Goal: Communication & Community: Share content

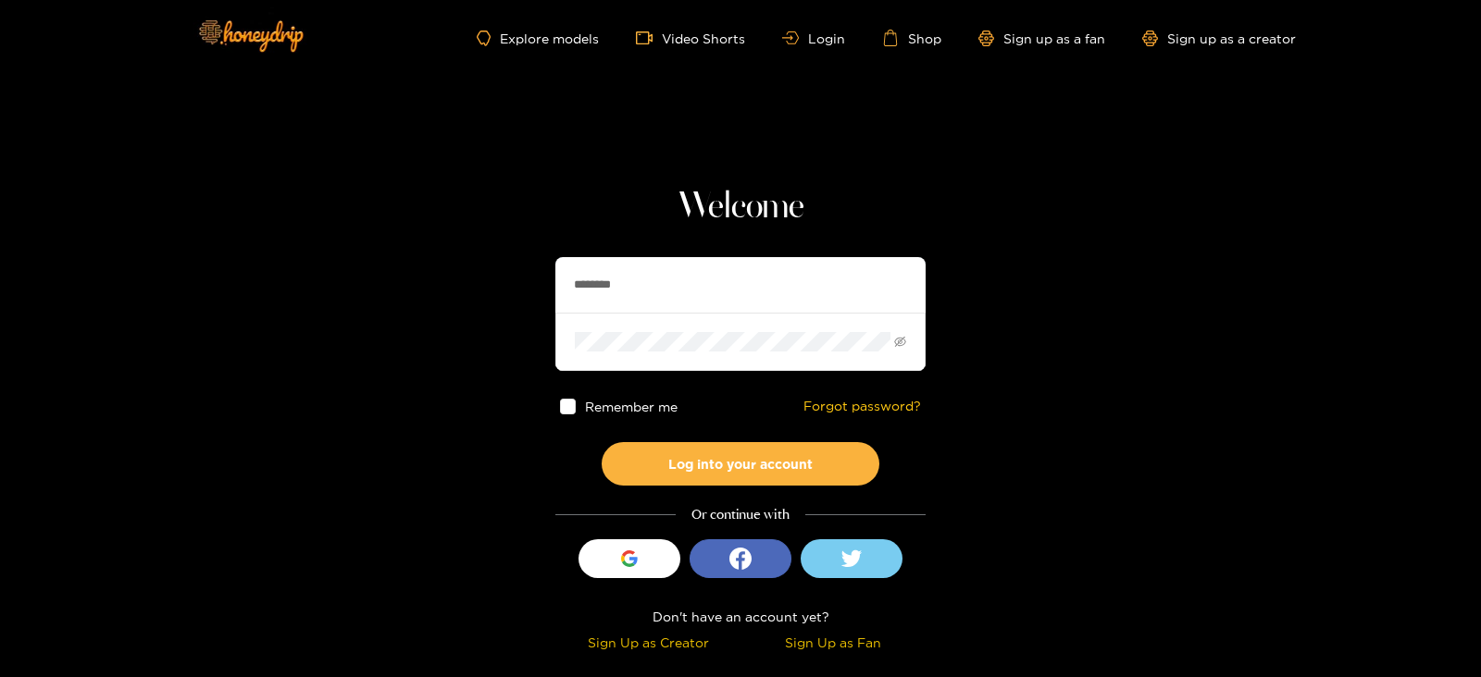
drag, startPoint x: 655, startPoint y: 276, endPoint x: 522, endPoint y: 278, distance: 133.3
click at [522, 278] on section "Welcome ******** Remember me Forgot password? Log into your account Or continue…" at bounding box center [740, 329] width 1481 height 658
type input "*********"
click at [602, 442] on button "Log into your account" at bounding box center [741, 463] width 278 height 43
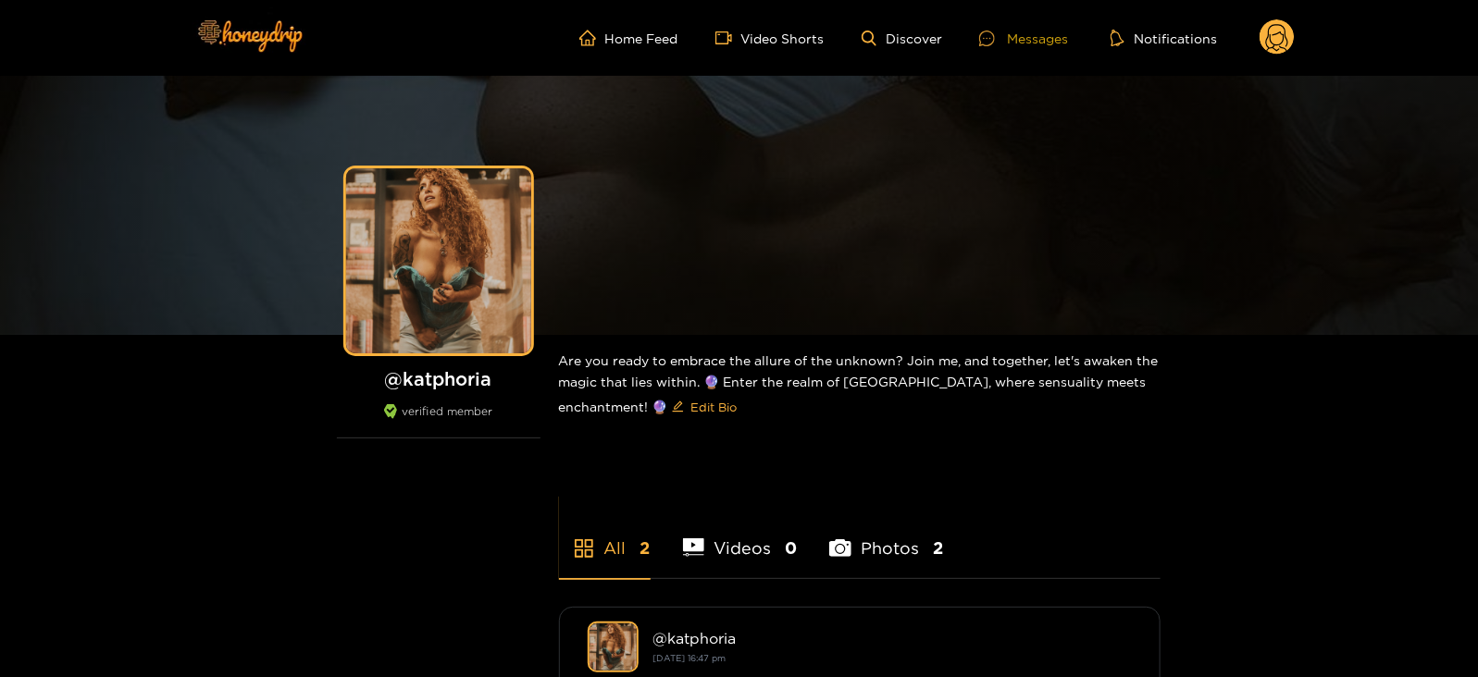
click at [999, 34] on div at bounding box center [993, 39] width 28 height 16
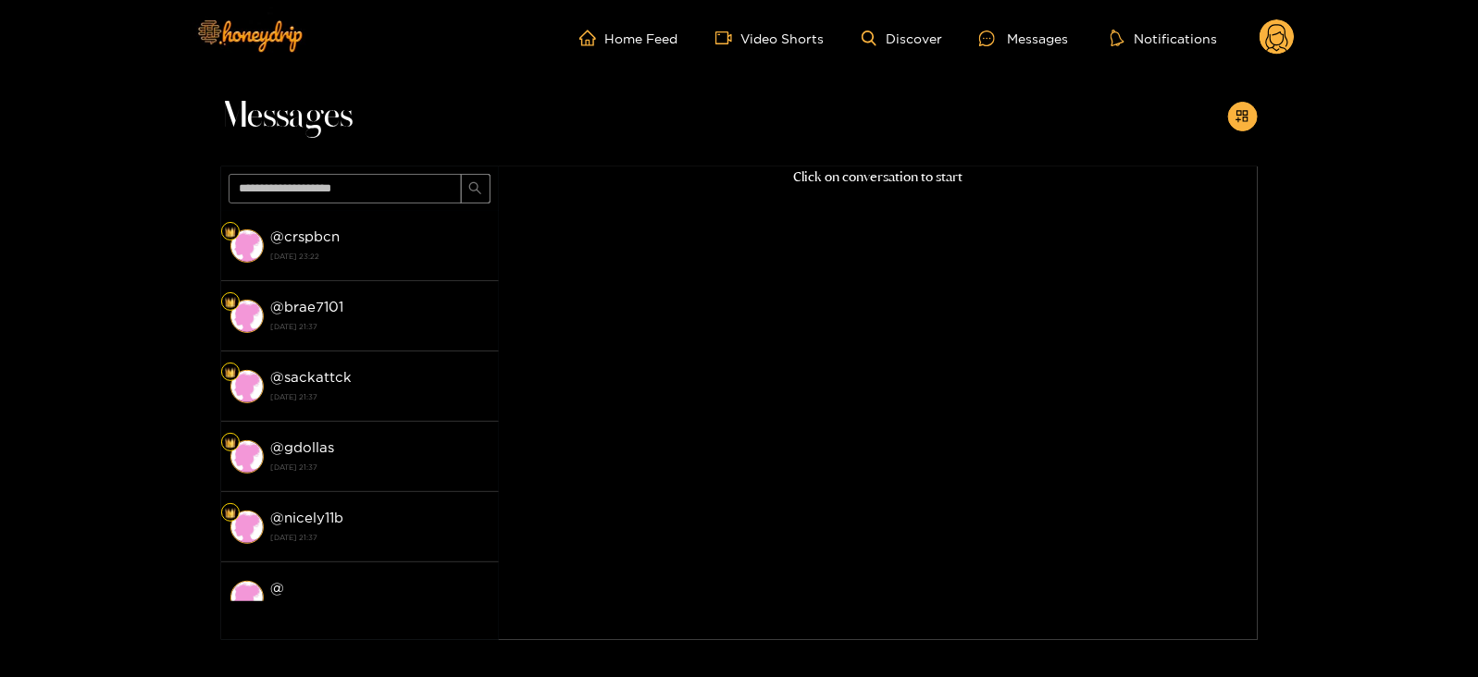
click at [1269, 44] on circle at bounding box center [1276, 36] width 35 height 35
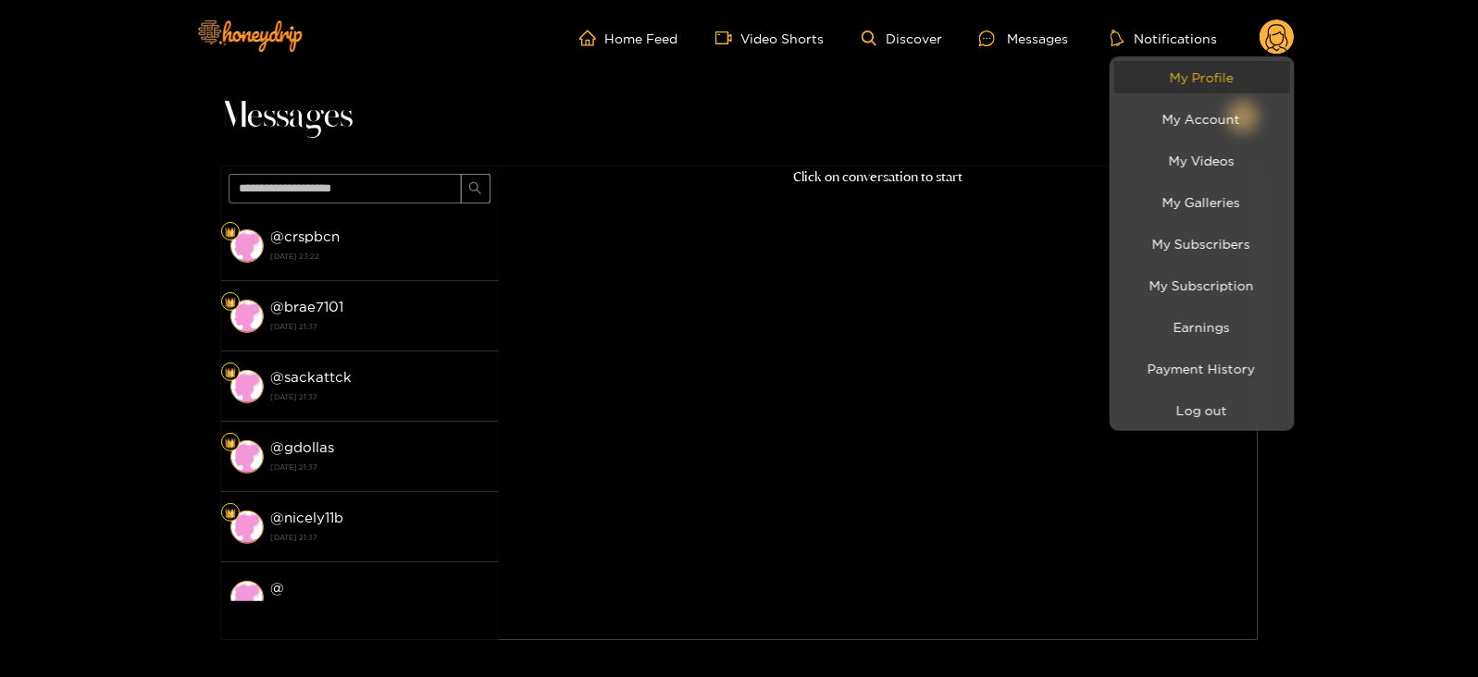
click at [1201, 74] on link "My Profile" at bounding box center [1202, 77] width 176 height 32
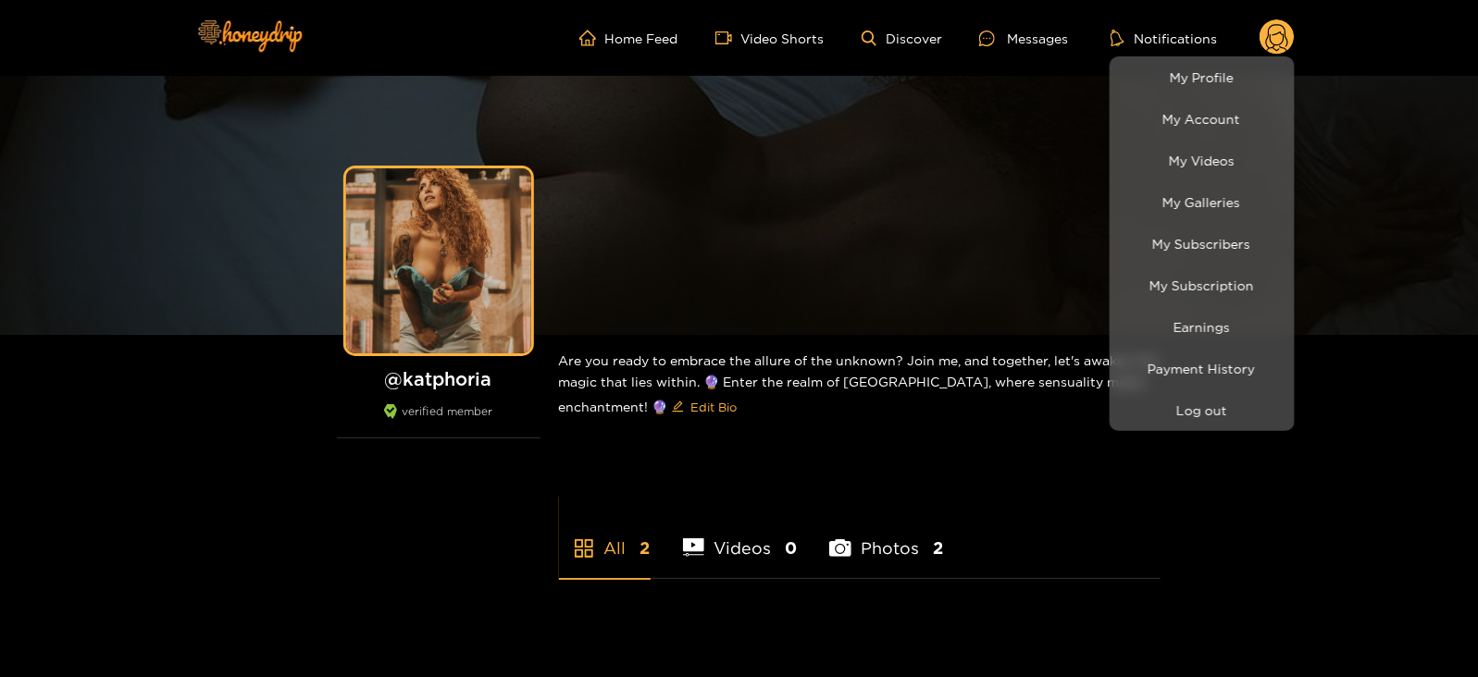
click at [994, 35] on div at bounding box center [739, 338] width 1478 height 677
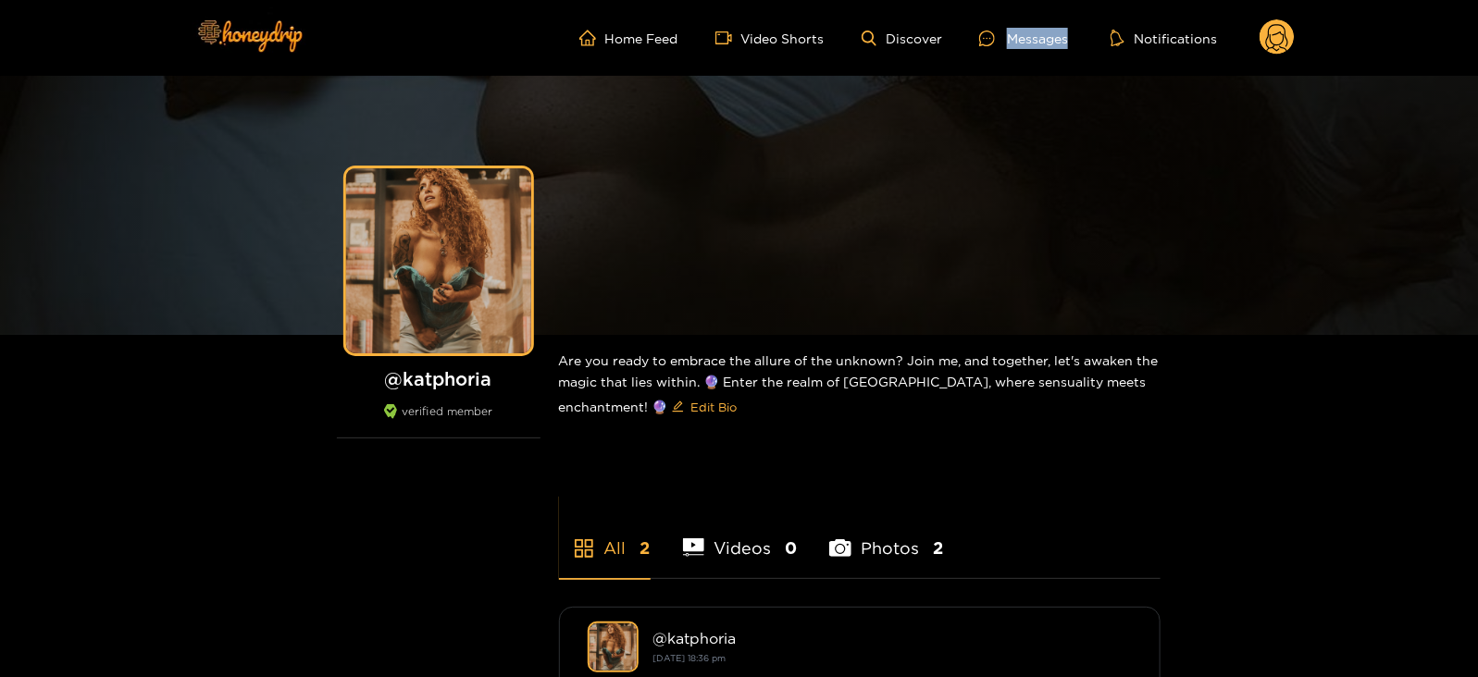
click at [994, 35] on icon at bounding box center [987, 39] width 16 height 16
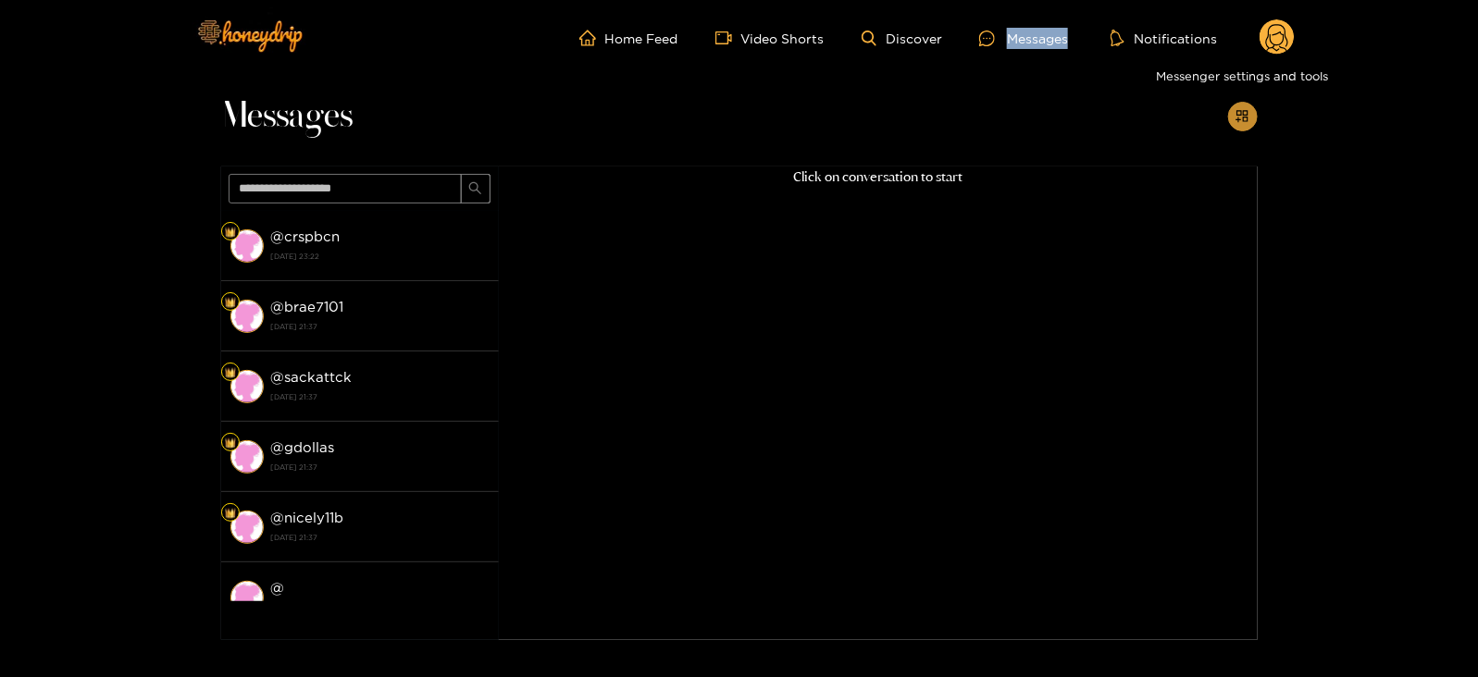
click at [1235, 113] on icon "appstore-add" at bounding box center [1242, 116] width 14 height 14
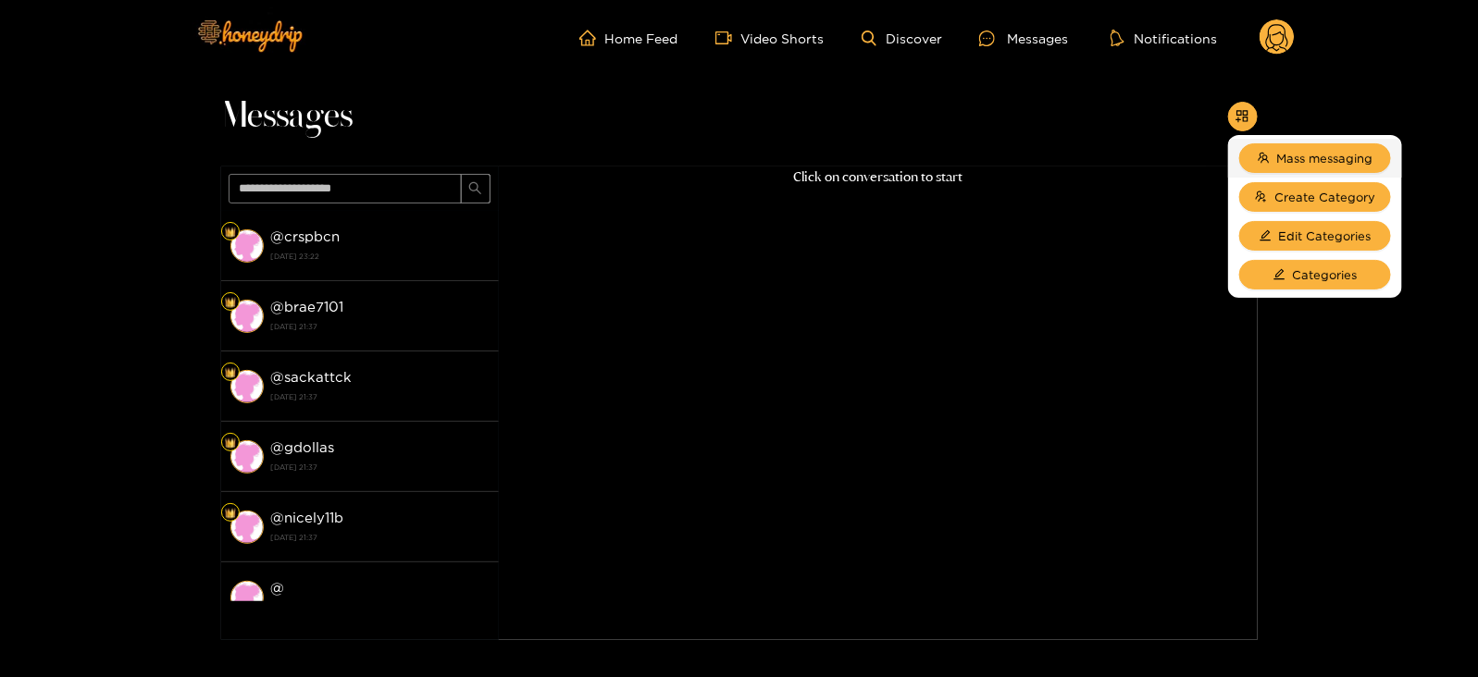
click at [1274, 142] on li "Mass messaging" at bounding box center [1315, 158] width 174 height 39
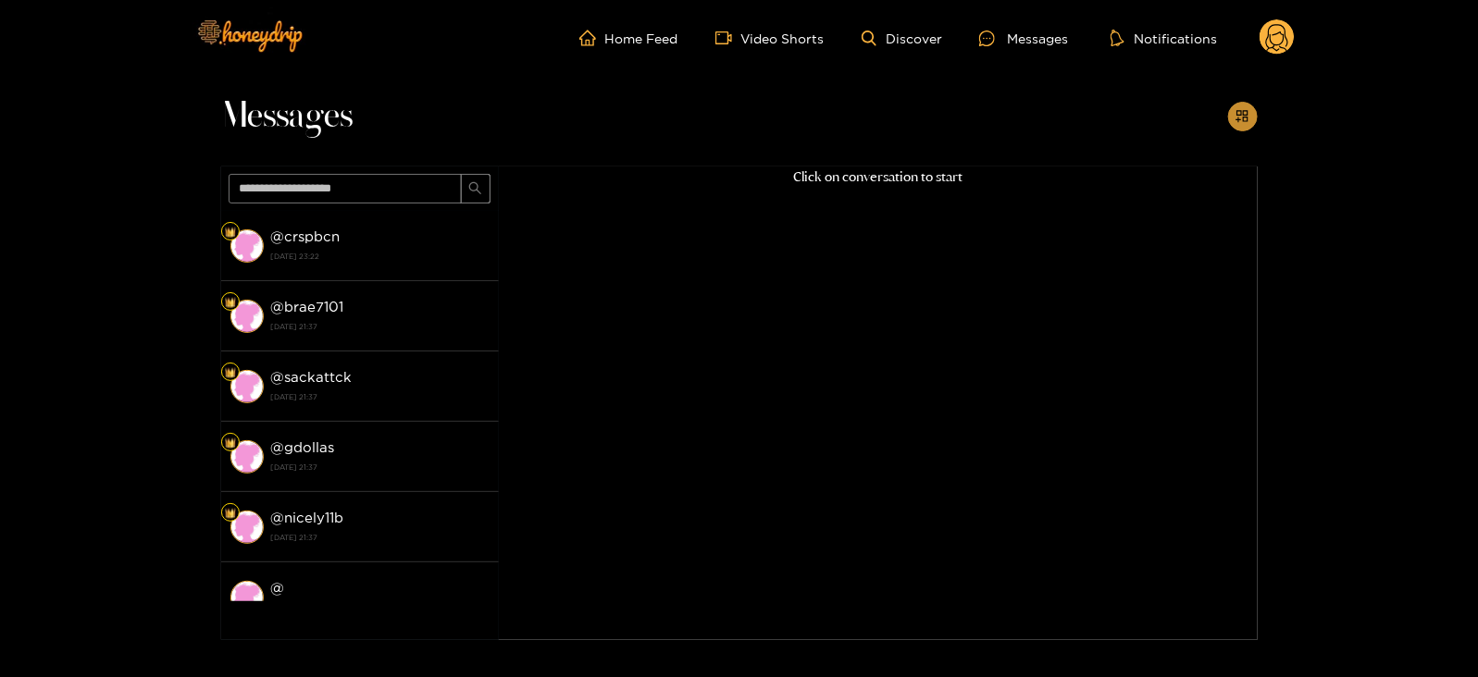
click at [1245, 111] on icon "appstore-add" at bounding box center [1242, 116] width 12 height 12
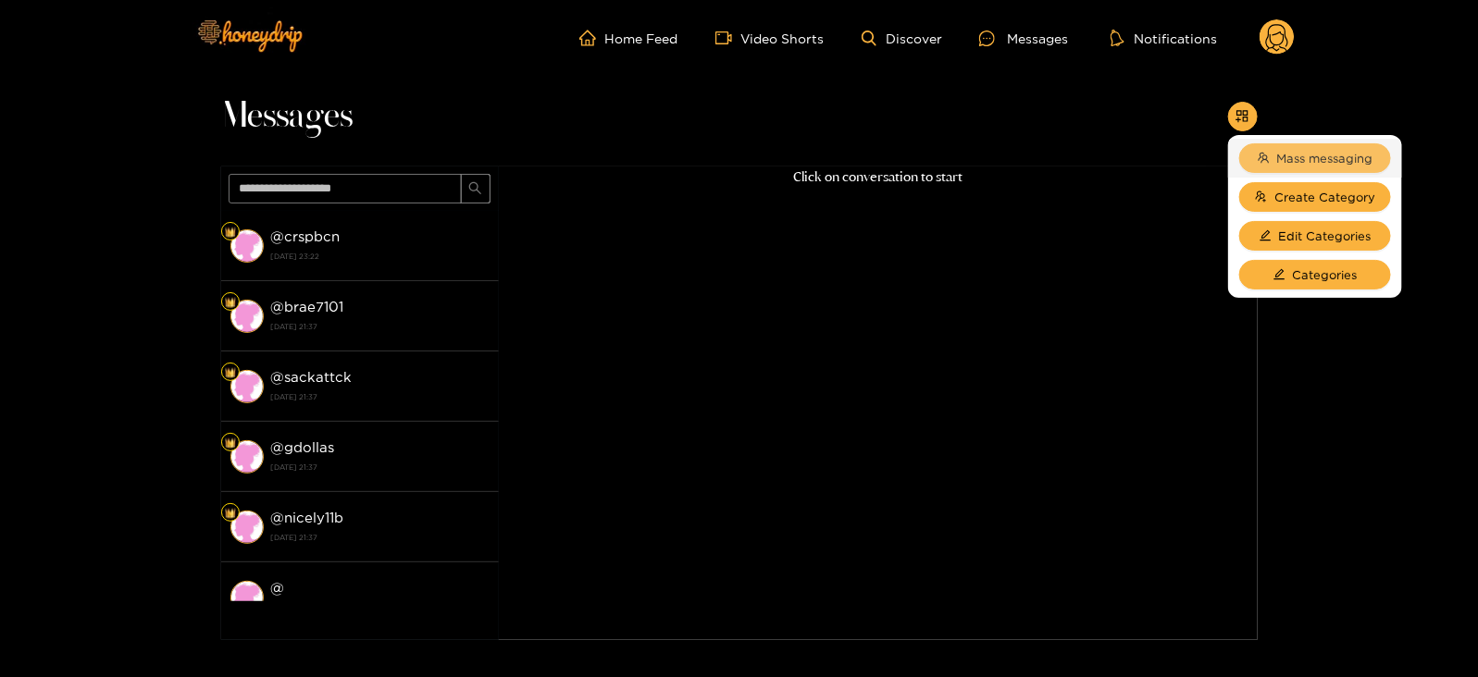
click at [1272, 146] on button "Mass messaging" at bounding box center [1315, 158] width 152 height 30
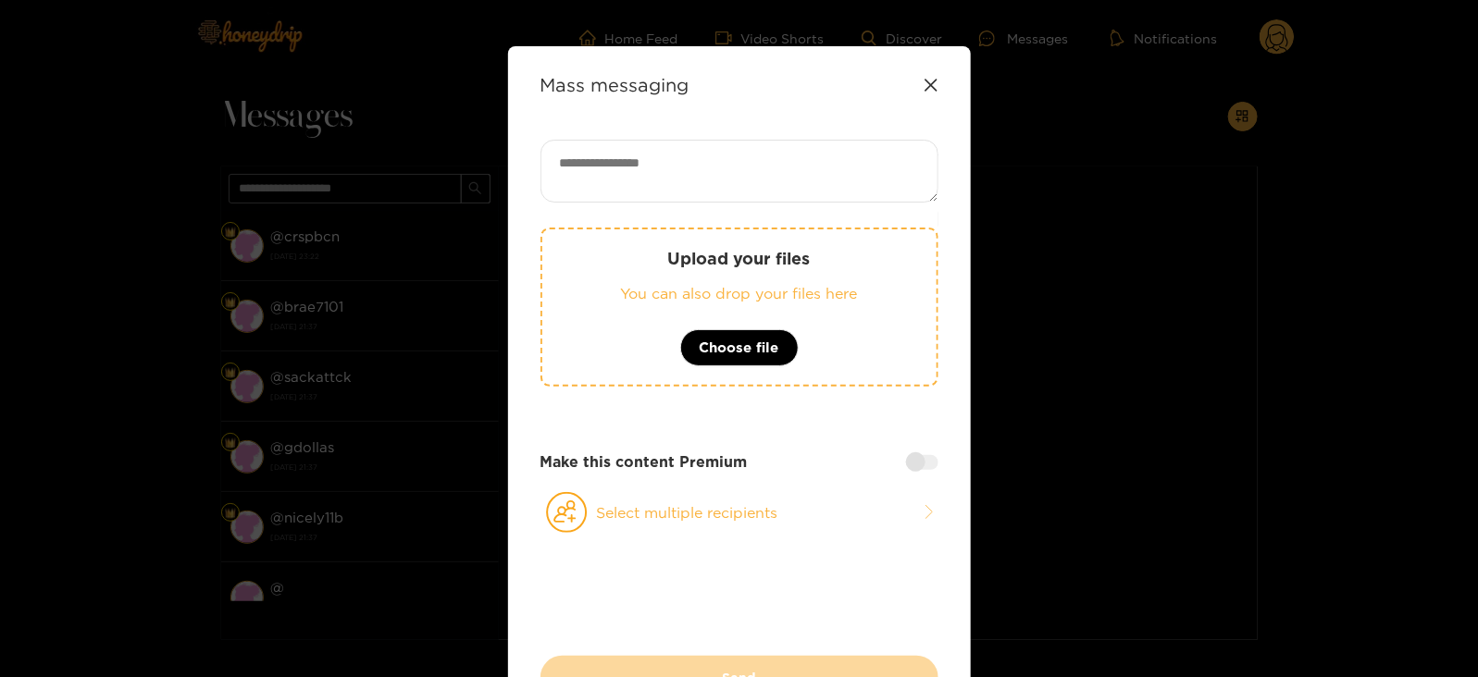
click at [833, 160] on textarea at bounding box center [739, 171] width 398 height 63
type textarea "*"
paste textarea "****"
type textarea "**********"
click at [666, 265] on p "Upload your files" at bounding box center [739, 258] width 320 height 21
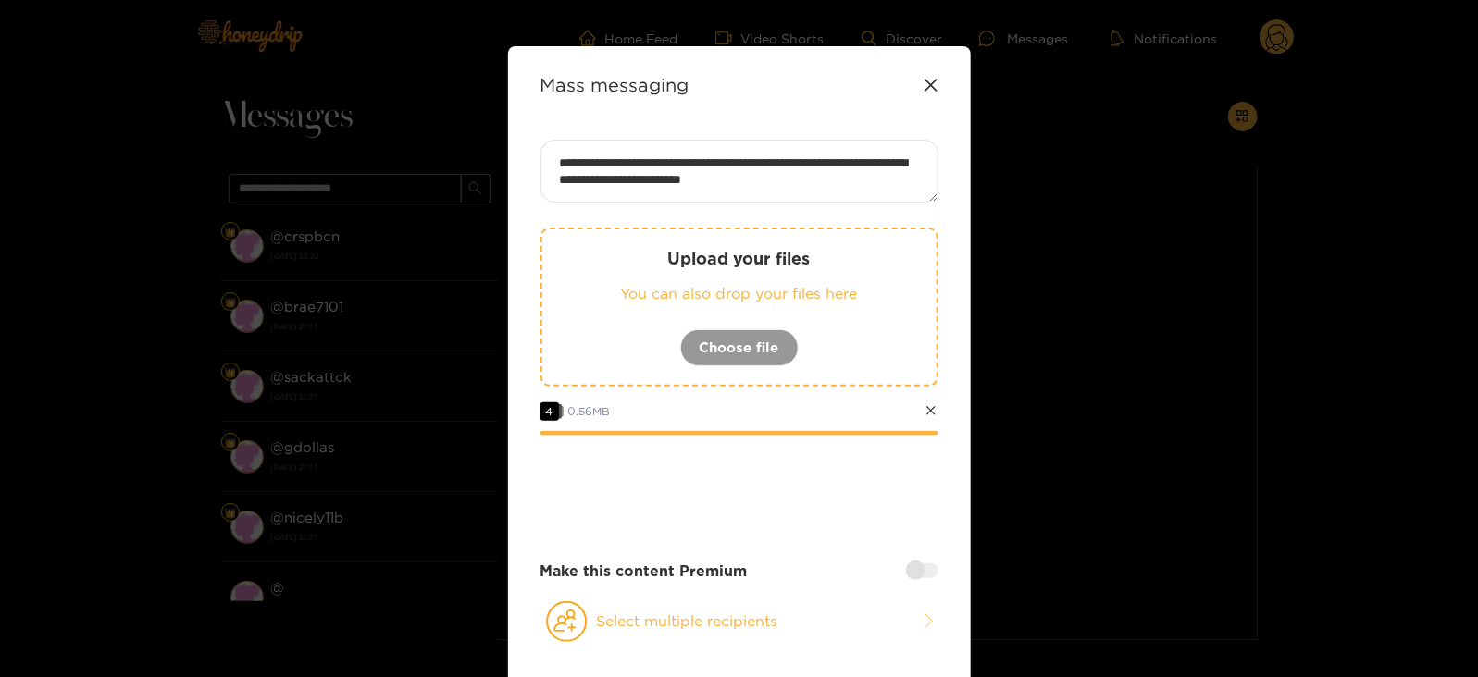
click at [772, 180] on textarea "**********" at bounding box center [739, 171] width 398 height 63
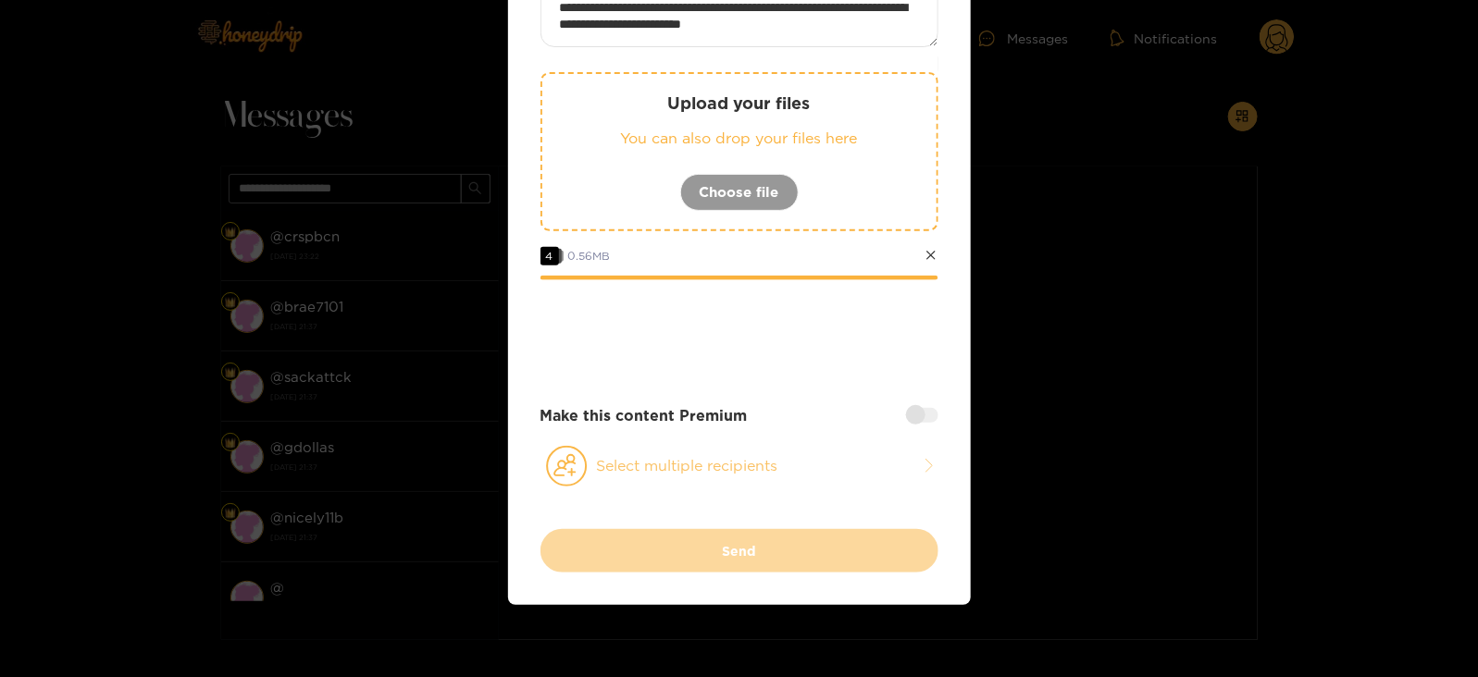
click at [664, 465] on button "Select multiple recipients" at bounding box center [739, 466] width 398 height 43
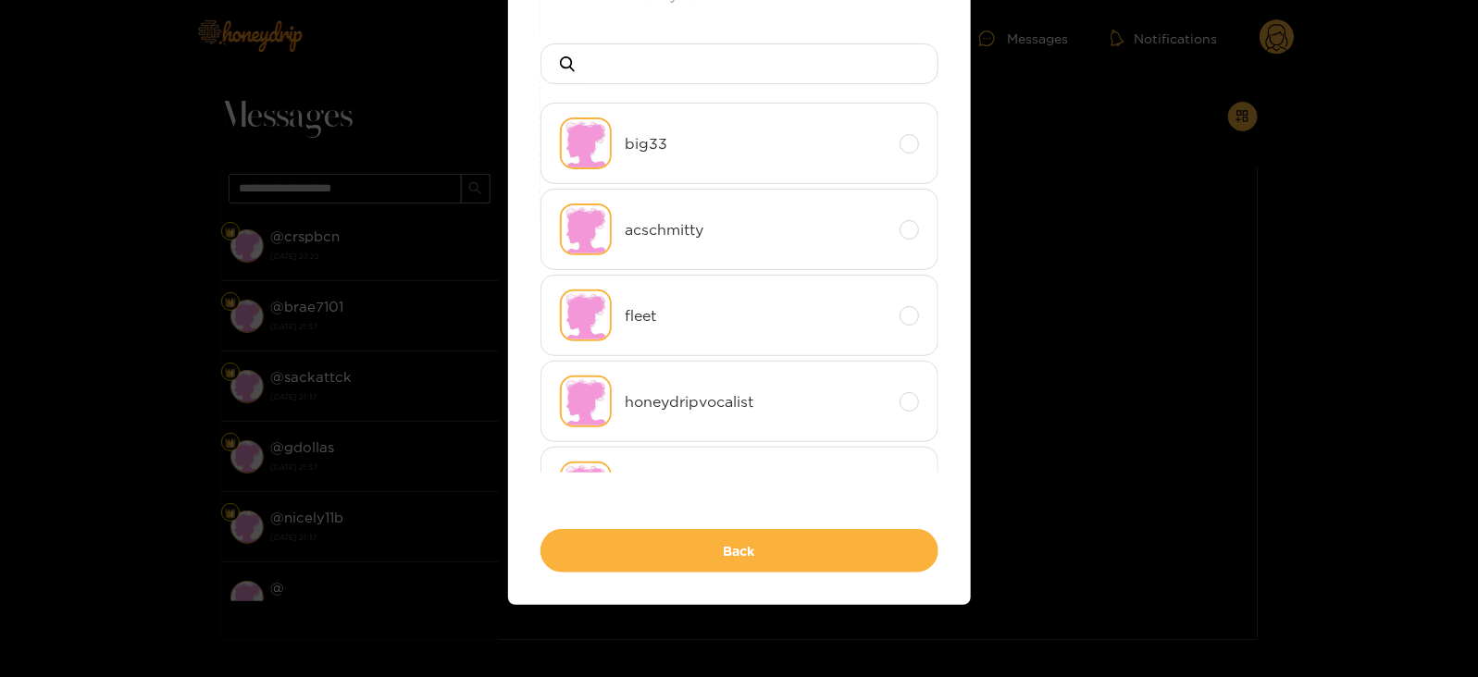
scroll to position [0, 0]
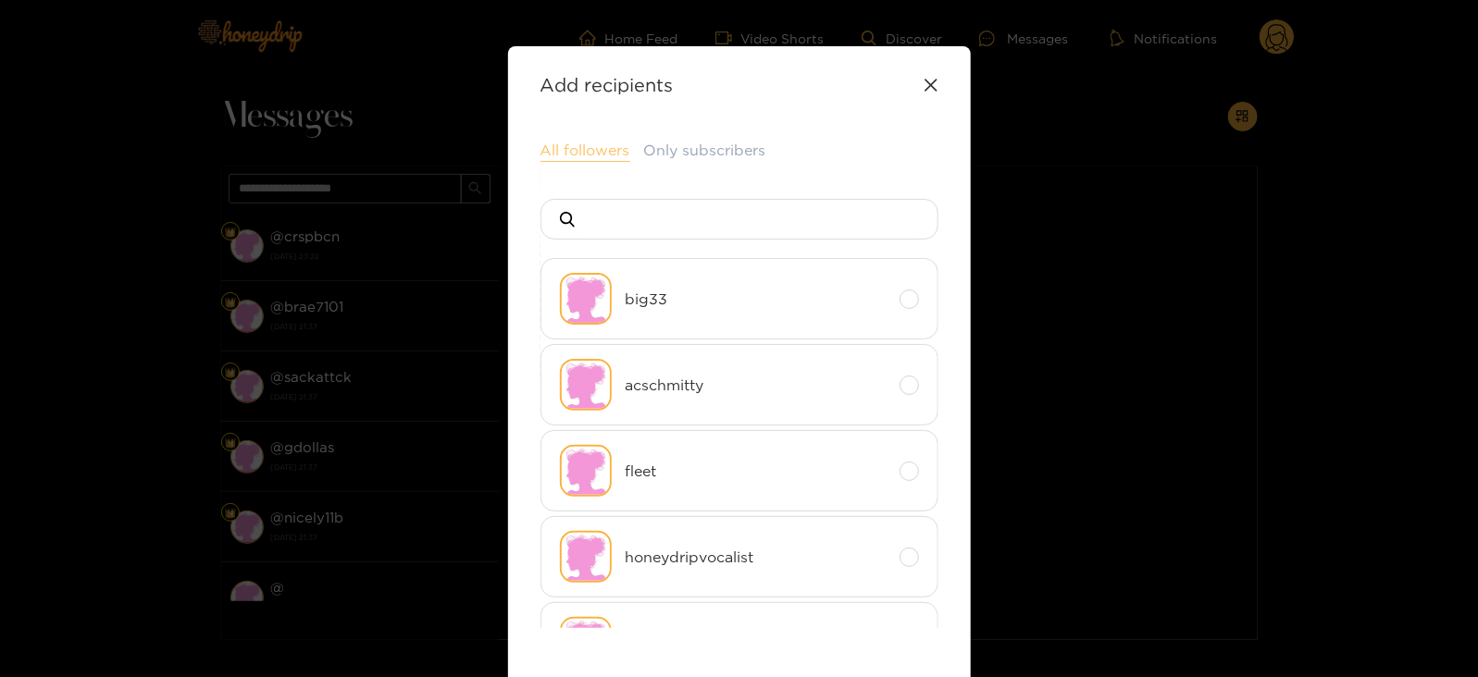
click at [560, 155] on button "All followers" at bounding box center [585, 151] width 90 height 22
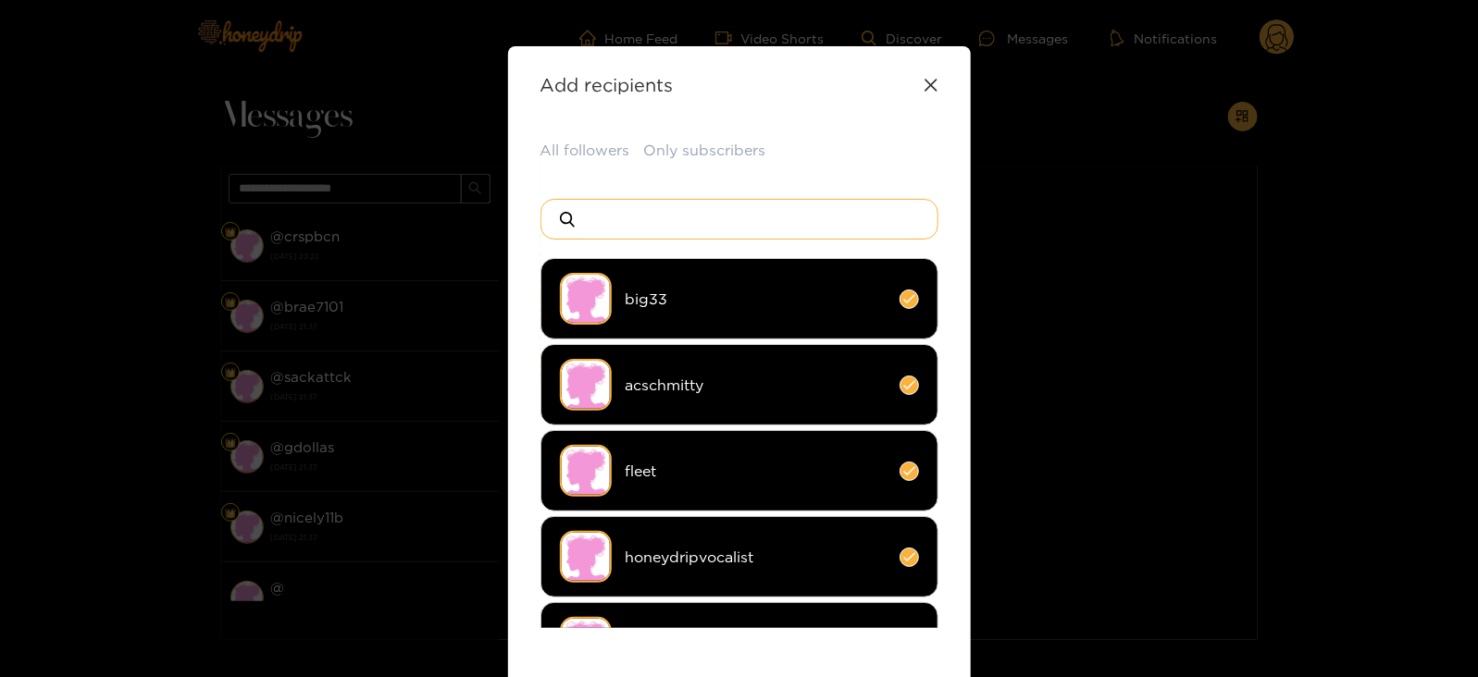
click at [610, 205] on input at bounding box center [747, 219] width 326 height 39
type input "*"
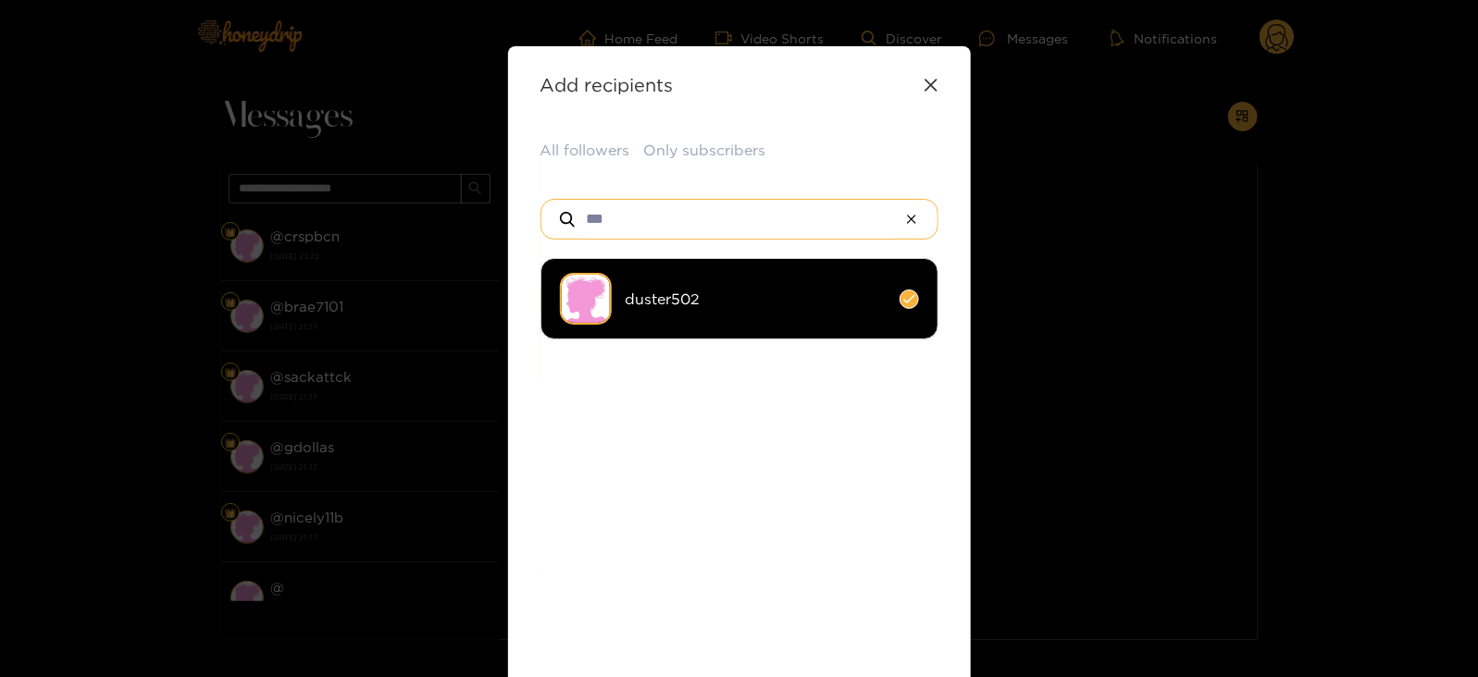
click at [611, 210] on input "***" at bounding box center [739, 219] width 311 height 39
click at [614, 259] on li "duster502" at bounding box center [739, 298] width 398 height 81
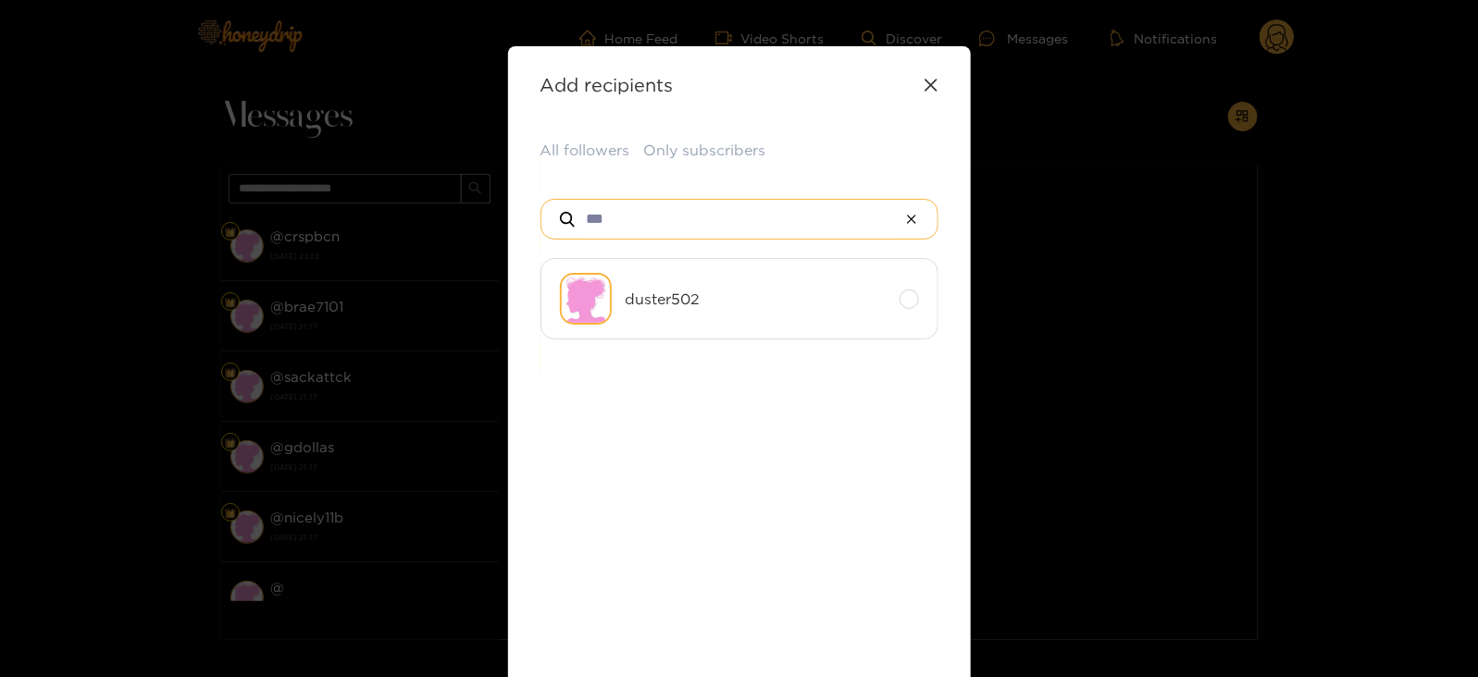
click at [606, 208] on input "***" at bounding box center [739, 219] width 311 height 39
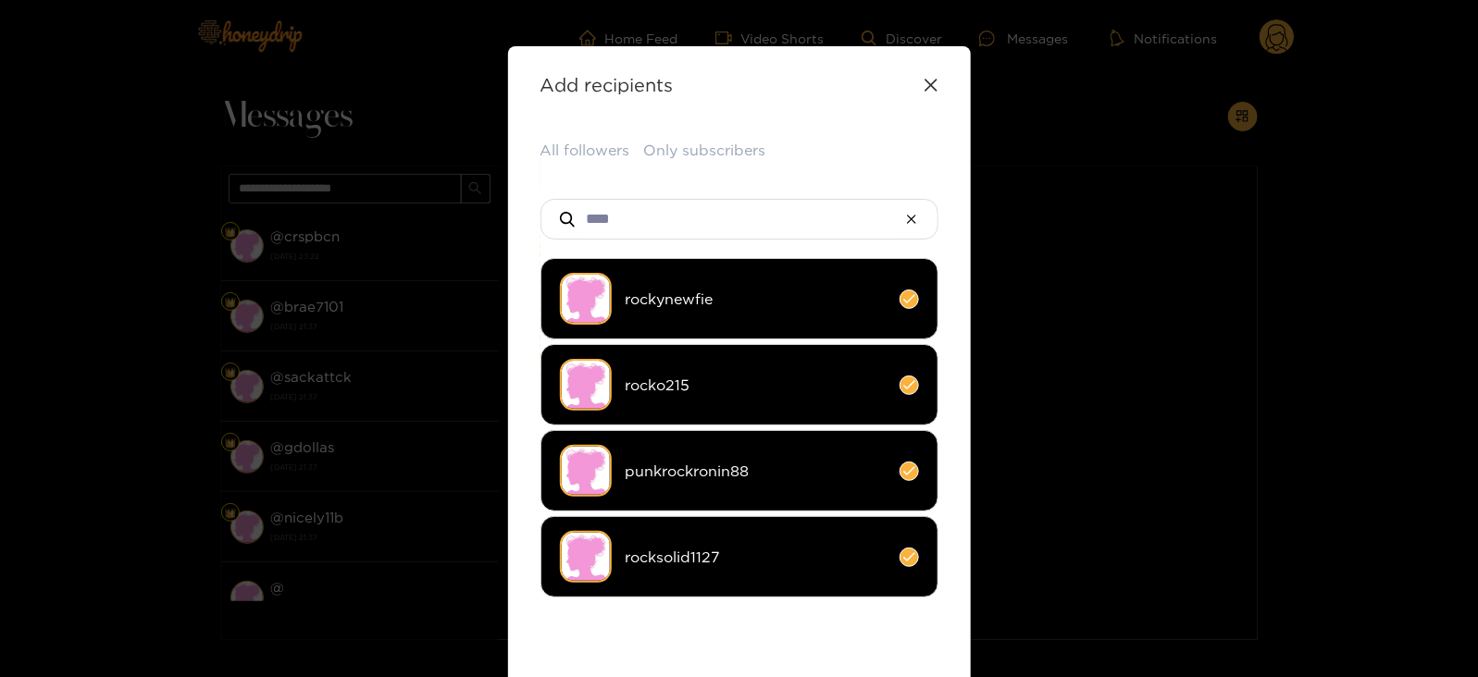
click at [682, 534] on li "rocksolid1127" at bounding box center [739, 556] width 398 height 81
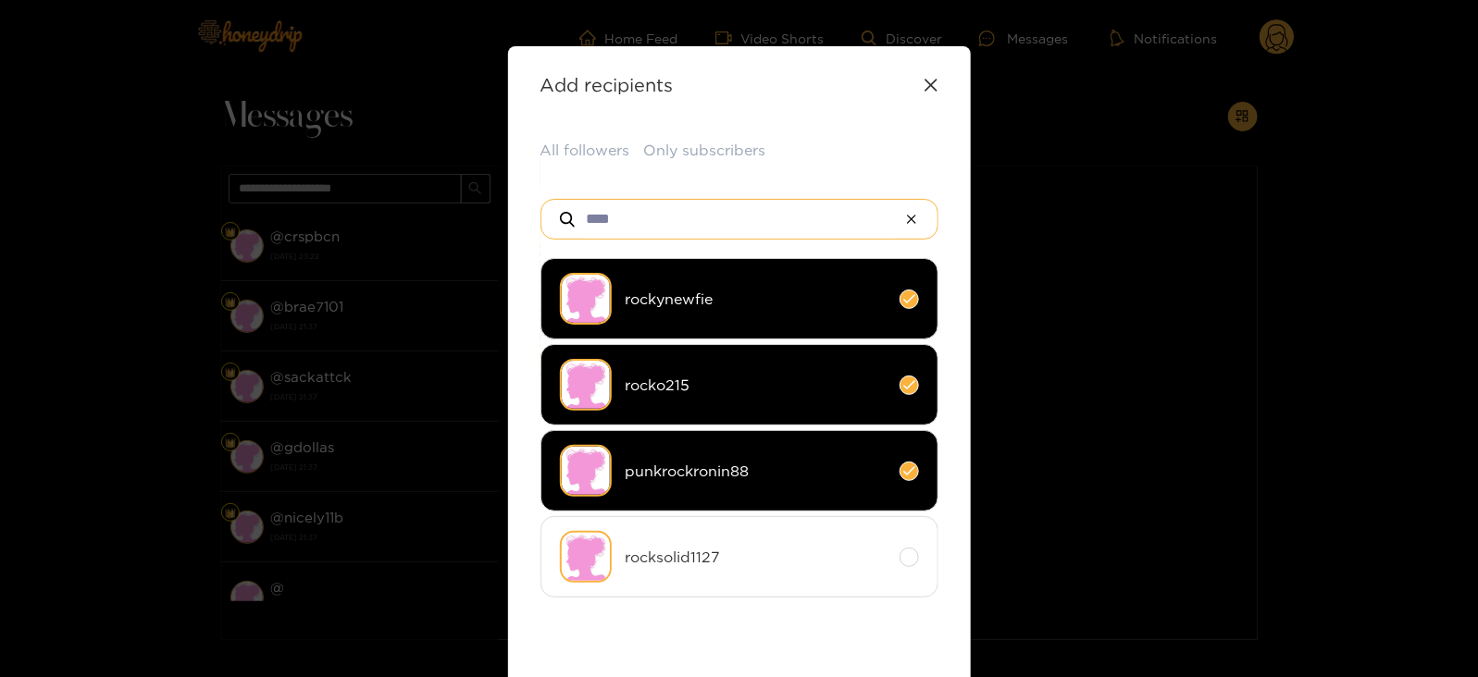
click at [658, 237] on input "****" at bounding box center [739, 219] width 311 height 39
type input "***"
click at [657, 484] on li "patricks77" at bounding box center [739, 470] width 398 height 81
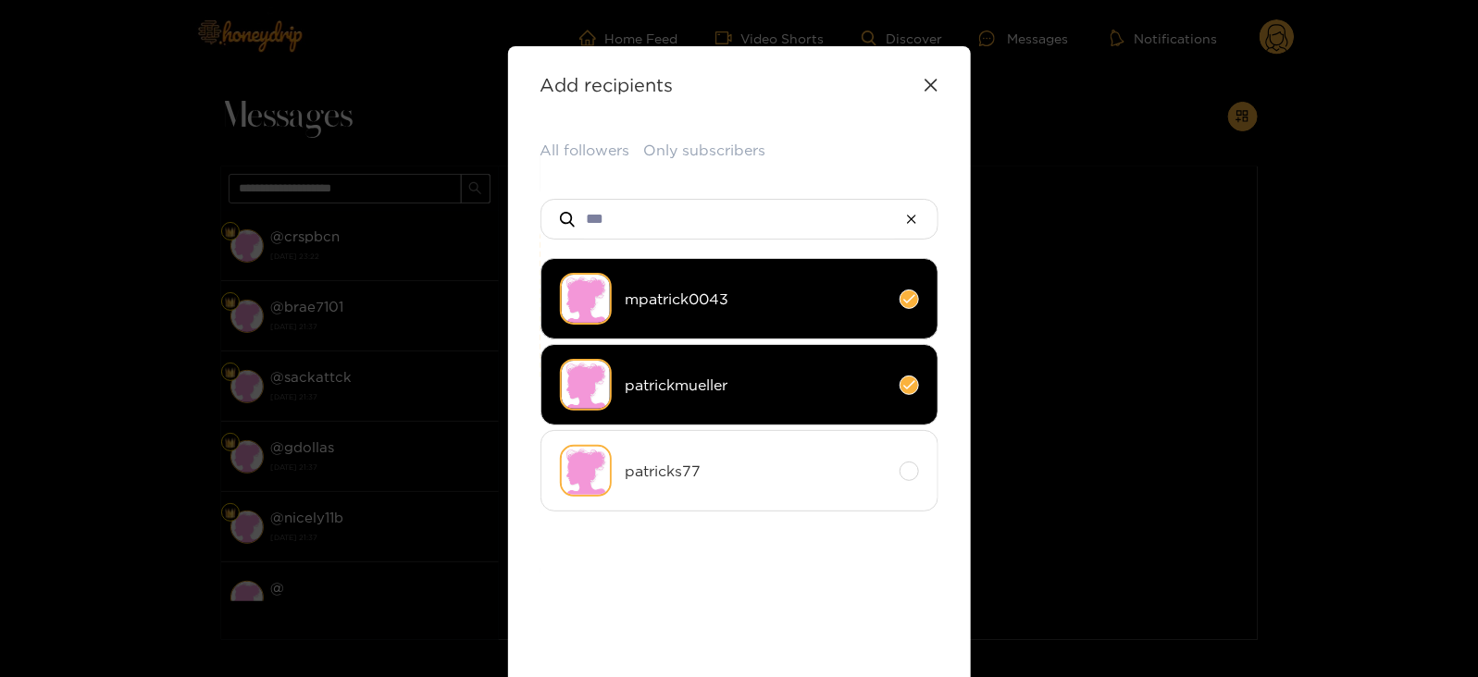
scroll to position [246, 0]
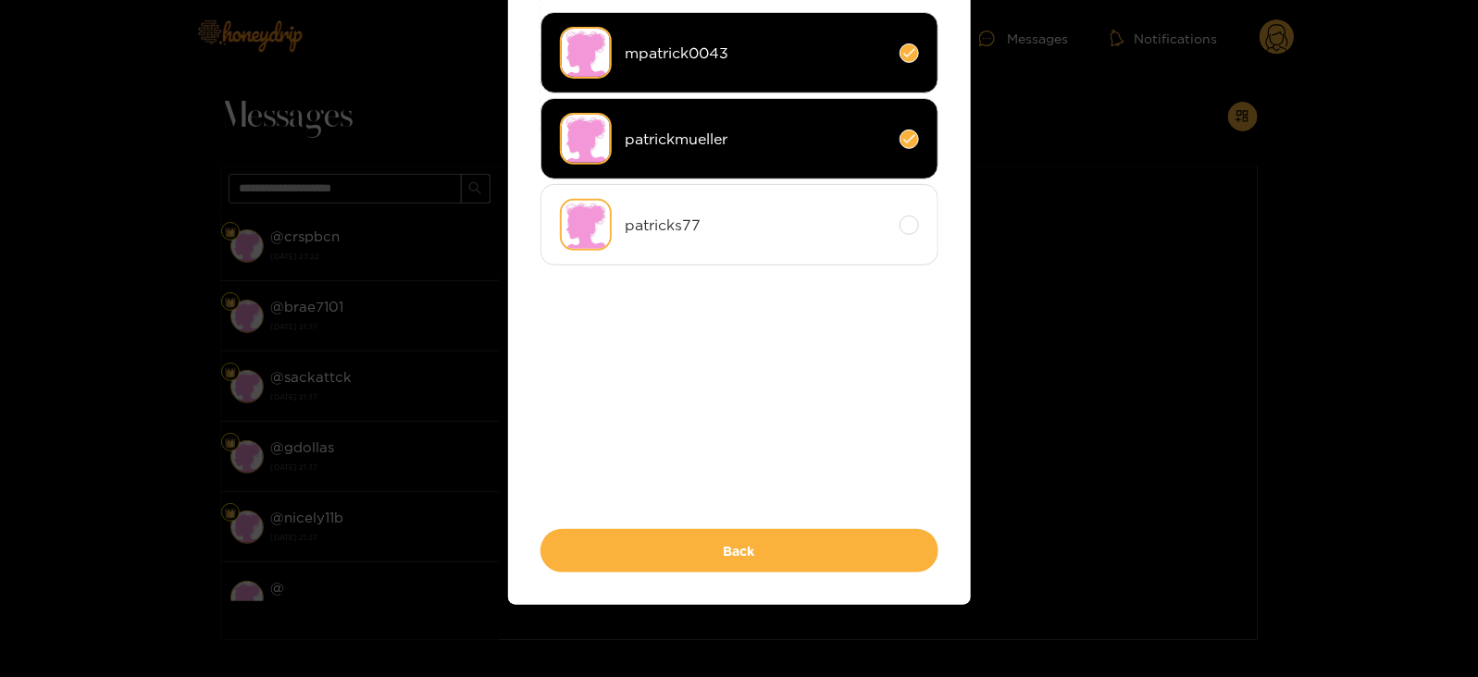
click at [639, 529] on button "Back" at bounding box center [739, 550] width 398 height 43
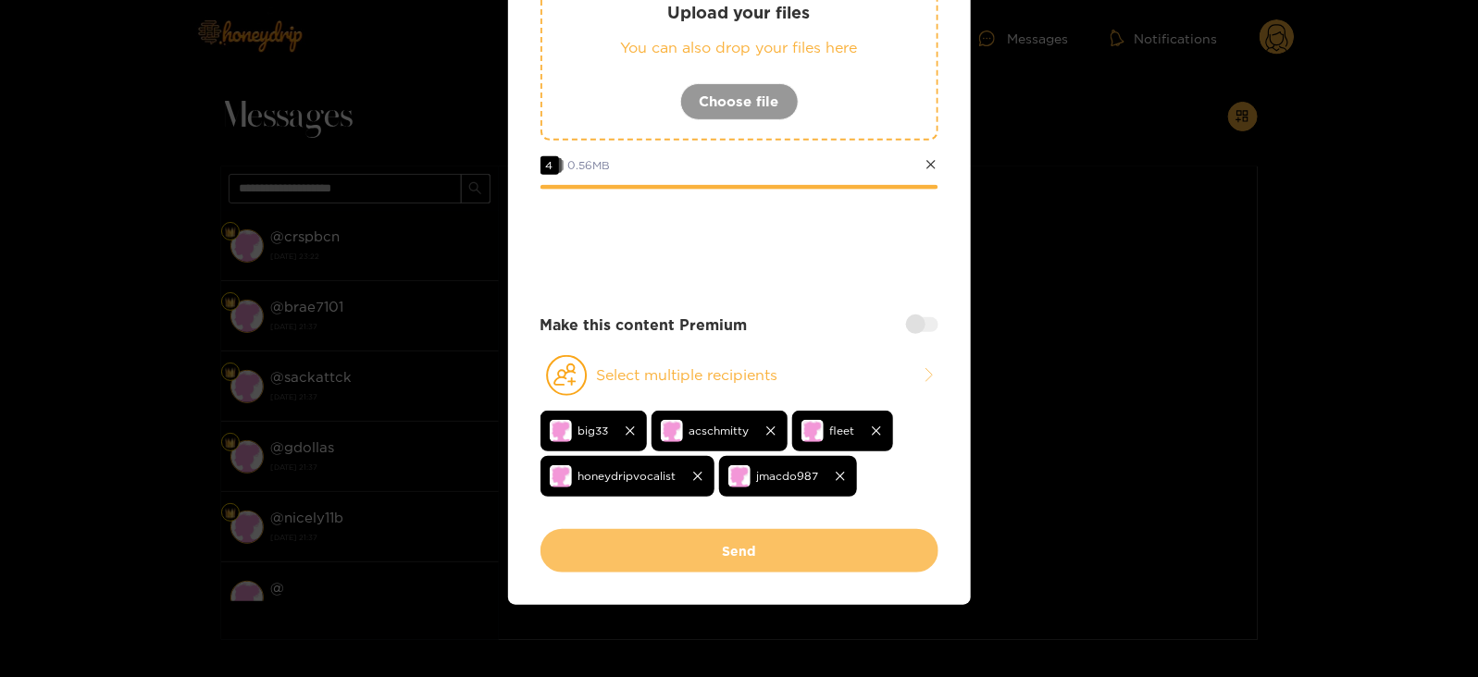
click at [639, 531] on button "Send" at bounding box center [739, 550] width 398 height 43
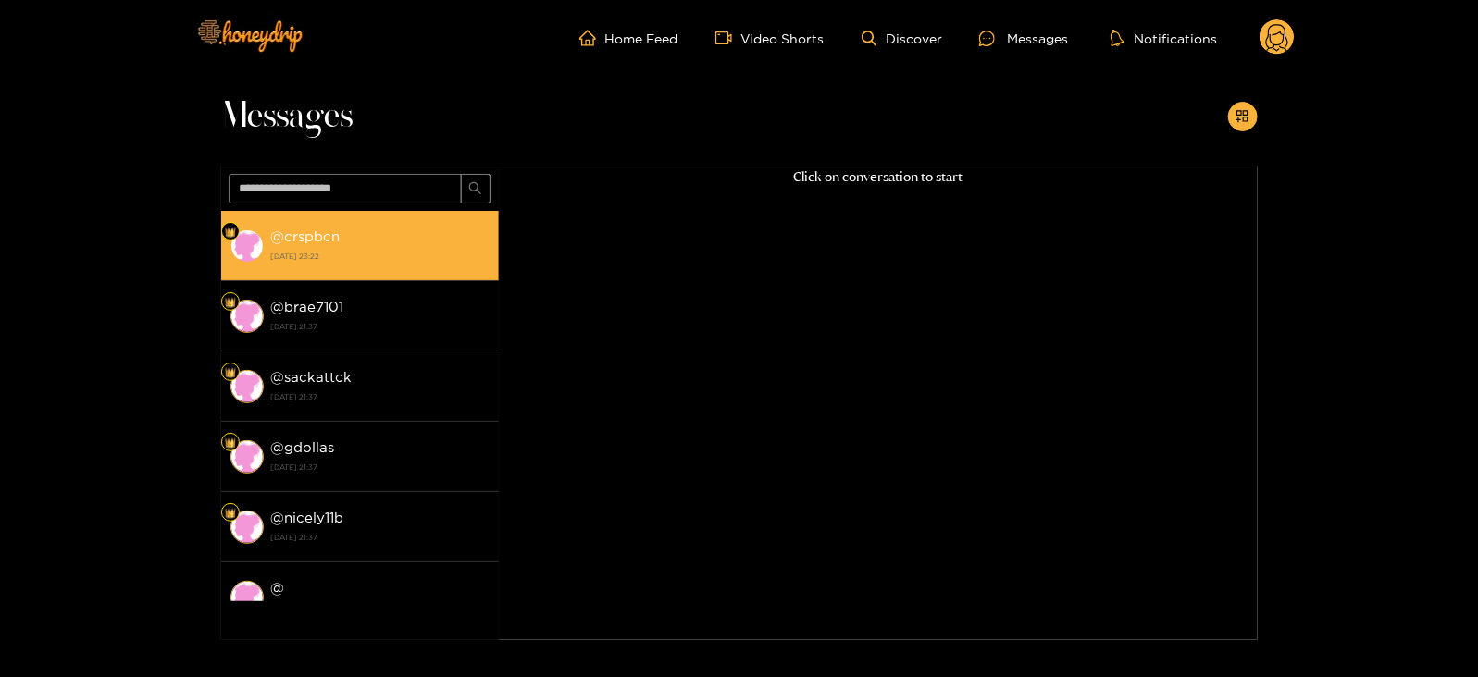
click at [292, 239] on strong "@ crspbcn" at bounding box center [305, 237] width 69 height 16
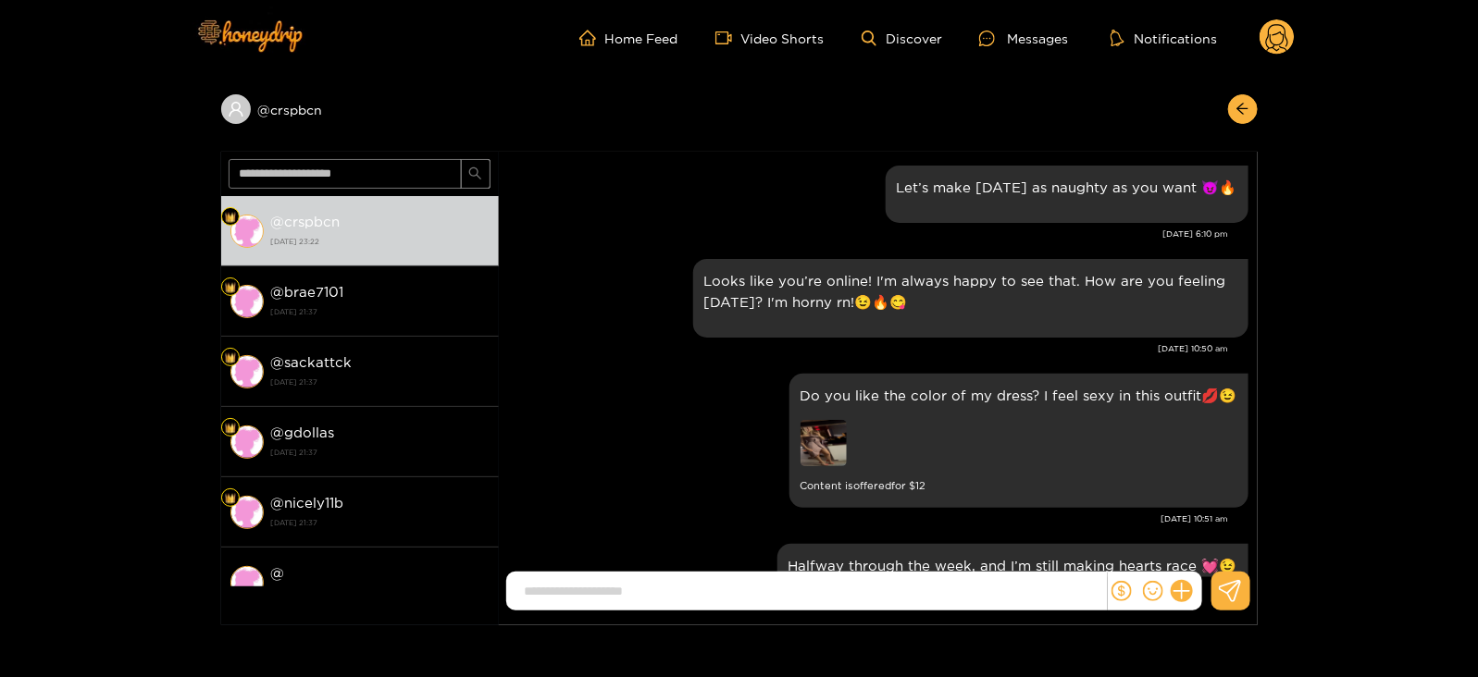
scroll to position [2369, 0]
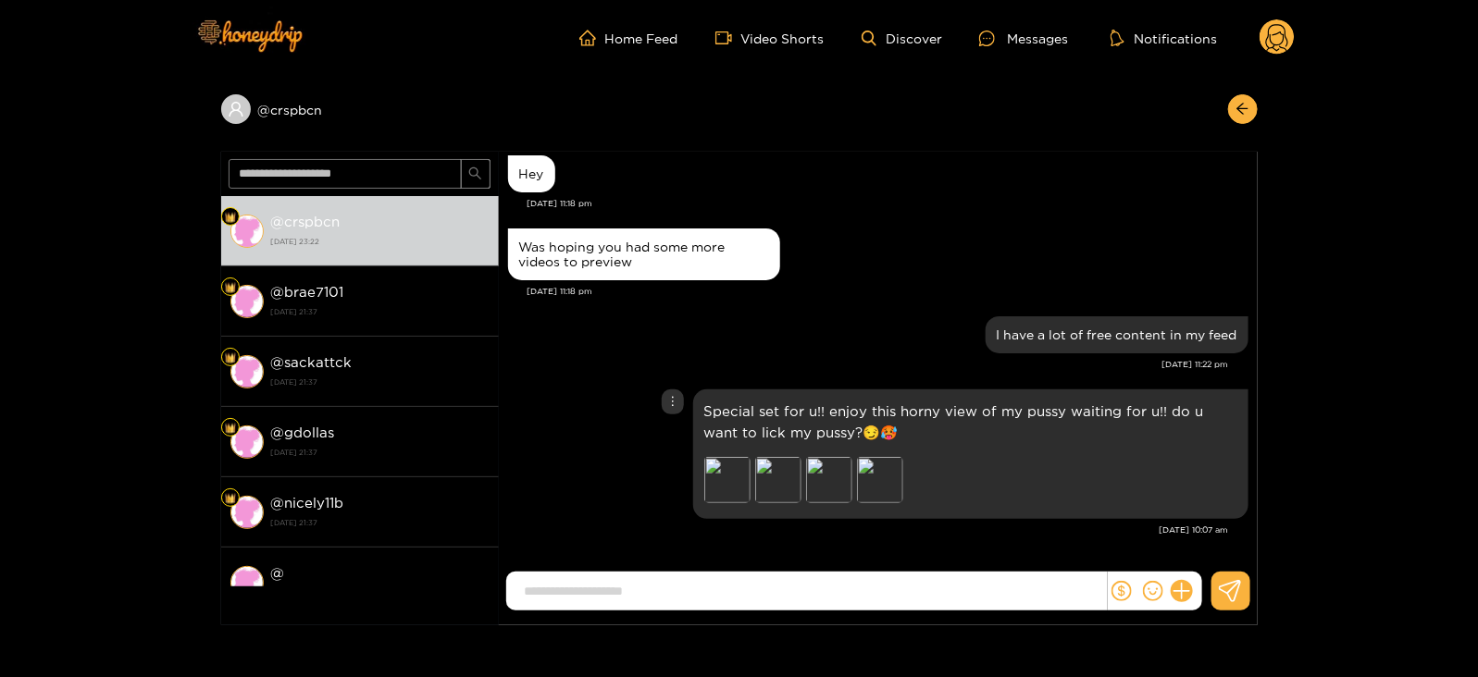
click at [787, 428] on p "Special set for u!! enjoy this horny view of my pussy waiting for u!! do u want…" at bounding box center [970, 422] width 533 height 43
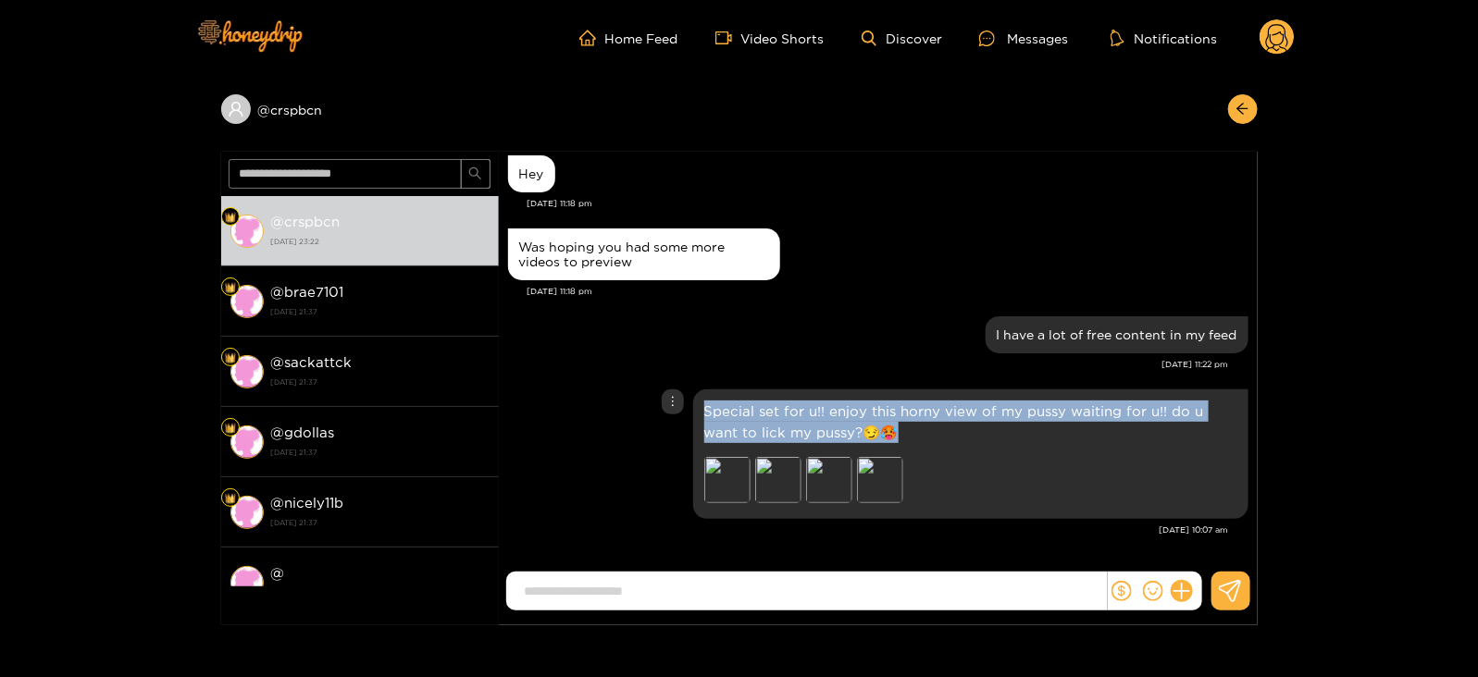
click at [787, 428] on p "Special set for u!! enjoy this horny view of my pussy waiting for u!! do u want…" at bounding box center [970, 422] width 533 height 43
copy p "Special set for u!! enjoy this horny view of my pussy waiting for u!! do u want…"
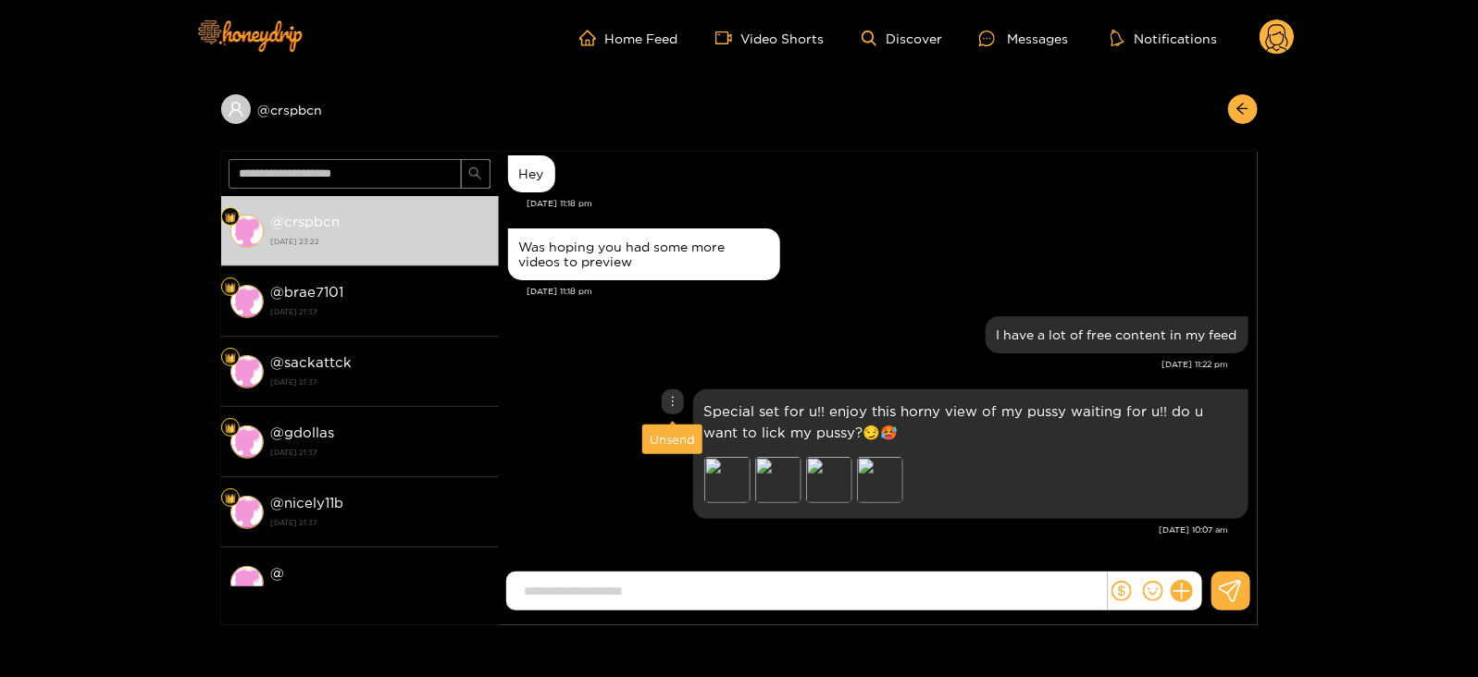
click at [665, 444] on div "Unsend" at bounding box center [672, 439] width 45 height 19
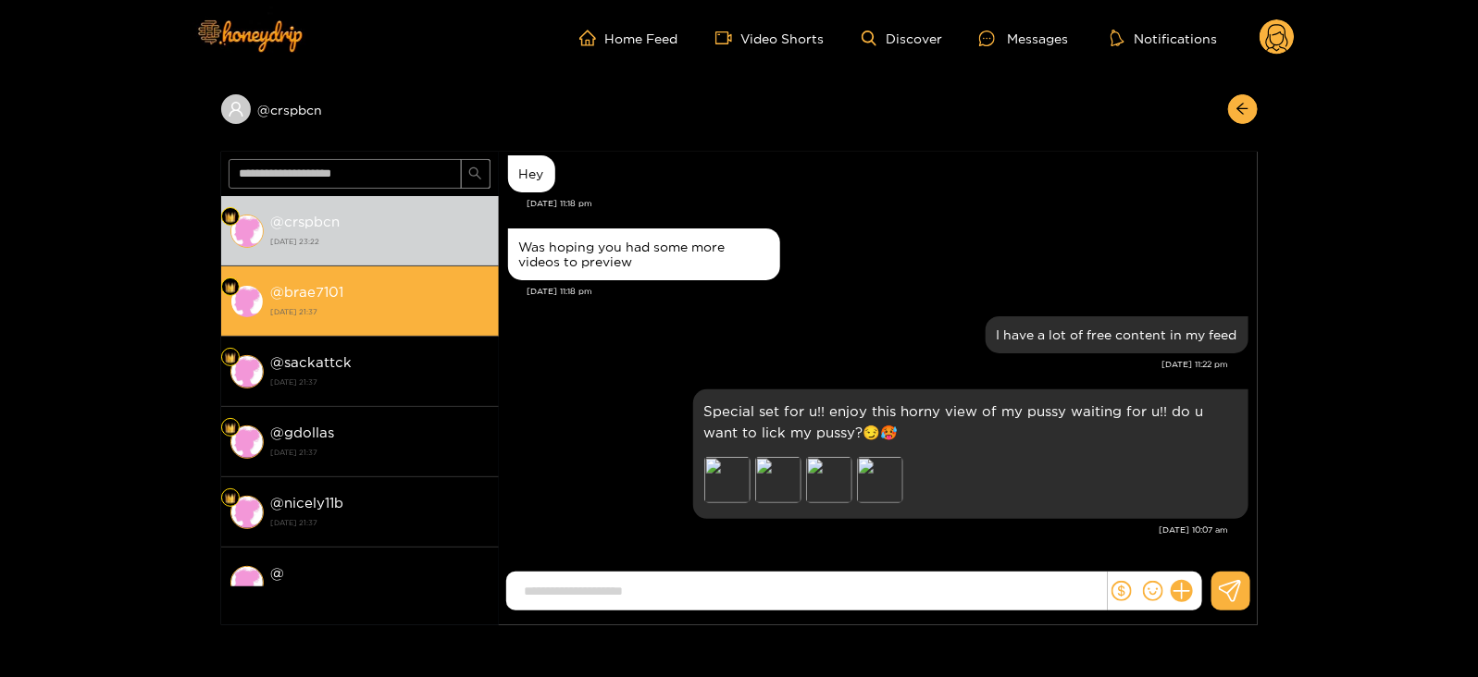
scroll to position [2203, 0]
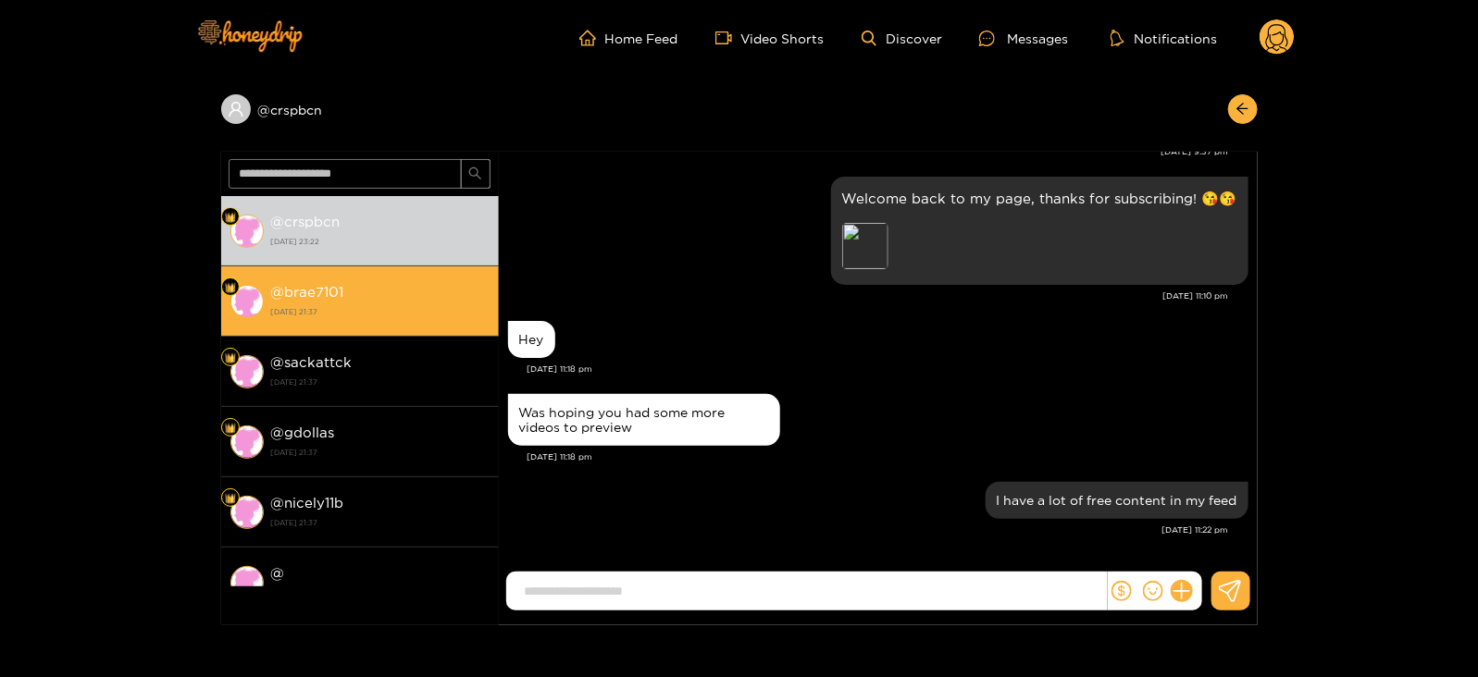
click at [391, 309] on strong "[DATE] 21:37" at bounding box center [380, 312] width 218 height 17
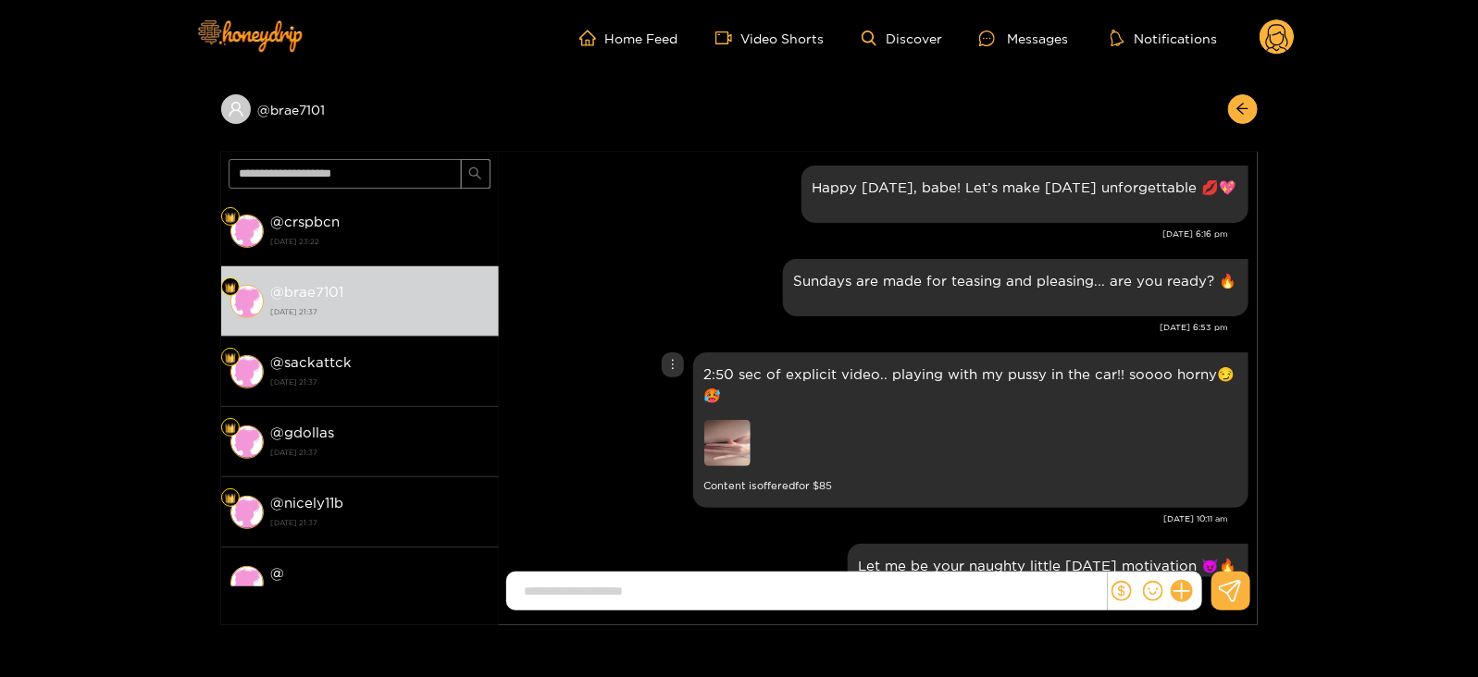
scroll to position [2407, 0]
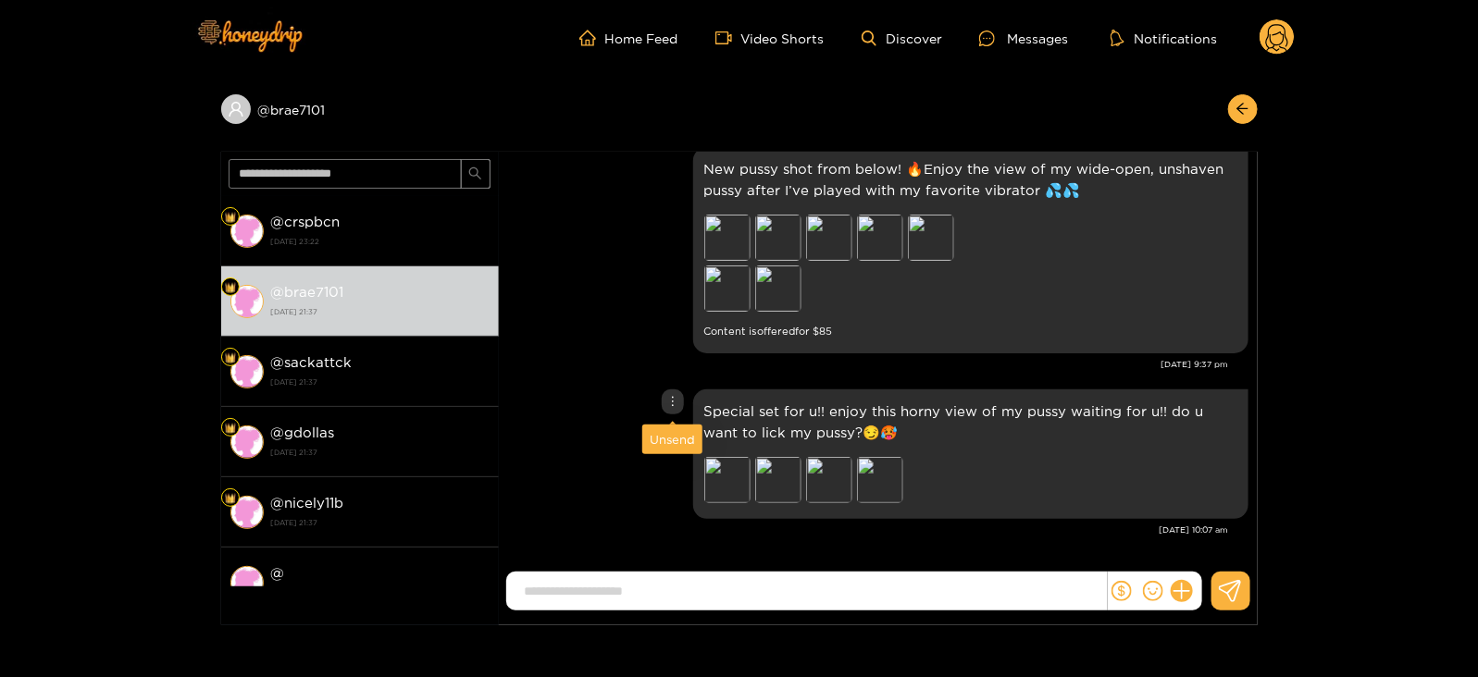
click at [665, 441] on div "Unsend" at bounding box center [672, 439] width 45 height 19
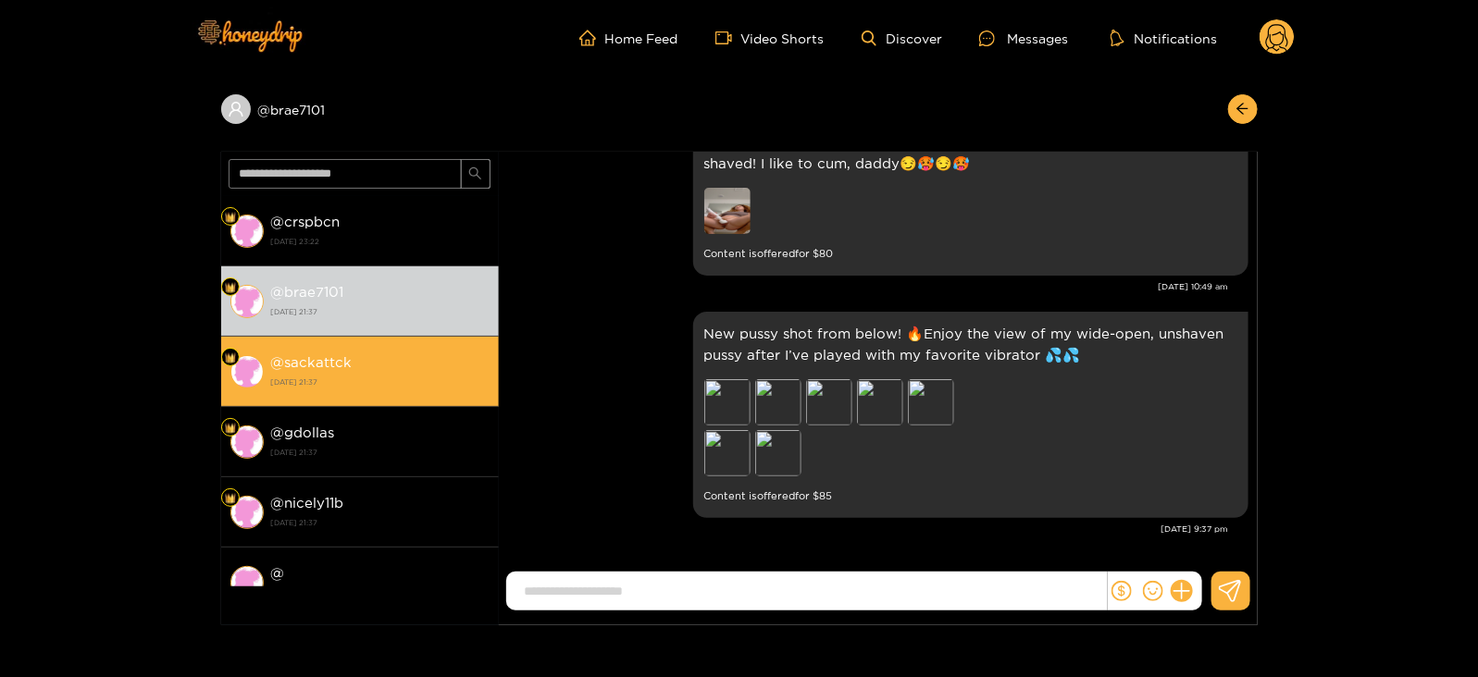
scroll to position [2241, 0]
click at [413, 369] on div "@ sackattck [DATE] 21:37" at bounding box center [380, 372] width 218 height 42
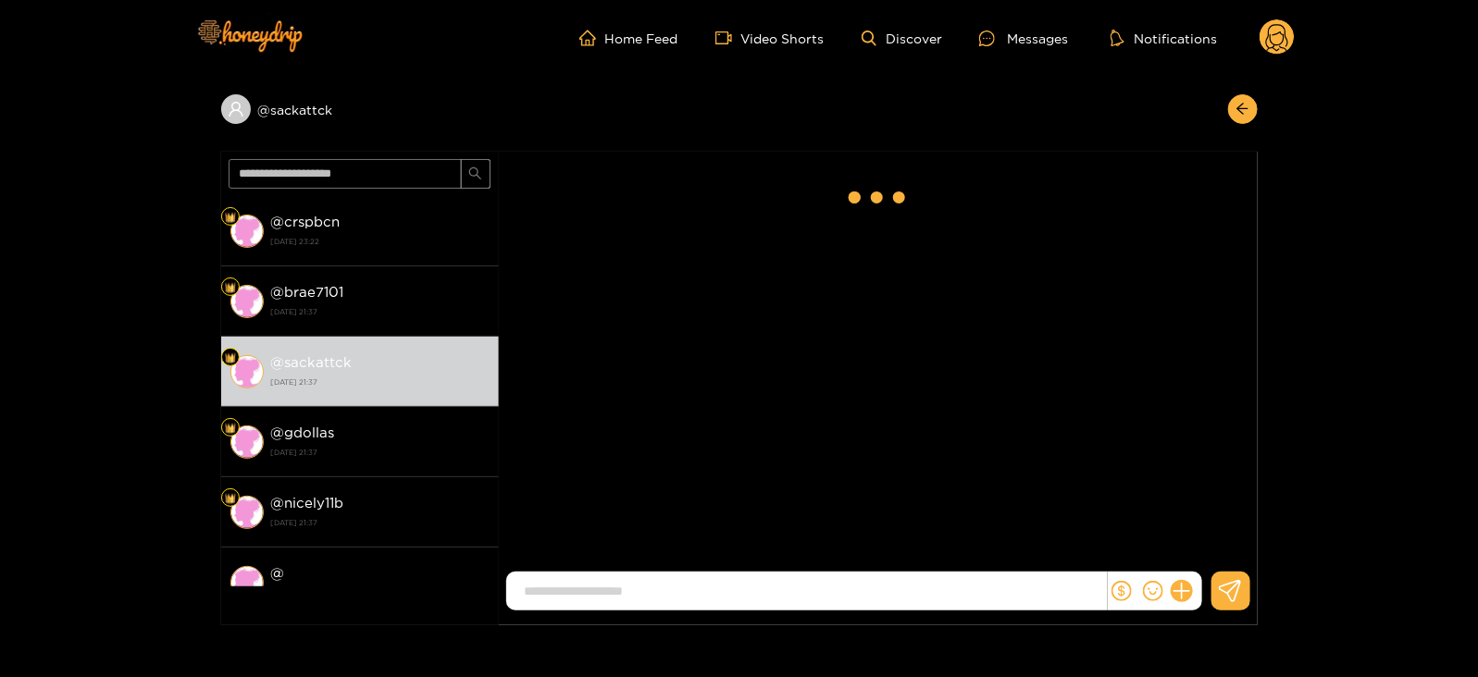
scroll to position [2407, 0]
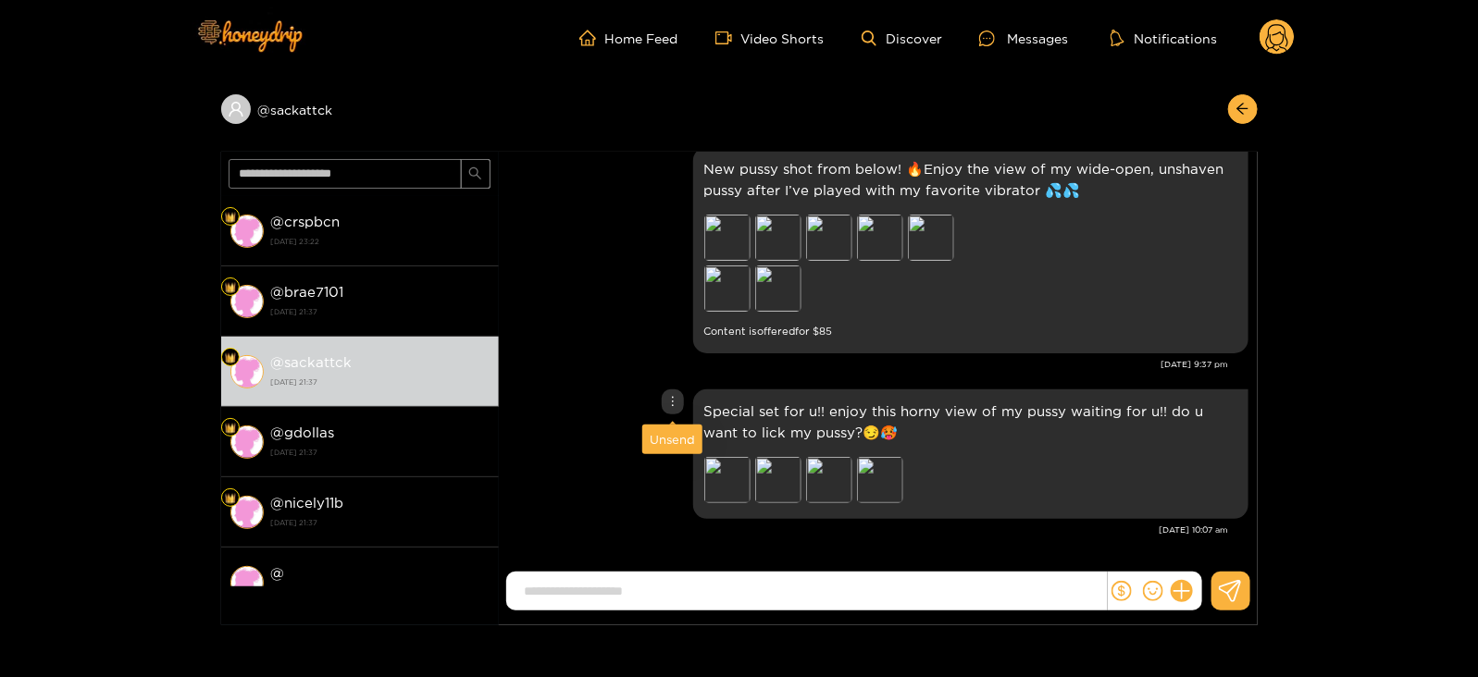
click at [665, 437] on div "Unsend" at bounding box center [672, 439] width 45 height 19
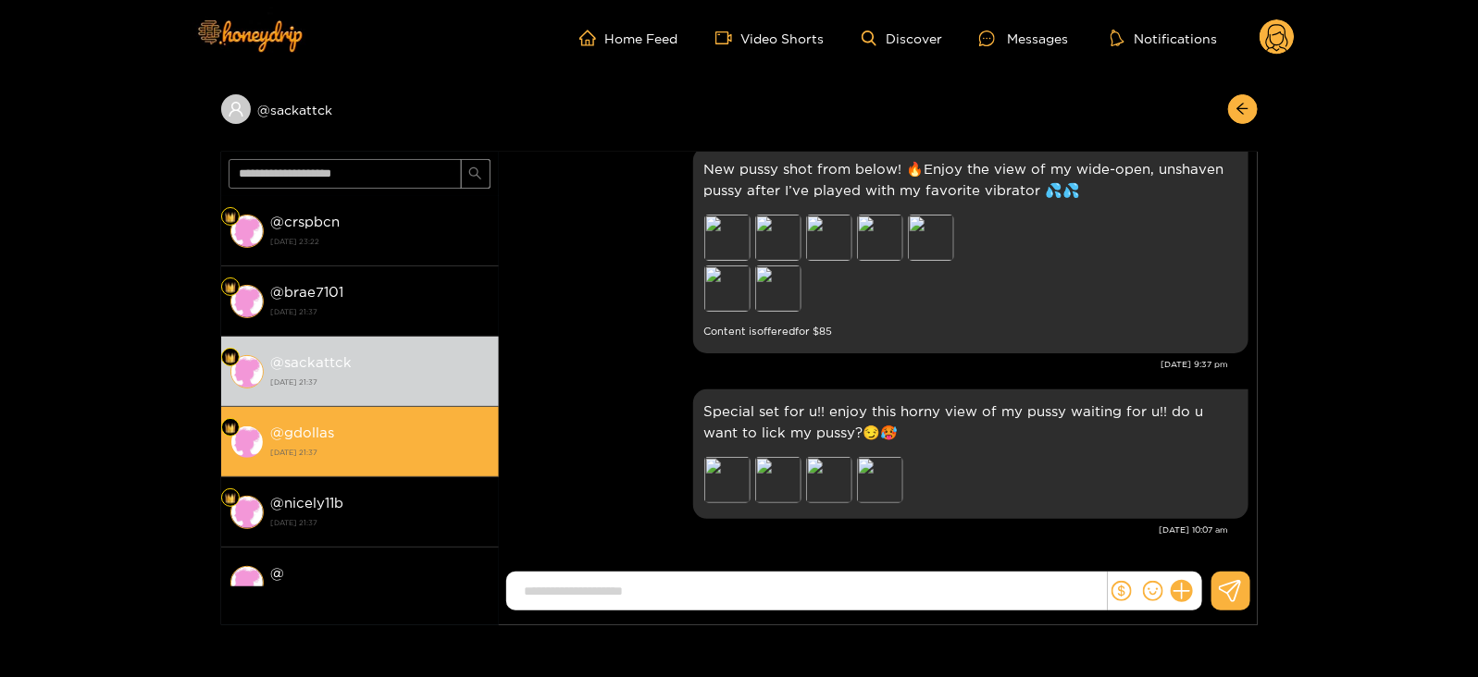
scroll to position [2241, 0]
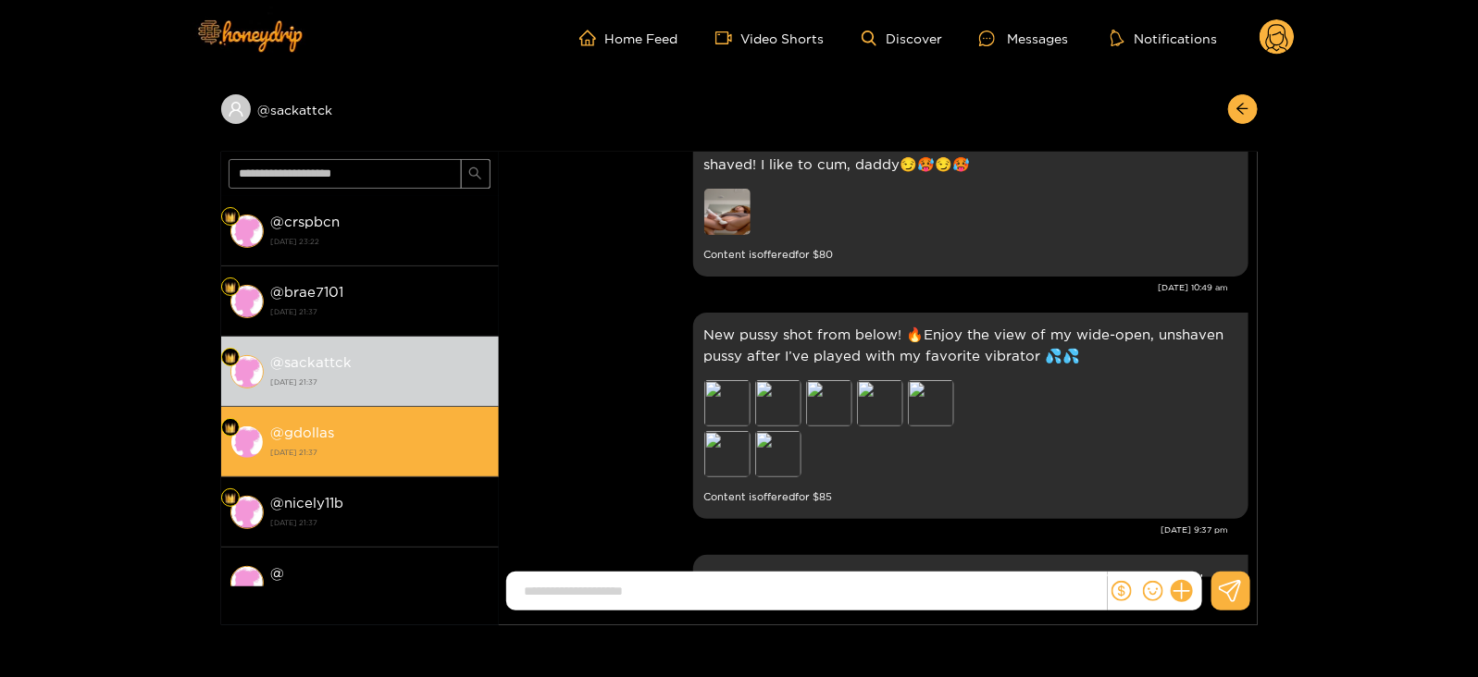
click at [458, 451] on strong "[DATE] 21:37" at bounding box center [380, 452] width 218 height 17
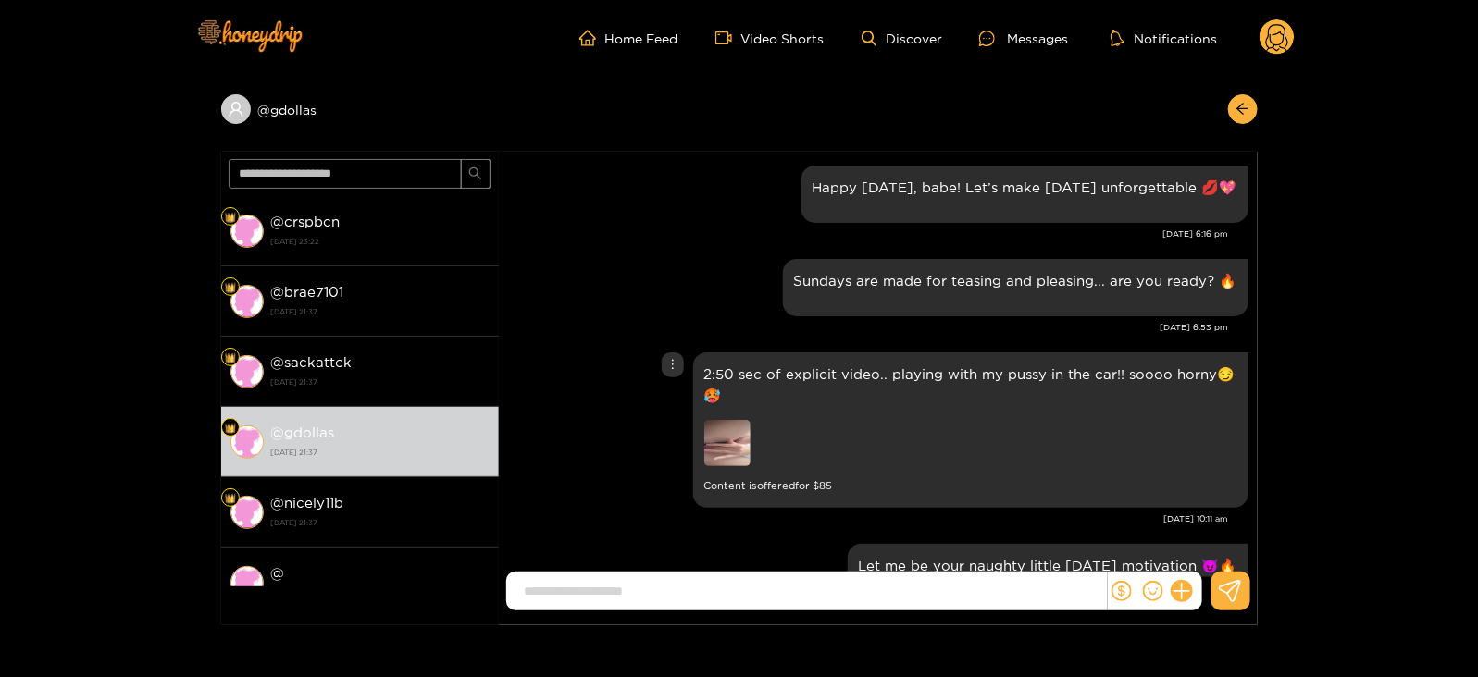
scroll to position [2407, 0]
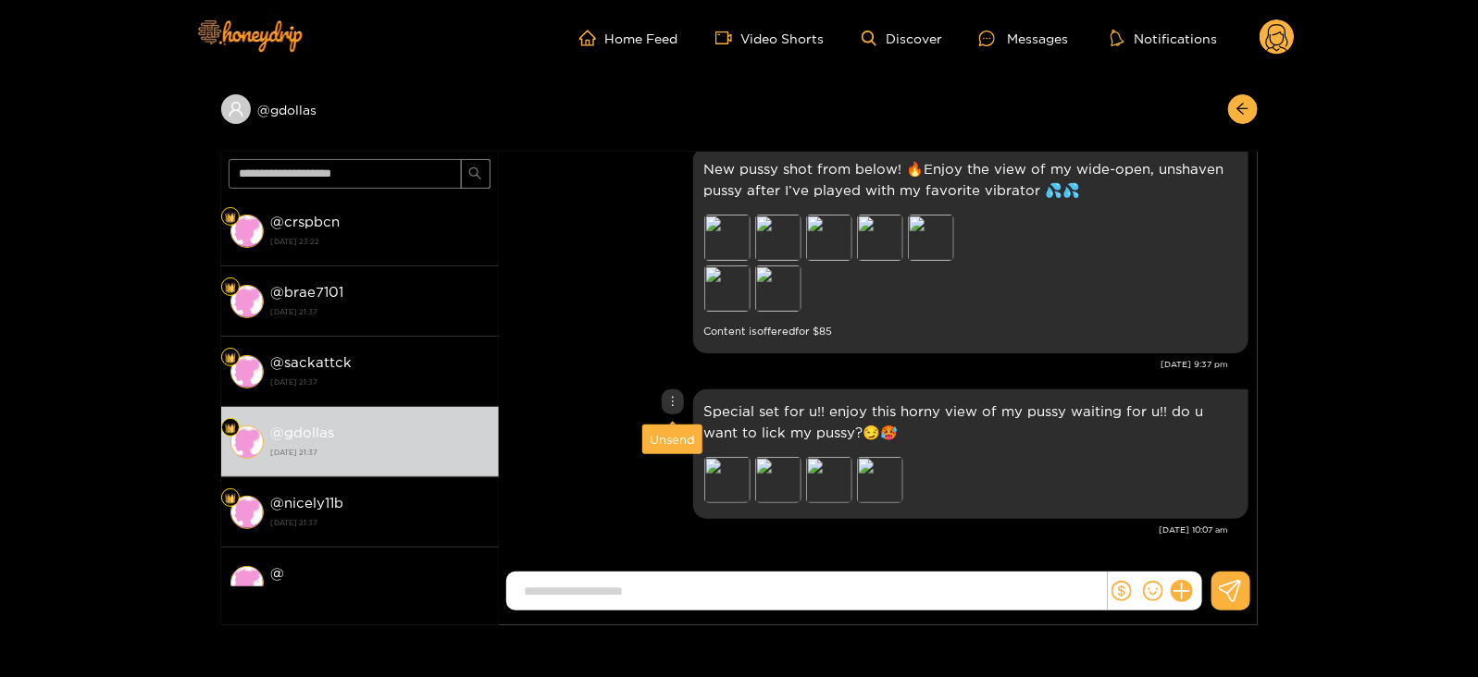
click at [664, 441] on div "Unsend" at bounding box center [672, 439] width 45 height 19
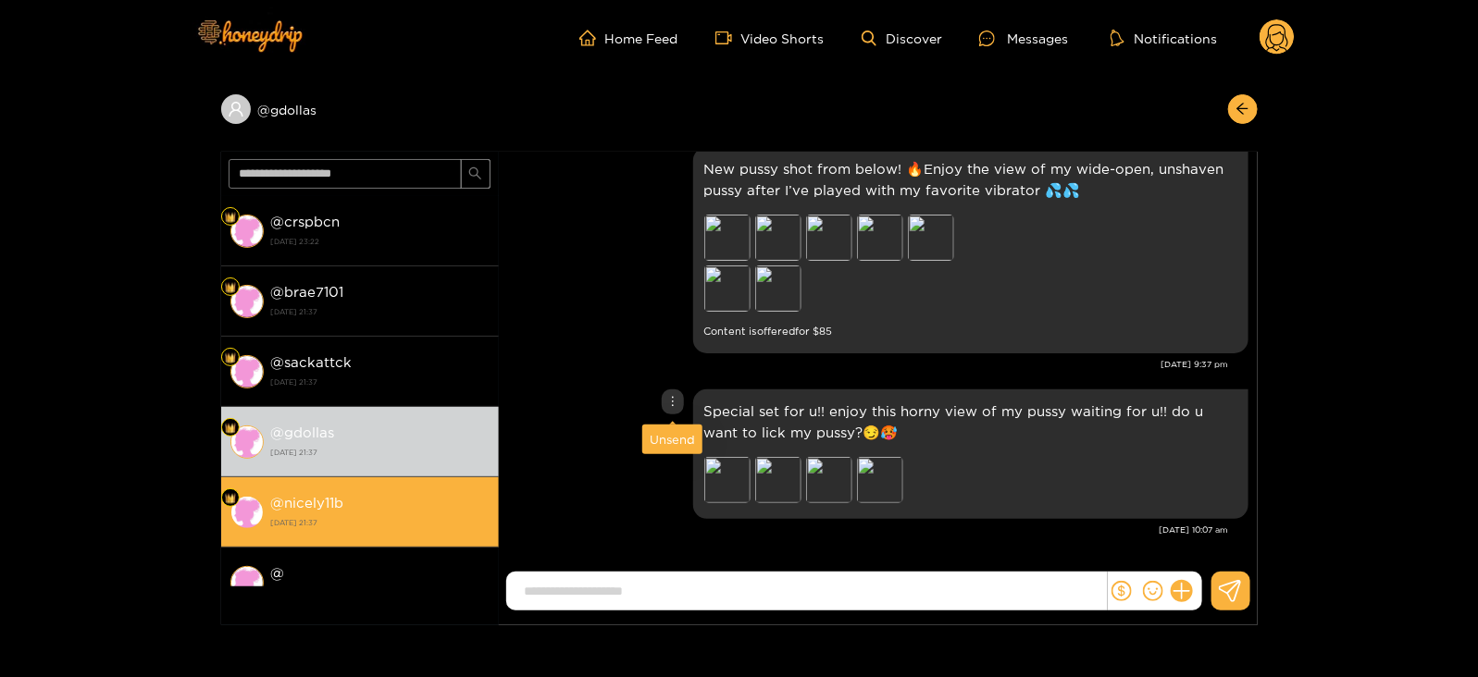
scroll to position [2241, 0]
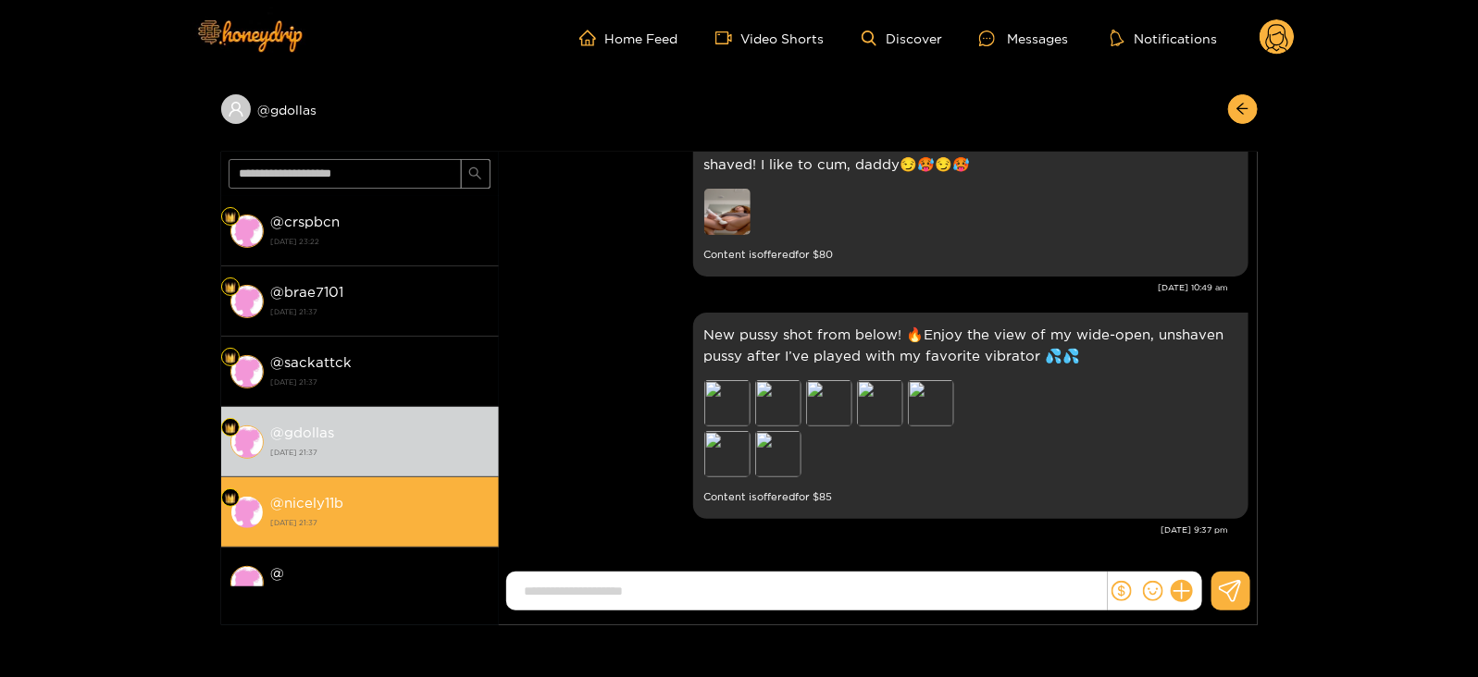
click at [419, 508] on div "@ nicely11b [DATE] 21:37" at bounding box center [380, 512] width 218 height 42
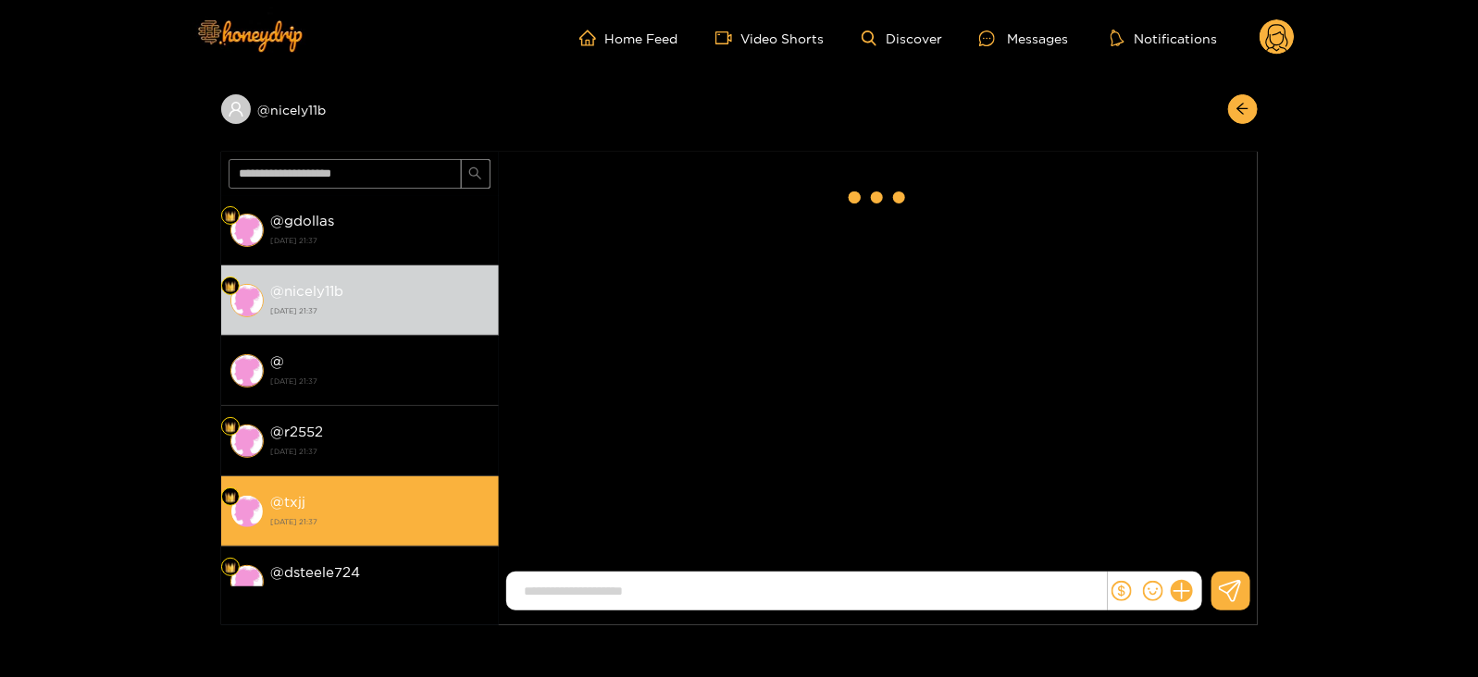
scroll to position [2407, 0]
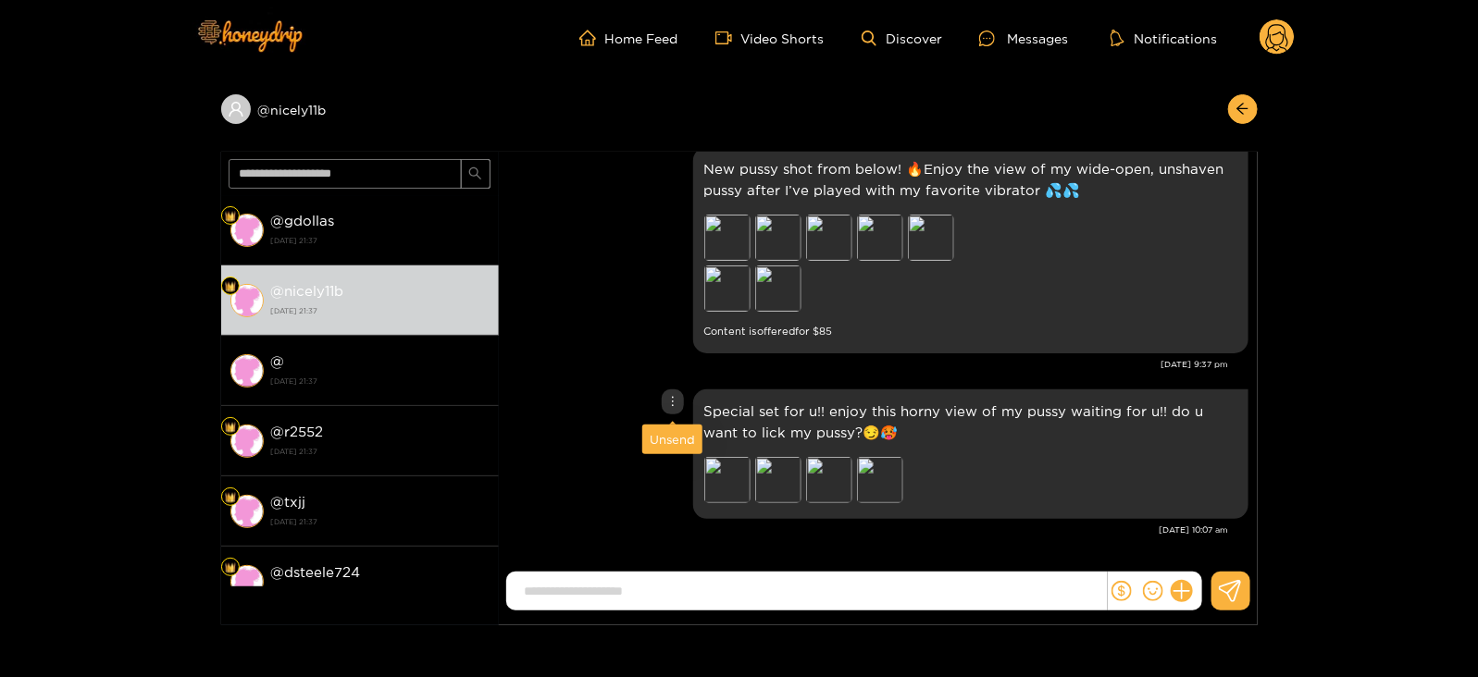
click at [672, 447] on div "Unsend" at bounding box center [672, 439] width 45 height 19
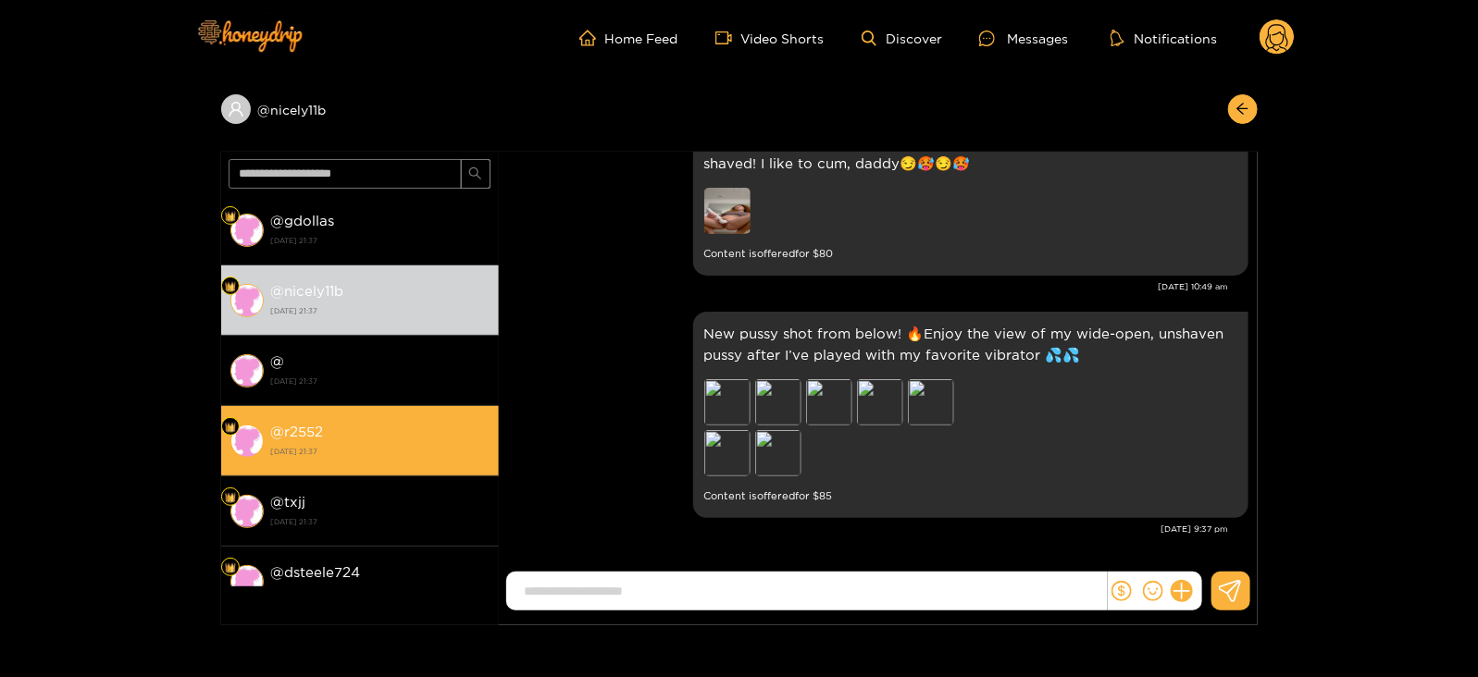
scroll to position [2241, 0]
click at [439, 444] on strong "[DATE] 21:37" at bounding box center [380, 451] width 218 height 17
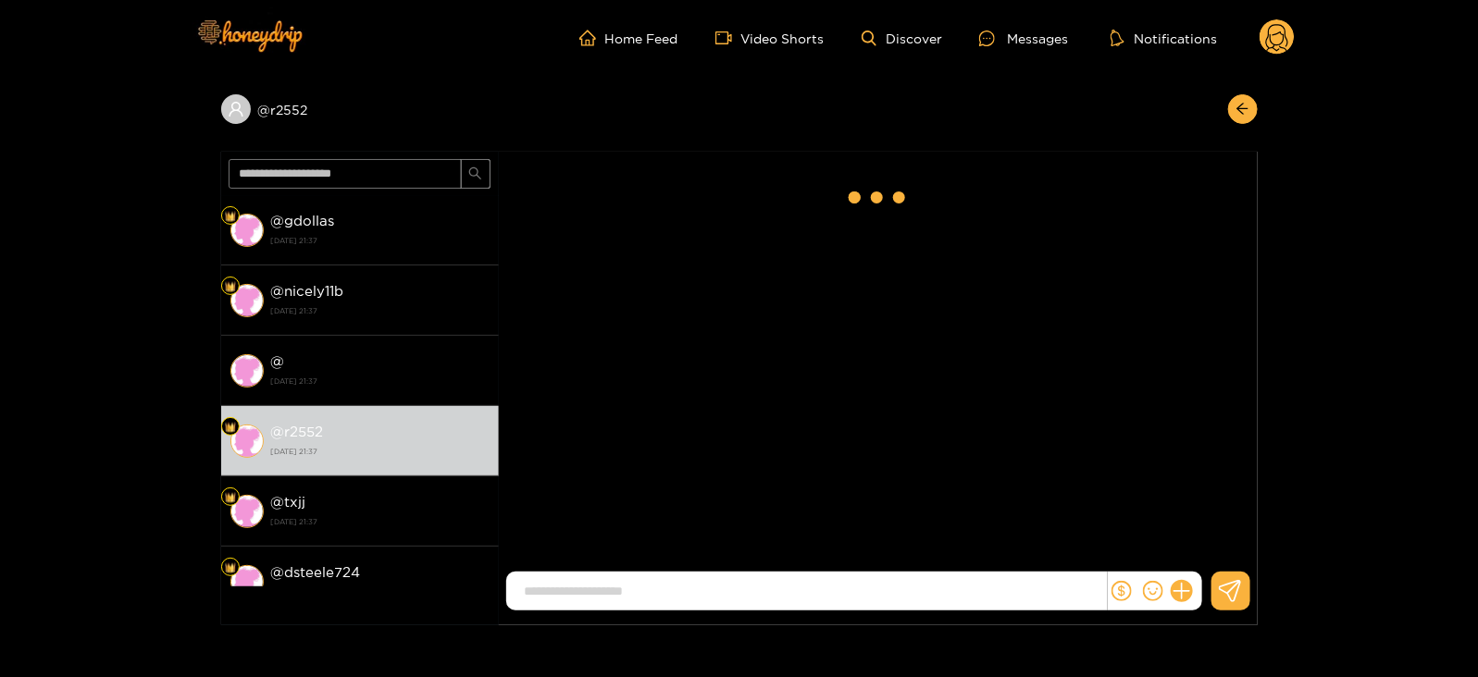
scroll to position [2407, 0]
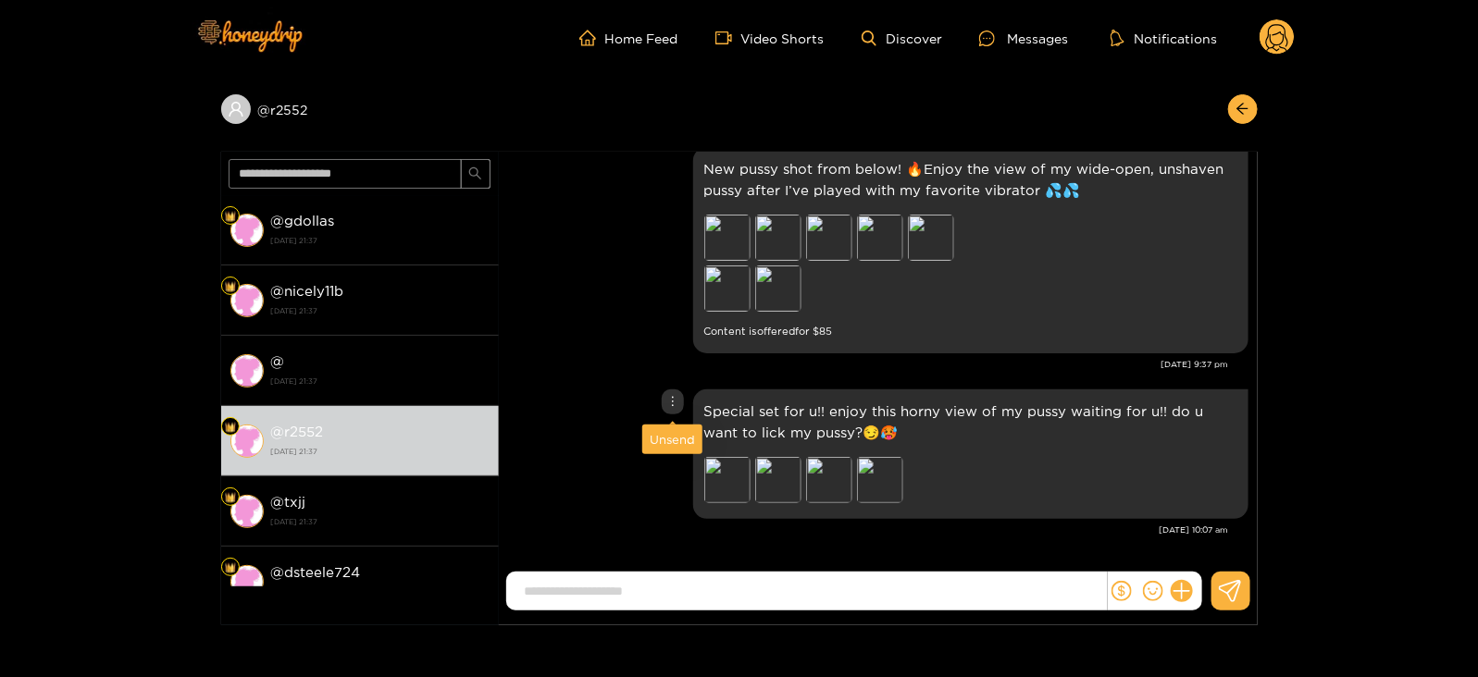
click at [665, 441] on div "Unsend" at bounding box center [672, 439] width 45 height 19
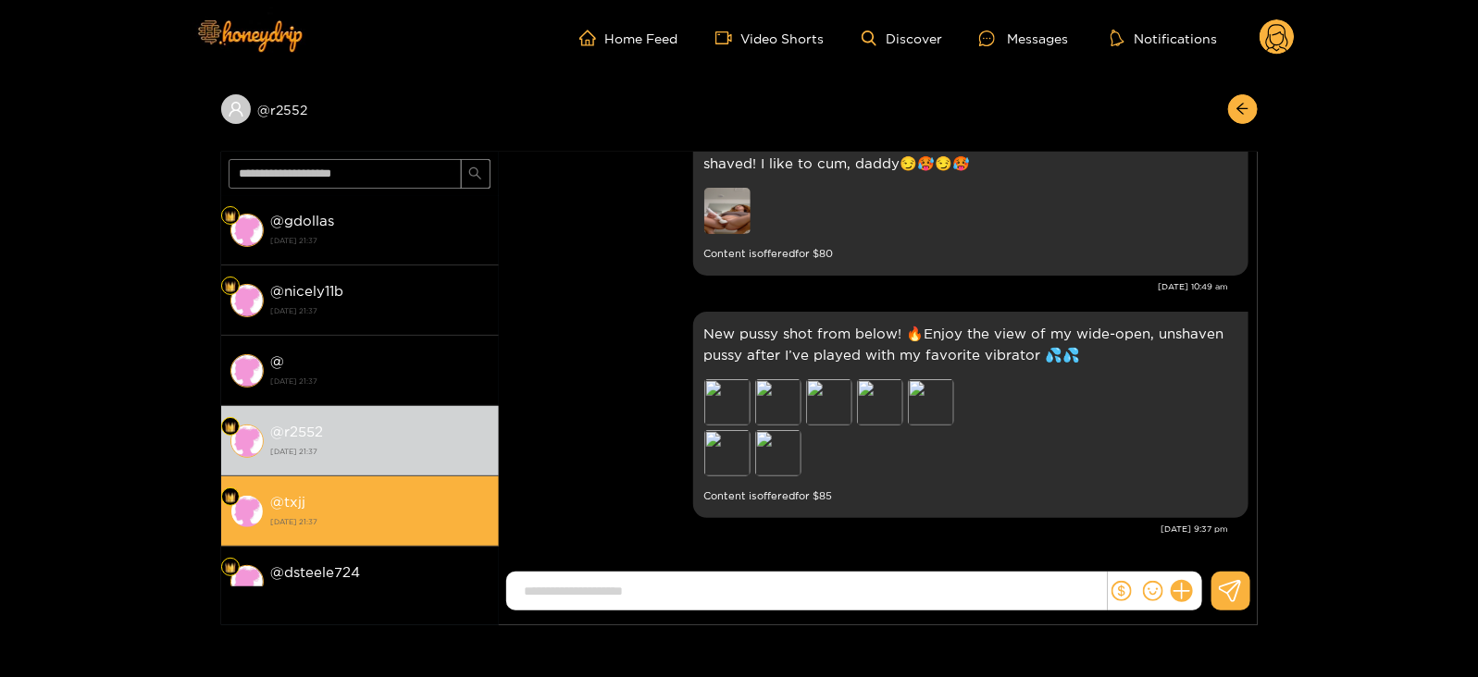
scroll to position [2241, 0]
click at [450, 502] on div "@ txjj [DATE] 21:37" at bounding box center [380, 511] width 218 height 42
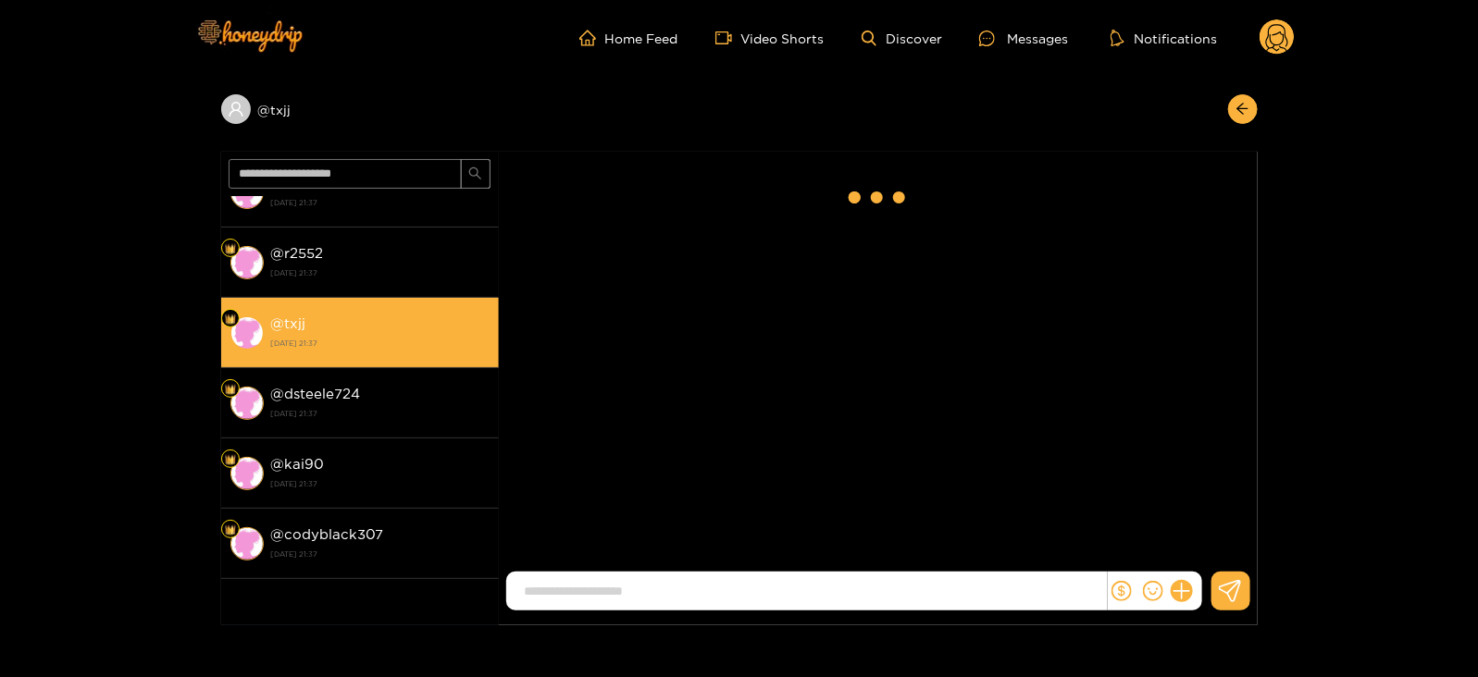
scroll to position [2407, 0]
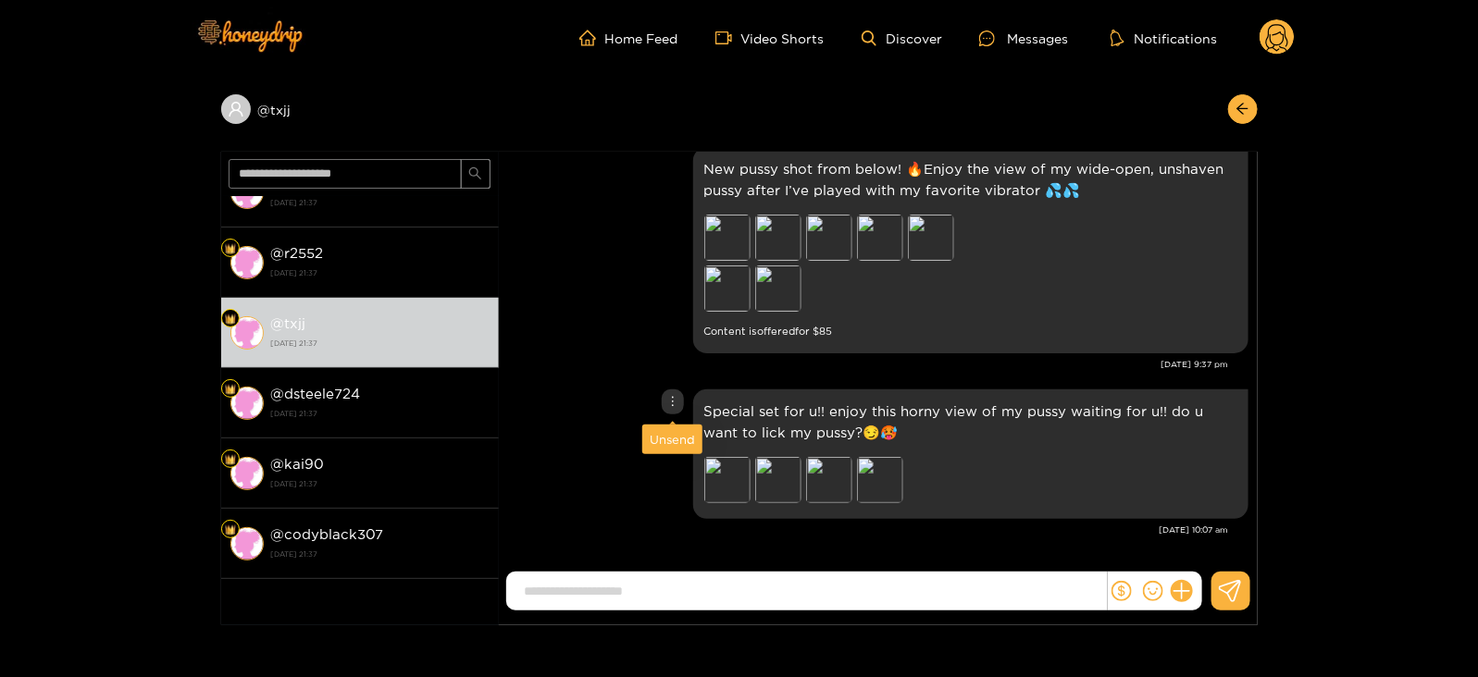
click at [664, 436] on div "Unsend" at bounding box center [672, 439] width 45 height 19
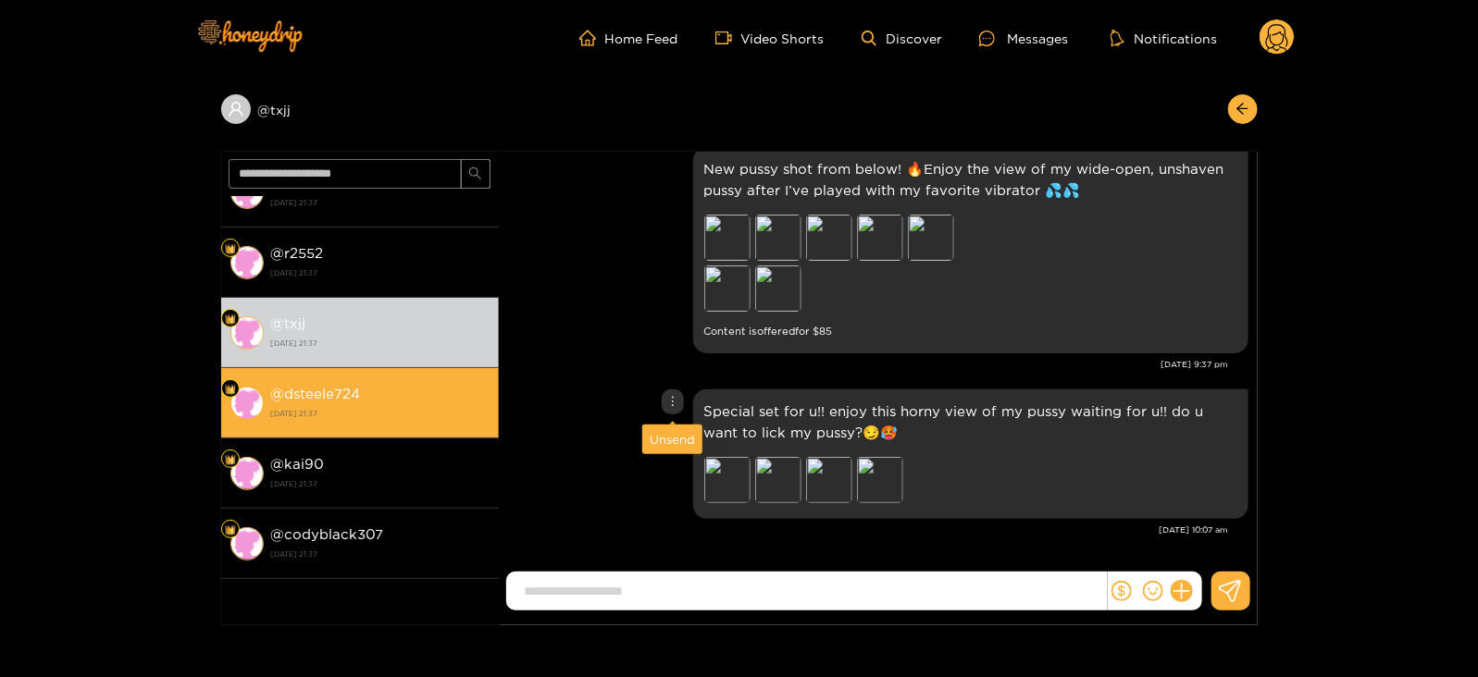
scroll to position [2241, 0]
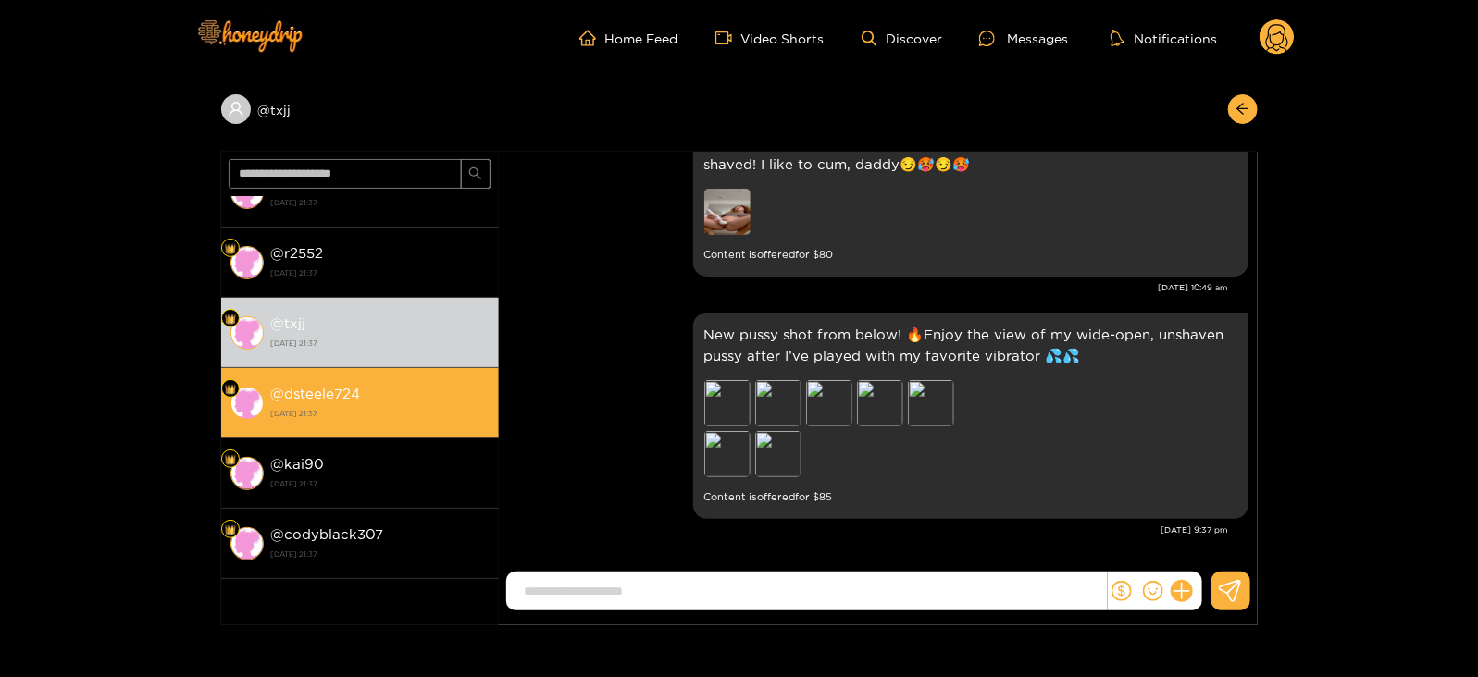
click at [467, 409] on strong "[DATE] 21:37" at bounding box center [380, 413] width 218 height 17
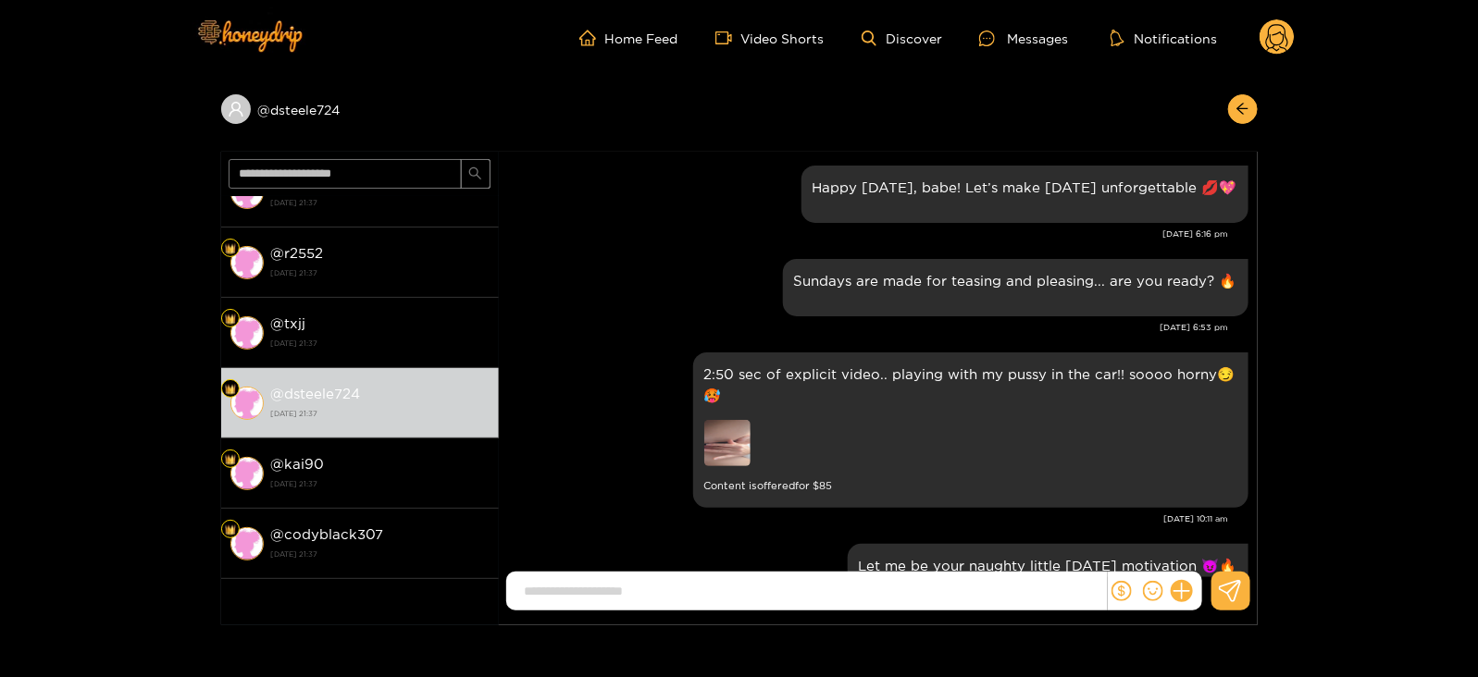
scroll to position [2407, 0]
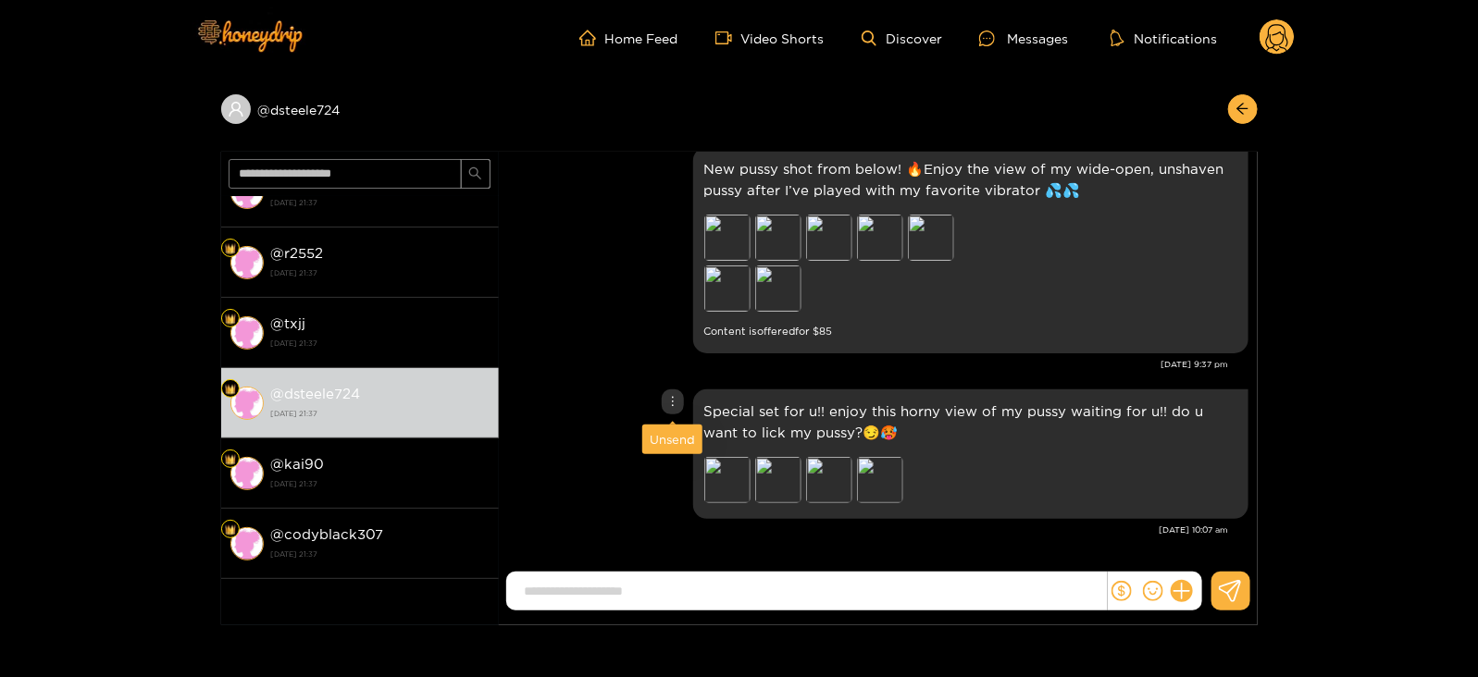
click at [666, 442] on div "Unsend" at bounding box center [672, 439] width 45 height 19
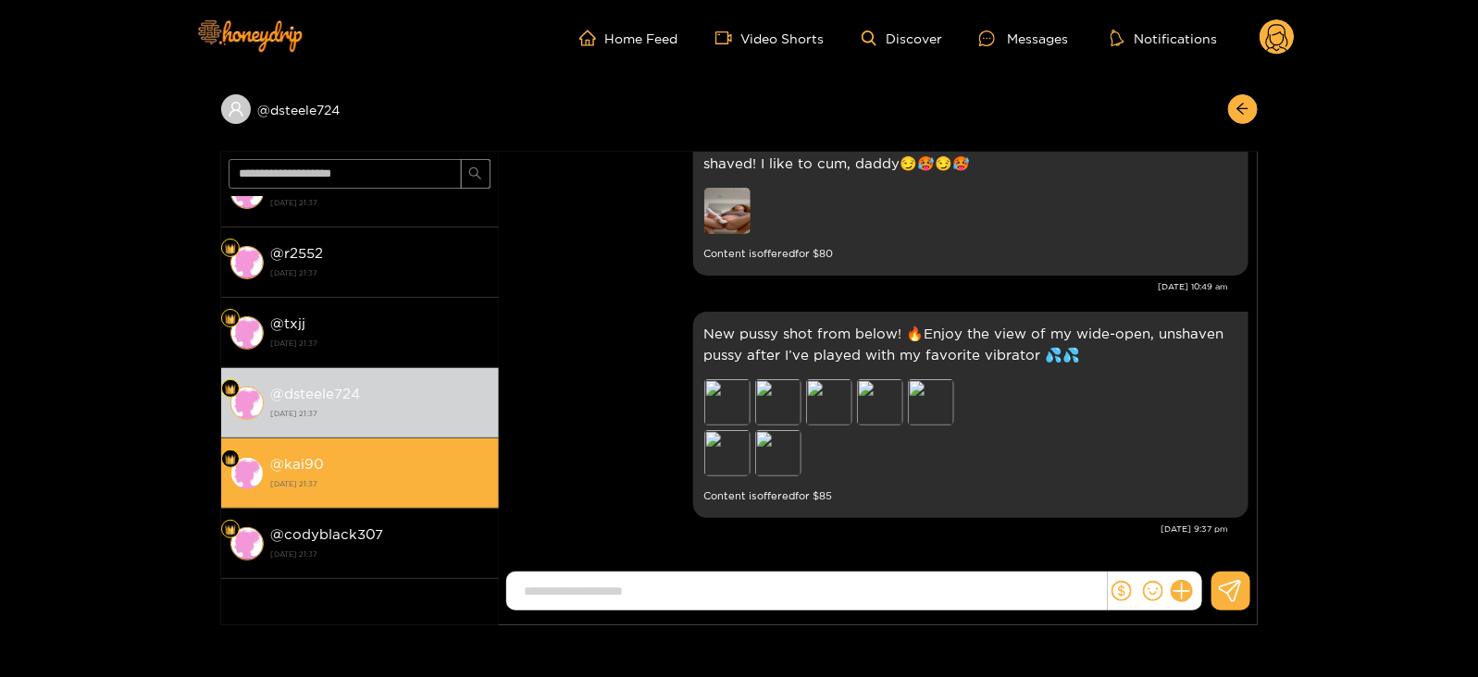
scroll to position [2241, 0]
click at [416, 461] on div "@ kai90 [DATE] 21:37" at bounding box center [380, 474] width 218 height 42
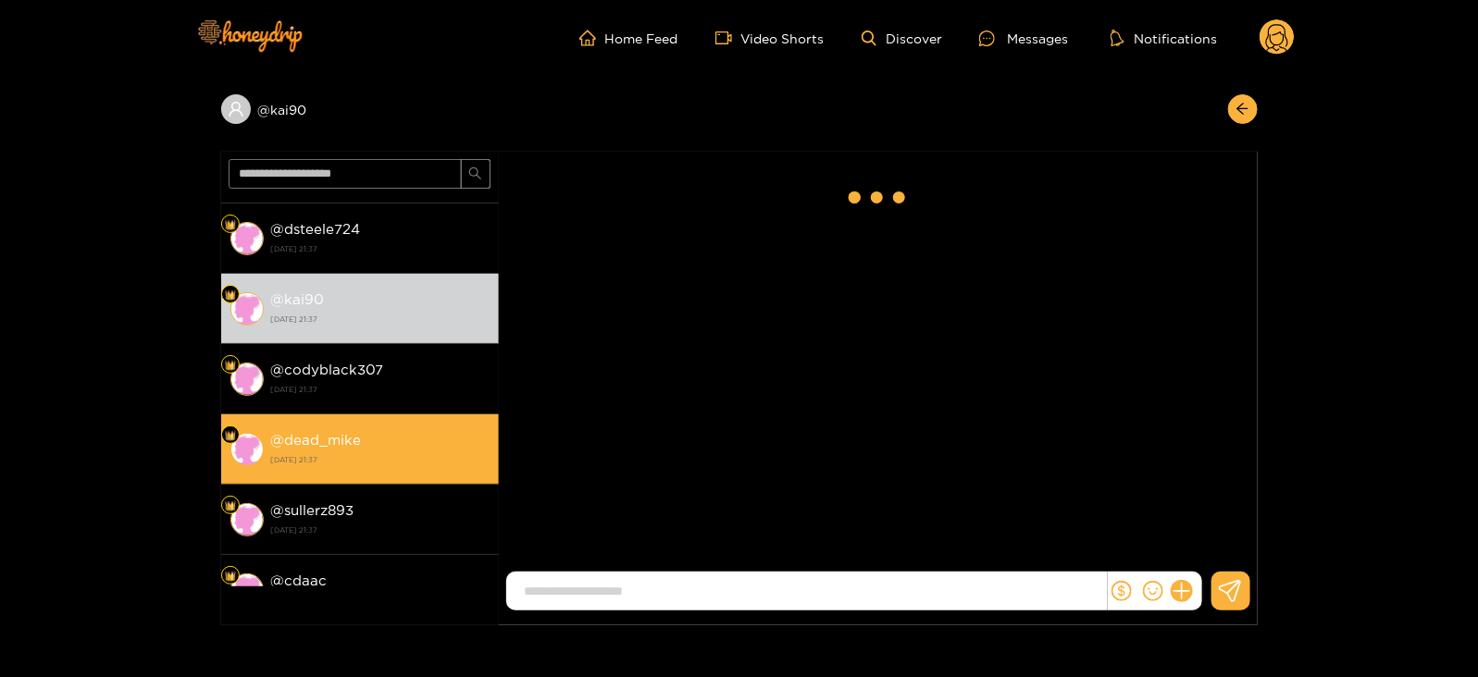
scroll to position [2407, 0]
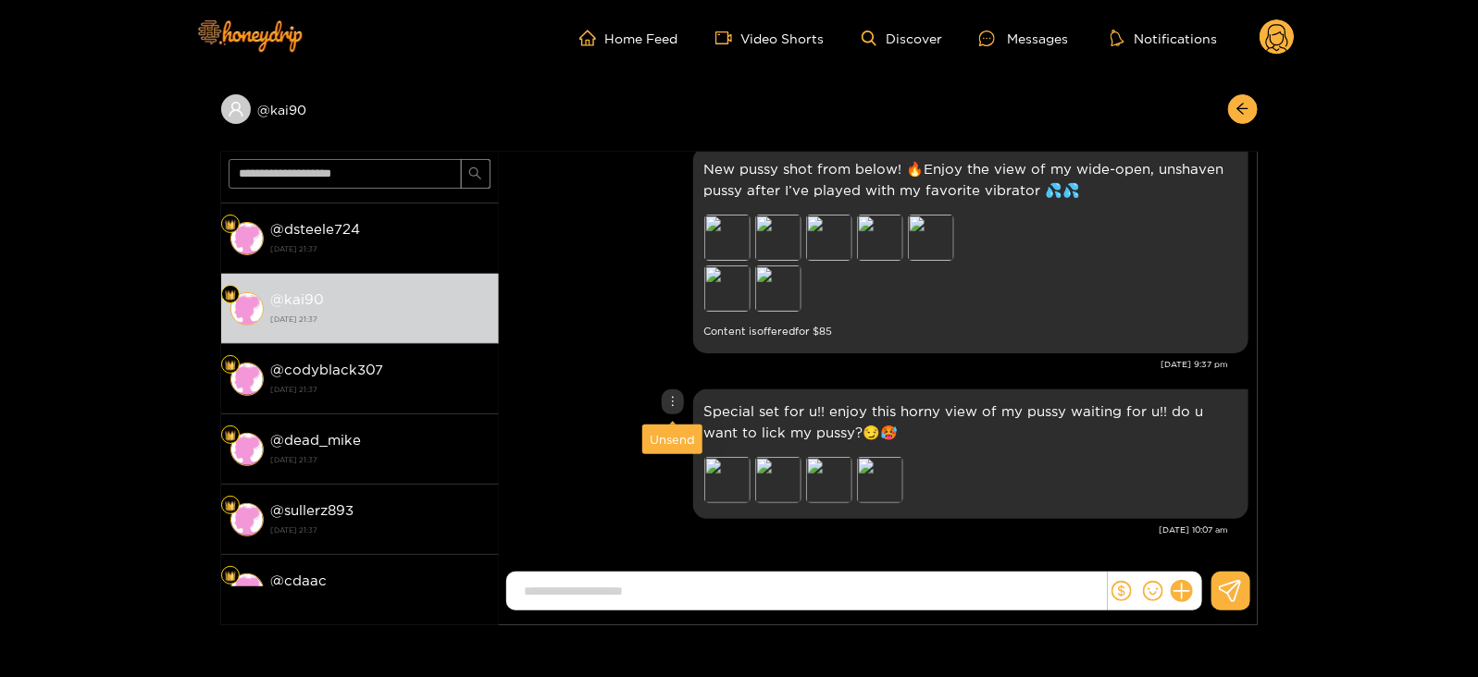
click at [668, 439] on div "Unsend" at bounding box center [672, 439] width 45 height 19
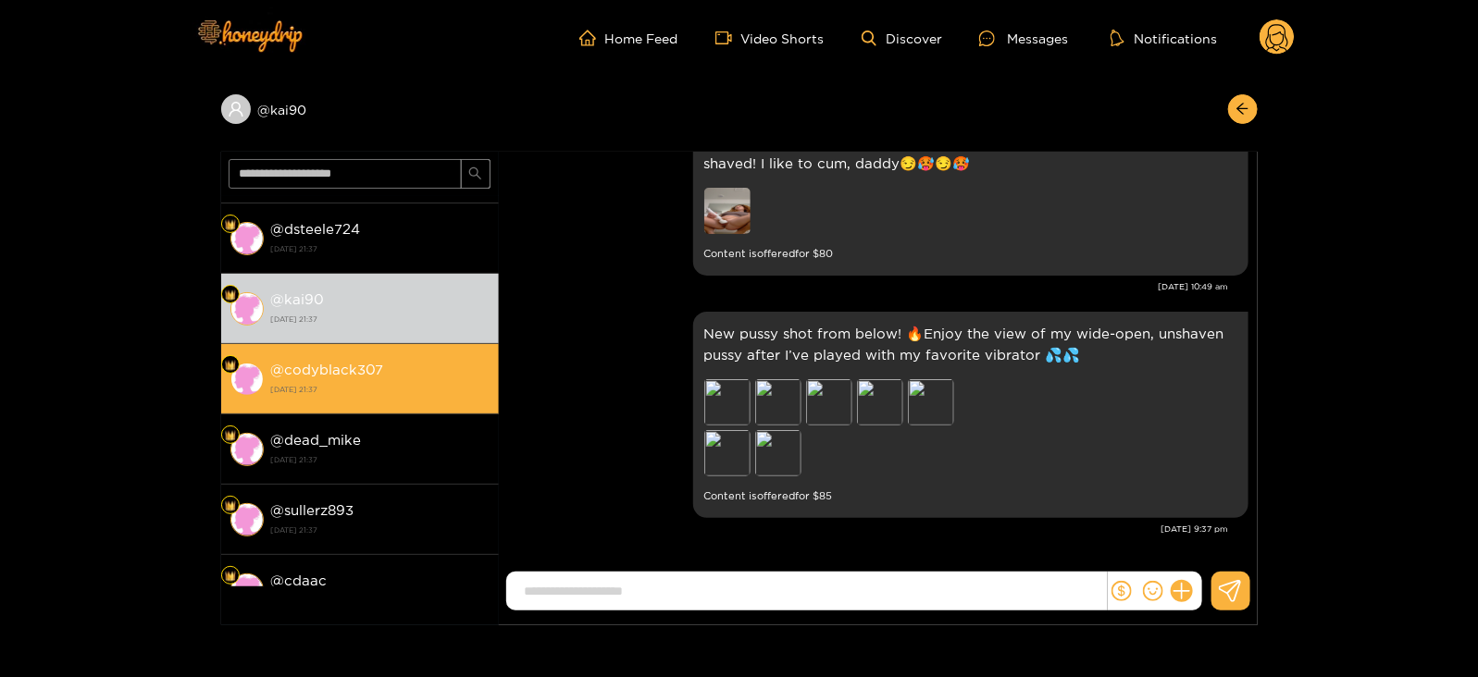
scroll to position [0, 0]
click at [414, 369] on div "@ codyblack307 [DATE] 21:37" at bounding box center [380, 379] width 218 height 42
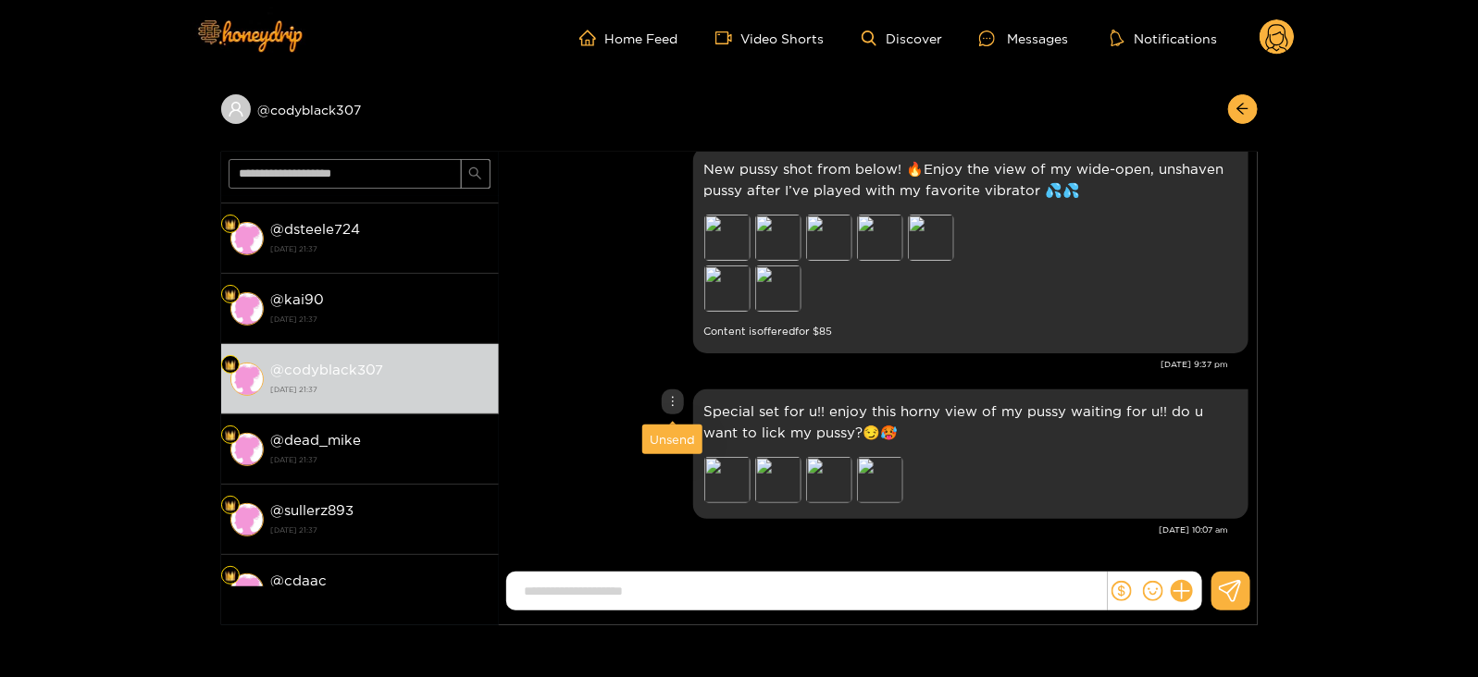
click at [665, 441] on div "Unsend" at bounding box center [672, 439] width 45 height 19
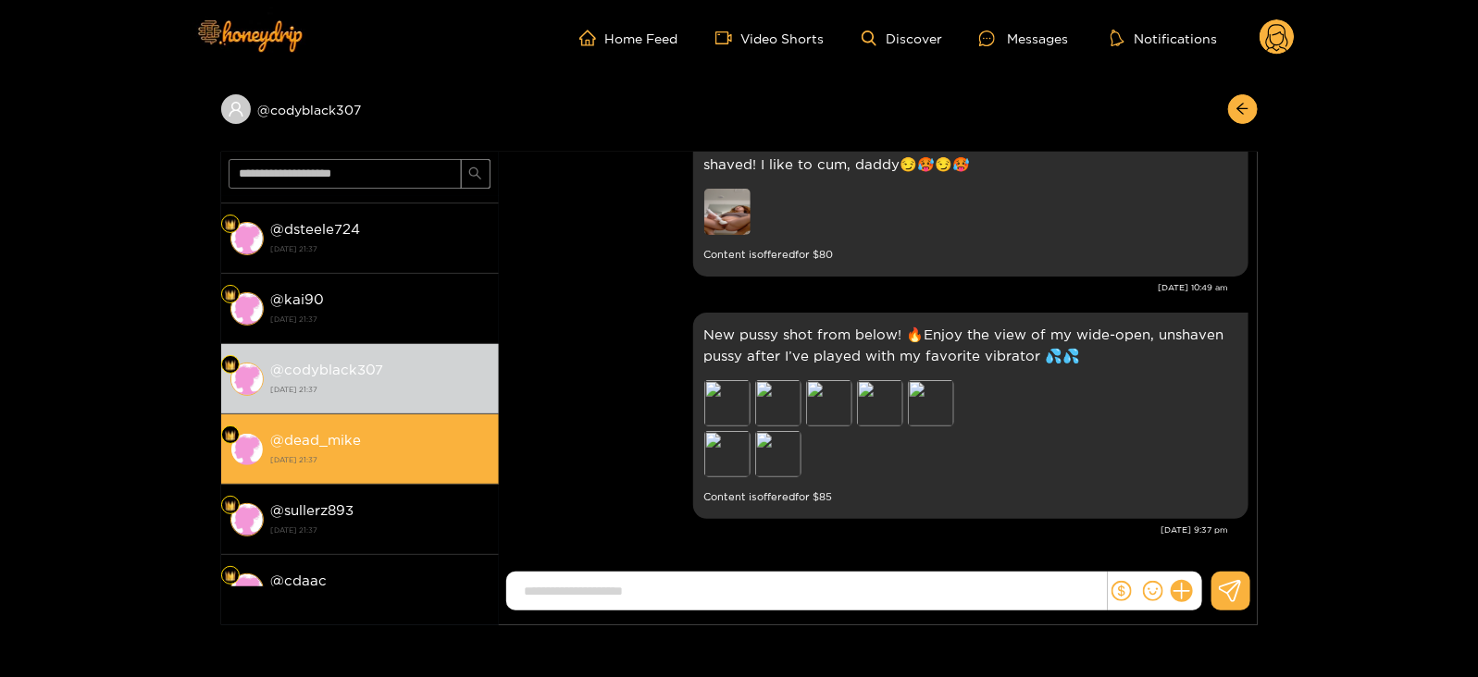
click at [459, 454] on strong "[DATE] 21:37" at bounding box center [380, 460] width 218 height 17
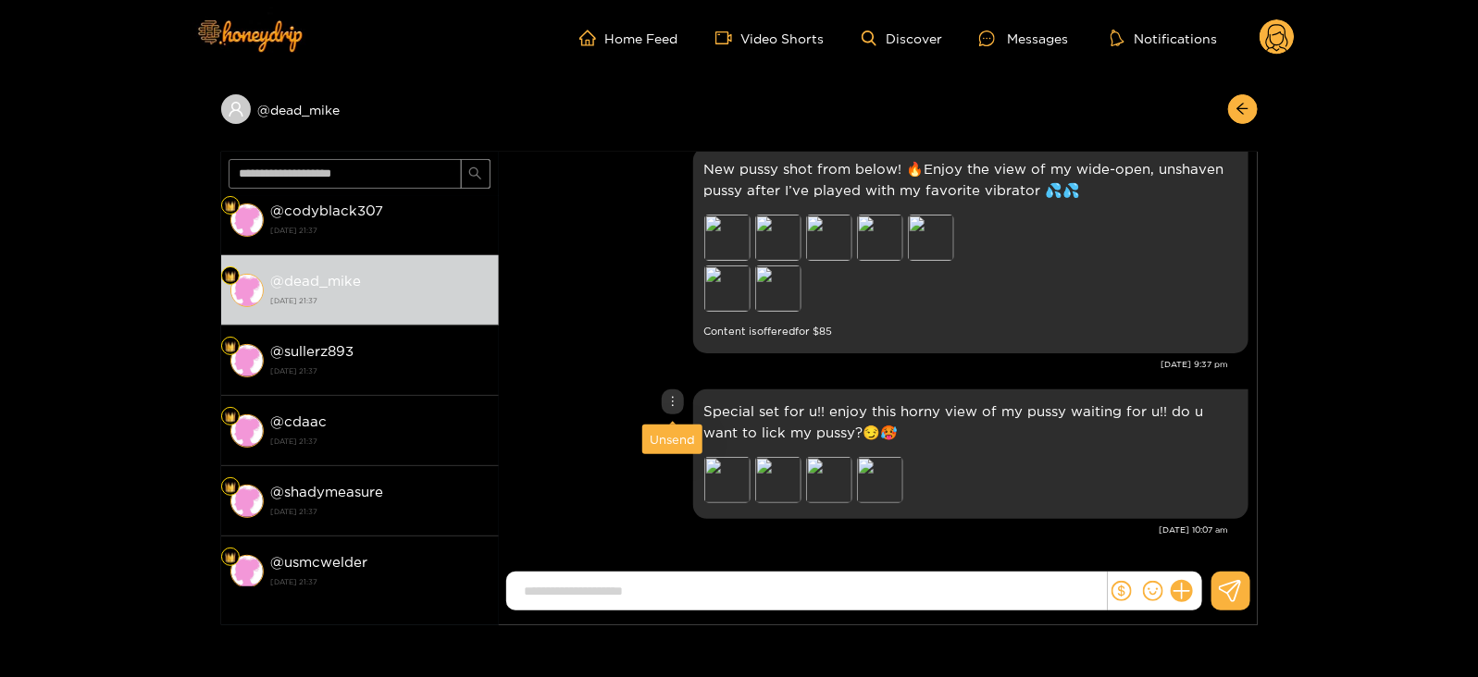
click at [664, 436] on div "Unsend" at bounding box center [672, 439] width 45 height 19
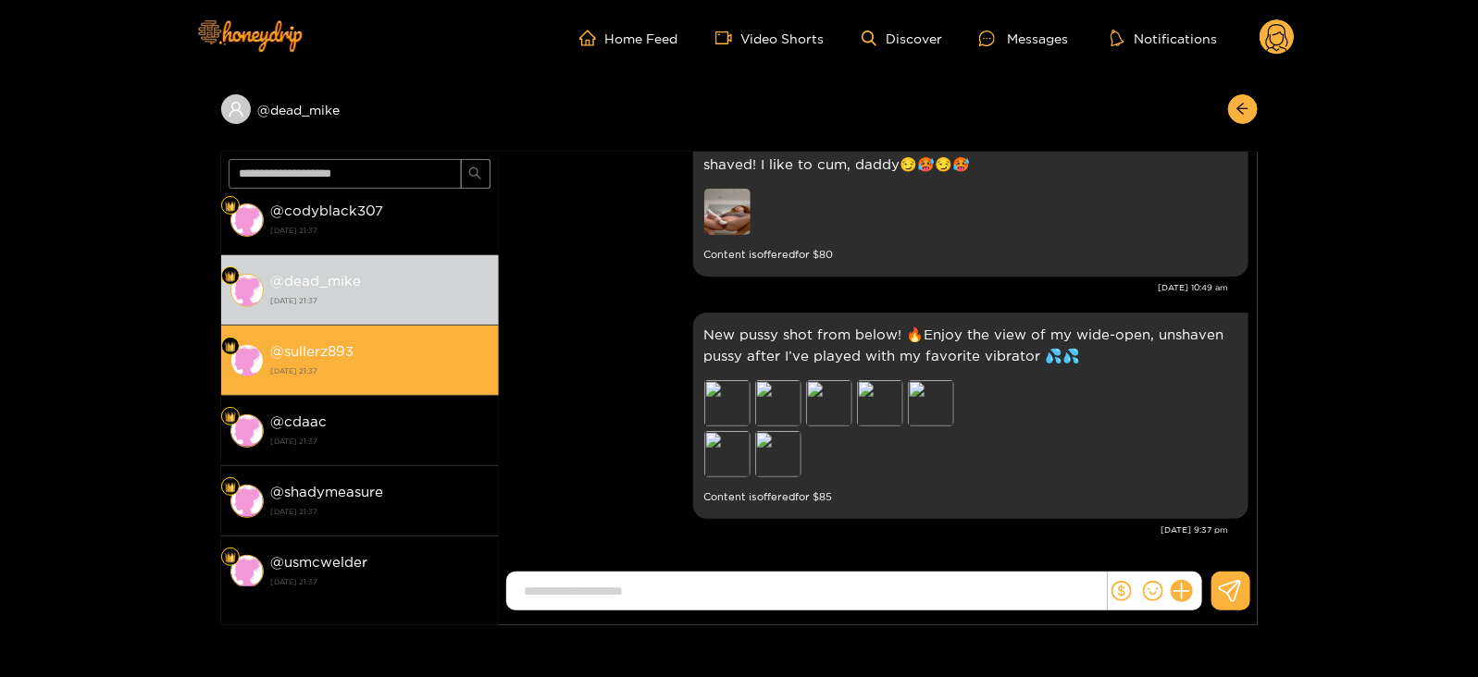
click at [448, 347] on div "@ sullerz893 [DATE] 21:37" at bounding box center [380, 361] width 218 height 42
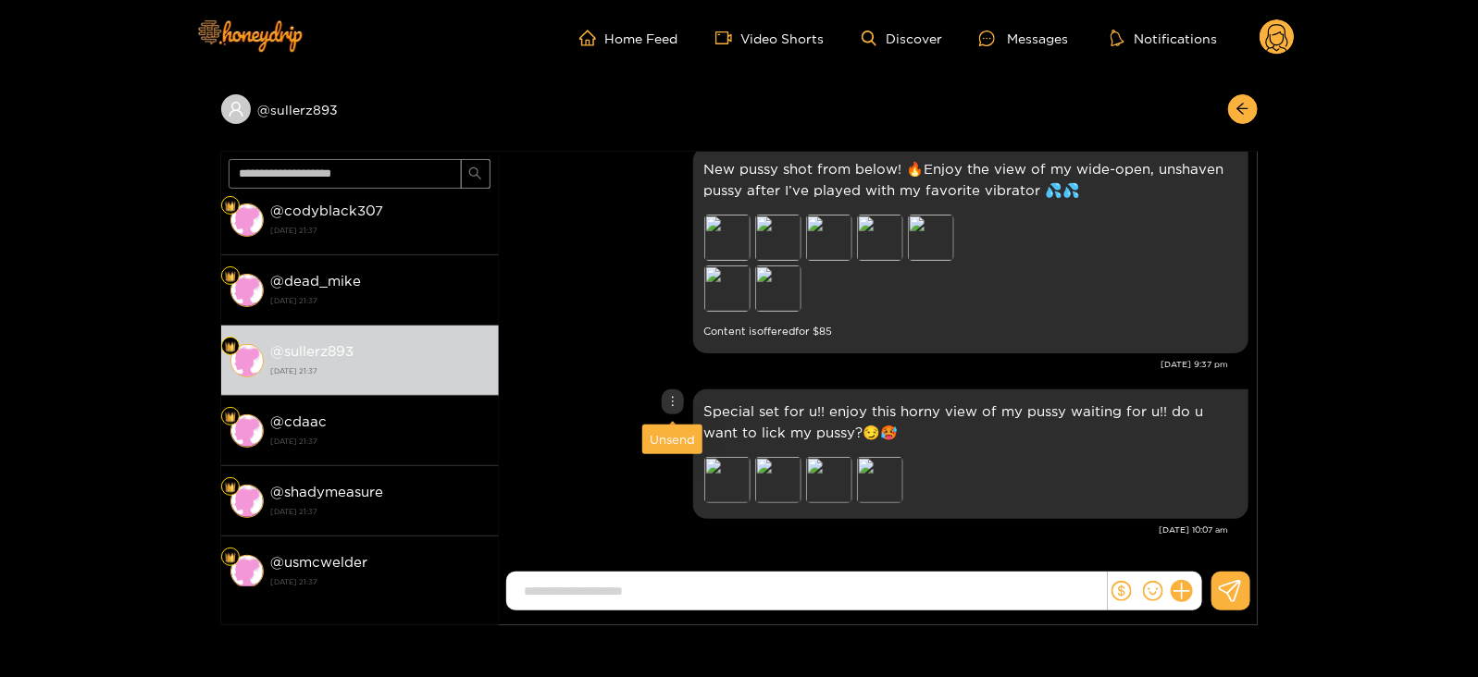
click at [655, 445] on div "Unsend" at bounding box center [672, 439] width 45 height 19
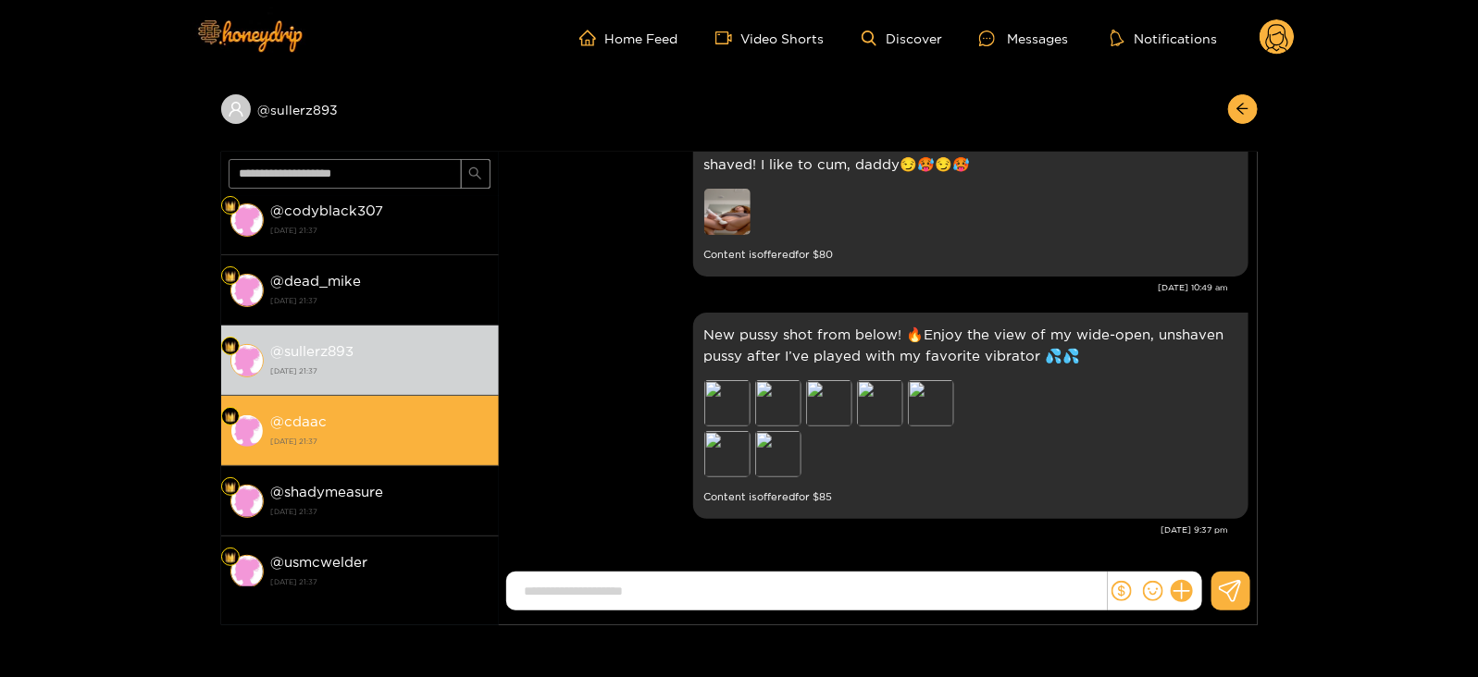
click at [435, 428] on div "@ cdaac [DATE] 21:37" at bounding box center [380, 431] width 218 height 42
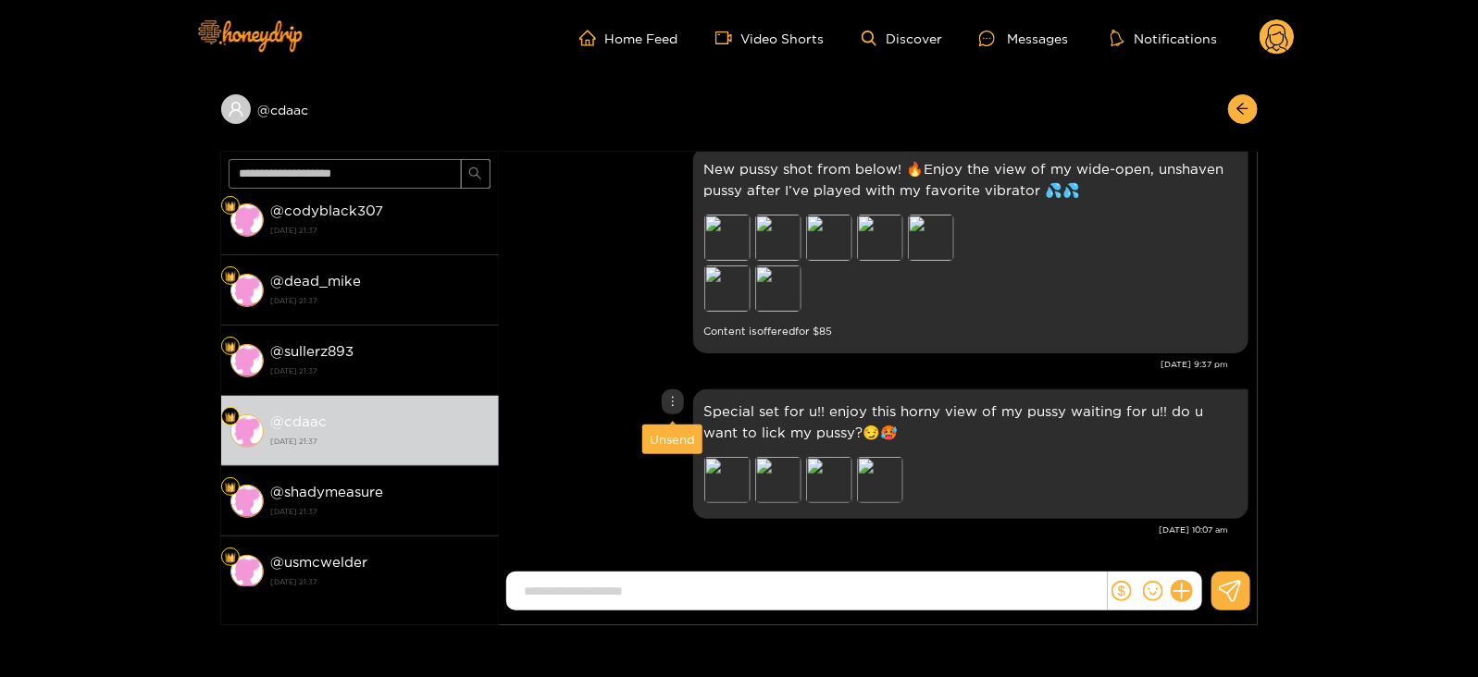
click at [651, 453] on div "Unsend" at bounding box center [672, 440] width 60 height 30
click at [656, 439] on div "Unsend" at bounding box center [672, 439] width 45 height 19
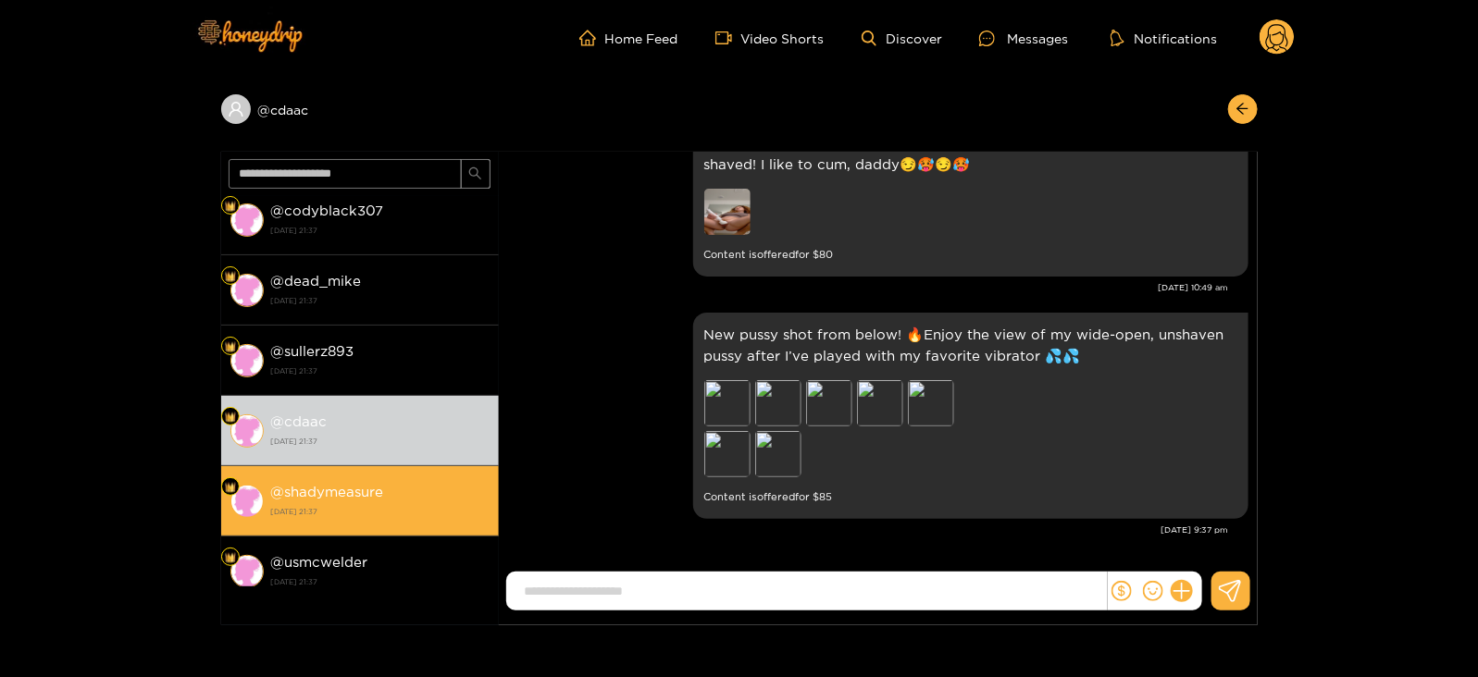
click at [460, 489] on div "@ shadymeasure [DATE] 21:37" at bounding box center [380, 501] width 218 height 42
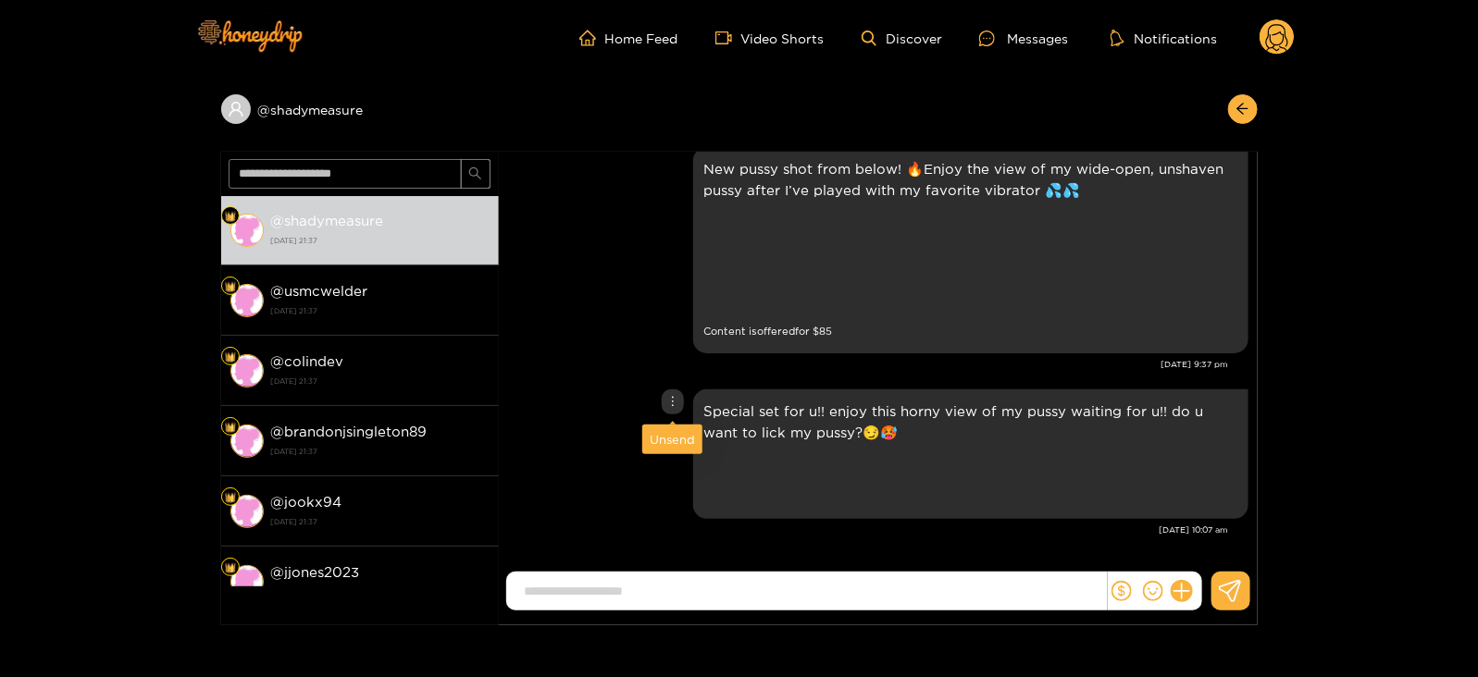
click at [664, 437] on div "Unsend" at bounding box center [672, 439] width 45 height 19
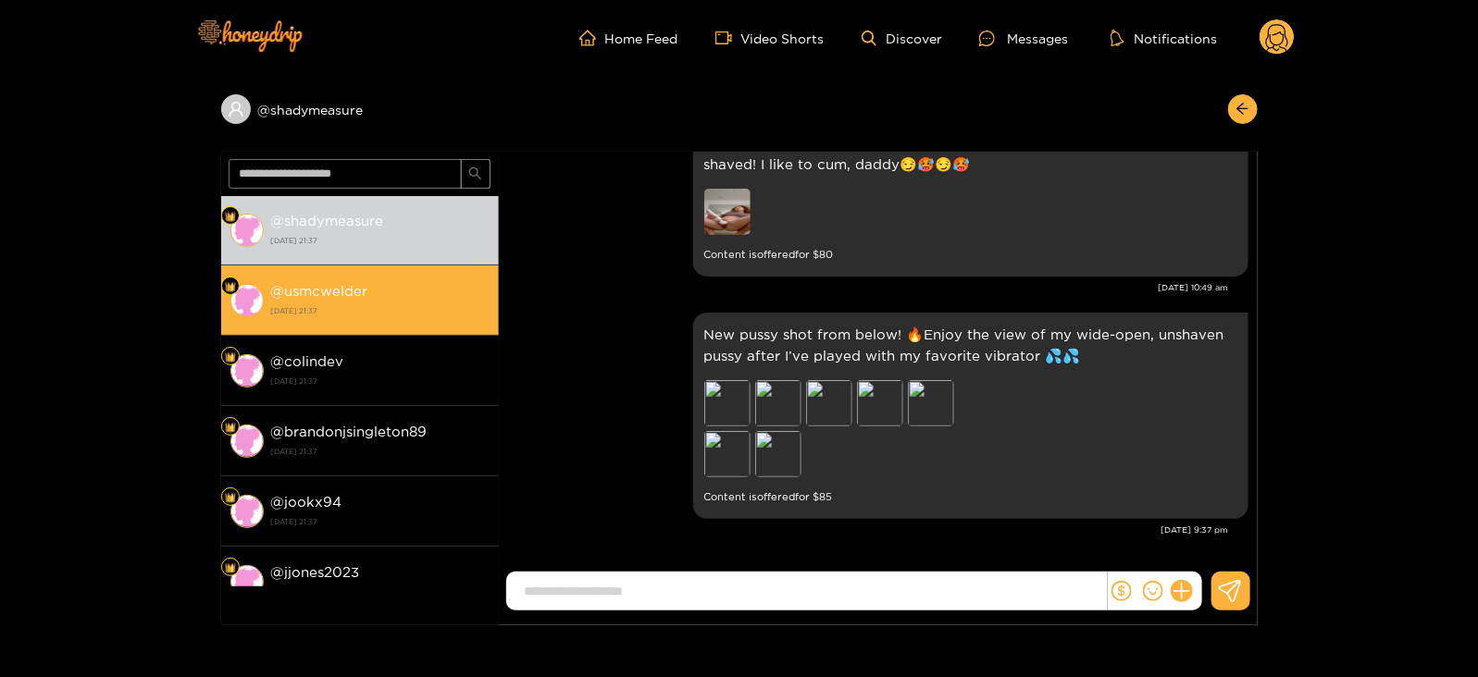
click at [426, 294] on div "@ usmcwelder [DATE] 21:37" at bounding box center [380, 300] width 218 height 42
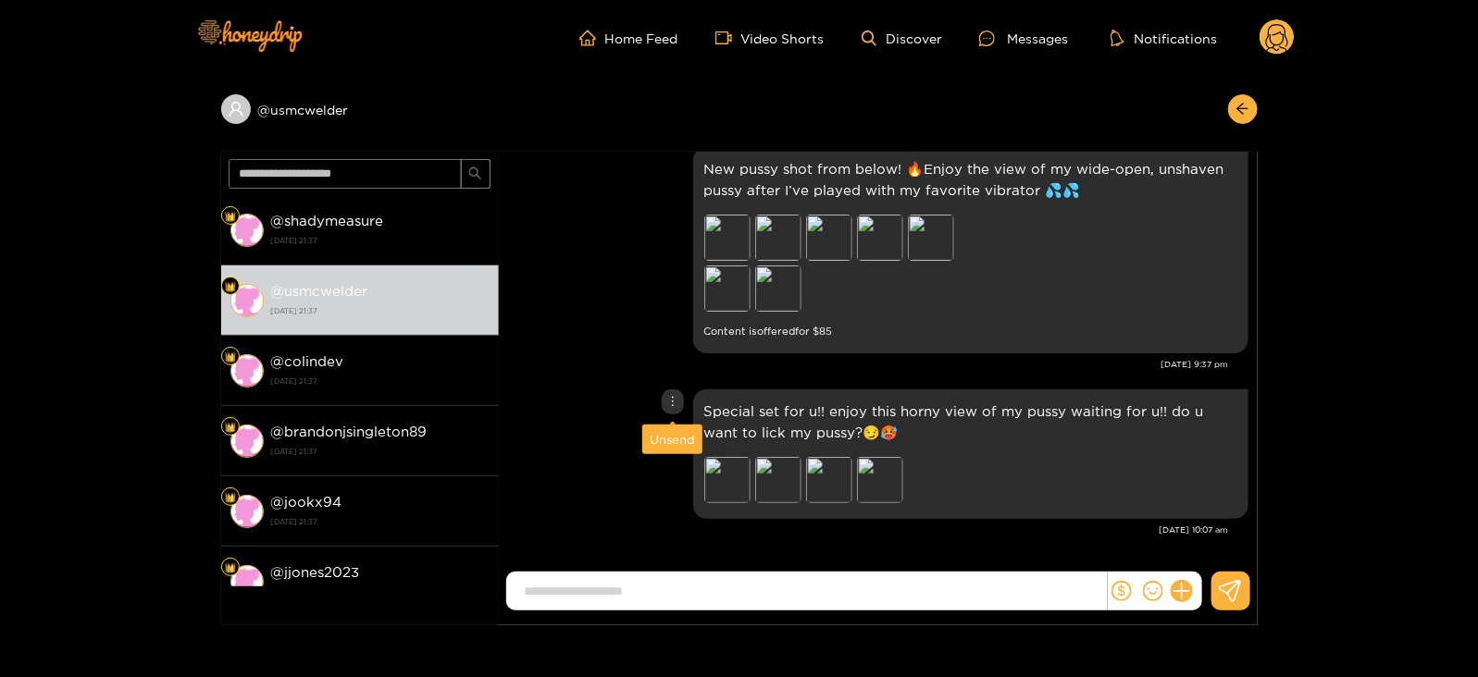
click at [664, 432] on div "Unsend" at bounding box center [672, 439] width 45 height 19
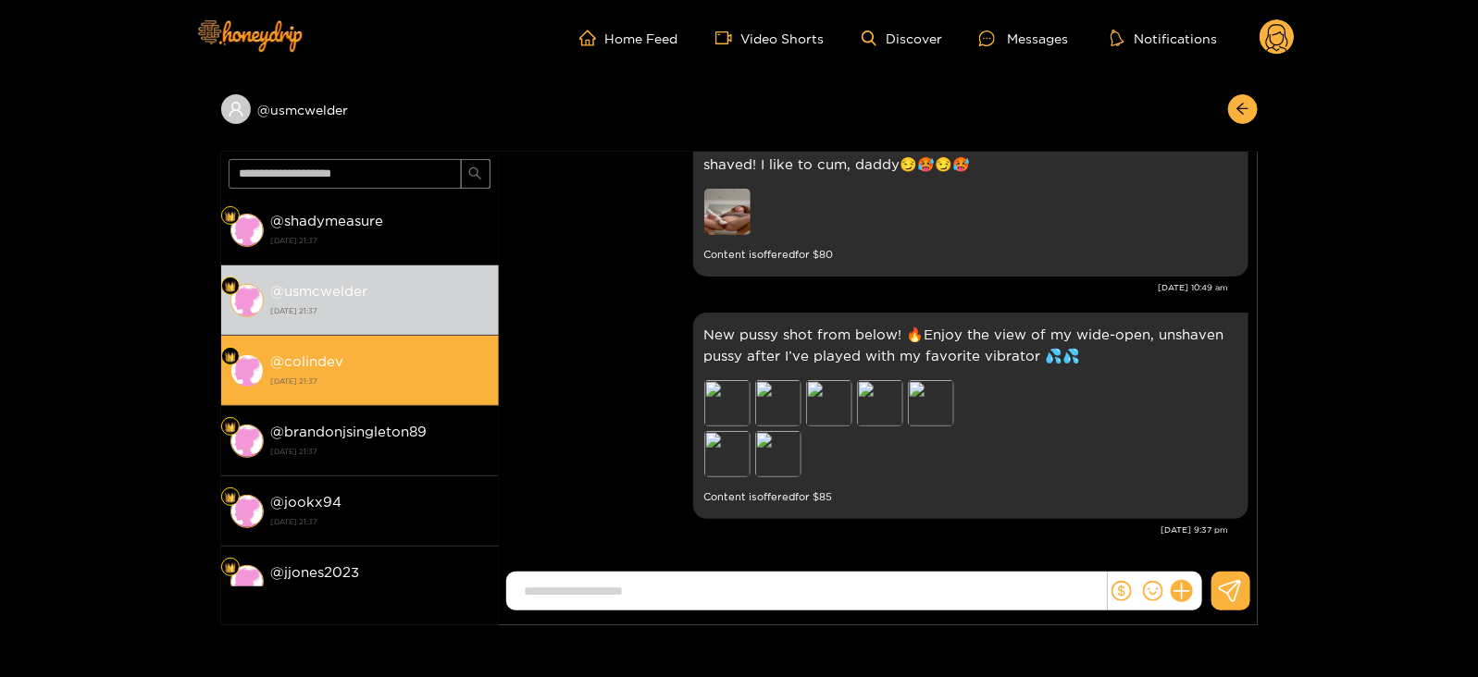
click at [460, 377] on strong "[DATE] 21:37" at bounding box center [380, 381] width 218 height 17
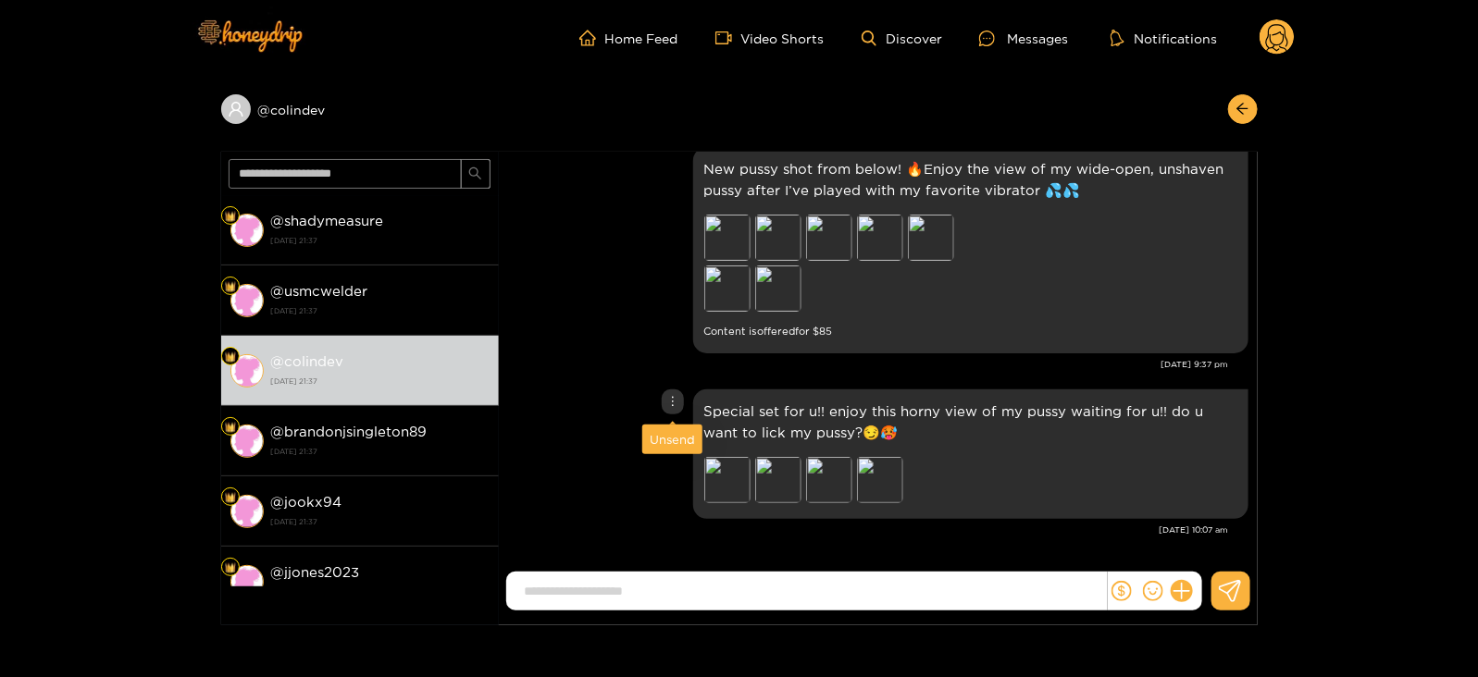
click at [660, 438] on div "Unsend" at bounding box center [672, 439] width 45 height 19
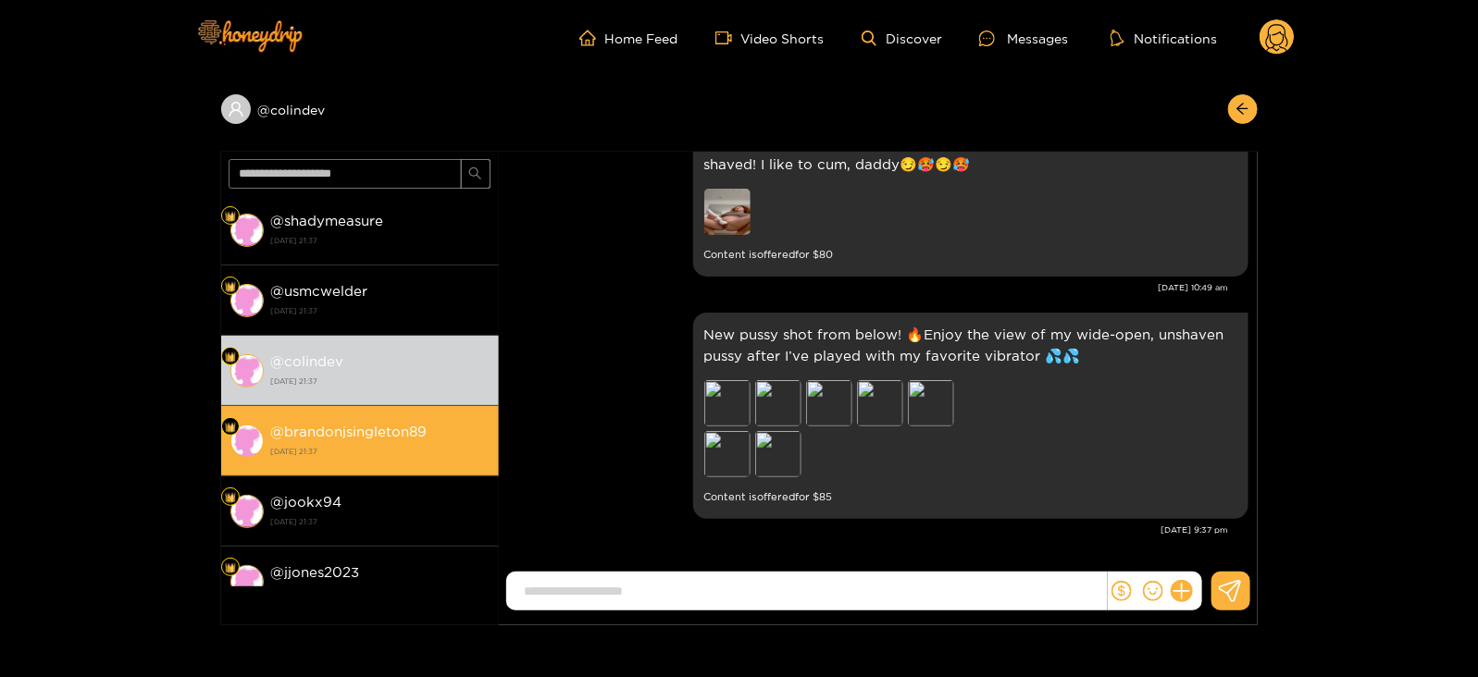
click at [462, 445] on strong "[DATE] 21:37" at bounding box center [380, 451] width 218 height 17
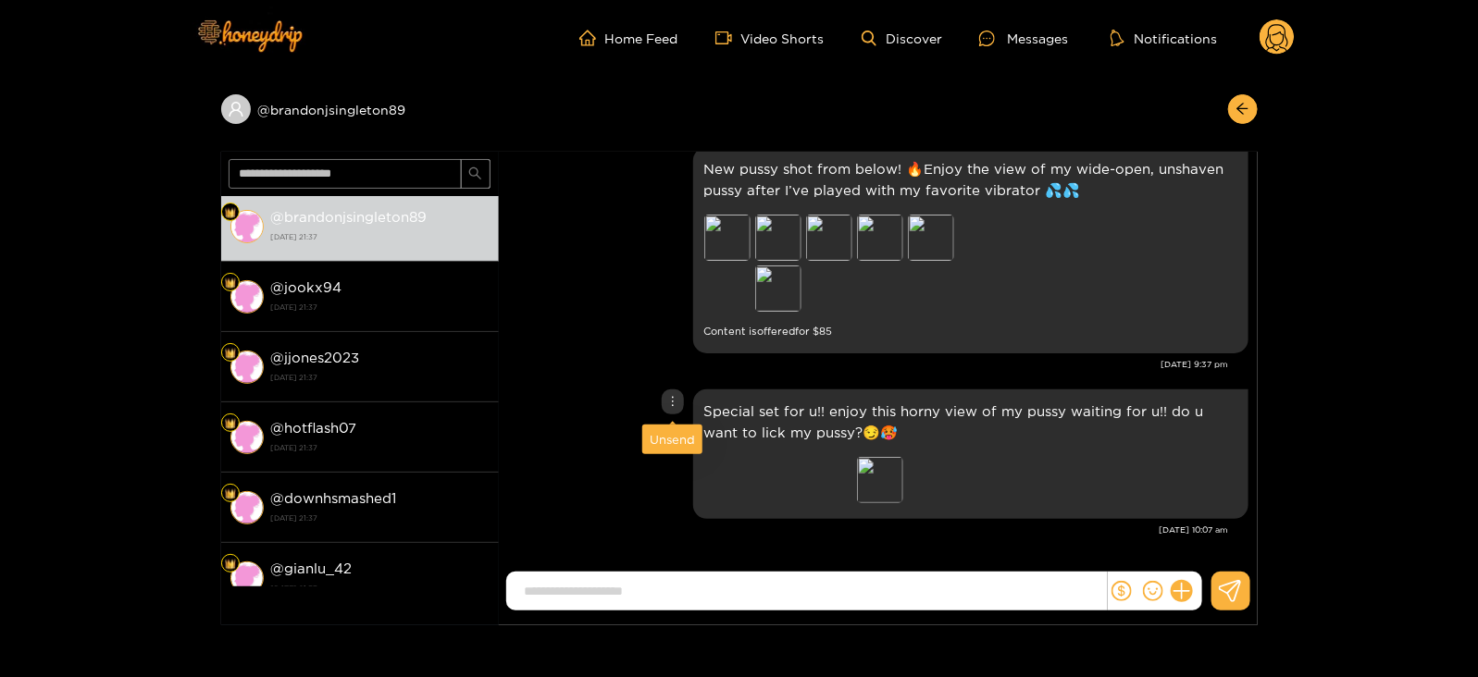
click at [661, 442] on div "Unsend" at bounding box center [672, 439] width 45 height 19
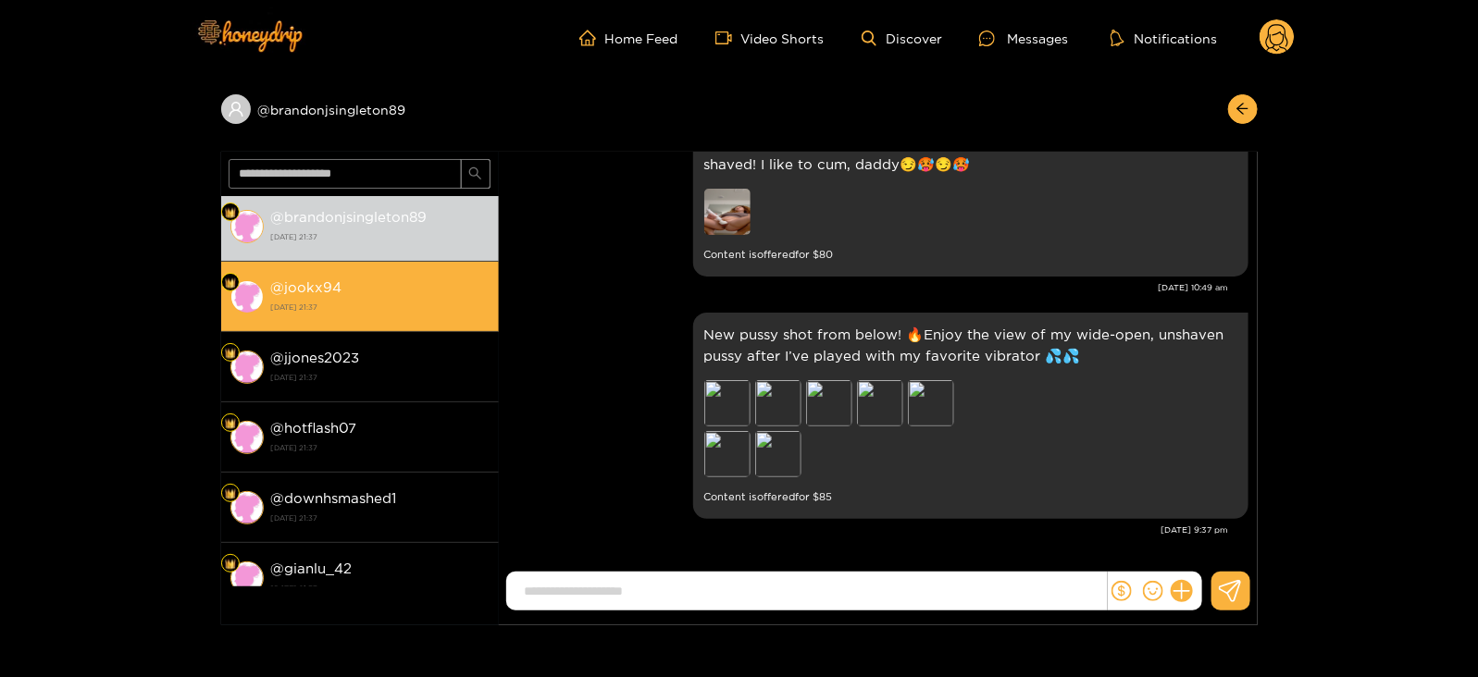
click at [416, 304] on strong "[DATE] 21:37" at bounding box center [380, 307] width 218 height 17
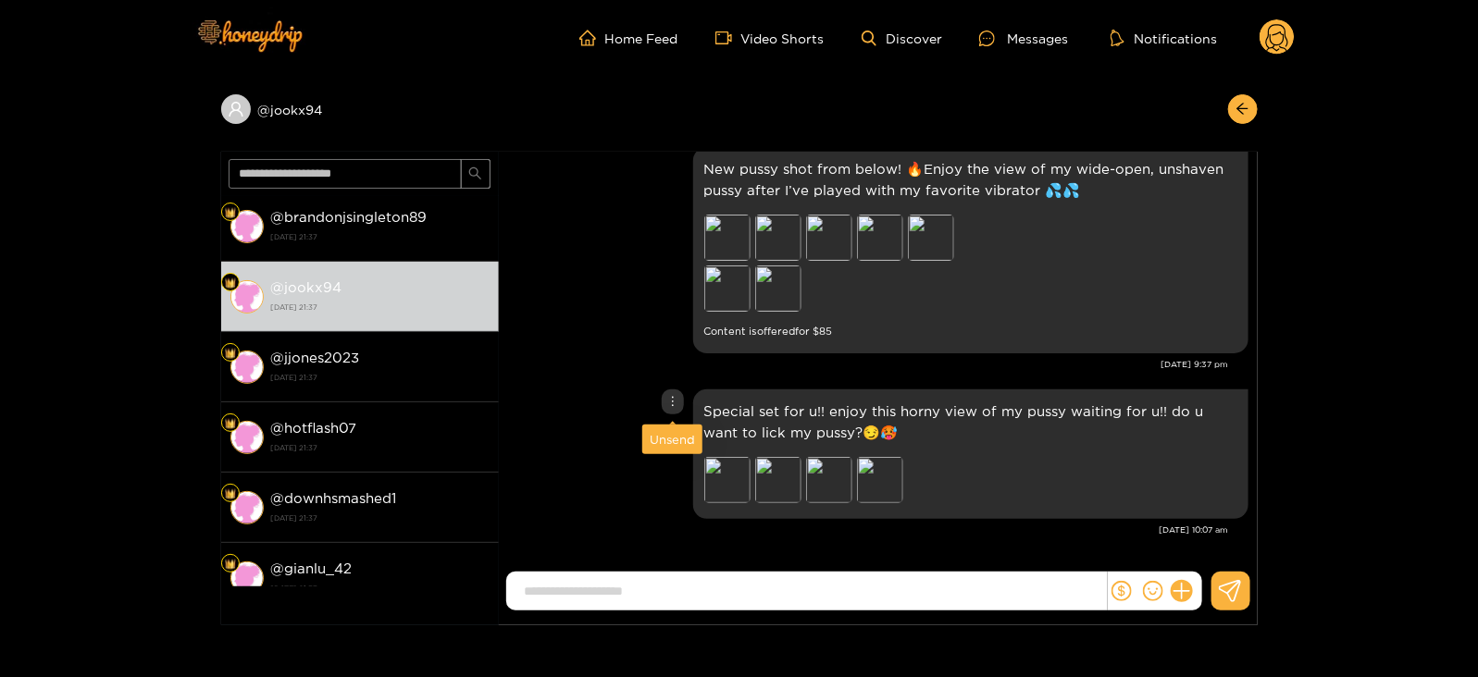
click at [666, 432] on div "Unsend" at bounding box center [672, 439] width 45 height 19
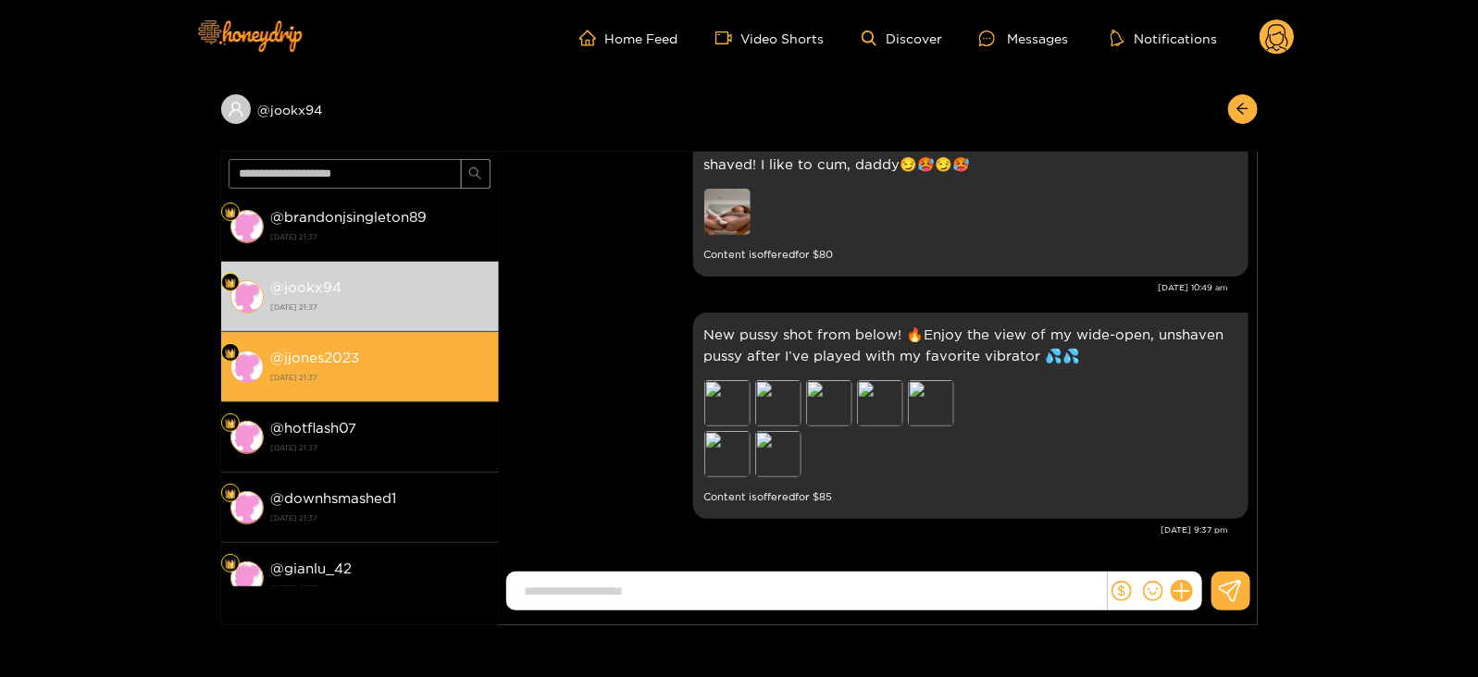
click at [461, 377] on strong "[DATE] 21:37" at bounding box center [380, 377] width 218 height 17
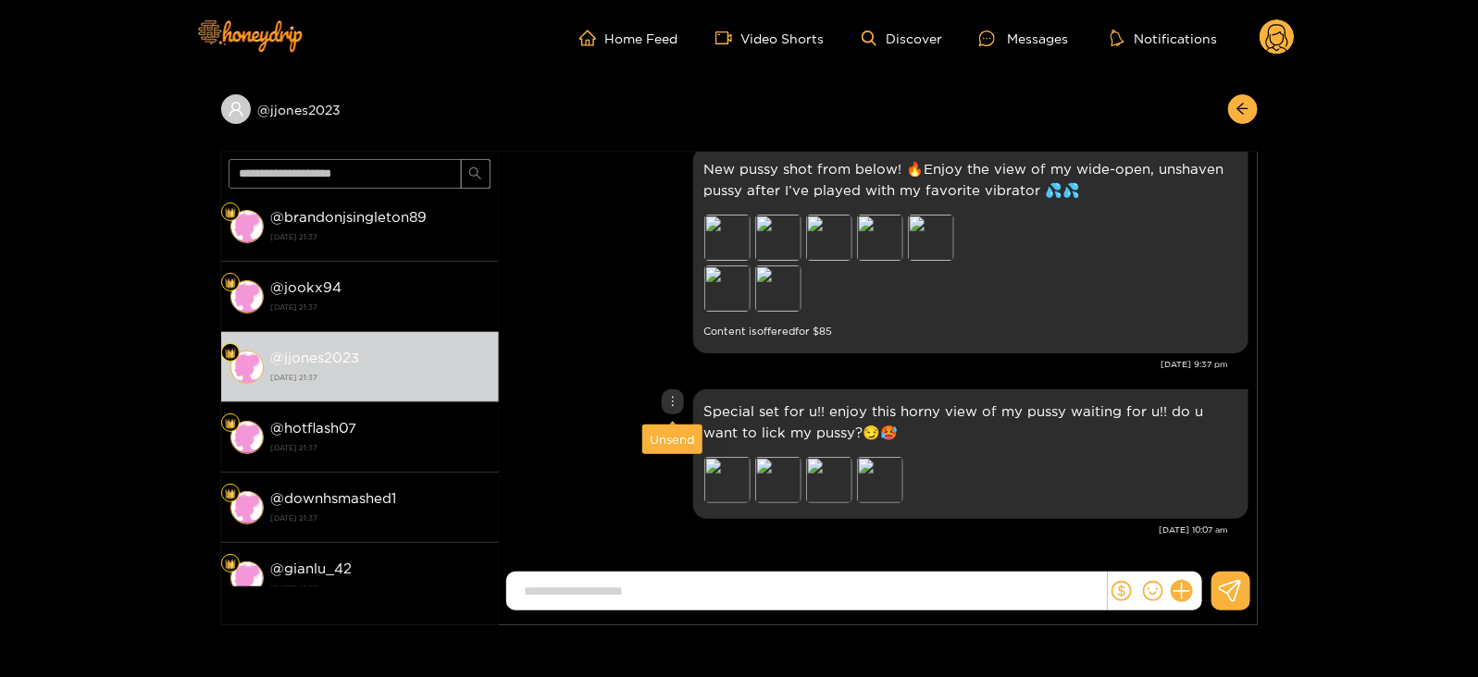
click at [666, 430] on div "Unsend" at bounding box center [672, 439] width 45 height 19
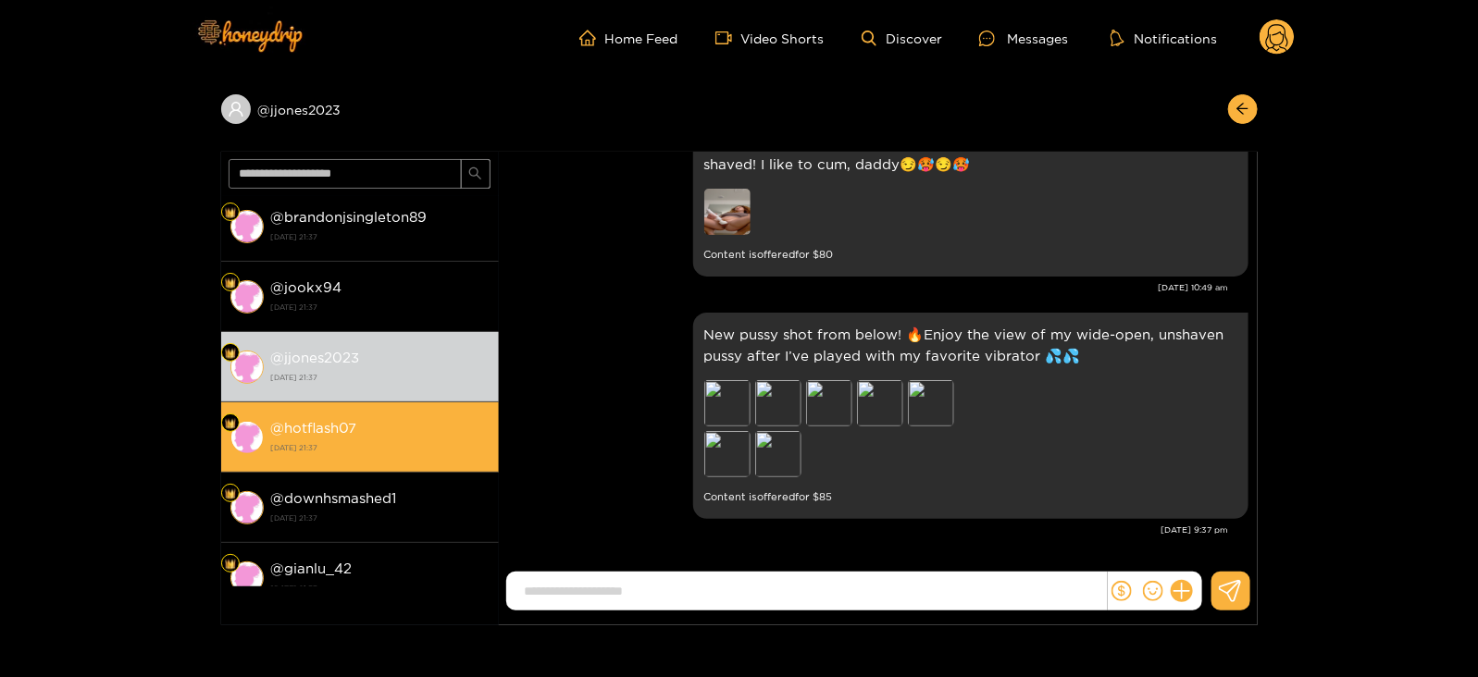
click at [485, 425] on div "@ hotflash07 [DATE] 21:37" at bounding box center [380, 437] width 218 height 42
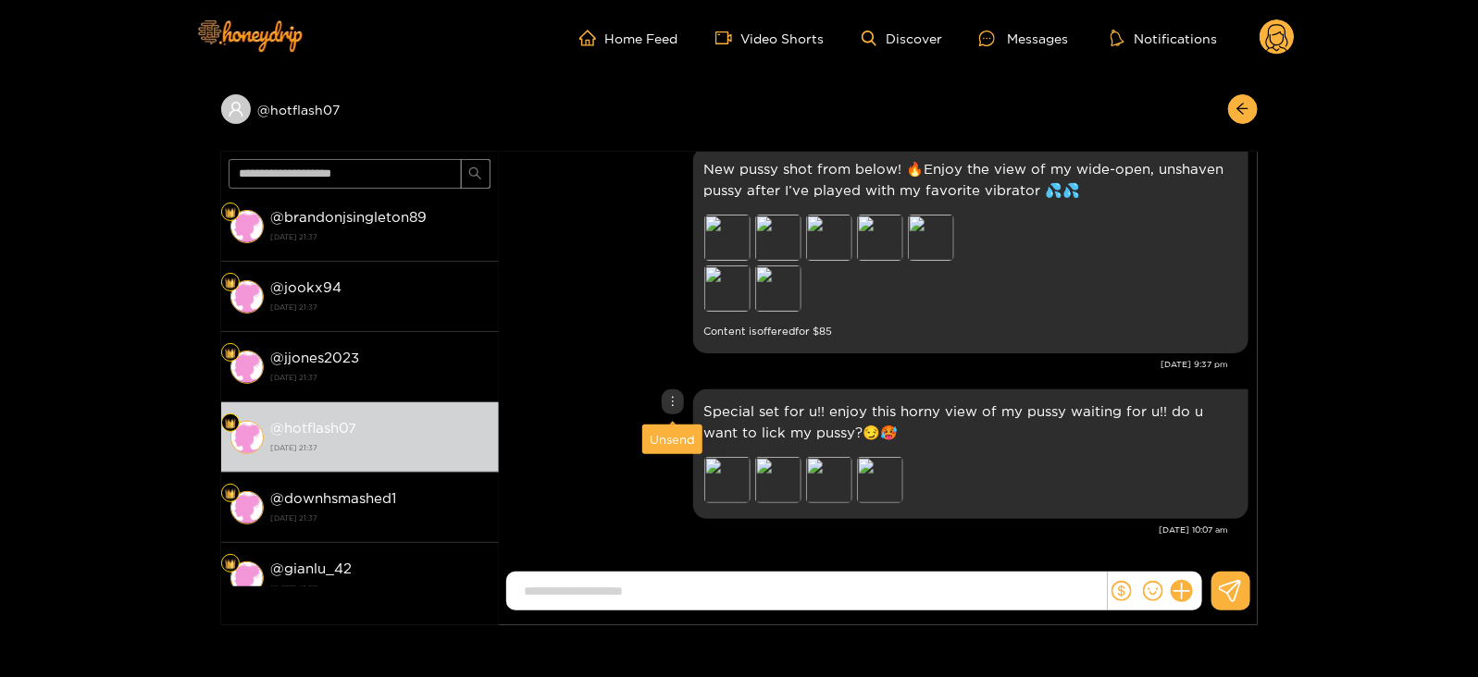
click at [658, 434] on div "Unsend" at bounding box center [672, 439] width 45 height 19
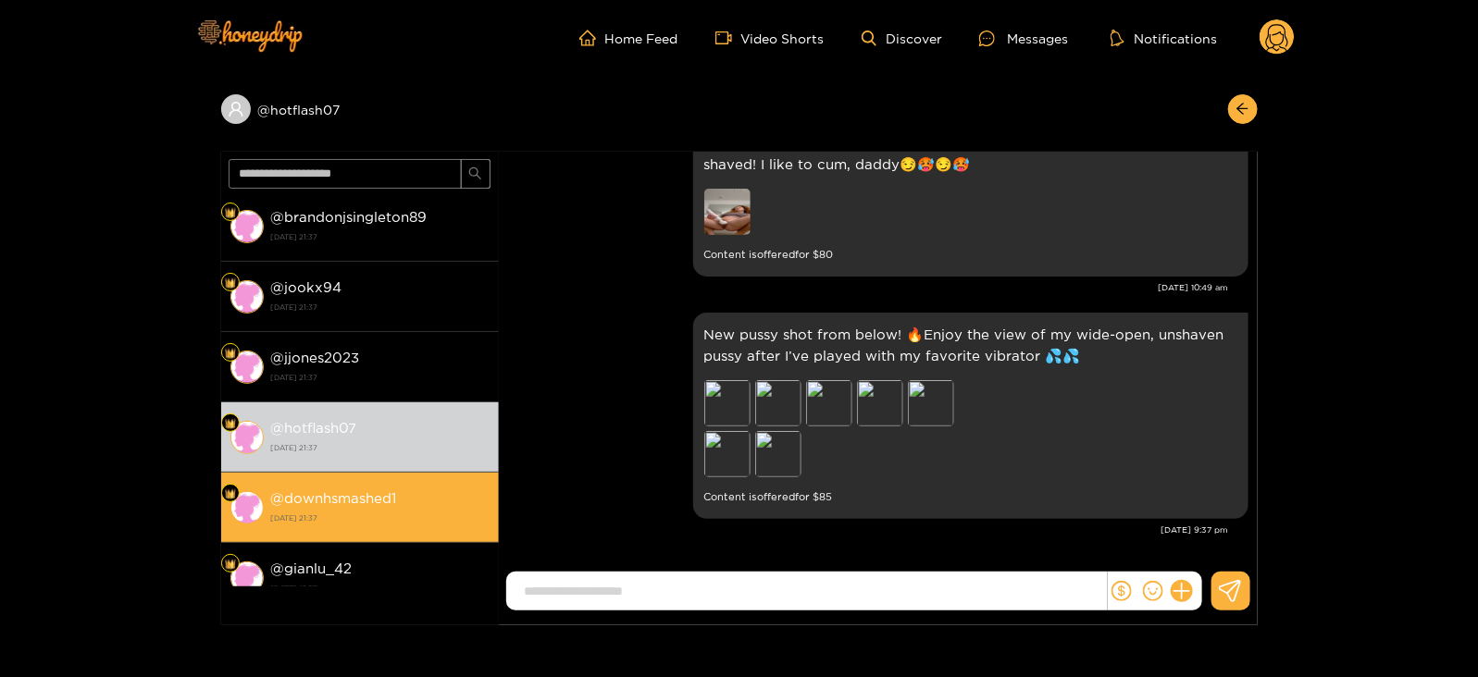
click at [462, 497] on div "@ downhsmashed1 [DATE] 21:37" at bounding box center [380, 508] width 218 height 42
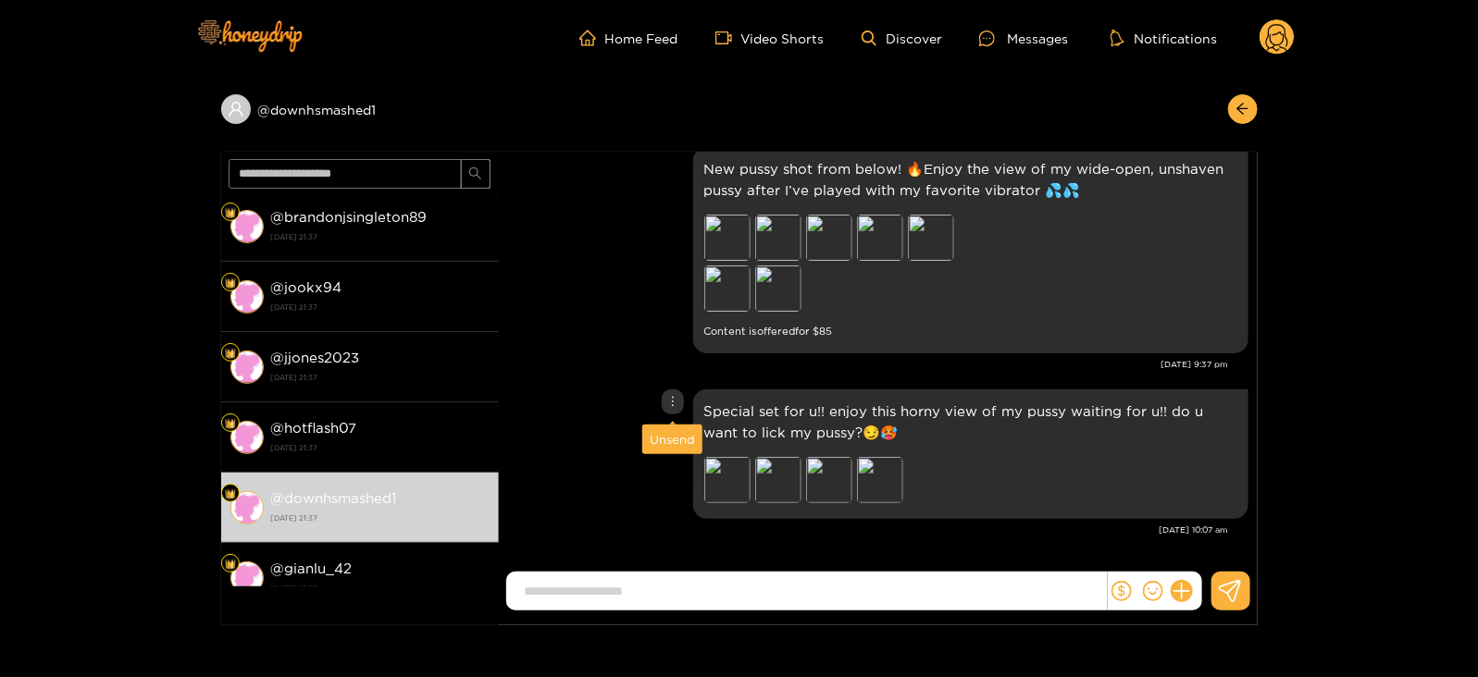
click at [664, 442] on div "Unsend" at bounding box center [672, 439] width 45 height 19
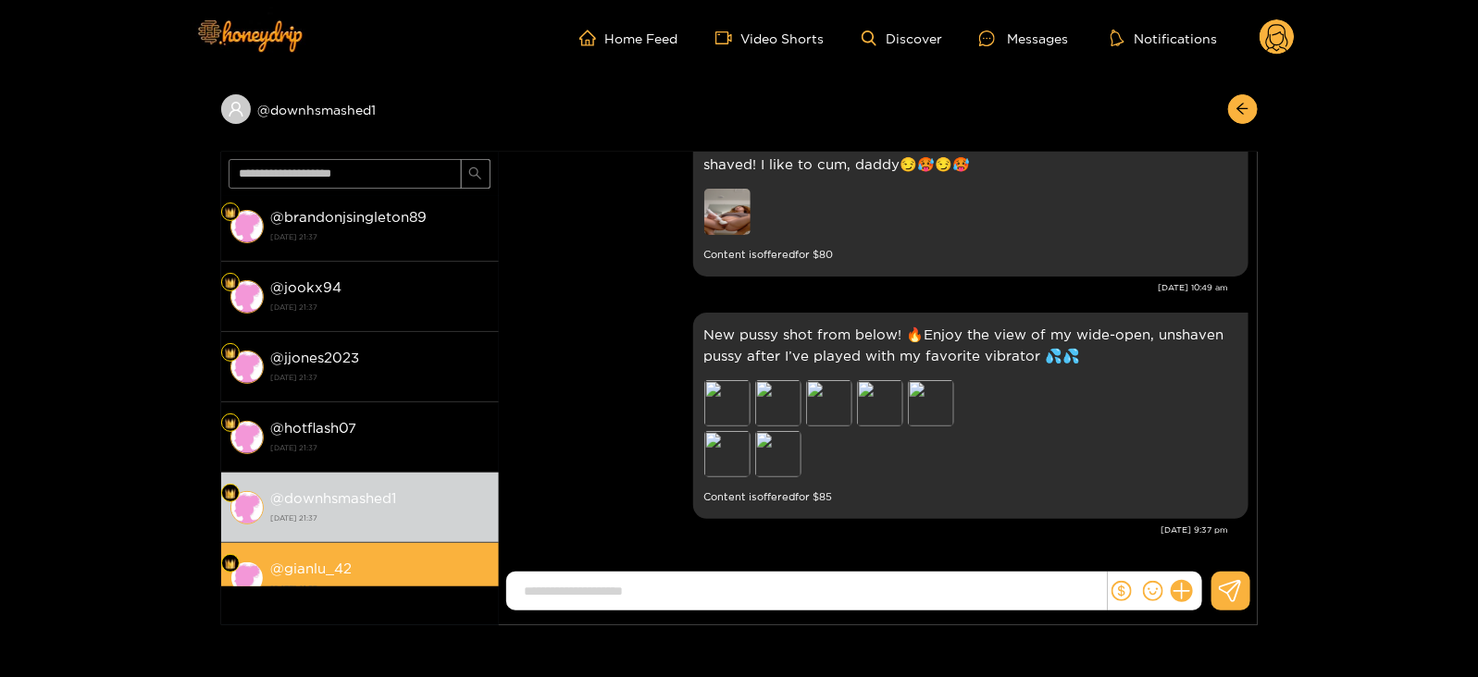
click at [434, 548] on li "@ gianlu_42 [DATE] 21:37" at bounding box center [360, 578] width 278 height 70
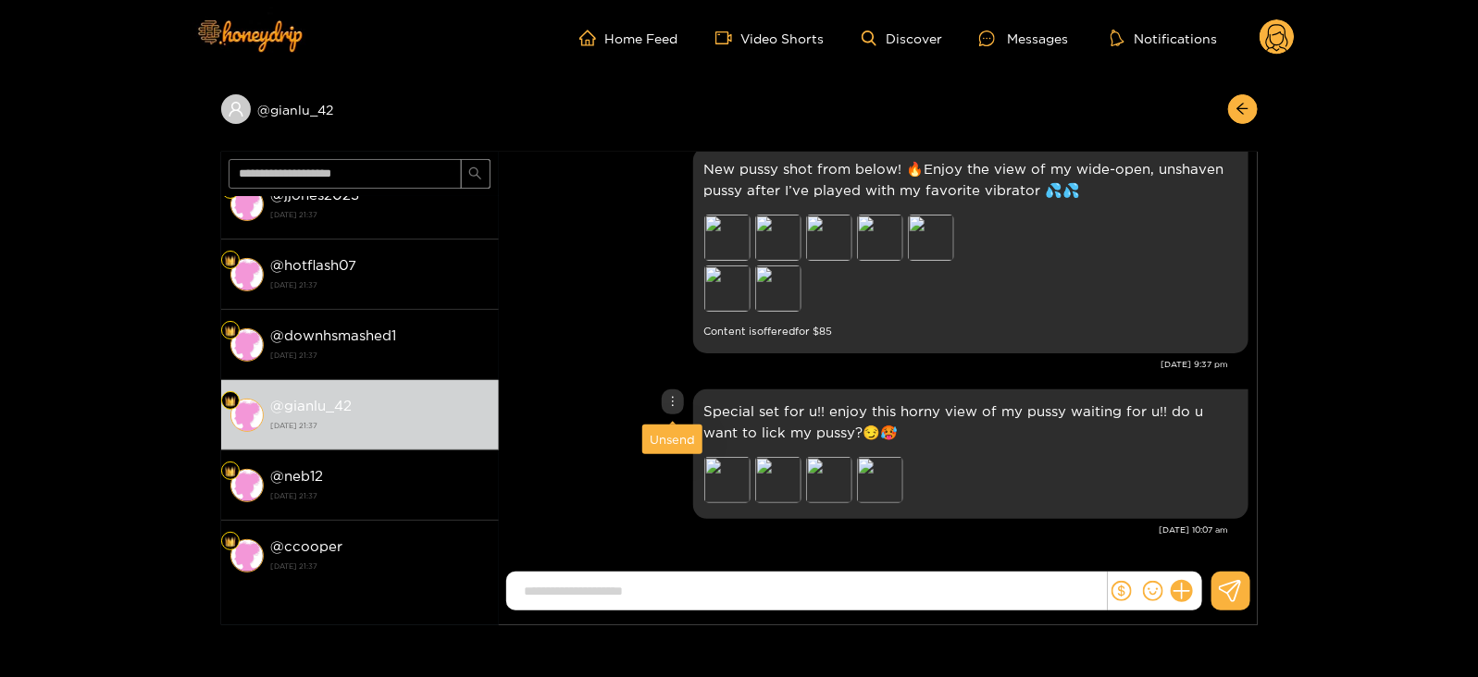
click at [657, 436] on div "Unsend" at bounding box center [672, 439] width 45 height 19
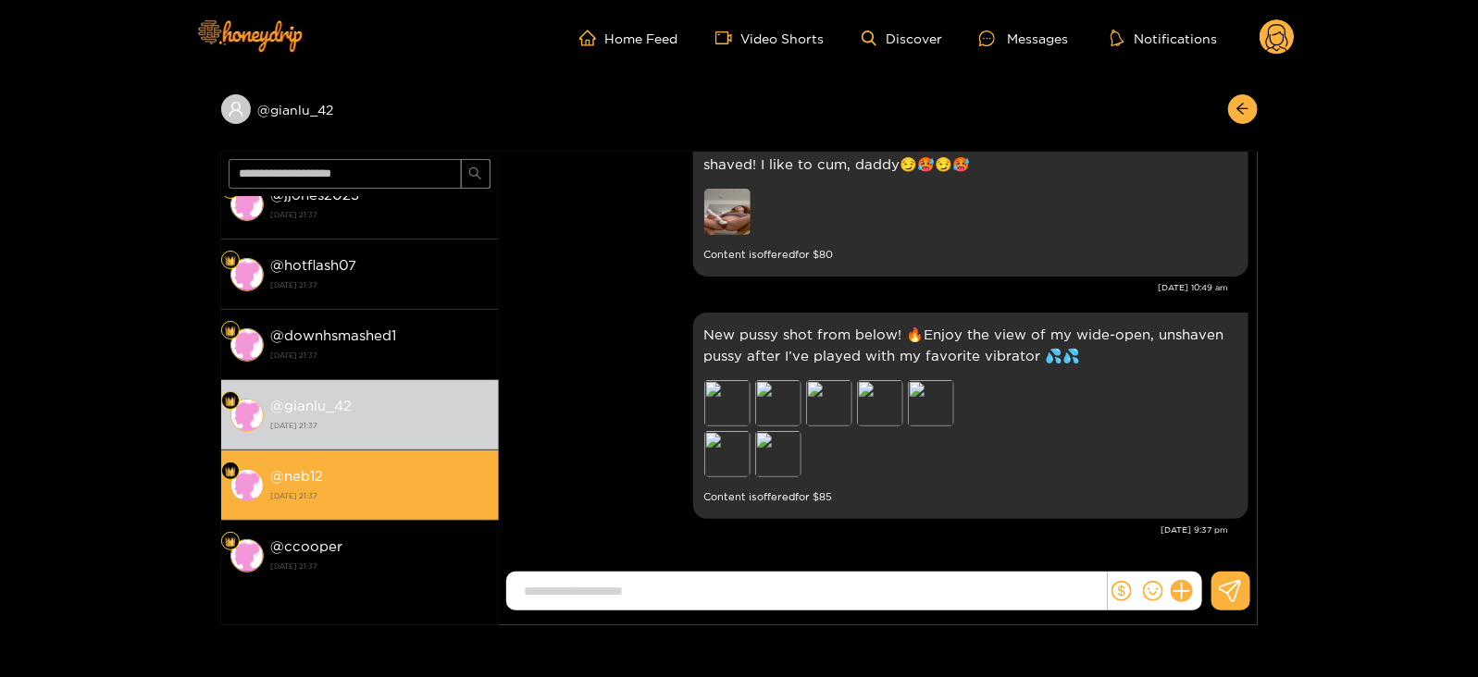
click at [434, 474] on div "@ neb12 [DATE] 21:37" at bounding box center [380, 486] width 218 height 42
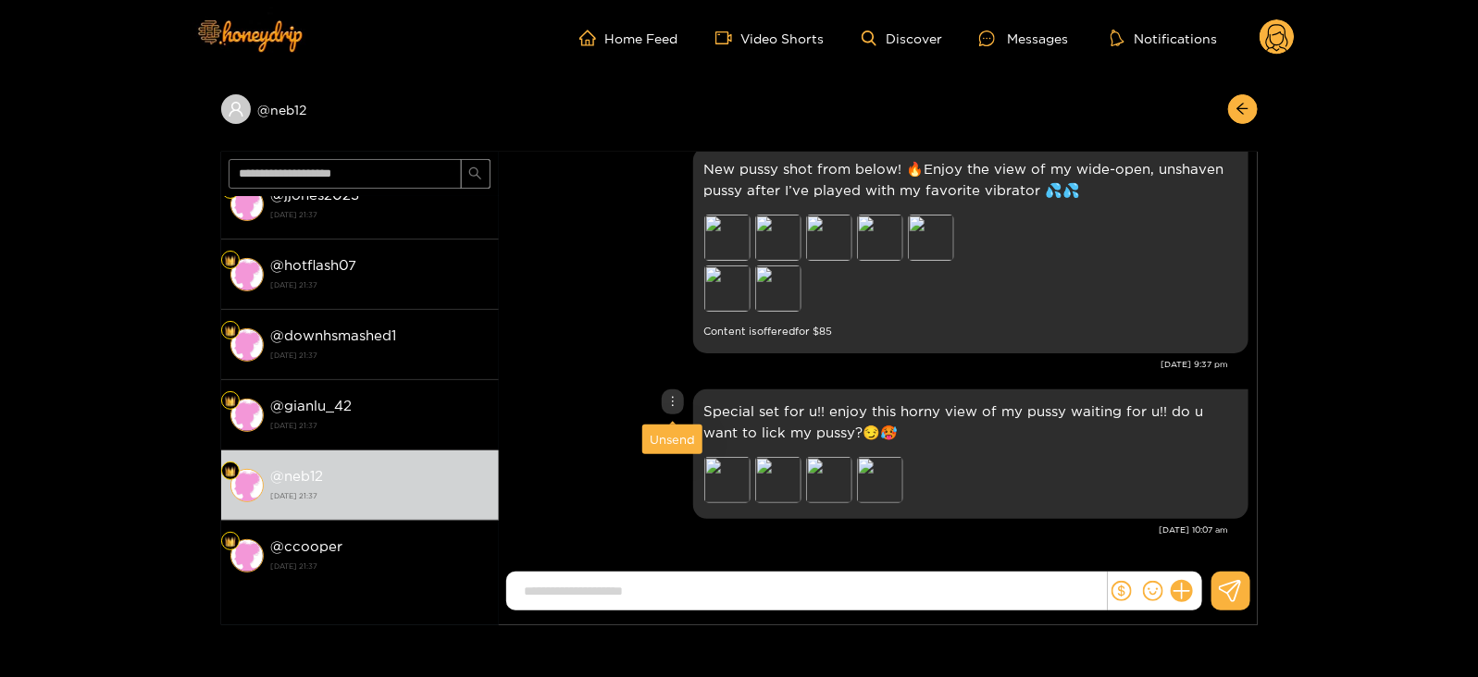
click at [661, 432] on div "Unsend" at bounding box center [672, 439] width 45 height 19
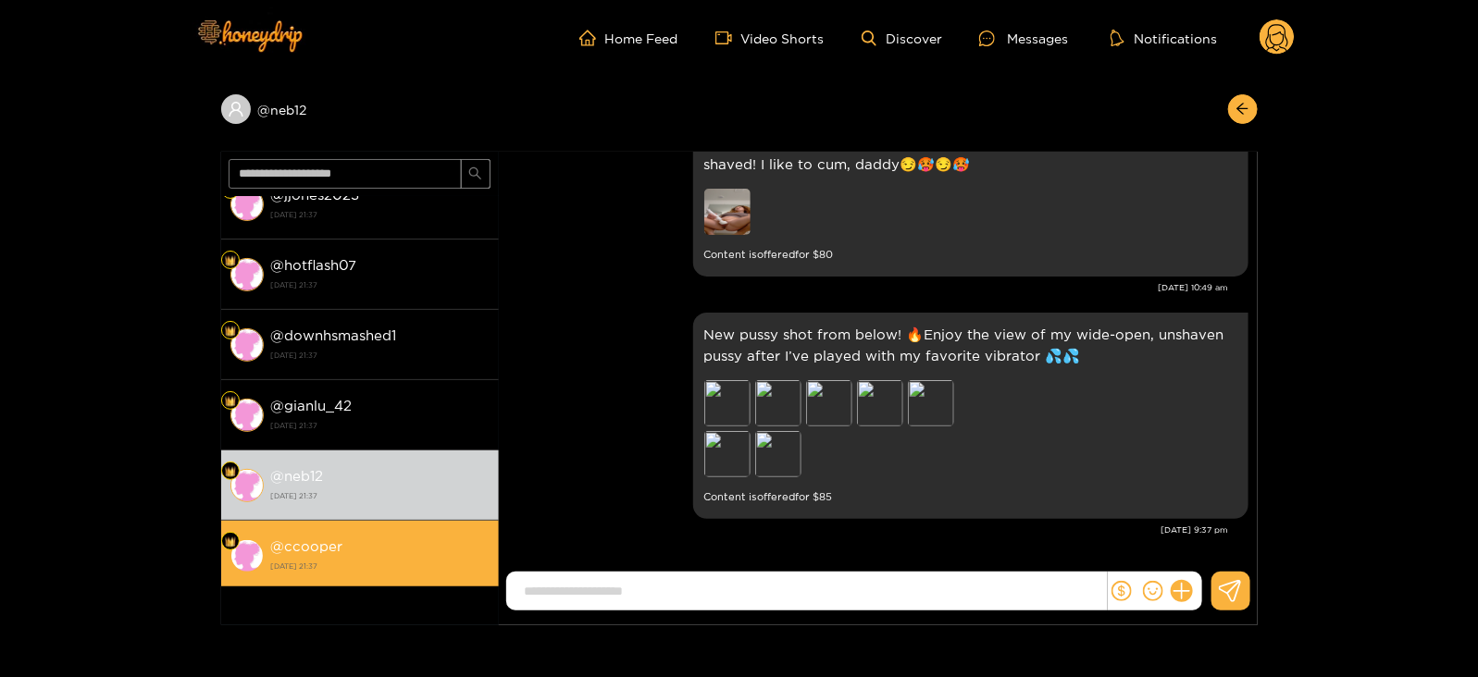
click at [426, 551] on div "@ ccooper [DATE] 21:37" at bounding box center [380, 556] width 218 height 42
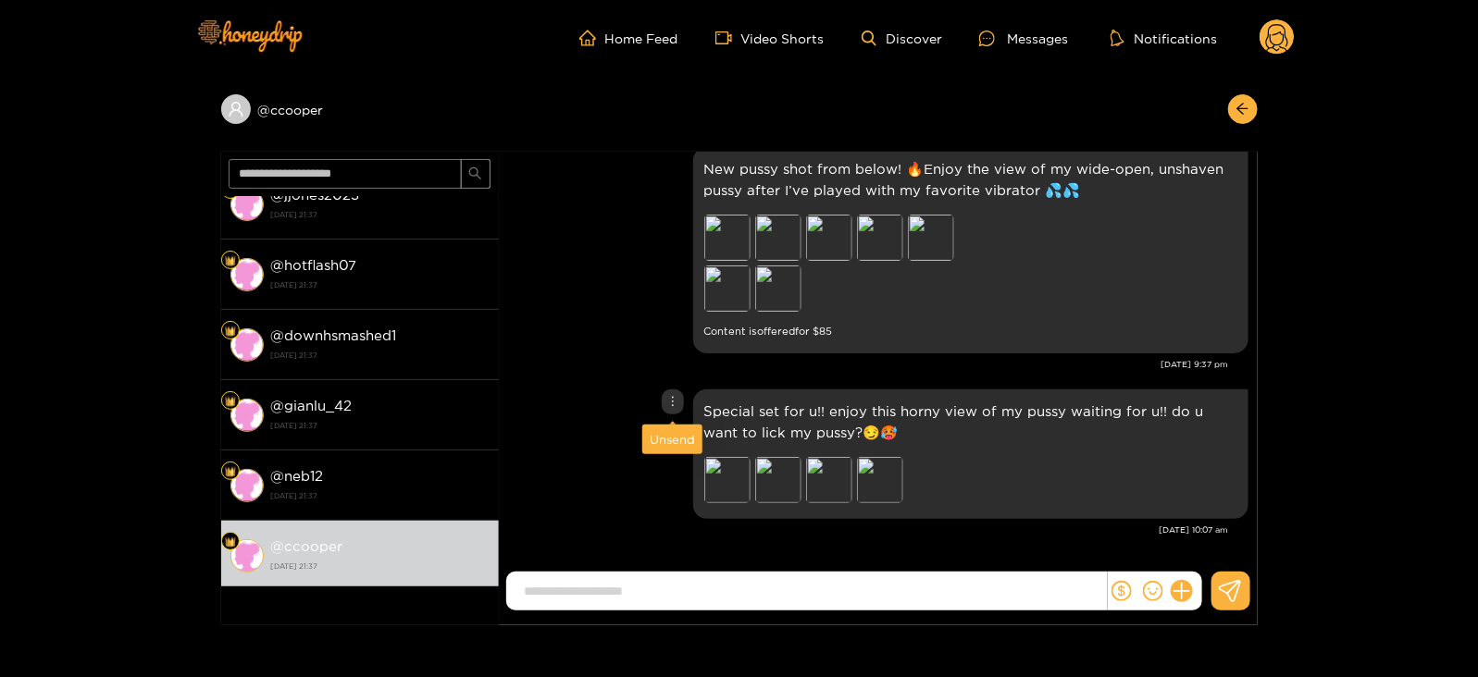
click at [667, 437] on div "Unsend" at bounding box center [672, 439] width 45 height 19
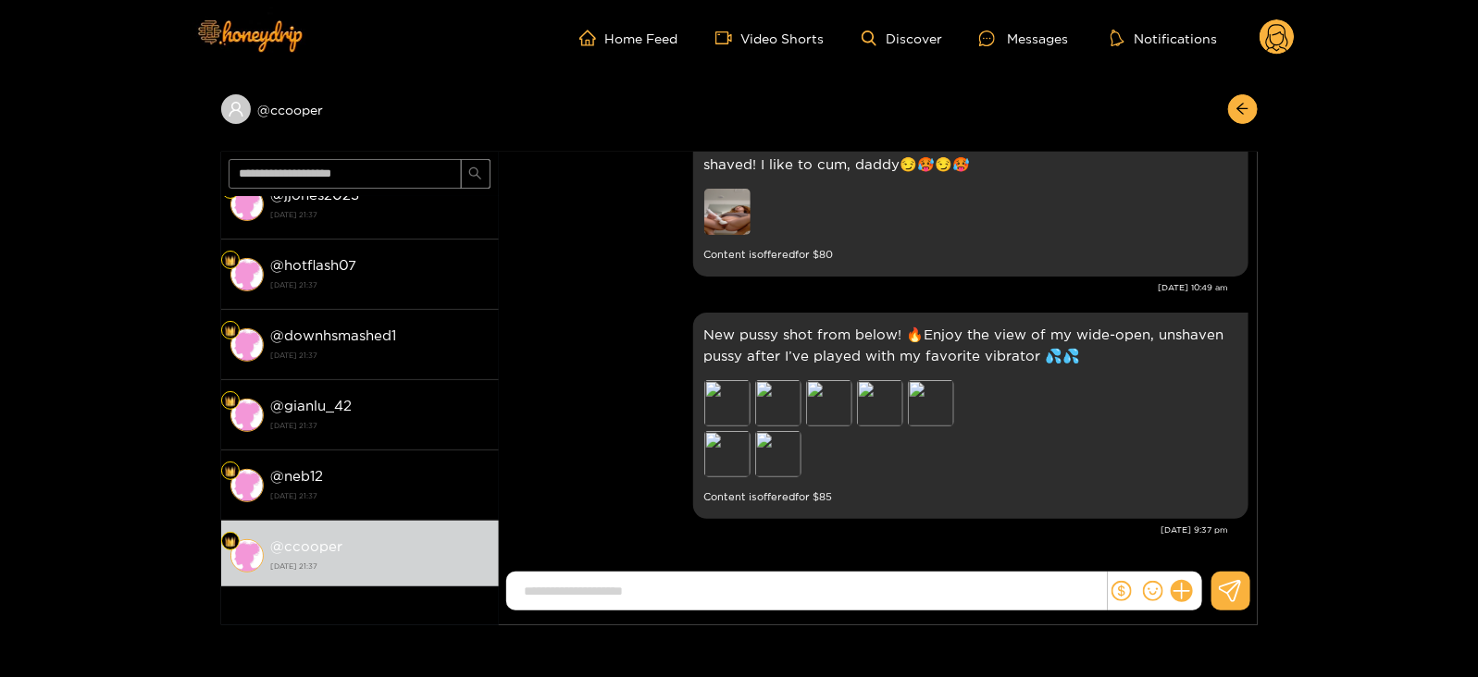
click at [1286, 45] on icon at bounding box center [1277, 40] width 22 height 32
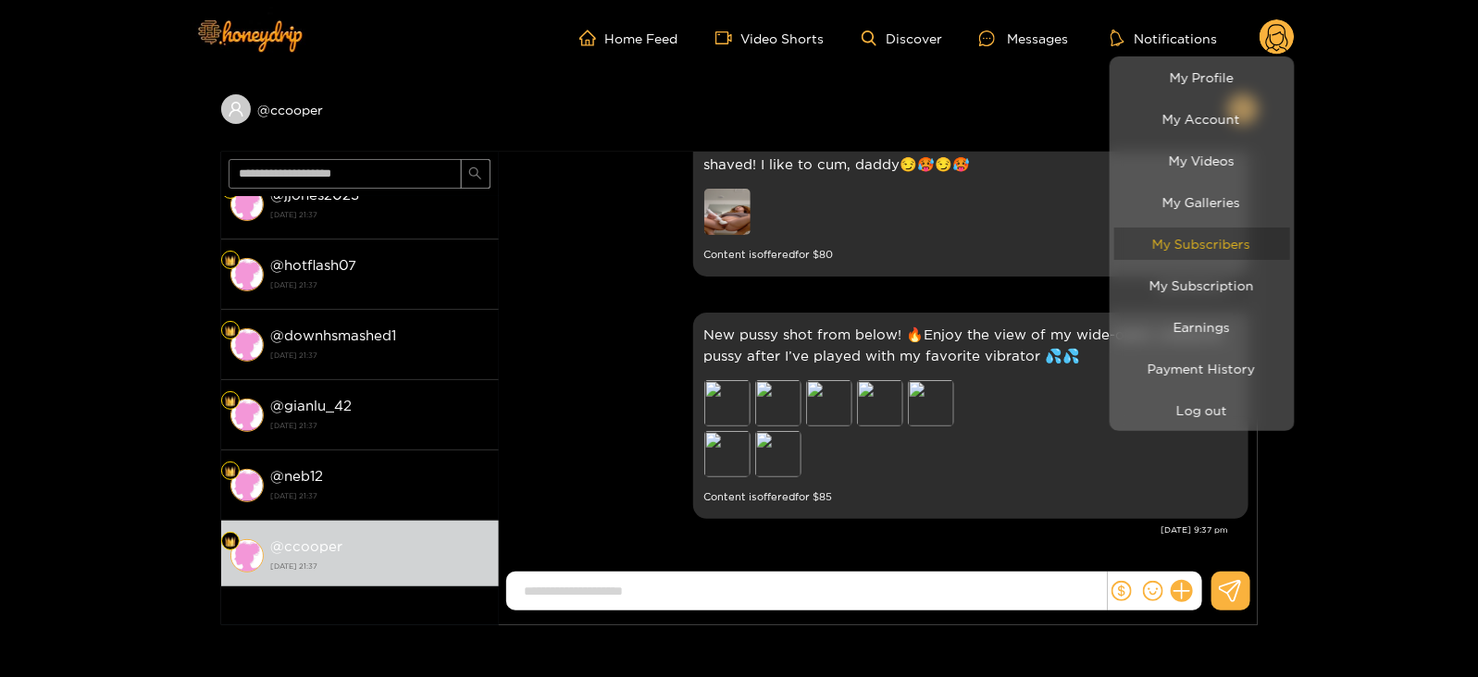
click at [1161, 254] on link "My Subscribers" at bounding box center [1202, 244] width 176 height 32
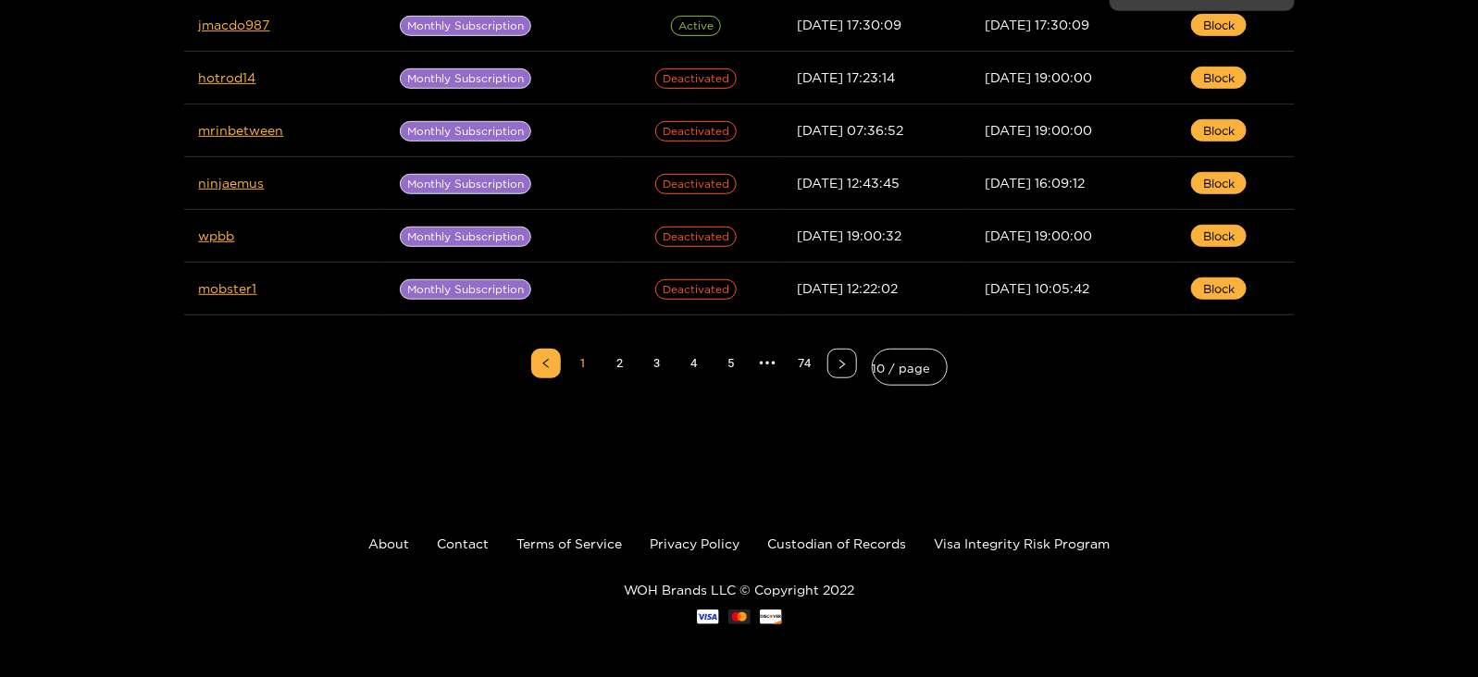
click at [730, 358] on div at bounding box center [739, 338] width 1478 height 677
click at [730, 358] on link "5" at bounding box center [731, 364] width 28 height 28
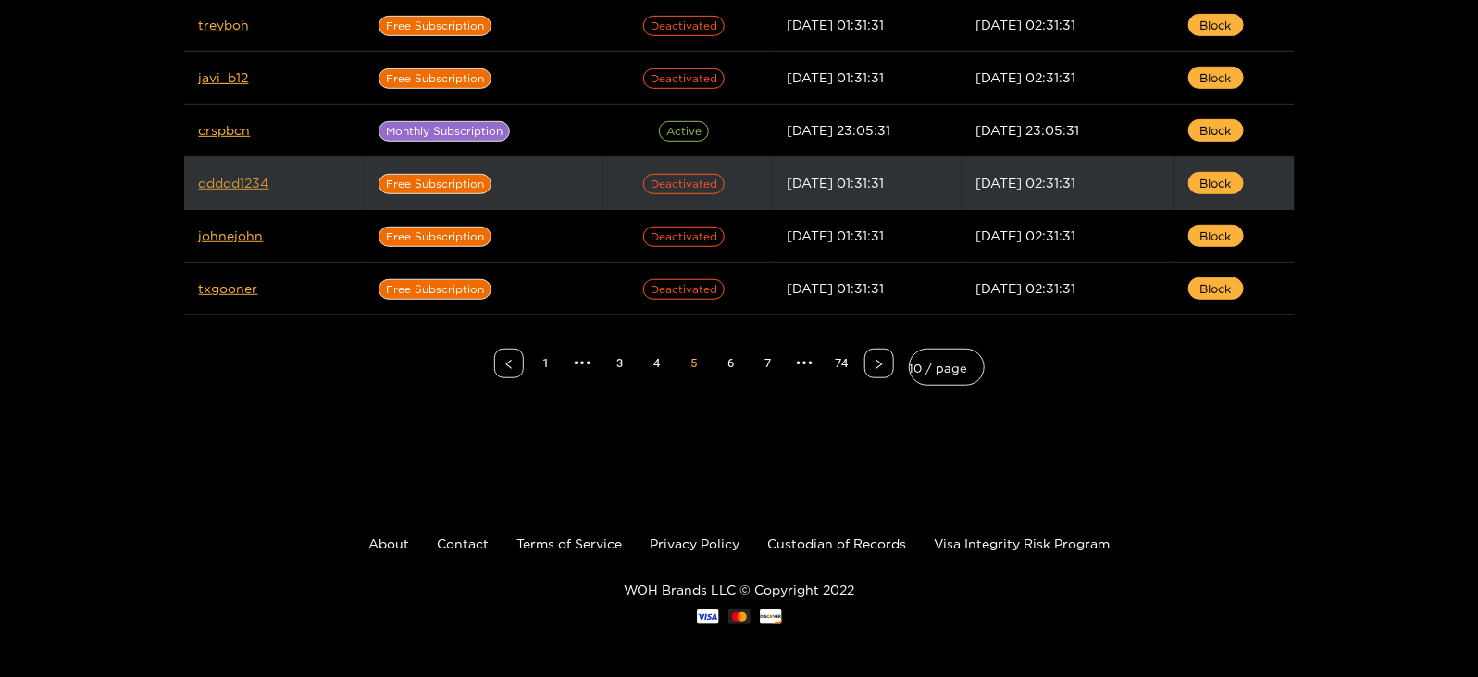
click at [230, 176] on link "ddddd1234" at bounding box center [234, 183] width 70 height 14
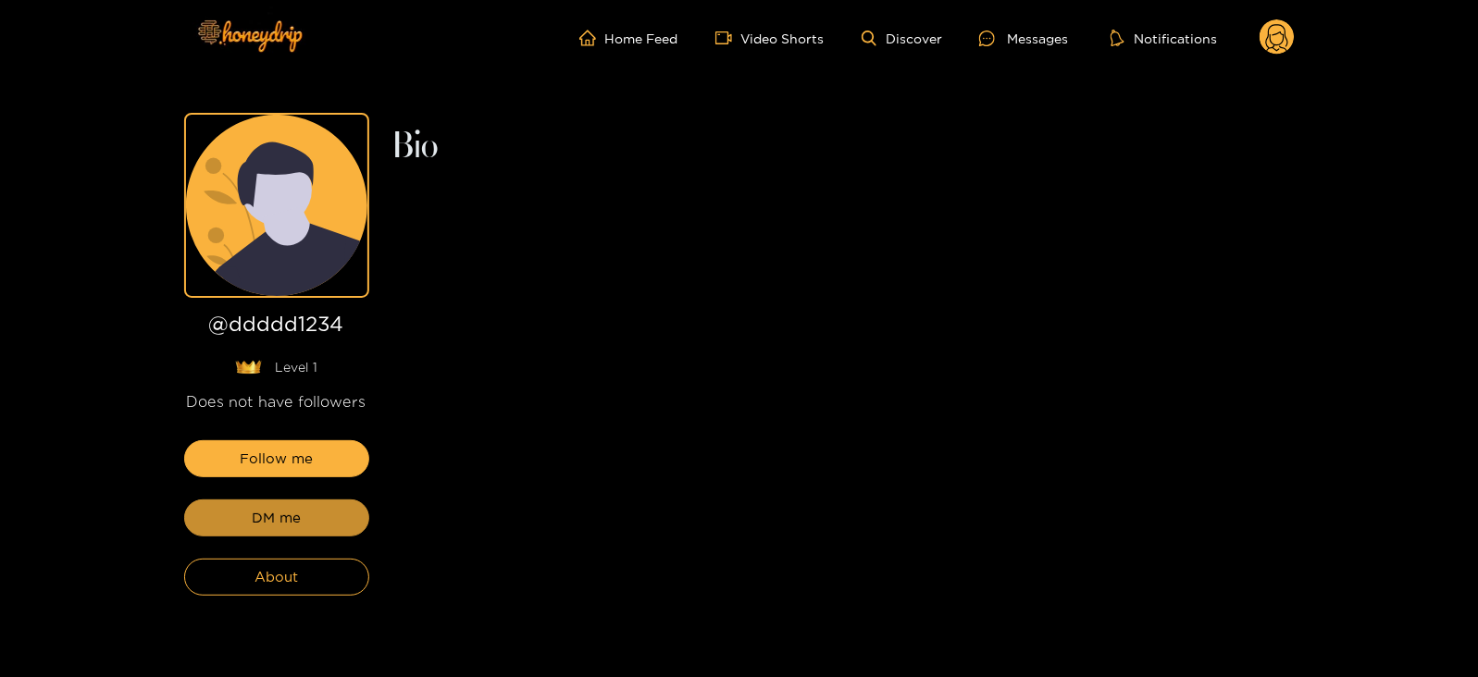
click at [239, 511] on button "DM me" at bounding box center [276, 518] width 185 height 37
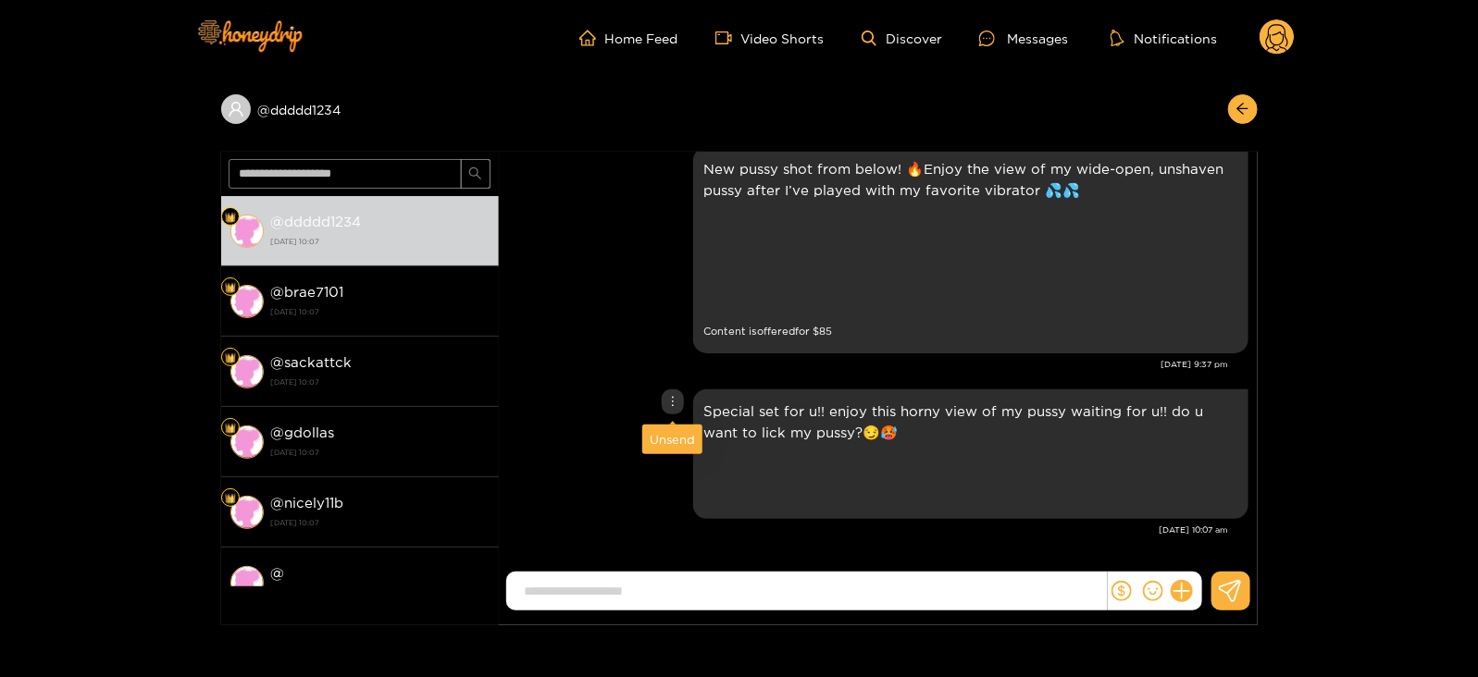
click at [666, 439] on div "Unsend" at bounding box center [672, 439] width 45 height 19
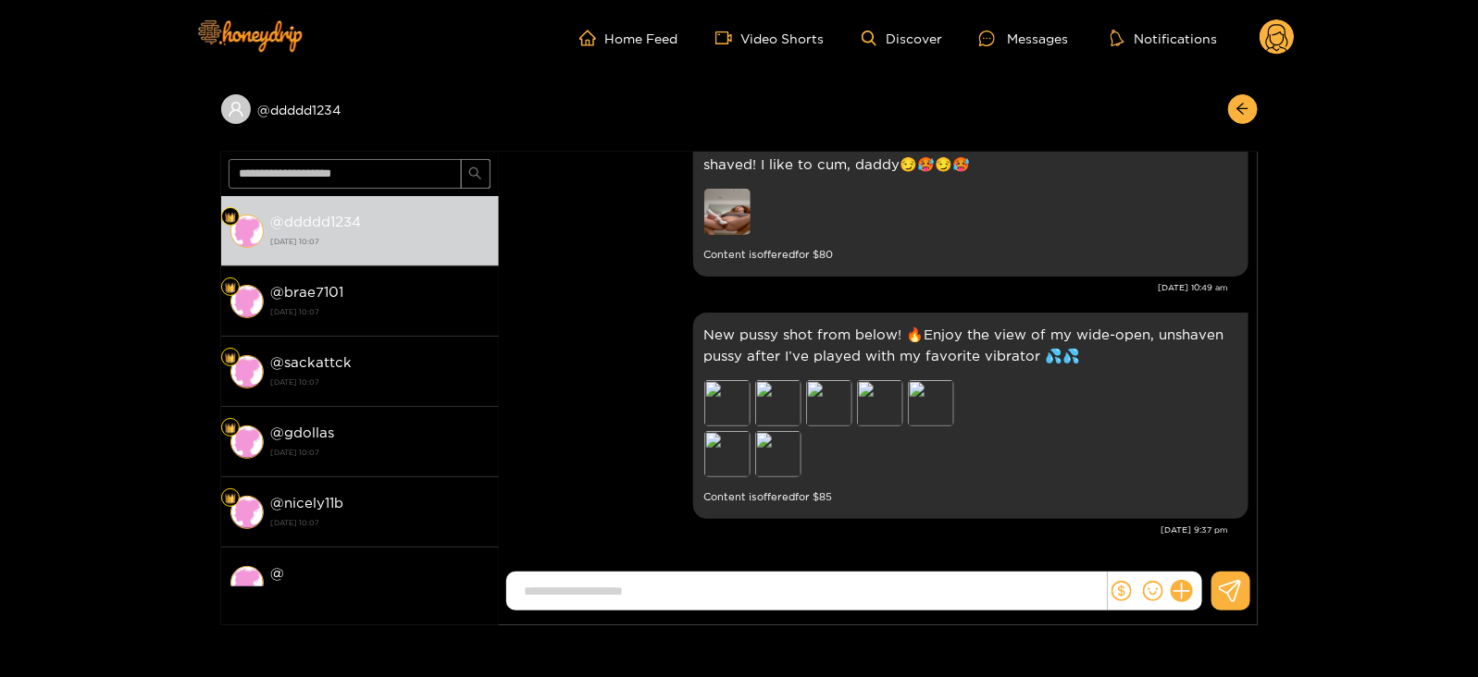
click at [1271, 24] on circle at bounding box center [1276, 36] width 35 height 35
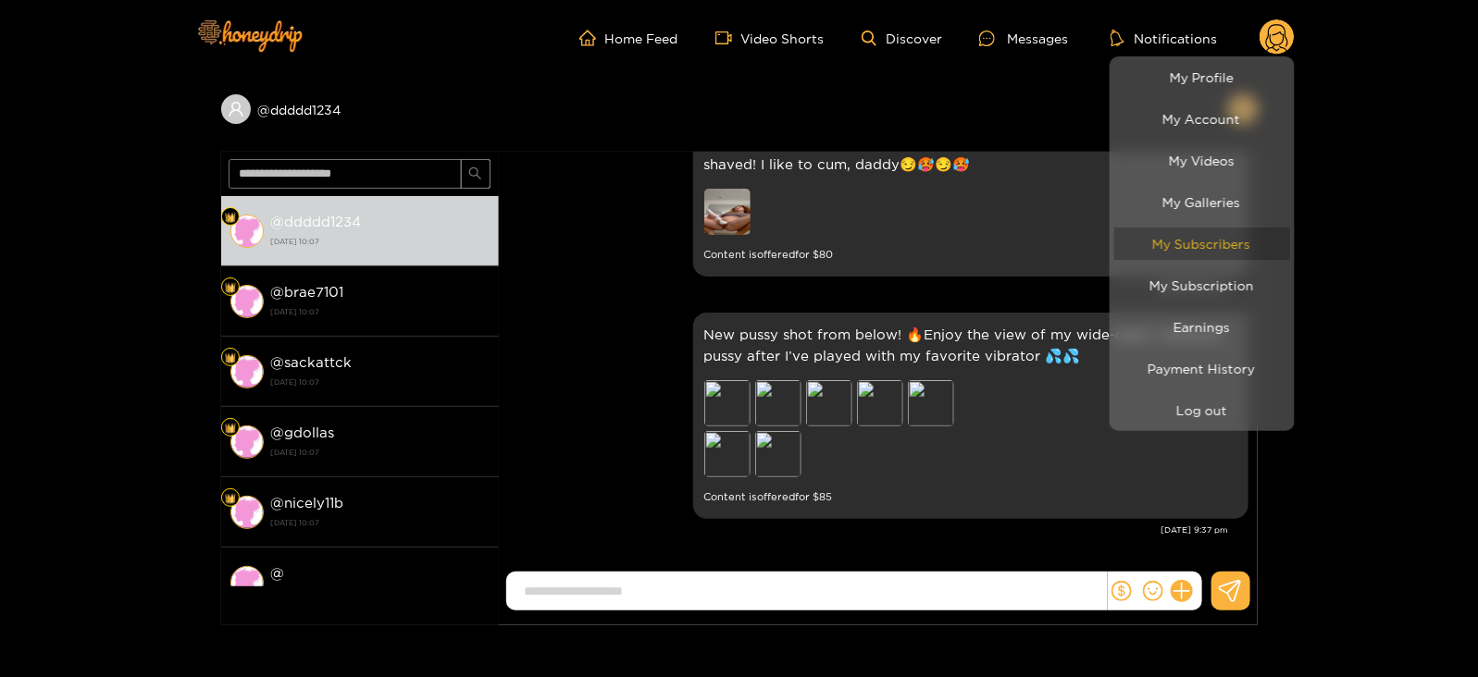
click at [1168, 235] on link "My Subscribers" at bounding box center [1202, 244] width 176 height 32
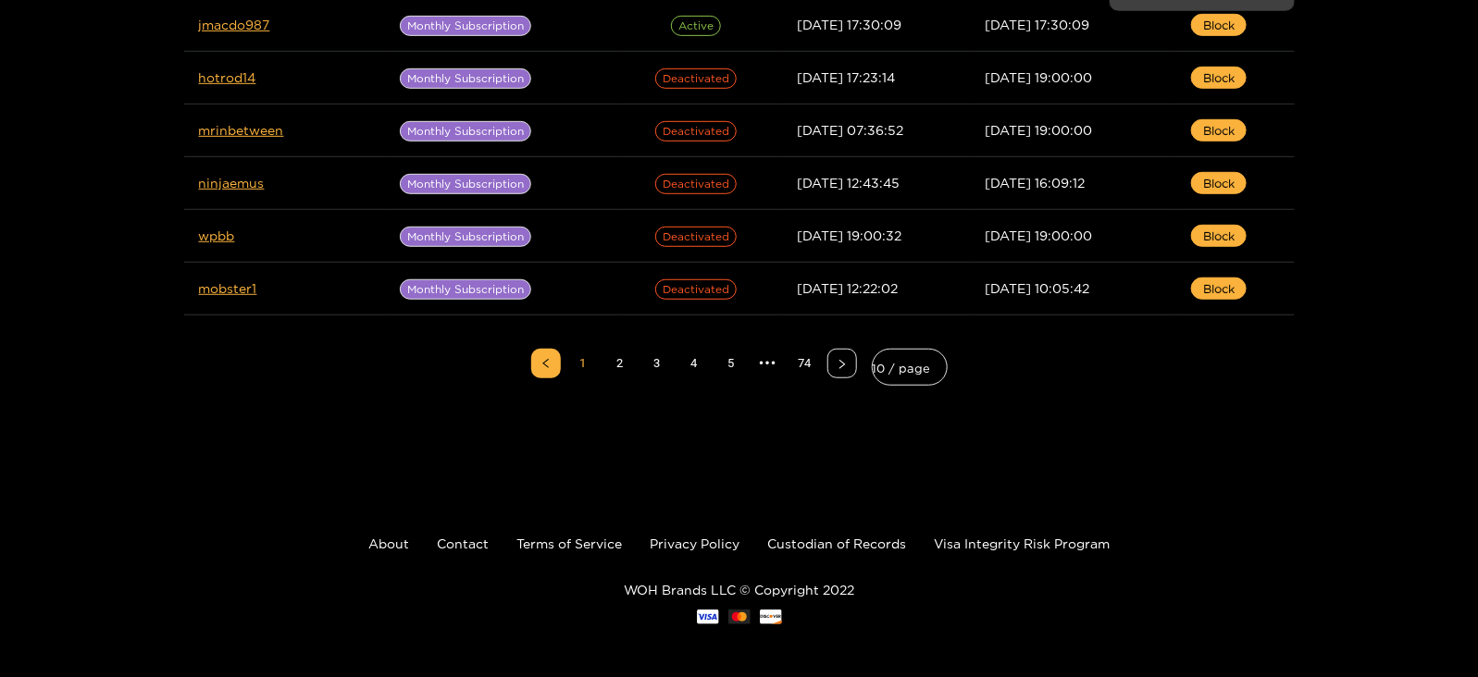
click at [800, 364] on div at bounding box center [739, 338] width 1478 height 677
click at [809, 363] on link "74" at bounding box center [805, 364] width 28 height 28
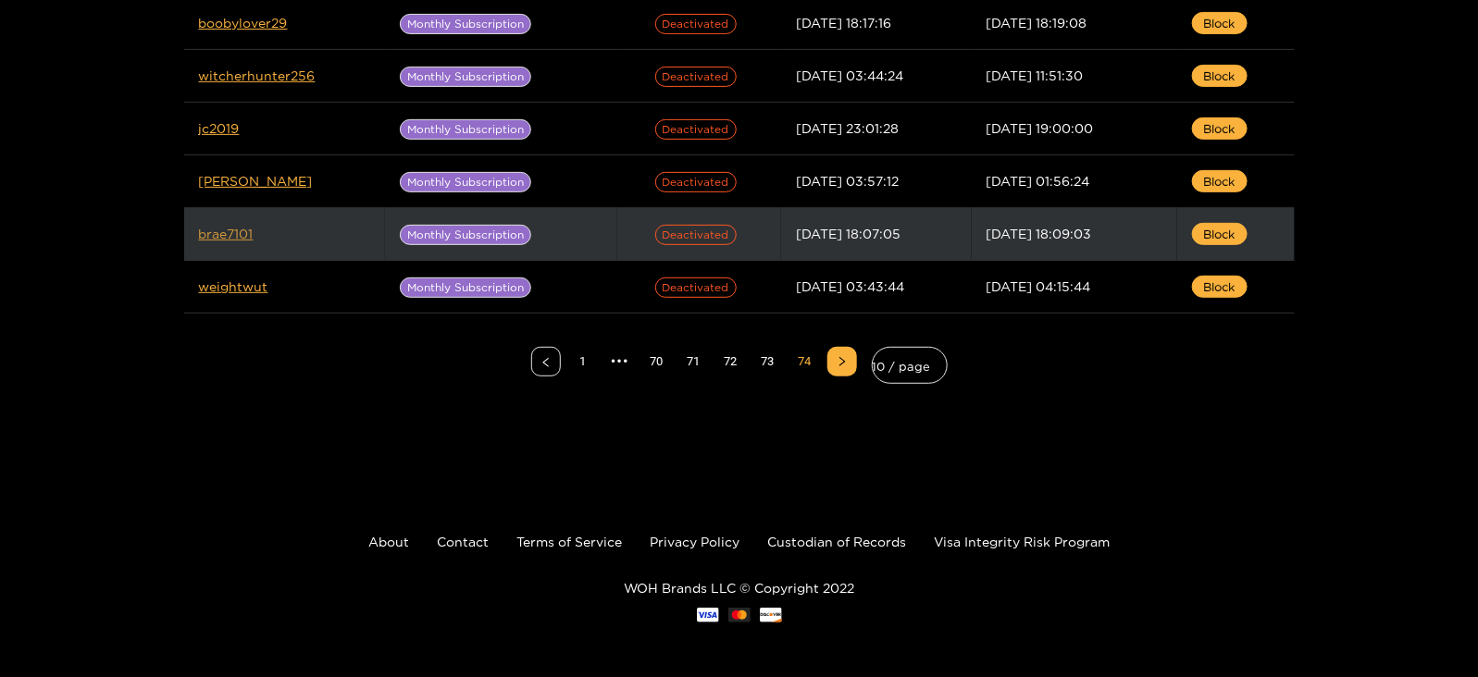
click at [222, 237] on link "brae7101" at bounding box center [226, 234] width 55 height 14
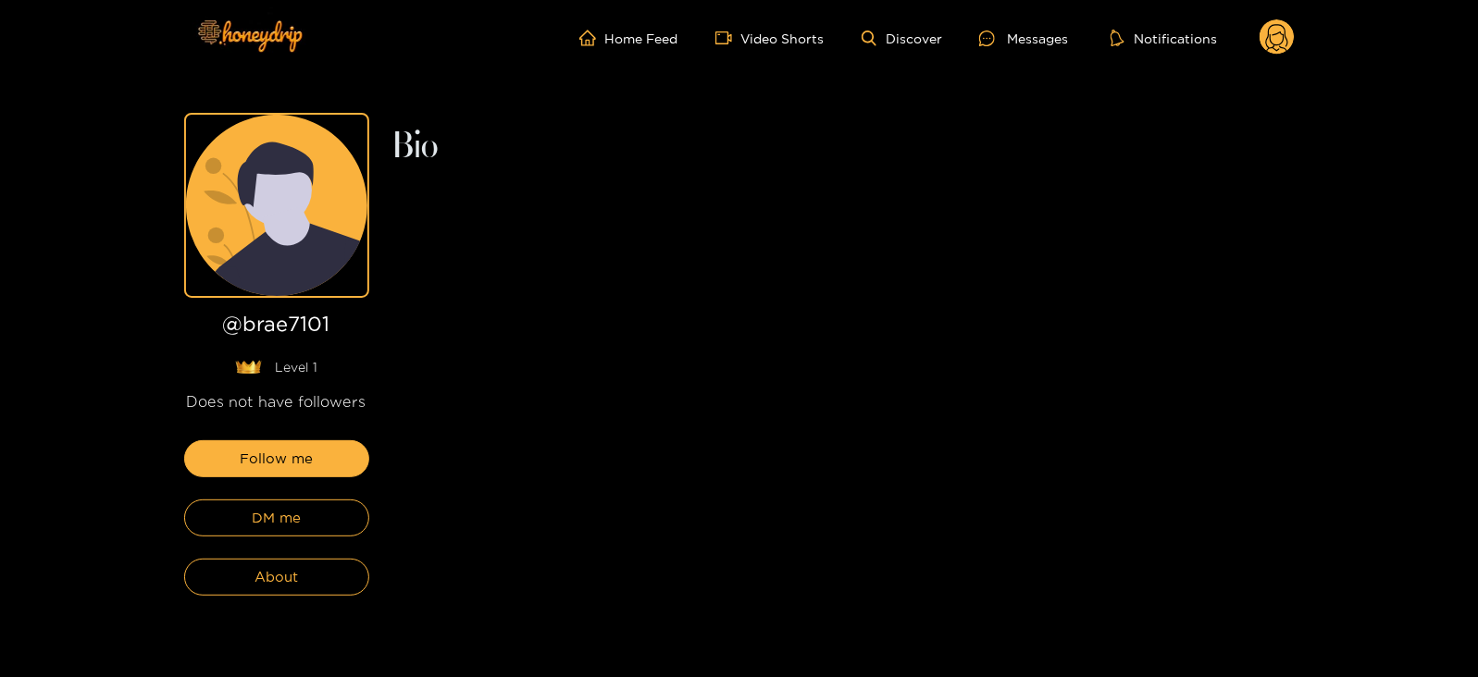
click at [304, 539] on div "Follow me DM me About" at bounding box center [276, 517] width 185 height 155
click at [279, 527] on span "DM me" at bounding box center [276, 518] width 49 height 22
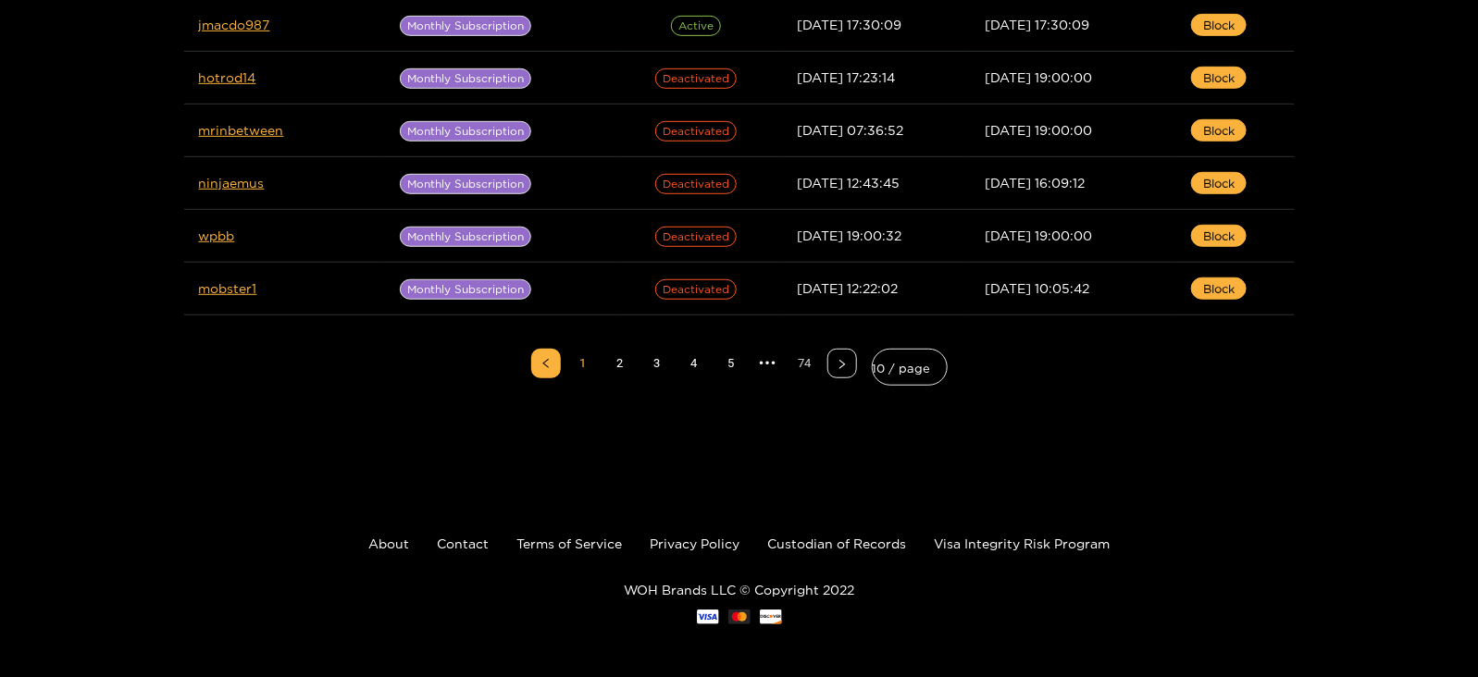
click at [813, 362] on link "74" at bounding box center [805, 364] width 28 height 28
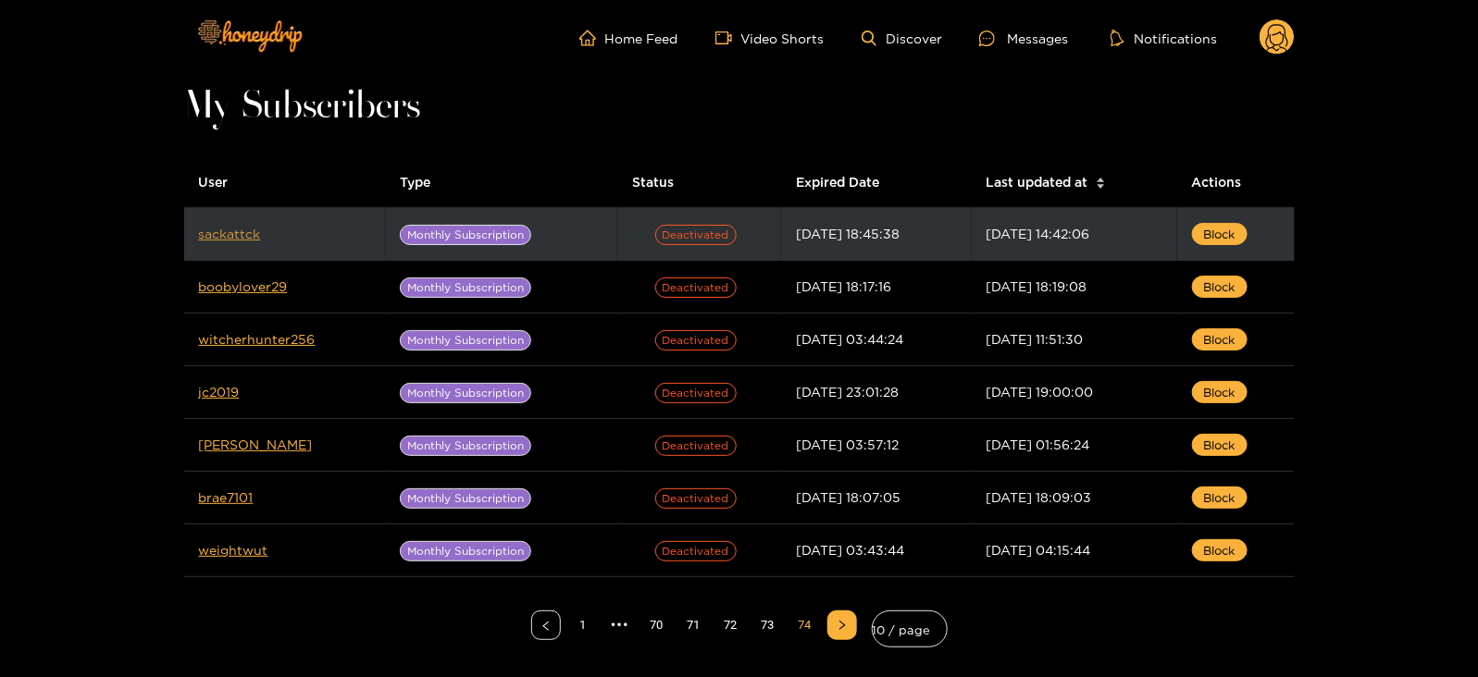
click at [213, 227] on link "sackattck" at bounding box center [230, 234] width 62 height 14
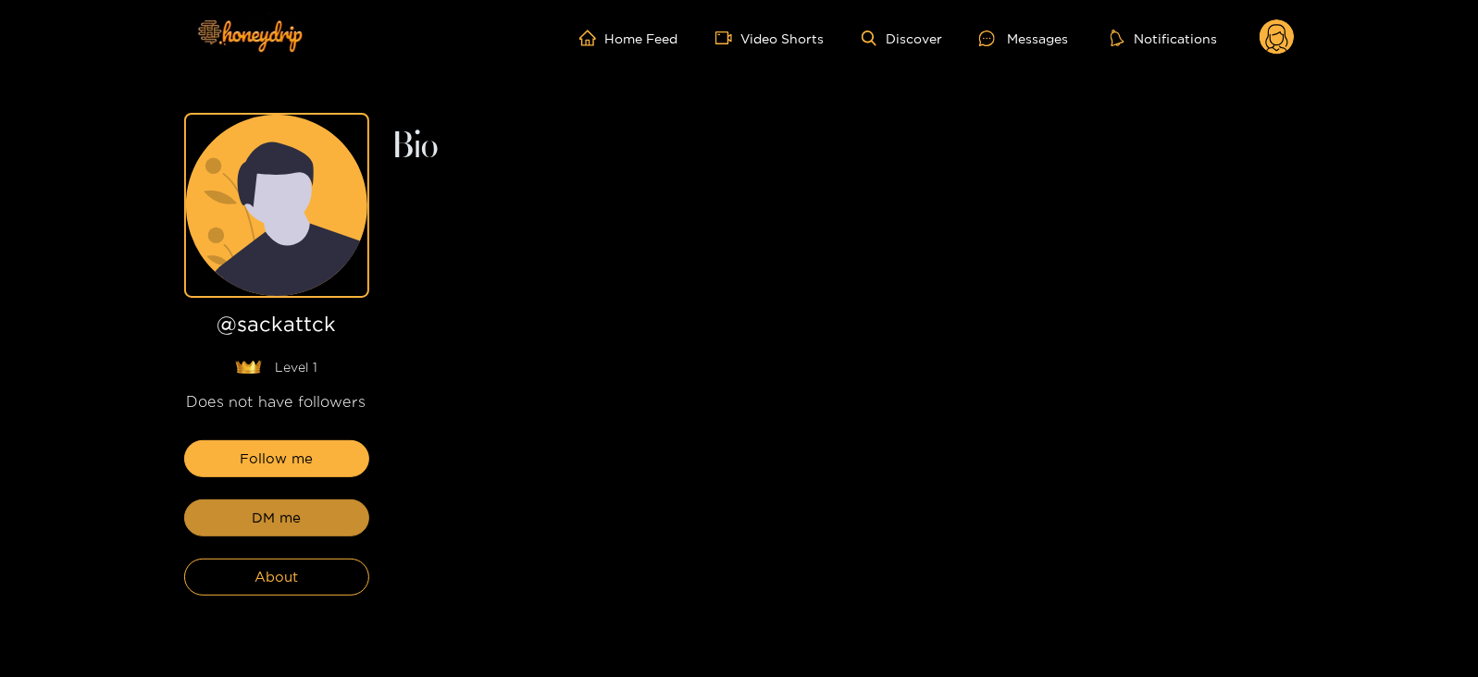
click at [267, 522] on span "DM me" at bounding box center [276, 518] width 49 height 22
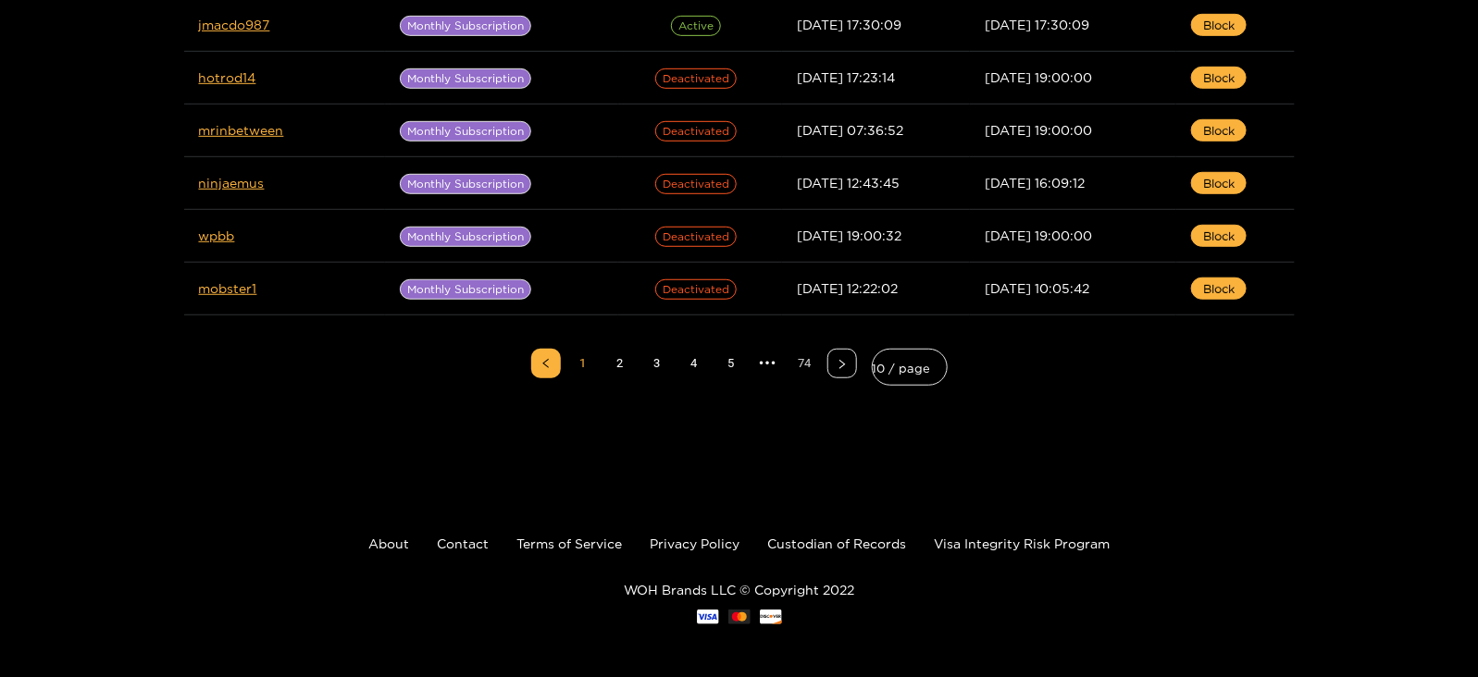
click at [804, 362] on link "74" at bounding box center [805, 364] width 28 height 28
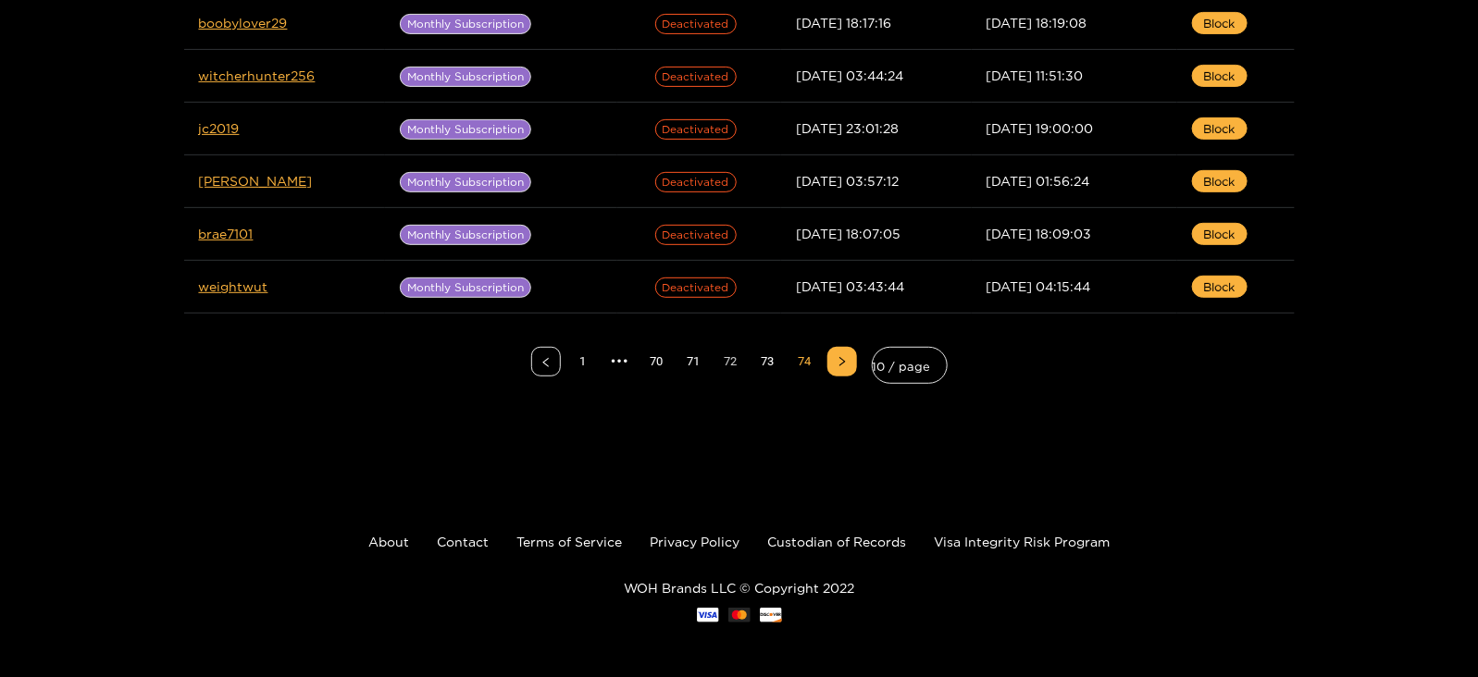
click at [731, 357] on link "72" at bounding box center [731, 362] width 28 height 28
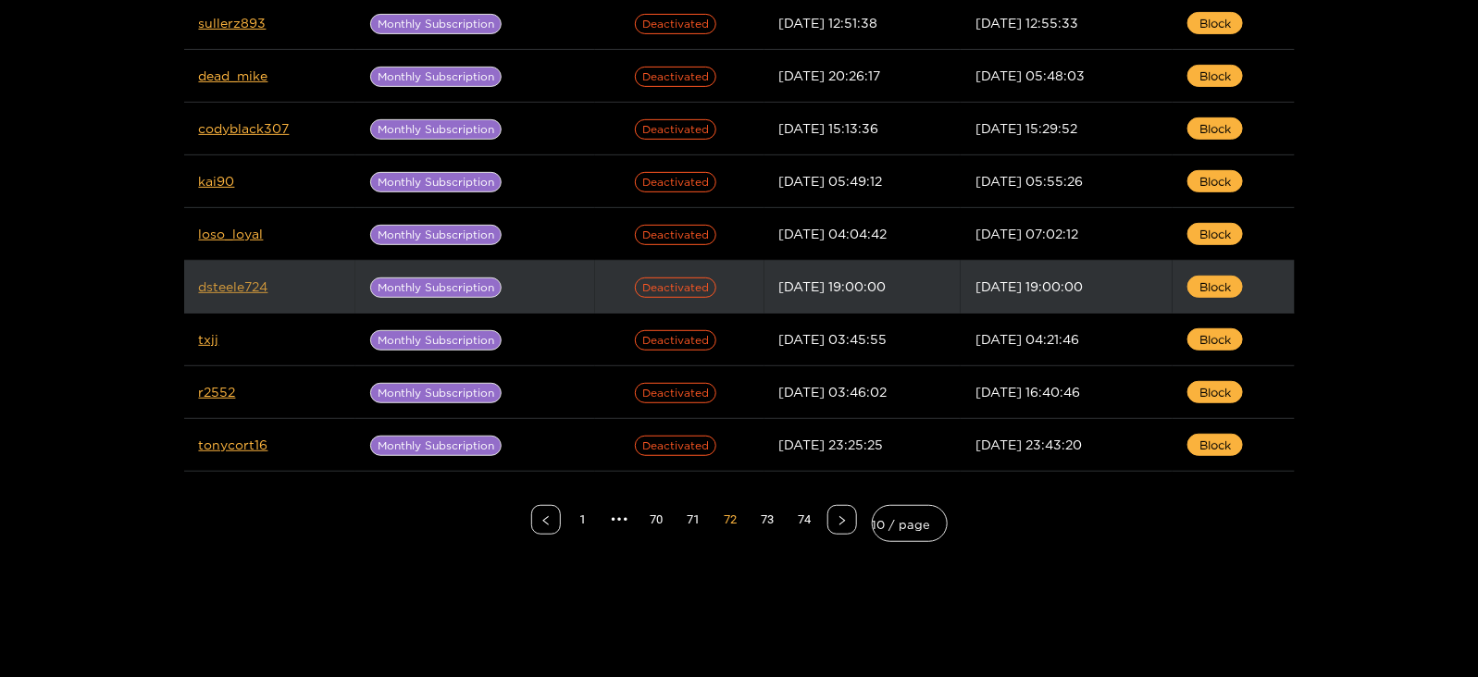
click at [236, 291] on link "dsteele724" at bounding box center [233, 286] width 69 height 14
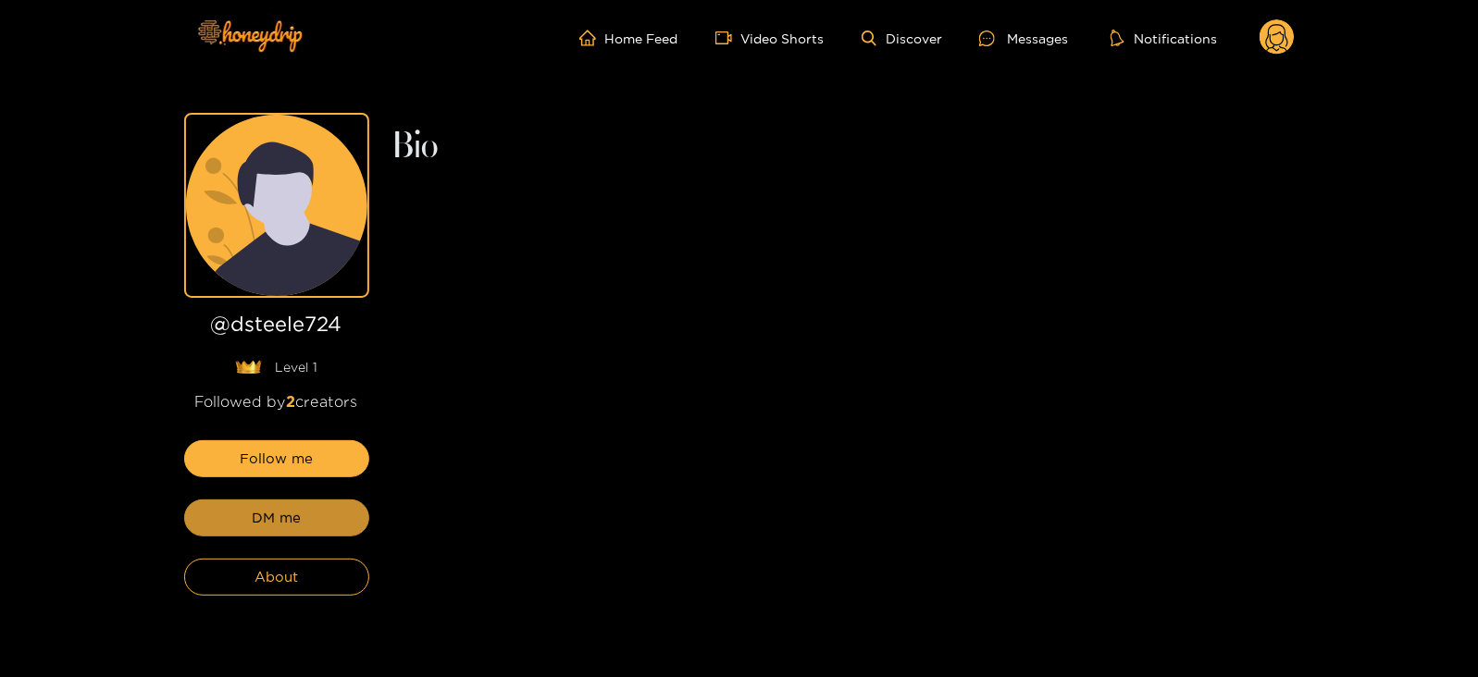
click at [213, 505] on button "DM me" at bounding box center [276, 518] width 185 height 37
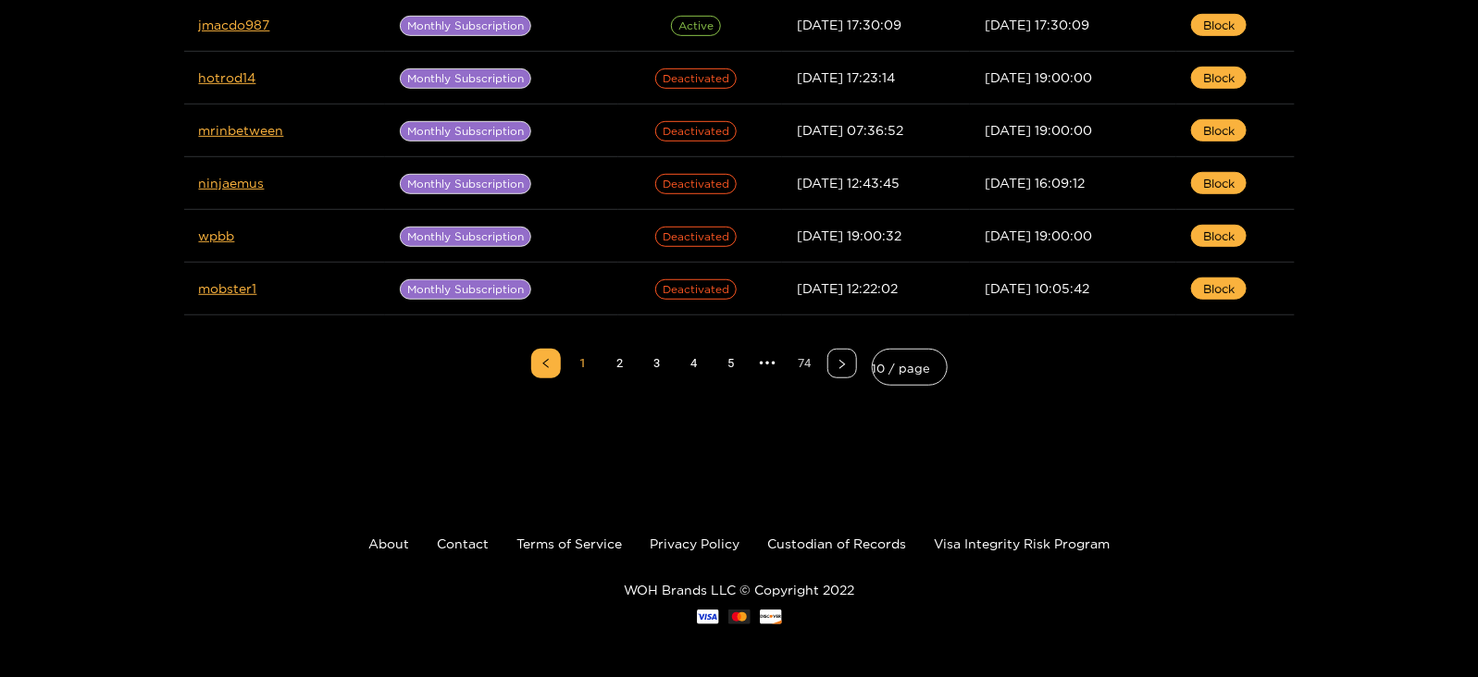
click at [813, 354] on link "74" at bounding box center [805, 364] width 28 height 28
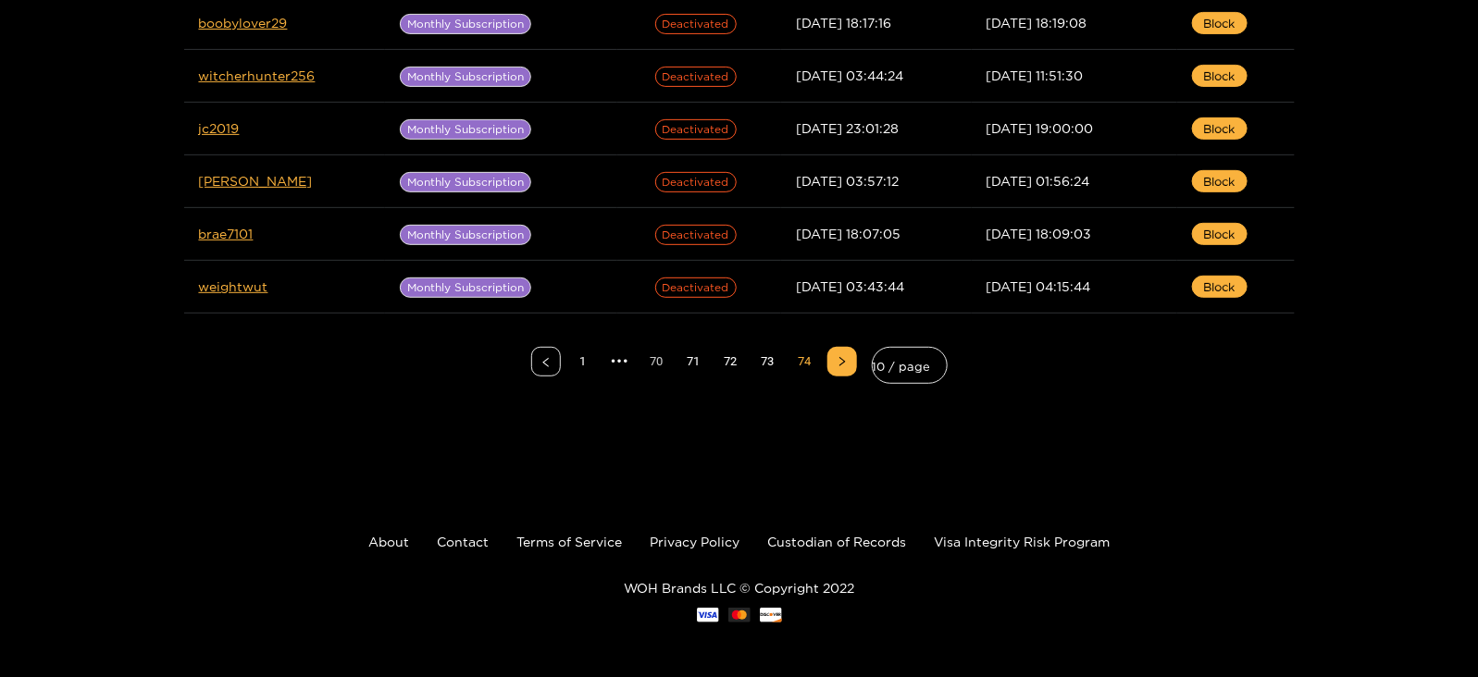
click at [663, 366] on link "70" at bounding box center [657, 362] width 28 height 28
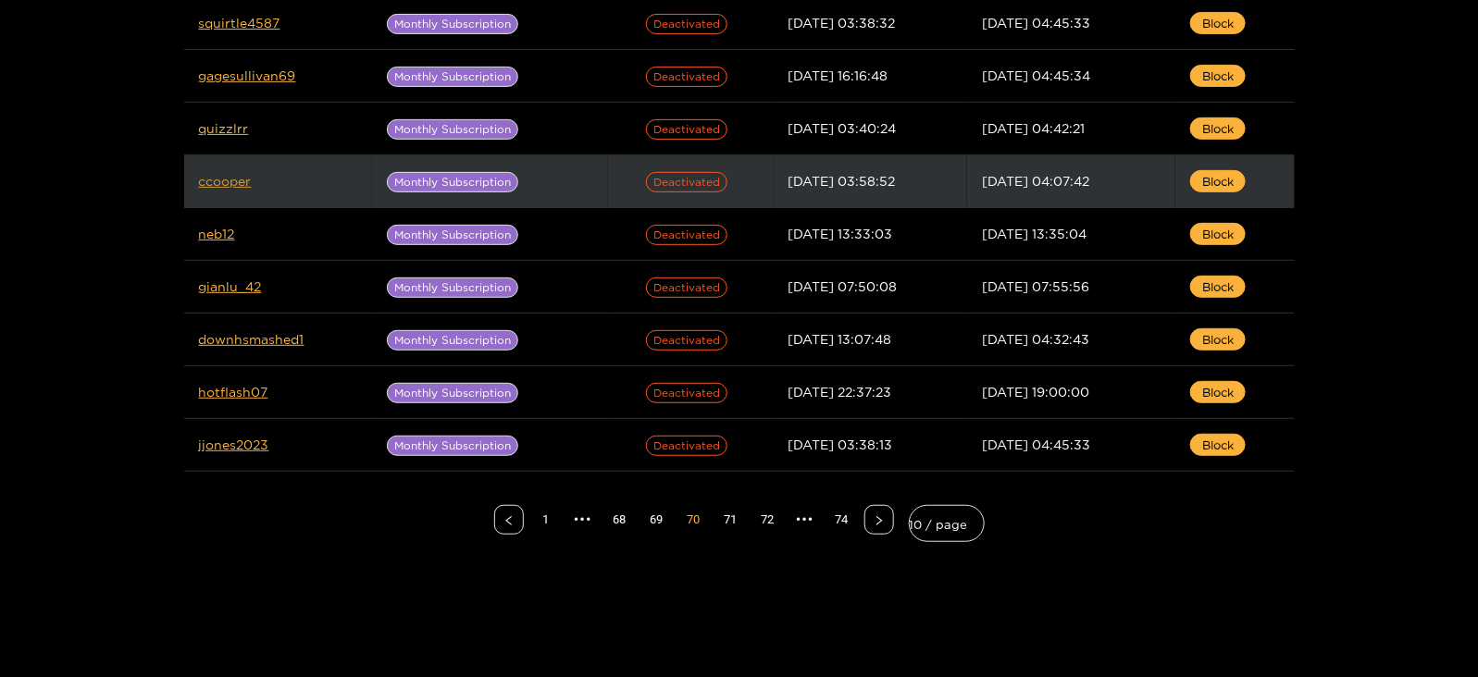
click at [224, 178] on link "ccooper" at bounding box center [225, 181] width 53 height 14
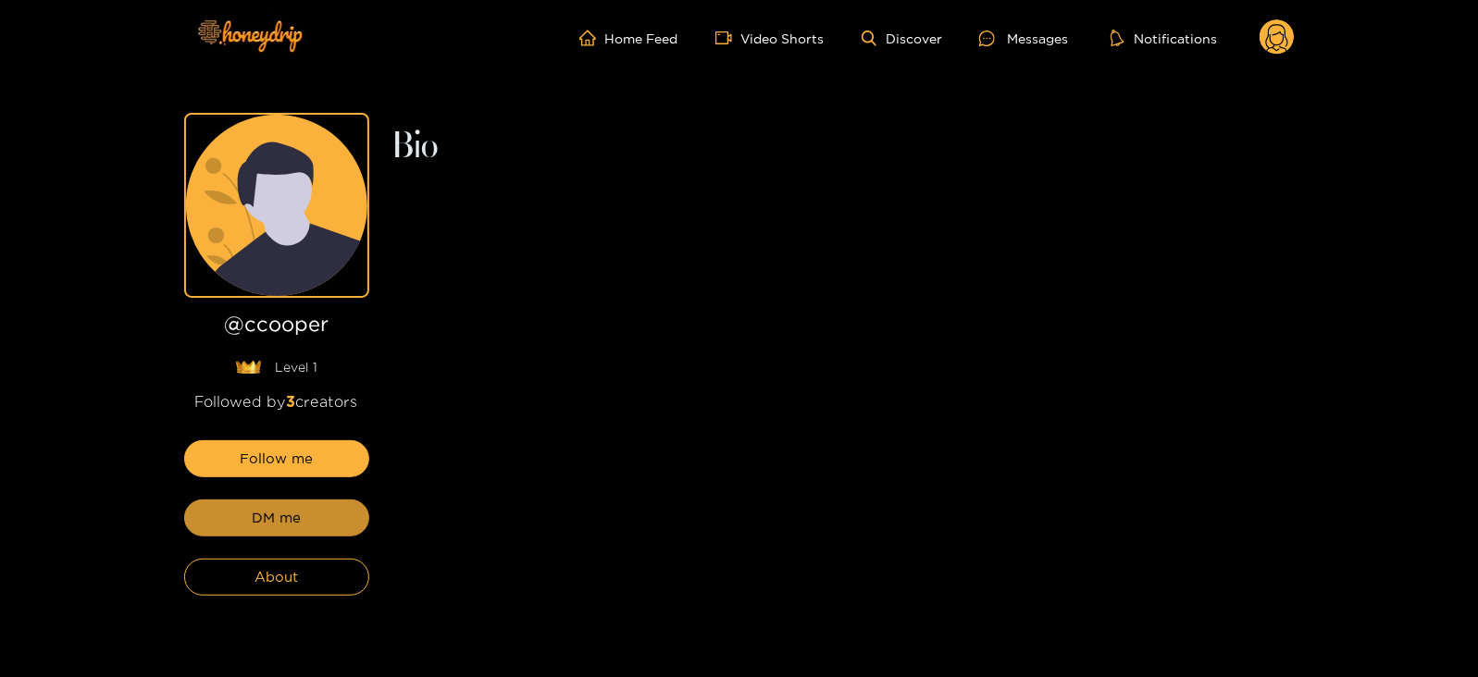
click at [243, 508] on button "DM me" at bounding box center [276, 518] width 185 height 37
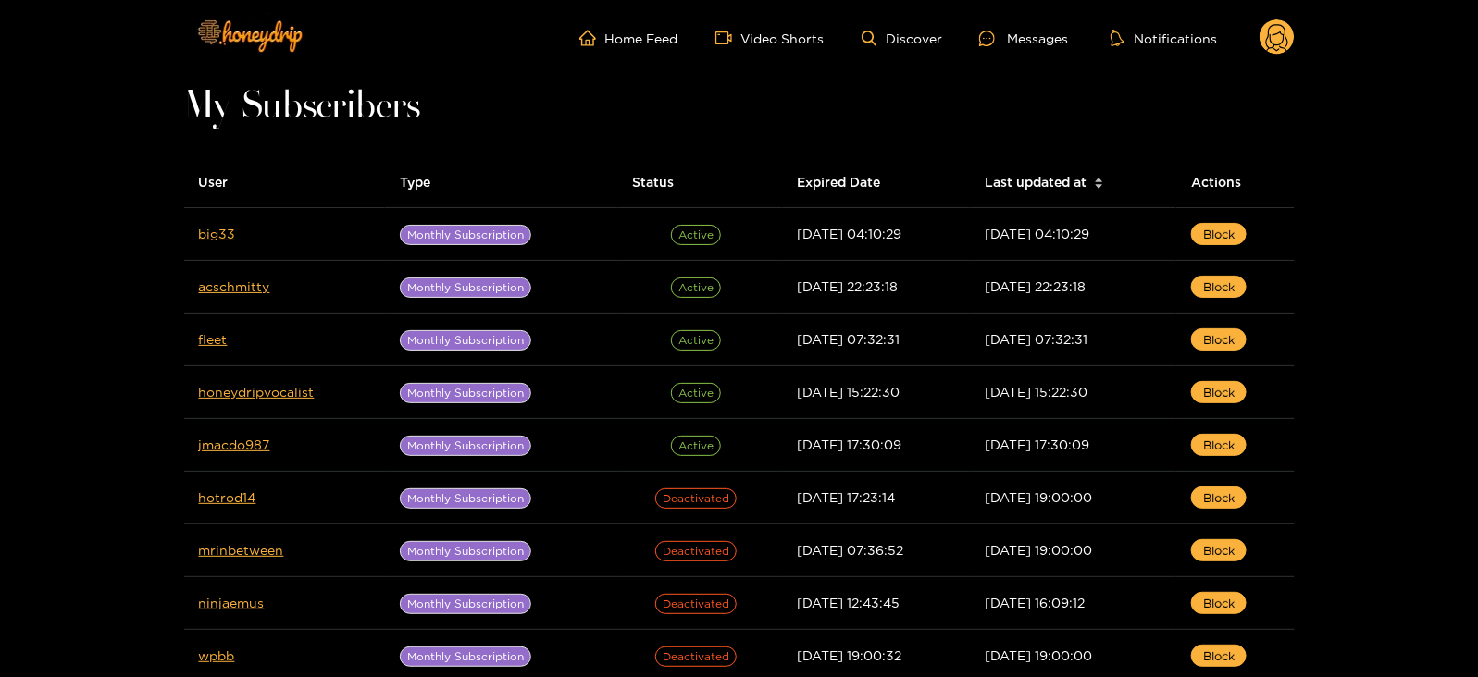
scroll to position [420, 0]
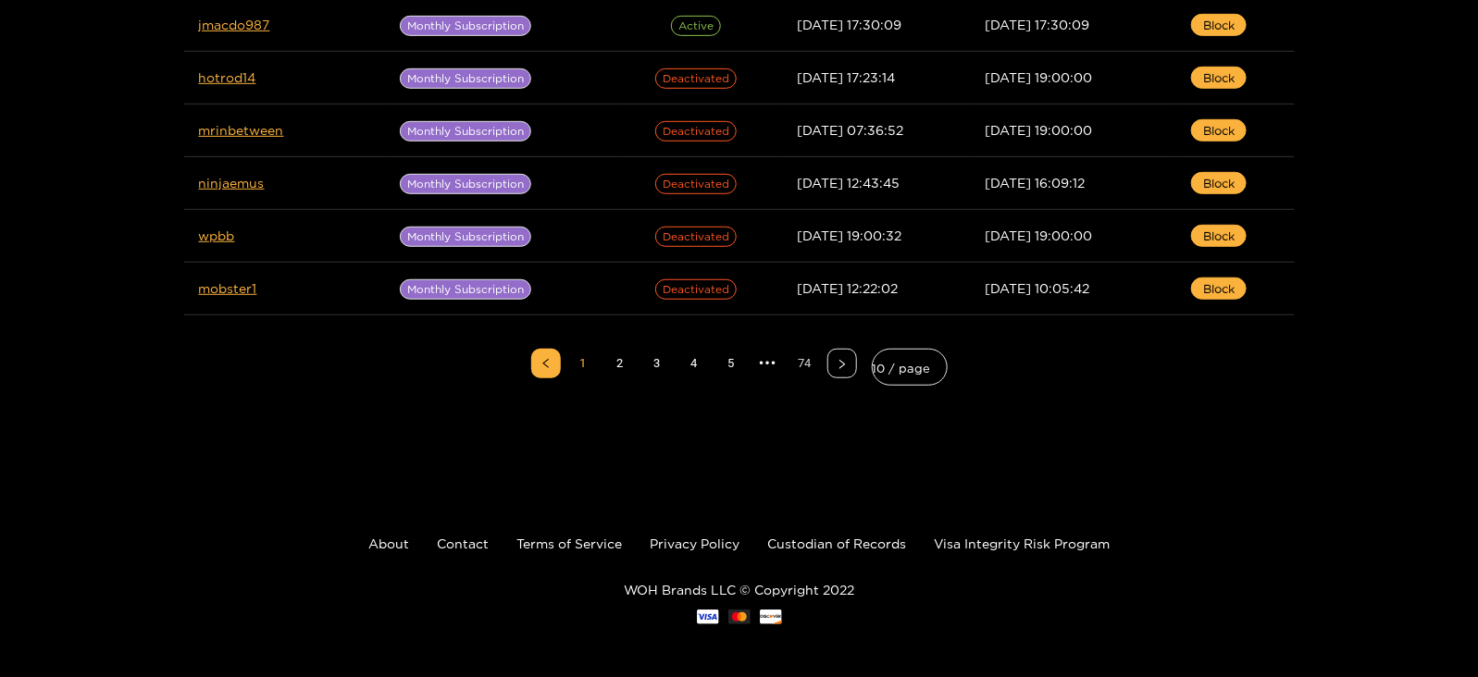
click at [819, 372] on link "74" at bounding box center [805, 364] width 28 height 28
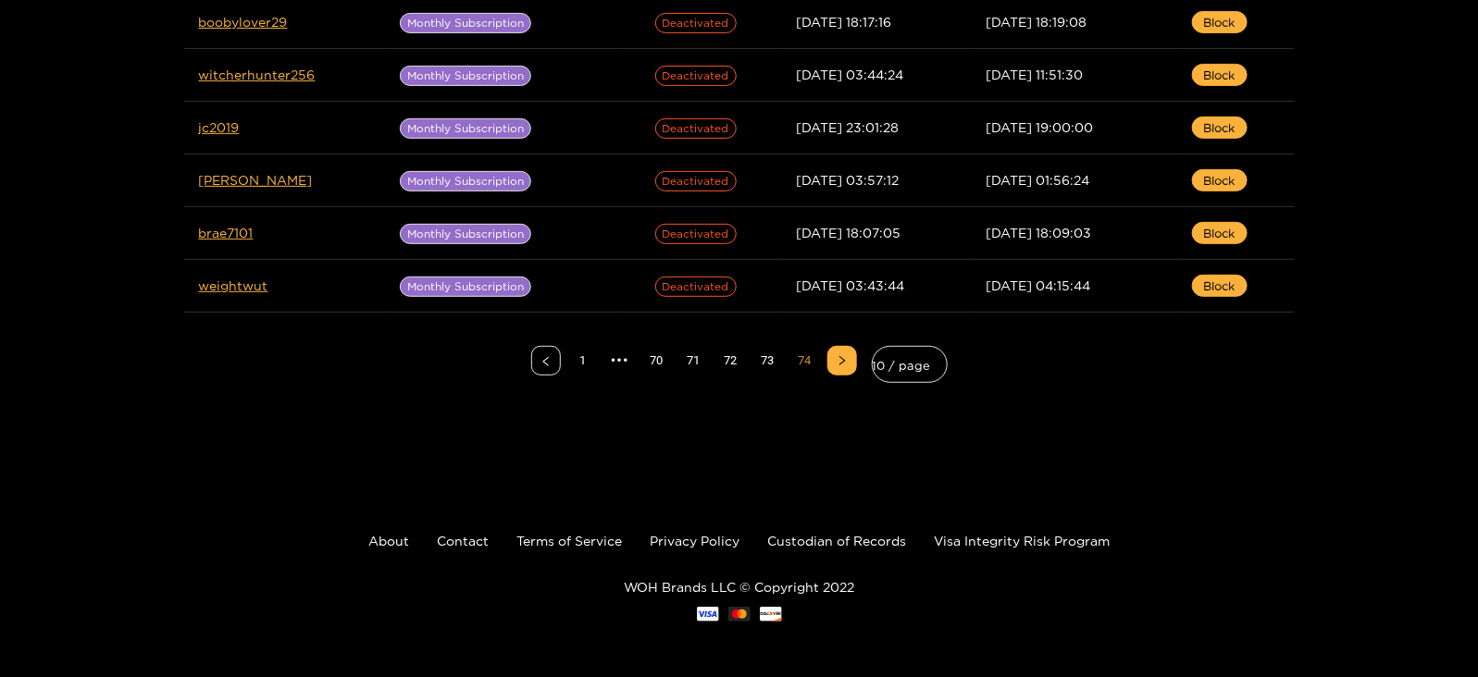
scroll to position [264, 0]
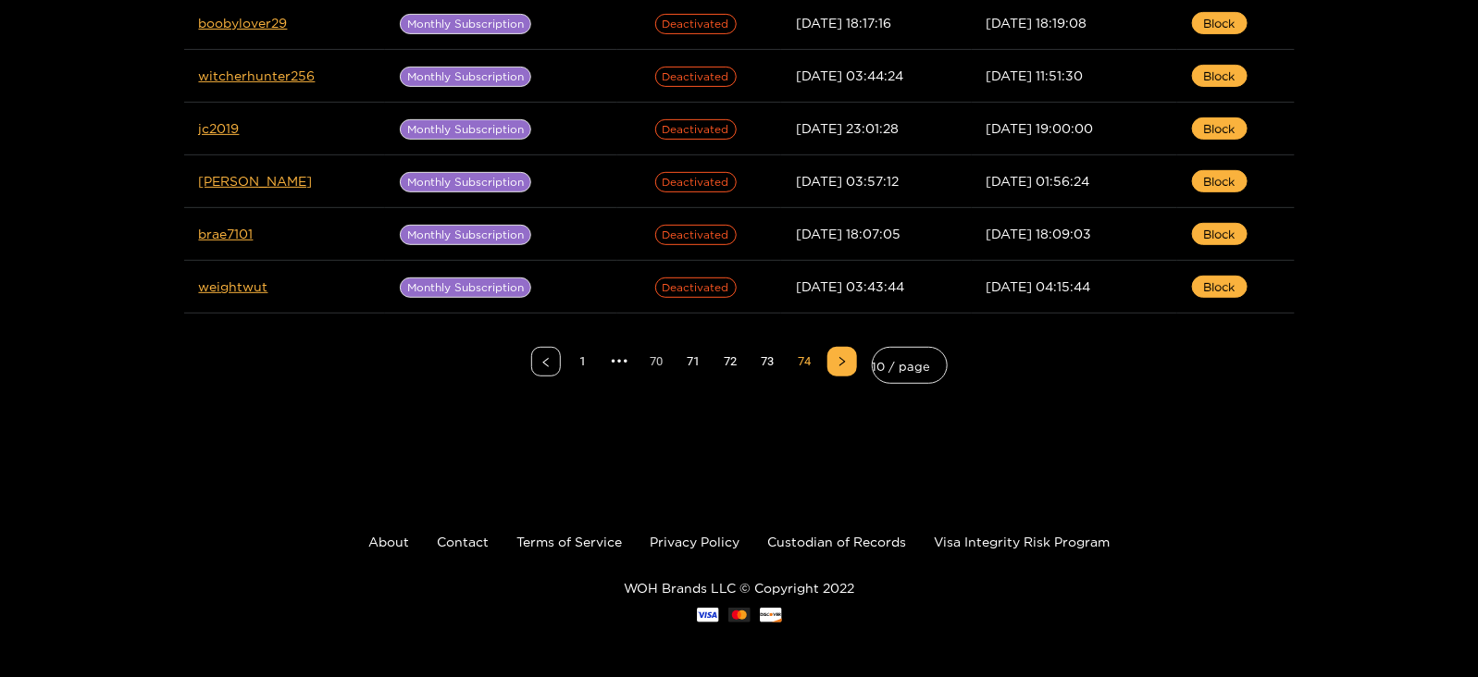
click at [648, 359] on link "70" at bounding box center [657, 362] width 28 height 28
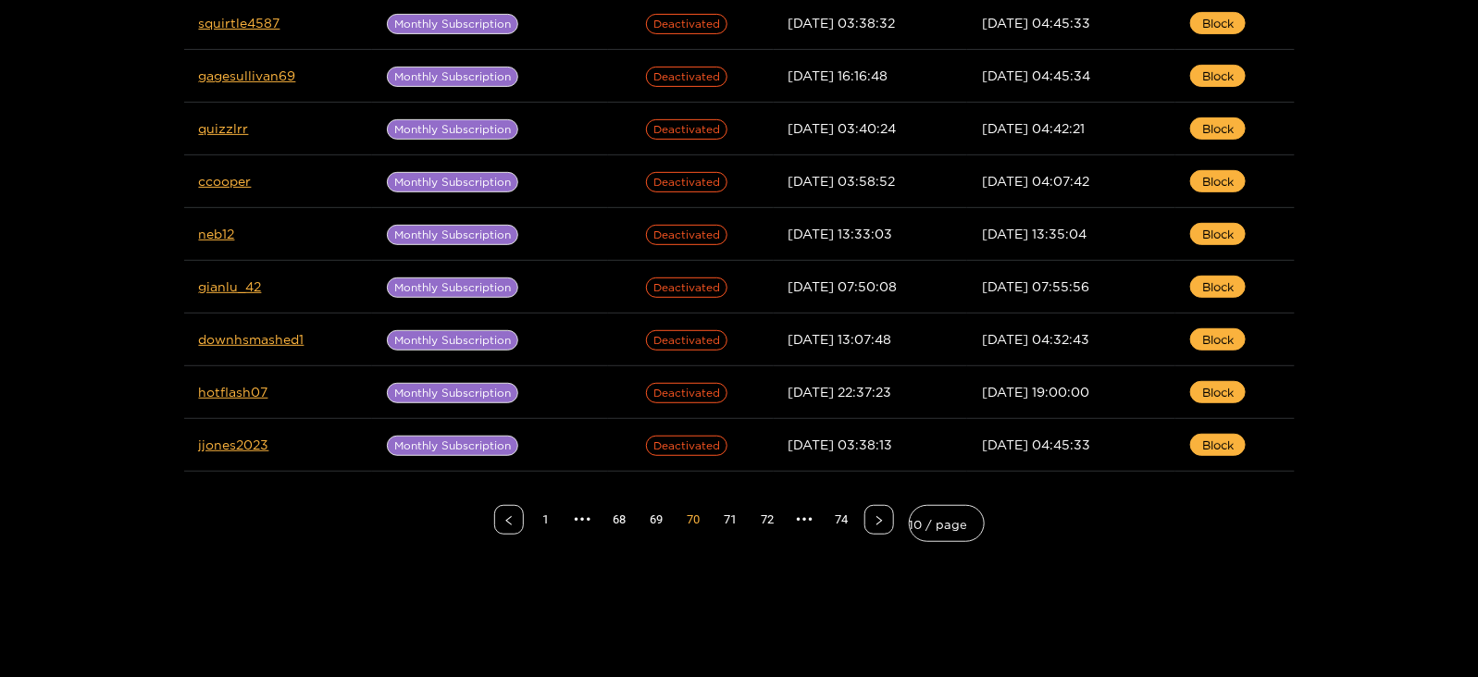
scroll to position [0, 0]
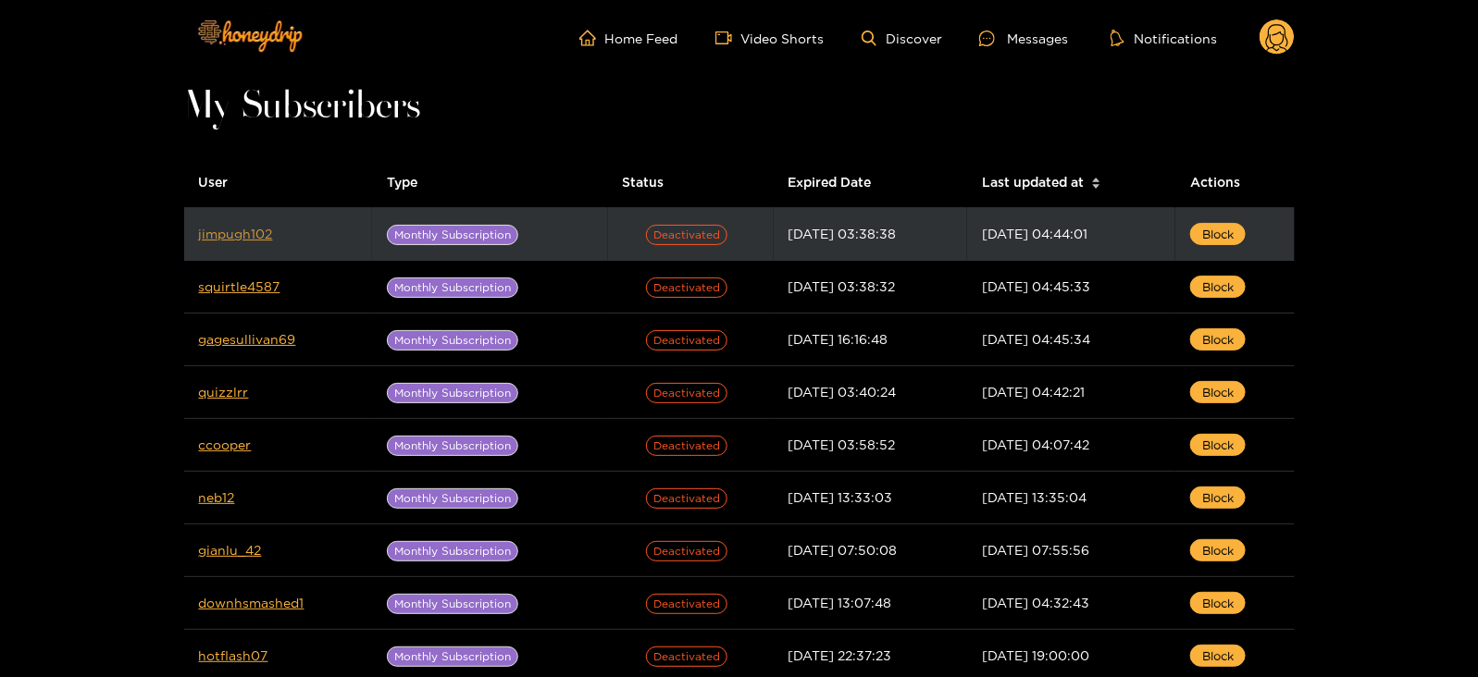
click at [217, 230] on link "jimpugh102" at bounding box center [236, 234] width 74 height 14
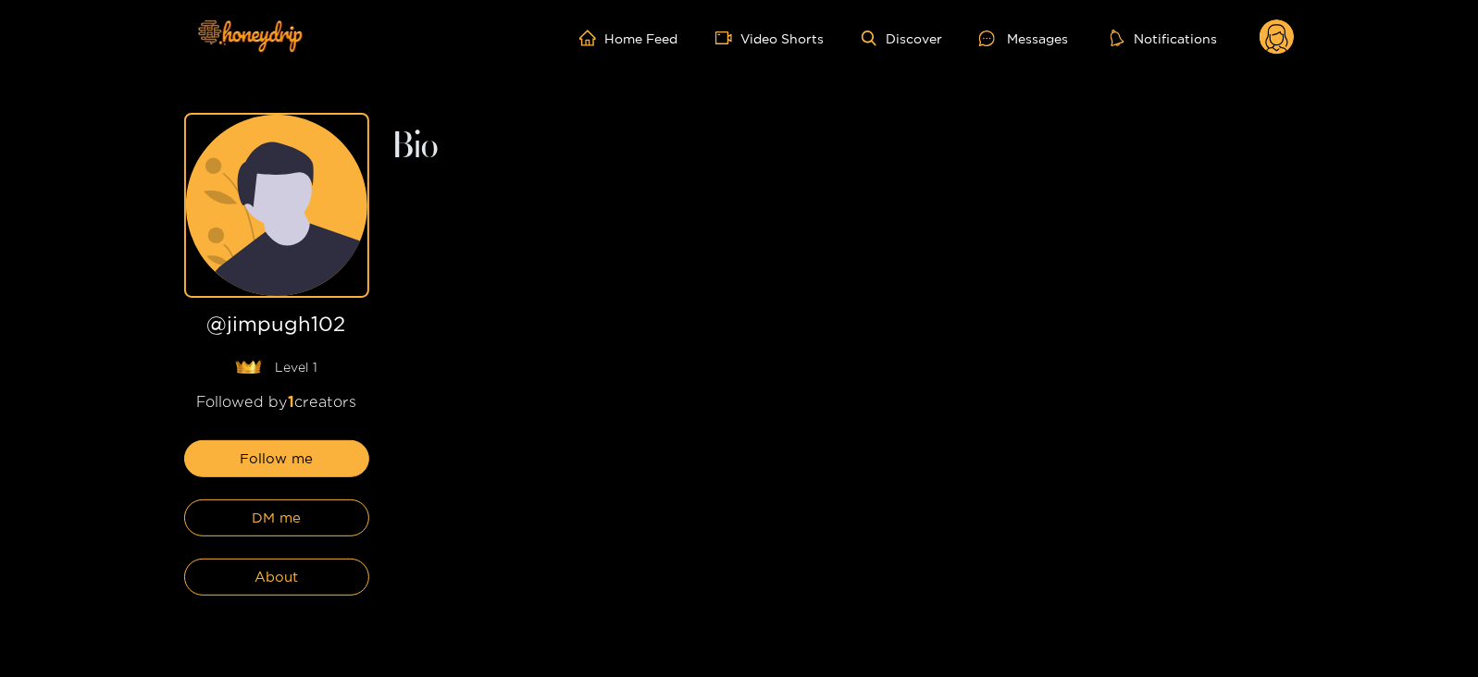
click at [267, 538] on div "Follow me DM me About" at bounding box center [276, 517] width 185 height 155
click at [254, 527] on span "DM me" at bounding box center [276, 518] width 49 height 22
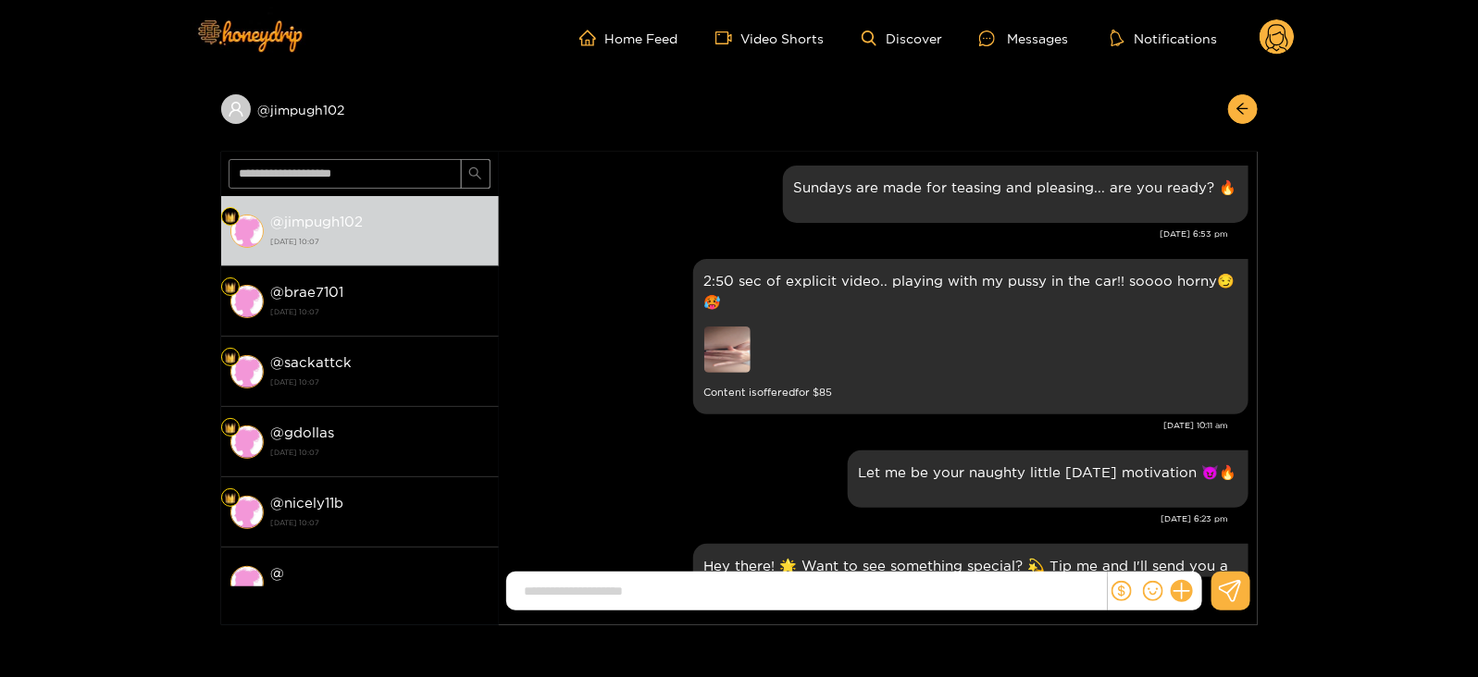
scroll to position [2484, 0]
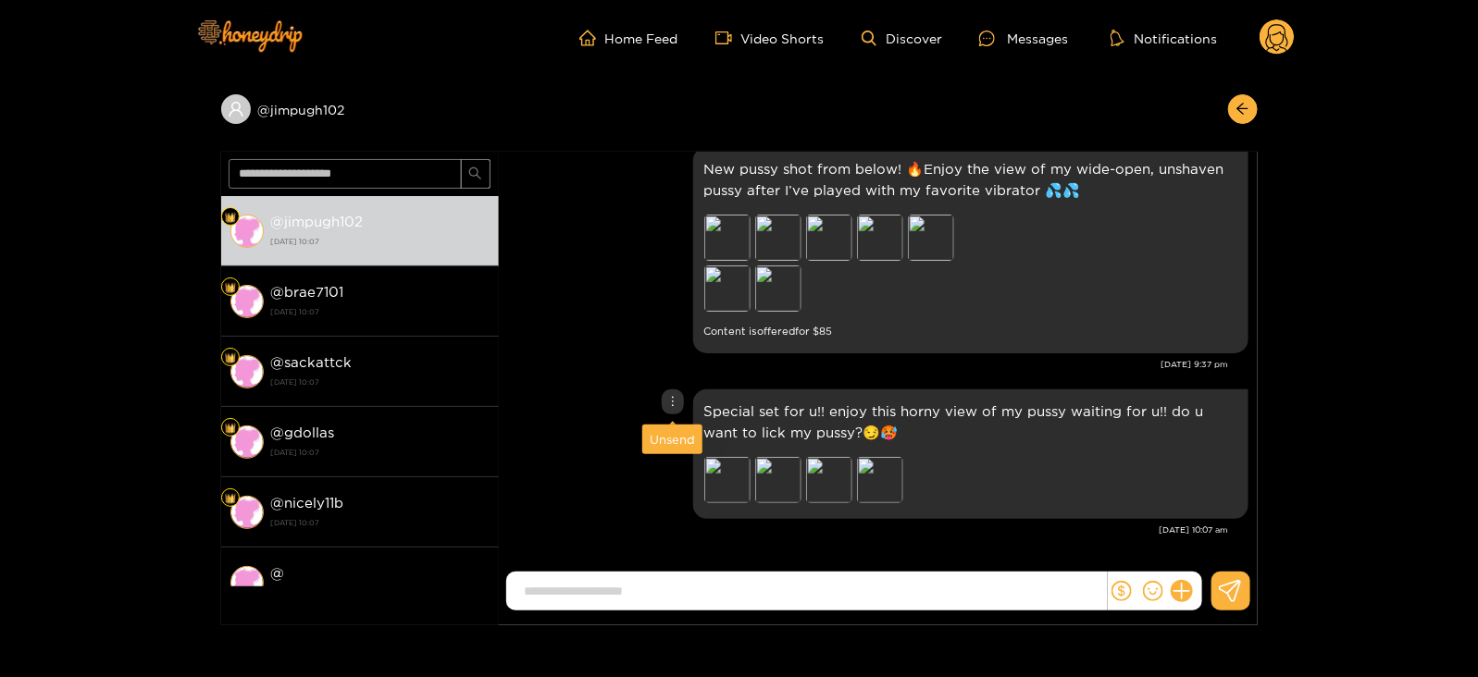
click at [674, 437] on div "Unsend" at bounding box center [672, 439] width 45 height 19
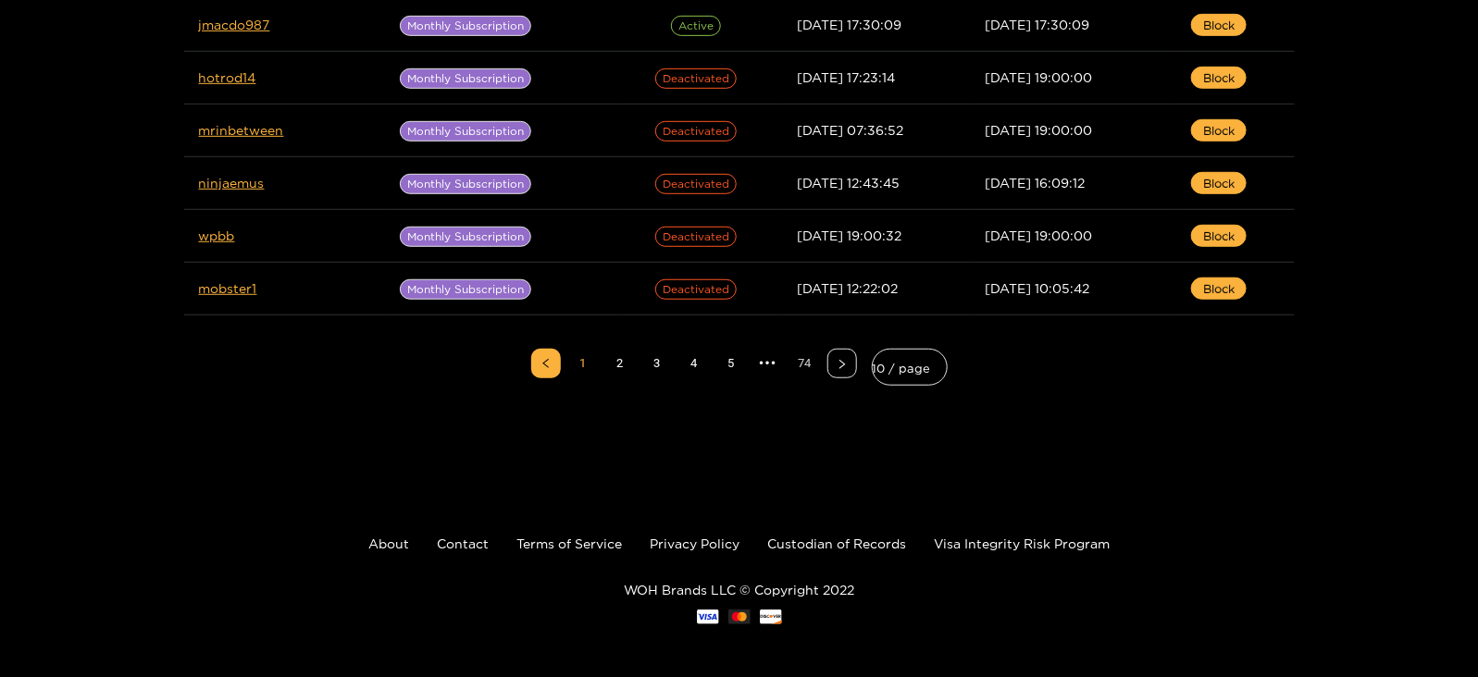
click at [800, 365] on link "74" at bounding box center [805, 364] width 28 height 28
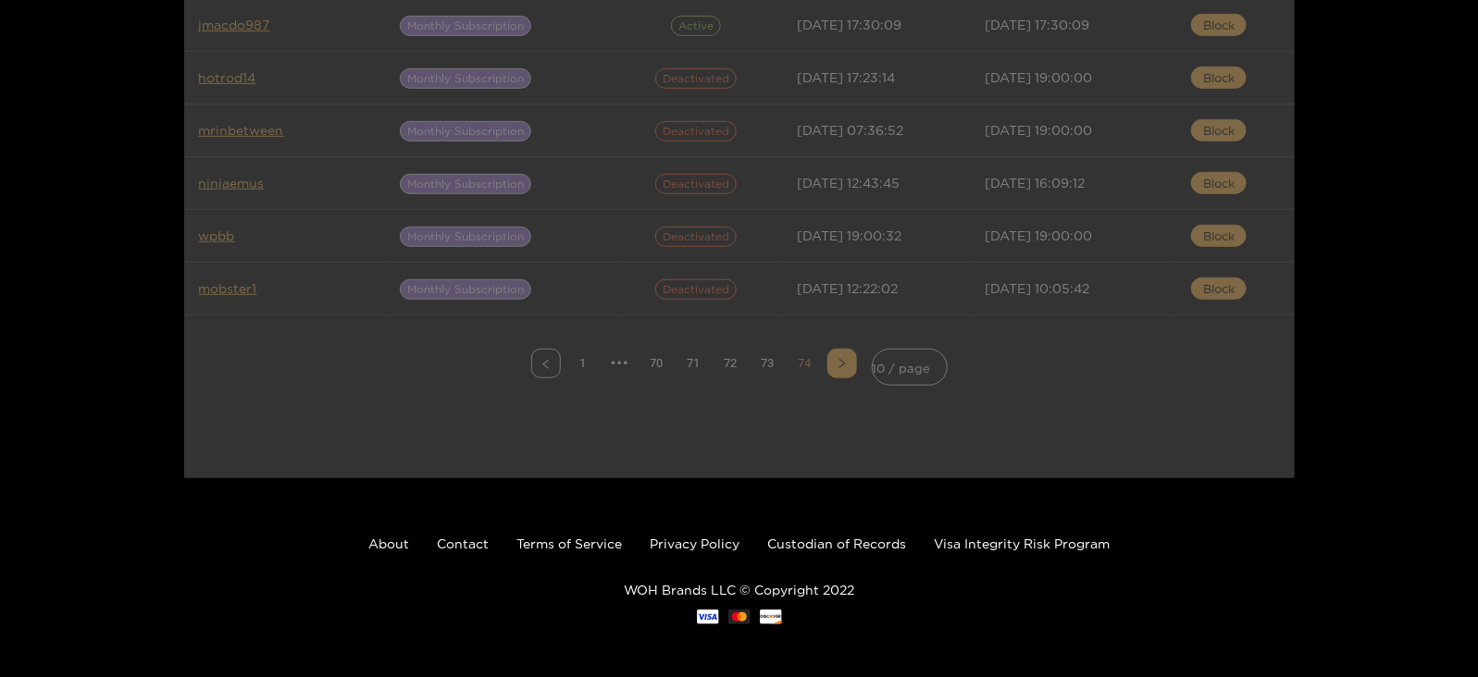
scroll to position [264, 0]
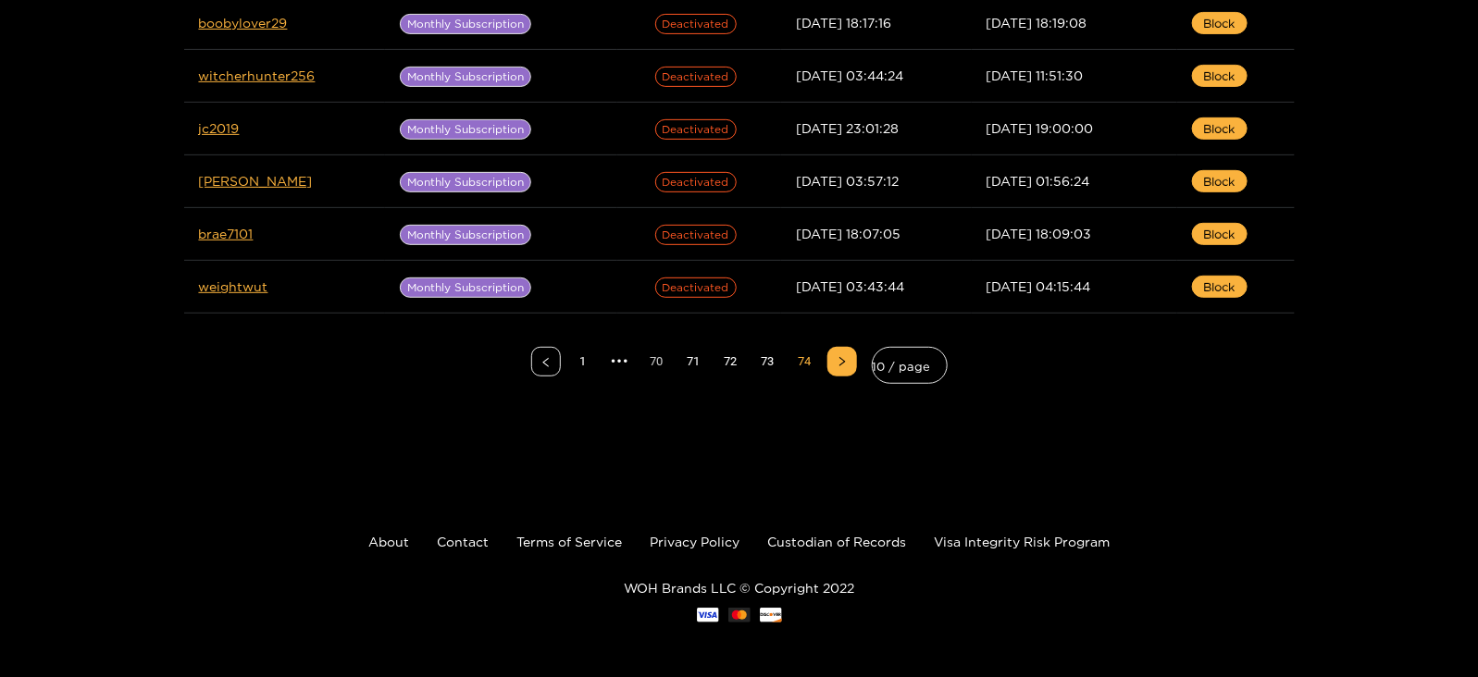
click at [663, 364] on link "70" at bounding box center [657, 362] width 28 height 28
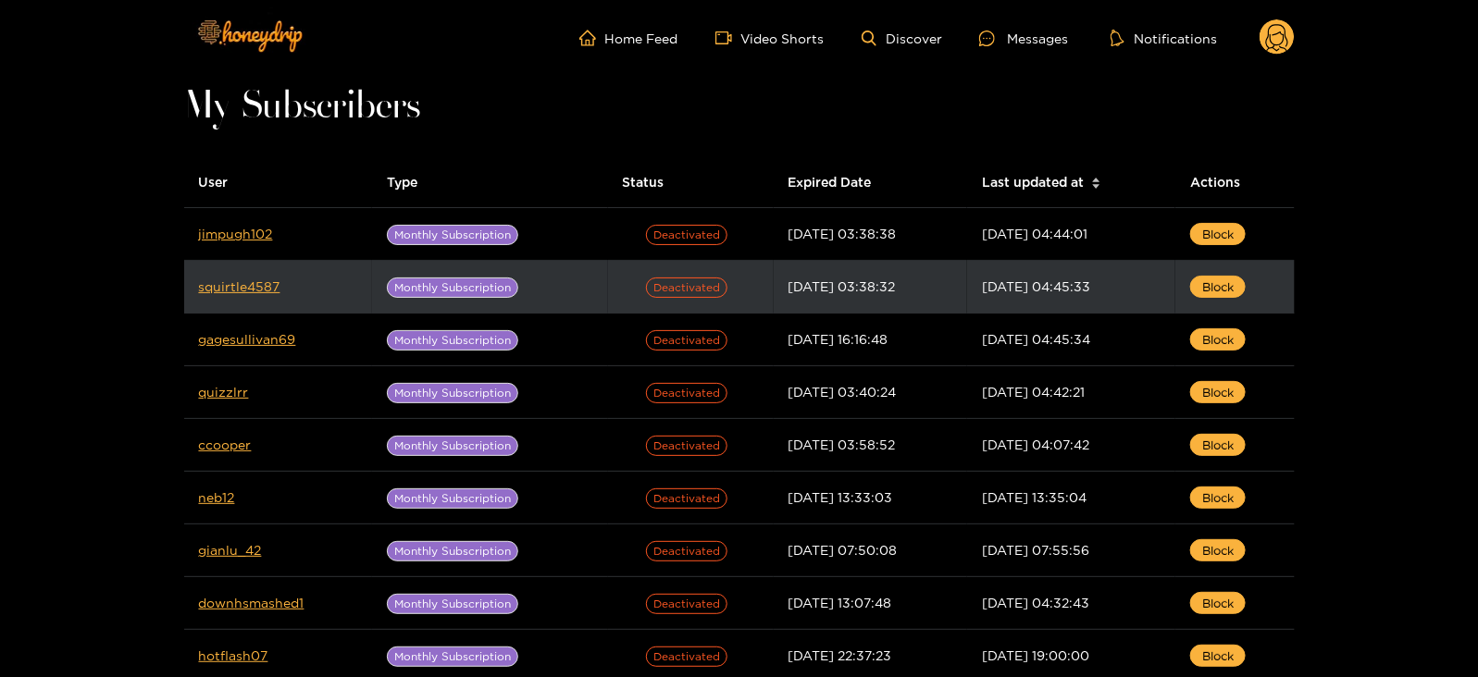
scroll to position [420, 0]
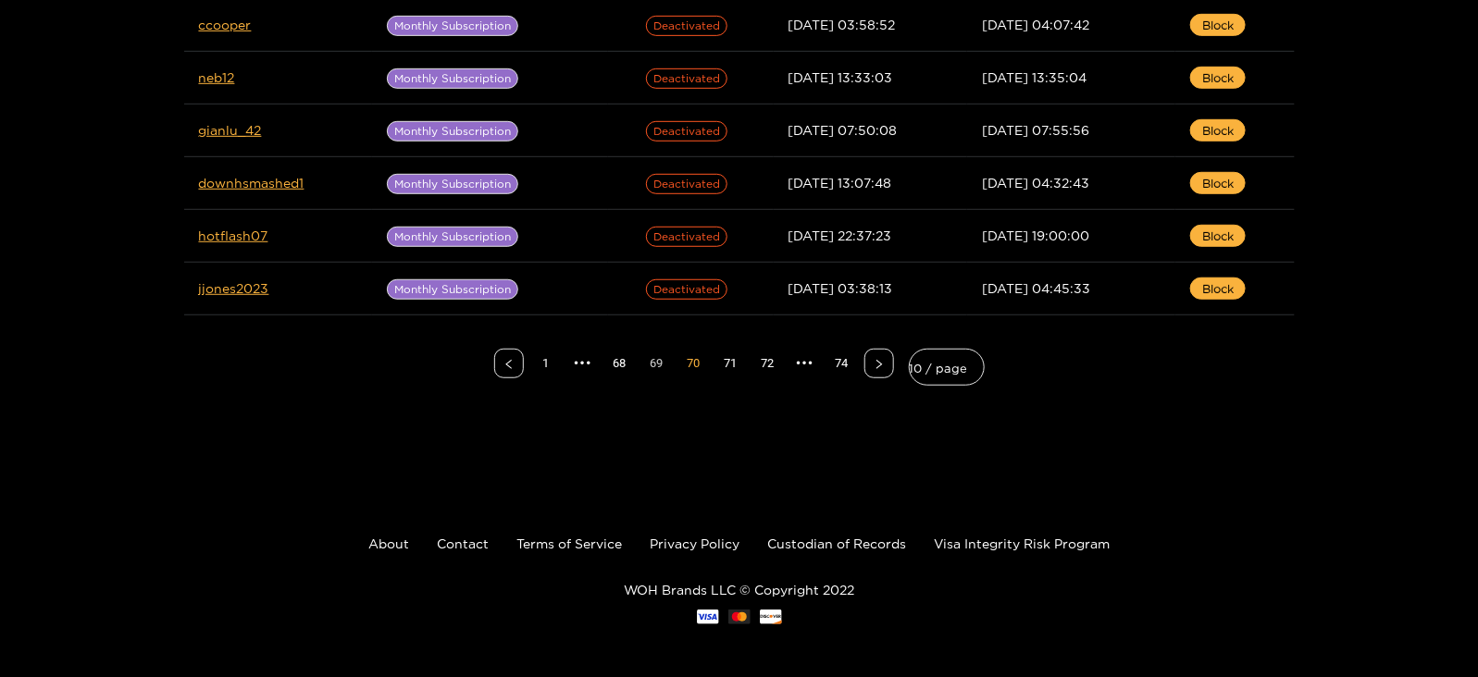
click at [657, 367] on link "69" at bounding box center [657, 364] width 28 height 28
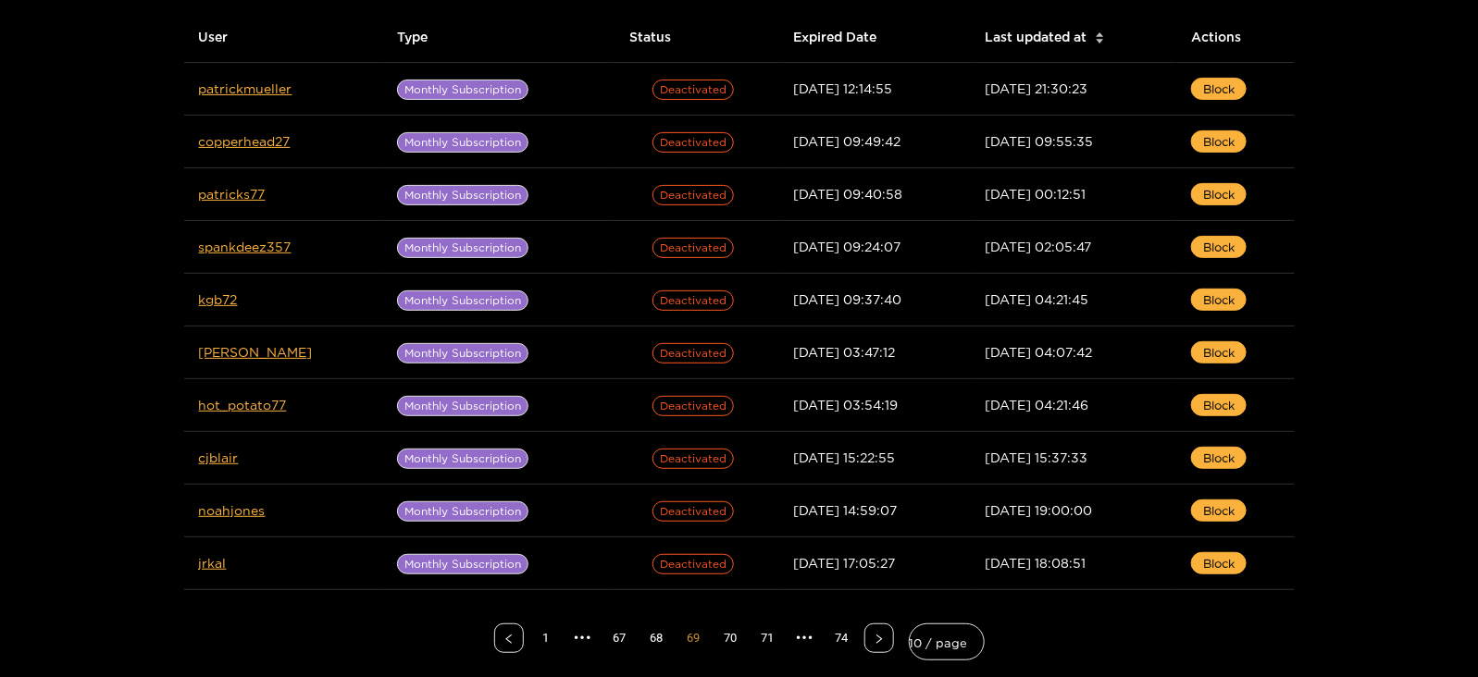
scroll to position [143, 0]
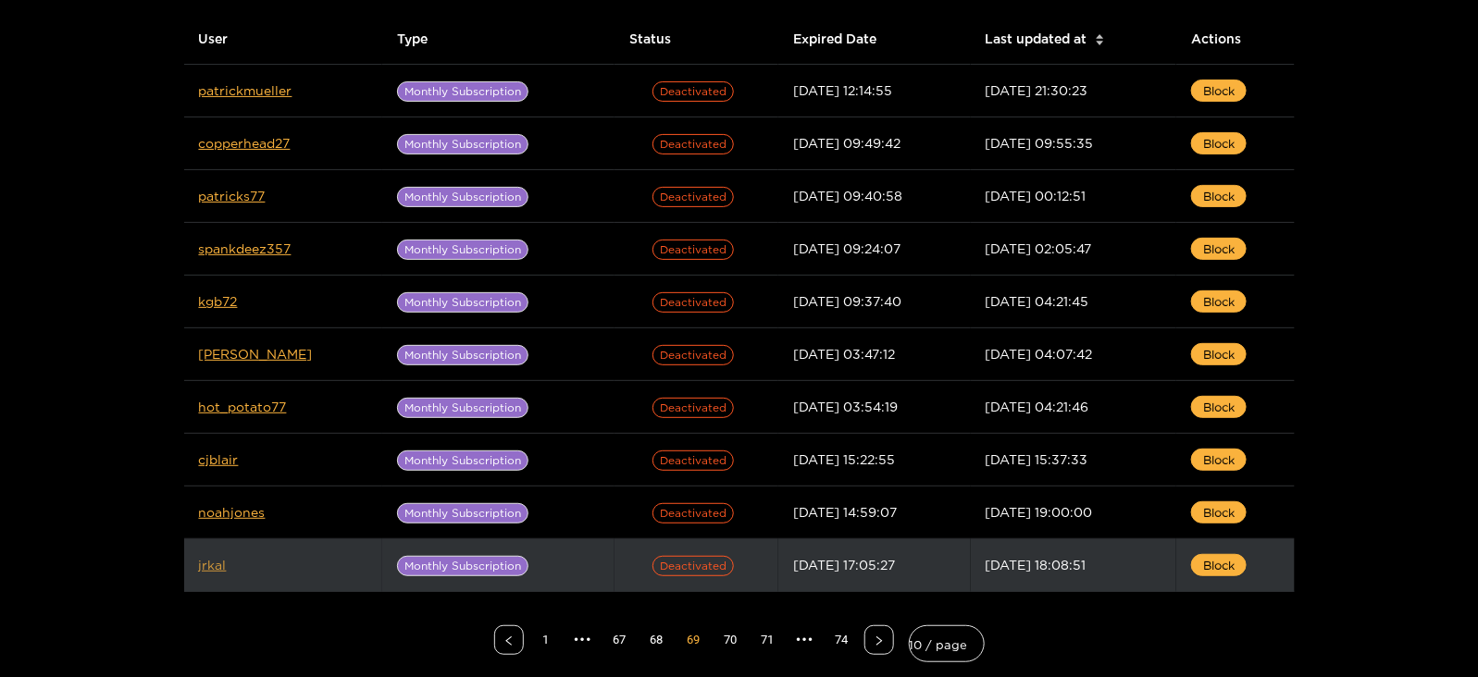
click at [210, 562] on link "jrkal" at bounding box center [213, 565] width 28 height 14
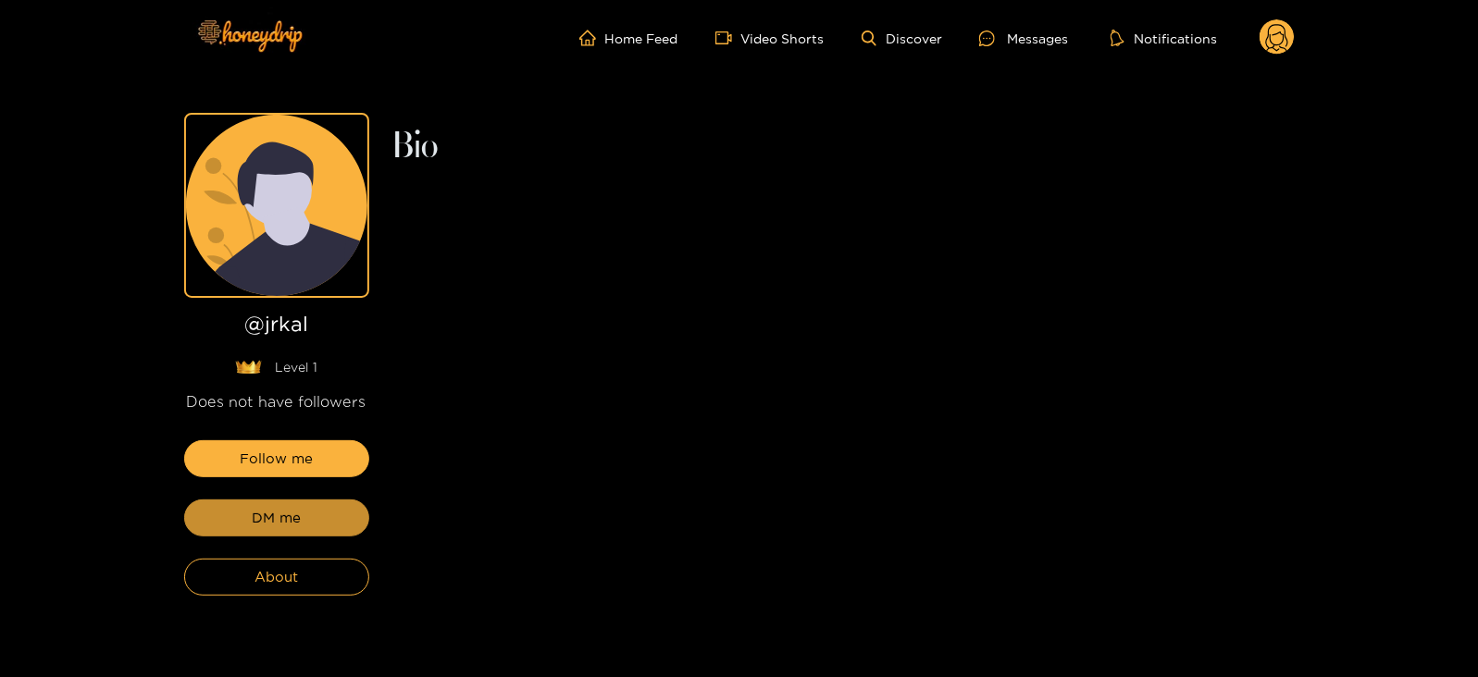
click at [272, 522] on span "DM me" at bounding box center [276, 518] width 49 height 22
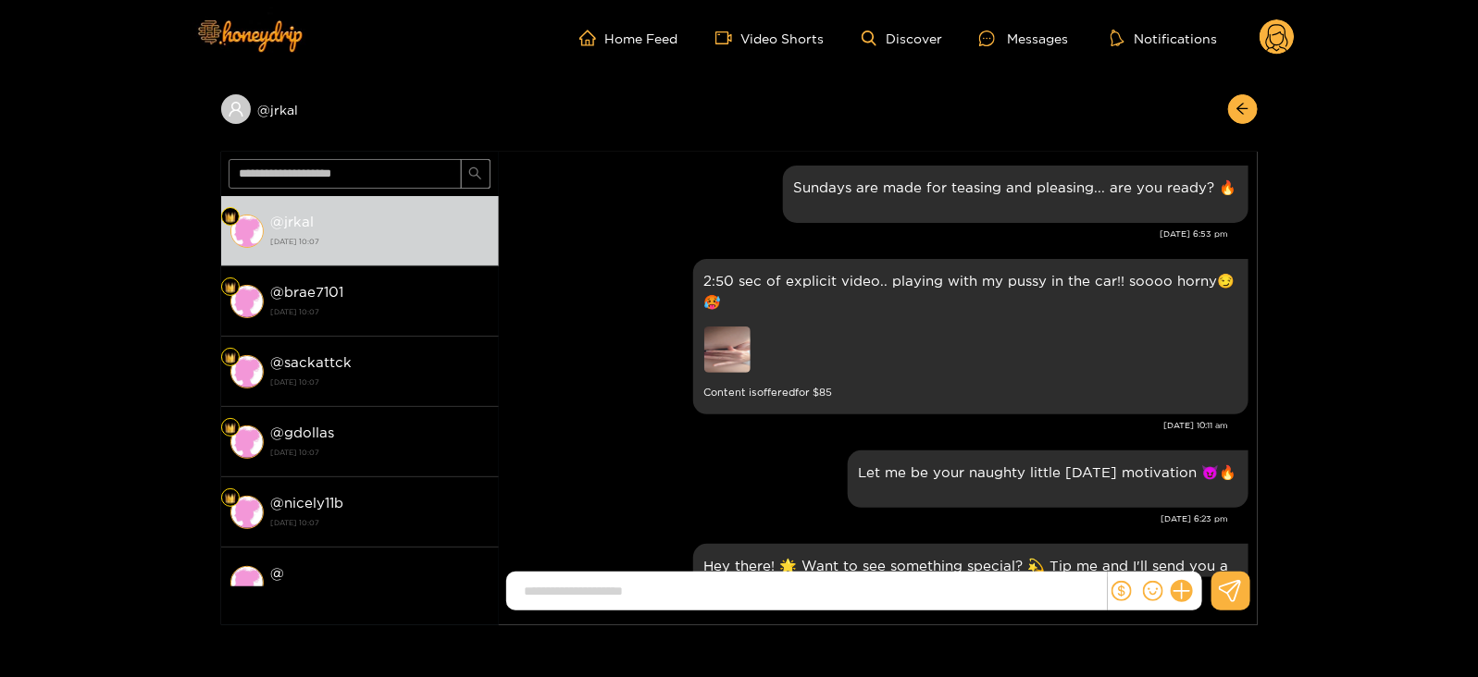
scroll to position [2484, 0]
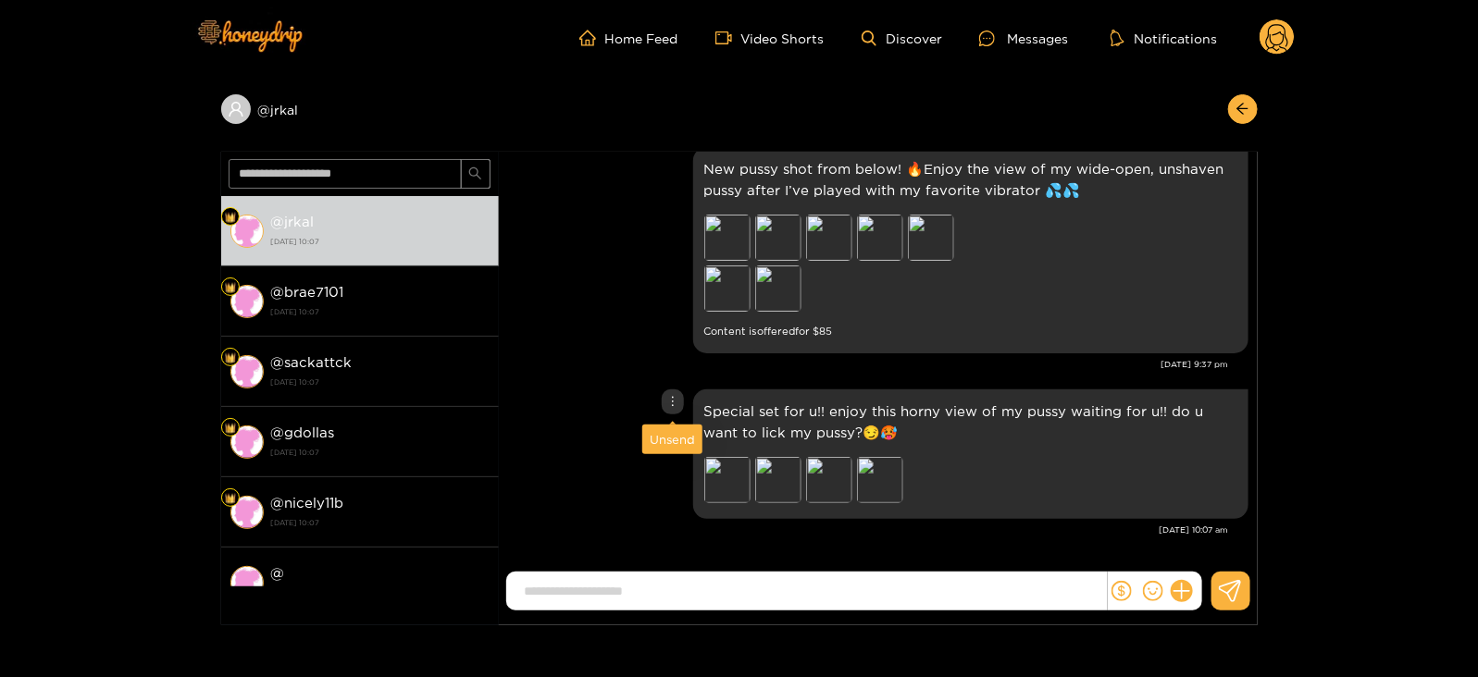
click at [666, 440] on div "Unsend" at bounding box center [672, 439] width 45 height 19
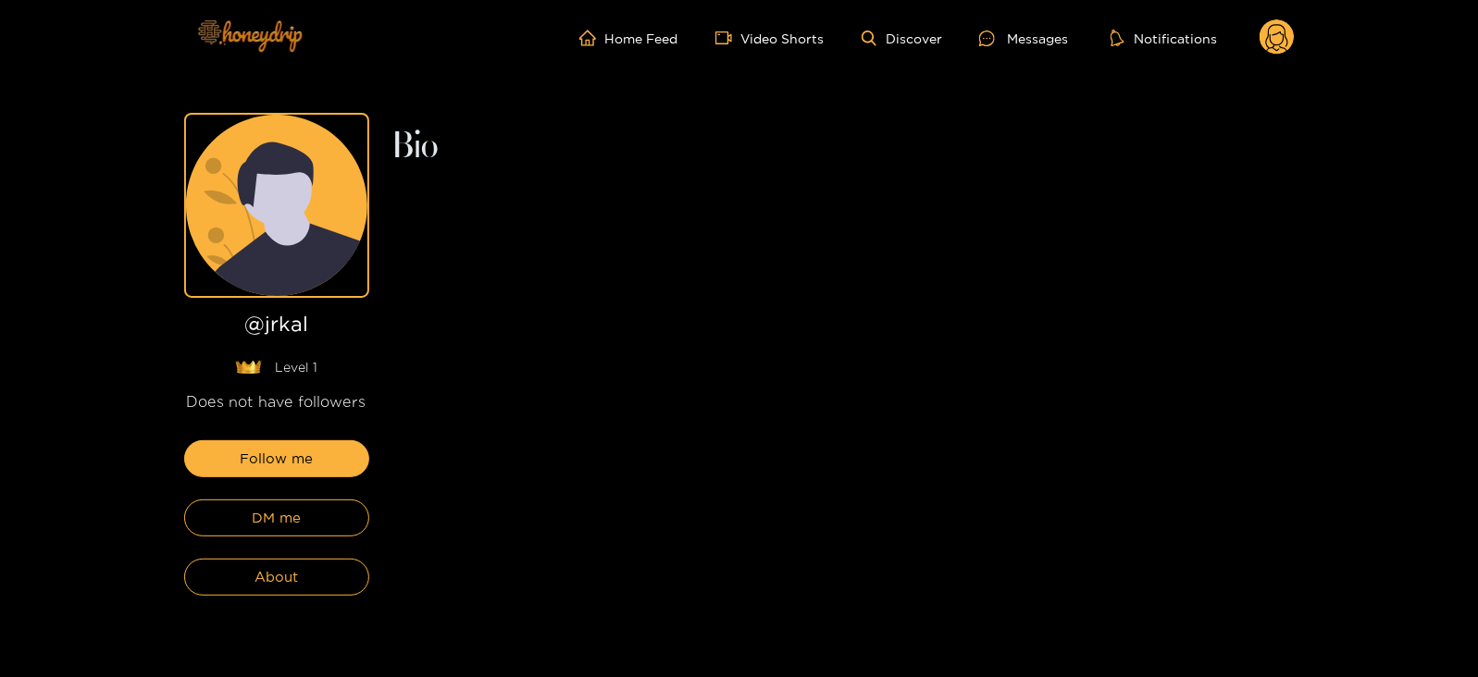
scroll to position [148, 0]
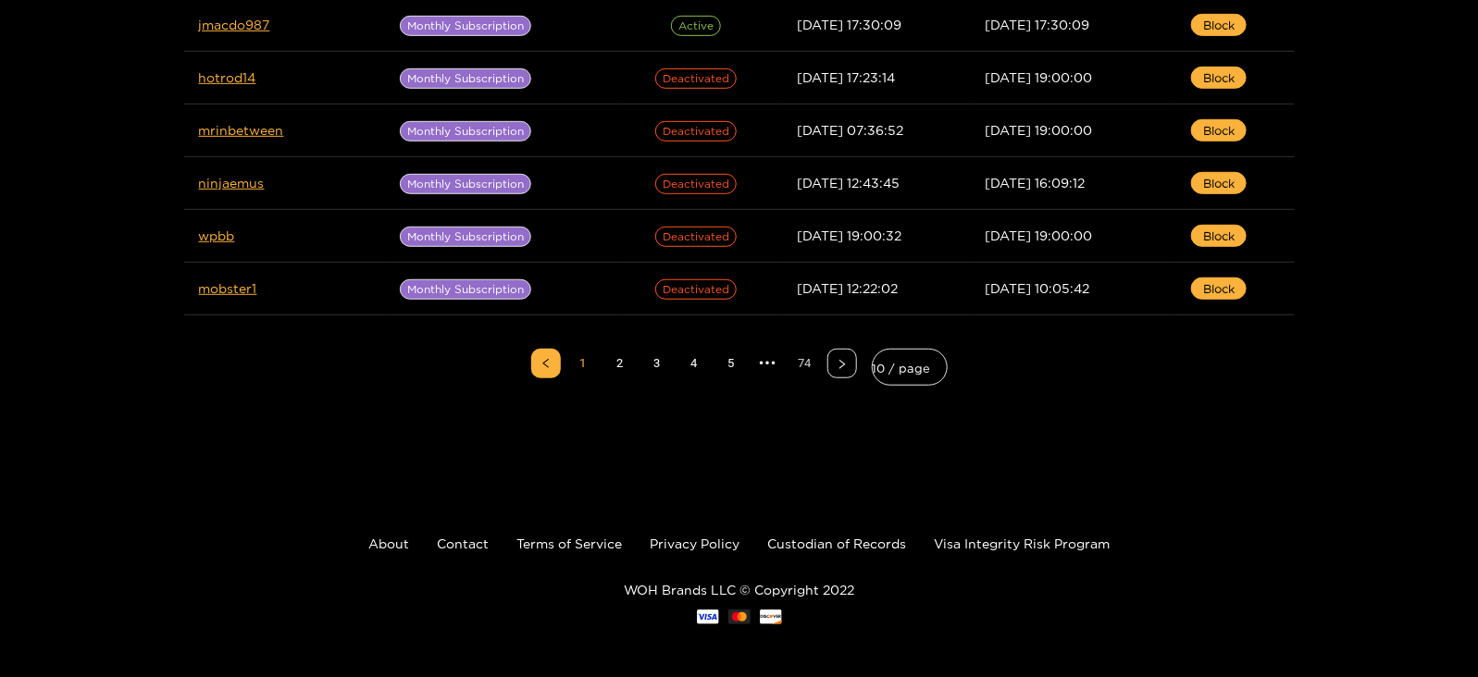
click at [797, 354] on link "74" at bounding box center [805, 364] width 28 height 28
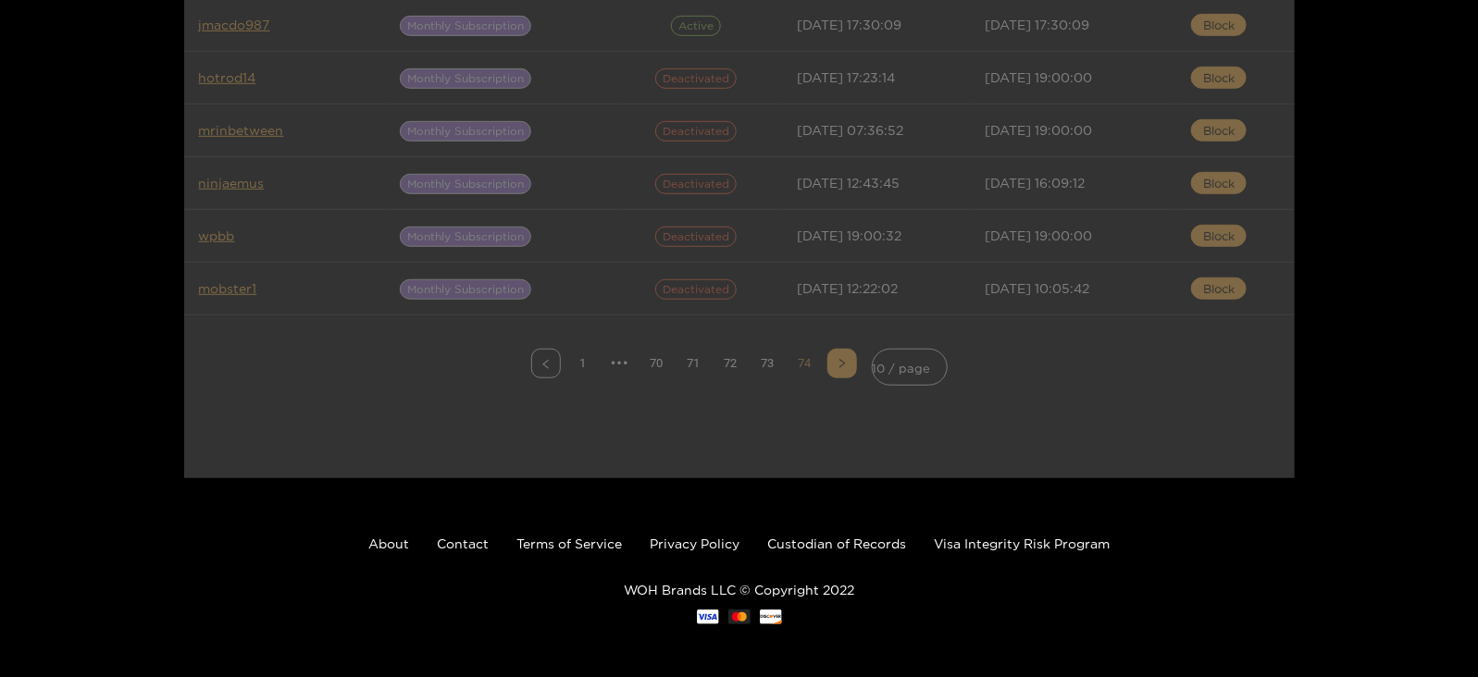
scroll to position [264, 0]
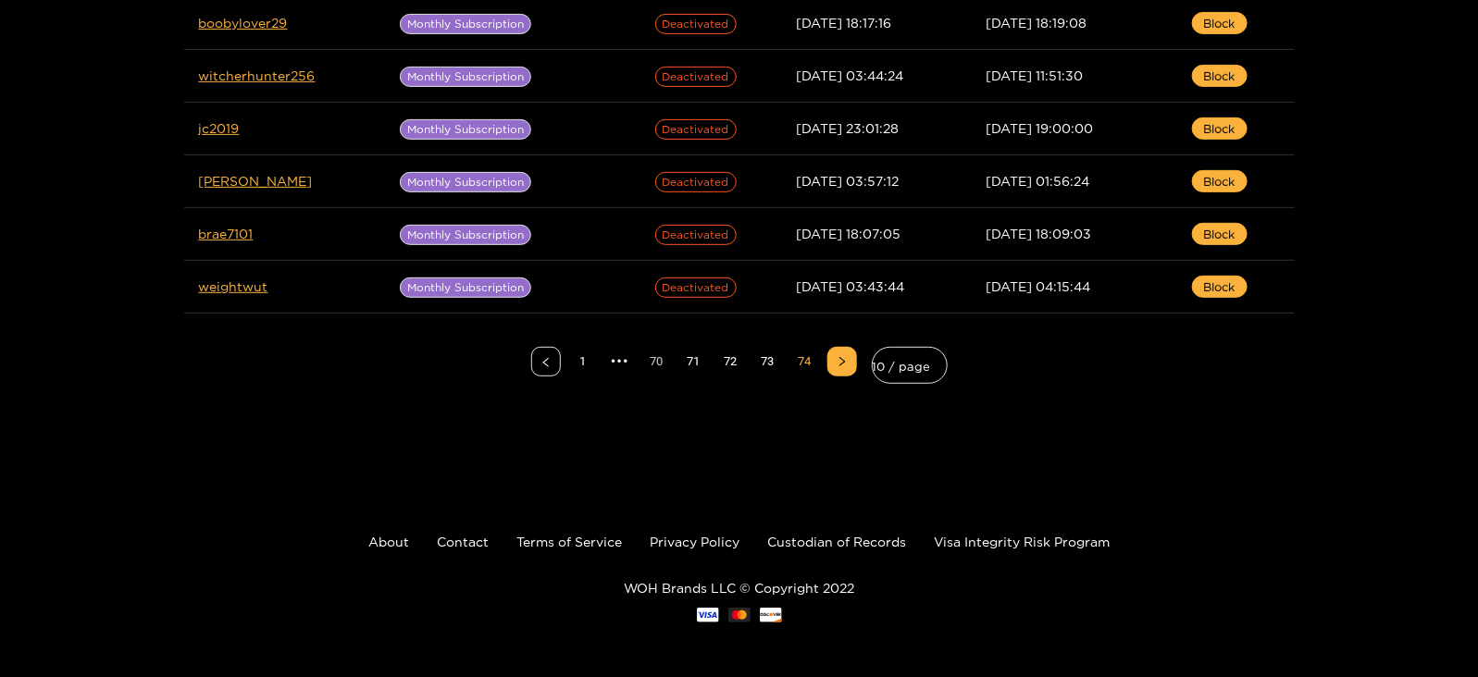
click at [651, 357] on link "70" at bounding box center [657, 362] width 28 height 28
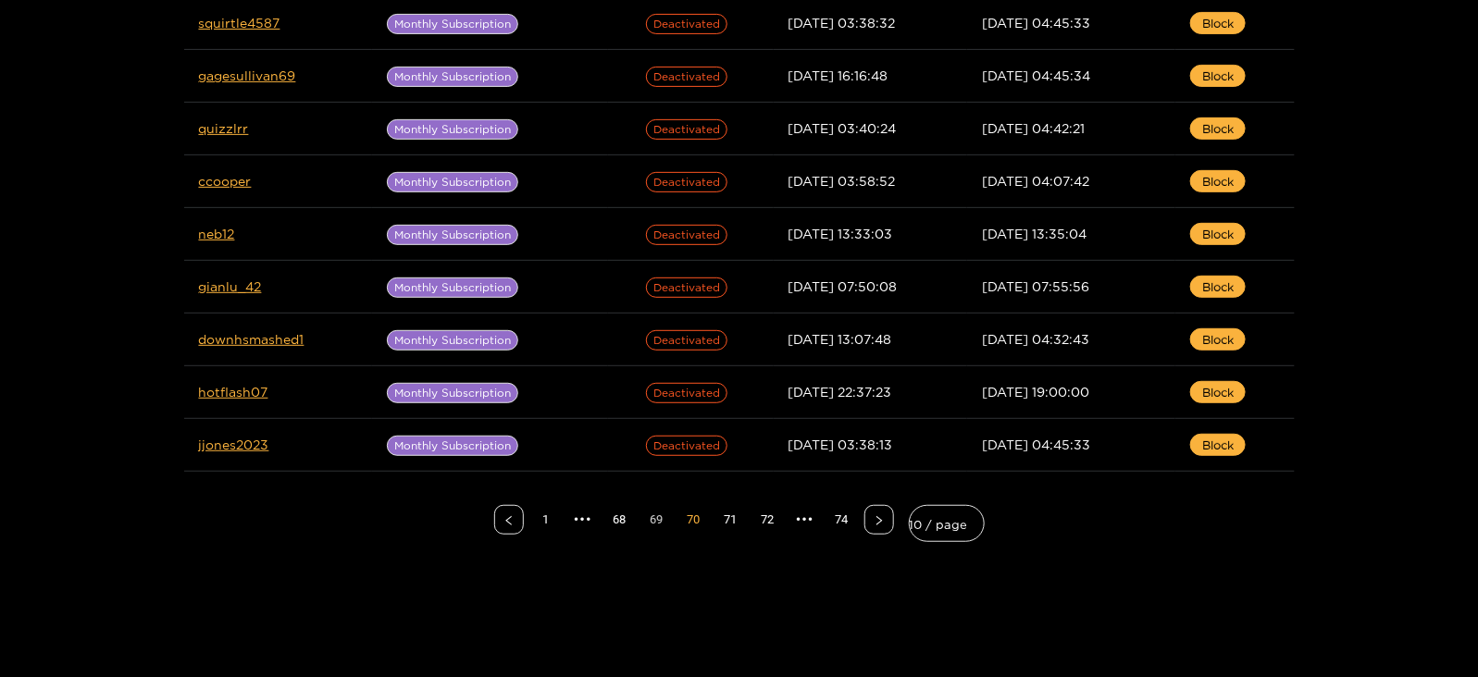
click at [662, 517] on link "69" at bounding box center [657, 520] width 28 height 28
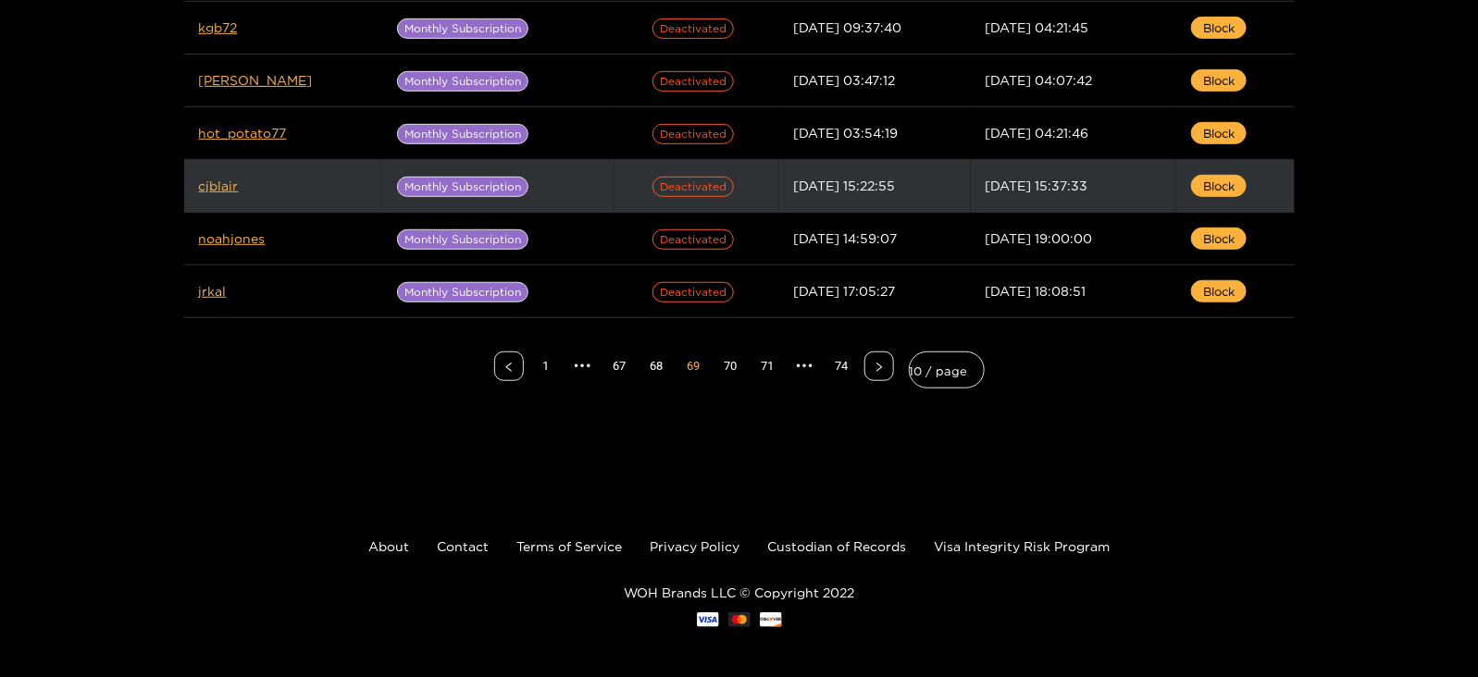
scroll to position [420, 0]
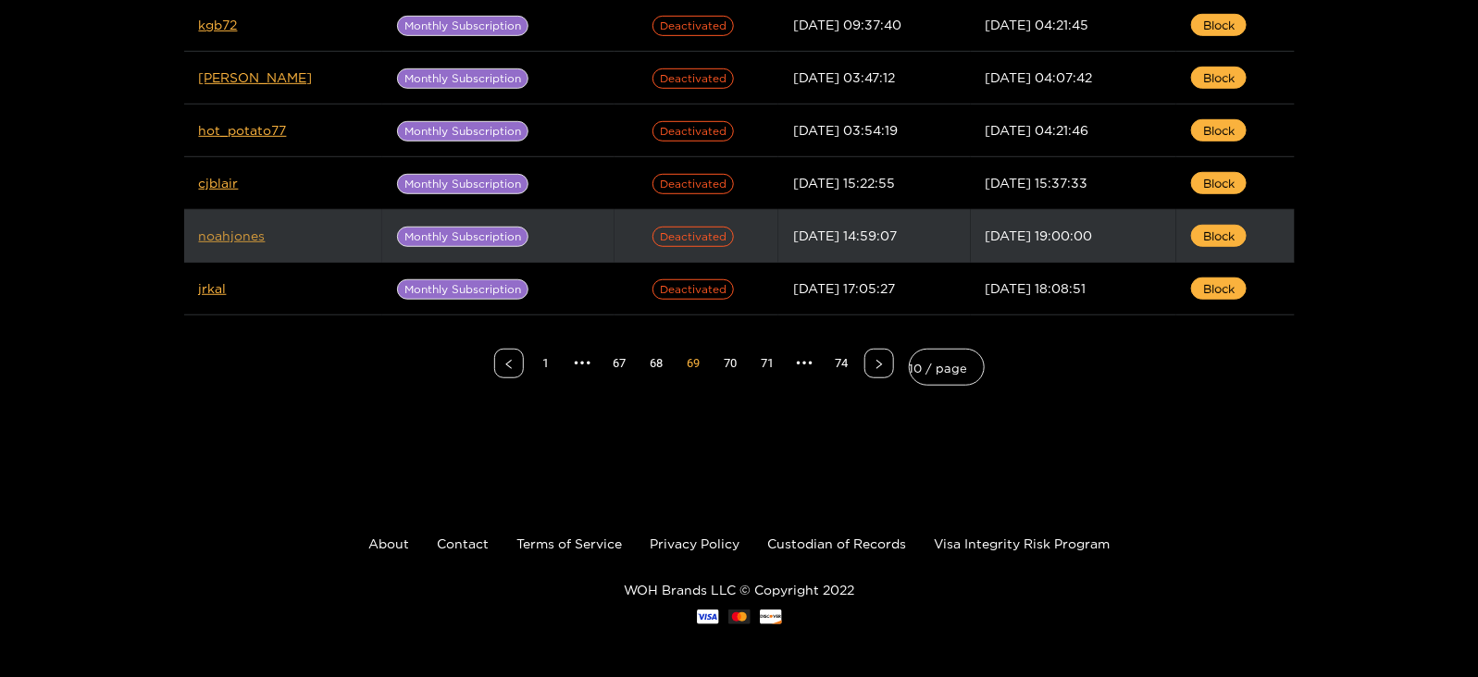
click at [232, 236] on link "noahjones" at bounding box center [232, 236] width 67 height 14
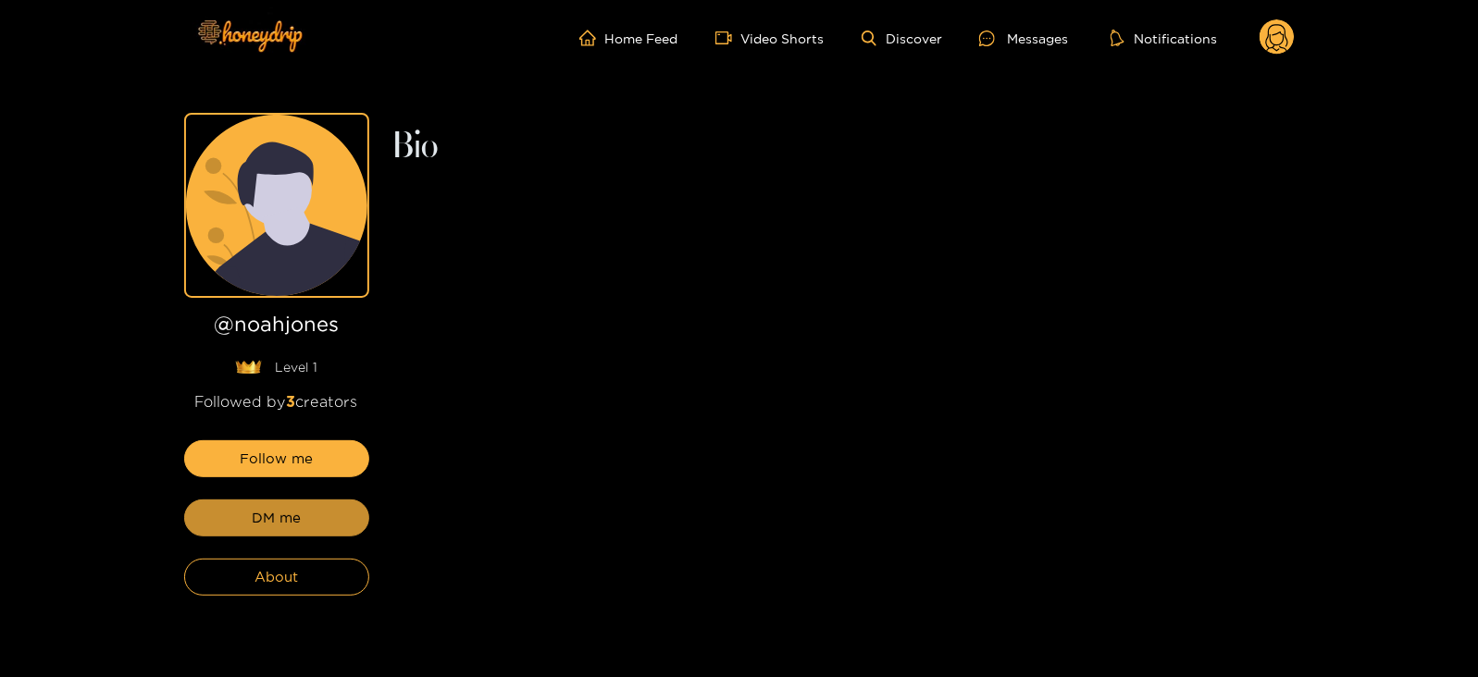
click at [283, 511] on span "DM me" at bounding box center [276, 518] width 49 height 22
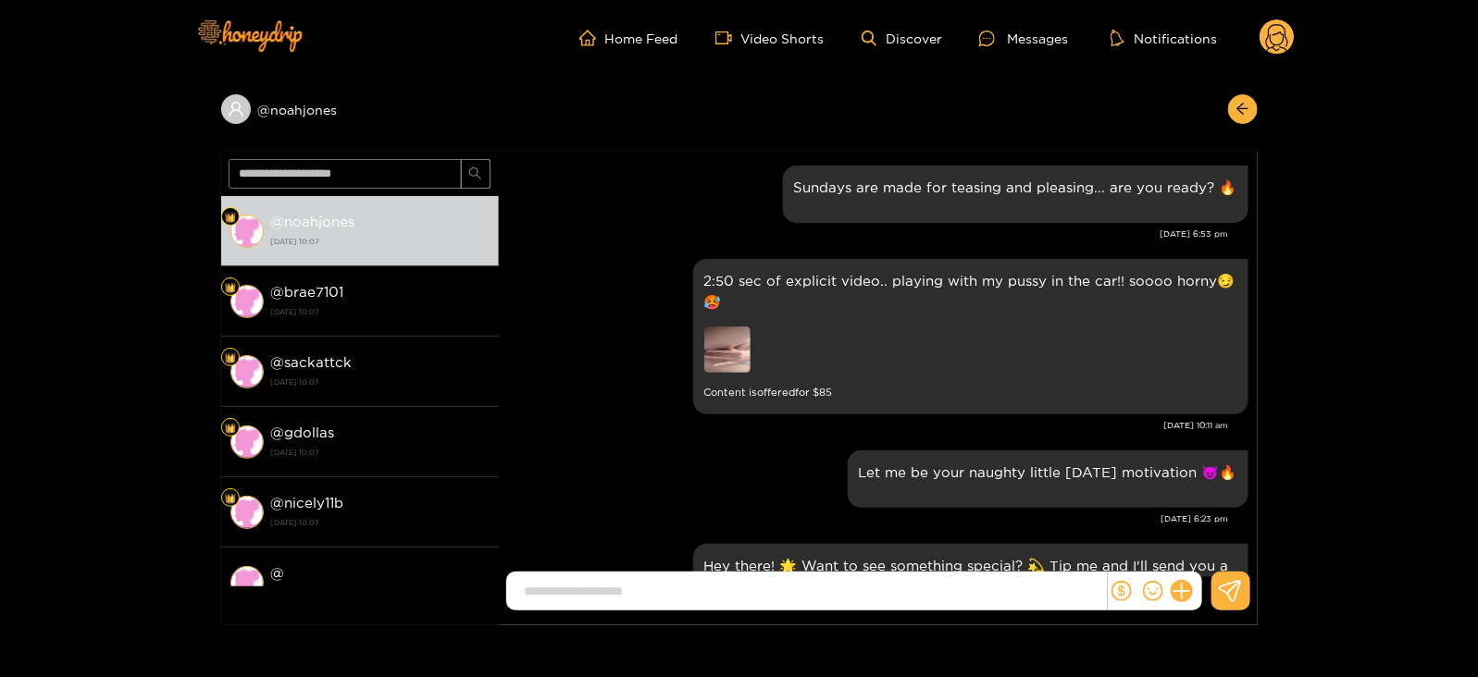
scroll to position [2484, 0]
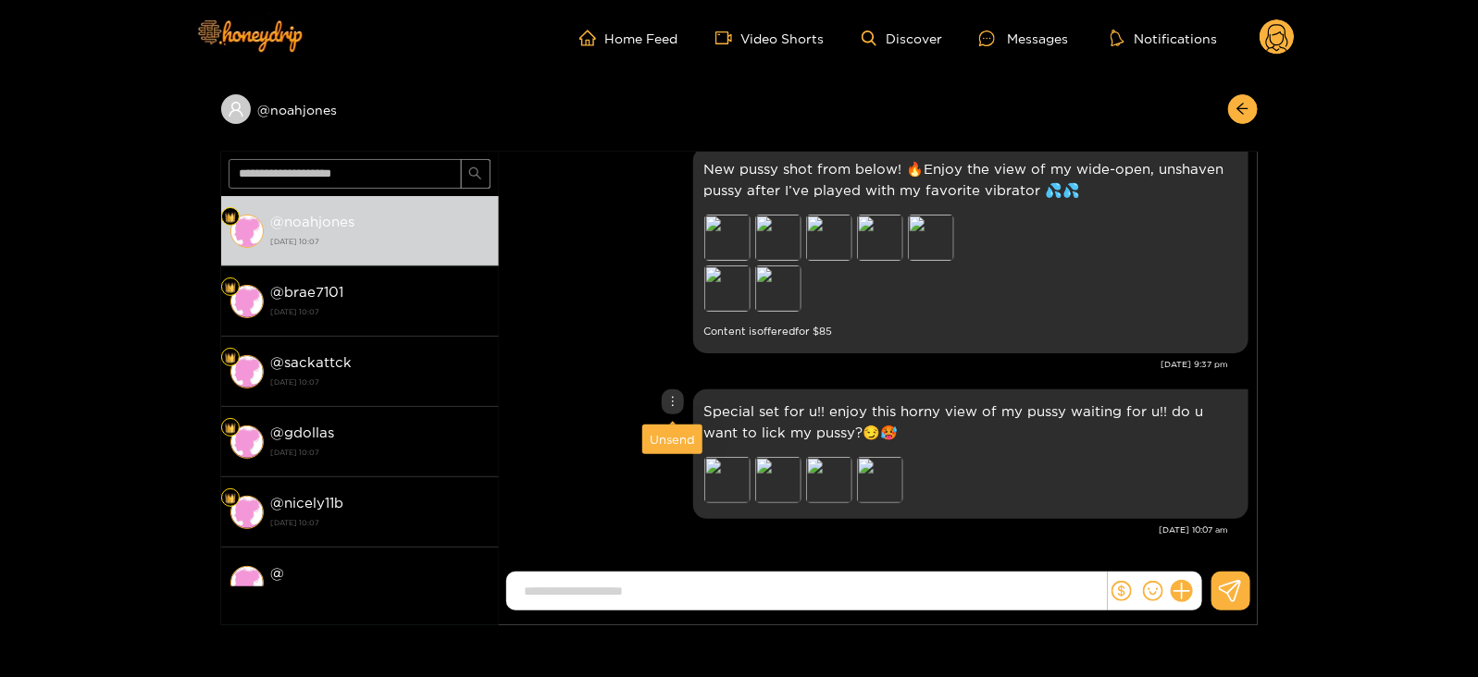
click at [676, 441] on div "Unsend" at bounding box center [672, 439] width 45 height 19
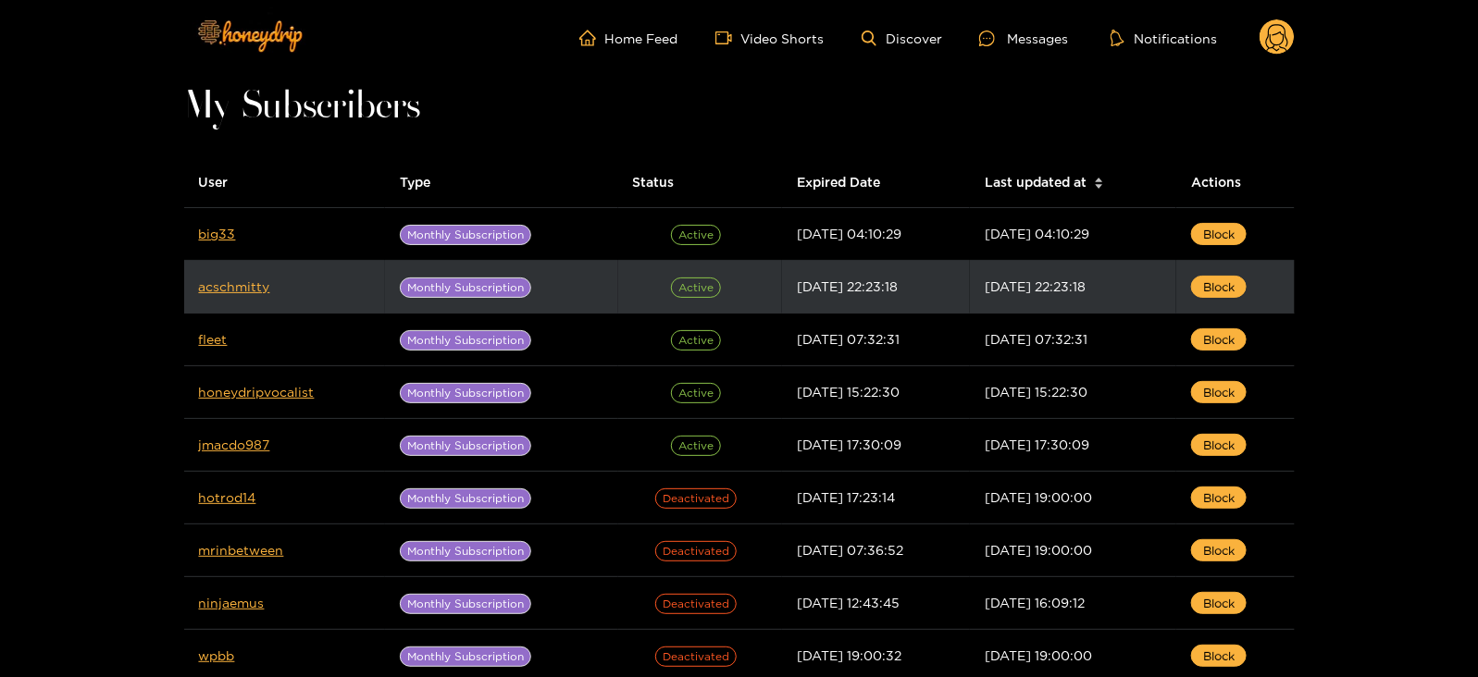
scroll to position [420, 0]
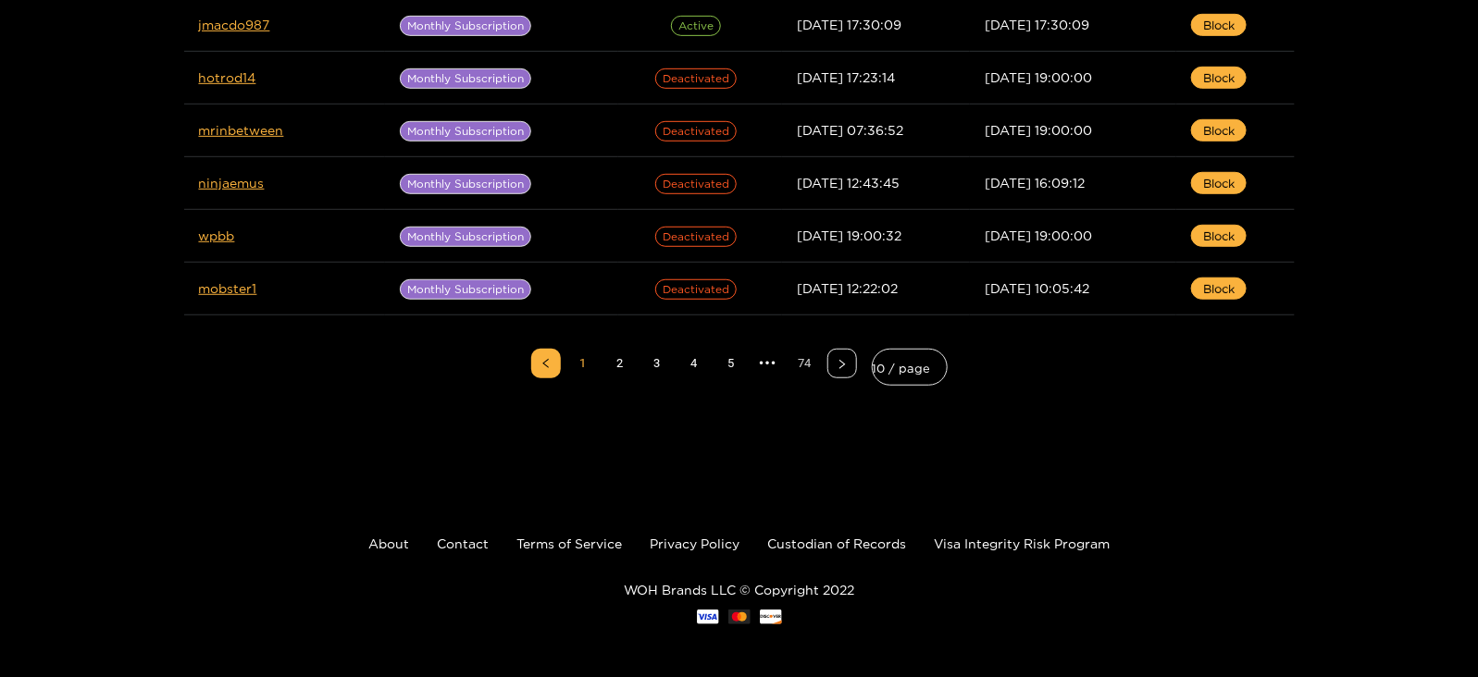
click at [805, 358] on link "74" at bounding box center [805, 364] width 28 height 28
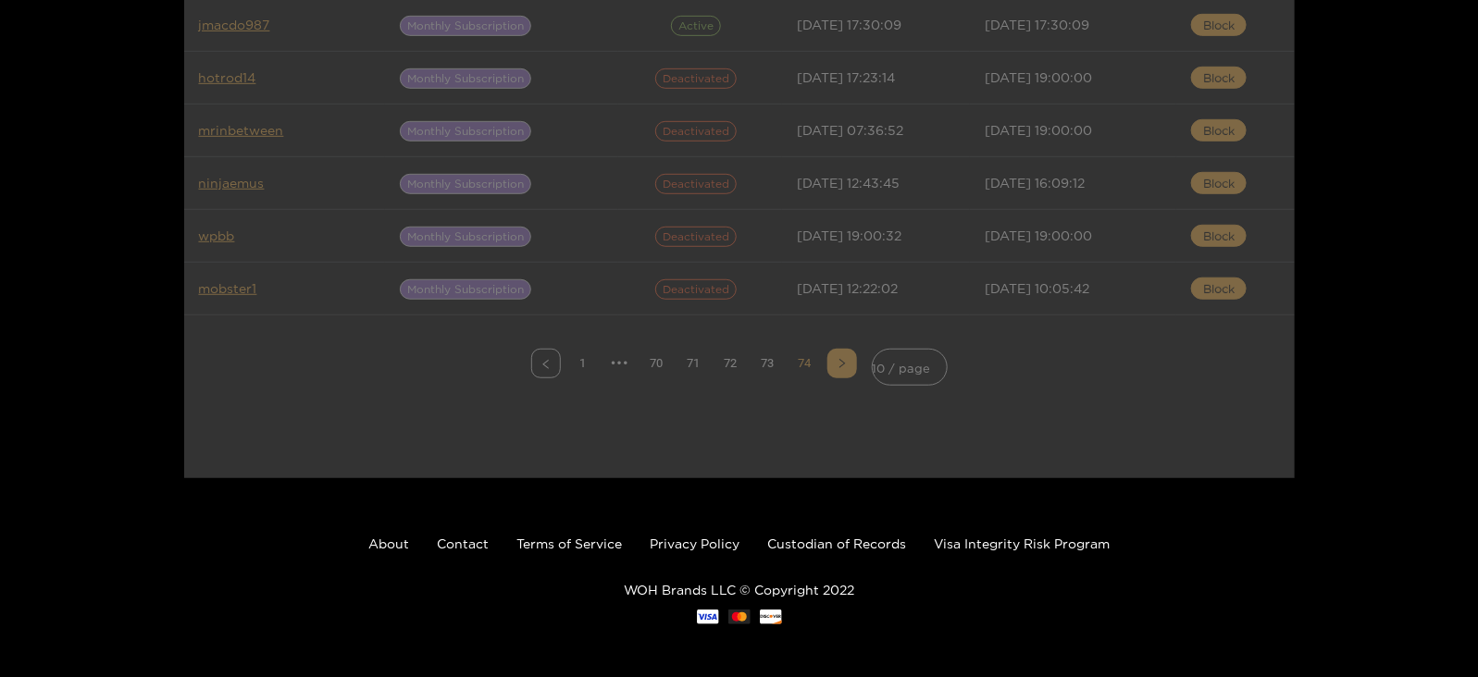
scroll to position [264, 0]
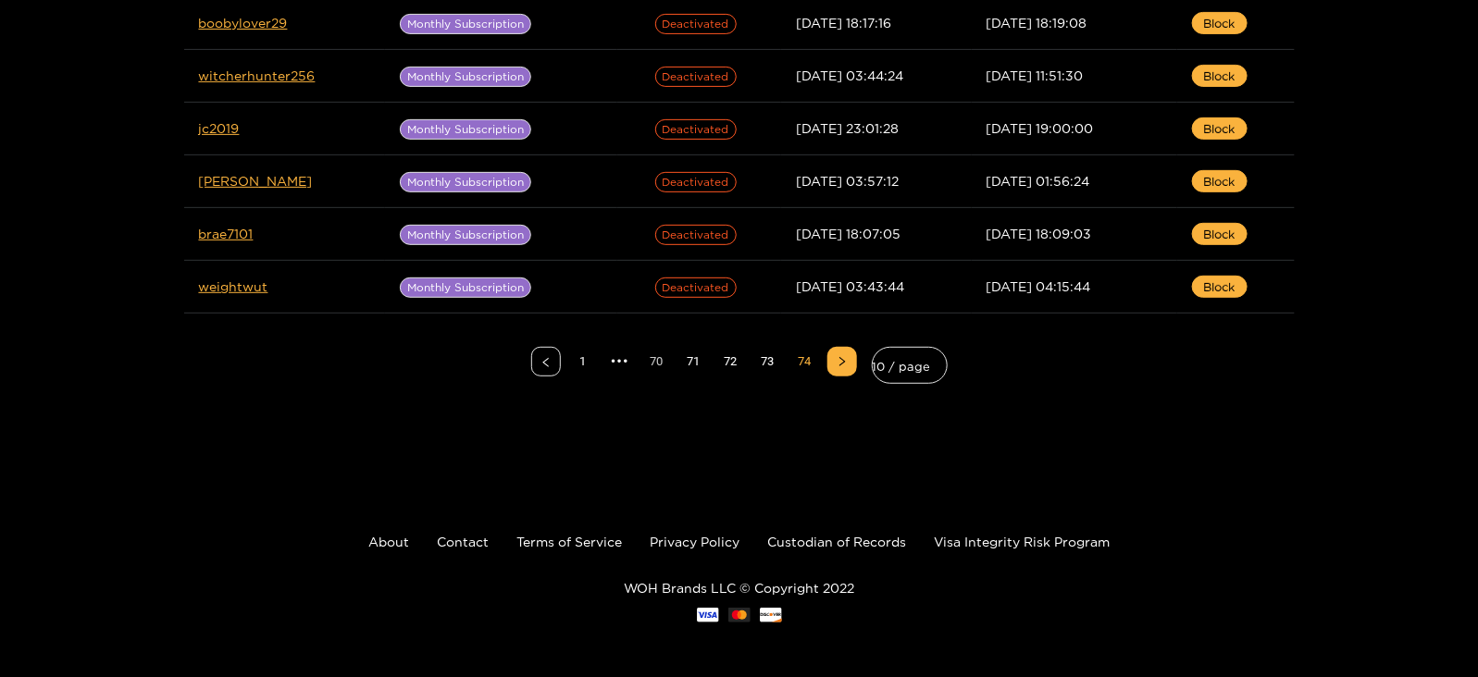
click at [657, 356] on link "70" at bounding box center [657, 362] width 28 height 28
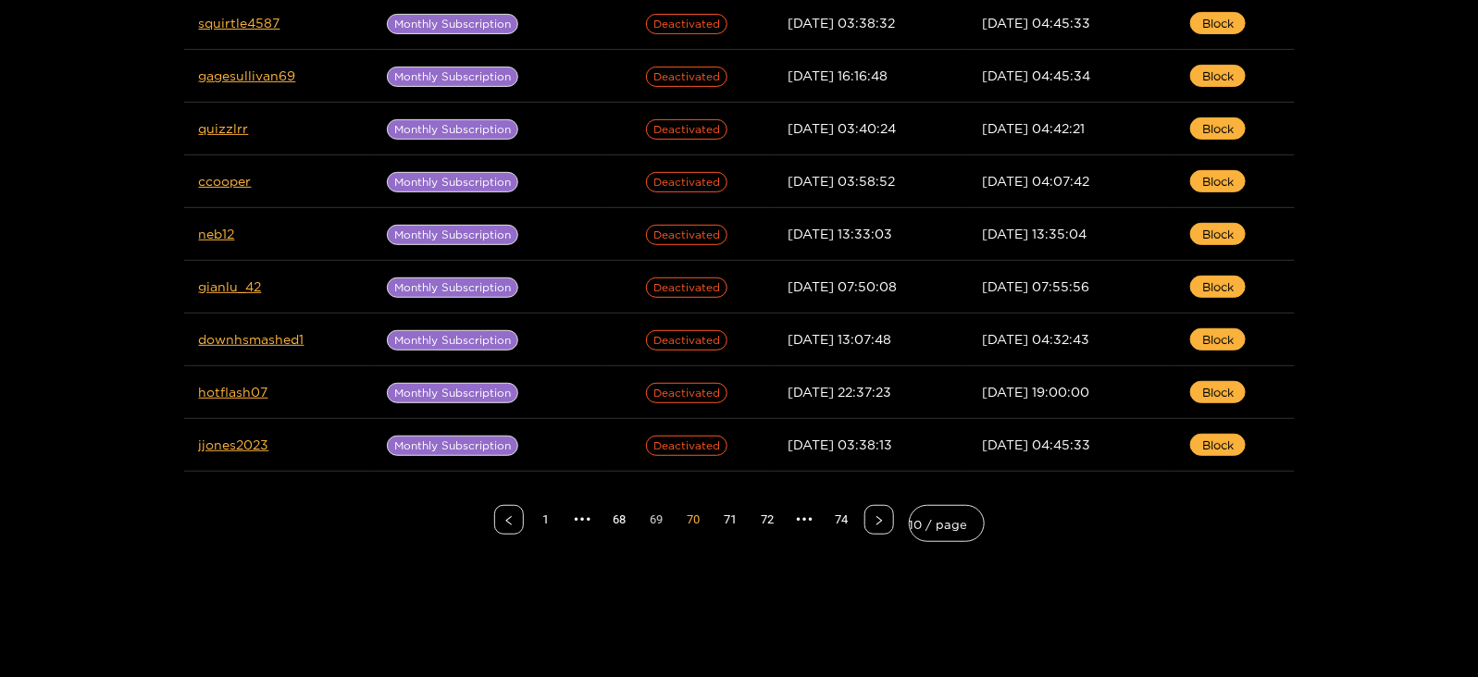
click at [644, 515] on link "69" at bounding box center [657, 520] width 28 height 28
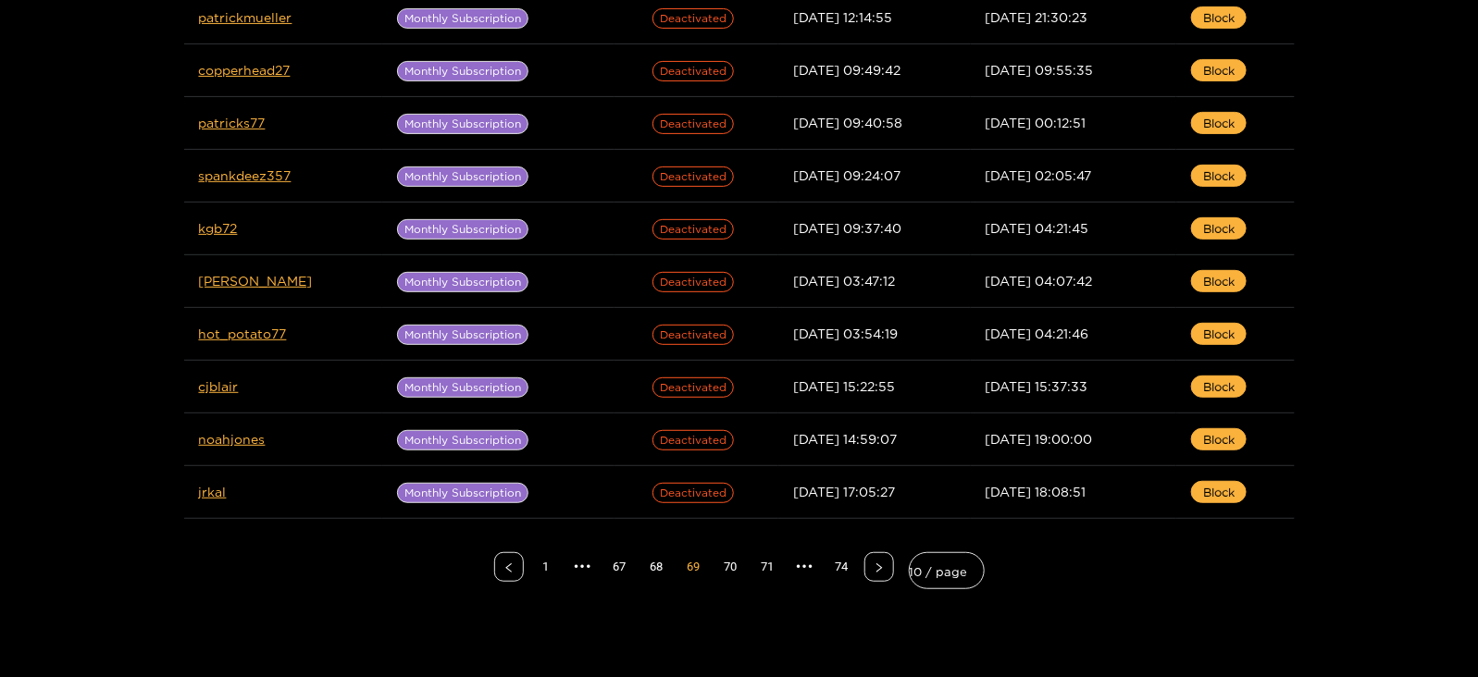
scroll to position [217, 0]
click at [662, 566] on link "68" at bounding box center [657, 567] width 28 height 28
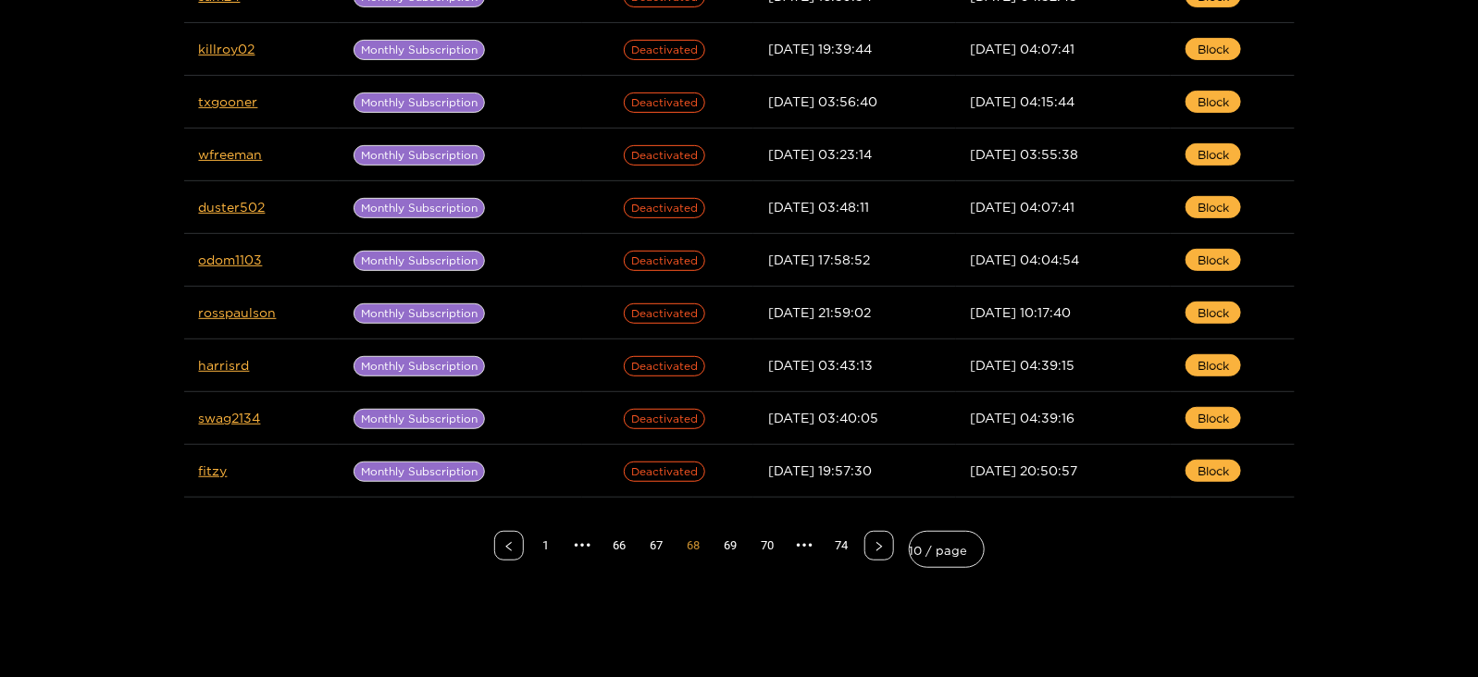
scroll to position [252, 0]
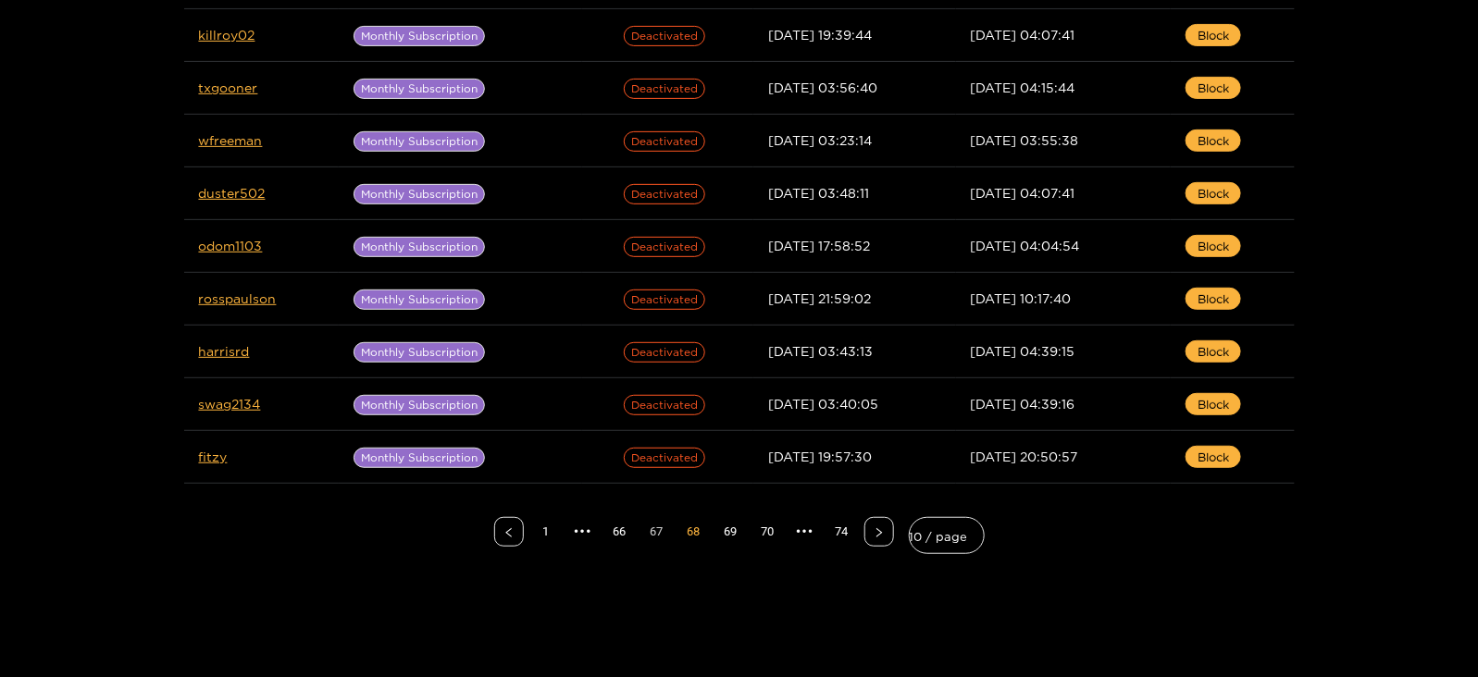
click at [654, 535] on link "67" at bounding box center [657, 532] width 28 height 28
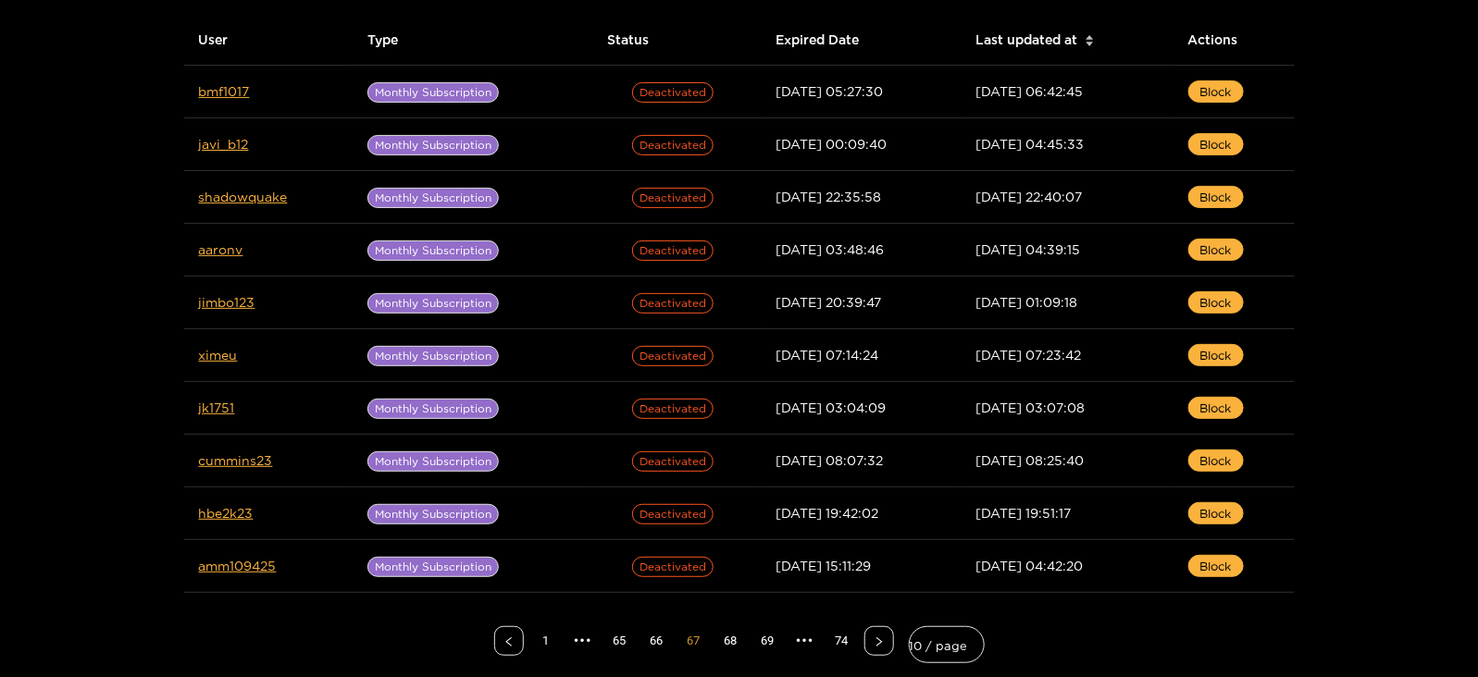
scroll to position [189, 0]
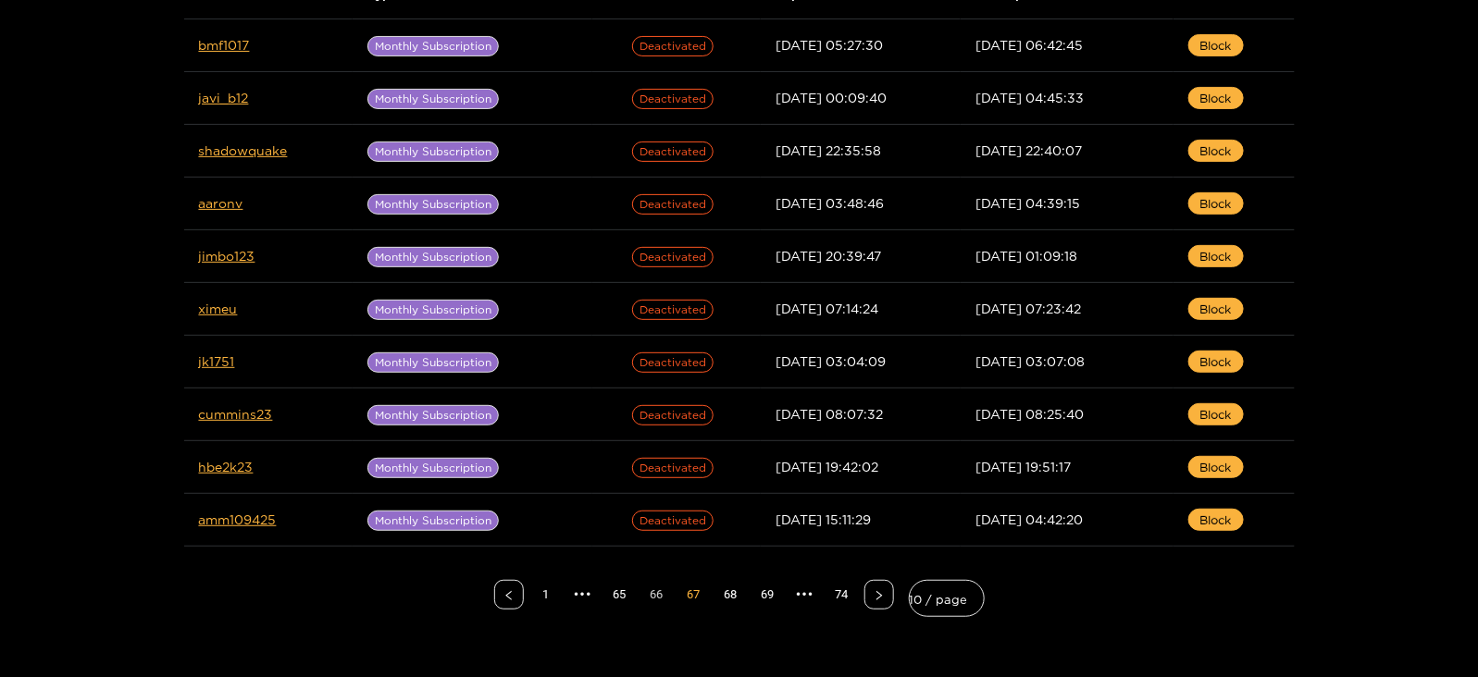
click at [654, 597] on link "66" at bounding box center [657, 595] width 28 height 28
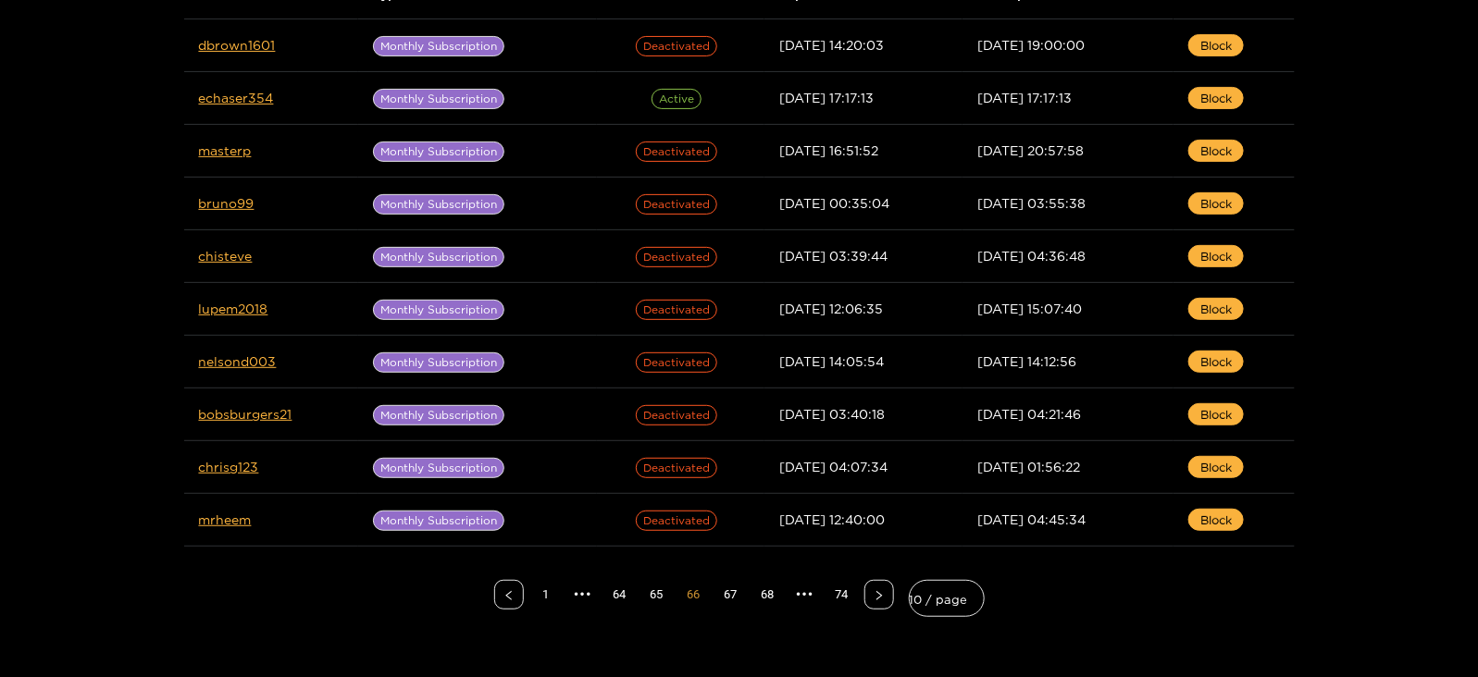
scroll to position [164, 0]
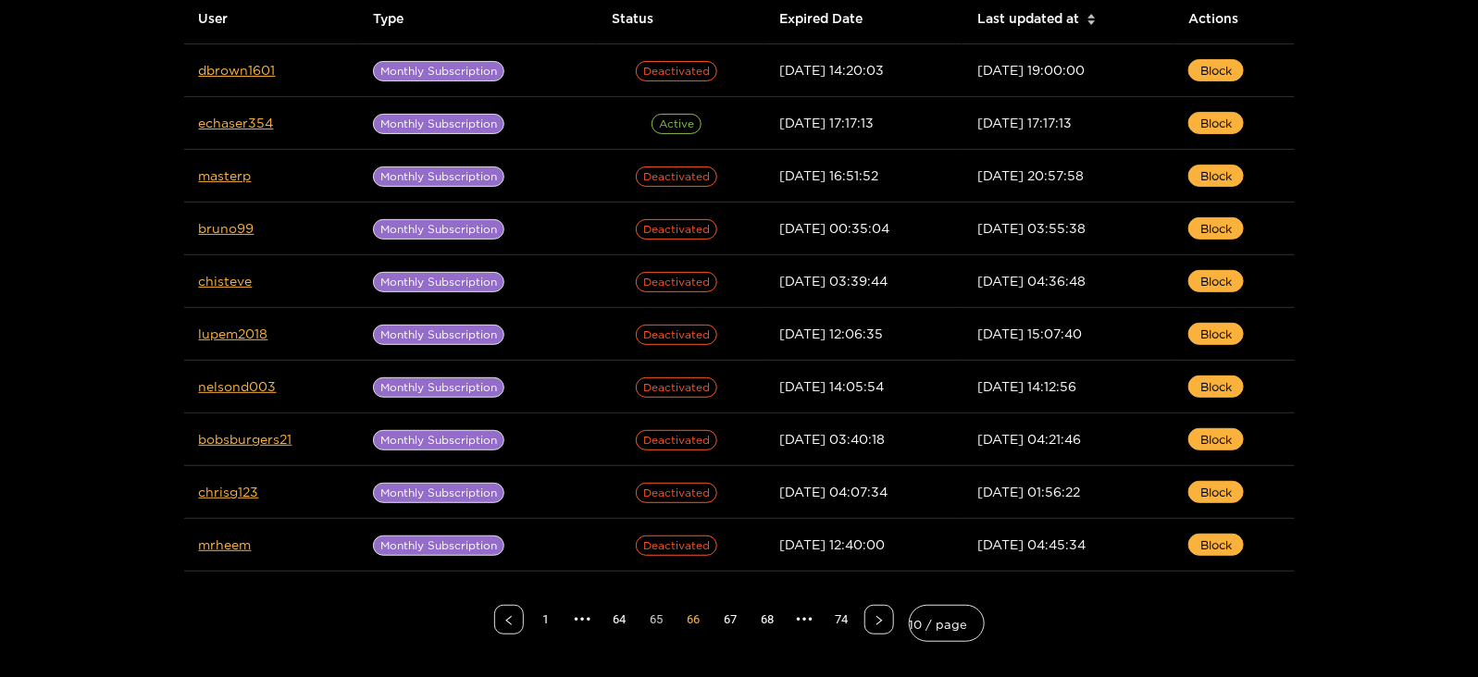
click at [653, 614] on link "65" at bounding box center [657, 620] width 28 height 28
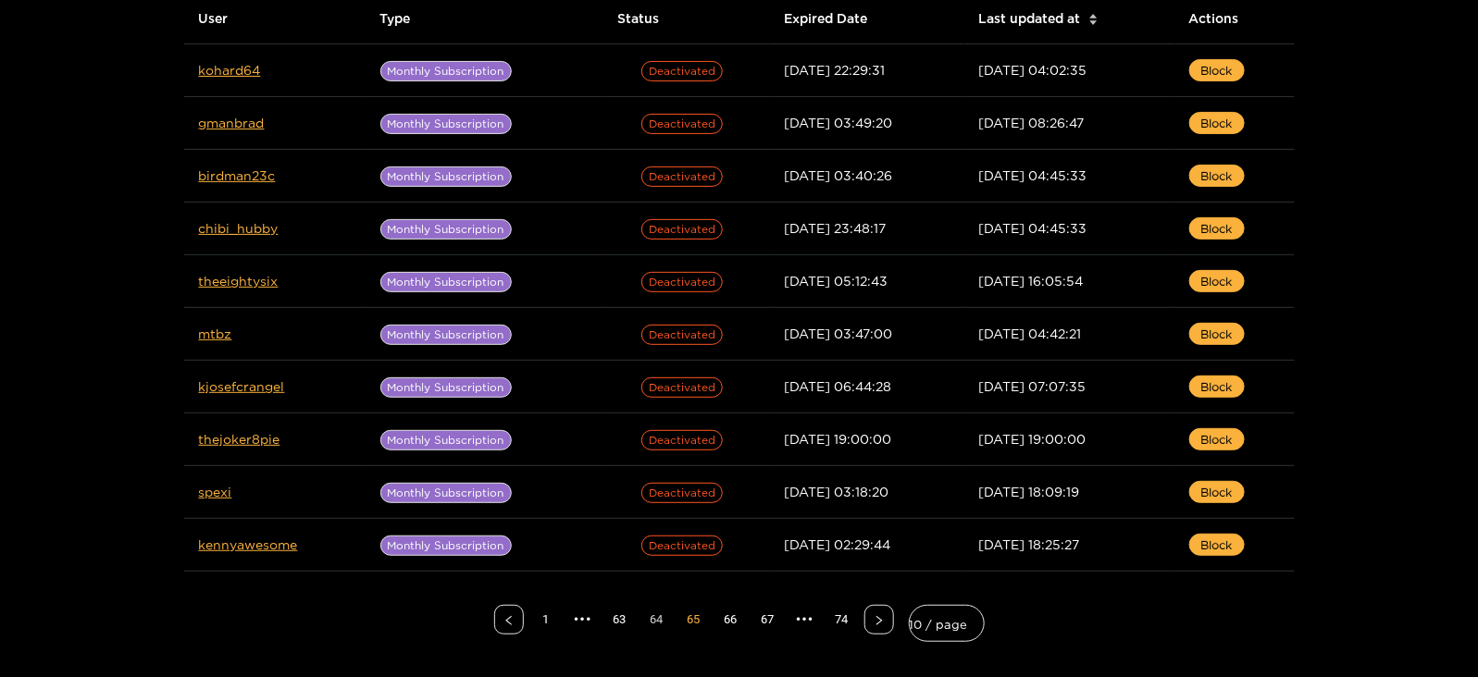
click at [654, 617] on link "64" at bounding box center [657, 620] width 28 height 28
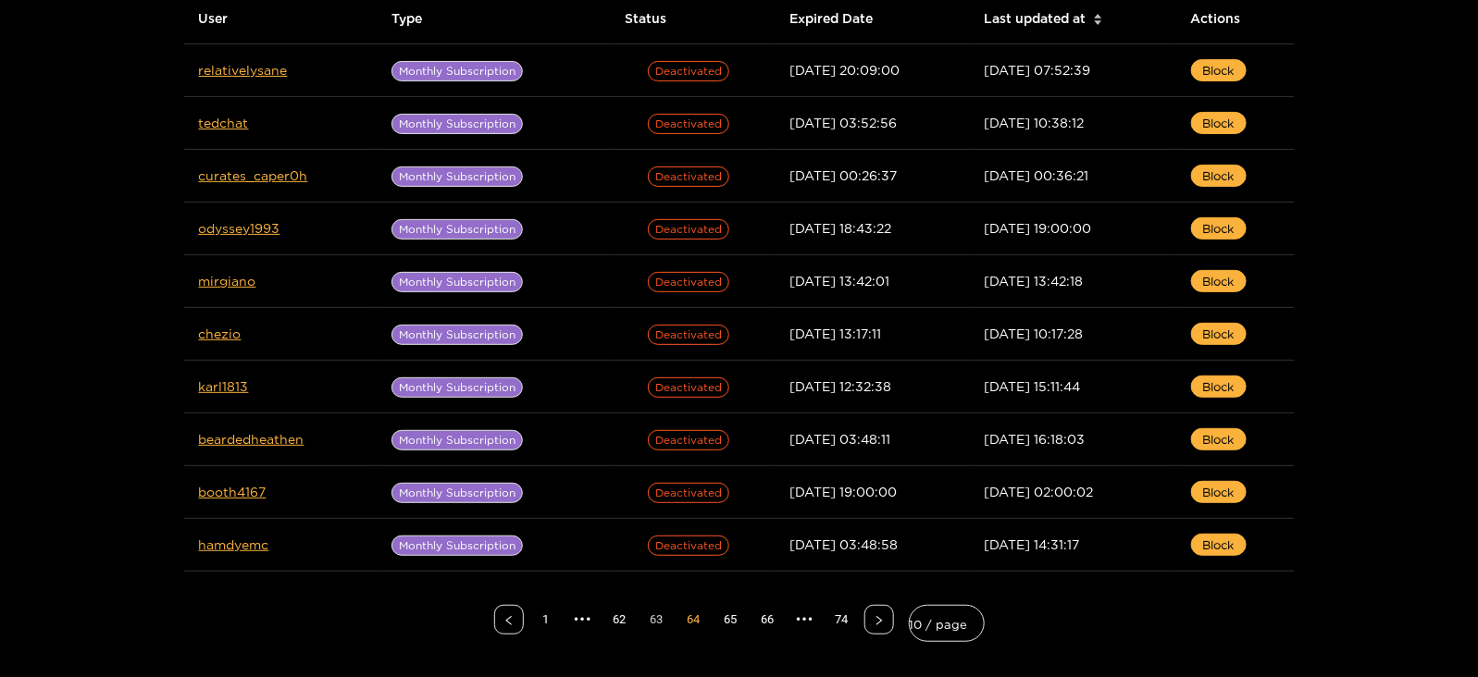
click at [654, 617] on link "63" at bounding box center [657, 620] width 28 height 28
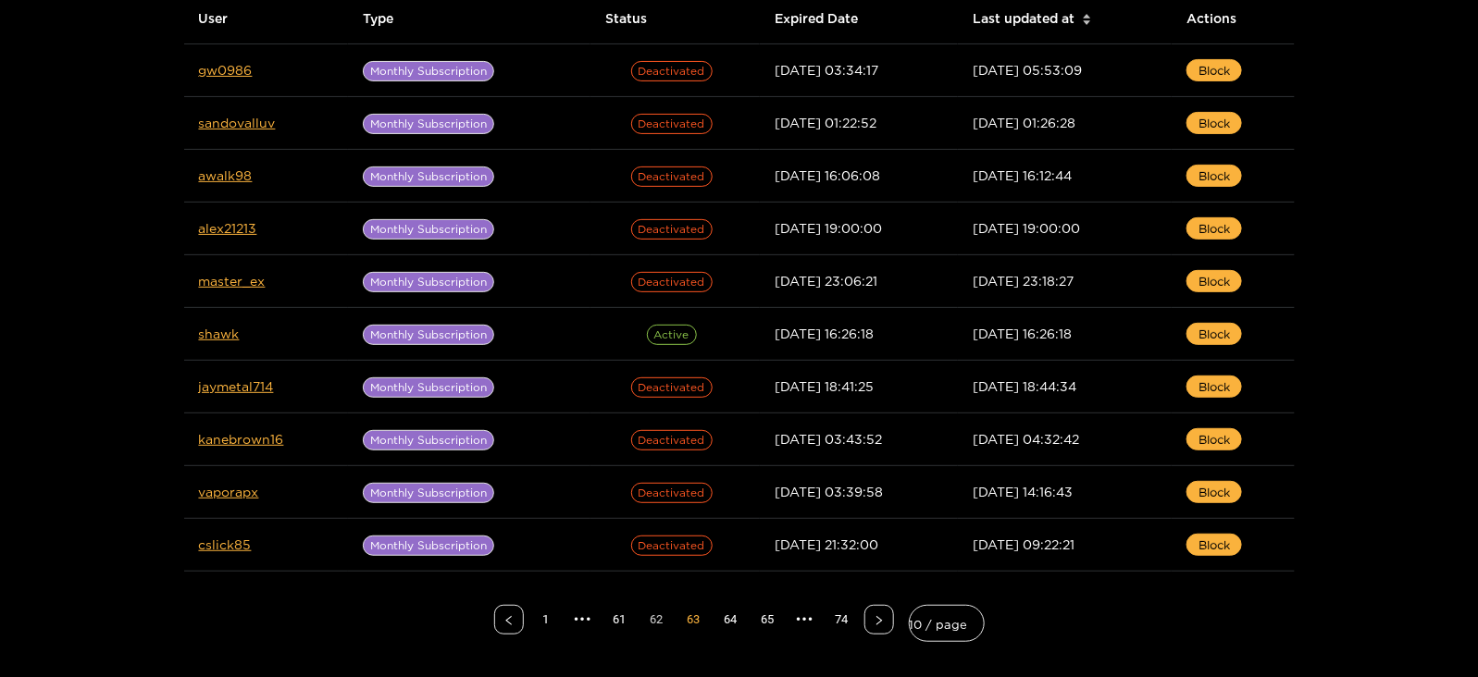
click at [654, 617] on link "62" at bounding box center [657, 620] width 28 height 28
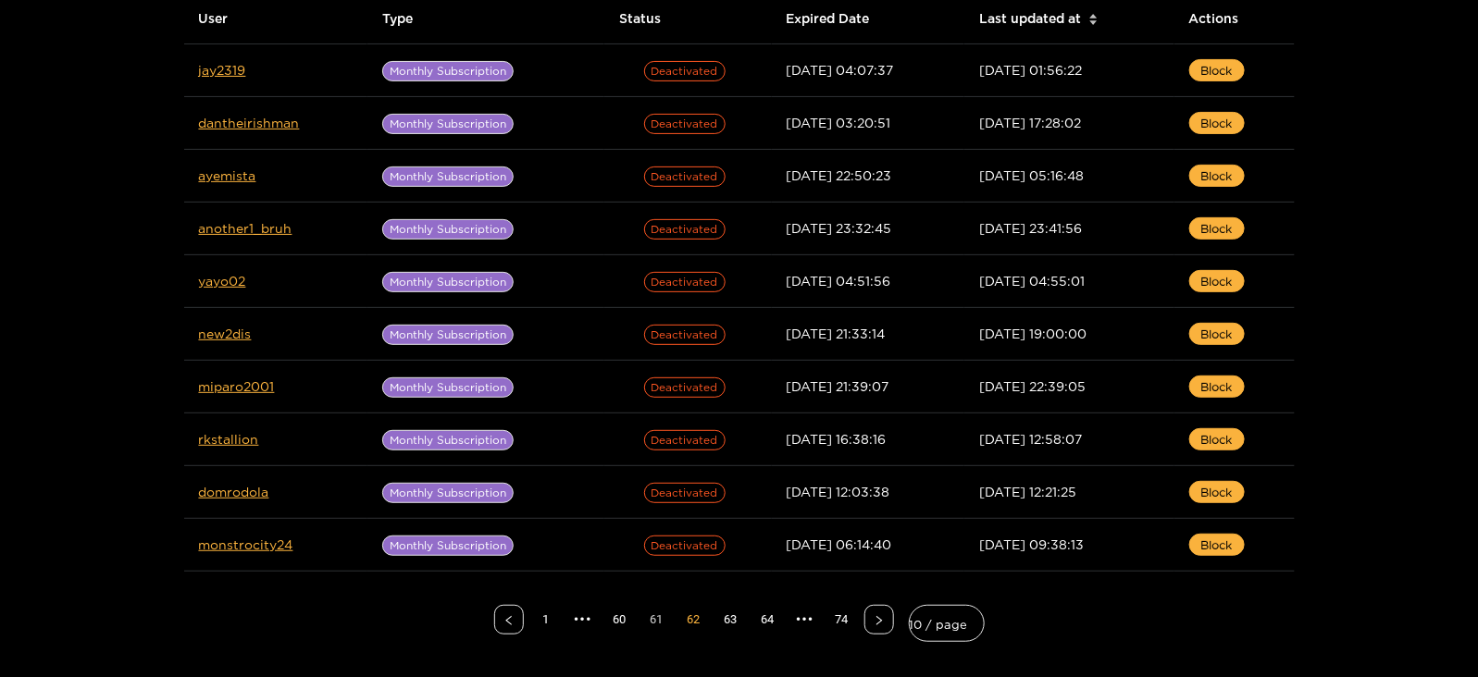
click at [654, 617] on link "61" at bounding box center [657, 620] width 28 height 28
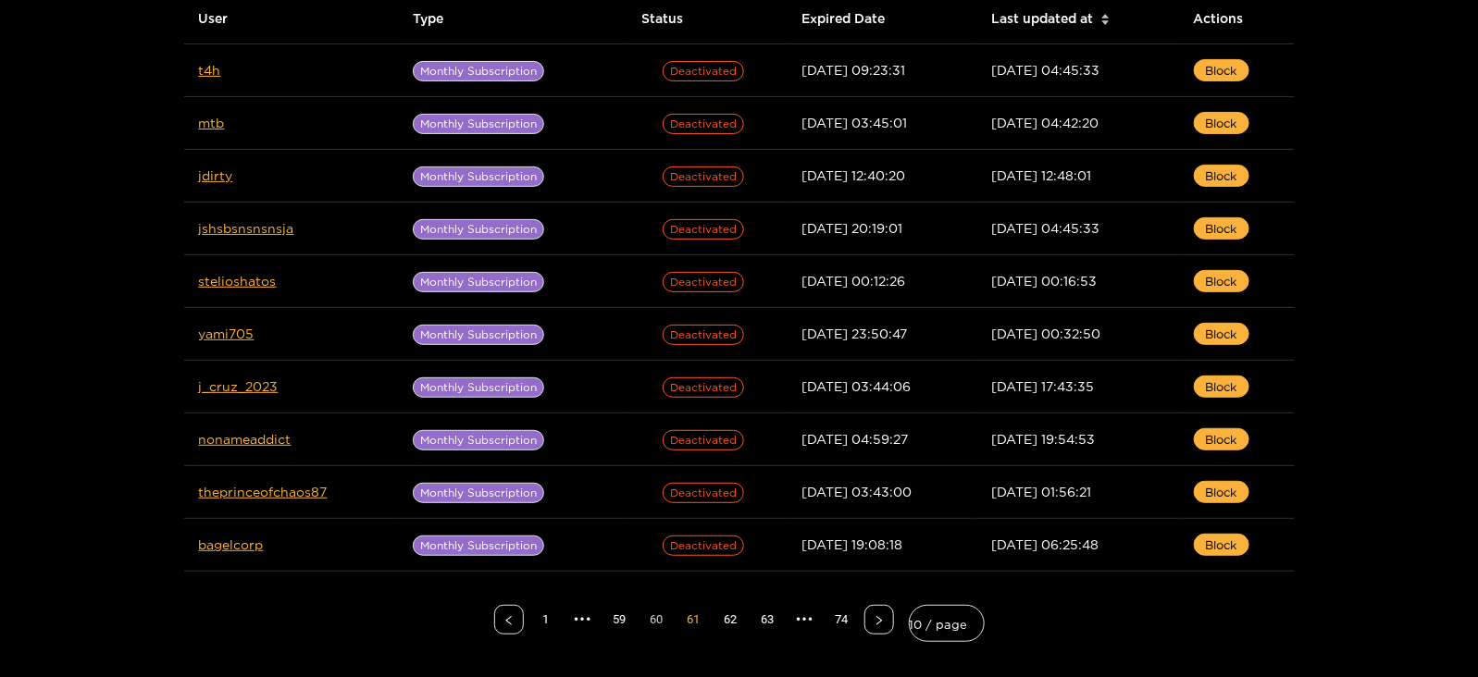
click at [654, 617] on link "60" at bounding box center [657, 620] width 28 height 28
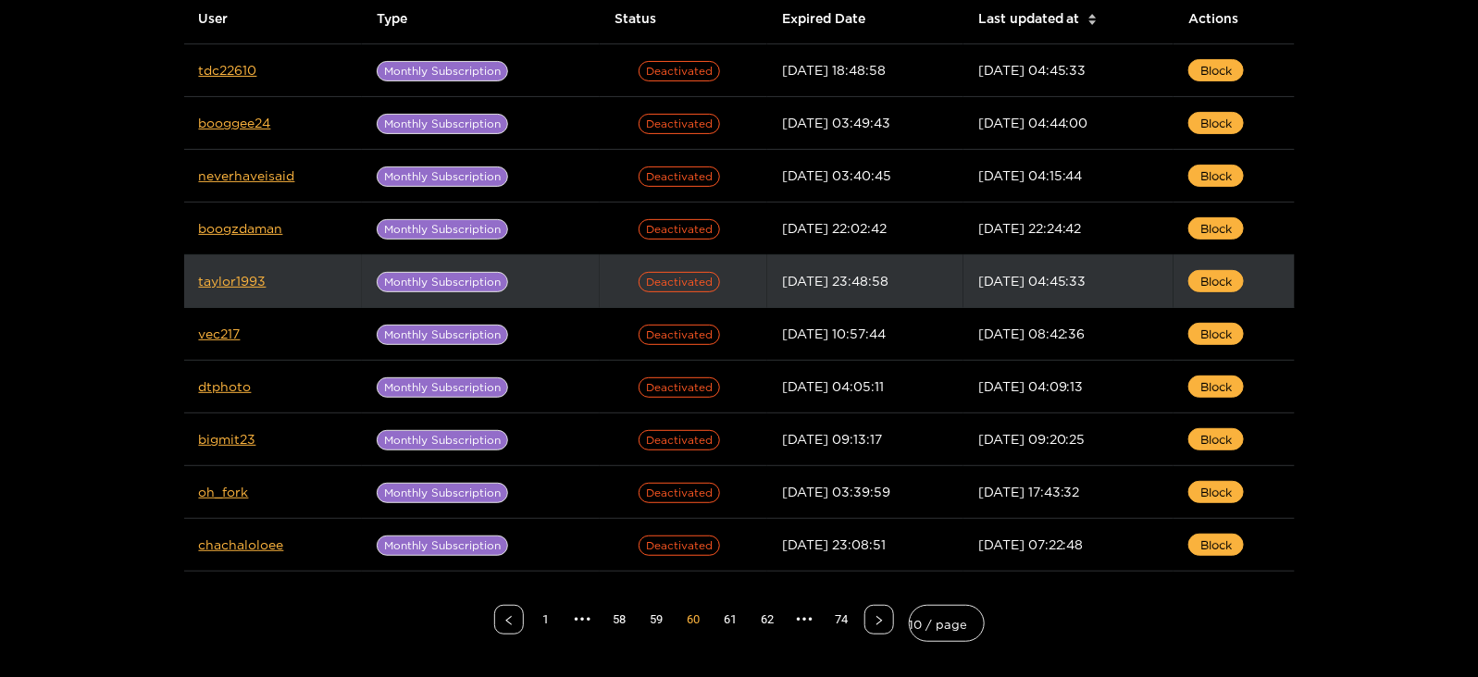
scroll to position [0, 0]
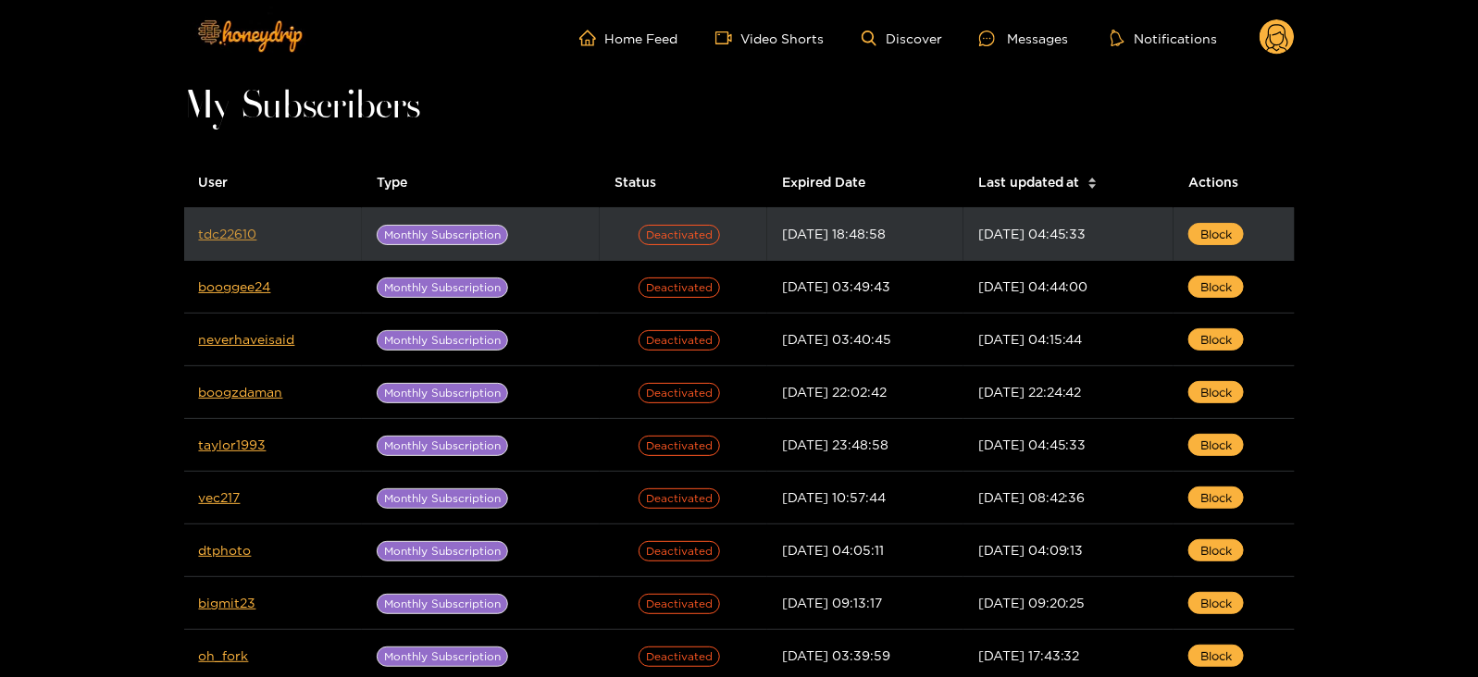
click at [220, 233] on link "tdc22610" at bounding box center [228, 234] width 58 height 14
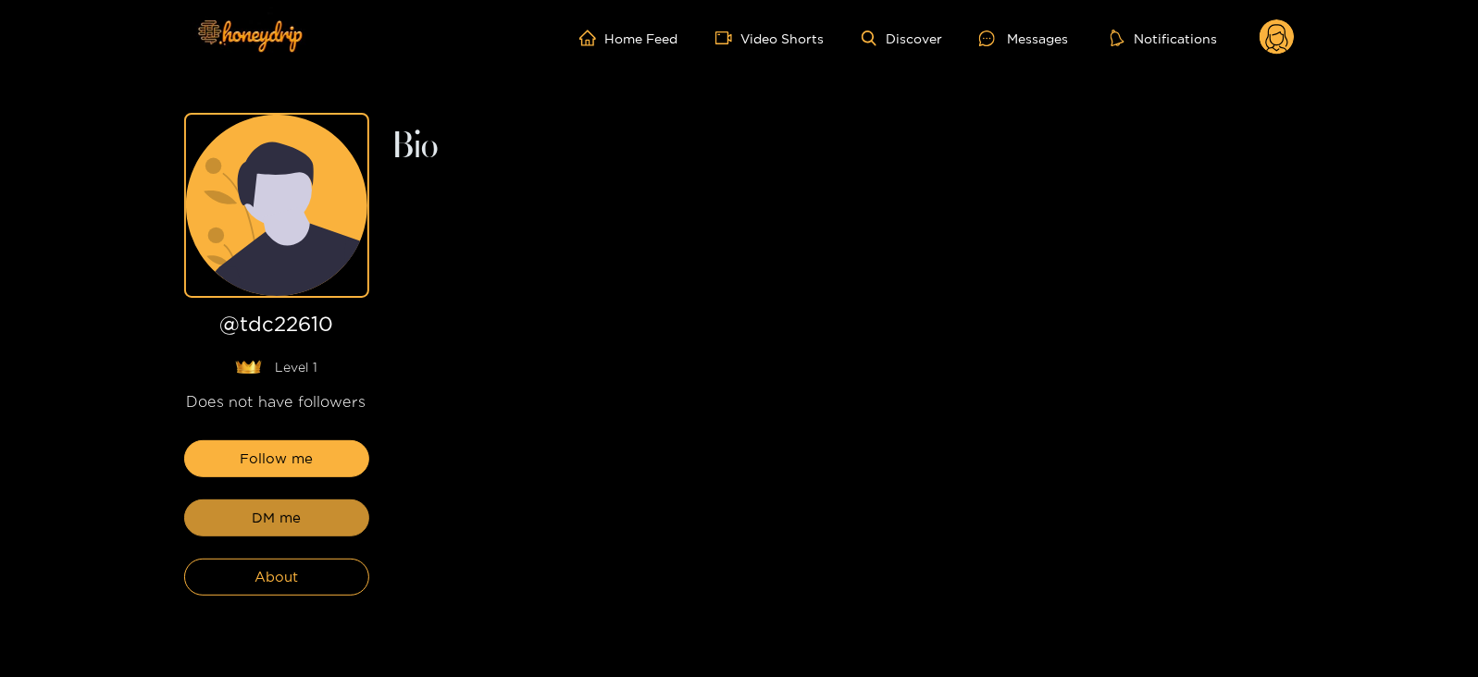
click at [287, 522] on span "DM me" at bounding box center [276, 518] width 49 height 22
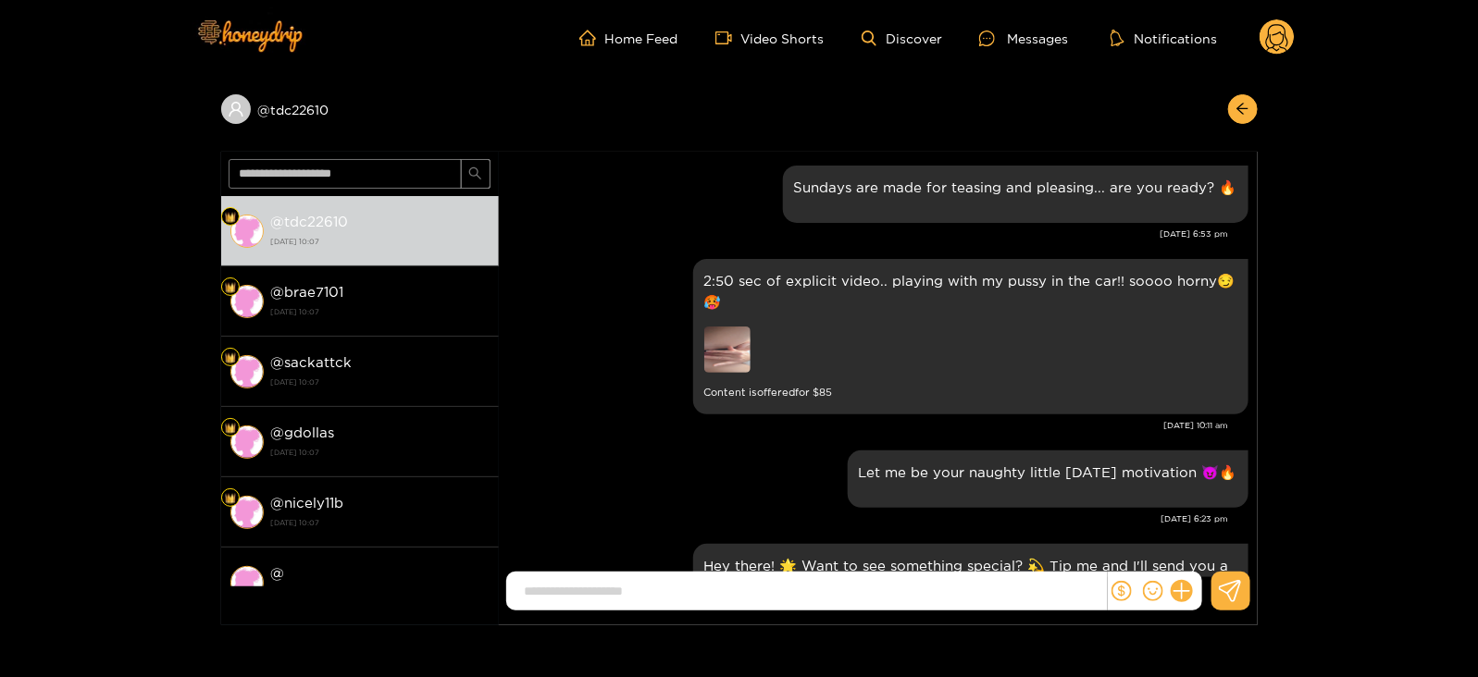
scroll to position [2484, 0]
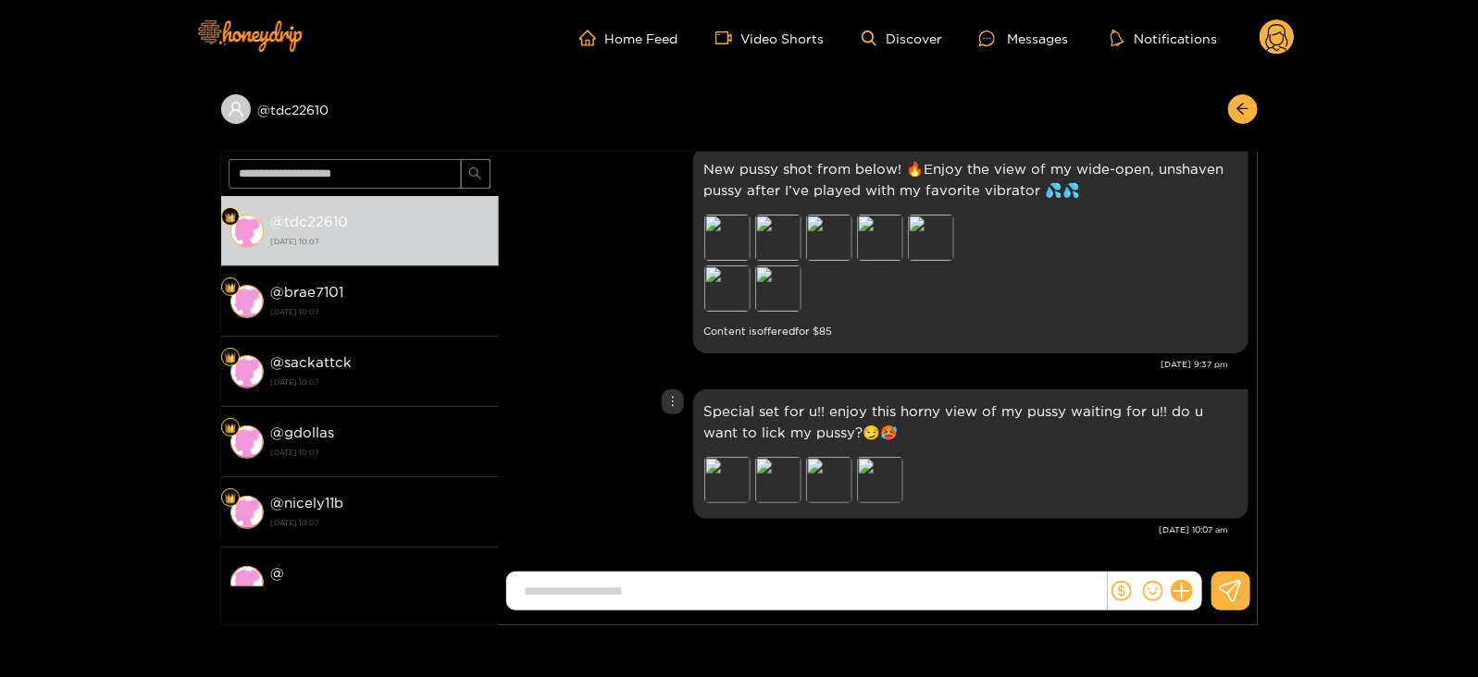
click at [713, 413] on p "Special set for u!! enjoy this horny view of my pussy waiting for u!! do u want…" at bounding box center [970, 422] width 533 height 43
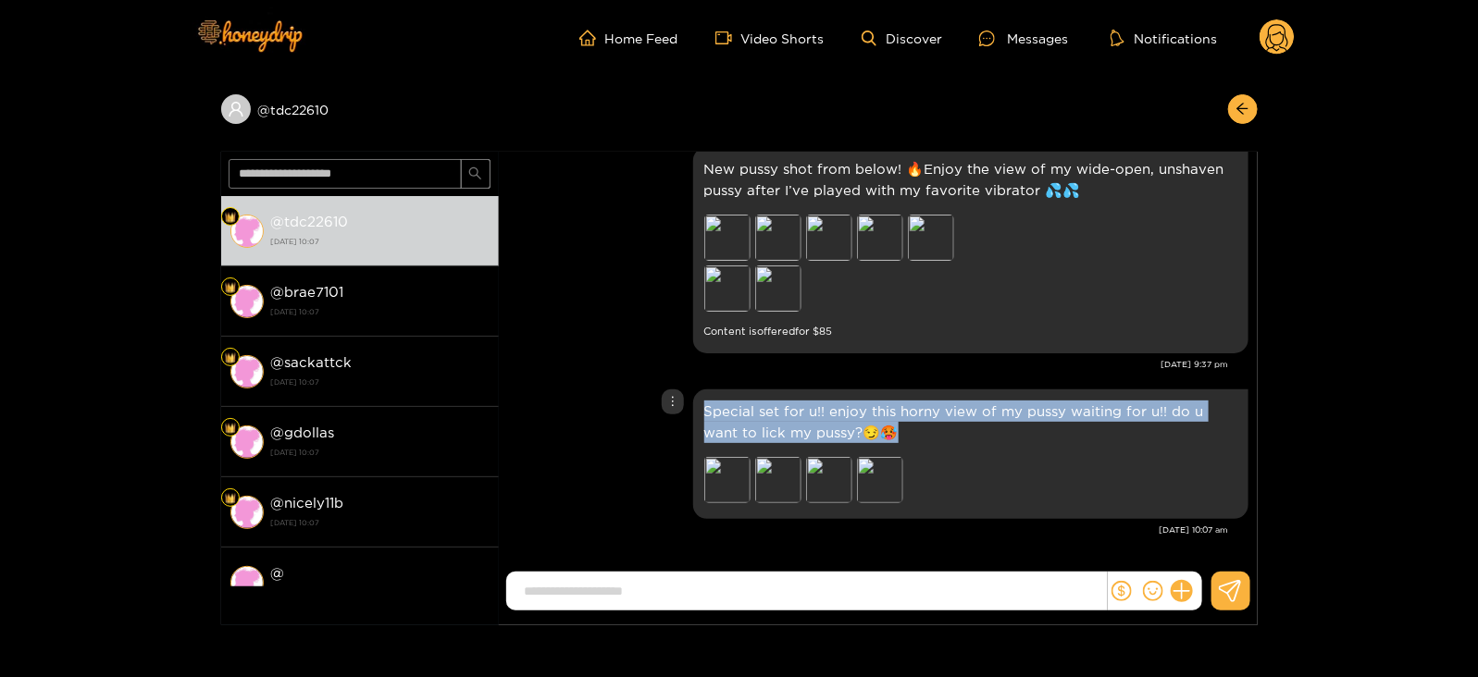
click at [713, 413] on p "Special set for u!! enjoy this horny view of my pussy waiting for u!! do u want…" at bounding box center [970, 422] width 533 height 43
copy p "Special set for u!! enjoy this horny view of my pussy waiting for u!! do u want…"
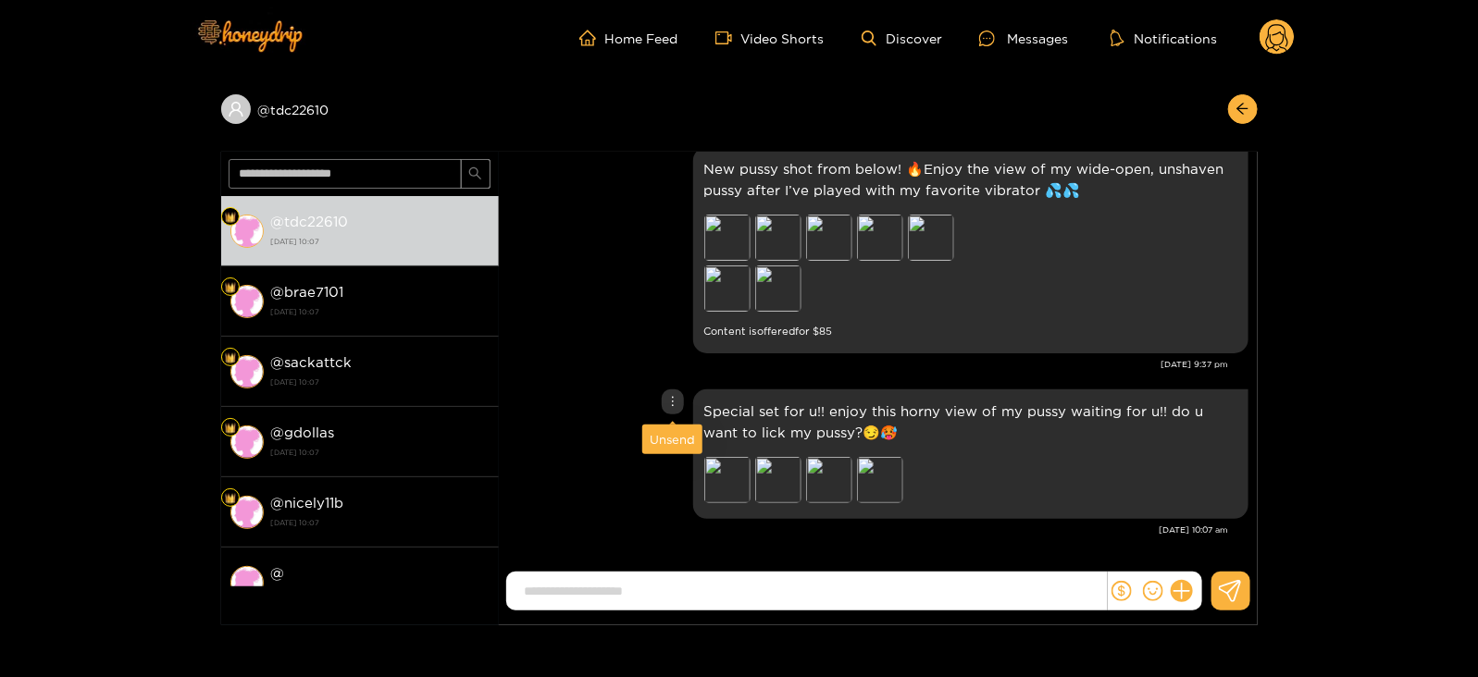
click at [665, 446] on div "Unsend" at bounding box center [672, 439] width 45 height 19
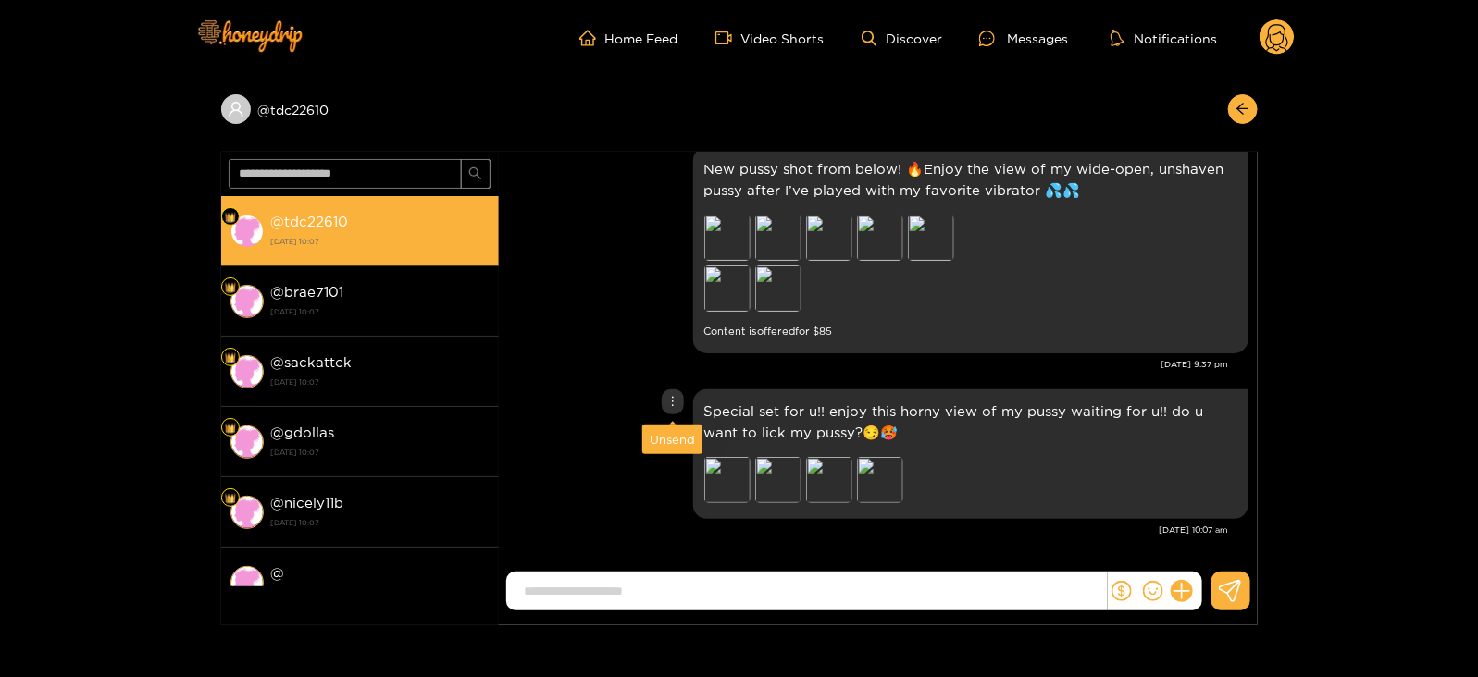
scroll to position [2318, 0]
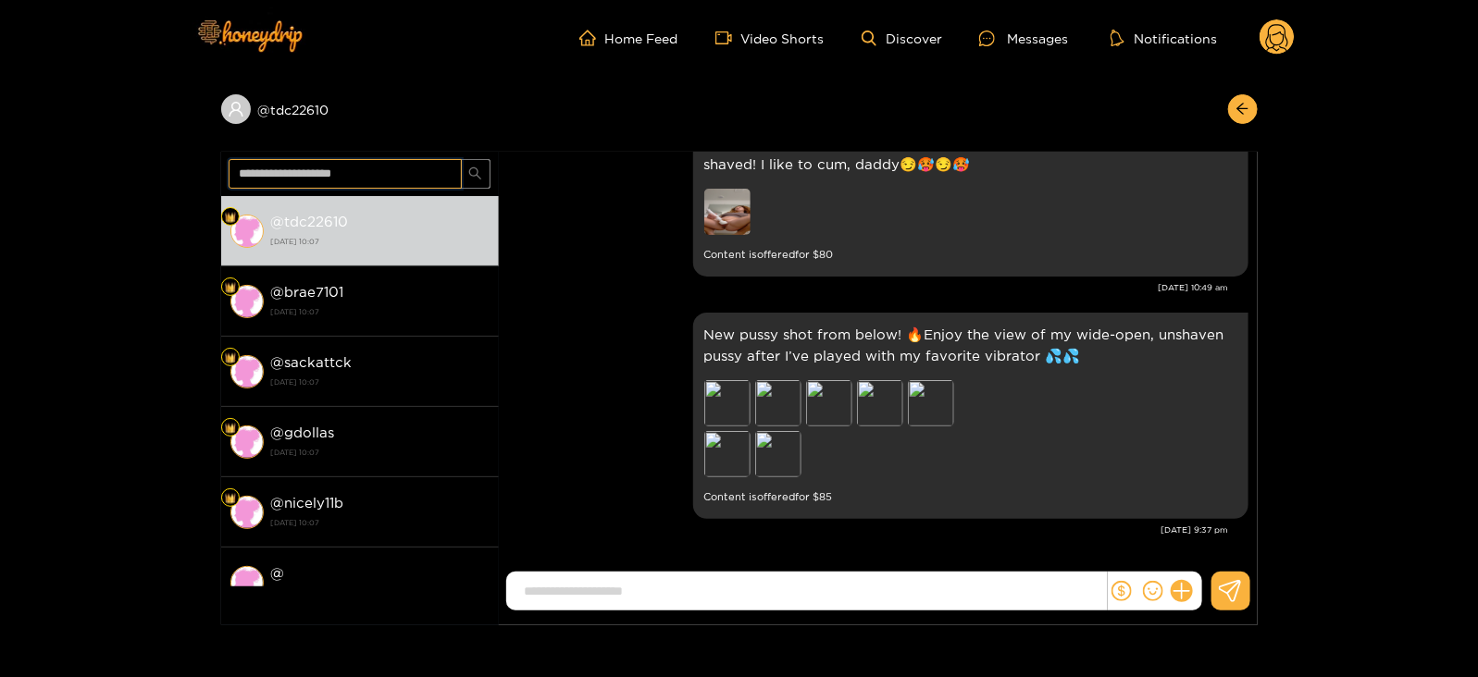
click at [356, 182] on input "text" at bounding box center [345, 174] width 233 height 30
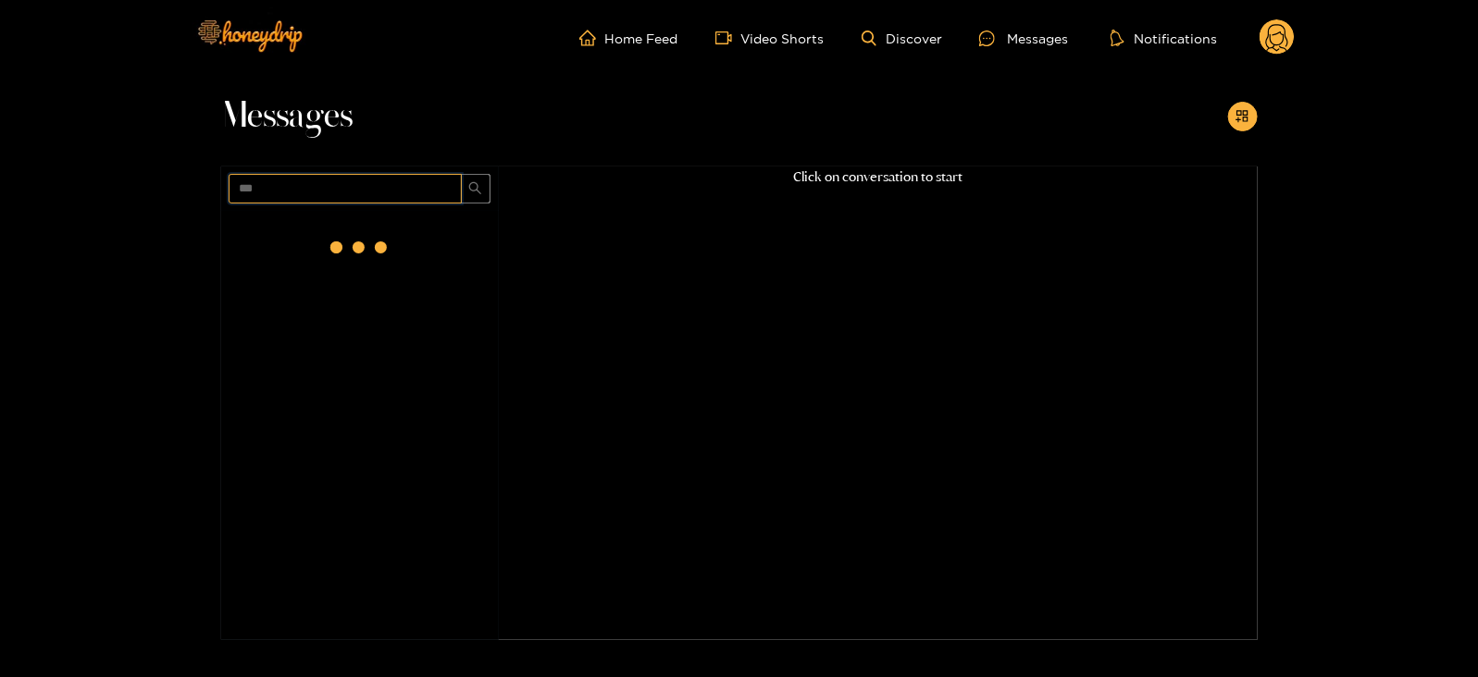
scroll to position [0, 0]
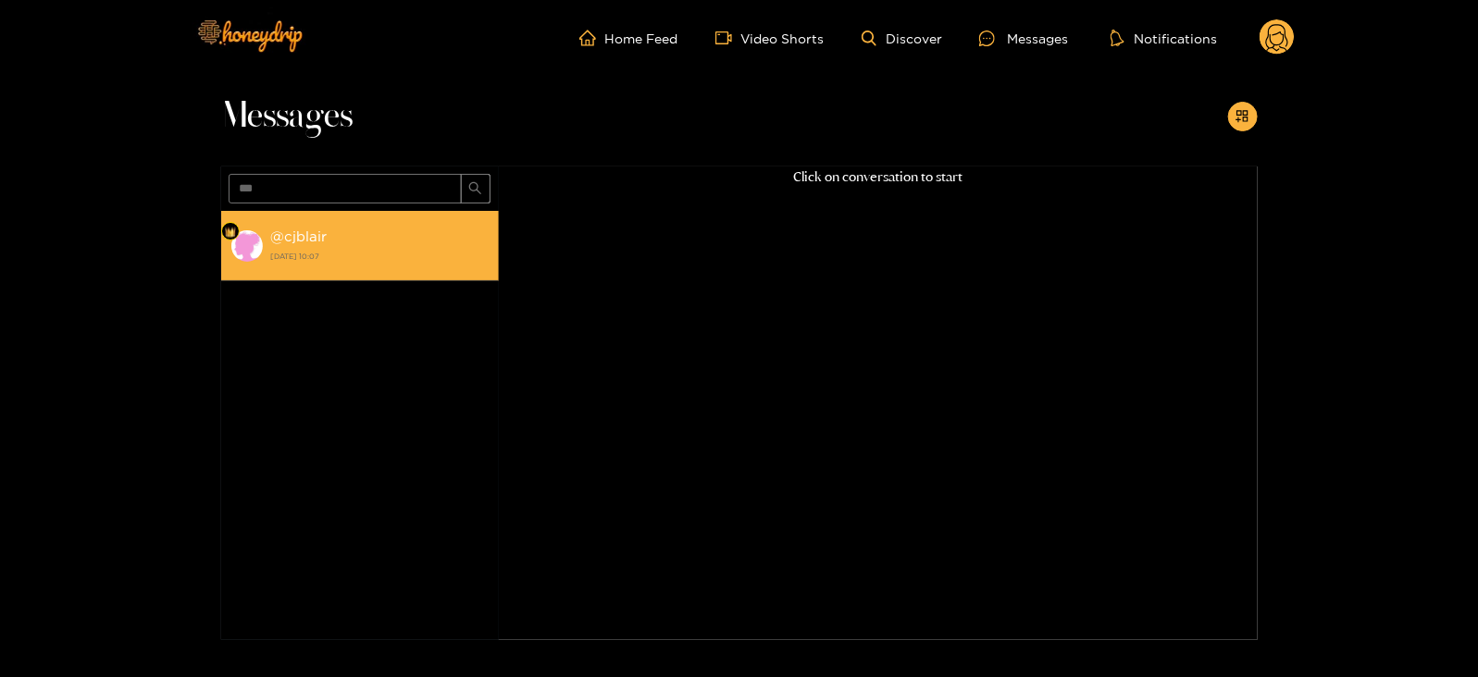
click at [331, 242] on div "@ cjblair [DATE] 10:07" at bounding box center [380, 246] width 218 height 42
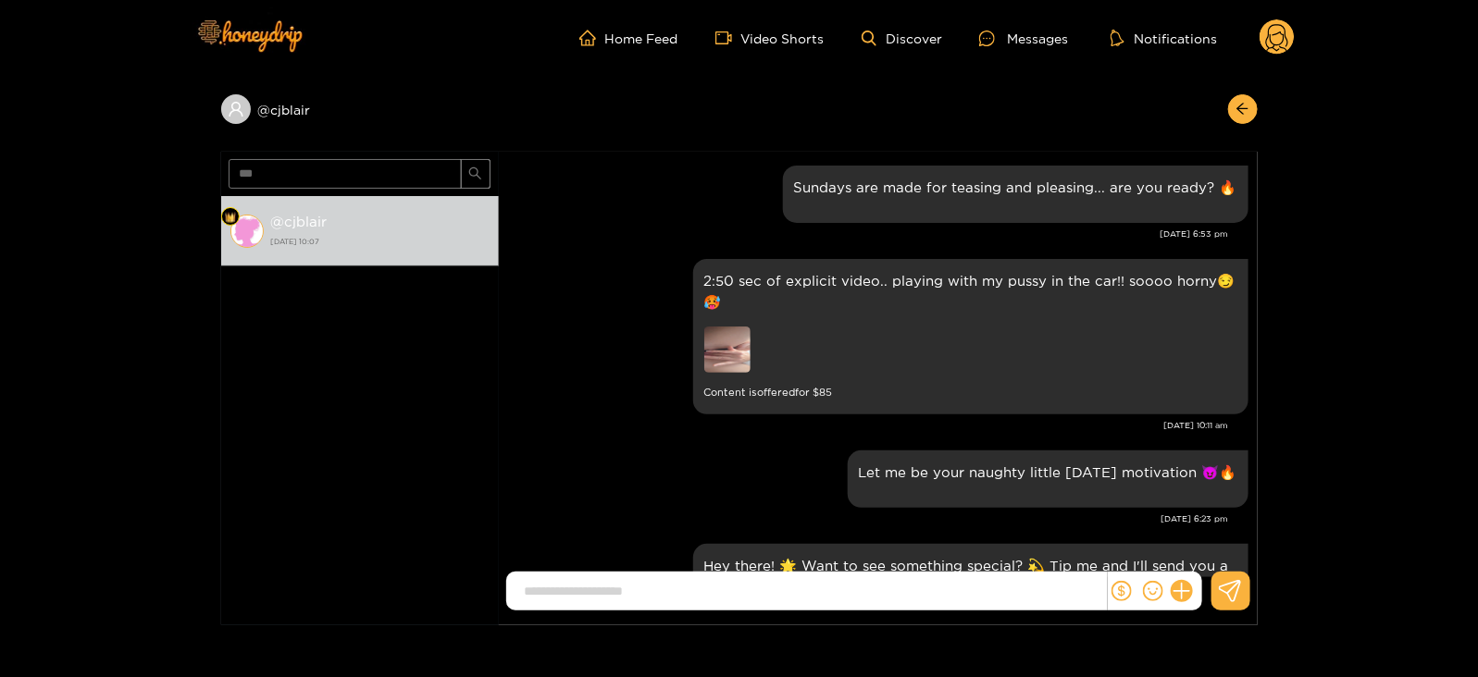
scroll to position [2484, 0]
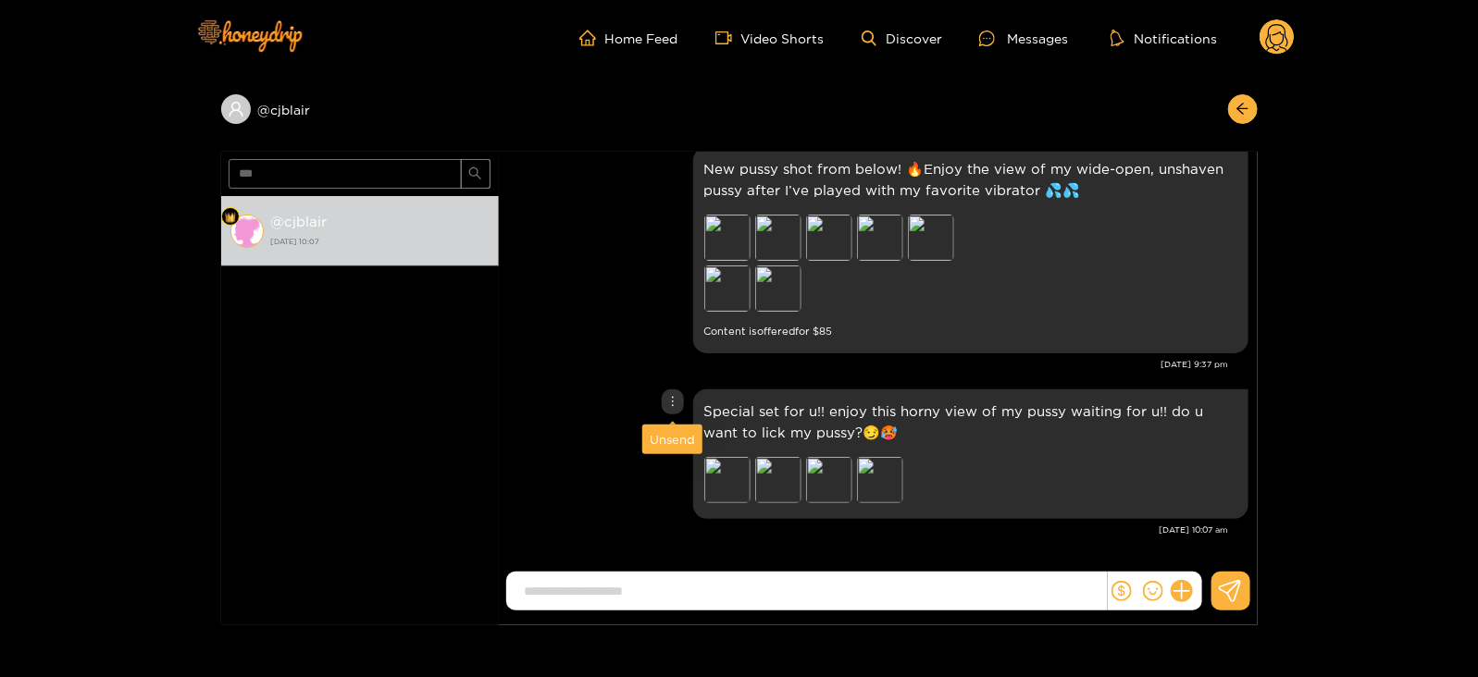
click at [673, 428] on div "Unsend" at bounding box center [672, 440] width 60 height 30
click at [664, 440] on div "Unsend" at bounding box center [672, 439] width 45 height 19
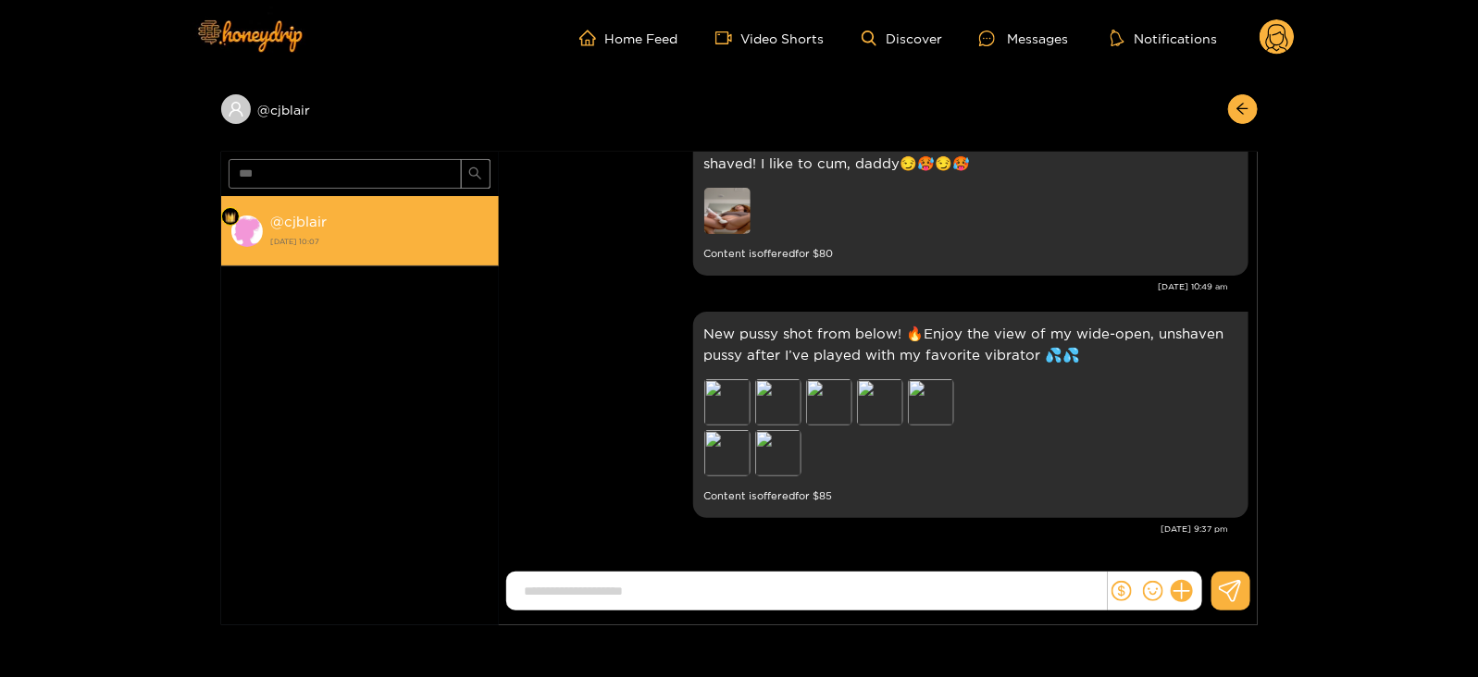
scroll to position [2318, 0]
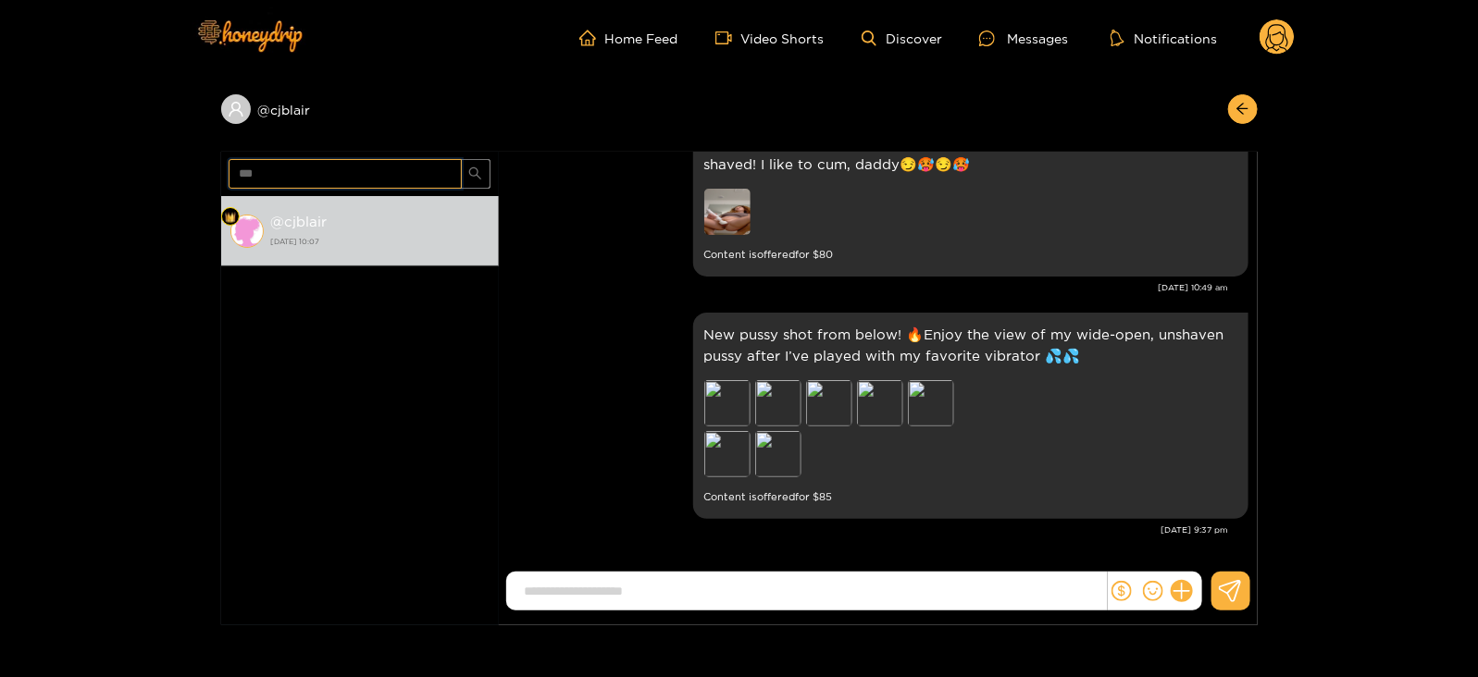
click at [311, 170] on input "***" at bounding box center [345, 174] width 233 height 30
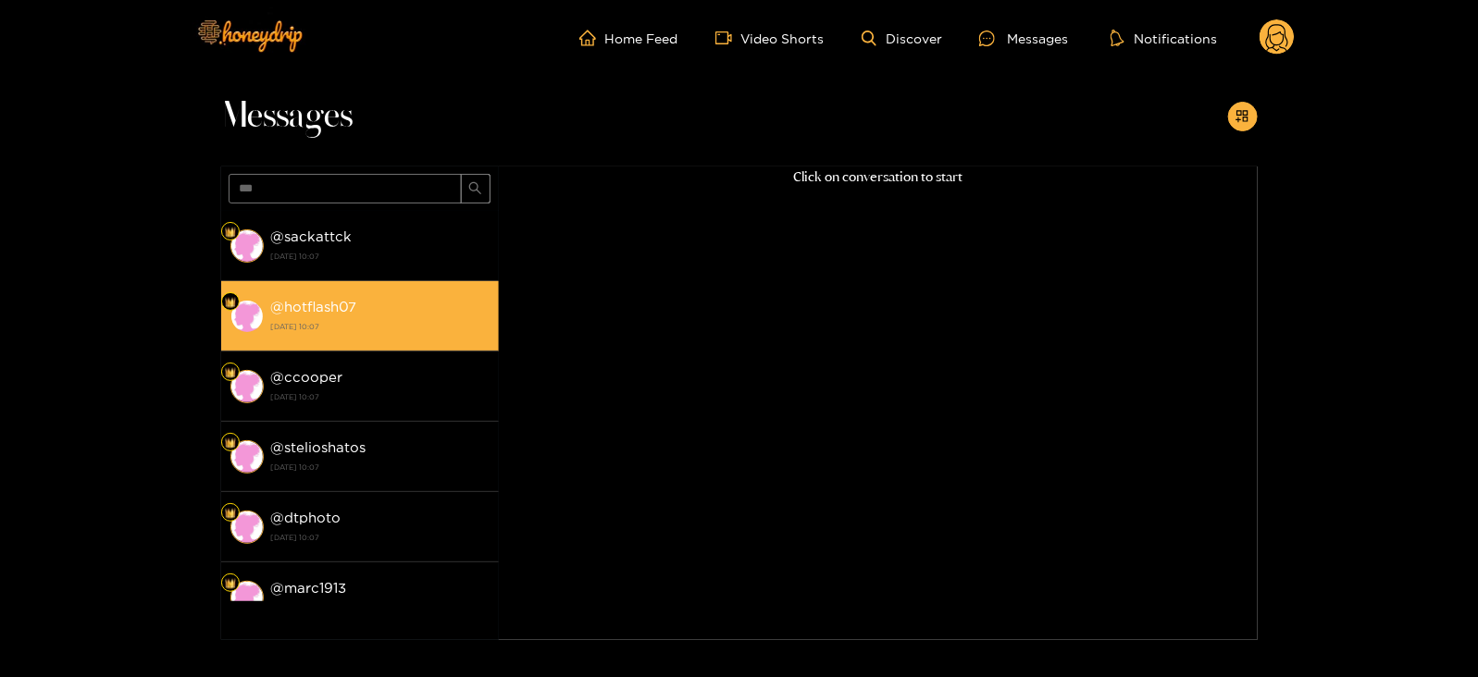
click at [348, 301] on strong "@ hotflash07" at bounding box center [314, 307] width 86 height 16
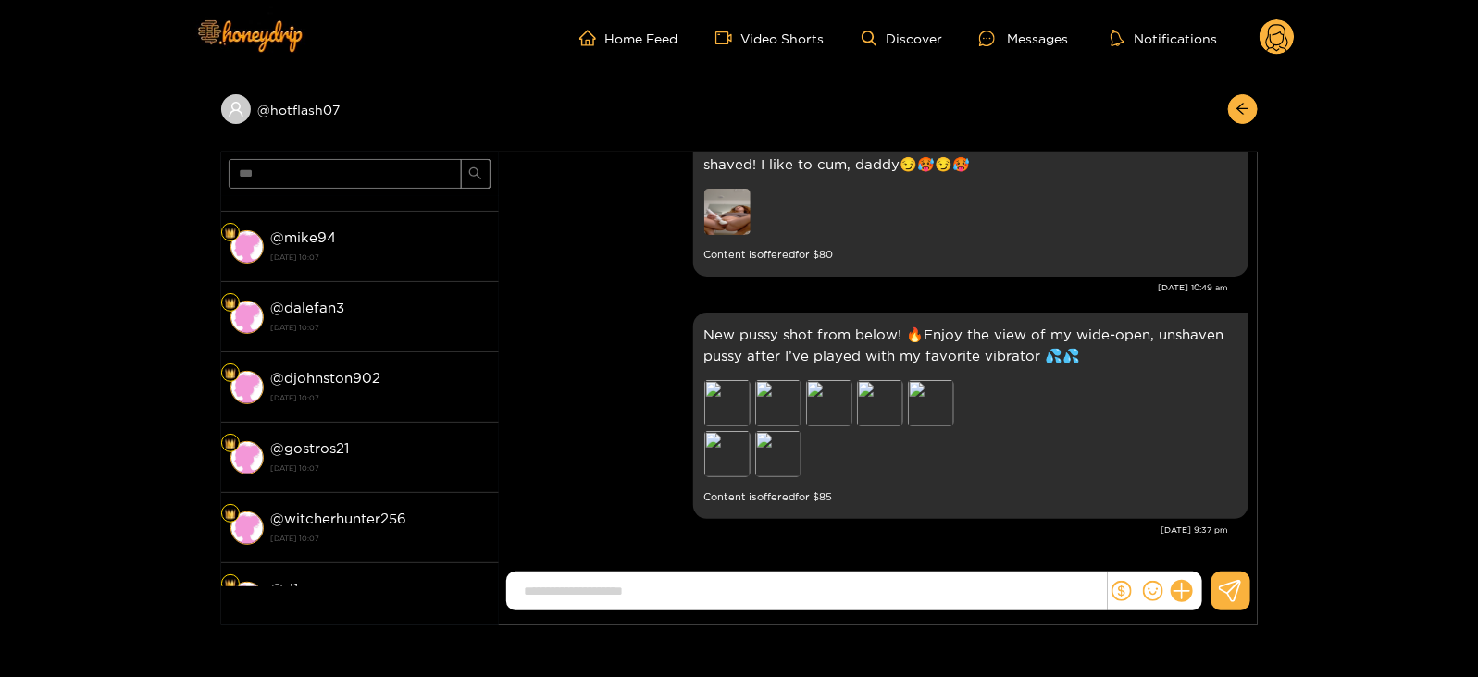
scroll to position [1363, 0]
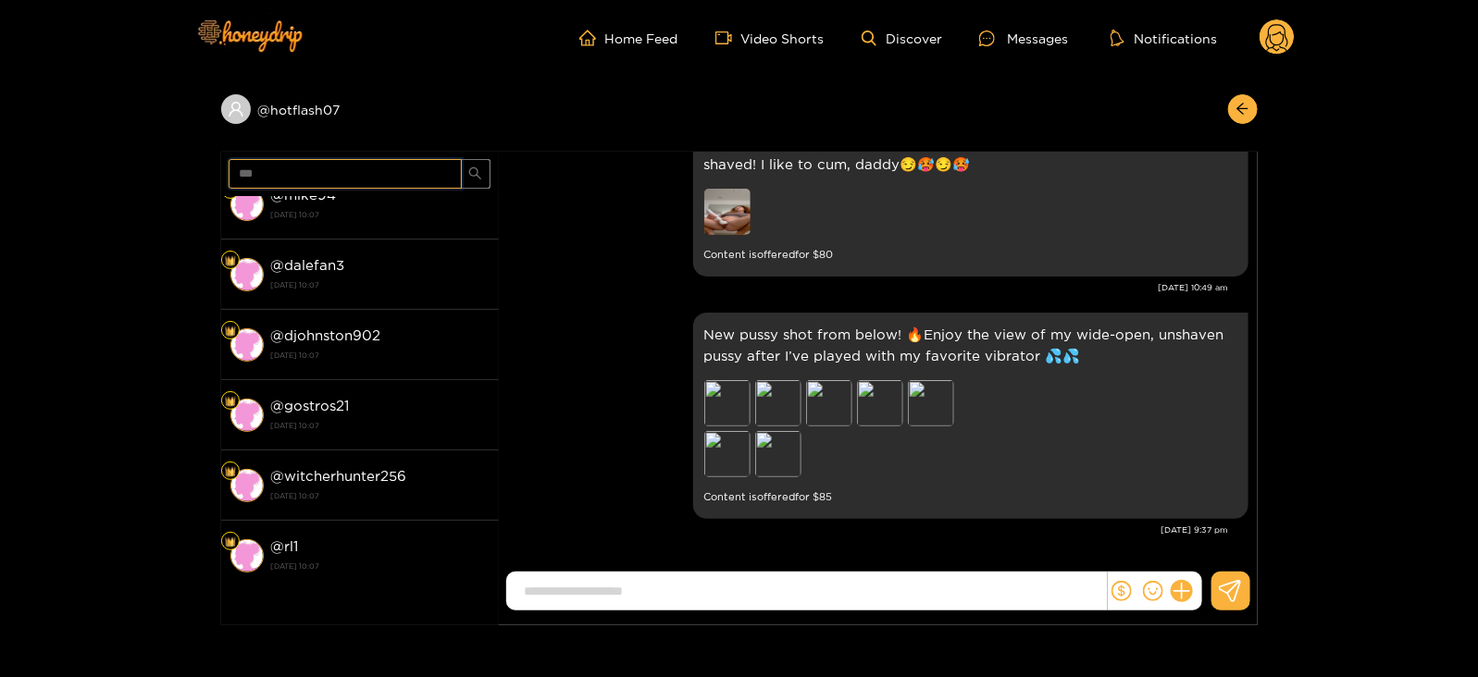
click at [291, 164] on input "***" at bounding box center [345, 174] width 233 height 30
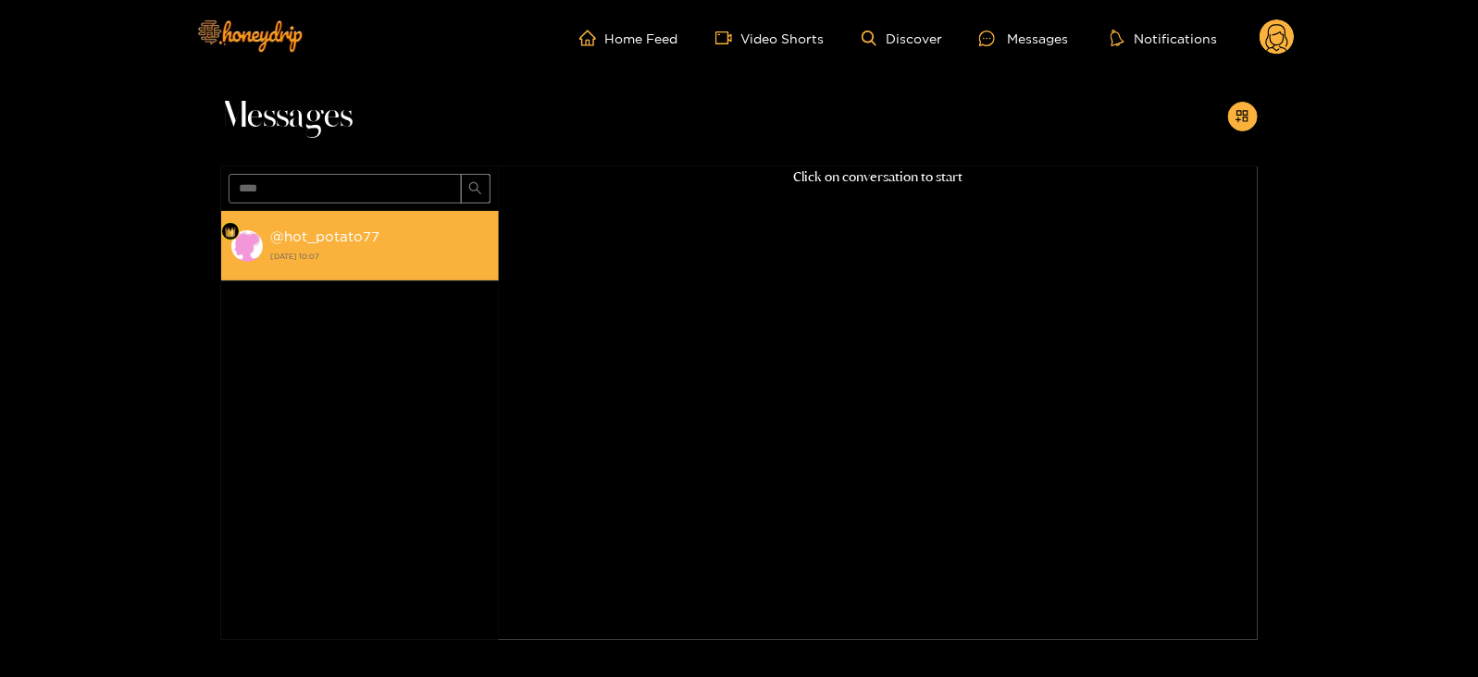
click at [344, 234] on strong "@ hot_potato77" at bounding box center [325, 237] width 109 height 16
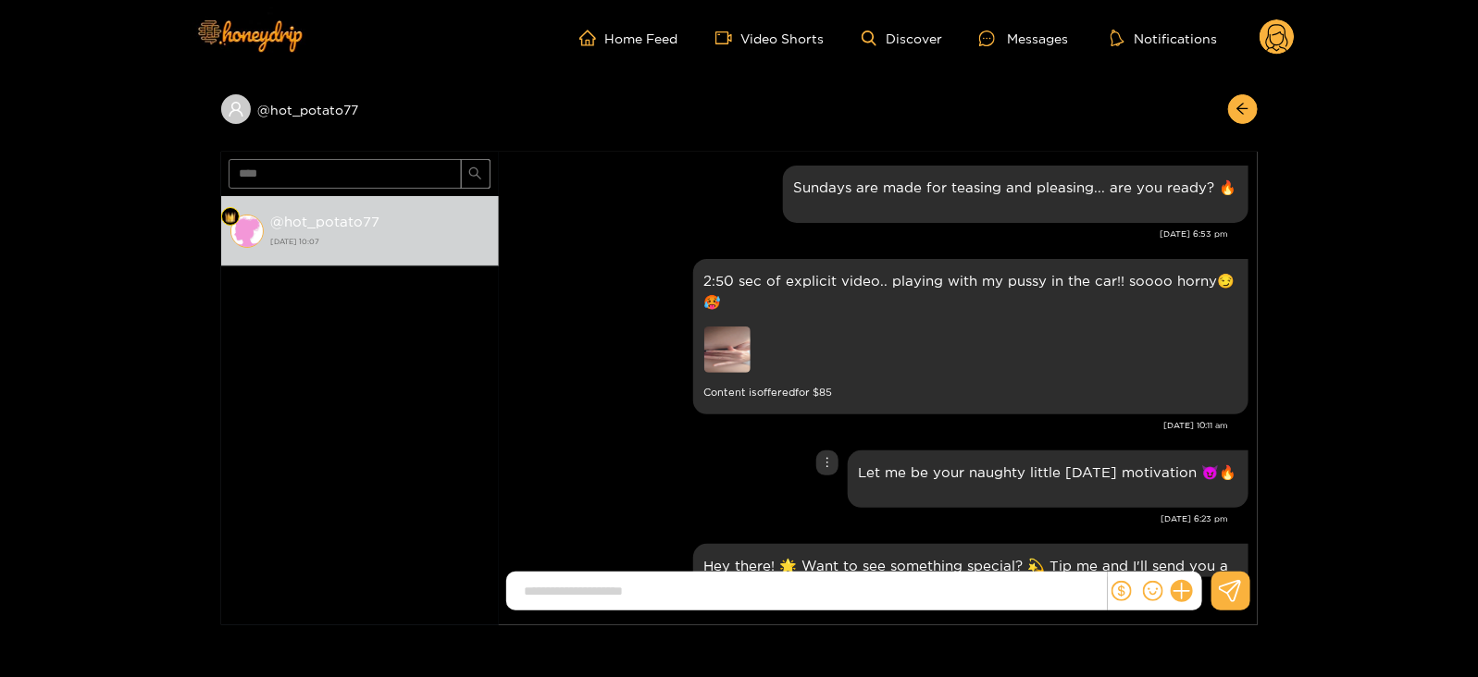
scroll to position [2484, 0]
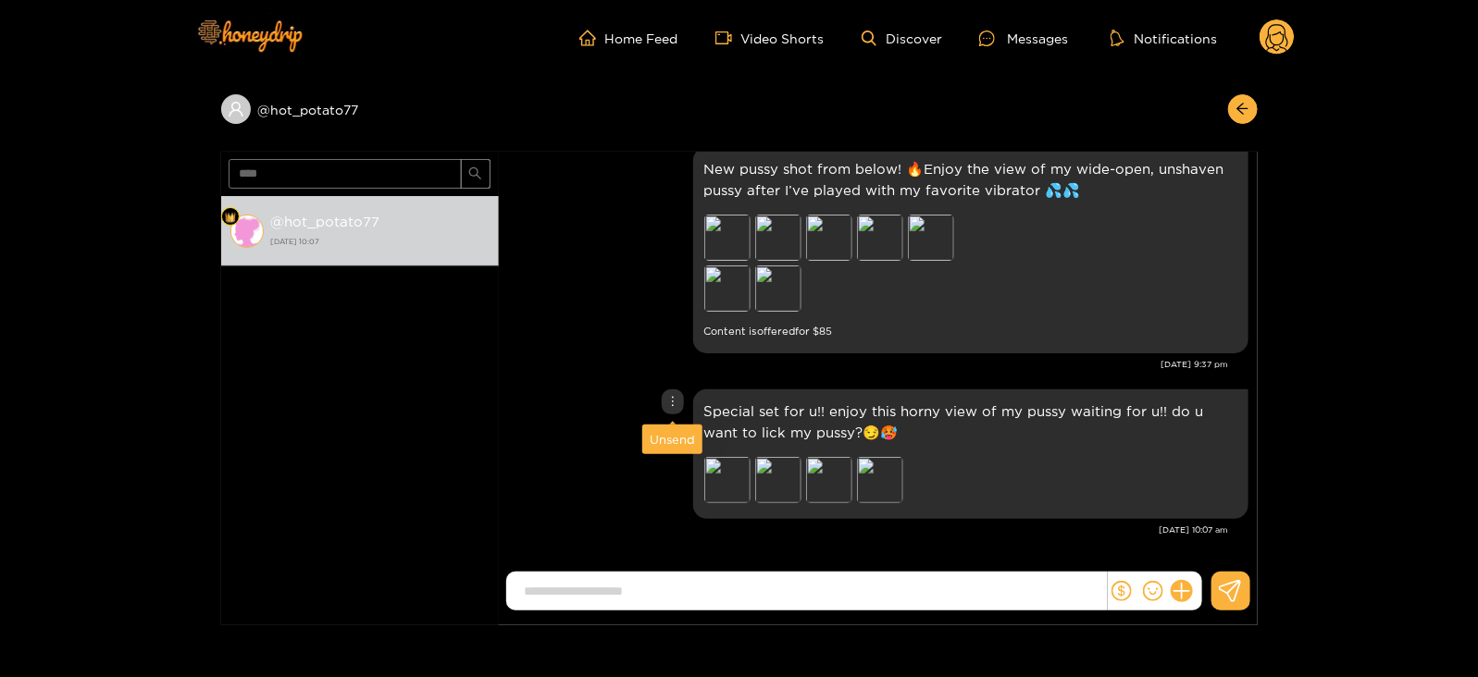
click at [666, 440] on div "Unsend" at bounding box center [672, 439] width 45 height 19
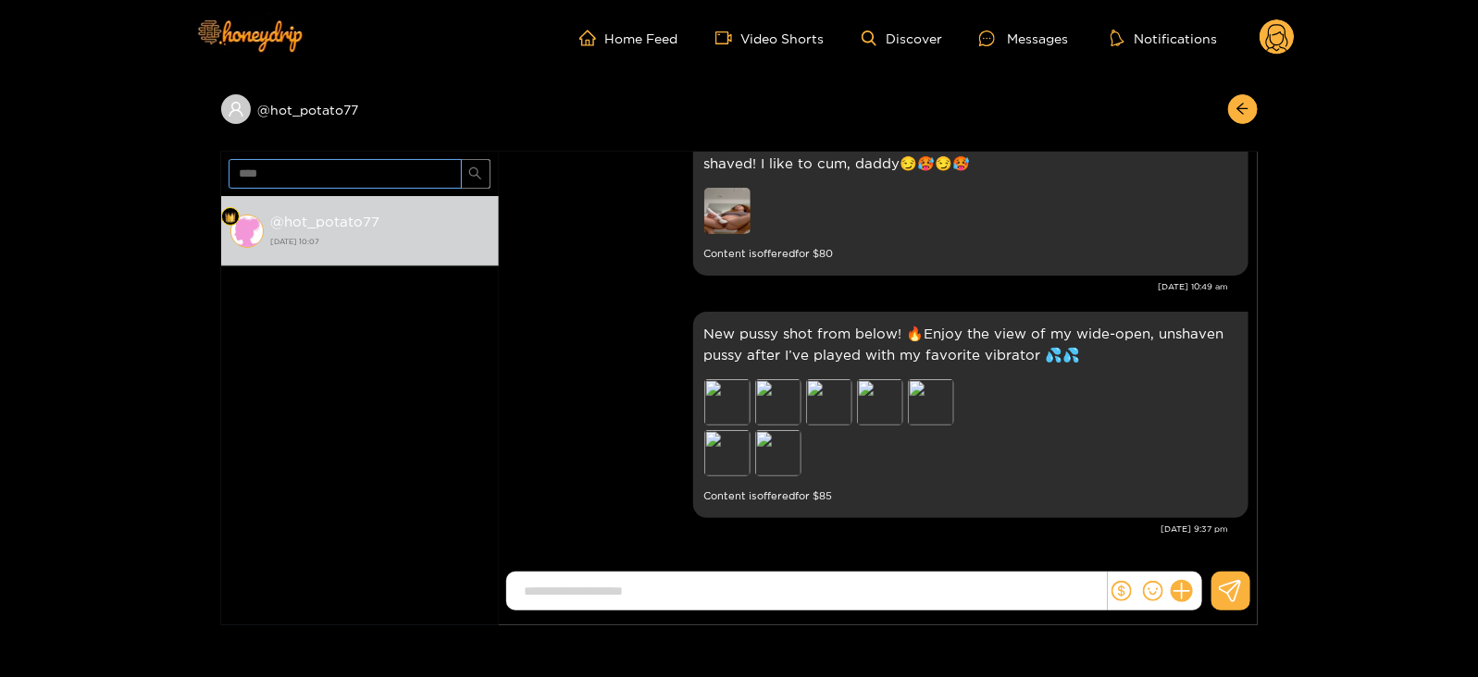
scroll to position [2318, 0]
click at [251, 168] on input "****" at bounding box center [345, 174] width 233 height 30
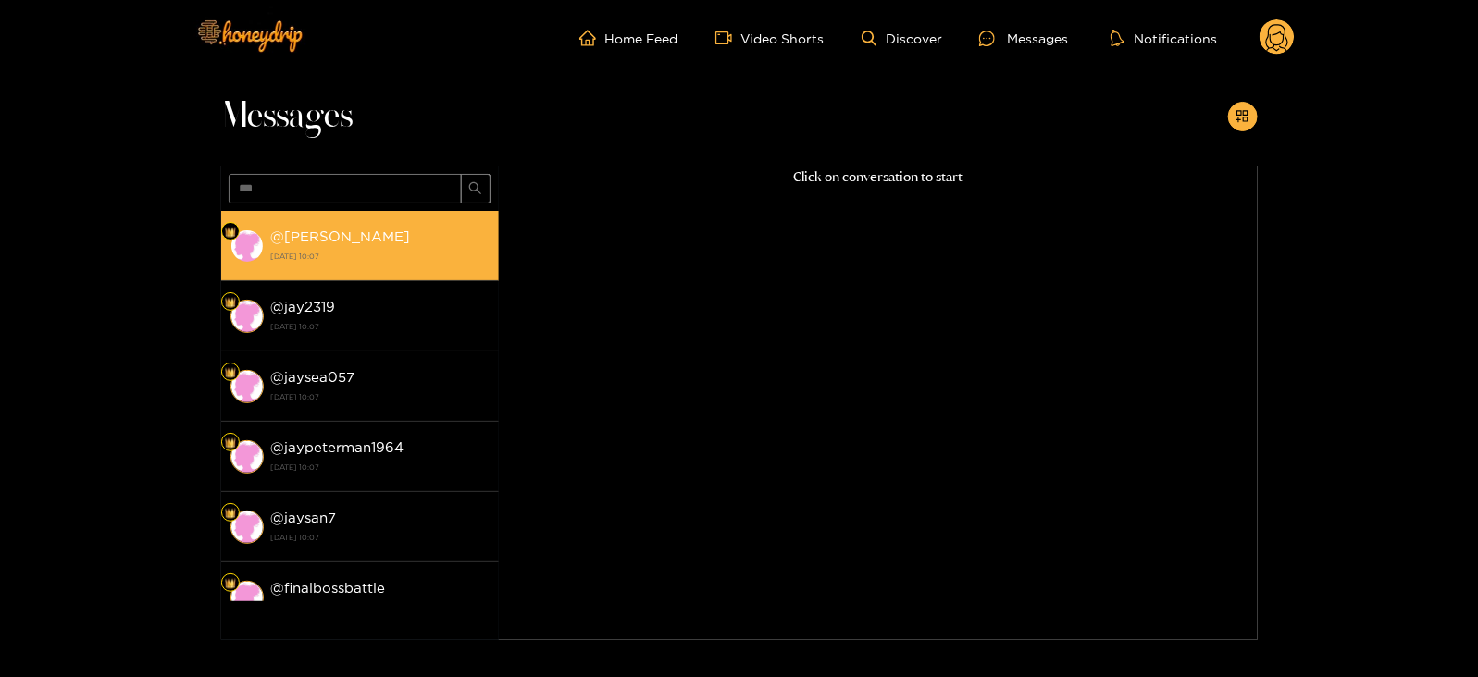
click at [326, 269] on li "@ jayjayh [DATE] 10:07" at bounding box center [360, 246] width 278 height 70
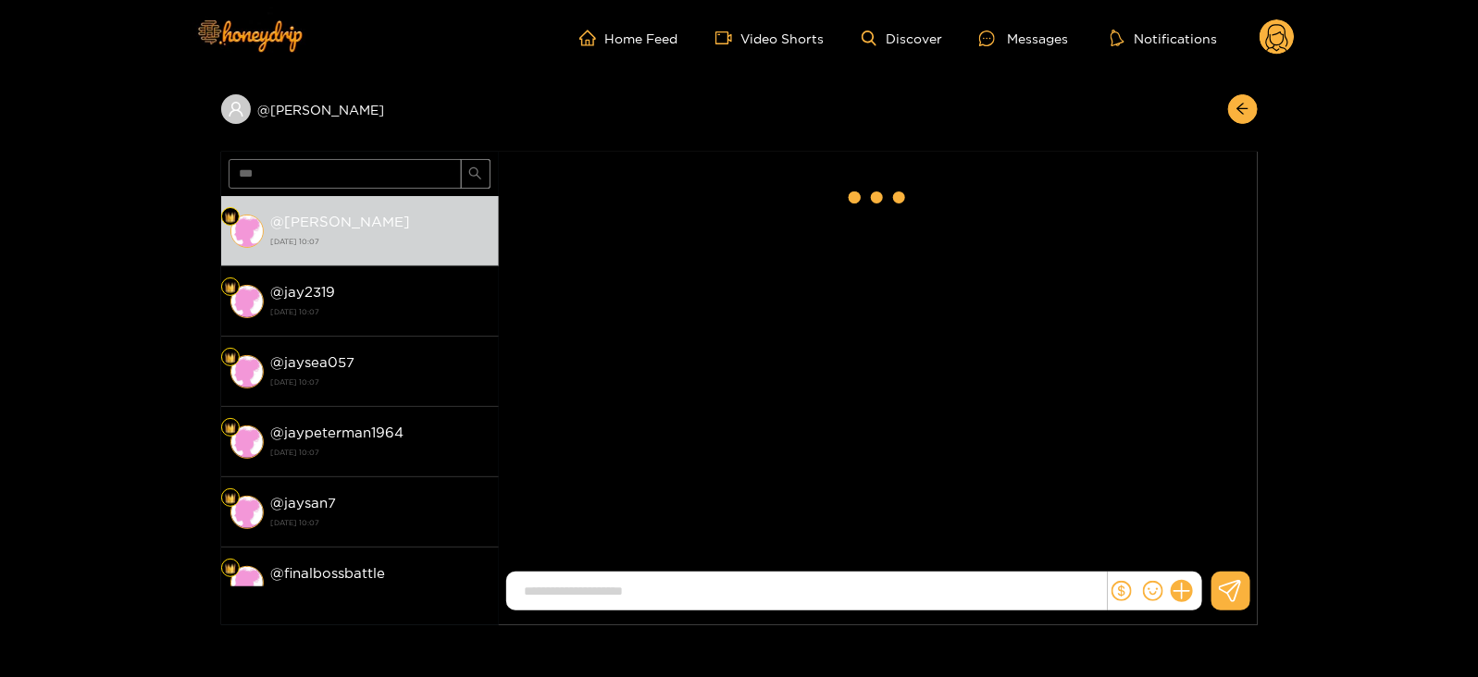
scroll to position [2484, 0]
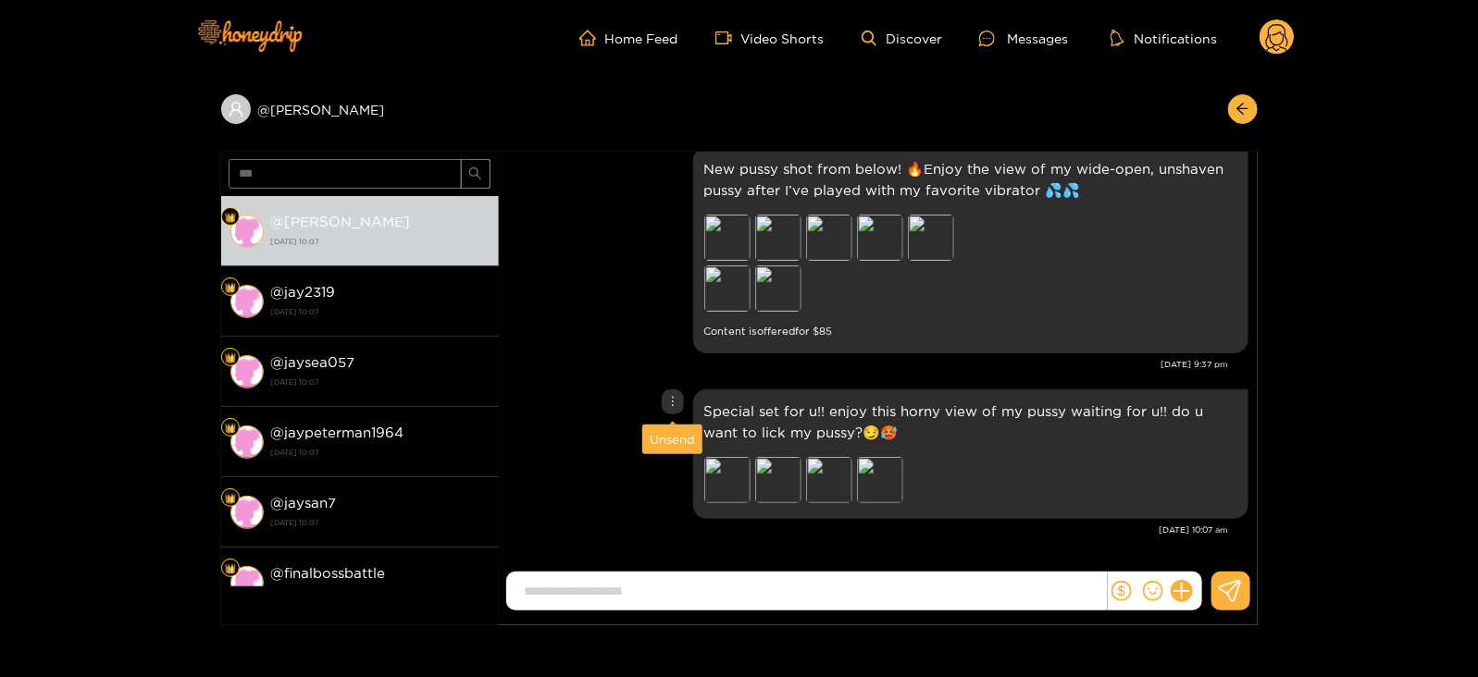
click at [676, 436] on div "Unsend" at bounding box center [672, 439] width 45 height 19
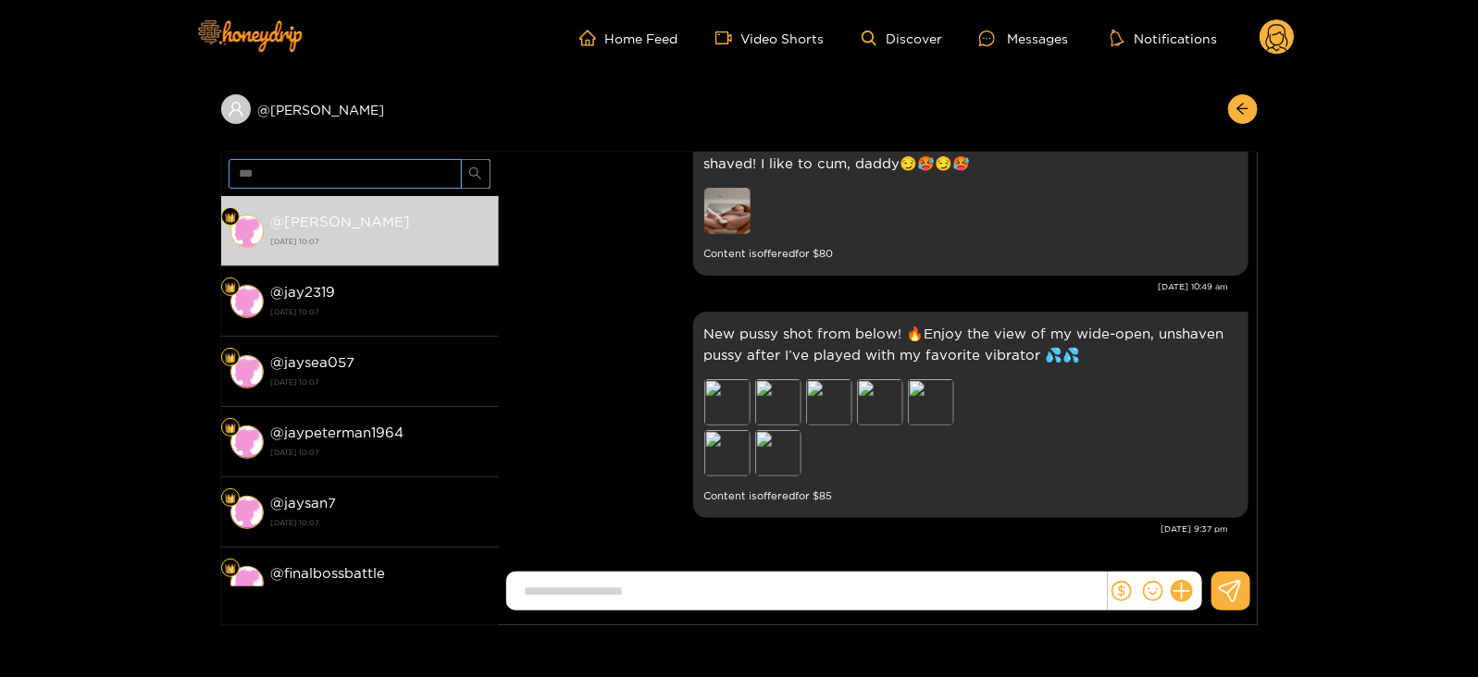
scroll to position [2318, 0]
click at [249, 164] on input "***" at bounding box center [345, 174] width 233 height 30
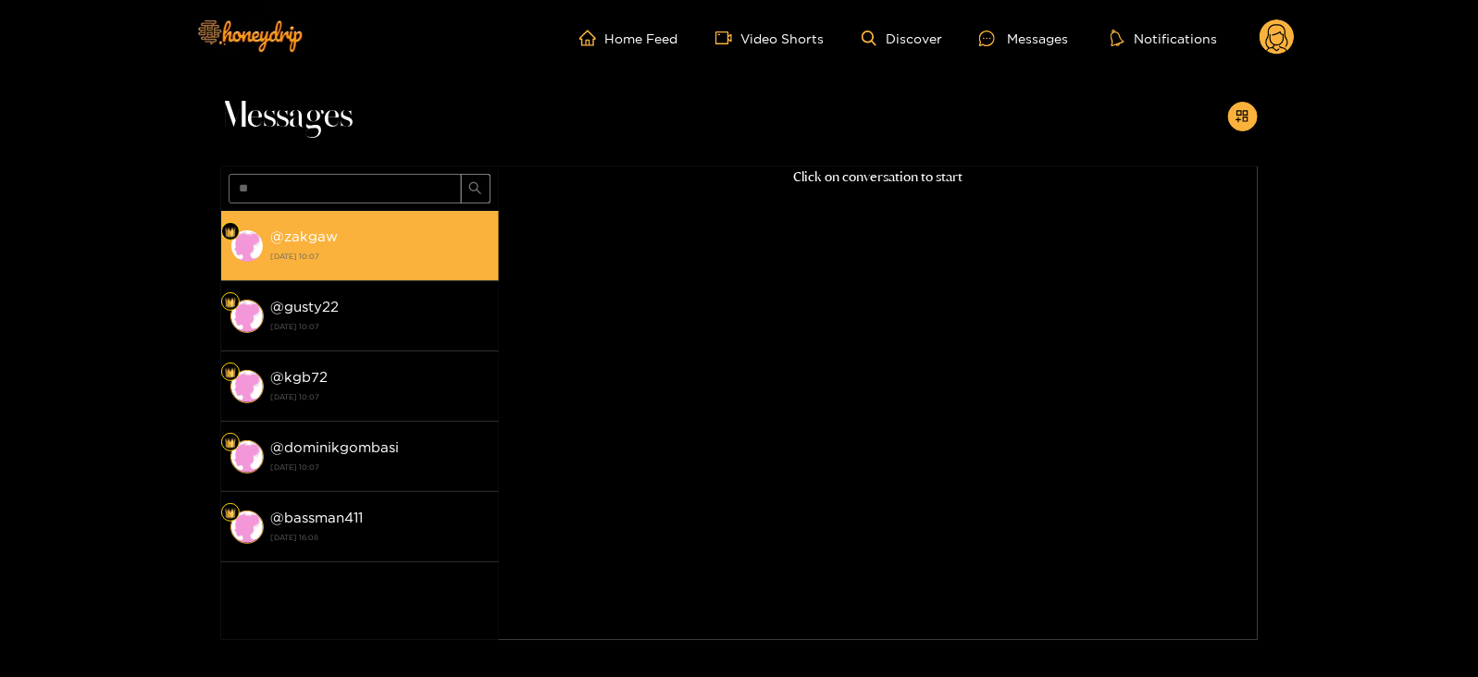
click at [306, 249] on strong "[DATE] 10:07" at bounding box center [380, 256] width 218 height 17
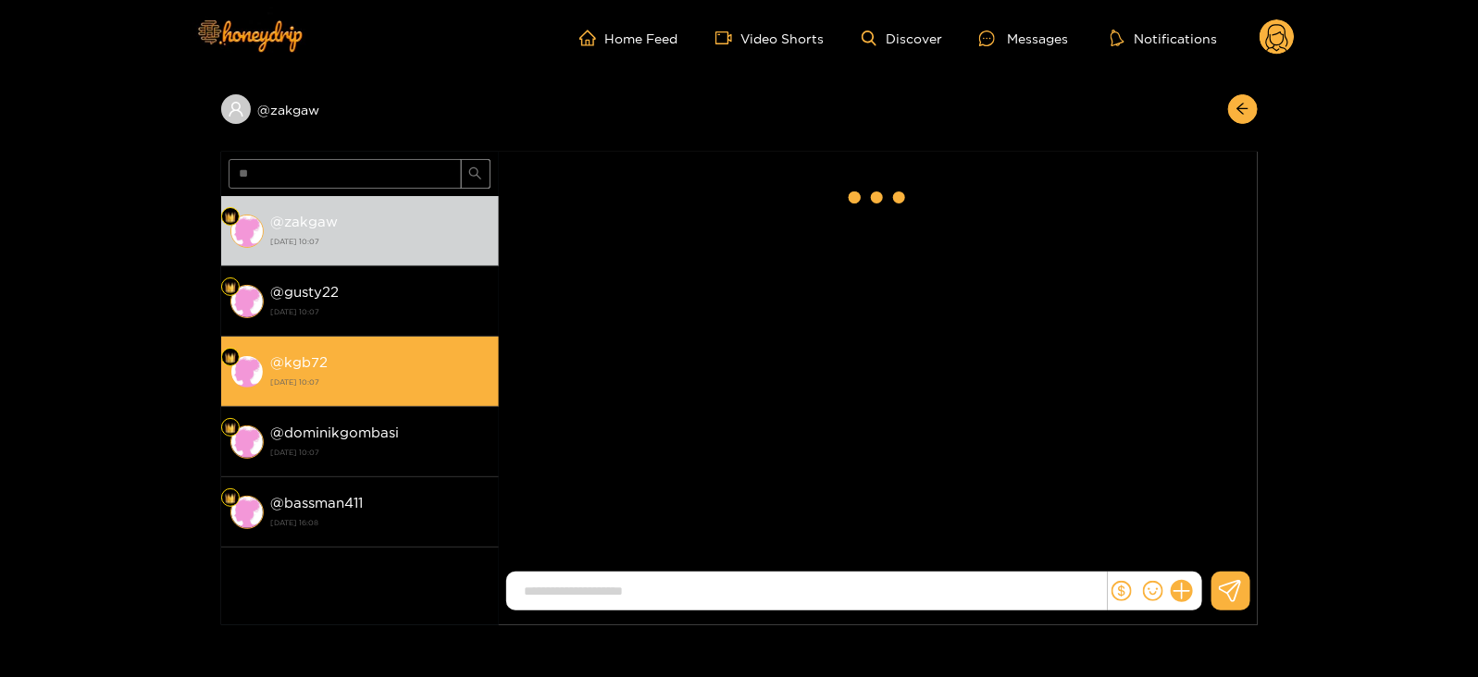
click at [356, 382] on strong "[DATE] 10:07" at bounding box center [380, 382] width 218 height 17
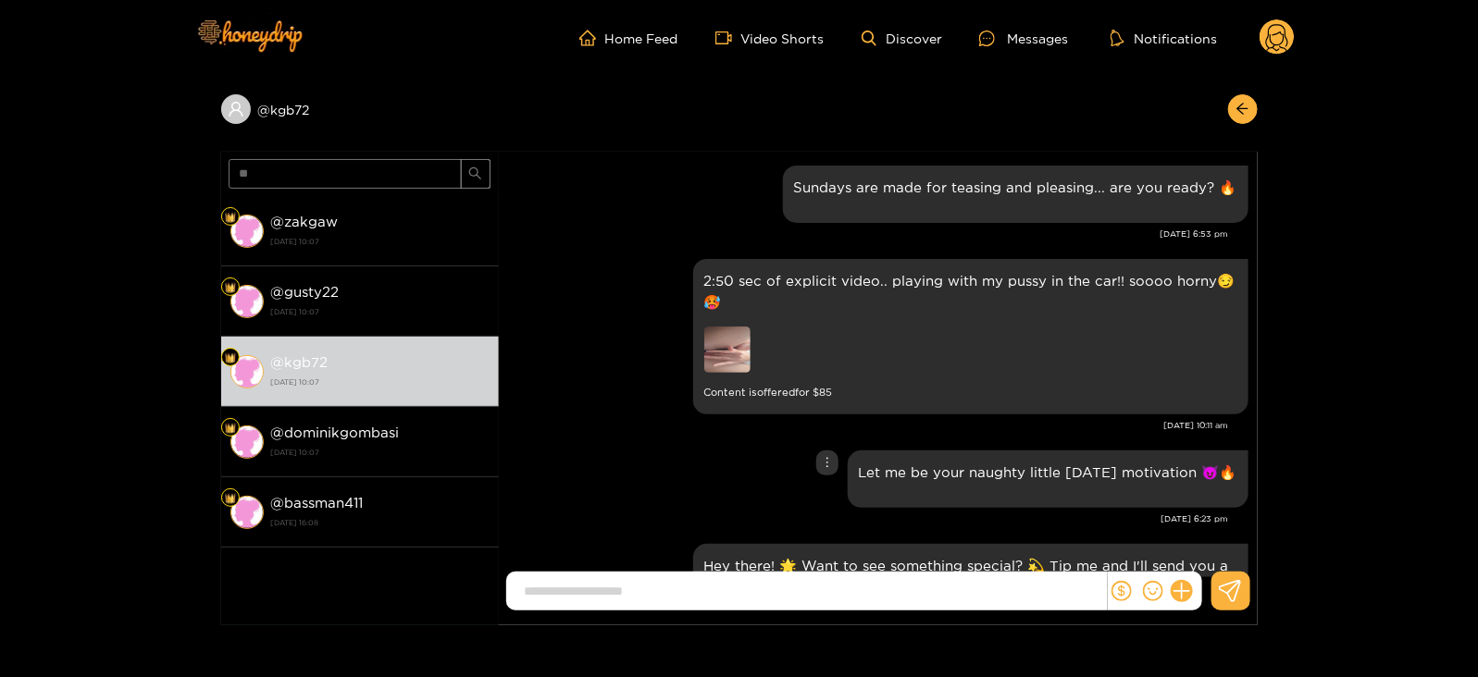
scroll to position [2484, 0]
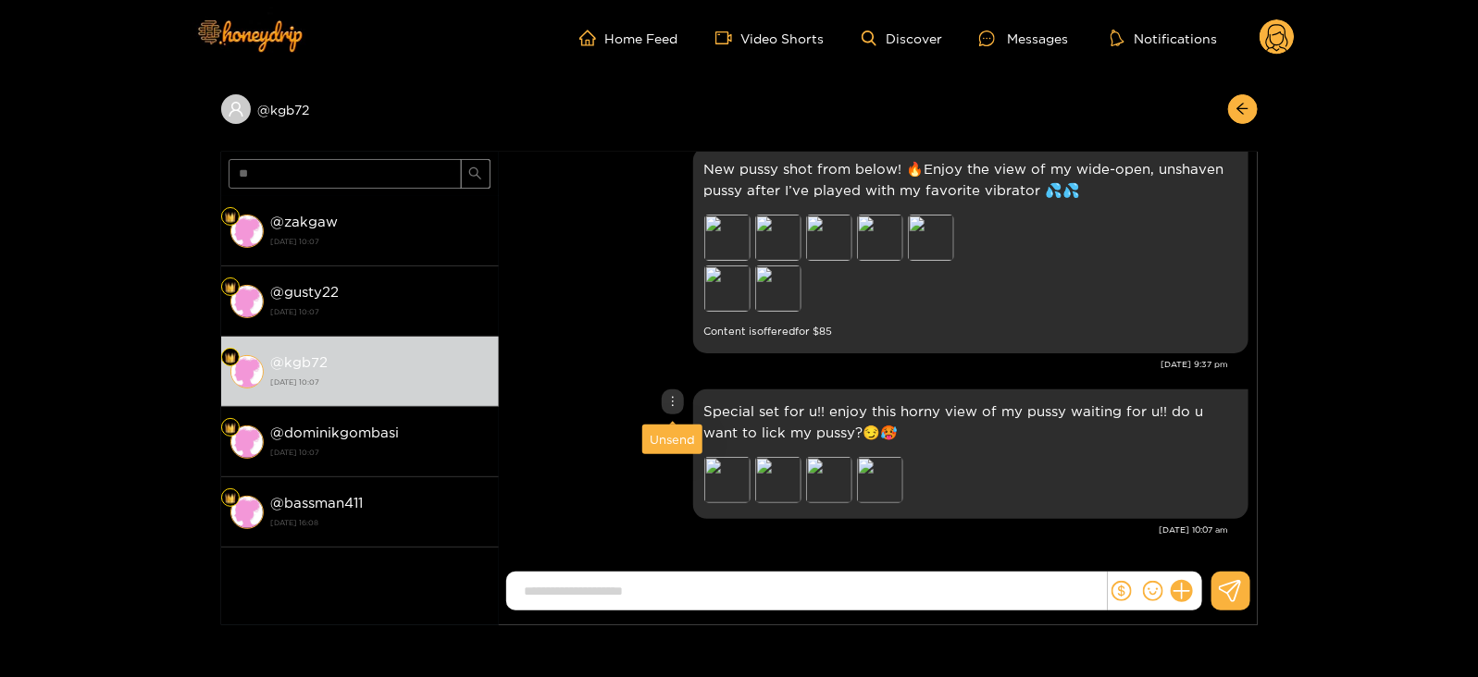
click at [666, 434] on div "Unsend" at bounding box center [672, 439] width 45 height 19
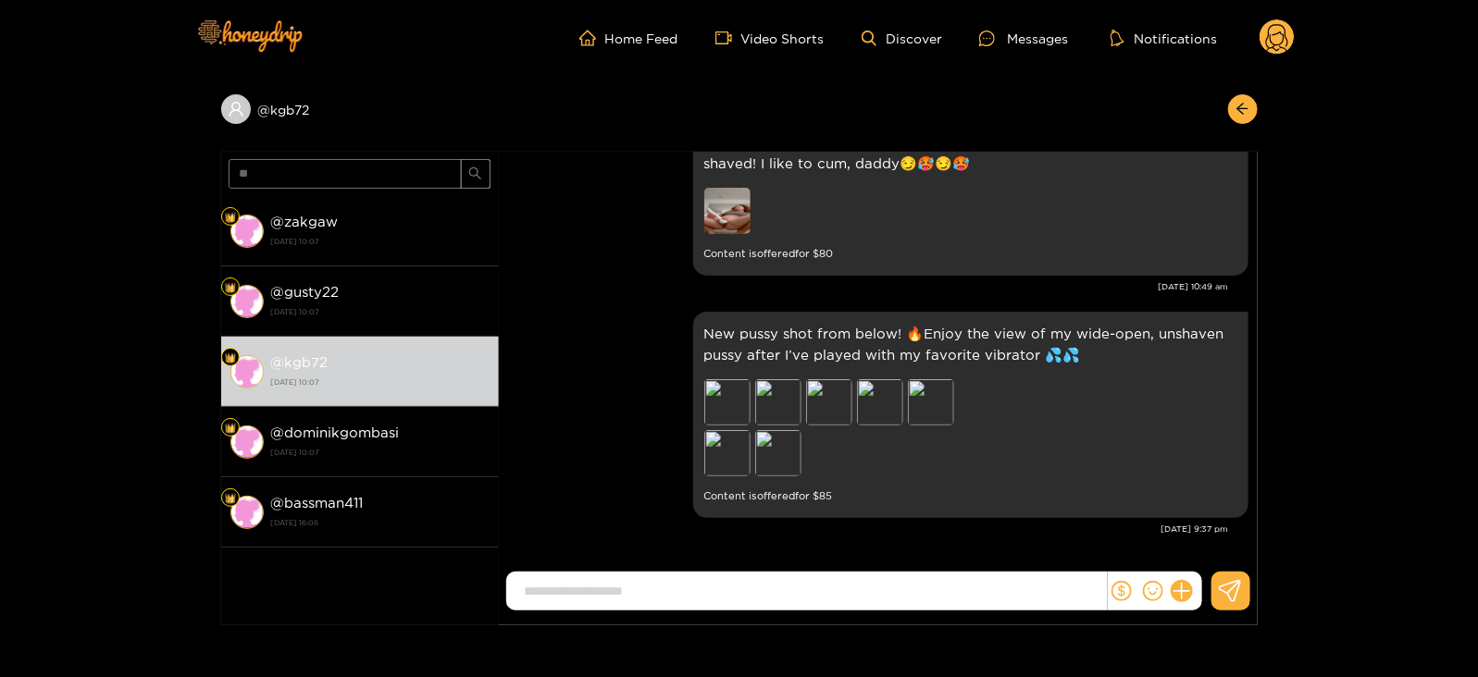
scroll to position [2318, 0]
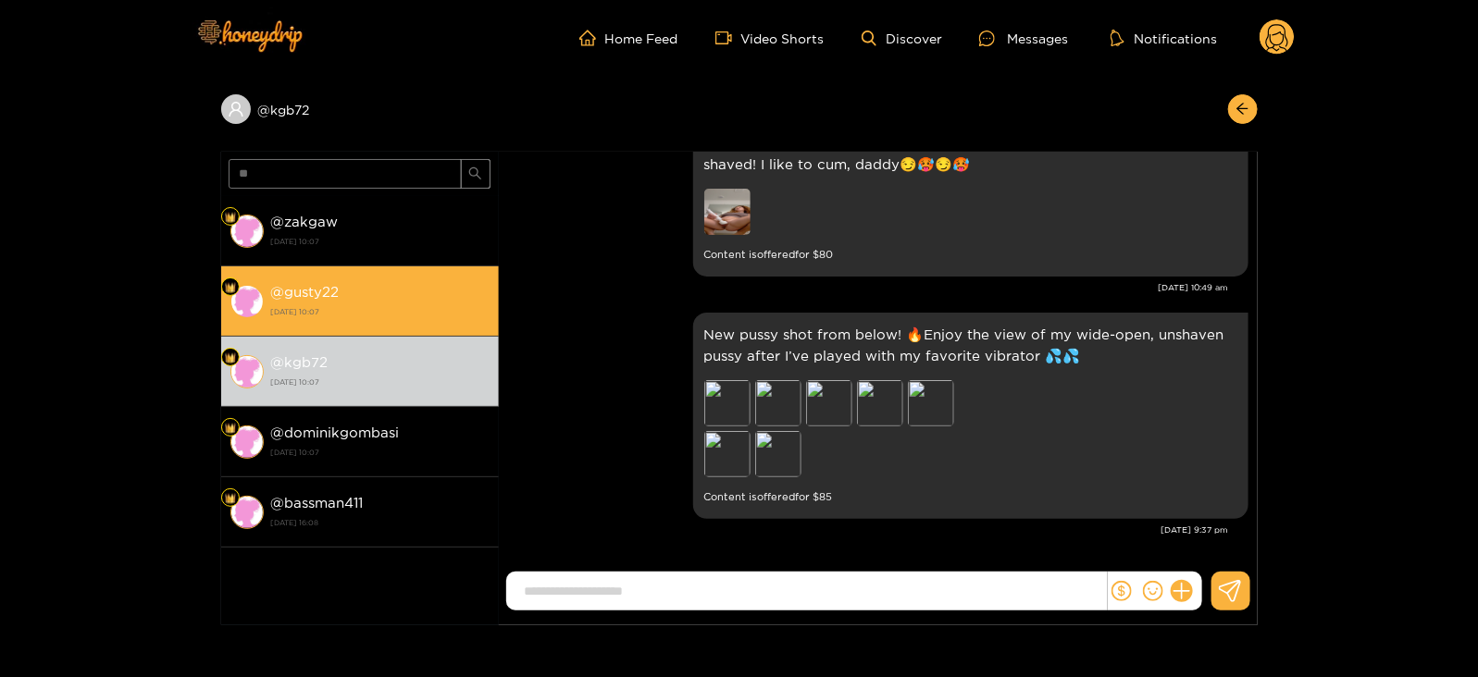
click at [435, 267] on li "@ gusty22 [DATE] 10:07" at bounding box center [360, 302] width 278 height 70
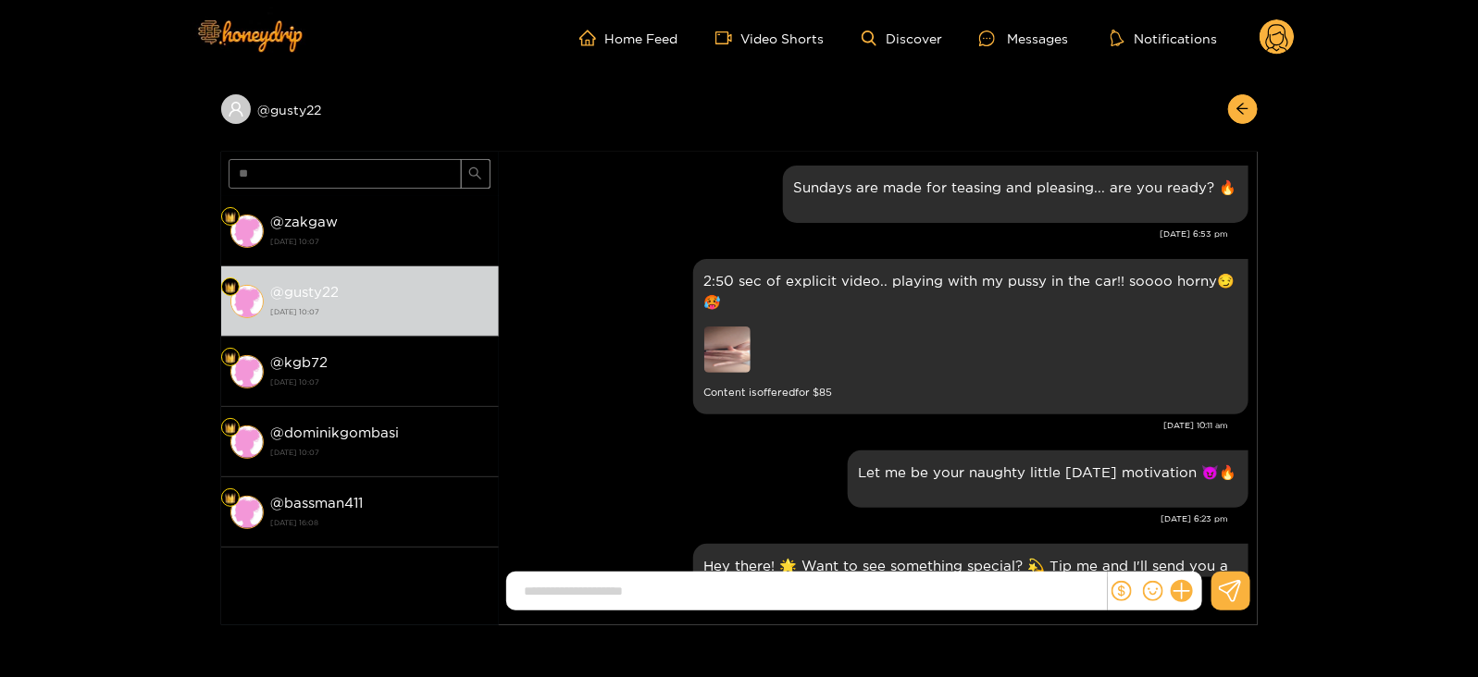
scroll to position [2484, 0]
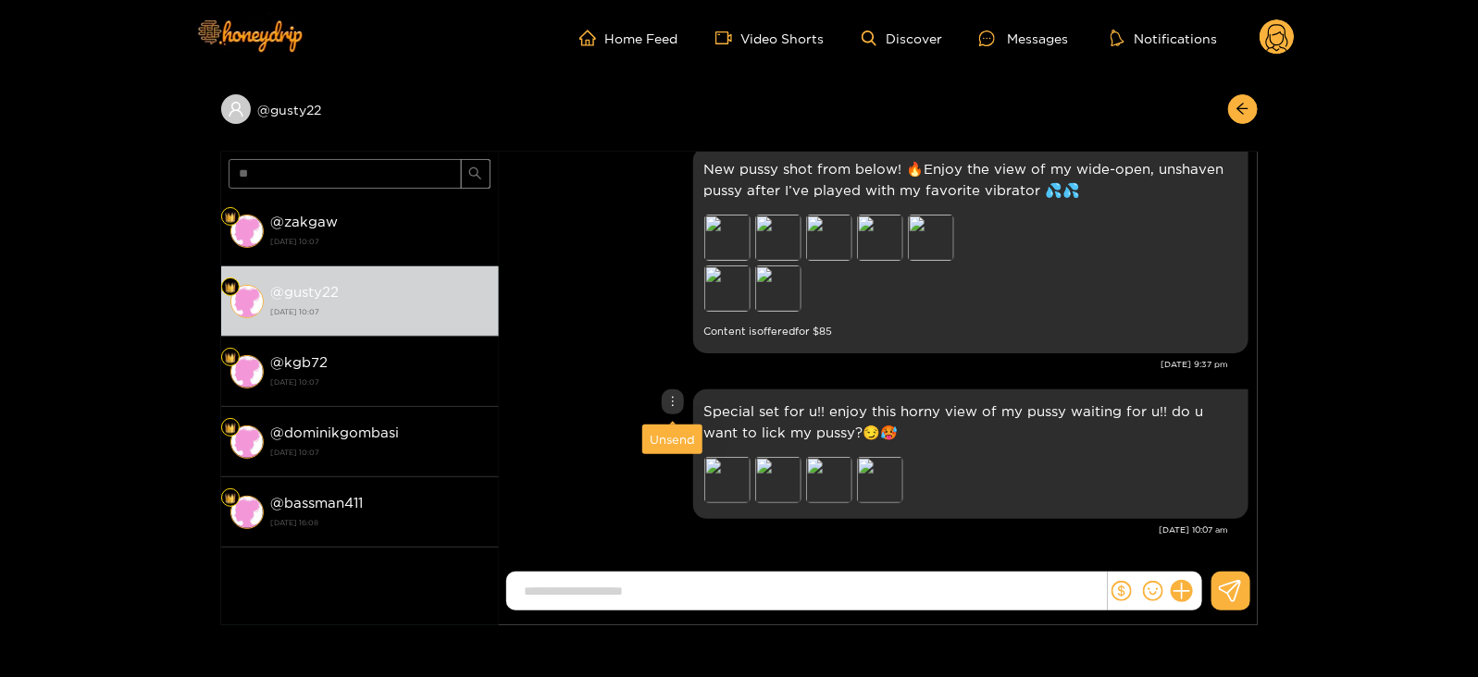
click at [658, 438] on div "Unsend" at bounding box center [672, 439] width 45 height 19
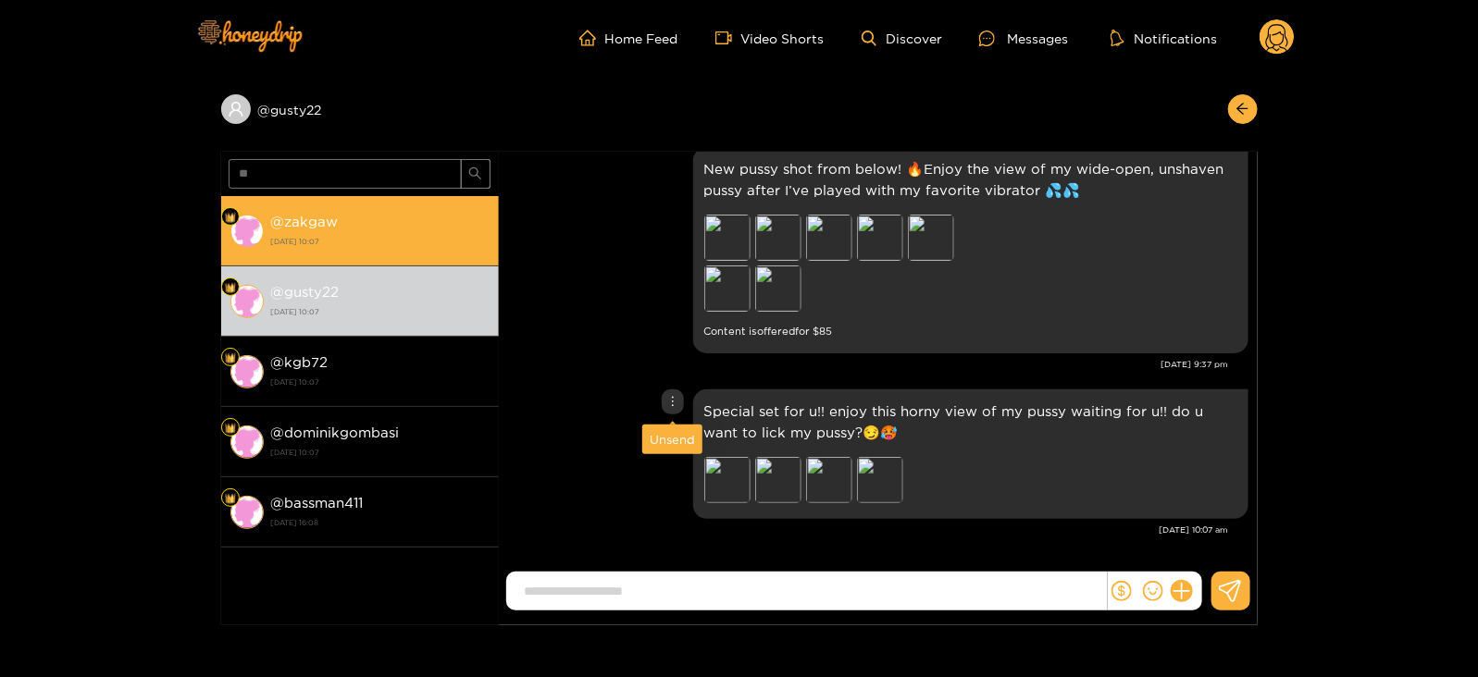
scroll to position [2318, 0]
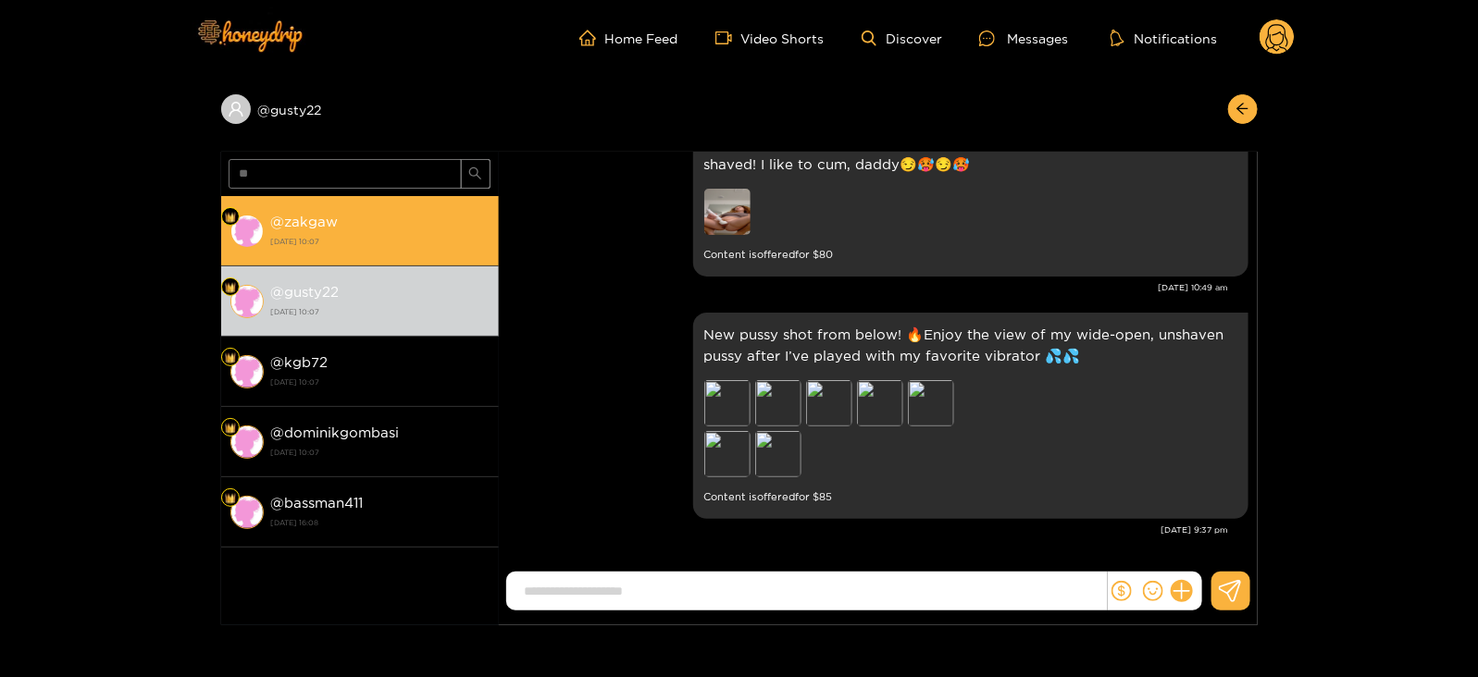
click at [353, 217] on div "@ zakgaw [DATE] 10:07" at bounding box center [380, 231] width 218 height 42
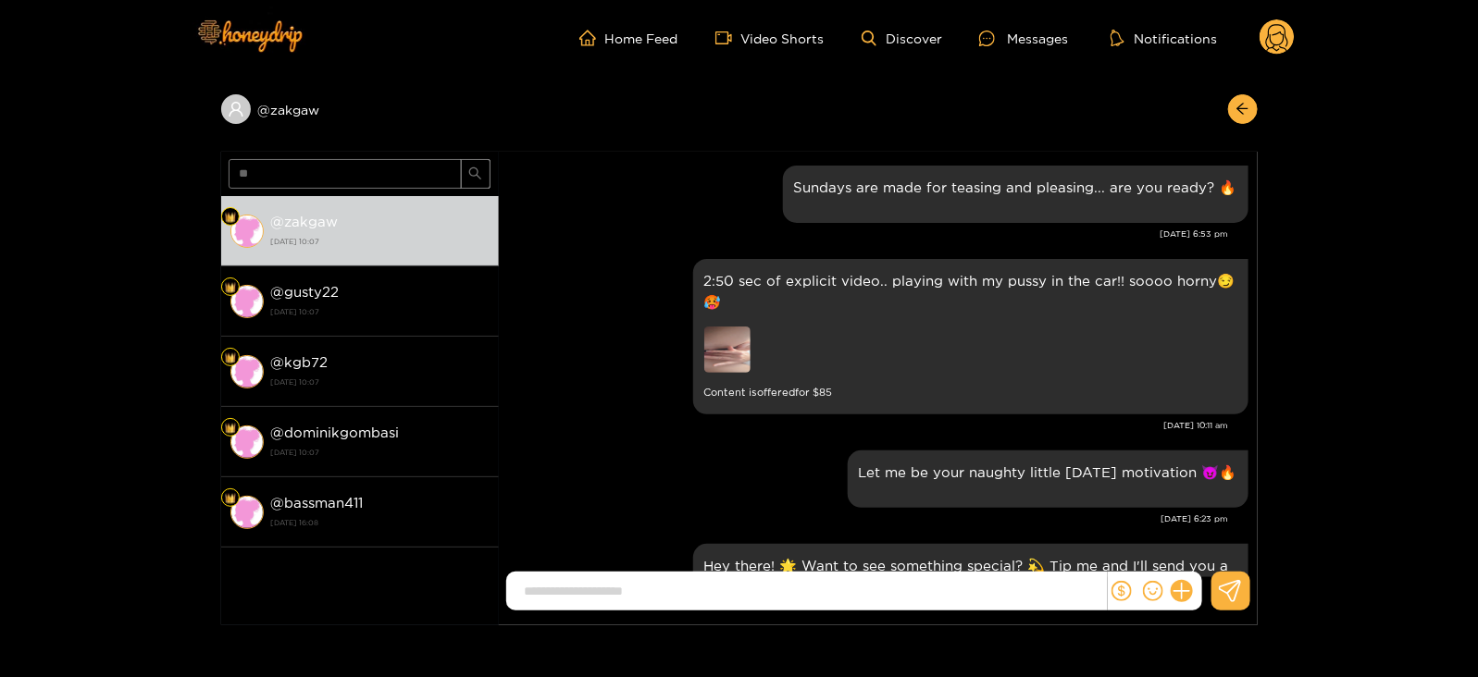
scroll to position [2484, 0]
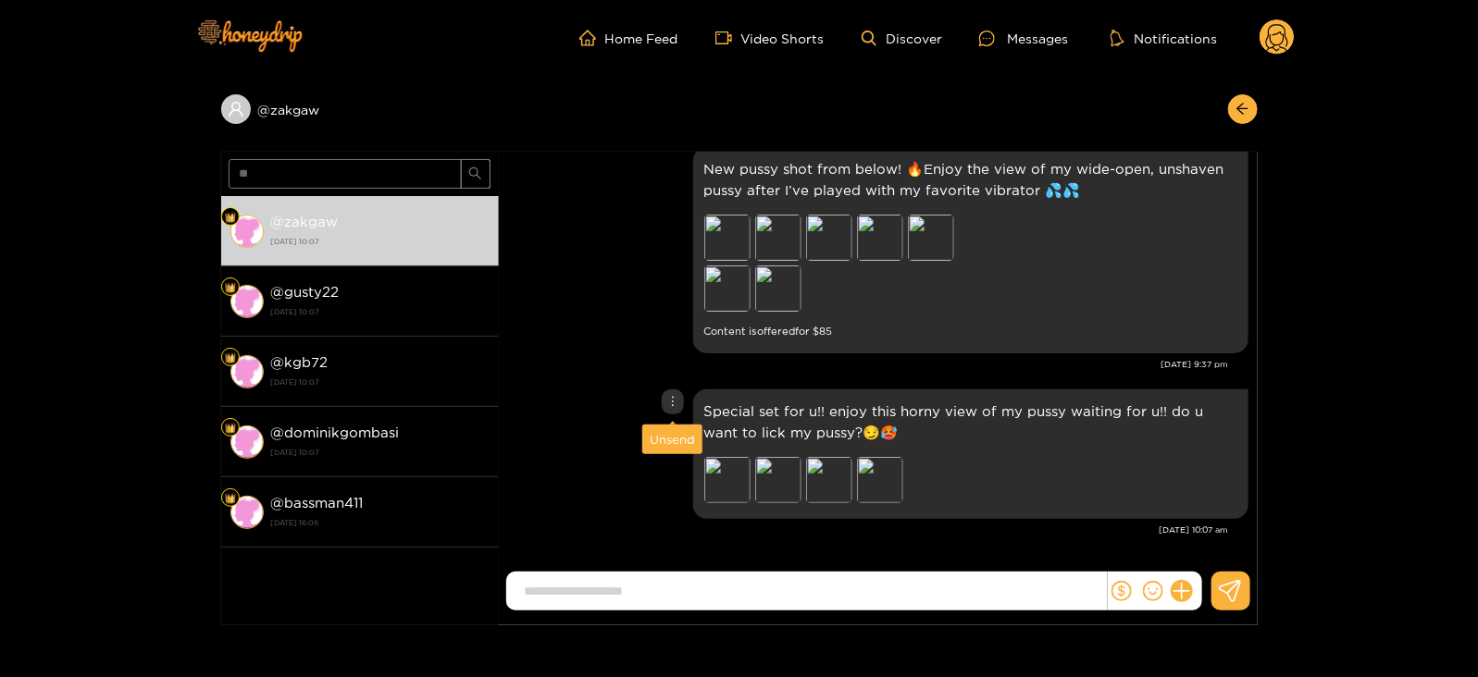
click at [660, 440] on div "Unsend" at bounding box center [672, 439] width 45 height 19
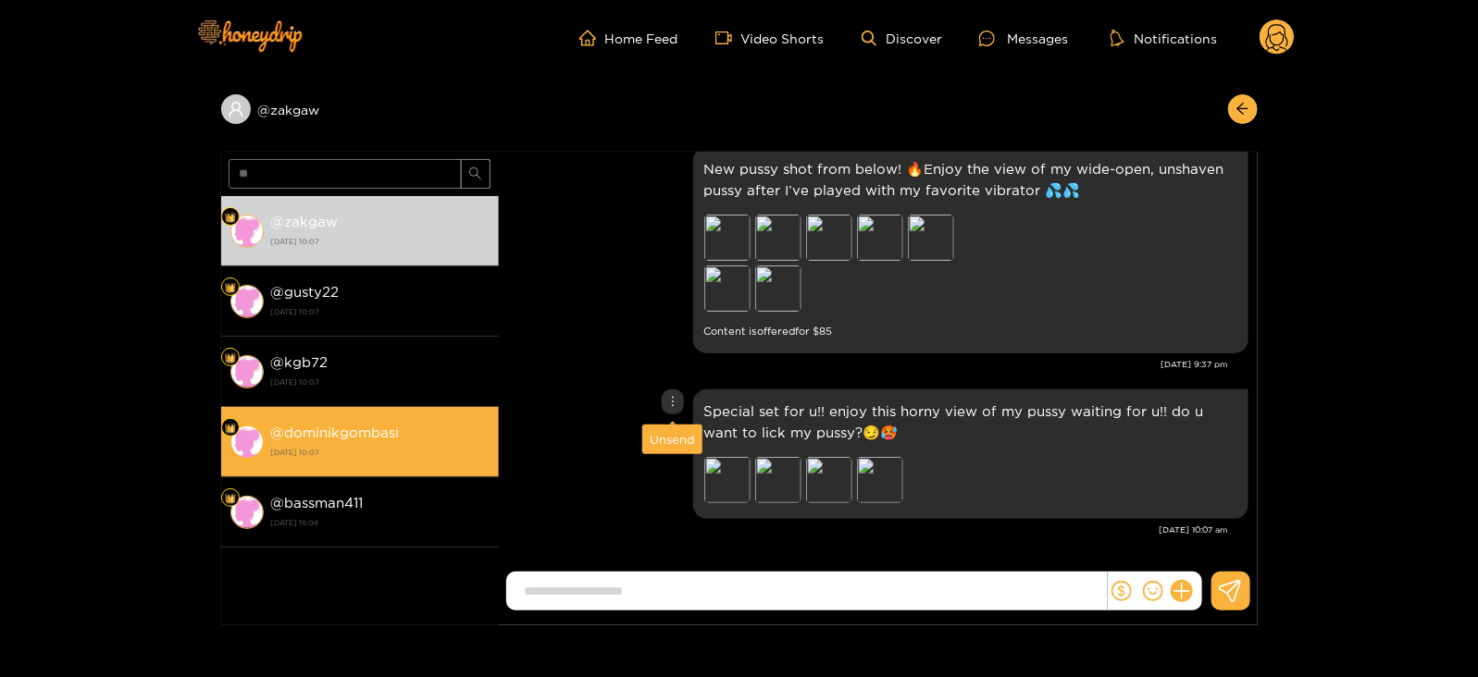
scroll to position [2318, 0]
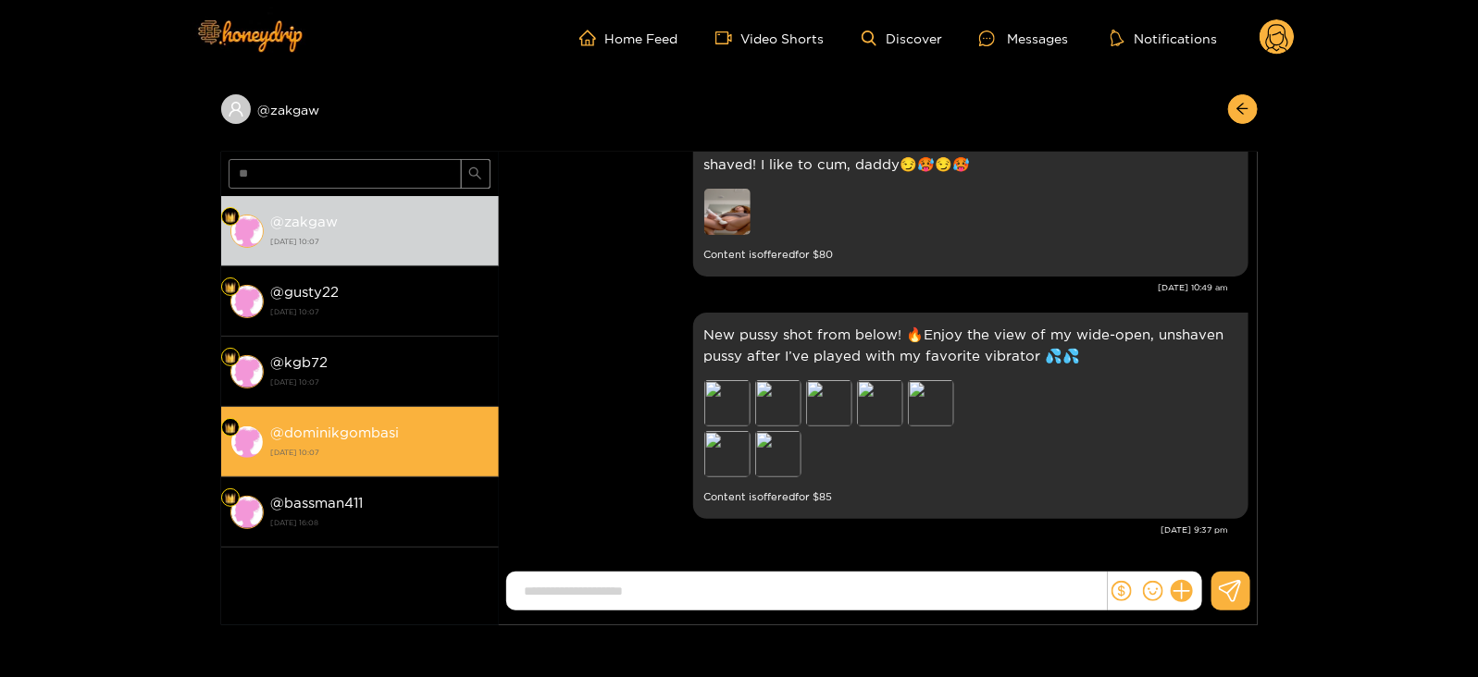
click at [344, 455] on strong "[DATE] 10:07" at bounding box center [380, 452] width 218 height 17
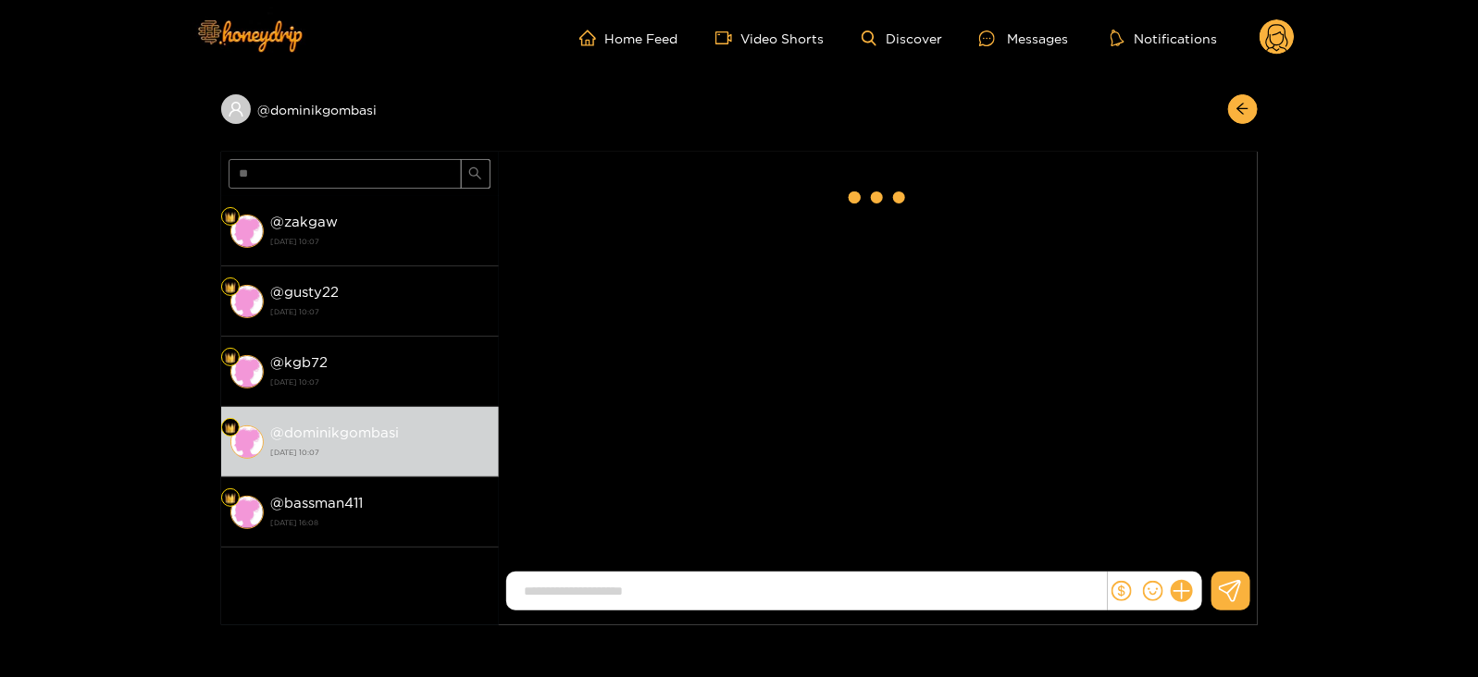
scroll to position [2484, 0]
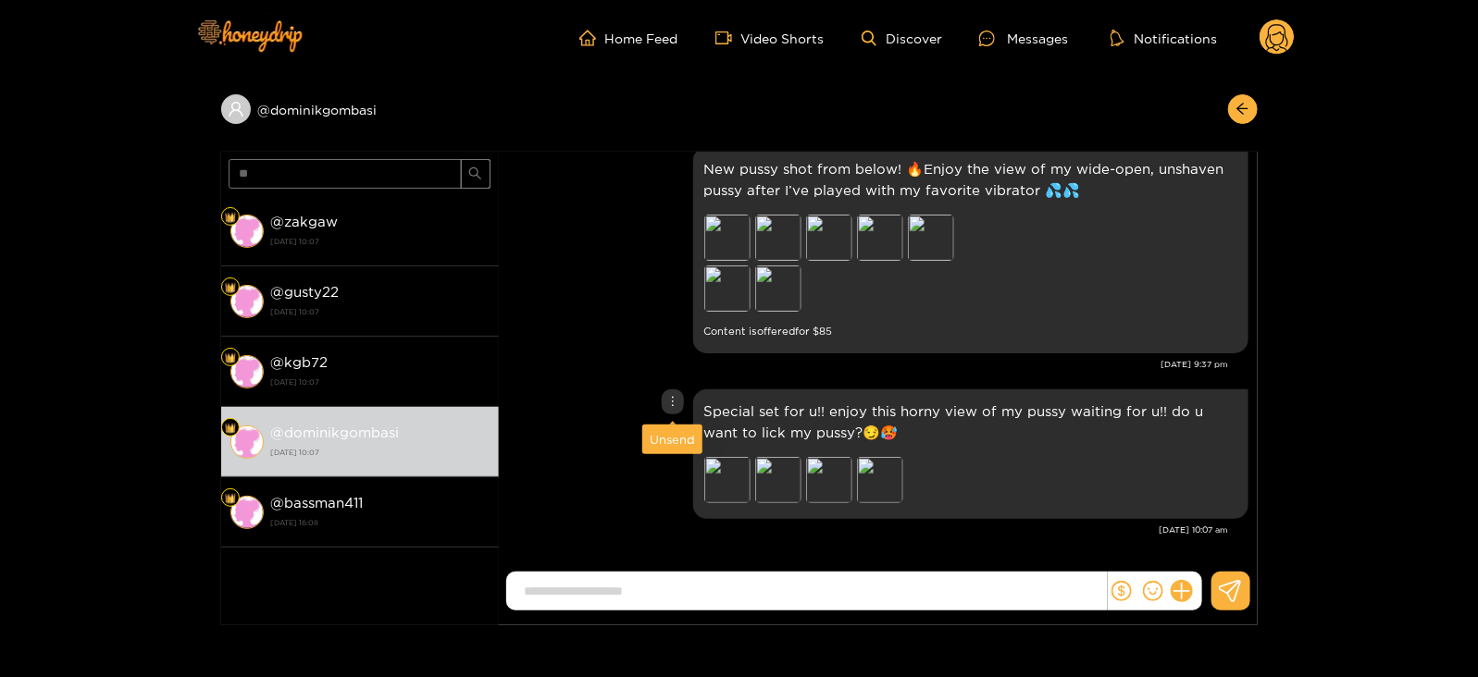
click at [663, 436] on div "Unsend" at bounding box center [672, 439] width 45 height 19
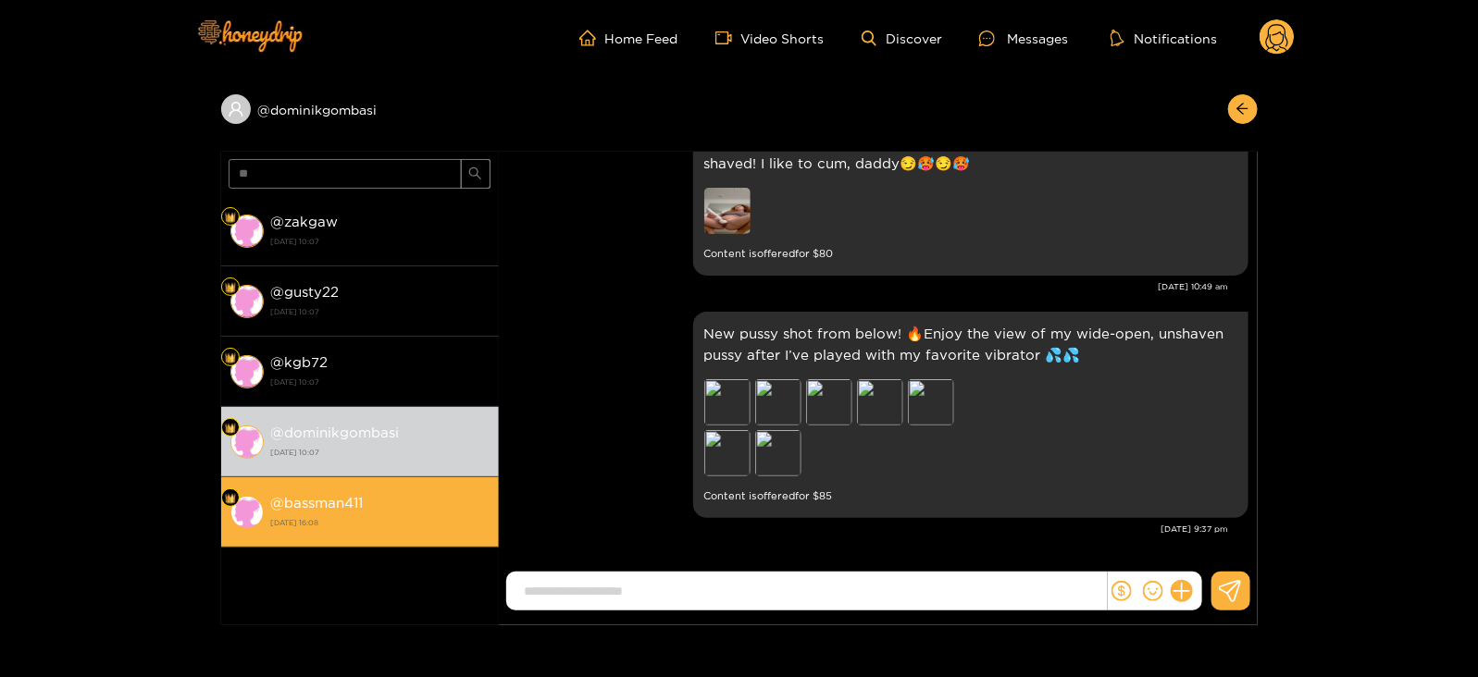
scroll to position [2318, 0]
click at [444, 498] on div "@ bassman411 [DATE] 16:08" at bounding box center [380, 512] width 218 height 42
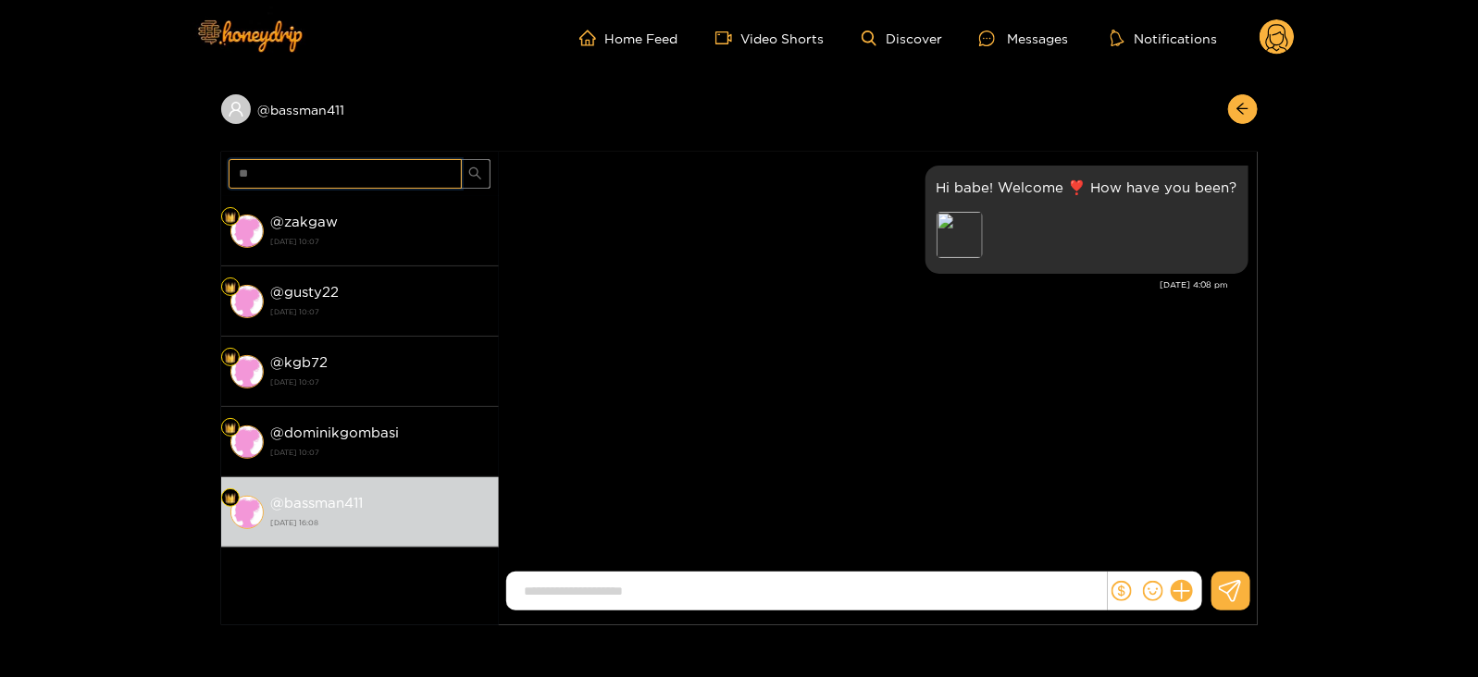
click at [279, 167] on input "**" at bounding box center [345, 174] width 233 height 30
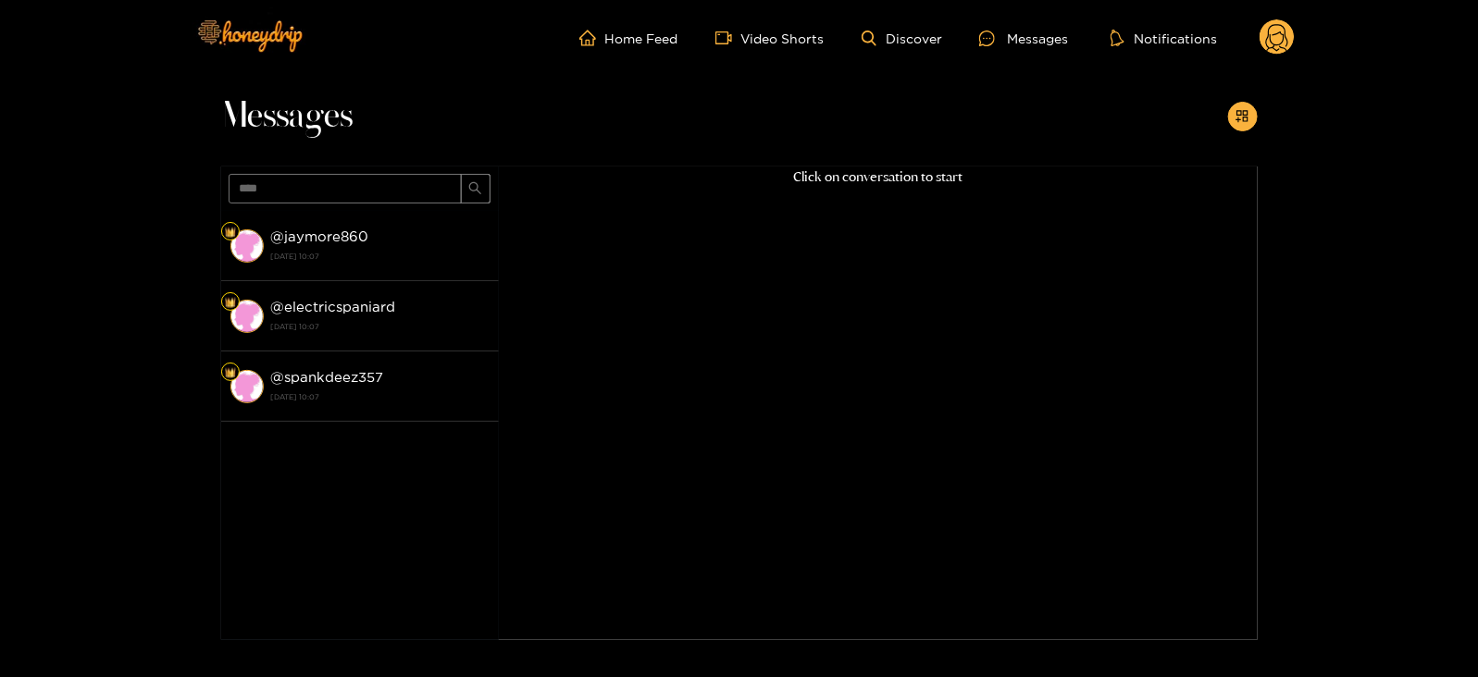
click at [338, 256] on strong "[DATE] 10:07" at bounding box center [380, 256] width 218 height 17
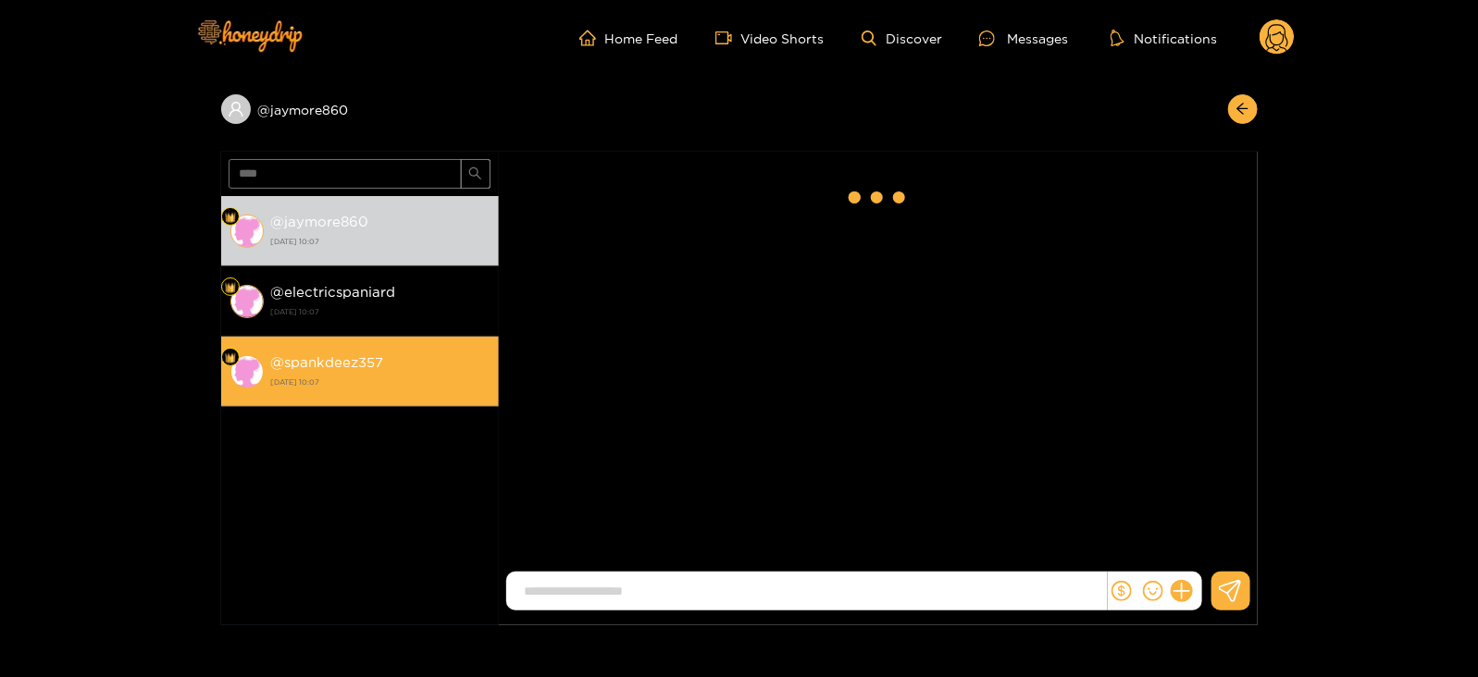
click at [315, 358] on strong "@ spankdeez357" at bounding box center [327, 362] width 113 height 16
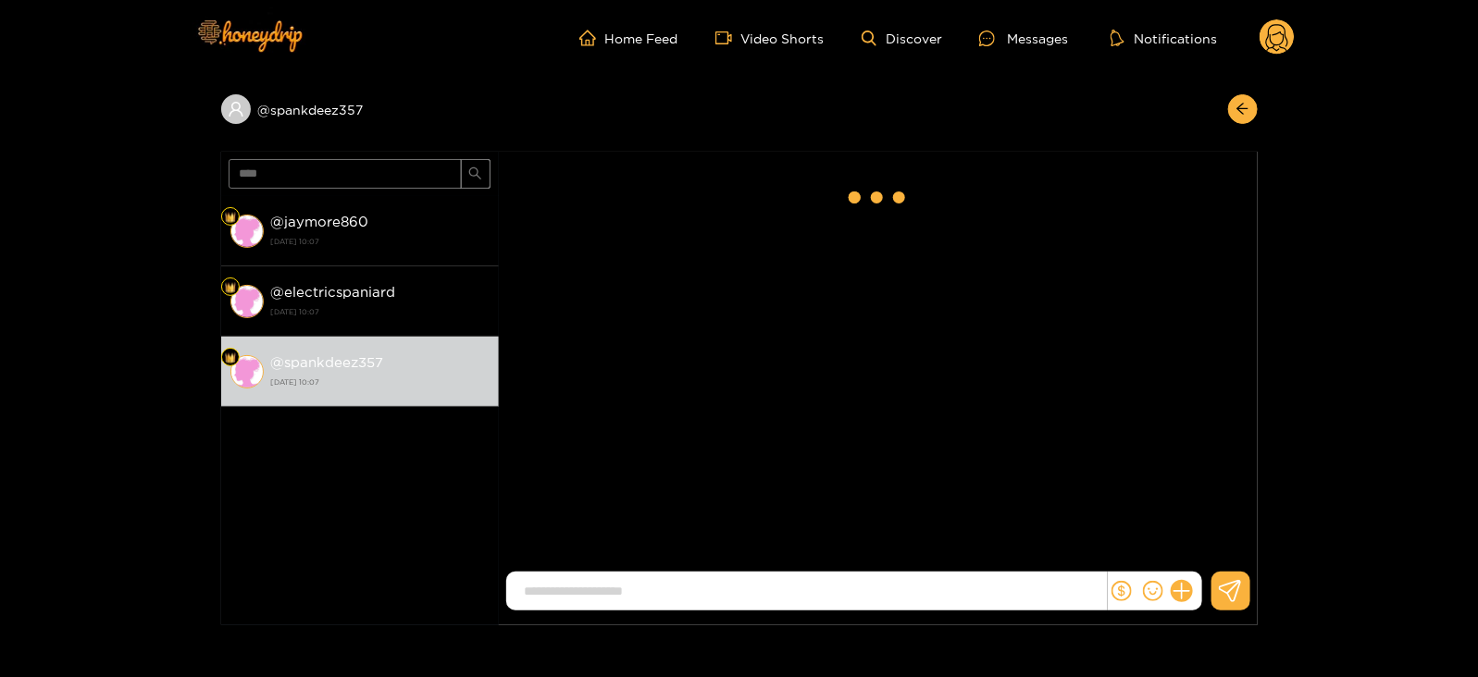
scroll to position [2484, 0]
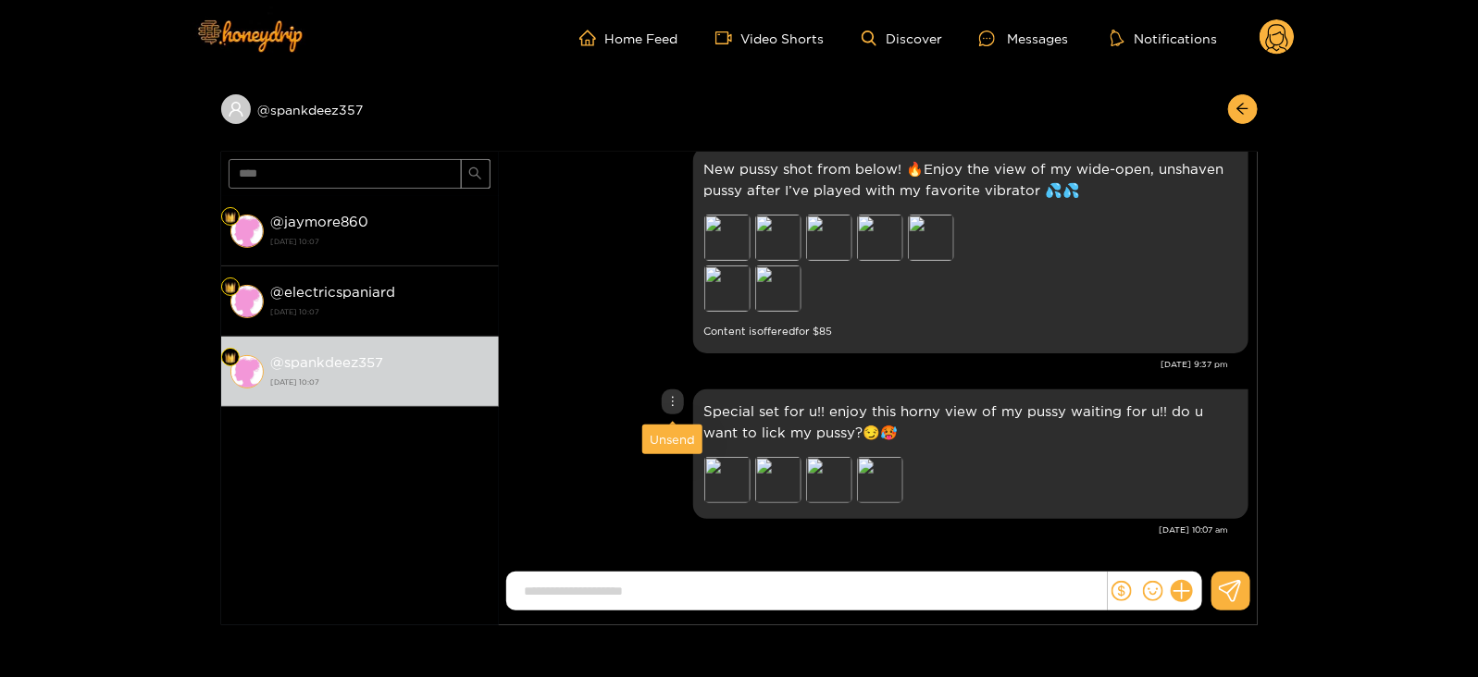
click at [664, 437] on div "Unsend" at bounding box center [672, 439] width 45 height 19
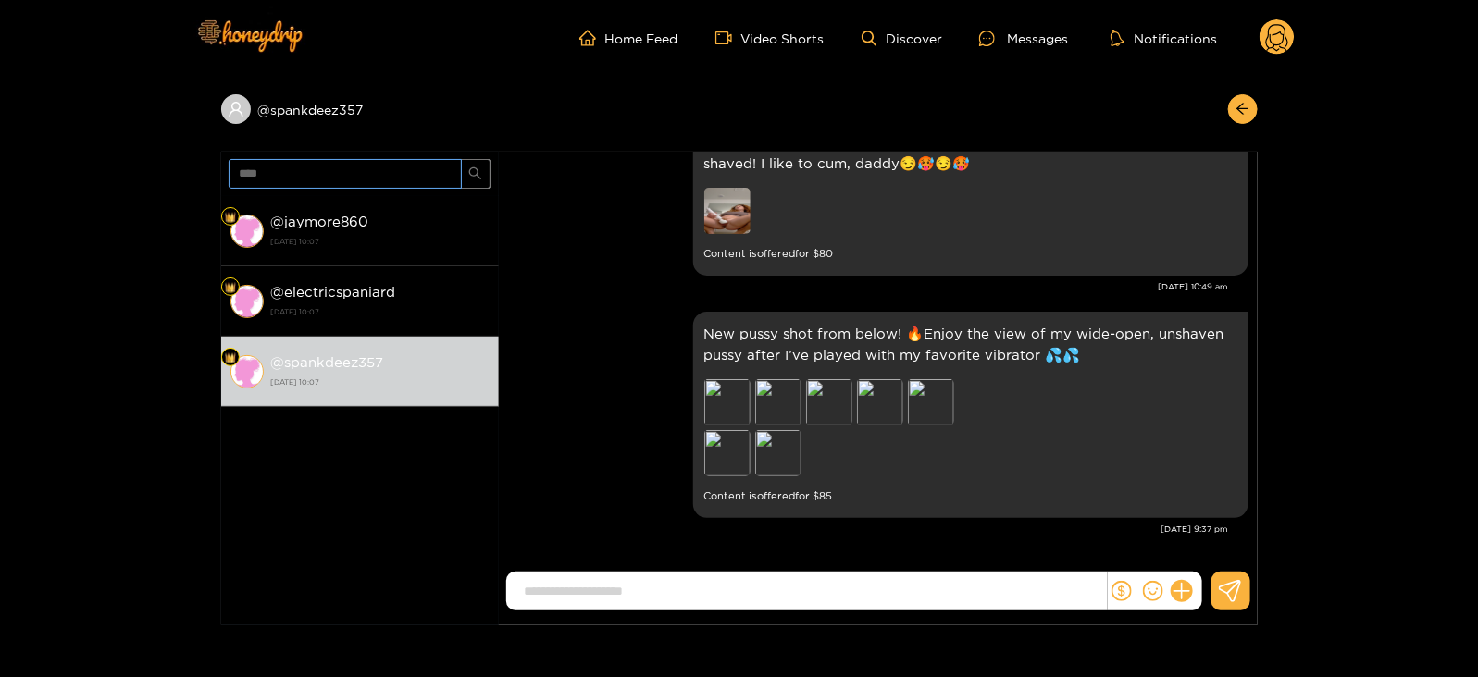
scroll to position [2318, 0]
click at [300, 173] on input "****" at bounding box center [345, 174] width 233 height 30
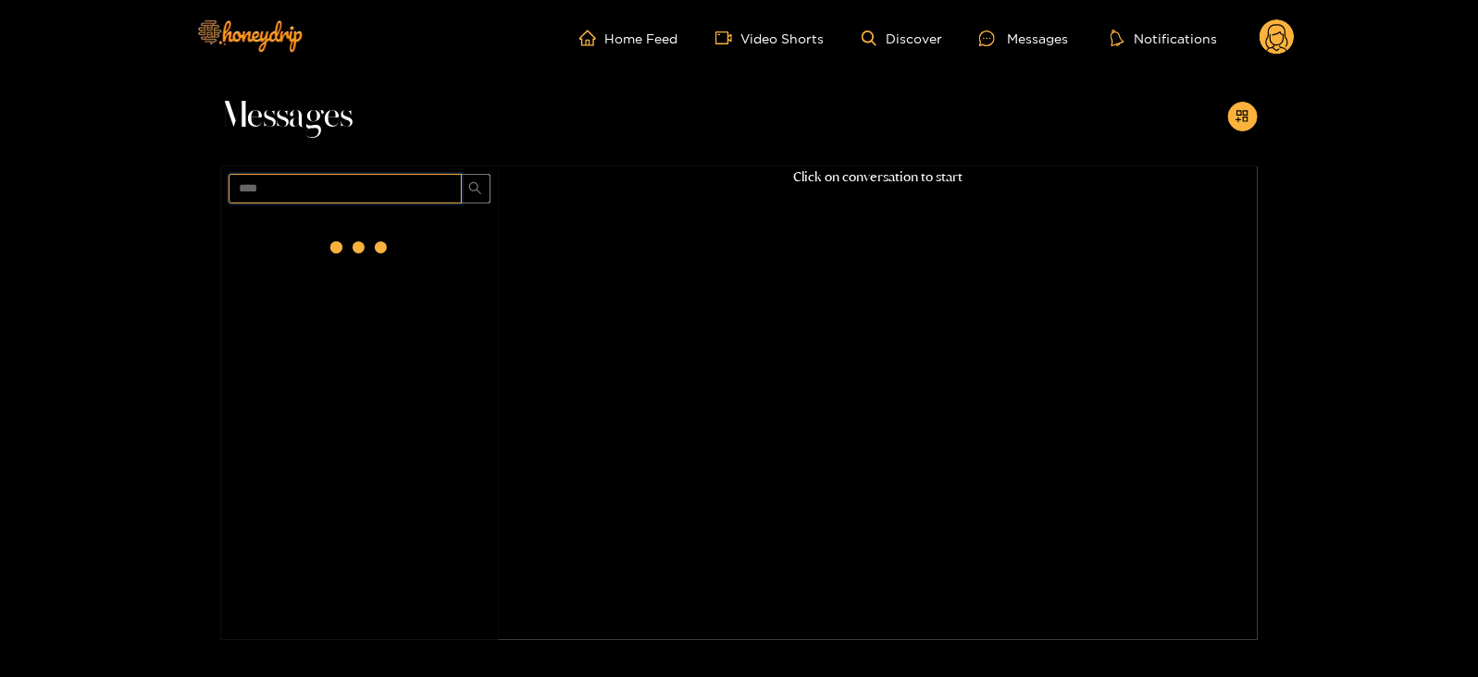
scroll to position [0, 0]
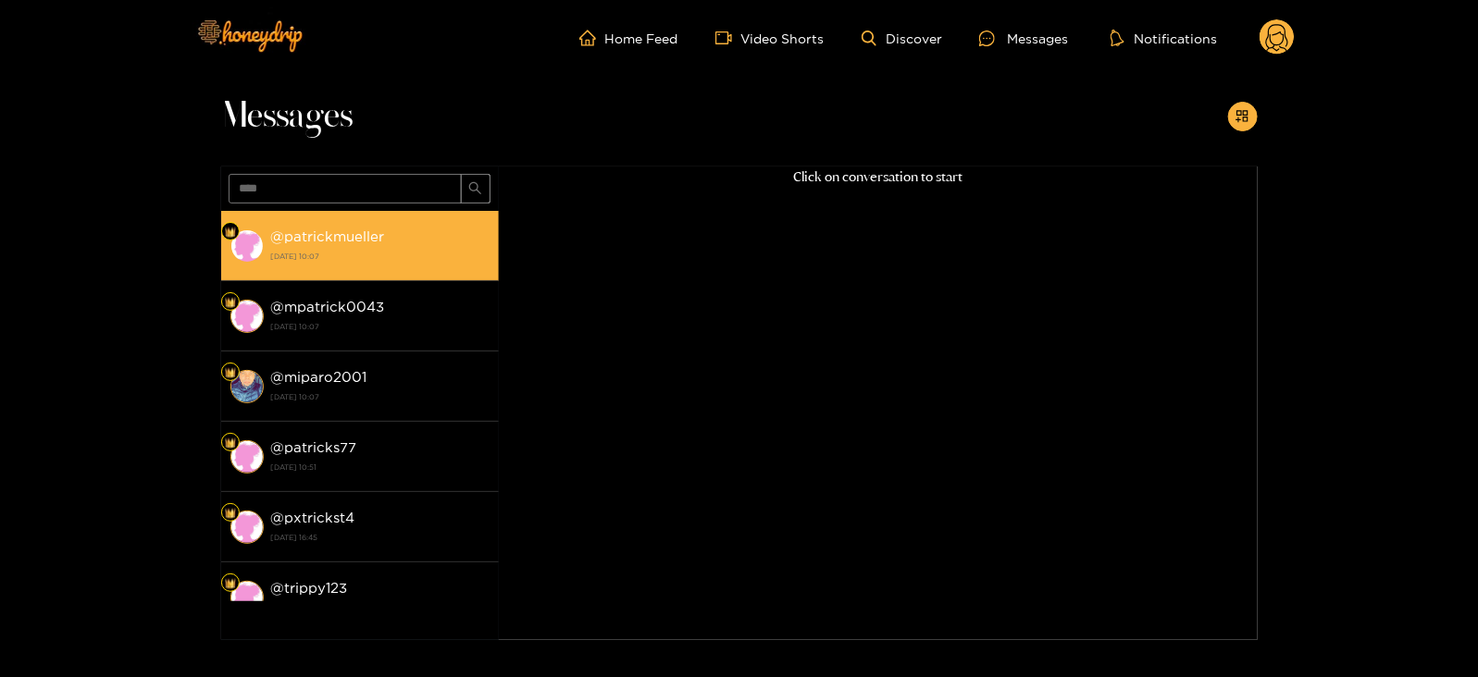
click at [327, 251] on strong "[DATE] 10:07" at bounding box center [380, 256] width 218 height 17
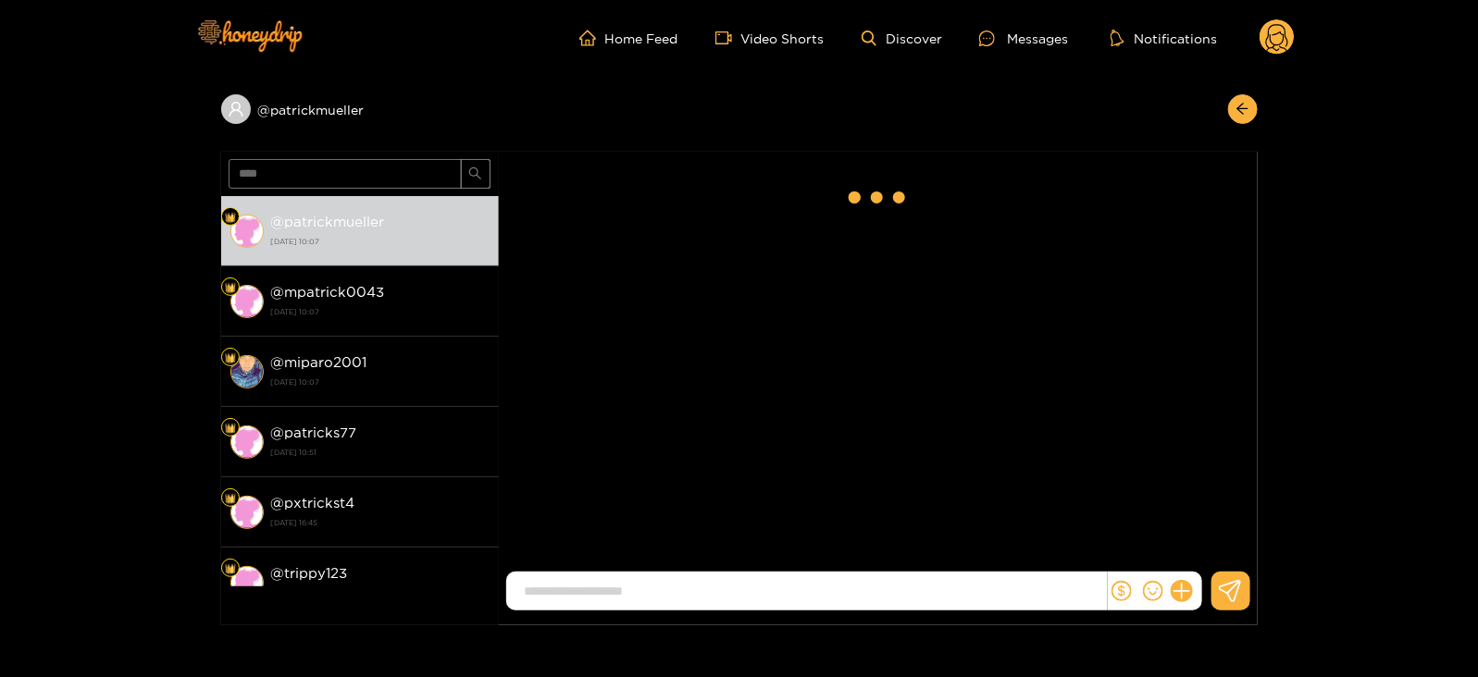
scroll to position [2484, 0]
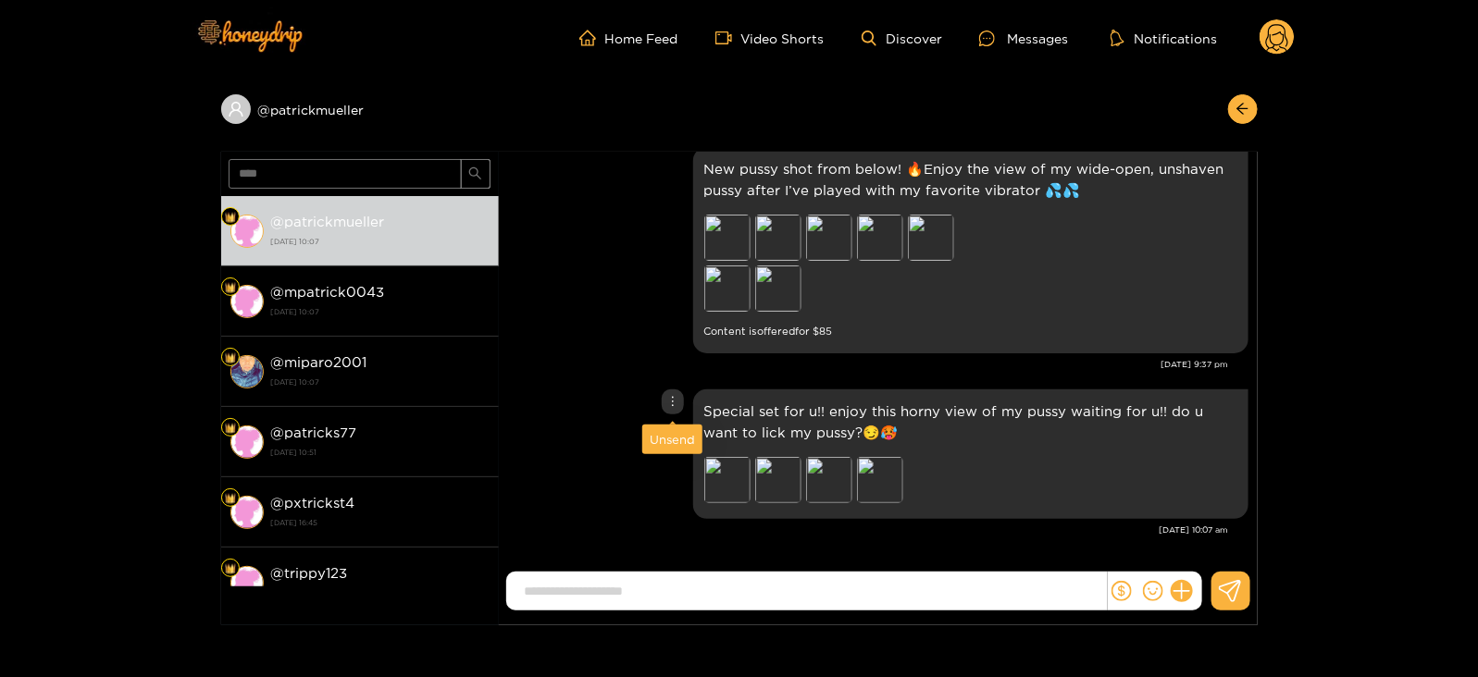
click at [662, 436] on div "Unsend" at bounding box center [672, 439] width 45 height 19
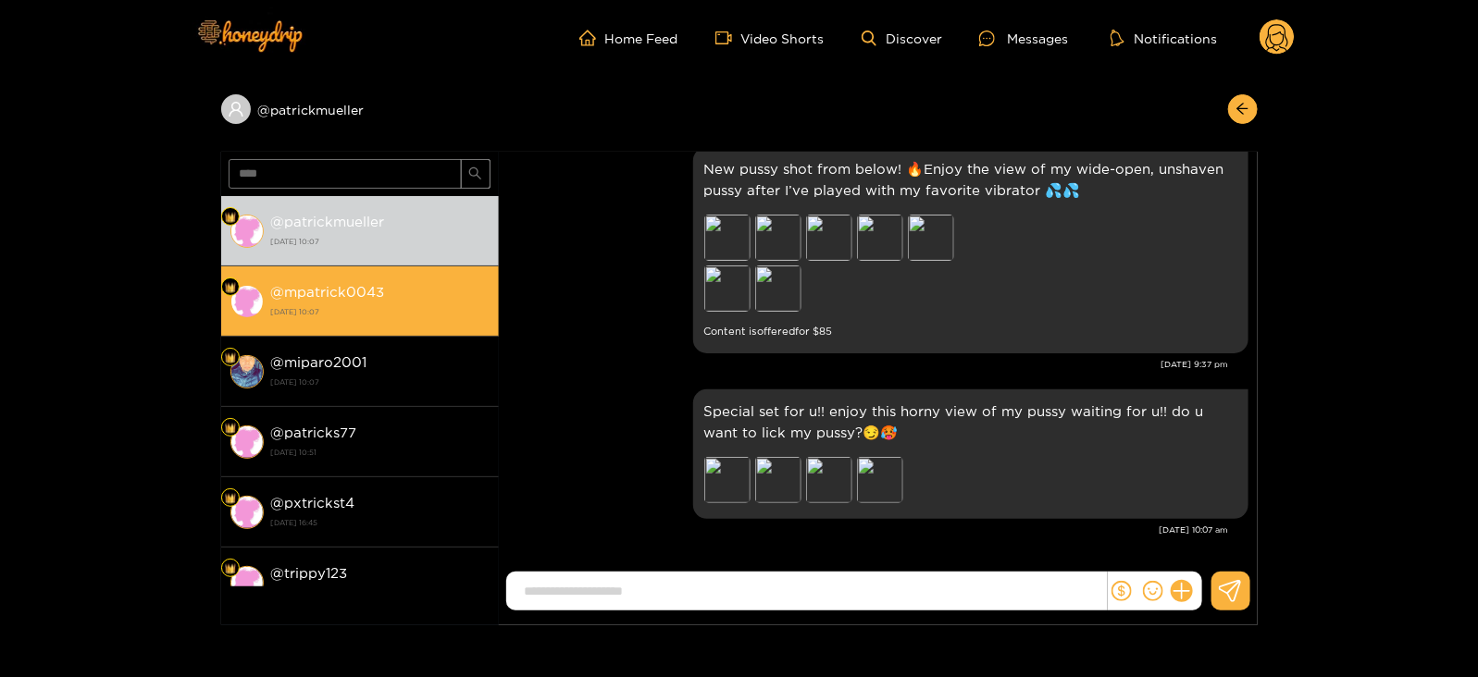
scroll to position [2318, 0]
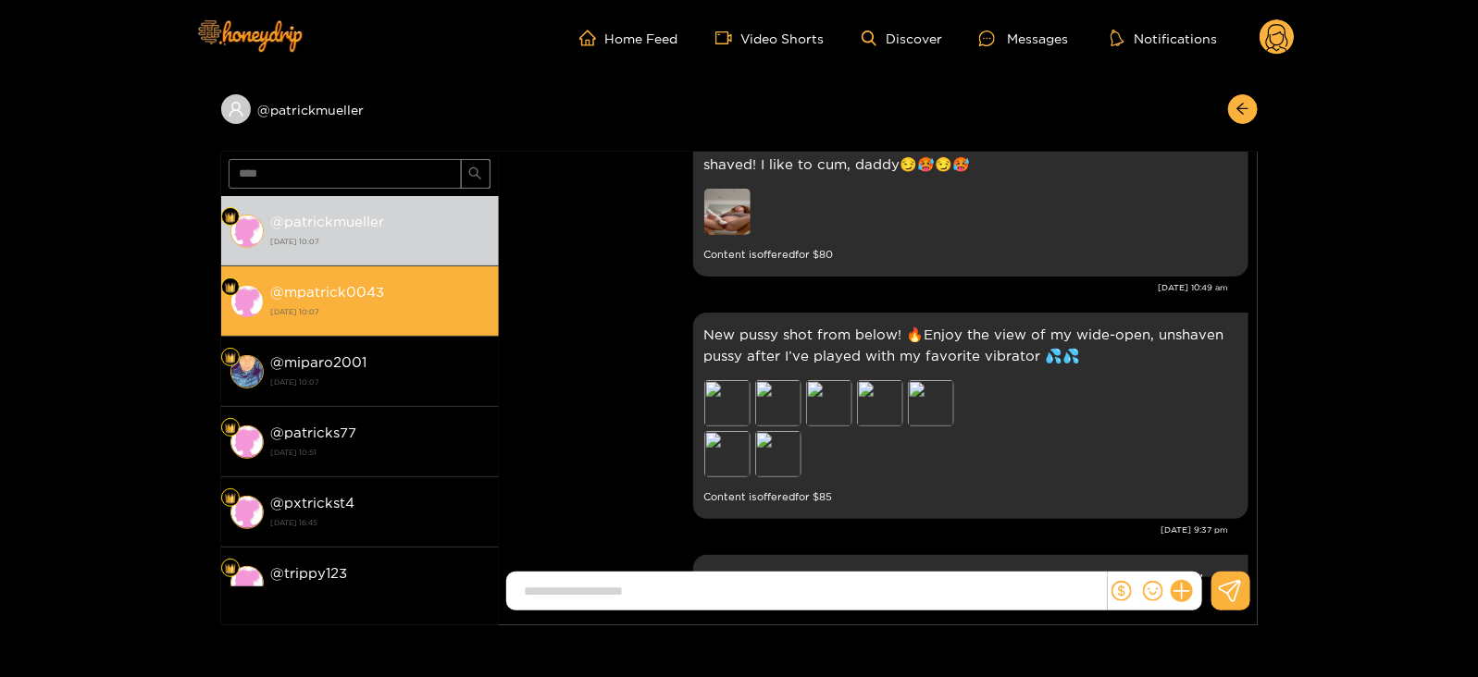
click at [376, 292] on strong "@ mpatrick0043" at bounding box center [328, 292] width 114 height 16
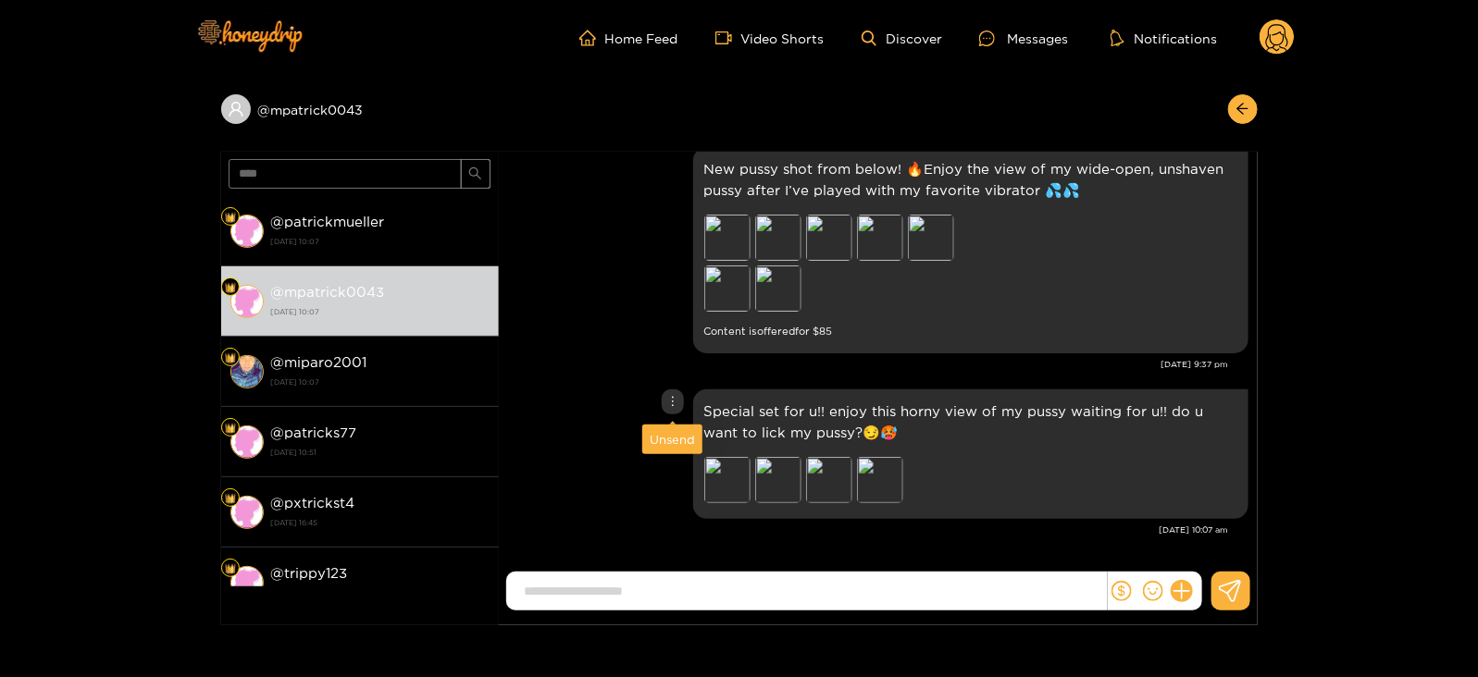
click at [665, 441] on div "Unsend" at bounding box center [672, 439] width 45 height 19
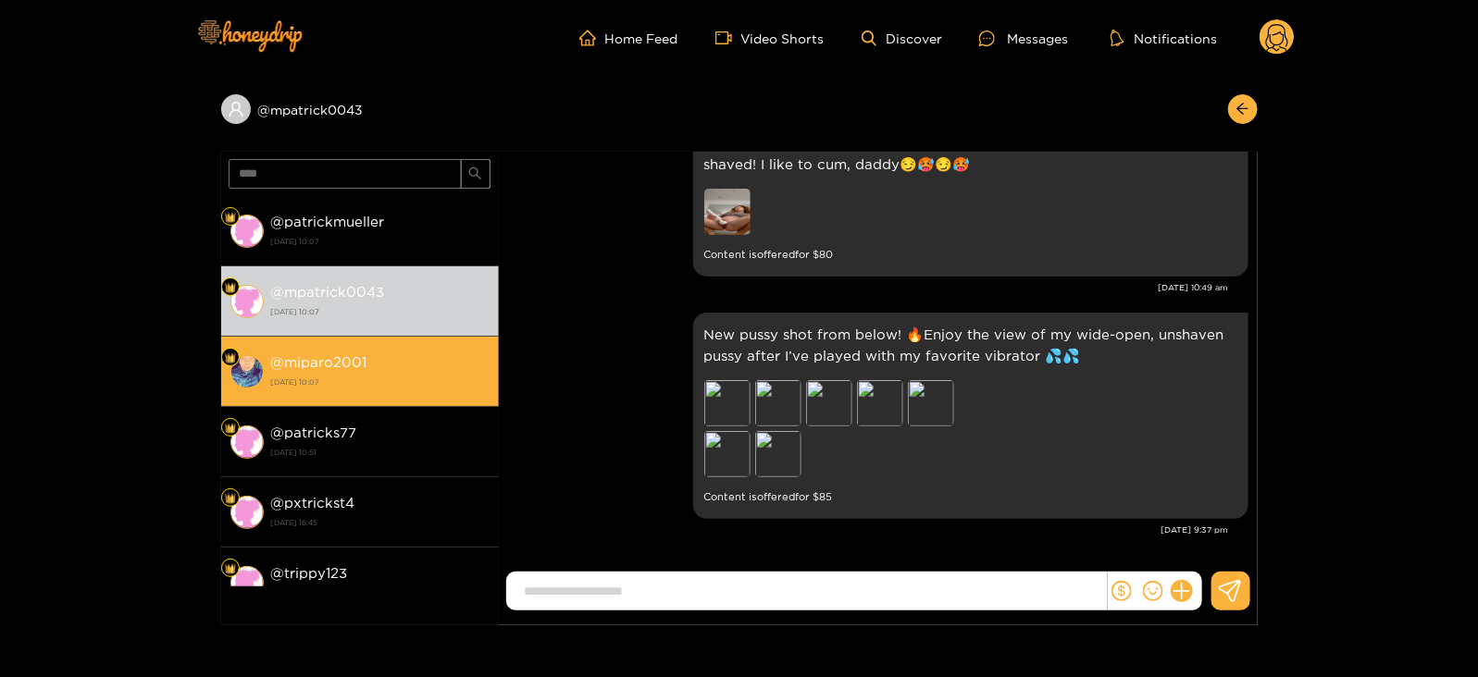
click at [421, 370] on div "@ miparo2001 [DATE] 10:07" at bounding box center [380, 372] width 218 height 42
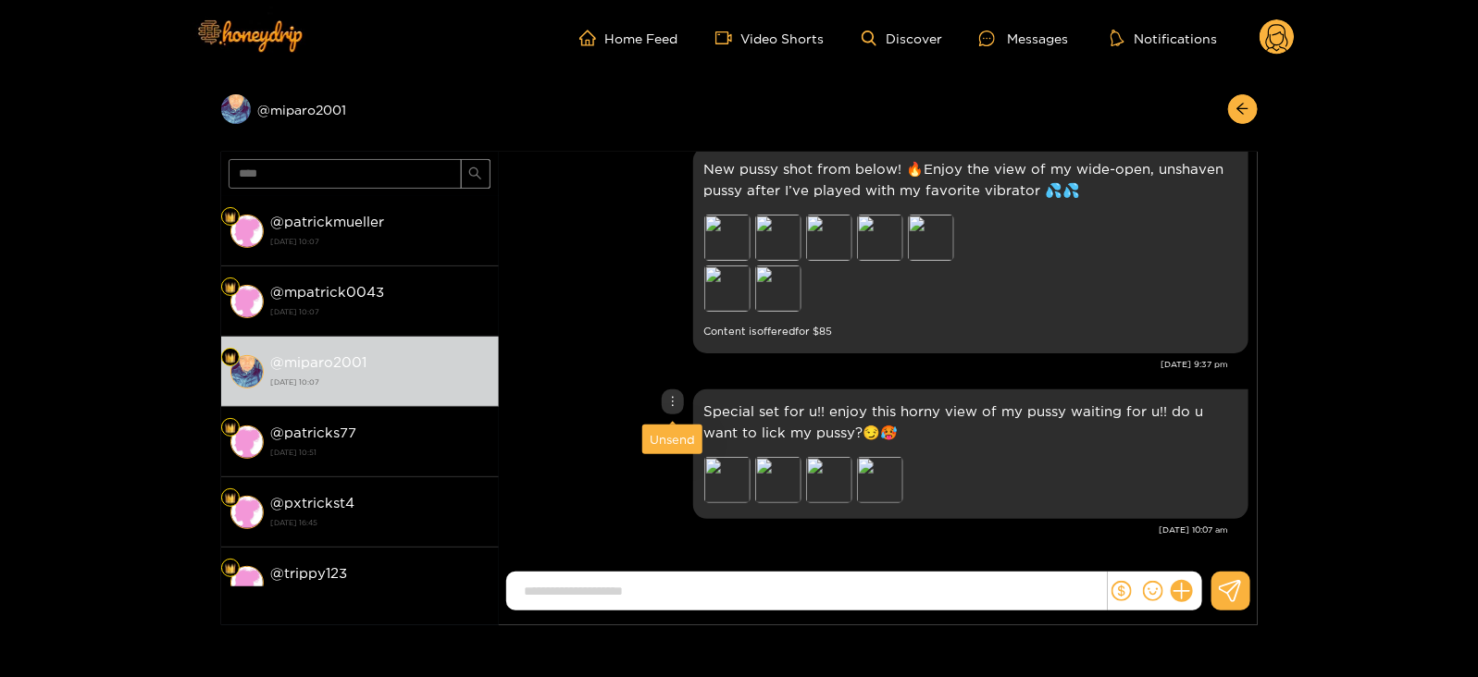
click at [666, 431] on div "Unsend" at bounding box center [672, 439] width 45 height 19
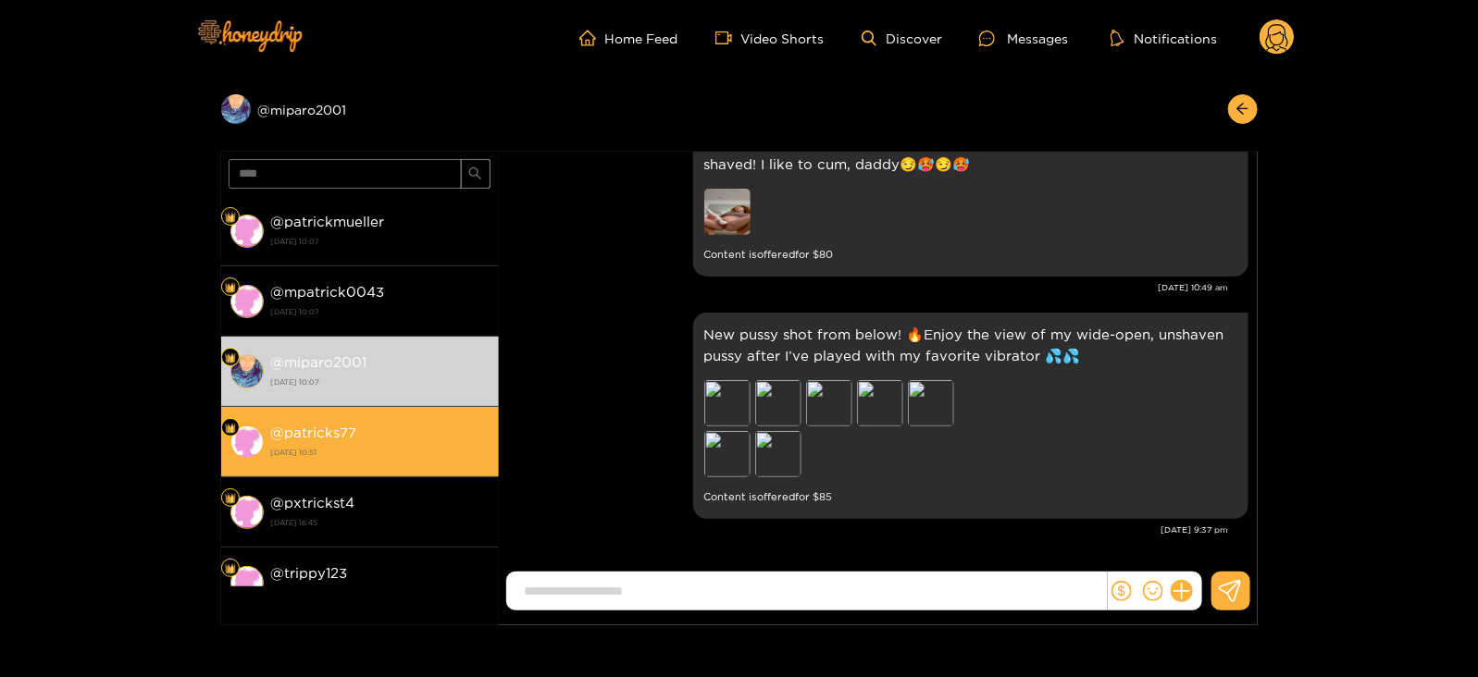
click at [416, 446] on strong "[DATE] 10:51" at bounding box center [380, 452] width 218 height 17
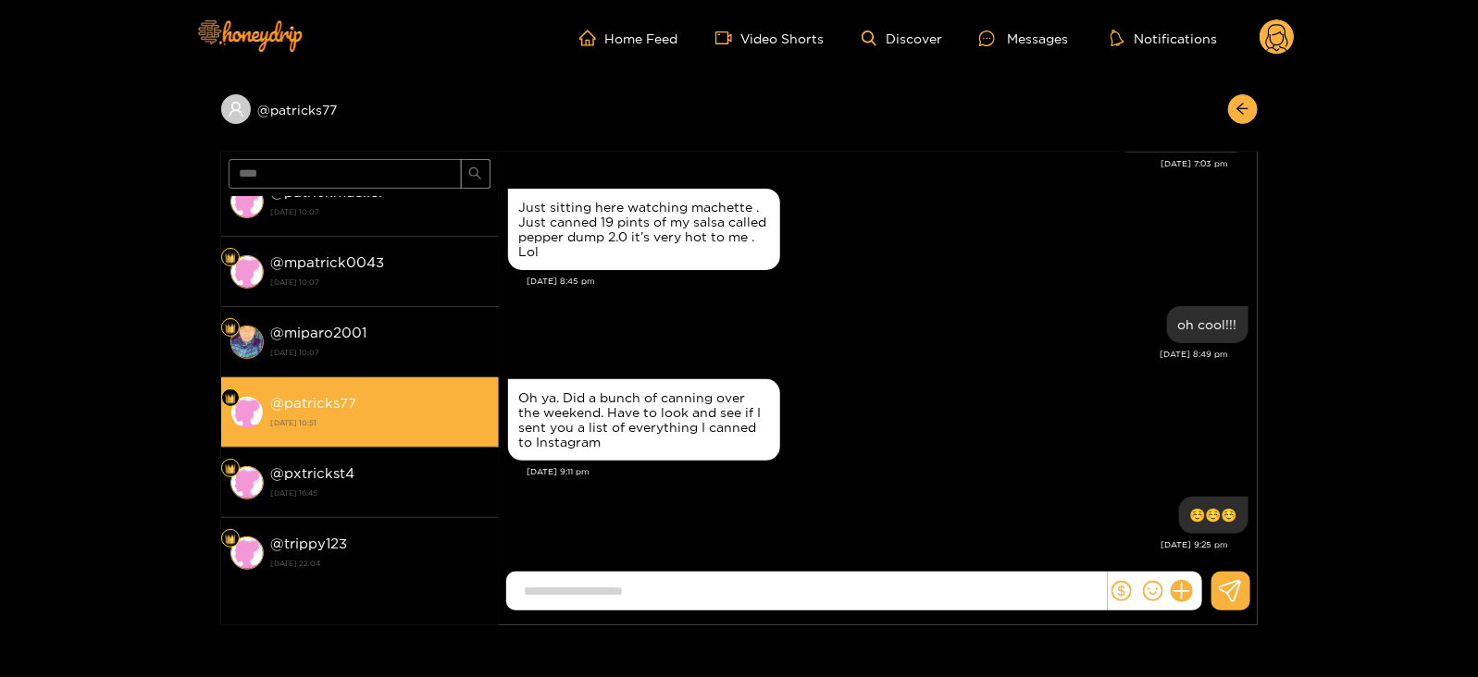
click at [416, 445] on li "@ patricks77 [DATE] 10:51" at bounding box center [360, 413] width 278 height 70
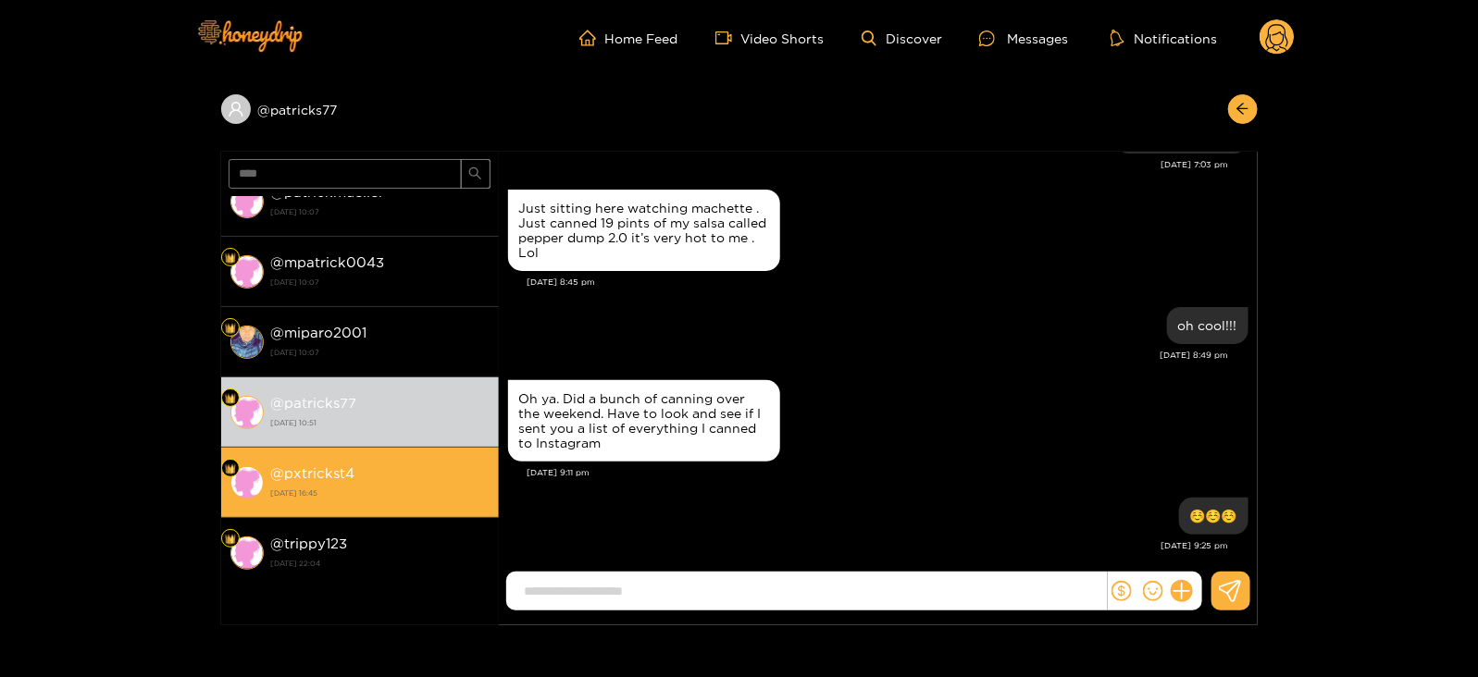
click at [413, 473] on div "@ pxtrickst4 [DATE] 16:45" at bounding box center [380, 483] width 218 height 42
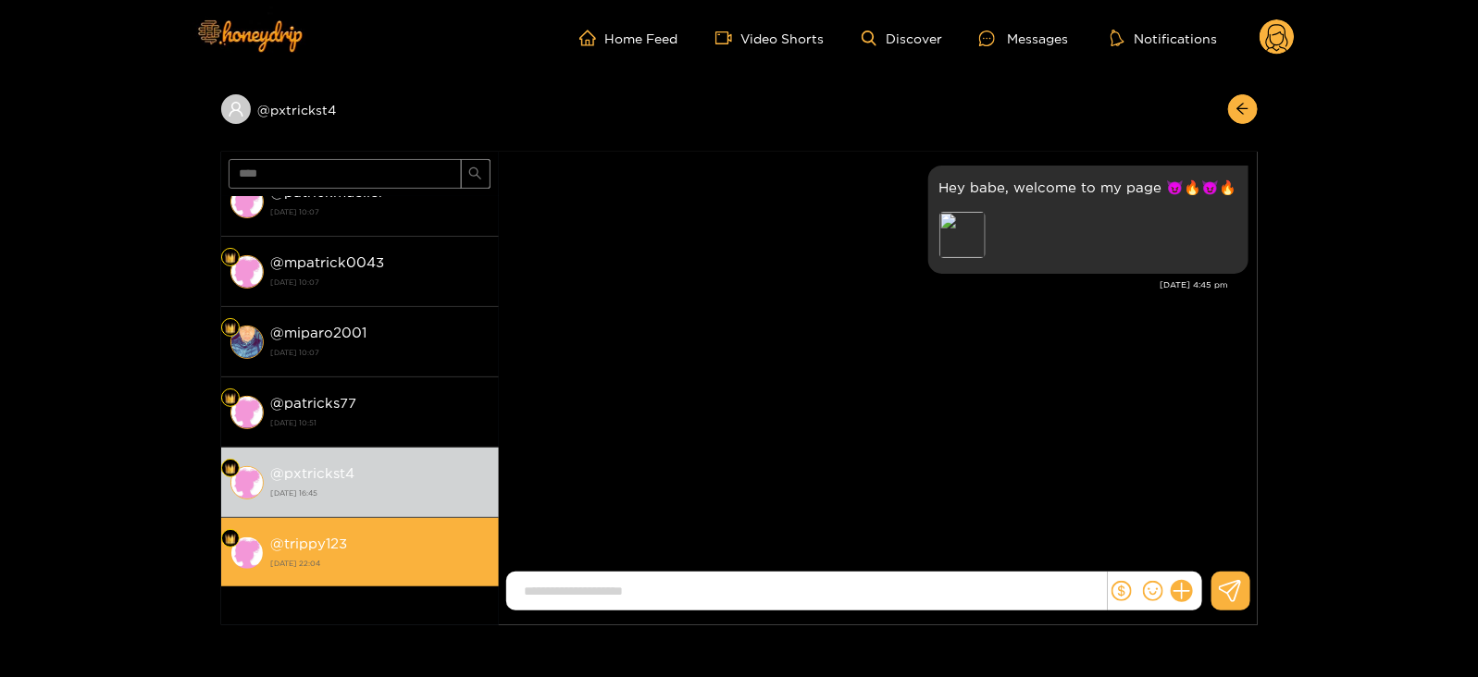
click at [433, 519] on li "@ trippy123 [DATE] 22:04" at bounding box center [360, 553] width 278 height 70
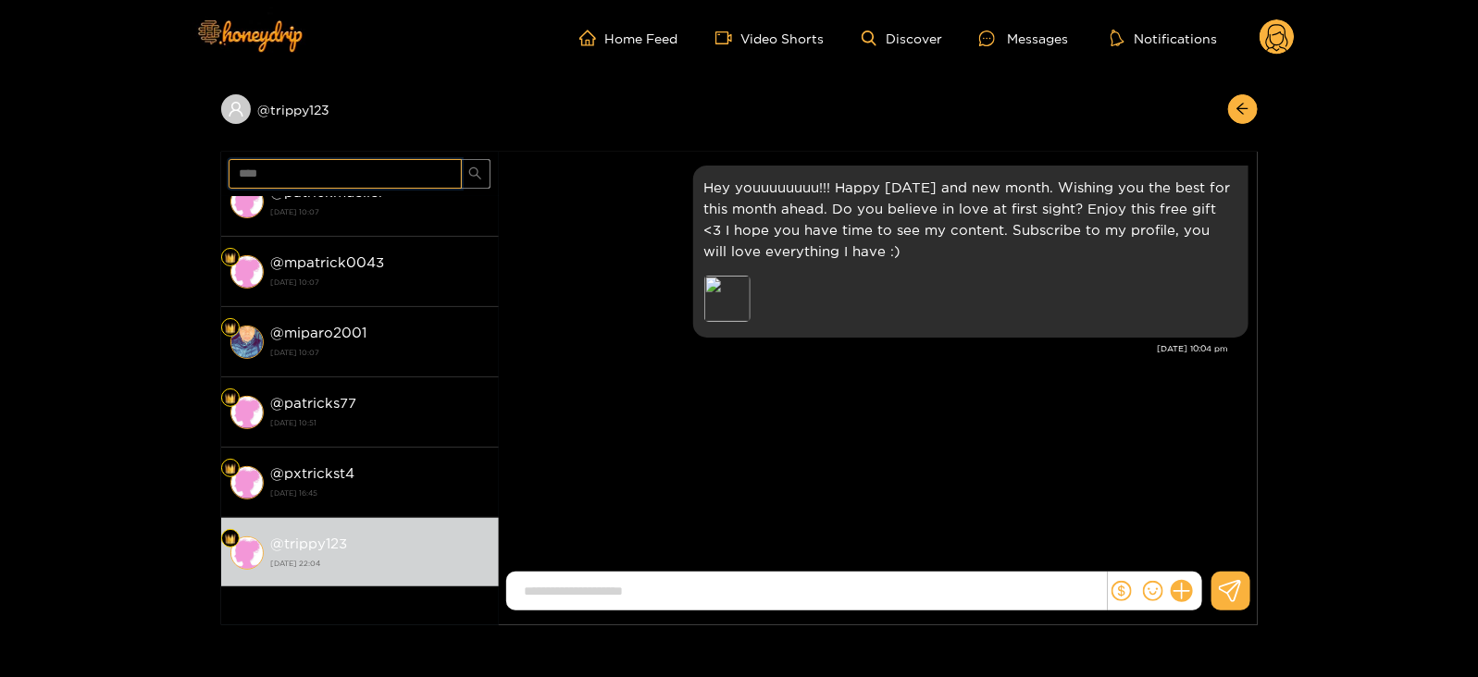
click at [324, 167] on input "****" at bounding box center [345, 174] width 233 height 30
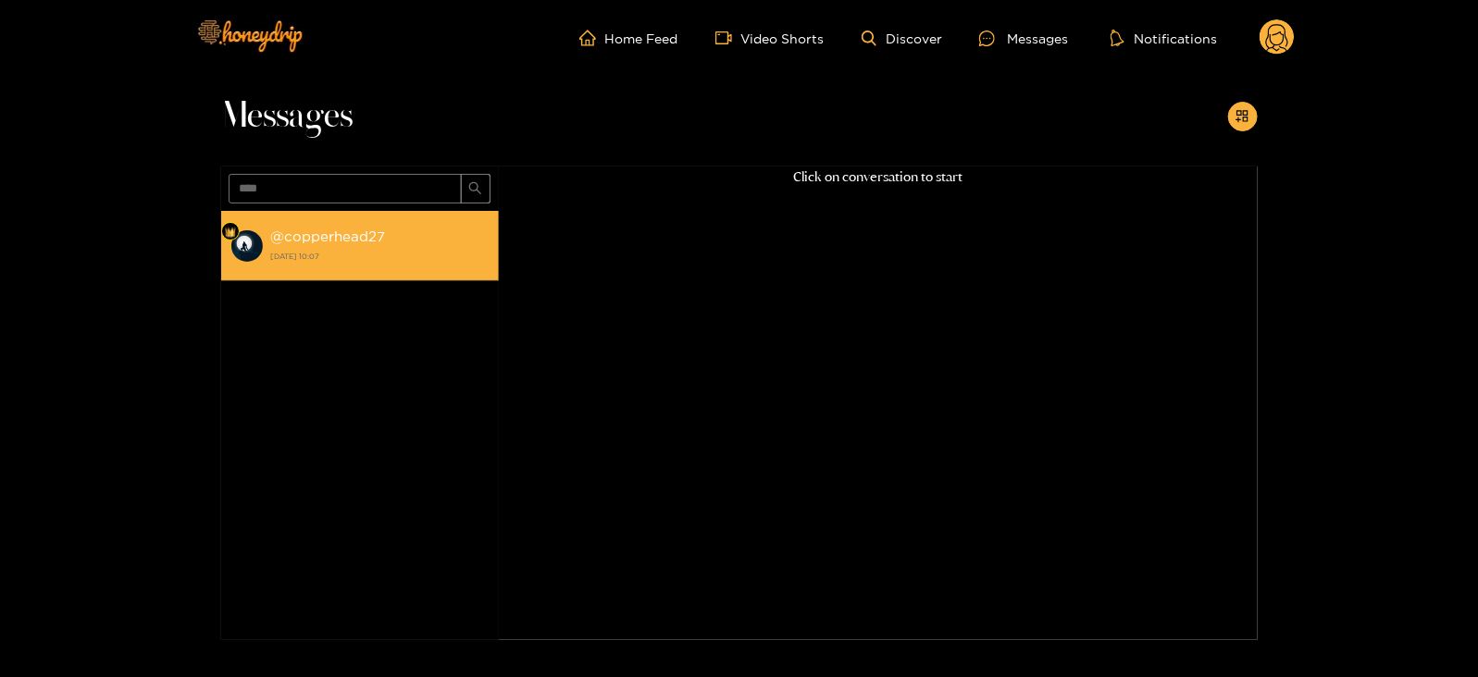
click at [257, 243] on img at bounding box center [246, 246] width 33 height 33
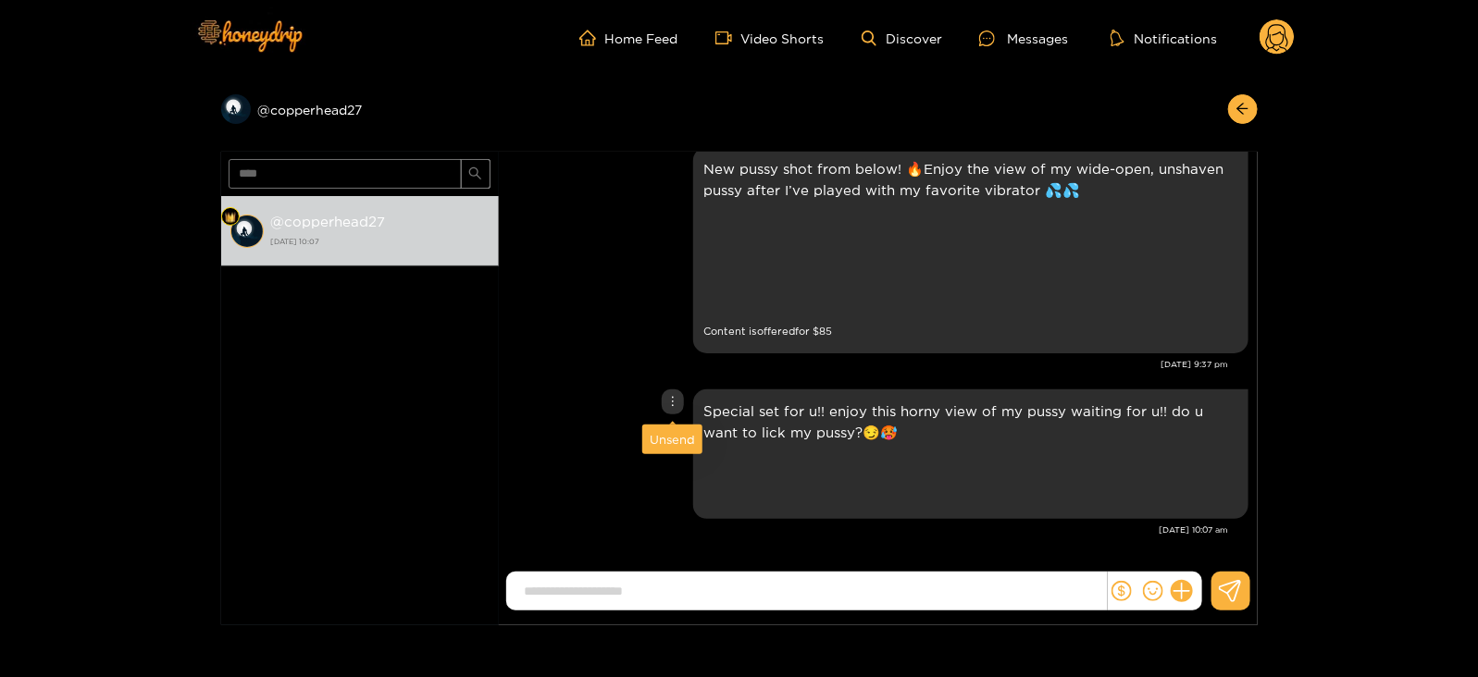
click at [664, 447] on div "Unsend" at bounding box center [672, 439] width 45 height 19
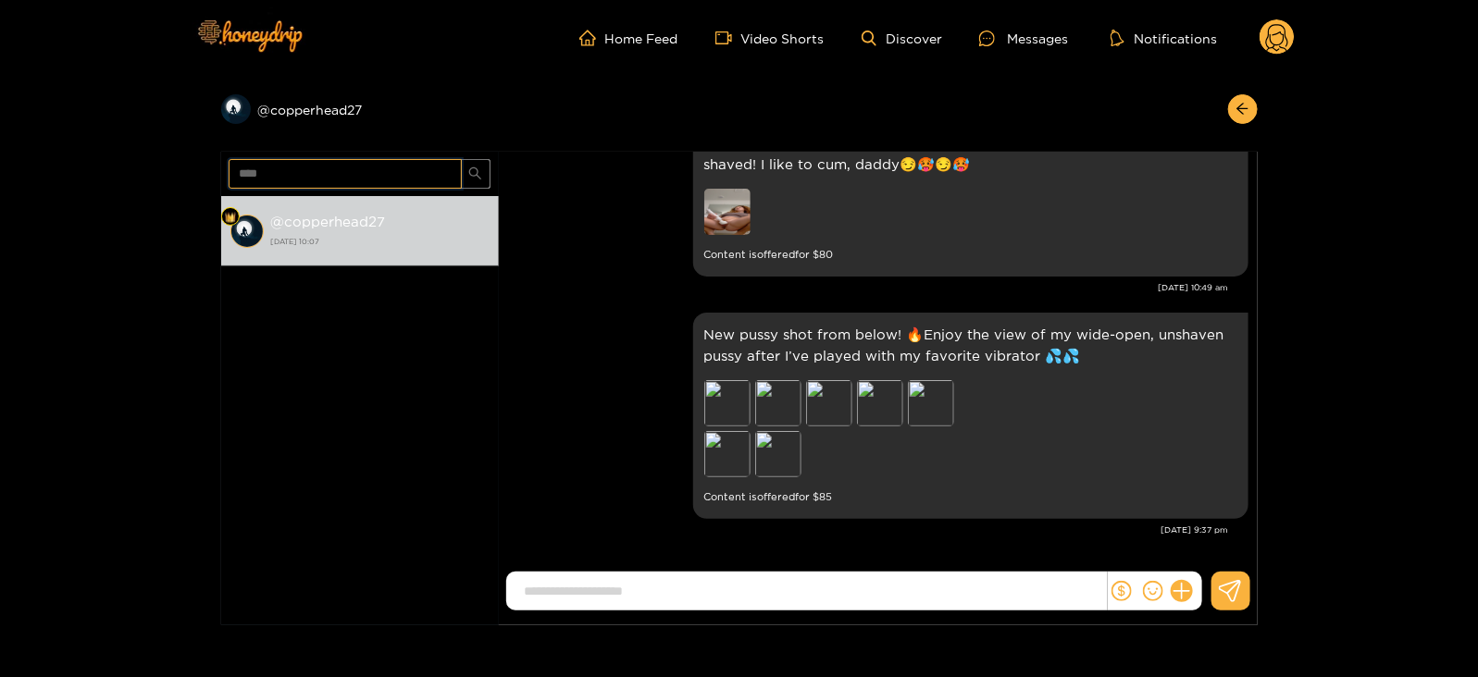
click at [251, 170] on input "****" at bounding box center [345, 174] width 233 height 30
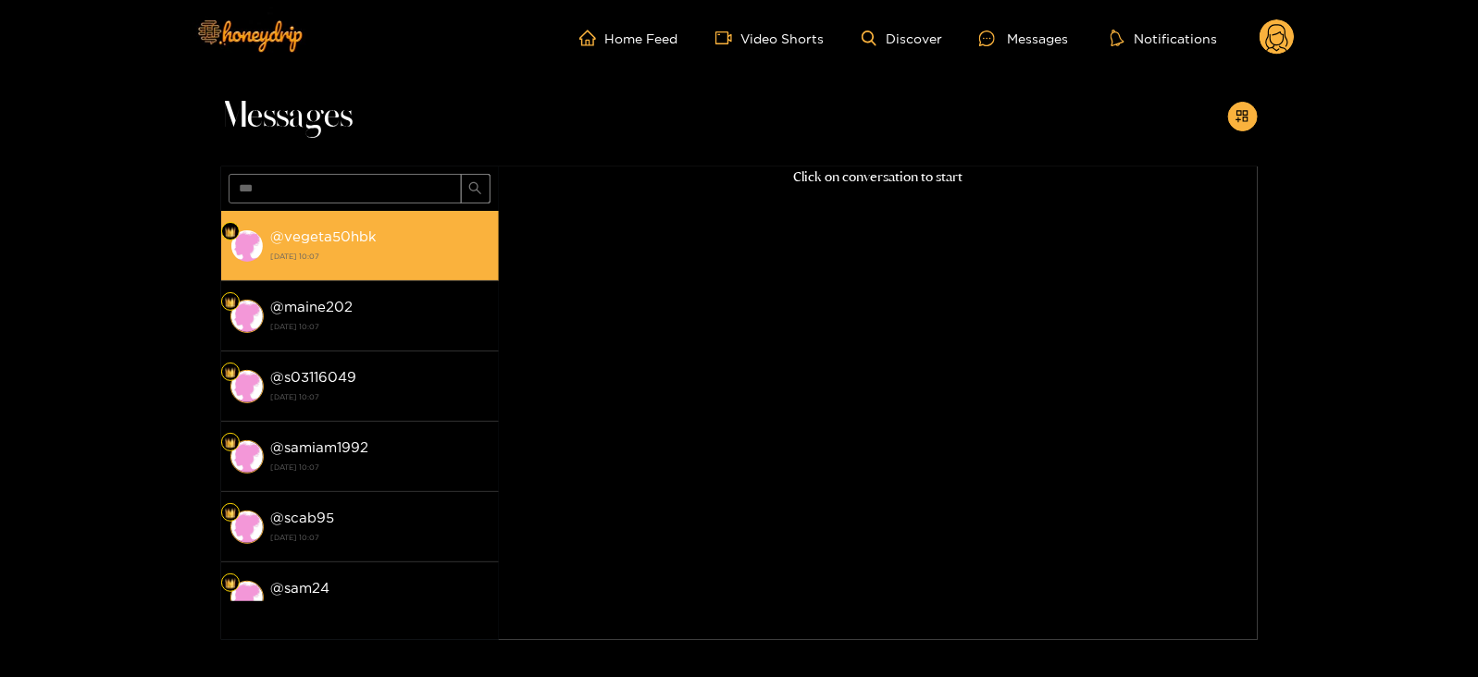
click at [393, 228] on div "@ vegeta50hbk [DATE] 10:07" at bounding box center [380, 246] width 218 height 42
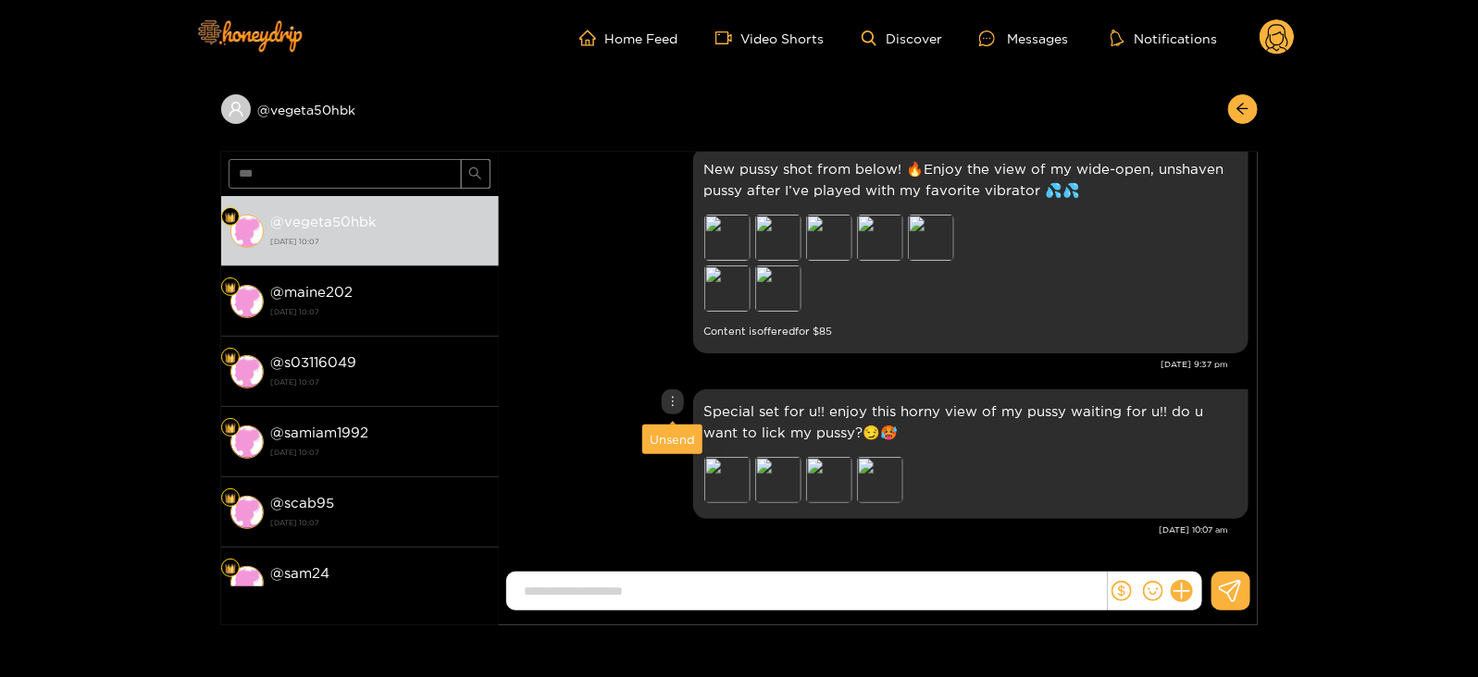
click at [670, 430] on div "Unsend" at bounding box center [672, 439] width 45 height 19
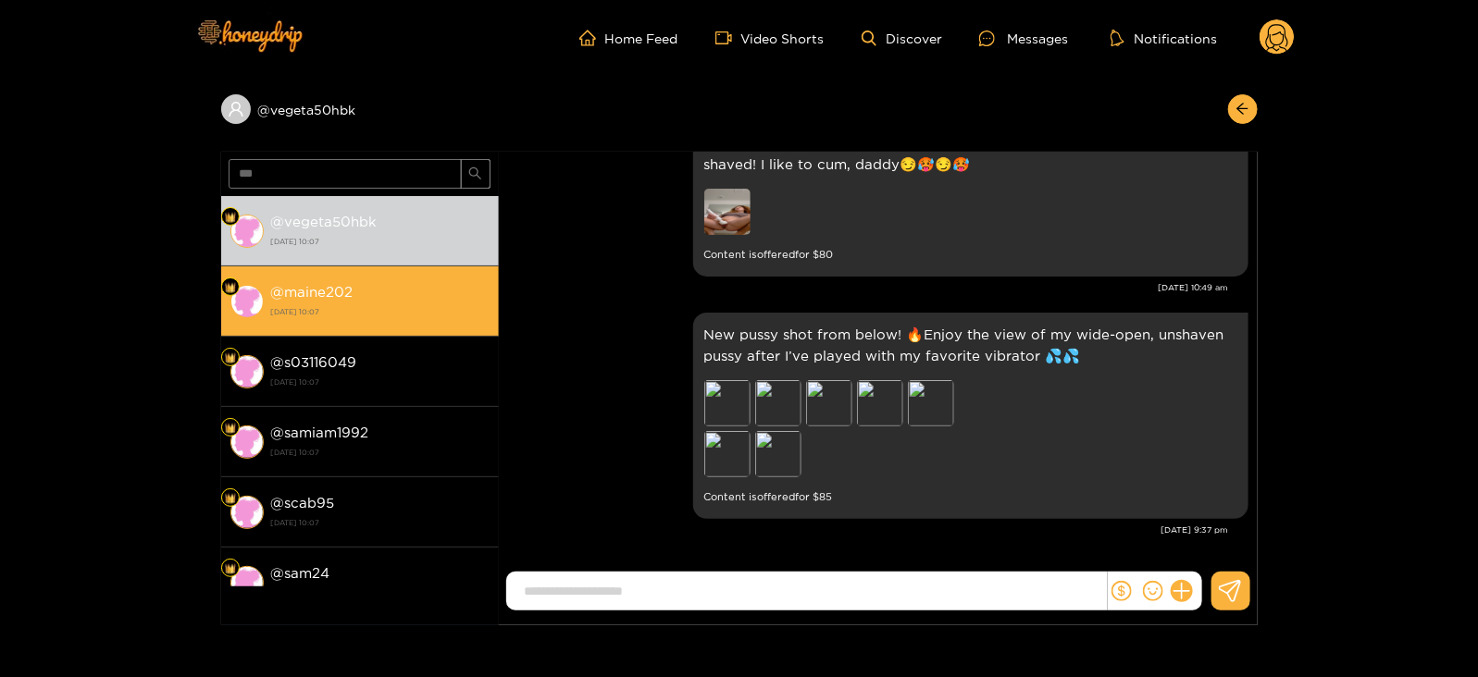
click at [384, 294] on div "@ maine202 [DATE] 10:07" at bounding box center [380, 301] width 218 height 42
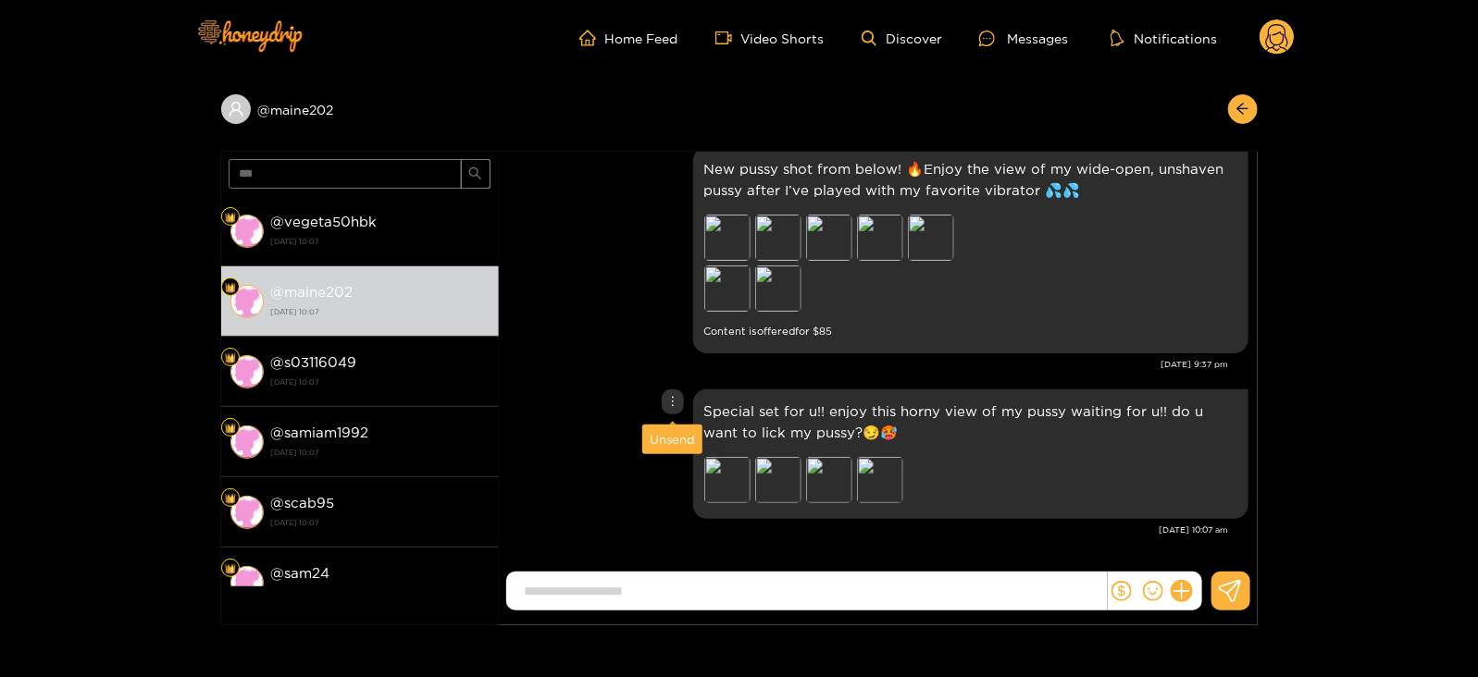
click at [664, 432] on div "Unsend" at bounding box center [672, 439] width 45 height 19
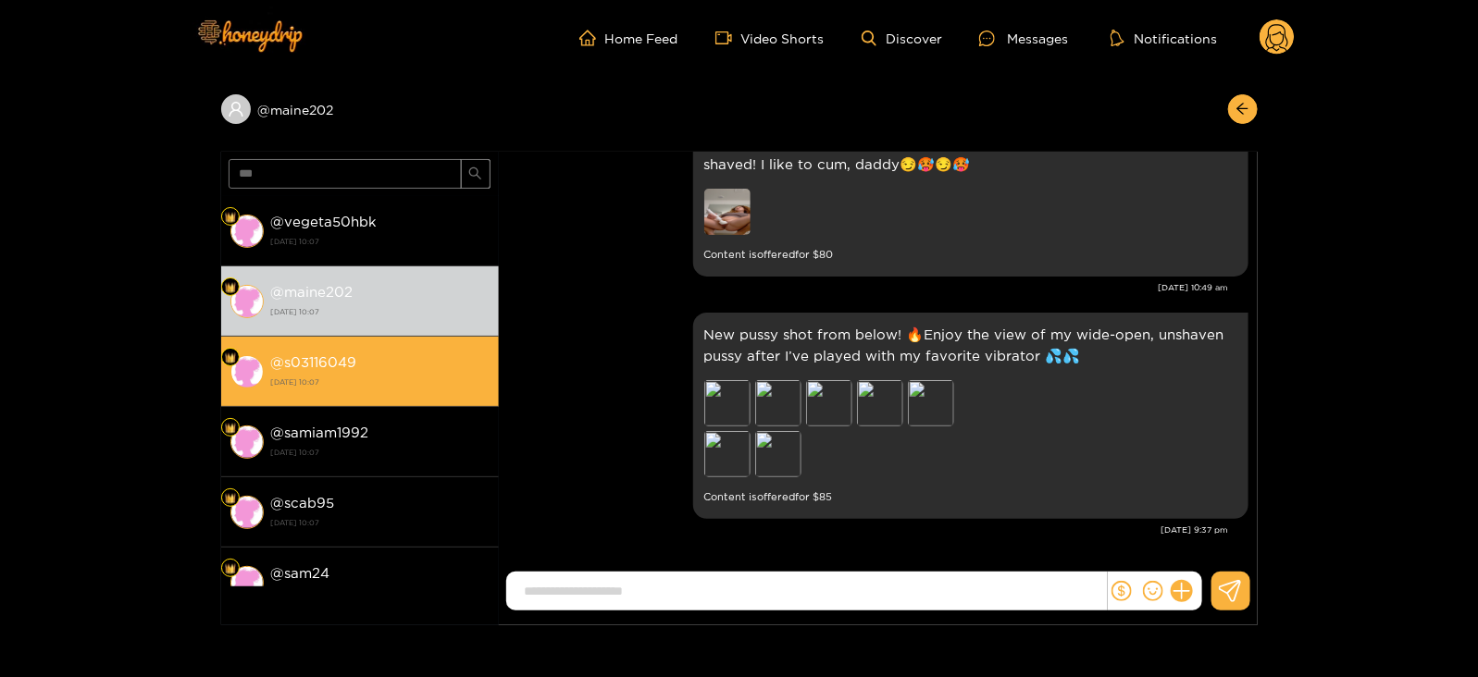
click at [419, 351] on div "@ s03116049 [DATE] 10:07" at bounding box center [380, 372] width 218 height 42
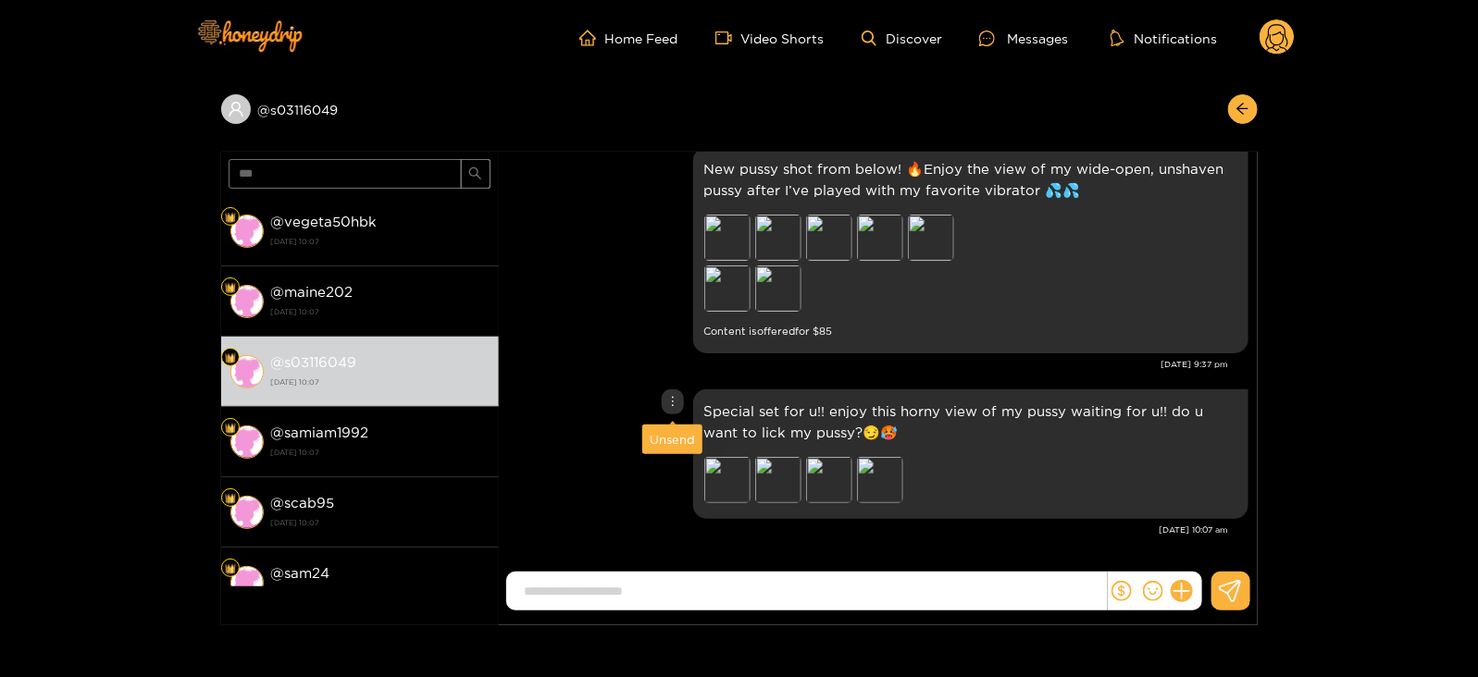
click at [663, 433] on div "Unsend" at bounding box center [672, 439] width 45 height 19
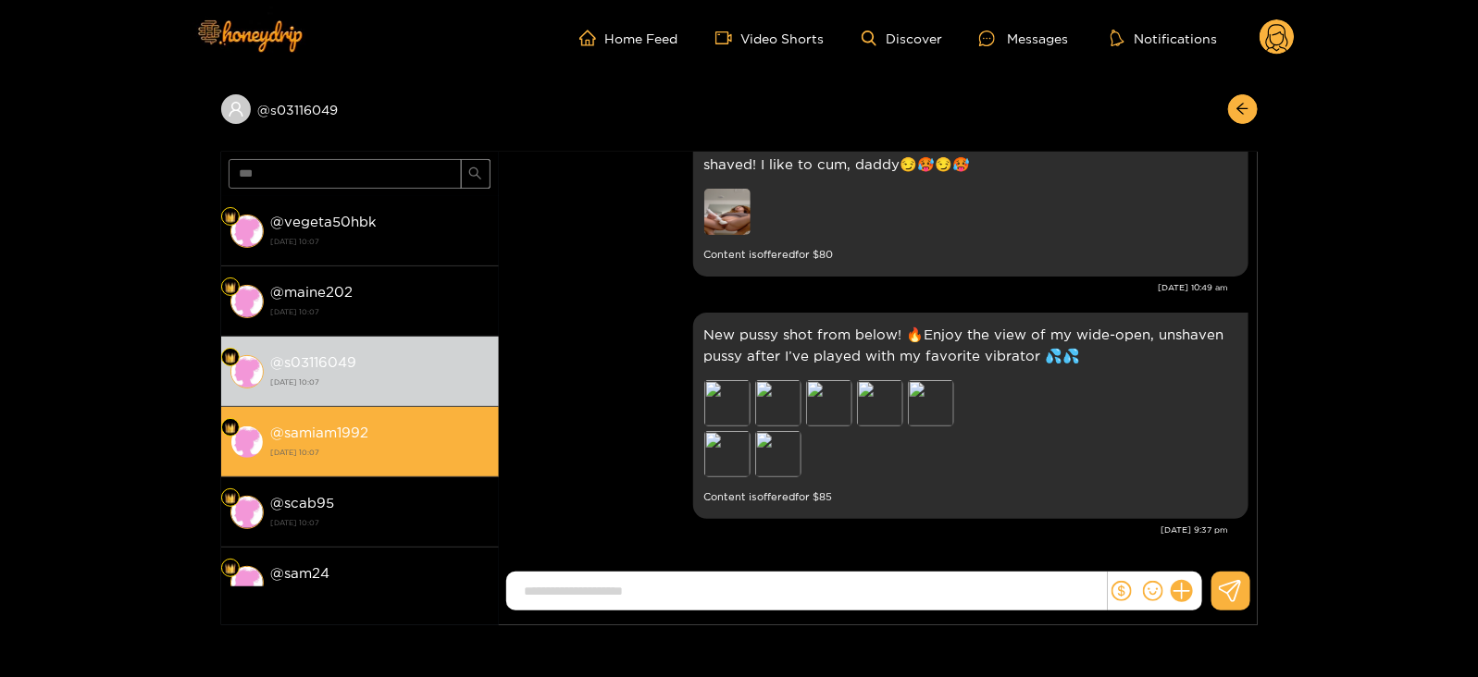
click at [430, 458] on strong "[DATE] 10:07" at bounding box center [380, 452] width 218 height 17
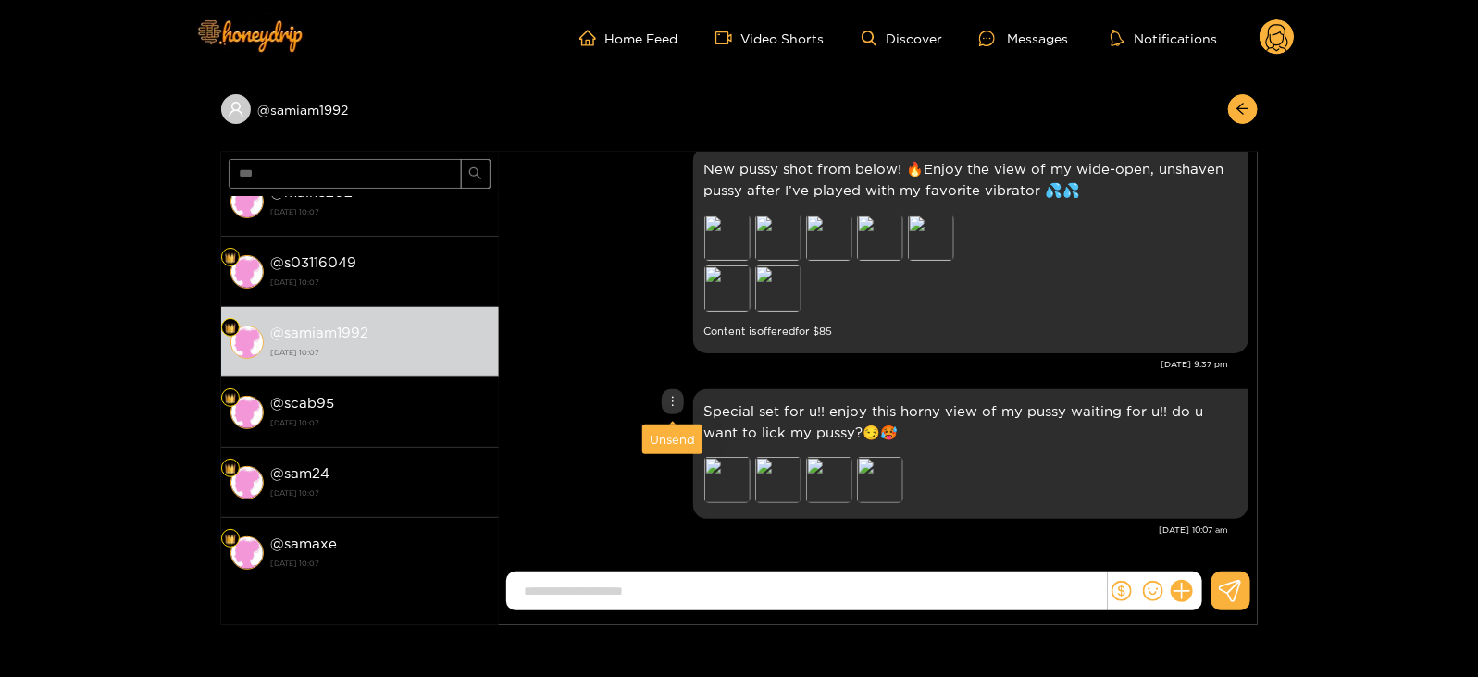
click at [667, 435] on div "Unsend" at bounding box center [672, 439] width 45 height 19
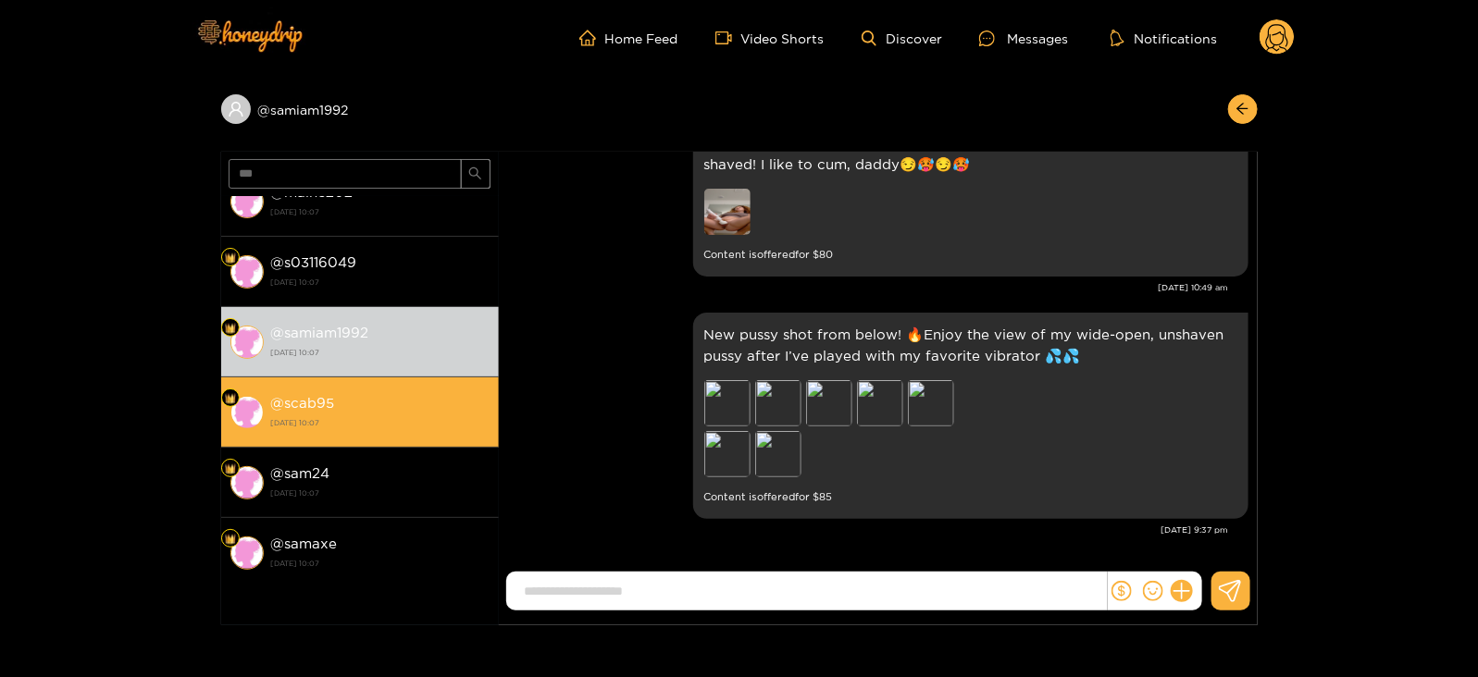
click at [323, 422] on strong "[DATE] 10:07" at bounding box center [380, 423] width 218 height 17
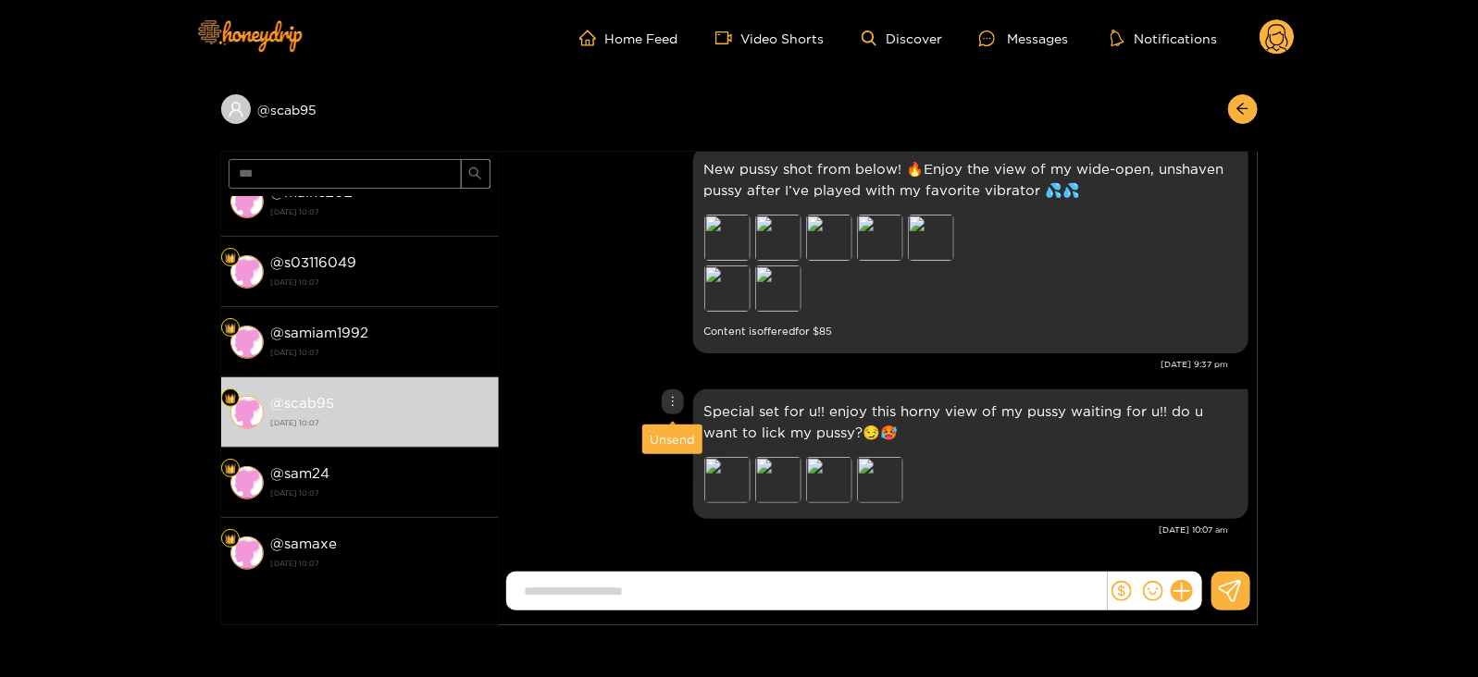
click at [664, 435] on div "Unsend" at bounding box center [672, 439] width 45 height 19
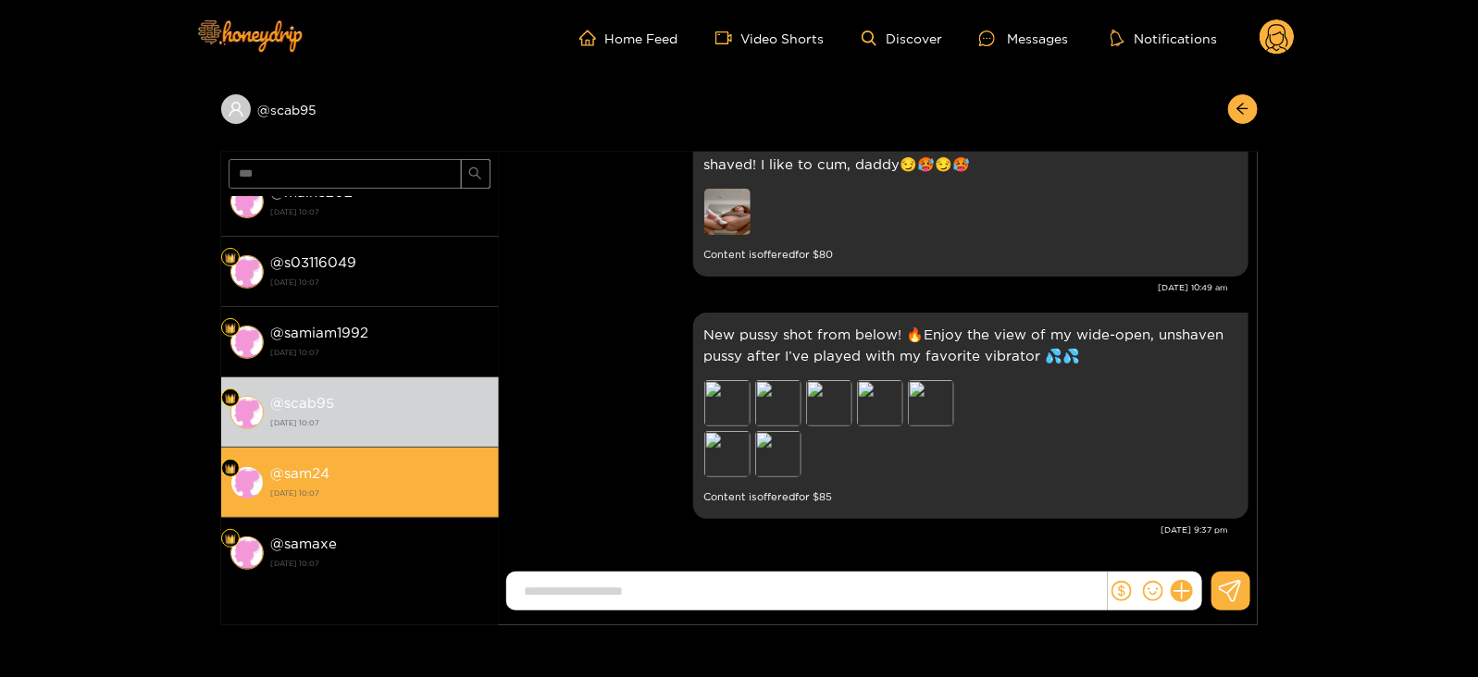
click at [438, 471] on div "@ sam24 [DATE] 10:07" at bounding box center [380, 483] width 218 height 42
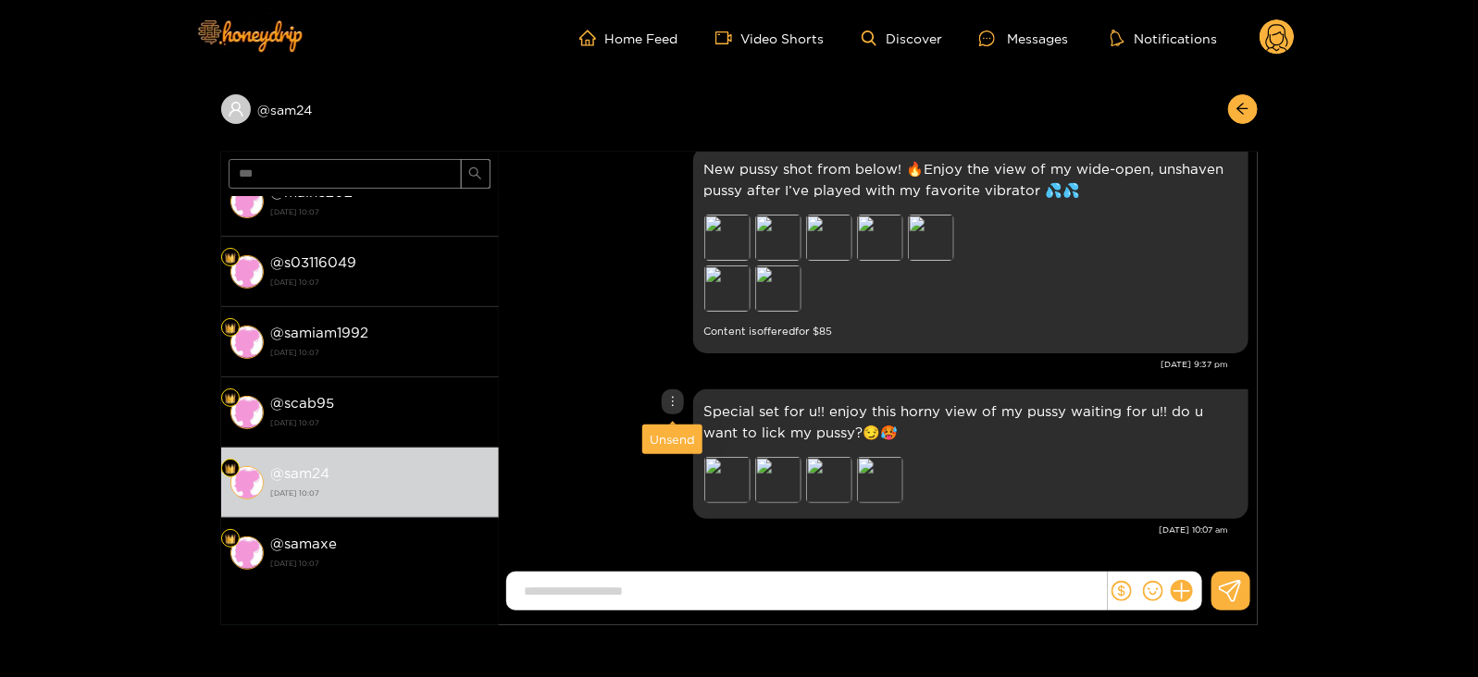
click at [671, 428] on div "Unsend" at bounding box center [672, 440] width 60 height 30
click at [669, 432] on div "Unsend" at bounding box center [672, 439] width 45 height 19
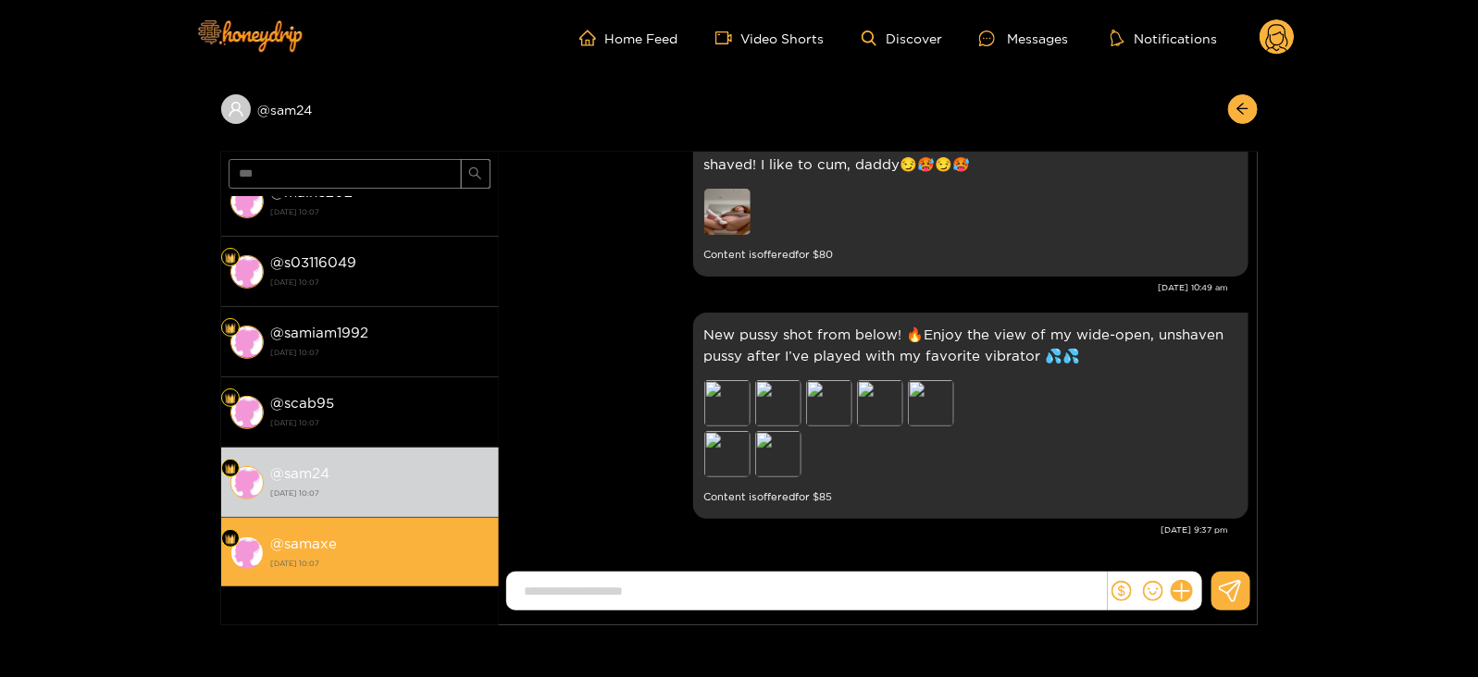
click at [459, 525] on li "@ samaxe [DATE] 10:07" at bounding box center [360, 553] width 278 height 70
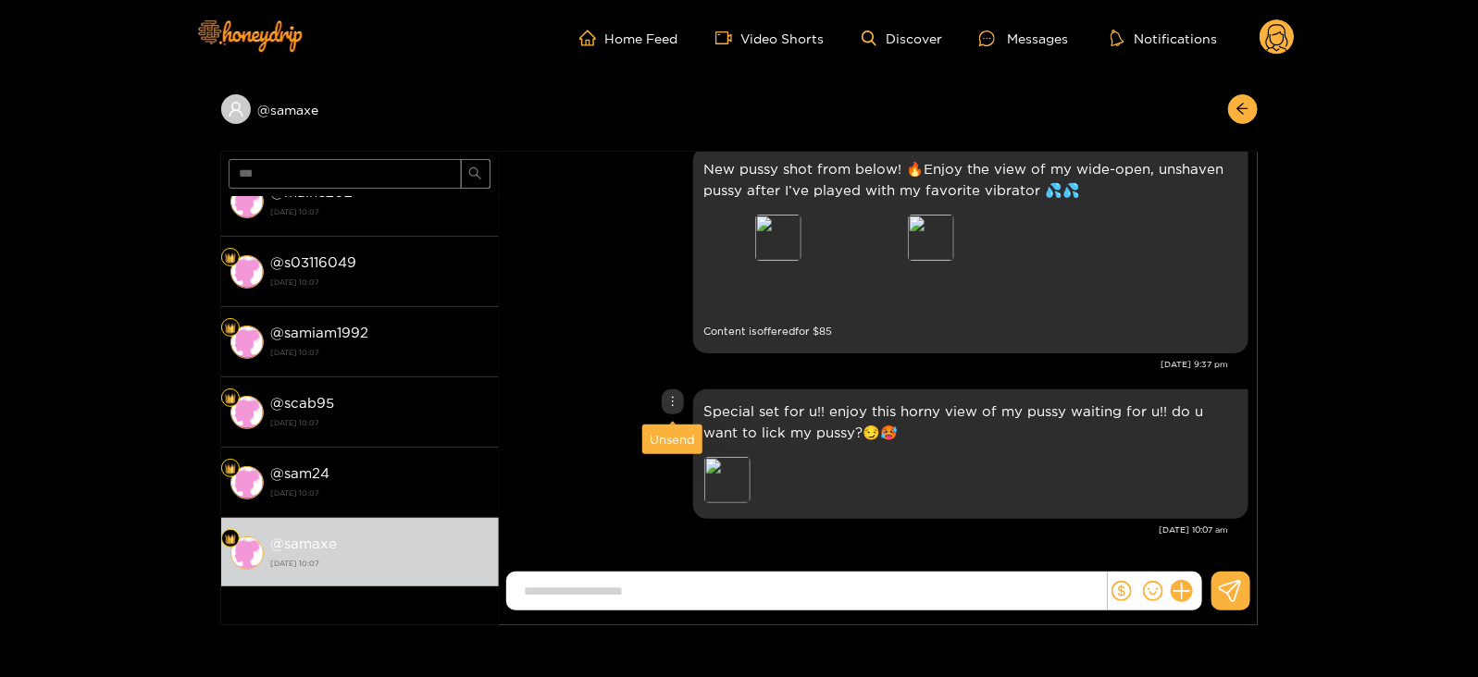
click at [671, 440] on div "Unsend" at bounding box center [672, 439] width 45 height 19
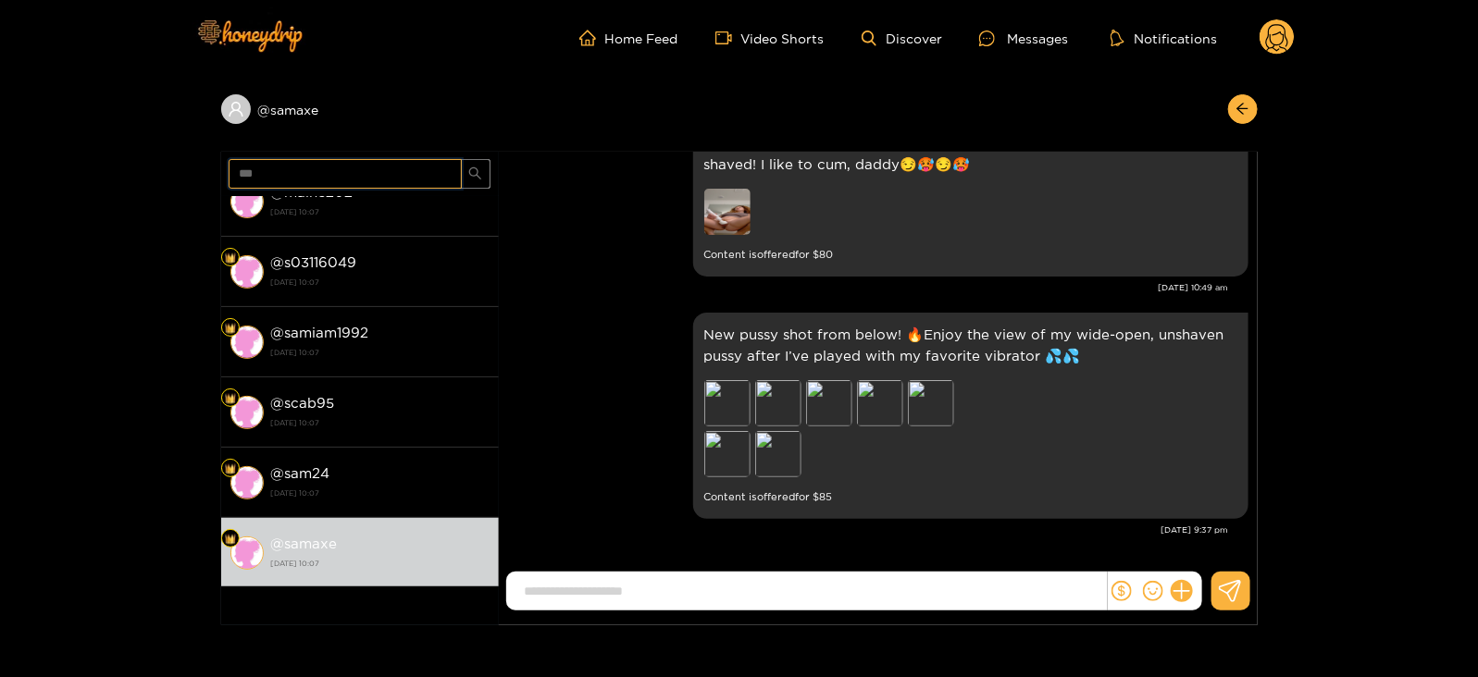
click at [236, 167] on input "***" at bounding box center [345, 174] width 233 height 30
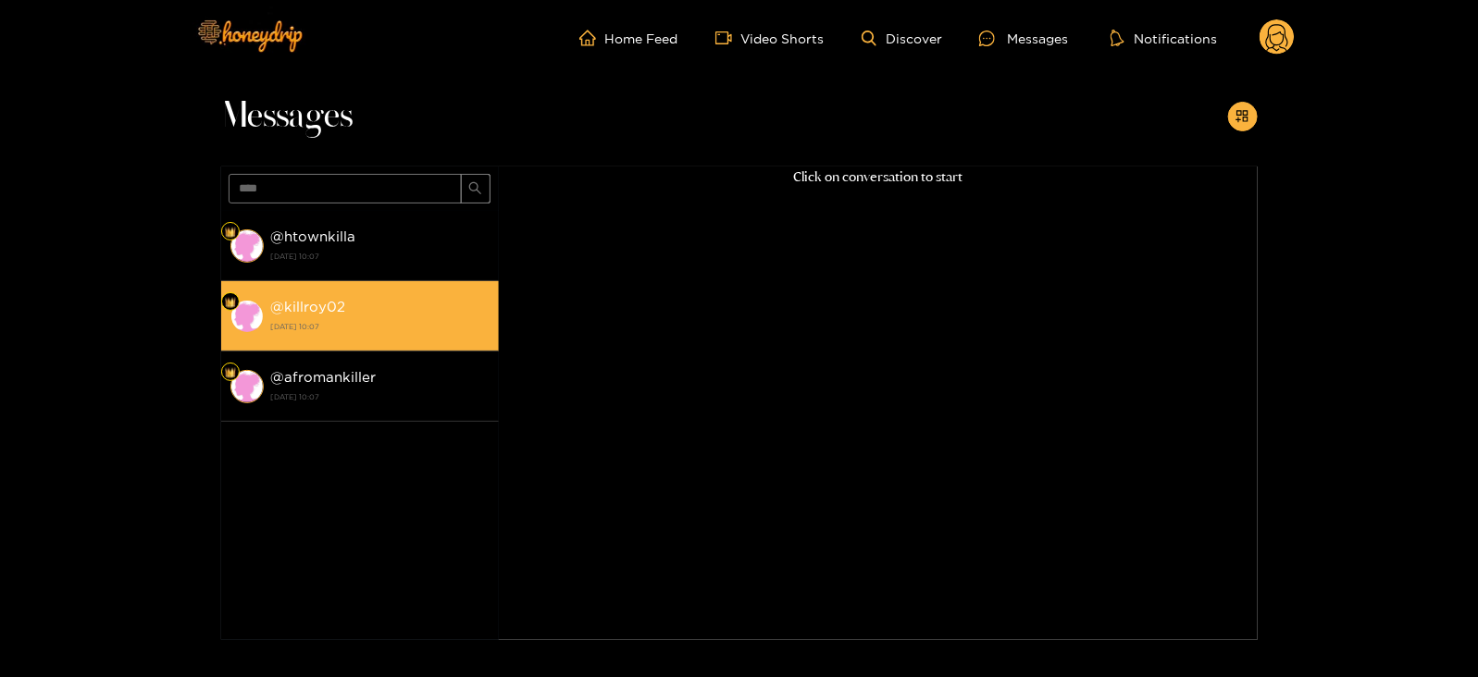
click at [323, 312] on strong "@ killroy02" at bounding box center [308, 307] width 75 height 16
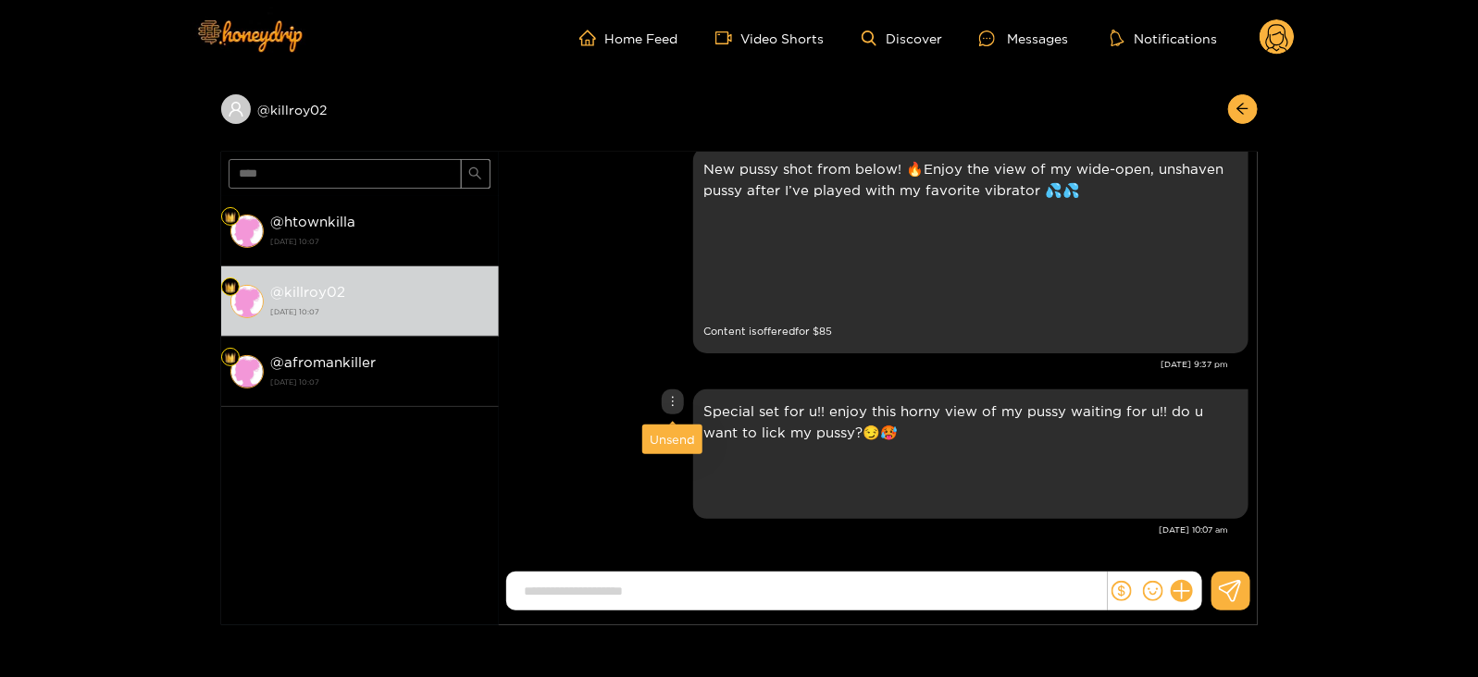
click at [672, 436] on div "Unsend" at bounding box center [672, 439] width 45 height 19
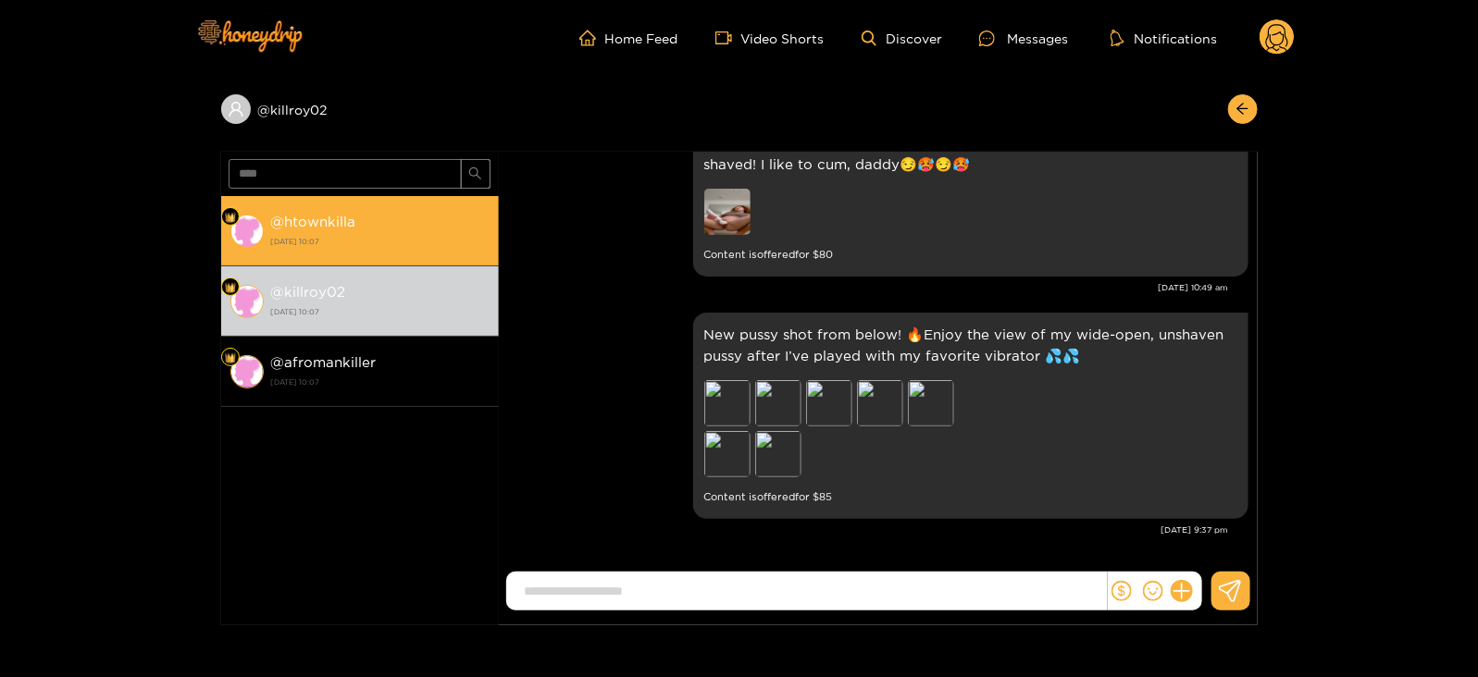
click at [366, 256] on li "@ htownkilla [DATE] 10:07" at bounding box center [360, 231] width 278 height 70
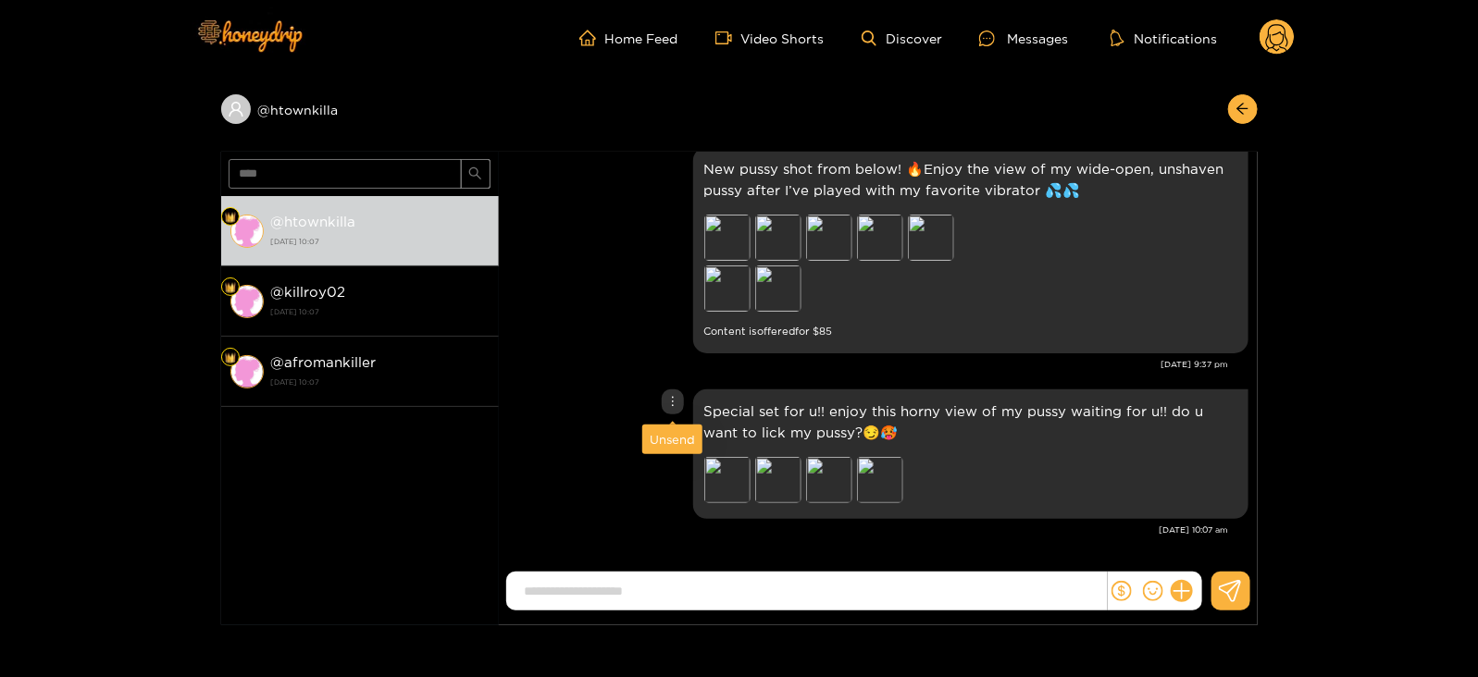
click at [677, 426] on div "Unsend" at bounding box center [672, 440] width 60 height 30
click at [661, 446] on div "Unsend" at bounding box center [672, 439] width 45 height 19
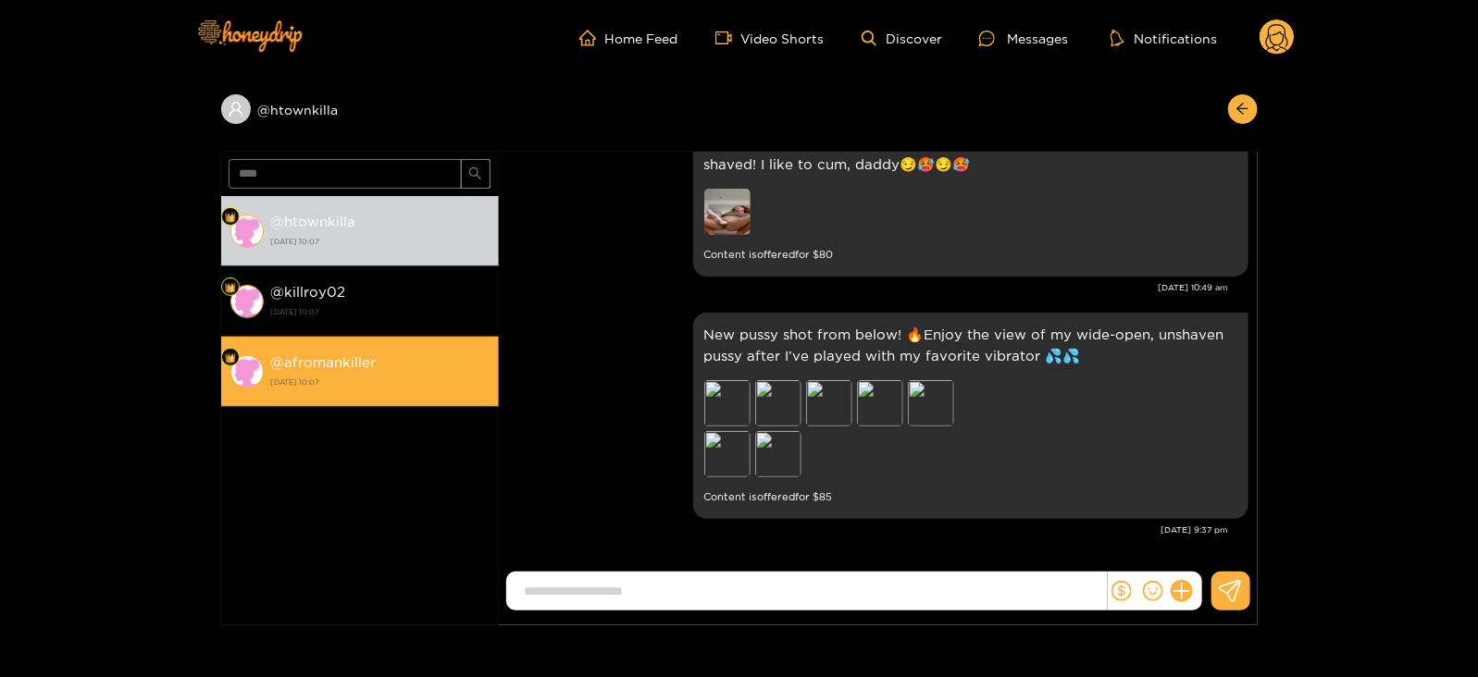
click at [429, 372] on div "@ afromankiller [DATE] 10:07" at bounding box center [380, 372] width 218 height 42
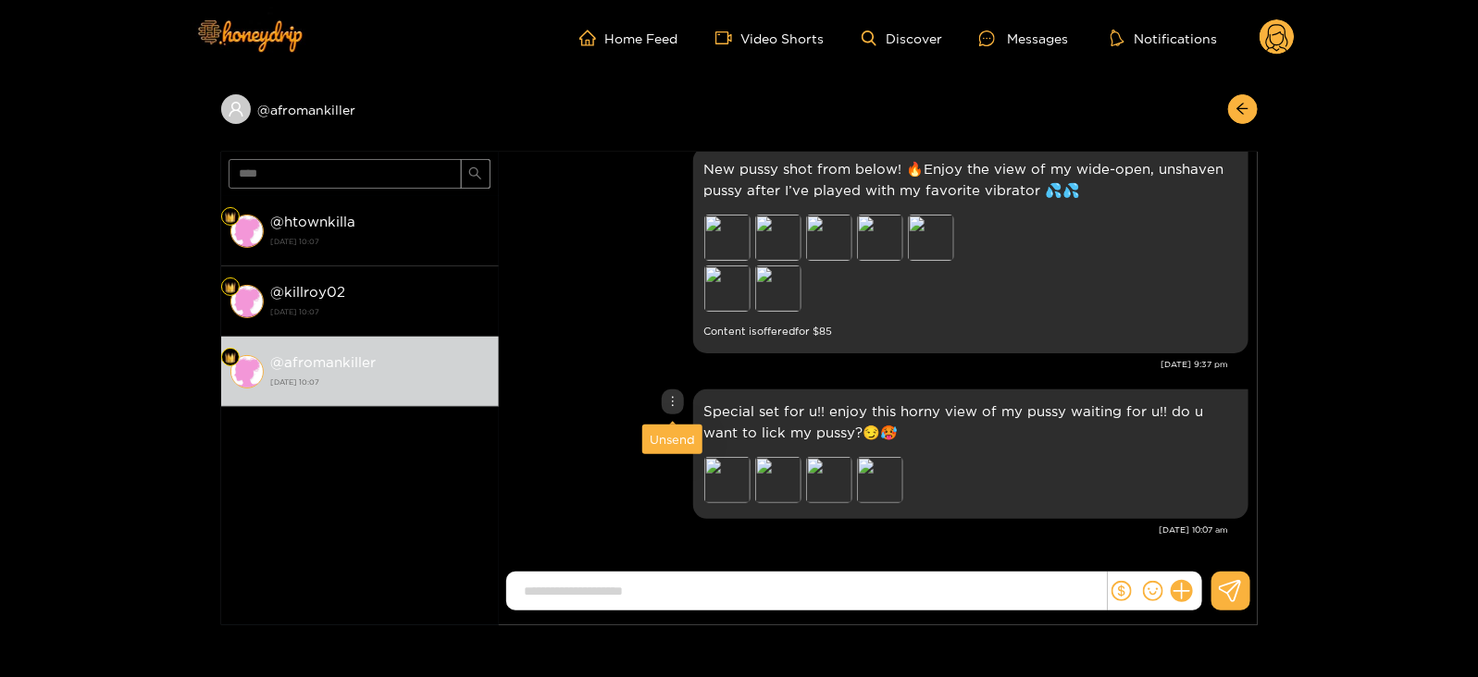
click at [670, 434] on div "Unsend" at bounding box center [672, 439] width 45 height 19
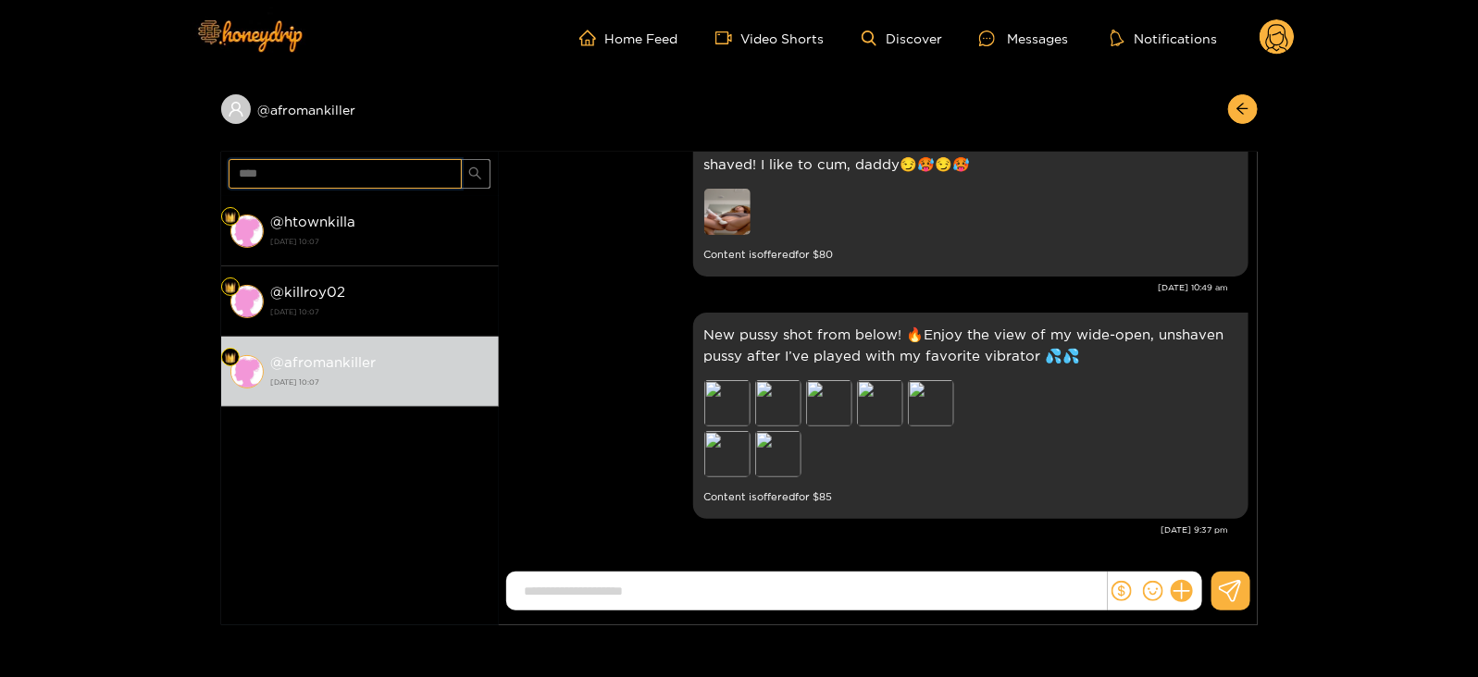
click at [244, 178] on input "****" at bounding box center [345, 174] width 233 height 30
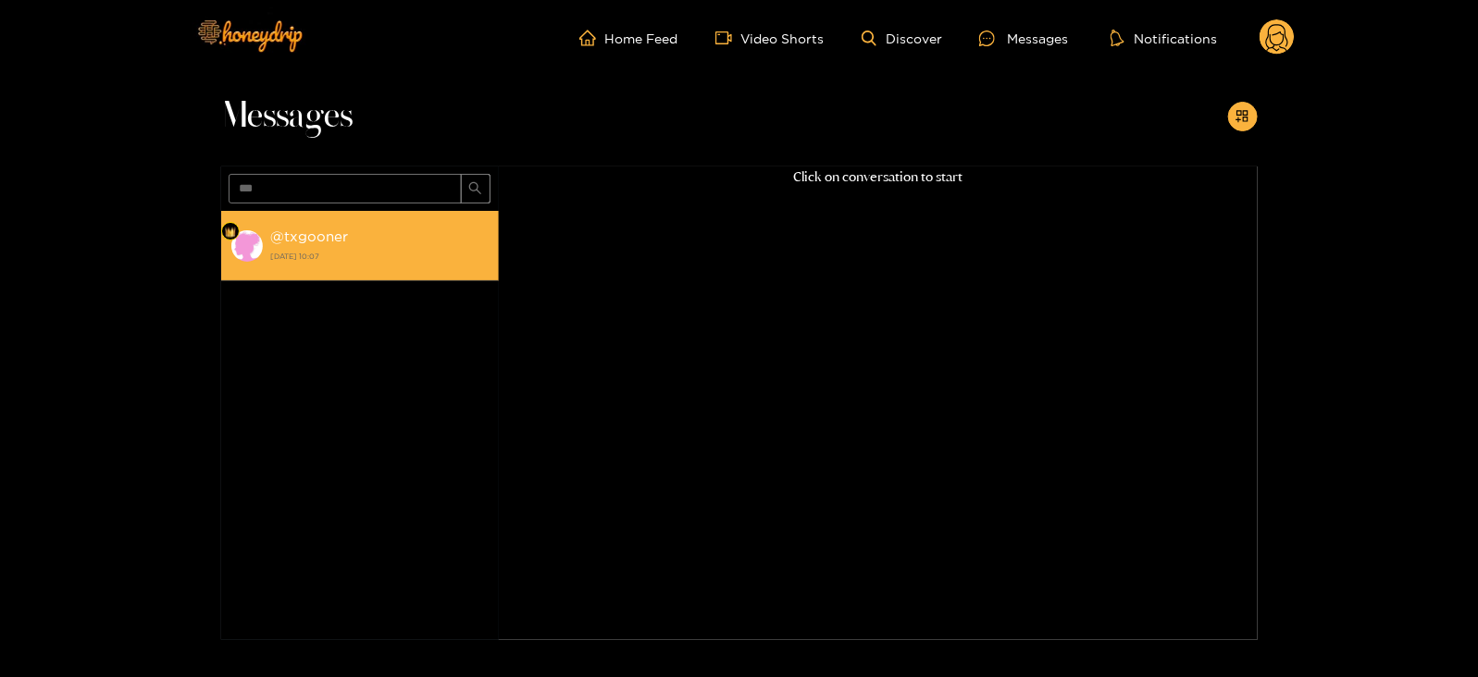
click at [315, 233] on strong "@ txgooner" at bounding box center [310, 237] width 78 height 16
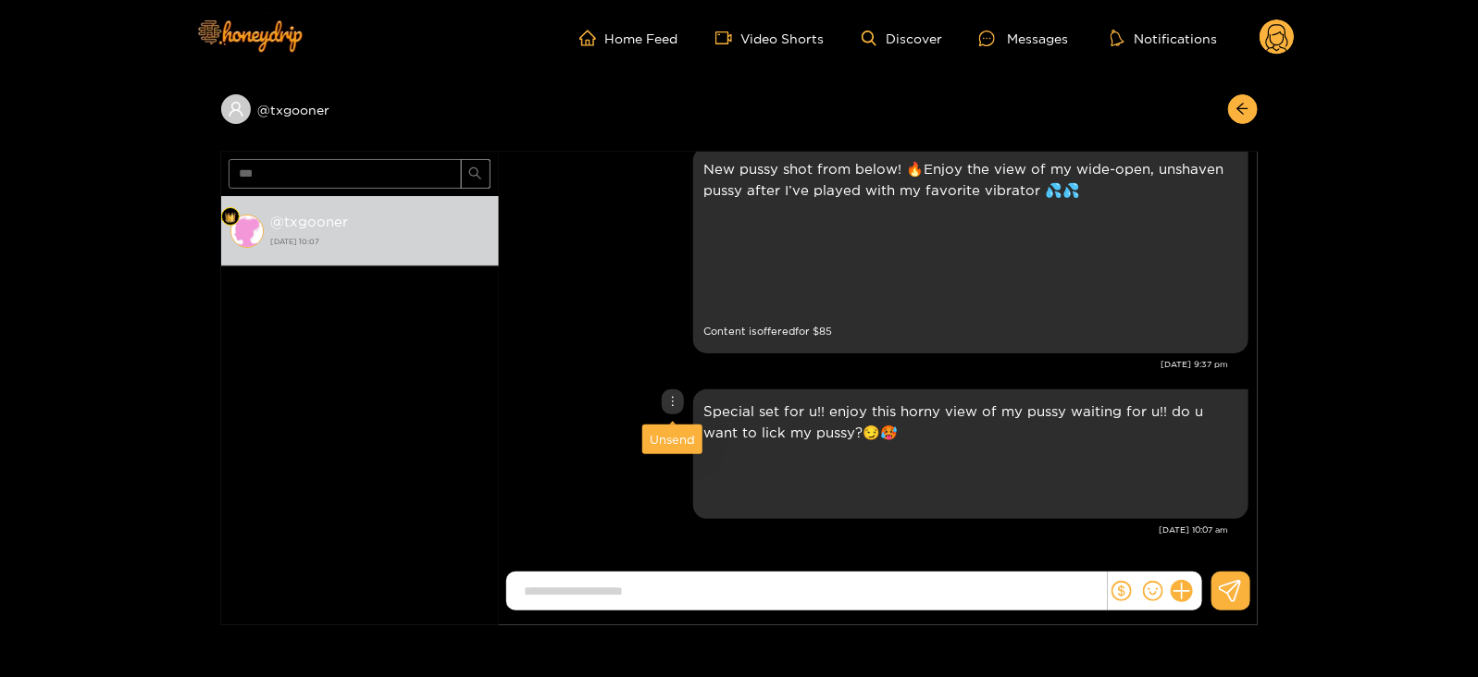
click at [670, 424] on span at bounding box center [672, 424] width 6 height 6
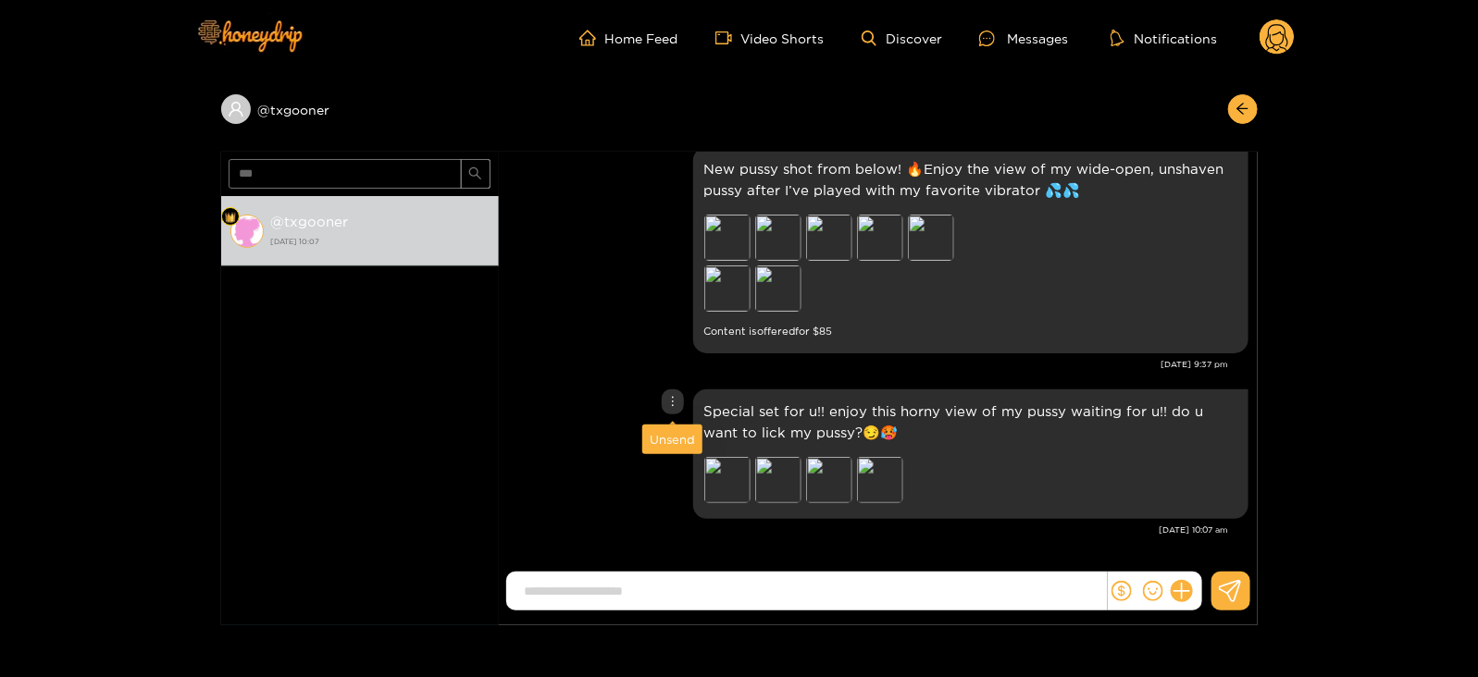
click at [666, 435] on div "Unsend" at bounding box center [672, 439] width 45 height 19
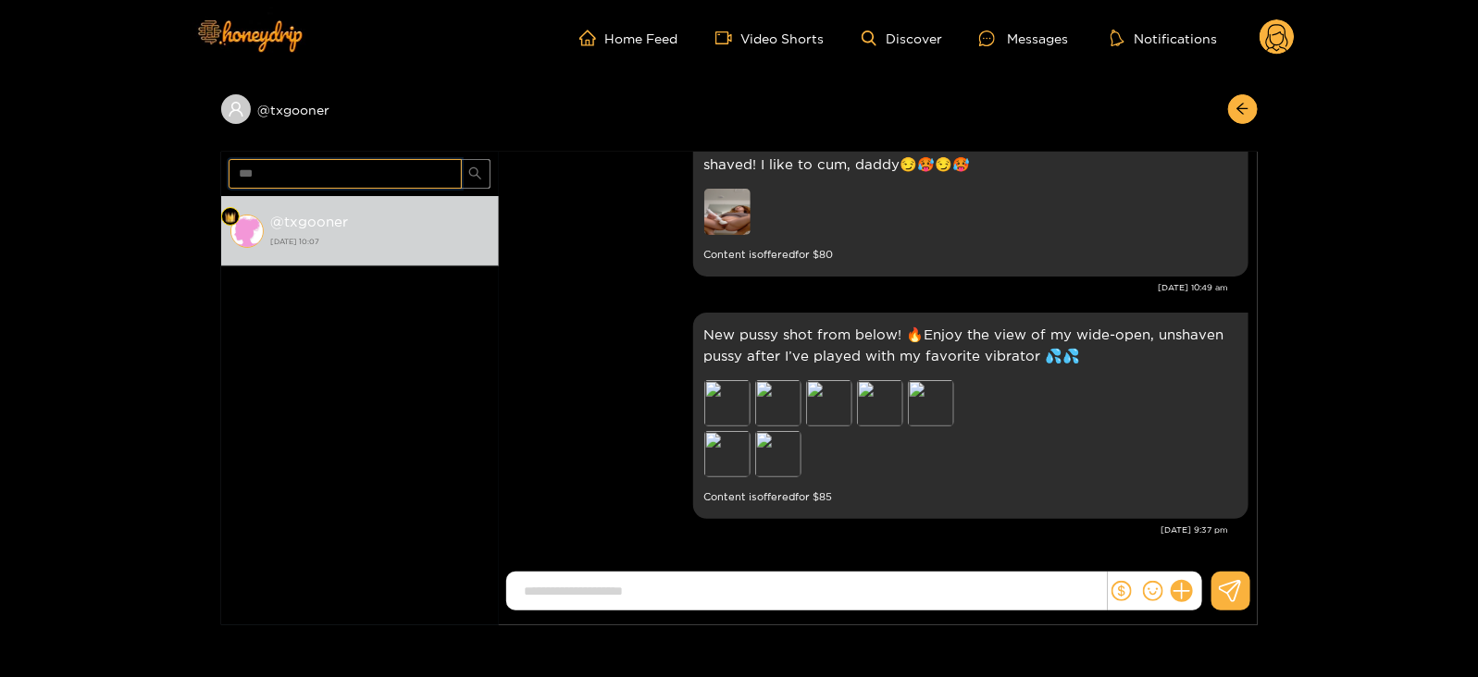
click at [250, 163] on input "***" at bounding box center [345, 174] width 233 height 30
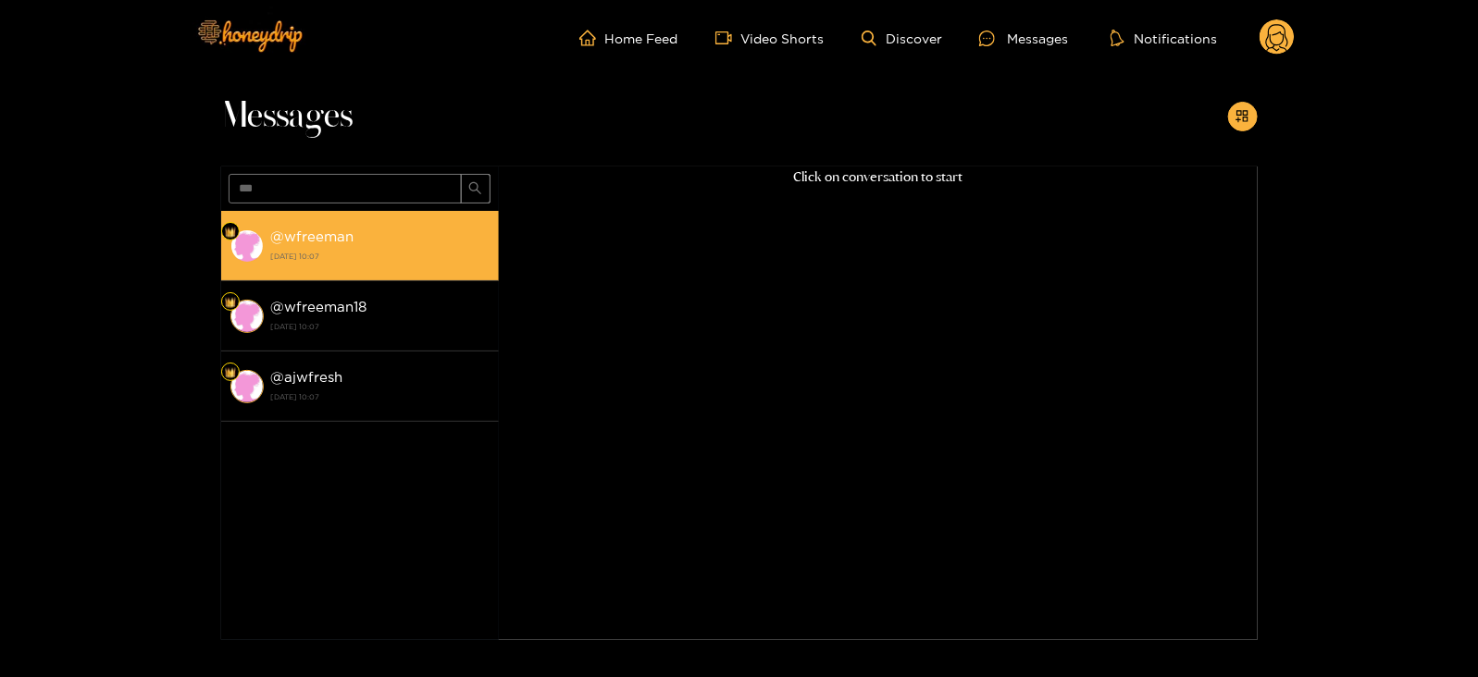
click at [324, 255] on strong "[DATE] 10:07" at bounding box center [380, 256] width 218 height 17
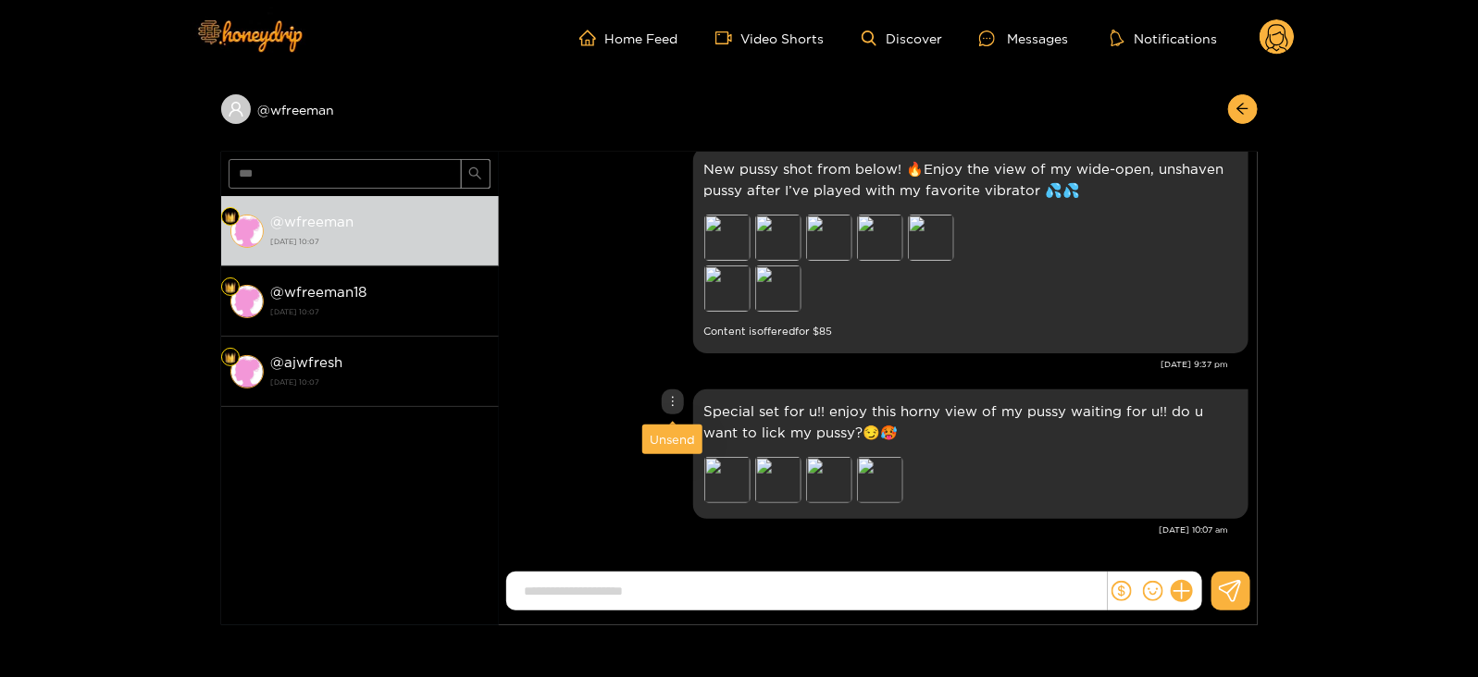
click at [664, 423] on div "Unsend" at bounding box center [672, 435] width 60 height 37
click at [660, 434] on div "Unsend" at bounding box center [672, 439] width 45 height 19
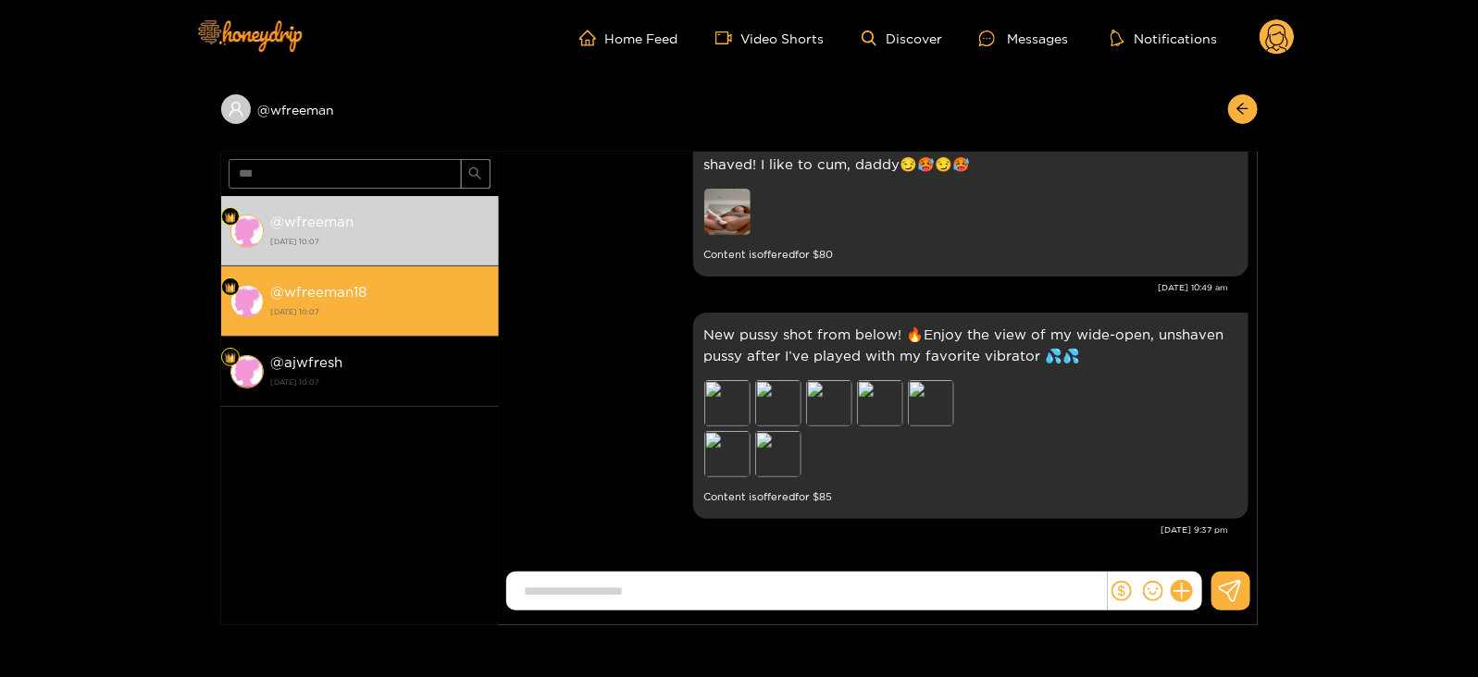
click at [390, 299] on div "@ wfreeman18 [DATE] 10:07" at bounding box center [380, 301] width 218 height 42
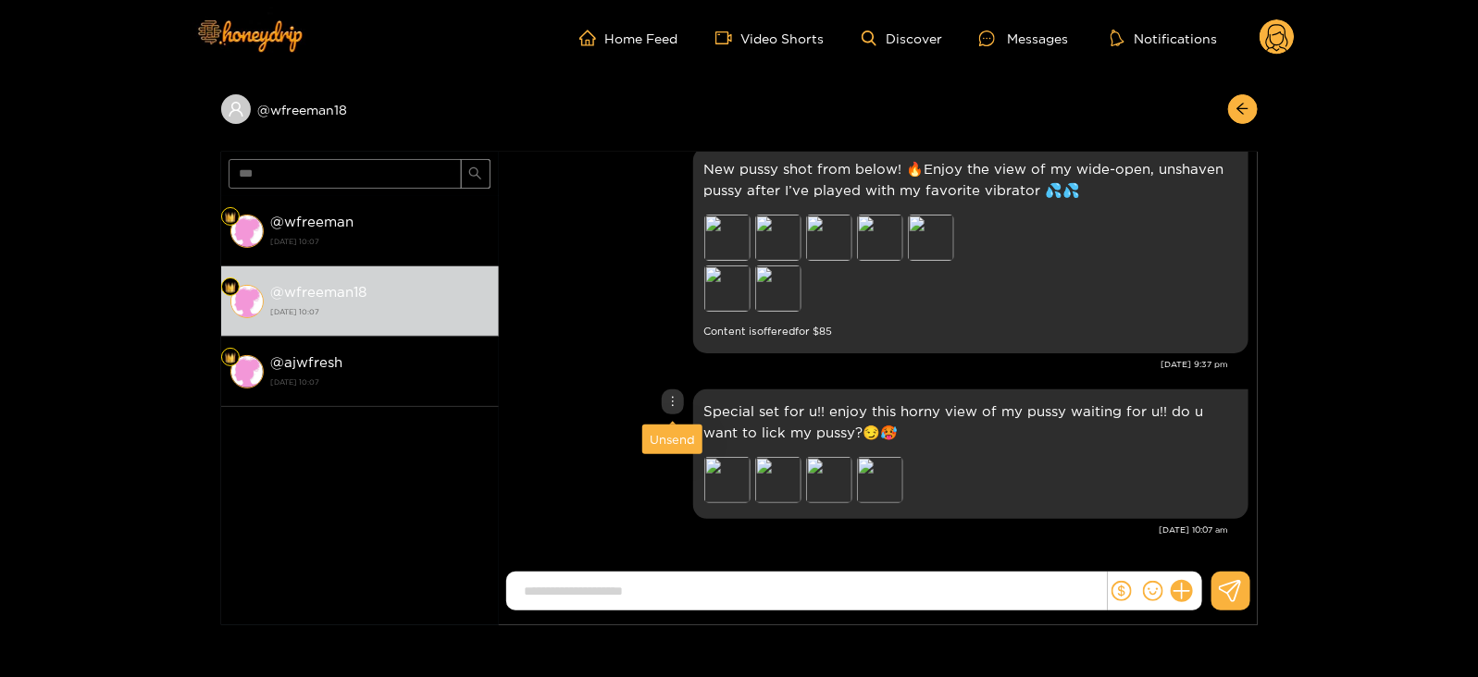
click at [666, 430] on div "Unsend" at bounding box center [672, 439] width 45 height 19
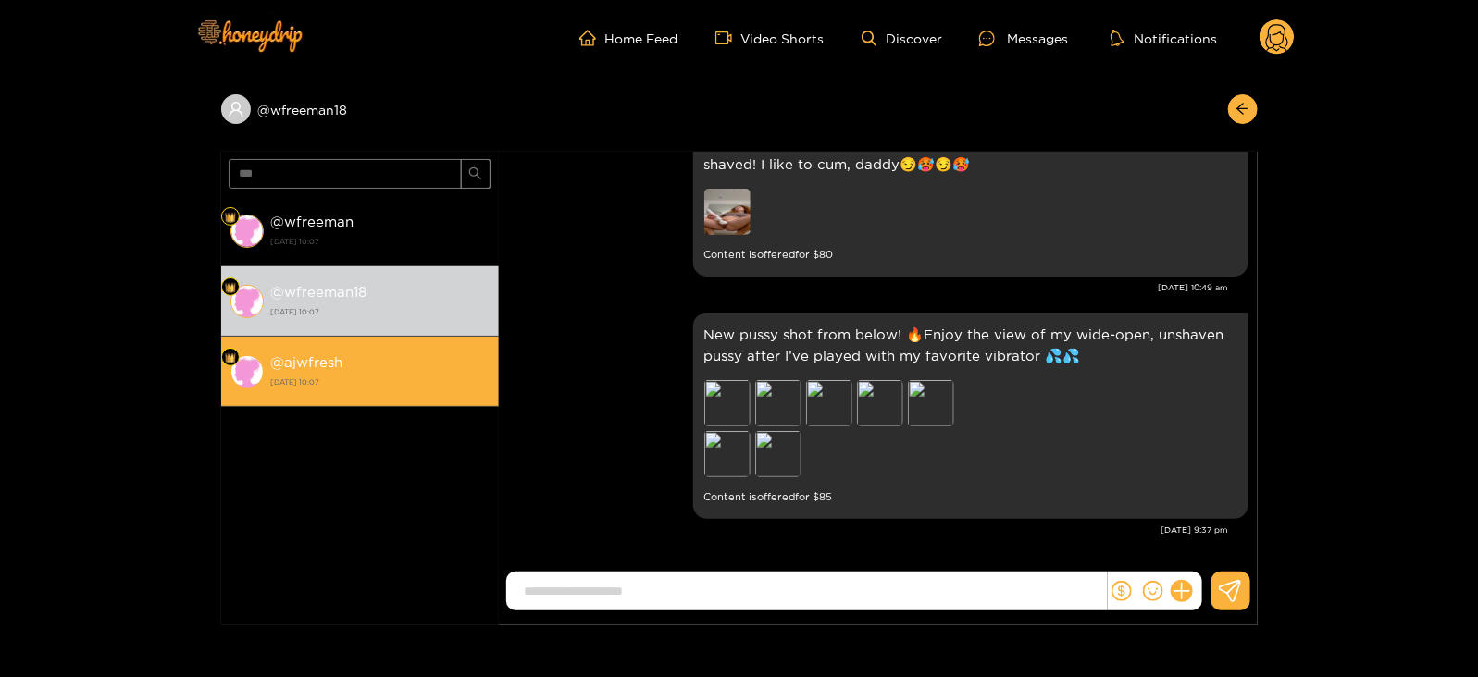
click at [343, 369] on div "@ ajwfresh [DATE] 10:07" at bounding box center [380, 372] width 218 height 42
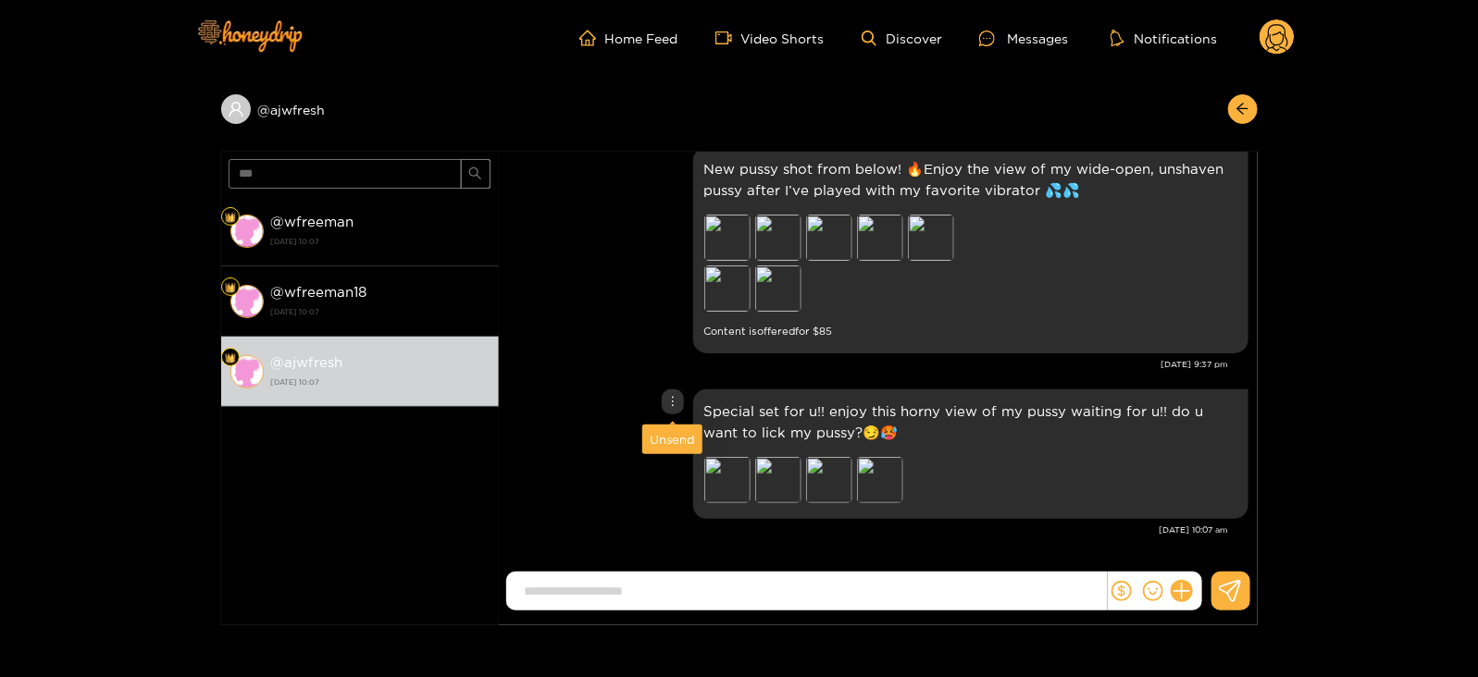
click at [669, 437] on div "Unsend" at bounding box center [672, 439] width 45 height 19
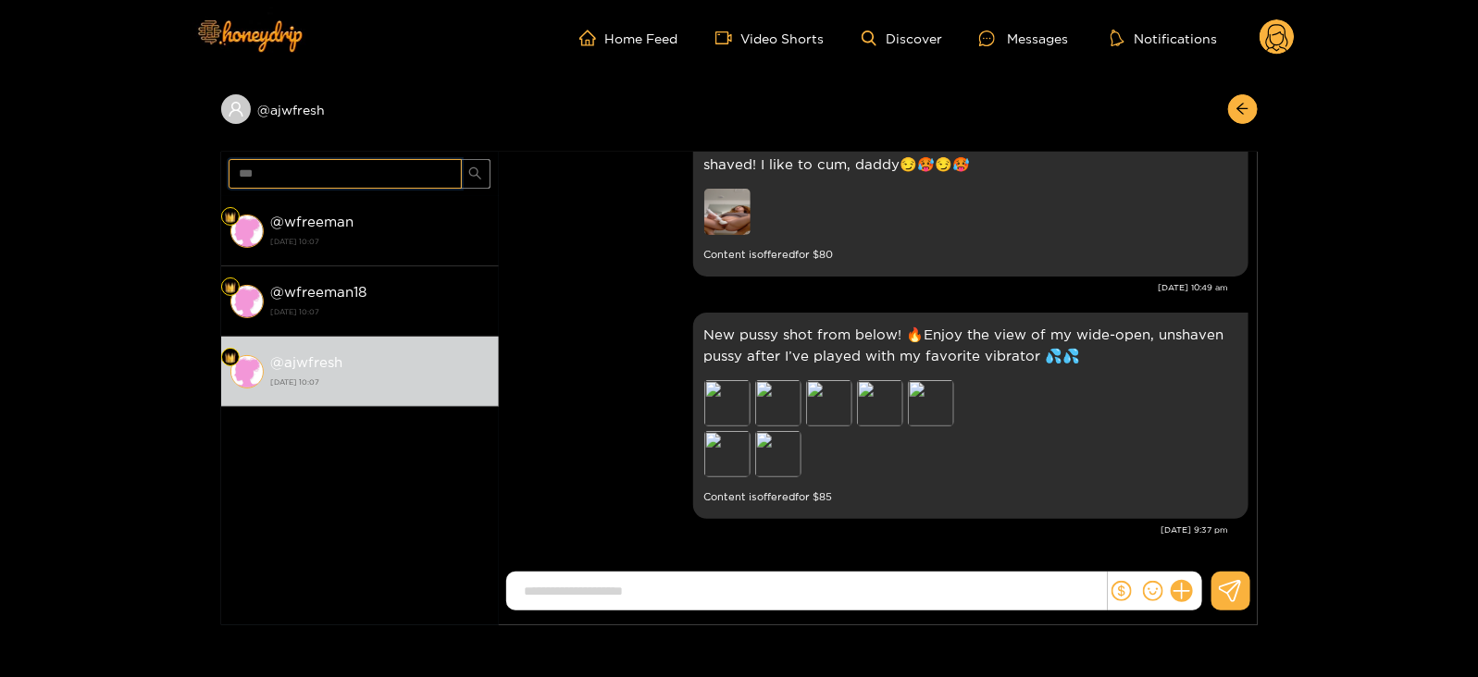
click at [247, 173] on input "***" at bounding box center [345, 174] width 233 height 30
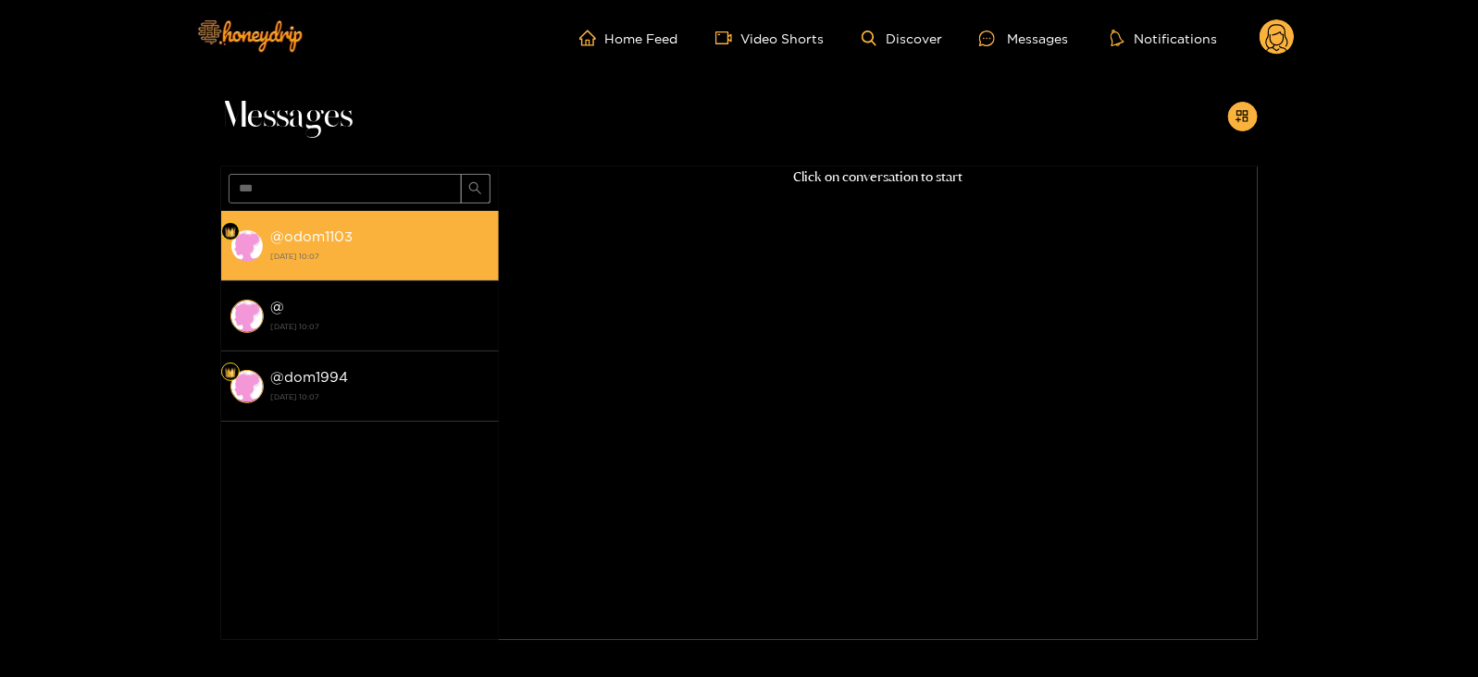
click at [333, 232] on strong "@ odom1103" at bounding box center [312, 237] width 82 height 16
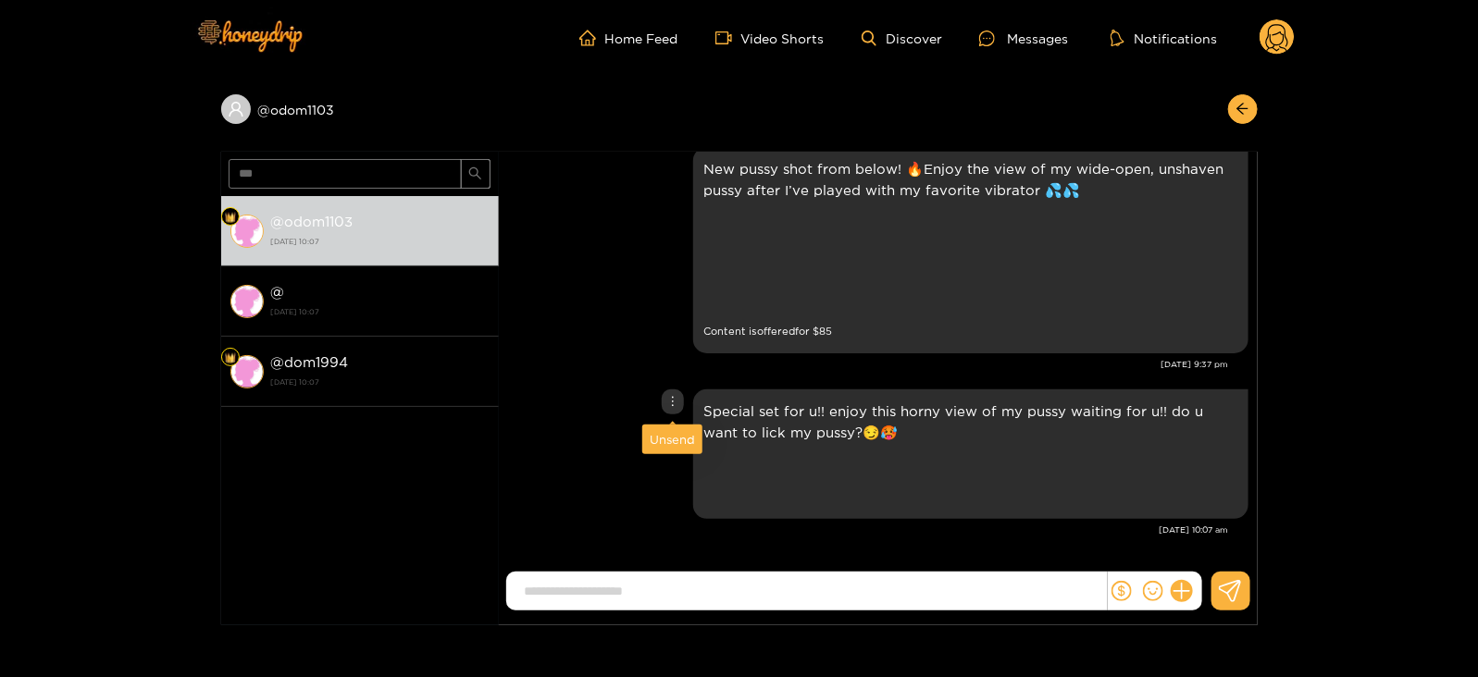
click at [666, 430] on div "Unsend" at bounding box center [672, 439] width 45 height 19
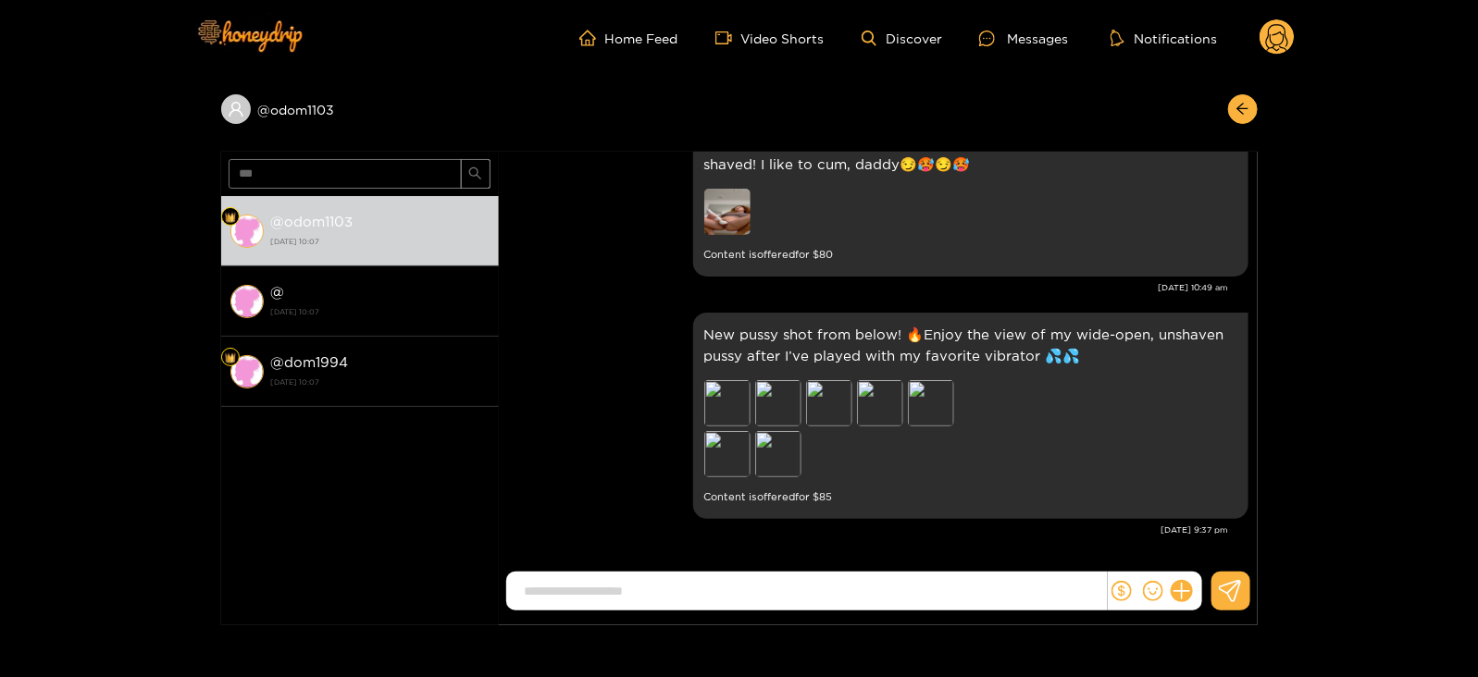
click at [630, 441] on div "New pussy shot from below! 🔥Enjoy the view of my wide-open, unshaven pussy afte…" at bounding box center [878, 416] width 740 height 216
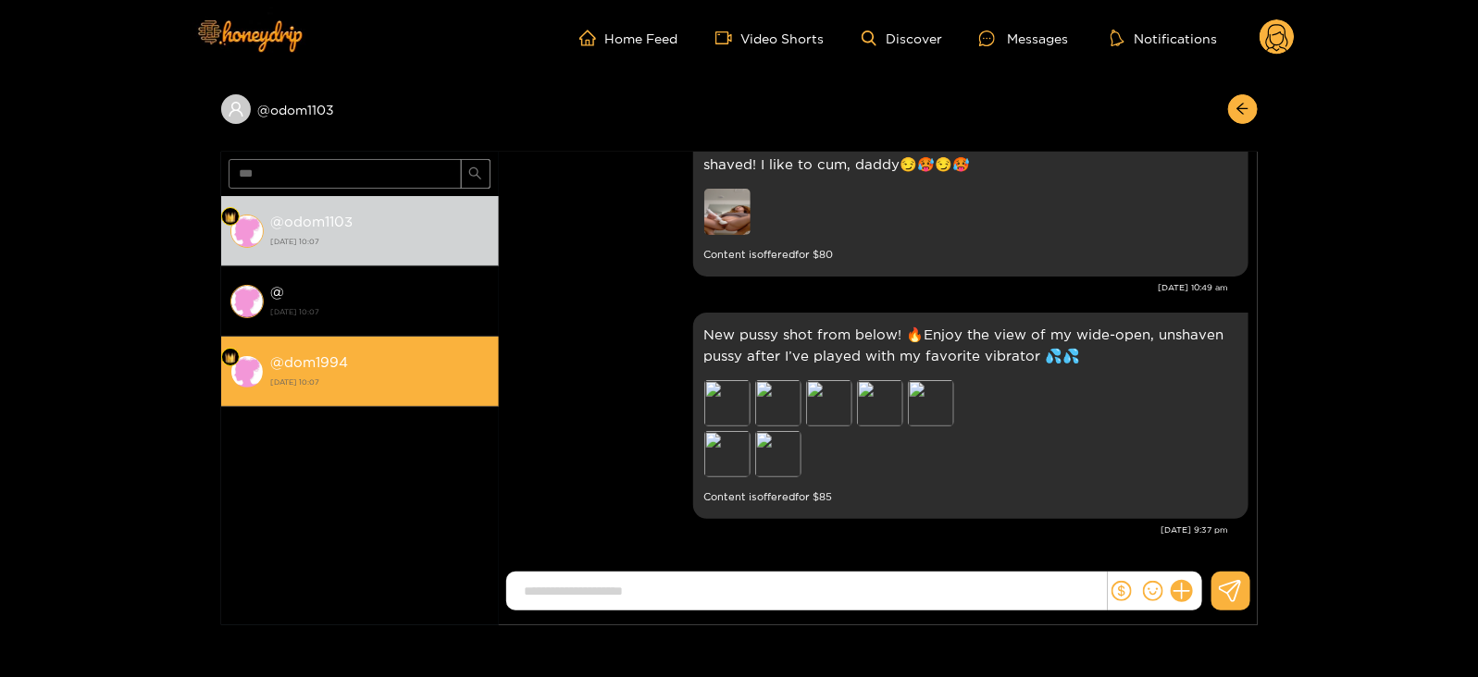
click at [486, 396] on li "@ dom1994 [DATE] 10:07" at bounding box center [360, 372] width 278 height 70
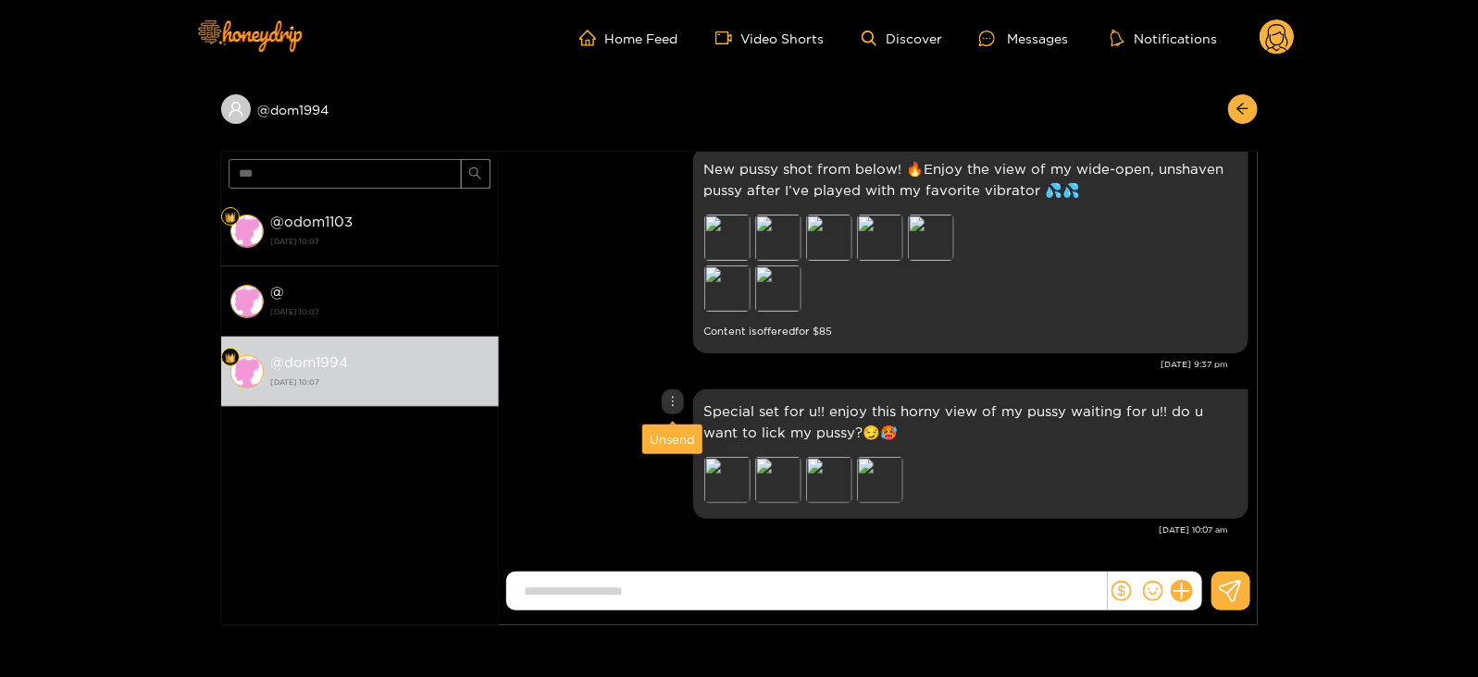
click at [663, 445] on div "Unsend" at bounding box center [672, 439] width 45 height 19
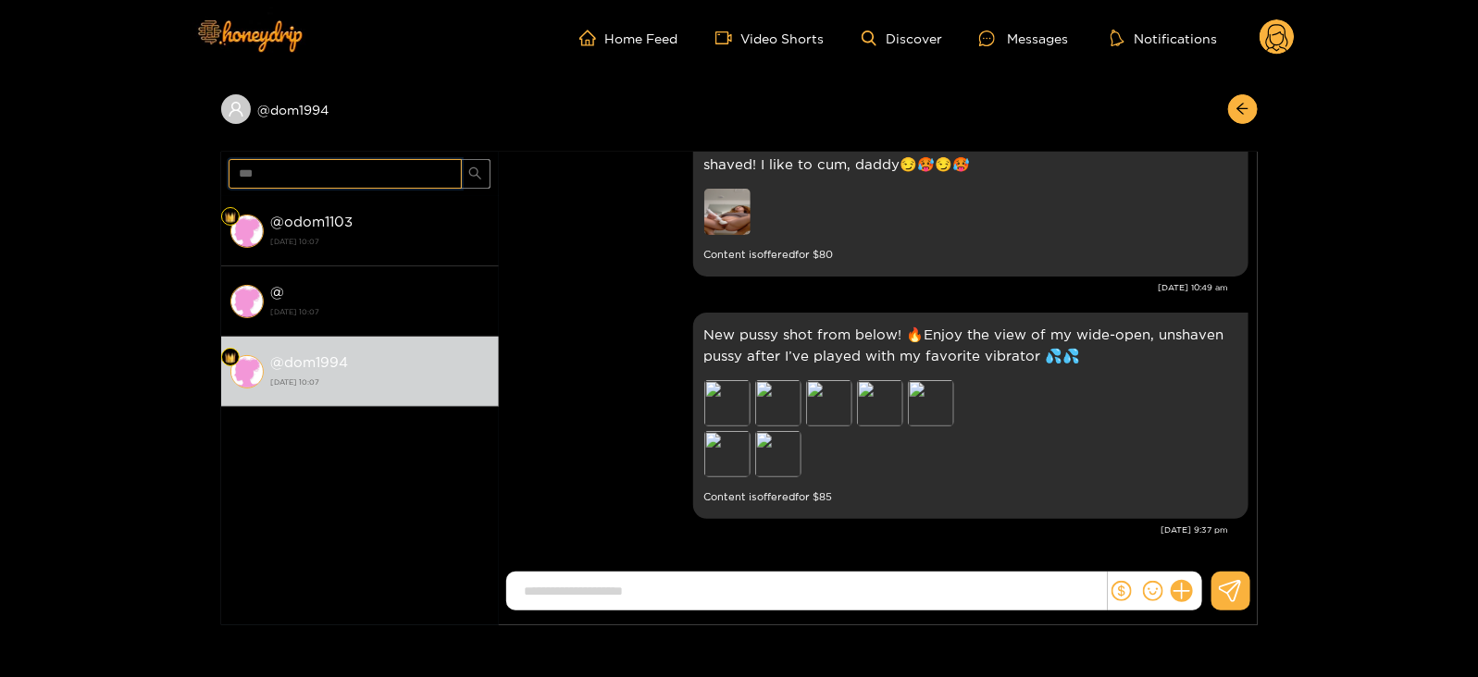
click at [273, 164] on input "***" at bounding box center [345, 174] width 233 height 30
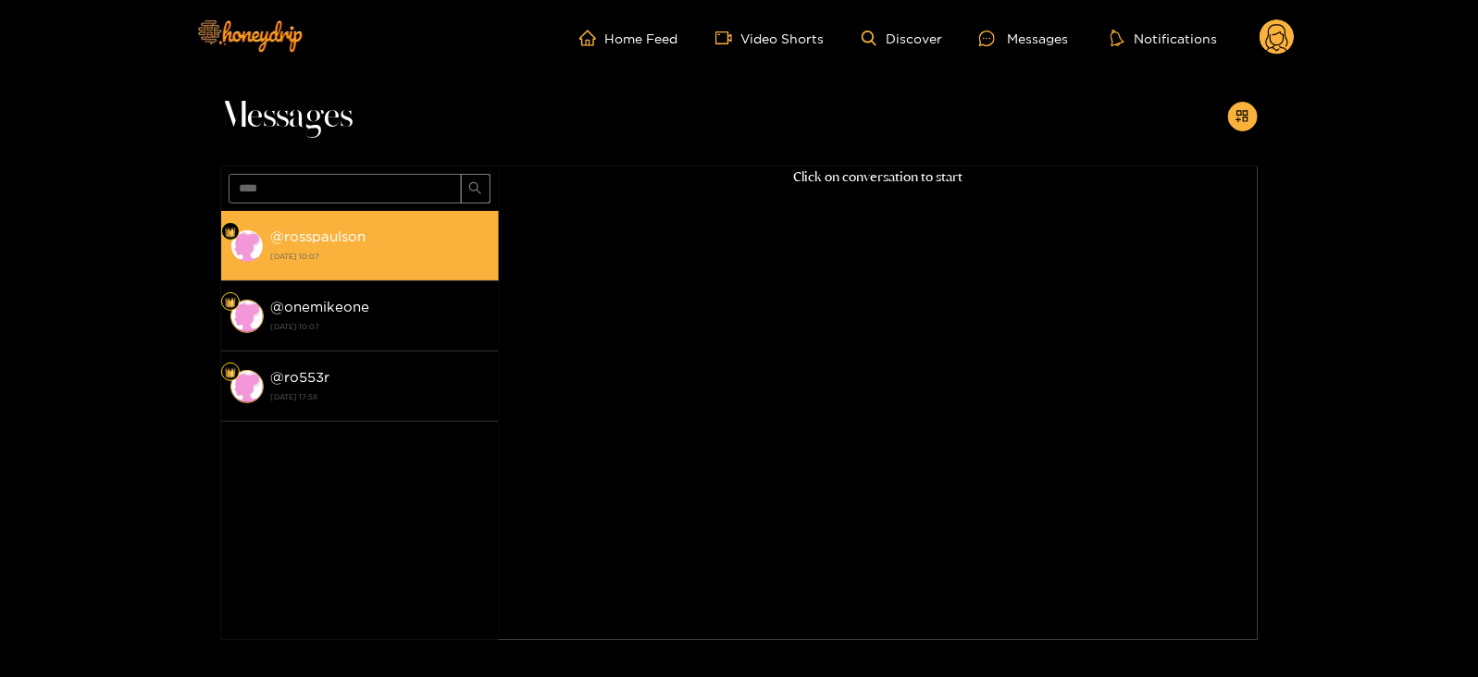
click at [296, 232] on strong "@ rosspaulson" at bounding box center [318, 237] width 95 height 16
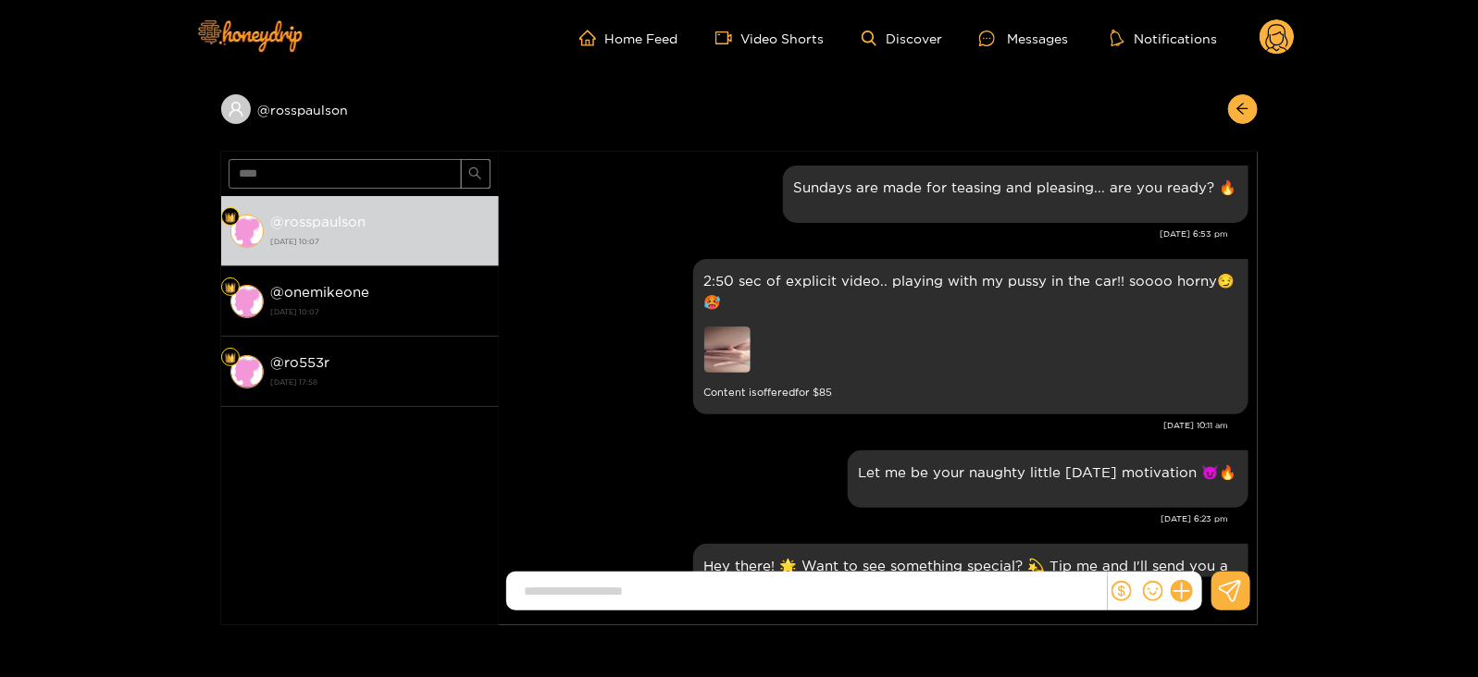
scroll to position [2484, 0]
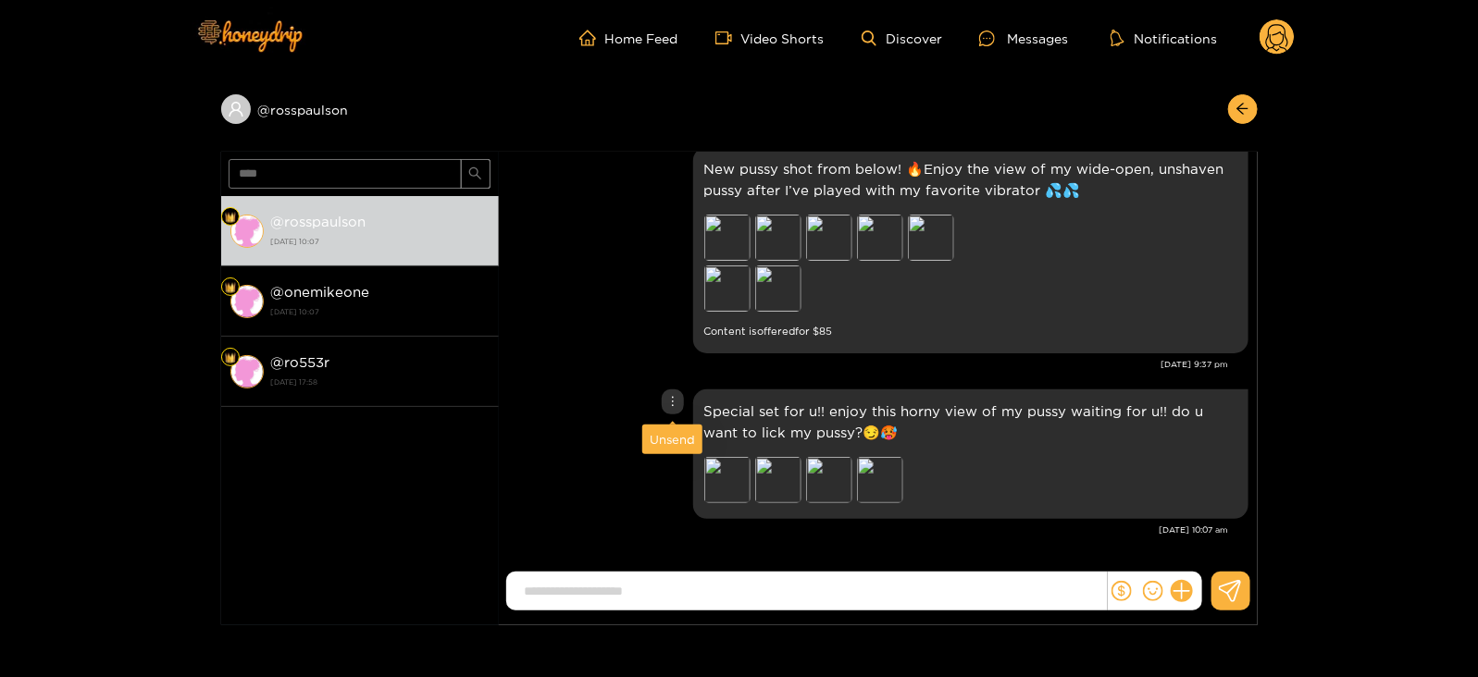
click at [657, 446] on div "Unsend" at bounding box center [672, 439] width 45 height 19
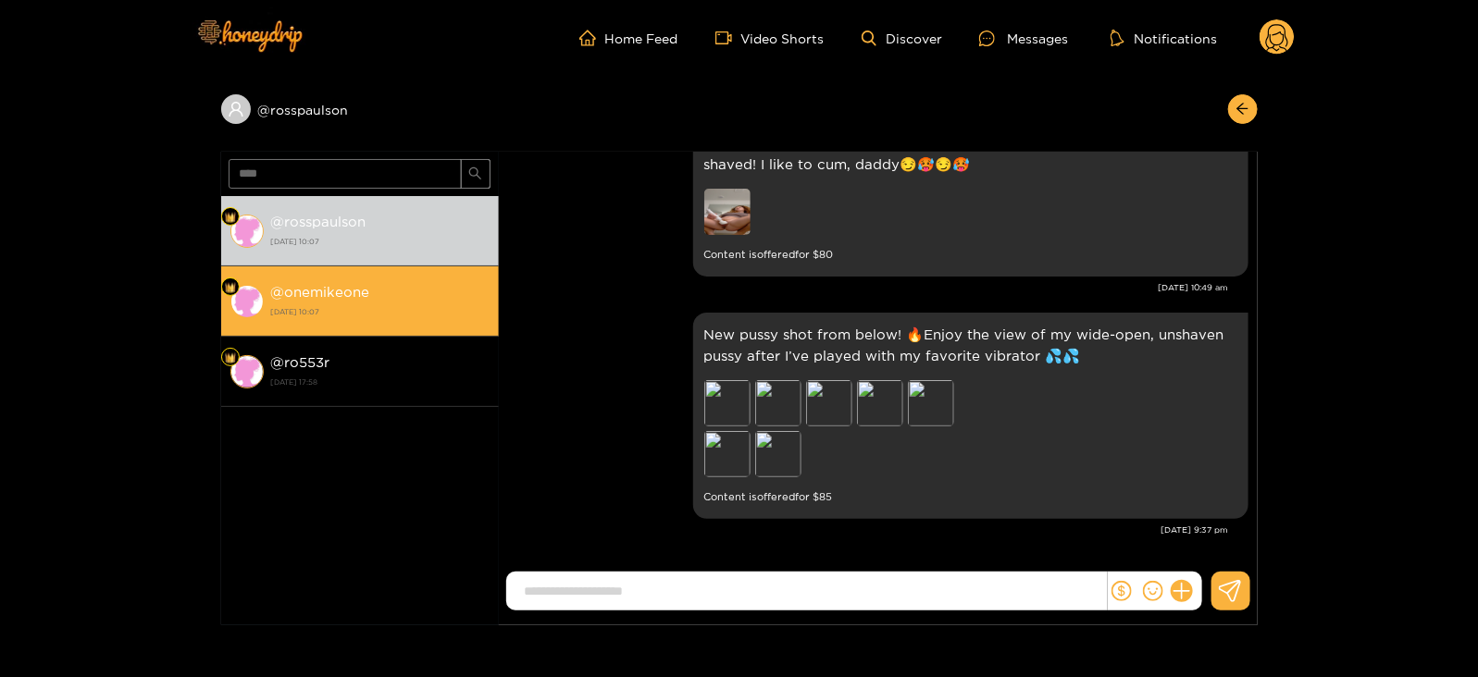
click at [412, 300] on div "@ onemikeone [DATE] 10:07" at bounding box center [380, 301] width 218 height 42
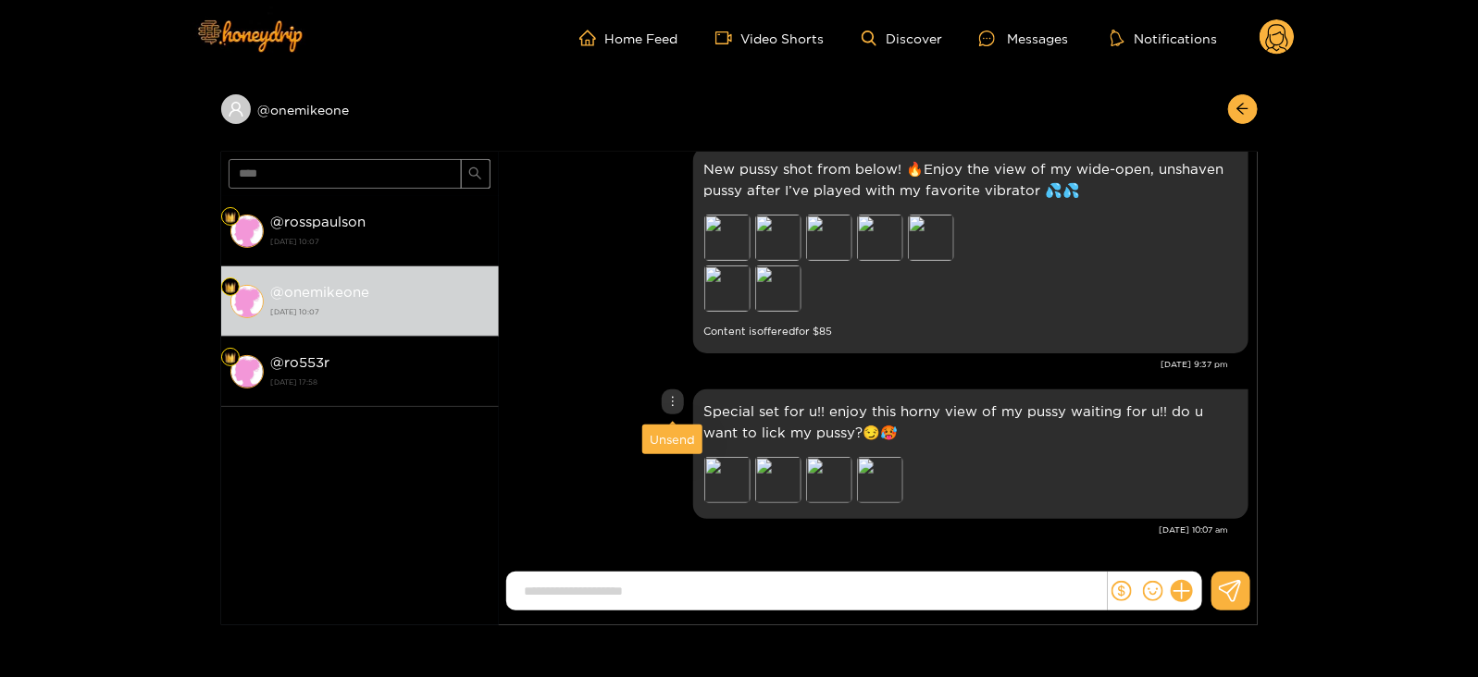
click at [668, 437] on div "Unsend" at bounding box center [672, 439] width 45 height 19
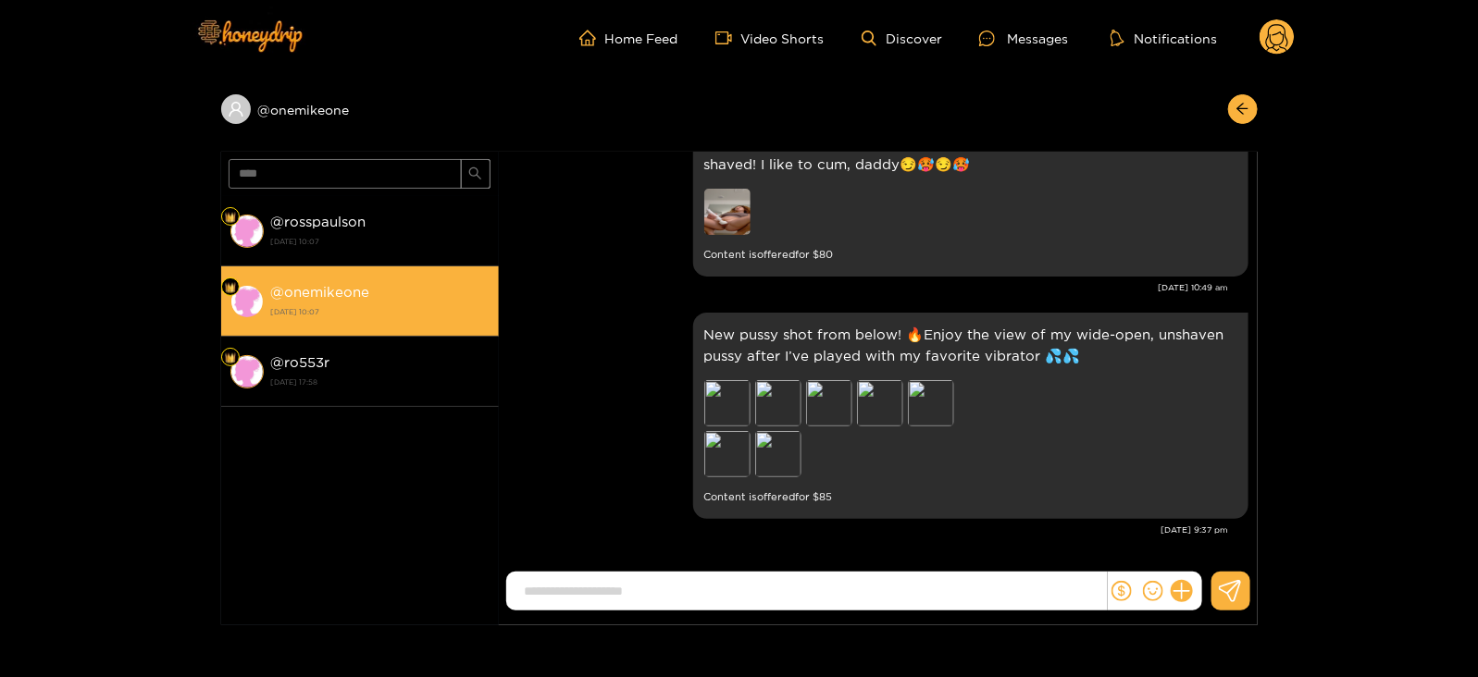
click at [375, 327] on li "@ onemikeone [DATE] 10:07" at bounding box center [360, 302] width 278 height 70
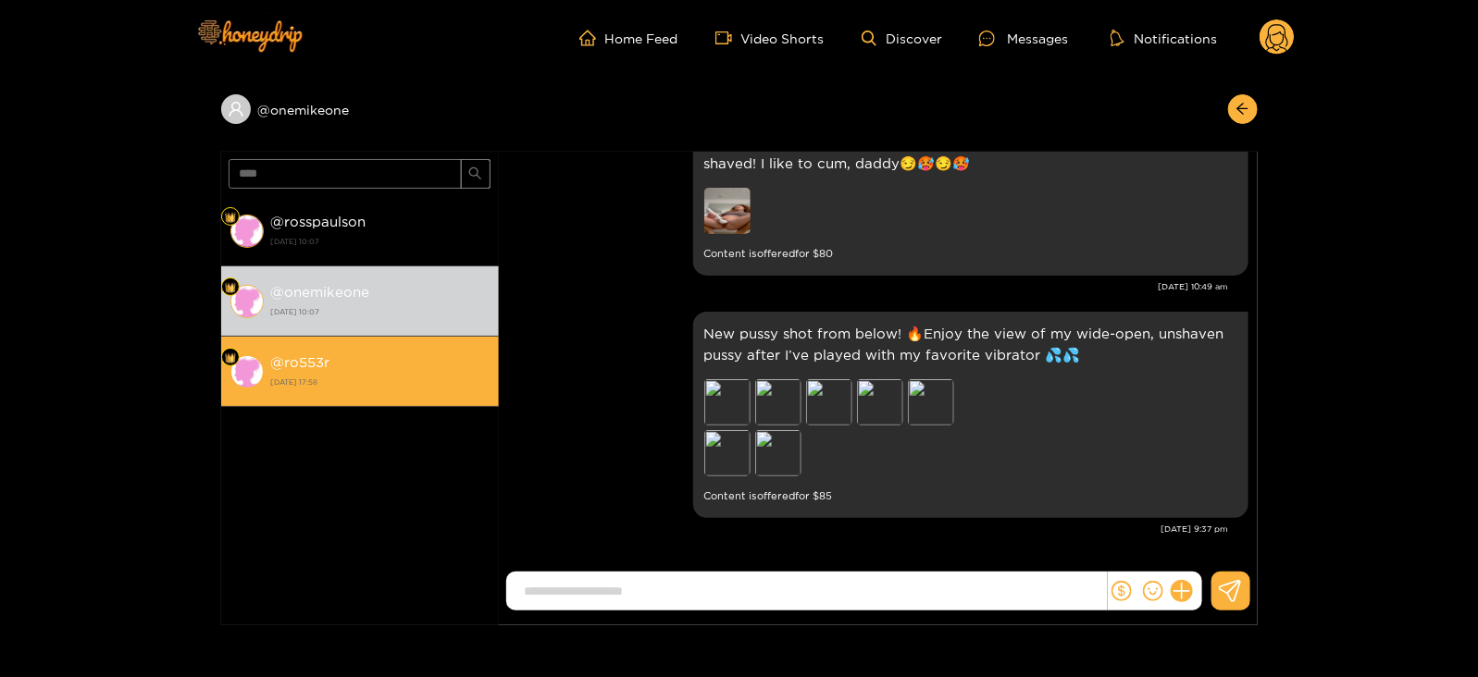
click at [389, 370] on div "@ ro553r [DATE] 17:58" at bounding box center [380, 372] width 218 height 42
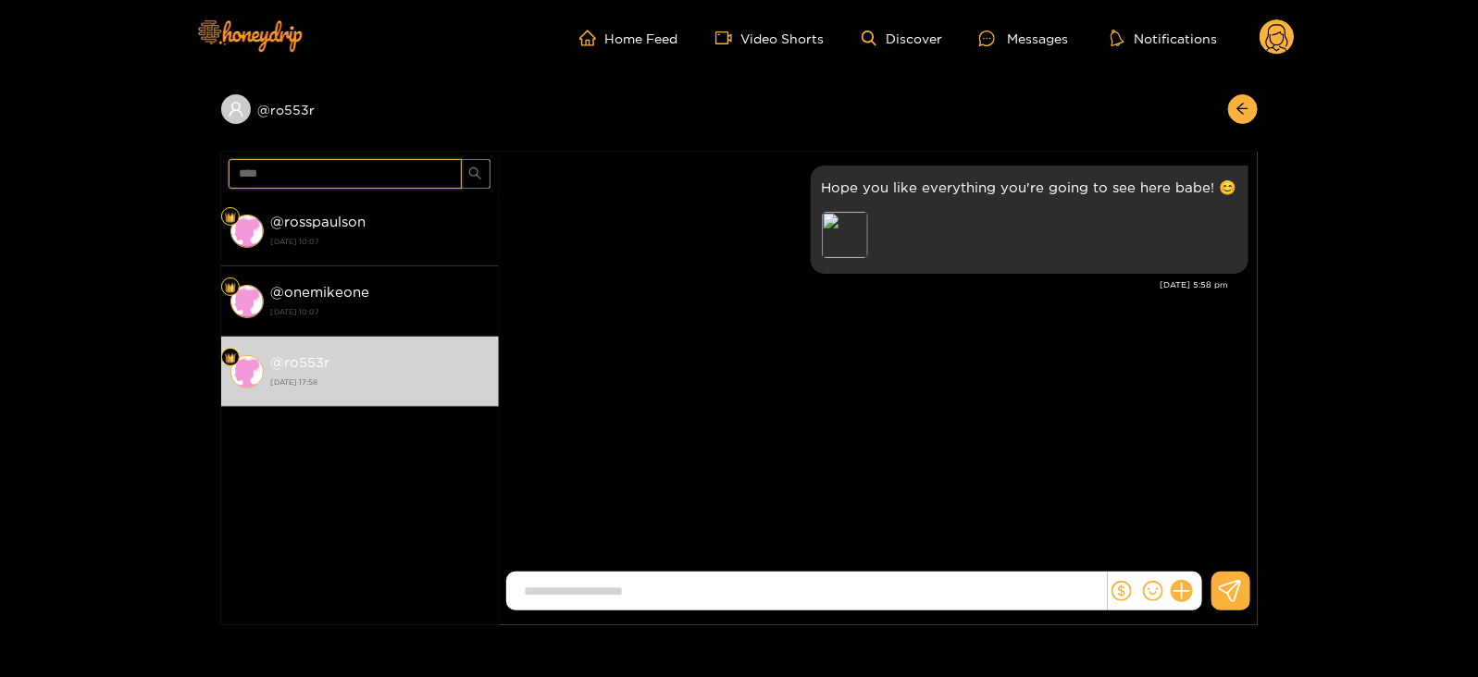
click at [363, 176] on input "****" at bounding box center [345, 174] width 233 height 30
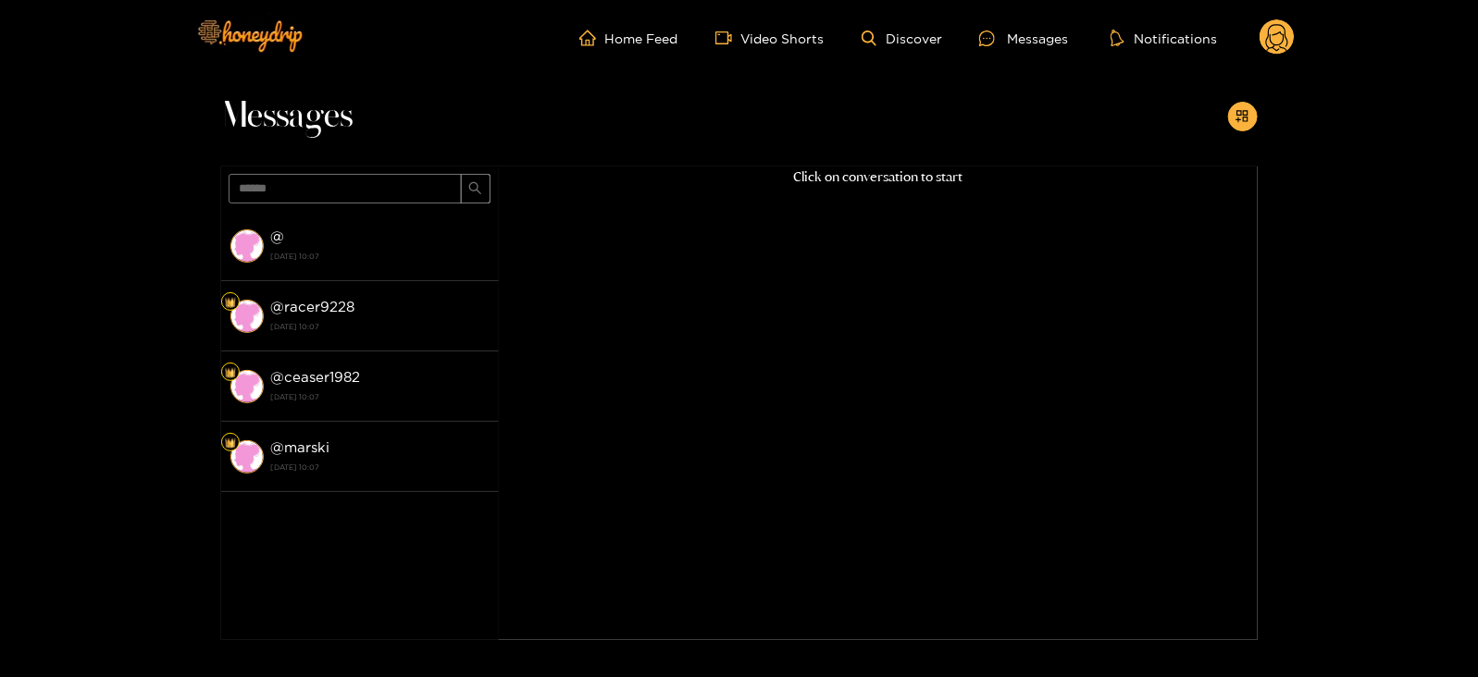
click at [361, 252] on strong "[DATE] 10:07" at bounding box center [380, 256] width 218 height 17
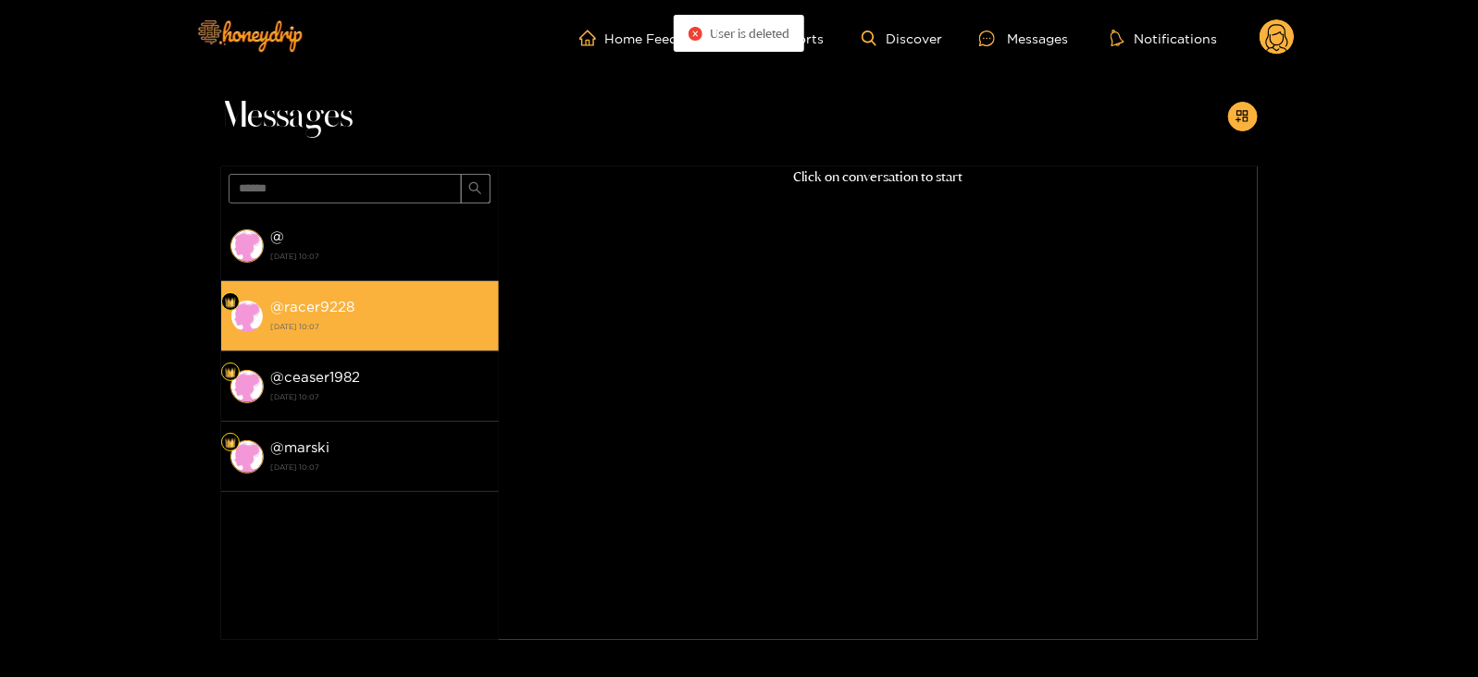
click at [361, 307] on div "@ racer9228 [DATE] 10:07" at bounding box center [380, 316] width 218 height 42
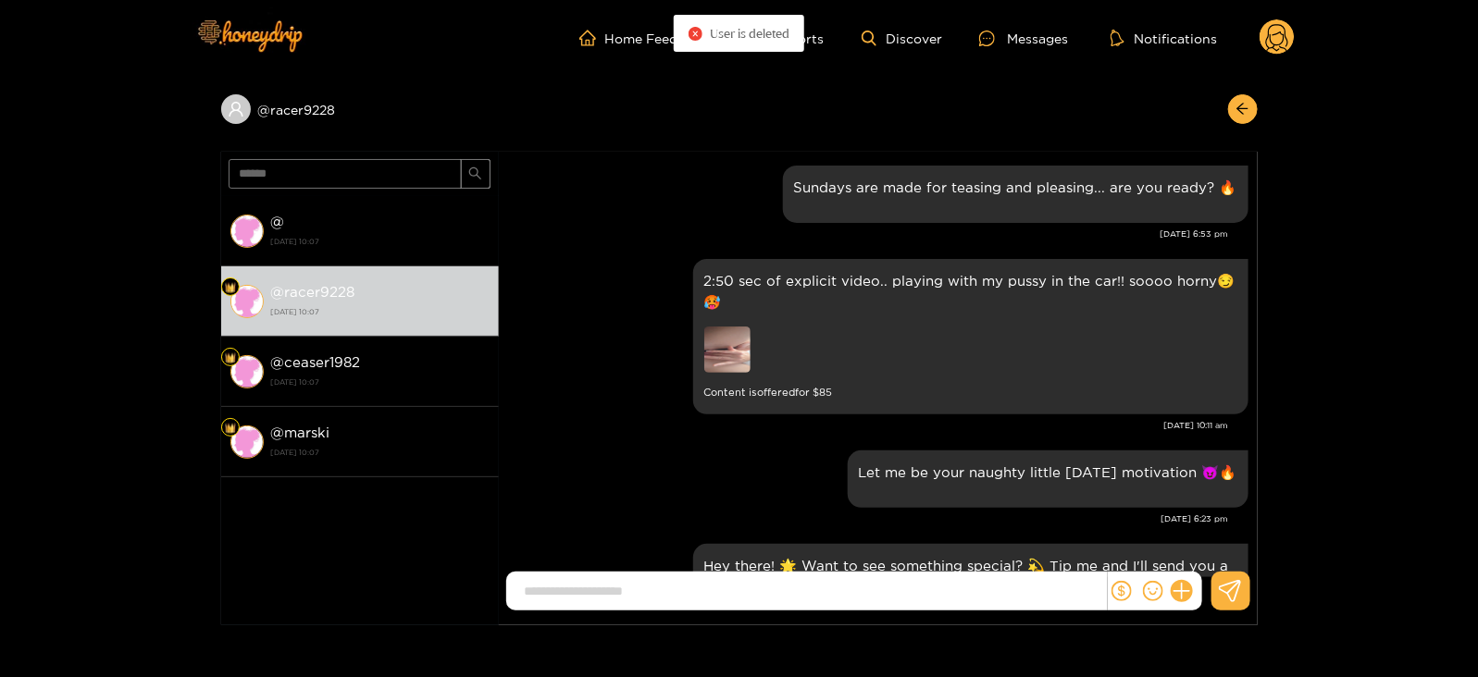
scroll to position [2484, 0]
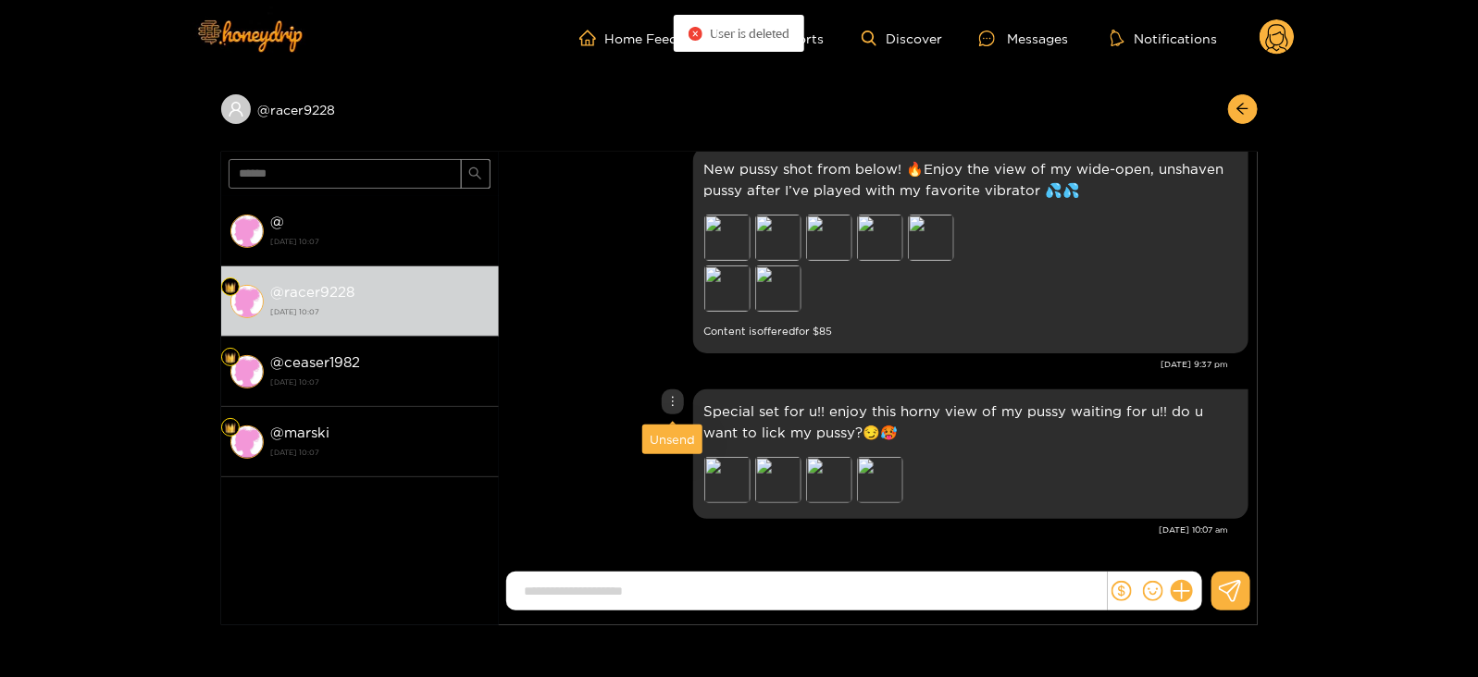
click at [663, 441] on div "Unsend" at bounding box center [672, 439] width 45 height 19
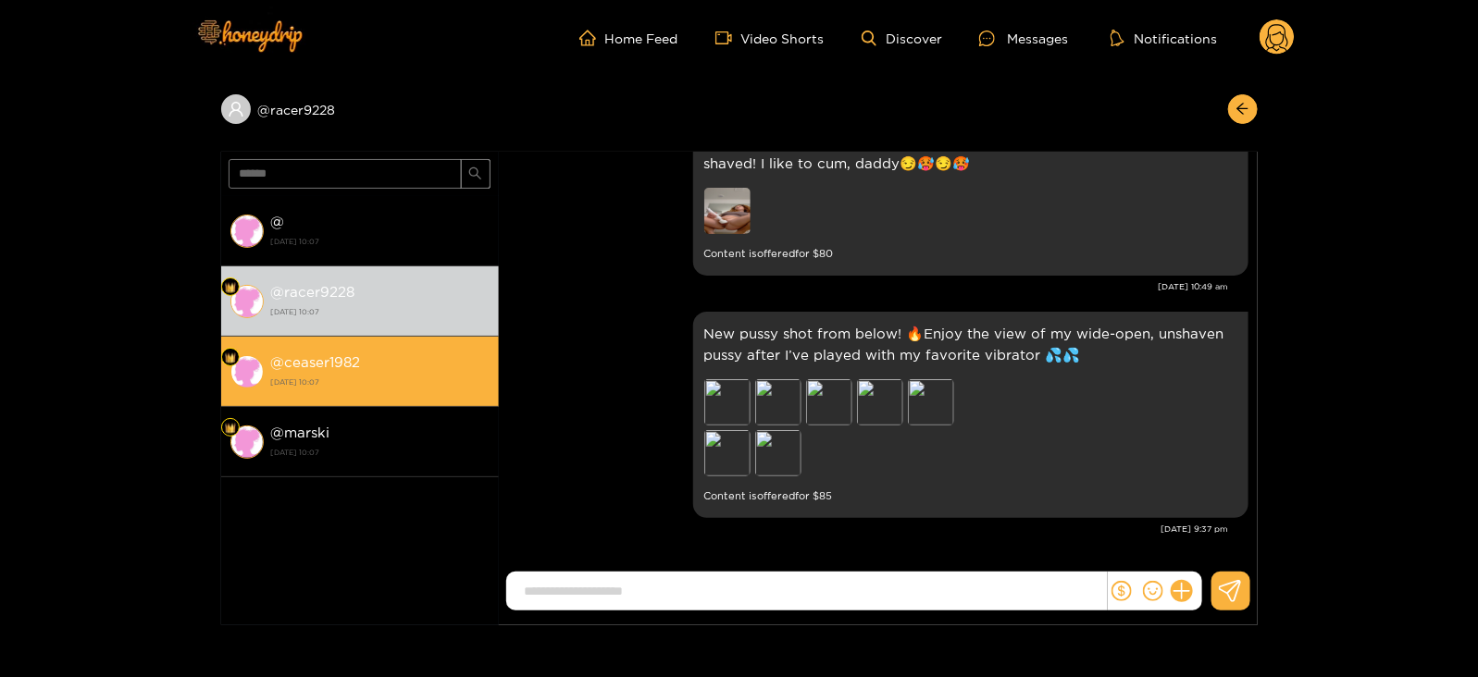
scroll to position [2318, 0]
click at [388, 366] on div "@ ceaser1982 [DATE] 10:07" at bounding box center [380, 372] width 218 height 42
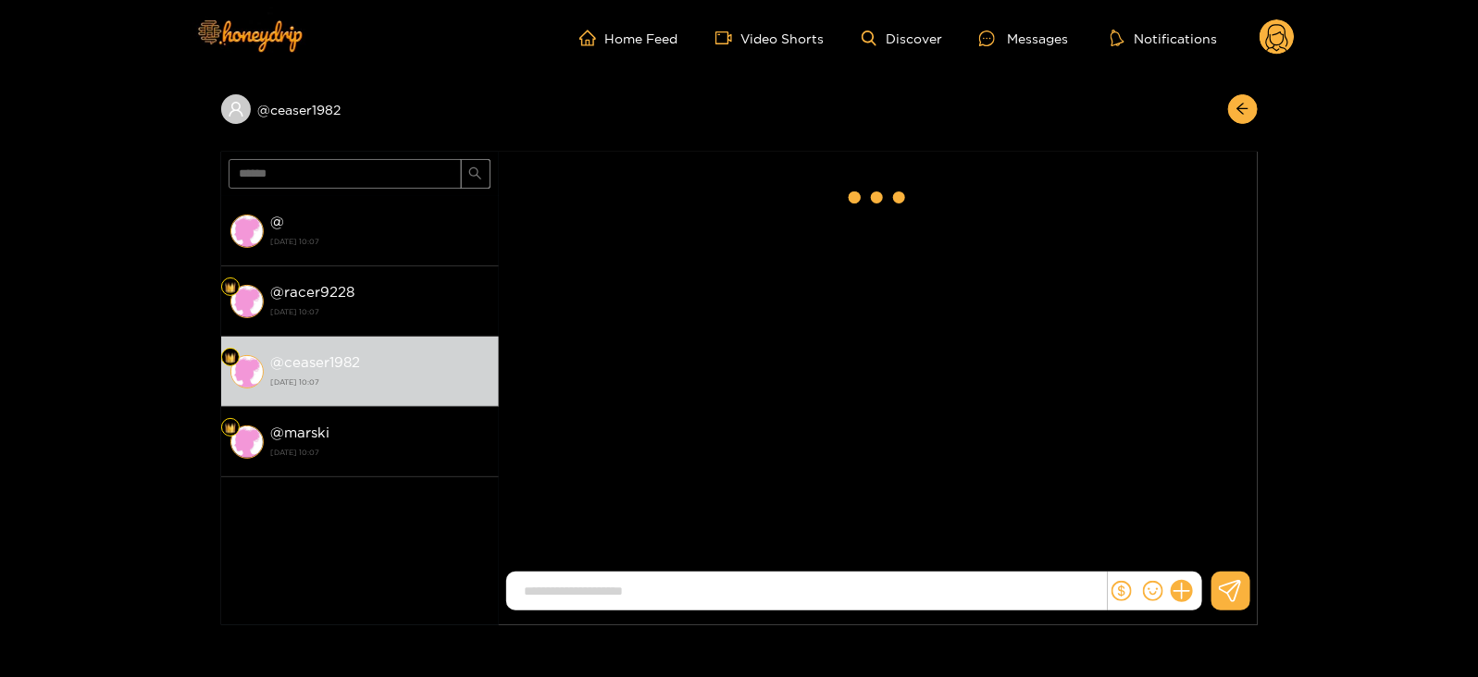
scroll to position [2484, 0]
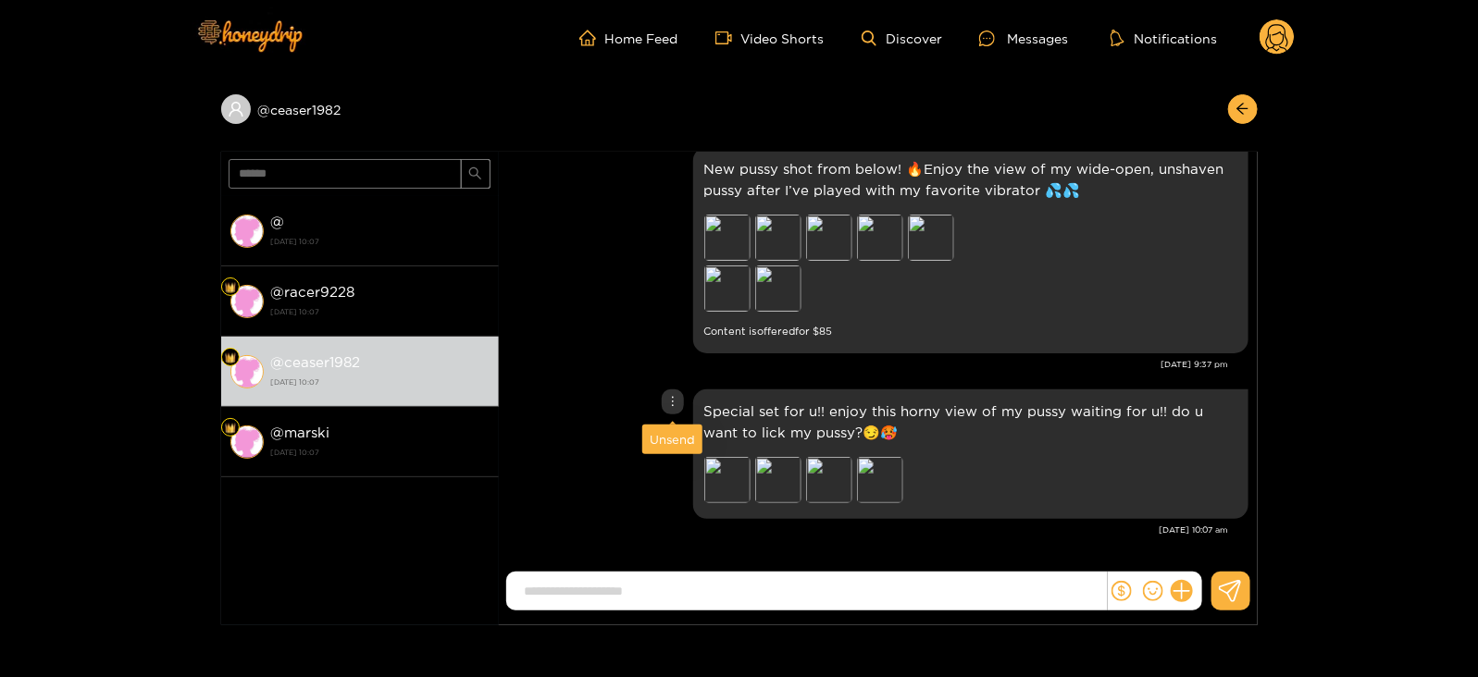
click at [668, 436] on div "Unsend" at bounding box center [672, 439] width 45 height 19
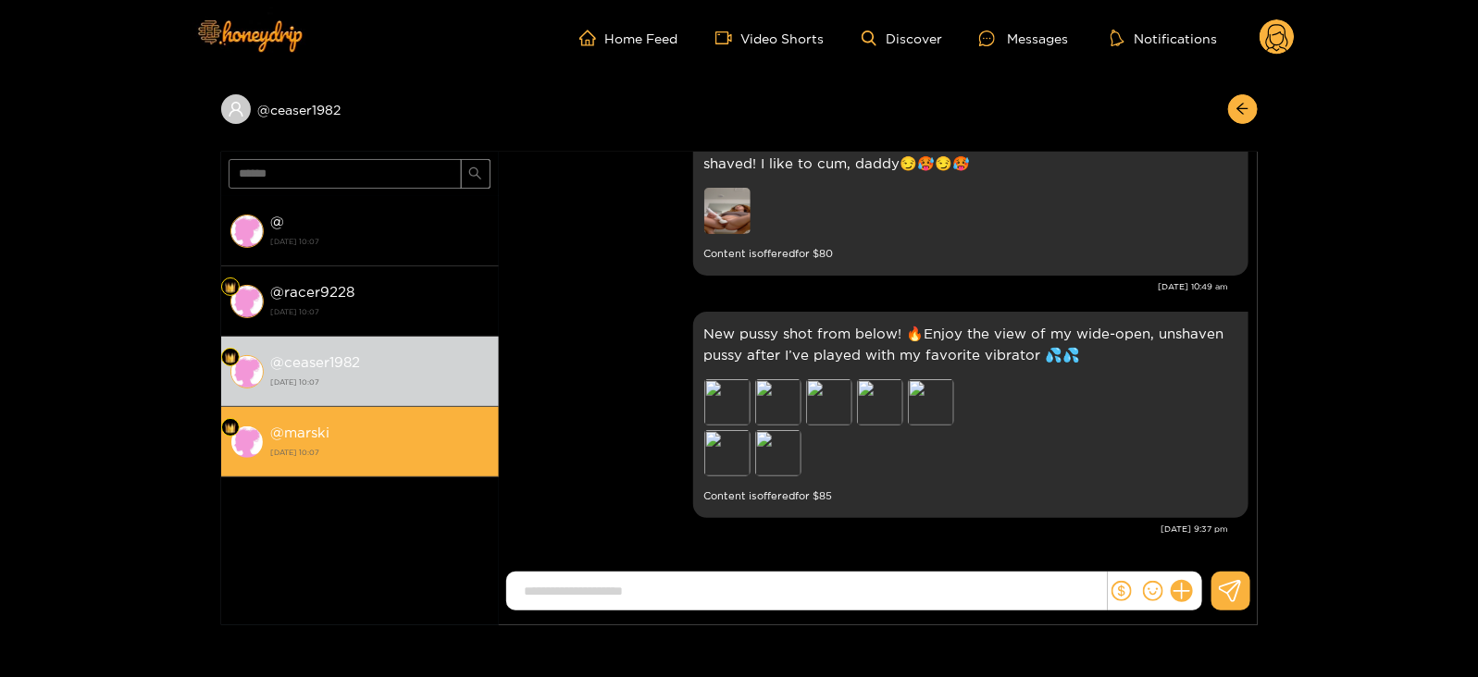
scroll to position [2318, 0]
click at [425, 446] on strong "[DATE] 10:07" at bounding box center [380, 452] width 218 height 17
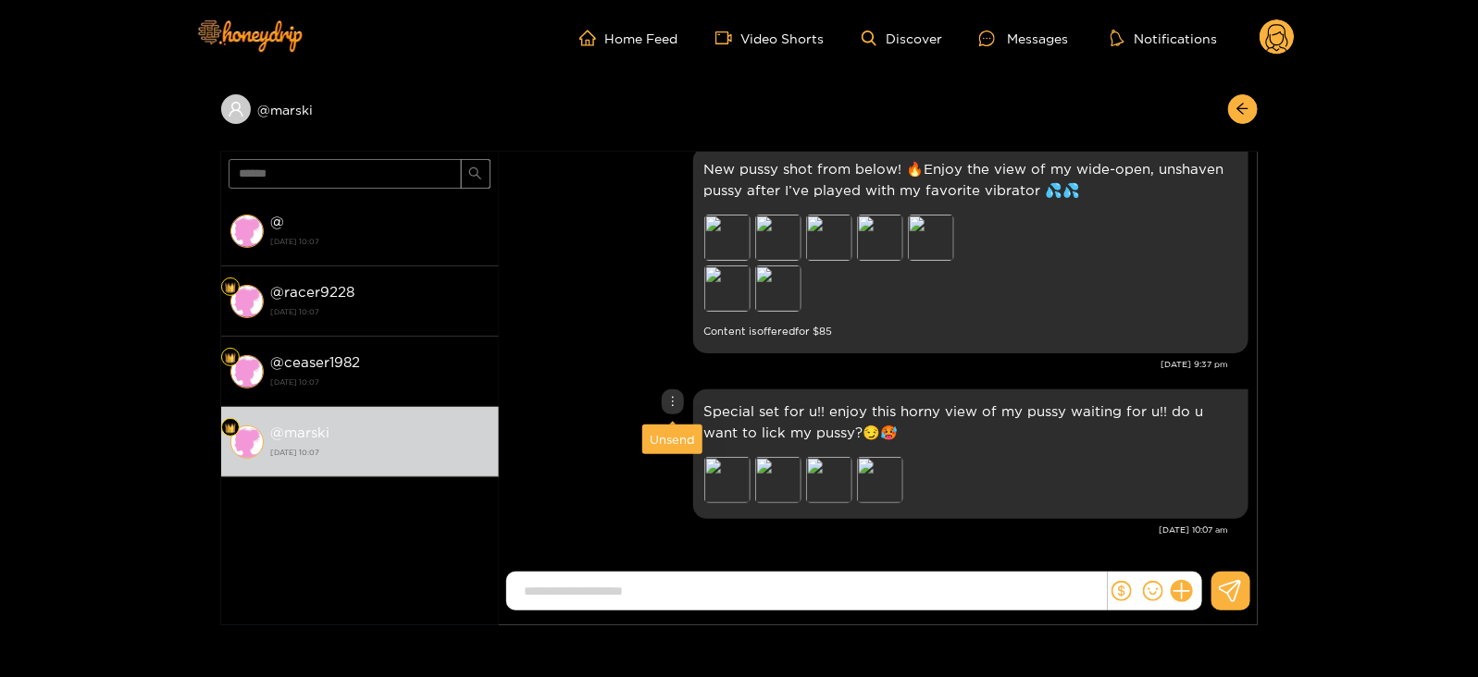
click at [671, 438] on div "Unsend" at bounding box center [672, 439] width 45 height 19
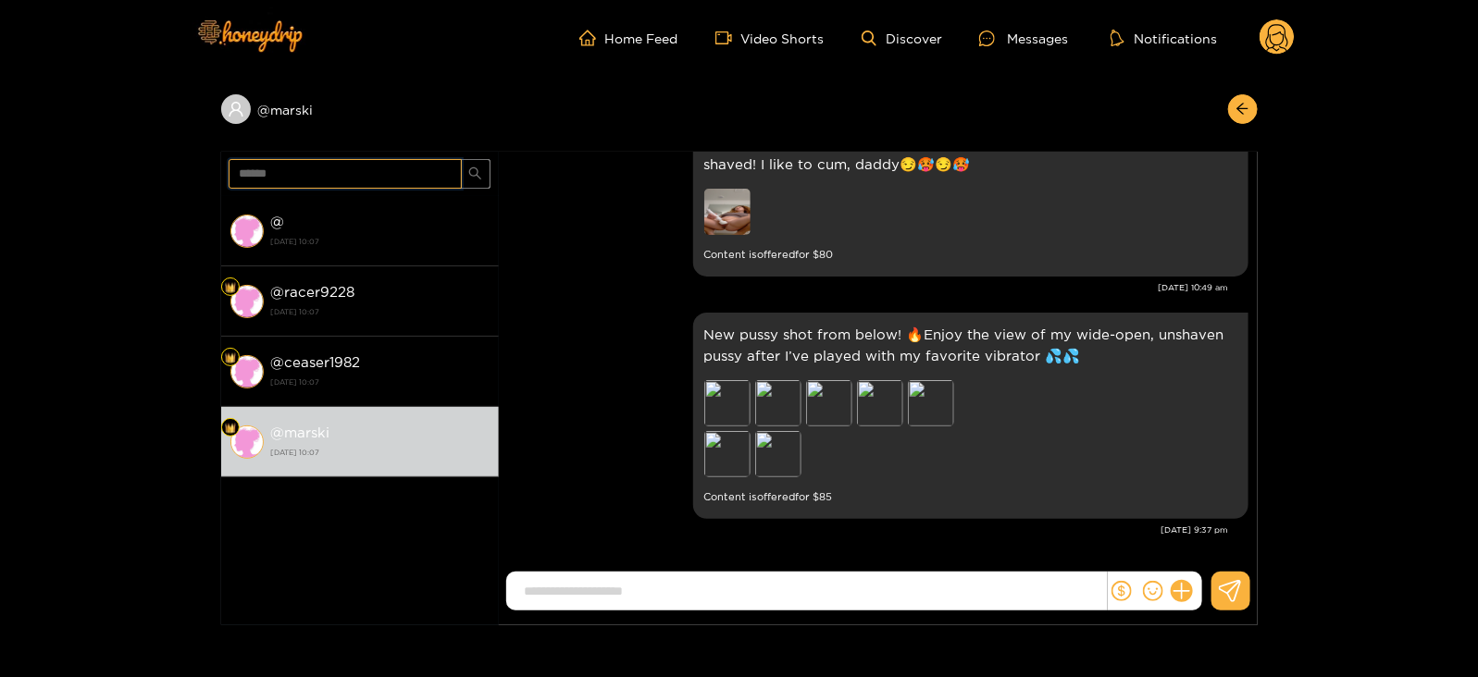
click at [247, 165] on input "******" at bounding box center [345, 174] width 233 height 30
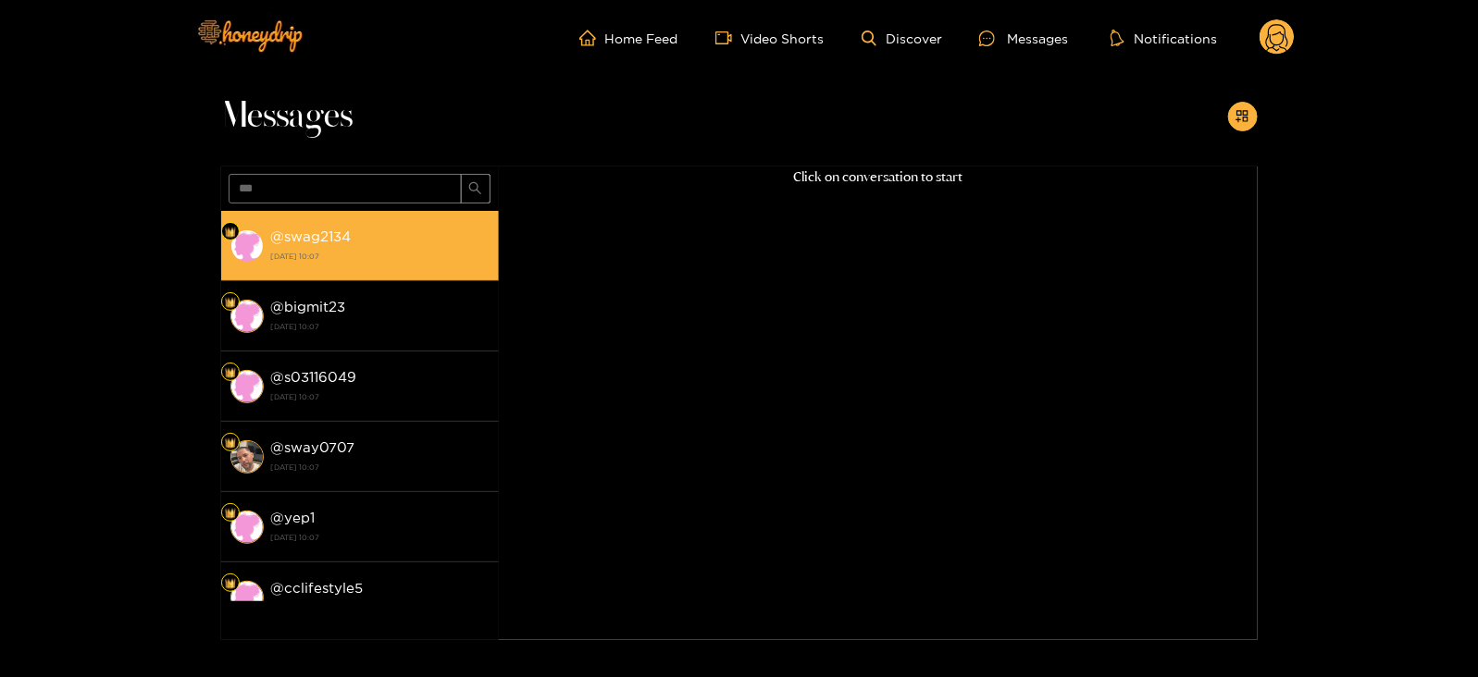
click at [375, 242] on div "@ swag2134 [DATE] 10:07" at bounding box center [380, 246] width 218 height 42
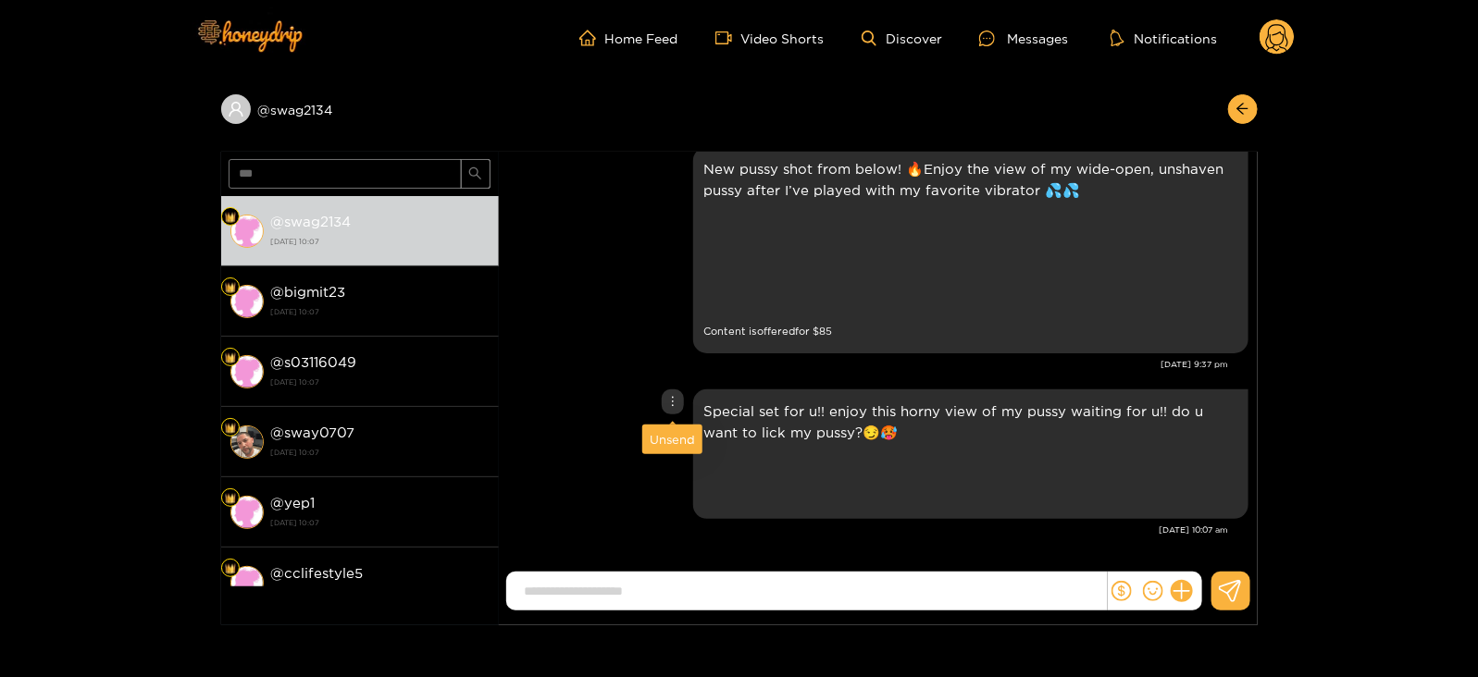
click at [665, 433] on div "Unsend" at bounding box center [672, 439] width 45 height 19
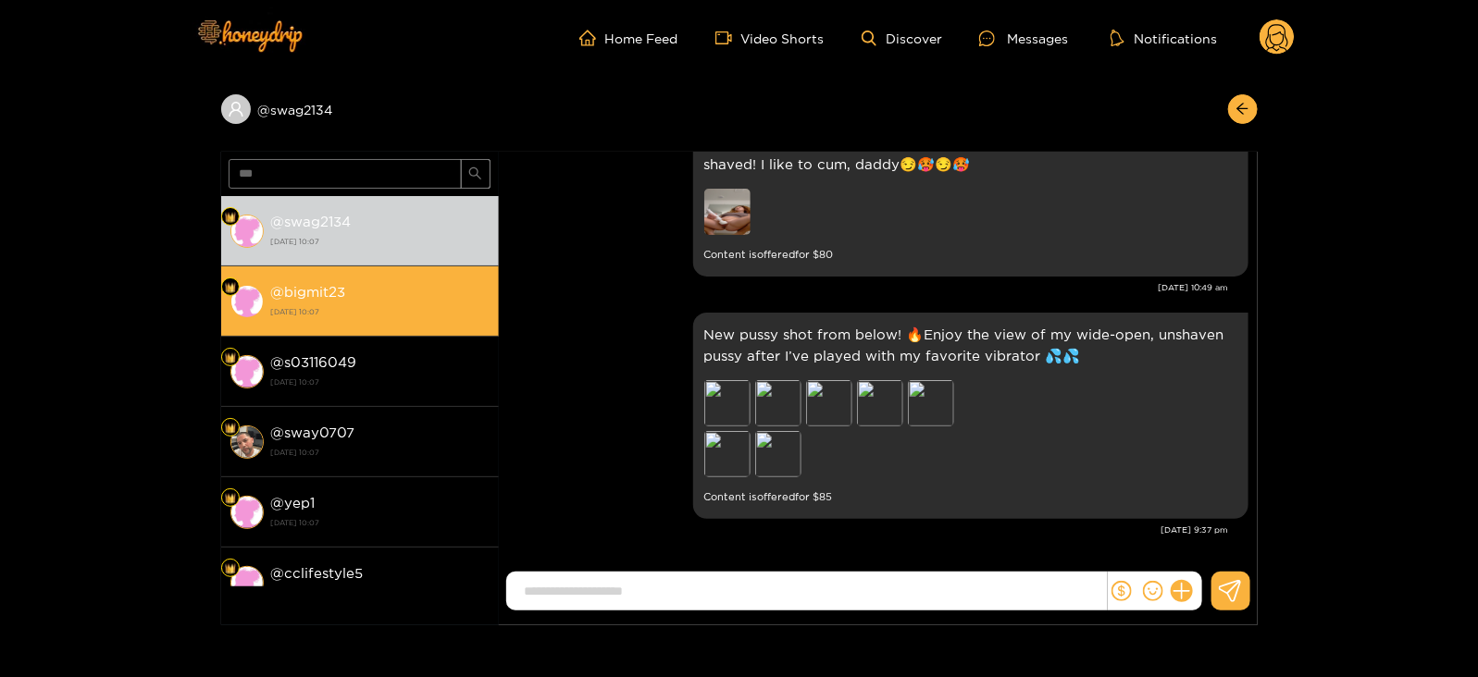
click at [386, 297] on div "@ bigmit23 [DATE] 10:07" at bounding box center [380, 301] width 218 height 42
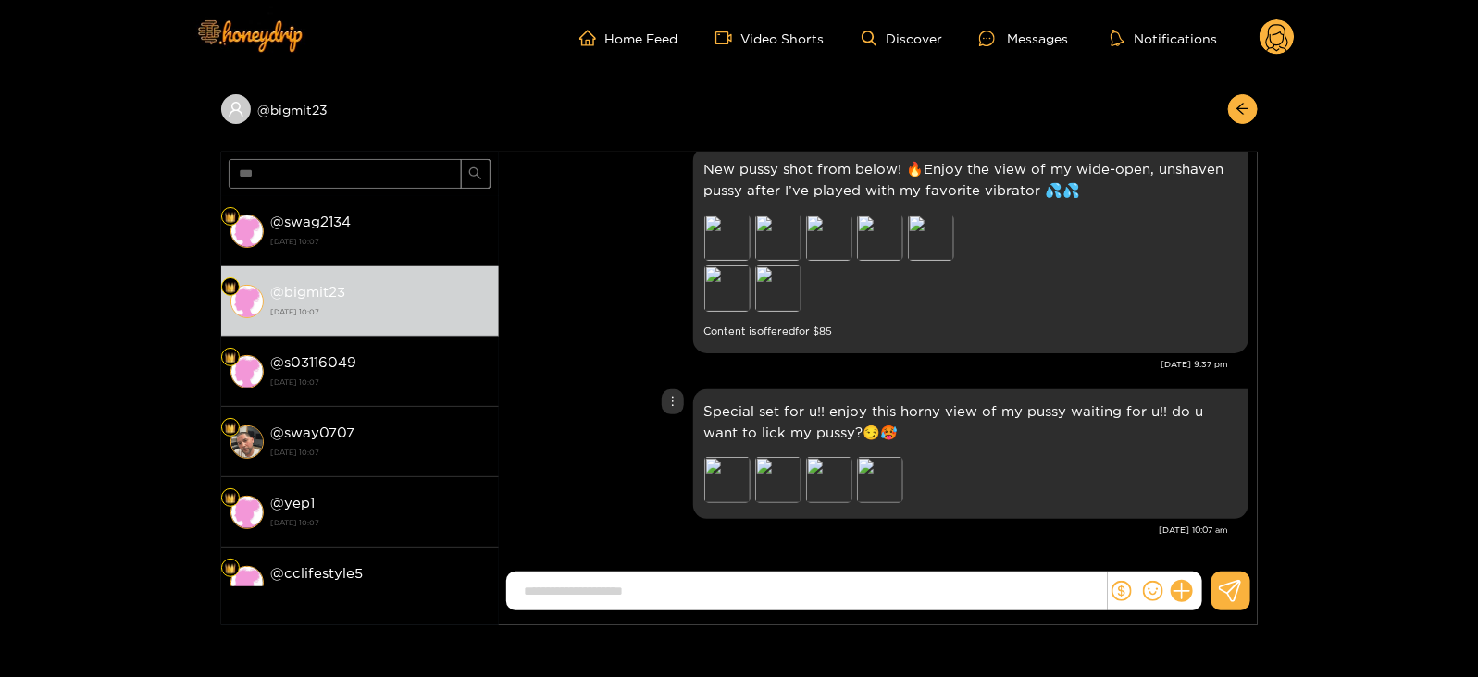
click at [666, 438] on div "Special set for u!! enjoy this horny view of my pussy waiting for u!! do u want…" at bounding box center [878, 454] width 740 height 139
click at [663, 446] on div "Unsend" at bounding box center [672, 439] width 45 height 19
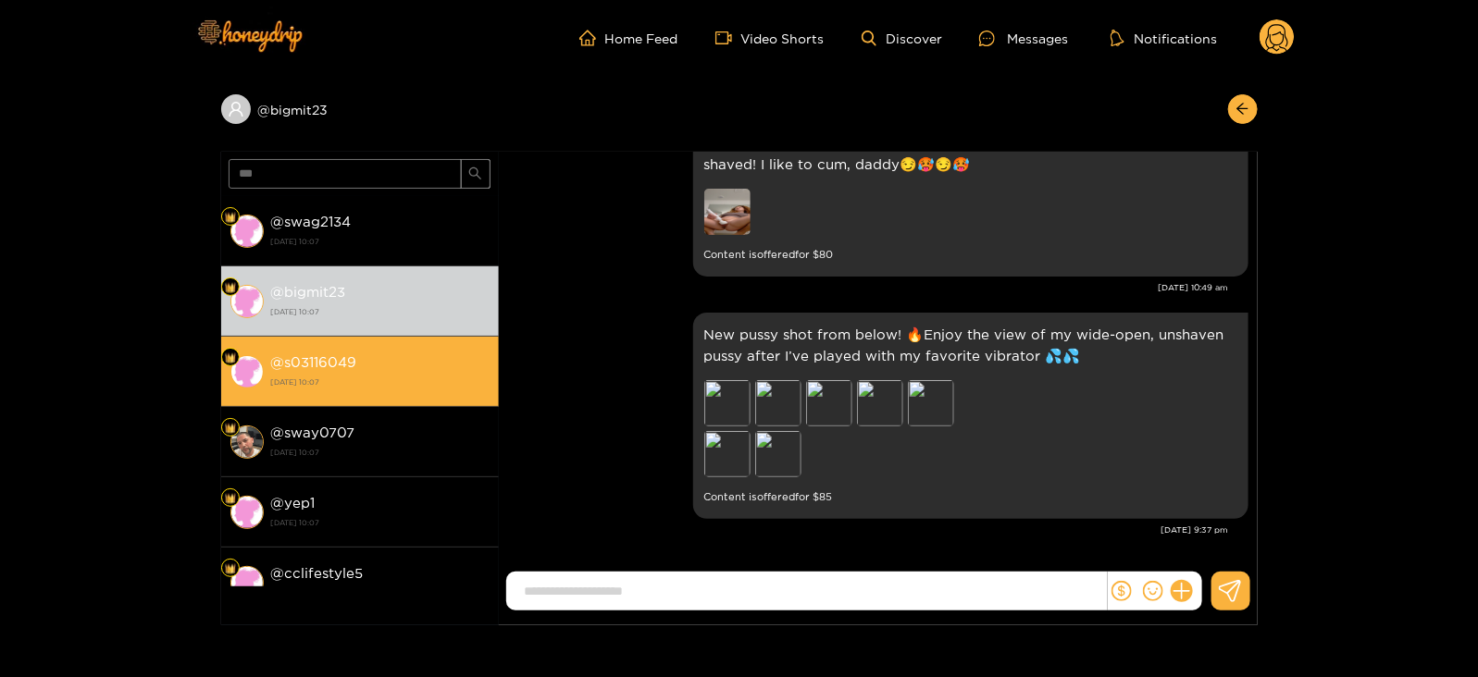
click at [384, 359] on div "@ s03116049 [DATE] 10:07" at bounding box center [380, 372] width 218 height 42
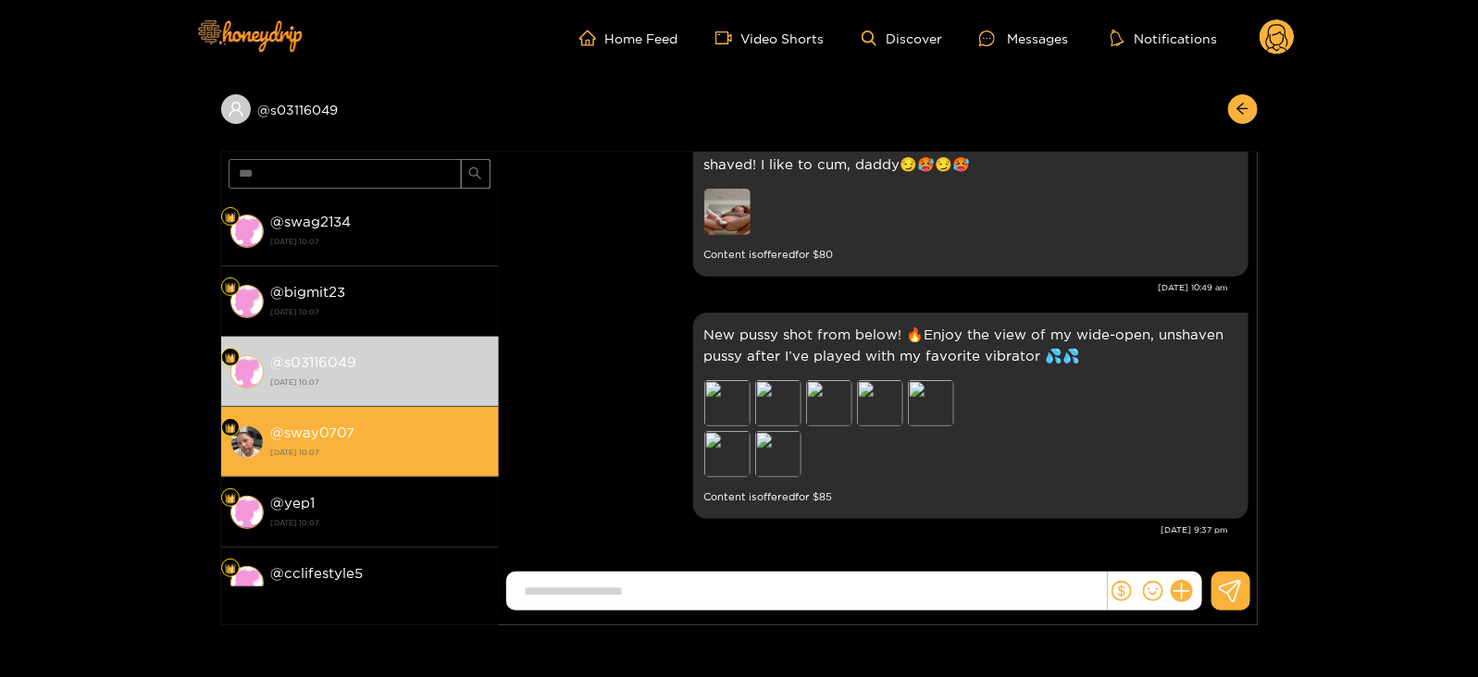
click at [444, 437] on div "@ sway0707 [DATE] 10:07" at bounding box center [380, 442] width 218 height 42
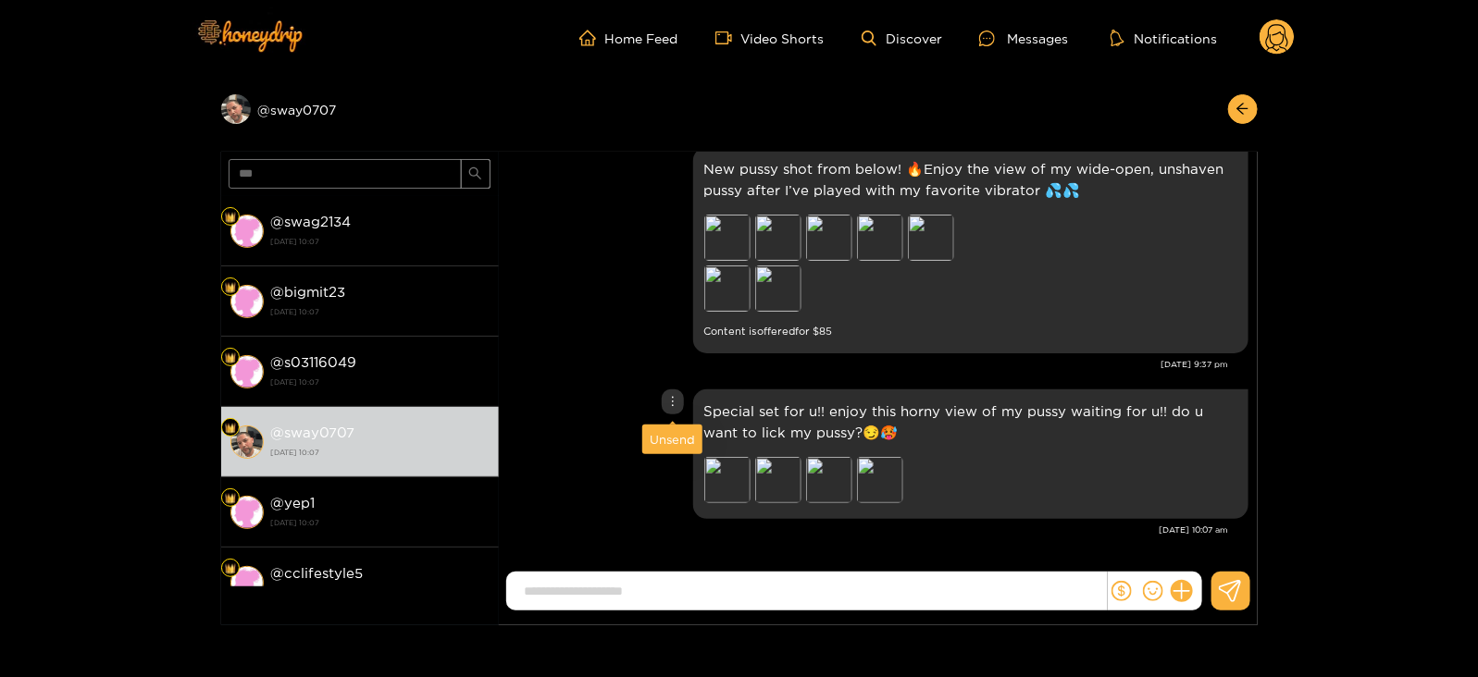
click at [672, 436] on div "Unsend" at bounding box center [672, 439] width 45 height 19
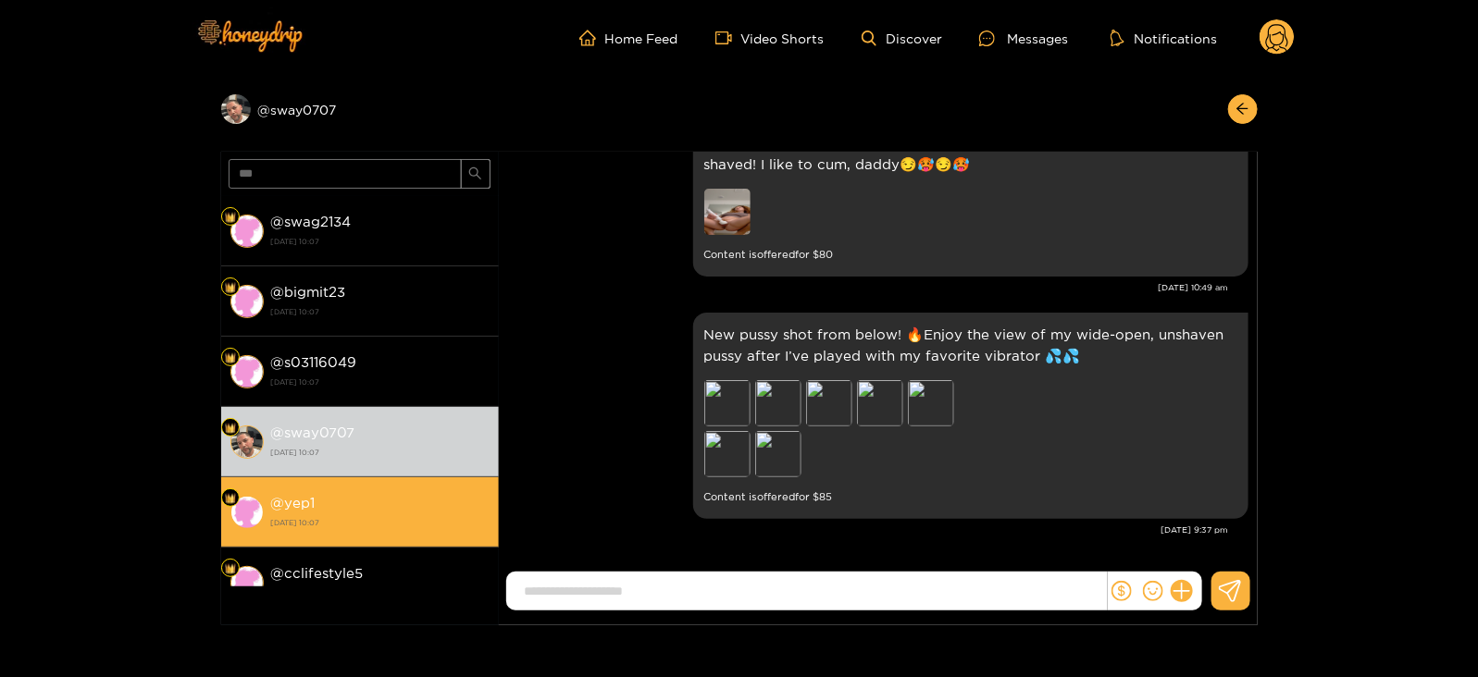
click at [453, 506] on div "@ yep1 [DATE] 10:07" at bounding box center [380, 512] width 218 height 42
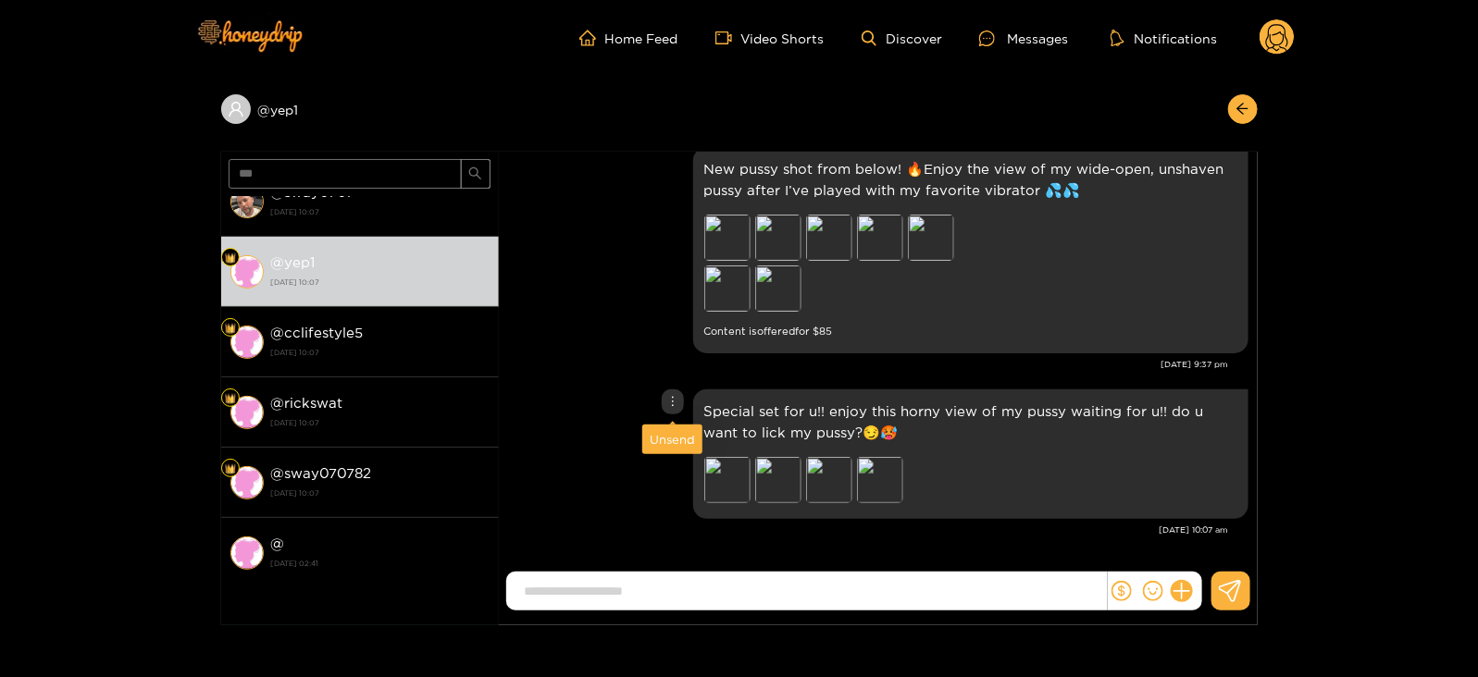
click at [660, 437] on div "Unsend" at bounding box center [672, 439] width 45 height 19
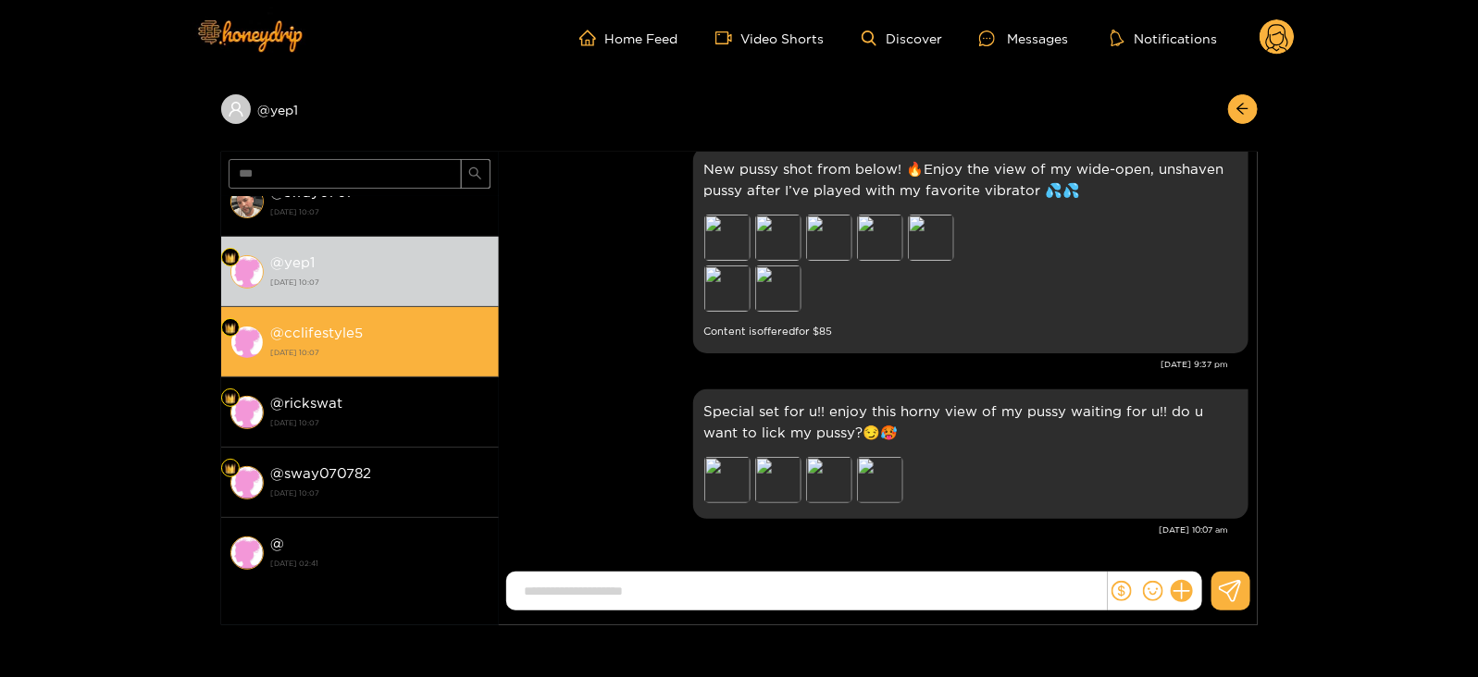
click at [423, 349] on strong "[DATE] 10:07" at bounding box center [380, 352] width 218 height 17
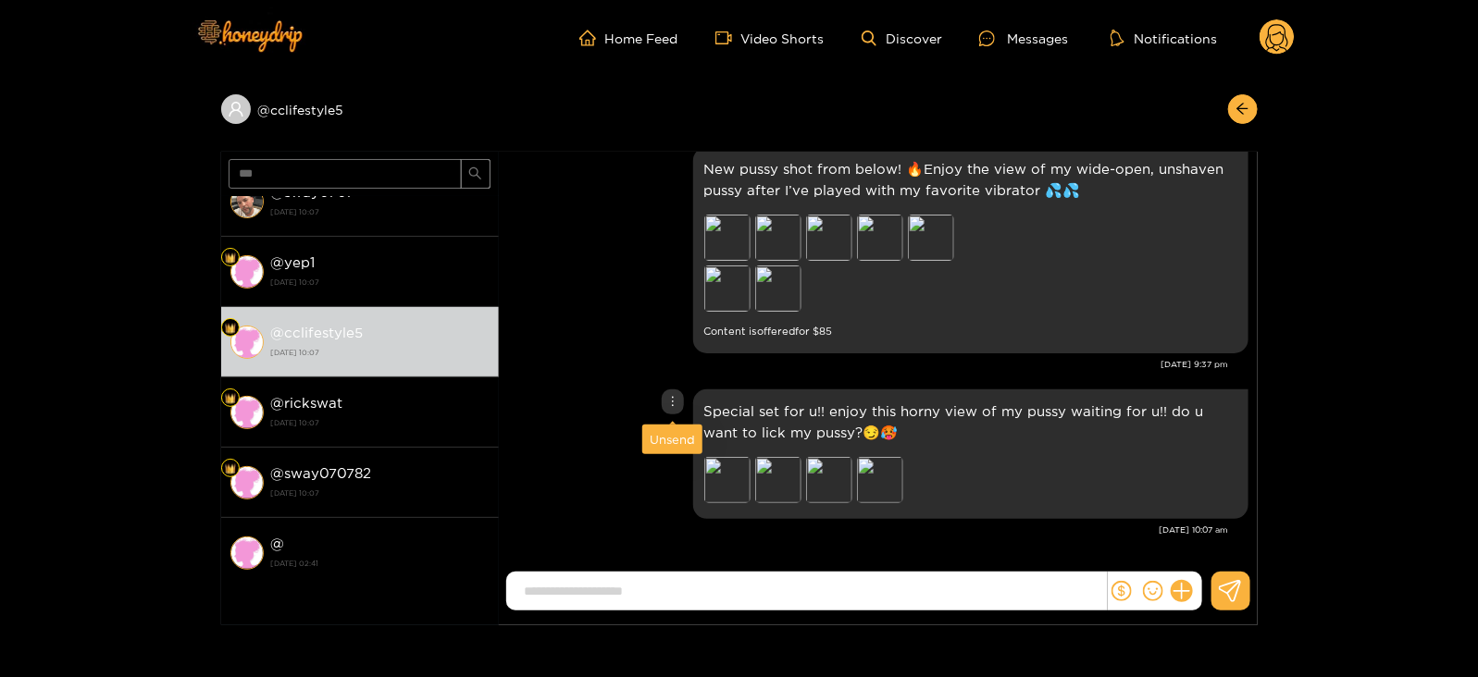
click at [663, 434] on div "Unsend" at bounding box center [672, 439] width 45 height 19
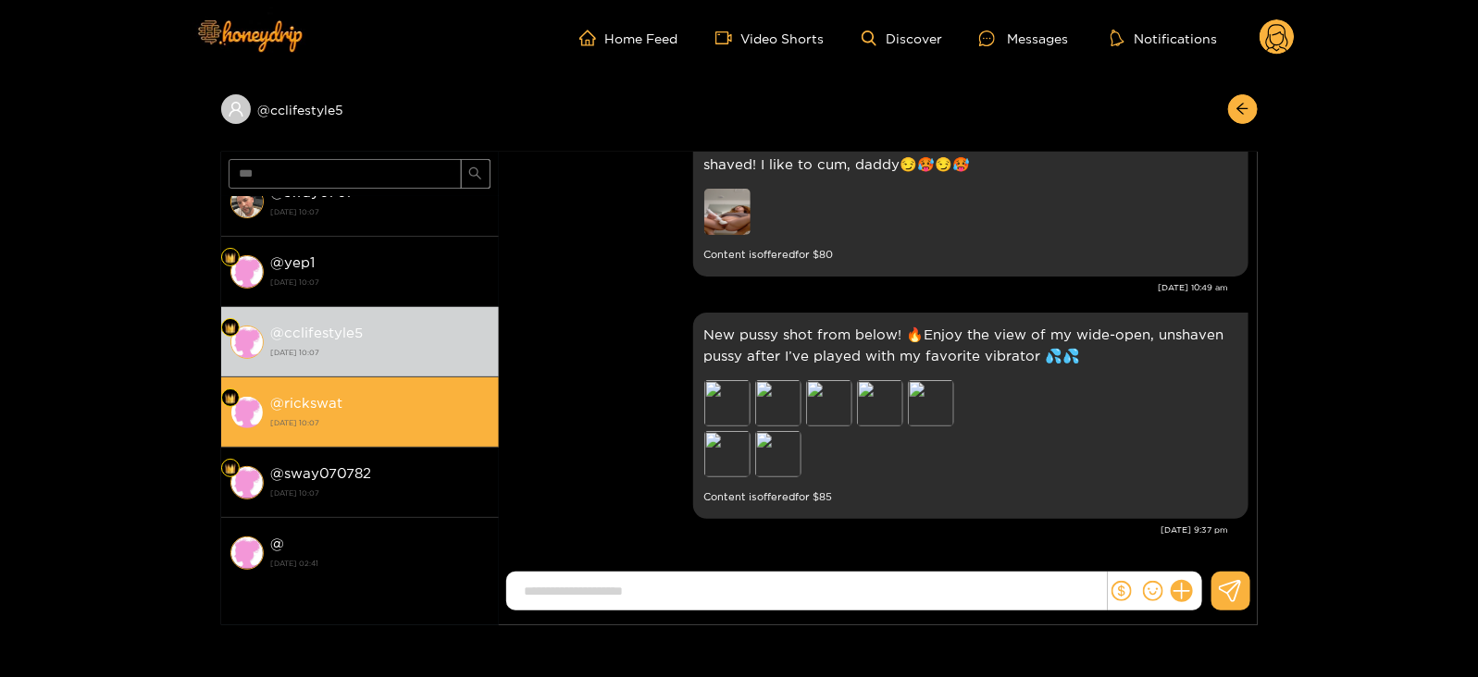
click at [432, 421] on strong "[DATE] 10:07" at bounding box center [380, 423] width 218 height 17
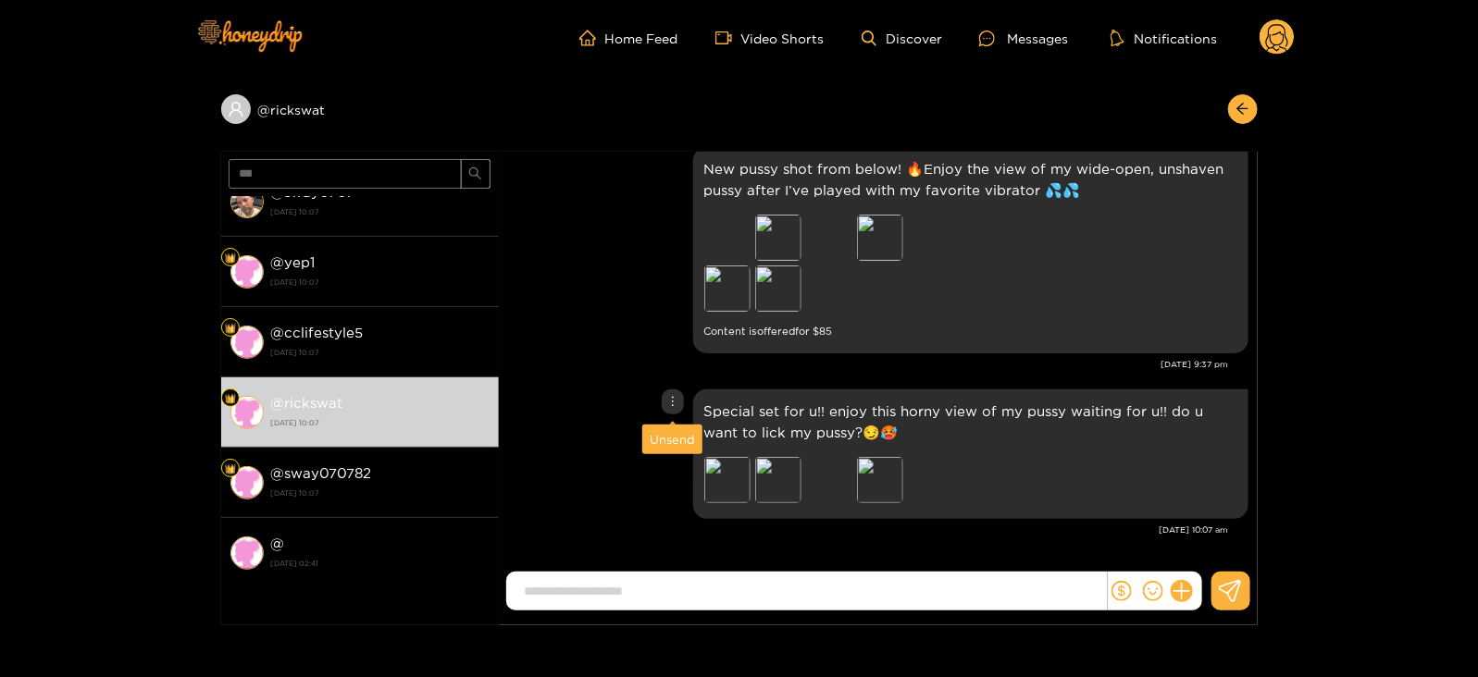
click at [666, 432] on div "Unsend" at bounding box center [672, 439] width 45 height 19
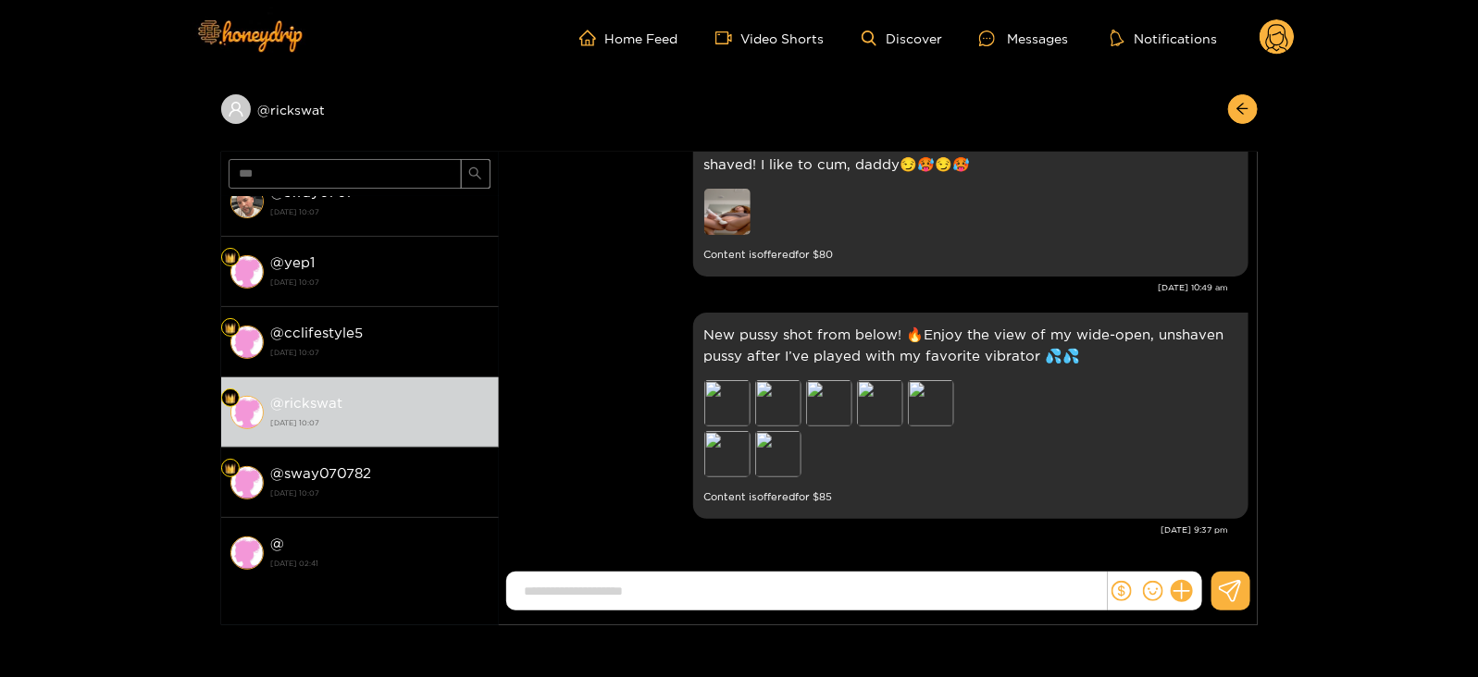
click at [560, 447] on div "New pussy shot from below! 🔥Enjoy the view of my wide-open, unshaven pussy afte…" at bounding box center [878, 416] width 740 height 216
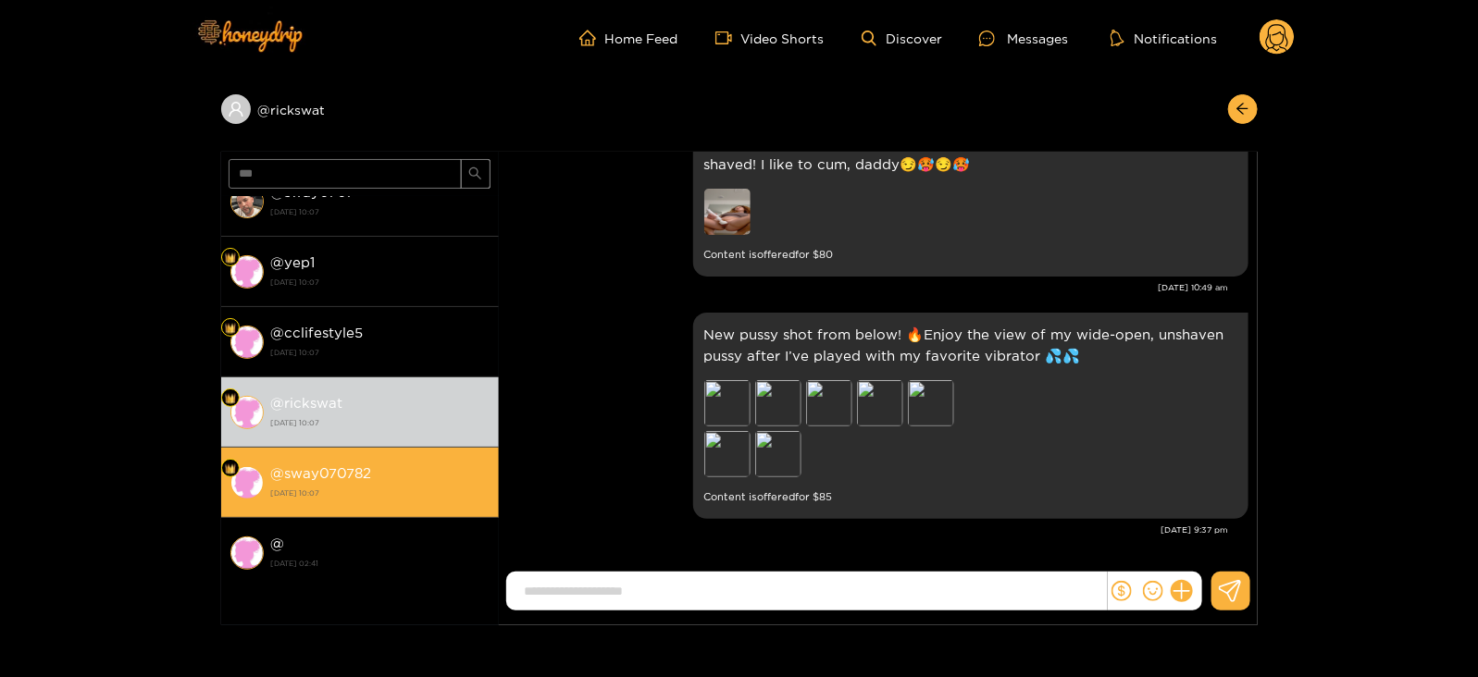
click at [479, 478] on div "@ sway070782 [DATE] 10:07" at bounding box center [380, 483] width 218 height 42
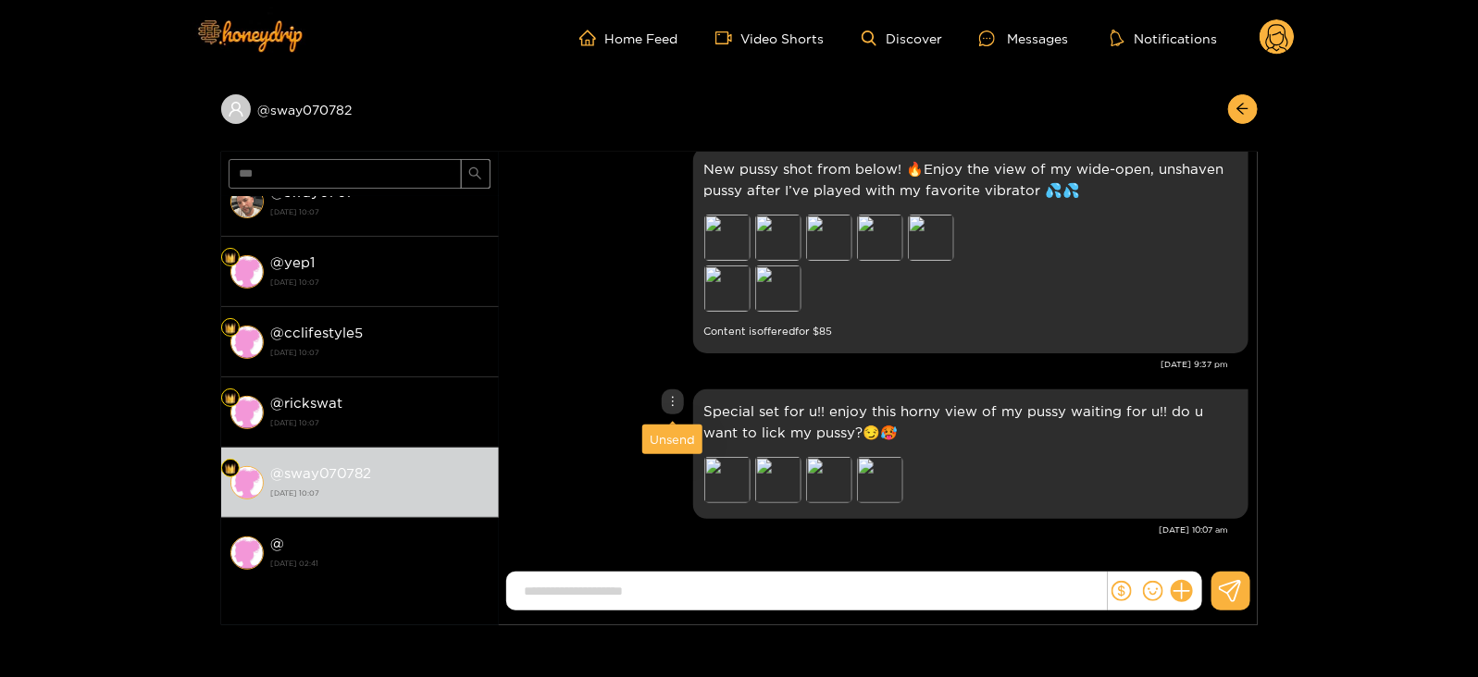
click at [666, 443] on div "Unsend" at bounding box center [672, 439] width 45 height 19
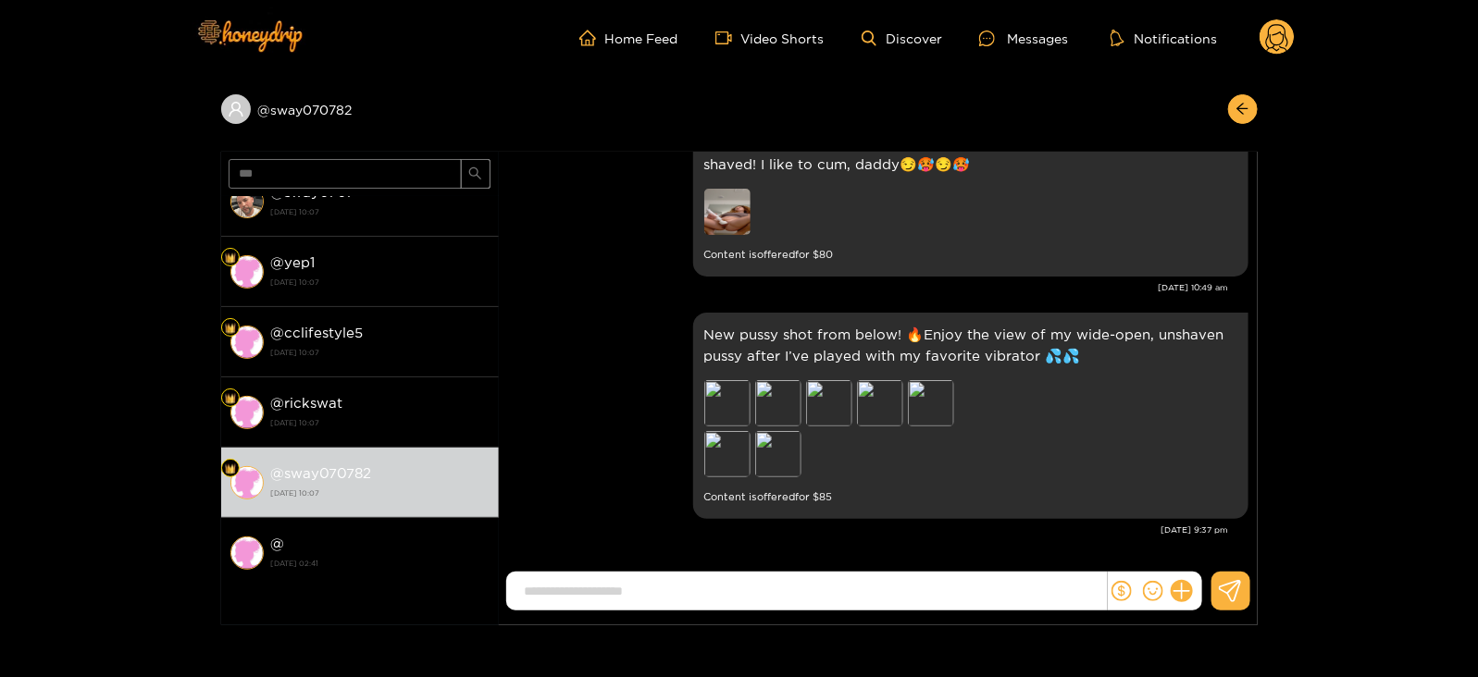
click at [243, 153] on span "***" at bounding box center [360, 174] width 278 height 44
click at [245, 159] on input "***" at bounding box center [345, 174] width 233 height 30
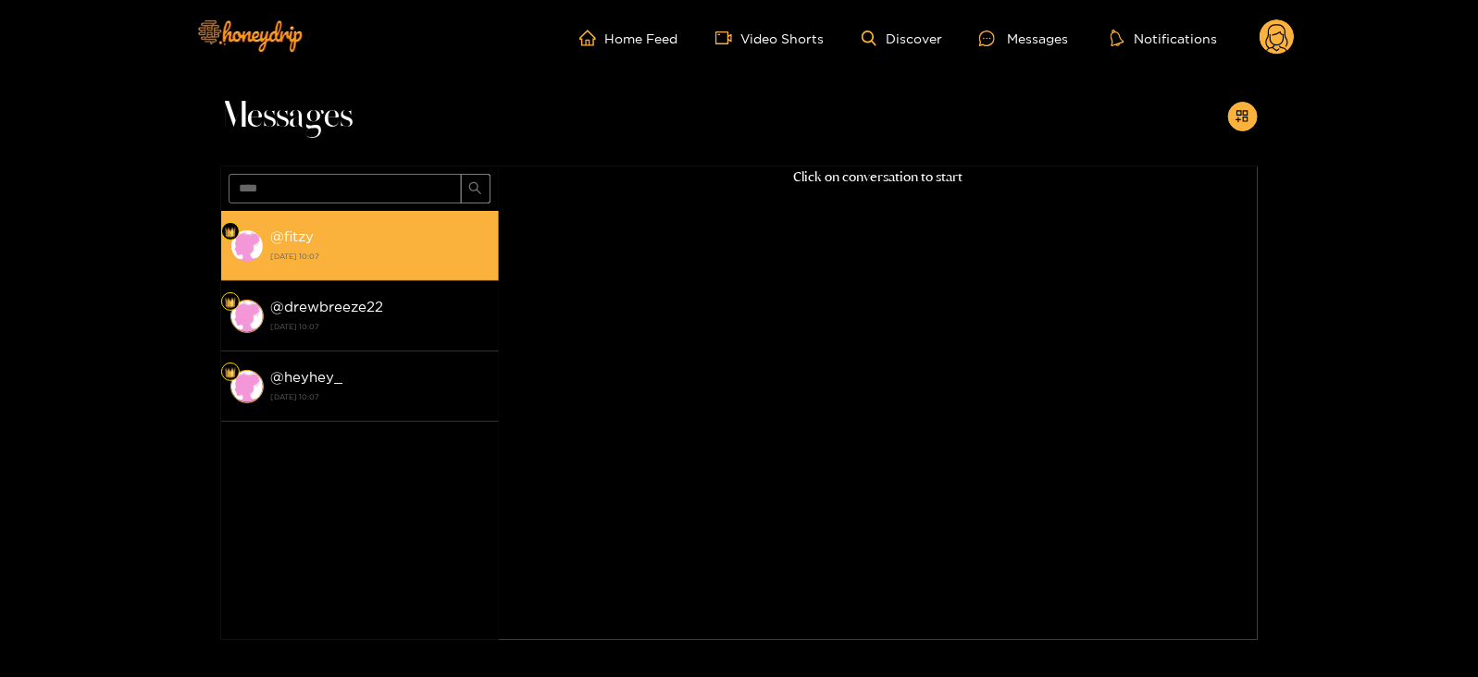
click at [358, 256] on strong "[DATE] 10:07" at bounding box center [380, 256] width 218 height 17
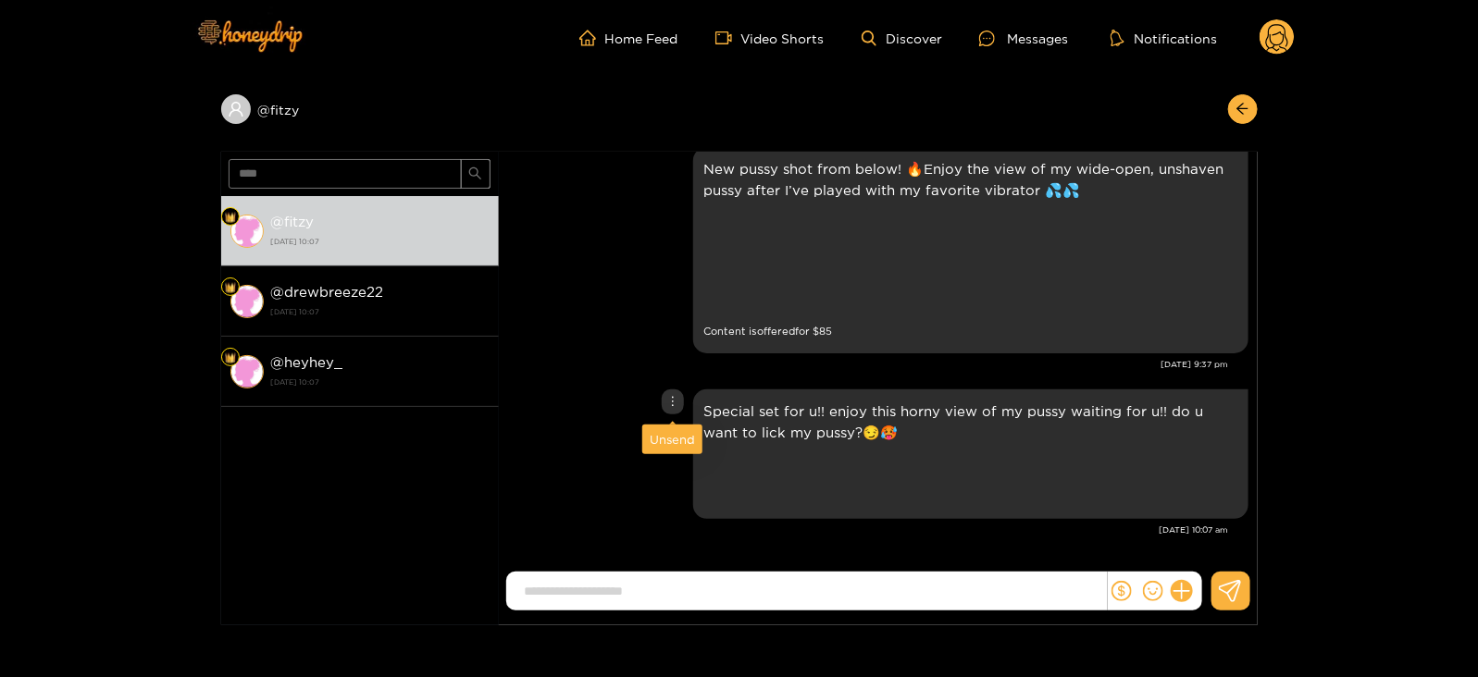
click at [664, 430] on div "Unsend" at bounding box center [672, 439] width 45 height 19
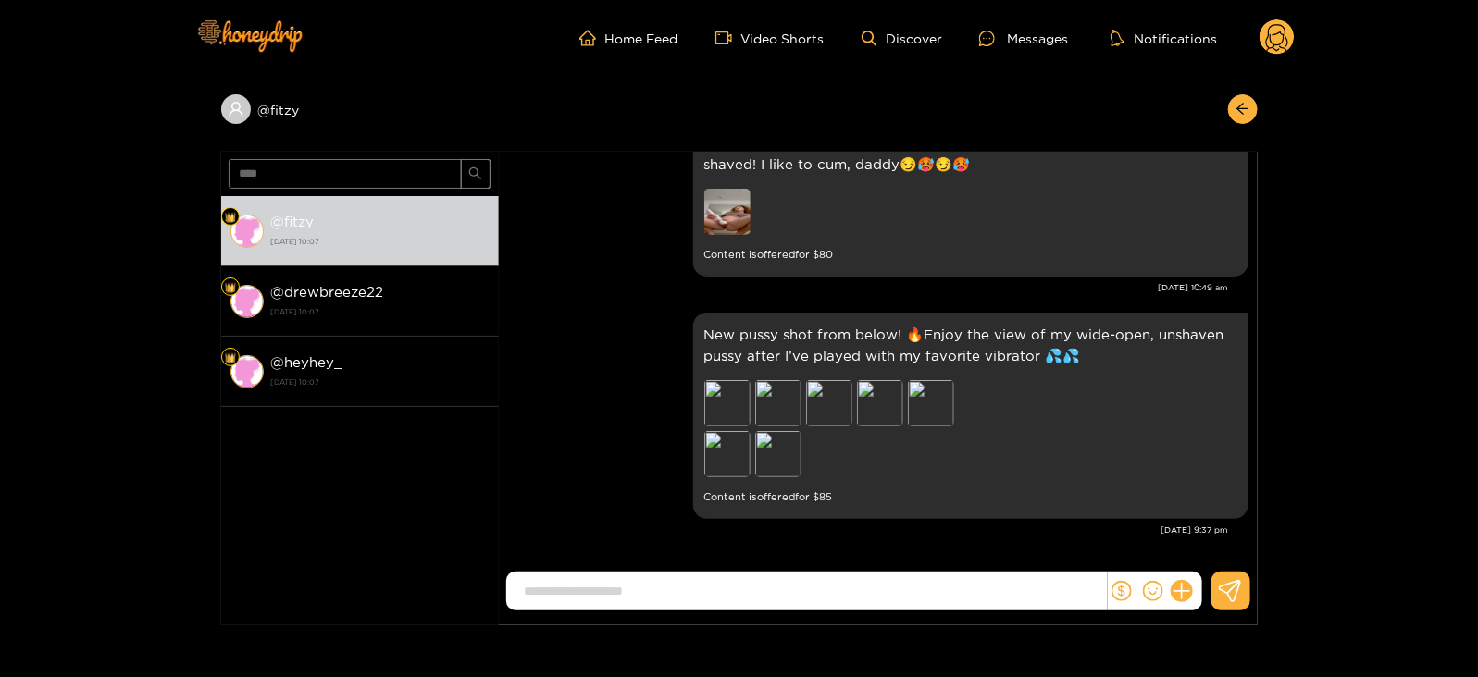
click at [665, 440] on div "New pussy shot from below! 🔥Enjoy the view of my wide-open, unshaven pussy afte…" at bounding box center [878, 416] width 740 height 216
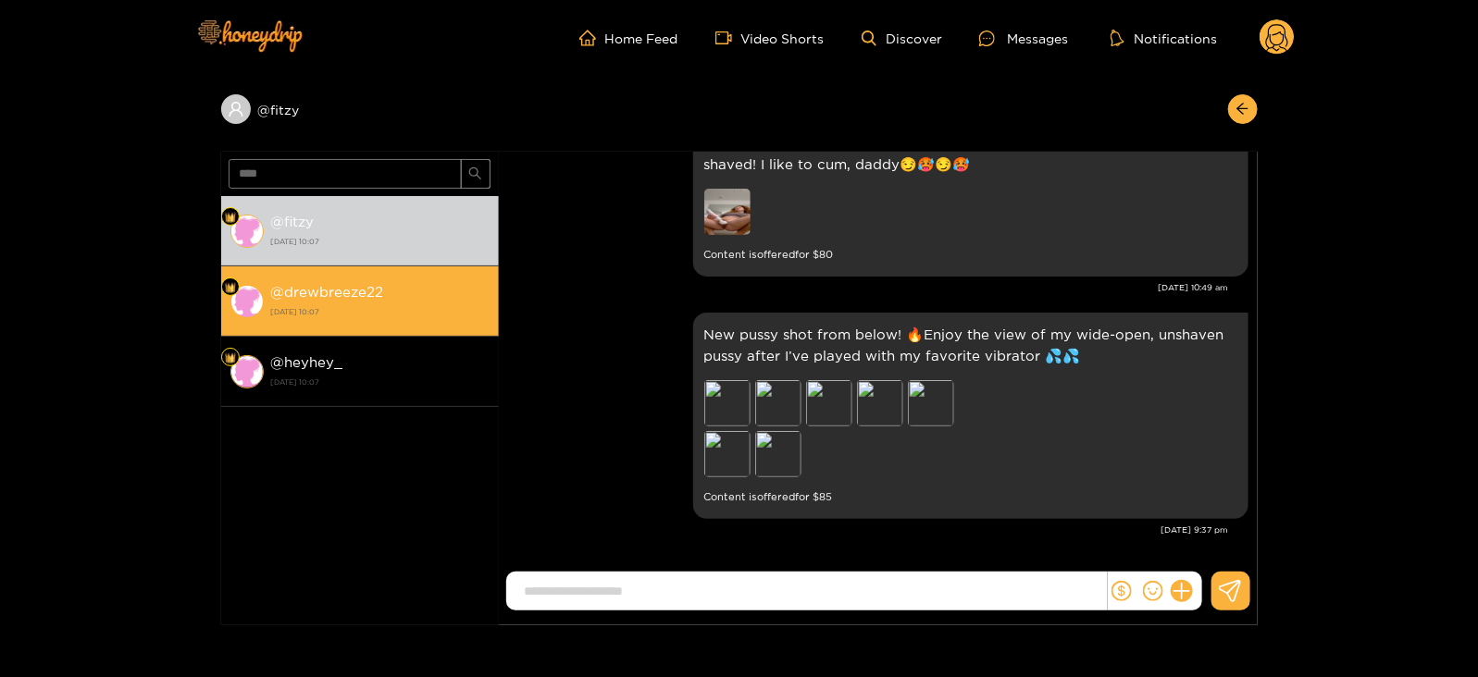
click at [453, 322] on li "@ drewbreeze22 [DATE] 10:07" at bounding box center [360, 302] width 278 height 70
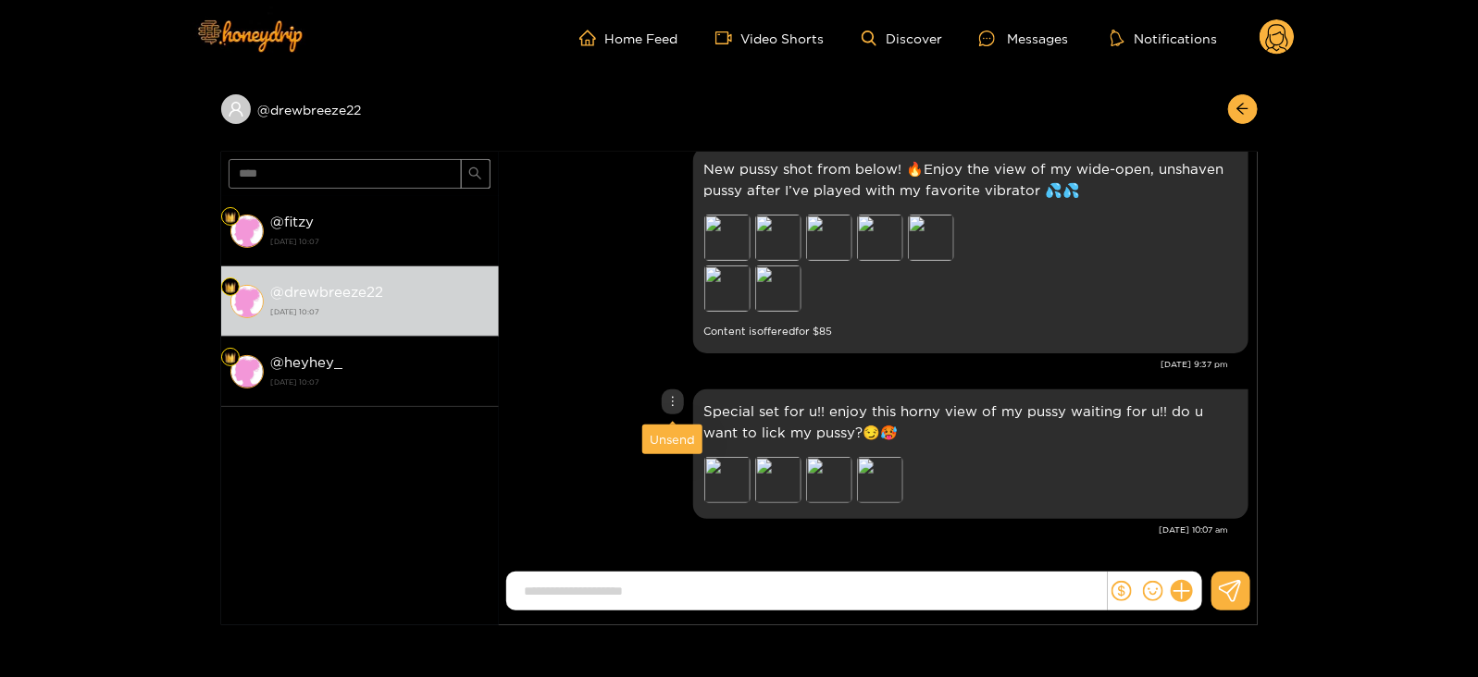
click at [666, 432] on div "Unsend" at bounding box center [672, 439] width 45 height 19
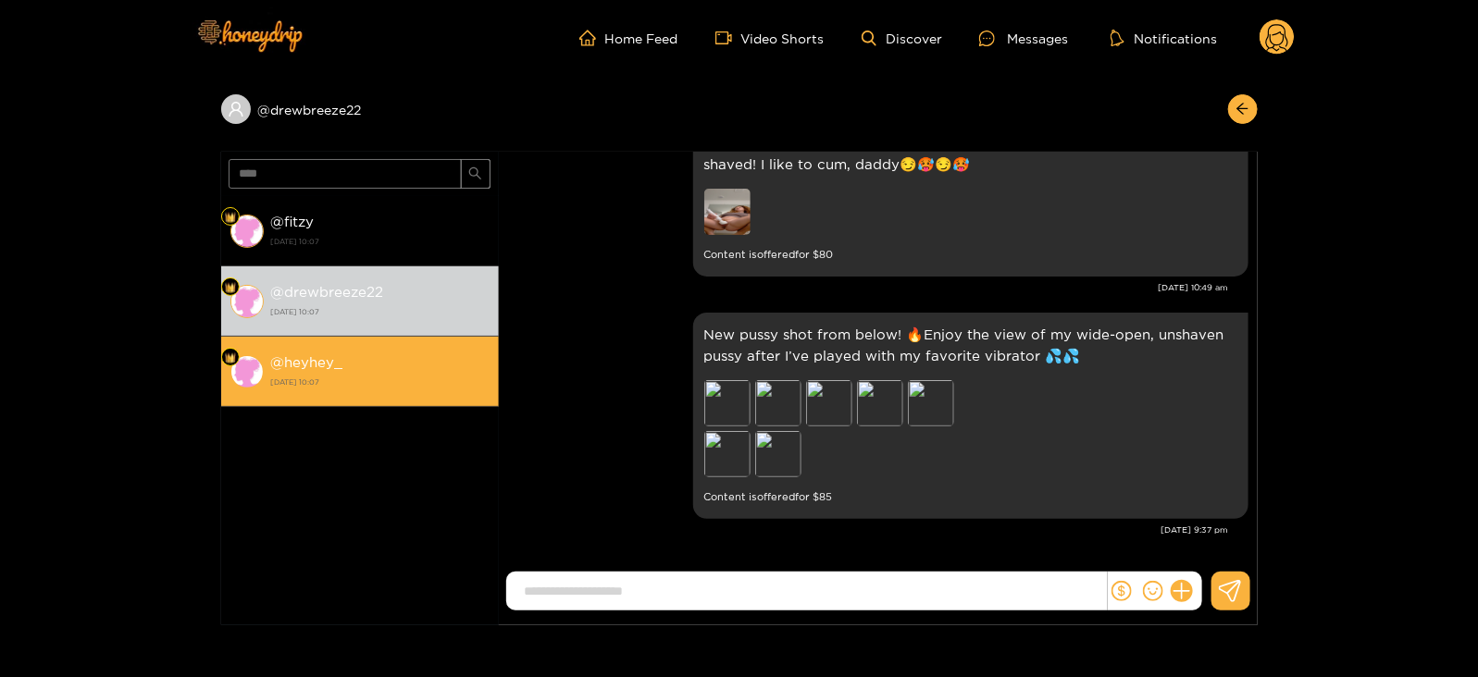
click at [384, 358] on div "@ heyhey_ [DATE] 10:07" at bounding box center [380, 372] width 218 height 42
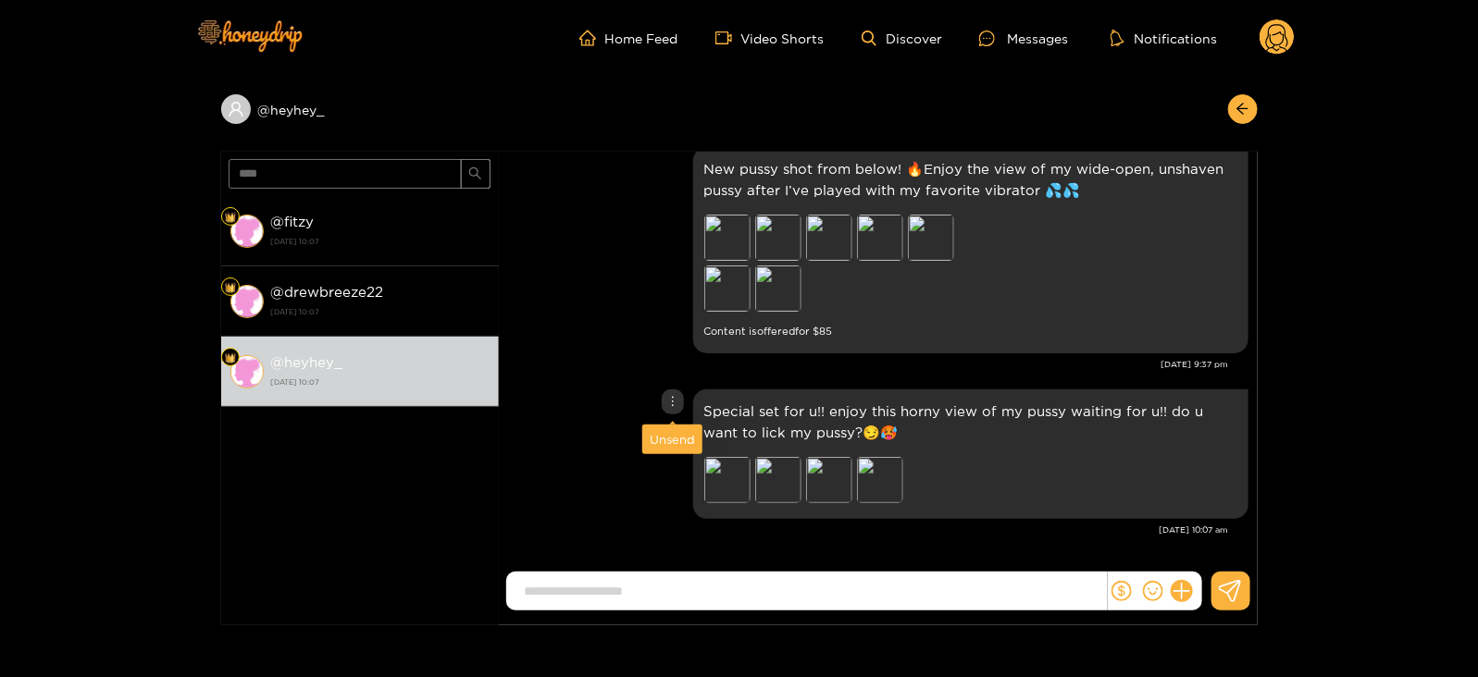
click at [671, 432] on div "Unsend" at bounding box center [672, 439] width 45 height 19
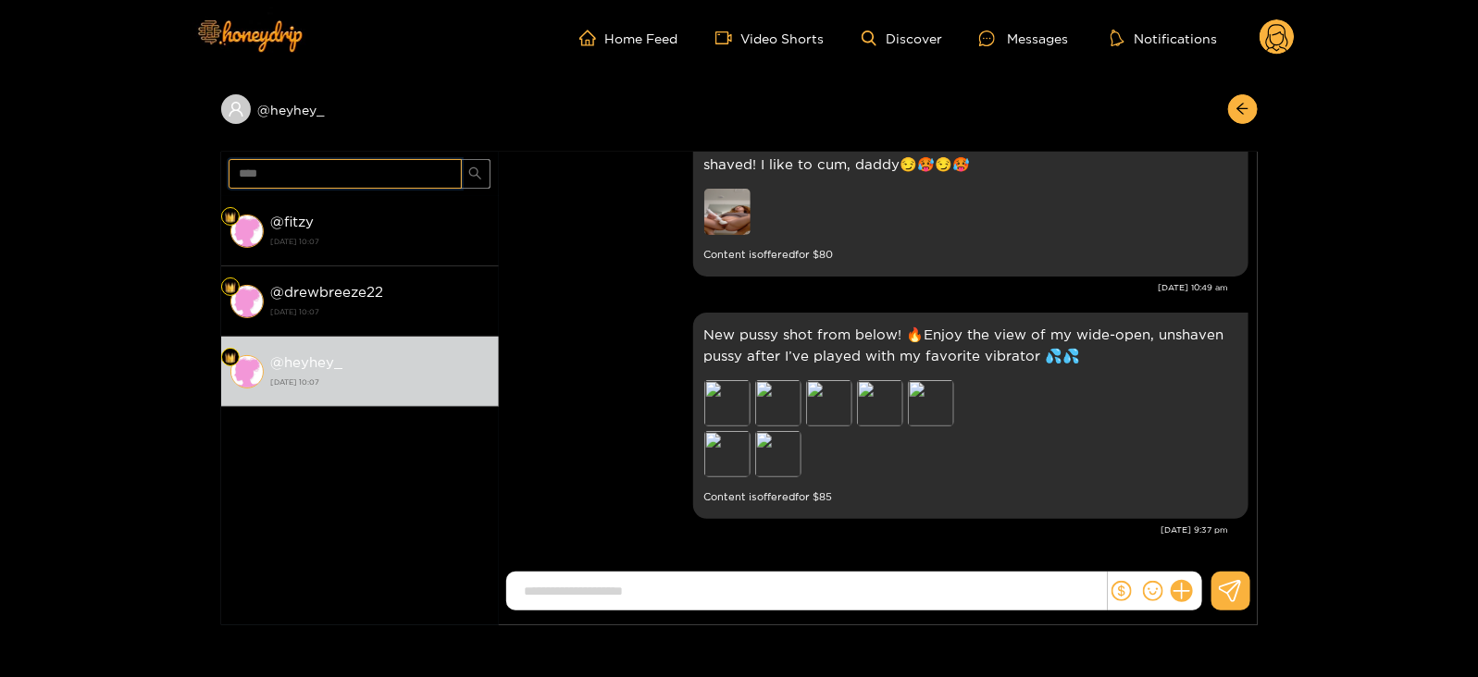
click at [242, 166] on input "****" at bounding box center [345, 174] width 233 height 30
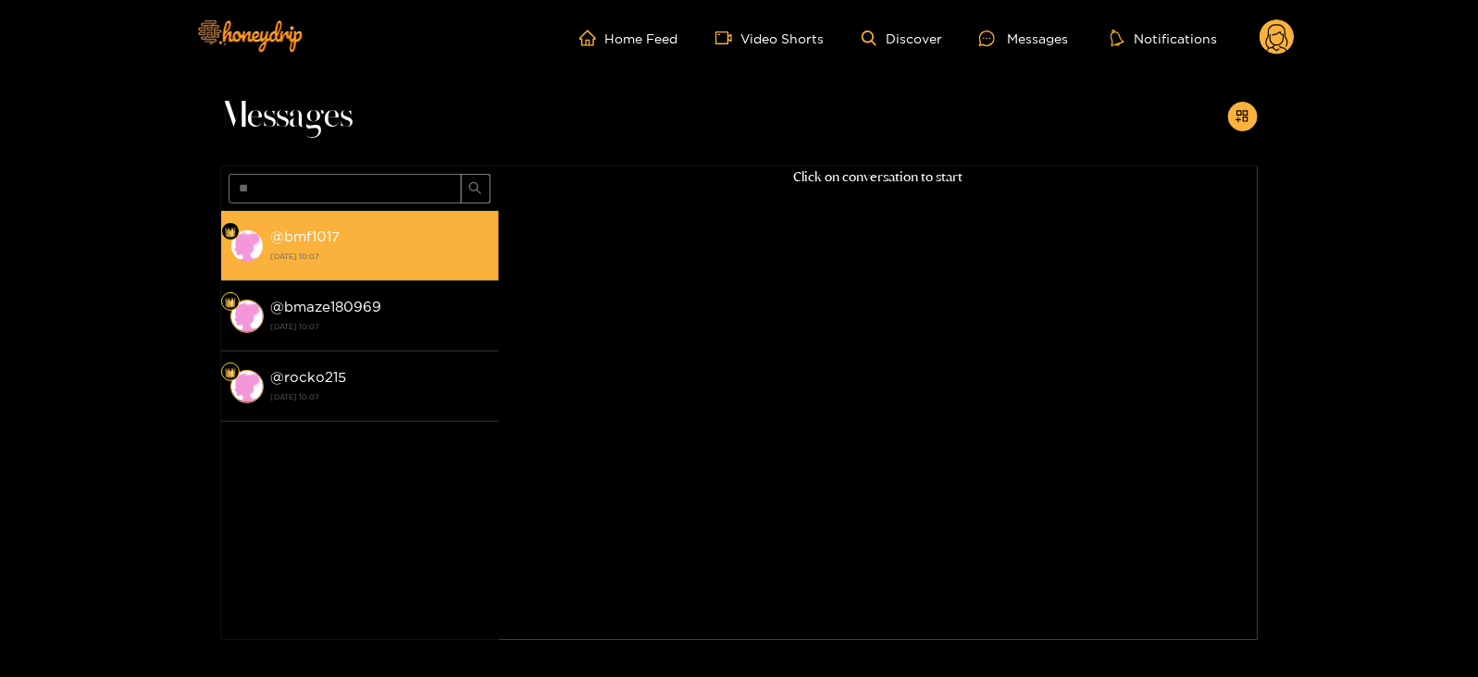
click at [296, 245] on div "@ bmf1017 [DATE] 10:07" at bounding box center [380, 246] width 218 height 42
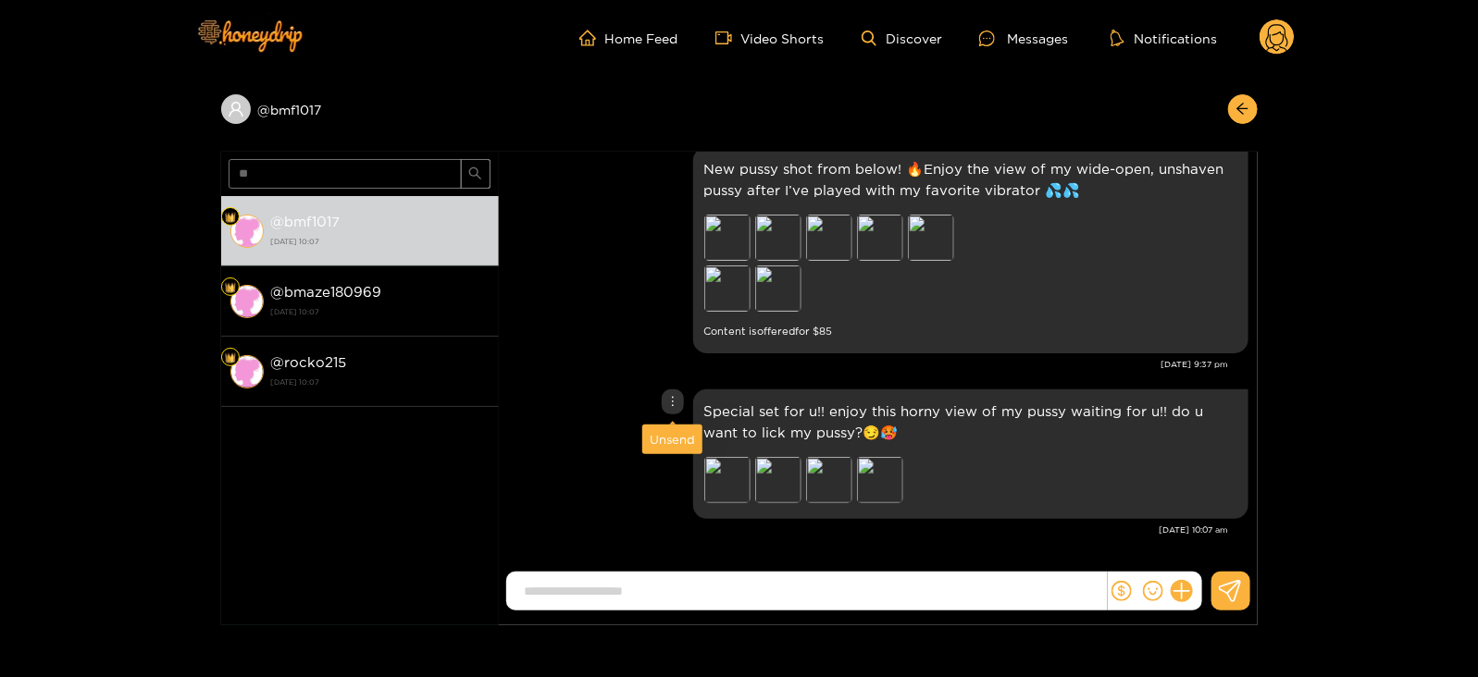
click at [675, 428] on div "Unsend" at bounding box center [672, 440] width 60 height 30
click at [664, 434] on div "Unsend" at bounding box center [672, 439] width 45 height 19
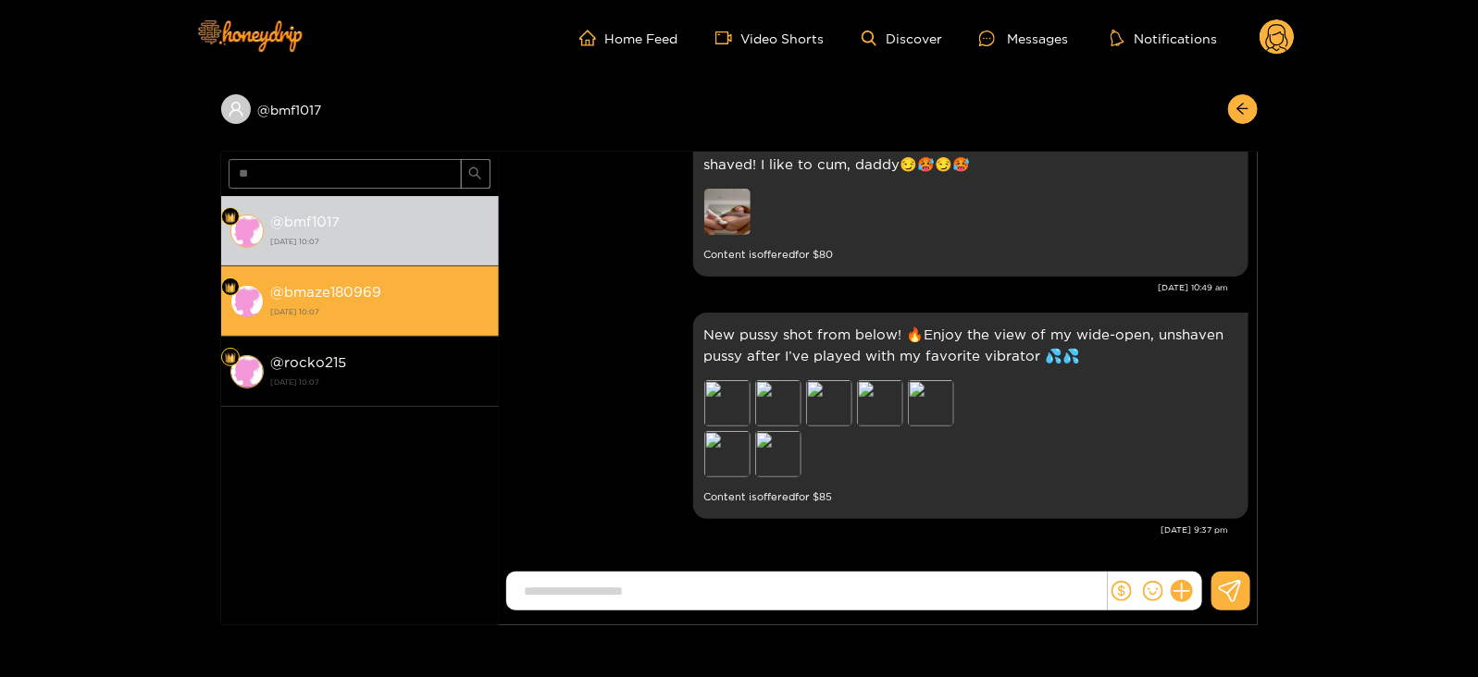
click at [384, 298] on div "@ bmaze180969 [DATE] 10:07" at bounding box center [380, 301] width 218 height 42
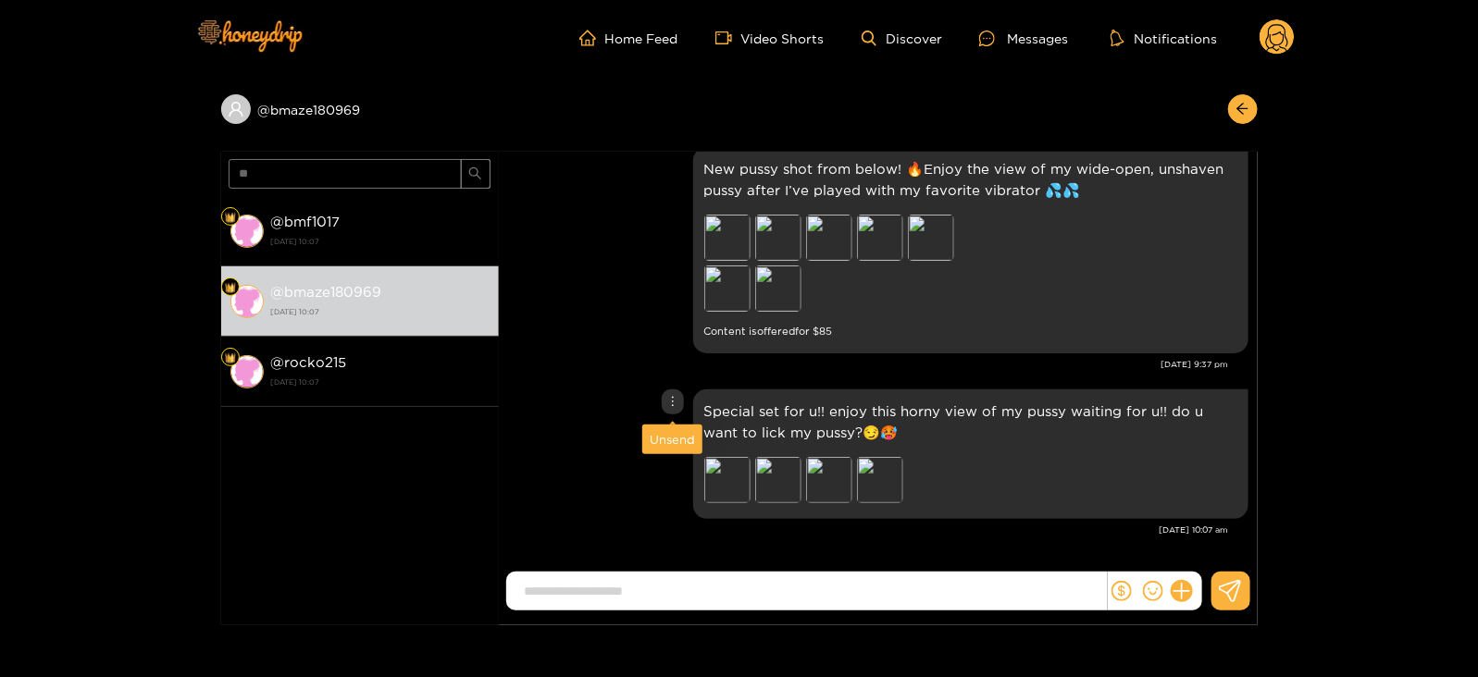
click at [657, 441] on div "Unsend" at bounding box center [672, 439] width 45 height 19
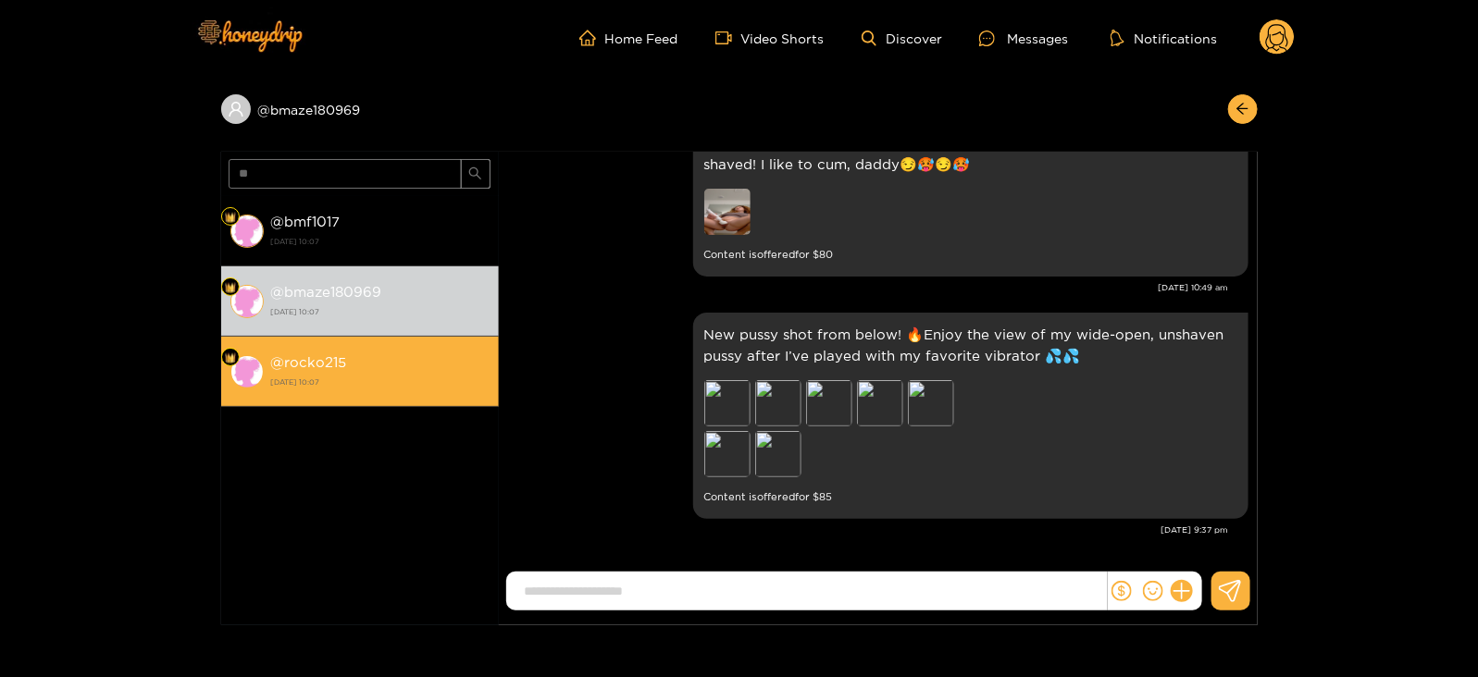
click at [416, 386] on strong "[DATE] 10:07" at bounding box center [380, 382] width 218 height 17
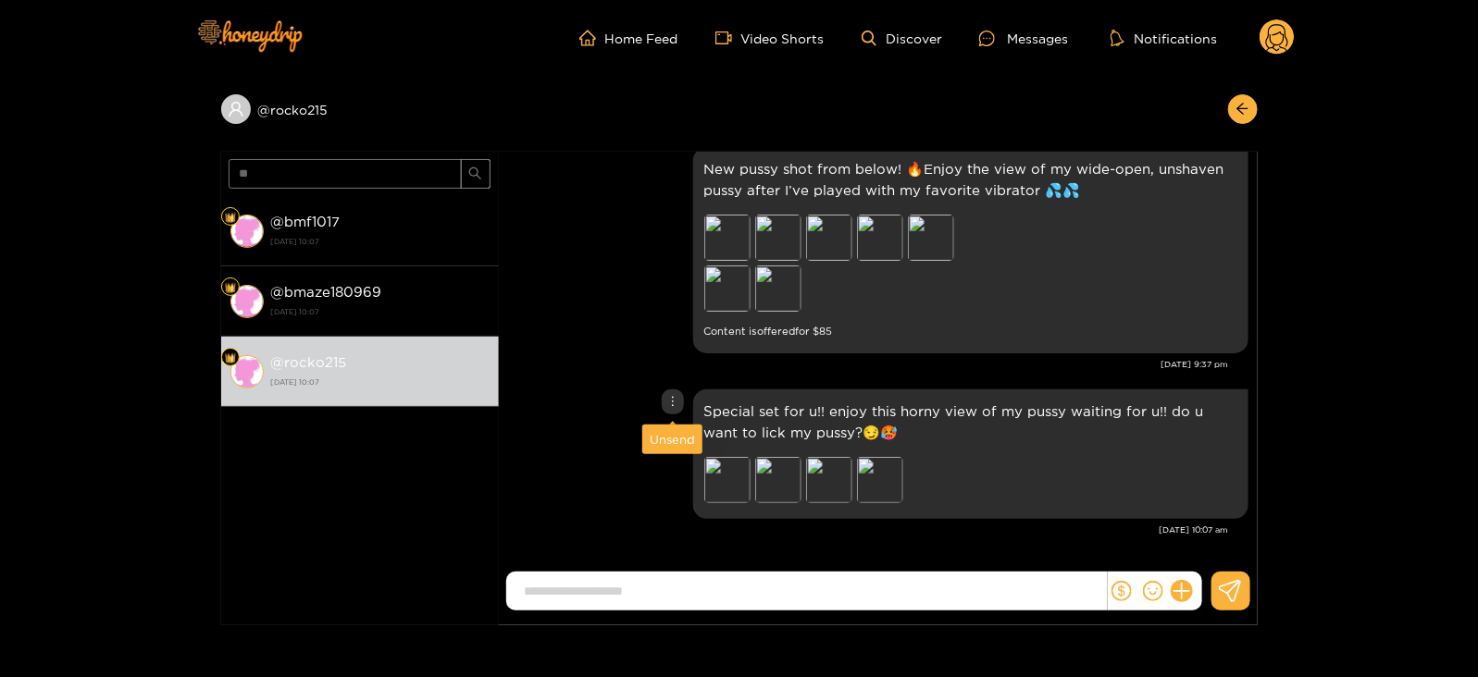
click at [659, 443] on div "Unsend" at bounding box center [672, 439] width 45 height 19
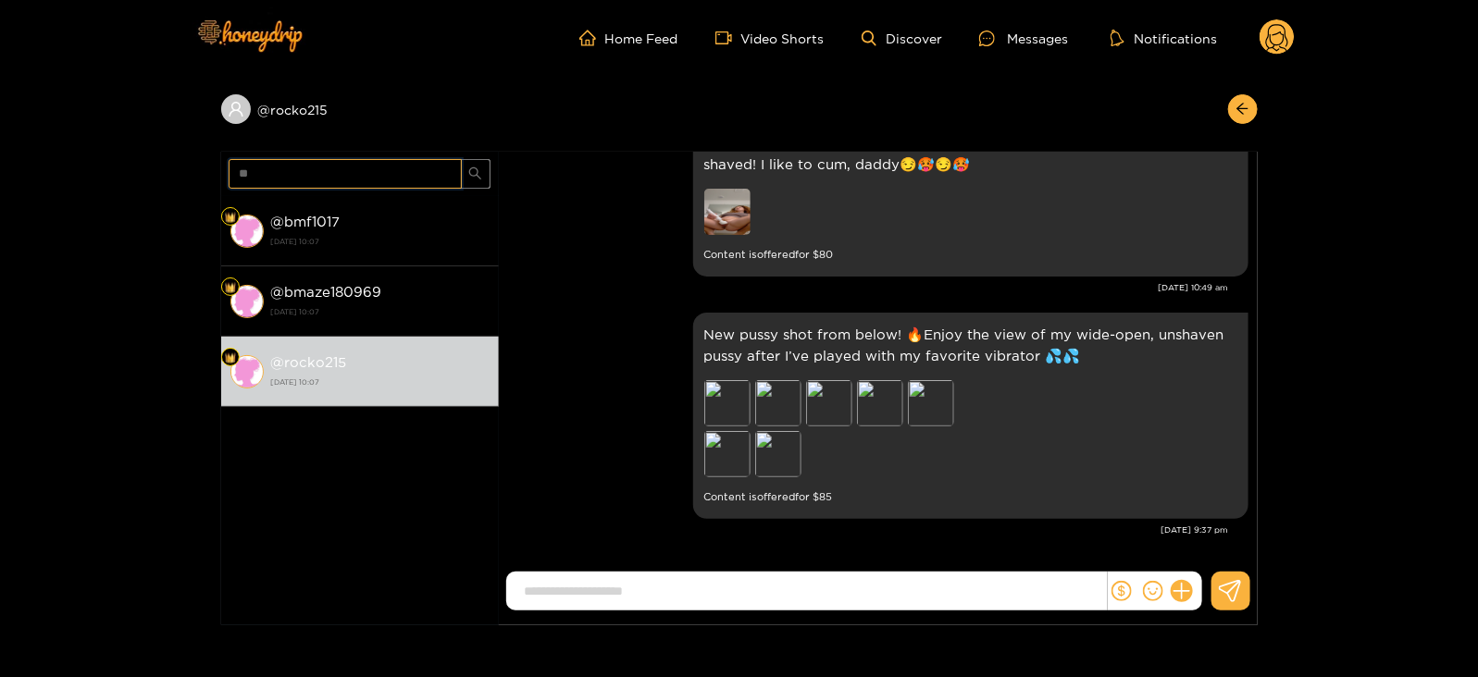
click at [251, 178] on input "**" at bounding box center [345, 174] width 233 height 30
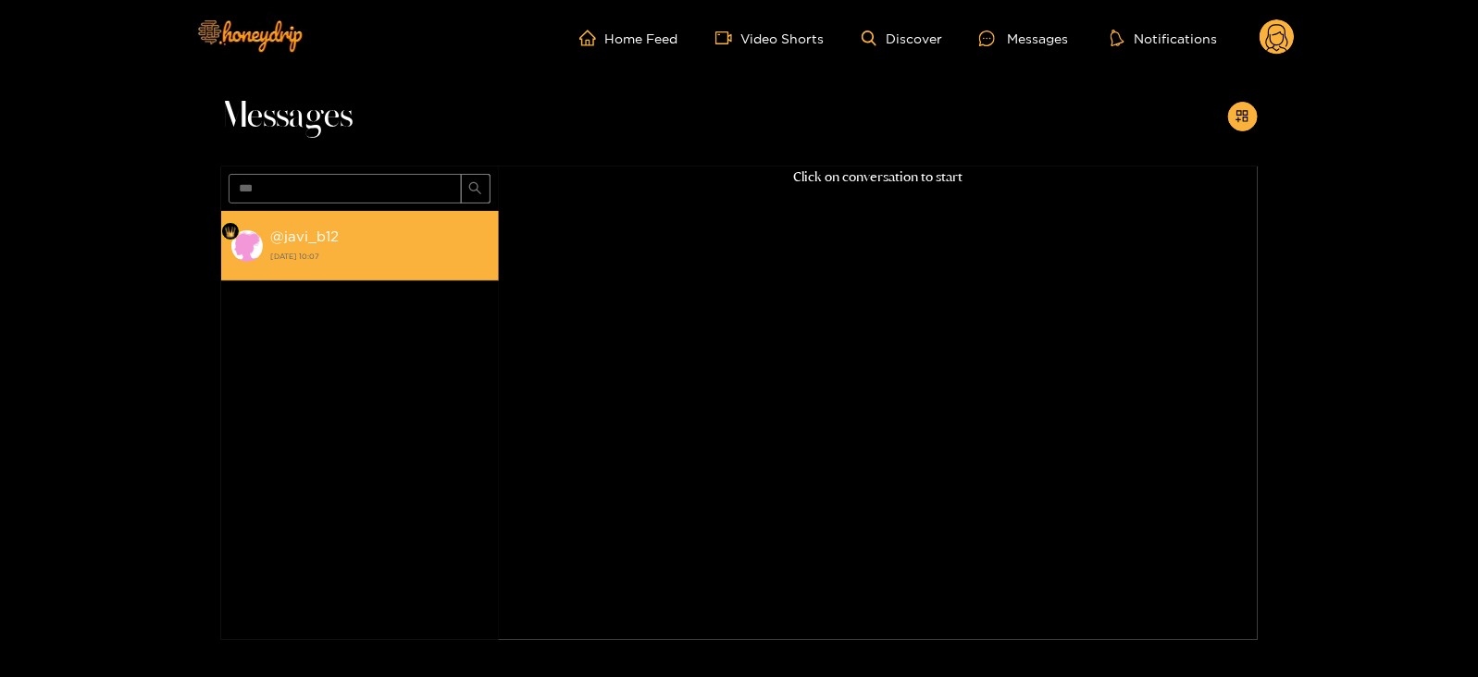
click at [293, 265] on div "@ javi_b12 [DATE] 10:07" at bounding box center [380, 246] width 218 height 42
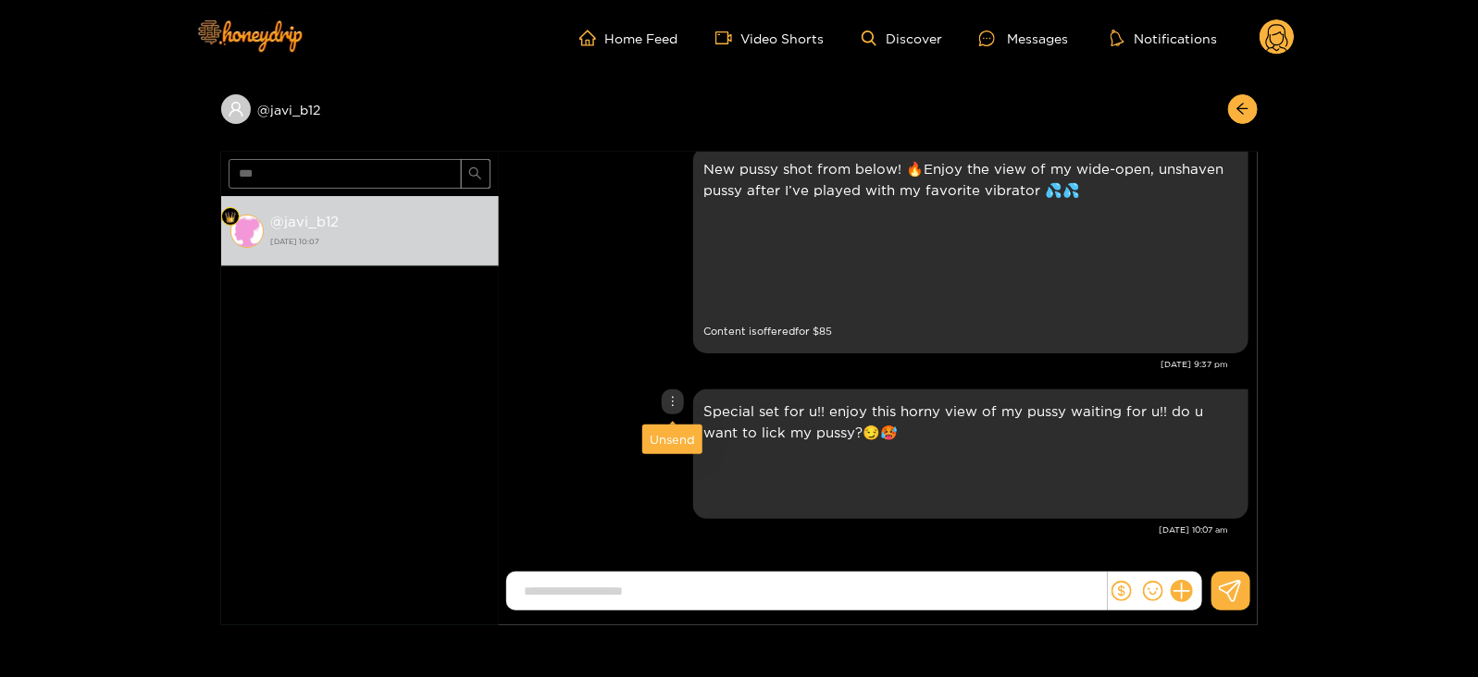
click at [673, 437] on div "Unsend" at bounding box center [672, 439] width 45 height 19
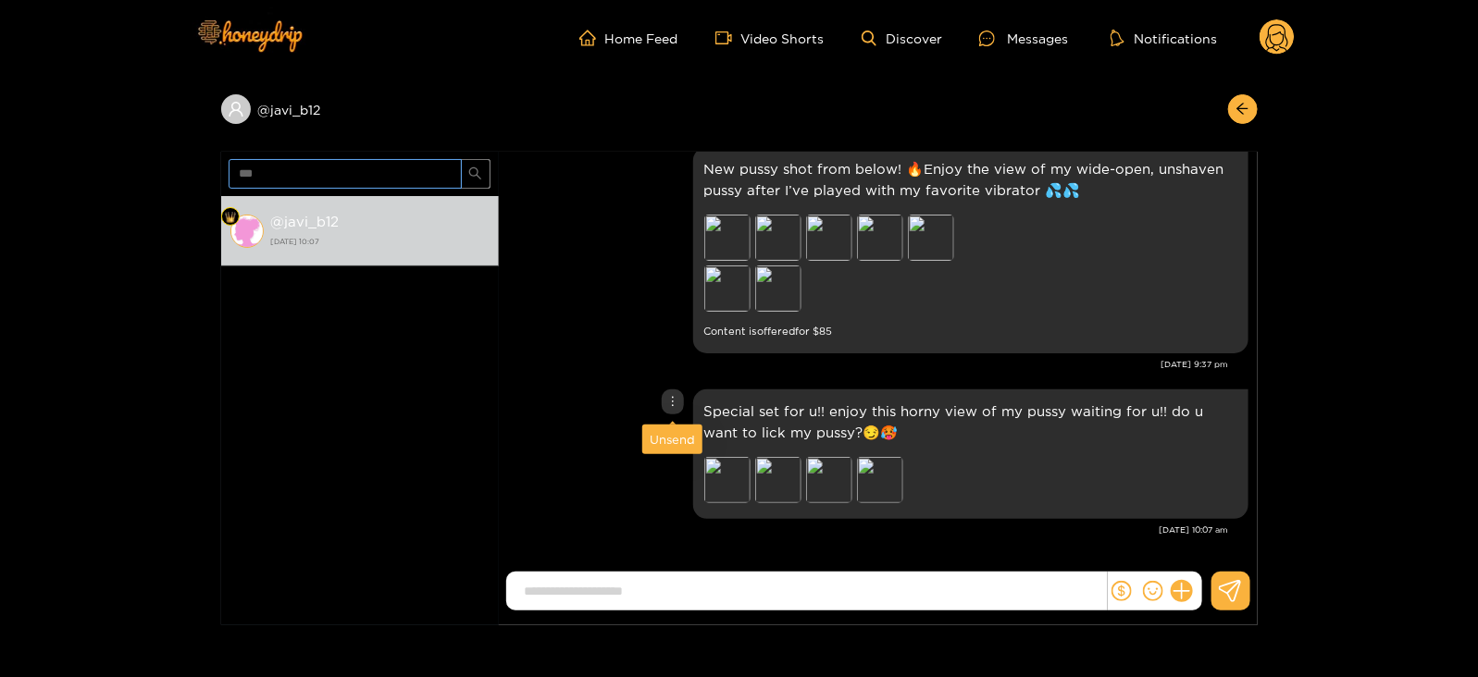
scroll to position [2318, 0]
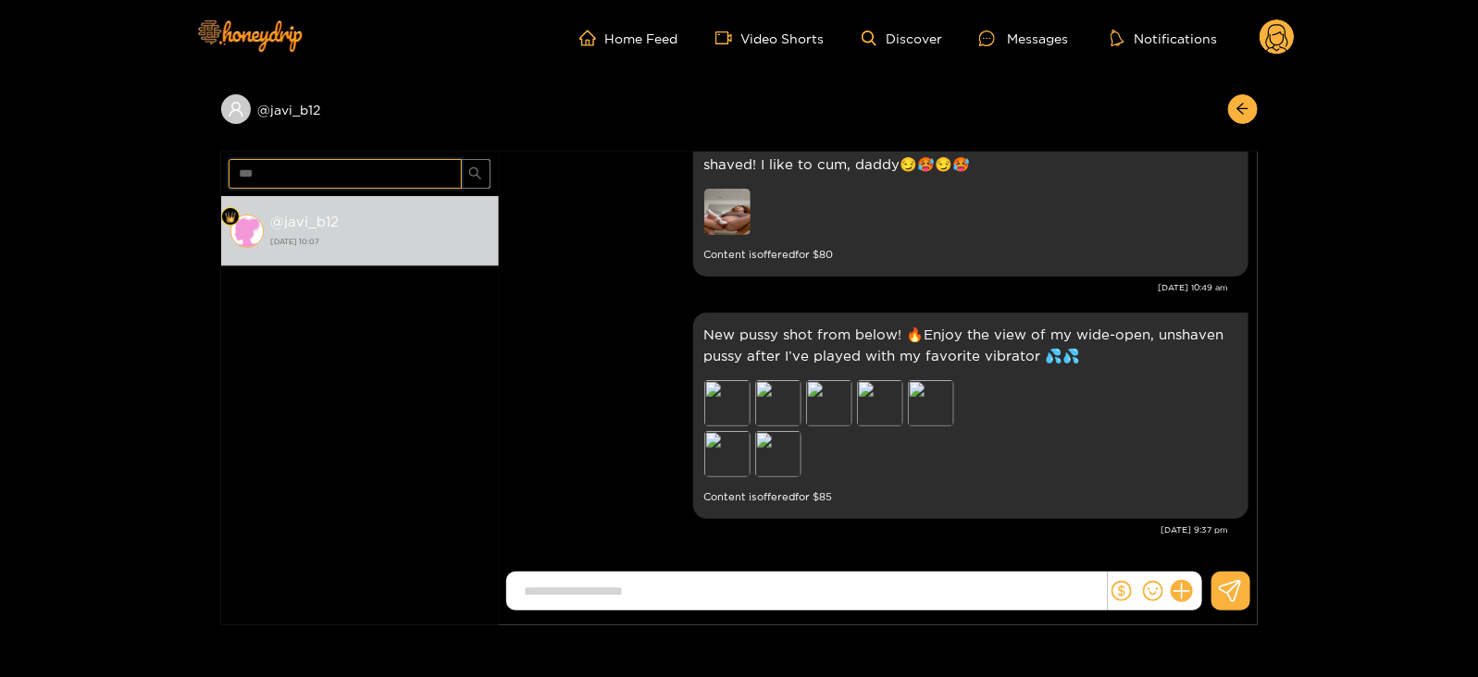
click at [285, 167] on input "***" at bounding box center [345, 174] width 233 height 30
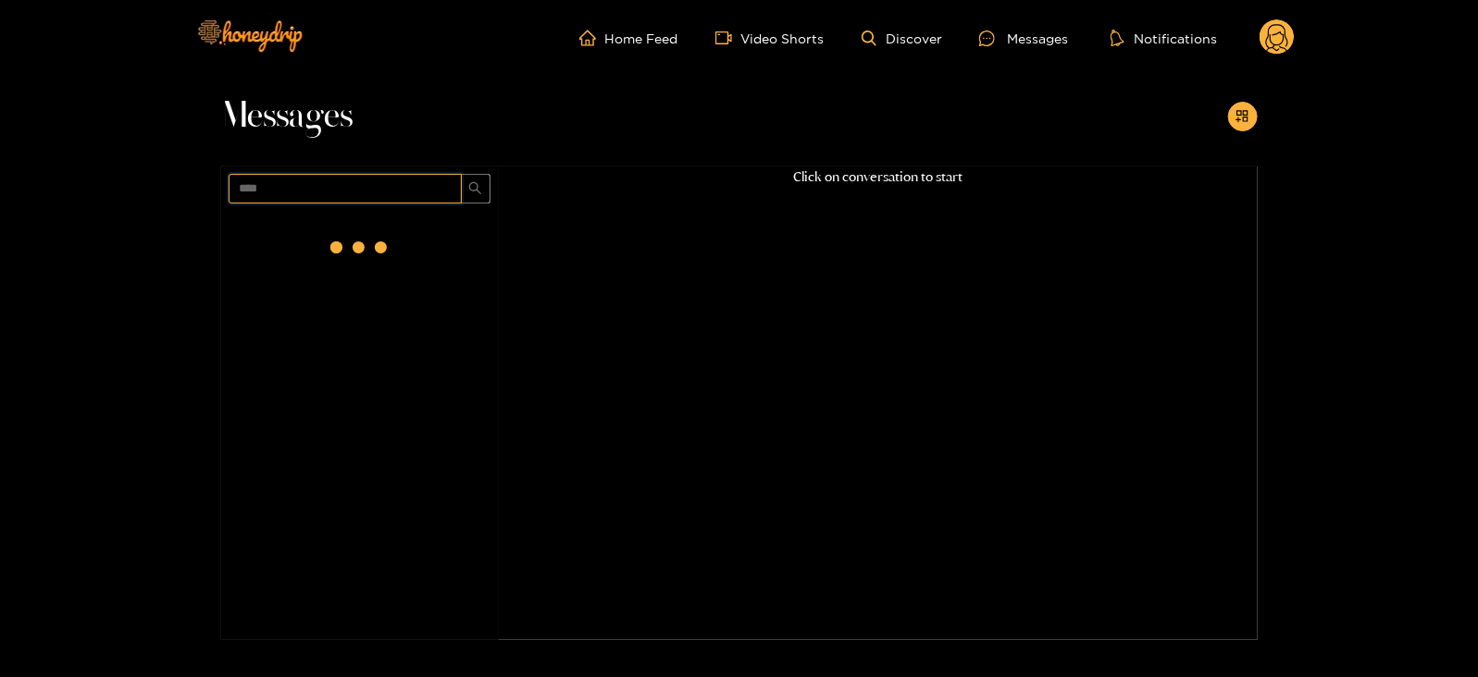
scroll to position [0, 0]
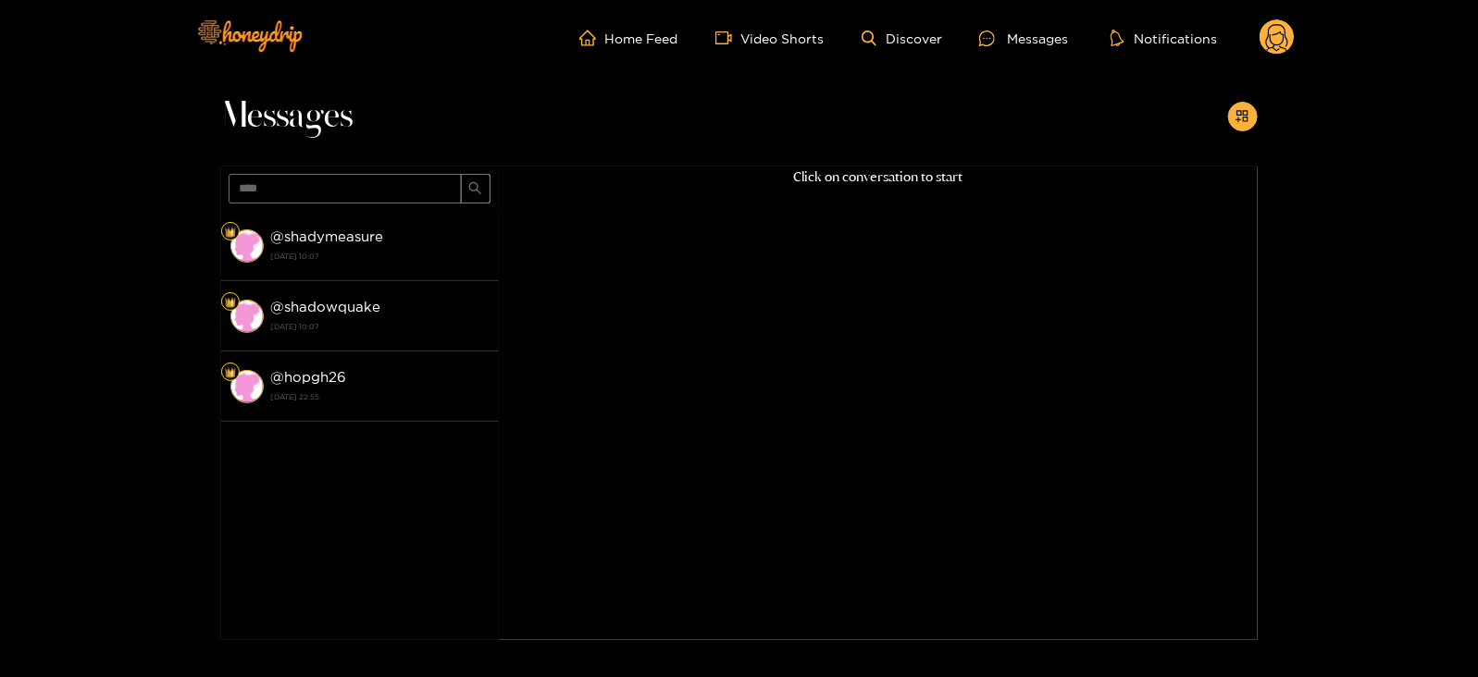
click at [347, 261] on strong "[DATE] 10:07" at bounding box center [380, 256] width 218 height 17
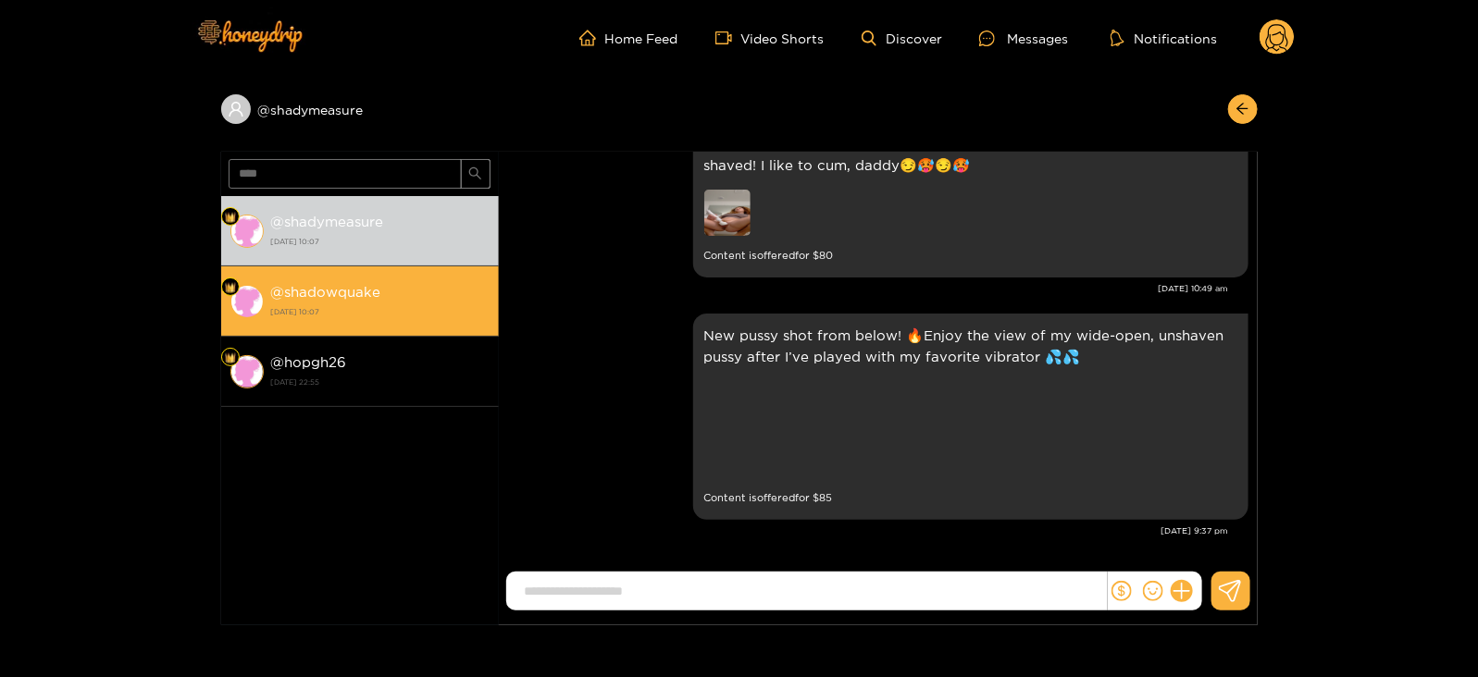
scroll to position [2241, 0]
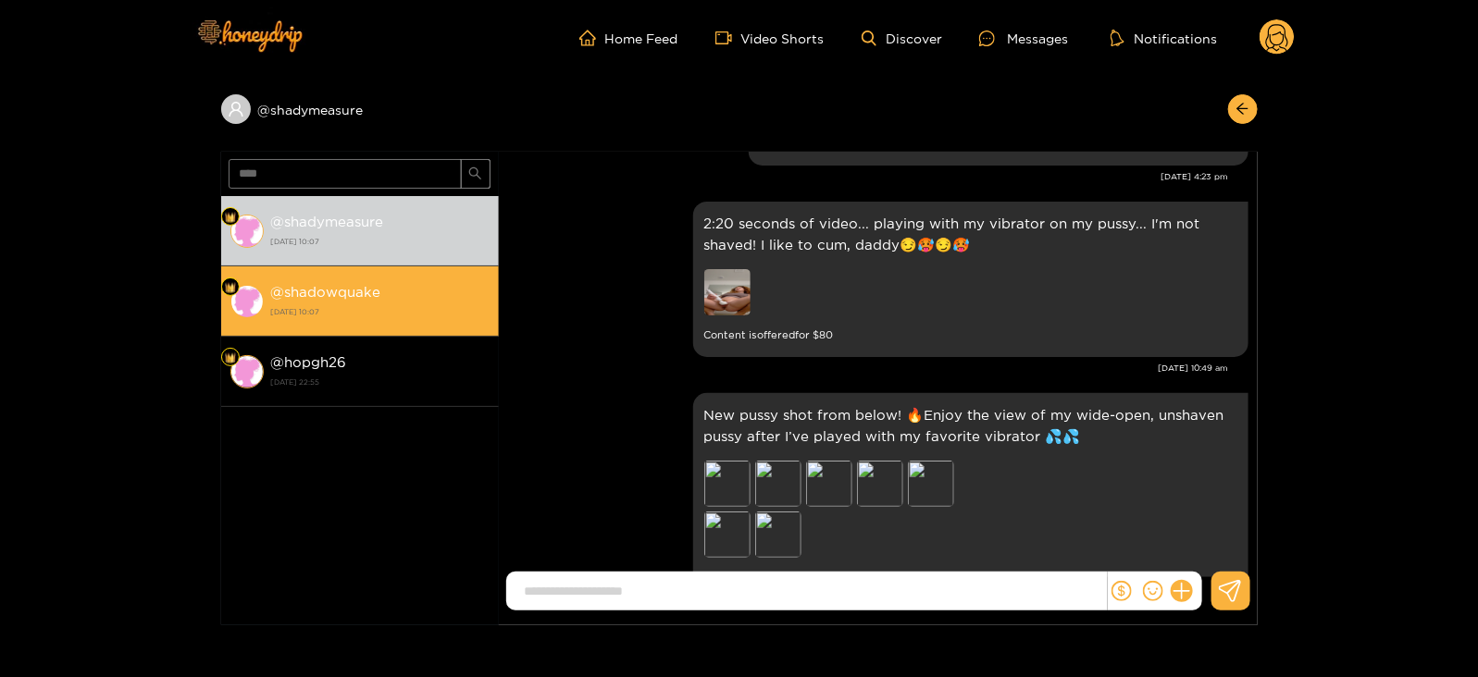
click at [387, 281] on div "@ shadowquake [DATE] 10:07" at bounding box center [380, 301] width 218 height 42
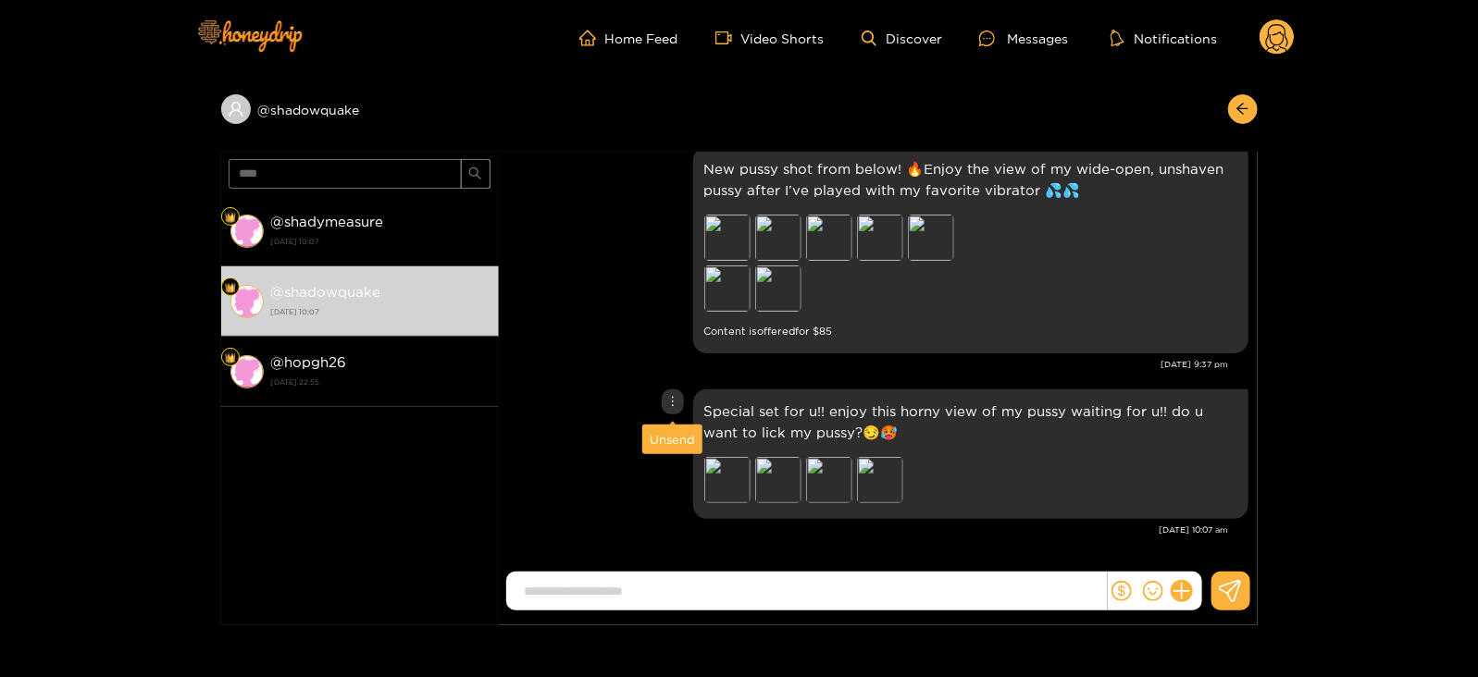
click at [667, 438] on div "Unsend" at bounding box center [672, 439] width 45 height 19
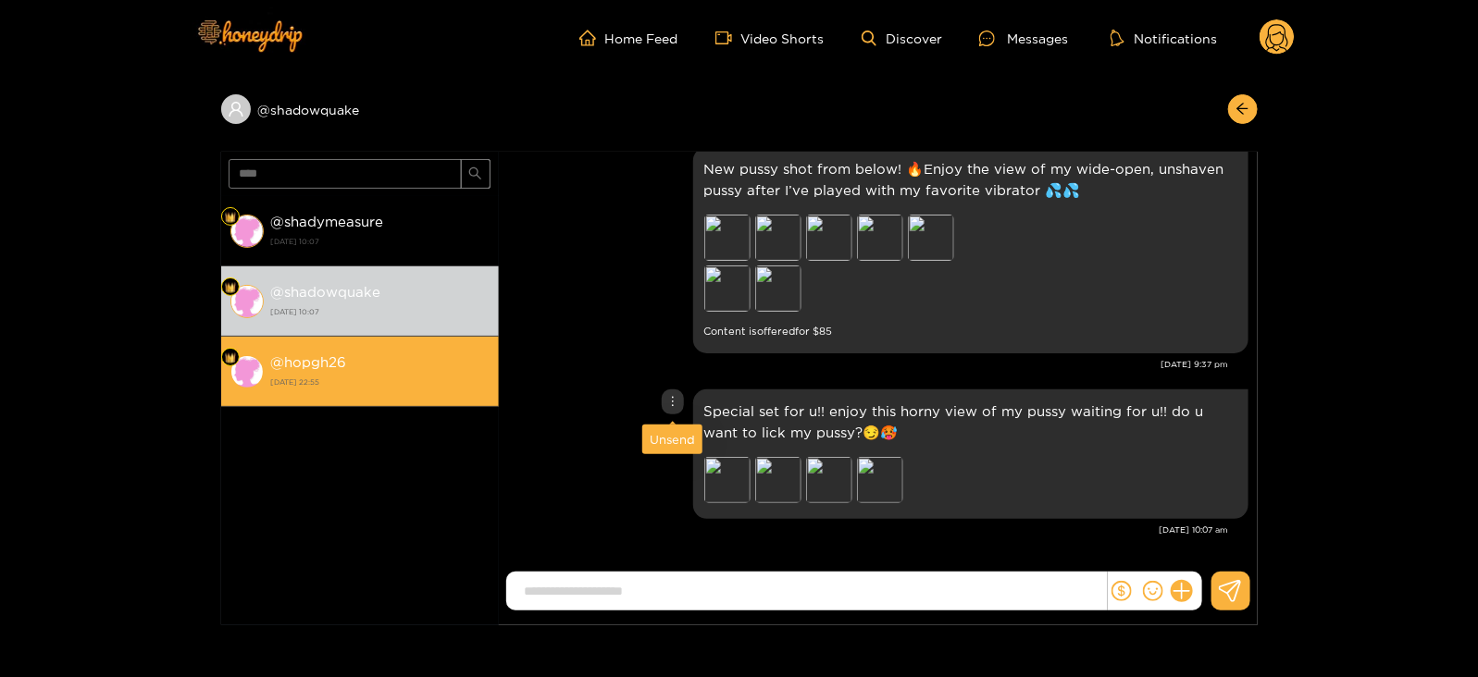
scroll to position [2318, 0]
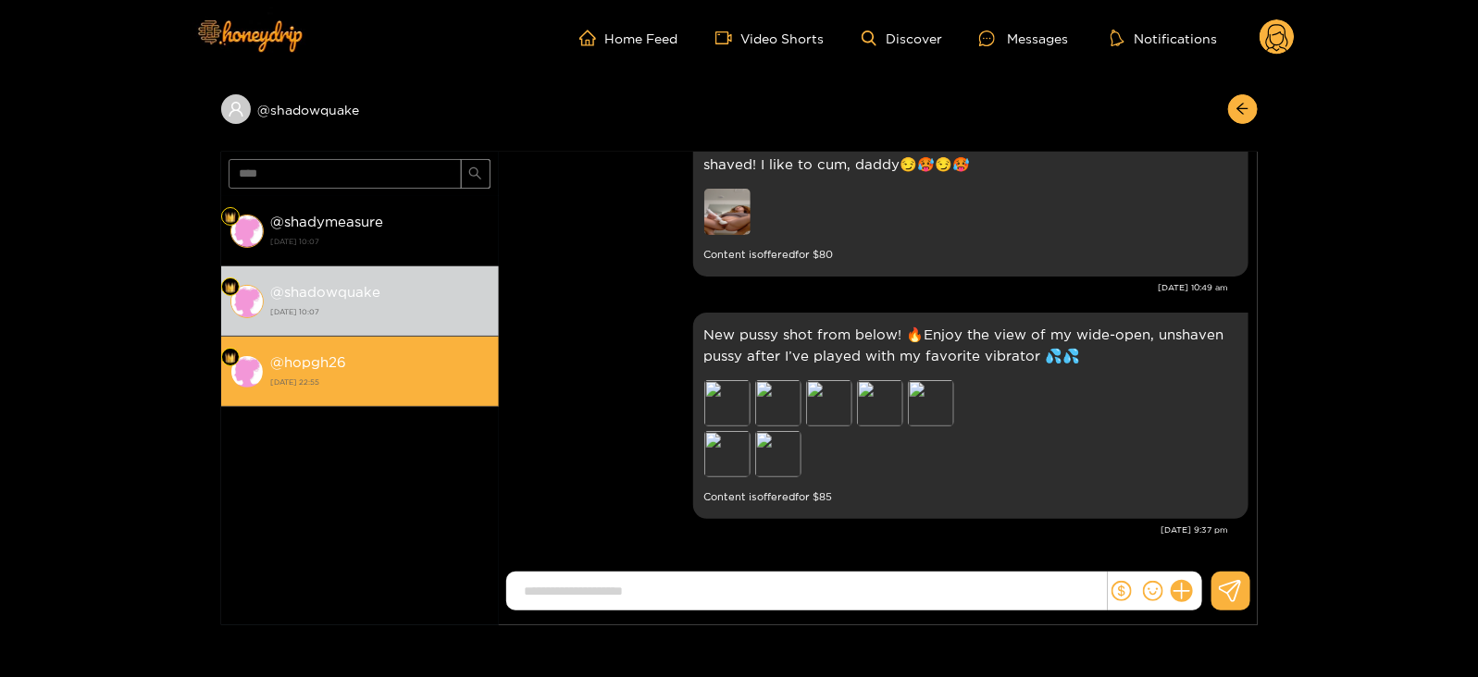
click at [347, 340] on li "@ hopgh26 [DATE] 22:55" at bounding box center [360, 372] width 278 height 70
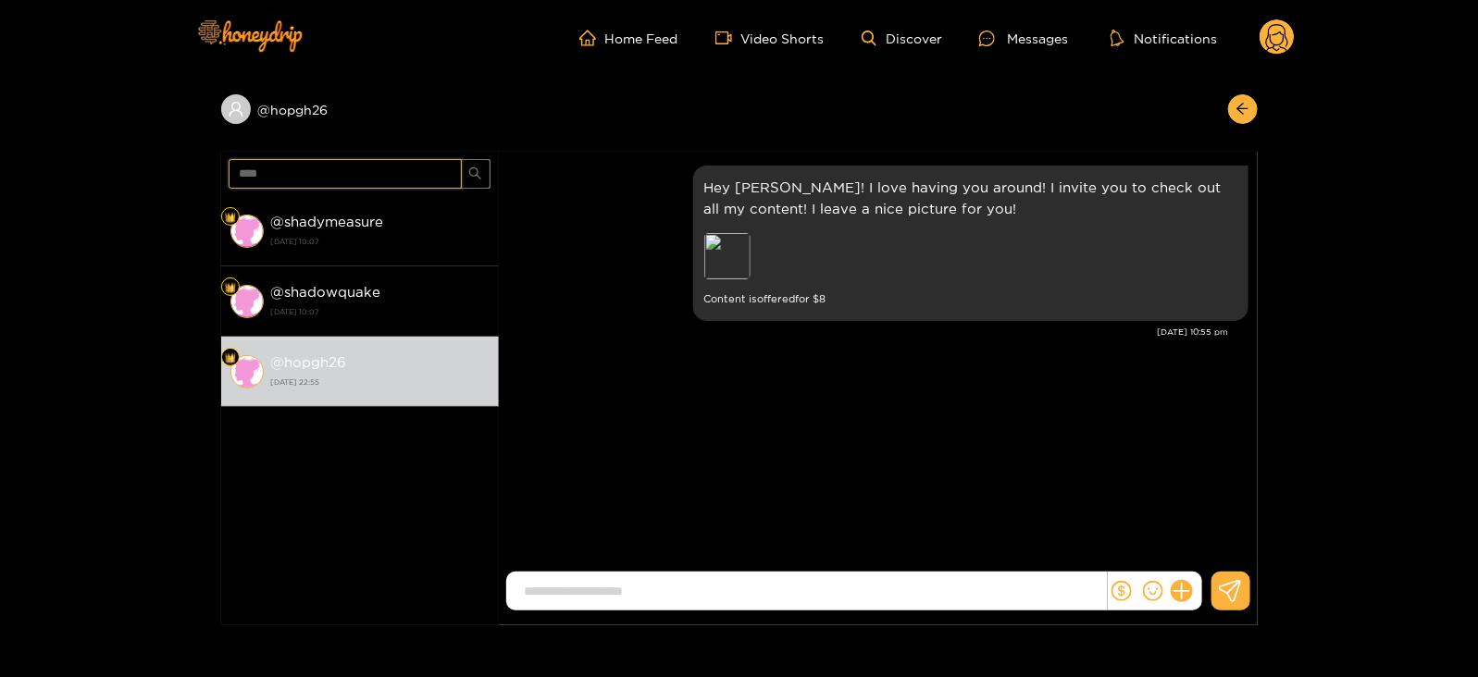
click at [284, 167] on input "****" at bounding box center [345, 174] width 233 height 30
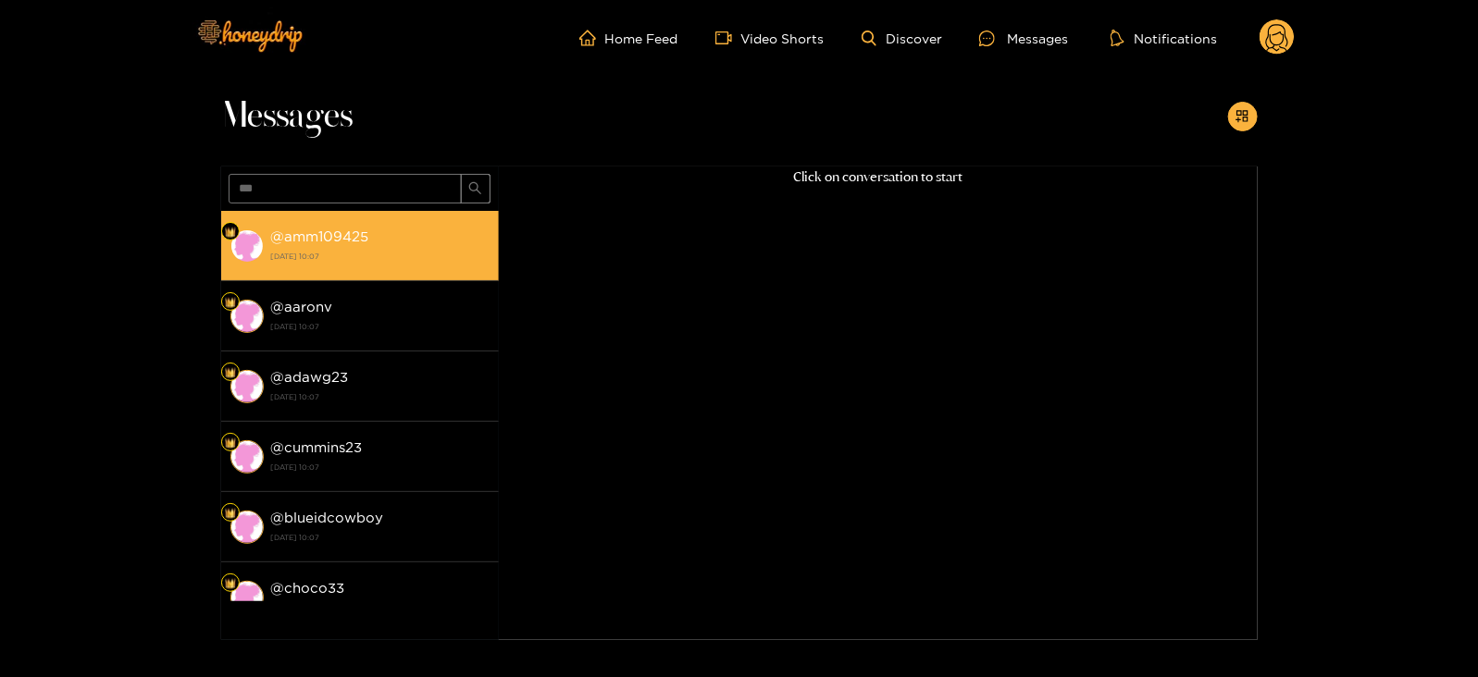
click at [346, 241] on strong "@ amm109425" at bounding box center [320, 237] width 98 height 16
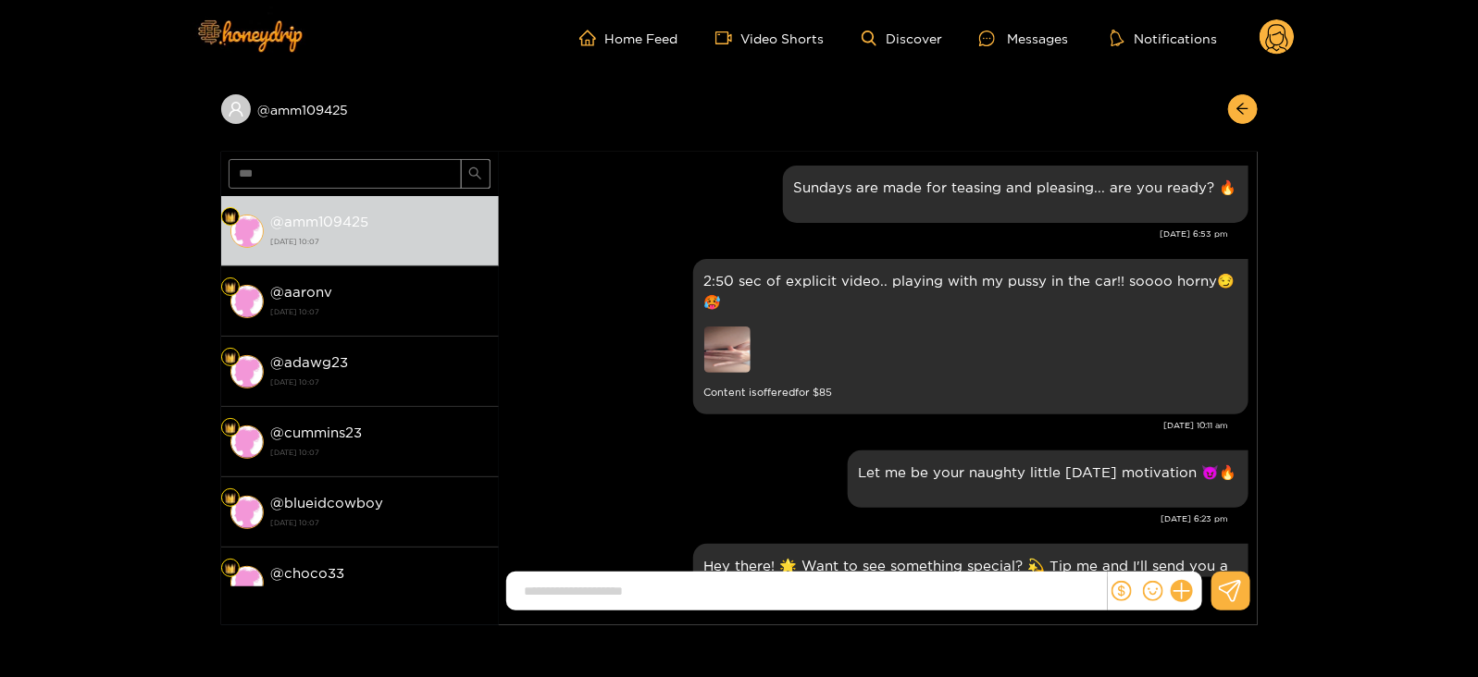
scroll to position [2484, 0]
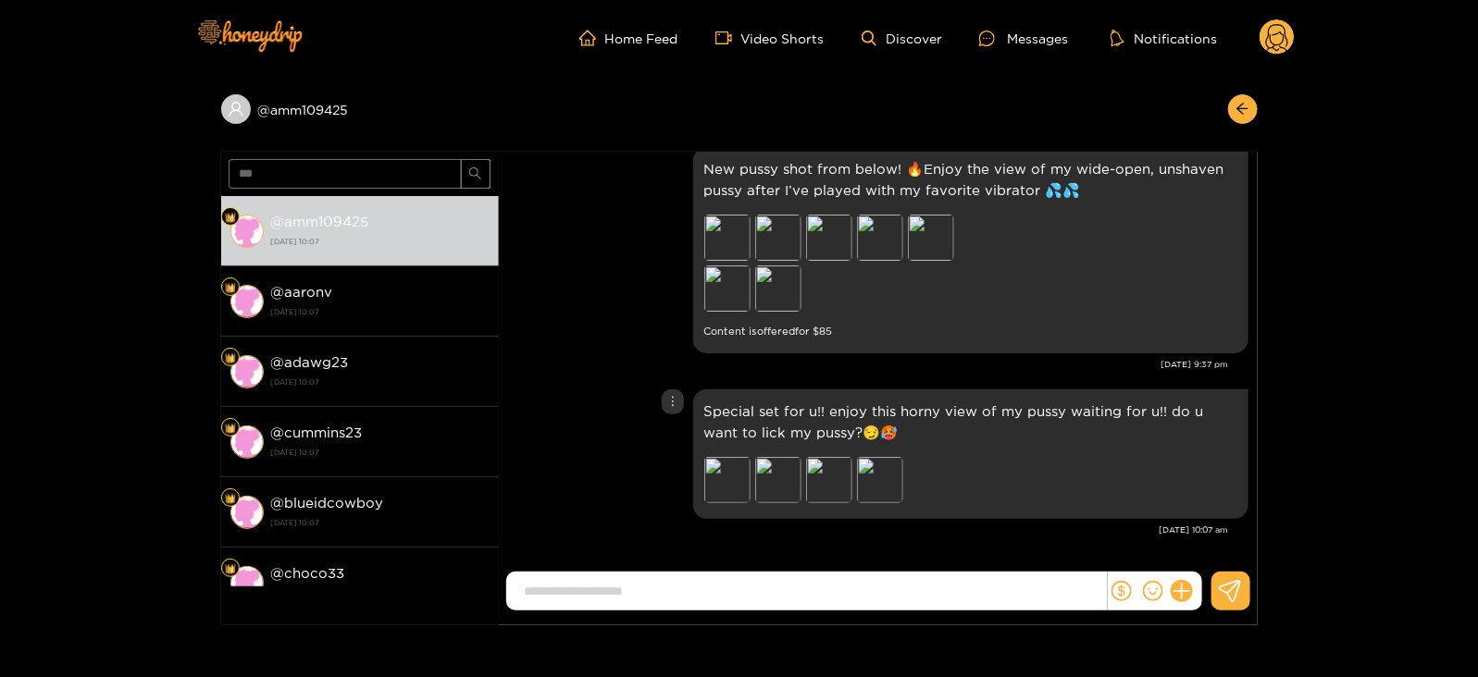
click at [675, 433] on div "Special set for u!! enjoy this horny view of my pussy waiting for u!! do u want…" at bounding box center [878, 454] width 740 height 139
click at [675, 438] on div "Unsend" at bounding box center [672, 439] width 45 height 19
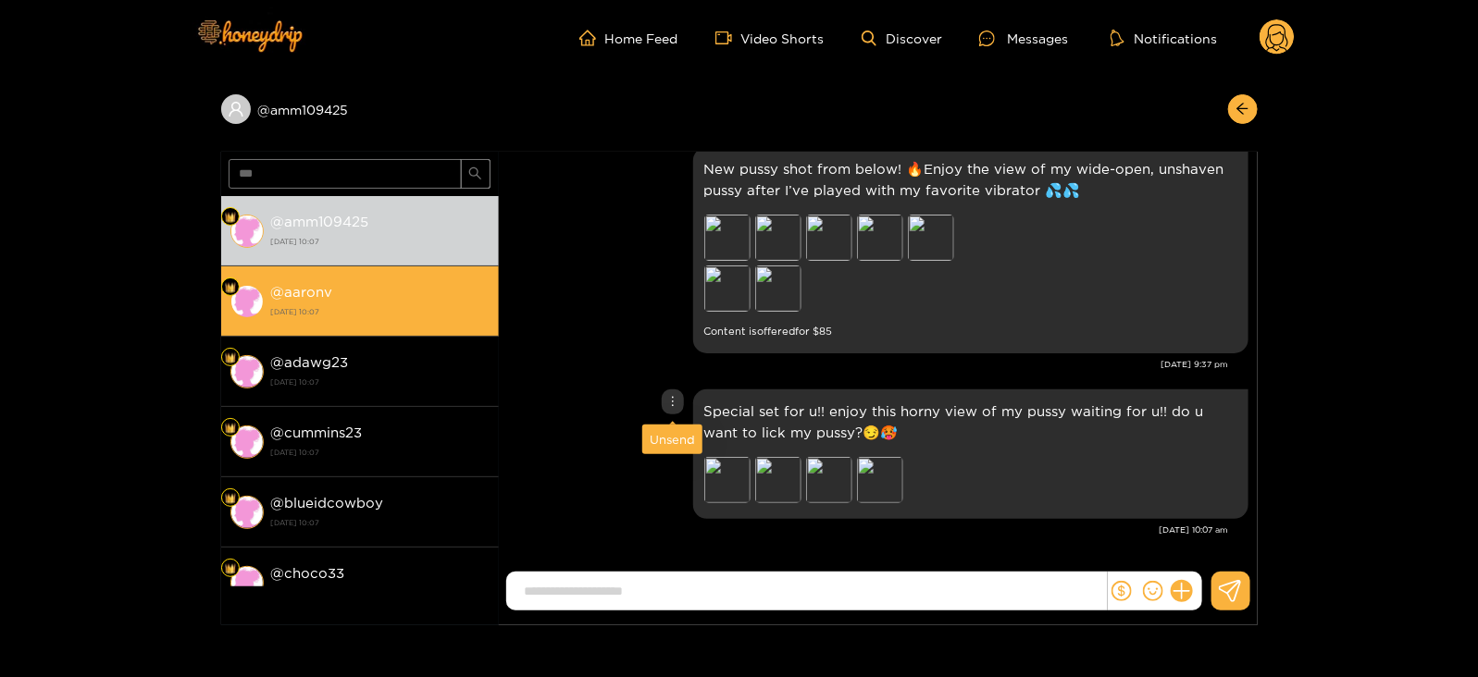
scroll to position [2318, 0]
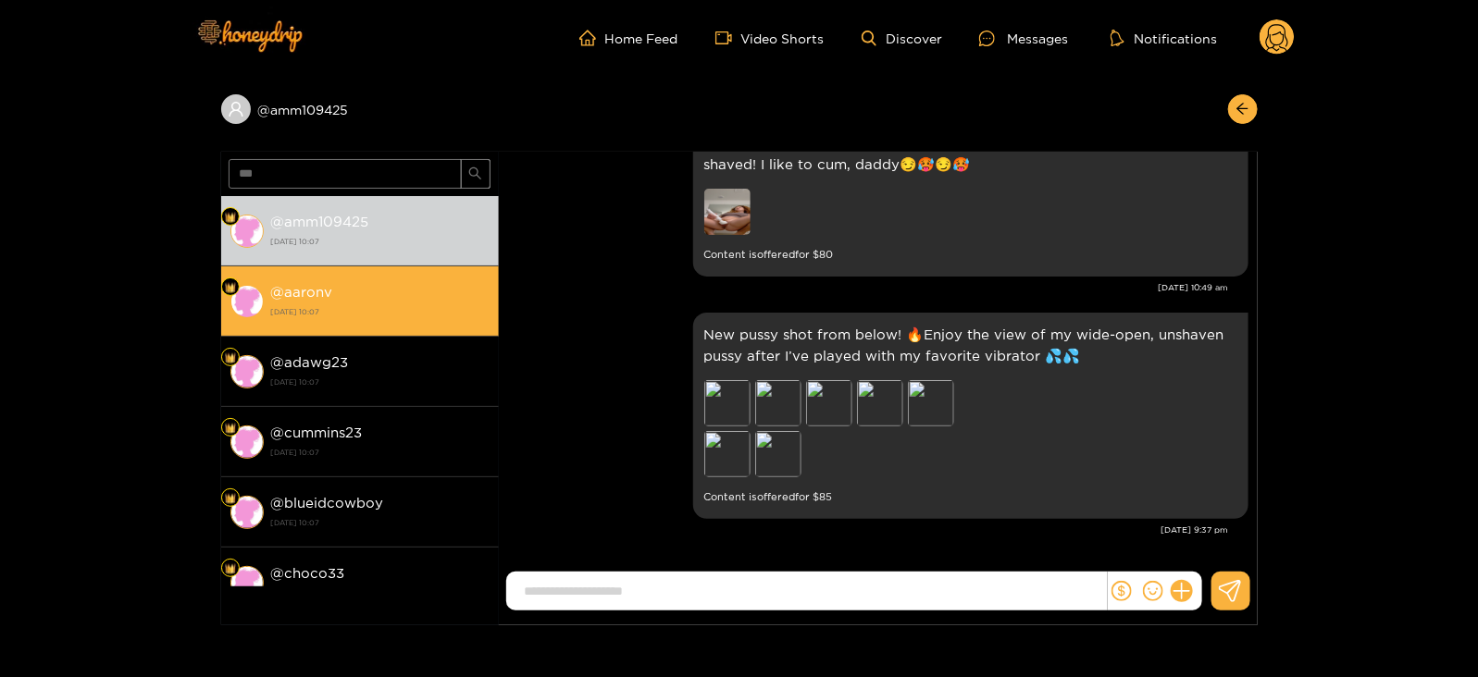
click at [420, 311] on strong "[DATE] 10:07" at bounding box center [380, 312] width 218 height 17
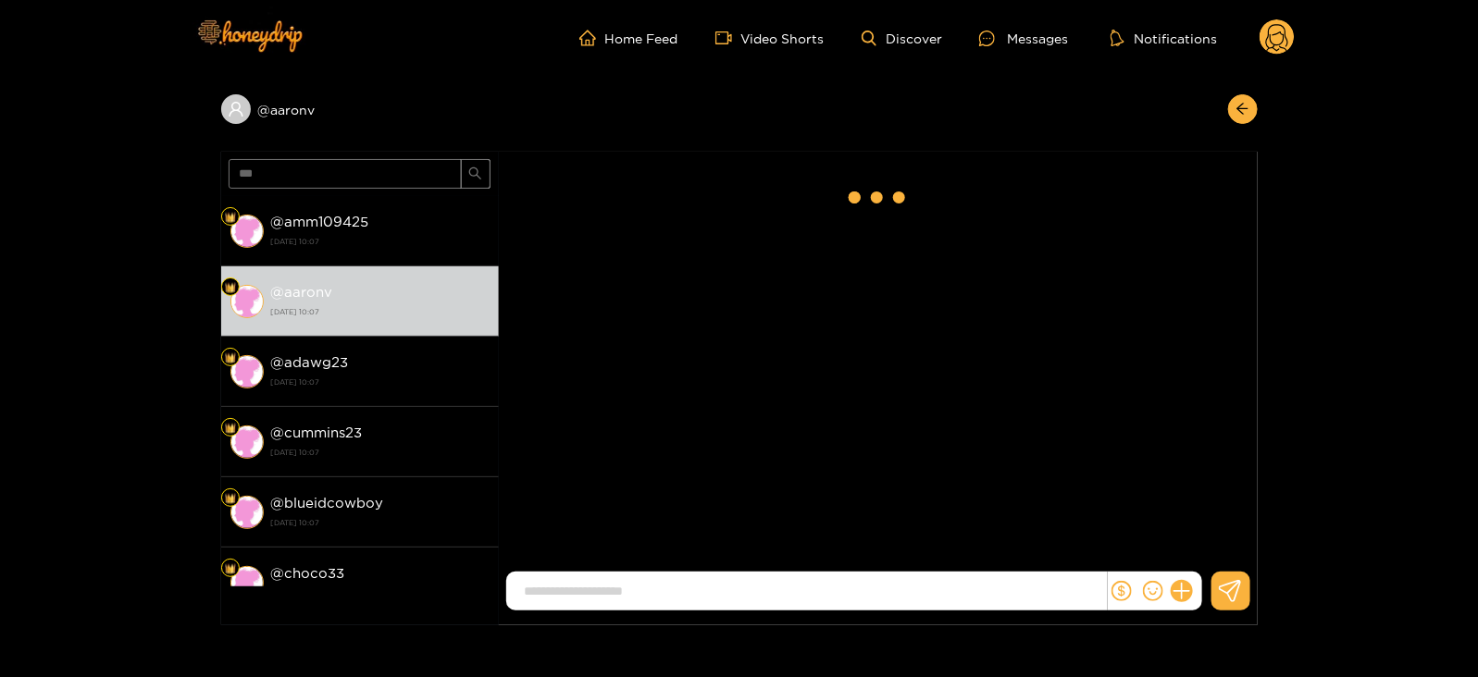
scroll to position [2484, 0]
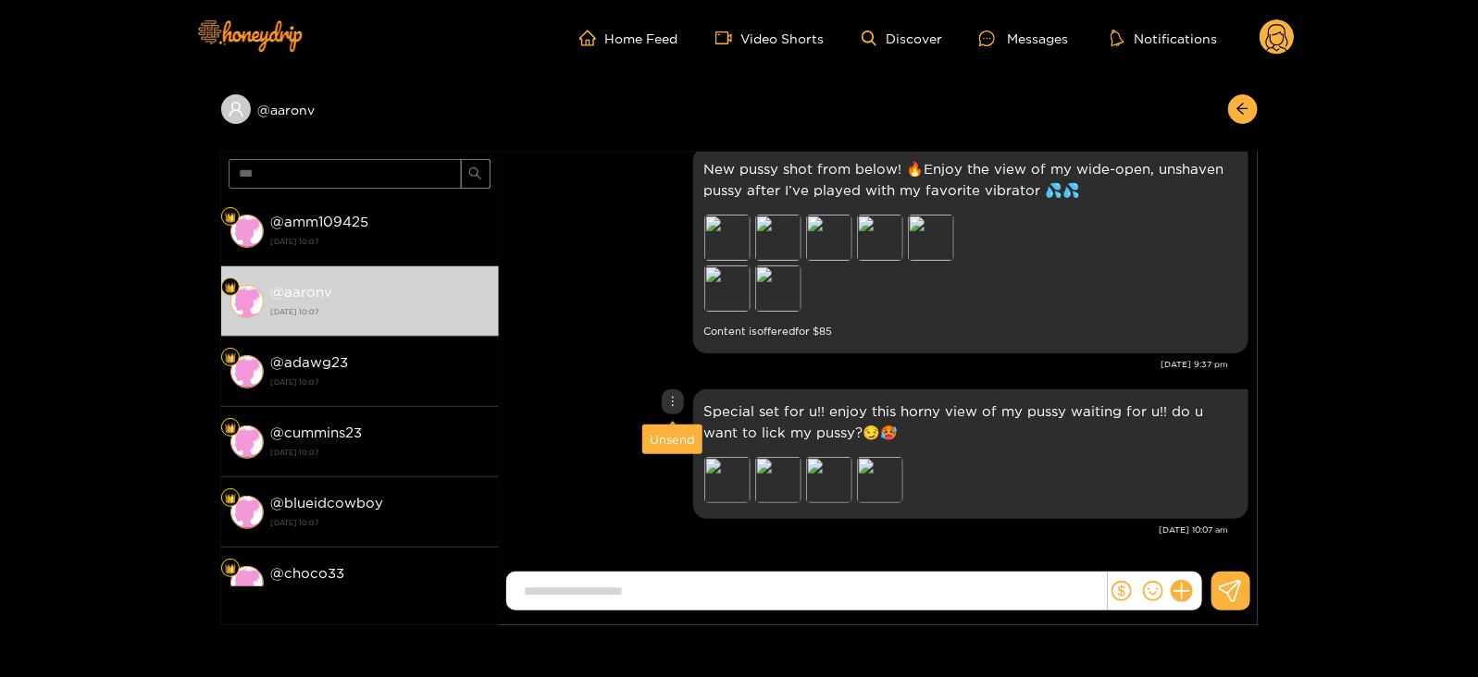
click at [663, 441] on div "Unsend" at bounding box center [672, 439] width 45 height 19
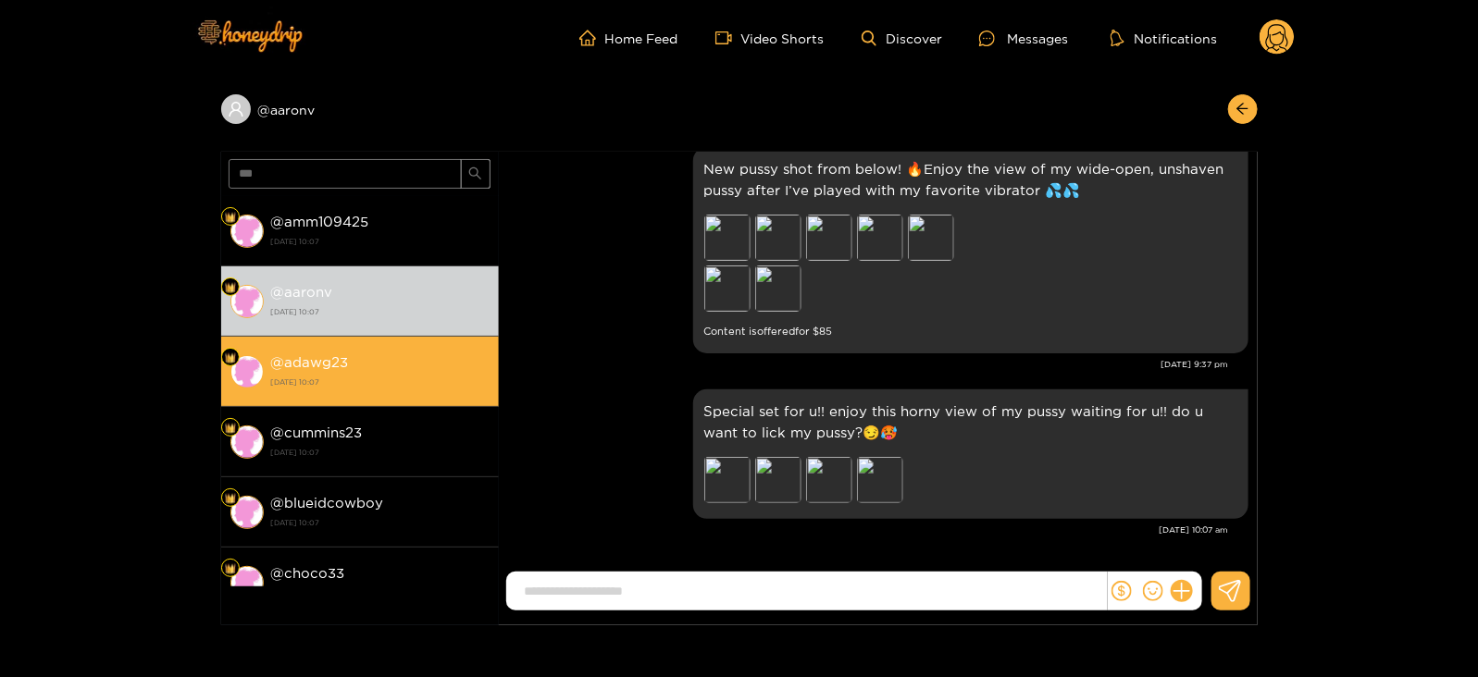
click at [430, 391] on li "@ adawg23 [DATE] 10:07" at bounding box center [360, 372] width 278 height 70
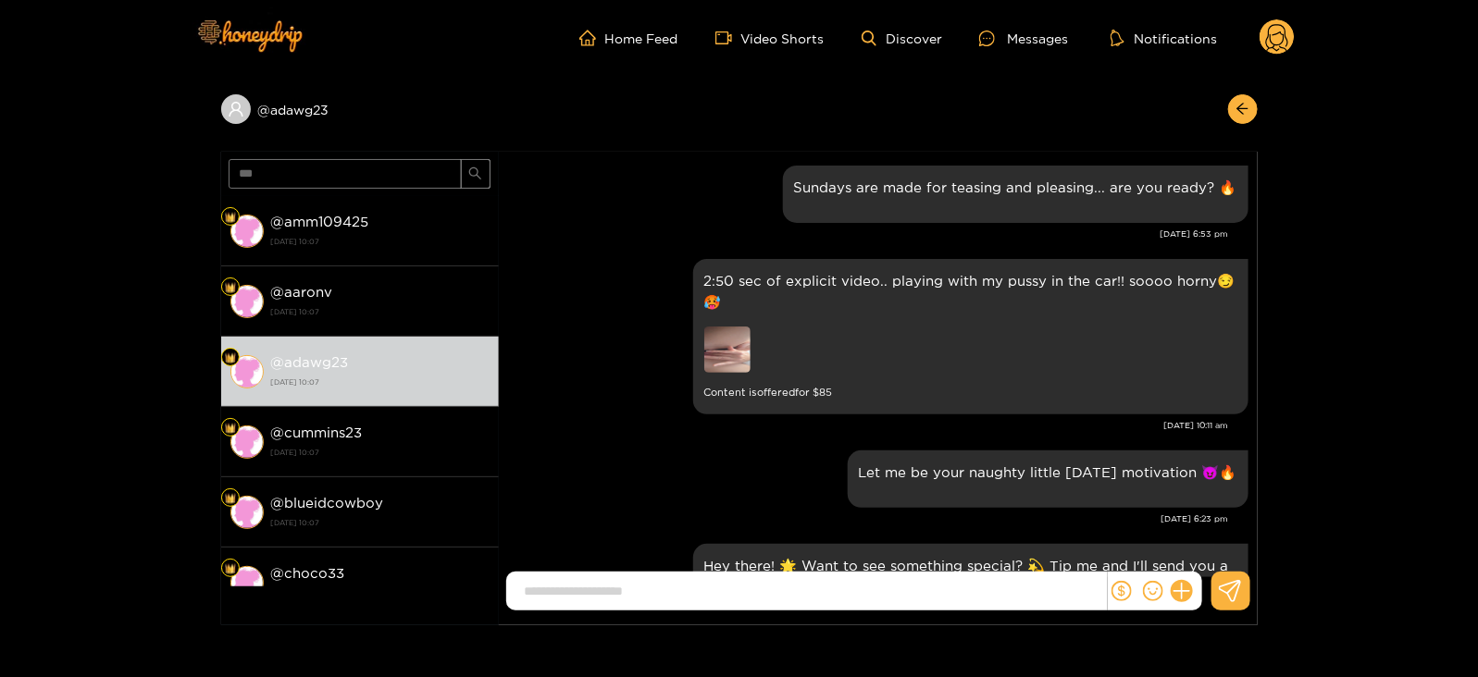
scroll to position [2484, 0]
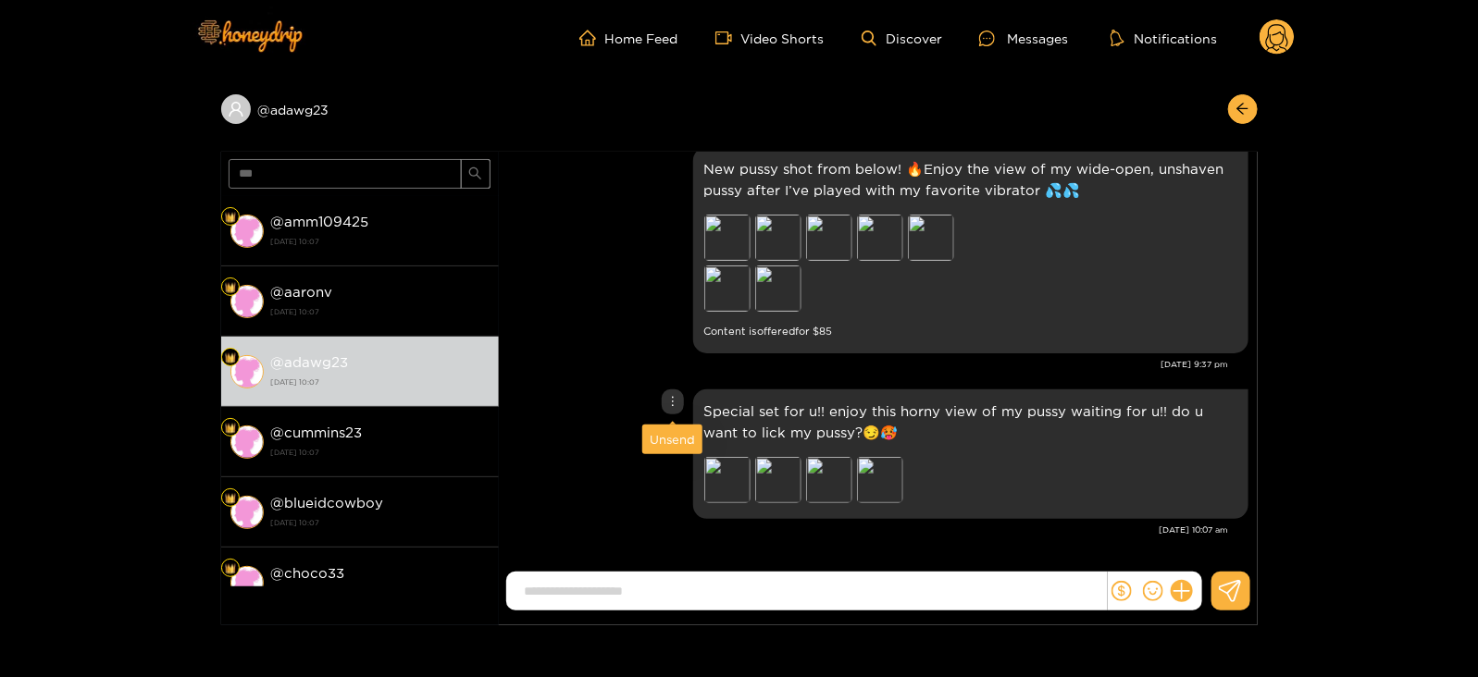
click at [667, 435] on div "Unsend" at bounding box center [672, 439] width 45 height 19
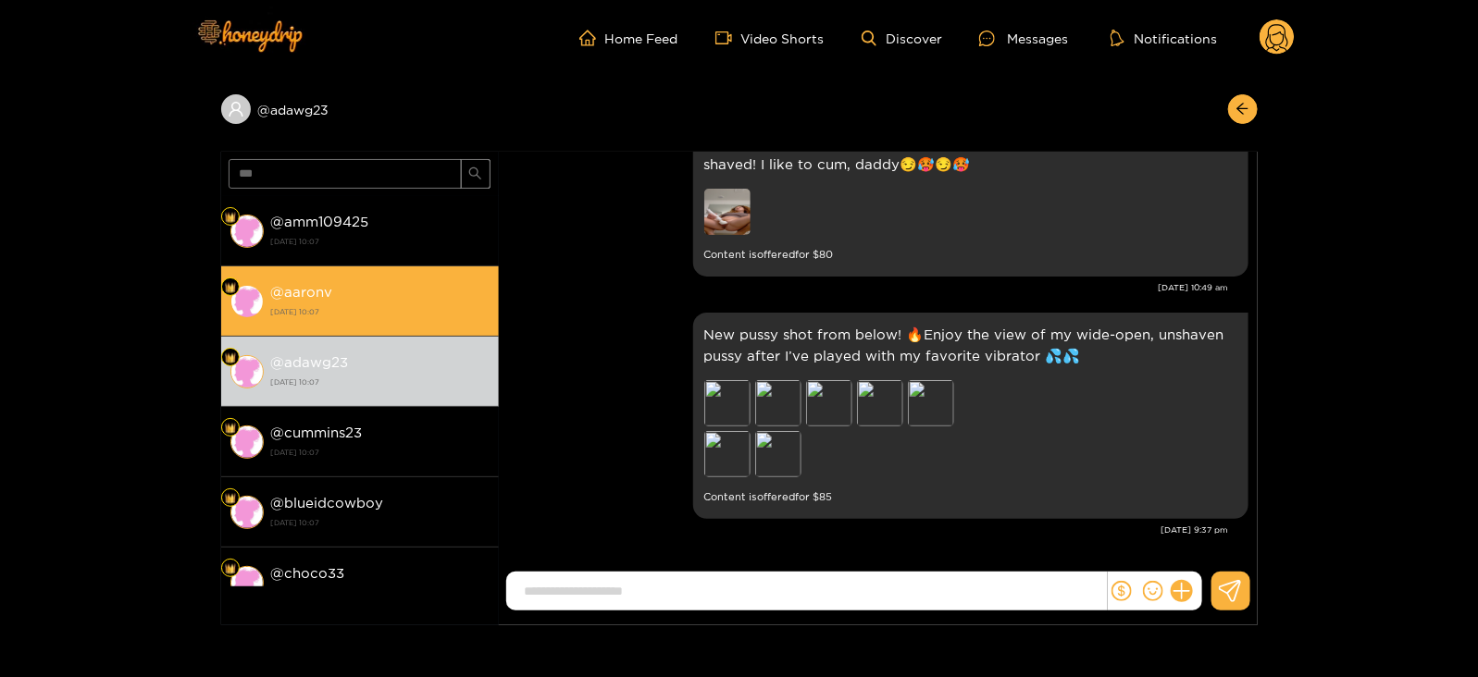
click at [356, 311] on strong "[DATE] 10:07" at bounding box center [380, 312] width 218 height 17
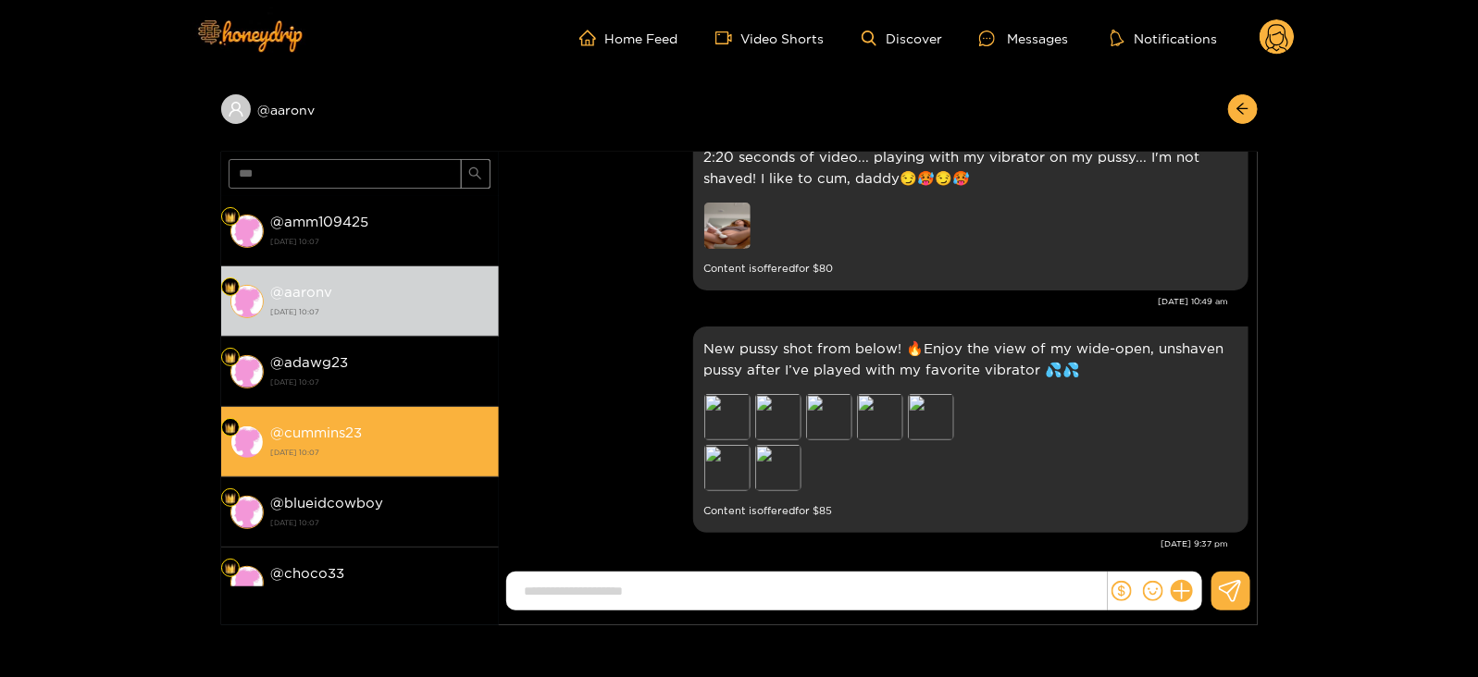
scroll to position [2412, 0]
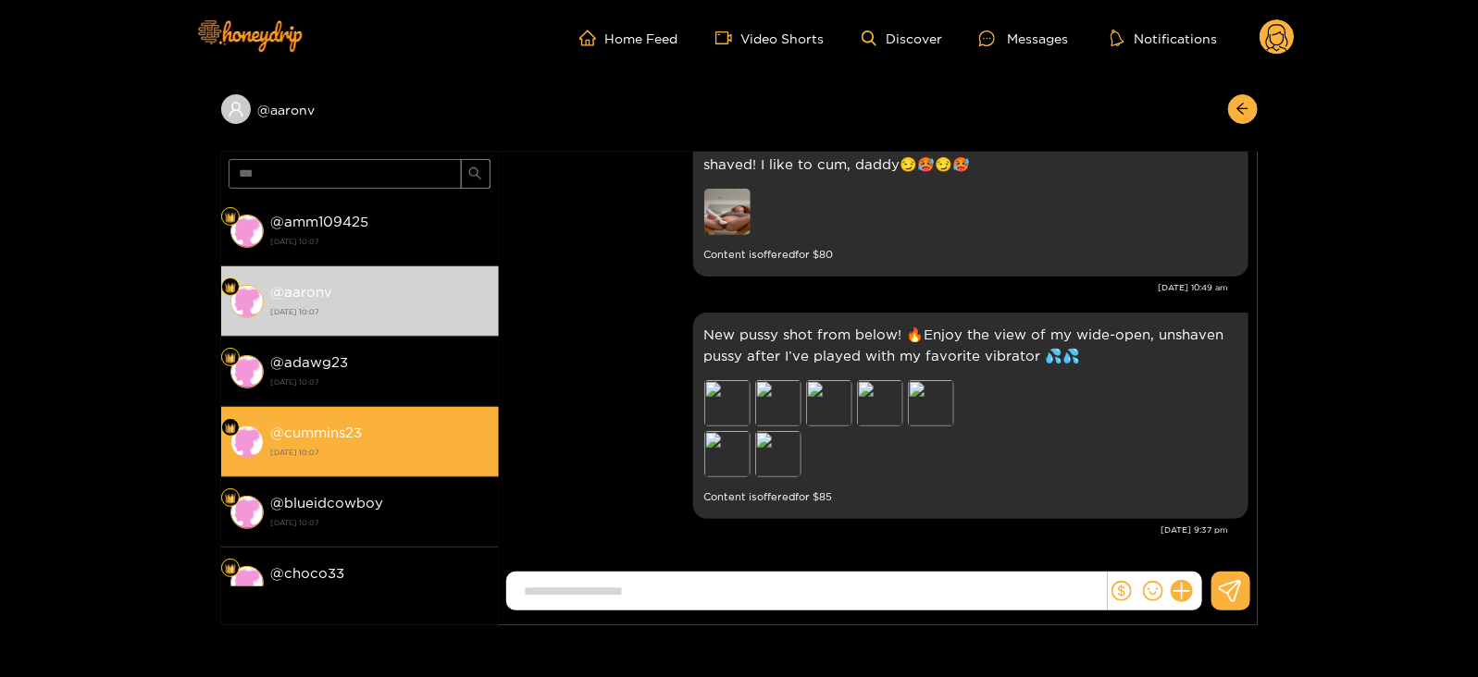
click at [407, 444] on strong "[DATE] 10:07" at bounding box center [380, 452] width 218 height 17
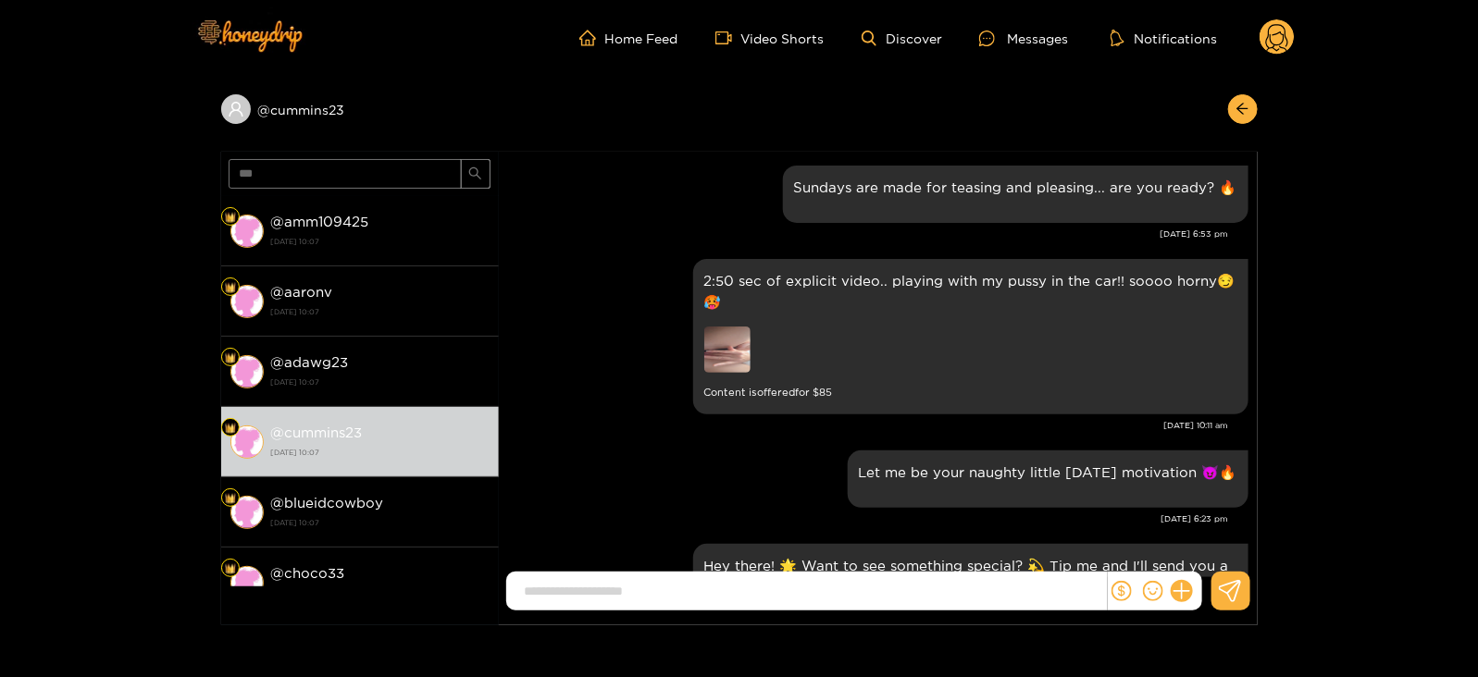
scroll to position [2484, 0]
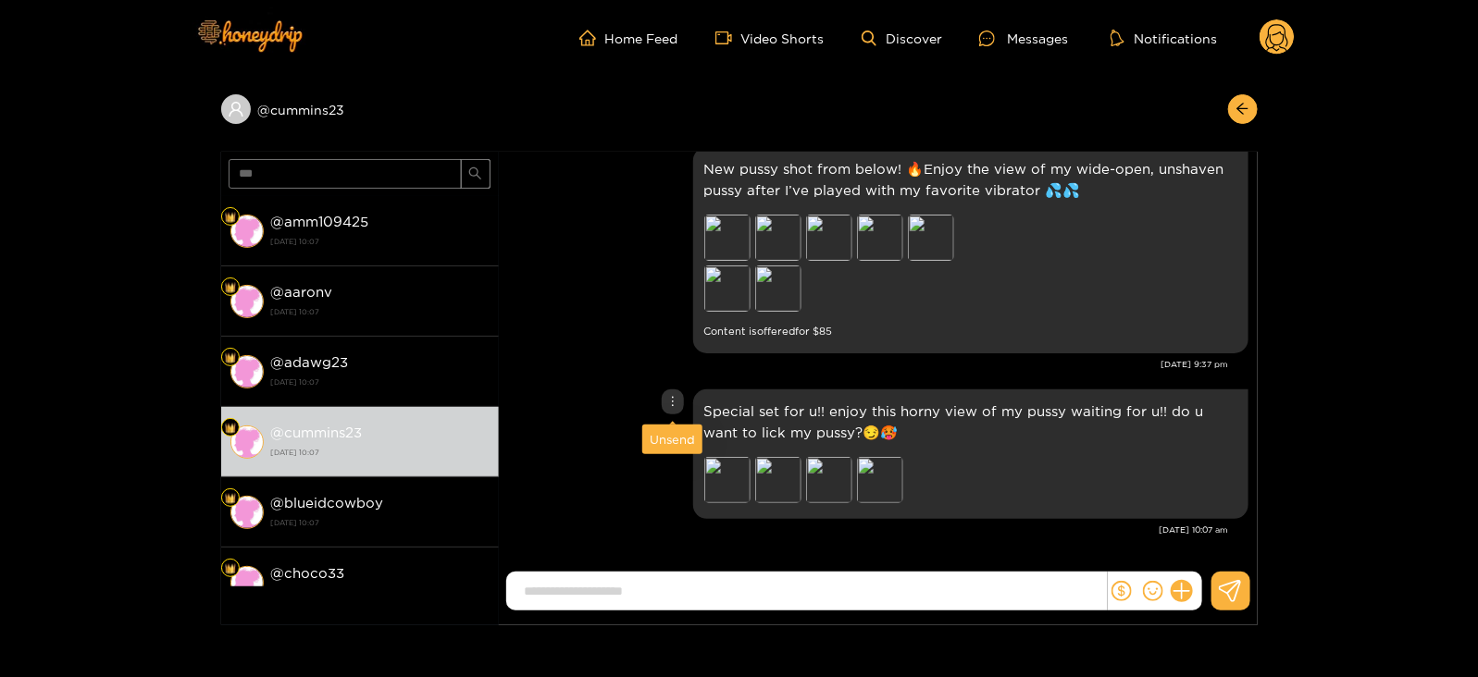
click at [669, 438] on div "Unsend" at bounding box center [672, 439] width 45 height 19
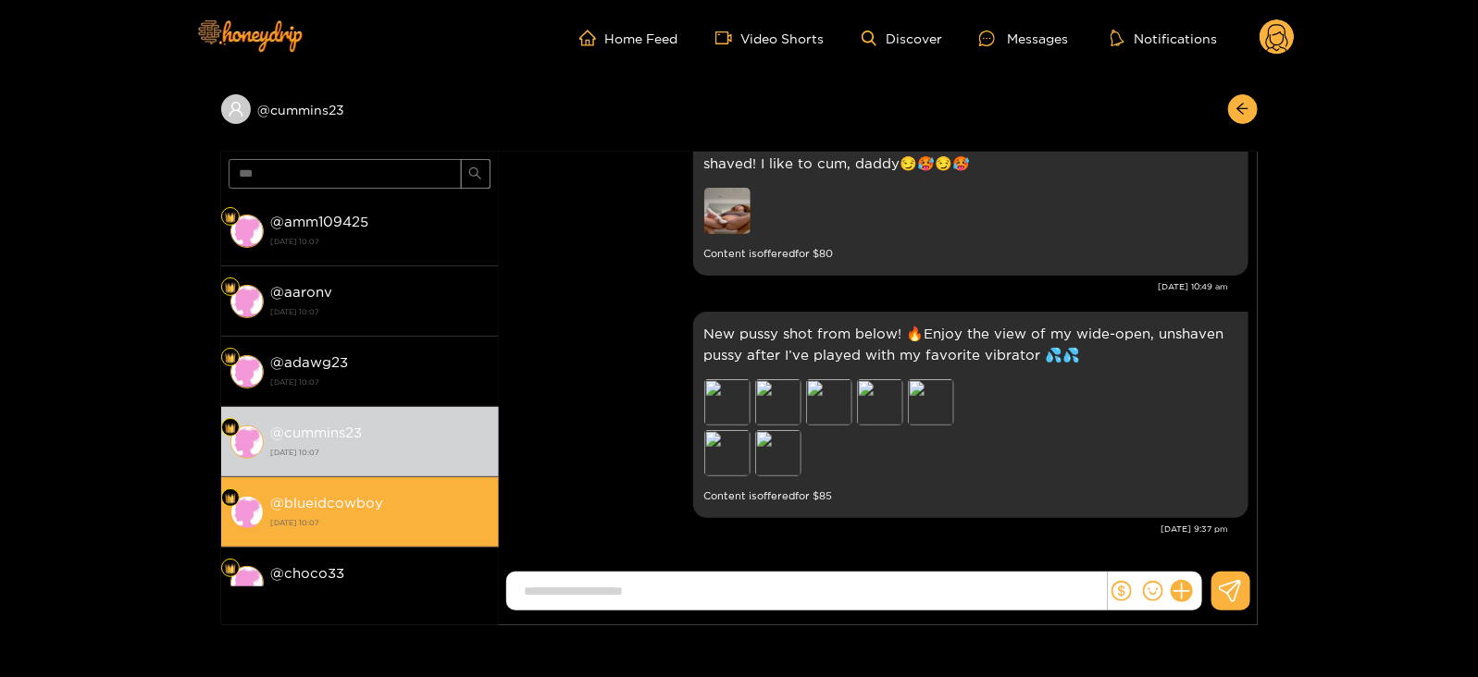
scroll to position [2318, 0]
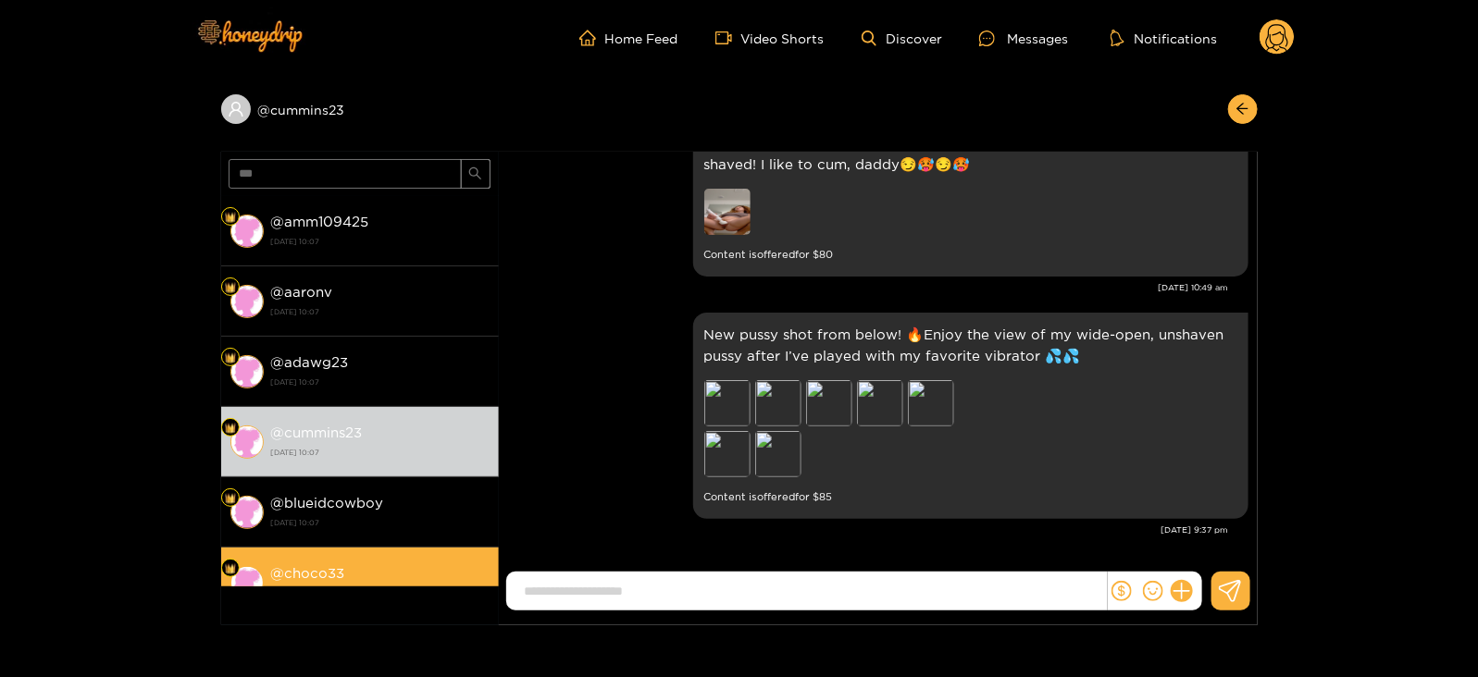
click at [379, 548] on li "@ choco33 [DATE] 10:07" at bounding box center [360, 583] width 278 height 70
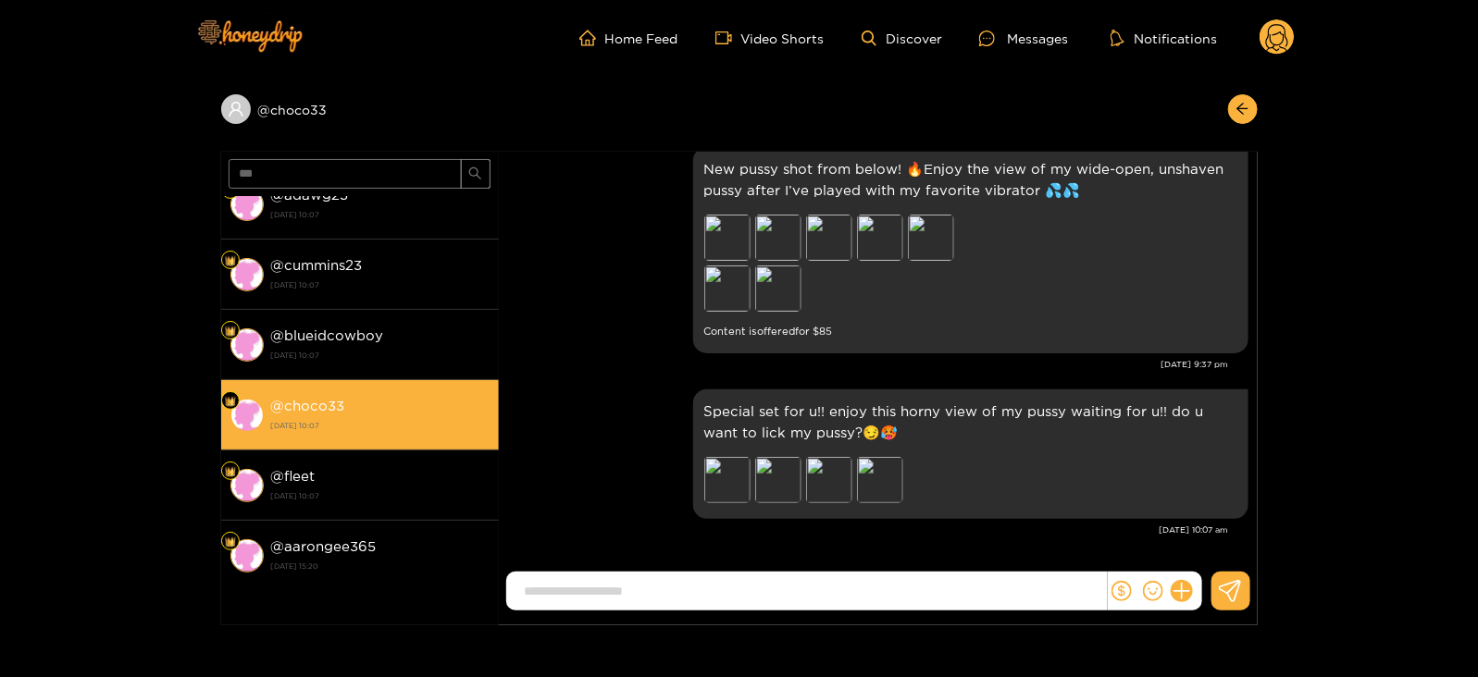
scroll to position [170, 0]
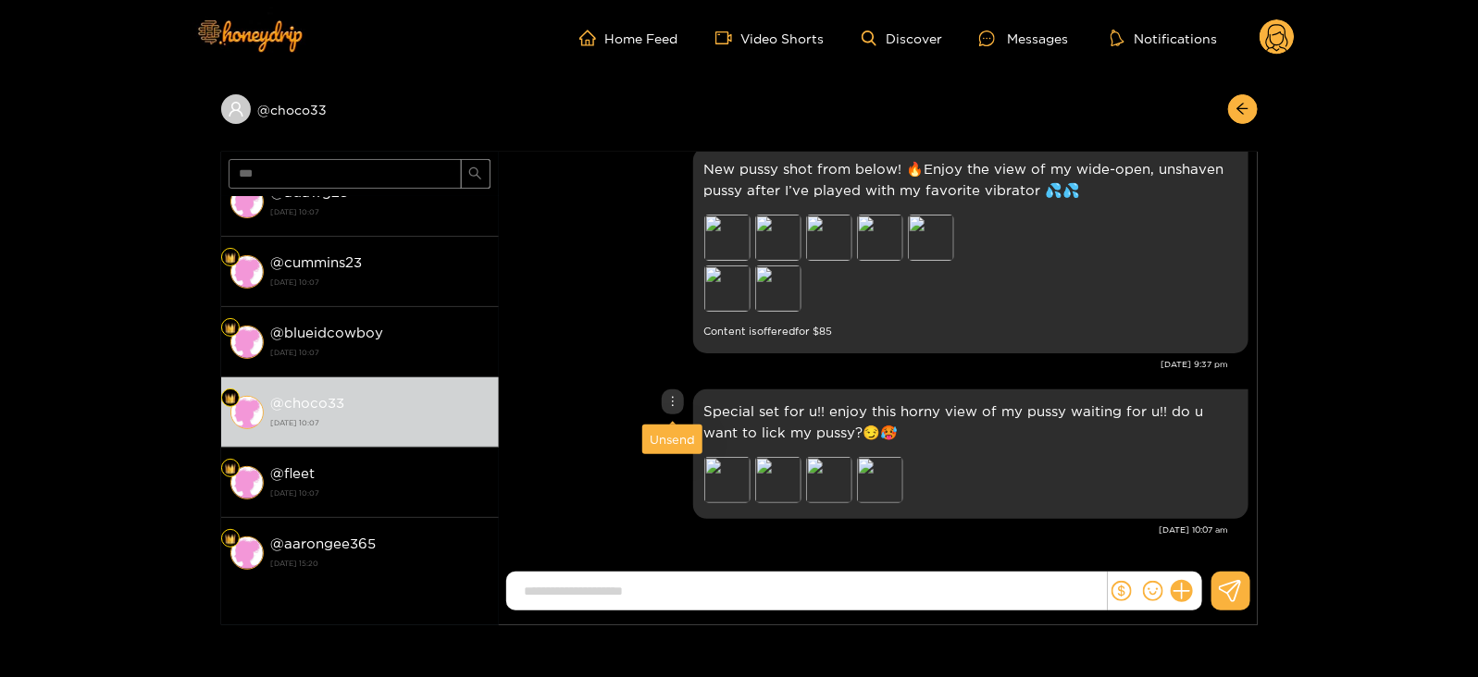
click at [667, 437] on div "Unsend" at bounding box center [672, 439] width 45 height 19
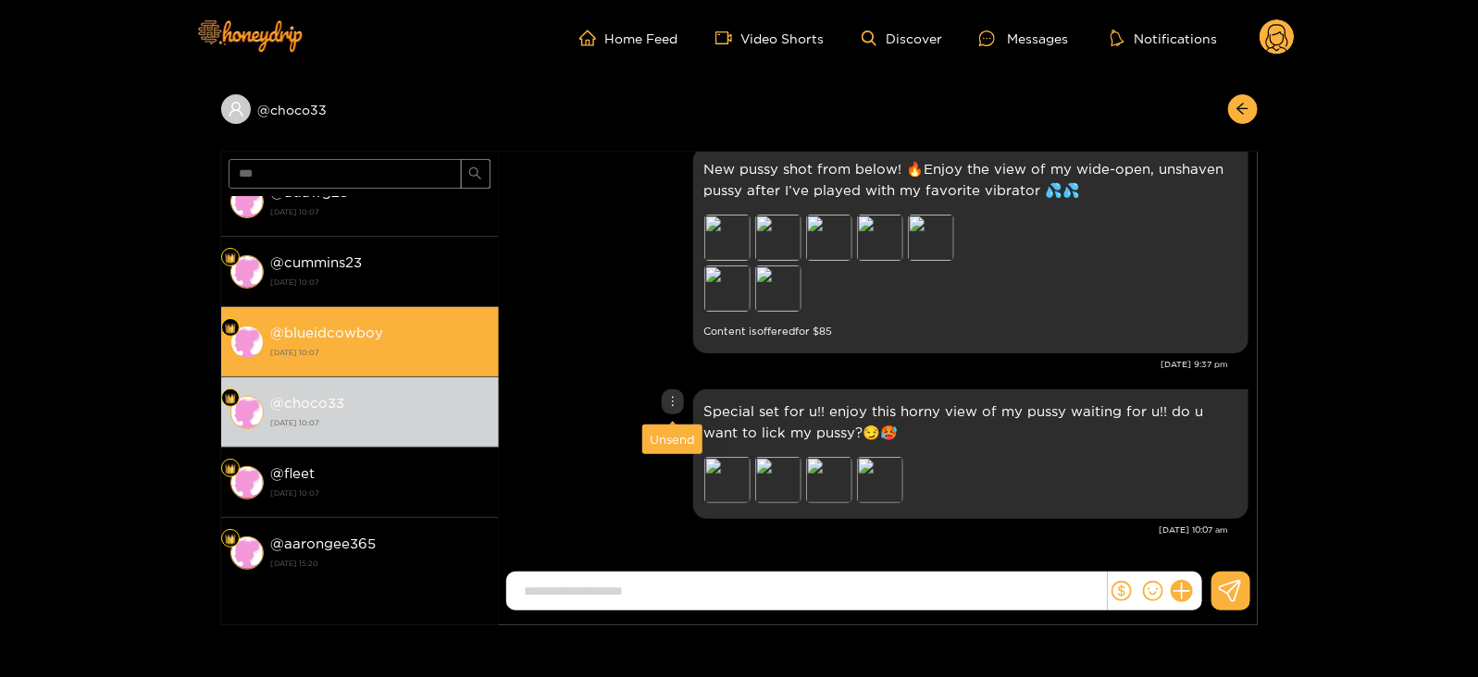
scroll to position [2318, 0]
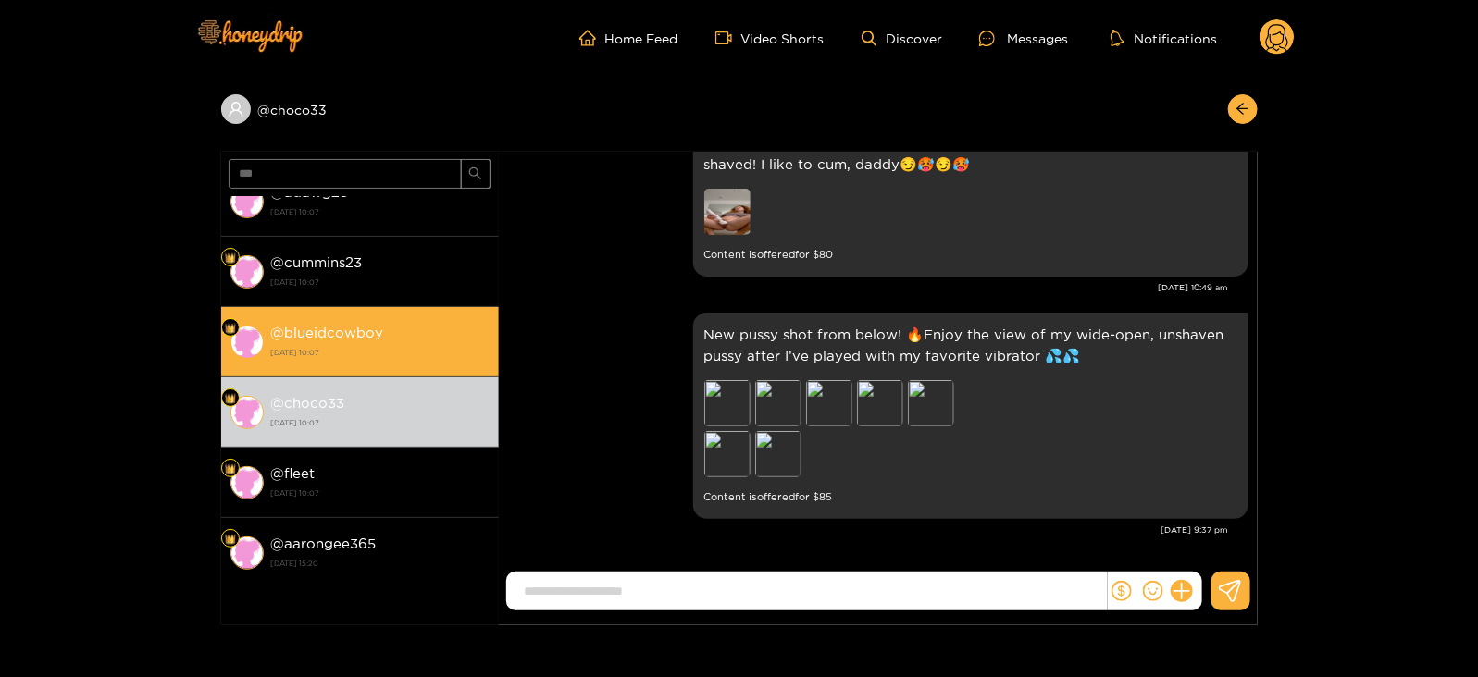
click at [413, 360] on div "@ blueidcowboy [DATE] 10:07" at bounding box center [380, 342] width 218 height 42
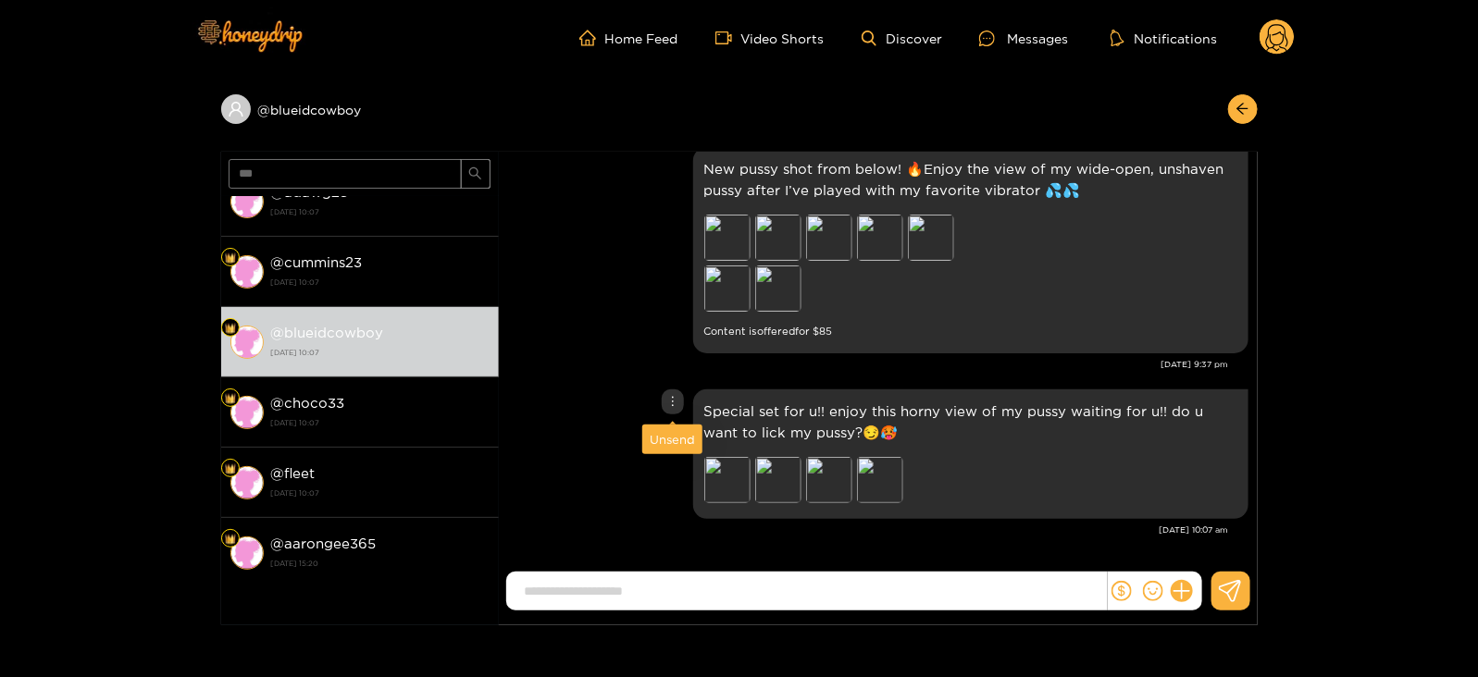
click at [663, 443] on div "Unsend" at bounding box center [672, 439] width 45 height 19
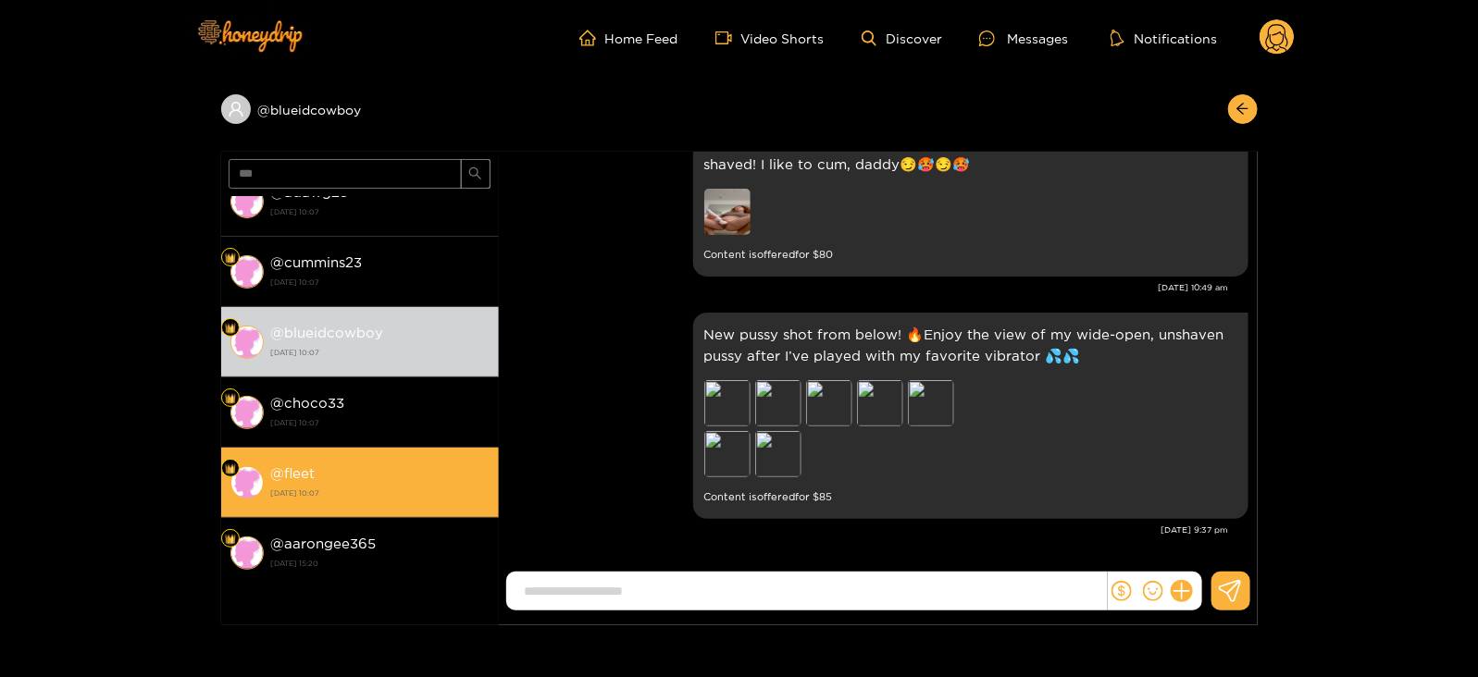
click at [420, 475] on div "@ fleet [DATE] 10:07" at bounding box center [380, 483] width 218 height 42
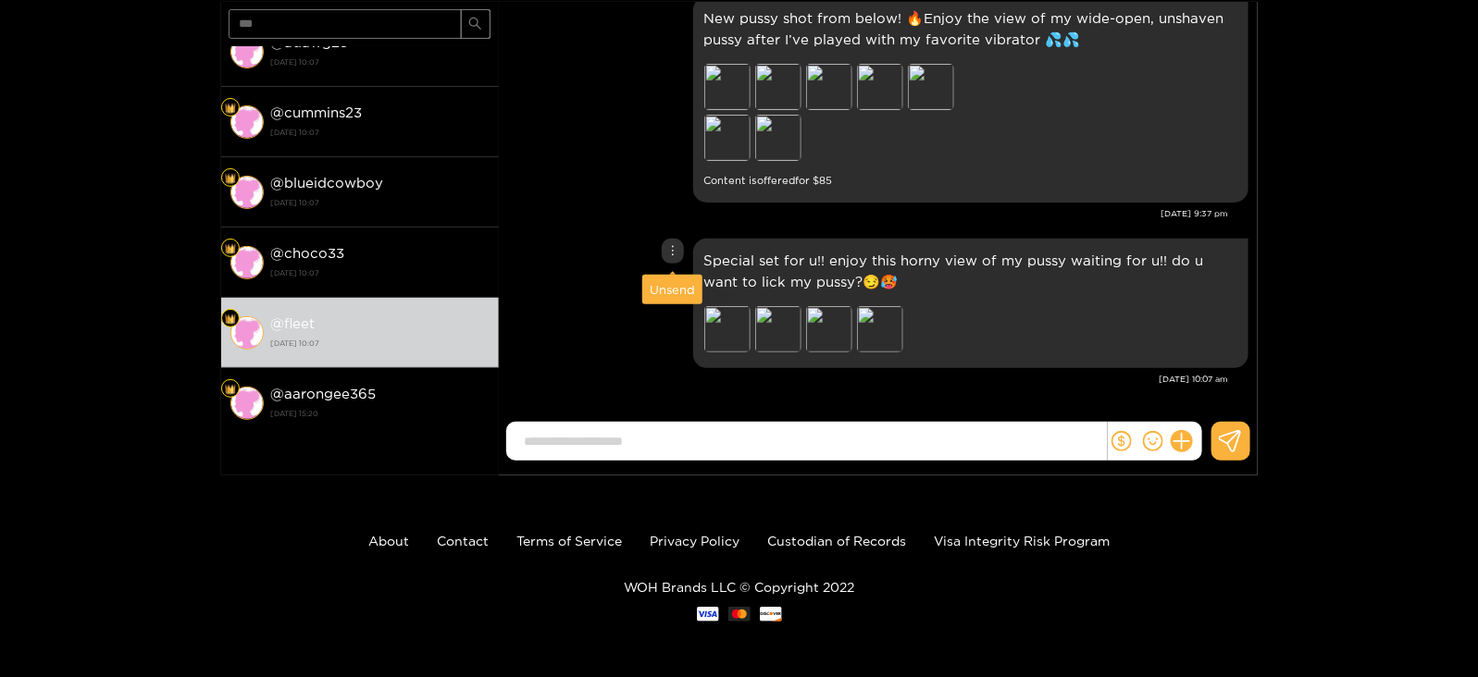
click at [670, 284] on div "Unsend" at bounding box center [672, 289] width 45 height 19
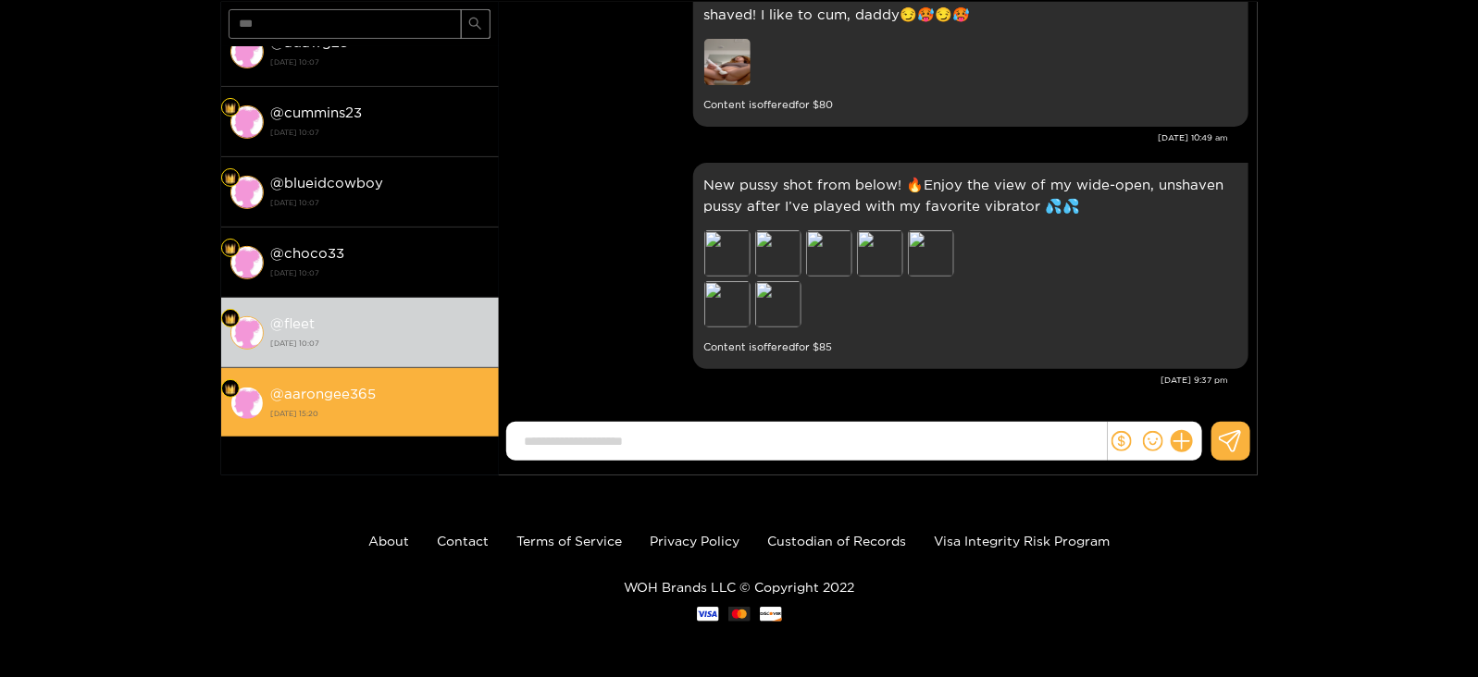
click at [458, 410] on strong "[DATE] 15:20" at bounding box center [380, 413] width 218 height 17
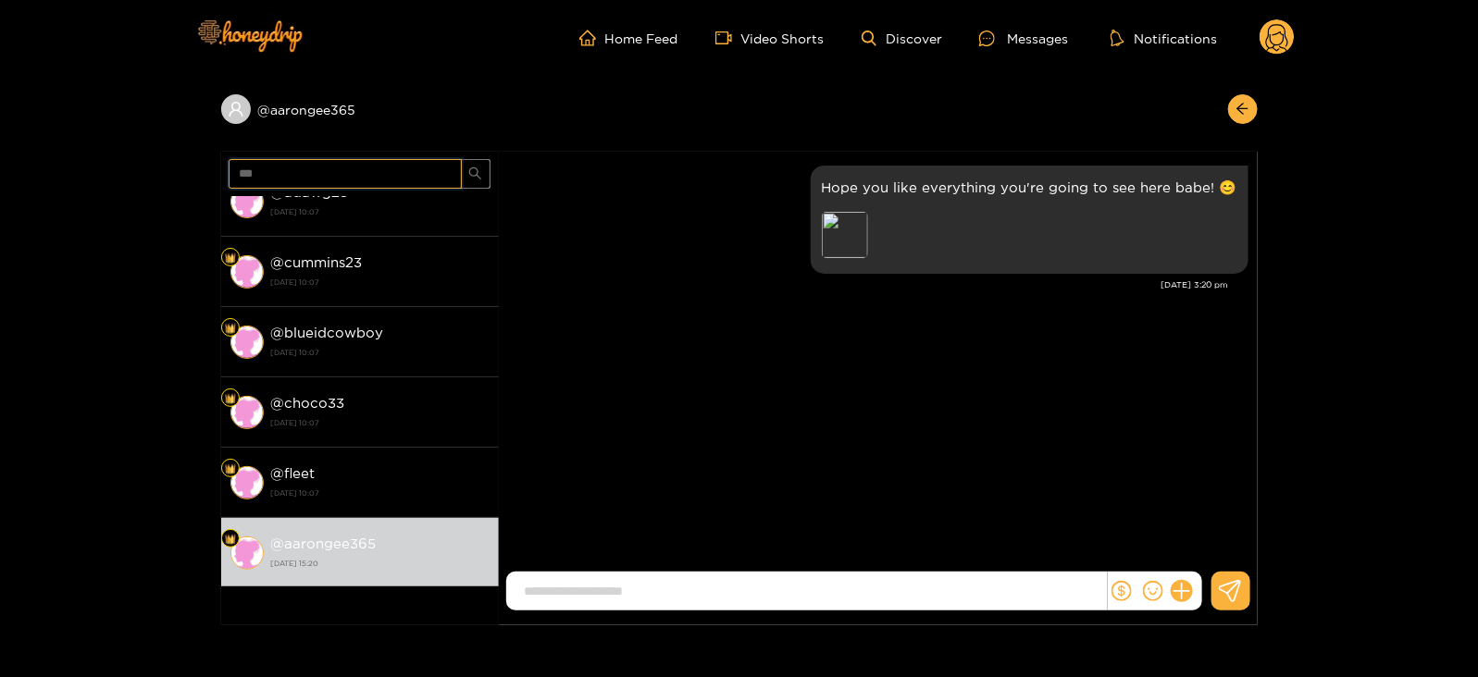
click at [262, 172] on input "***" at bounding box center [345, 174] width 233 height 30
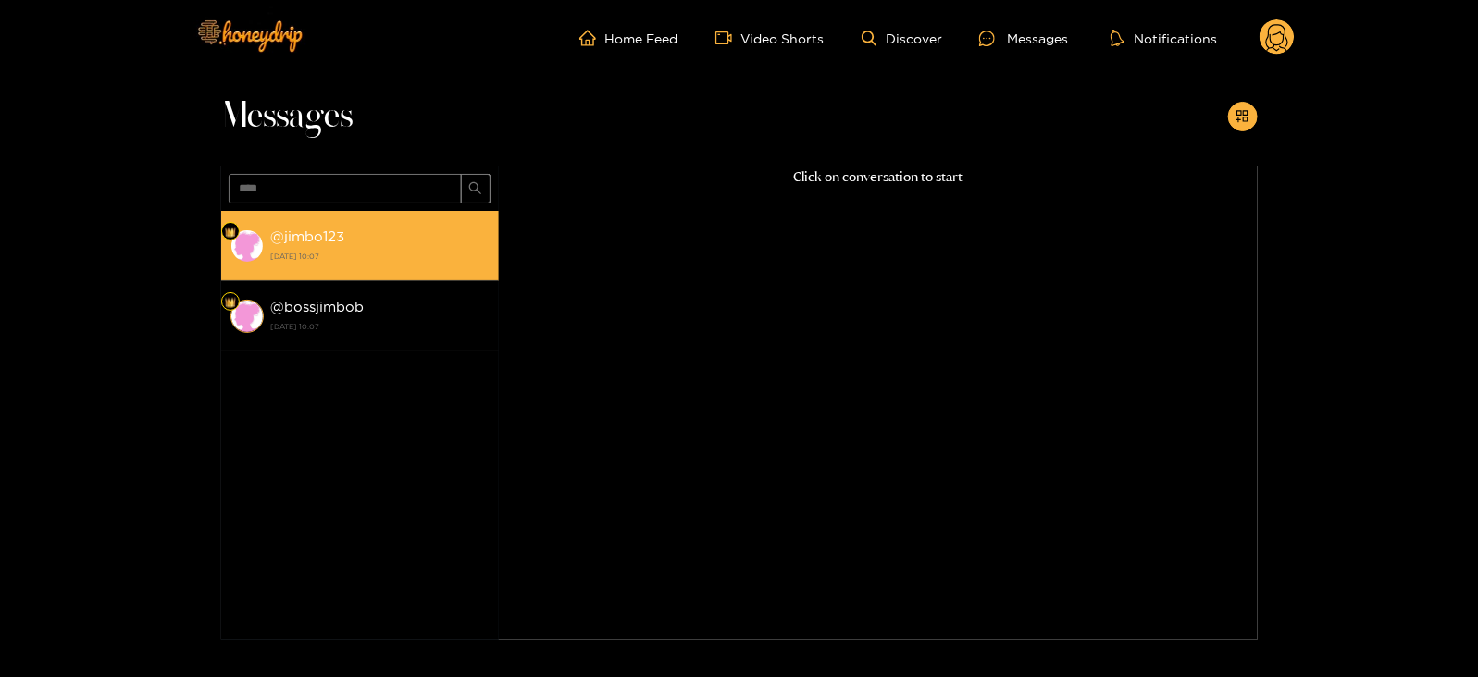
click at [287, 214] on li "@ jimbo123 [DATE] 10:07" at bounding box center [360, 246] width 278 height 70
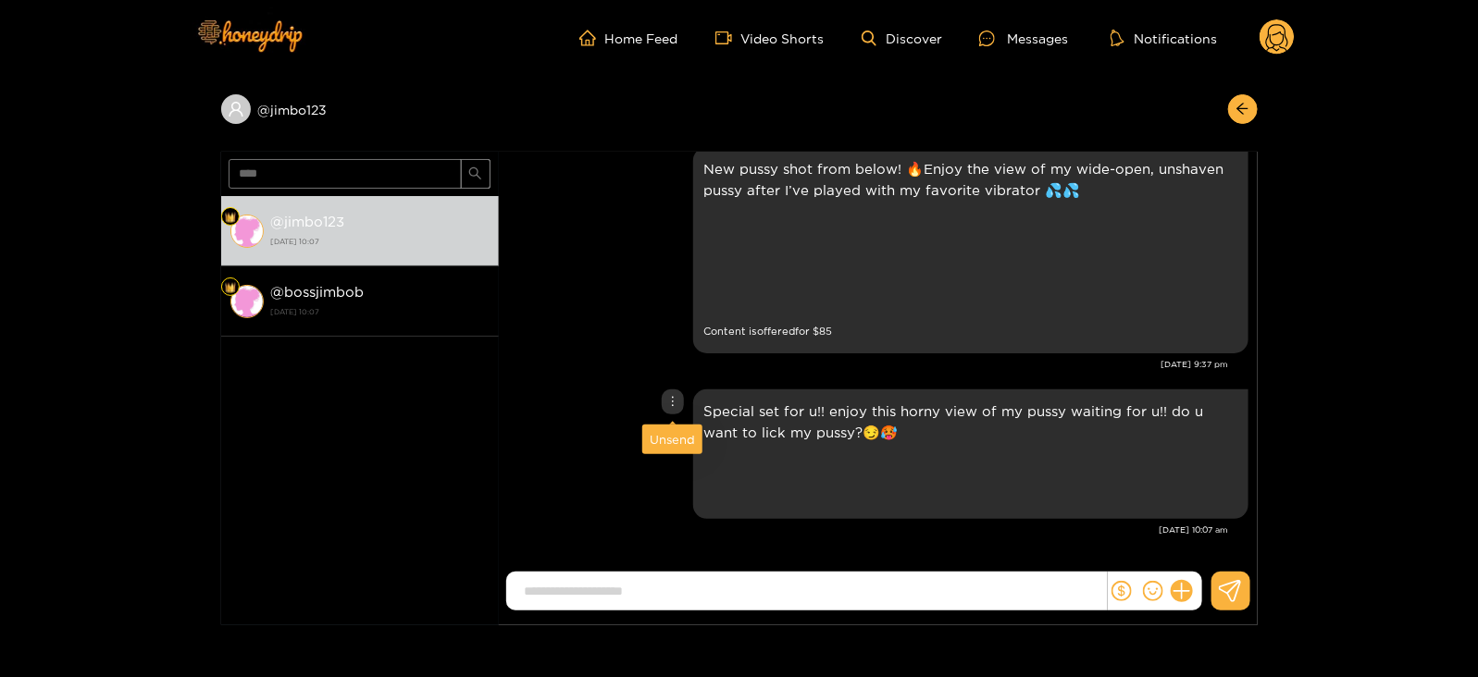
click at [672, 428] on div "Unsend" at bounding box center [672, 440] width 60 height 30
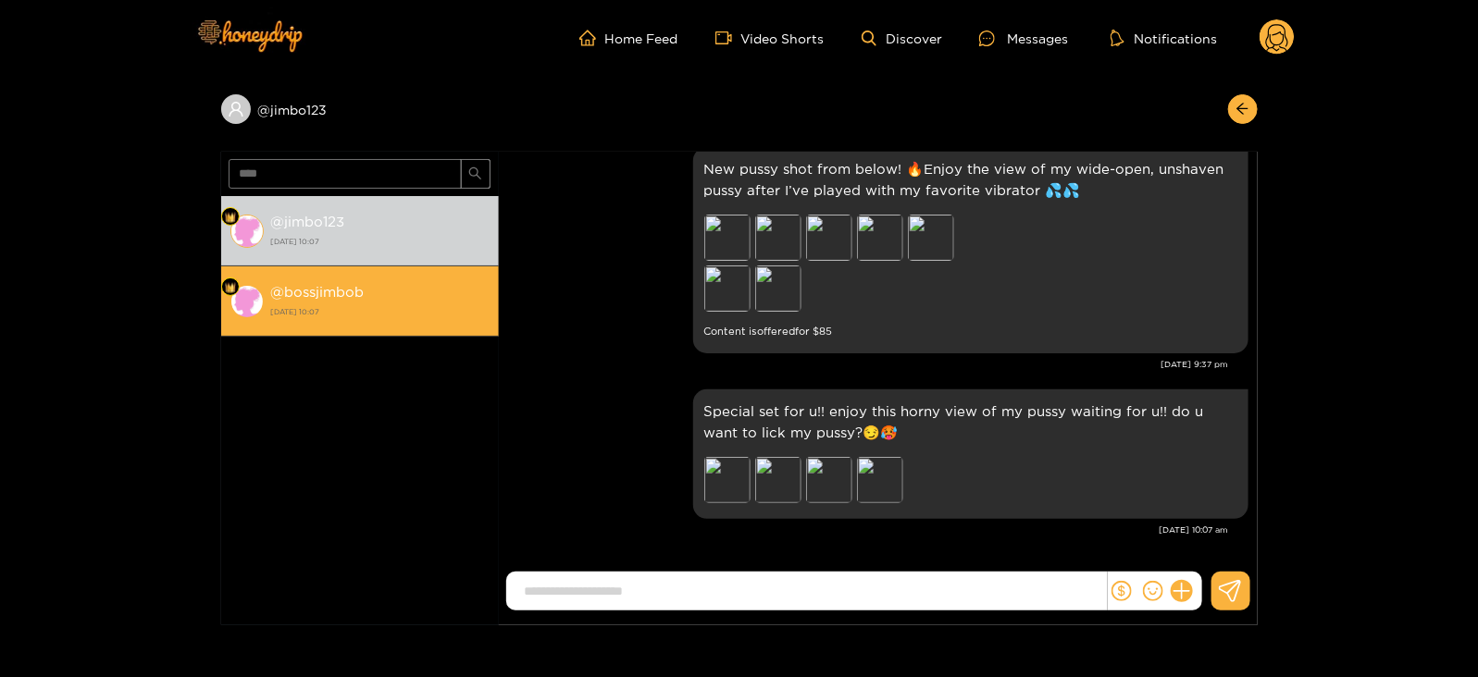
click at [381, 299] on div "@ bossjimbob [DATE] 10:07" at bounding box center [380, 301] width 218 height 42
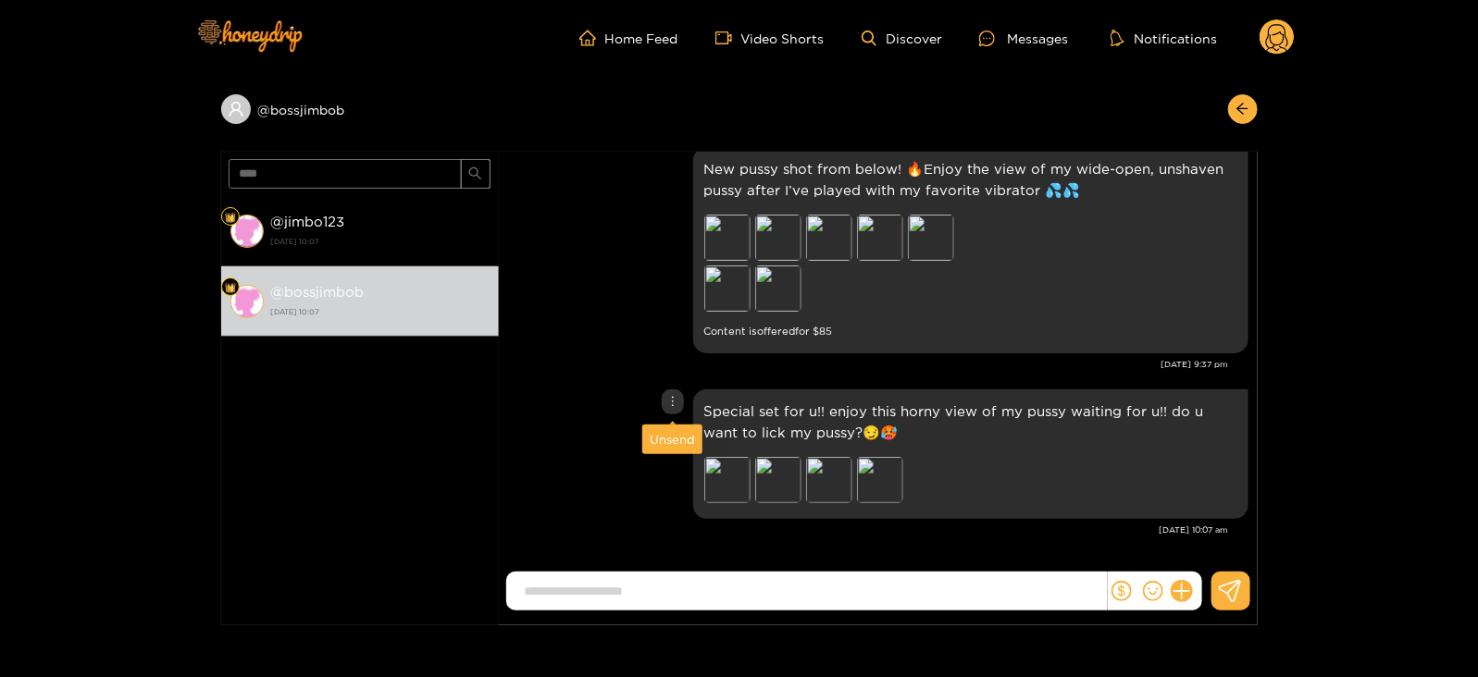
click at [673, 430] on div "Unsend" at bounding box center [672, 439] width 45 height 19
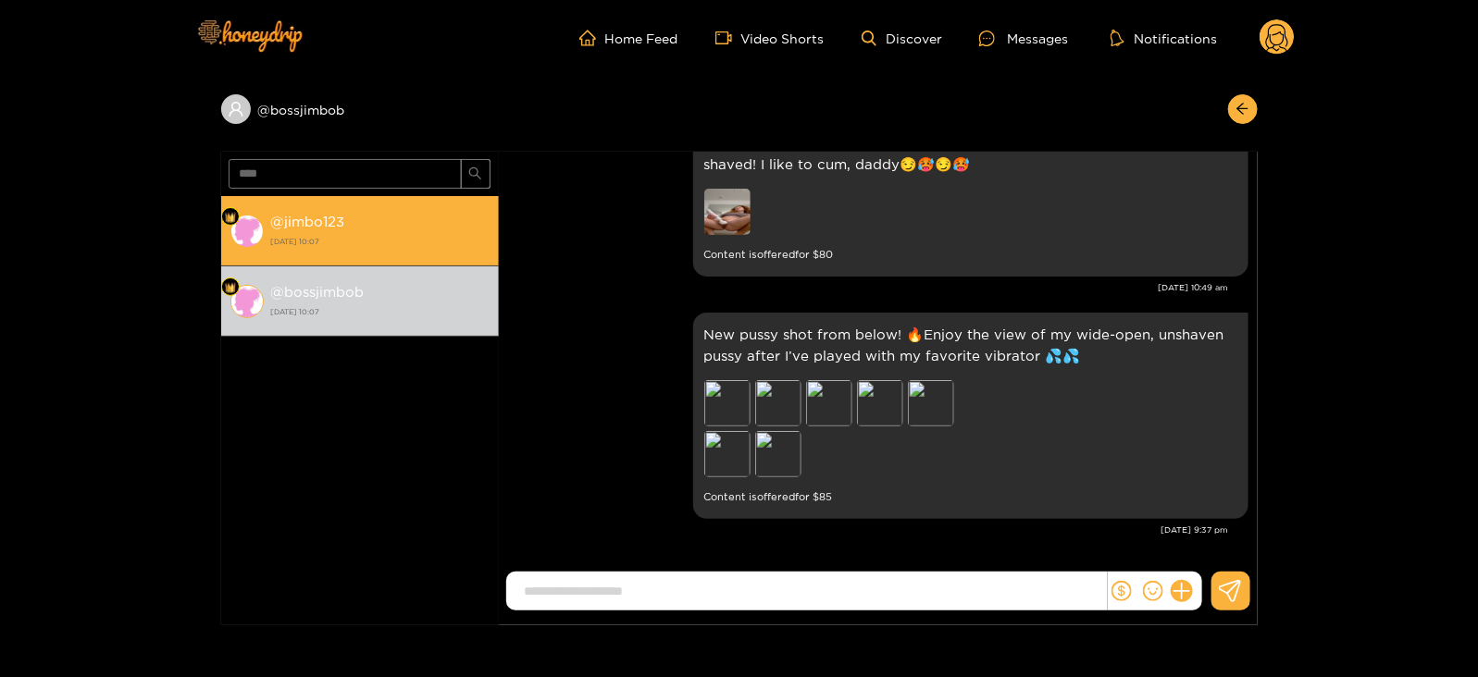
click at [384, 251] on div "@ jimbo123 [DATE] 10:07" at bounding box center [380, 231] width 218 height 42
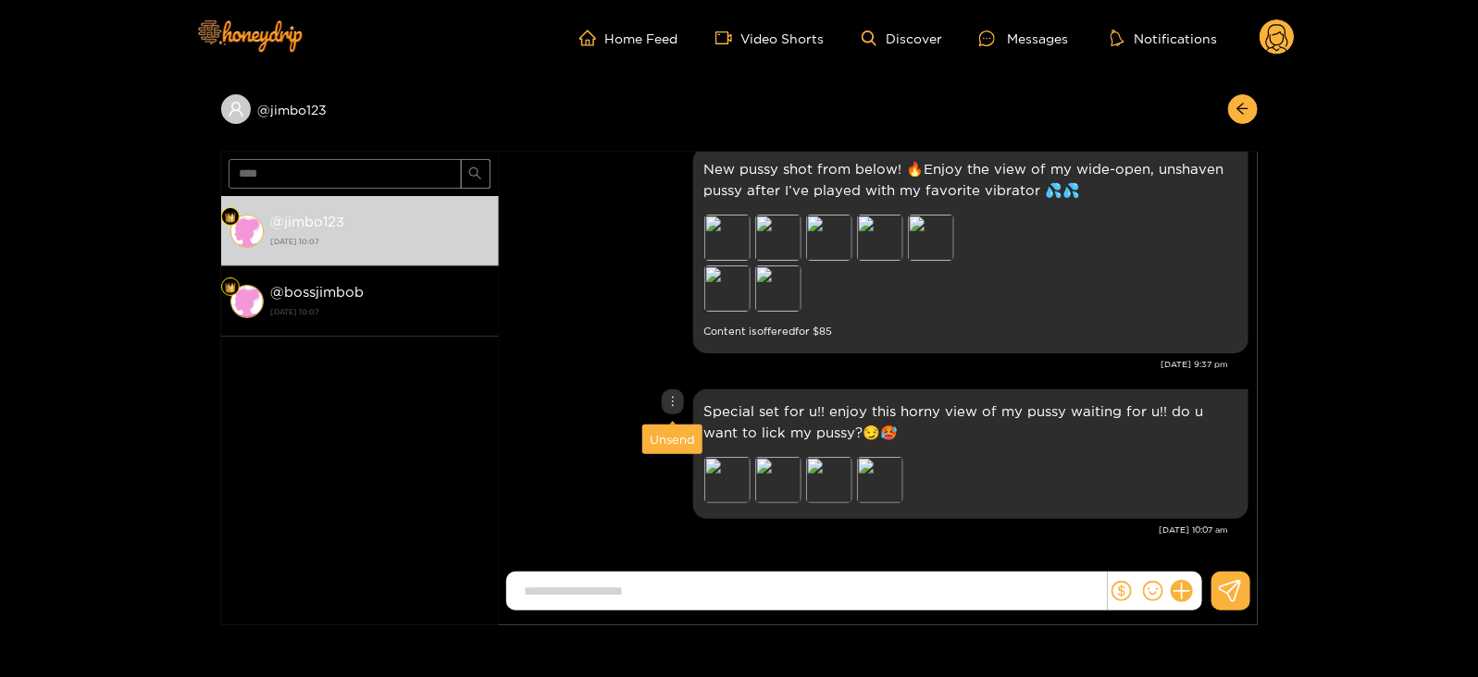
click at [674, 438] on div "Unsend" at bounding box center [672, 439] width 45 height 19
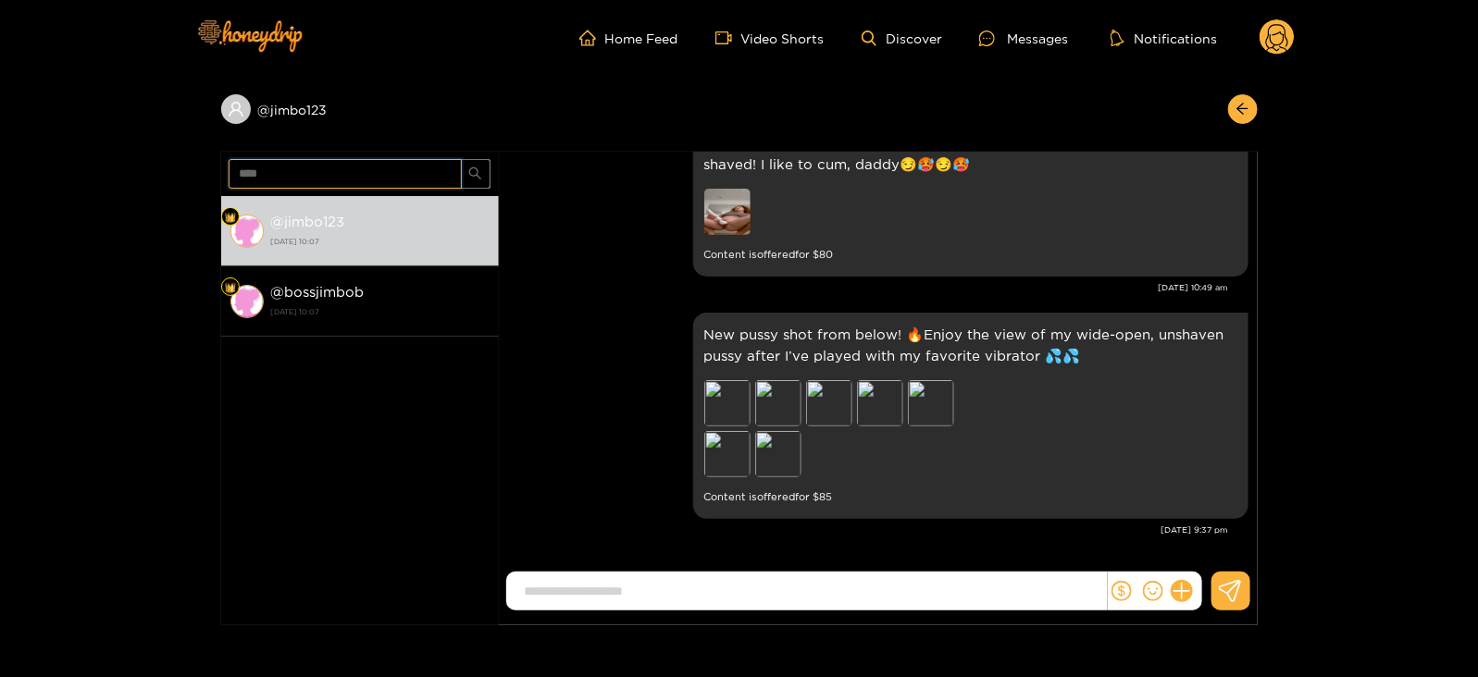
click at [284, 171] on input "****" at bounding box center [345, 174] width 233 height 30
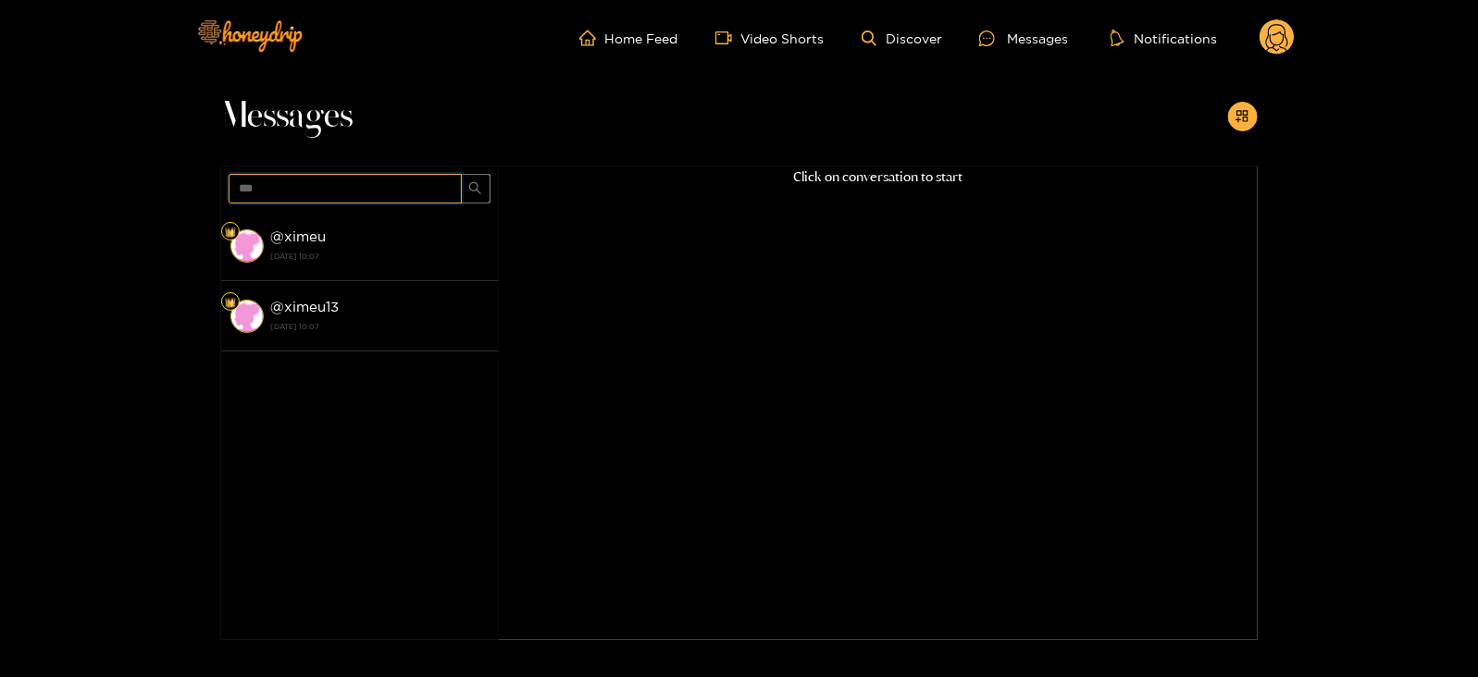
click at [259, 201] on input "***" at bounding box center [345, 189] width 233 height 30
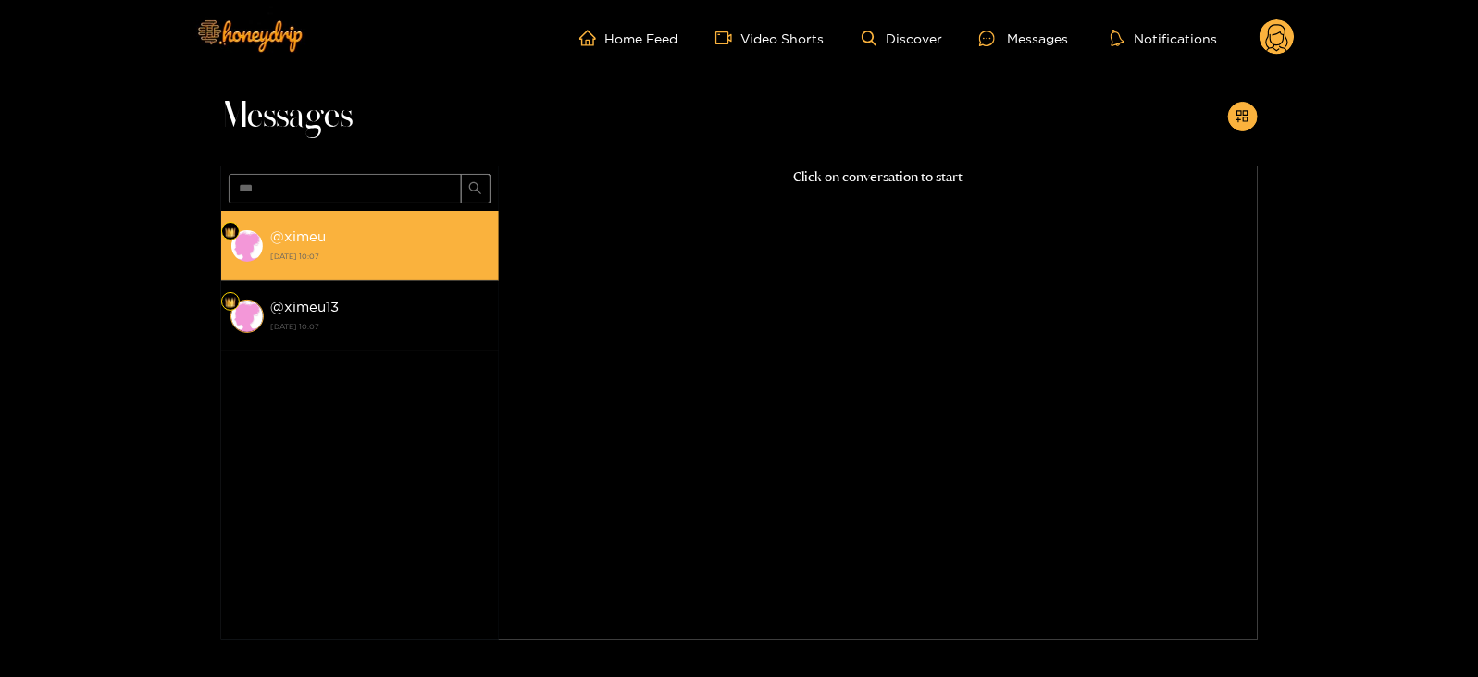
click at [281, 237] on strong "@ ximeu" at bounding box center [299, 237] width 56 height 16
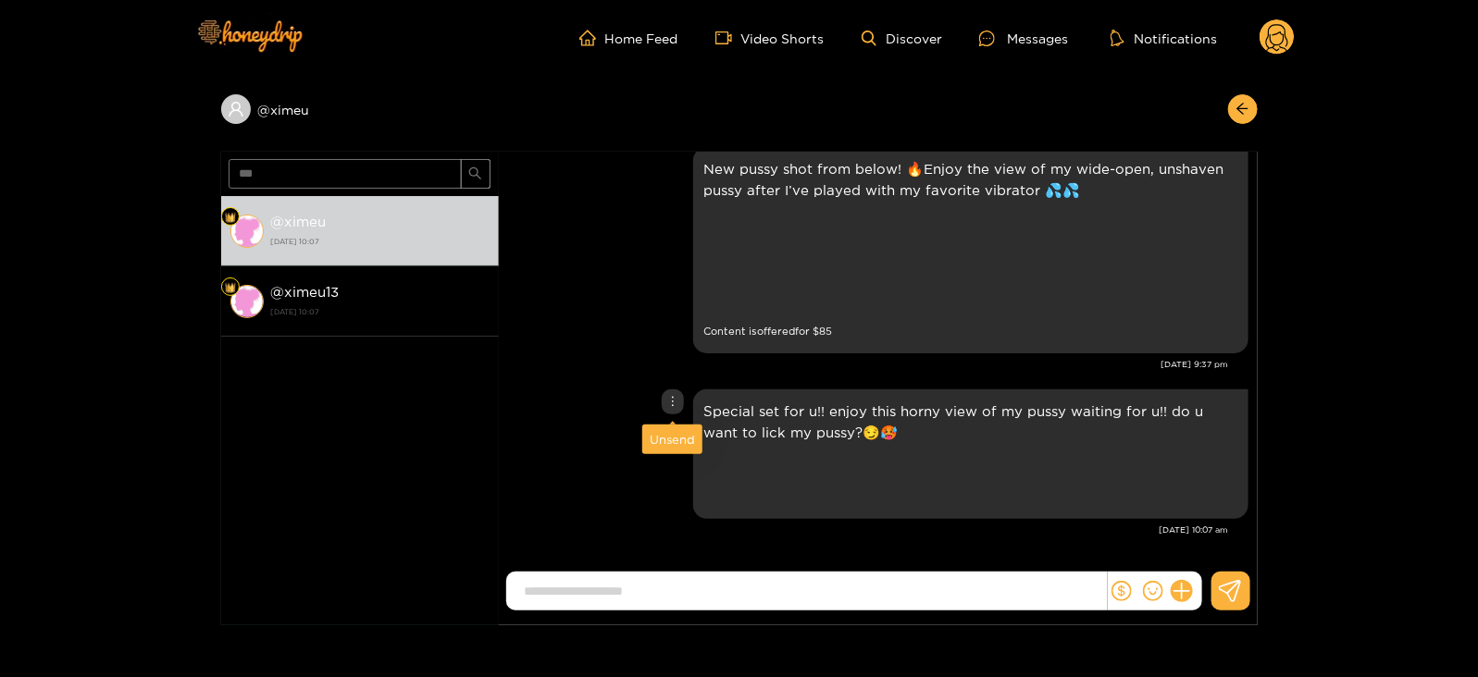
click at [662, 438] on div "Unsend" at bounding box center [672, 439] width 45 height 19
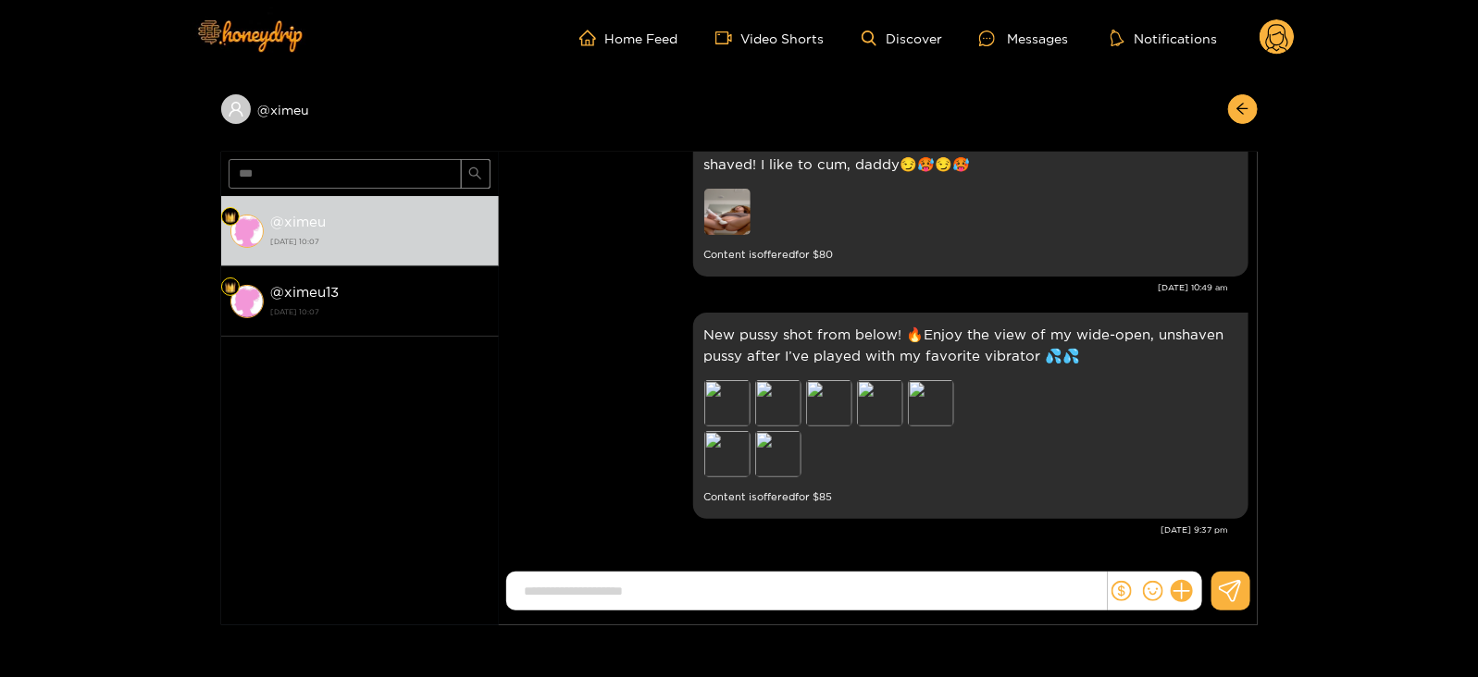
click at [440, 336] on div "@ [GEOGRAPHIC_DATA] [DATE] 10:07 @ [GEOGRAPHIC_DATA] [DATE] 10:07" at bounding box center [360, 391] width 278 height 391
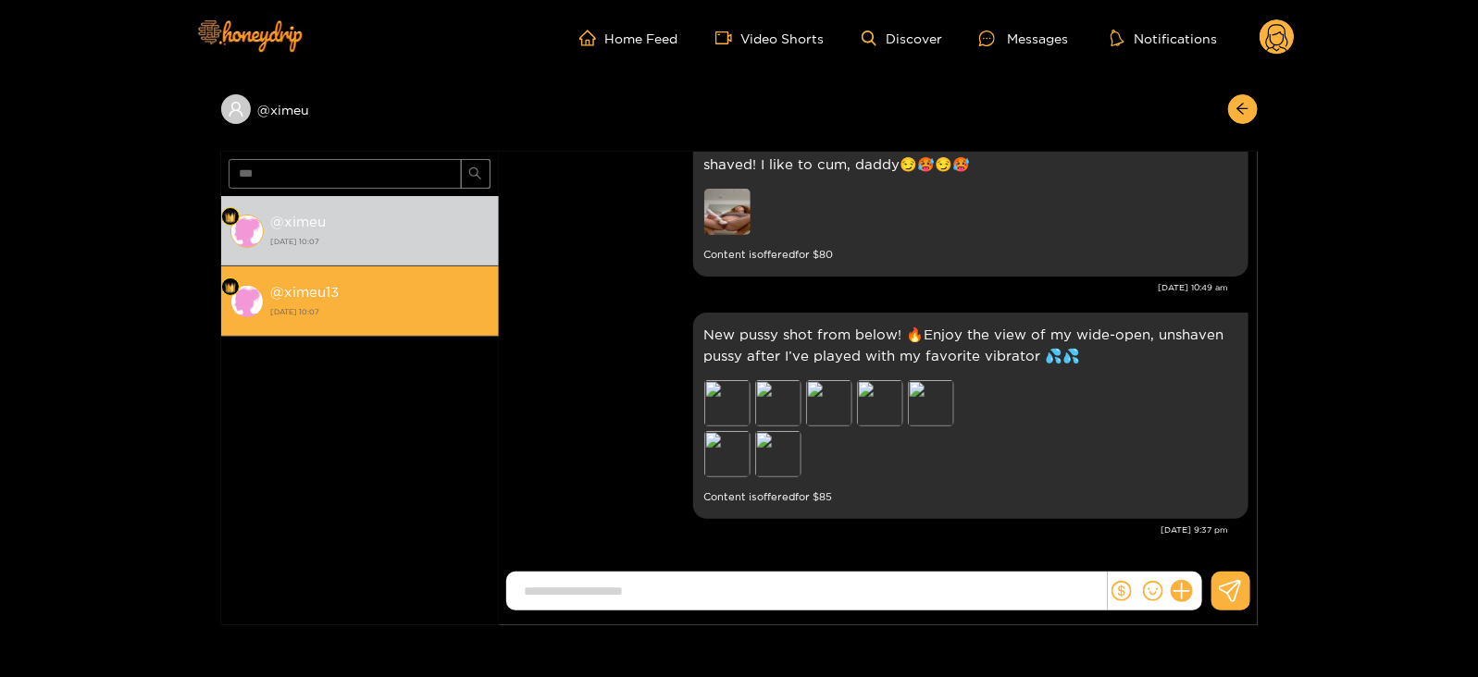
click at [417, 312] on strong "[DATE] 10:07" at bounding box center [380, 312] width 218 height 17
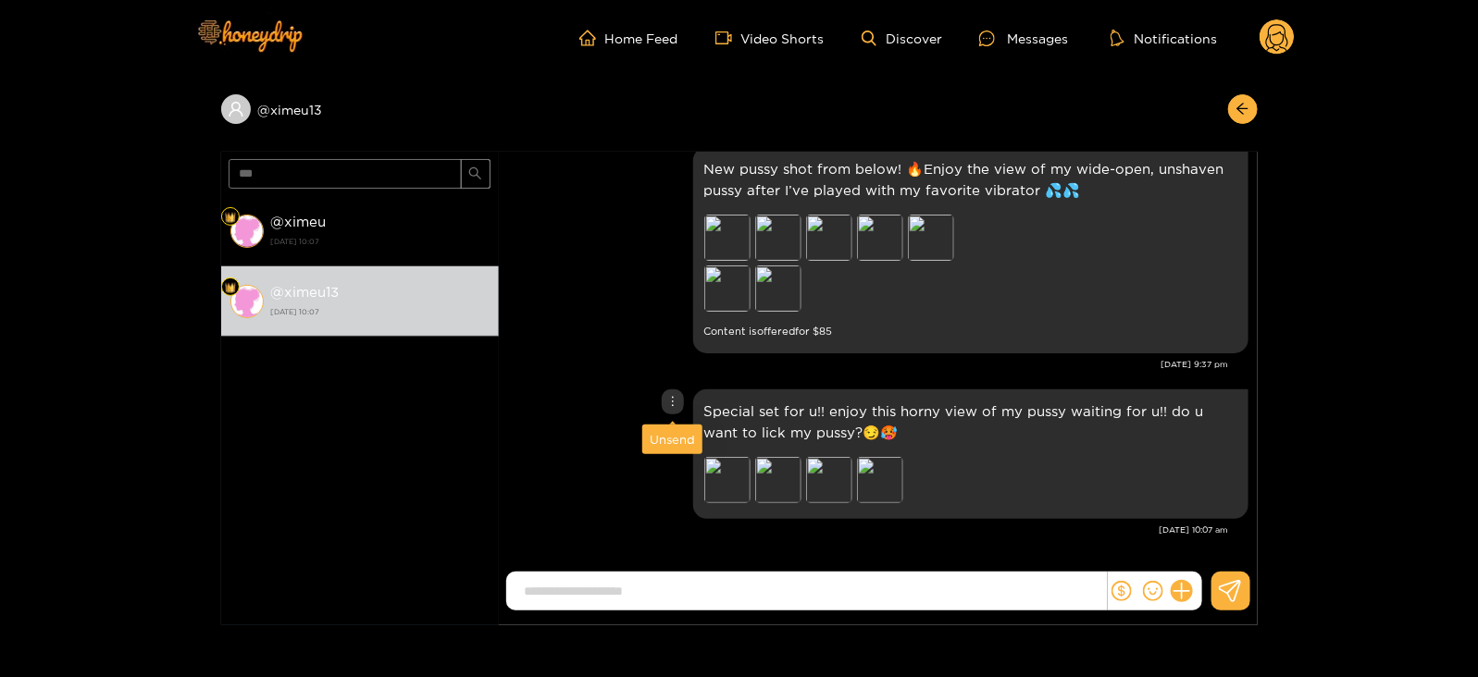
click at [666, 436] on div "Unsend" at bounding box center [672, 439] width 45 height 19
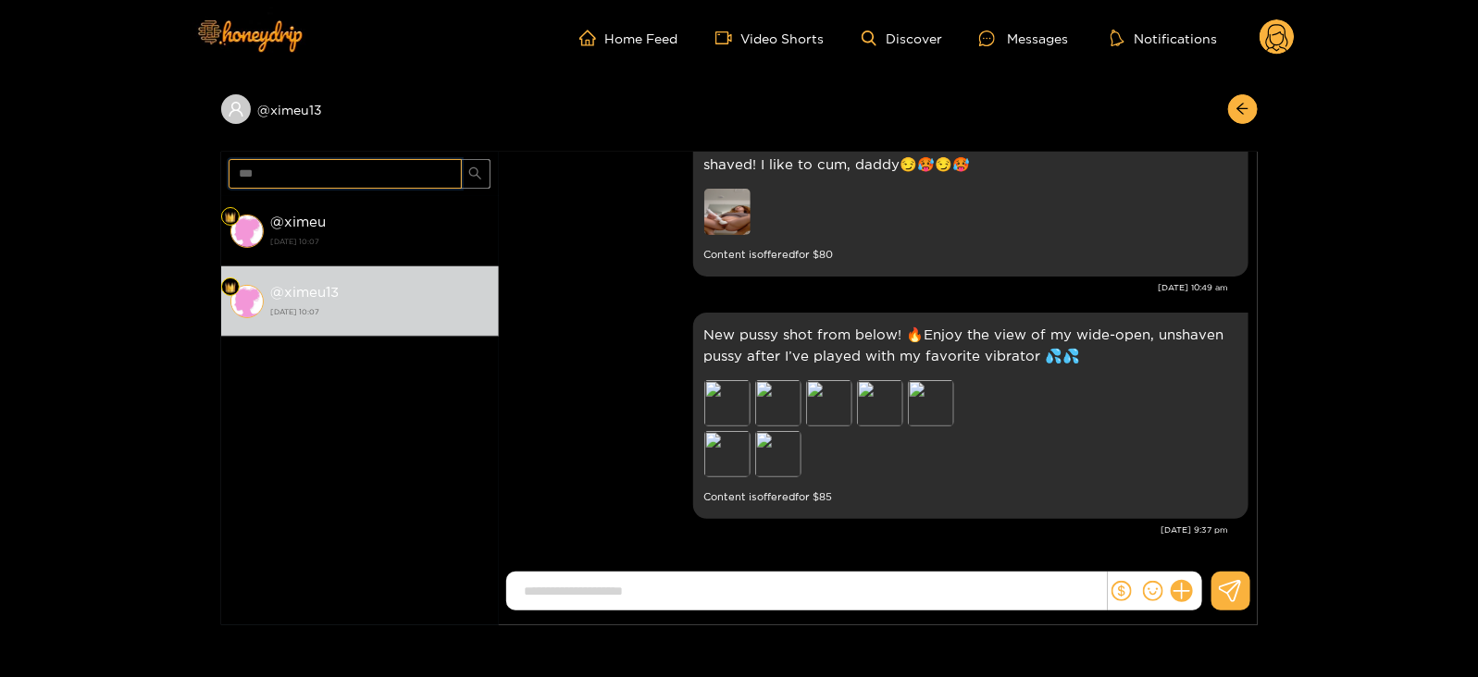
click at [252, 164] on input "***" at bounding box center [345, 174] width 233 height 30
type input "*"
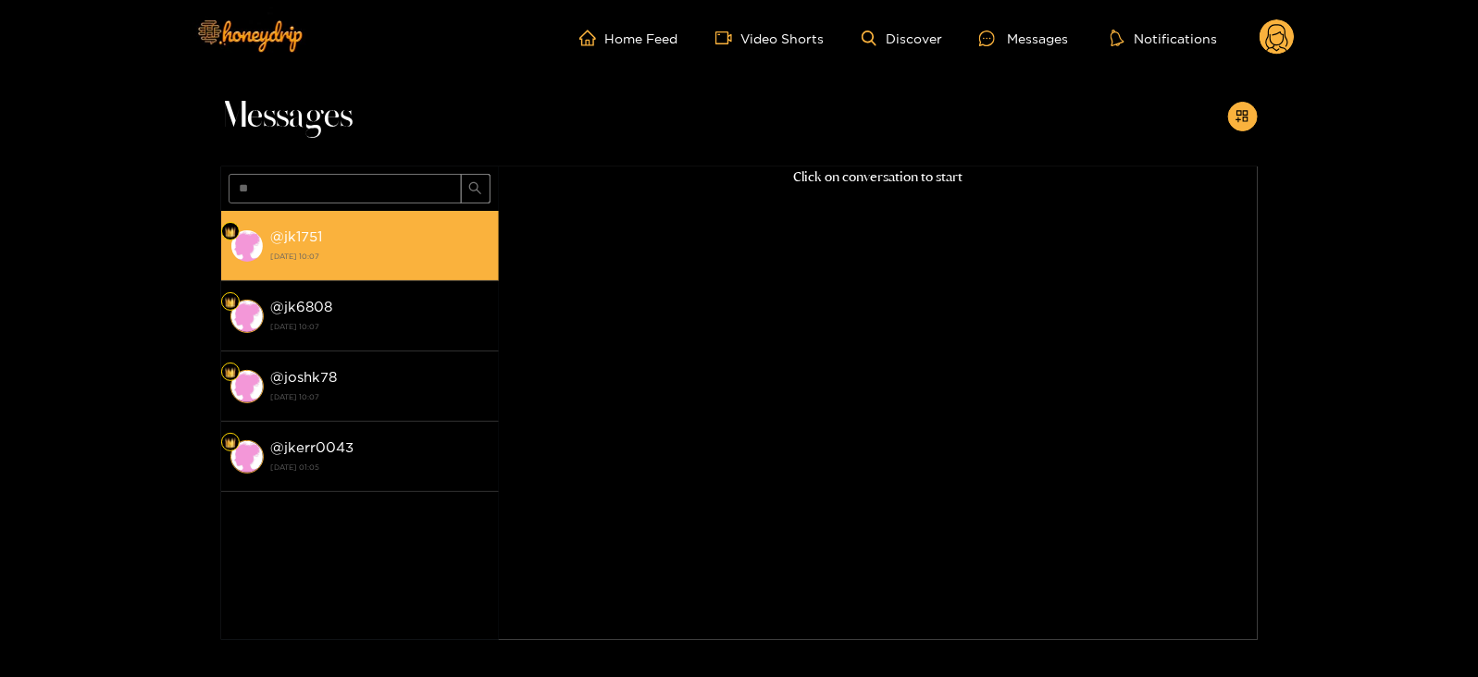
click at [324, 239] on div "@ jk1751 [DATE] 10:07" at bounding box center [380, 246] width 218 height 42
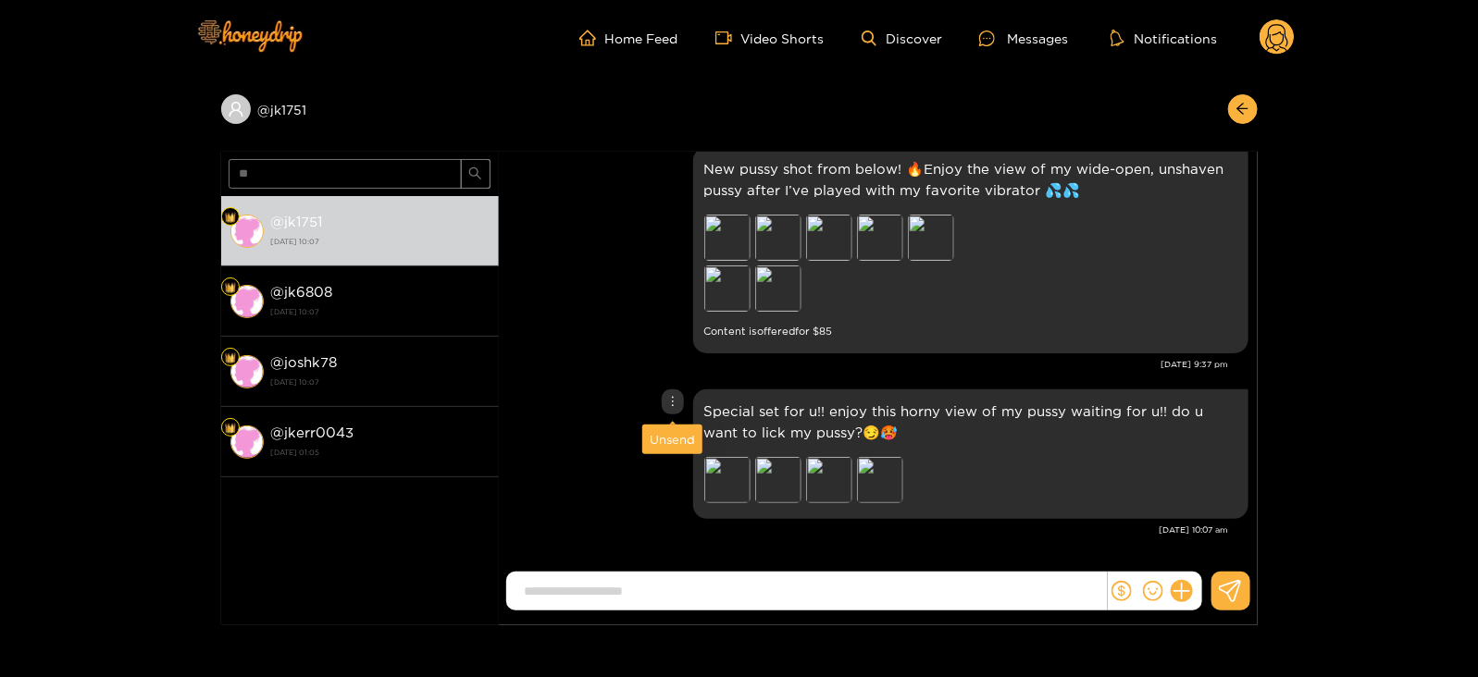
click at [666, 436] on div "Unsend" at bounding box center [672, 439] width 45 height 19
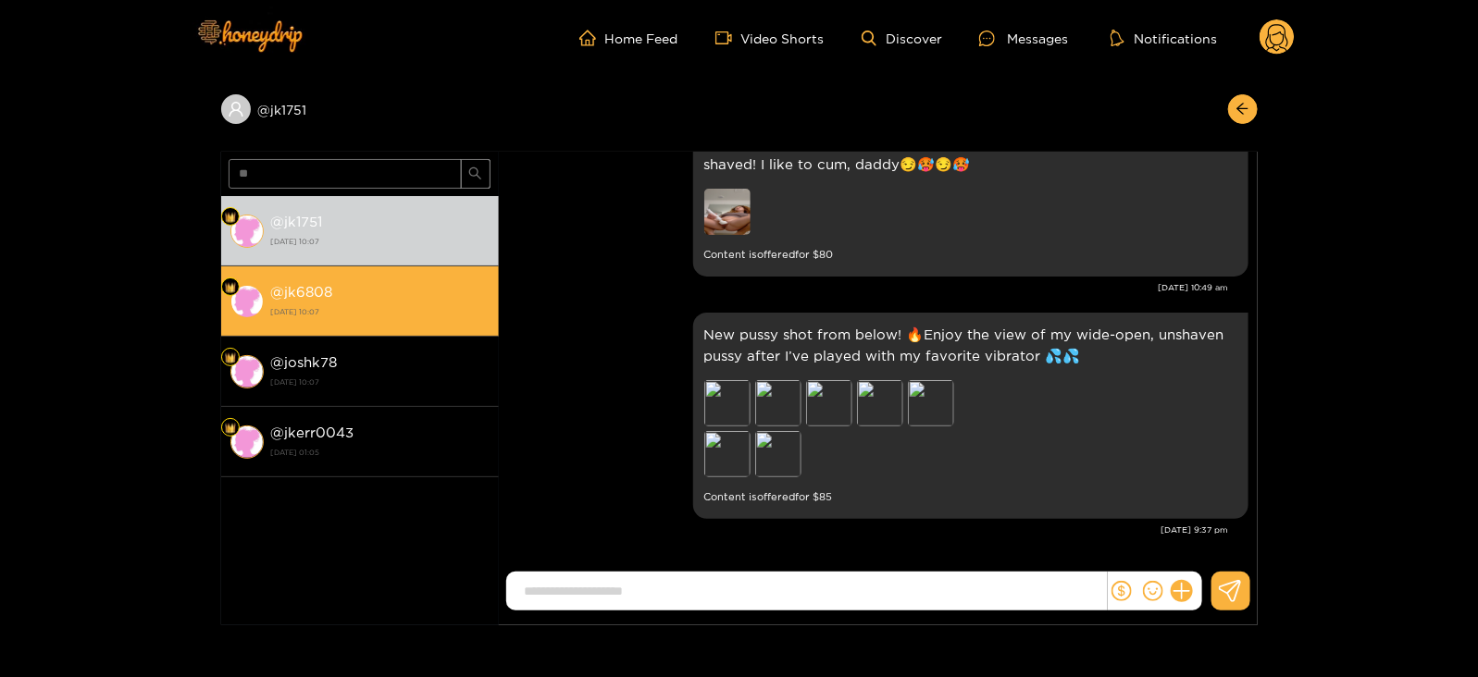
click at [423, 299] on div "@ jk6808 [DATE] 10:07" at bounding box center [380, 301] width 218 height 42
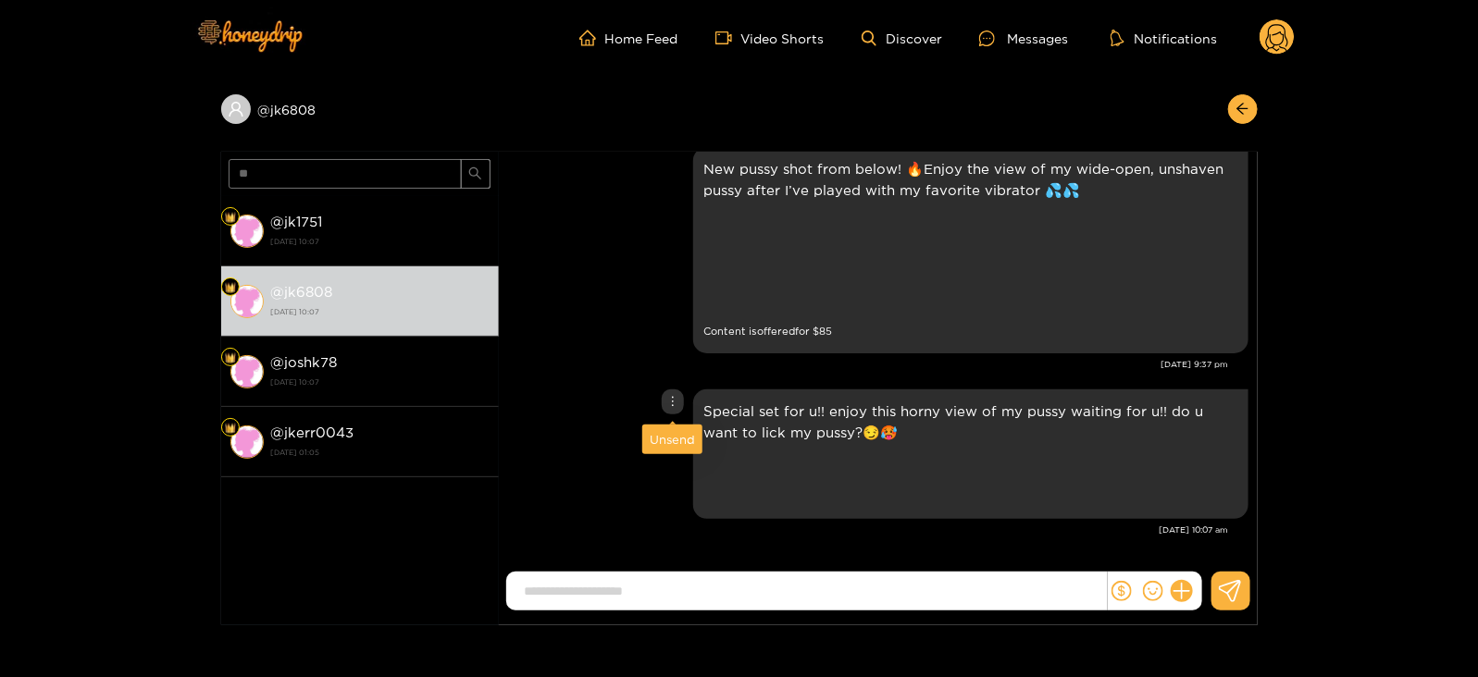
click at [662, 439] on div "Unsend" at bounding box center [672, 439] width 45 height 19
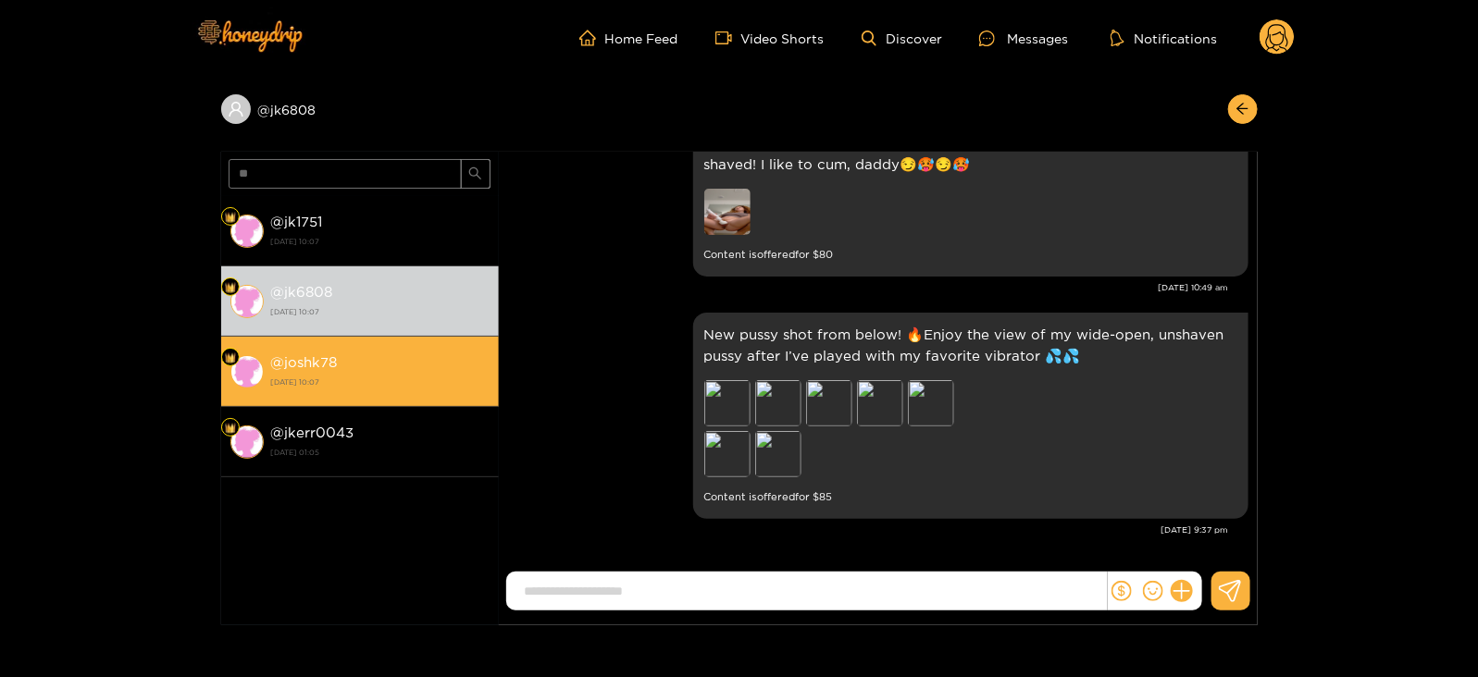
click at [453, 354] on div "@ joshk78 [DATE] 10:07" at bounding box center [380, 372] width 218 height 42
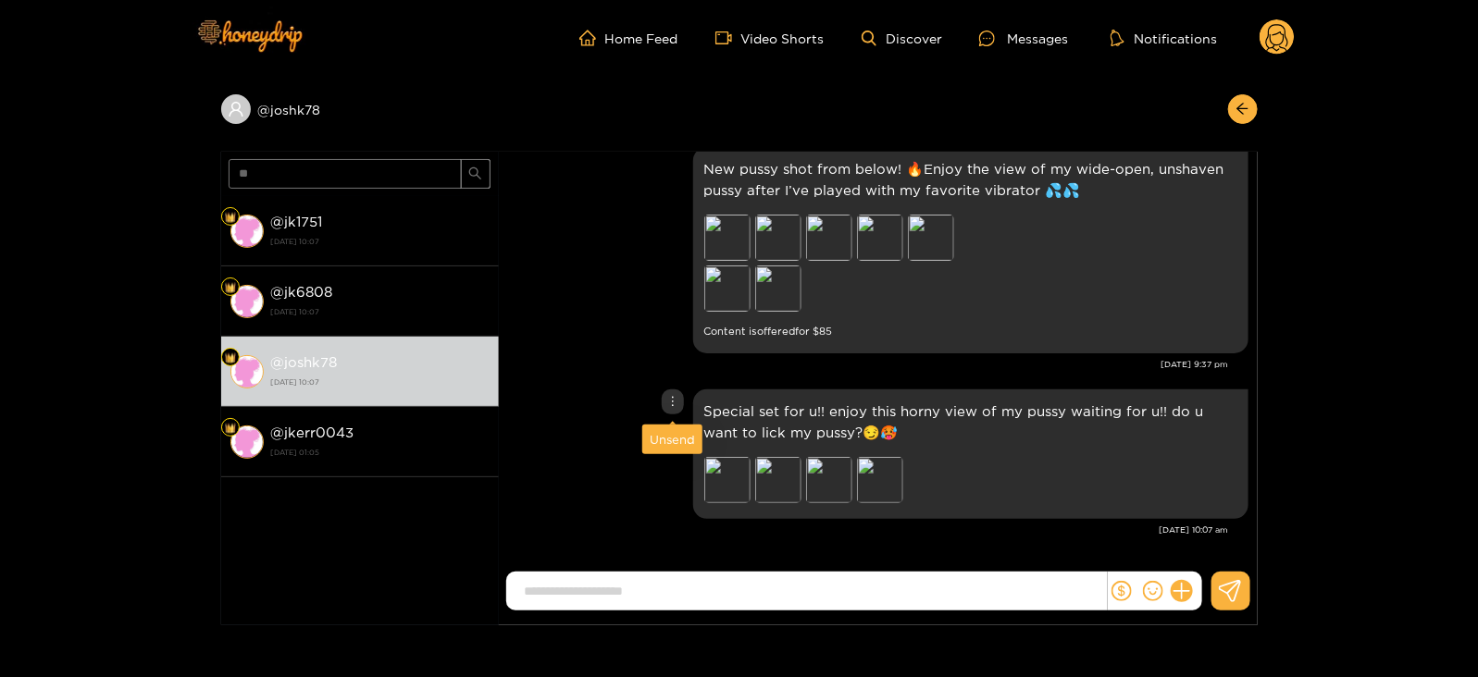
click at [664, 441] on div "Unsend" at bounding box center [672, 439] width 45 height 19
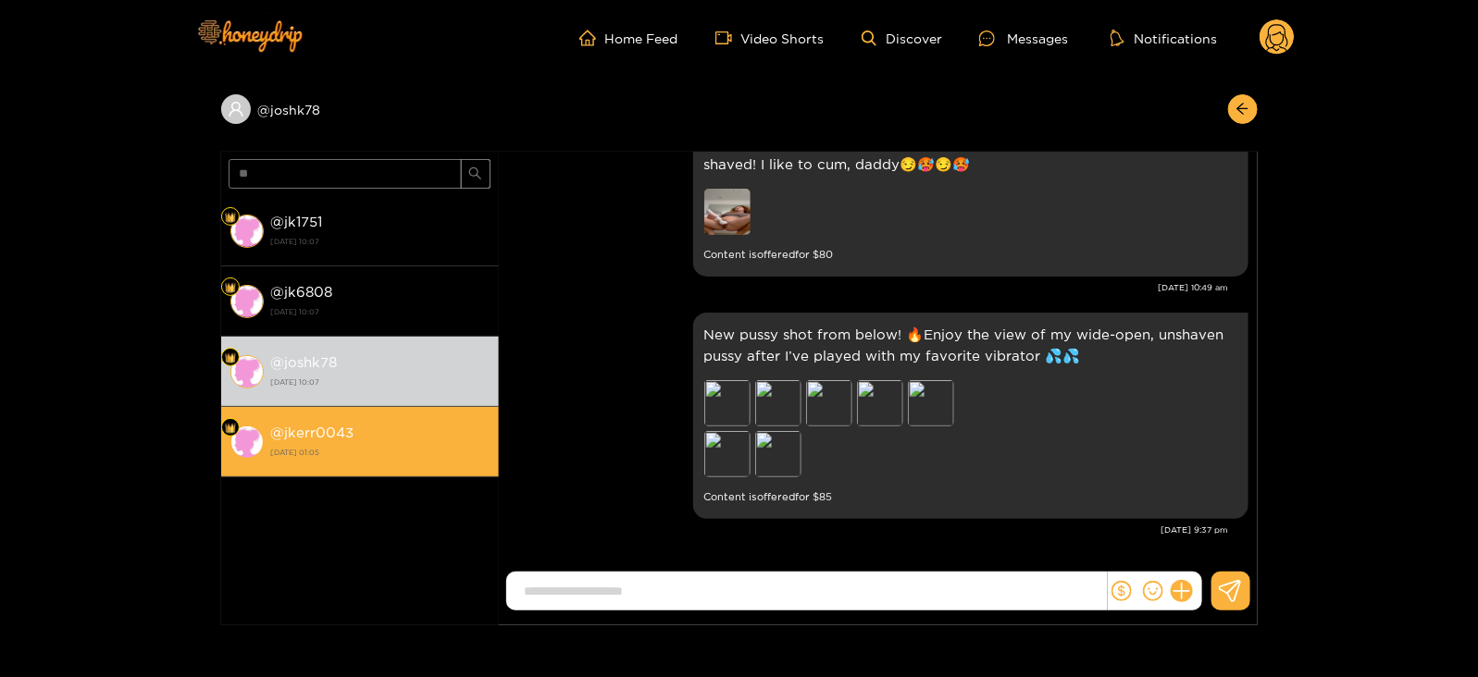
click at [426, 446] on strong "[DATE] 01:05" at bounding box center [380, 452] width 218 height 17
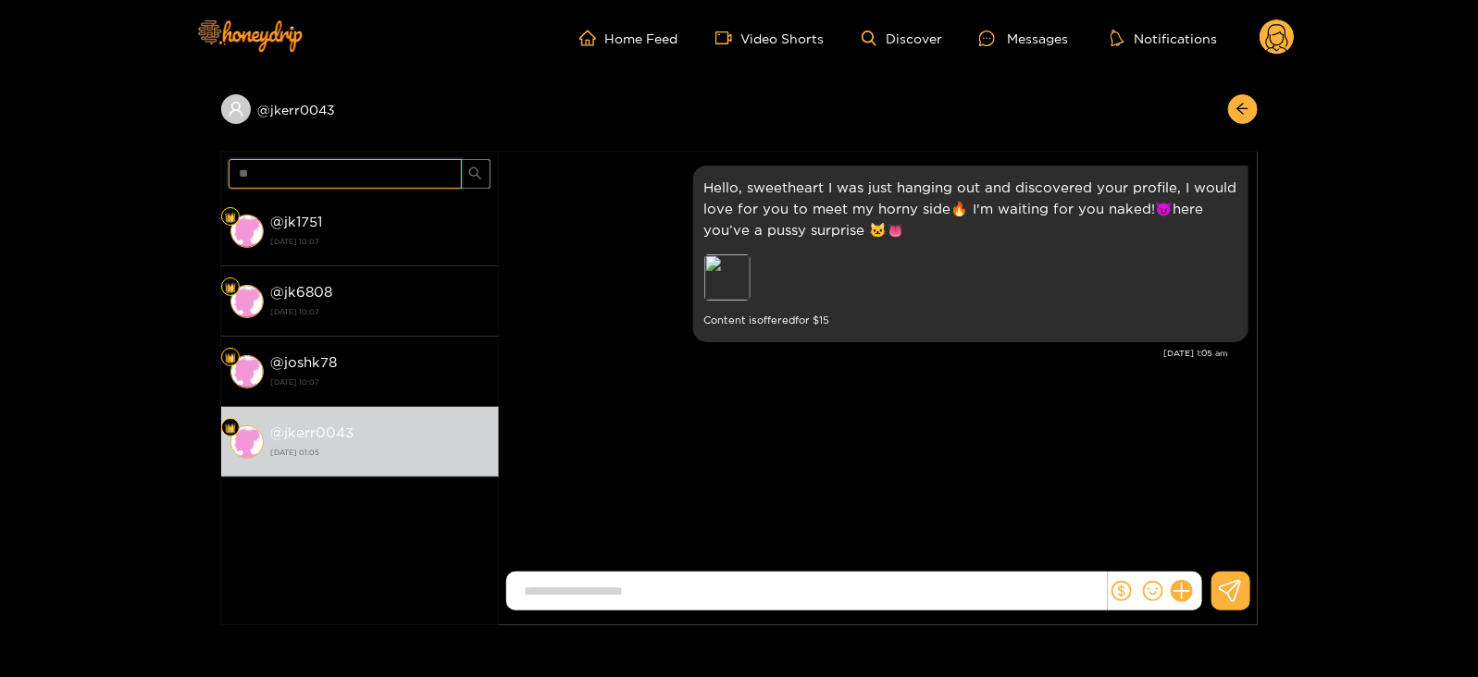
click at [254, 170] on input "**" at bounding box center [345, 174] width 233 height 30
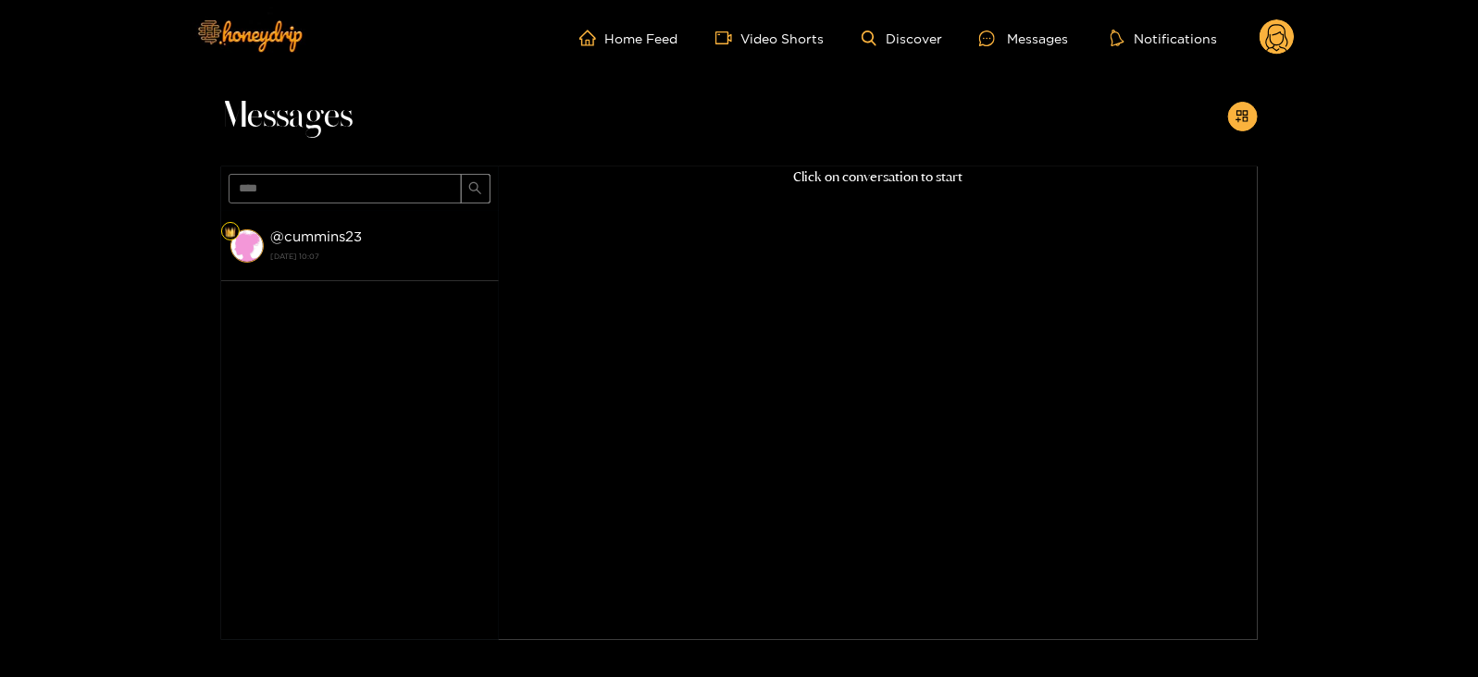
click at [329, 242] on strong "@ cummins23" at bounding box center [317, 237] width 92 height 16
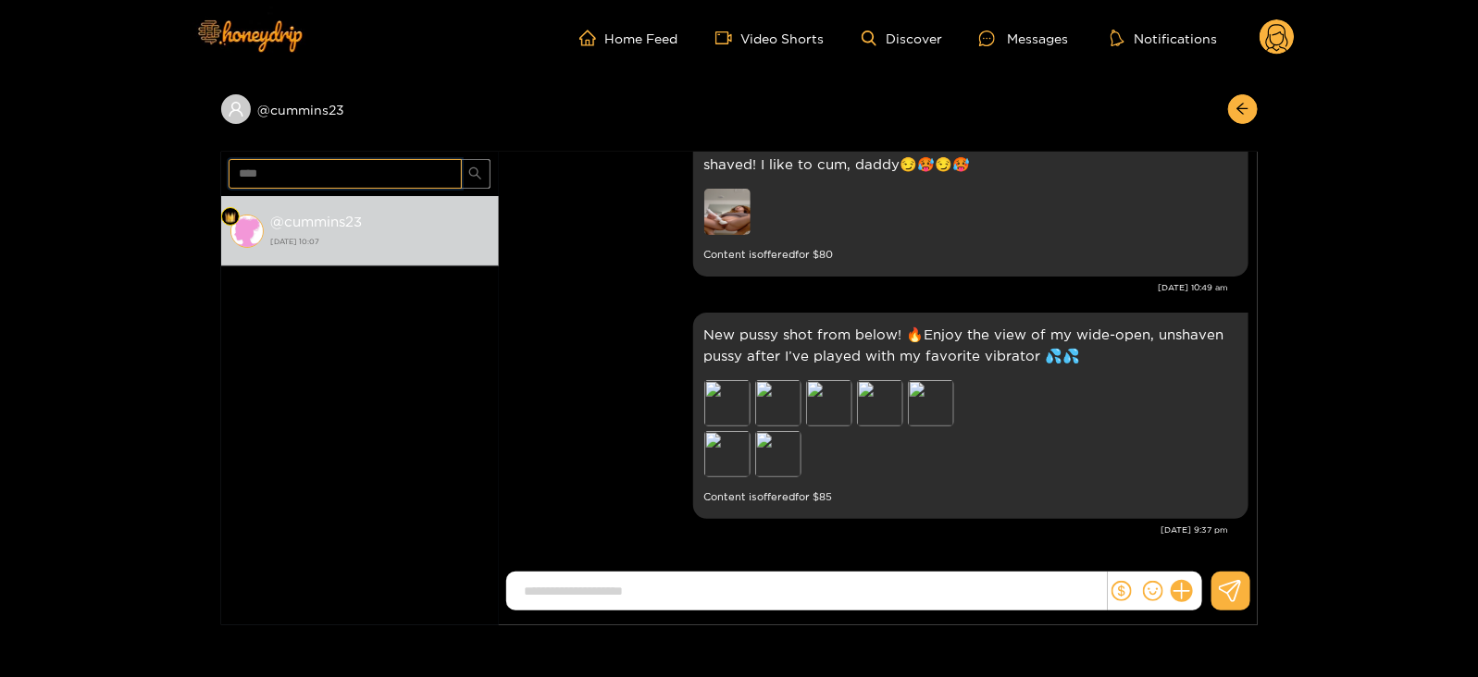
click at [320, 166] on input "****" at bounding box center [345, 174] width 233 height 30
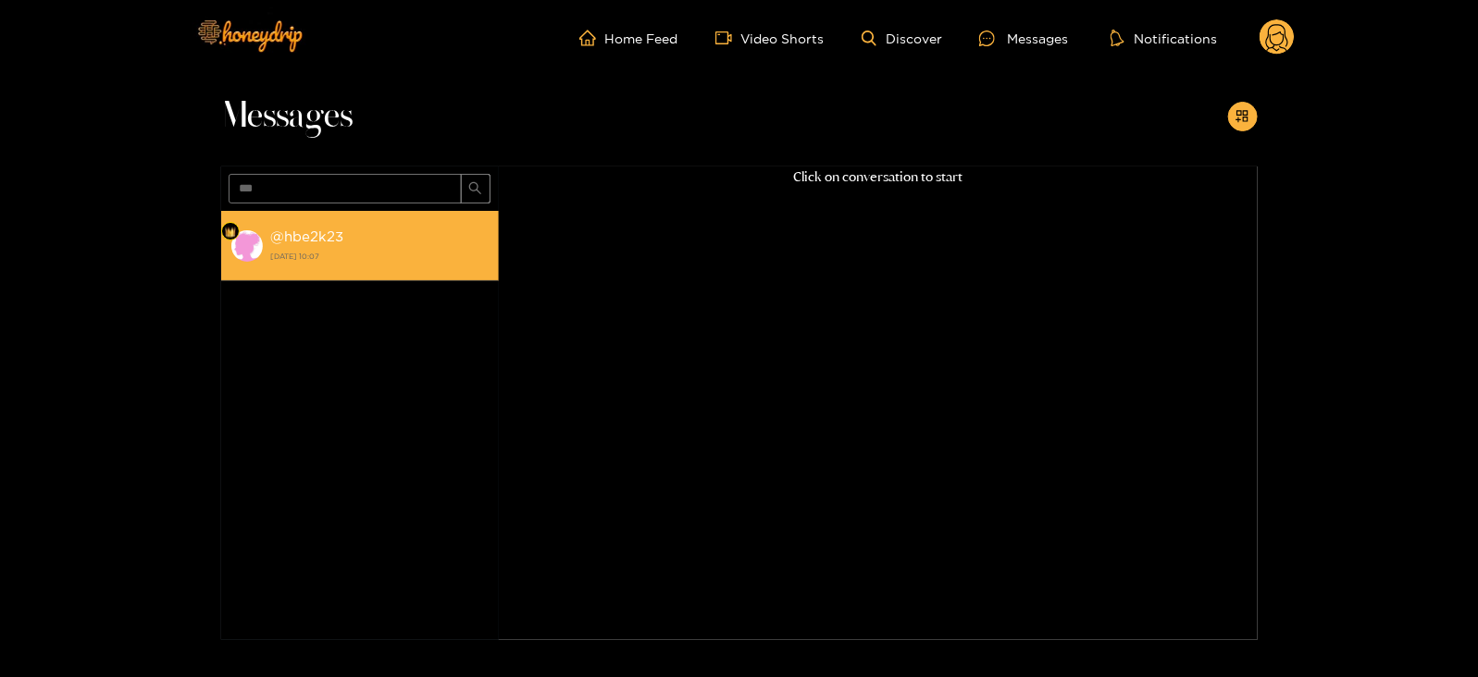
click at [307, 242] on strong "@ hbe2k23" at bounding box center [307, 237] width 73 height 16
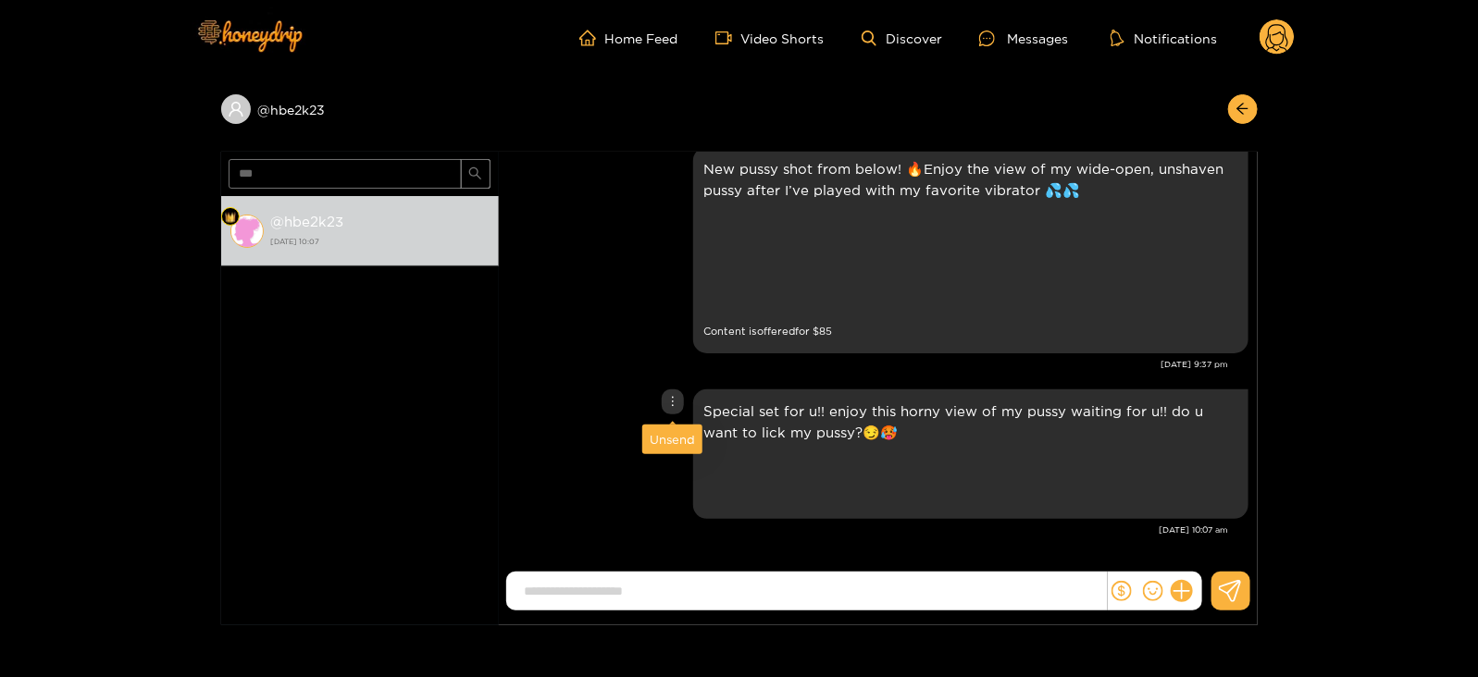
click at [664, 434] on div "Unsend" at bounding box center [672, 439] width 45 height 19
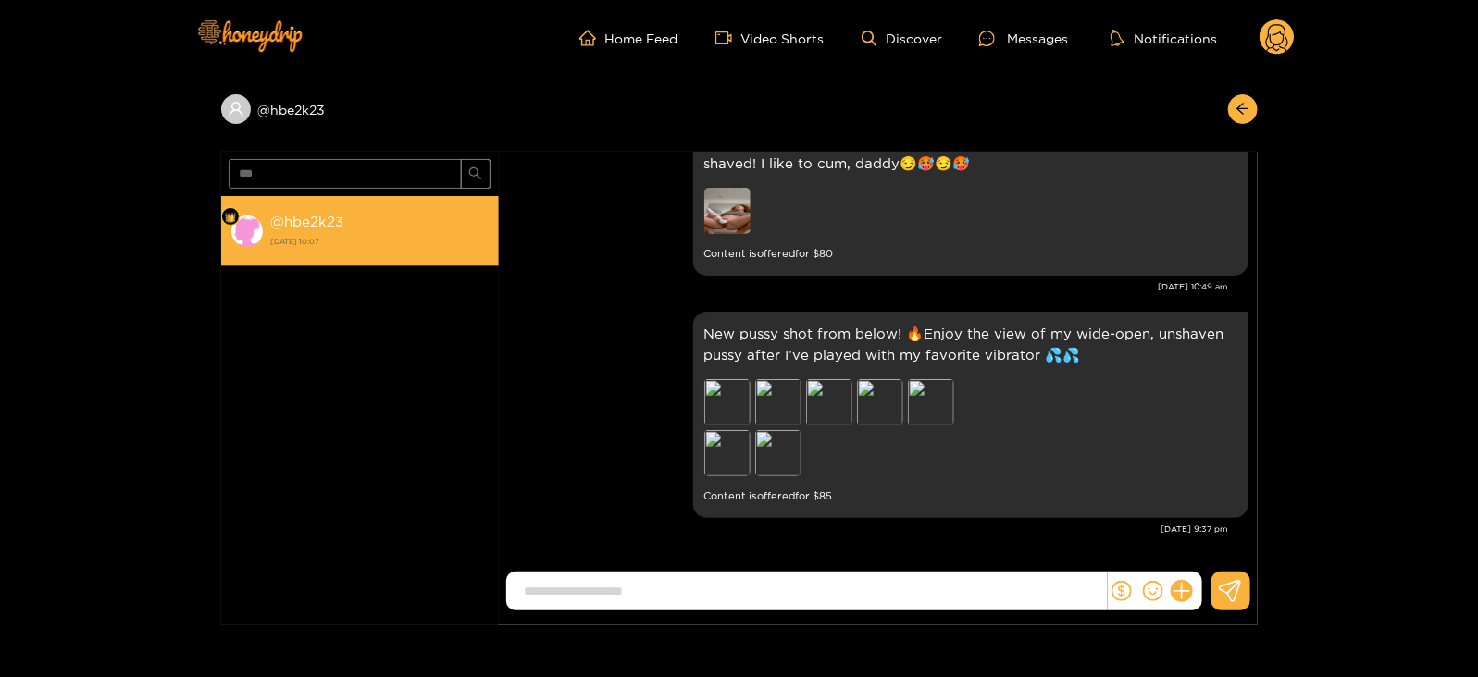
scroll to position [2318, 0]
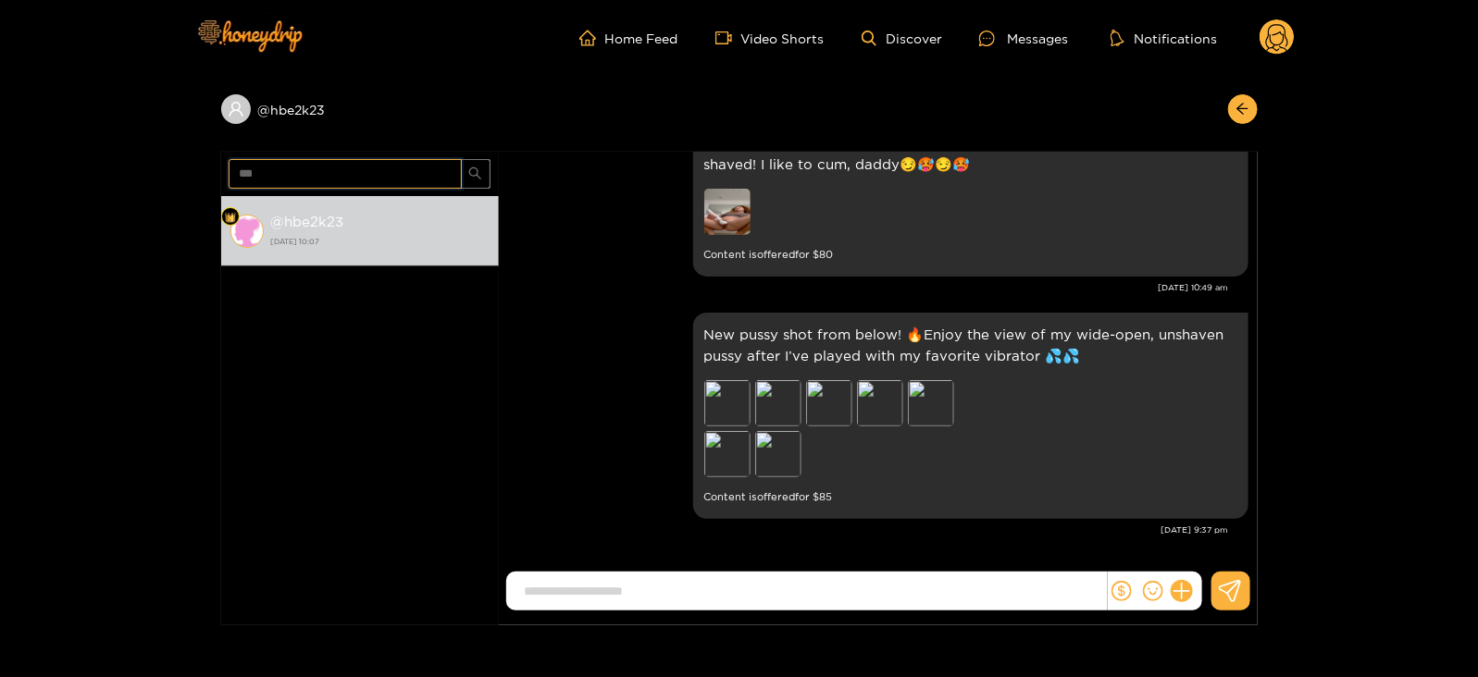
click at [236, 177] on input "***" at bounding box center [345, 174] width 233 height 30
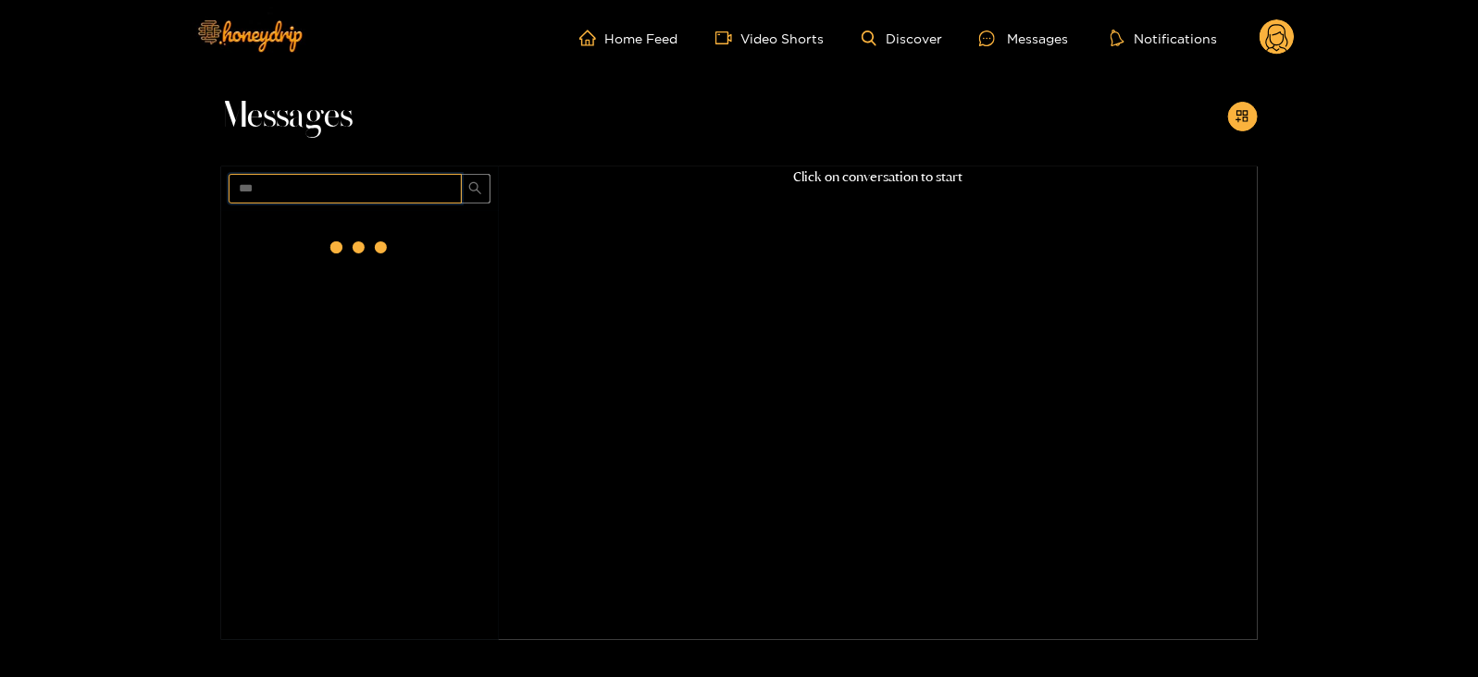
scroll to position [0, 0]
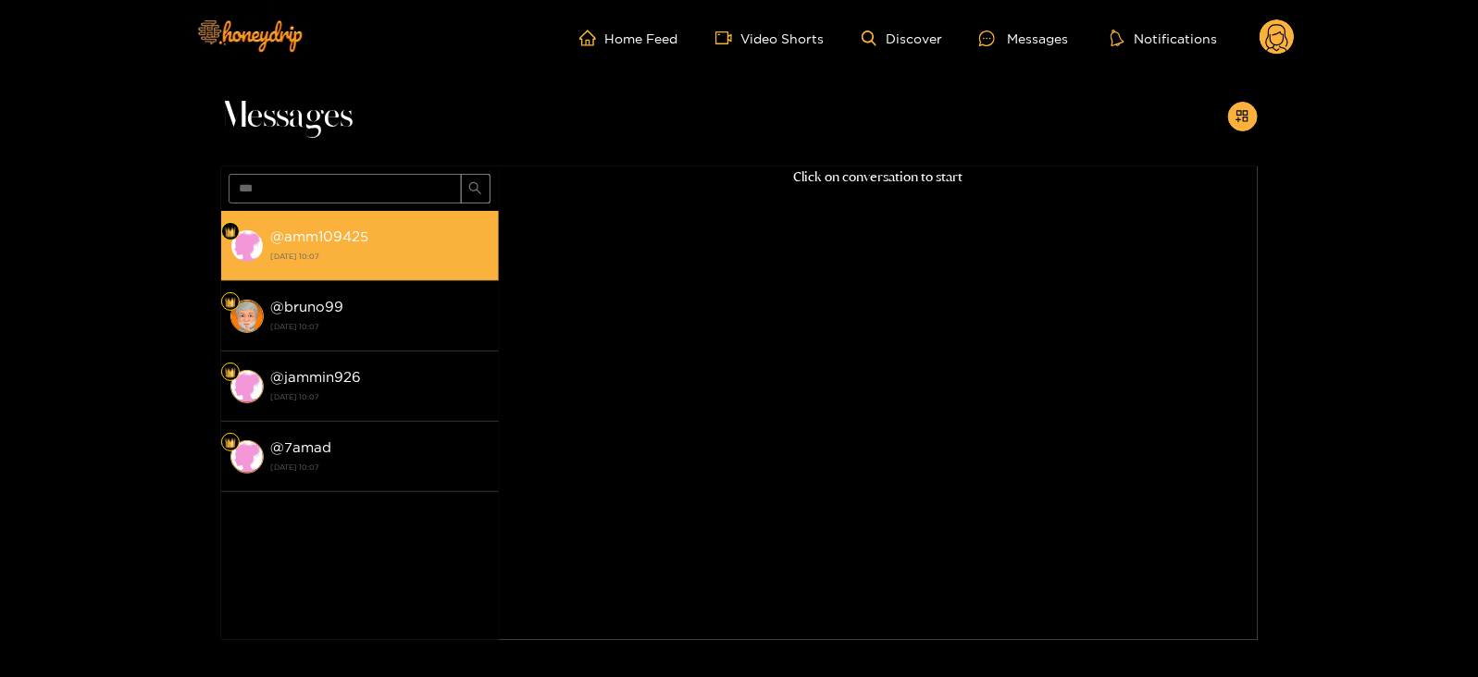
click at [310, 254] on strong "[DATE] 10:07" at bounding box center [380, 256] width 218 height 17
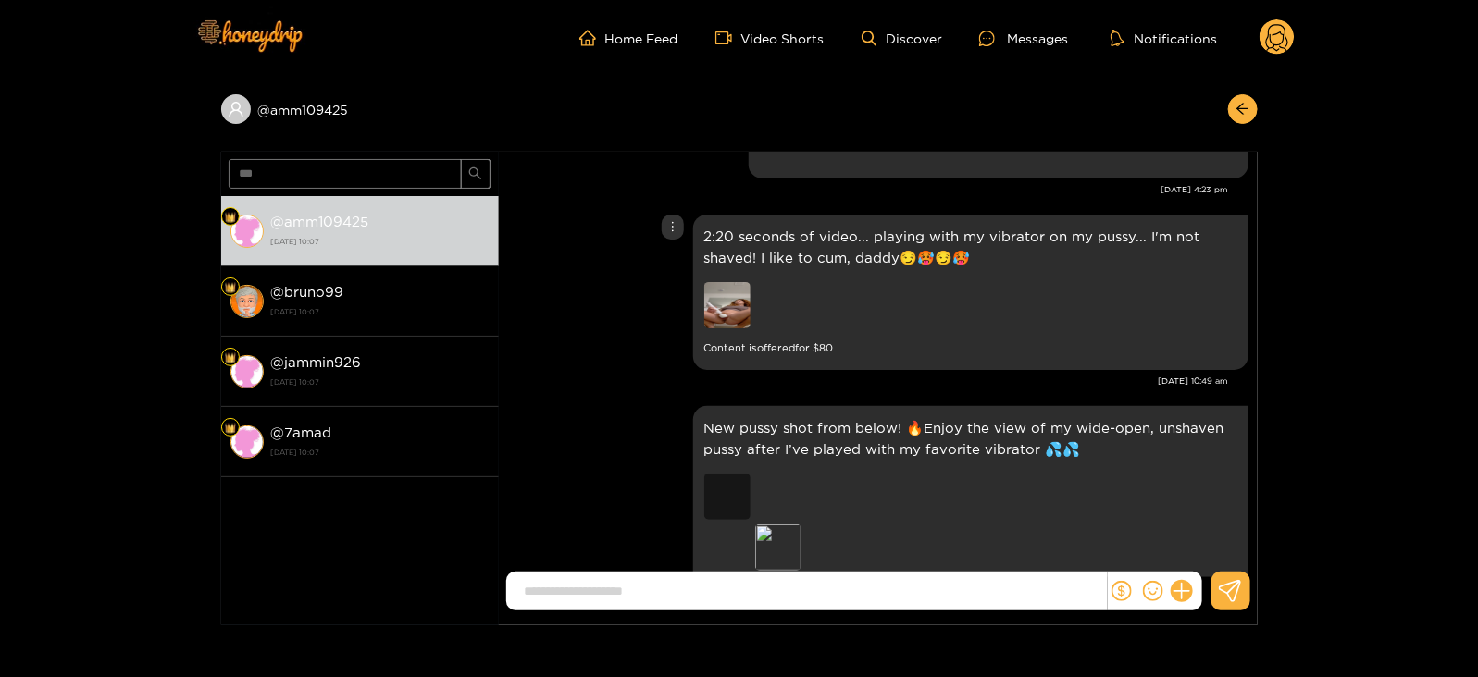
scroll to position [2412, 0]
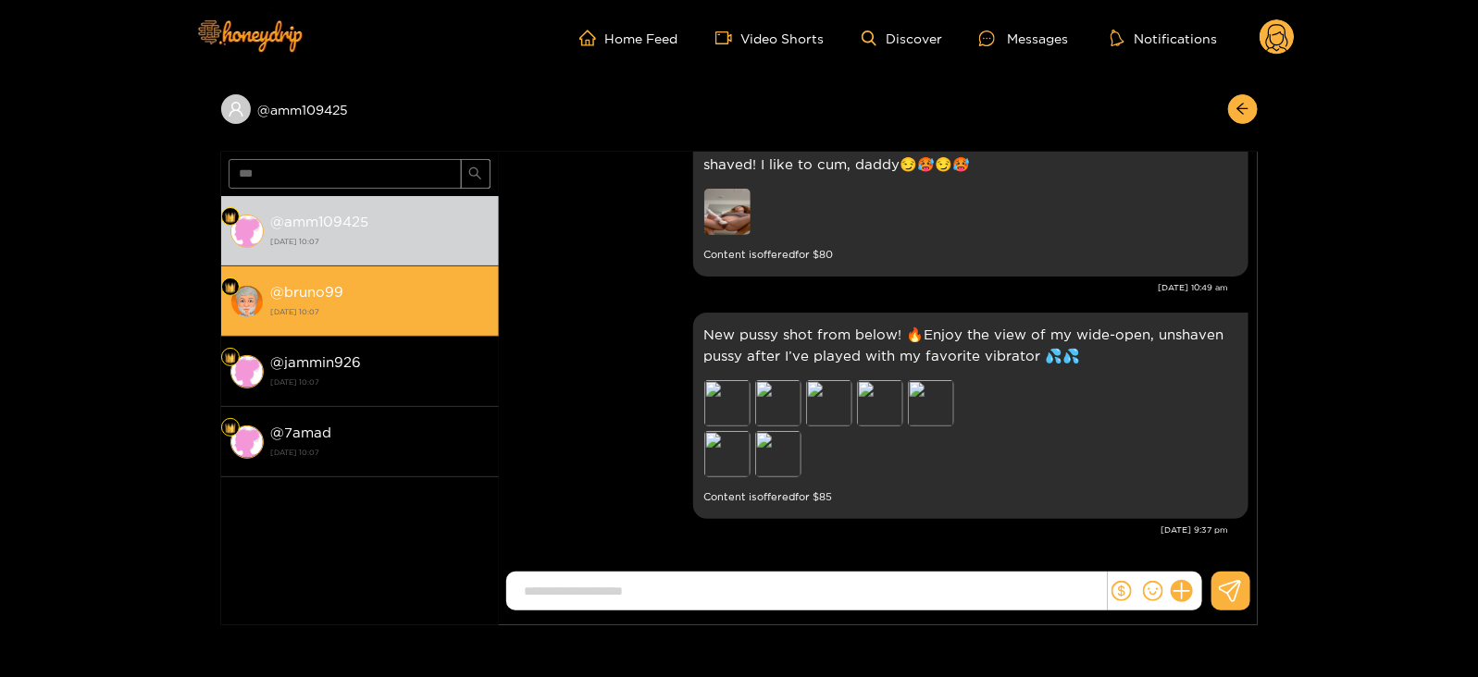
click at [465, 301] on div "@ bruno99 [DATE] 10:07" at bounding box center [380, 301] width 218 height 42
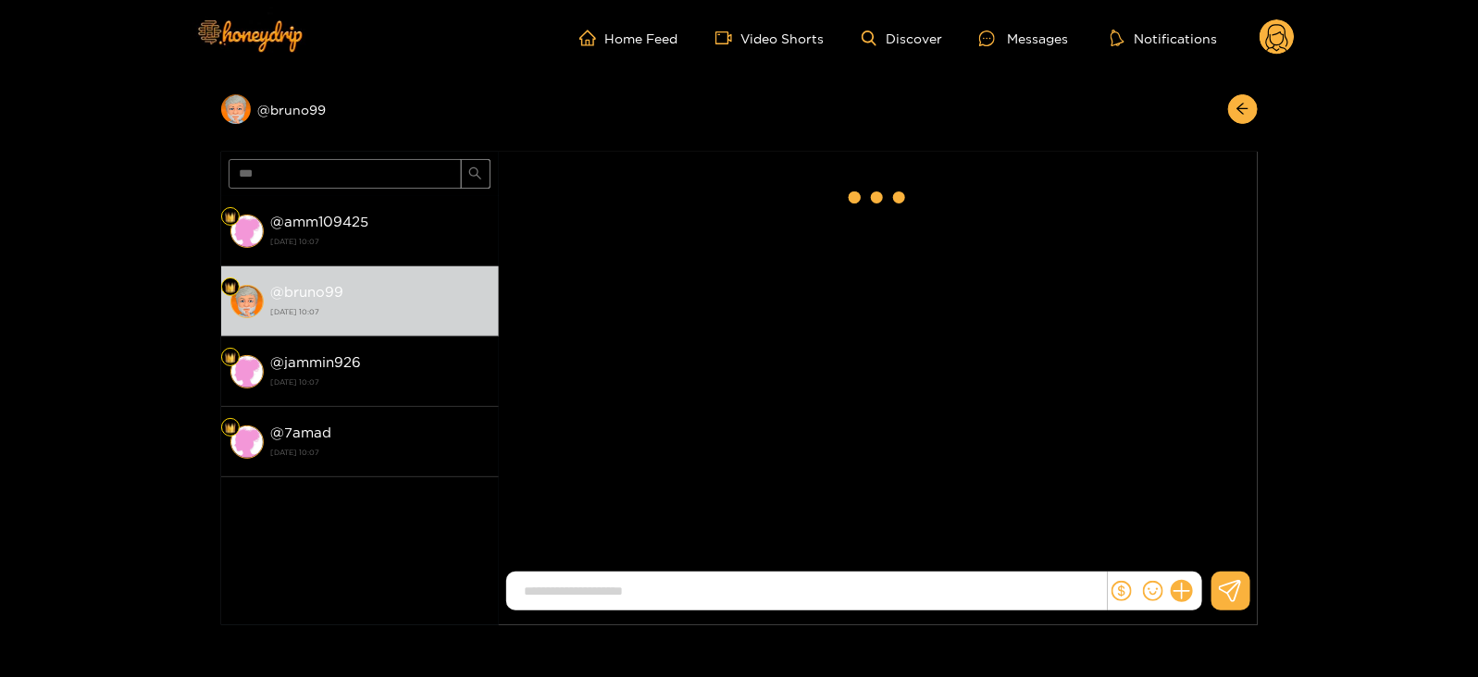
scroll to position [2484, 0]
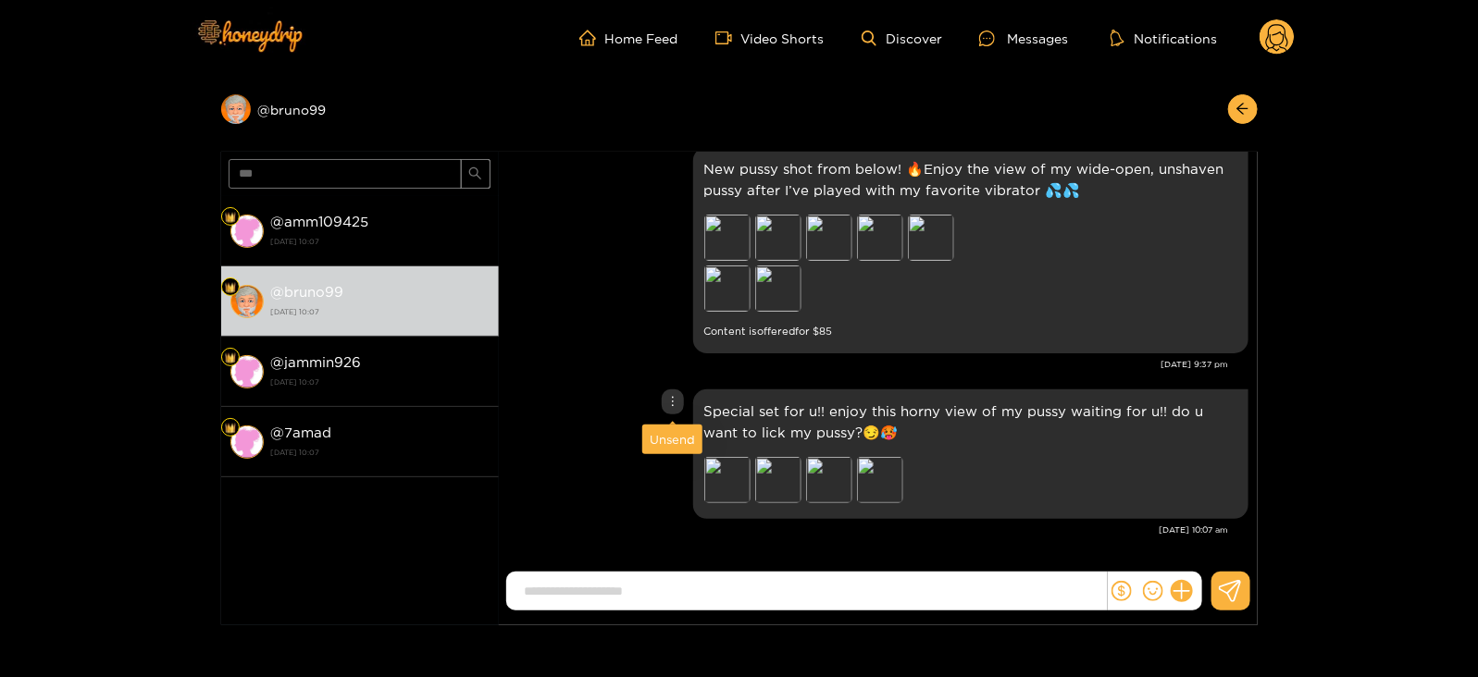
click at [671, 438] on div "Unsend" at bounding box center [672, 439] width 45 height 19
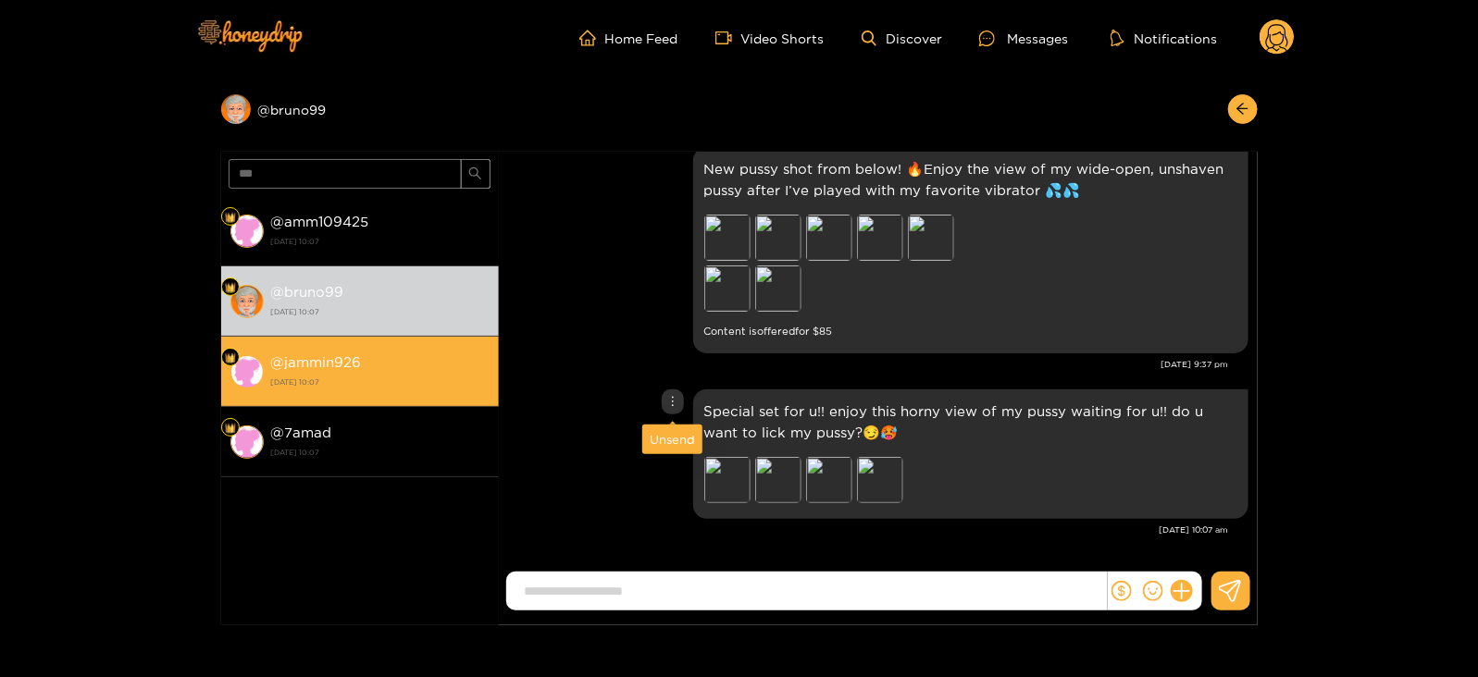
scroll to position [2318, 0]
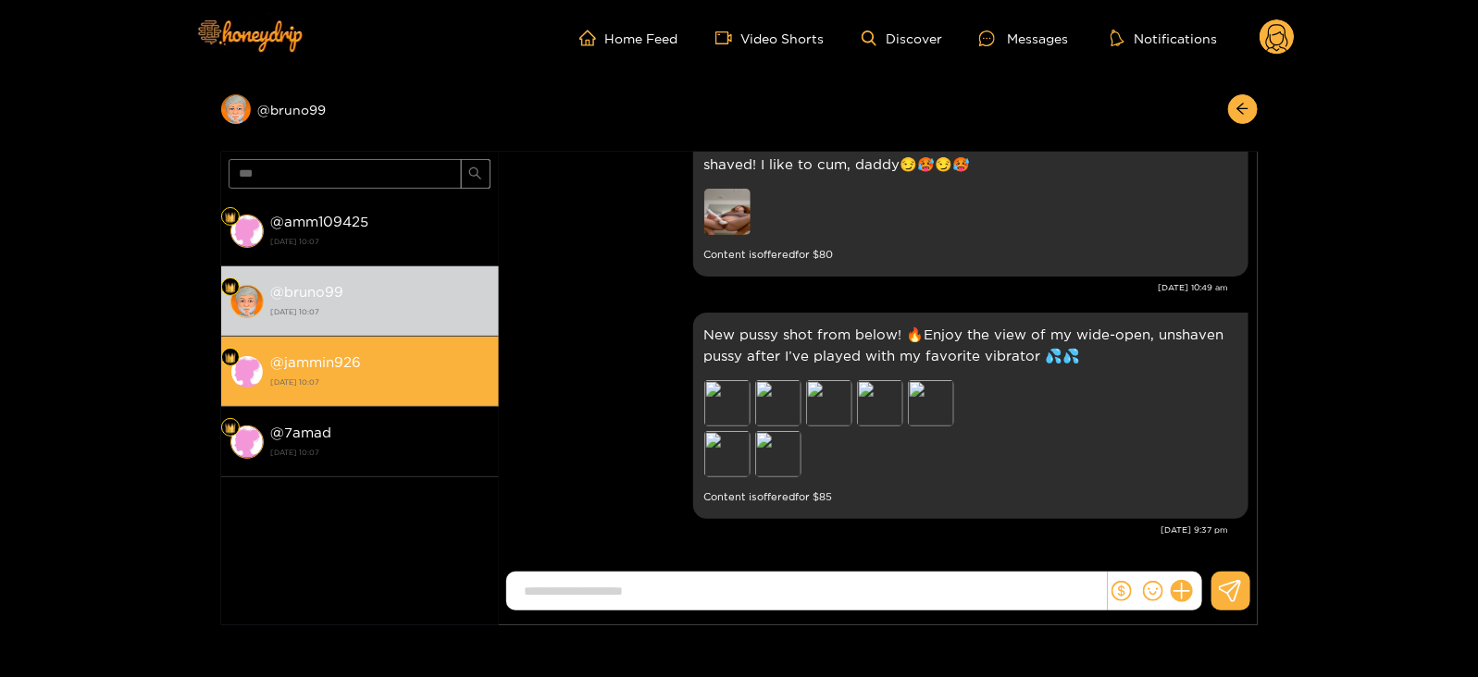
click at [355, 362] on strong "@ jammin926" at bounding box center [316, 362] width 91 height 16
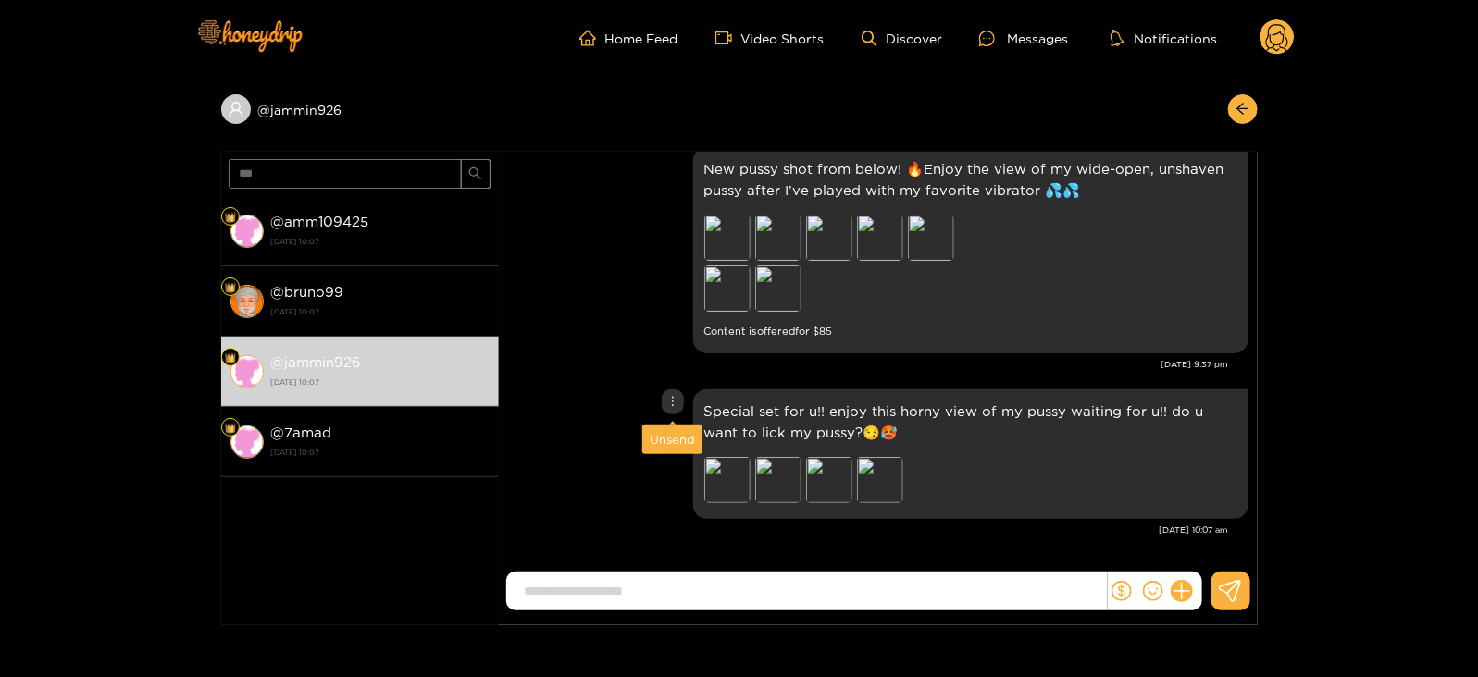
click at [663, 434] on div "Unsend" at bounding box center [672, 439] width 45 height 19
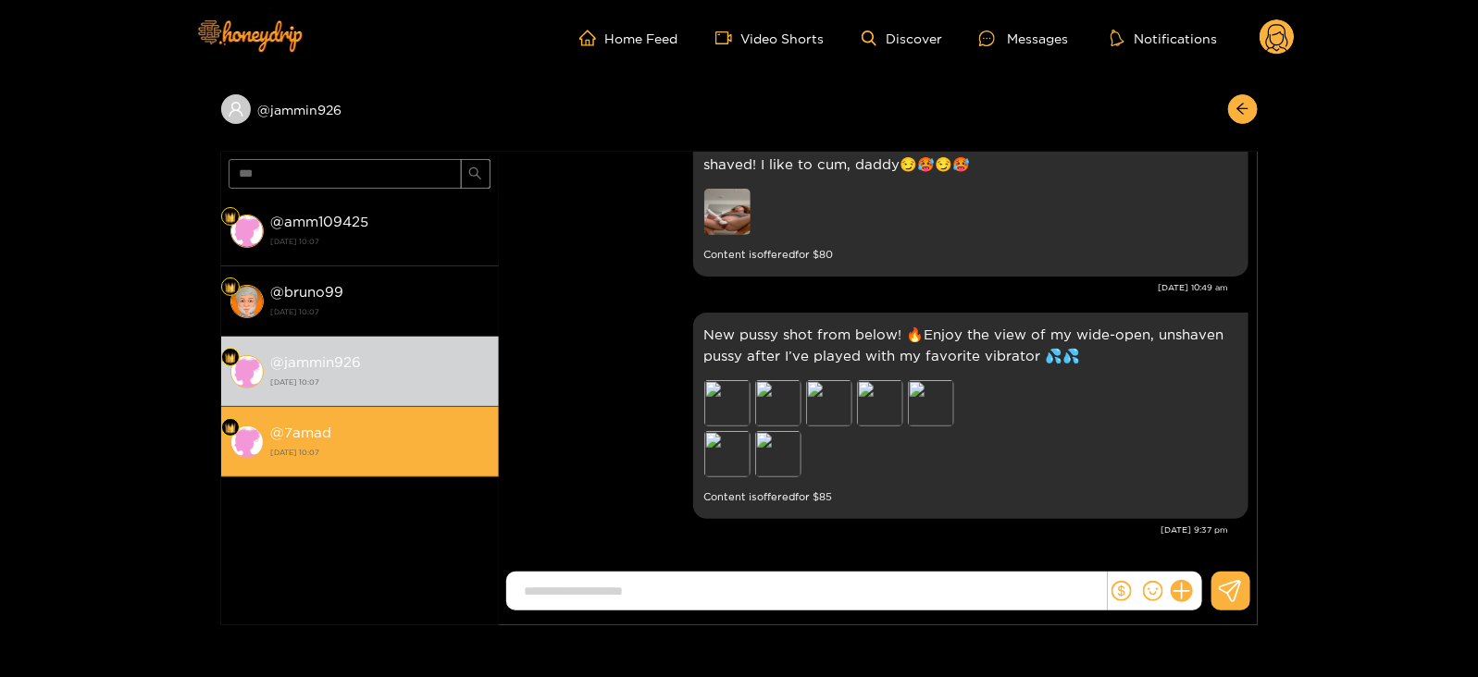
click at [388, 459] on strong "[DATE] 10:07" at bounding box center [380, 452] width 218 height 17
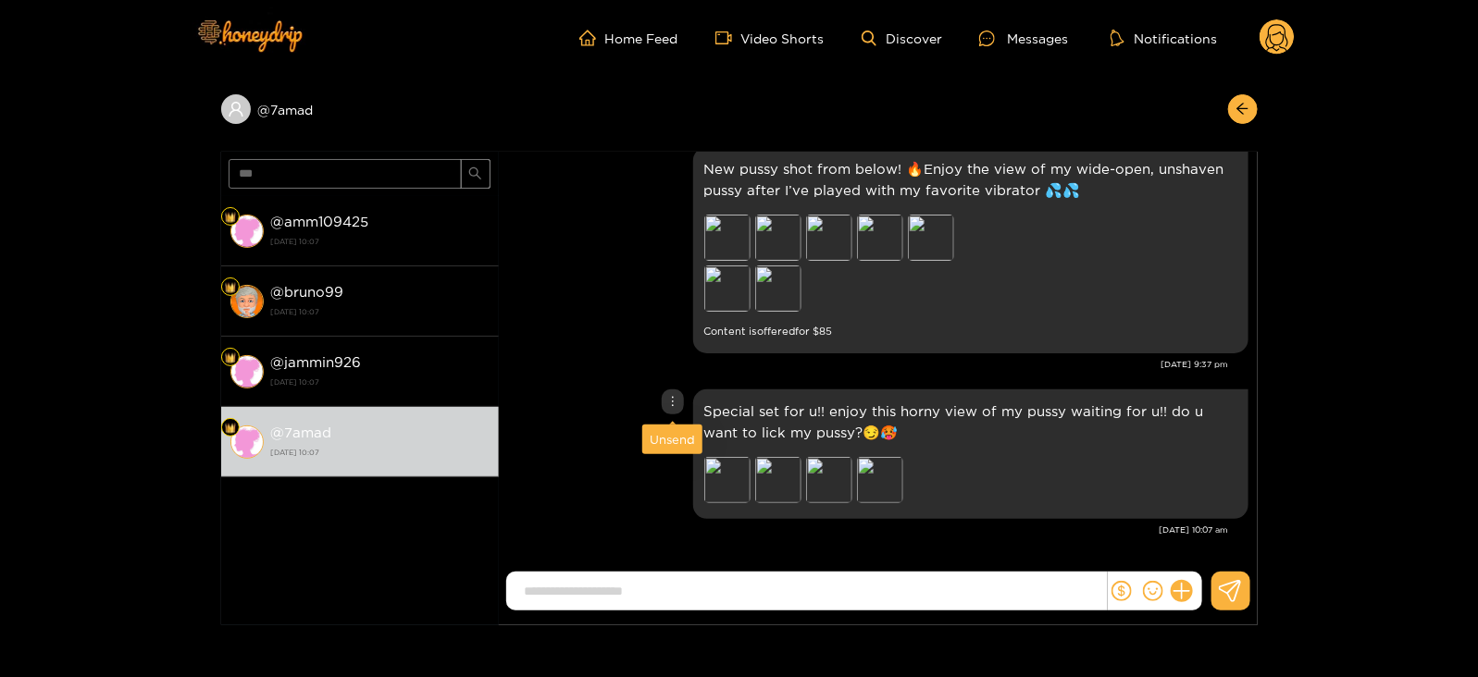
click at [665, 439] on div "Unsend" at bounding box center [672, 439] width 45 height 19
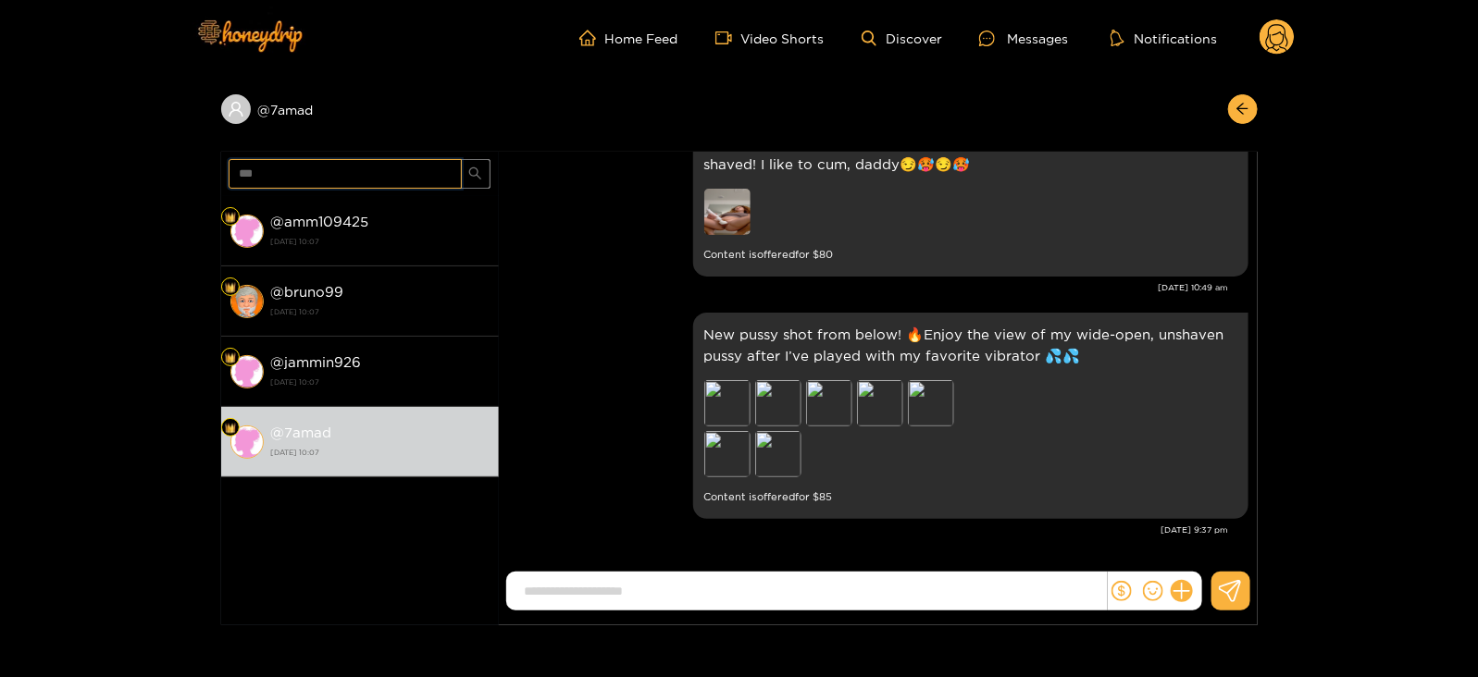
click at [254, 173] on input "***" at bounding box center [345, 174] width 233 height 30
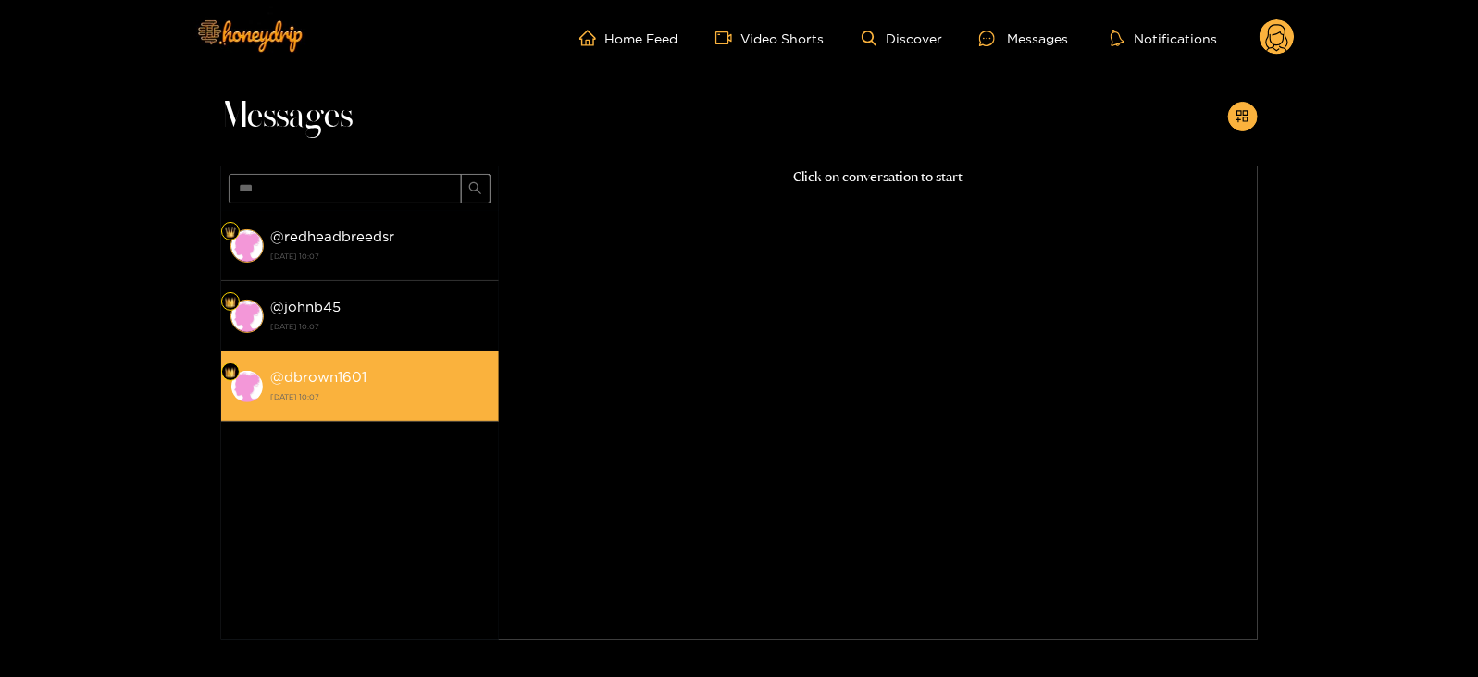
click at [312, 391] on strong "[DATE] 10:07" at bounding box center [380, 397] width 218 height 17
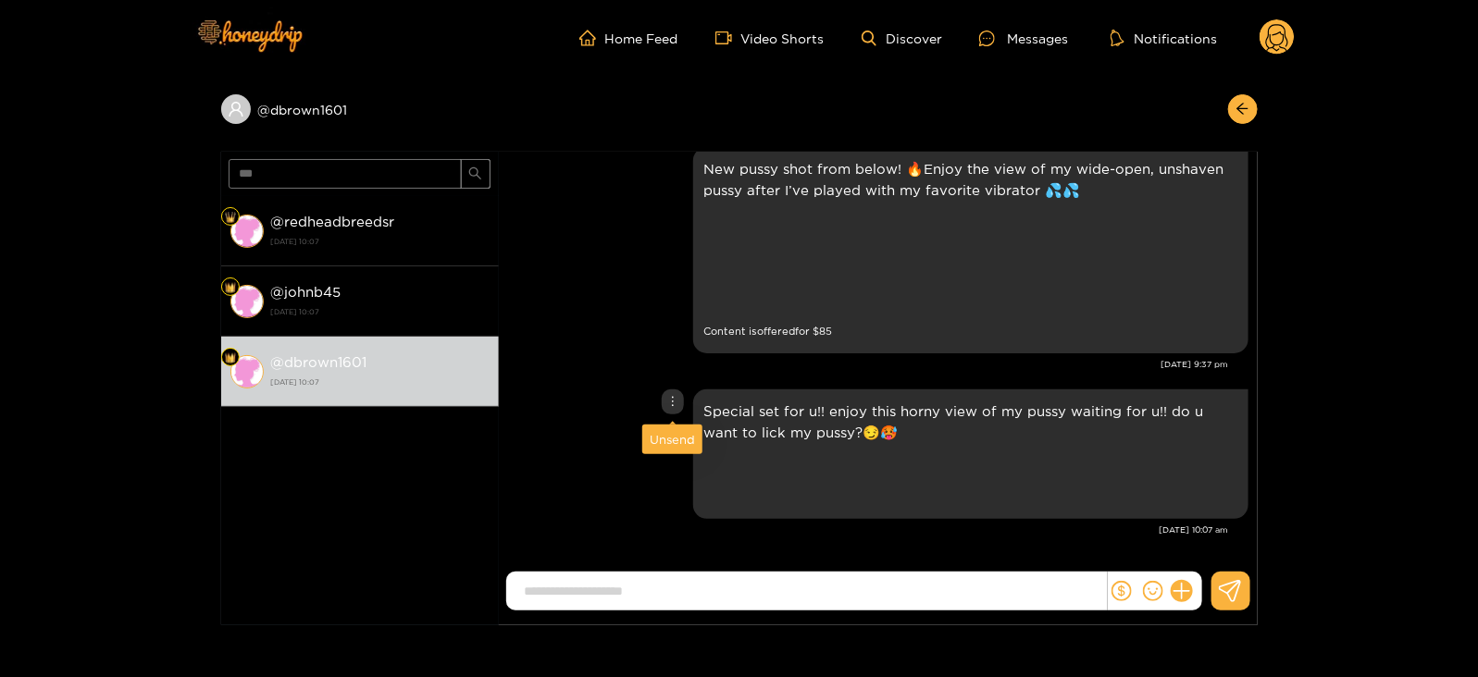
click at [673, 441] on div "Unsend" at bounding box center [672, 439] width 45 height 19
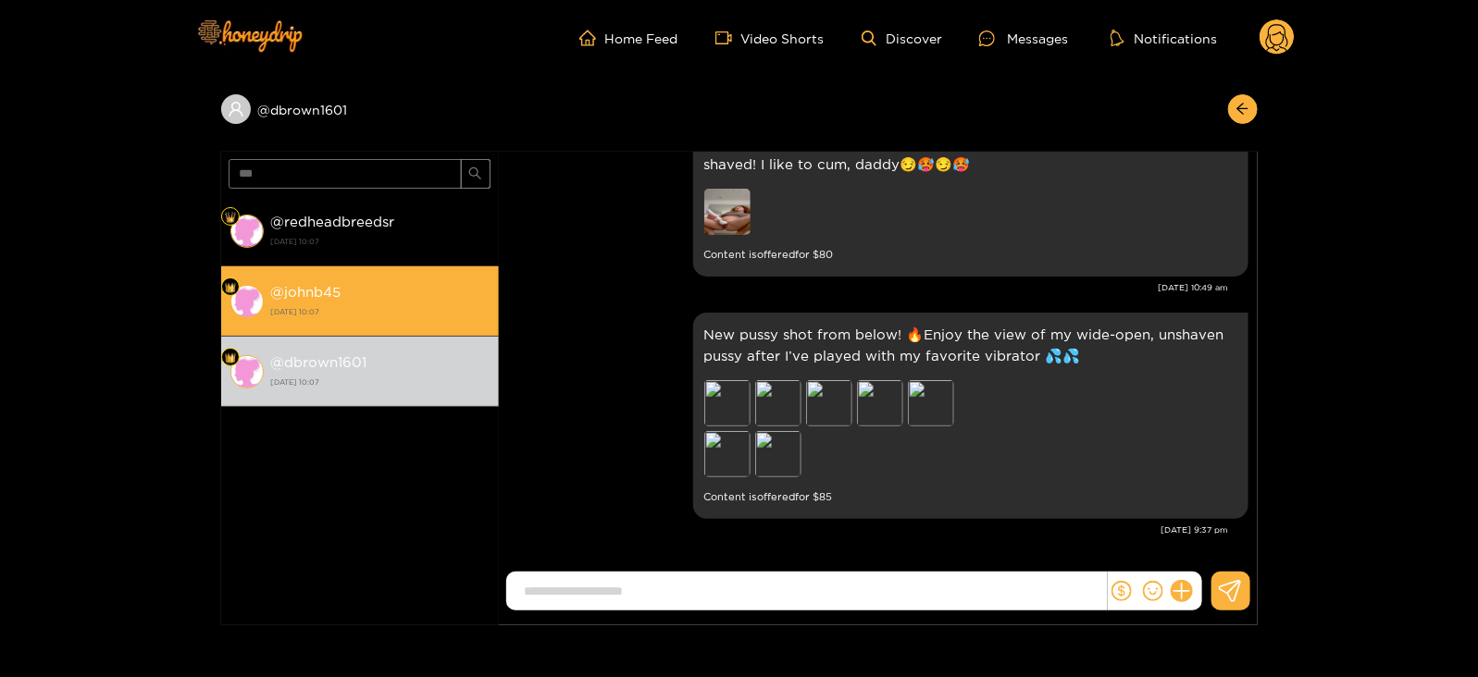
click at [379, 312] on strong "[DATE] 10:07" at bounding box center [380, 312] width 218 height 17
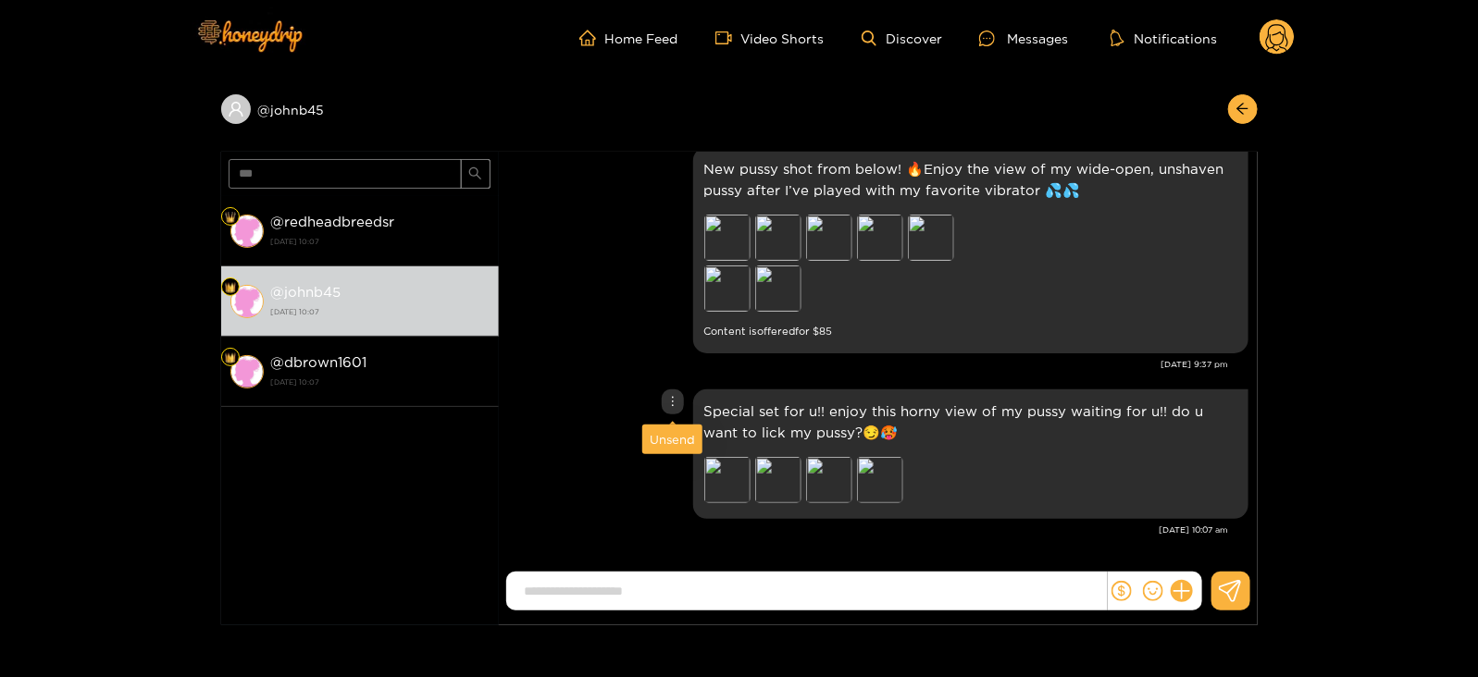
click at [663, 453] on div "Unsend" at bounding box center [672, 440] width 60 height 30
click at [657, 433] on div "Unsend" at bounding box center [672, 439] width 45 height 19
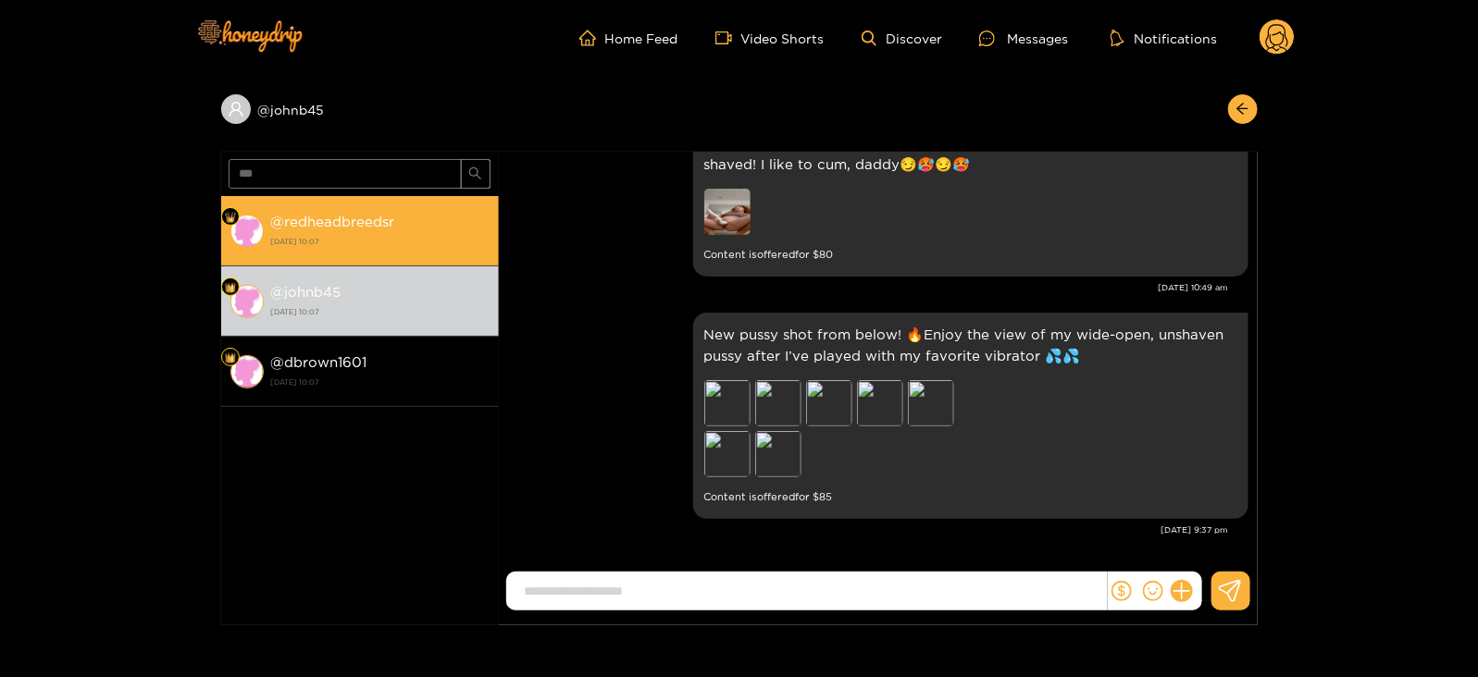
click at [384, 246] on strong "[DATE] 10:07" at bounding box center [380, 241] width 218 height 17
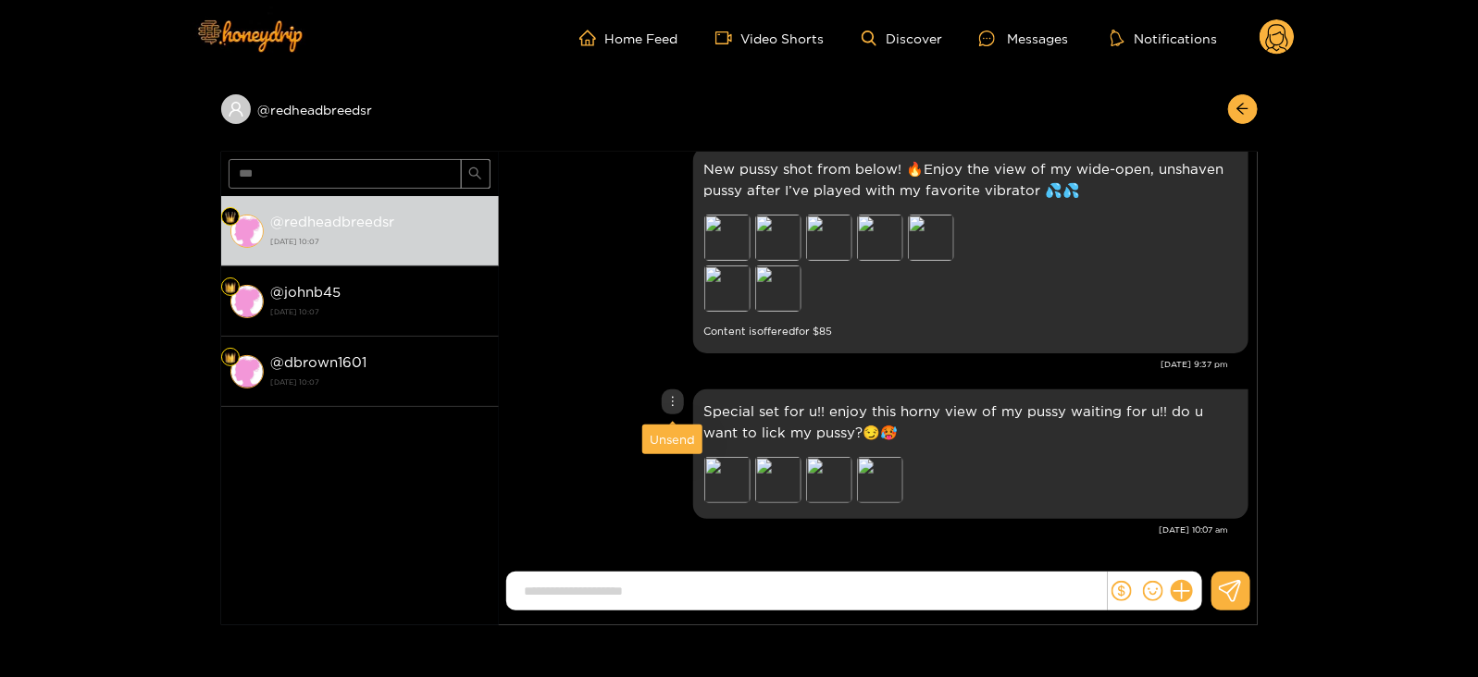
click at [673, 433] on div "Unsend" at bounding box center [672, 439] width 45 height 19
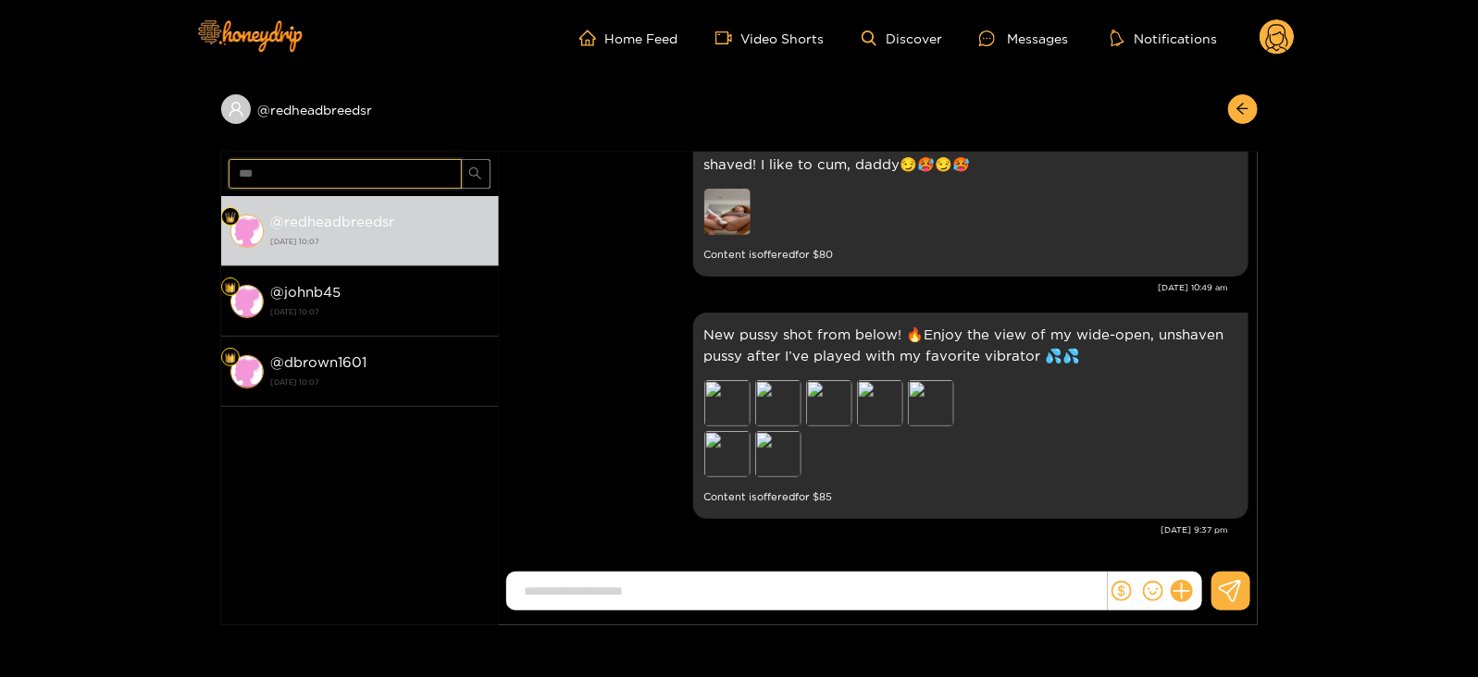
click at [236, 176] on input "***" at bounding box center [345, 174] width 233 height 30
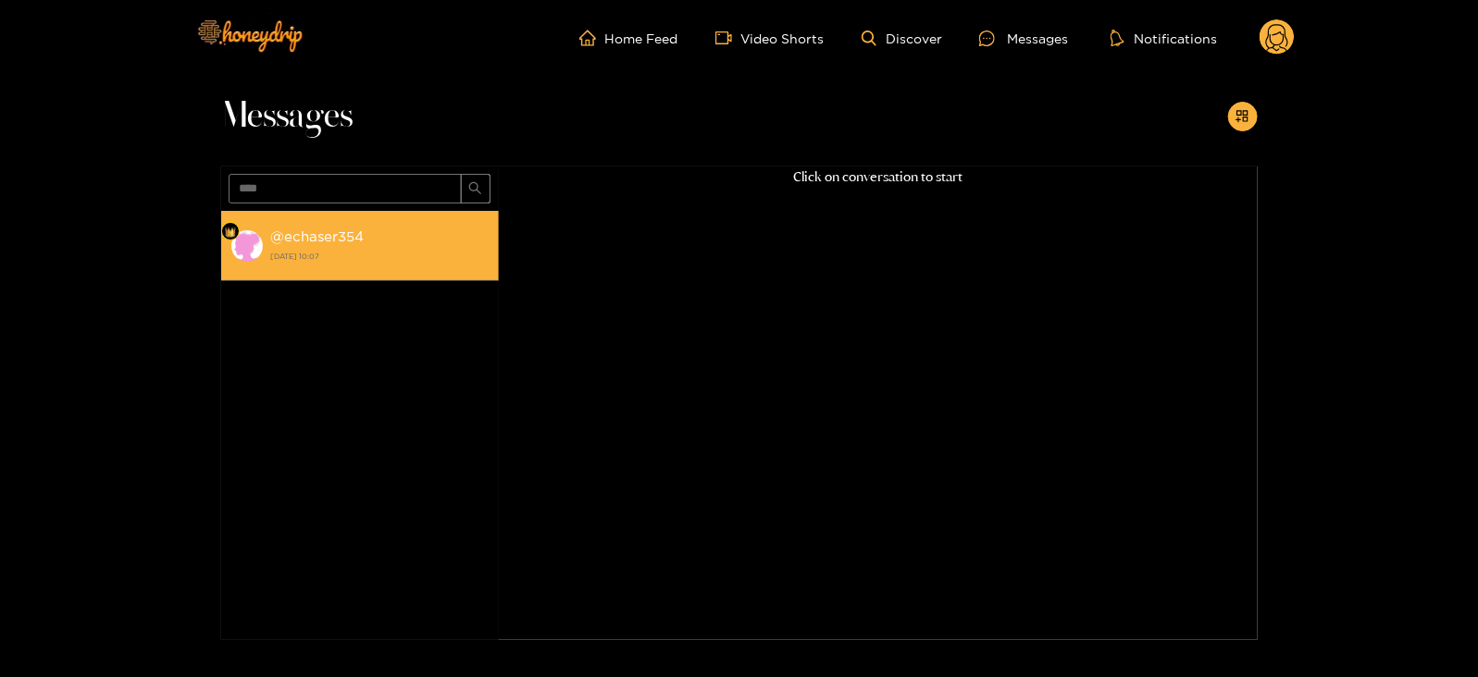
click at [306, 240] on strong "@ echaser354" at bounding box center [317, 237] width 93 height 16
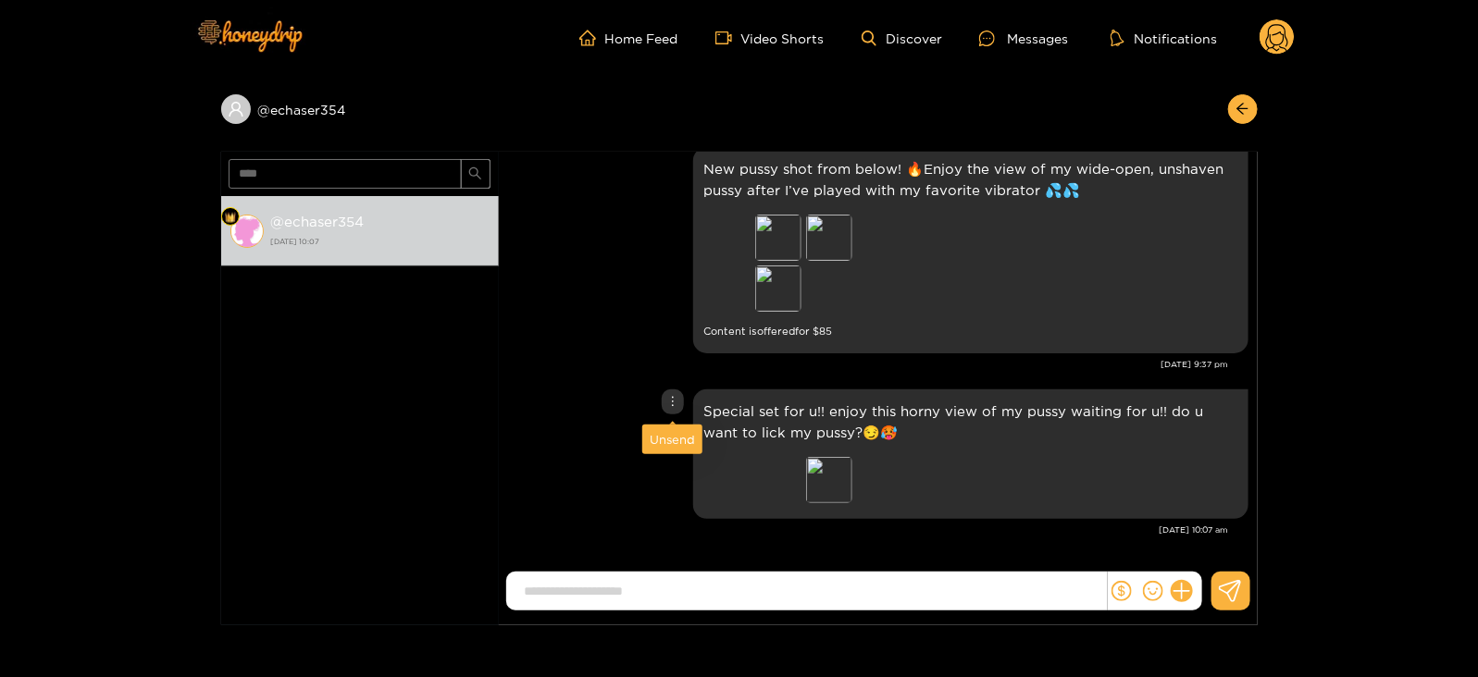
click at [660, 438] on div "Unsend" at bounding box center [672, 439] width 45 height 19
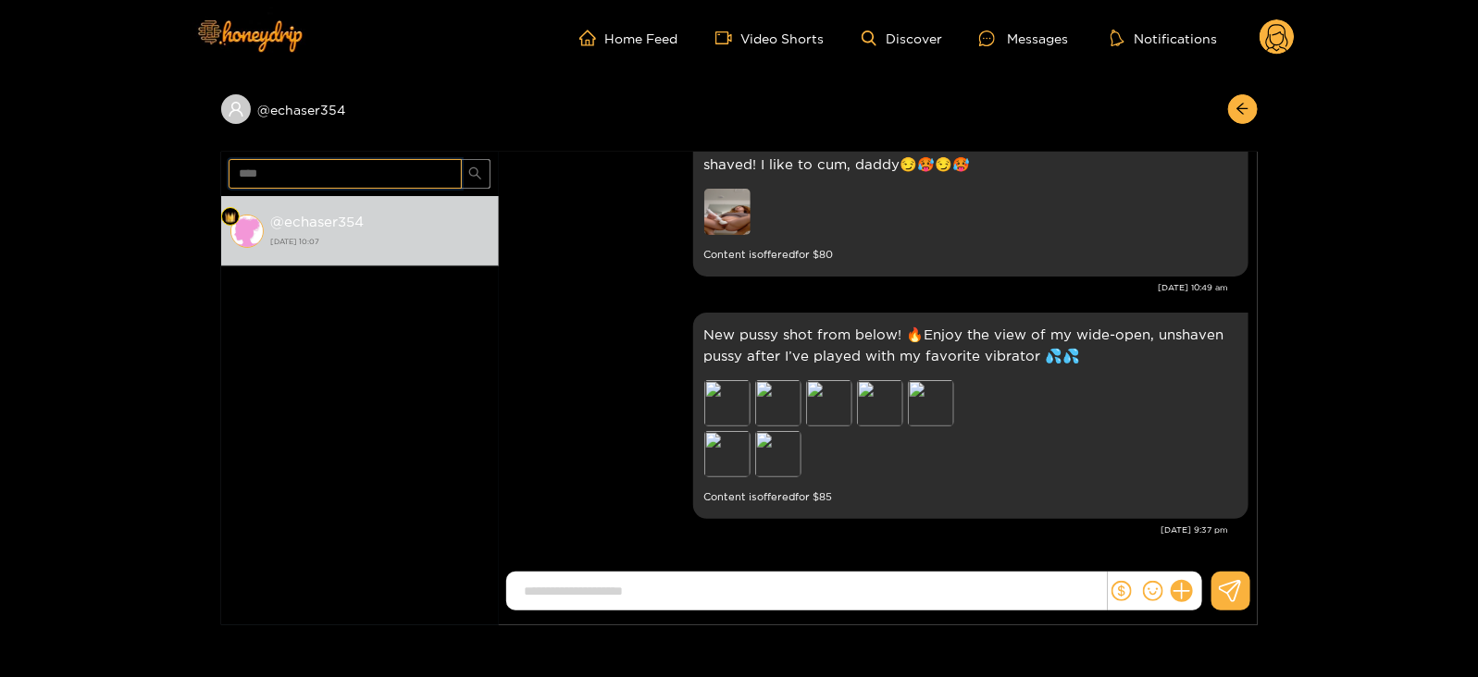
click at [266, 178] on input "****" at bounding box center [345, 174] width 233 height 30
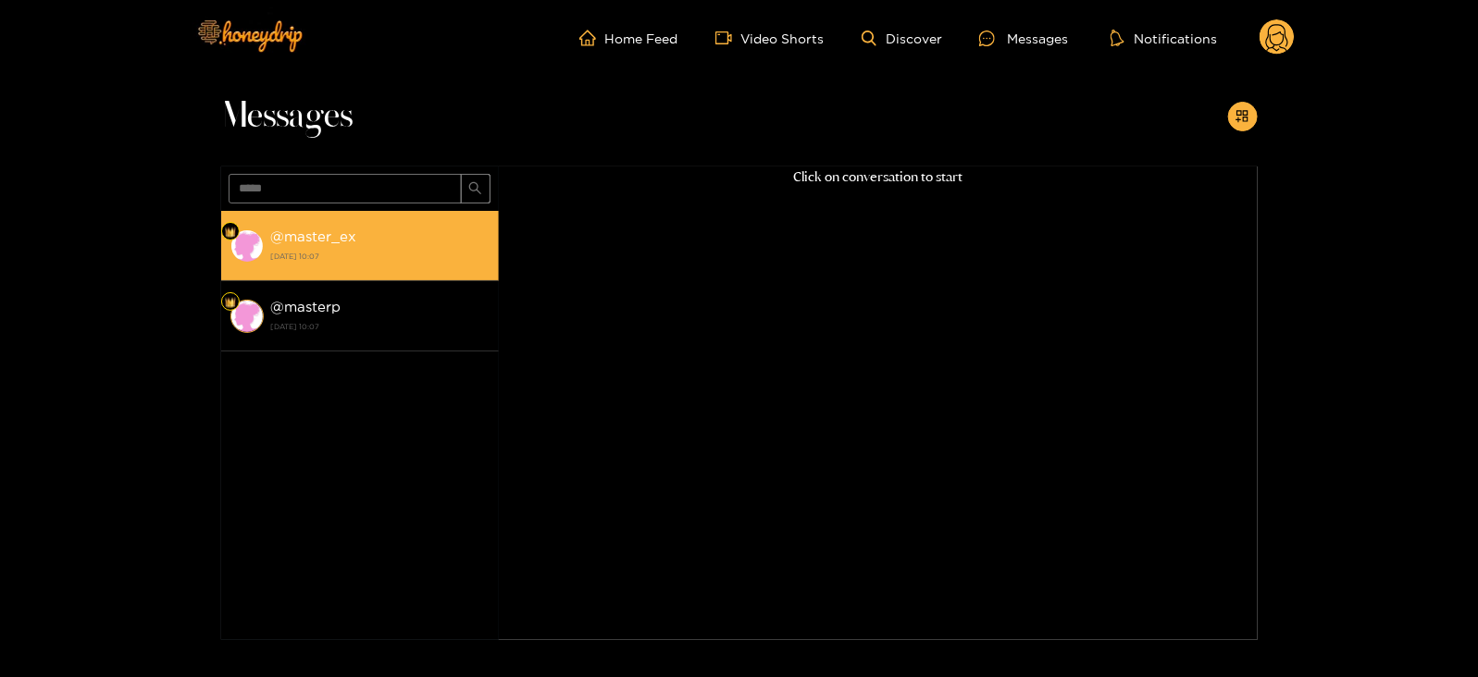
click at [282, 238] on strong "@ master_ex" at bounding box center [314, 237] width 86 height 16
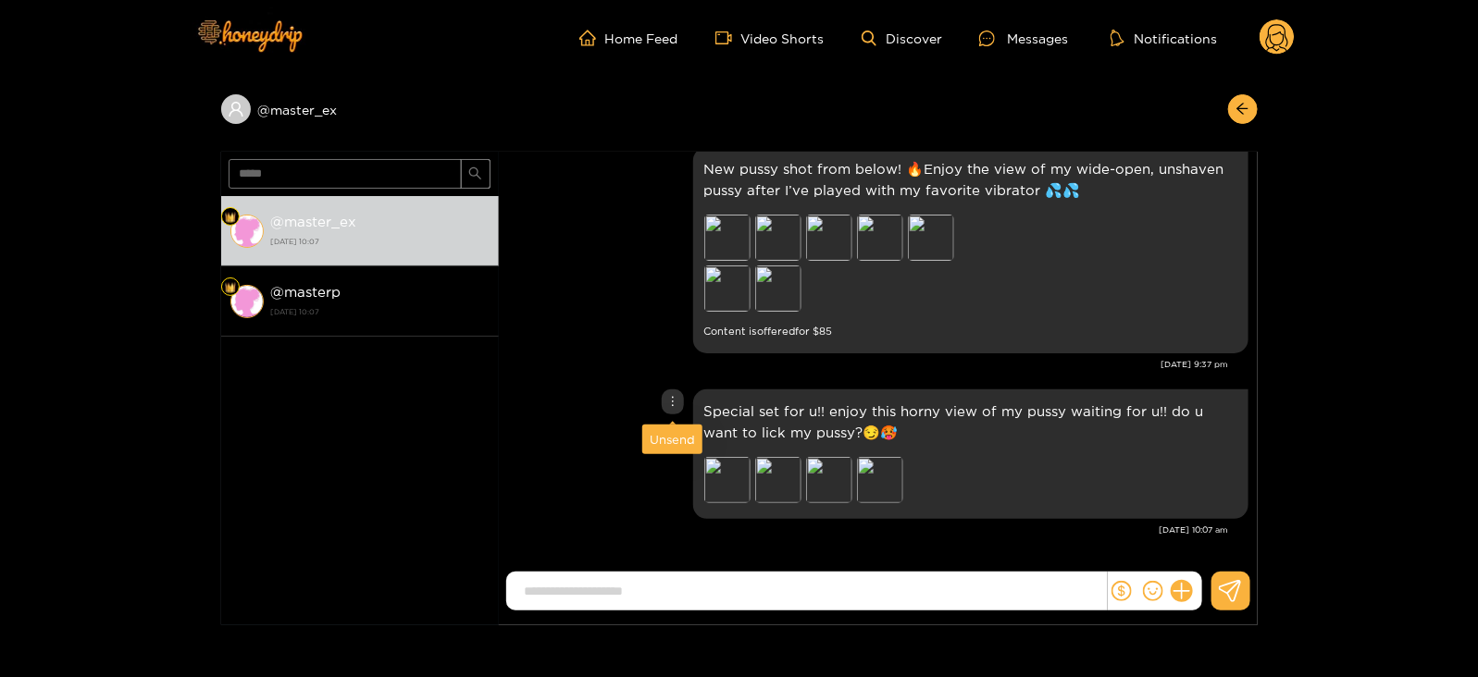
click at [669, 437] on div "Unsend" at bounding box center [672, 439] width 45 height 19
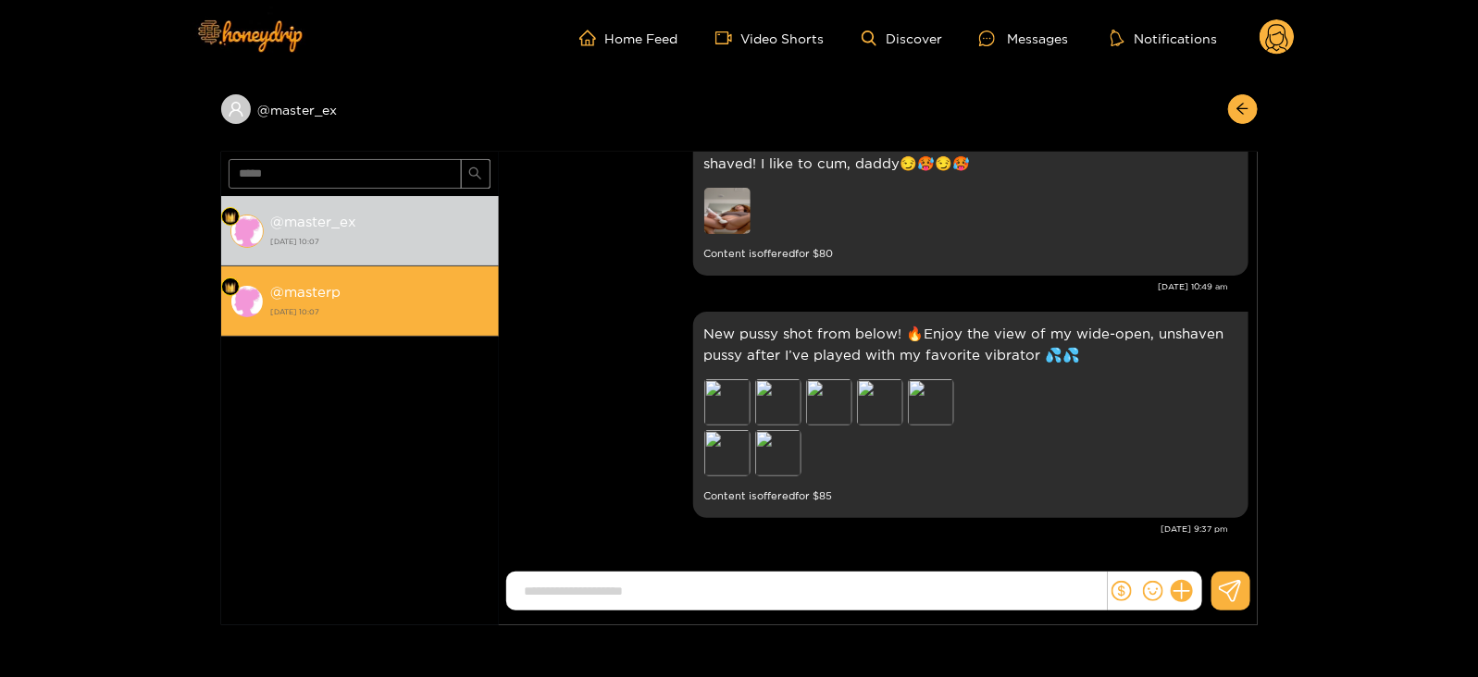
scroll to position [2318, 0]
click at [367, 312] on strong "[DATE] 10:07" at bounding box center [380, 312] width 218 height 17
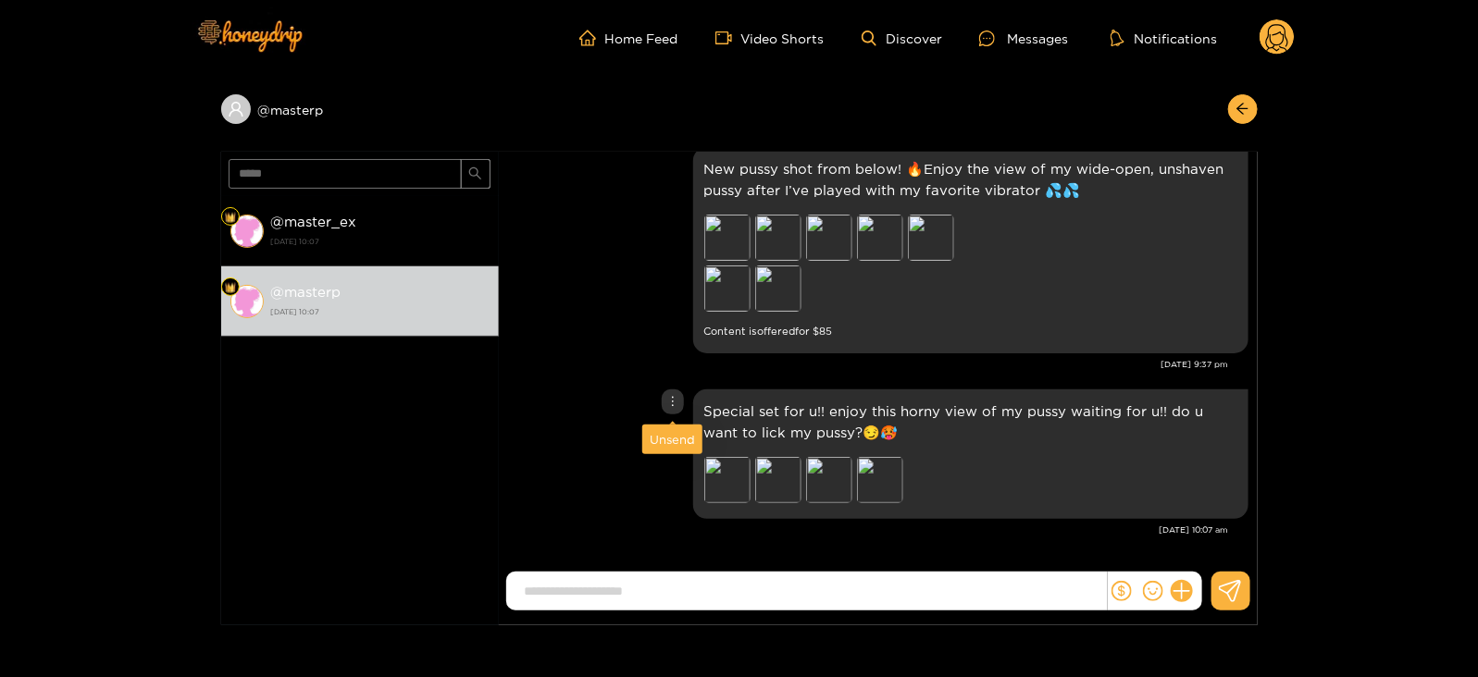
click at [658, 445] on div "Unsend" at bounding box center [672, 439] width 45 height 19
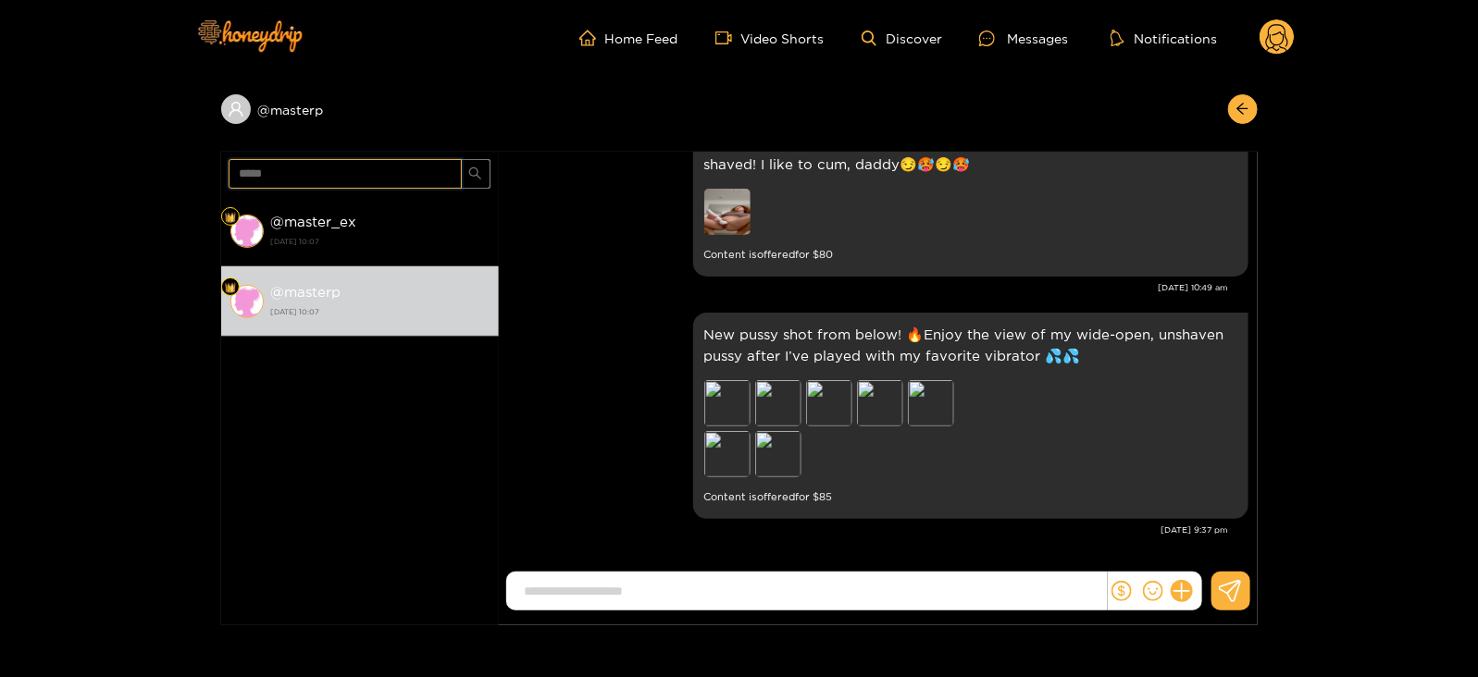
click at [259, 182] on input "*****" at bounding box center [345, 174] width 233 height 30
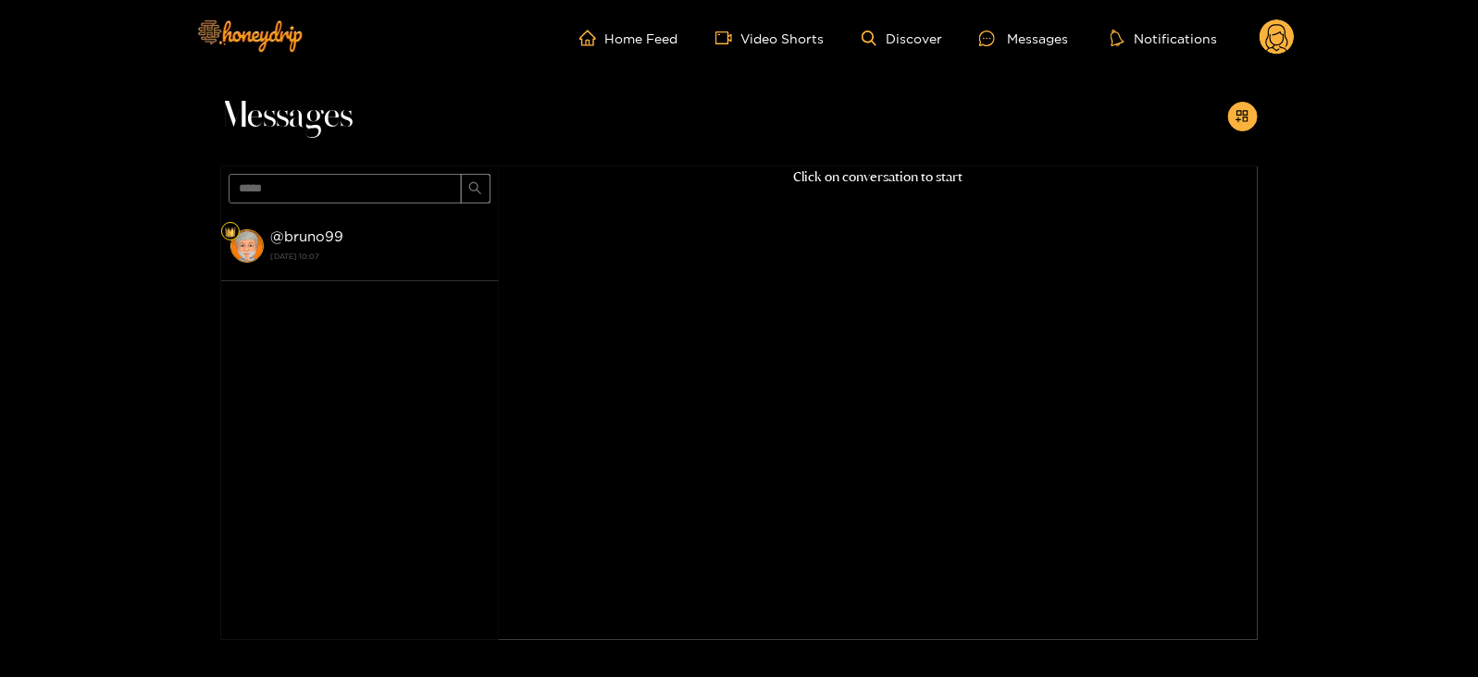
click at [329, 251] on strong "[DATE] 10:07" at bounding box center [380, 256] width 218 height 17
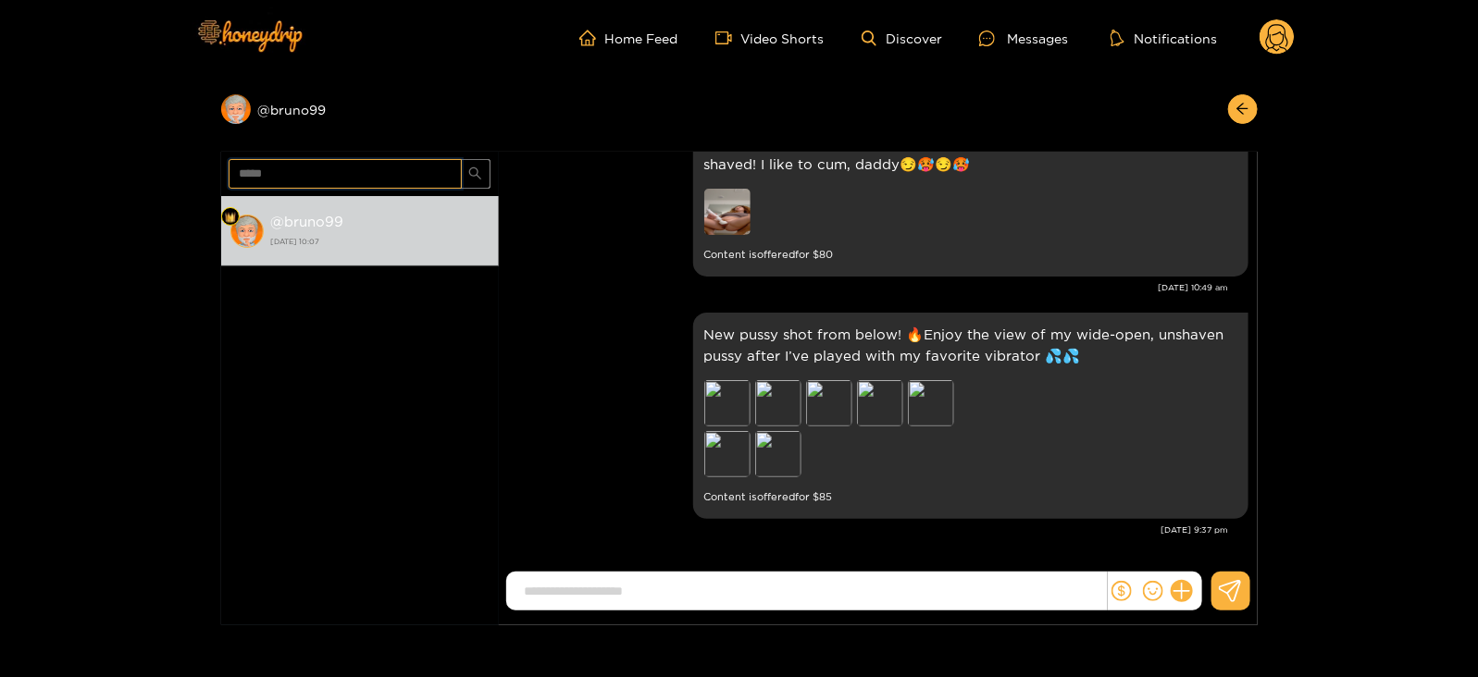
click at [267, 174] on input "*****" at bounding box center [345, 174] width 233 height 30
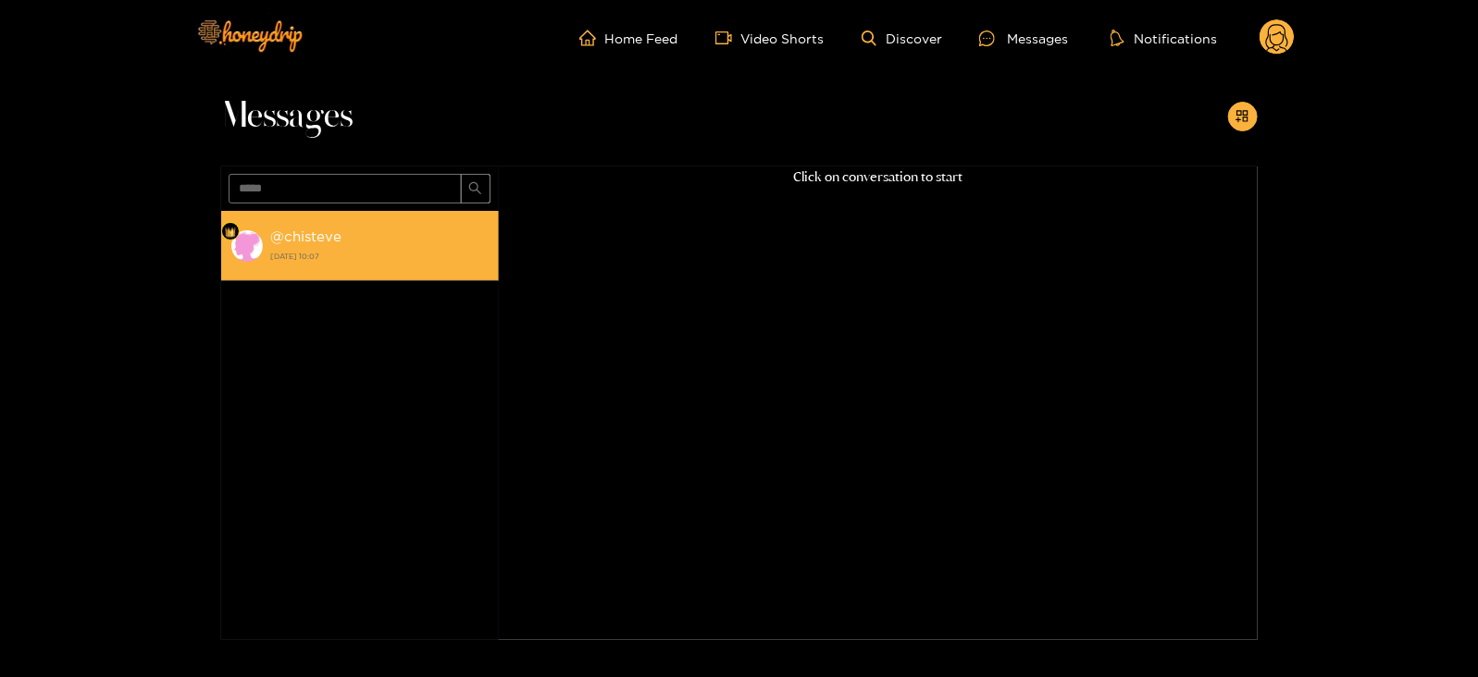
click at [233, 256] on span at bounding box center [246, 246] width 33 height 33
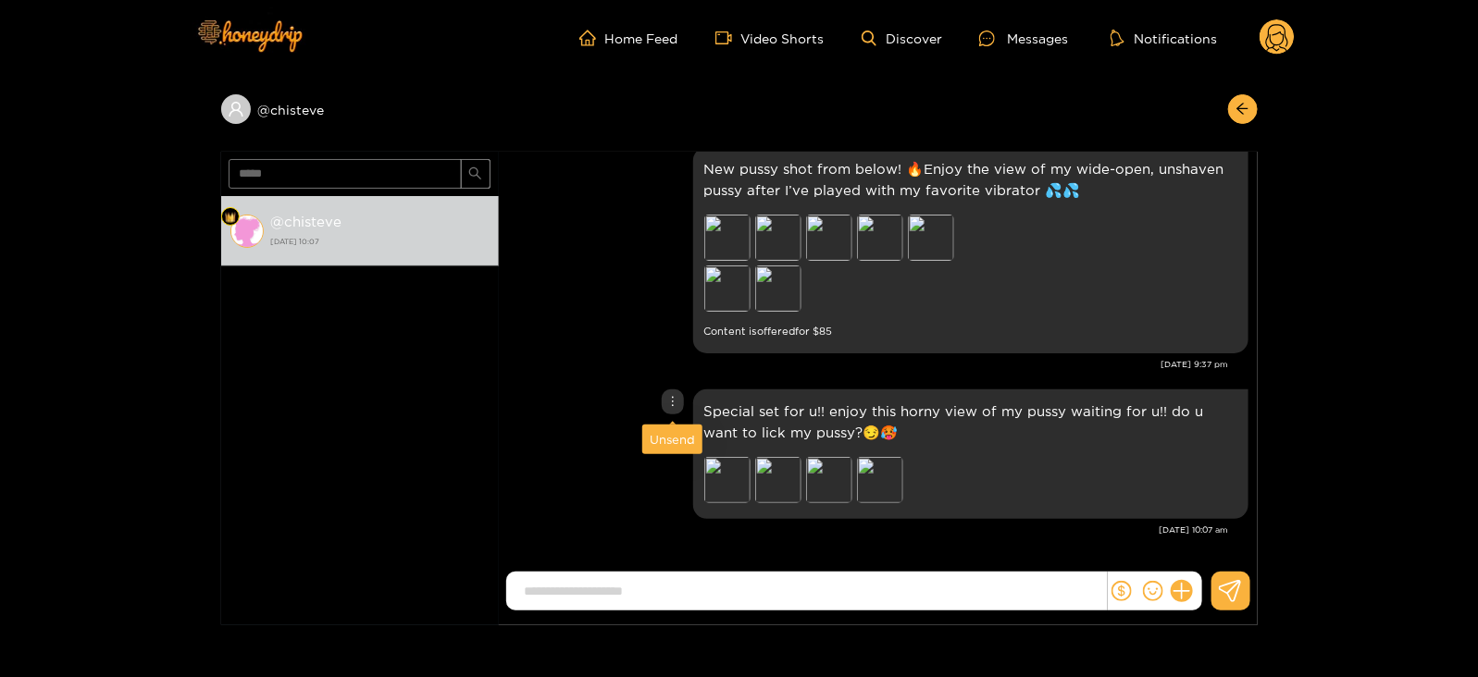
click at [663, 432] on div "Unsend" at bounding box center [672, 439] width 45 height 19
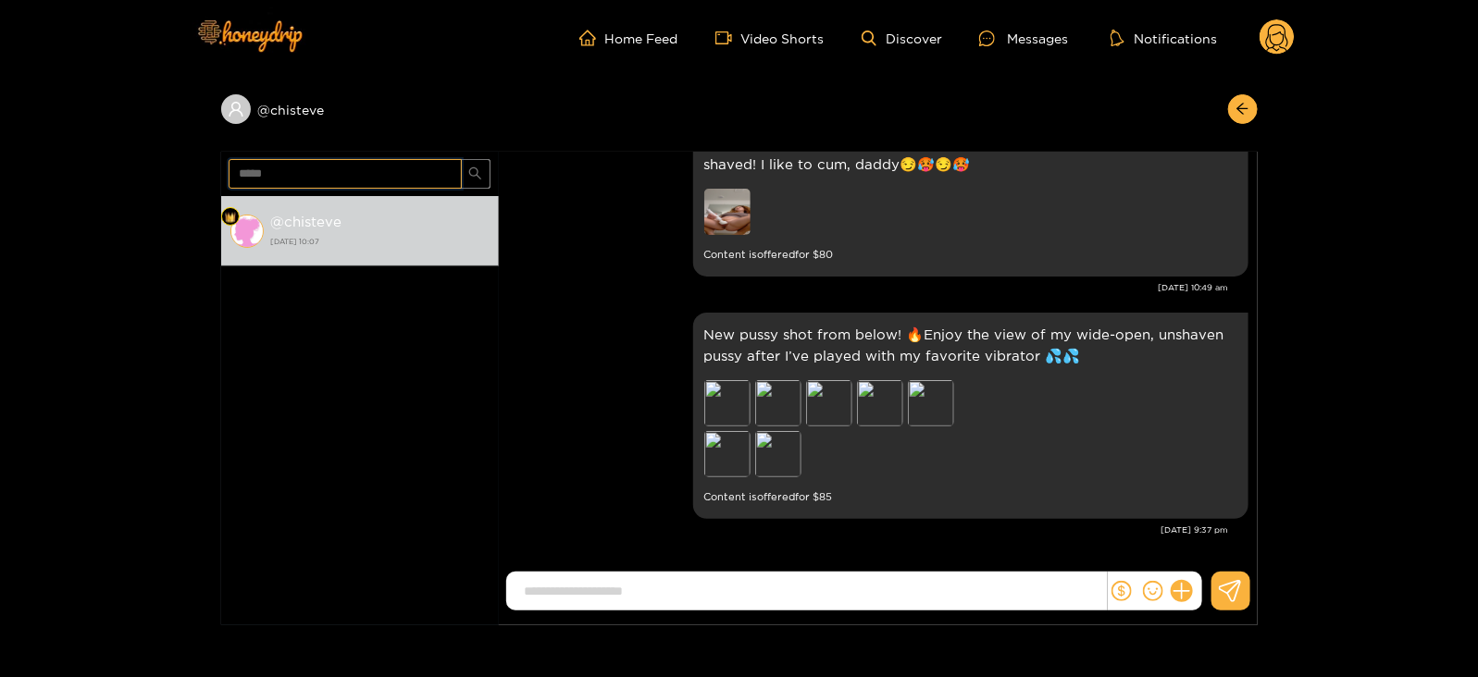
click at [258, 173] on input "*****" at bounding box center [345, 174] width 233 height 30
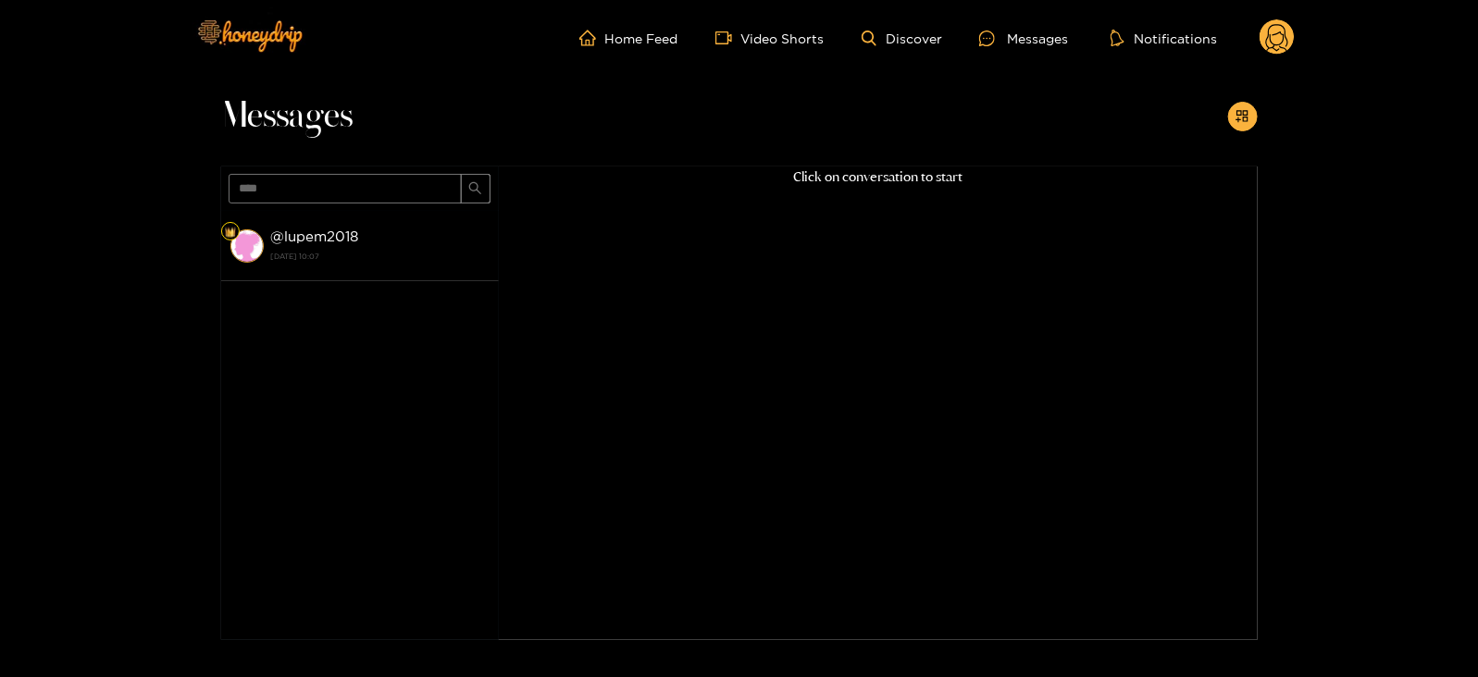
click at [331, 247] on div "@ lupem2018 [DATE] 10:07" at bounding box center [380, 246] width 218 height 42
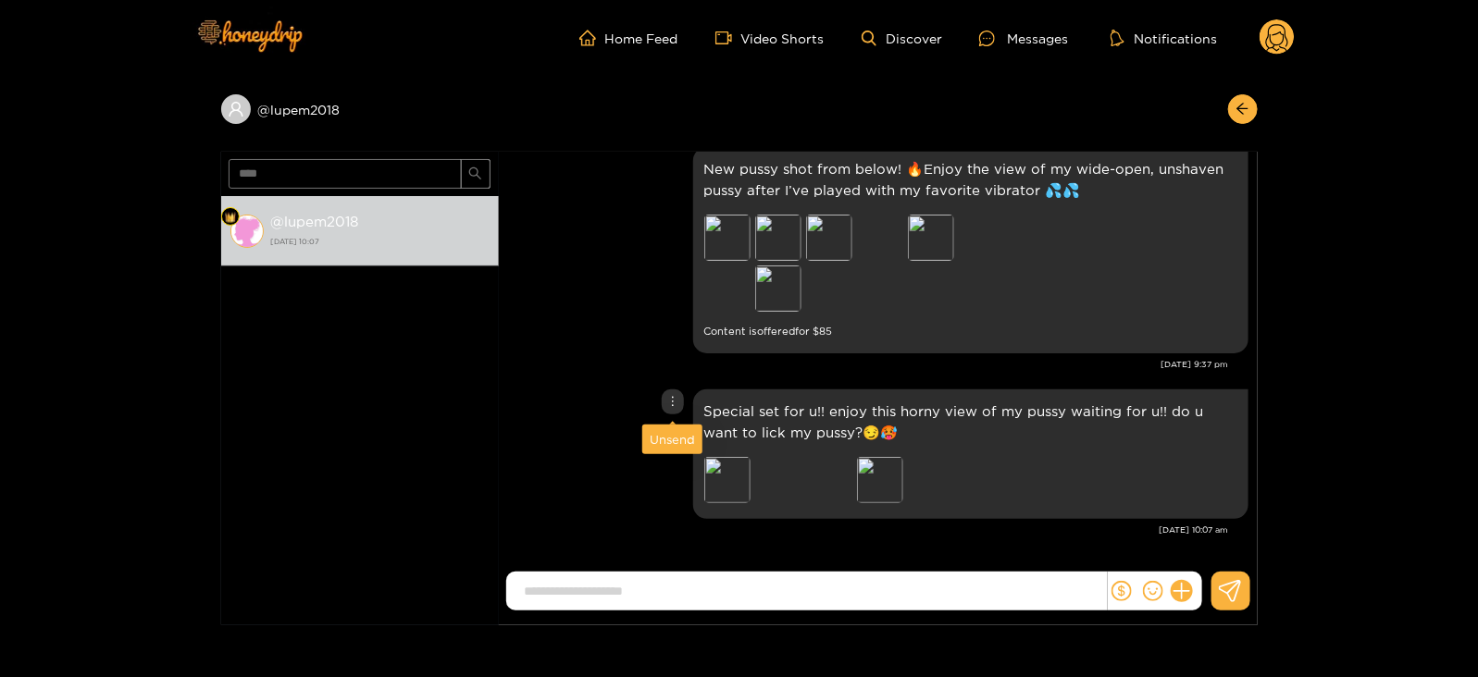
click at [665, 436] on div "Unsend" at bounding box center [672, 439] width 45 height 19
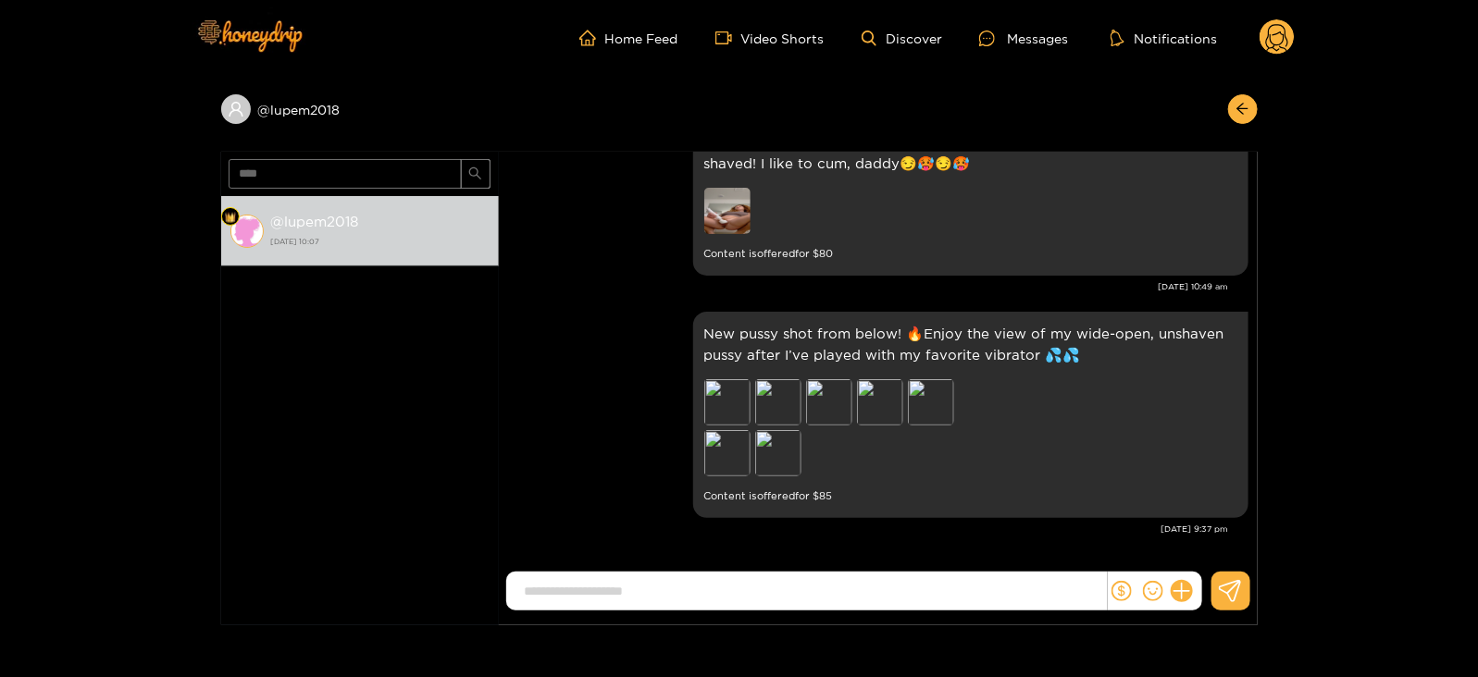
scroll to position [2318, 0]
click at [245, 171] on input "****" at bounding box center [345, 174] width 233 height 30
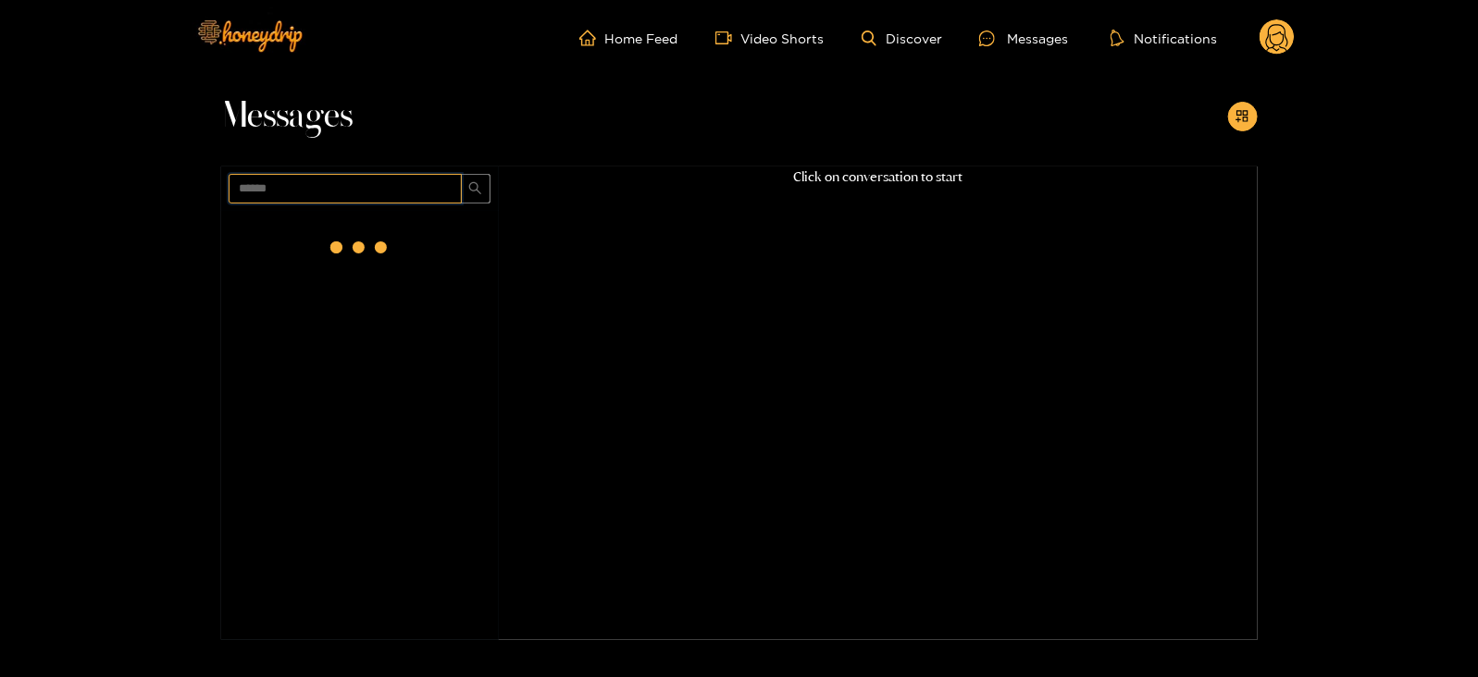
scroll to position [0, 0]
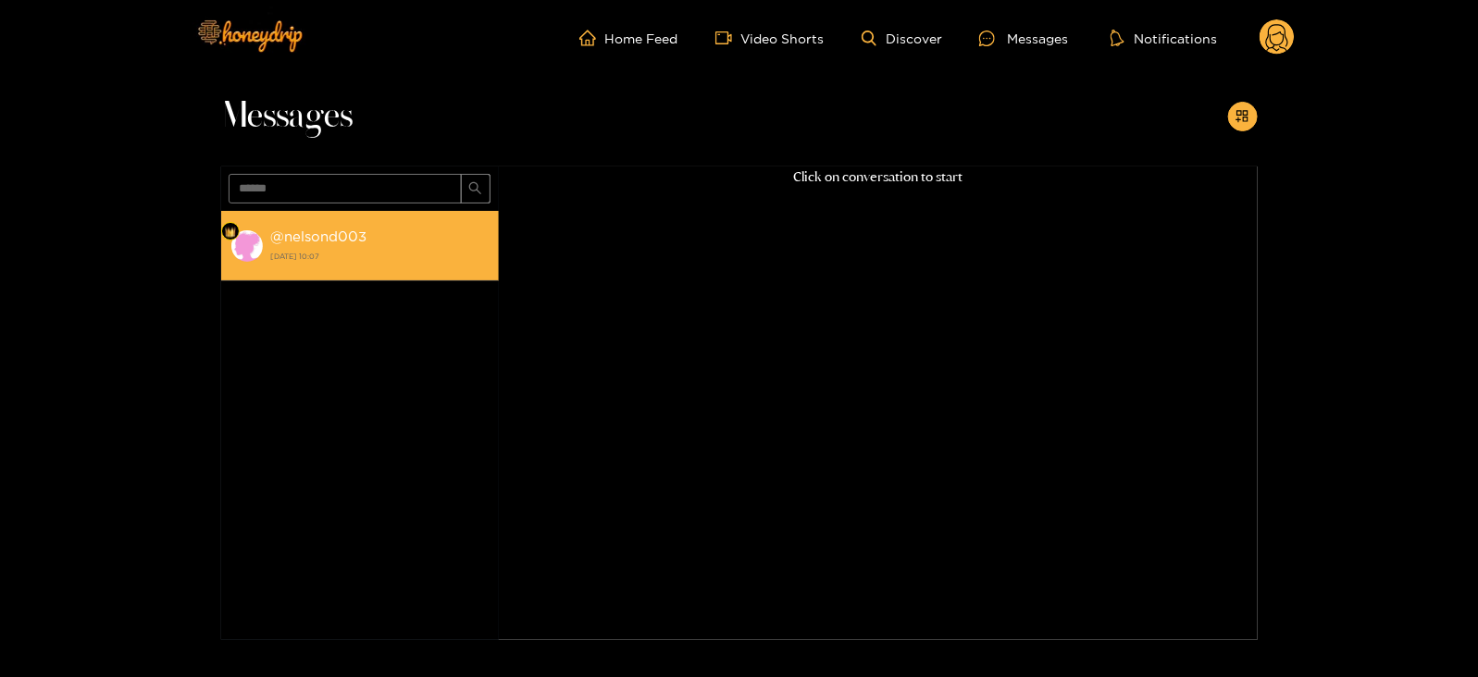
click at [299, 237] on strong "@ nelsond003" at bounding box center [319, 237] width 96 height 16
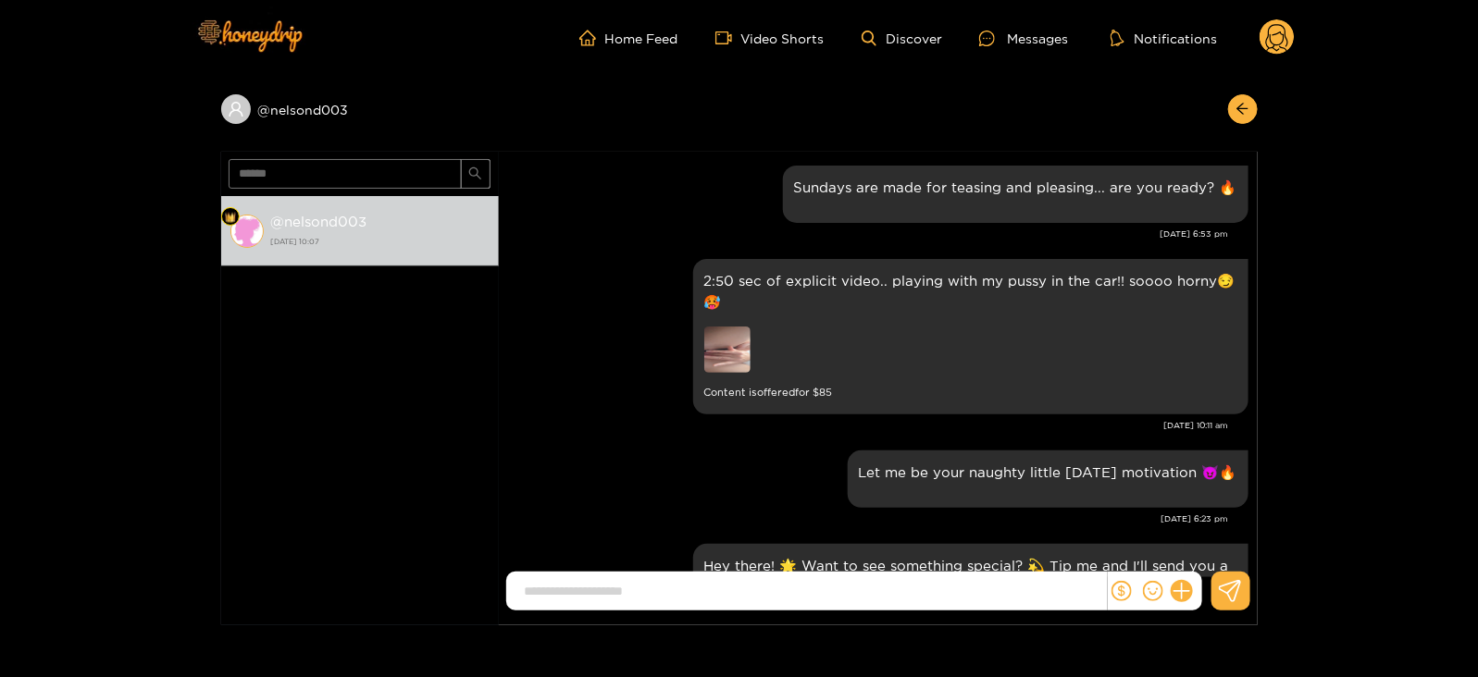
scroll to position [2484, 0]
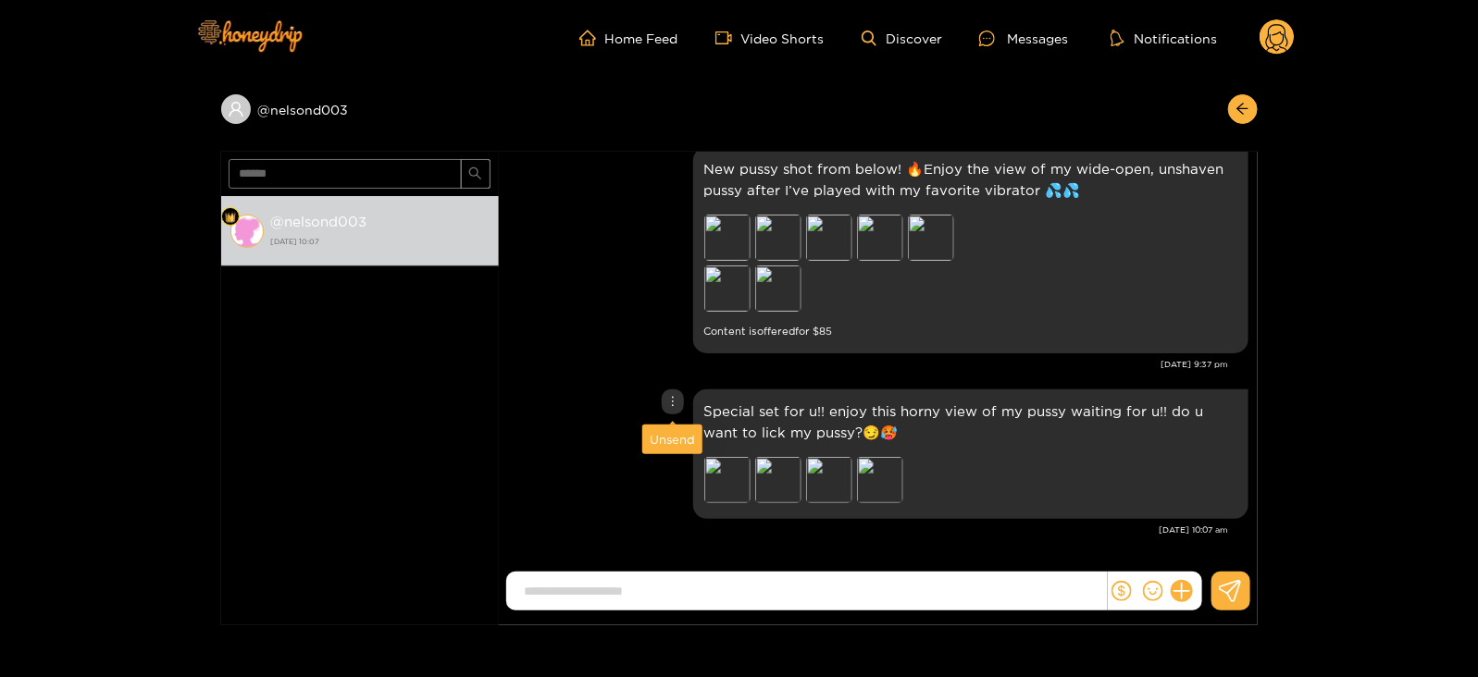
click at [679, 436] on div "Unsend" at bounding box center [672, 439] width 45 height 19
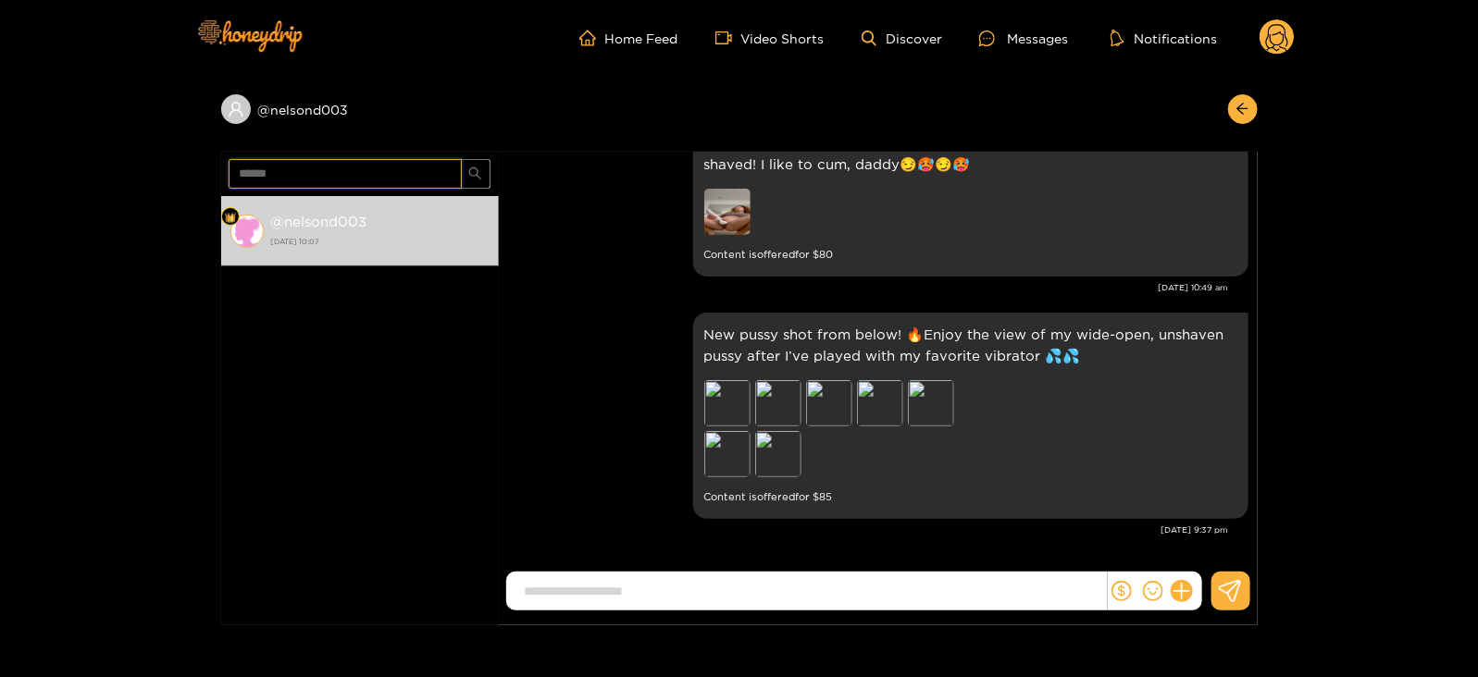
click at [249, 172] on input "******" at bounding box center [345, 174] width 233 height 30
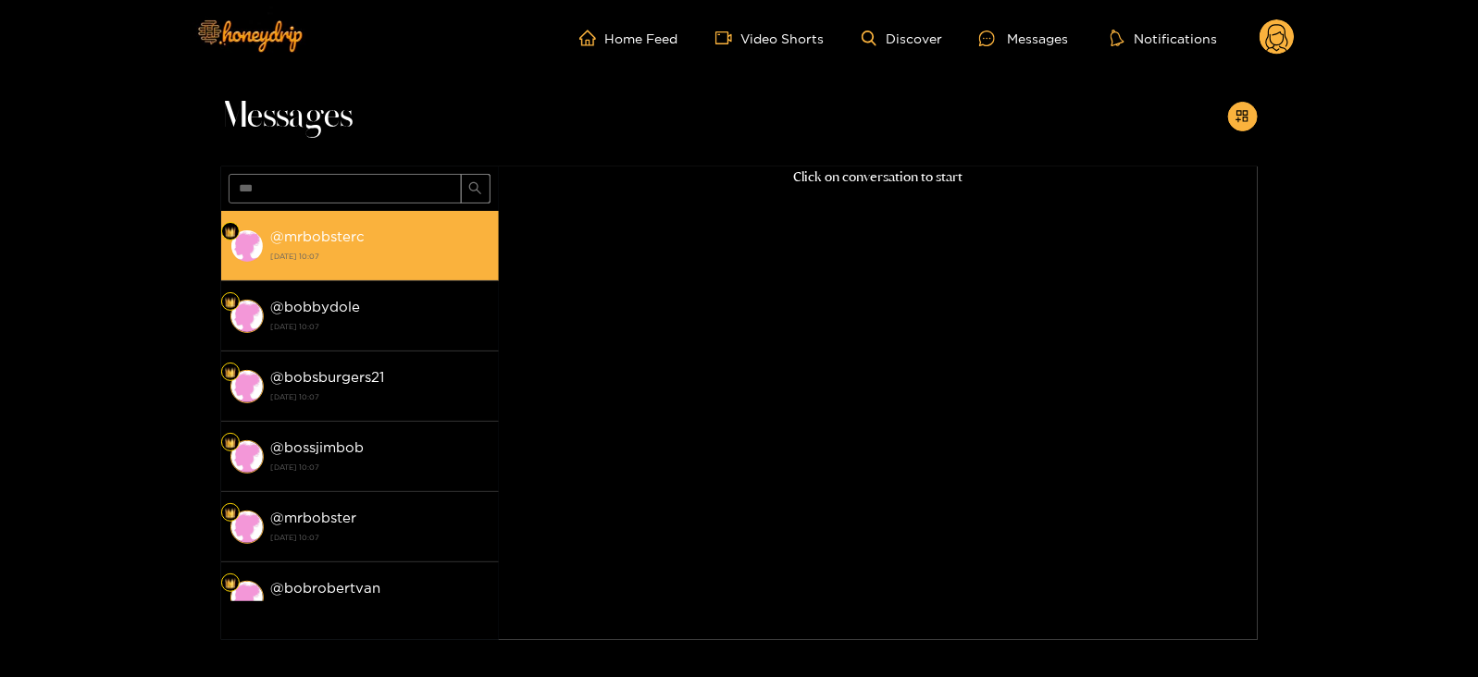
click at [289, 242] on strong "@ mrbobsterc" at bounding box center [318, 237] width 94 height 16
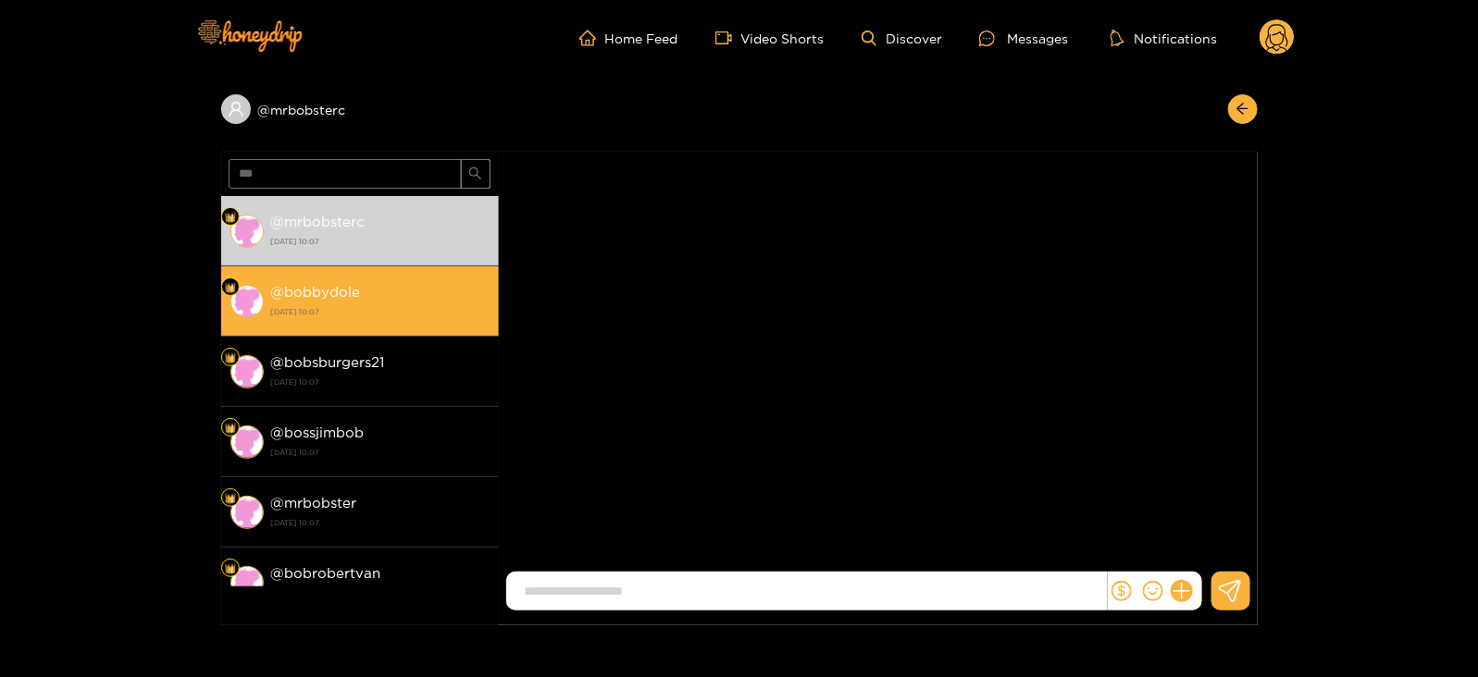
click at [393, 304] on strong "[DATE] 10:07" at bounding box center [380, 312] width 218 height 17
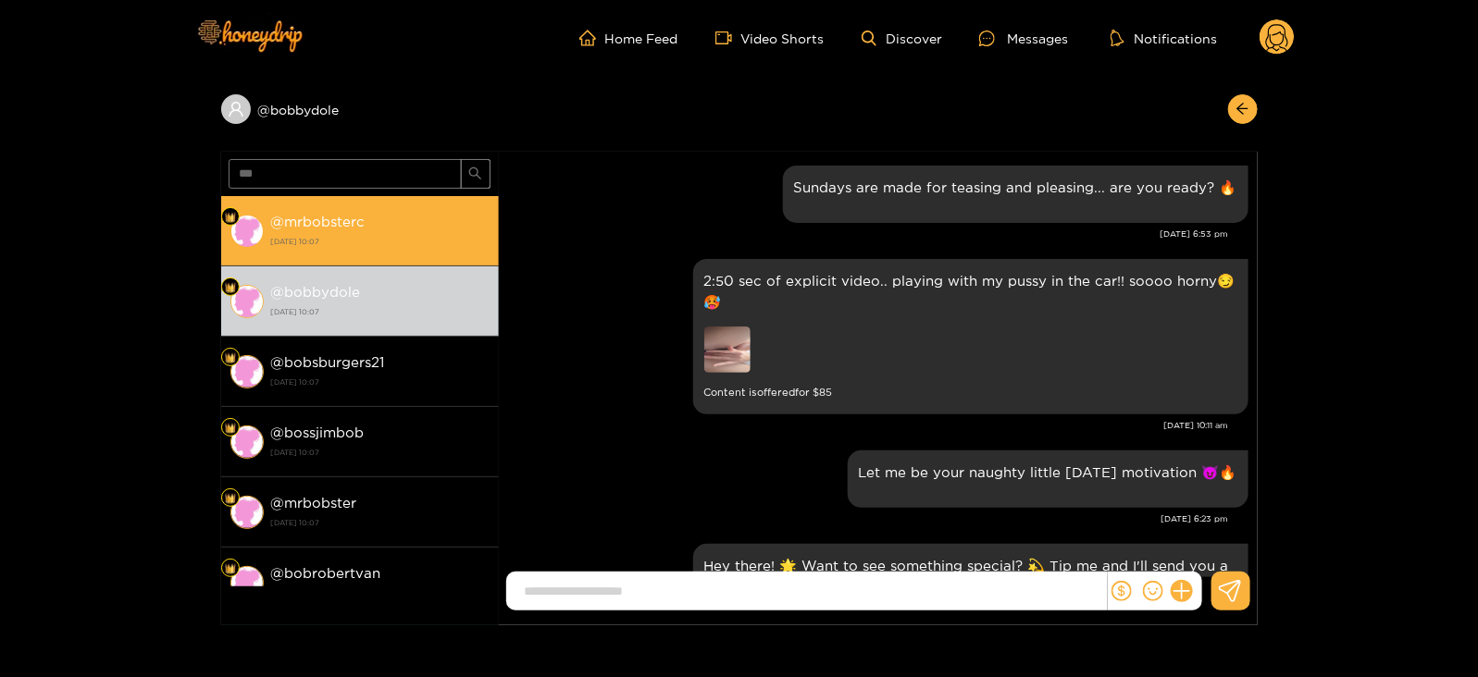
scroll to position [2484, 0]
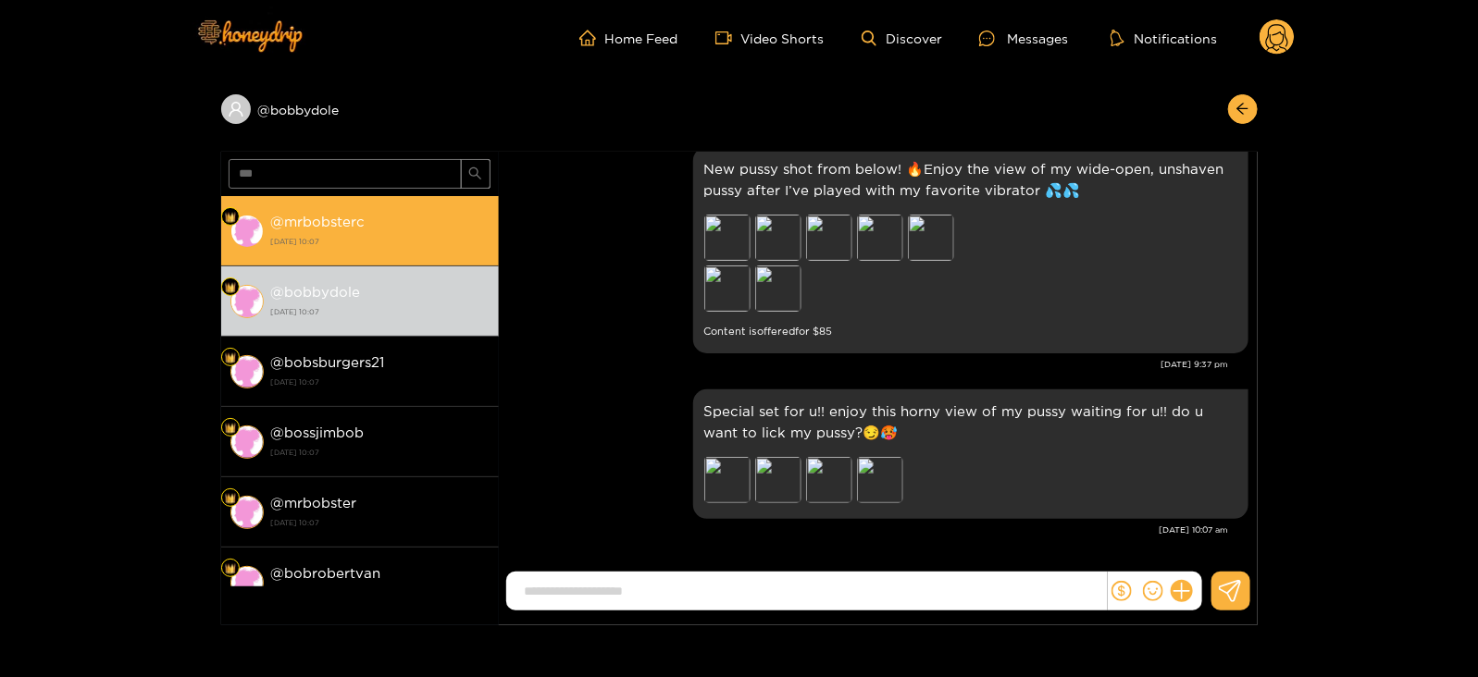
click at [371, 253] on li "@ mrbobsterc [DATE] 10:07" at bounding box center [360, 231] width 278 height 70
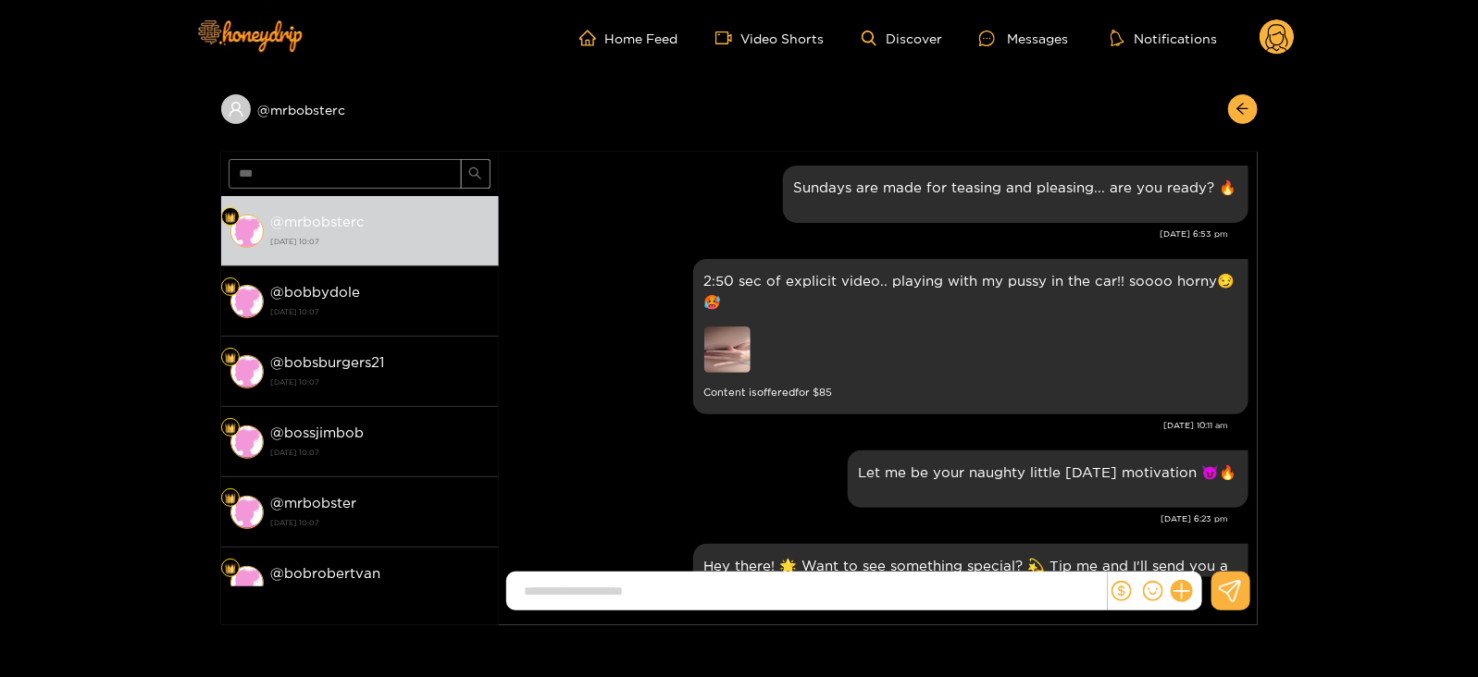
scroll to position [2484, 0]
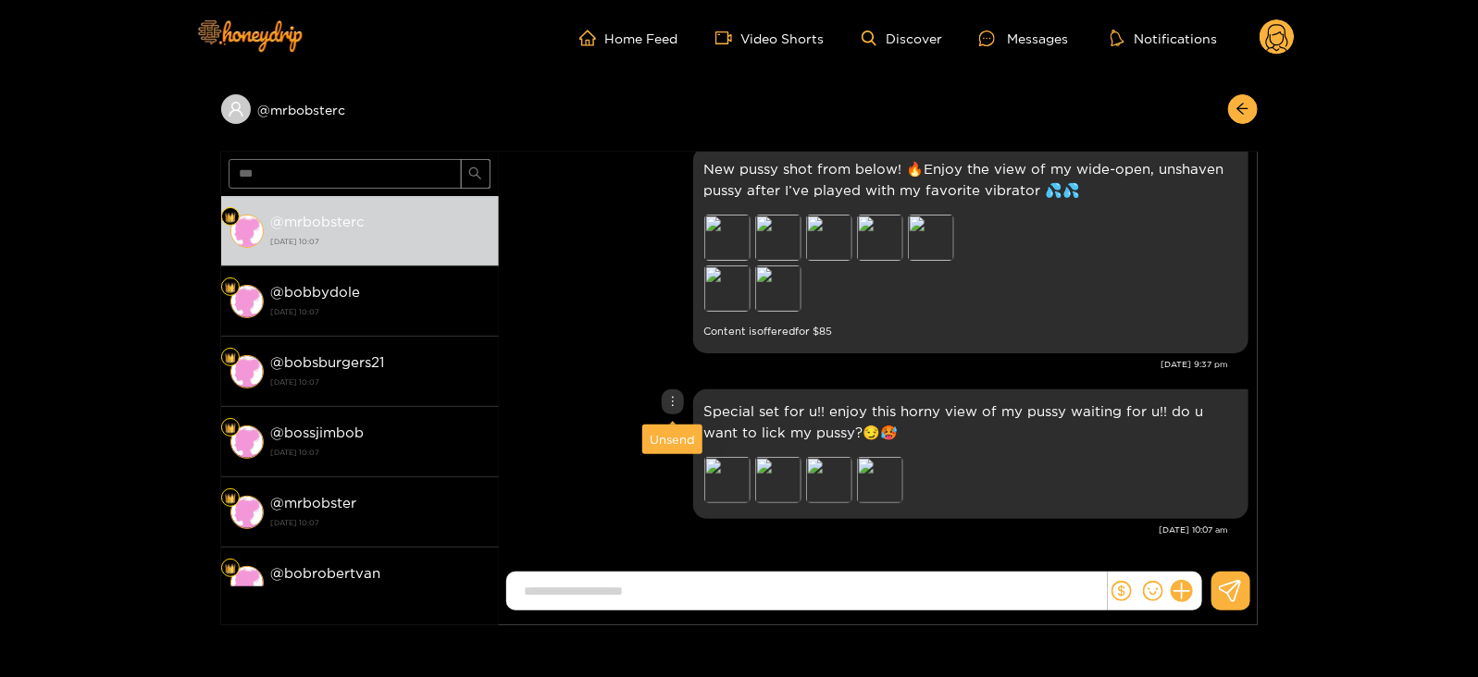
click at [665, 443] on div "Unsend" at bounding box center [672, 439] width 45 height 19
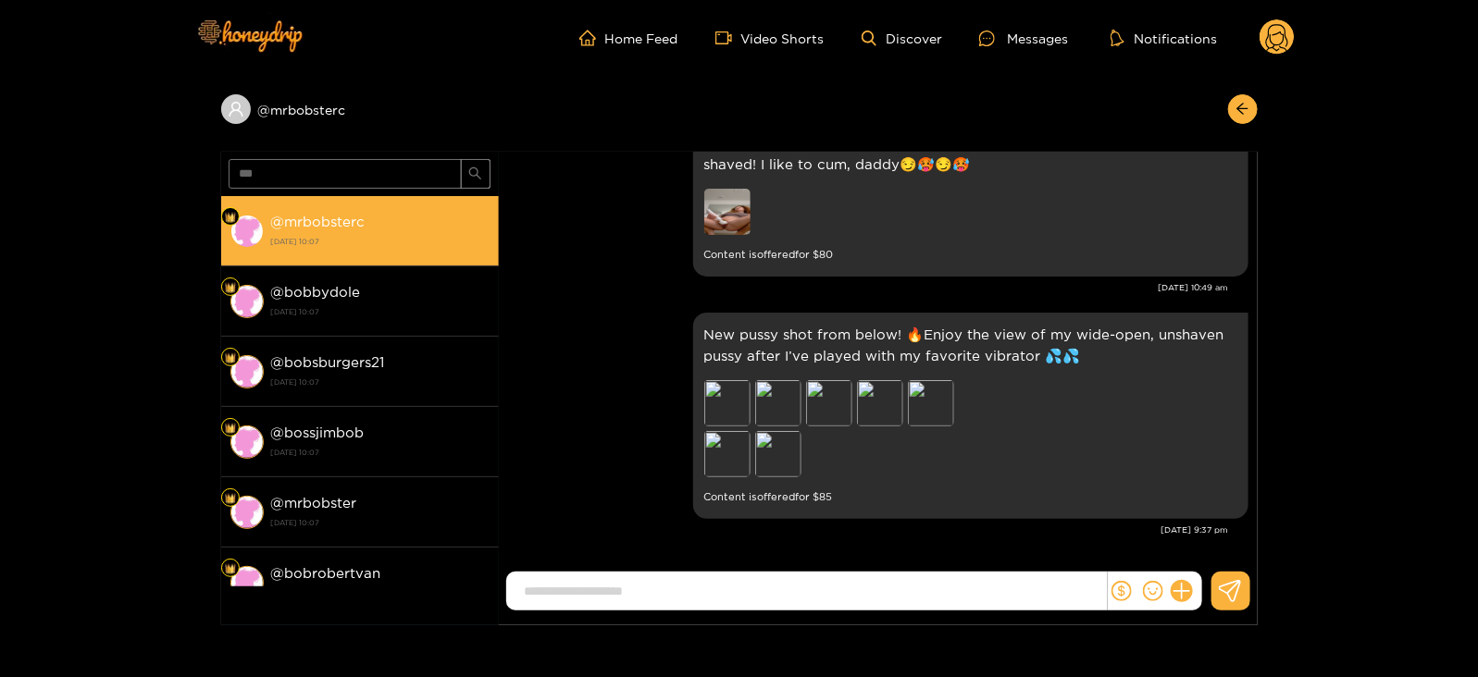
click at [327, 258] on li "@ mrbobsterc [DATE] 10:07" at bounding box center [360, 231] width 278 height 70
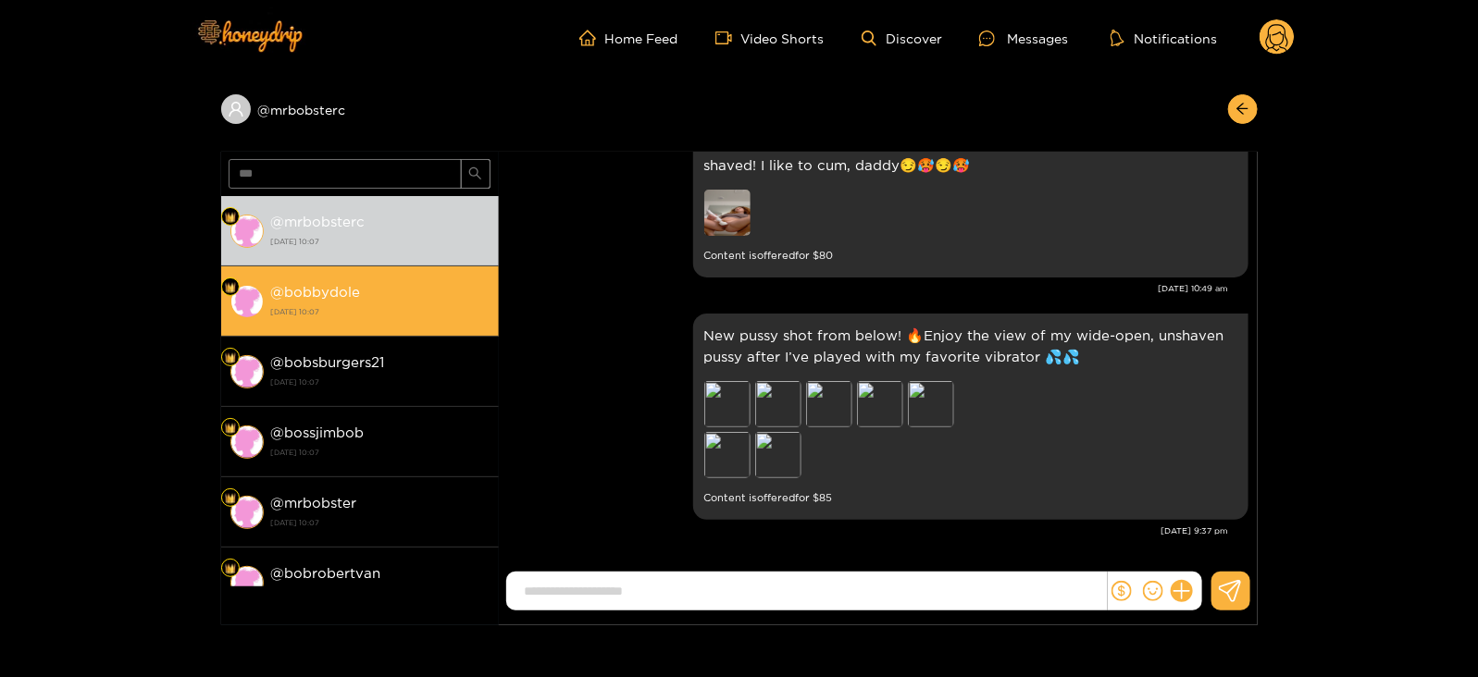
click at [344, 283] on div "@ bobbydole [DATE] 10:07" at bounding box center [380, 301] width 218 height 42
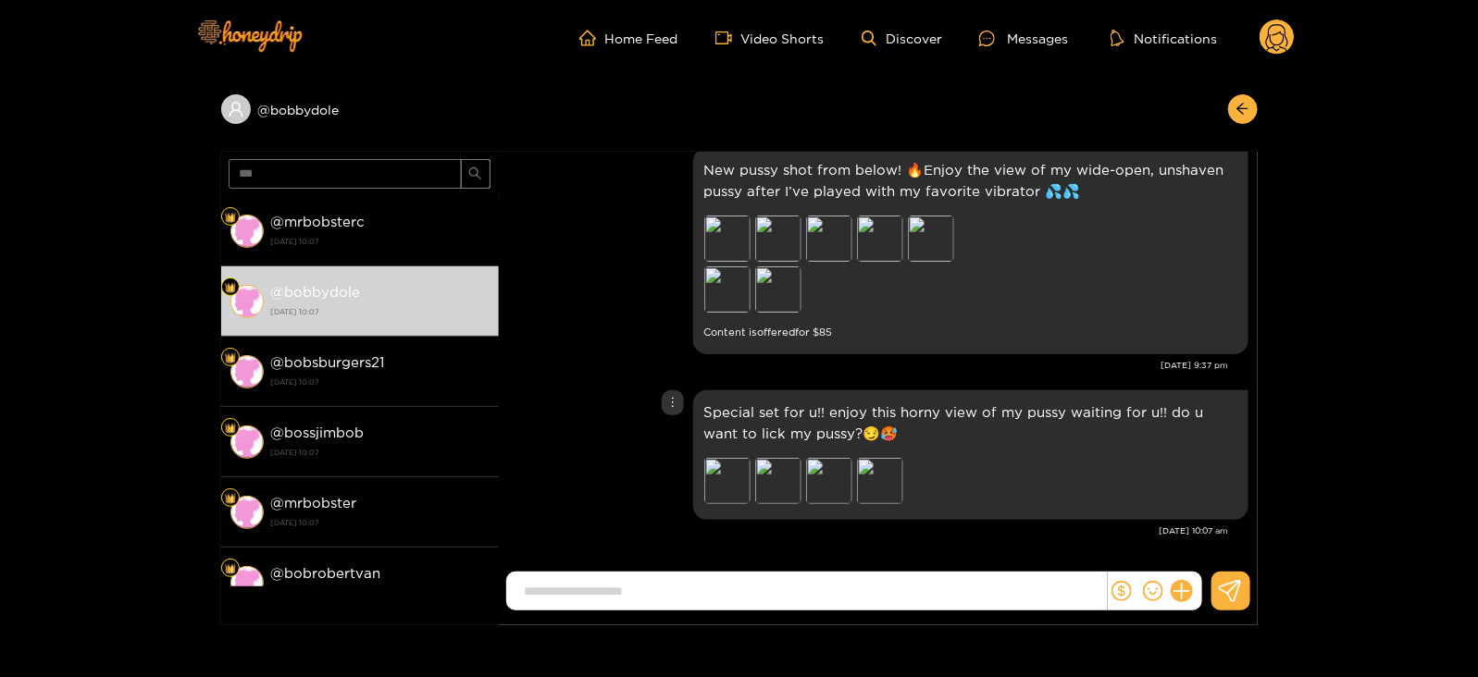
scroll to position [2484, 0]
click at [668, 427] on div "Unsend" at bounding box center [672, 440] width 60 height 30
click at [662, 435] on div "Unsend" at bounding box center [672, 439] width 45 height 19
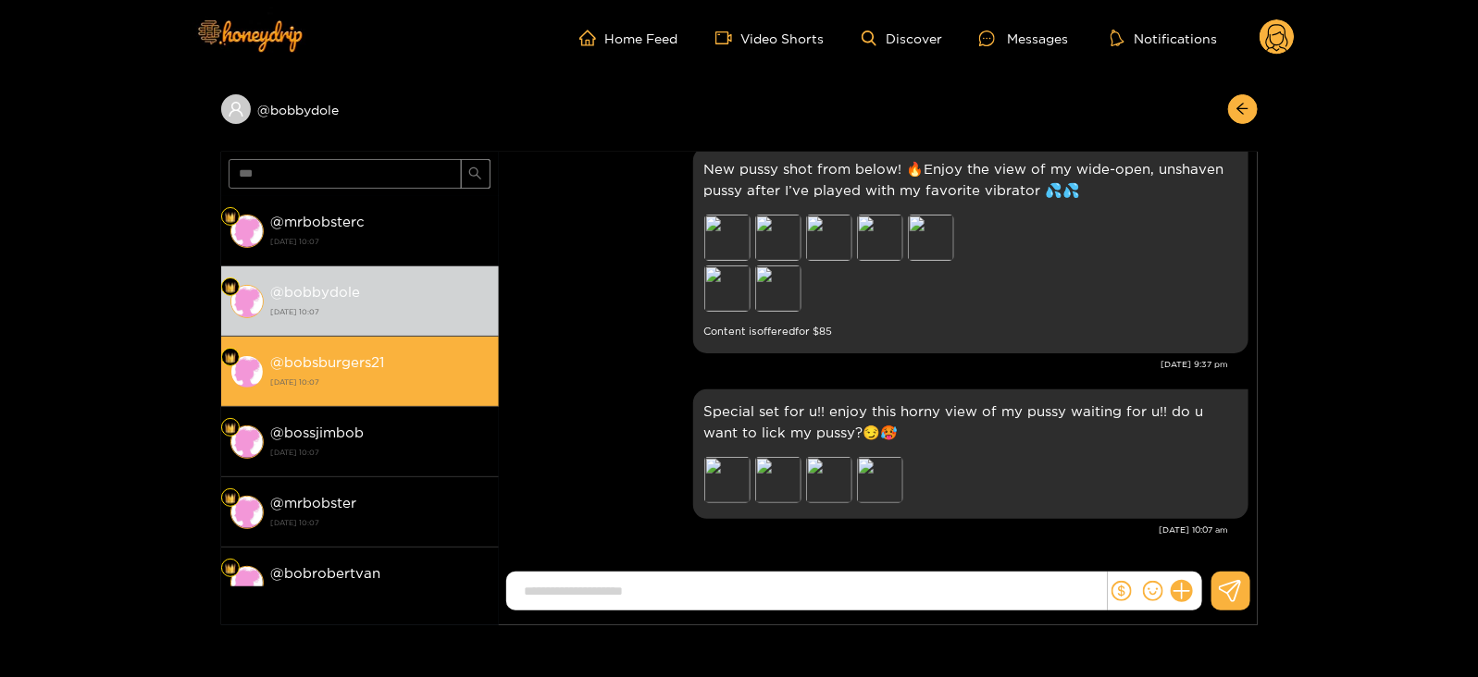
scroll to position [2318, 0]
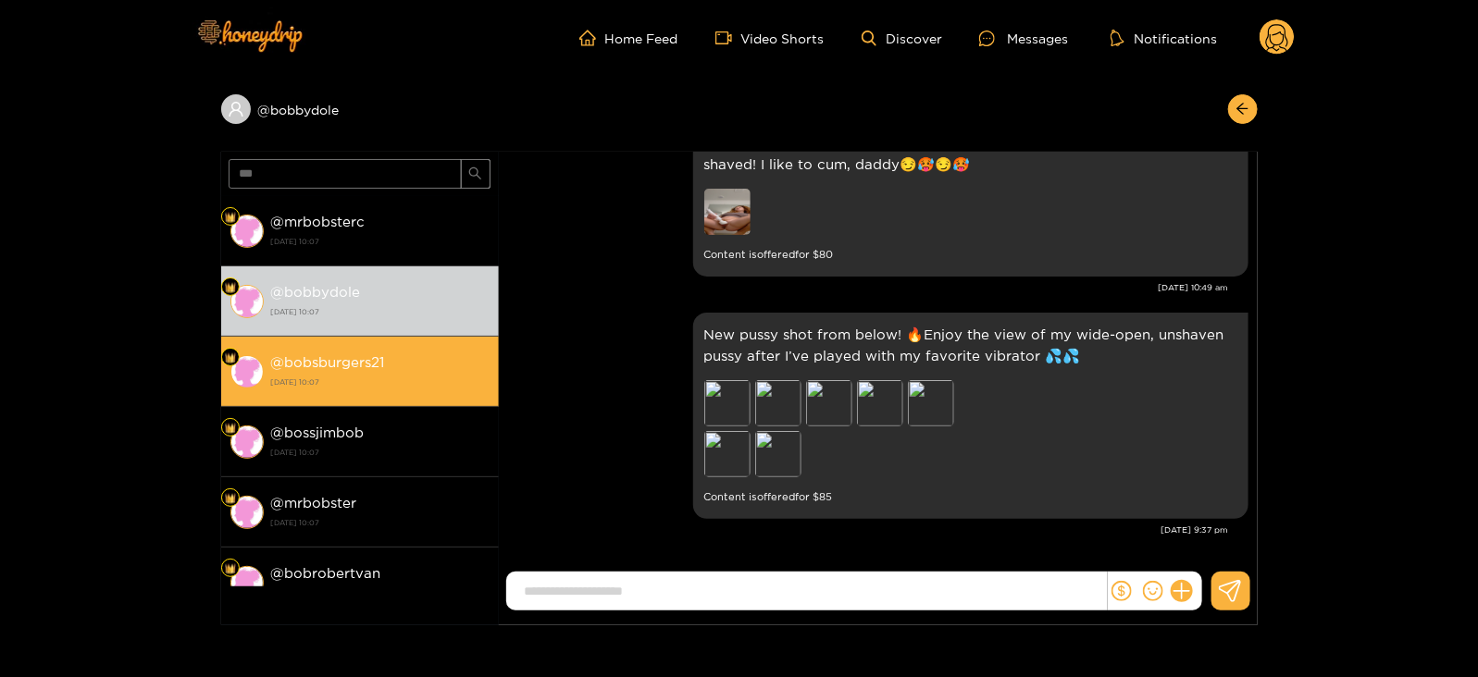
click at [384, 366] on strong "@ bobsburgers21" at bounding box center [328, 362] width 114 height 16
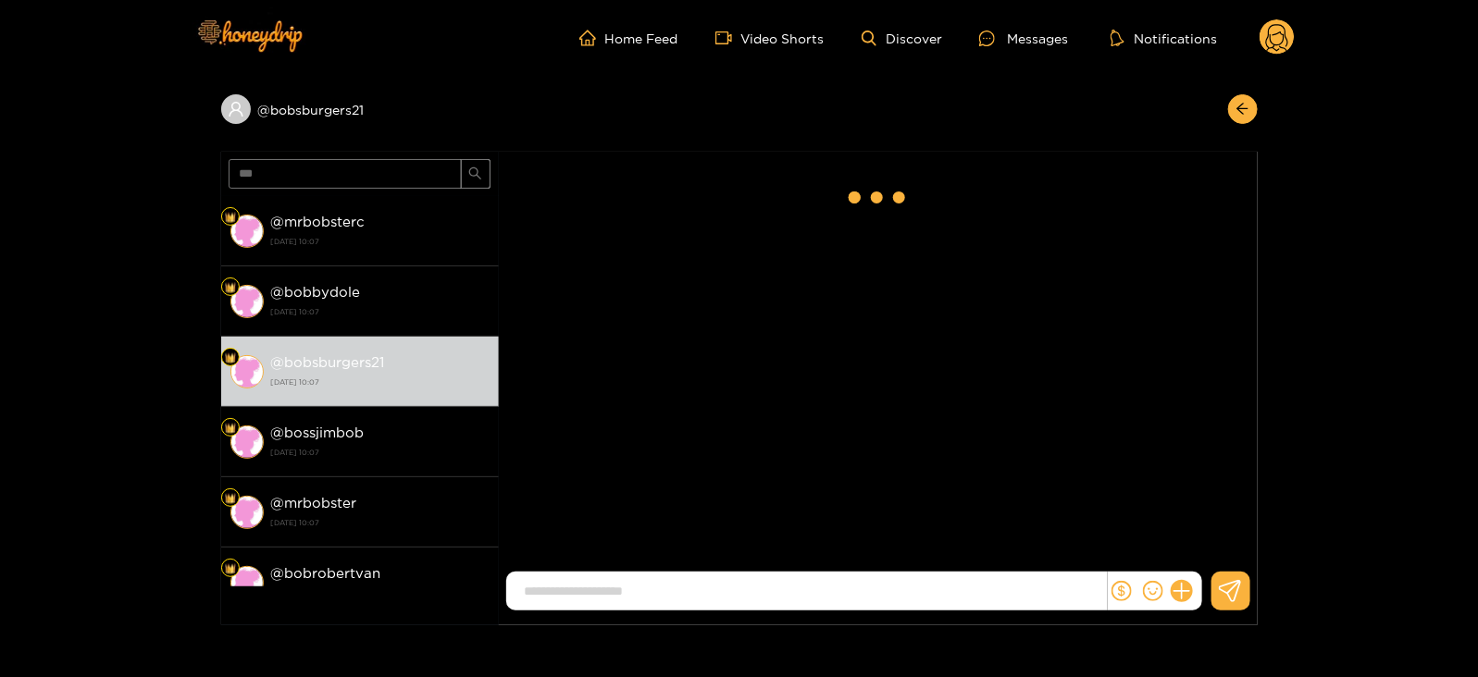
scroll to position [2484, 0]
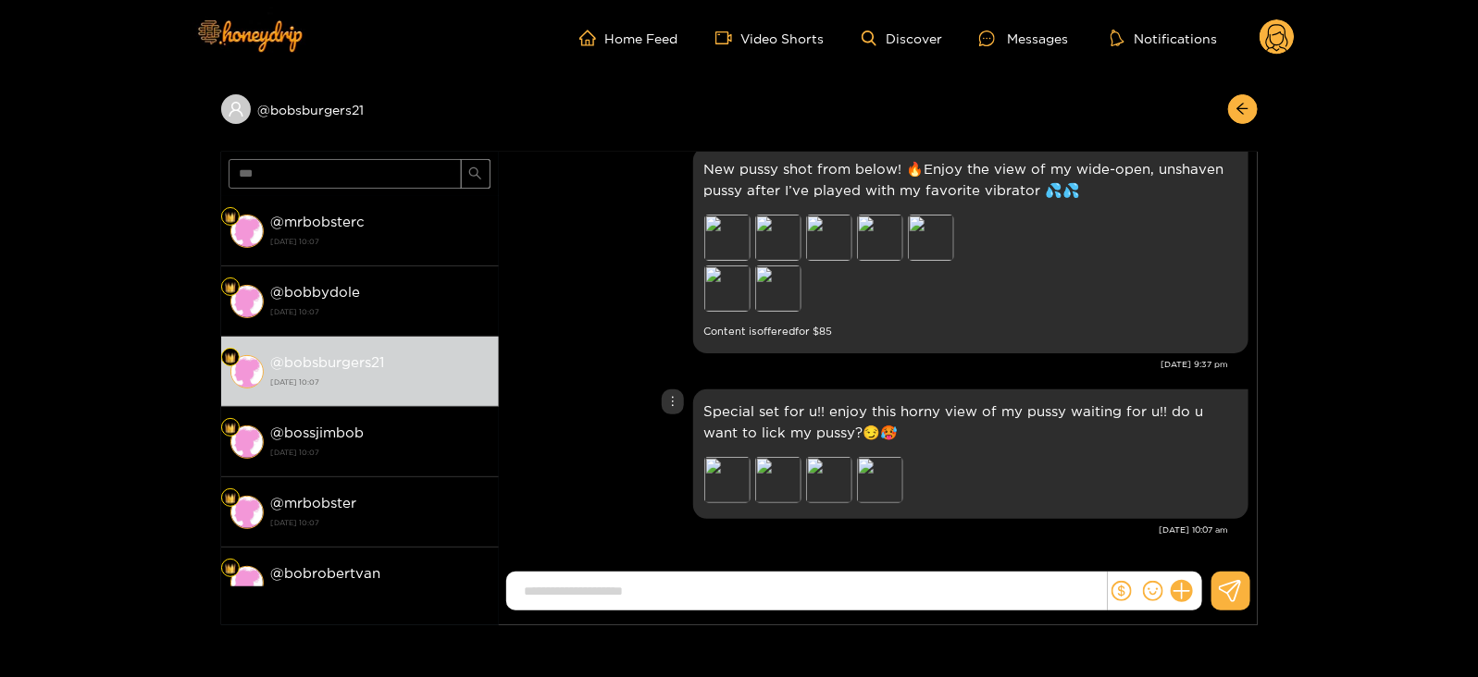
click at [662, 436] on div "Special set for u!! enjoy this horny view of my pussy waiting for u!! do u want…" at bounding box center [878, 454] width 740 height 139
click at [664, 448] on div "Unsend" at bounding box center [672, 439] width 45 height 19
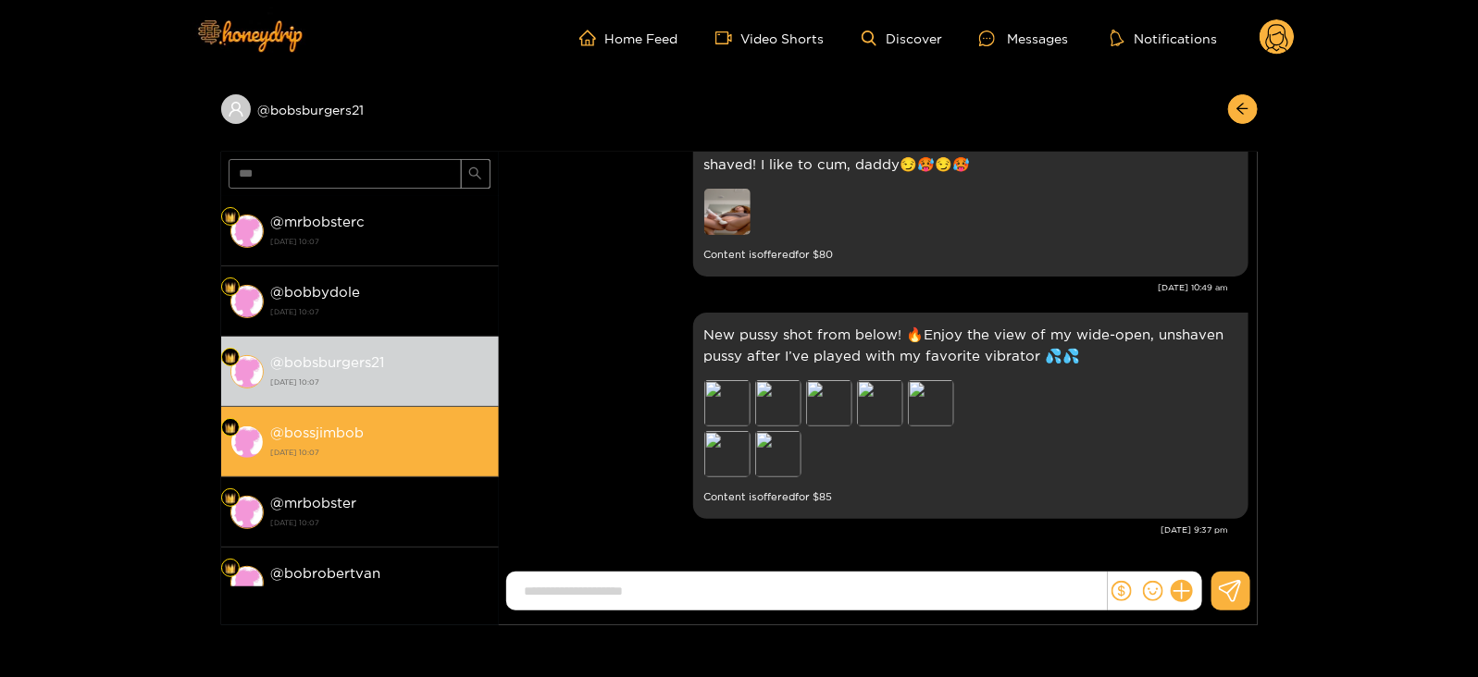
click at [429, 459] on strong "[DATE] 10:07" at bounding box center [380, 452] width 218 height 17
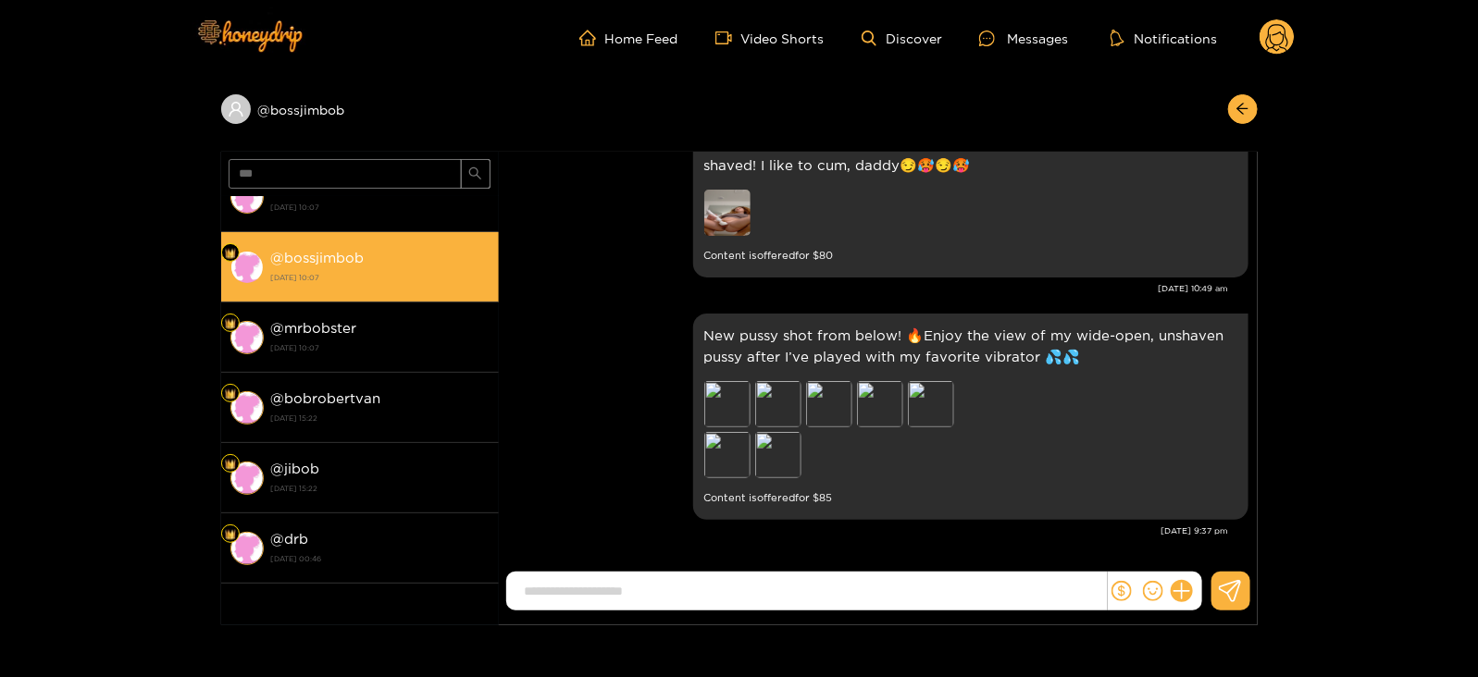
scroll to position [2412, 0]
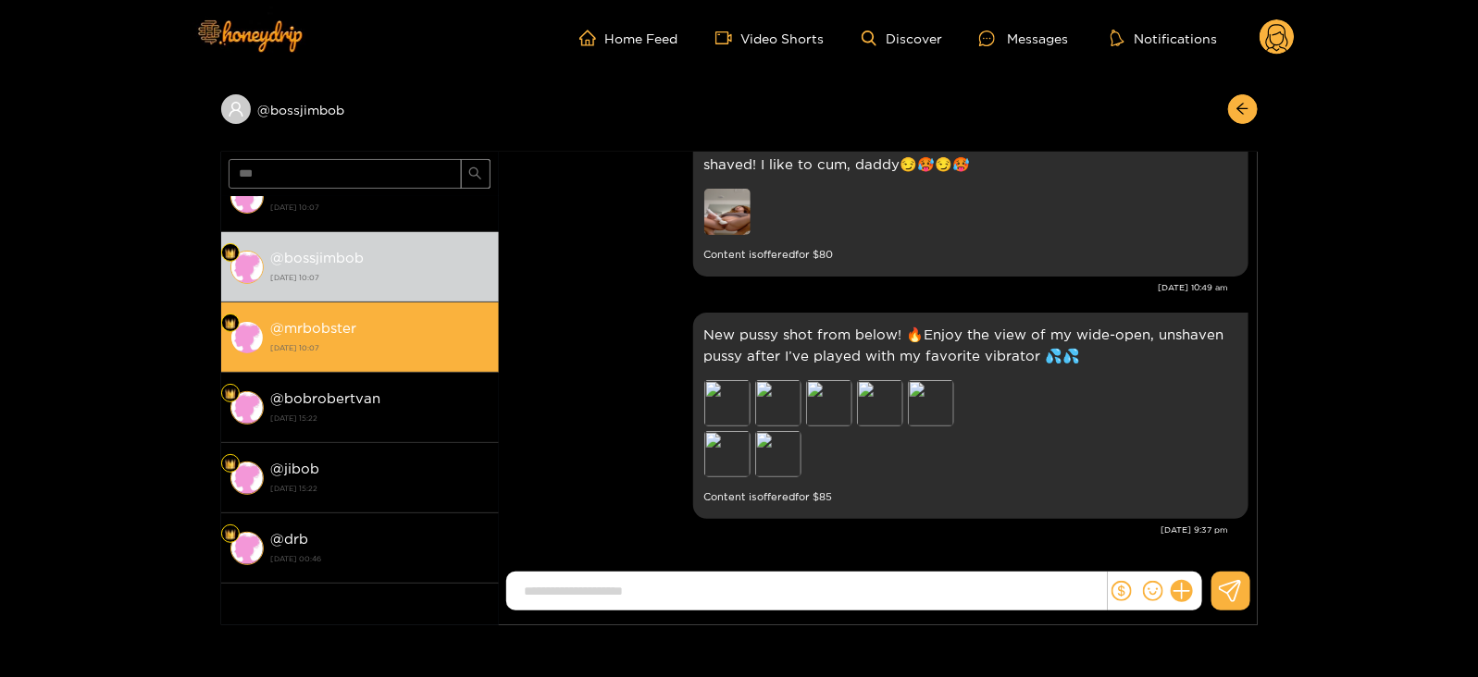
click at [400, 340] on strong "[DATE] 10:07" at bounding box center [380, 348] width 218 height 17
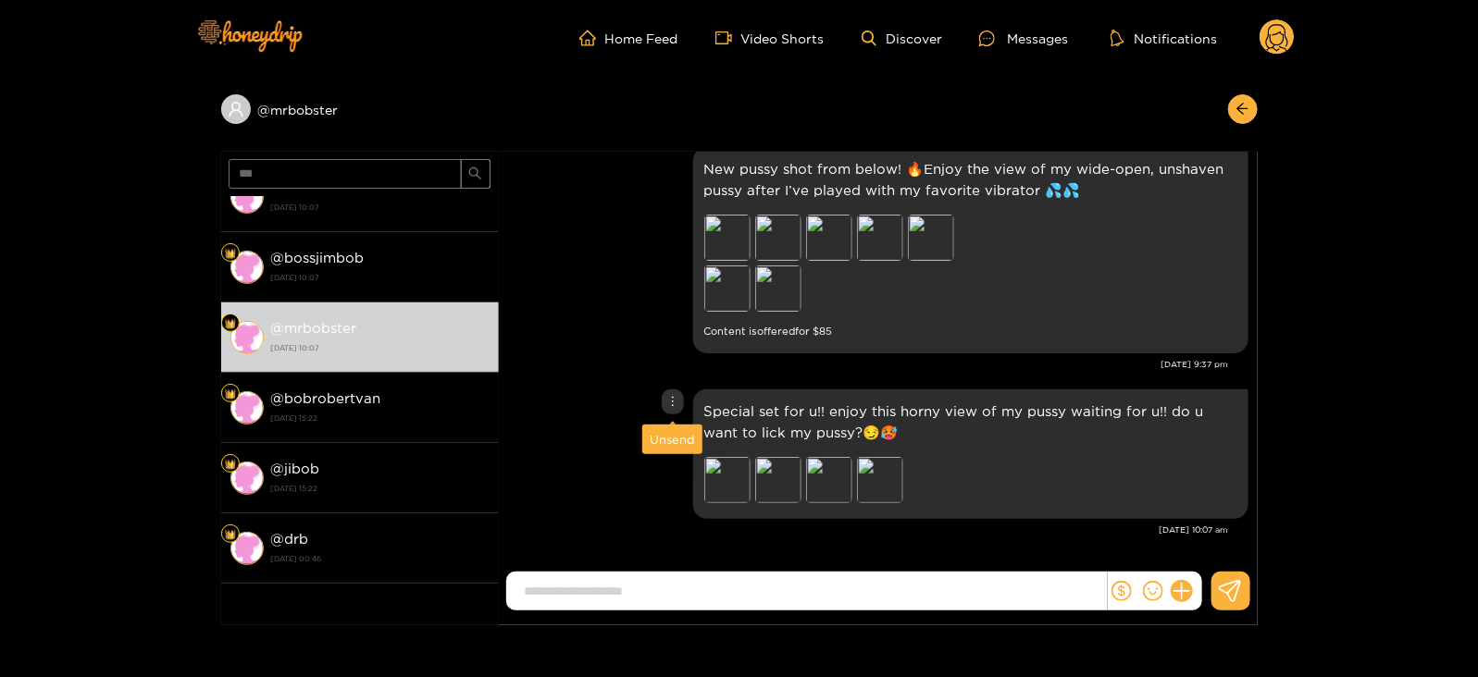
click at [650, 446] on div "Unsend" at bounding box center [672, 439] width 45 height 19
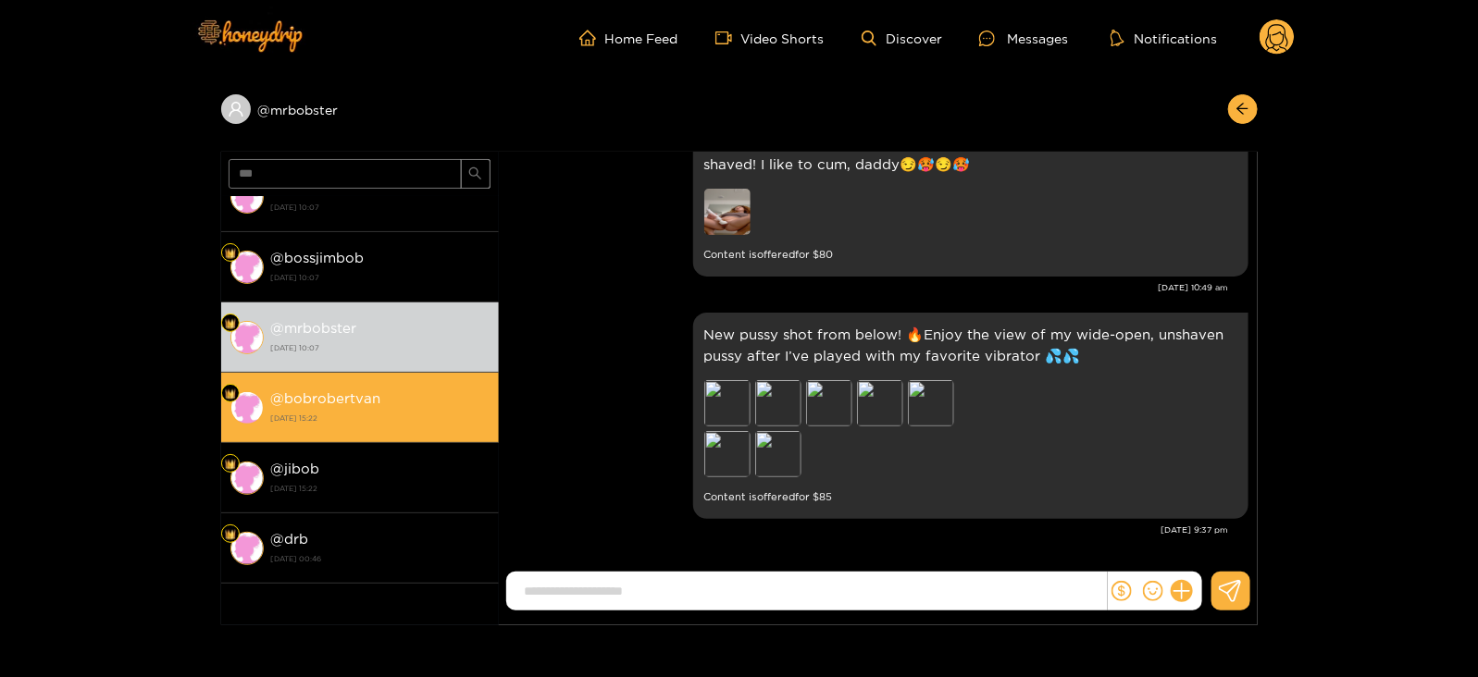
click at [326, 413] on strong "[DATE] 15:22" at bounding box center [380, 418] width 218 height 17
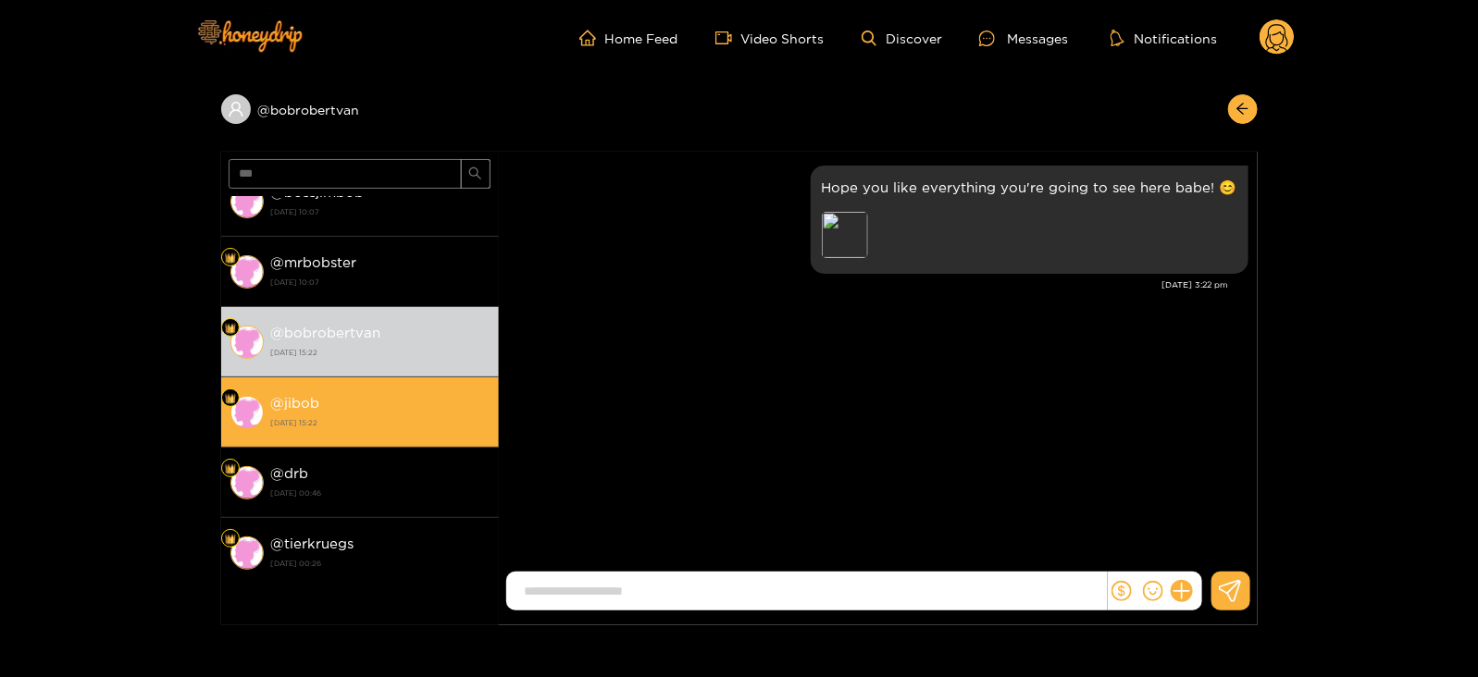
click at [278, 396] on strong "@ jibob" at bounding box center [295, 403] width 49 height 16
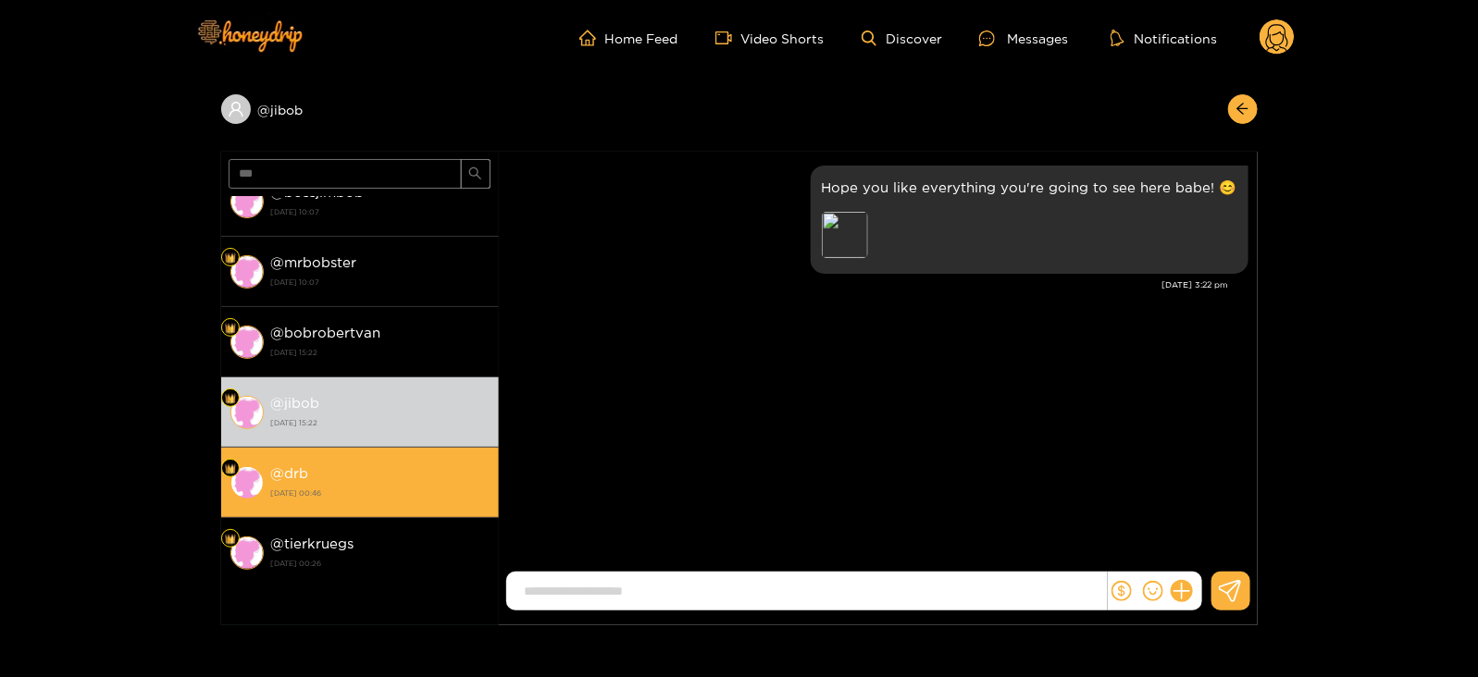
click at [329, 468] on div "@ drb [DATE] 00:46" at bounding box center [380, 483] width 218 height 42
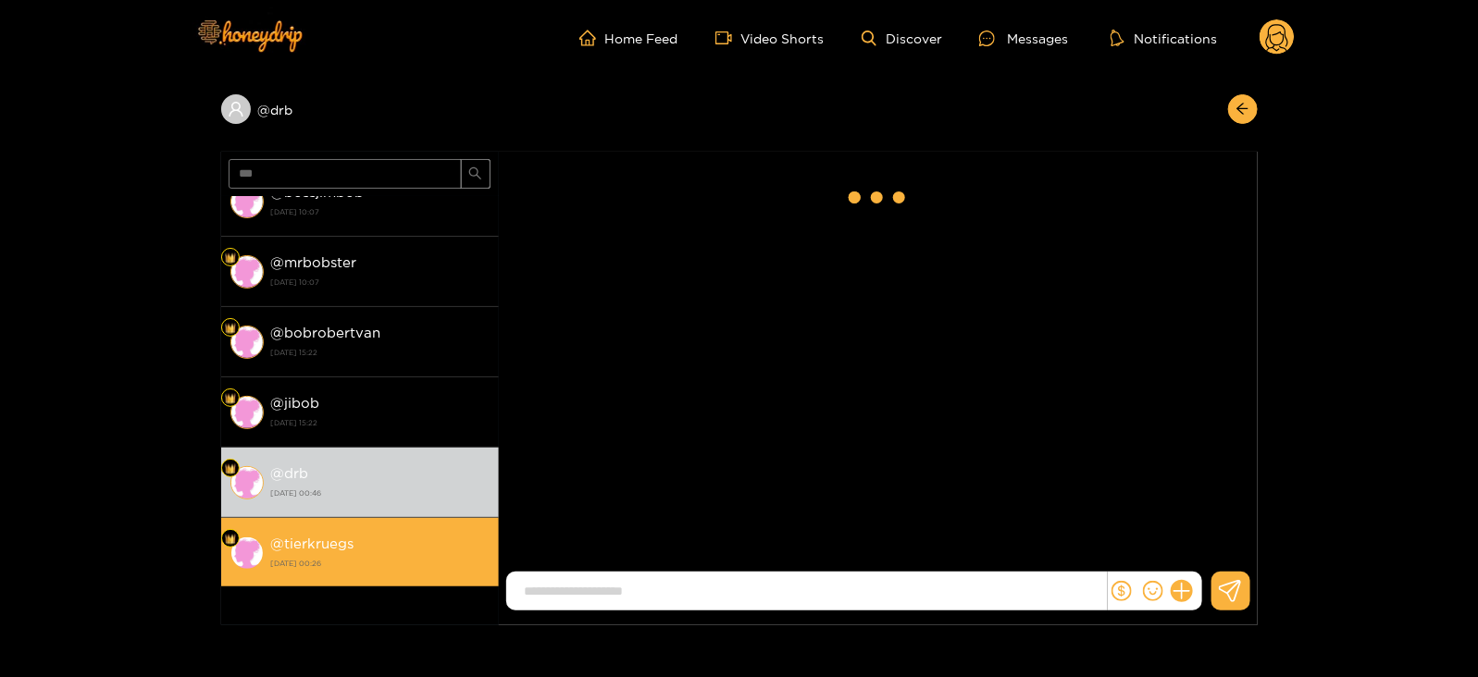
click at [344, 518] on li "@ tierkruegs [DATE] 00:26" at bounding box center [360, 553] width 278 height 70
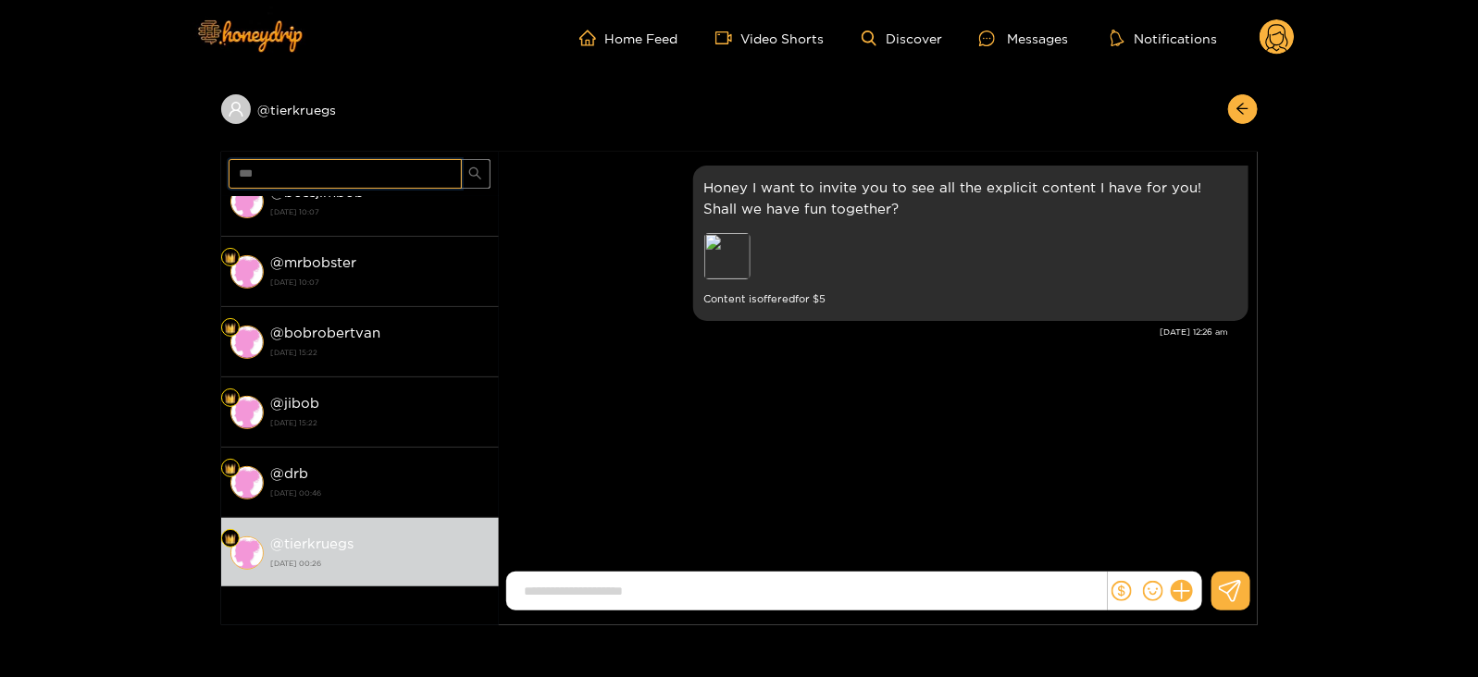
click at [278, 159] on input "***" at bounding box center [345, 174] width 233 height 30
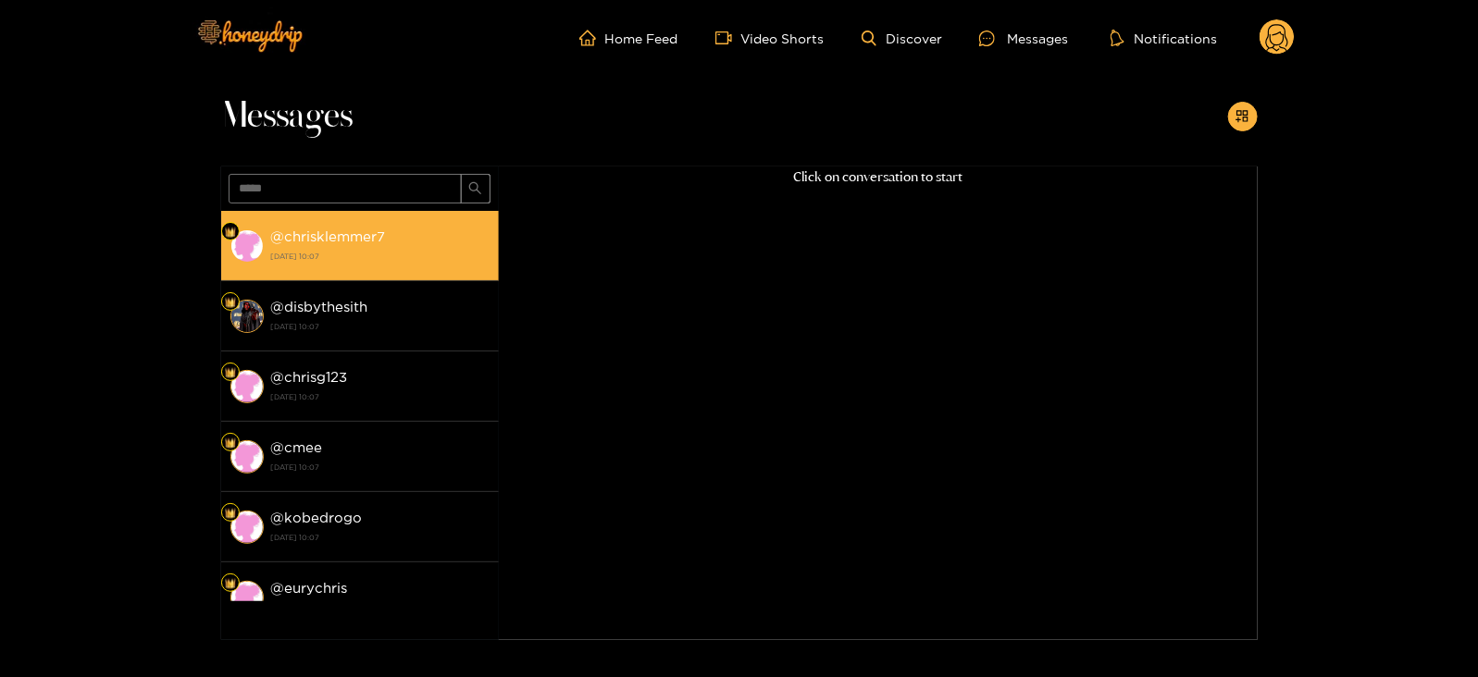
click at [280, 248] on strong "[DATE] 10:07" at bounding box center [380, 256] width 218 height 17
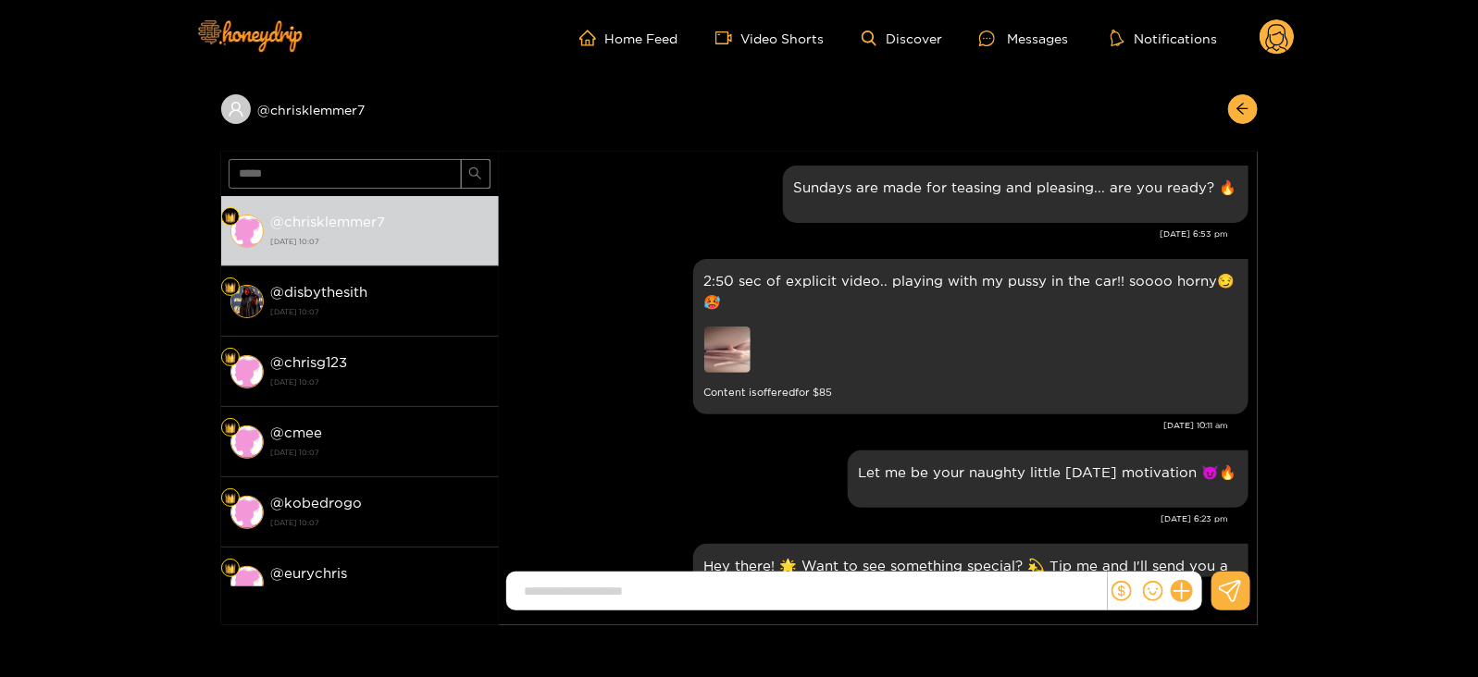
scroll to position [2484, 0]
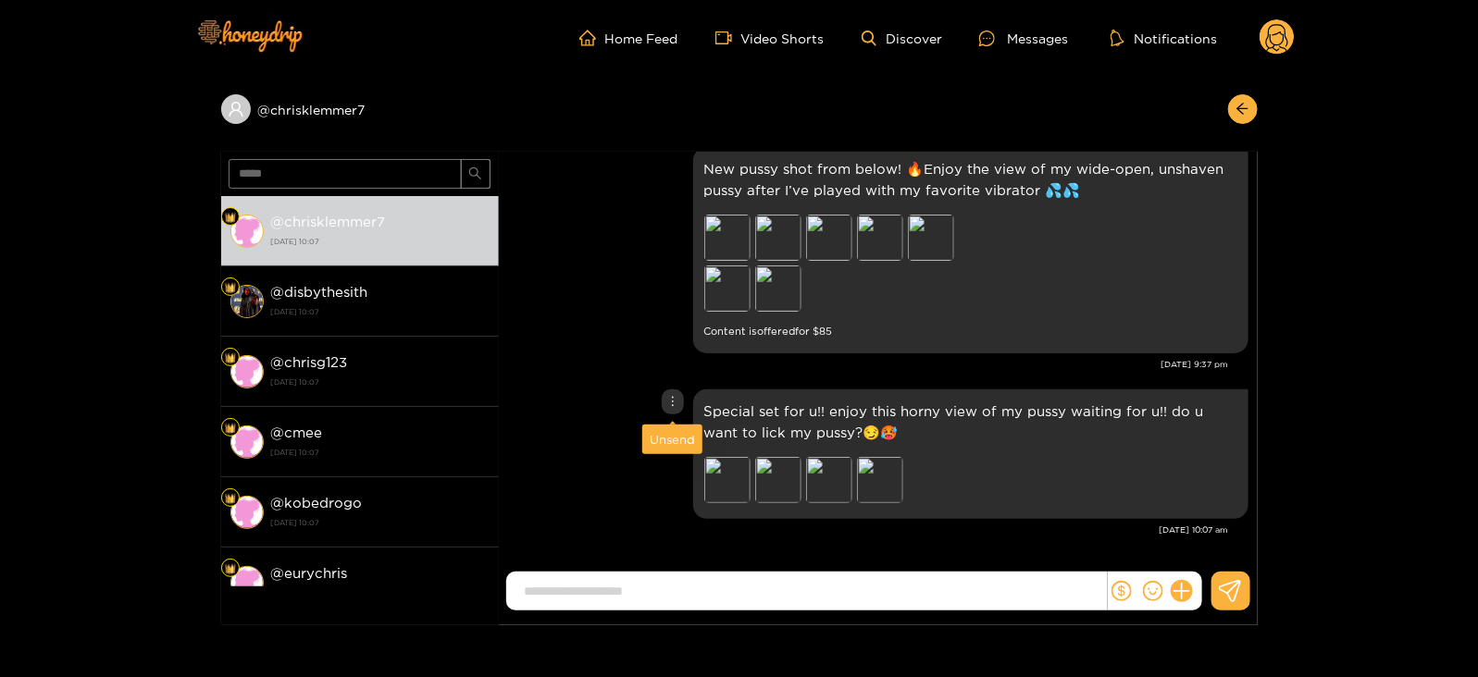
click at [665, 428] on div "Unsend" at bounding box center [672, 440] width 60 height 30
click at [660, 442] on div "Unsend" at bounding box center [672, 439] width 45 height 19
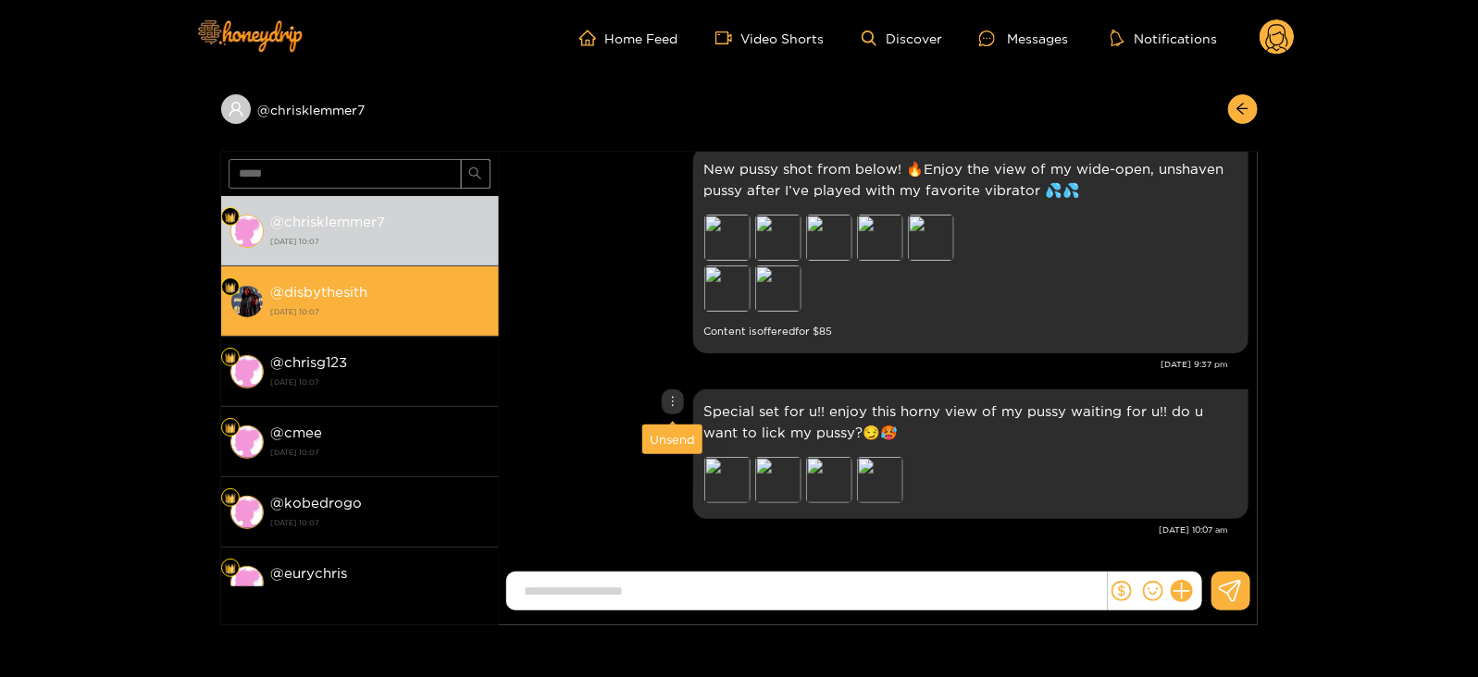
scroll to position [2318, 0]
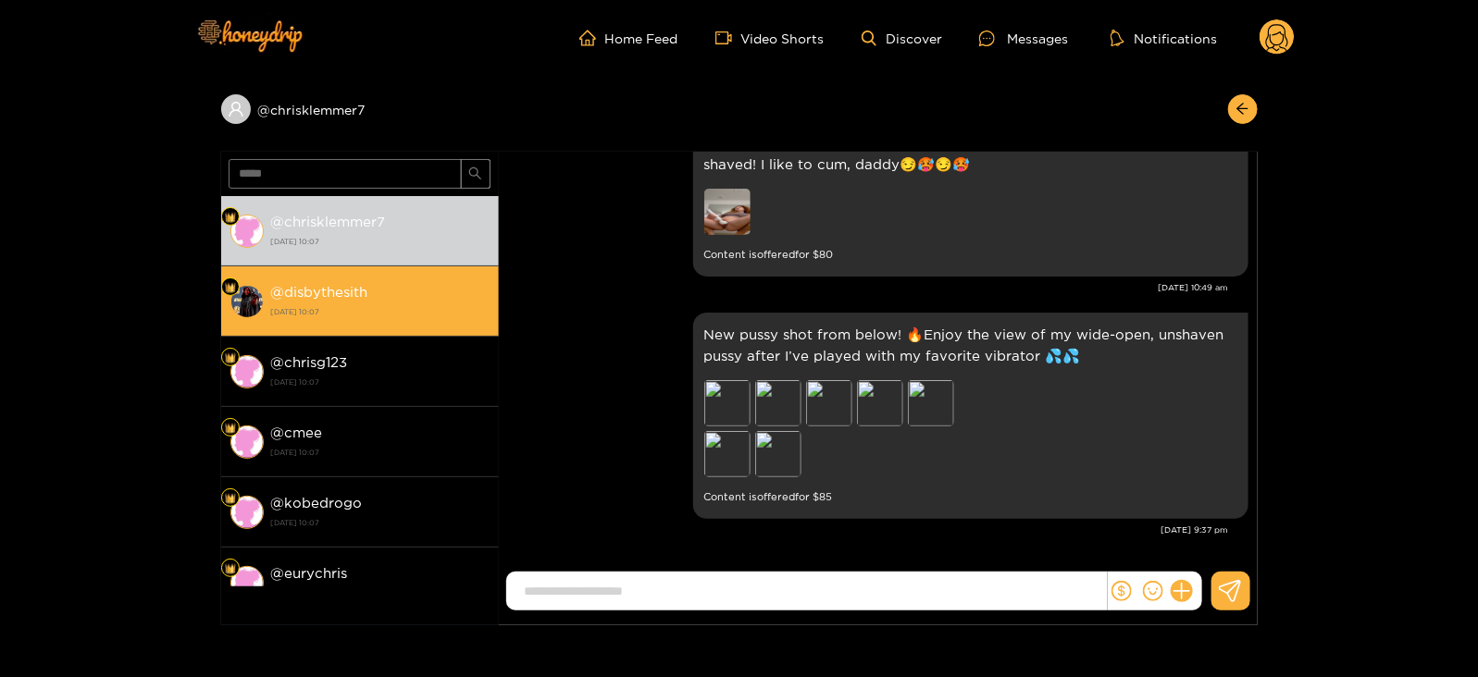
click at [347, 316] on strong "[DATE] 10:07" at bounding box center [380, 312] width 218 height 17
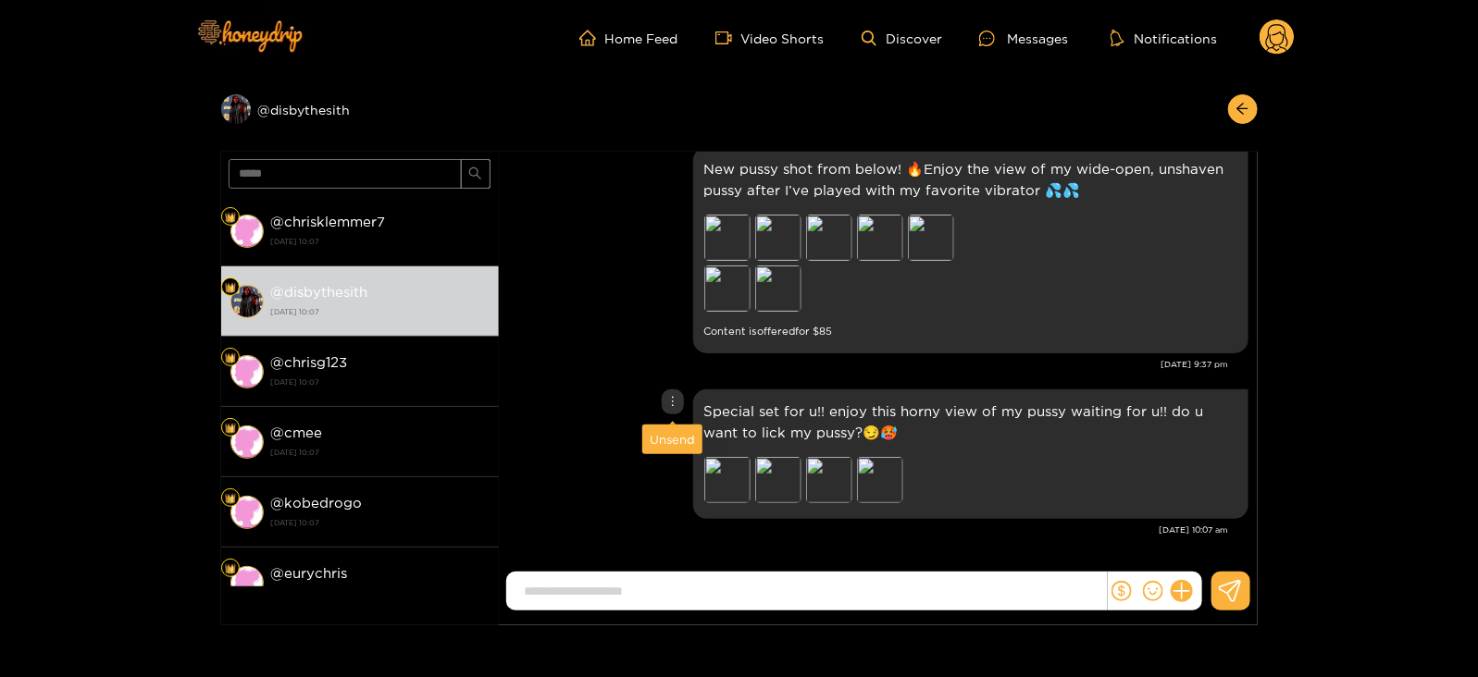
click at [668, 440] on div "Unsend" at bounding box center [672, 439] width 45 height 19
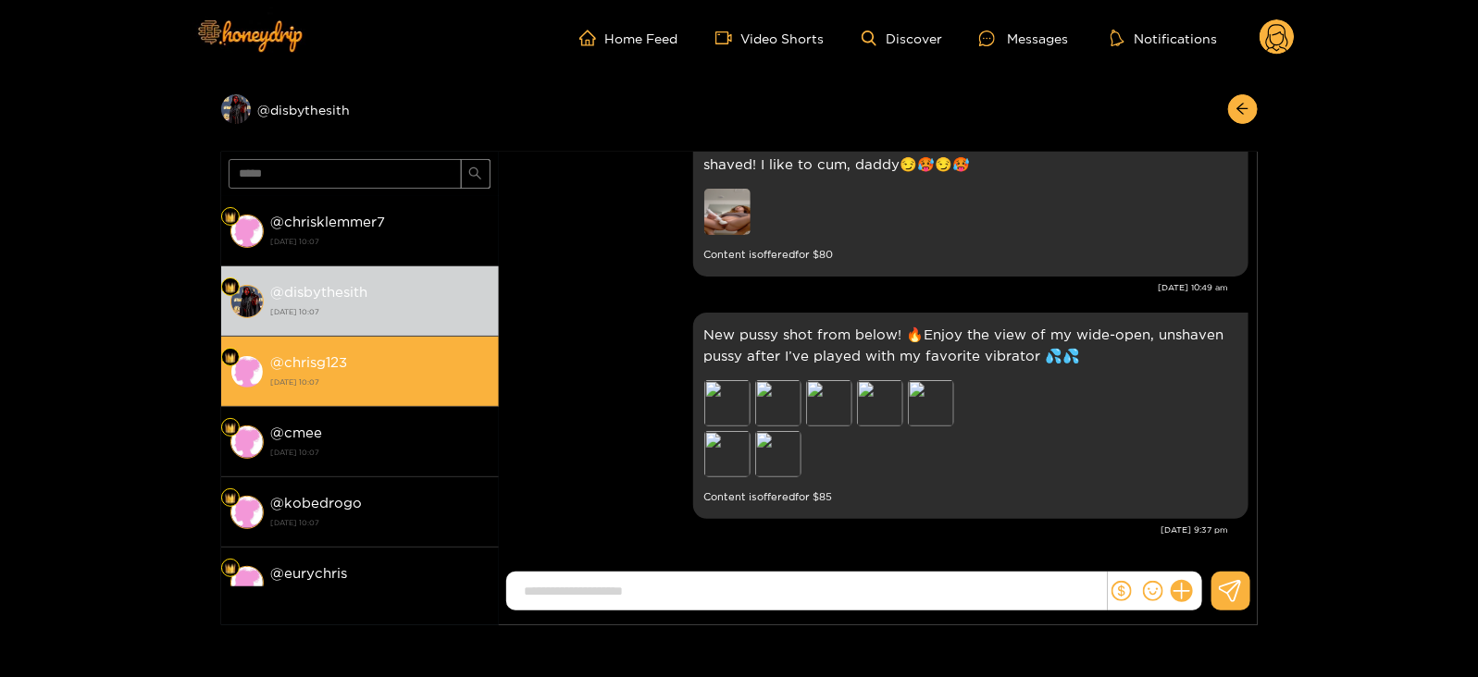
click at [417, 401] on li "@ chrisg123 [DATE] 10:07" at bounding box center [360, 372] width 278 height 70
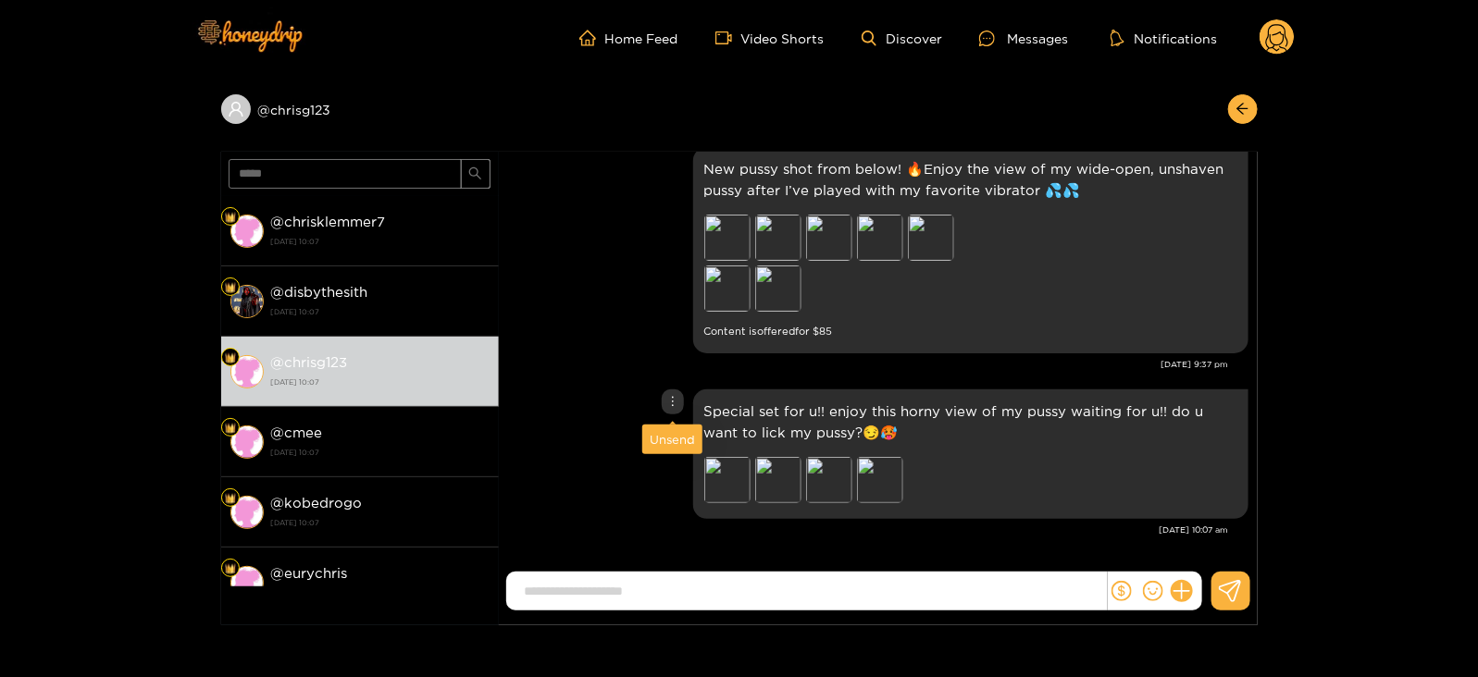
click at [665, 437] on div "Unsend" at bounding box center [672, 439] width 45 height 19
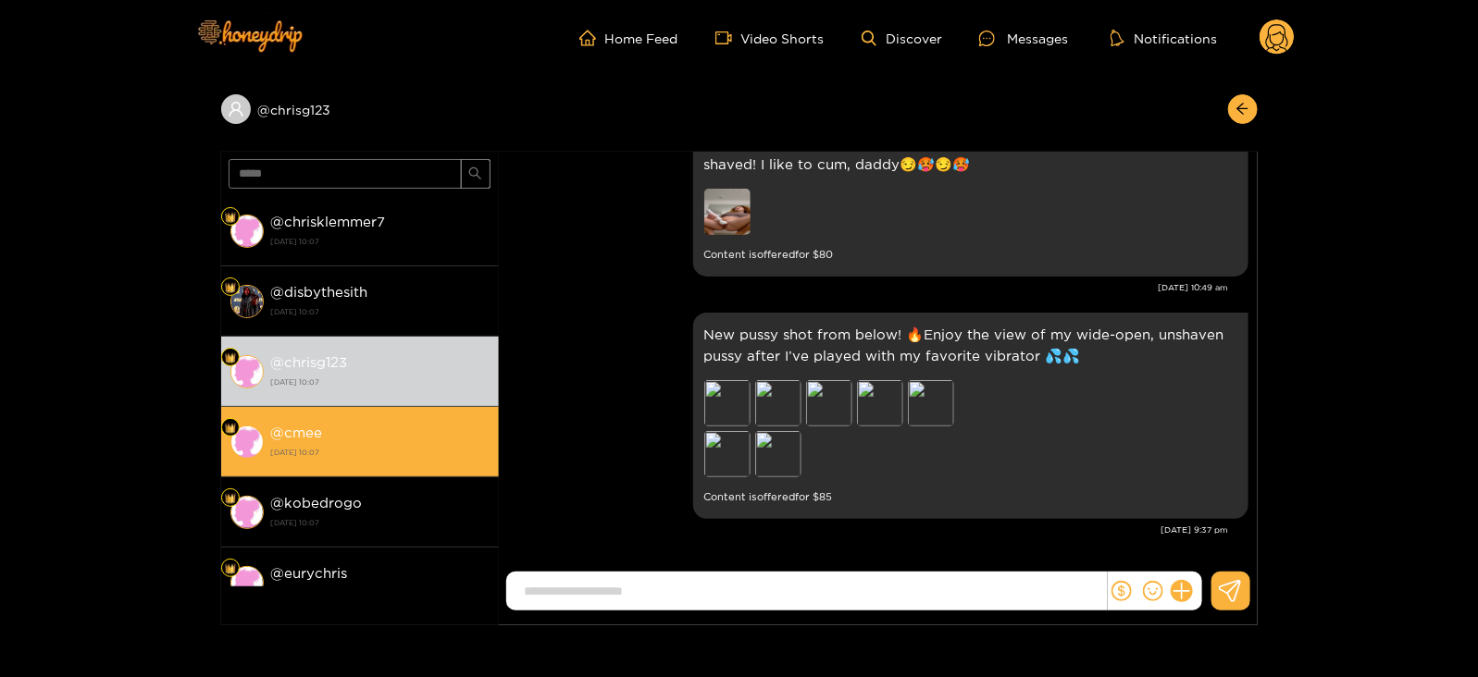
click at [354, 474] on li "@ cmee [DATE] 10:07" at bounding box center [360, 442] width 278 height 70
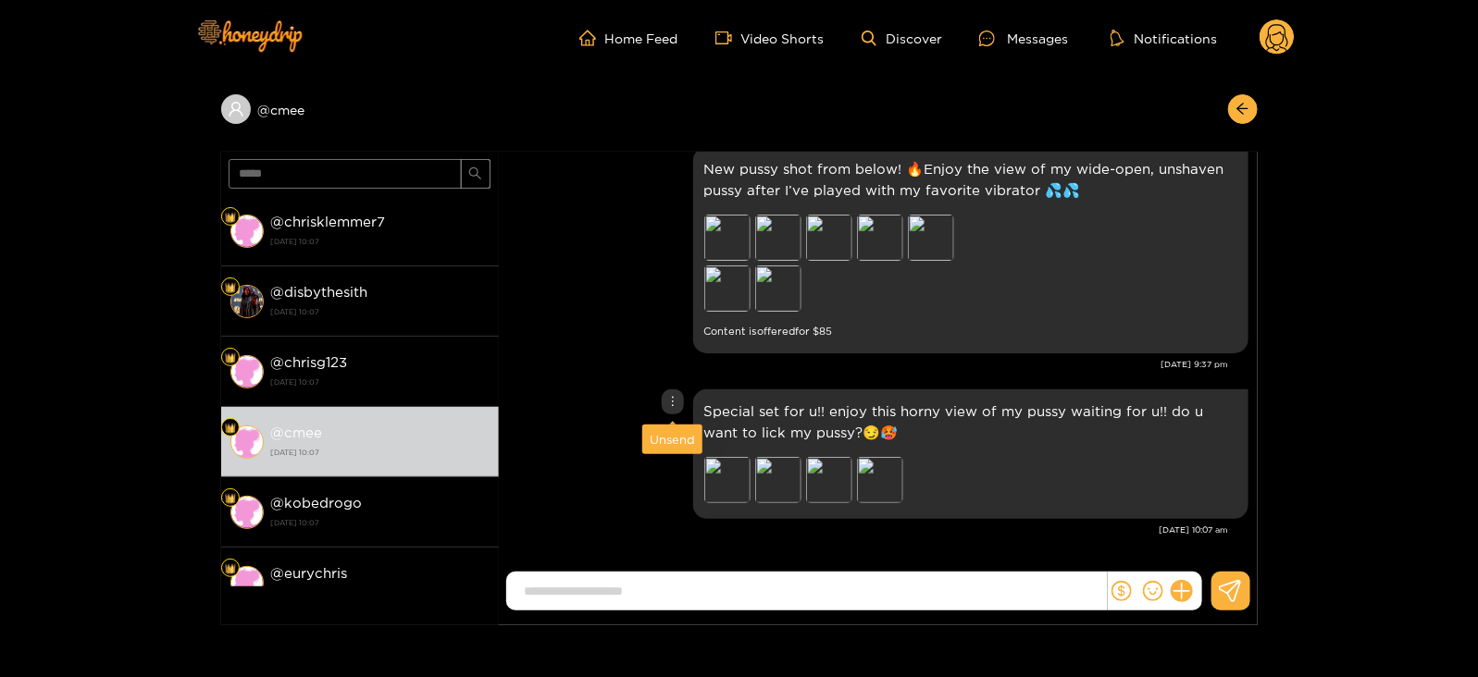
click at [669, 440] on div "Unsend" at bounding box center [672, 439] width 45 height 19
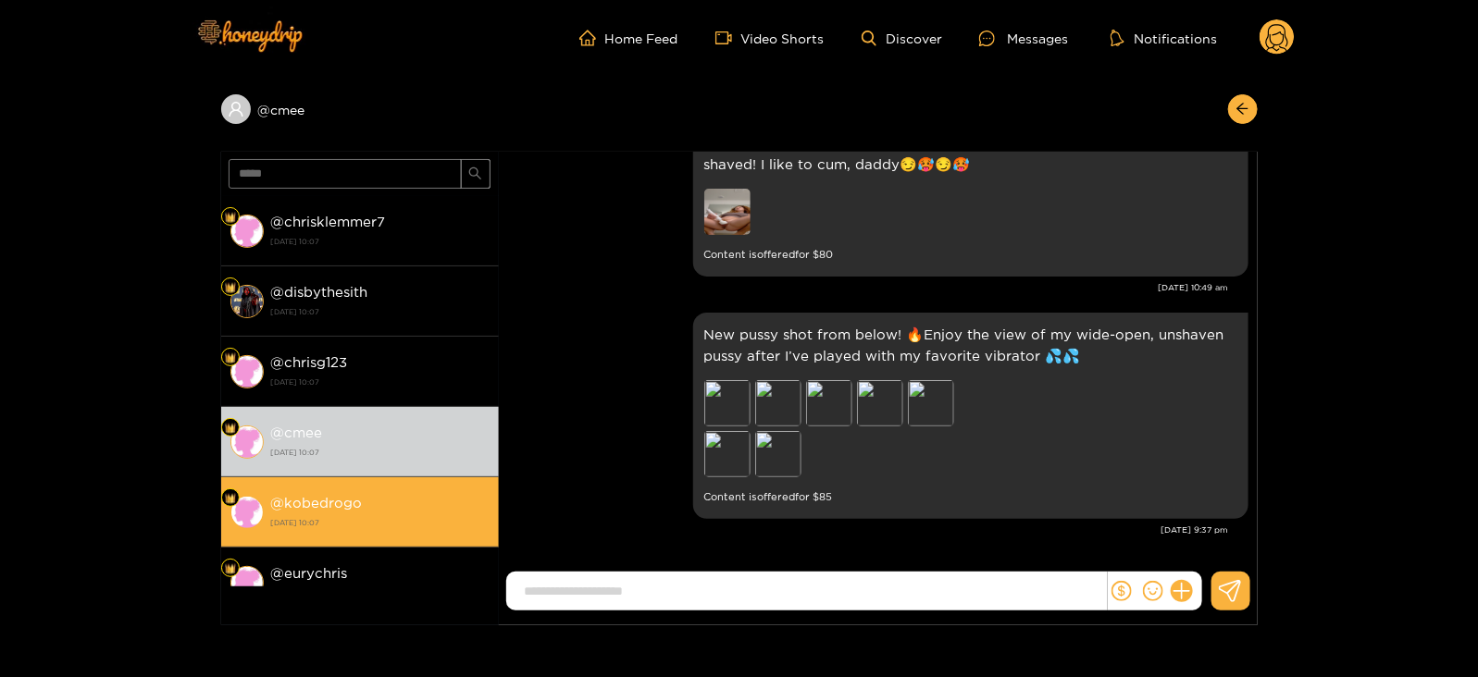
click at [409, 506] on div "@ kobedrogo [DATE] 10:07" at bounding box center [380, 512] width 218 height 42
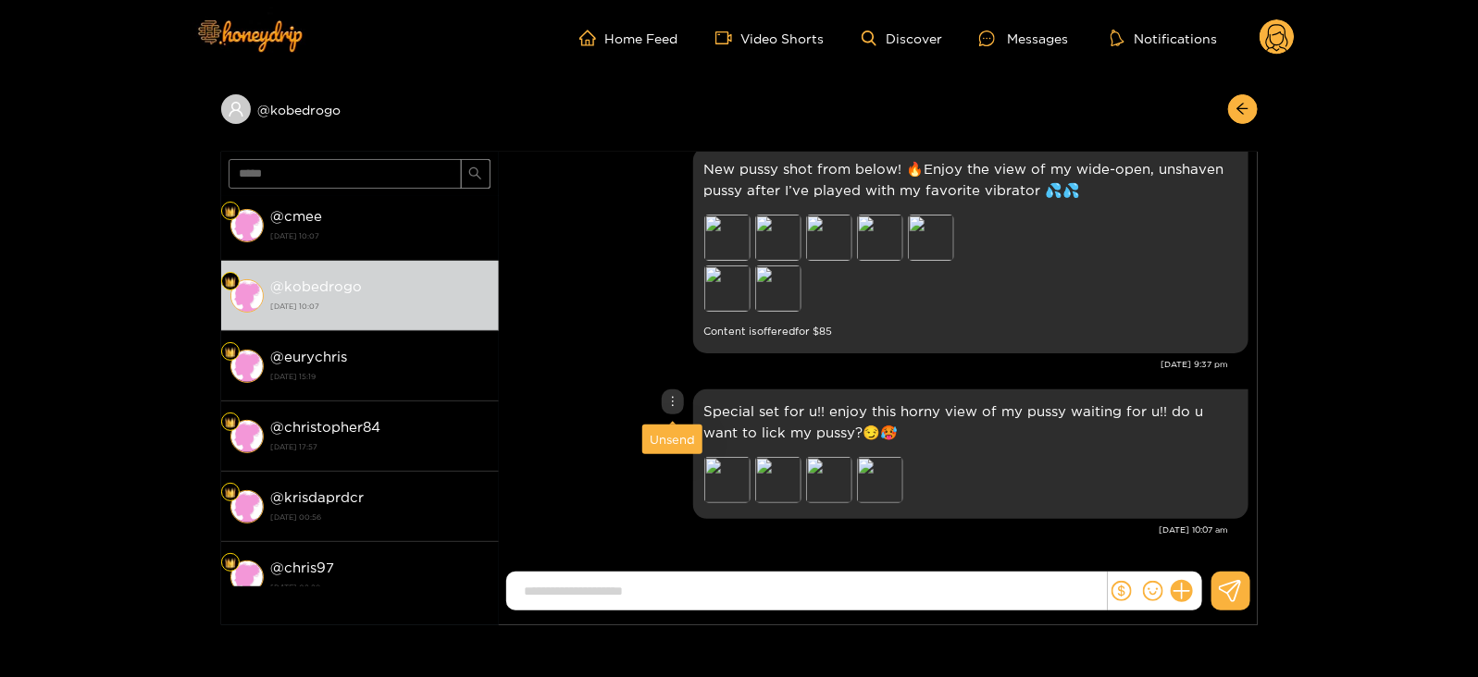
click at [676, 436] on div "Unsend" at bounding box center [672, 439] width 45 height 19
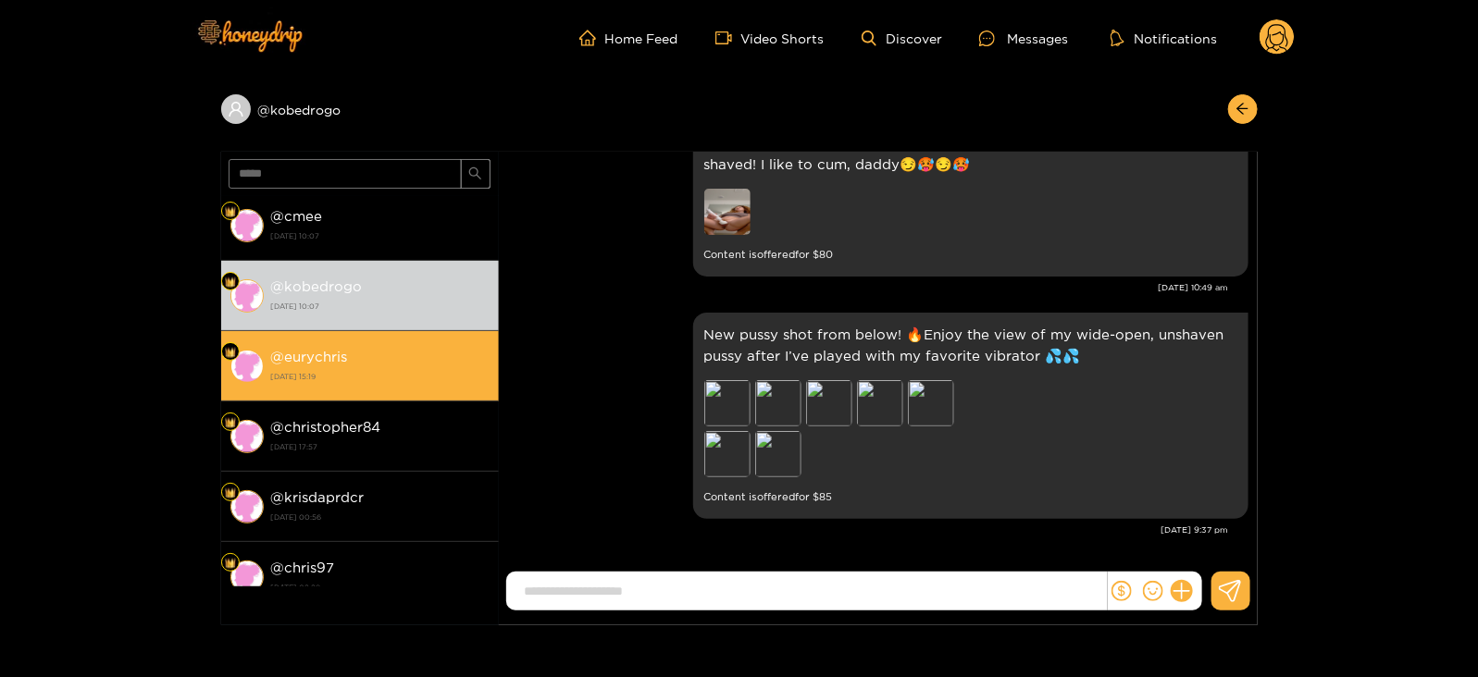
click at [385, 370] on strong "[DATE] 15:19" at bounding box center [380, 376] width 218 height 17
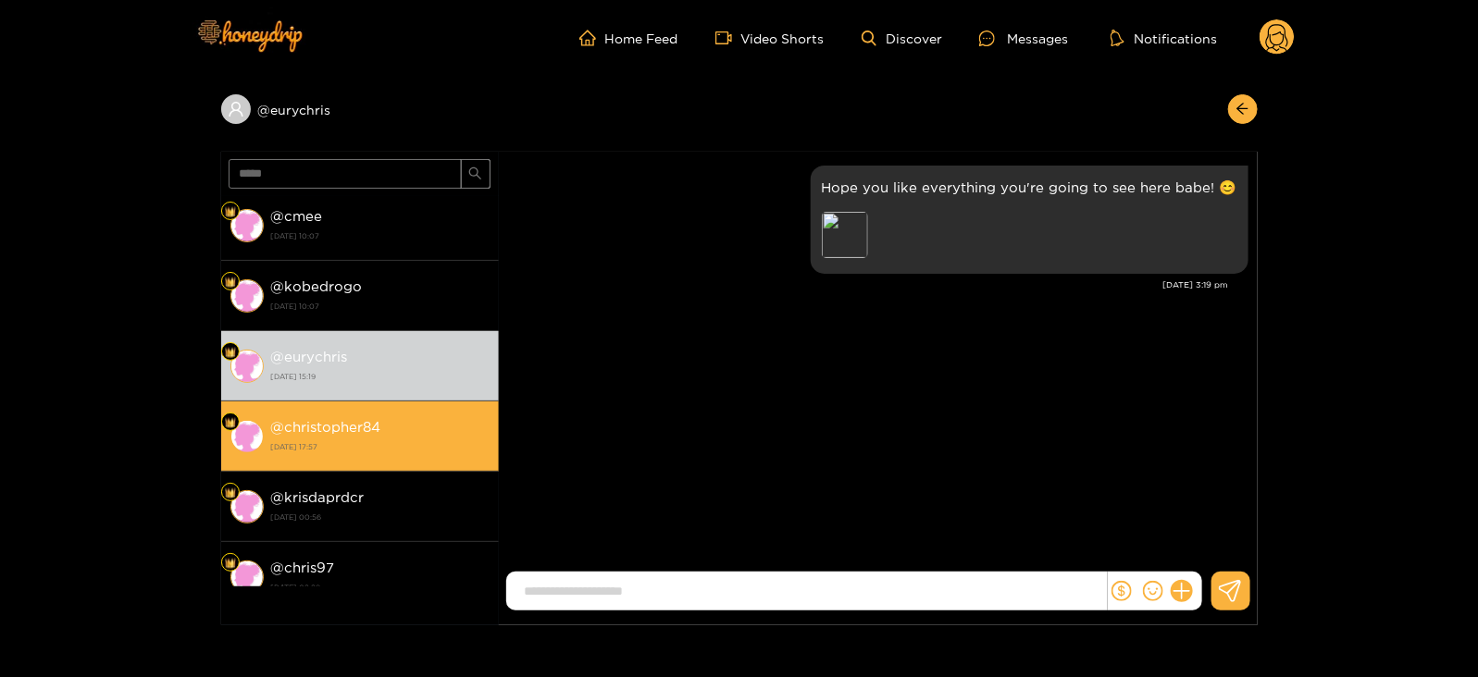
click at [383, 429] on div "@ christopher84 [DATE] 17:57" at bounding box center [380, 437] width 218 height 42
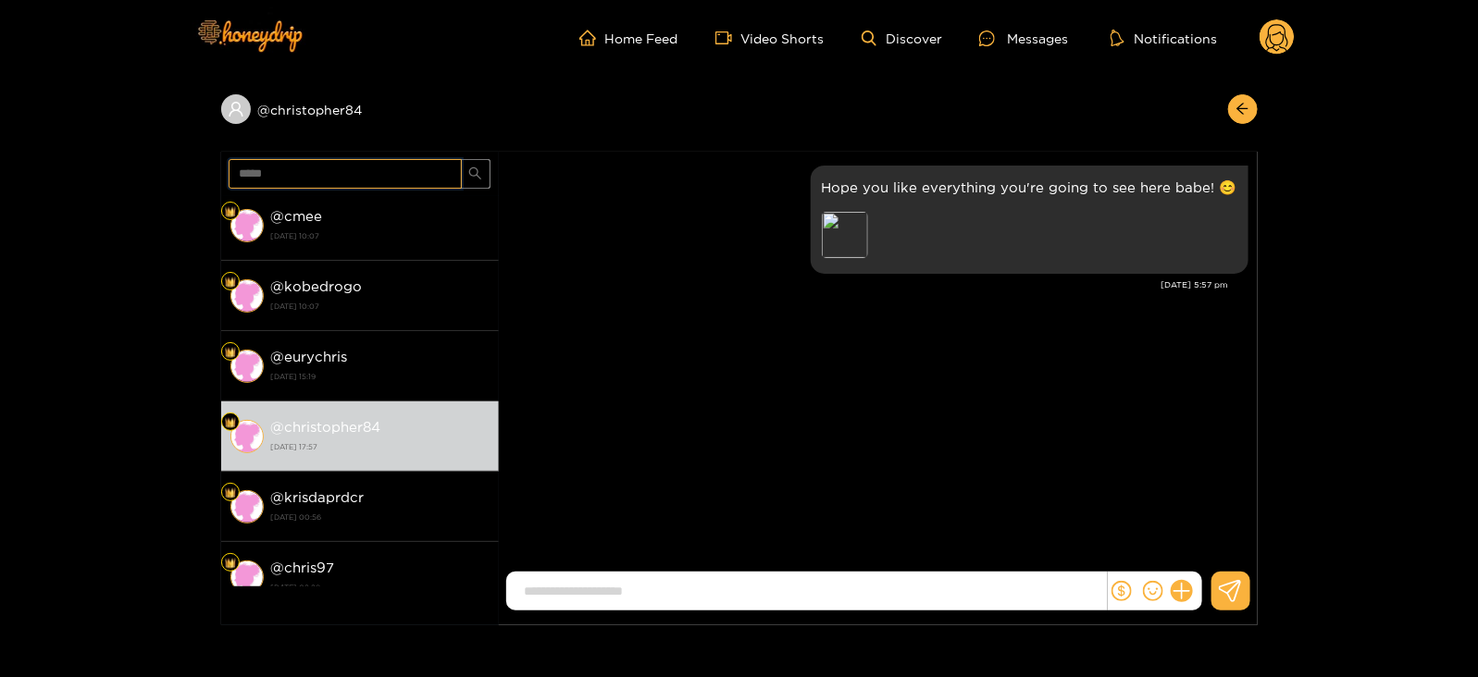
click at [274, 165] on input "*****" at bounding box center [345, 174] width 233 height 30
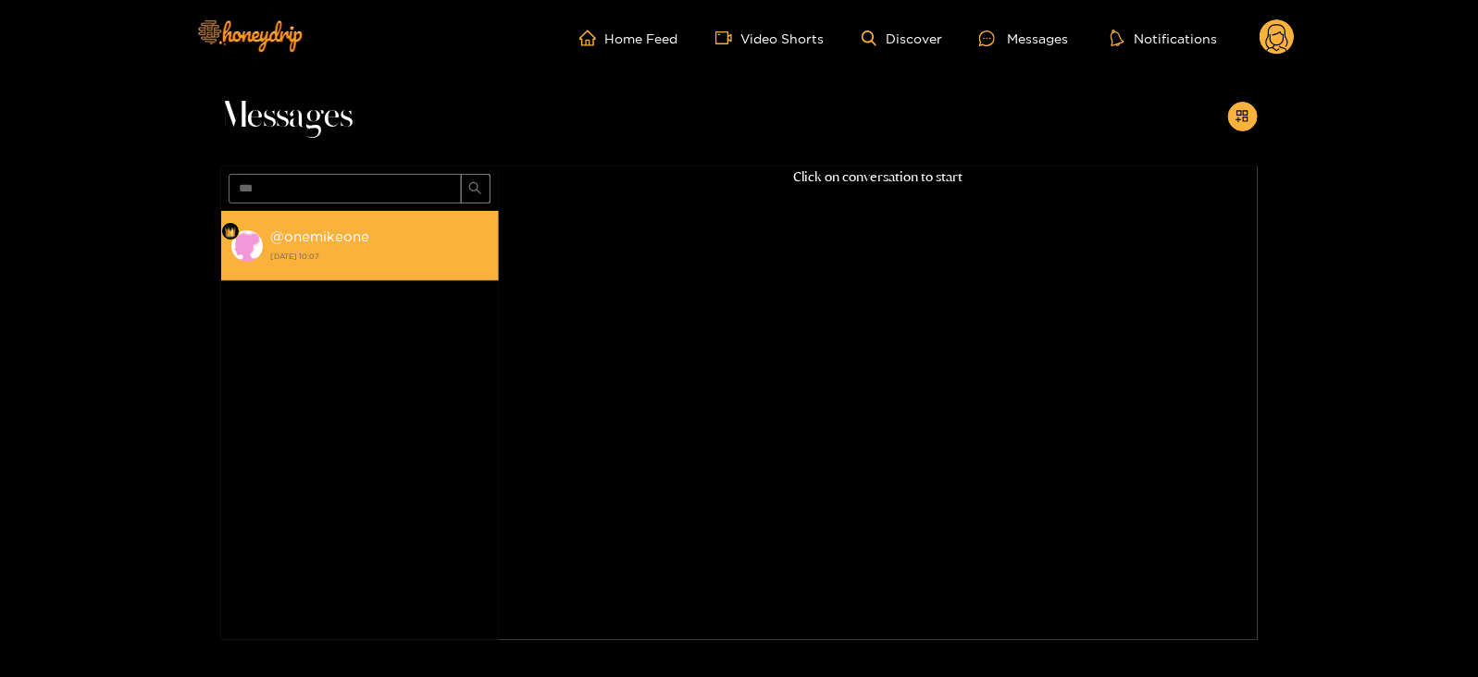
click at [274, 234] on strong "@ onemikeone" at bounding box center [320, 237] width 99 height 16
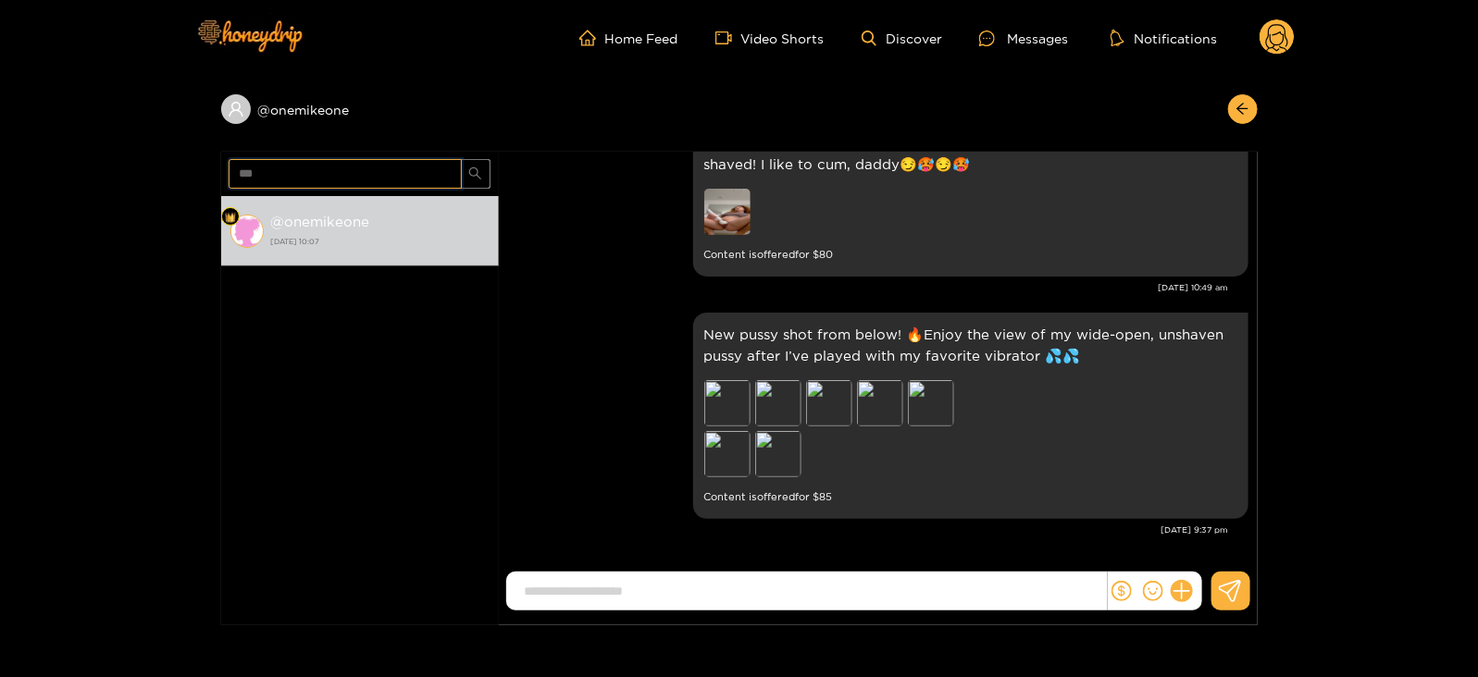
click at [346, 180] on input "***" at bounding box center [345, 174] width 233 height 30
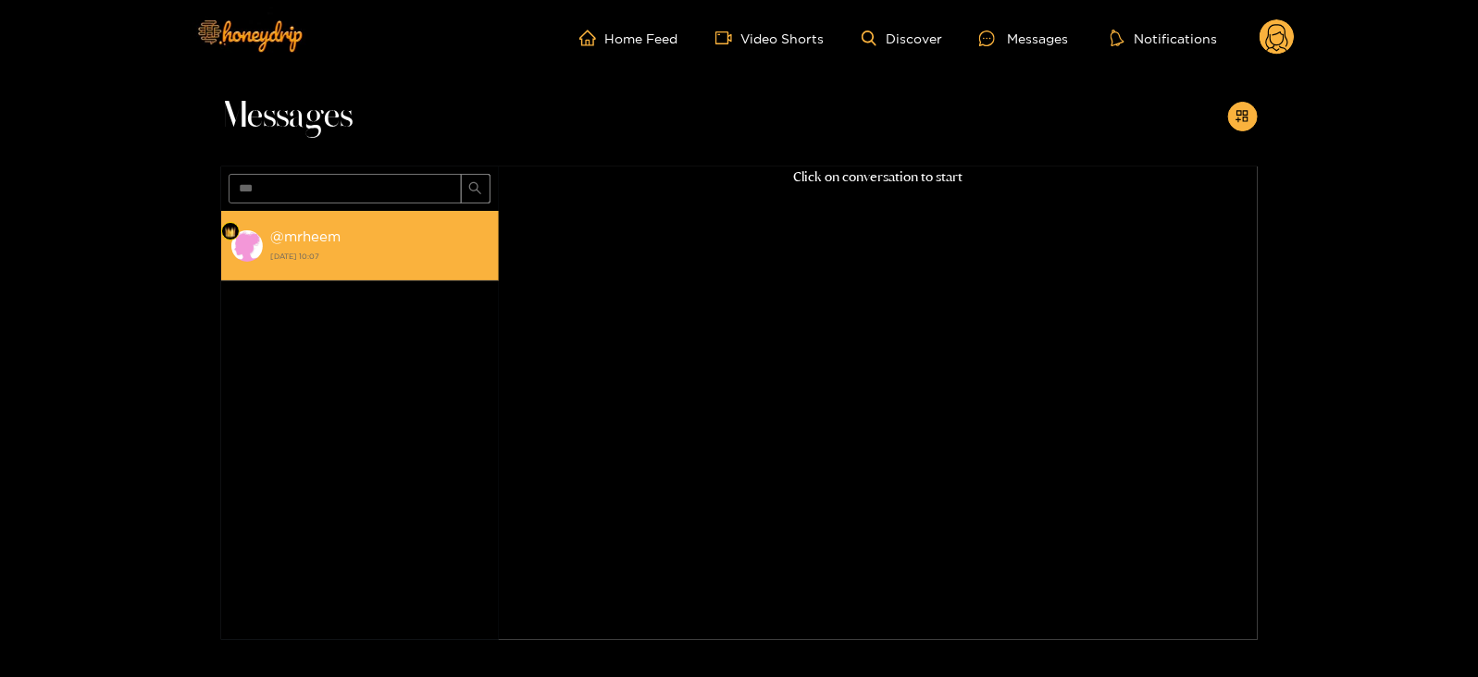
click at [338, 227] on div "@ mrheem [DATE] 10:07" at bounding box center [380, 246] width 218 height 42
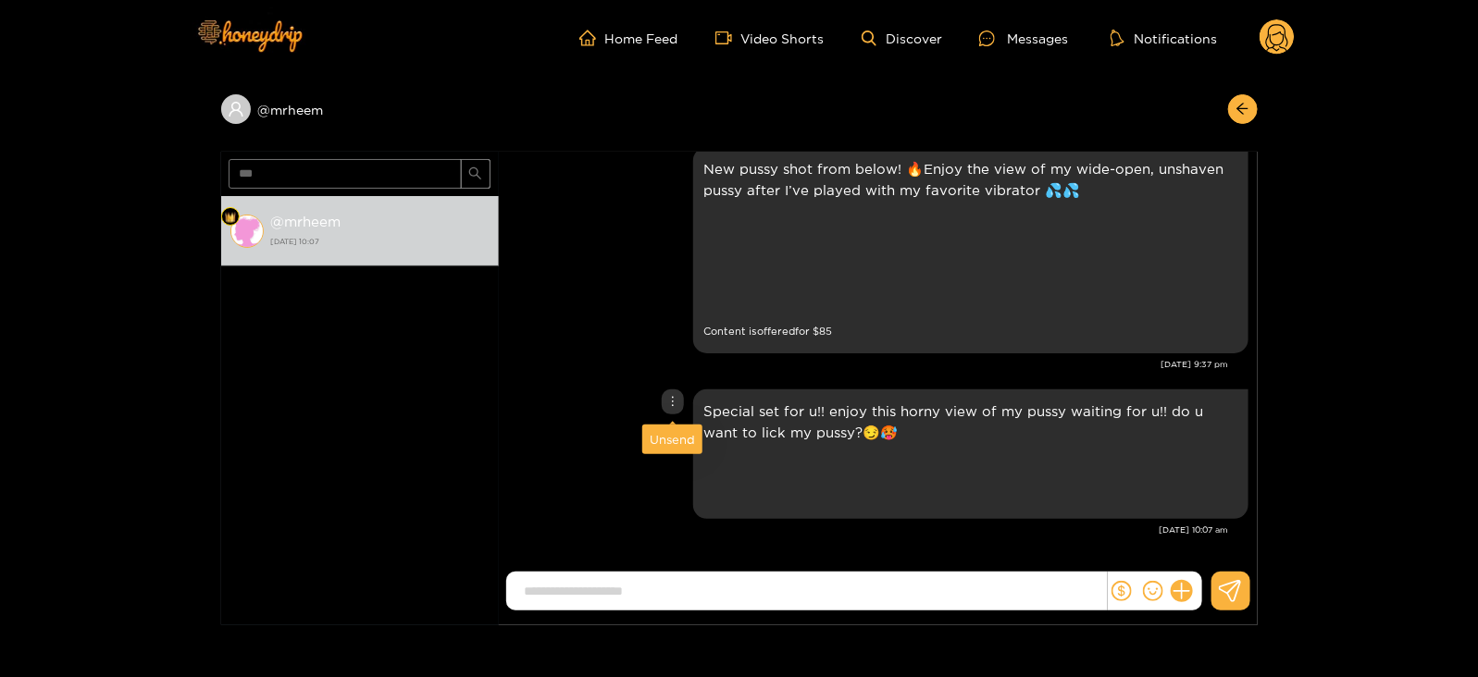
click at [664, 441] on div "Unsend" at bounding box center [672, 439] width 45 height 19
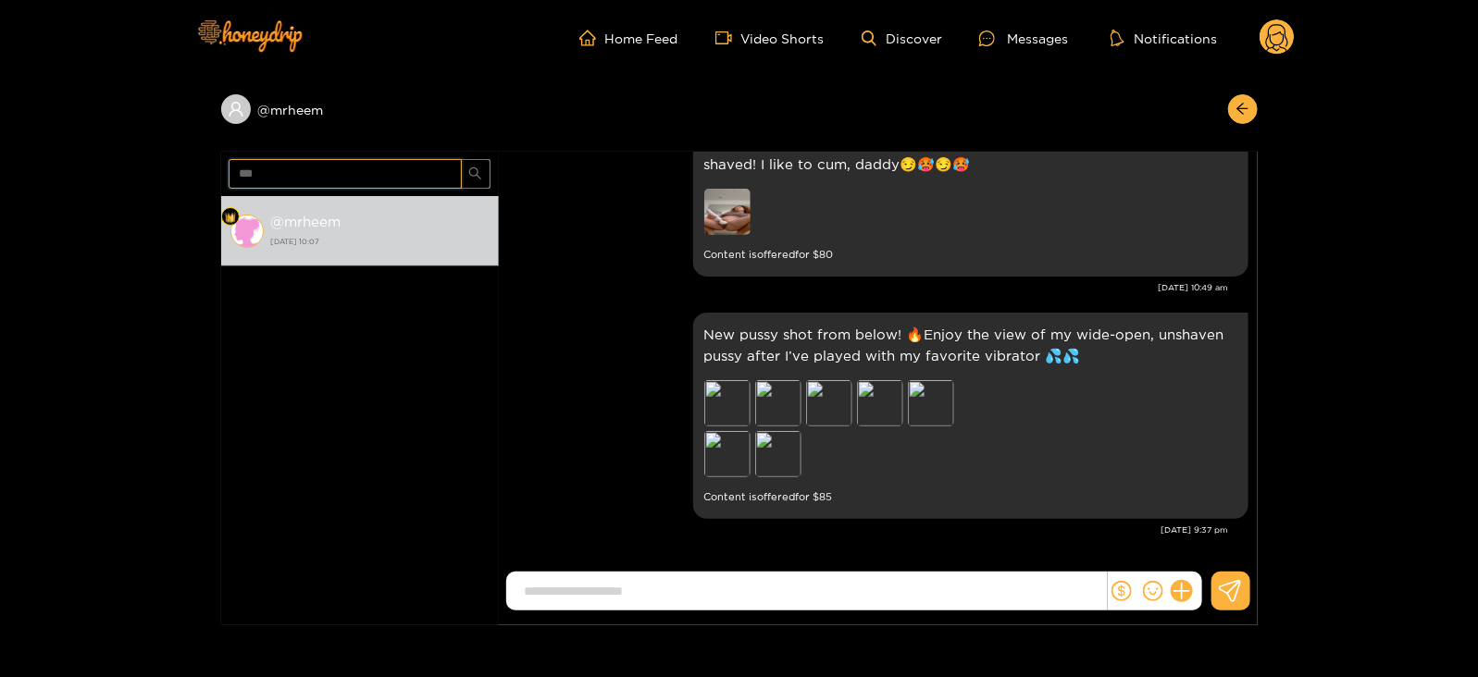
click at [244, 164] on input "***" at bounding box center [345, 174] width 233 height 30
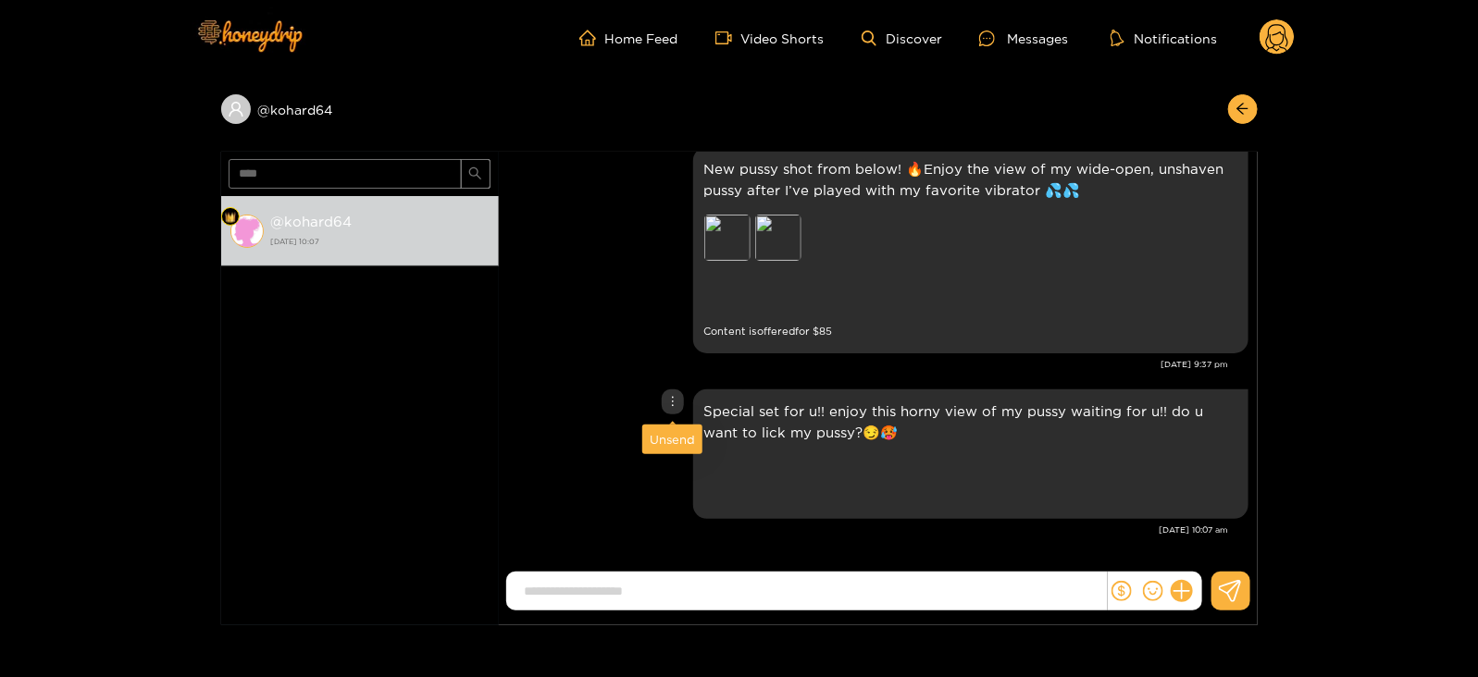
click at [658, 443] on div "Unsend" at bounding box center [672, 439] width 45 height 19
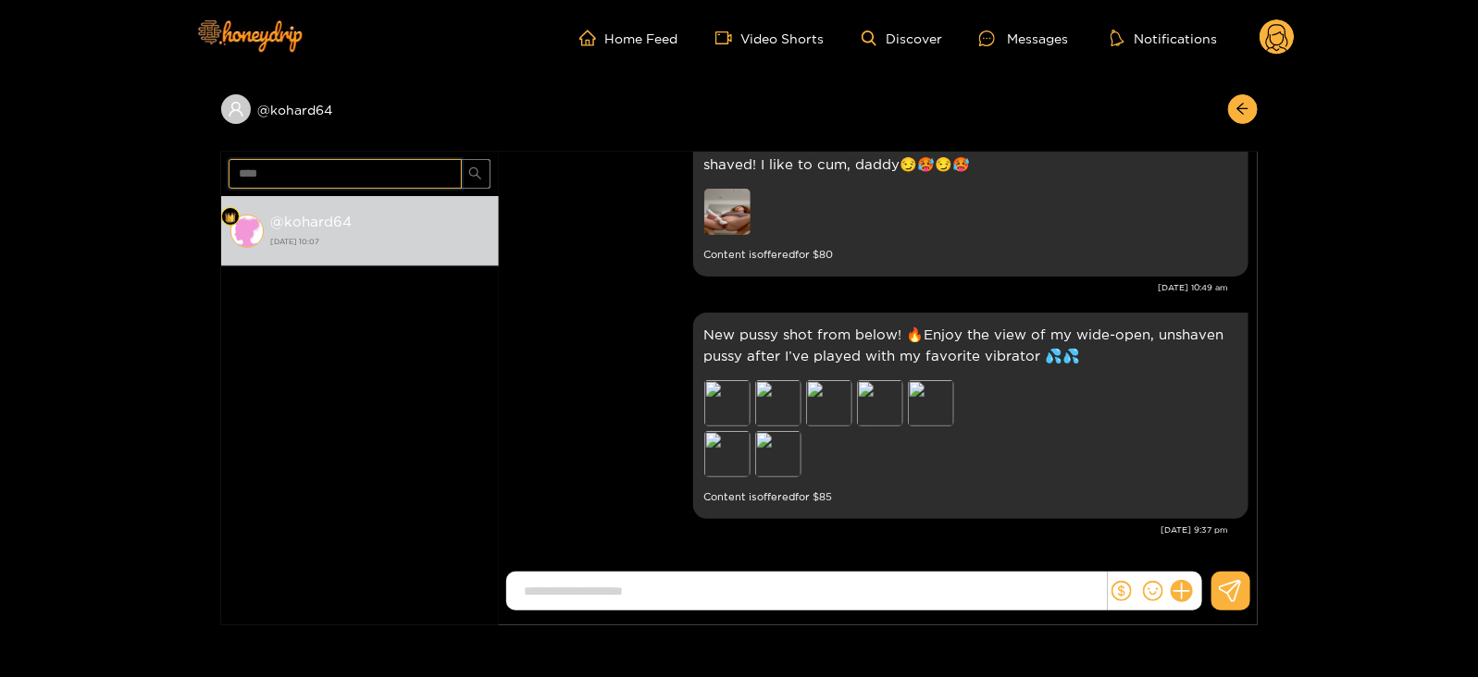
click at [254, 176] on input "****" at bounding box center [345, 174] width 233 height 30
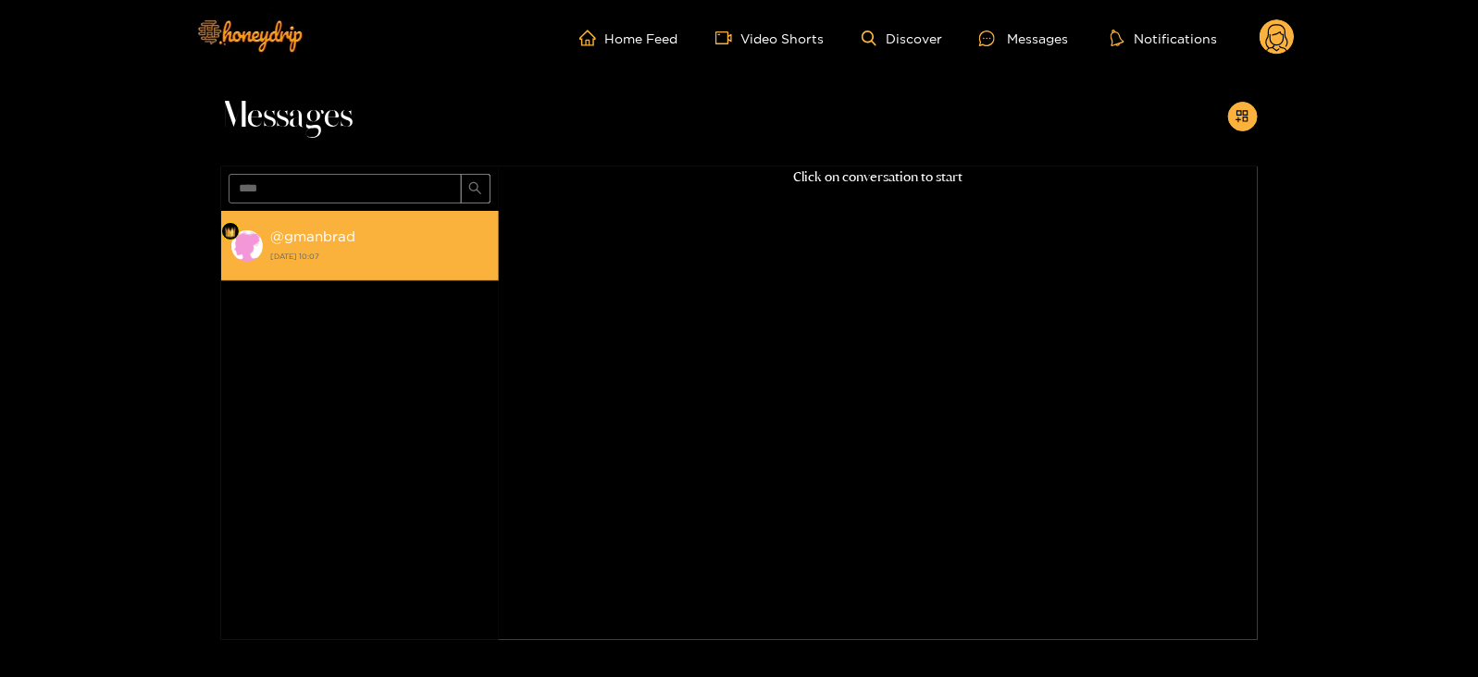
click at [348, 260] on strong "[DATE] 10:07" at bounding box center [380, 256] width 218 height 17
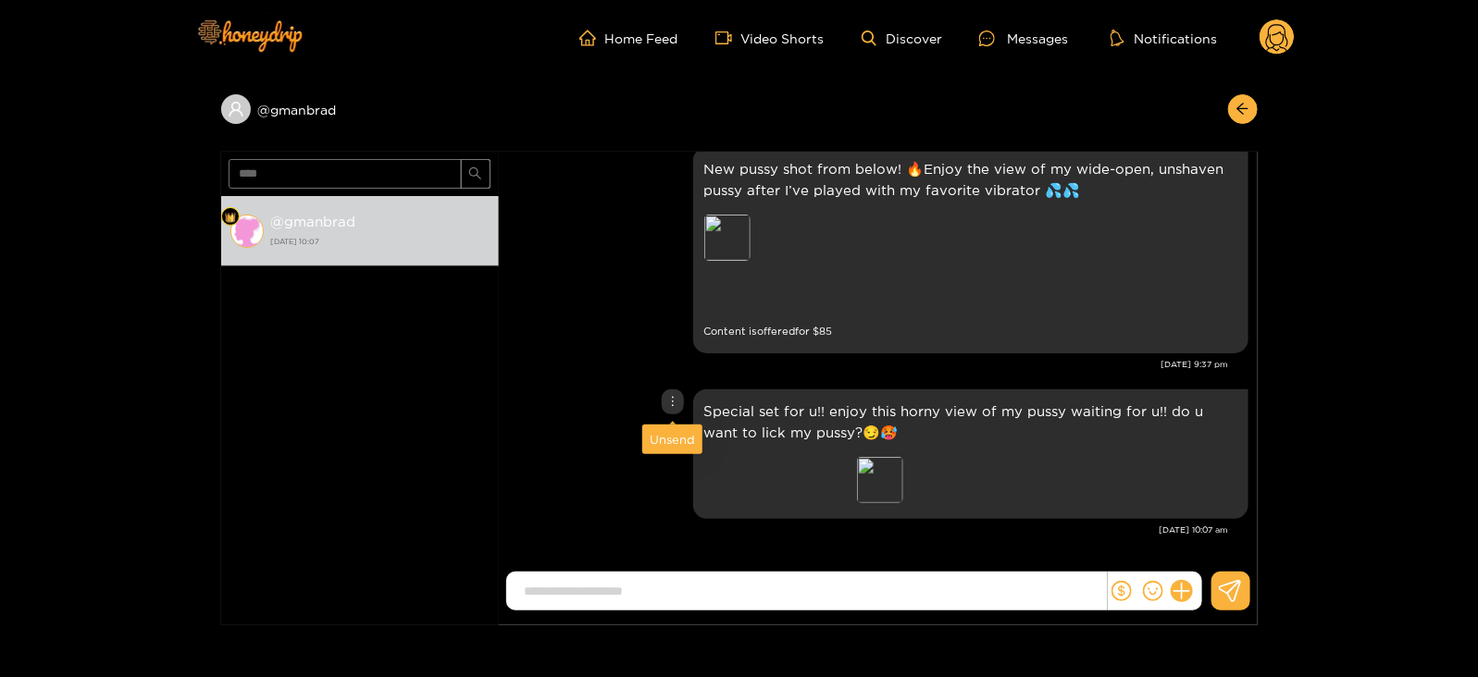
click at [662, 439] on div "Unsend" at bounding box center [672, 439] width 45 height 19
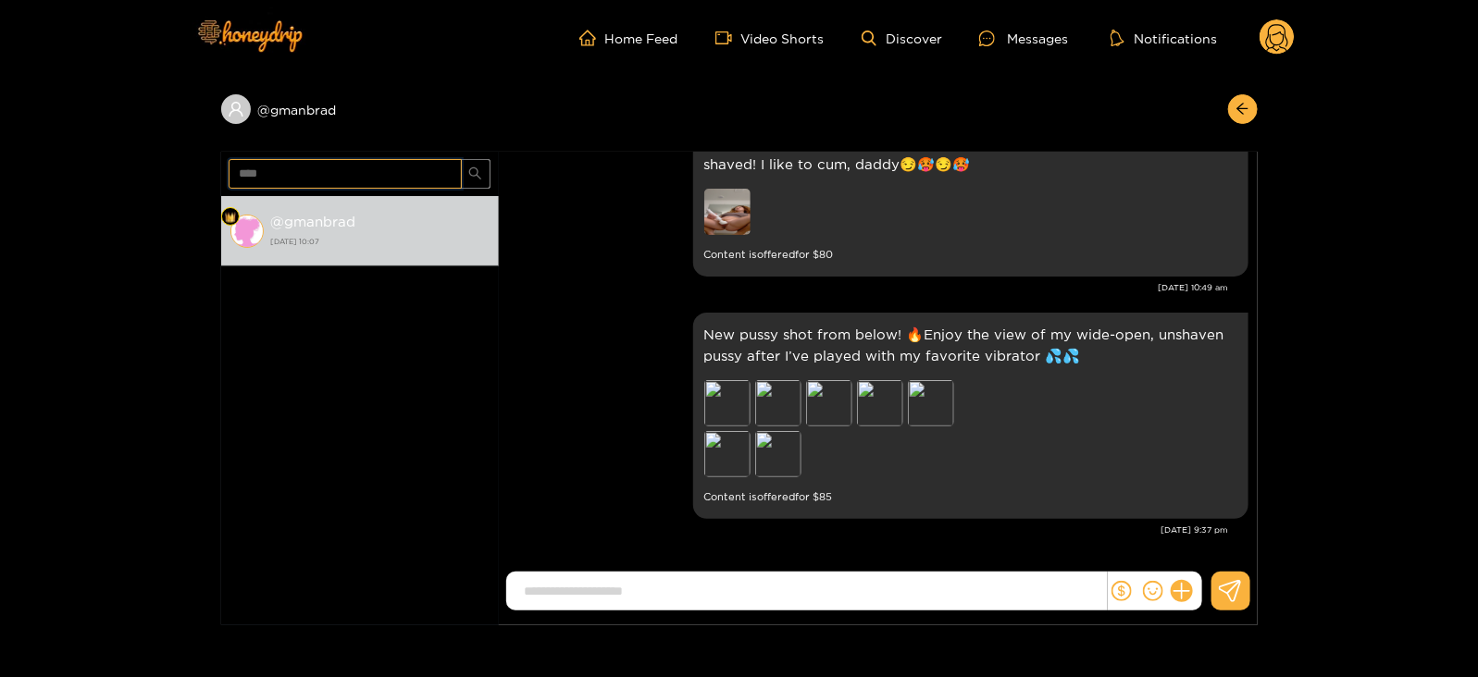
click at [254, 178] on input "****" at bounding box center [345, 174] width 233 height 30
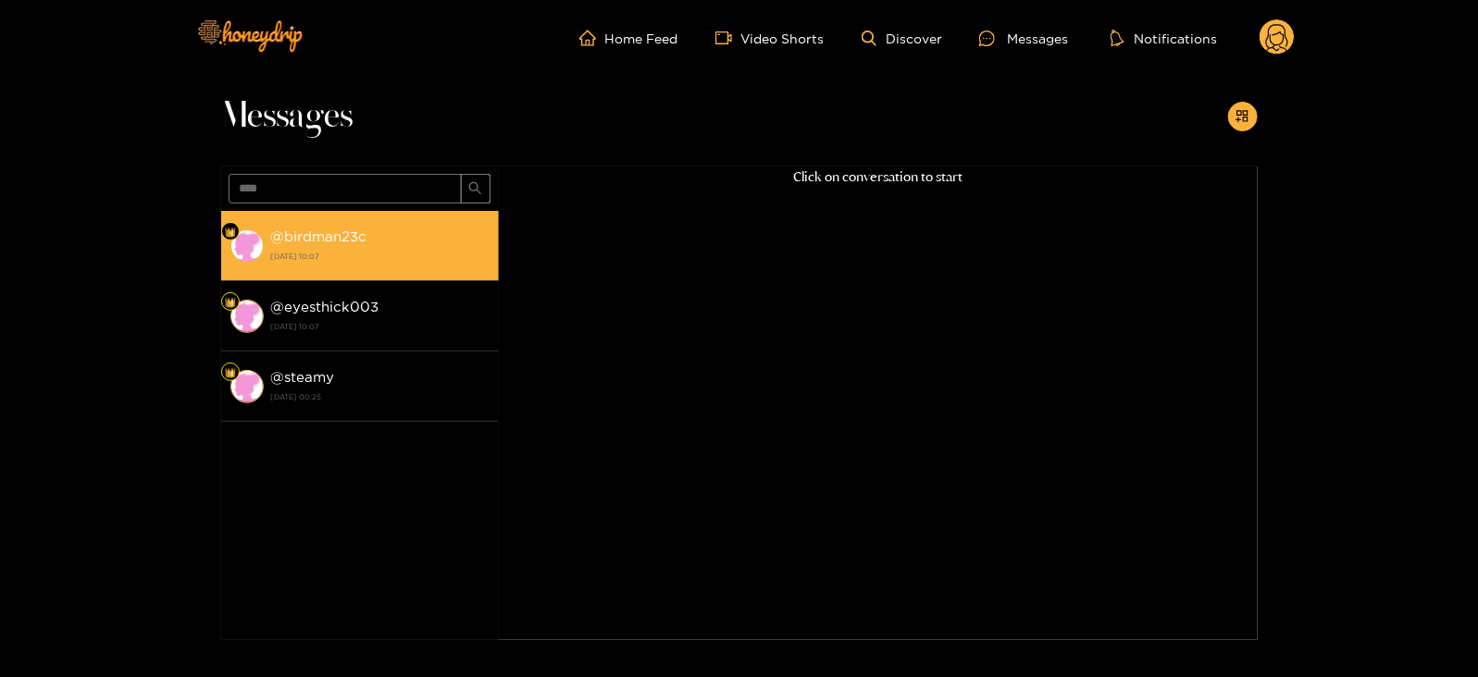
click at [317, 252] on strong "[DATE] 10:07" at bounding box center [380, 256] width 218 height 17
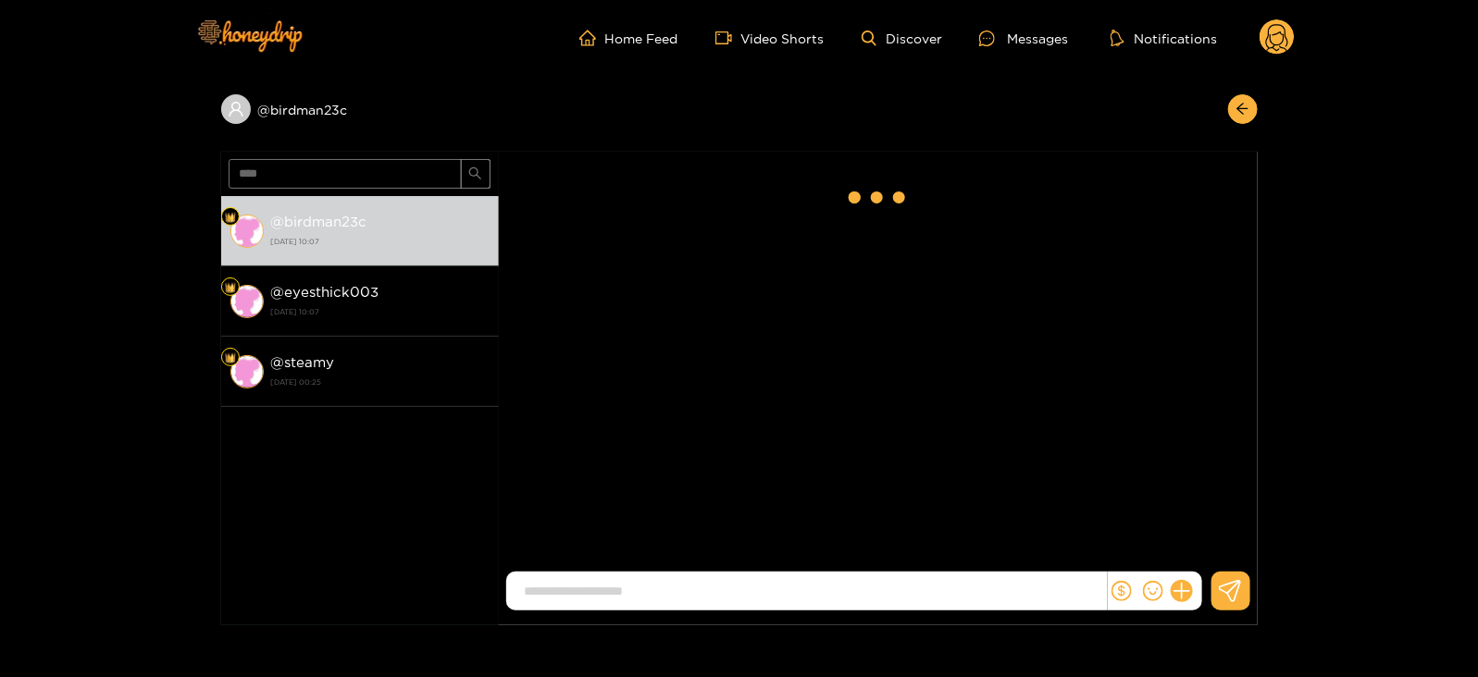
scroll to position [2484, 0]
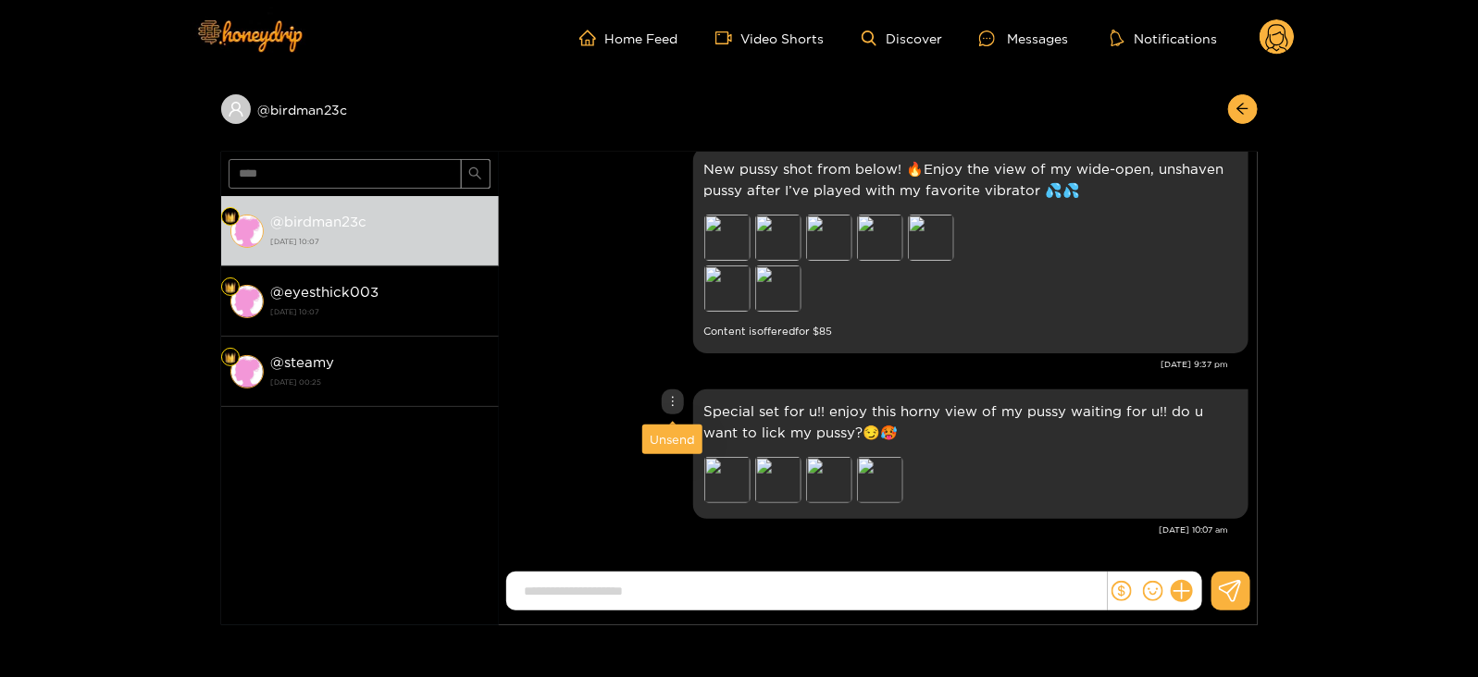
click at [662, 438] on div "Unsend" at bounding box center [672, 439] width 45 height 19
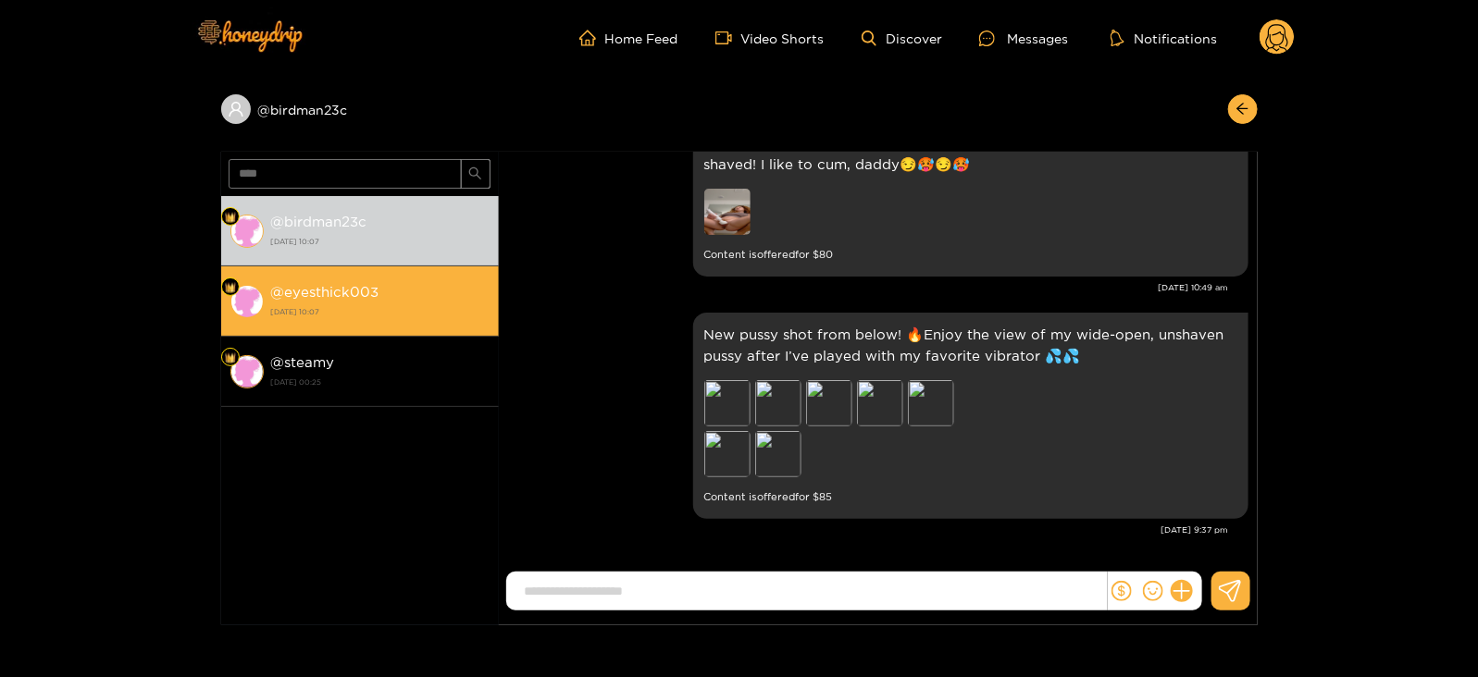
click at [402, 295] on div "@ eyesthick003 [DATE] 10:07" at bounding box center [380, 301] width 218 height 42
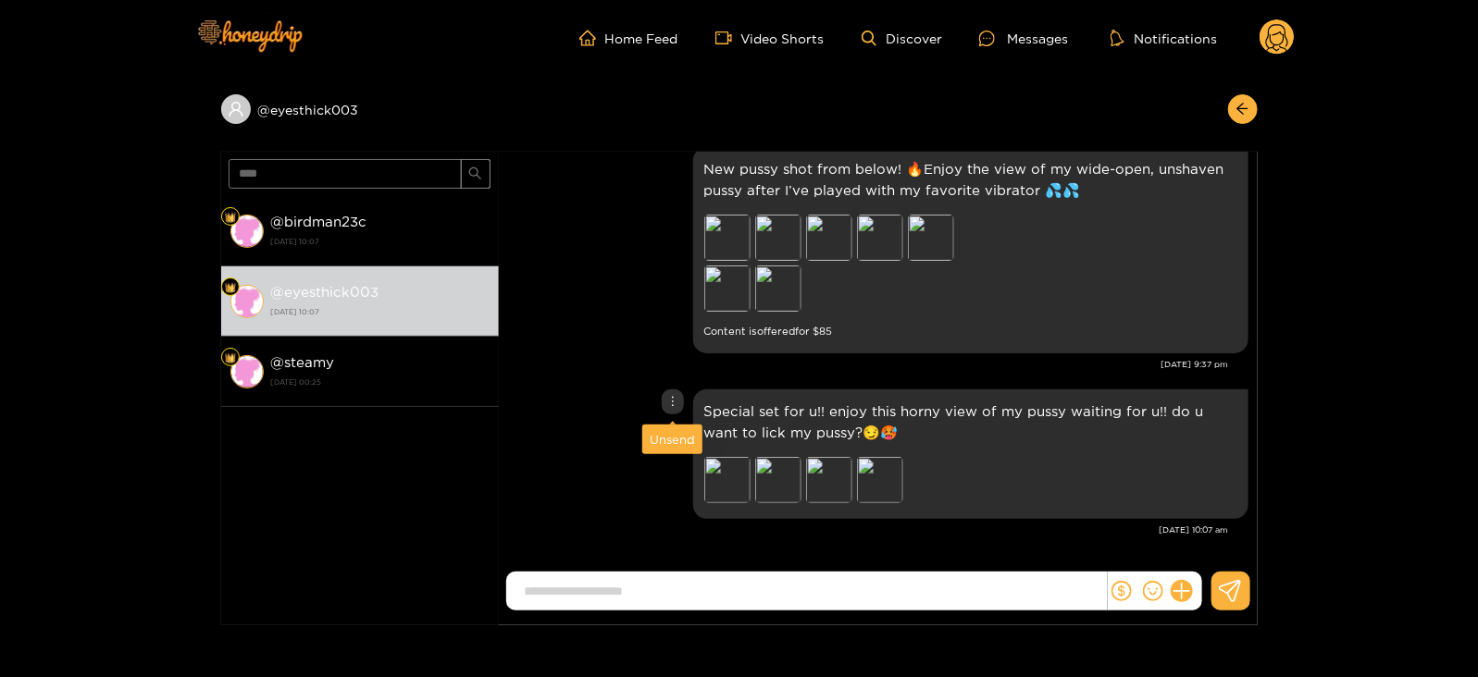
click at [671, 433] on div "Unsend" at bounding box center [672, 439] width 45 height 19
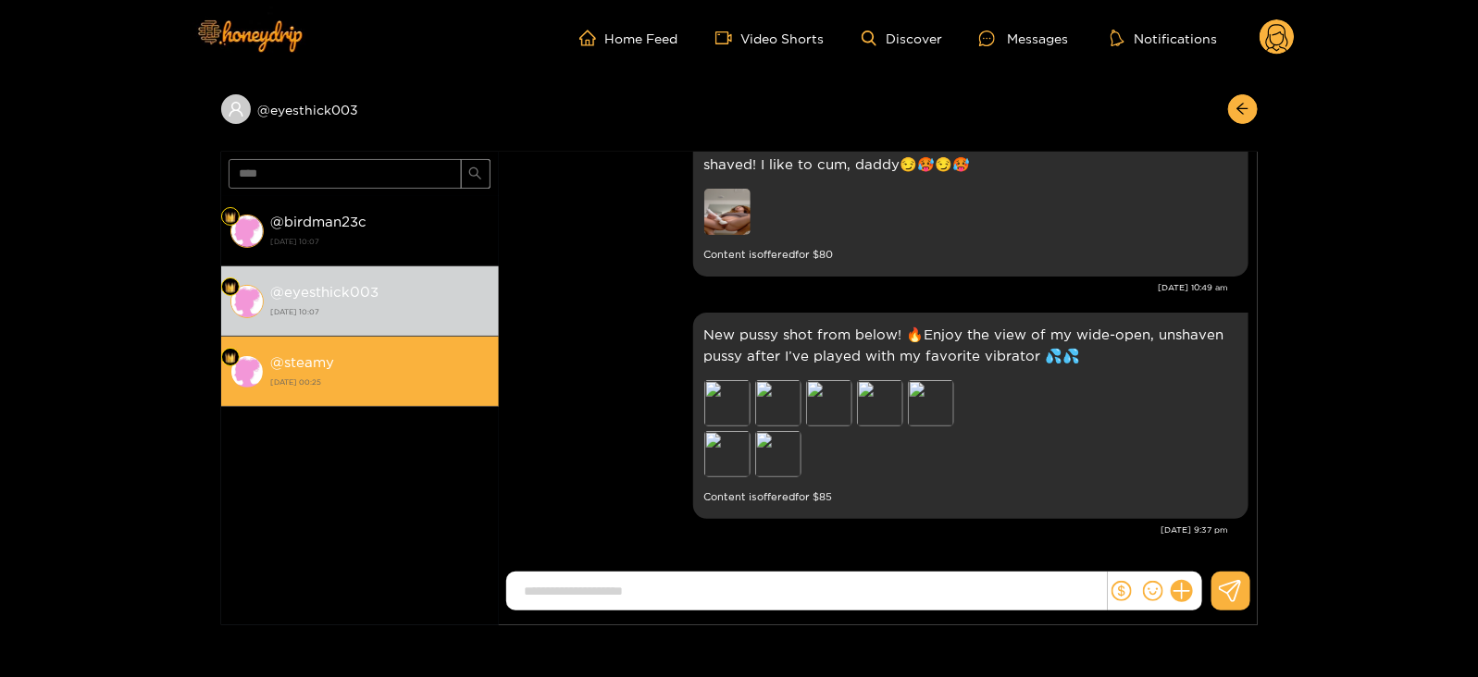
click at [452, 390] on strong "[DATE] 00:25" at bounding box center [380, 382] width 218 height 17
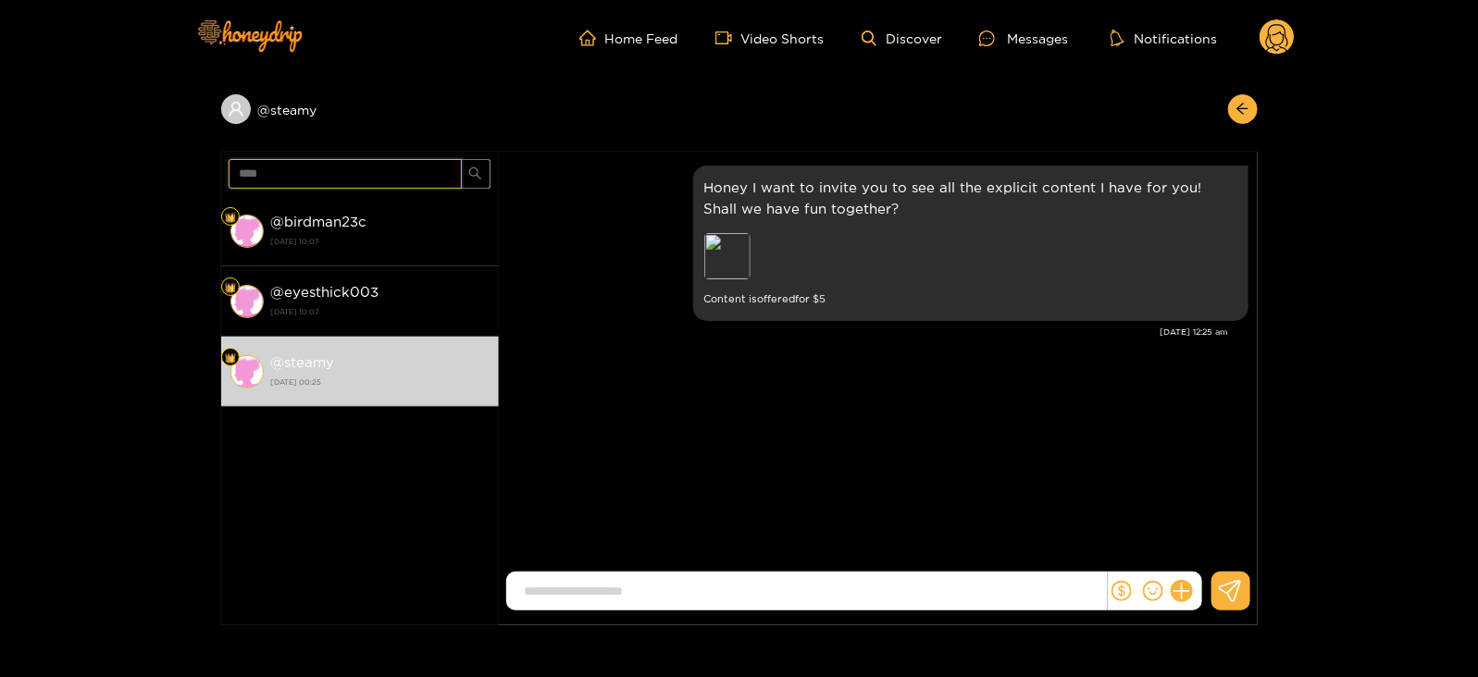
click at [353, 169] on input "****" at bounding box center [345, 174] width 233 height 30
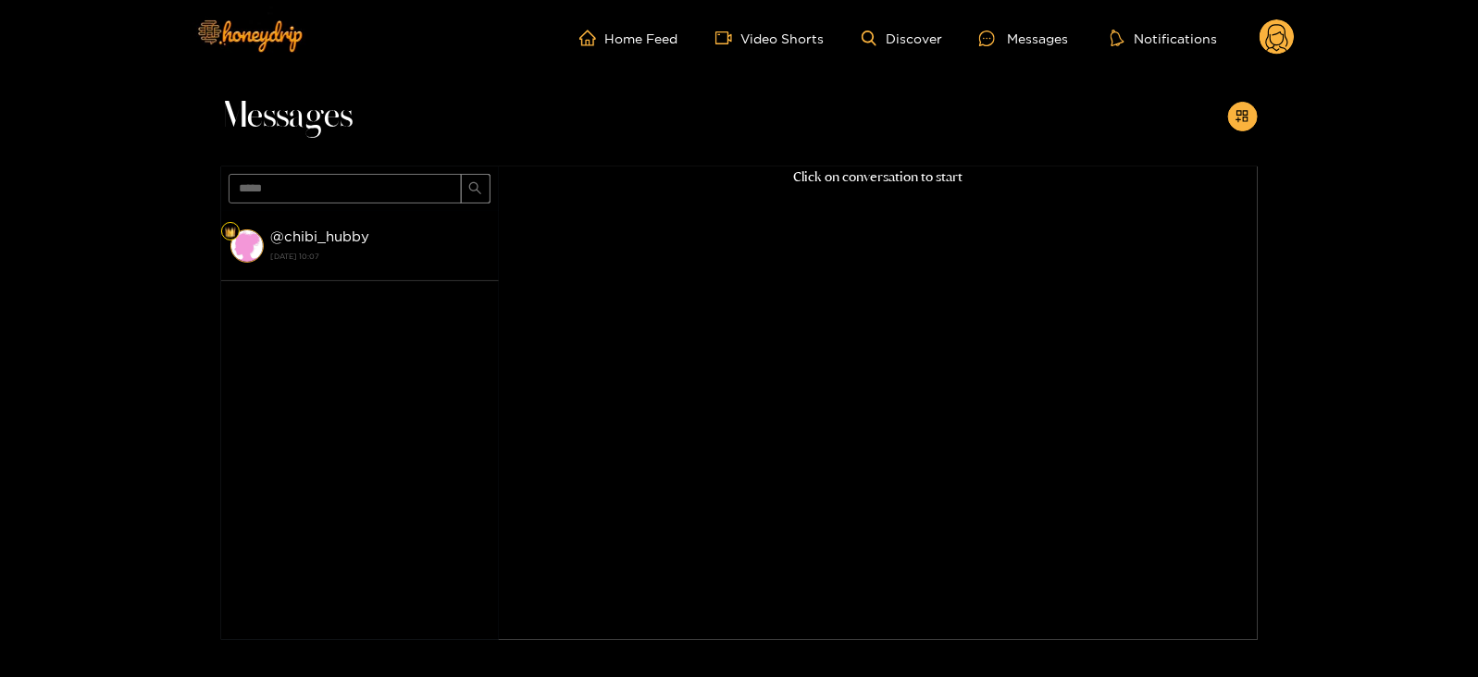
click at [369, 208] on span "*****" at bounding box center [360, 189] width 278 height 44
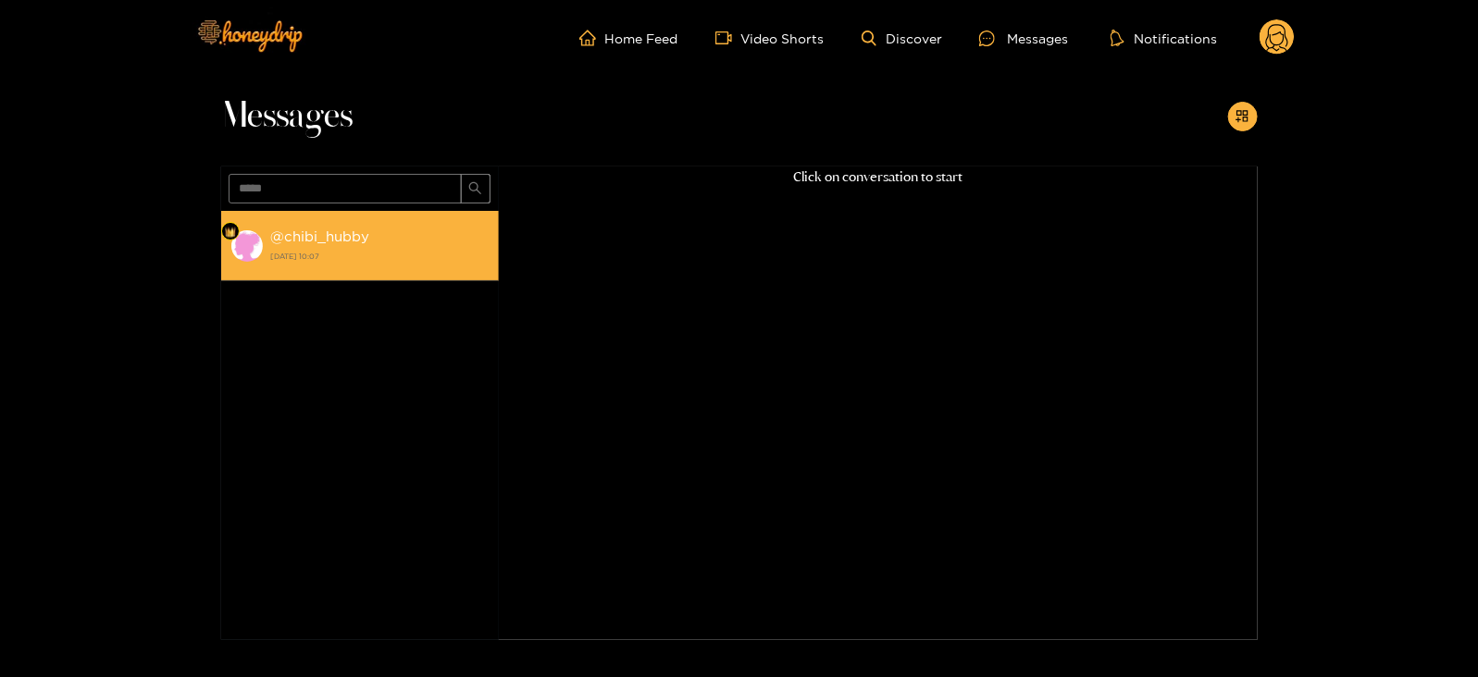
click at [388, 242] on div "@ chibi_hubby [DATE] 10:07" at bounding box center [380, 246] width 218 height 42
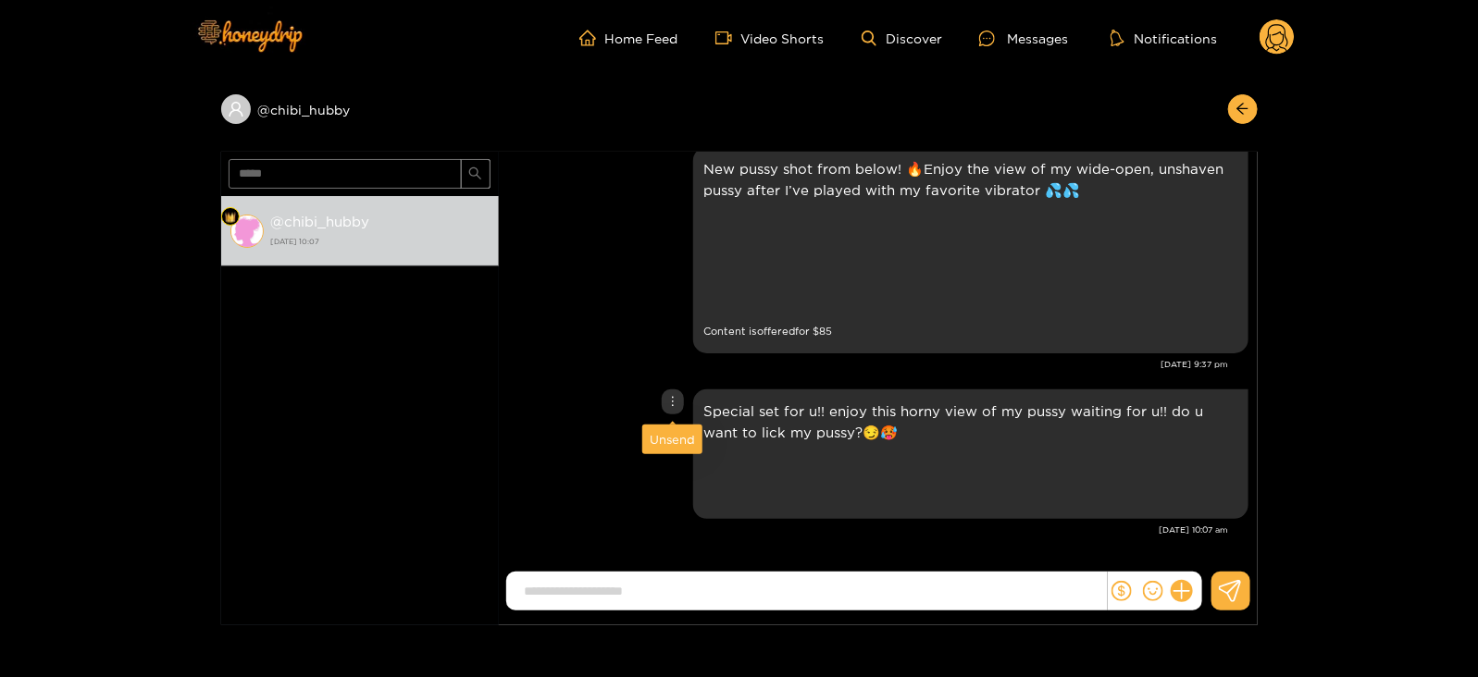
click at [679, 443] on div "Unsend" at bounding box center [672, 439] width 45 height 19
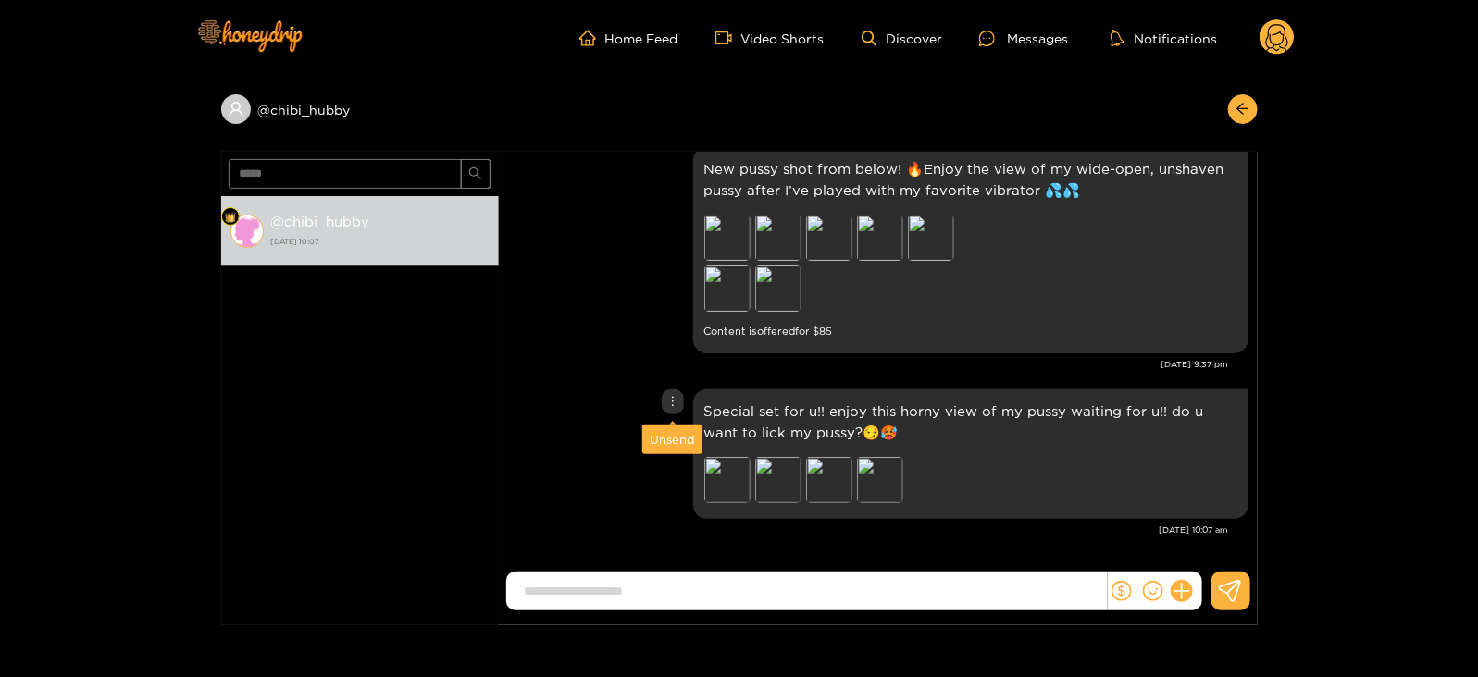
scroll to position [2318, 0]
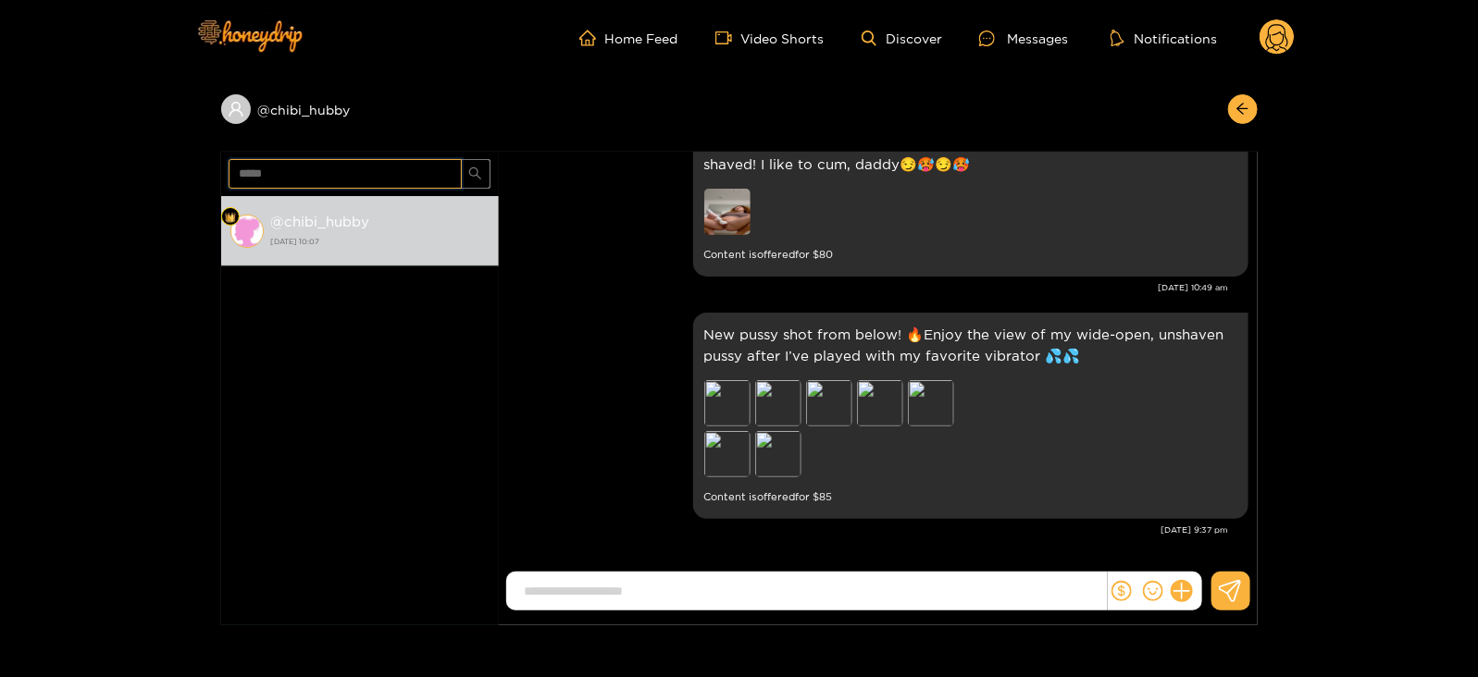
click at [245, 174] on input "*****" at bounding box center [345, 174] width 233 height 30
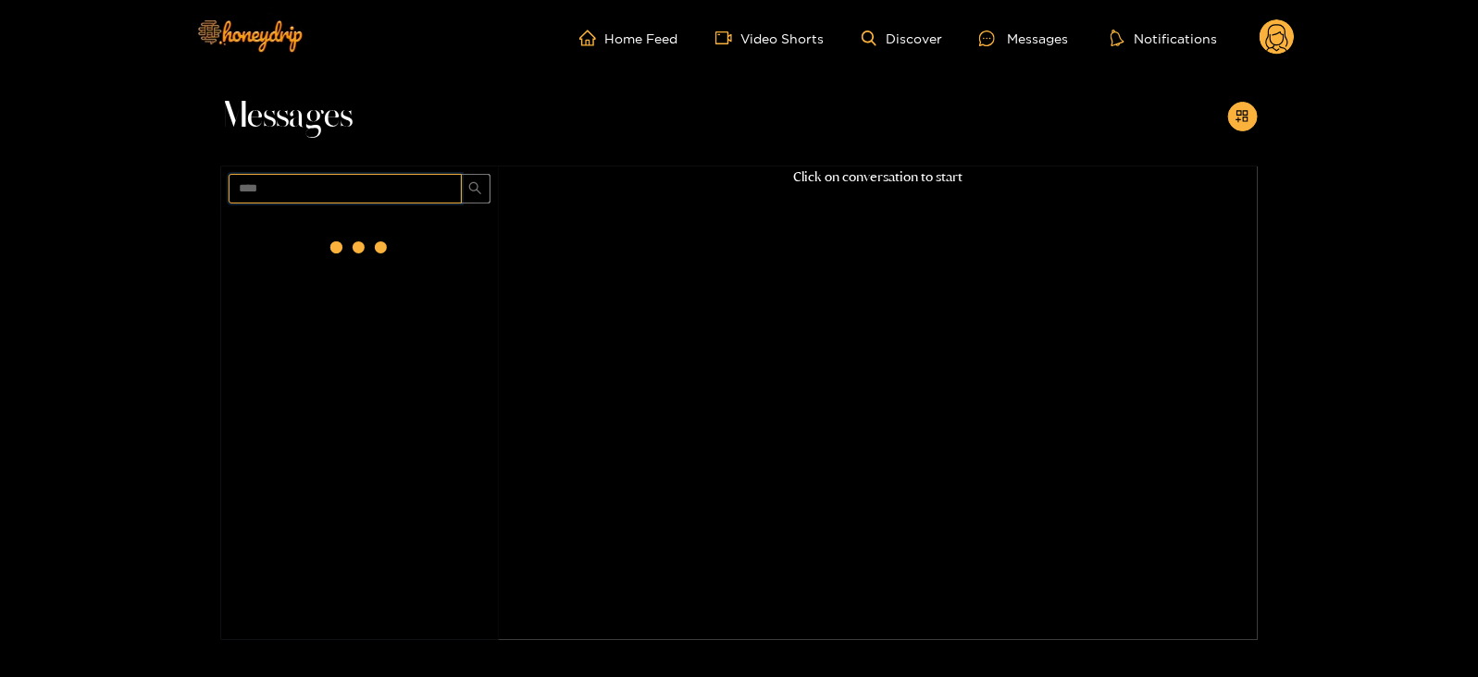
scroll to position [0, 0]
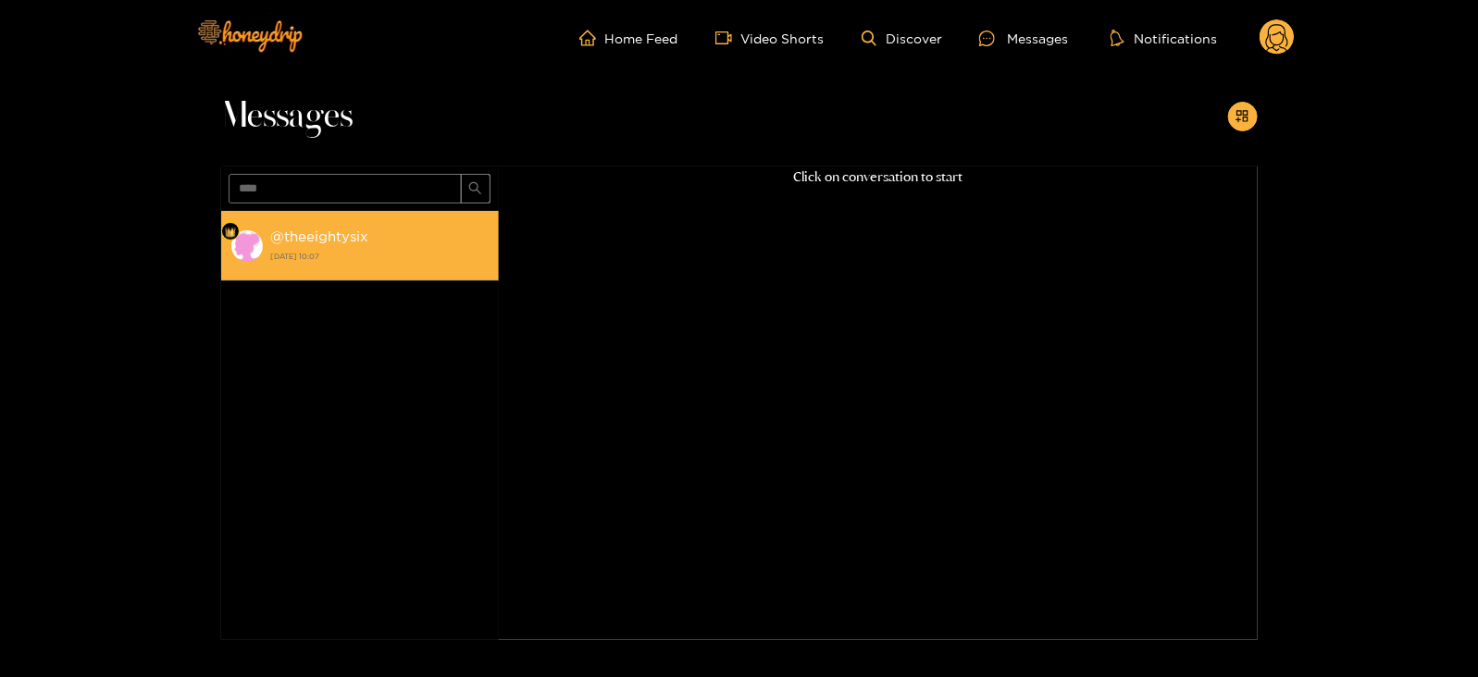
click at [297, 239] on strong "@ theeightysix" at bounding box center [320, 237] width 98 height 16
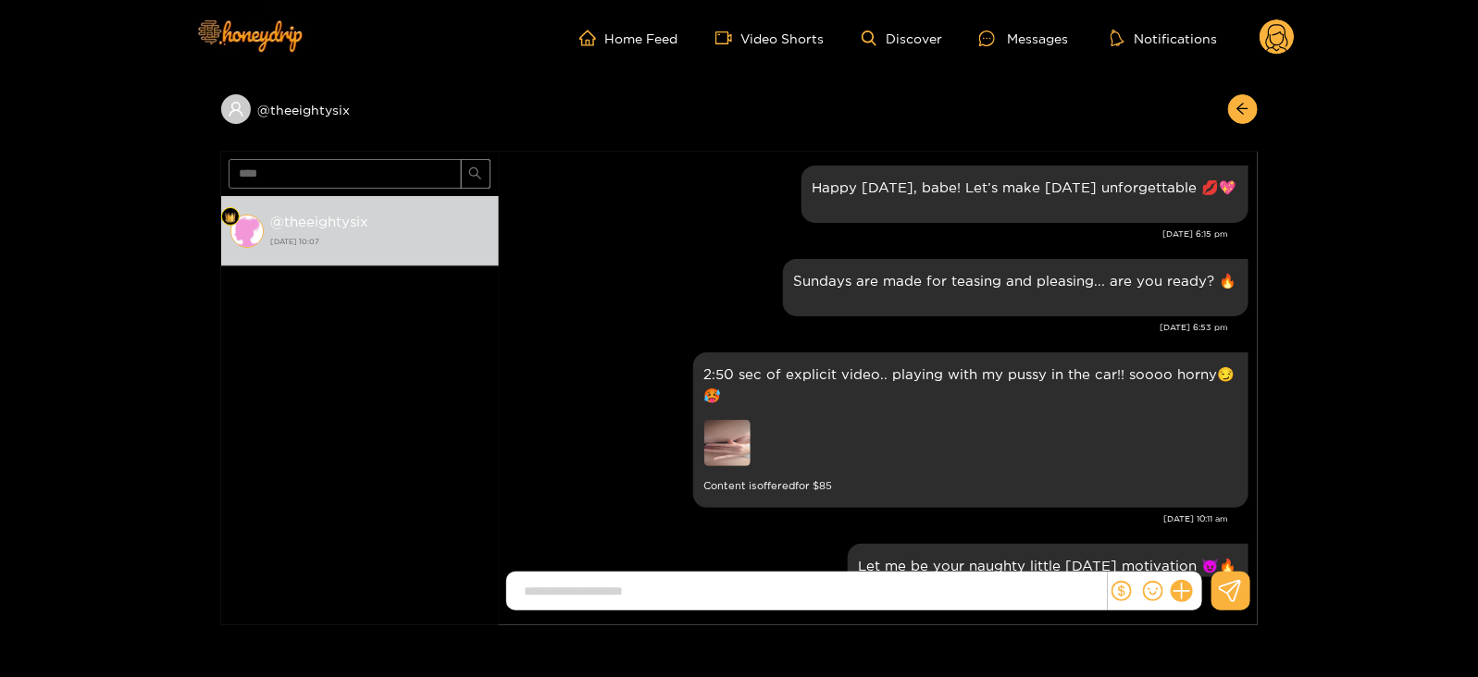
scroll to position [2407, 0]
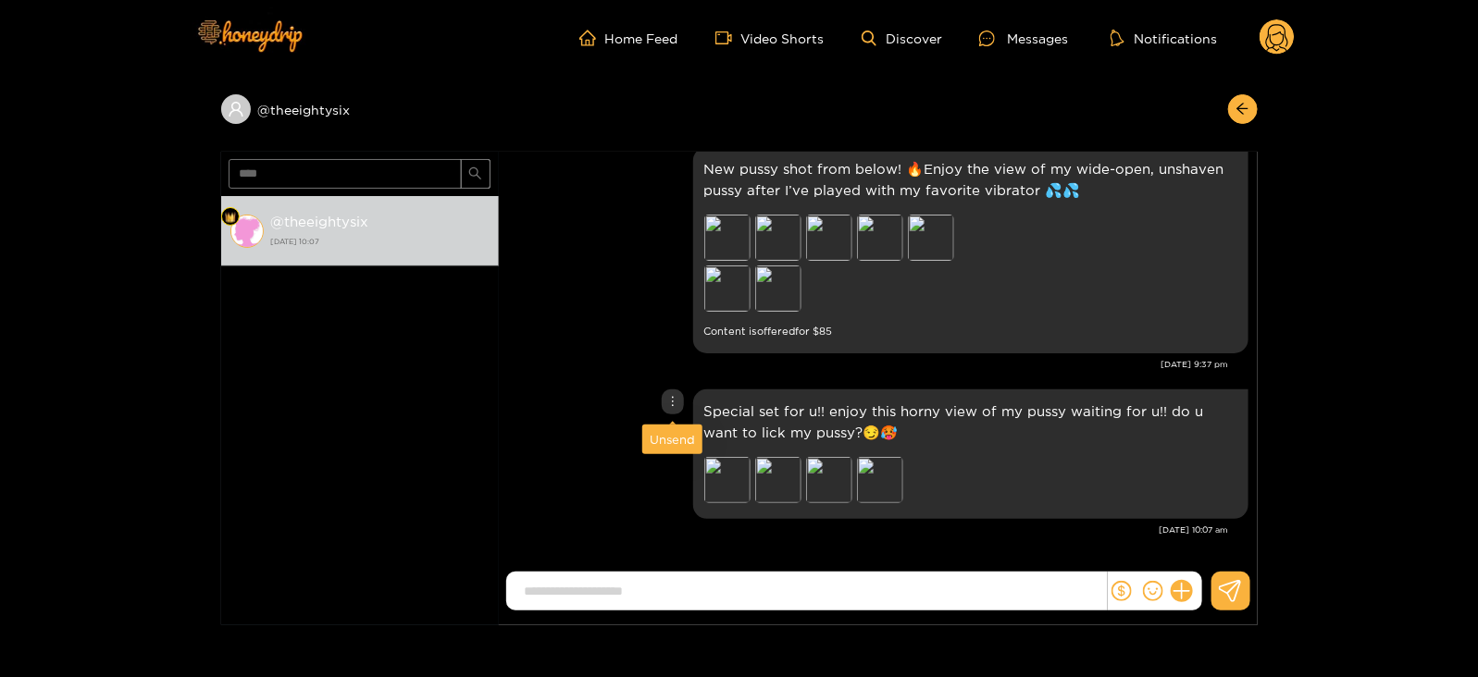
click at [667, 441] on div "Unsend" at bounding box center [672, 439] width 45 height 19
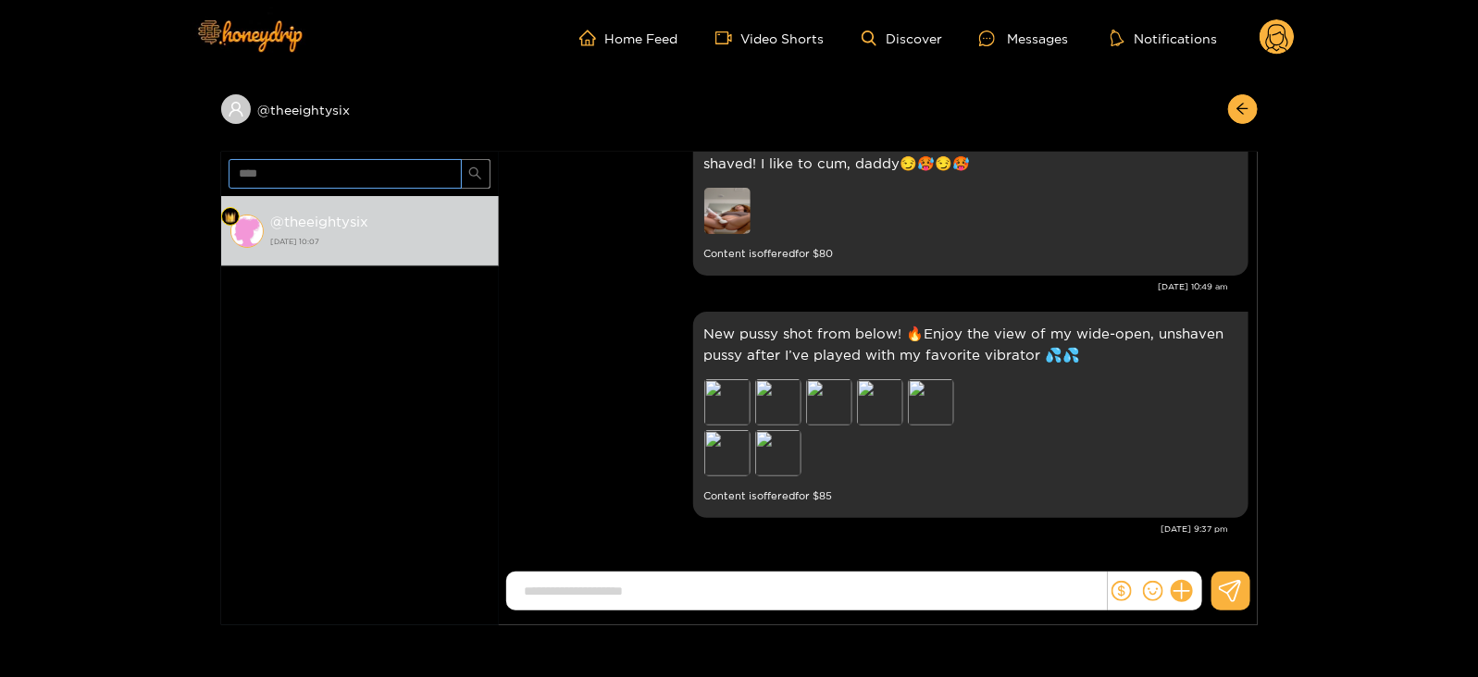
scroll to position [2241, 0]
click at [255, 178] on input "****" at bounding box center [345, 174] width 233 height 30
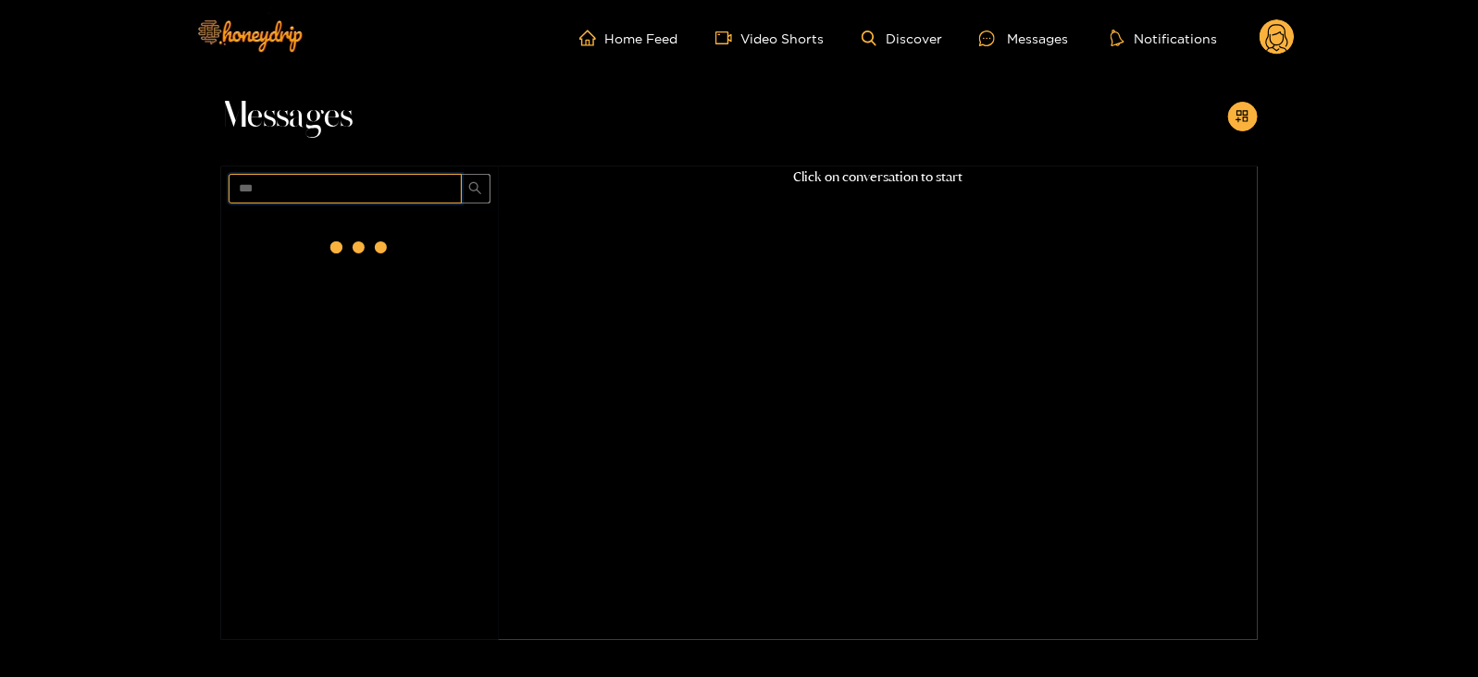
scroll to position [0, 0]
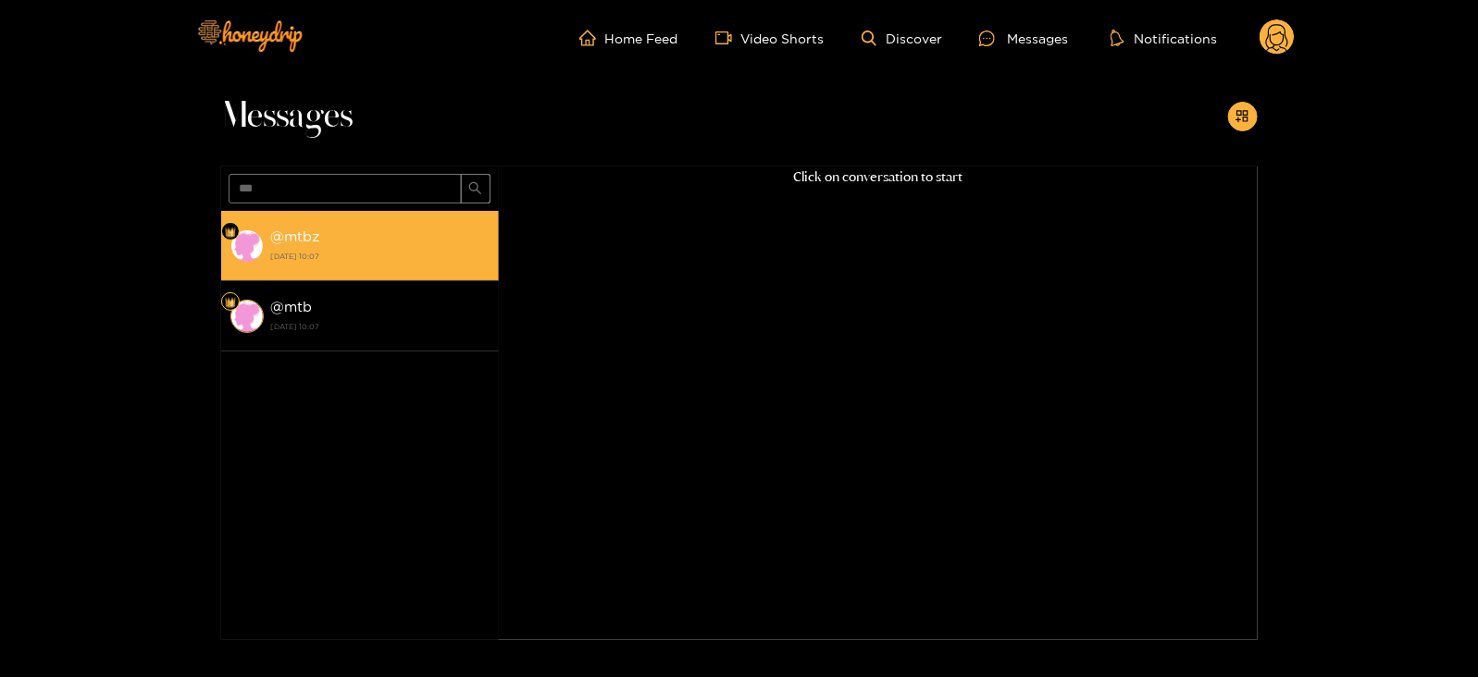
click at [291, 246] on div "@ mtbz [DATE] 10:07" at bounding box center [380, 246] width 218 height 42
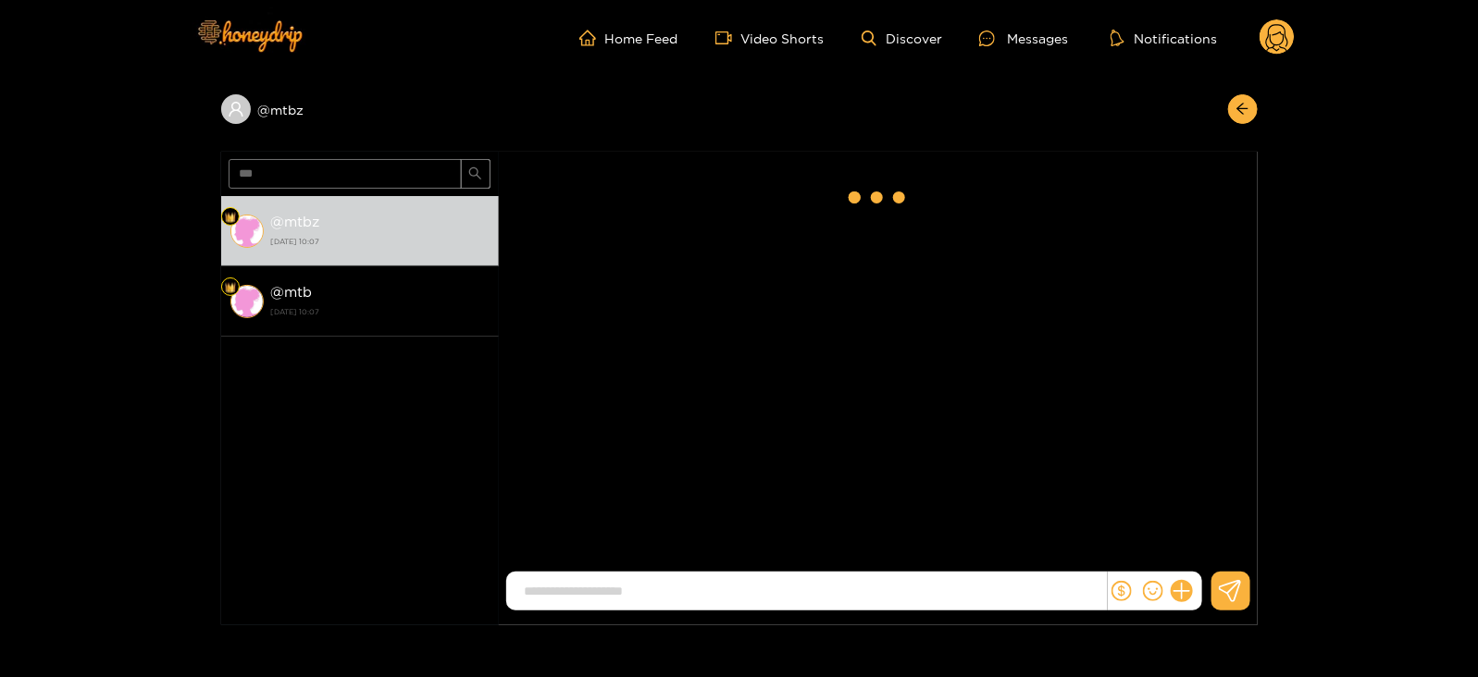
scroll to position [2484, 0]
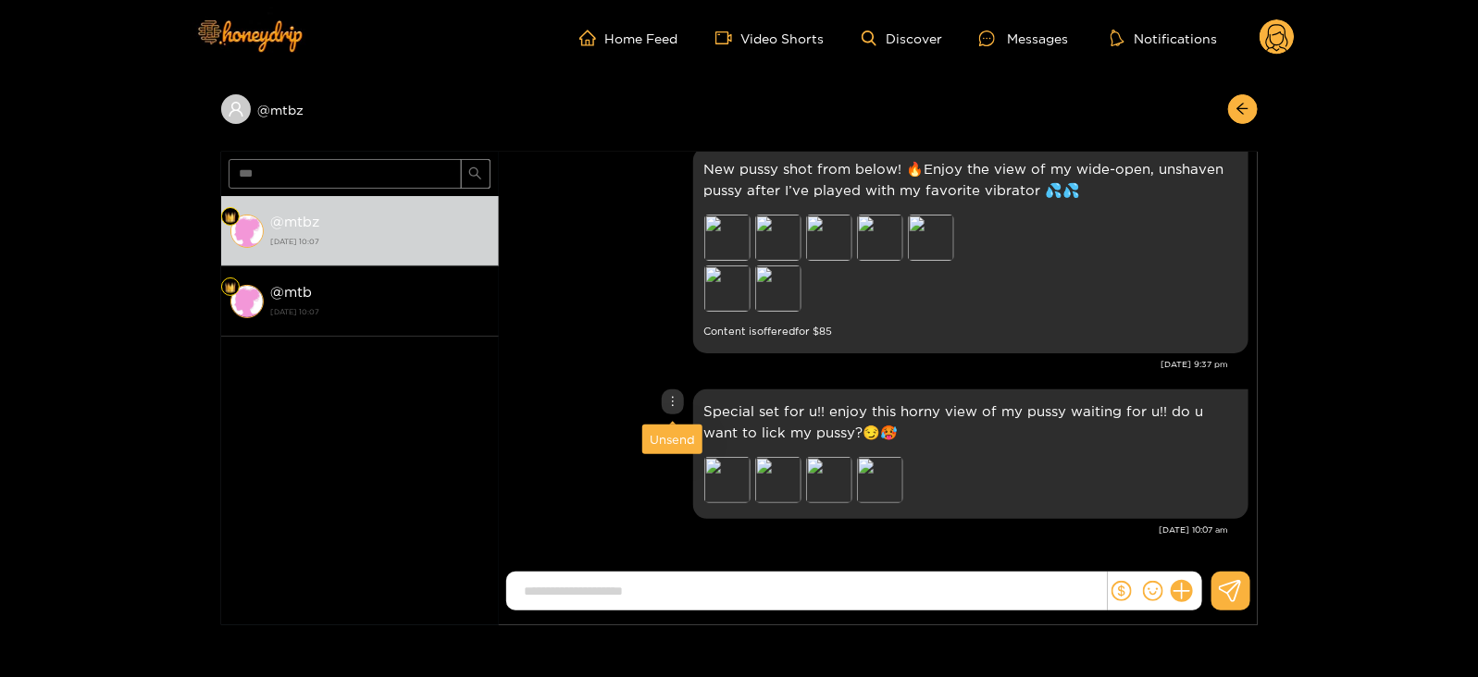
click at [665, 432] on div "Unsend" at bounding box center [672, 439] width 45 height 19
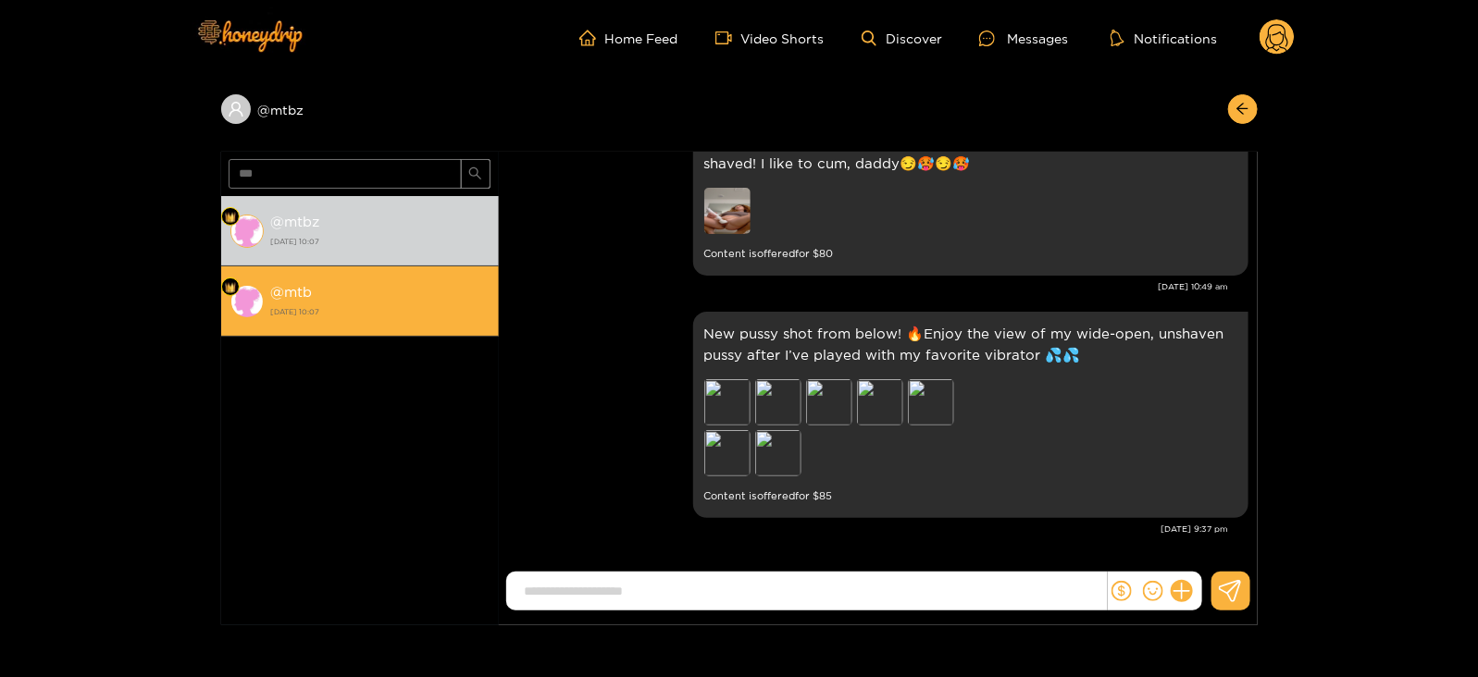
scroll to position [2318, 0]
click at [424, 316] on strong "[DATE] 10:07" at bounding box center [380, 312] width 218 height 17
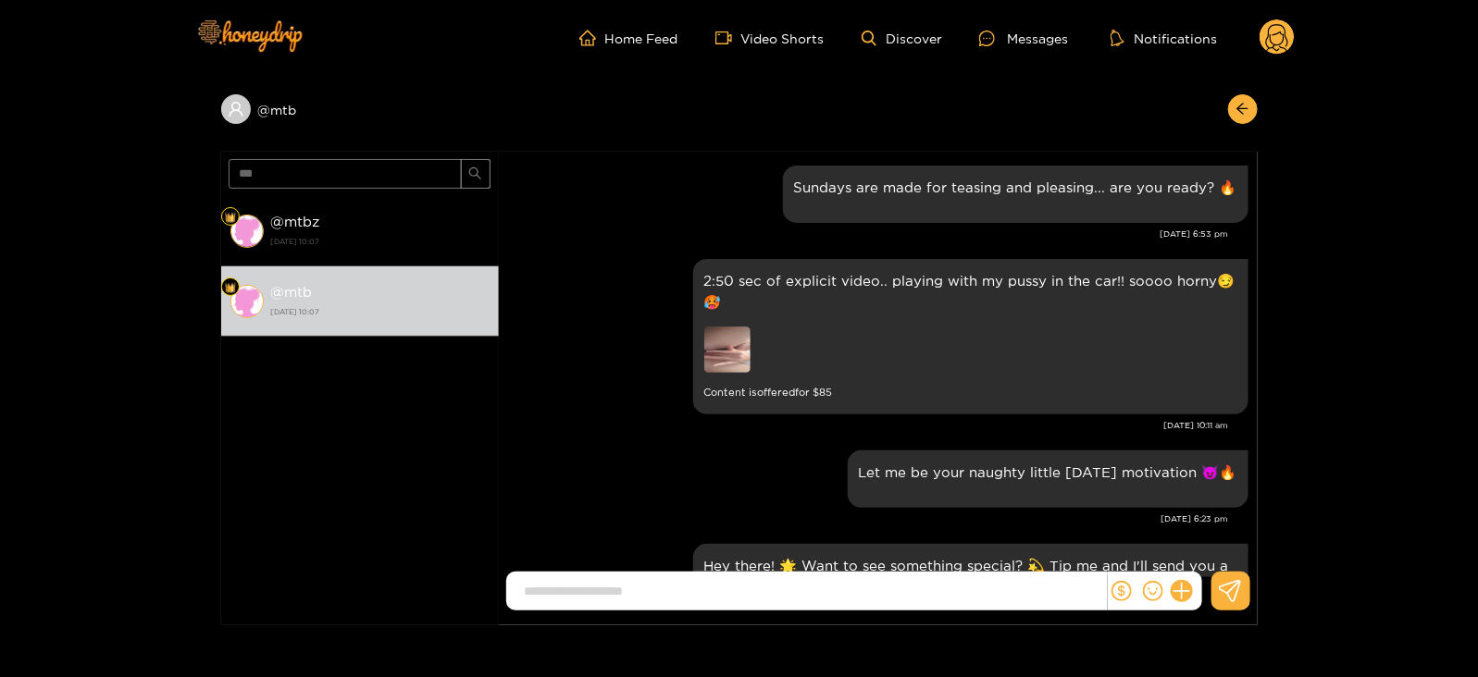
scroll to position [2484, 0]
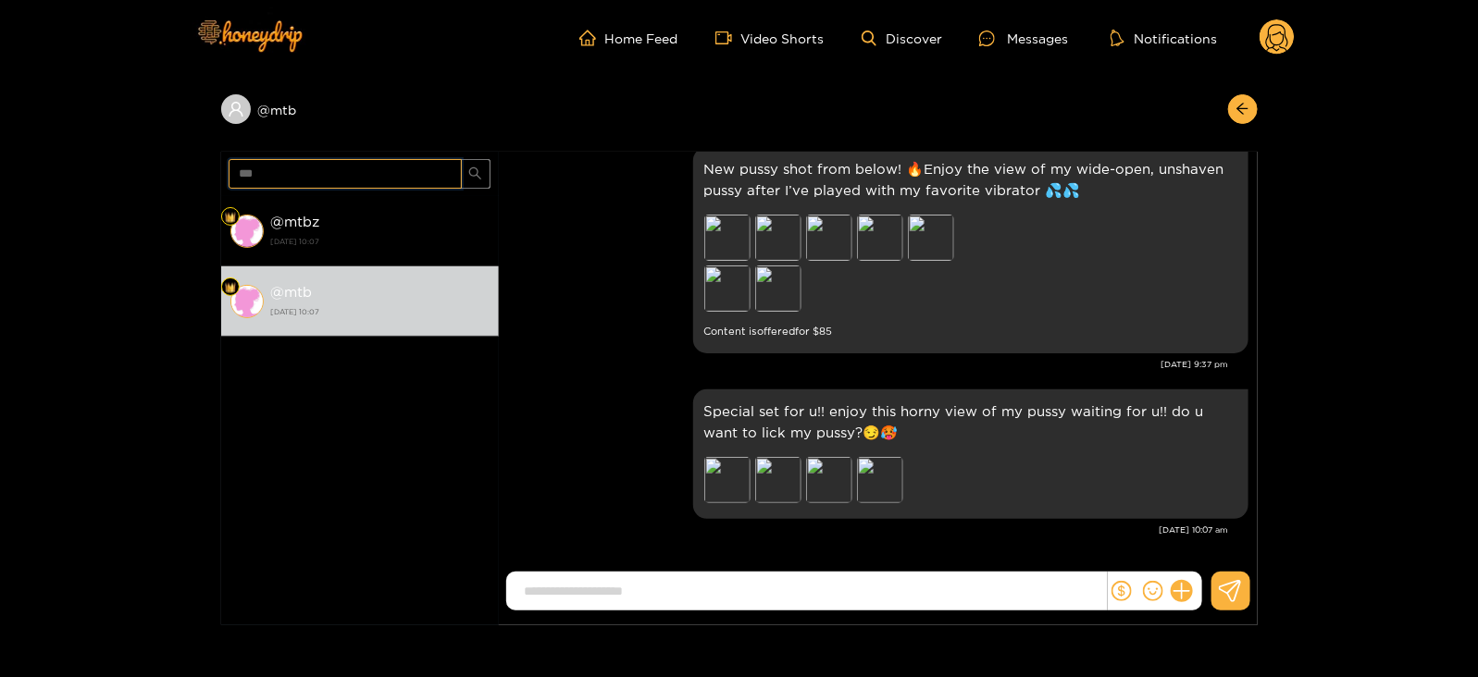
click at [248, 162] on input "***" at bounding box center [345, 174] width 233 height 30
click at [671, 432] on div "Unsend" at bounding box center [672, 439] width 45 height 19
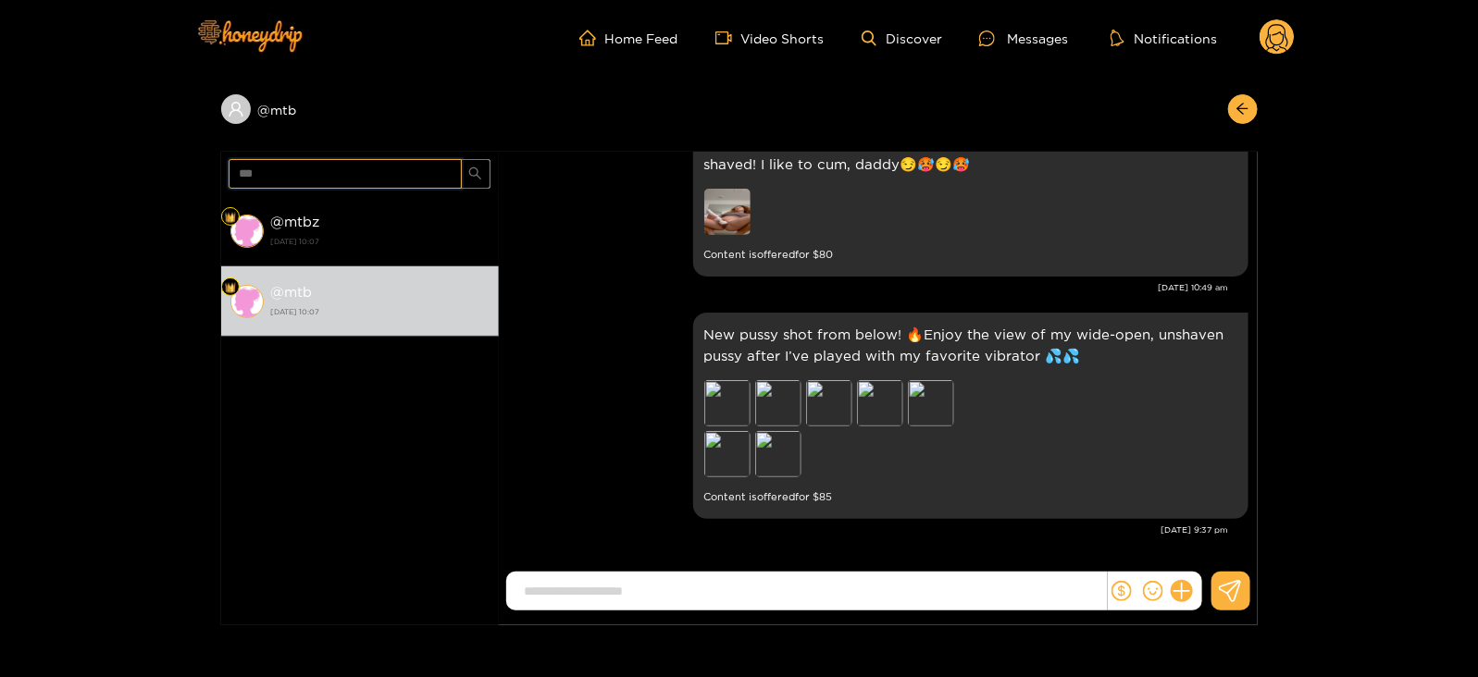
click at [245, 172] on input "***" at bounding box center [345, 174] width 233 height 30
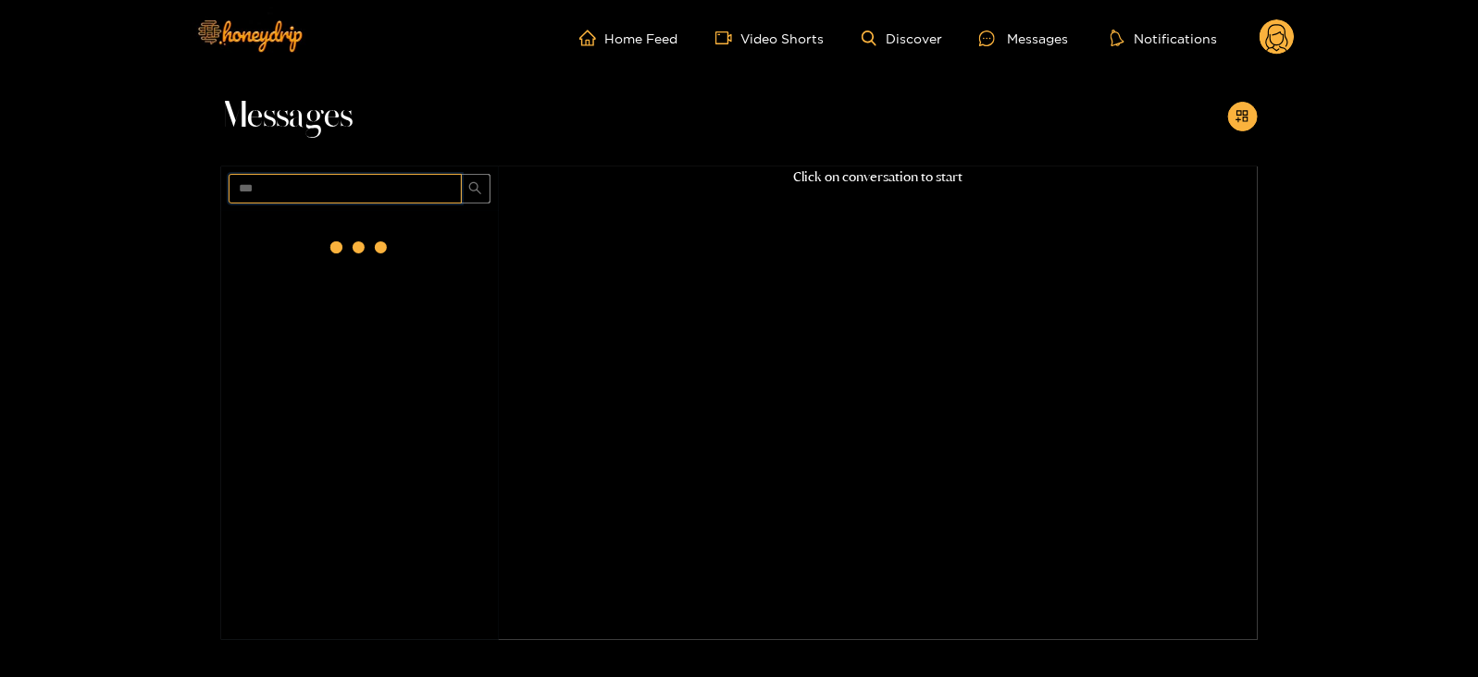
scroll to position [0, 0]
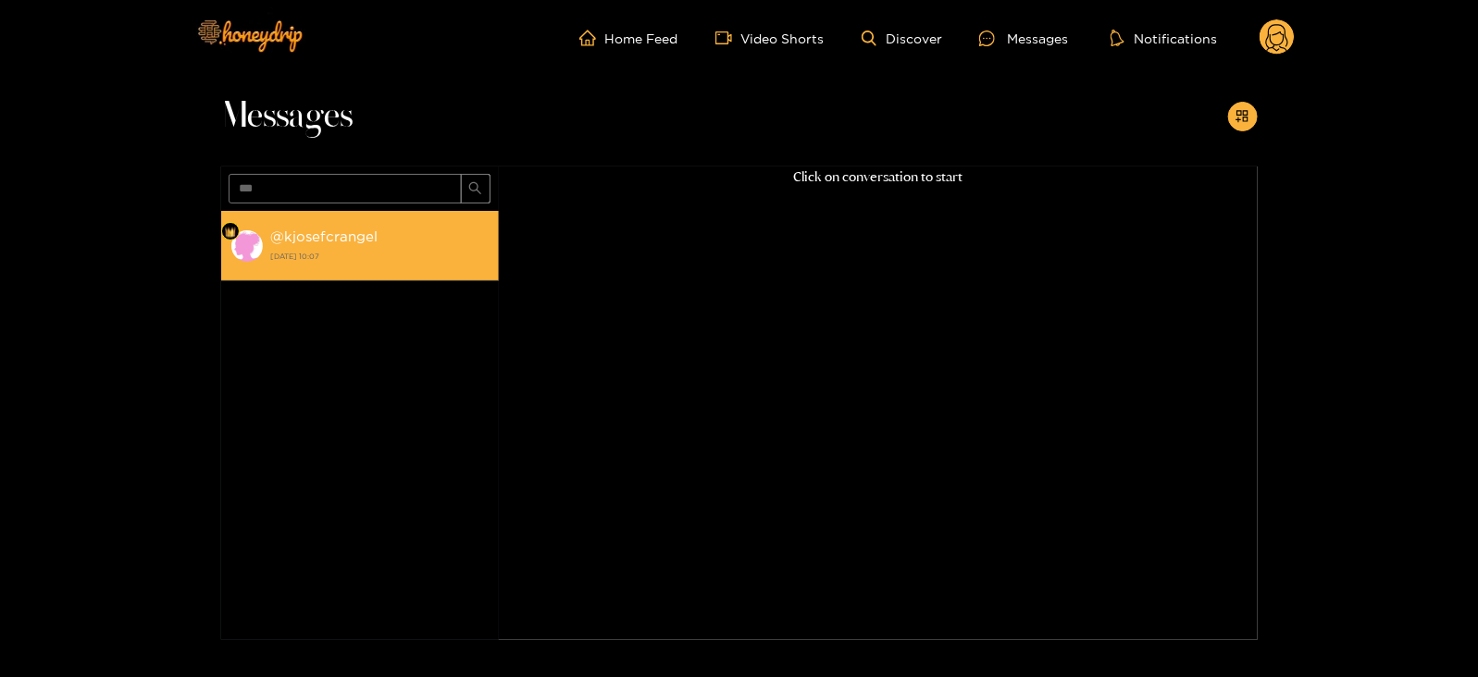
click at [249, 242] on img at bounding box center [246, 246] width 33 height 33
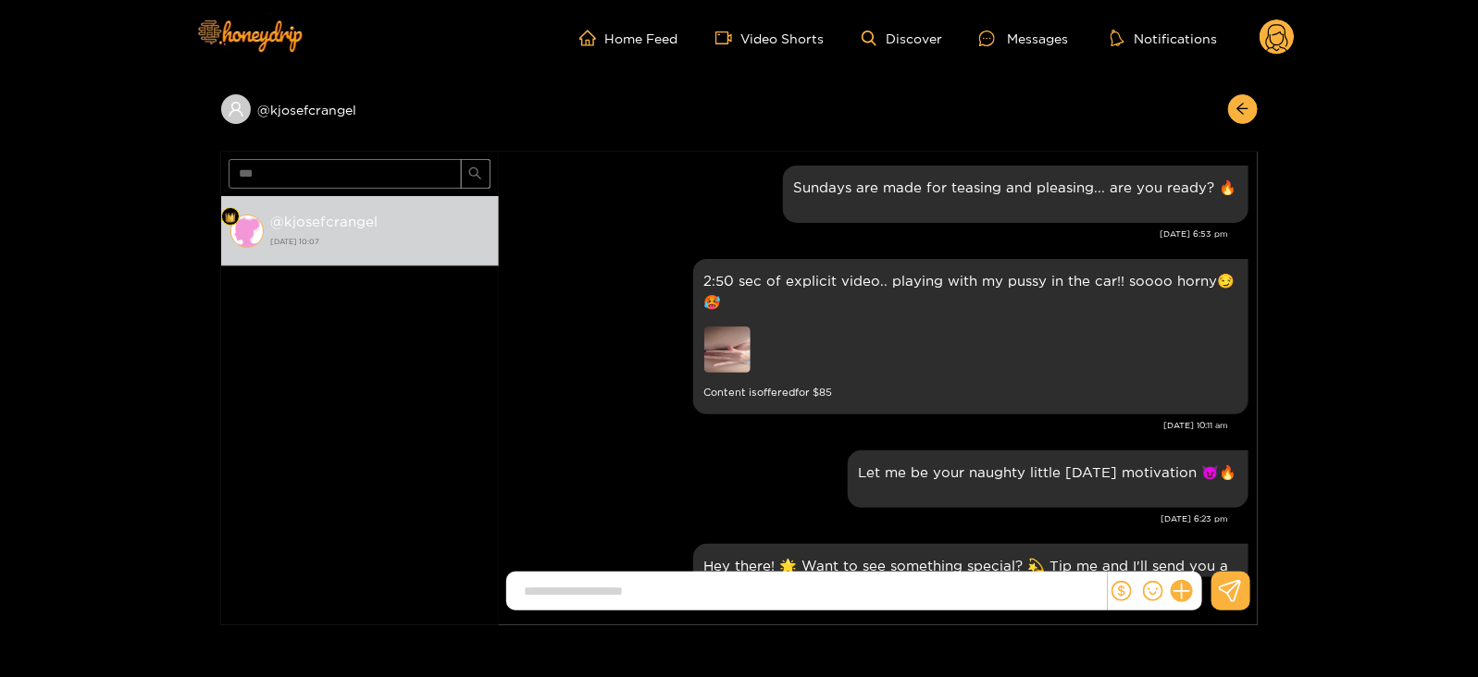
scroll to position [2484, 0]
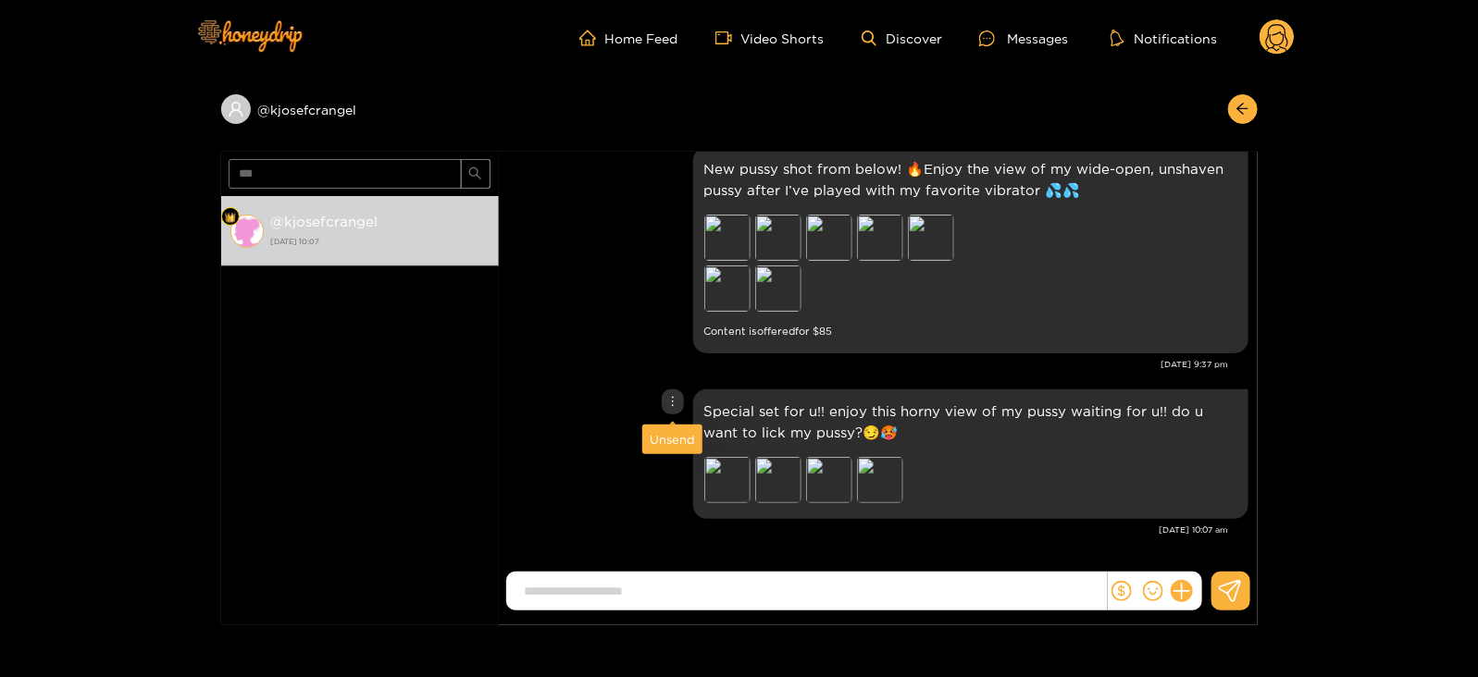
click at [661, 446] on div "Unsend" at bounding box center [672, 439] width 45 height 19
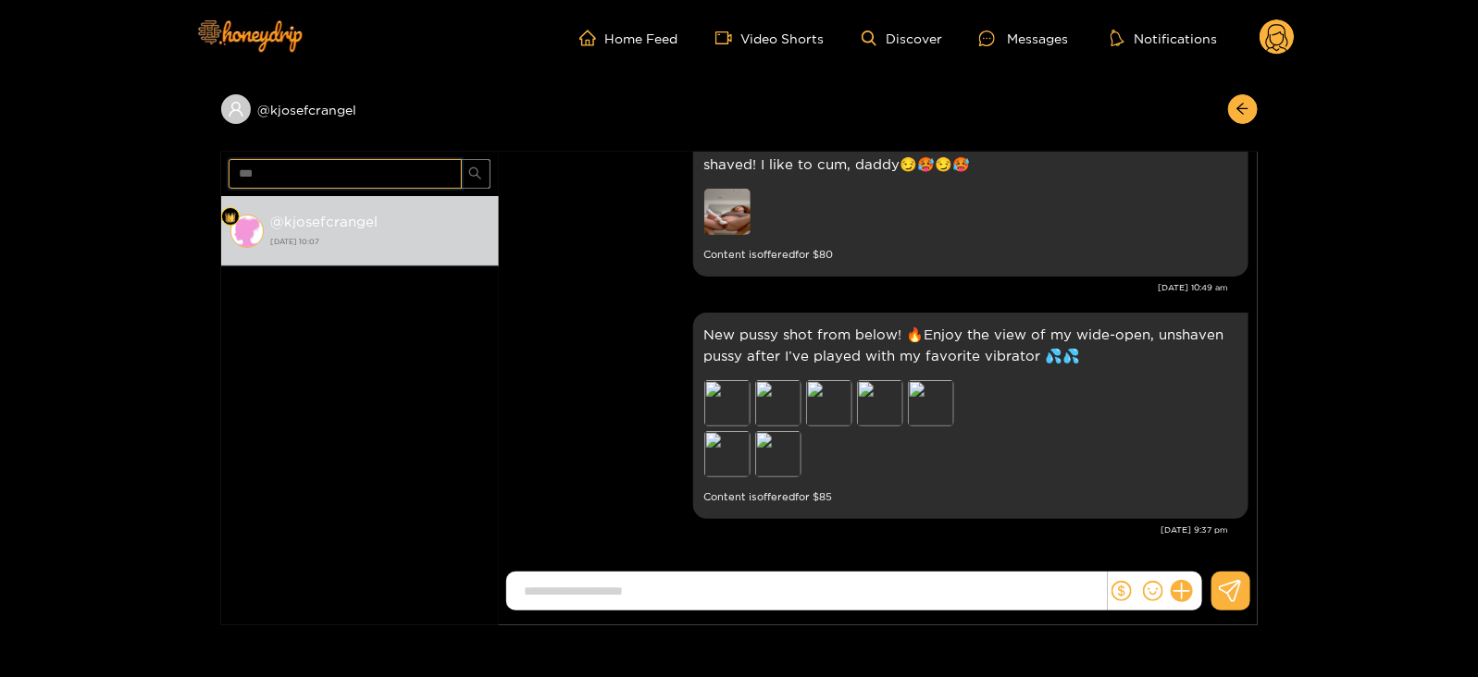
drag, startPoint x: 260, startPoint y: 169, endPoint x: 204, endPoint y: 167, distance: 56.5
click at [204, 167] on div "@ kjosefcrangel *** @ kjosefcrangel [DATE] 10:07 [PERSON_NAME] Sundays are made…" at bounding box center [739, 351] width 1478 height 550
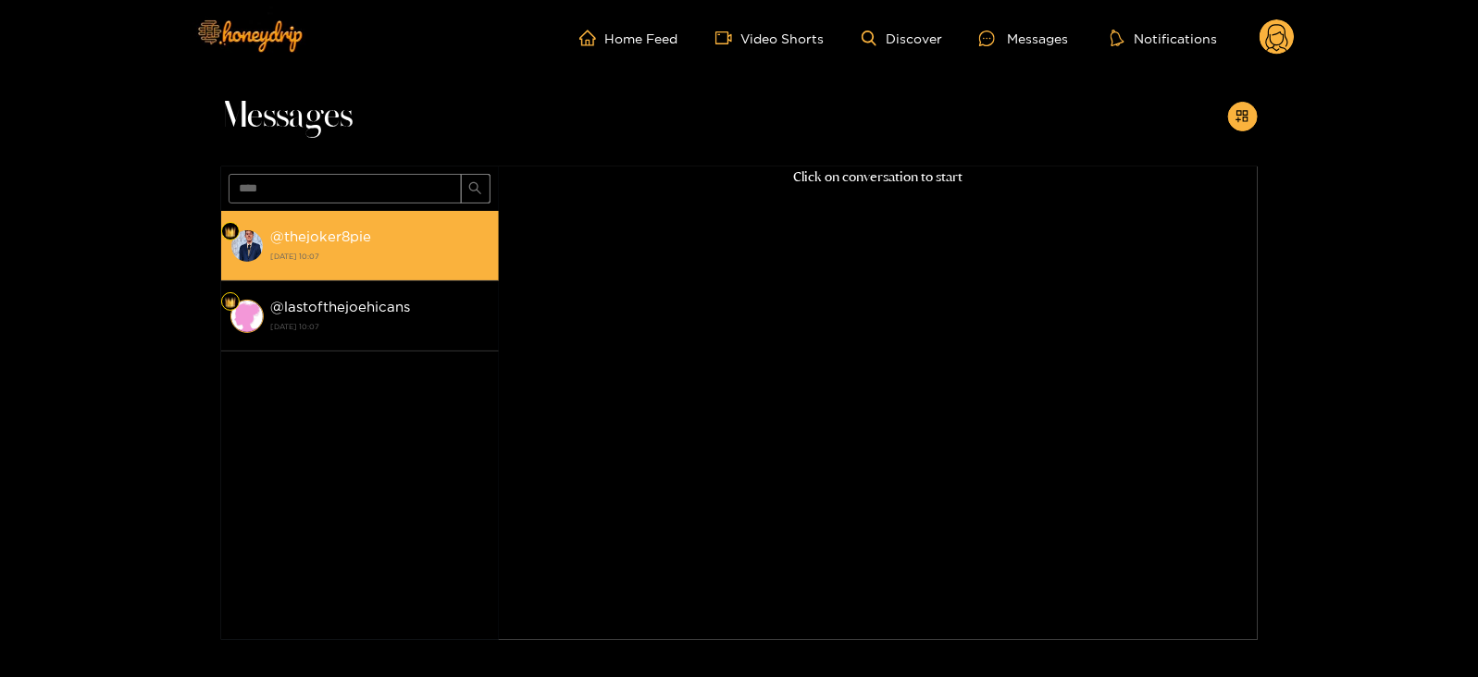
click at [283, 259] on strong "[DATE] 10:07" at bounding box center [380, 256] width 218 height 17
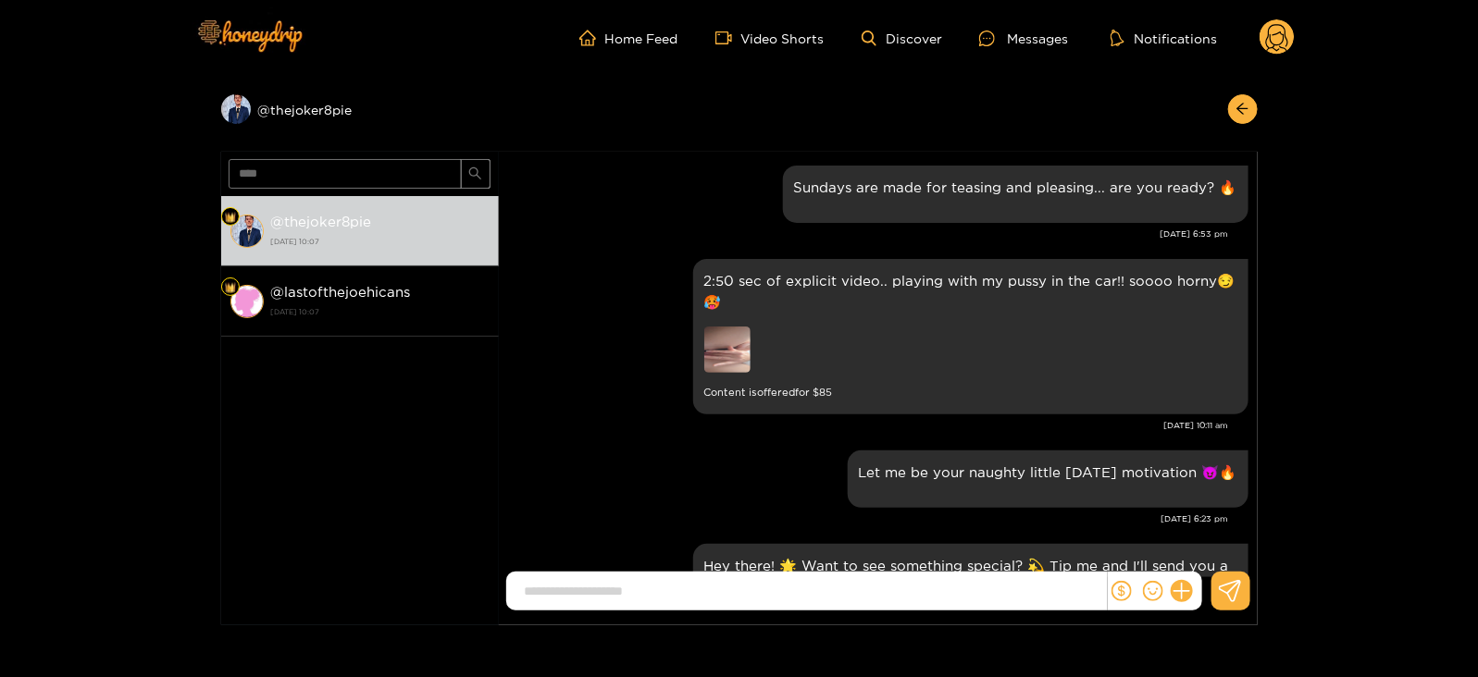
scroll to position [2484, 0]
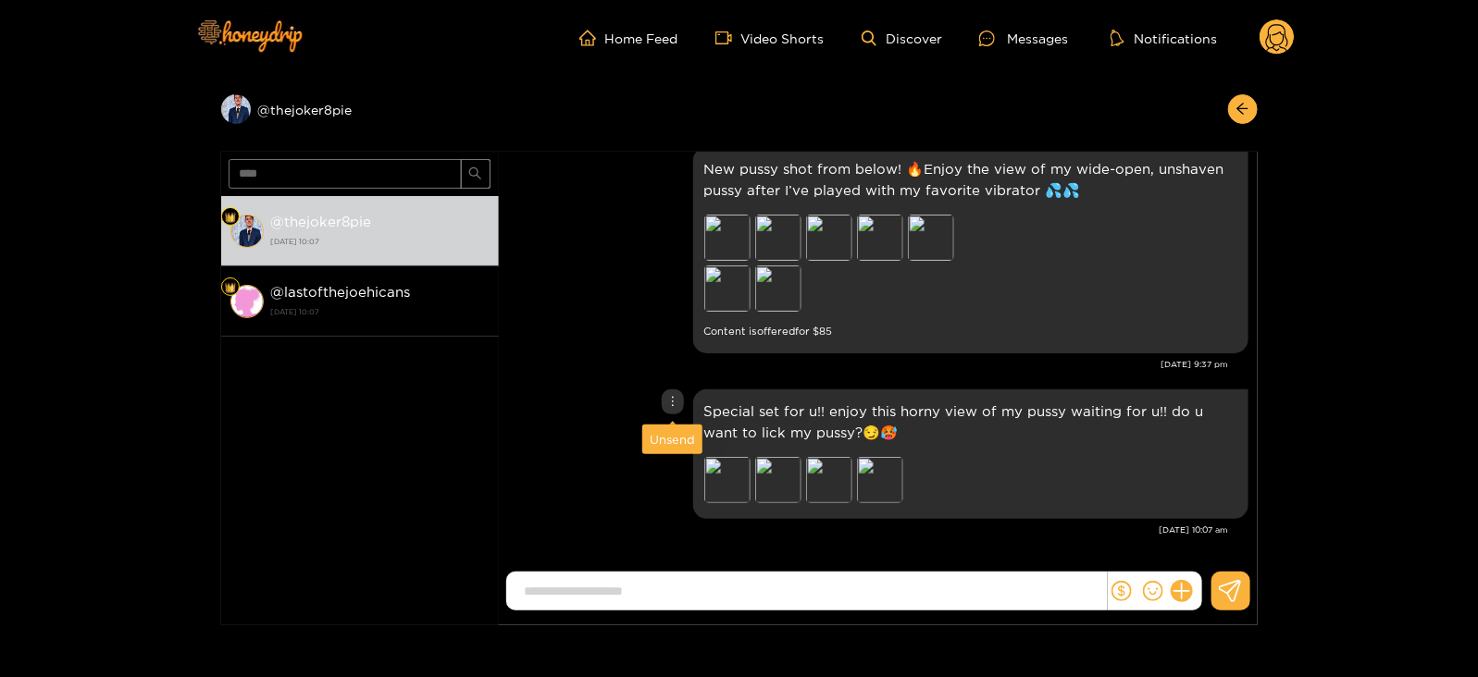
click at [663, 435] on div "Unsend" at bounding box center [672, 439] width 45 height 19
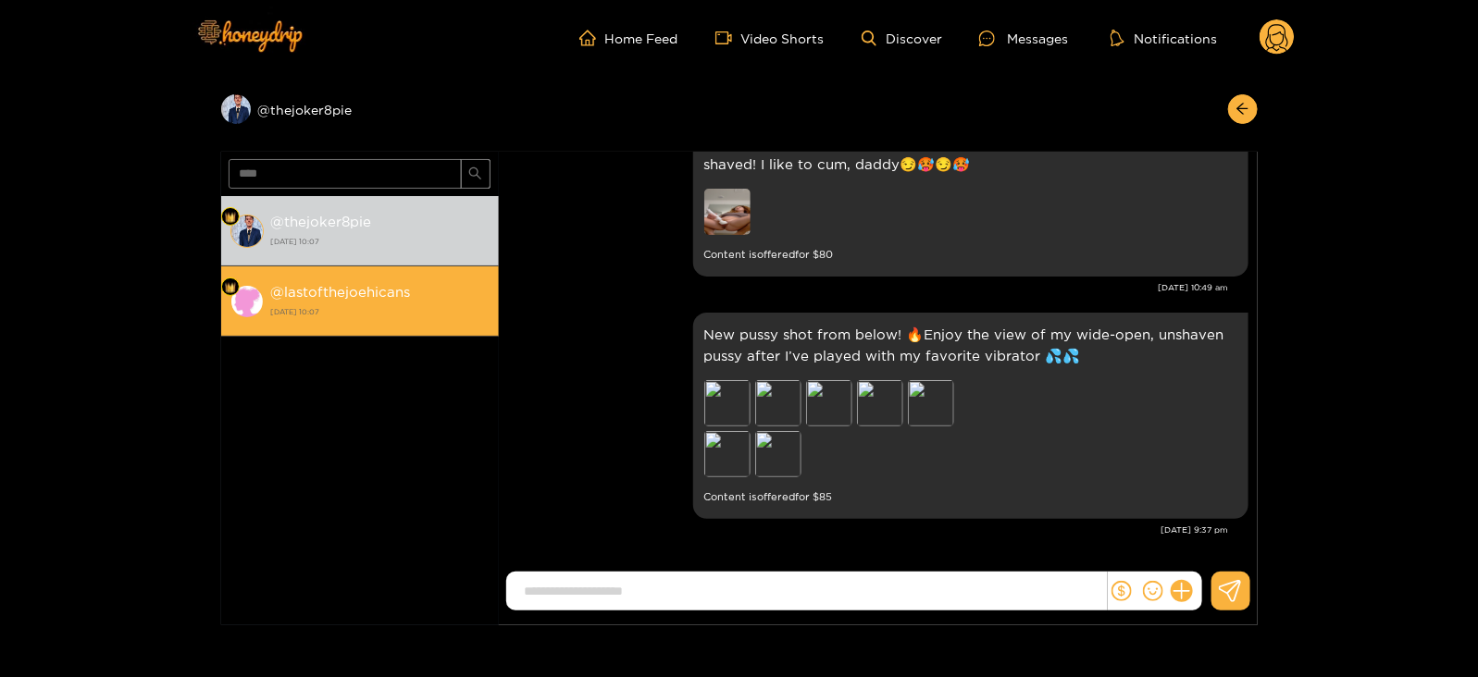
click at [375, 306] on strong "[DATE] 10:07" at bounding box center [380, 312] width 218 height 17
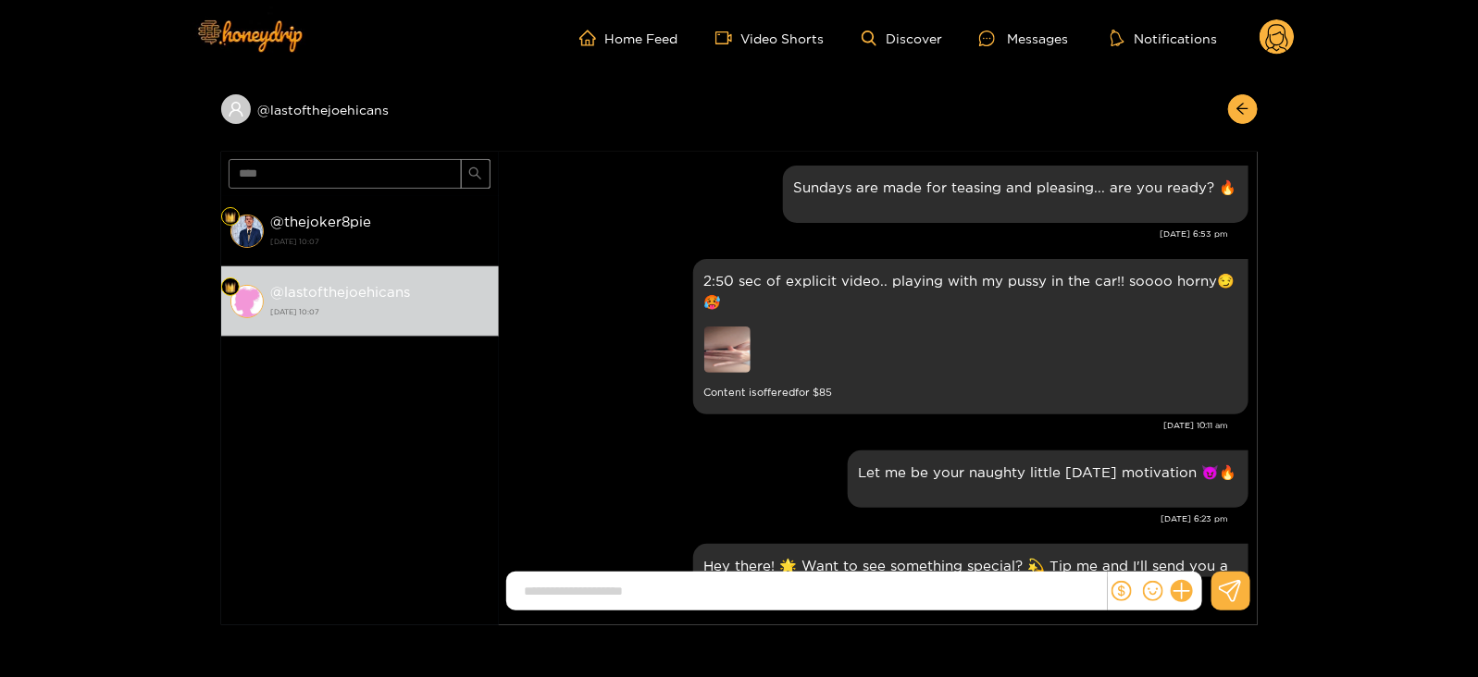
scroll to position [2484, 0]
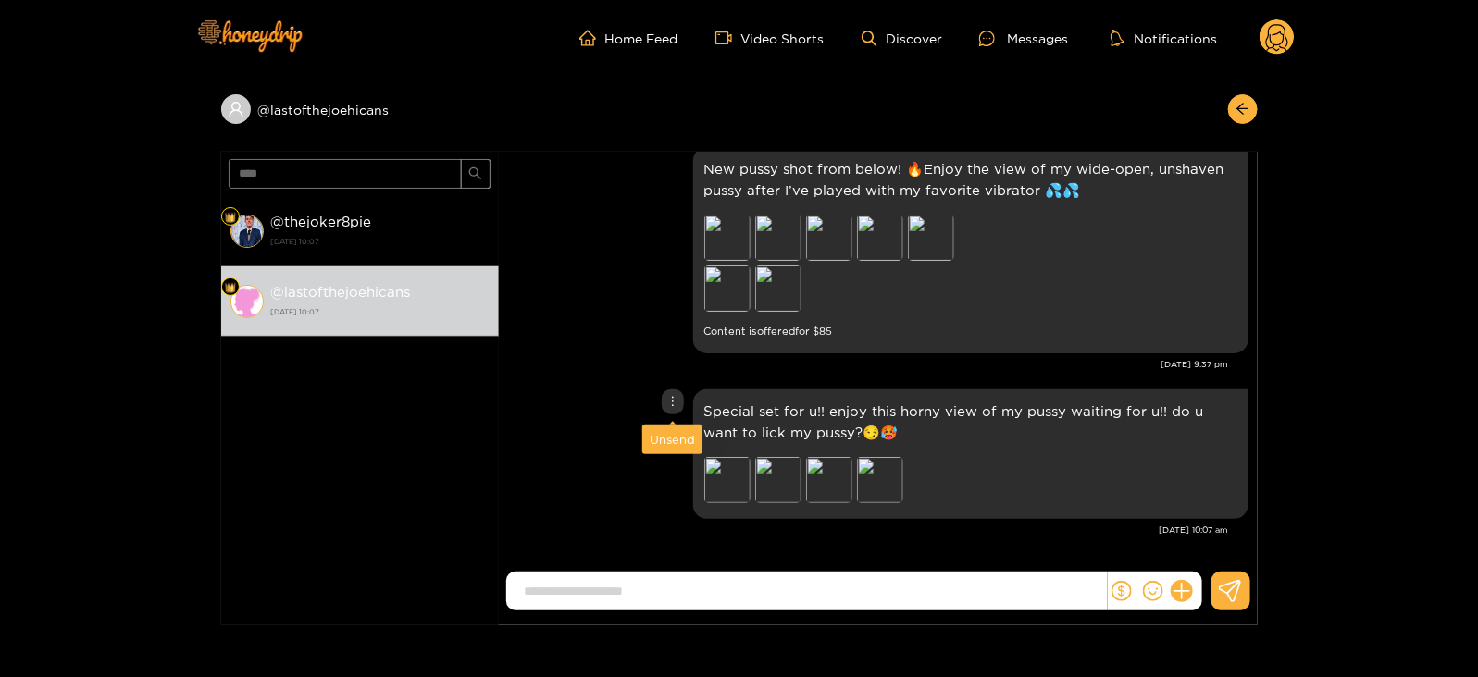
click at [664, 435] on div "Unsend" at bounding box center [672, 439] width 45 height 19
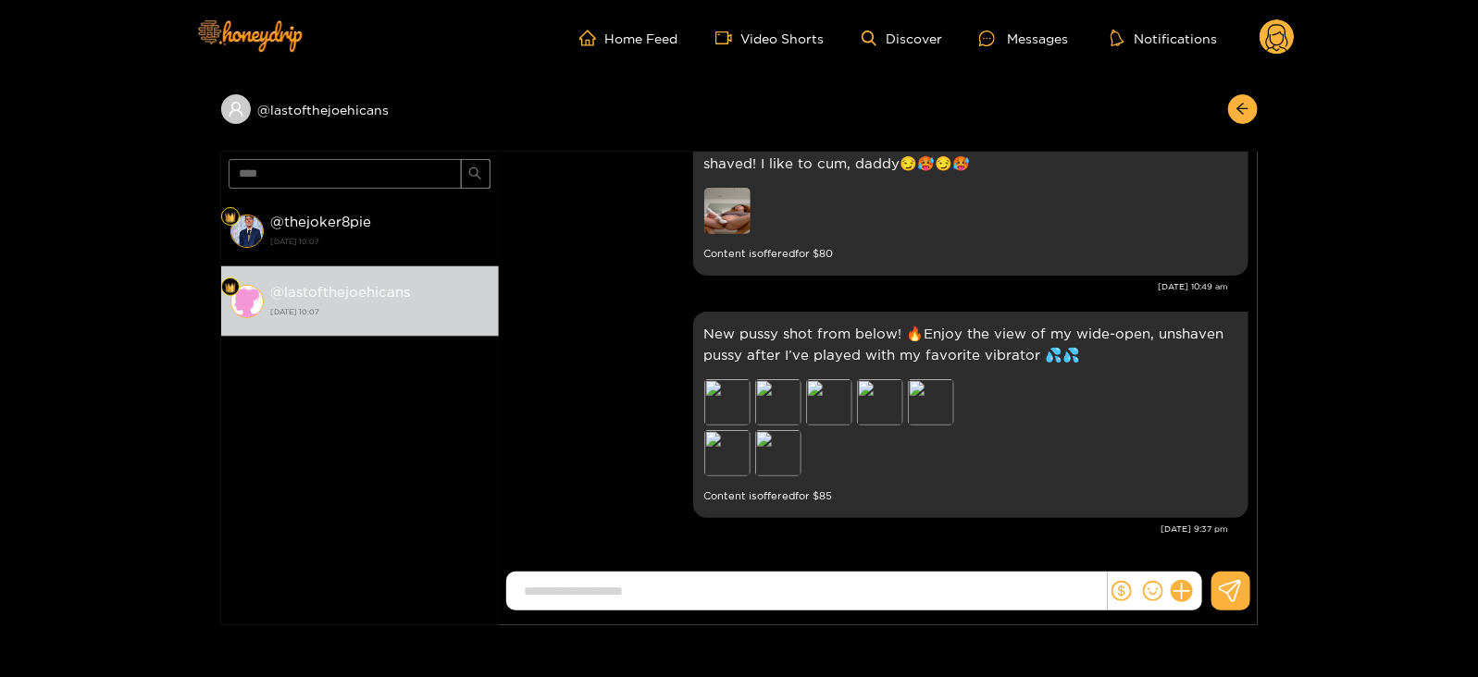
scroll to position [2318, 0]
click at [332, 172] on input "****" at bounding box center [345, 174] width 233 height 30
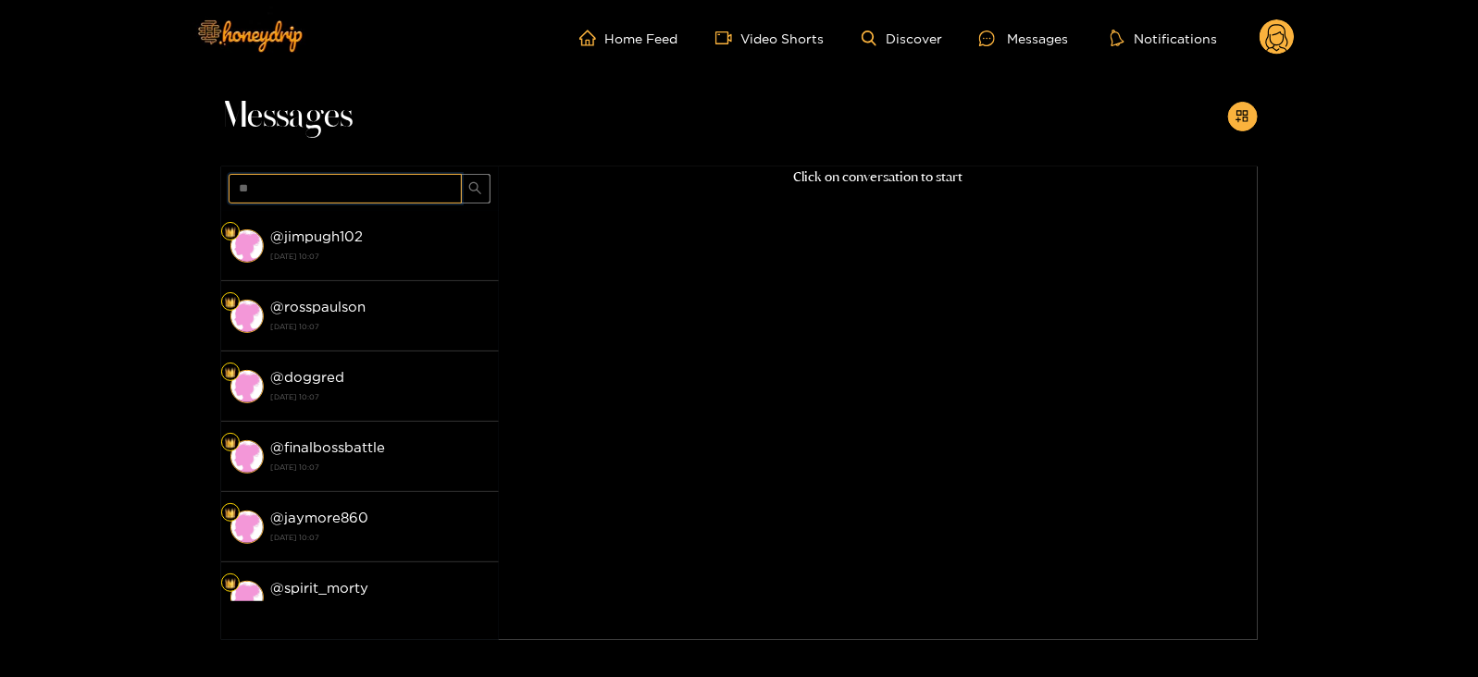
click at [278, 195] on input "**" at bounding box center [345, 189] width 233 height 30
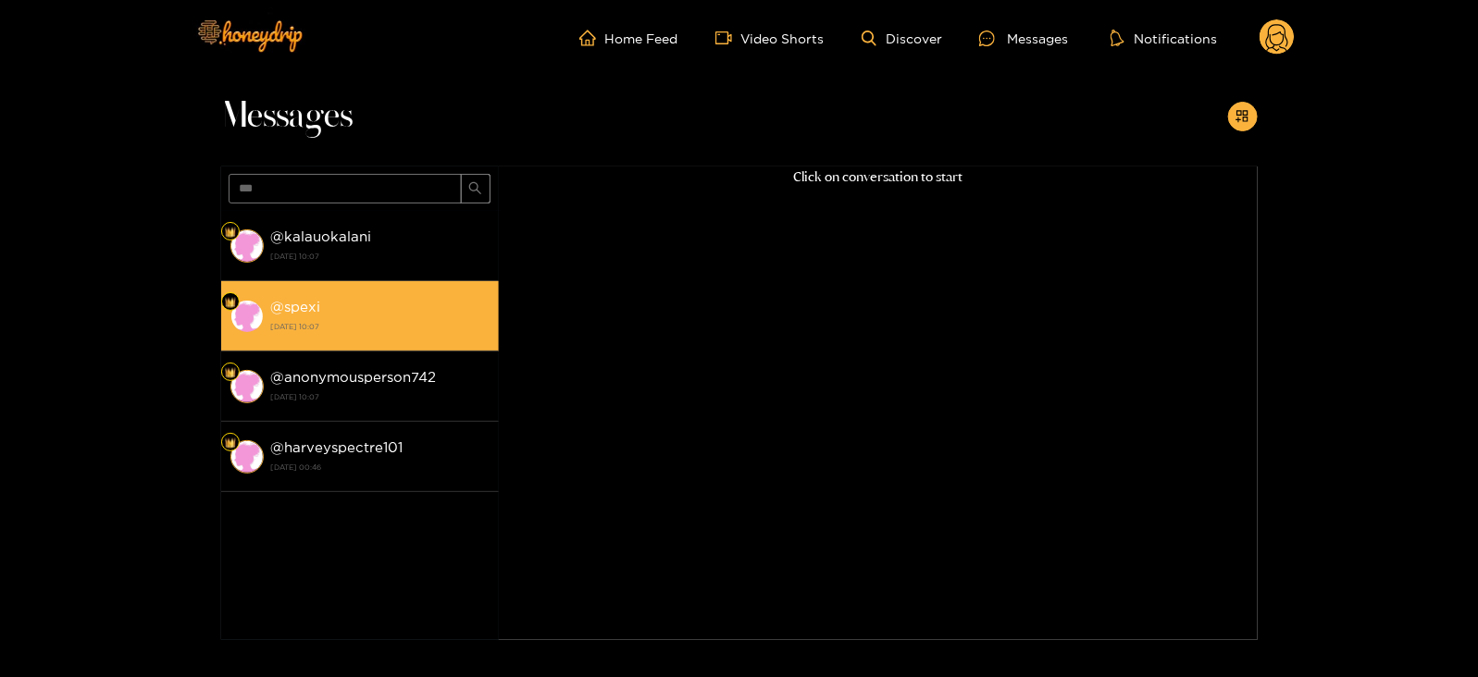
click at [323, 316] on div "@ spexi [DATE] 10:07" at bounding box center [380, 316] width 218 height 42
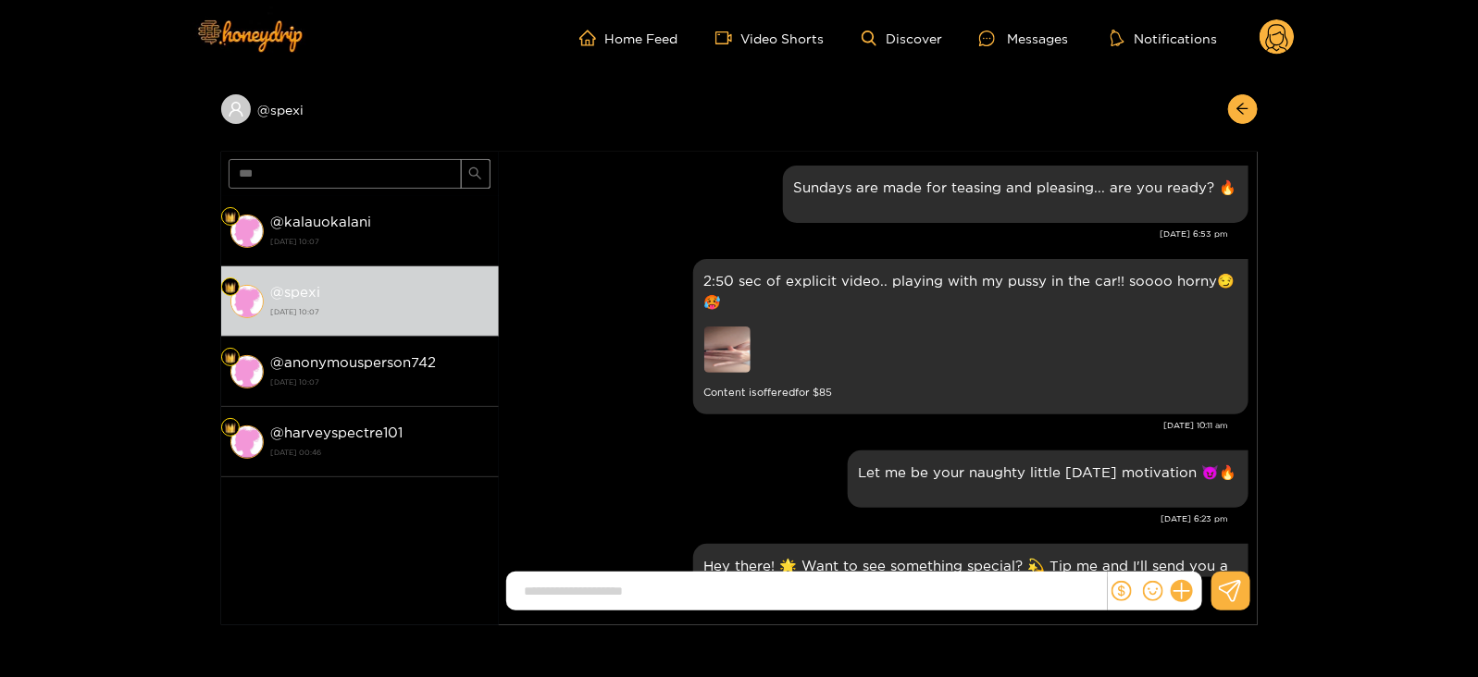
scroll to position [2484, 0]
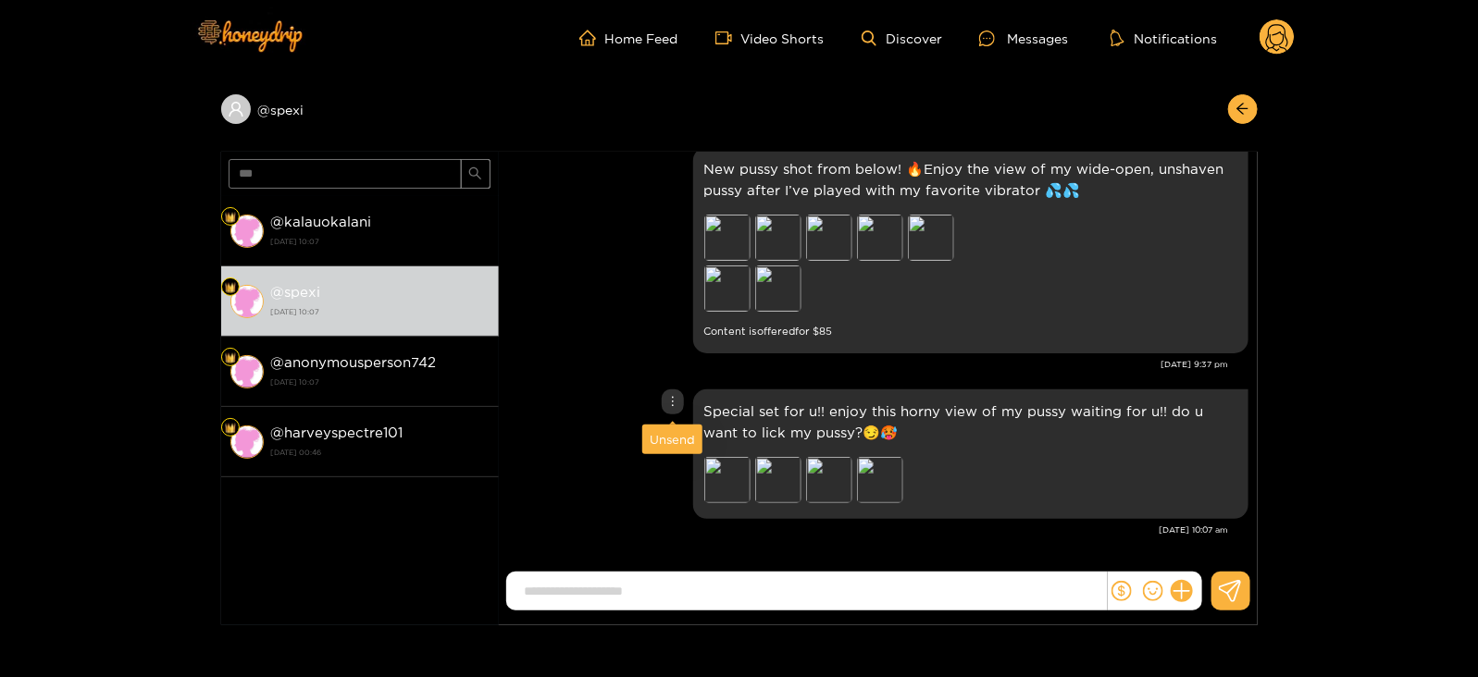
click at [674, 435] on div "Unsend" at bounding box center [672, 439] width 45 height 19
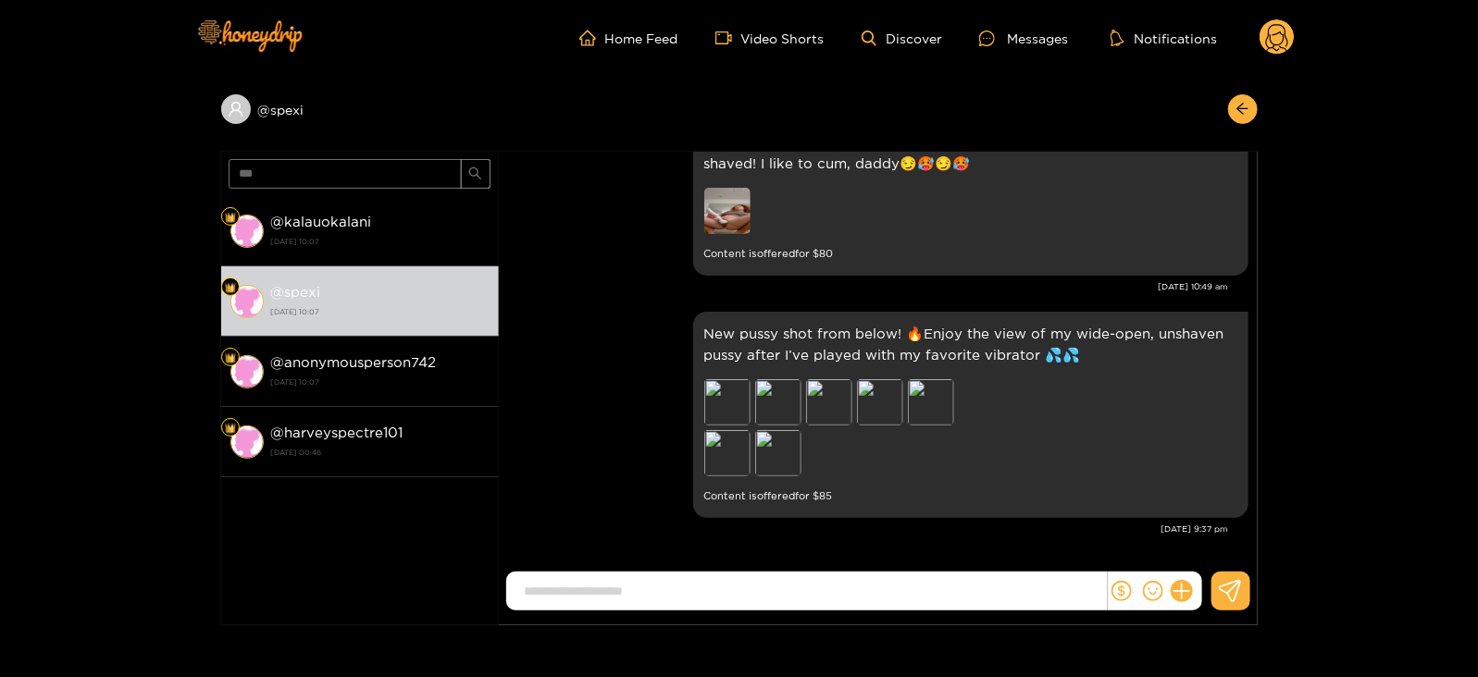
scroll to position [2318, 0]
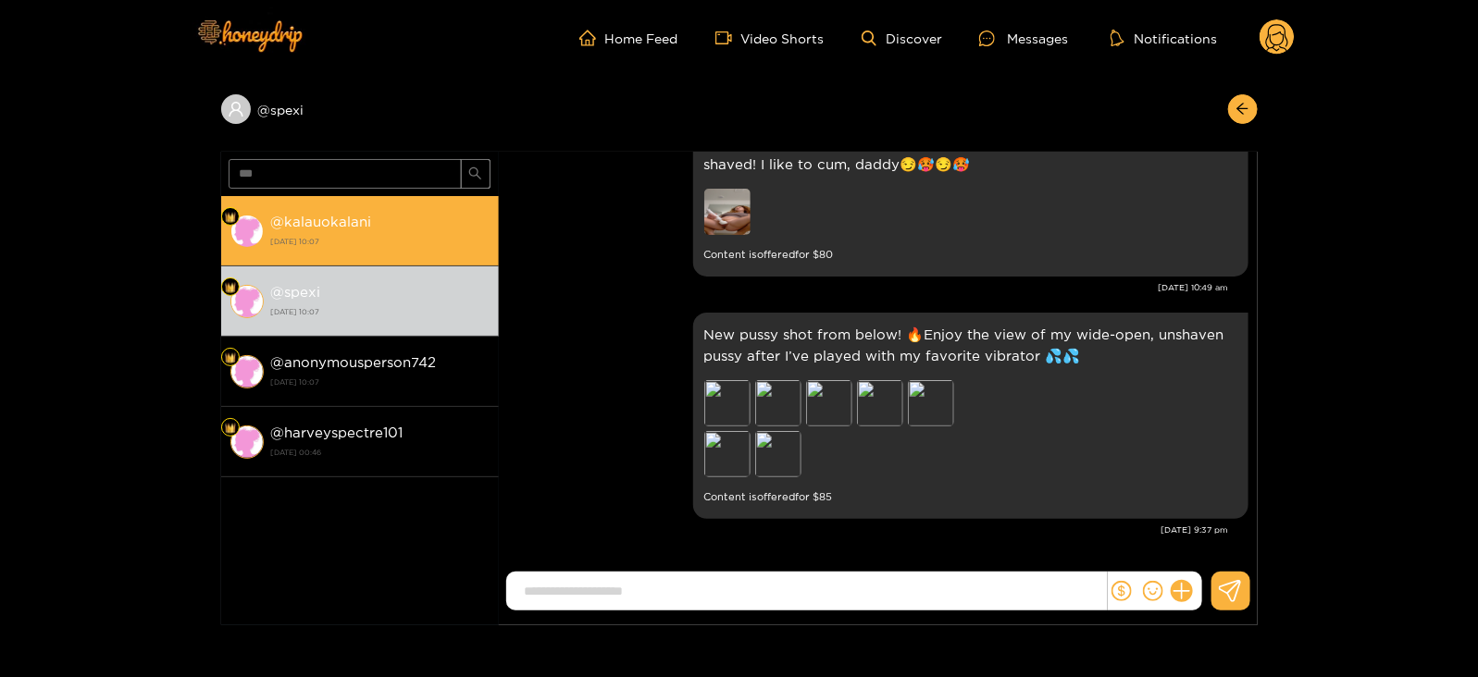
click at [393, 231] on div "@ kalauokalani [DATE] 10:07" at bounding box center [380, 231] width 218 height 42
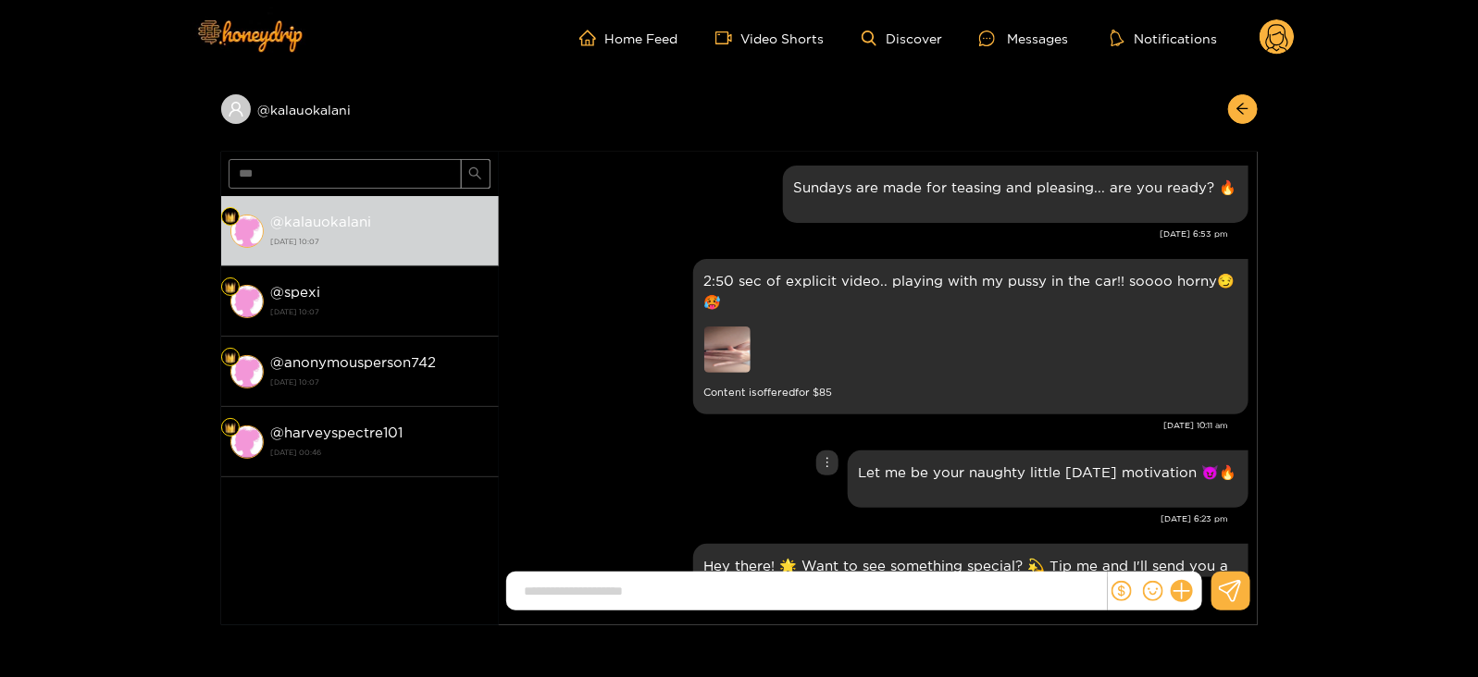
scroll to position [2484, 0]
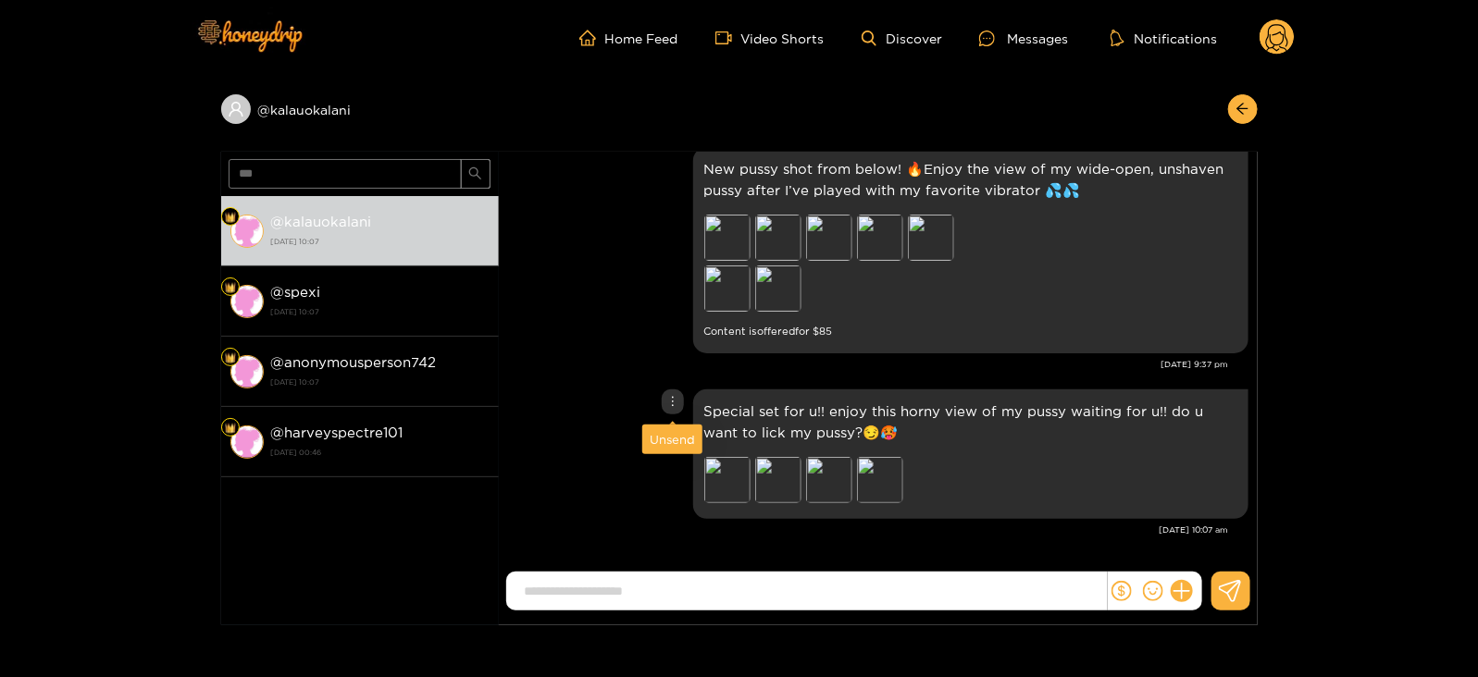
click at [672, 442] on div "Unsend" at bounding box center [672, 439] width 45 height 19
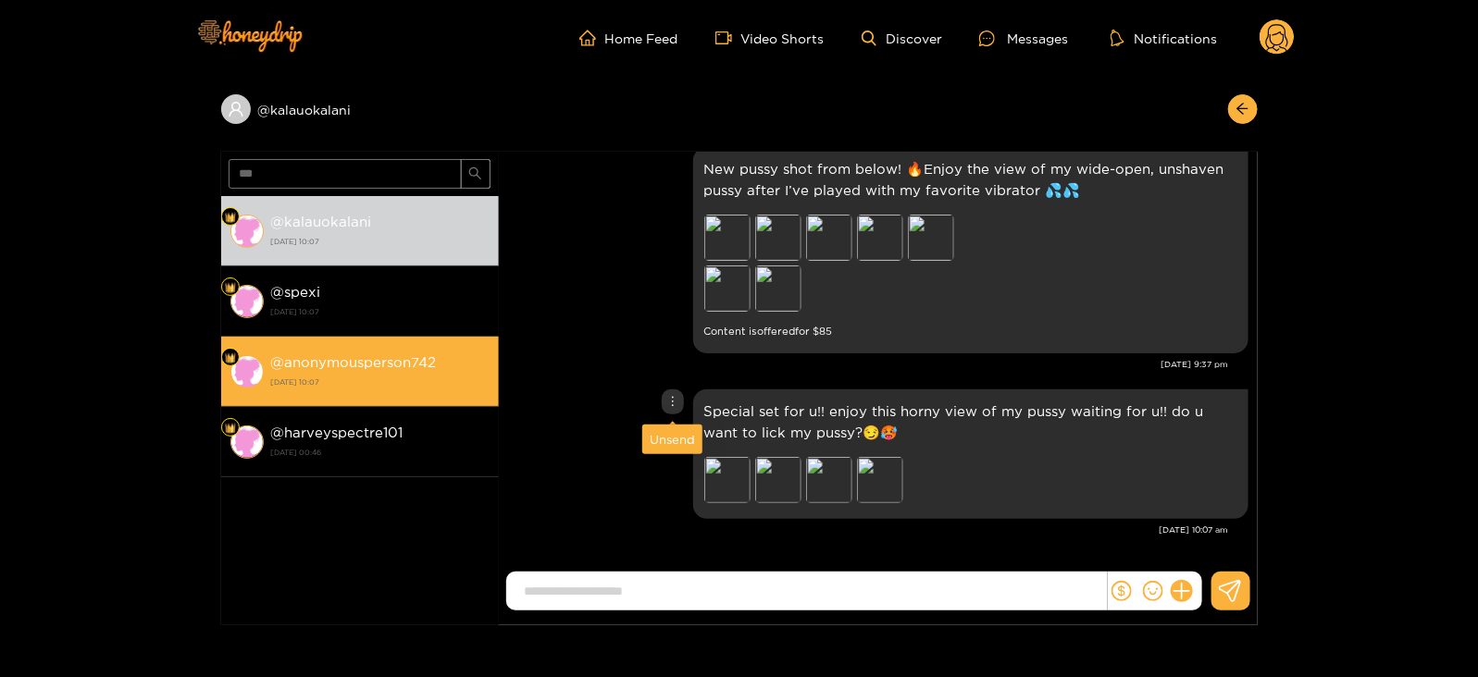
scroll to position [2318, 0]
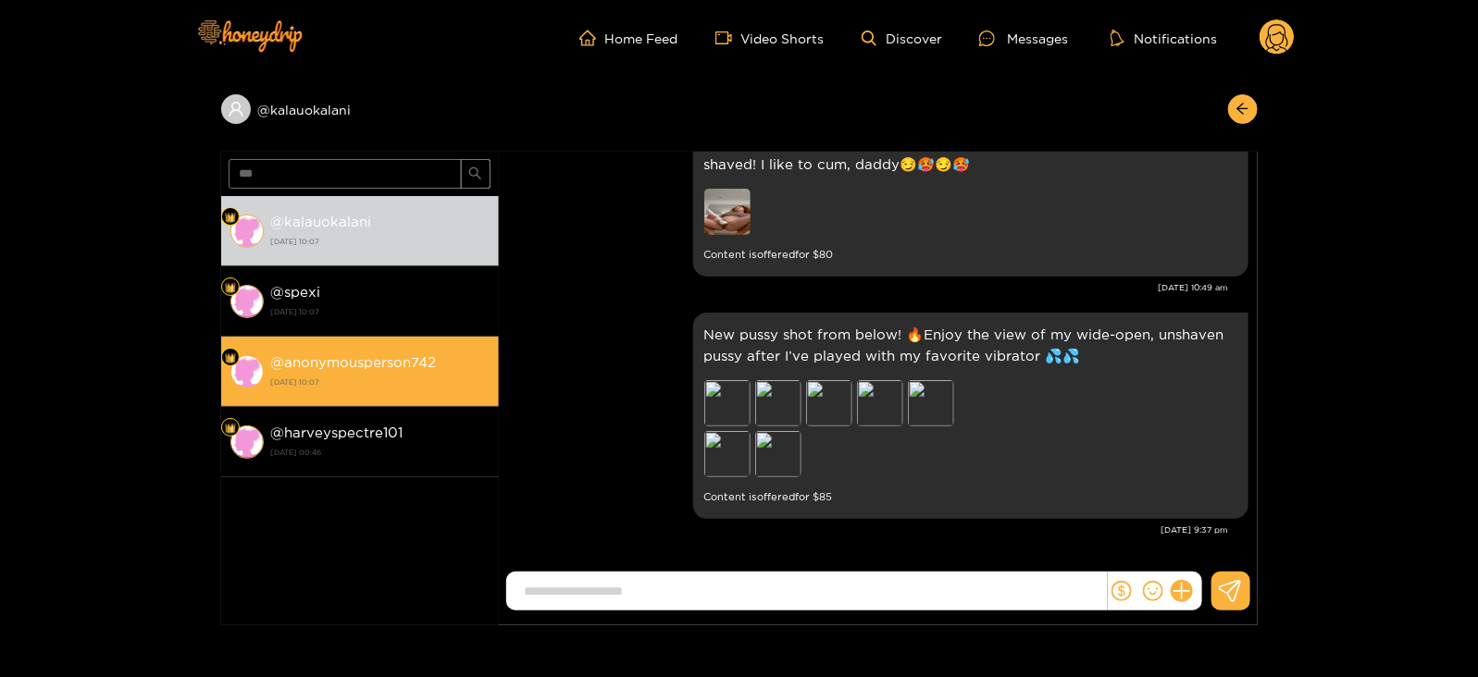
click at [428, 377] on strong "[DATE] 10:07" at bounding box center [380, 382] width 218 height 17
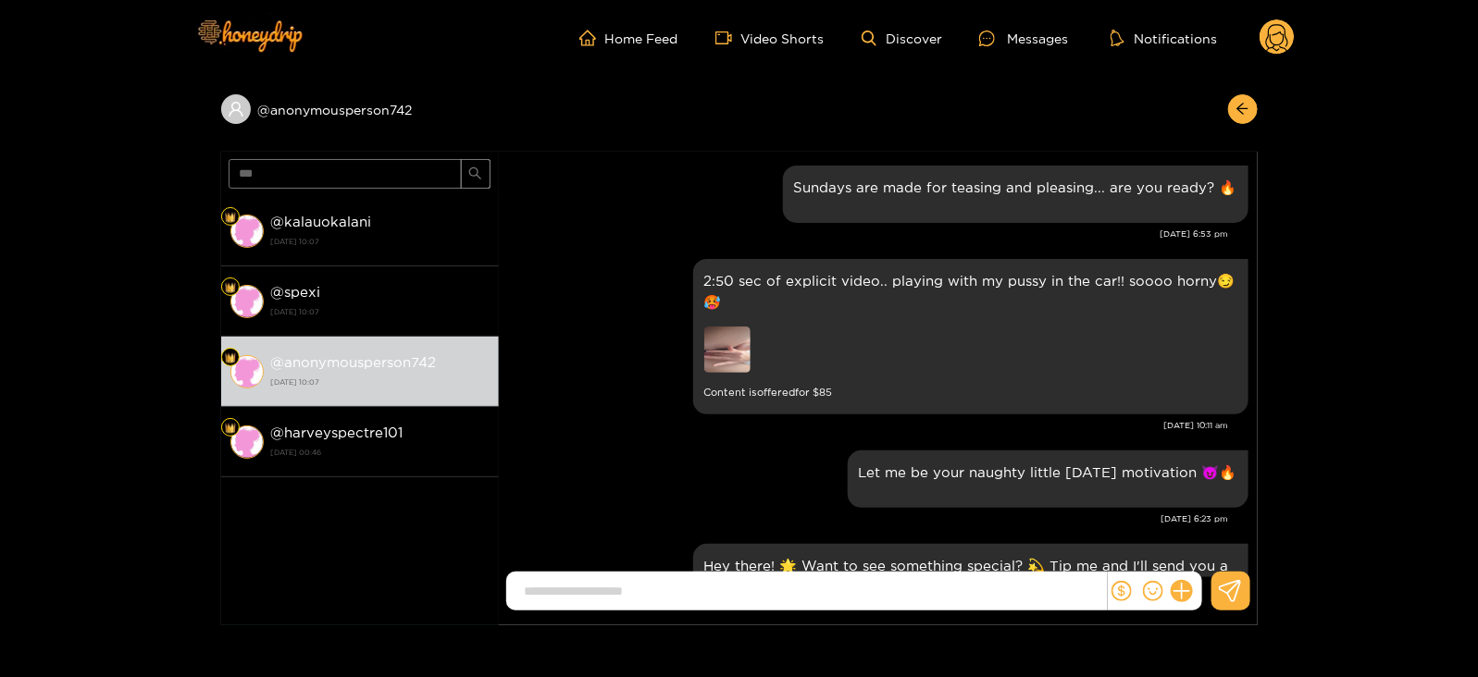
scroll to position [2484, 0]
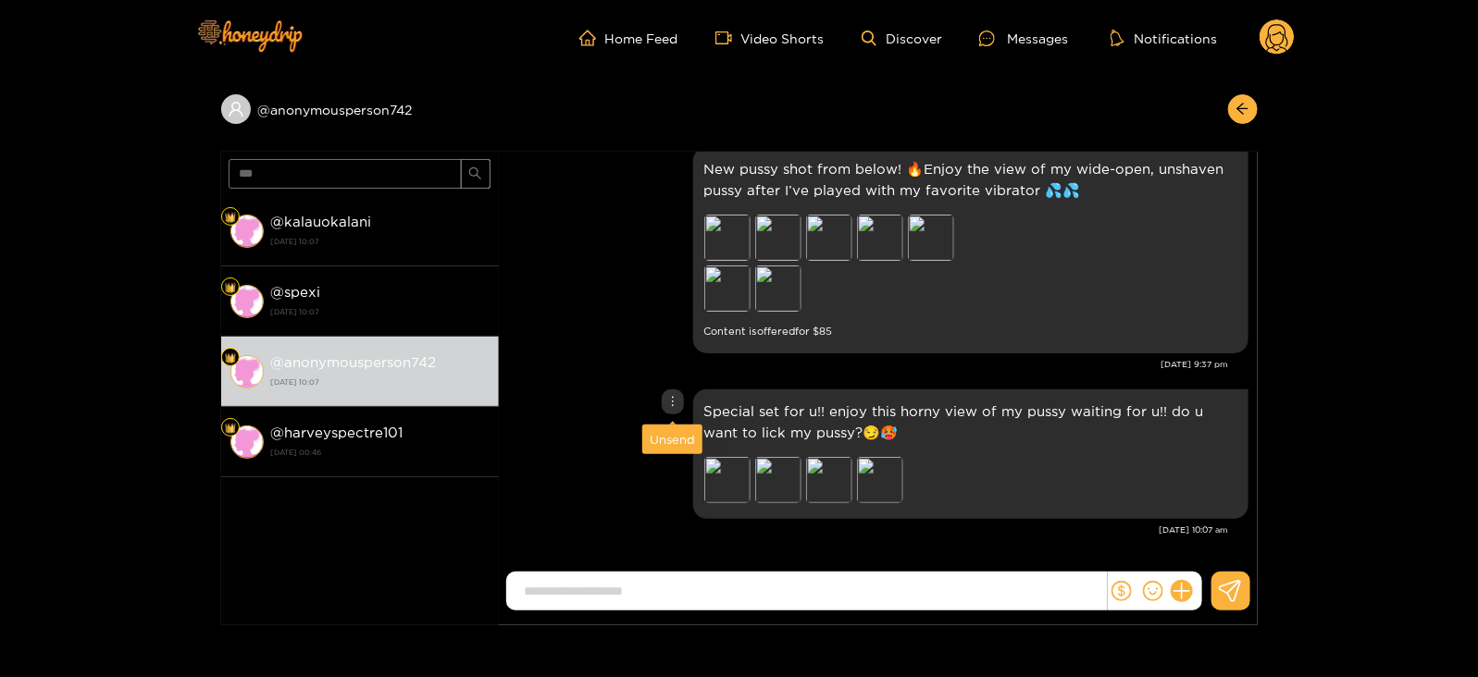
click at [664, 434] on div "Unsend" at bounding box center [672, 439] width 45 height 19
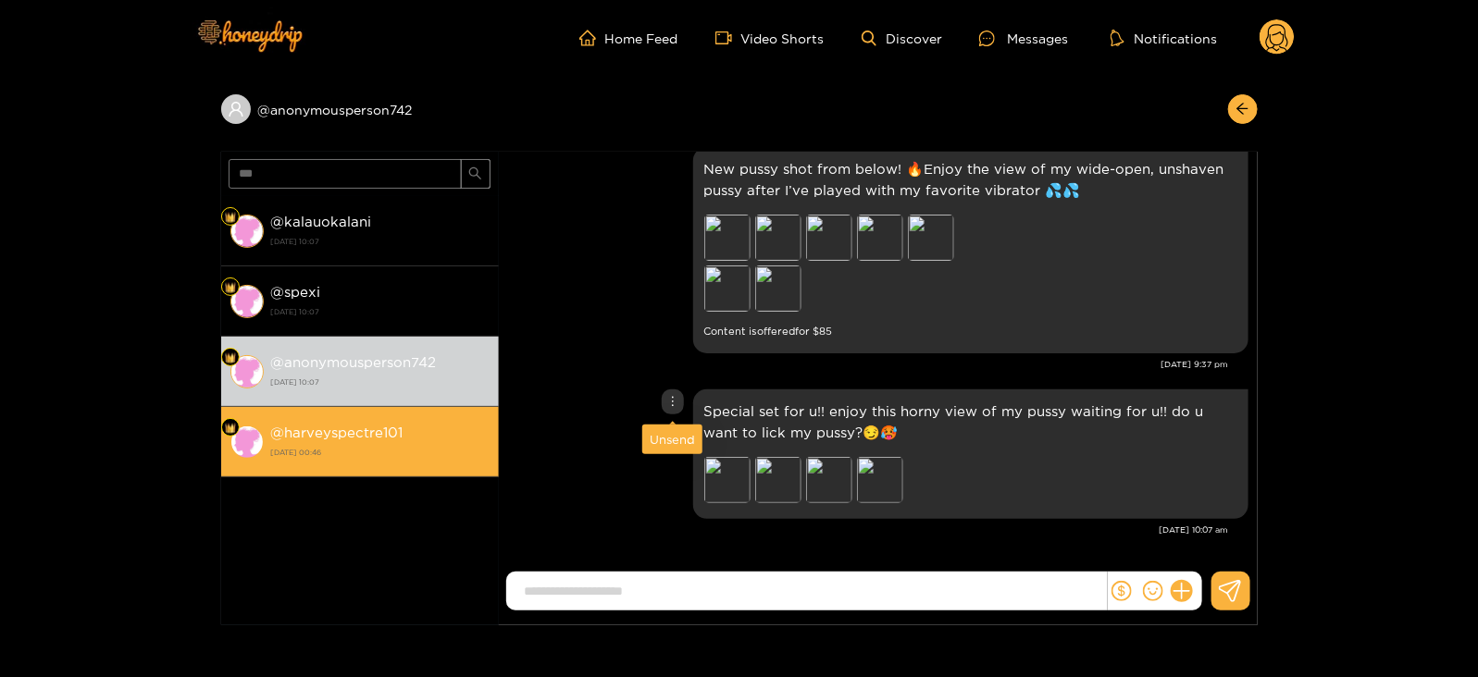
scroll to position [2318, 0]
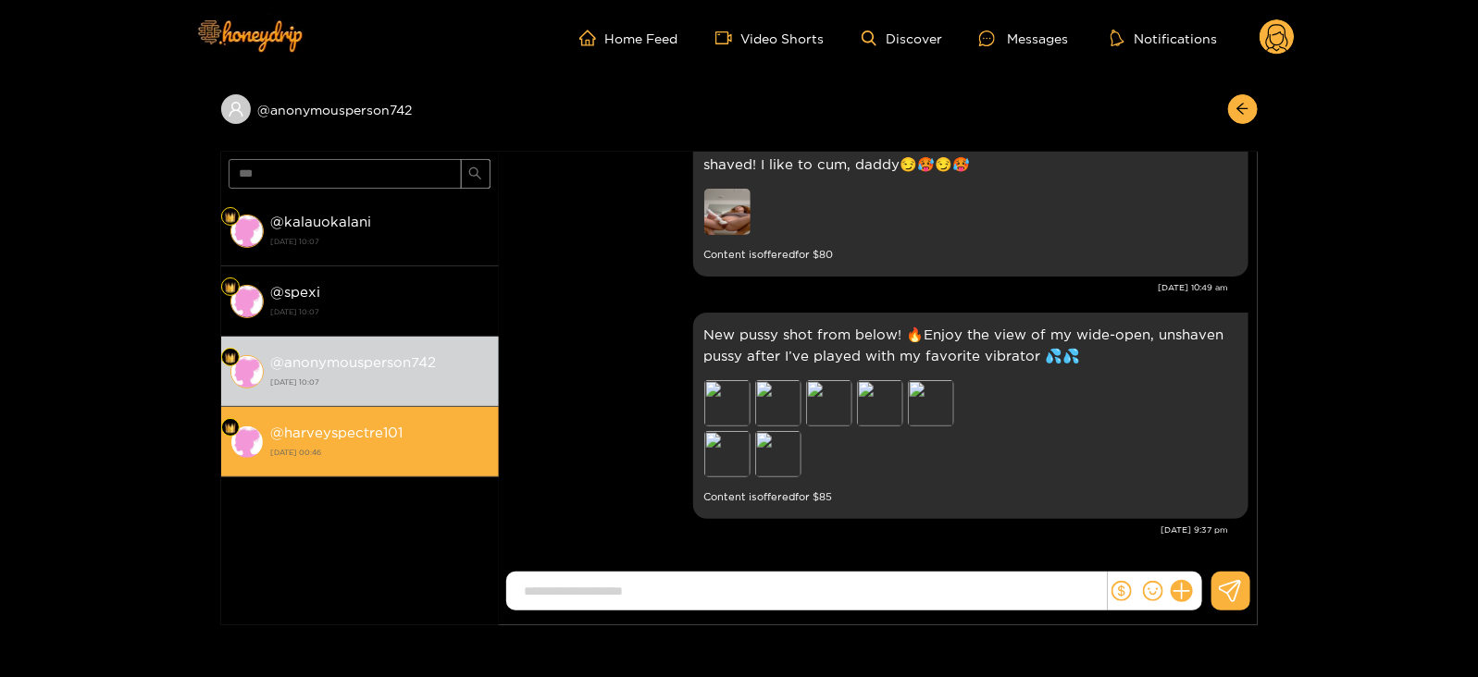
click at [466, 460] on div "@ harveyspectre101 [DATE] 00:46" at bounding box center [380, 442] width 218 height 42
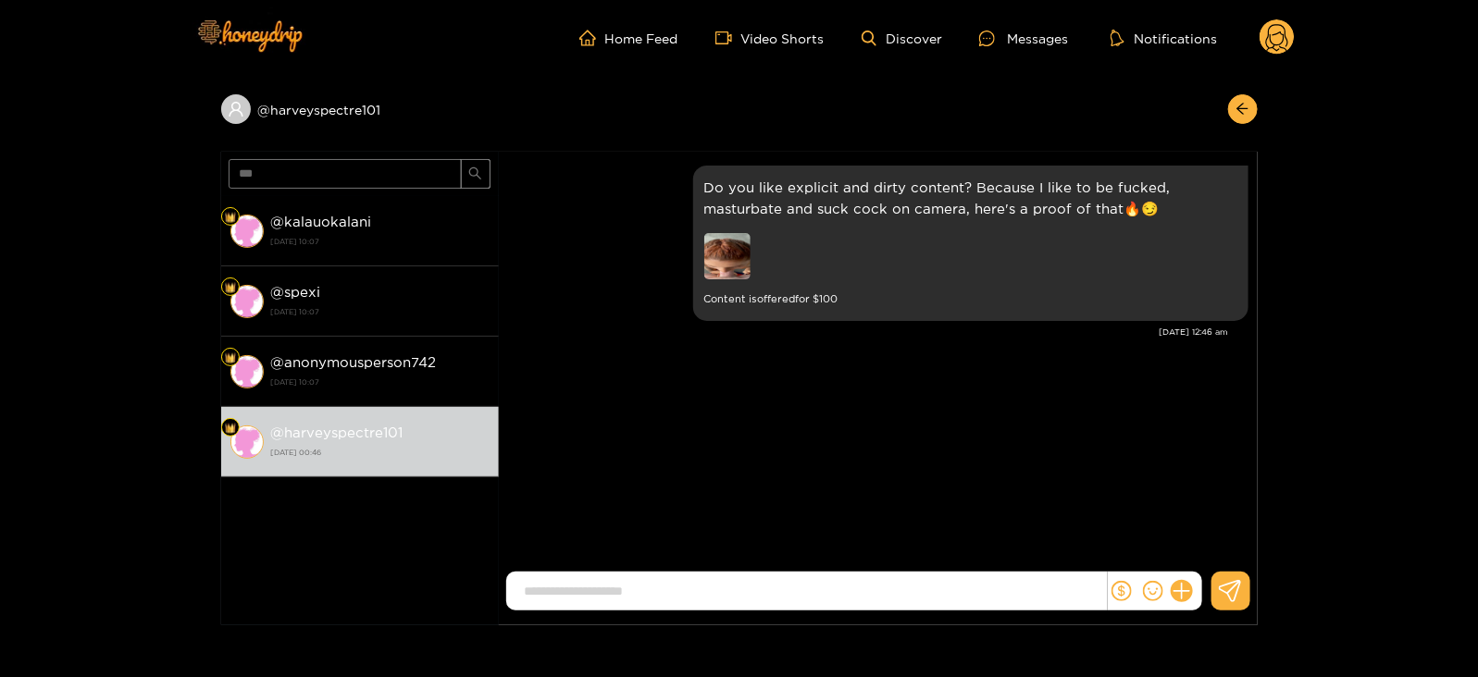
click at [366, 157] on span "***" at bounding box center [360, 174] width 278 height 44
click at [367, 169] on input "***" at bounding box center [345, 174] width 233 height 30
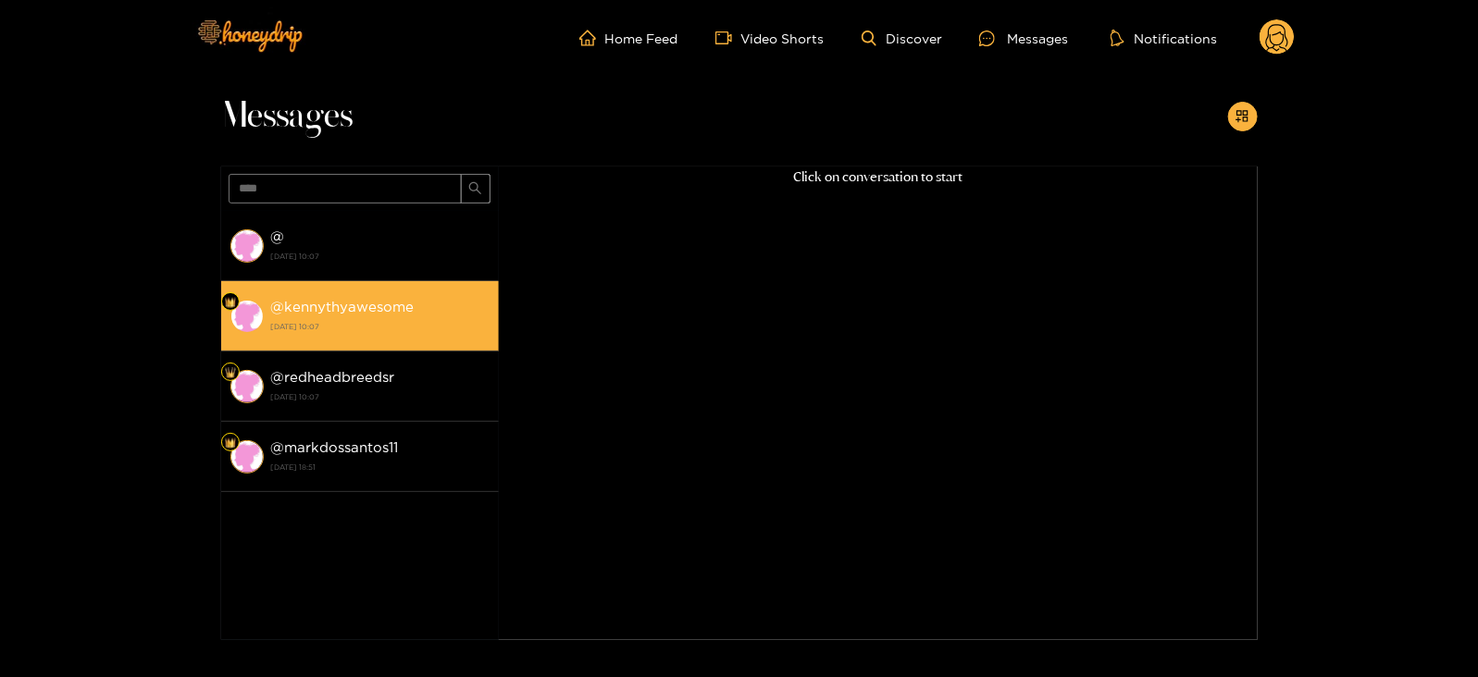
click at [381, 290] on li "@ kennythyawesome [DATE] 10:07" at bounding box center [360, 316] width 278 height 70
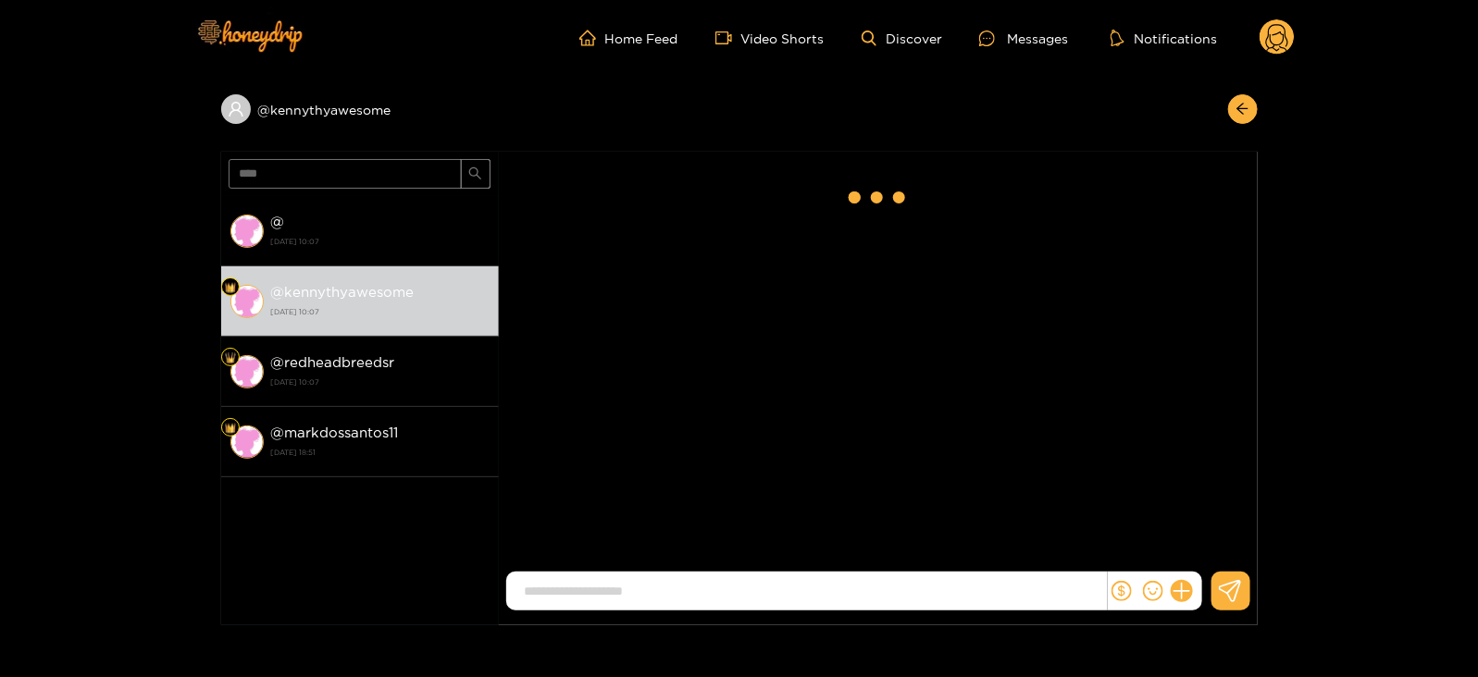
scroll to position [2484, 0]
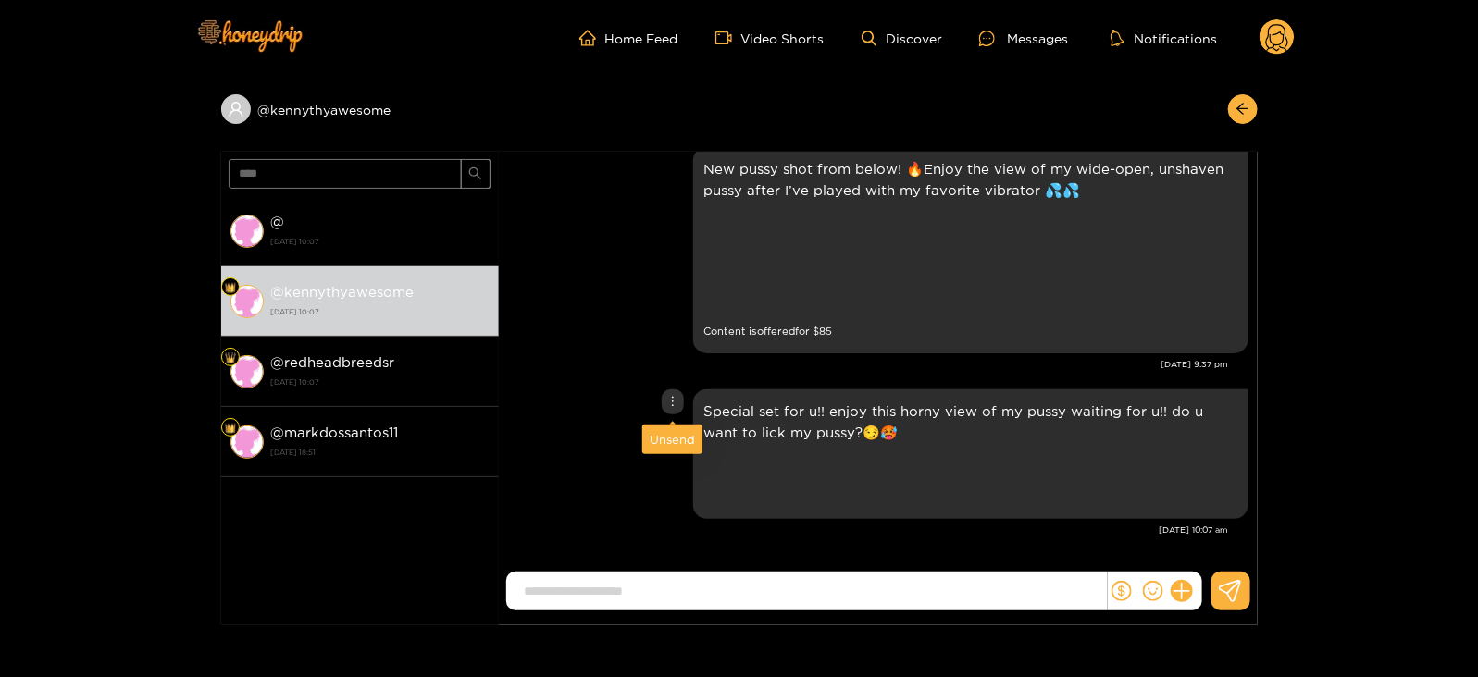
click at [666, 433] on div "Unsend" at bounding box center [672, 439] width 45 height 19
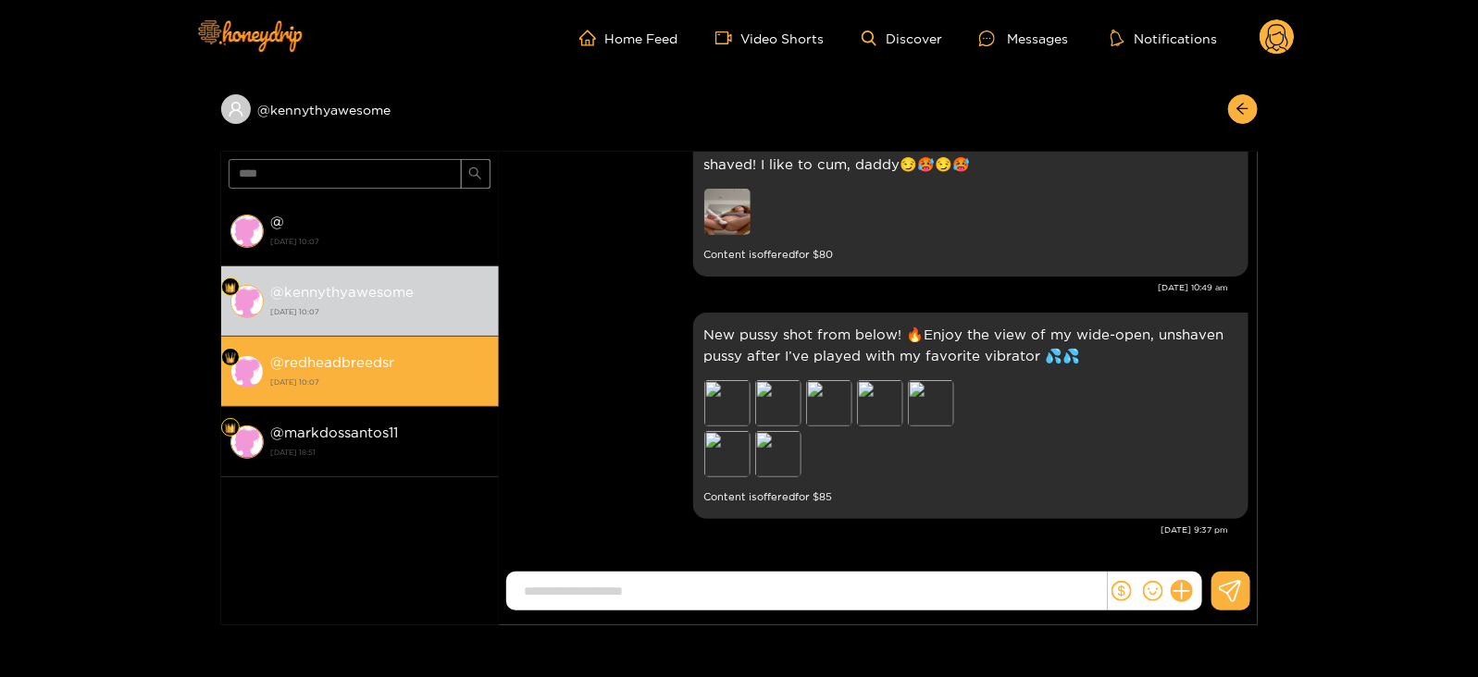
click at [406, 390] on strong "[DATE] 10:07" at bounding box center [380, 382] width 218 height 17
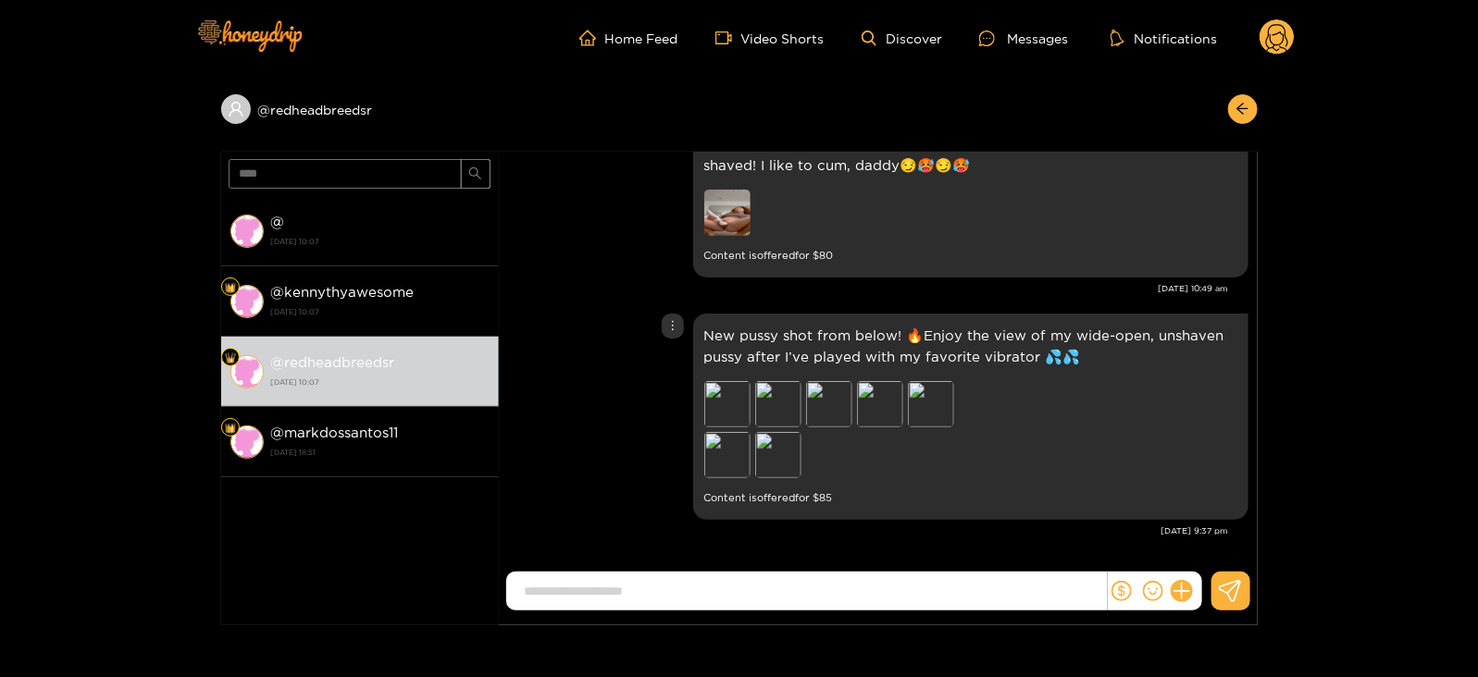
scroll to position [2412, 0]
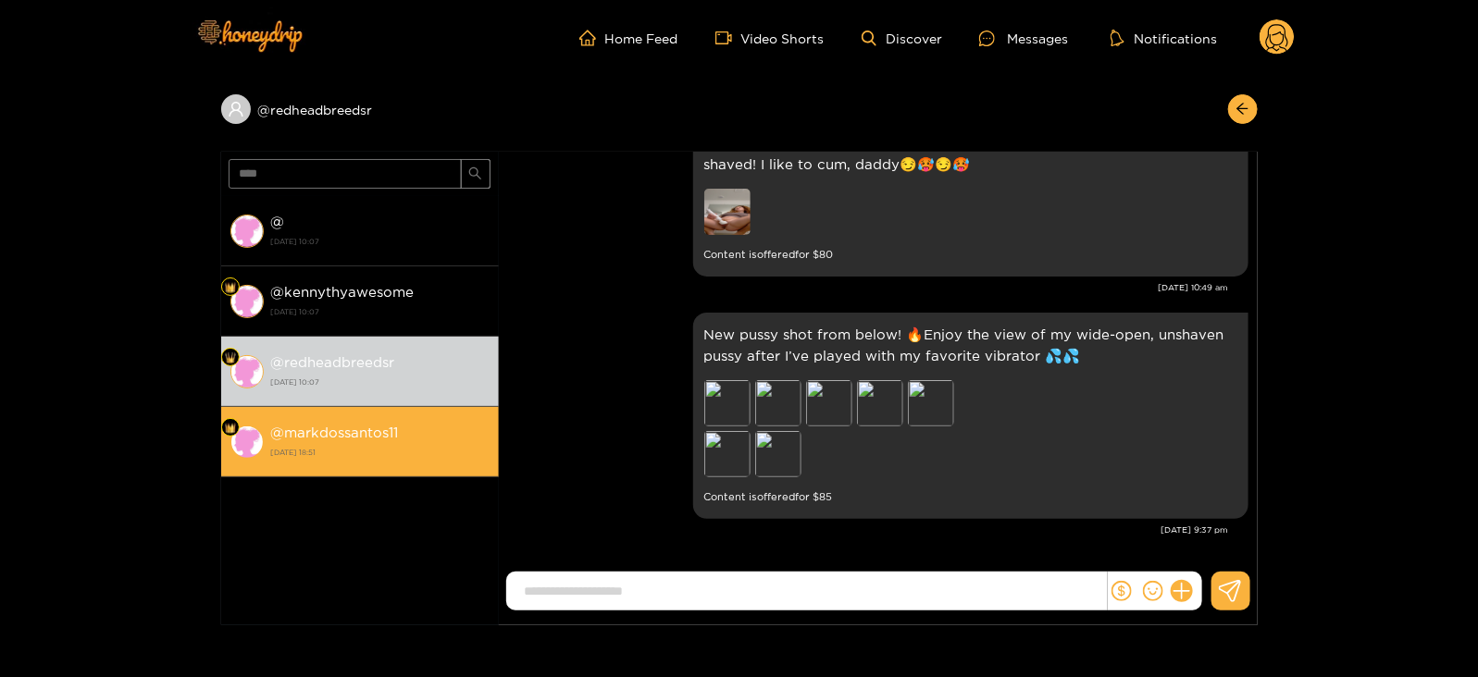
click at [451, 428] on div "@ markdossantos11 [DATE] 18:51" at bounding box center [380, 442] width 218 height 42
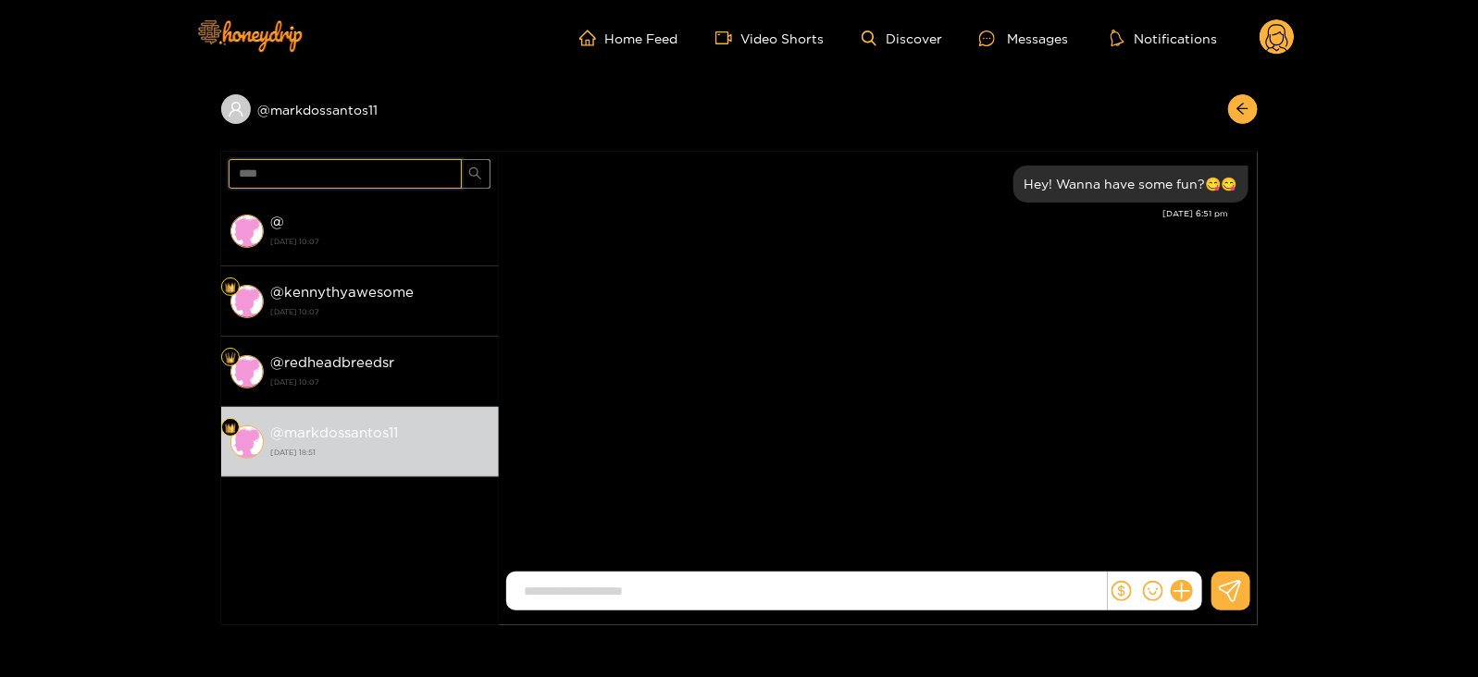
click at [254, 174] on input "****" at bounding box center [345, 174] width 233 height 30
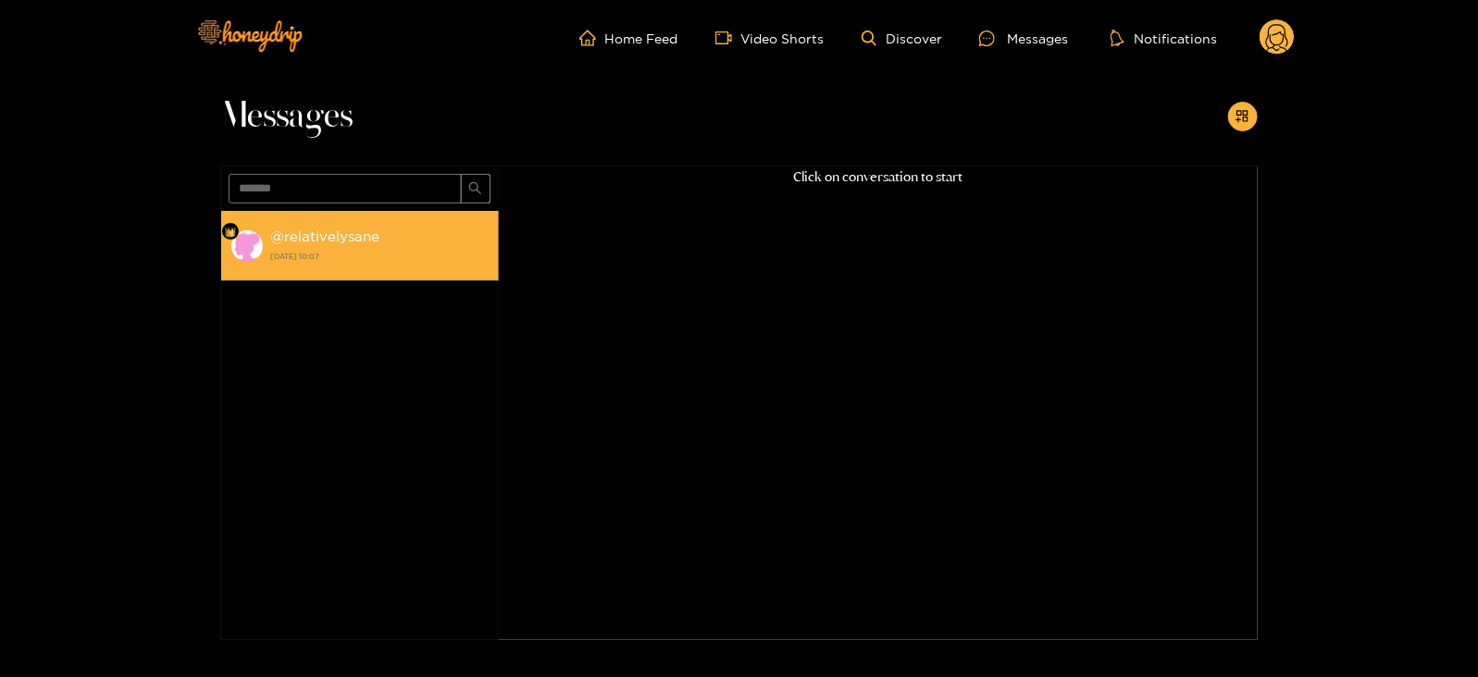
click at [329, 232] on strong "@ relativelysane" at bounding box center [325, 237] width 109 height 16
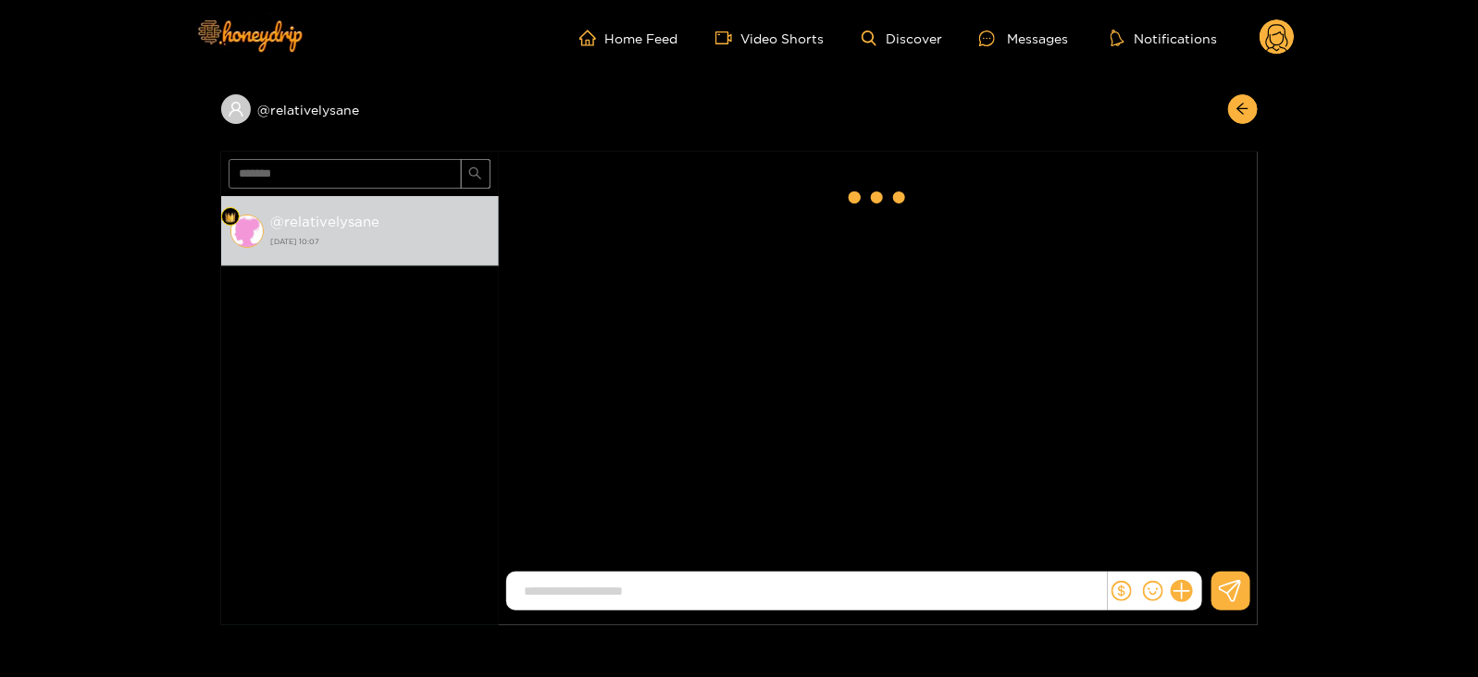
scroll to position [2484, 0]
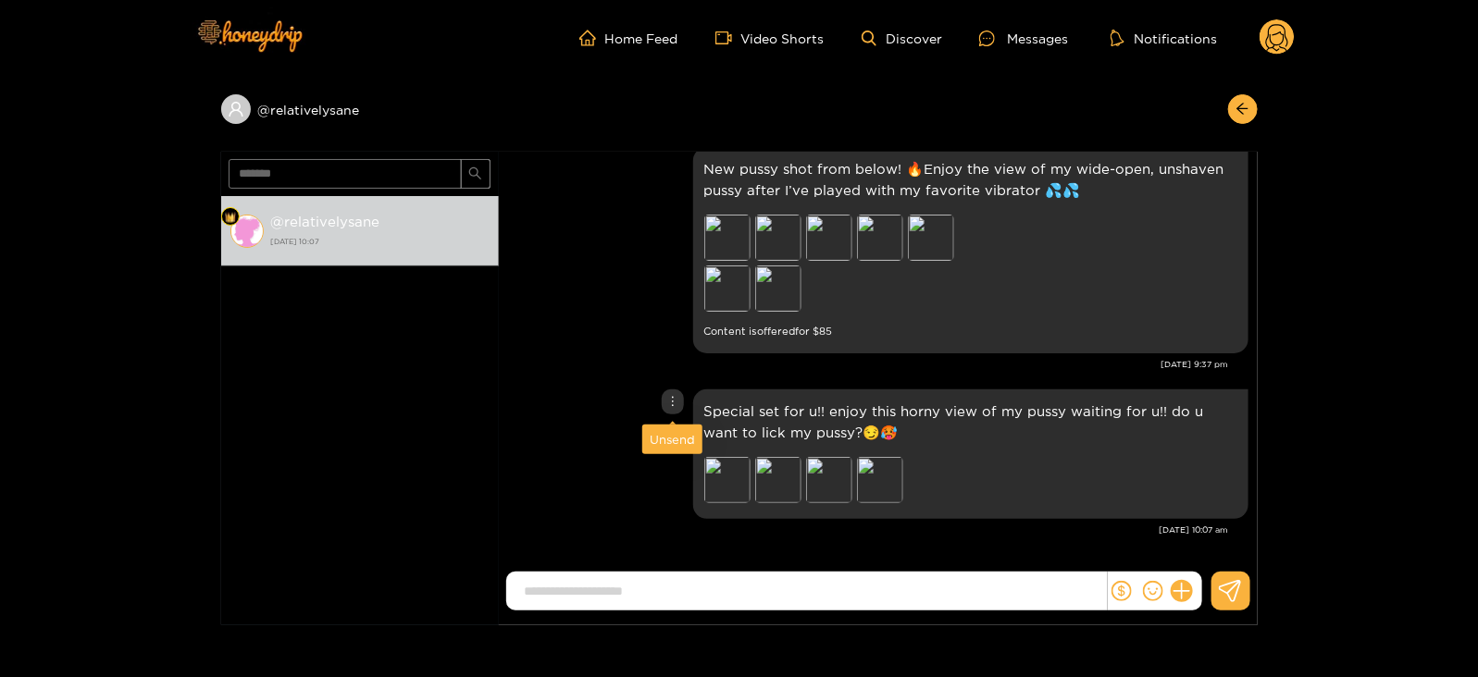
click at [657, 441] on div "Unsend" at bounding box center [672, 439] width 45 height 19
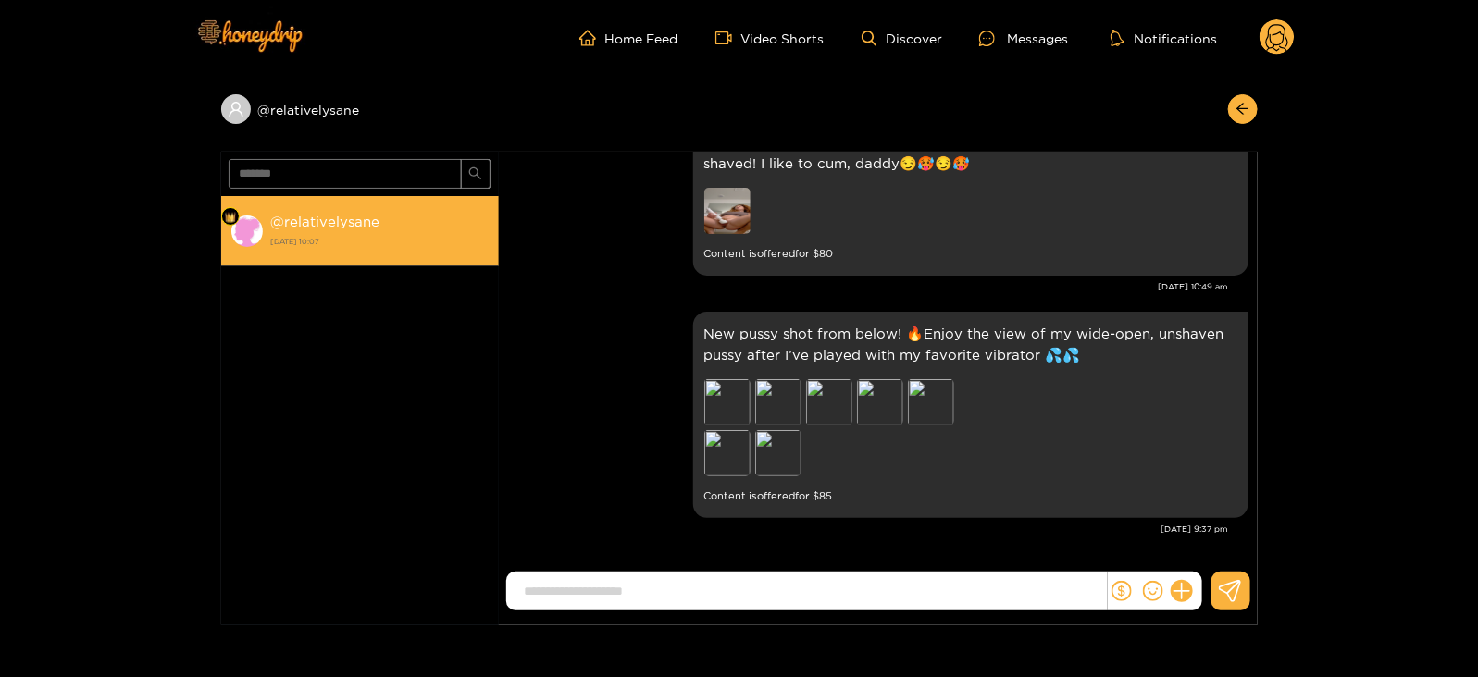
scroll to position [2318, 0]
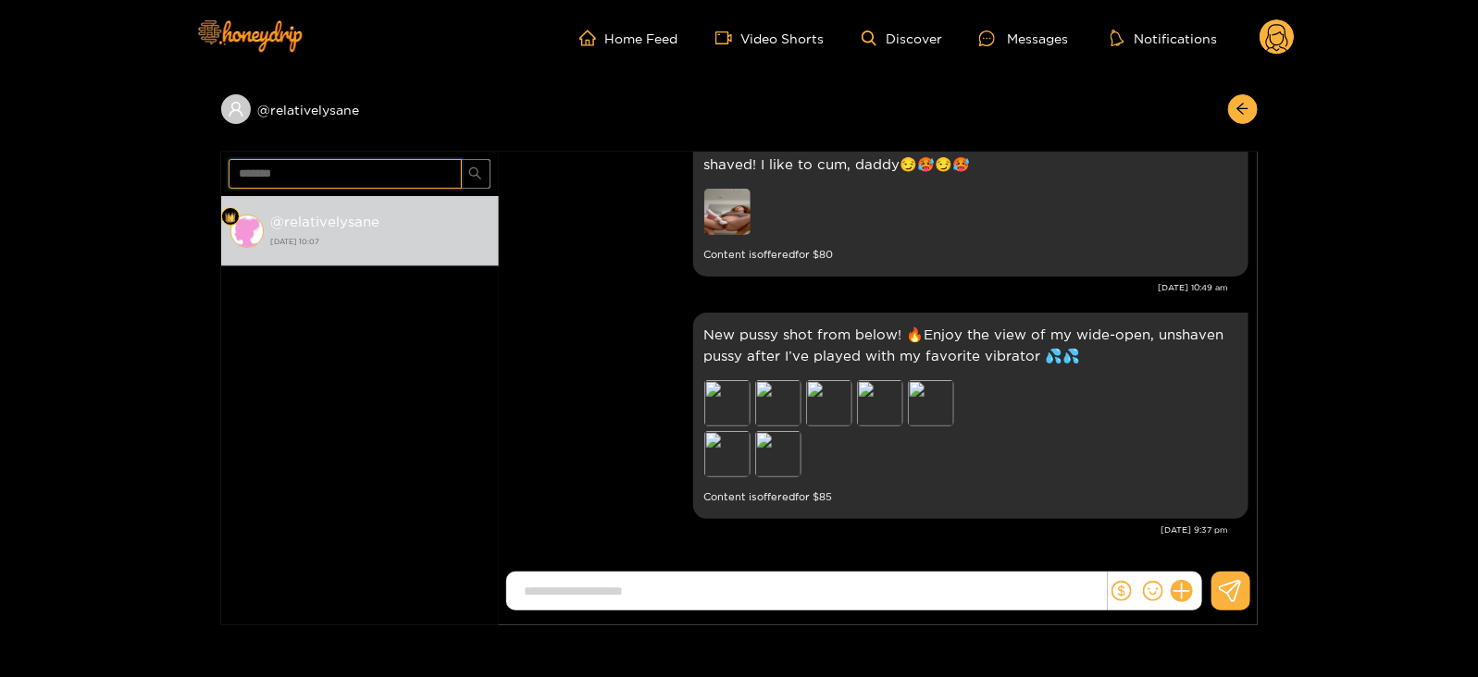
click at [236, 168] on input "*******" at bounding box center [345, 174] width 233 height 30
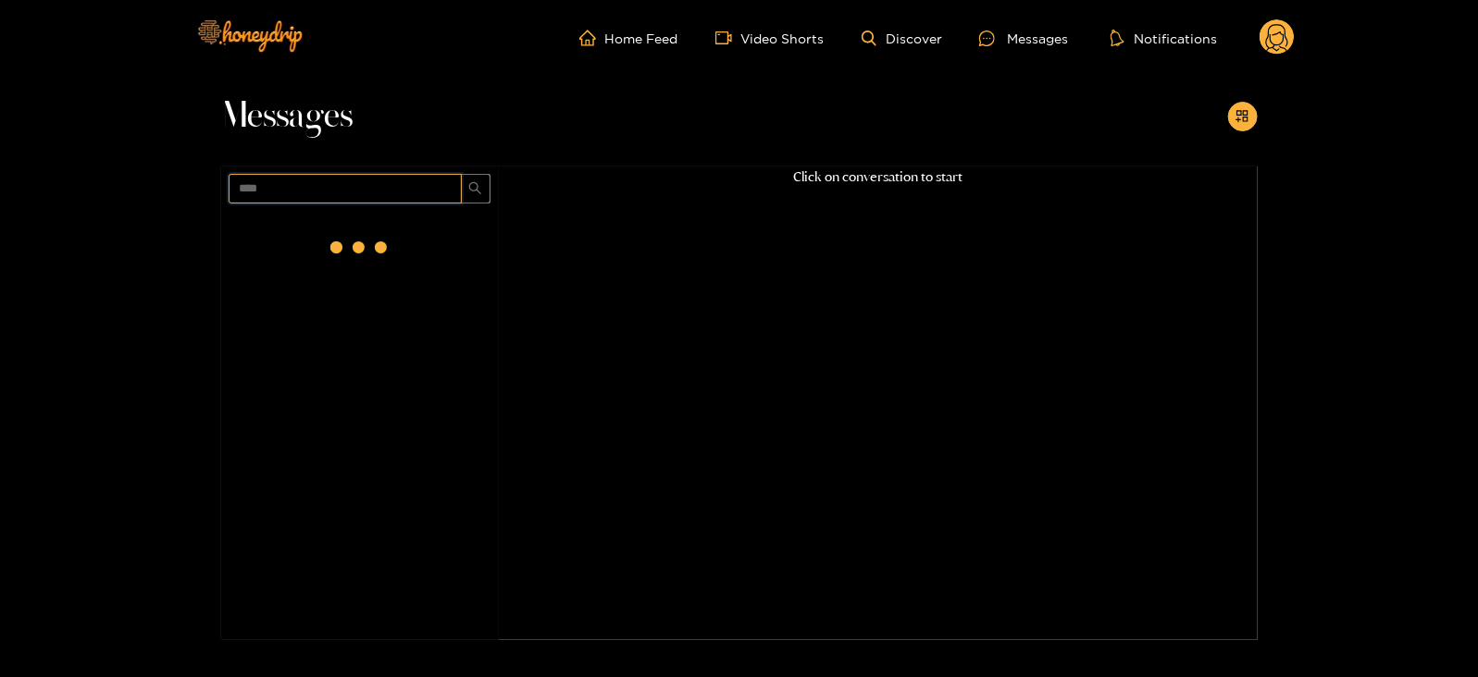
scroll to position [0, 0]
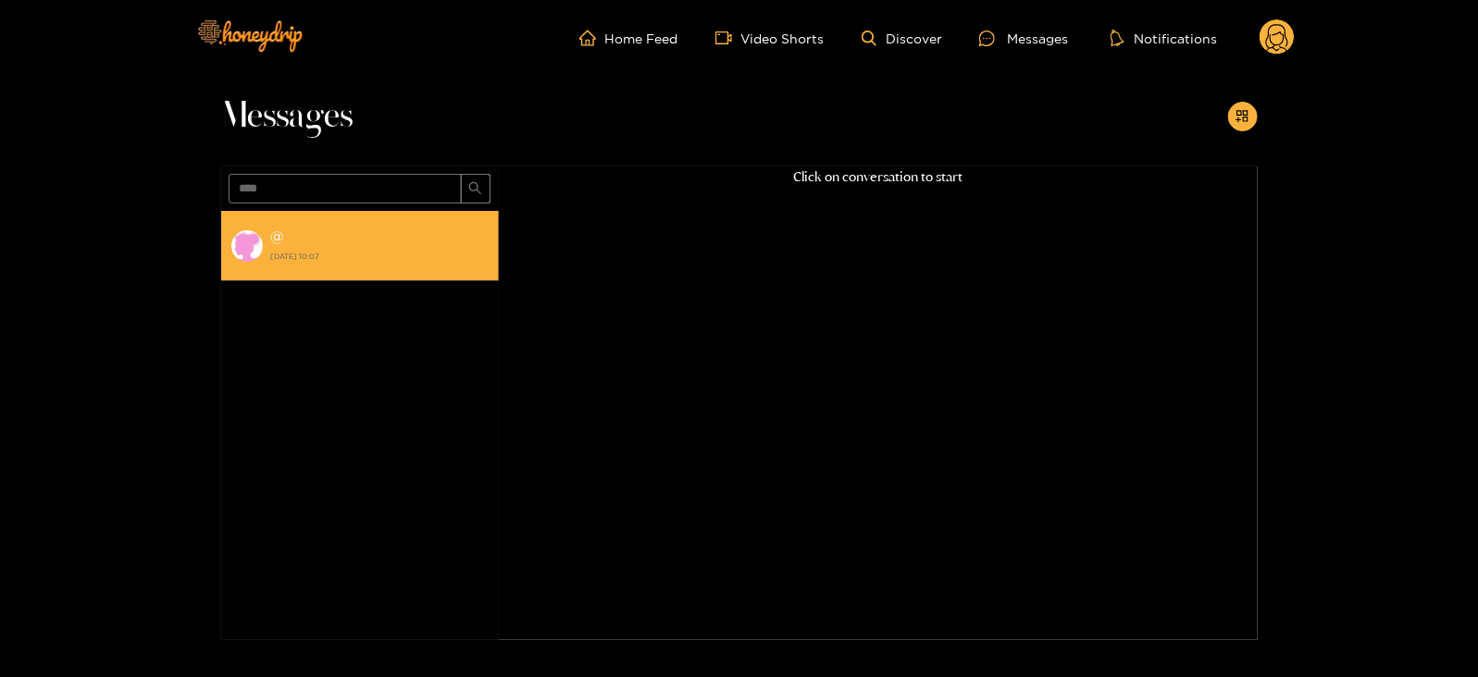
click at [334, 264] on strong "[DATE] 10:07" at bounding box center [380, 256] width 218 height 17
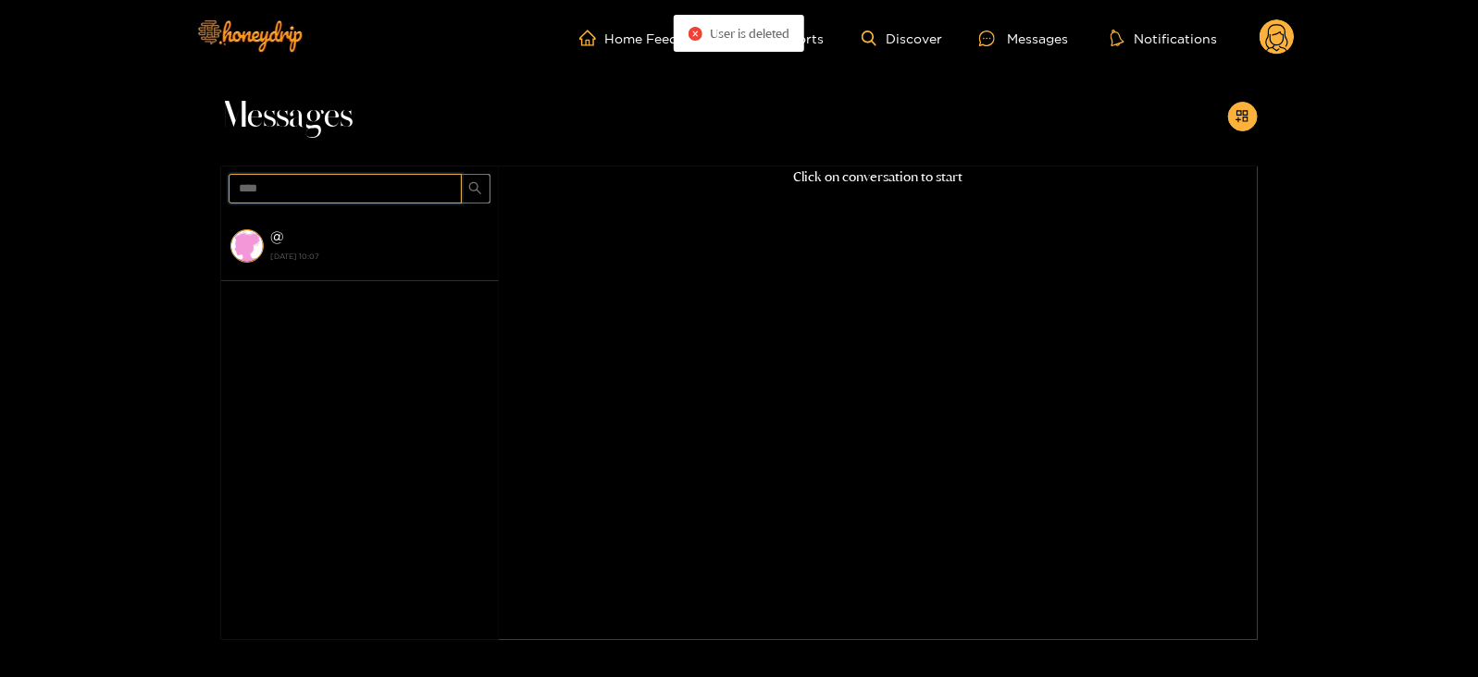
click at [291, 188] on input "****" at bounding box center [345, 189] width 233 height 30
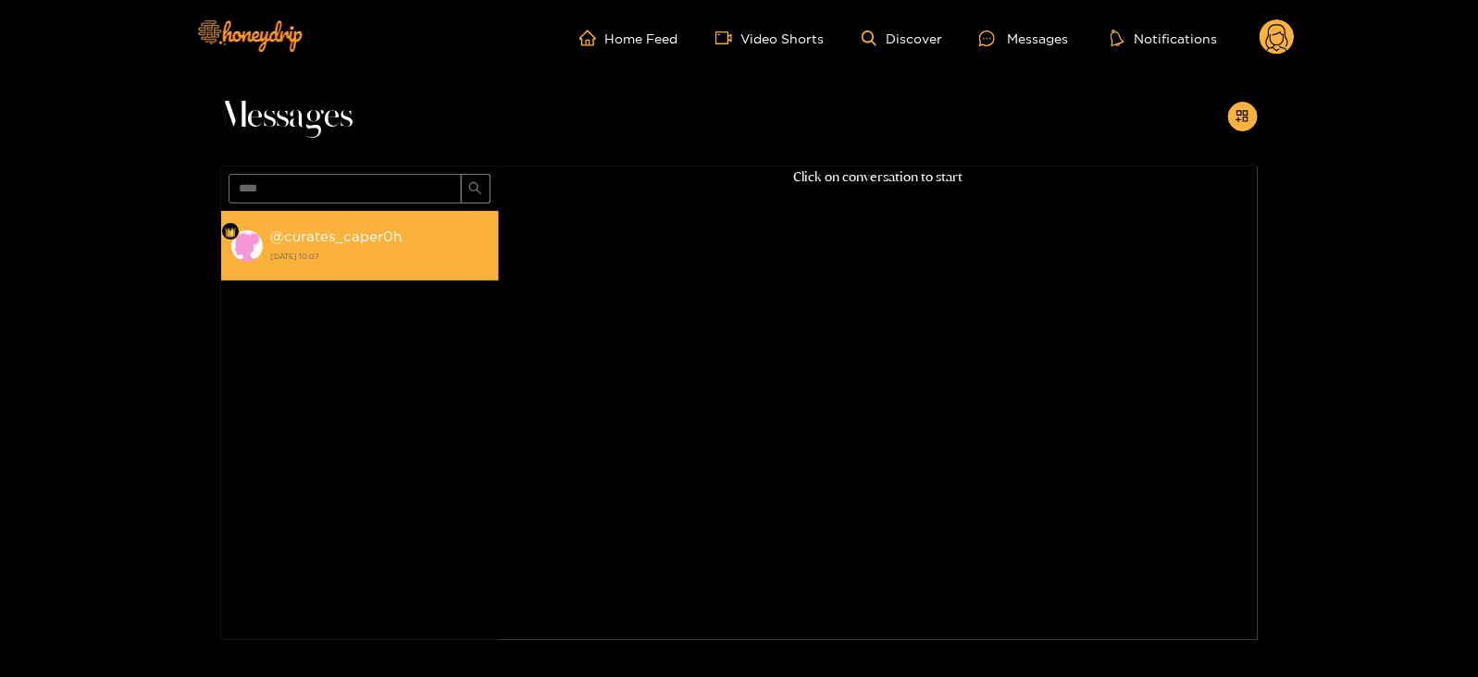
click at [335, 261] on strong "[DATE] 10:07" at bounding box center [380, 256] width 218 height 17
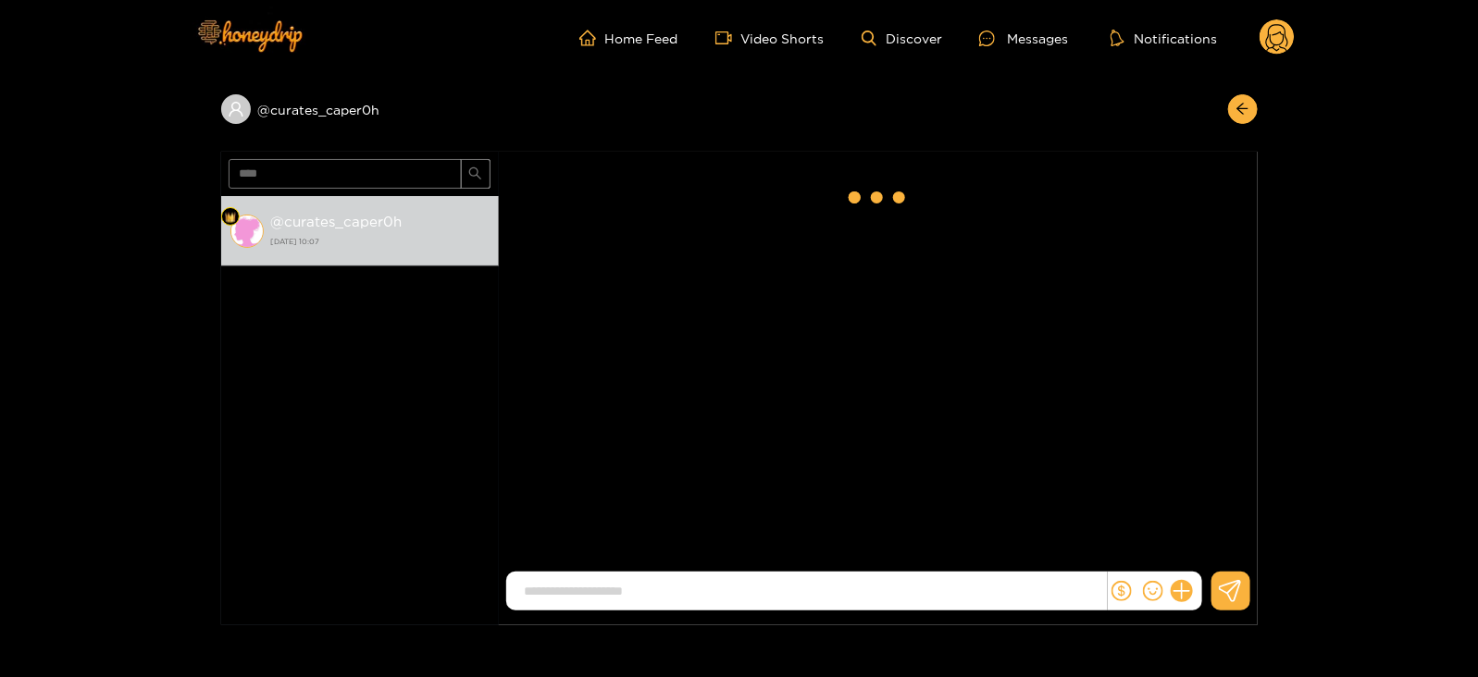
scroll to position [2484, 0]
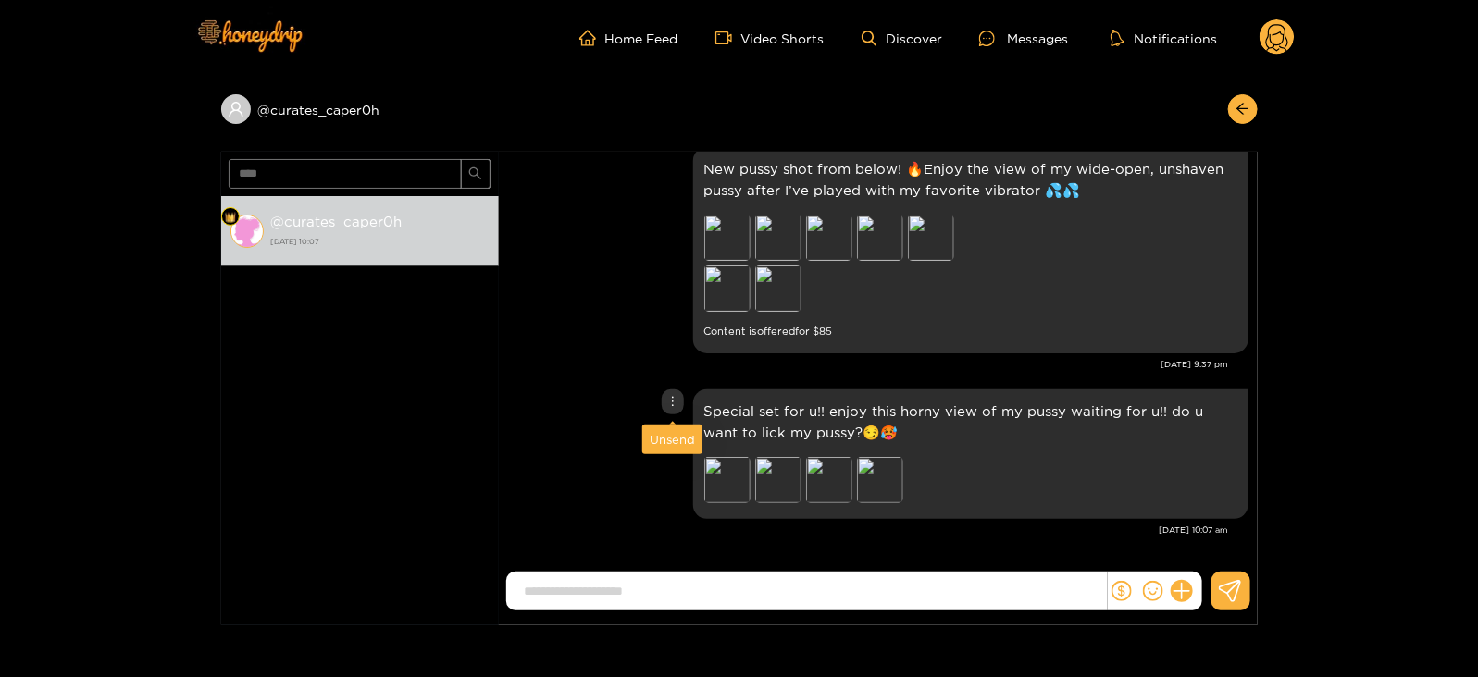
click at [676, 444] on div "Unsend" at bounding box center [672, 439] width 45 height 19
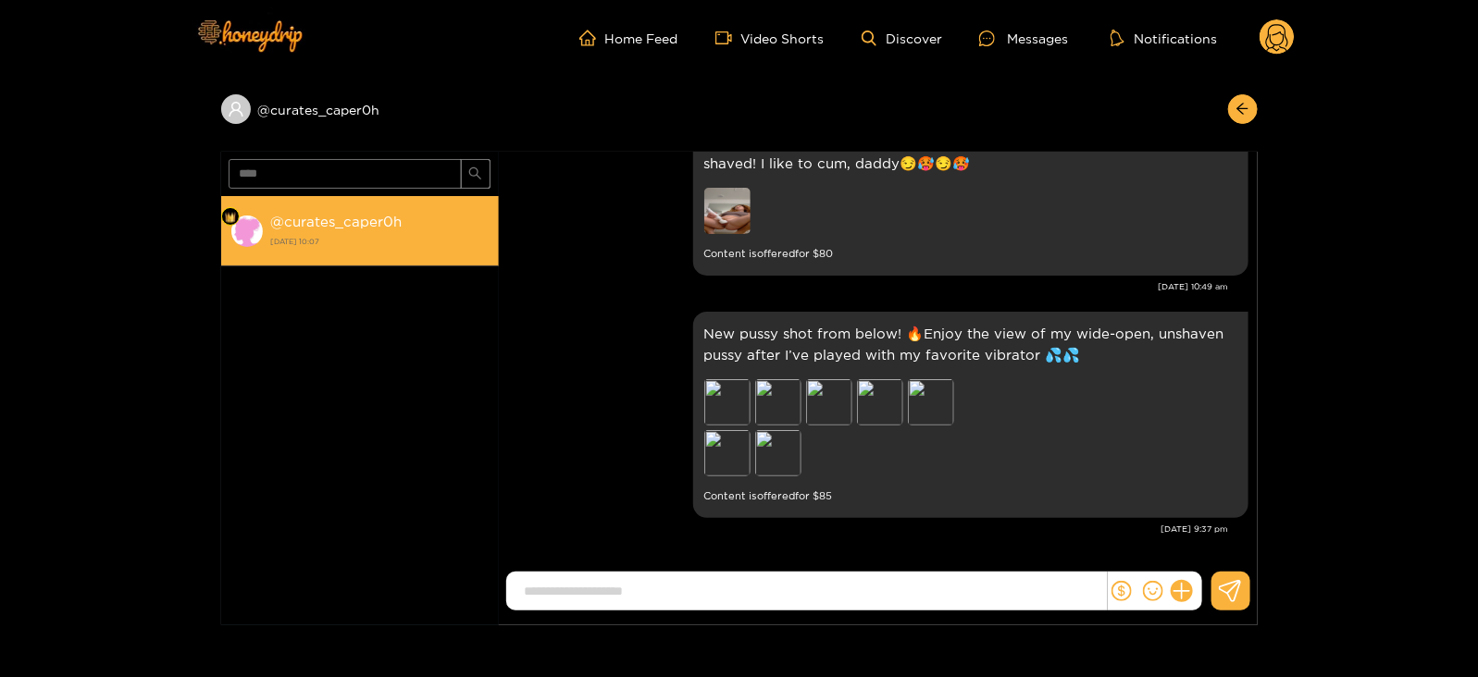
scroll to position [2318, 0]
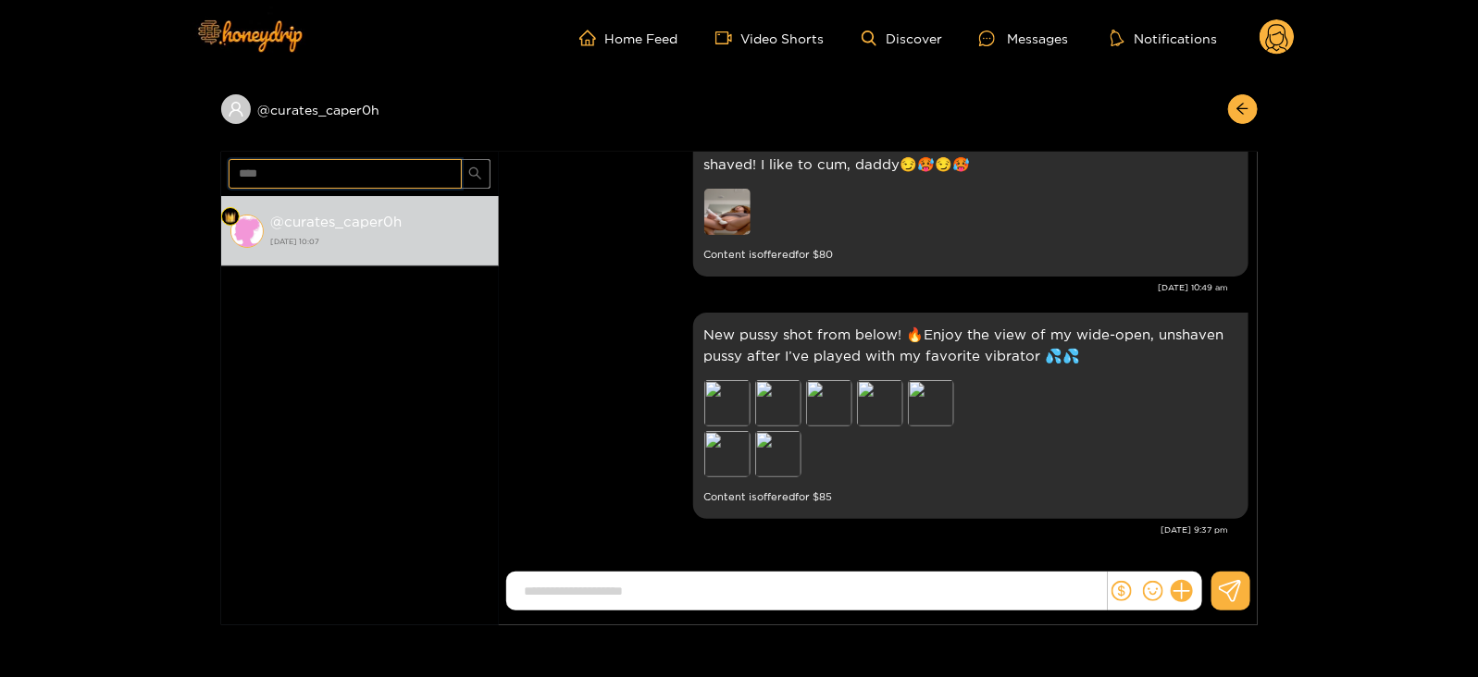
click at [254, 169] on input "****" at bounding box center [345, 174] width 233 height 30
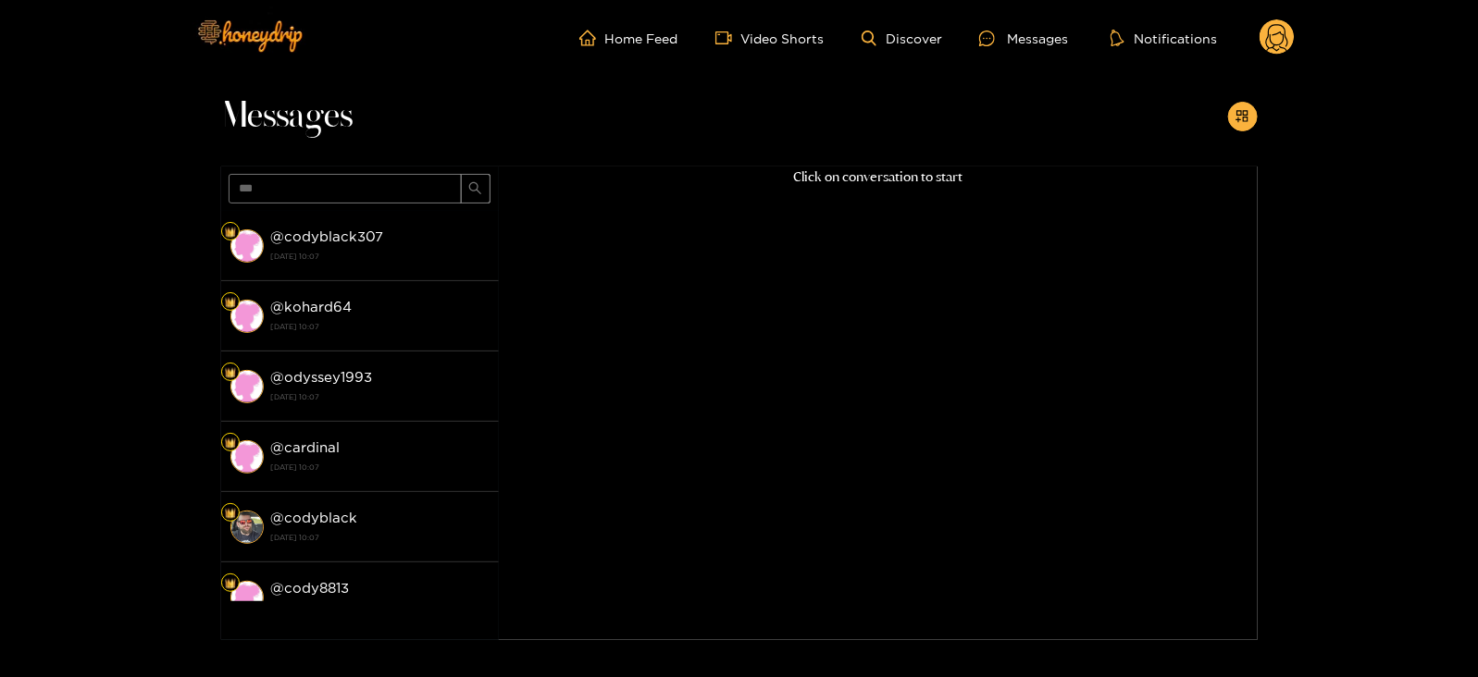
click at [282, 204] on span "***" at bounding box center [360, 189] width 278 height 44
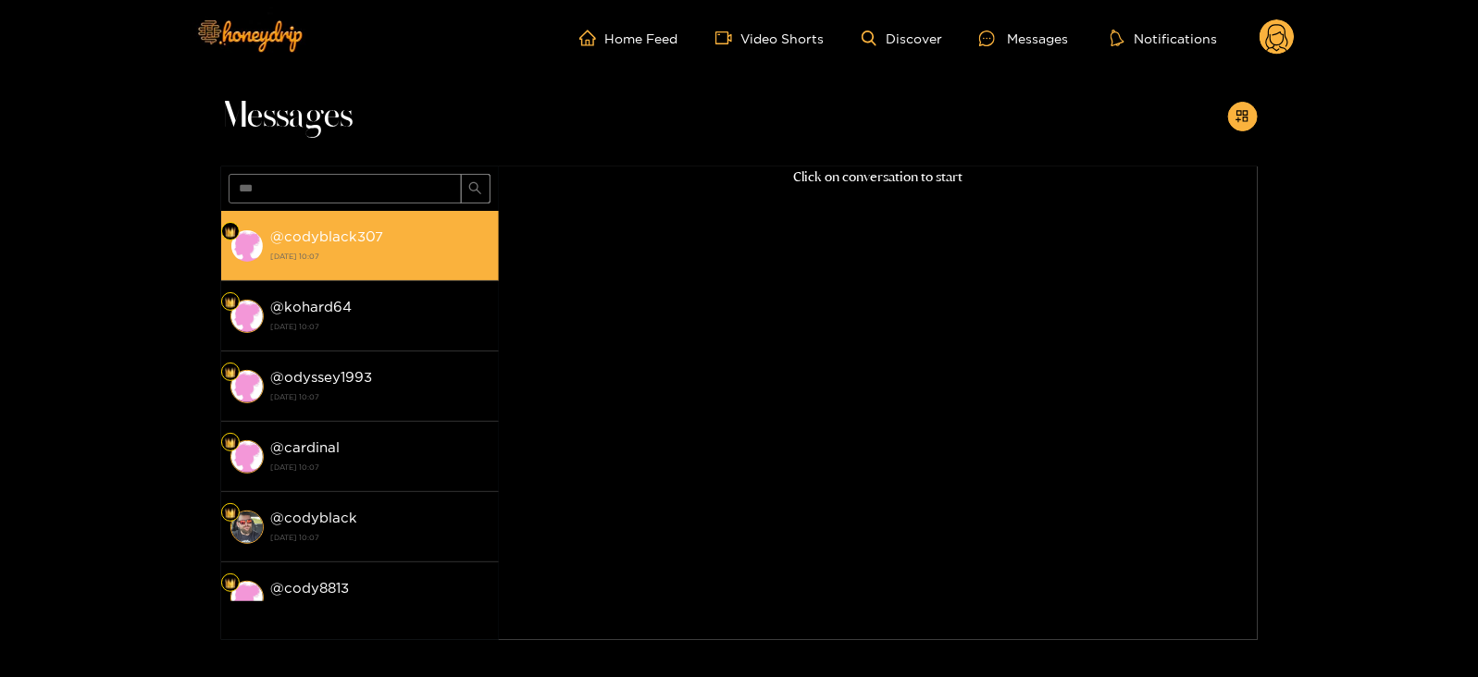
click at [293, 230] on strong "@ codyblack307" at bounding box center [327, 237] width 113 height 16
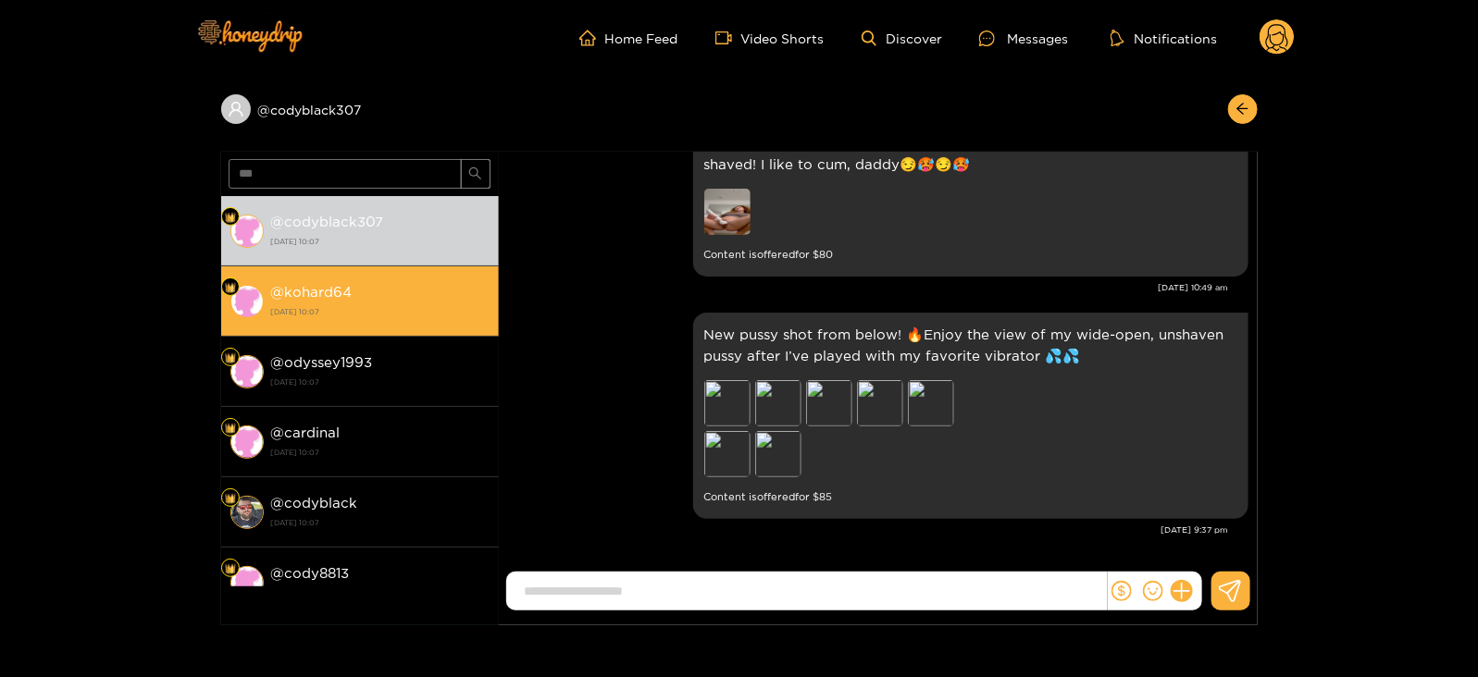
click at [416, 323] on li "@ kohard64 [DATE] 10:07" at bounding box center [360, 302] width 278 height 70
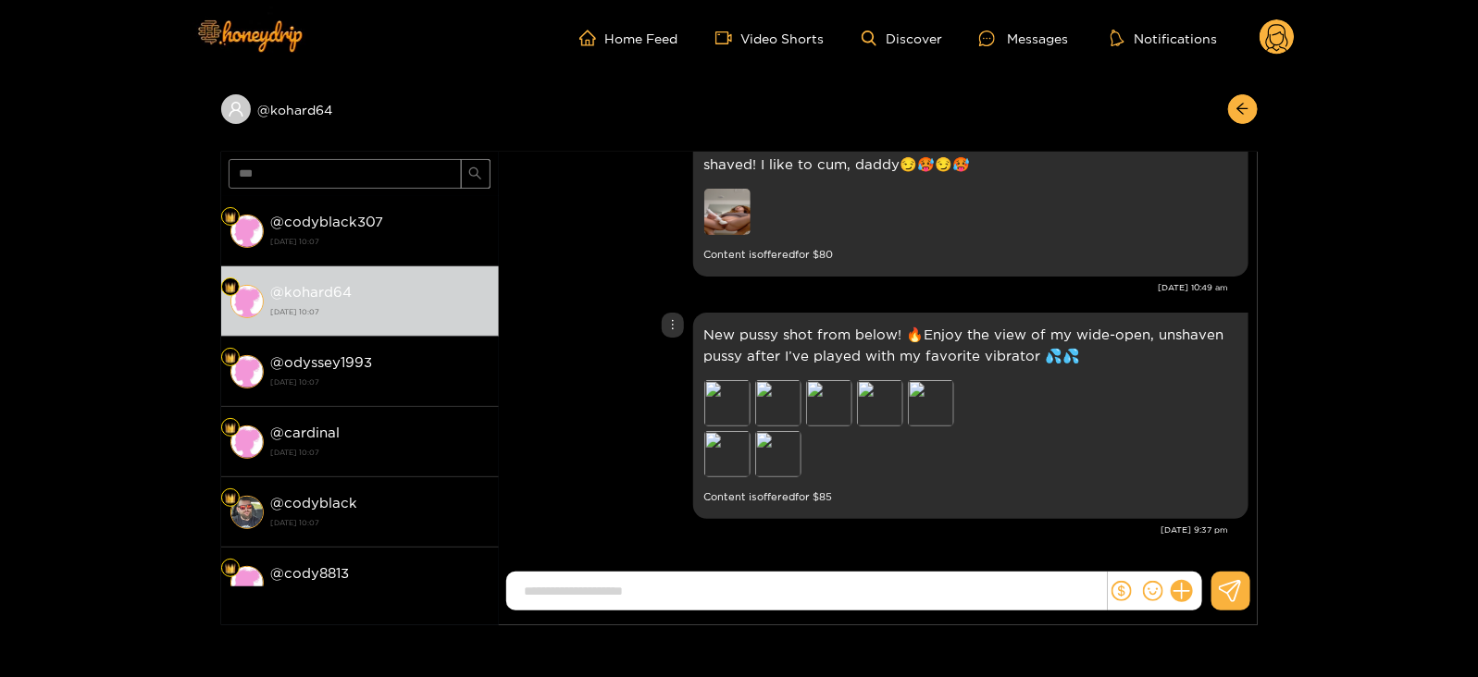
scroll to position [2398, 0]
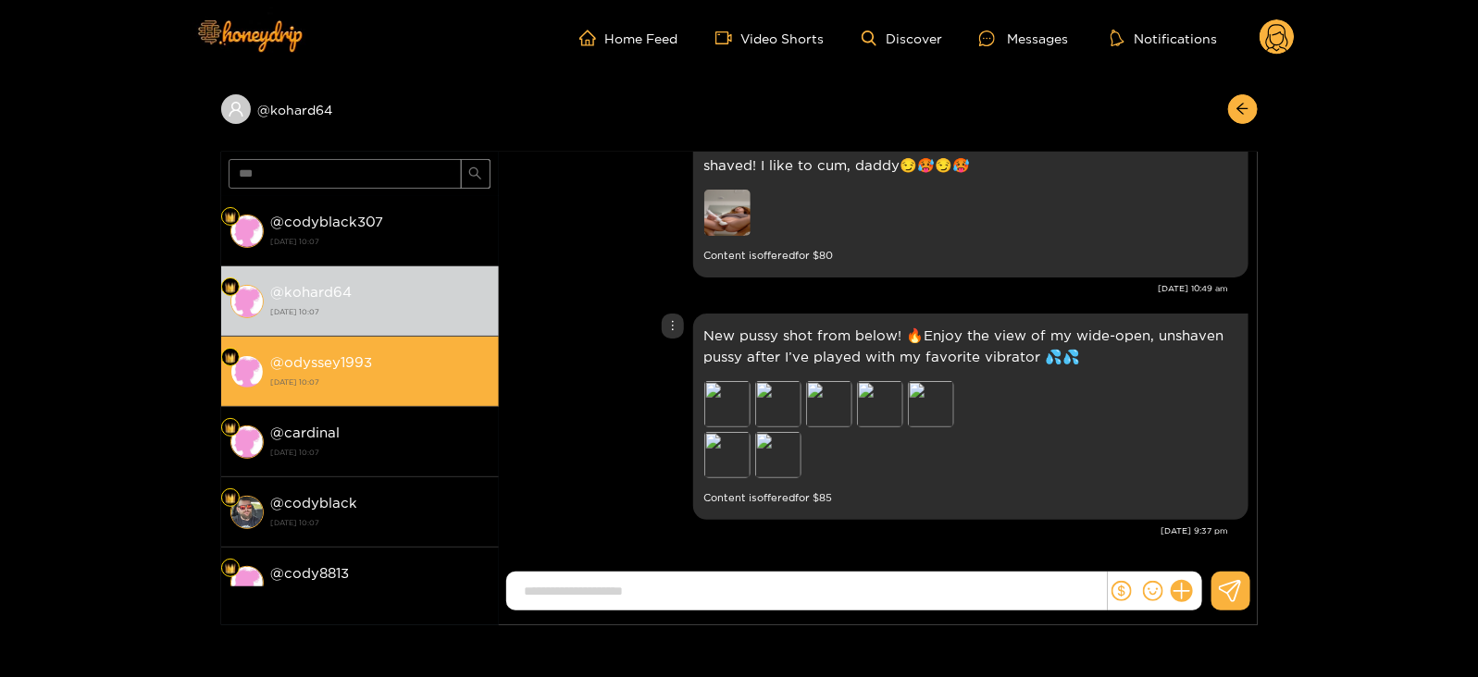
click at [429, 380] on strong "[DATE] 10:07" at bounding box center [380, 382] width 218 height 17
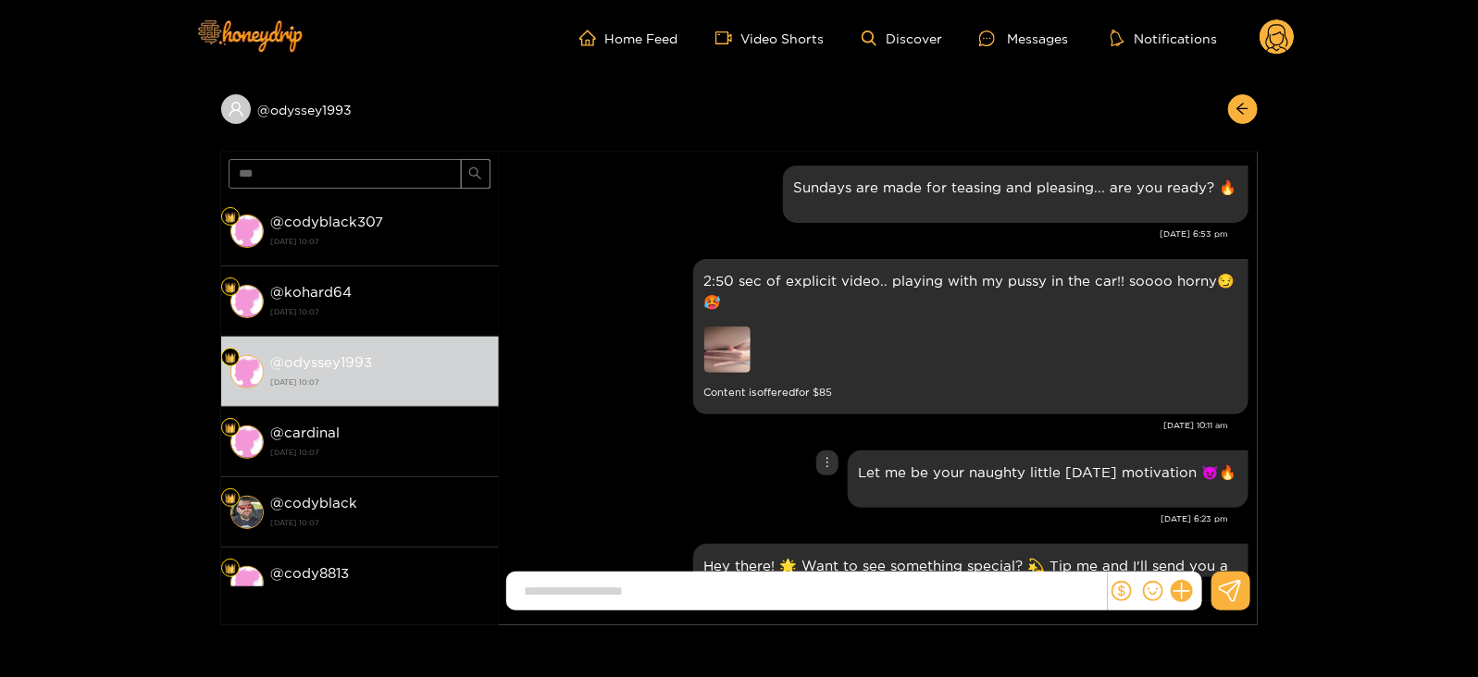
scroll to position [2484, 0]
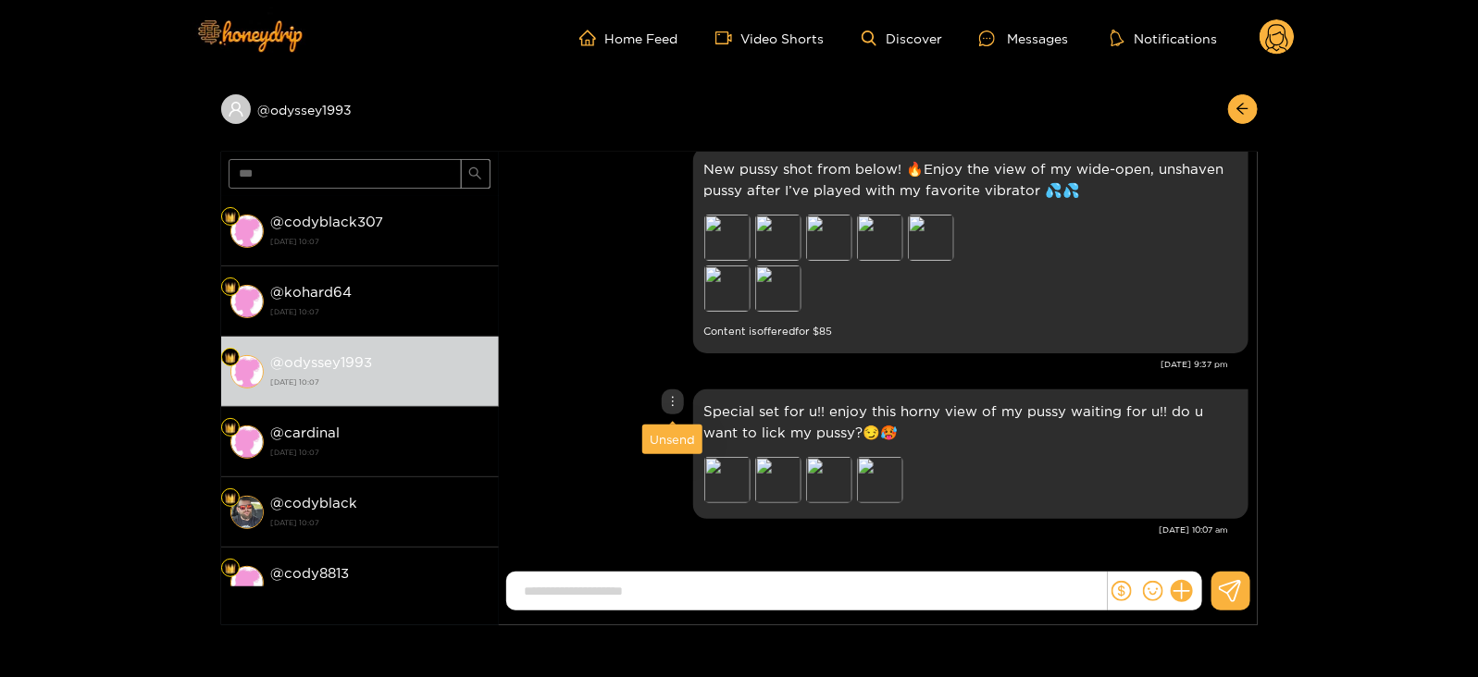
click at [668, 432] on div "Unsend" at bounding box center [672, 439] width 45 height 19
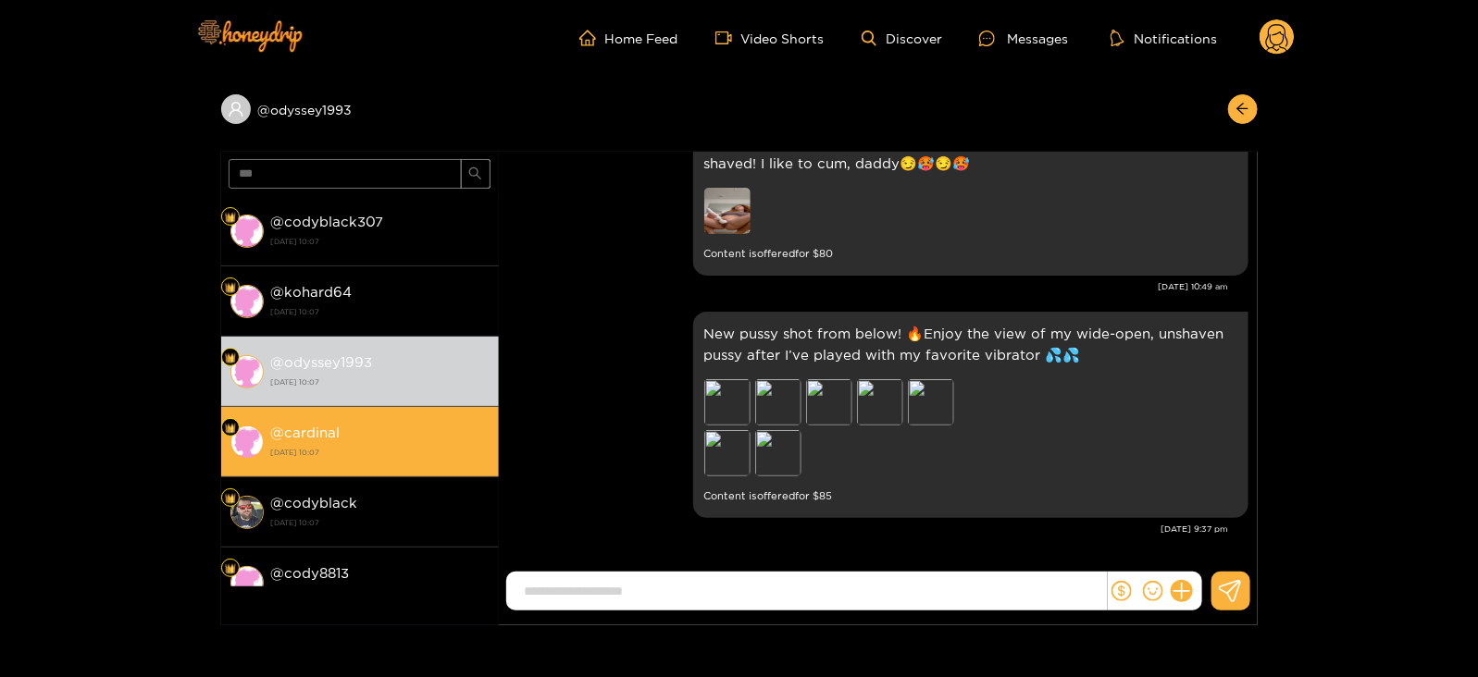
scroll to position [2318, 0]
click at [426, 438] on div "@ cardinal [DATE] 10:07" at bounding box center [380, 442] width 218 height 42
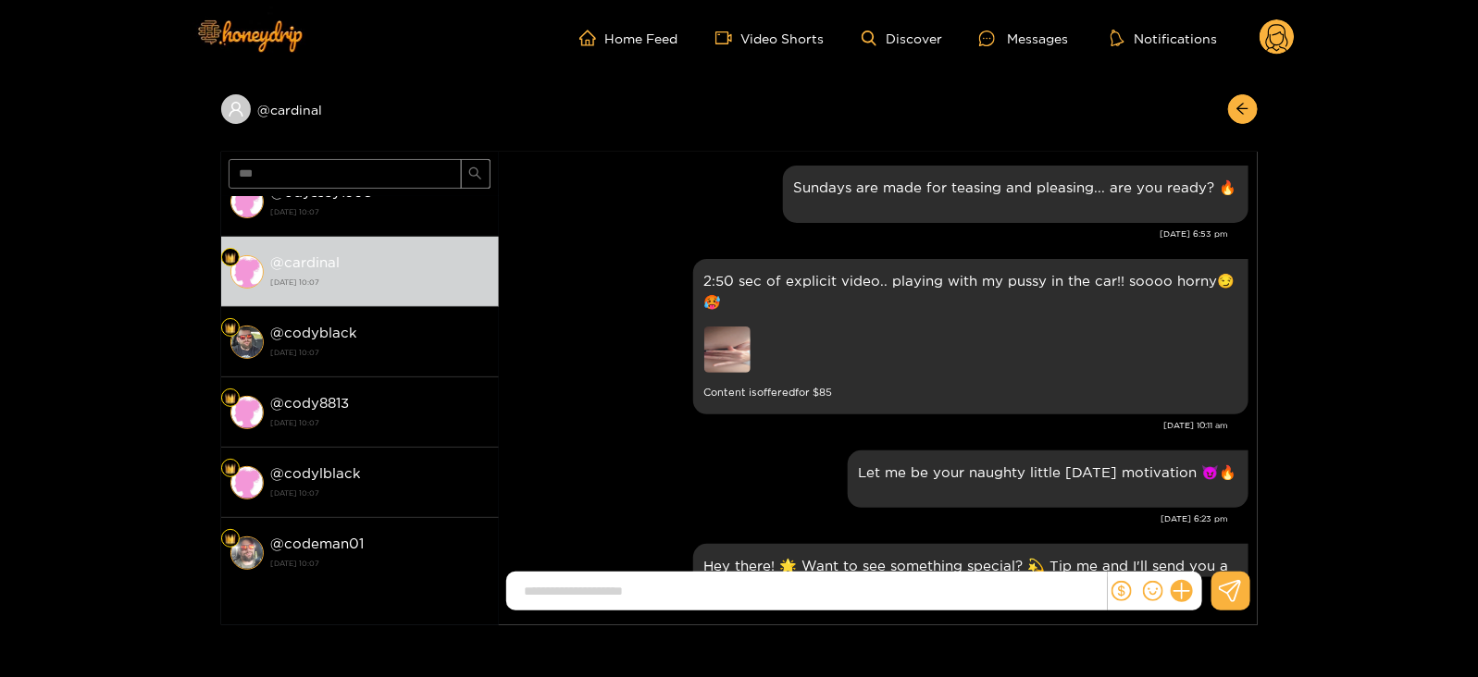
scroll to position [2484, 0]
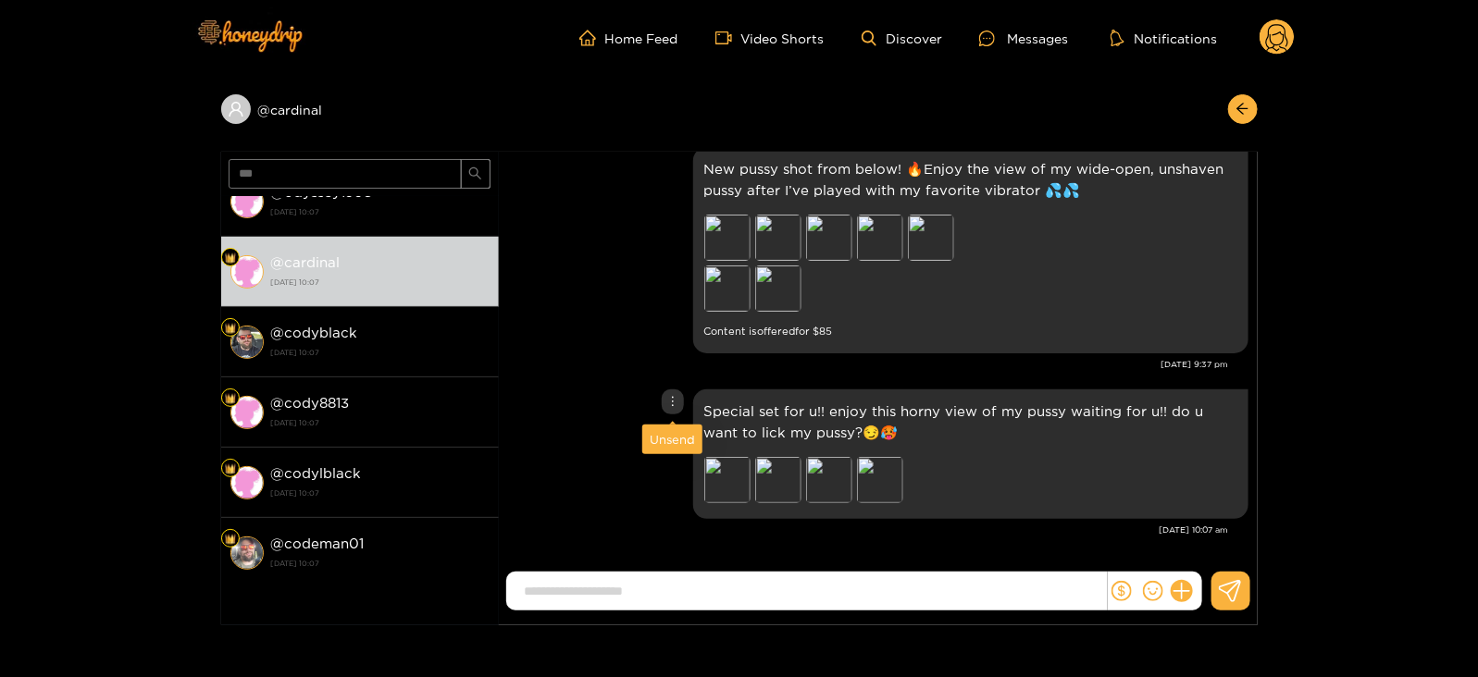
click at [664, 434] on div "Unsend" at bounding box center [672, 439] width 45 height 19
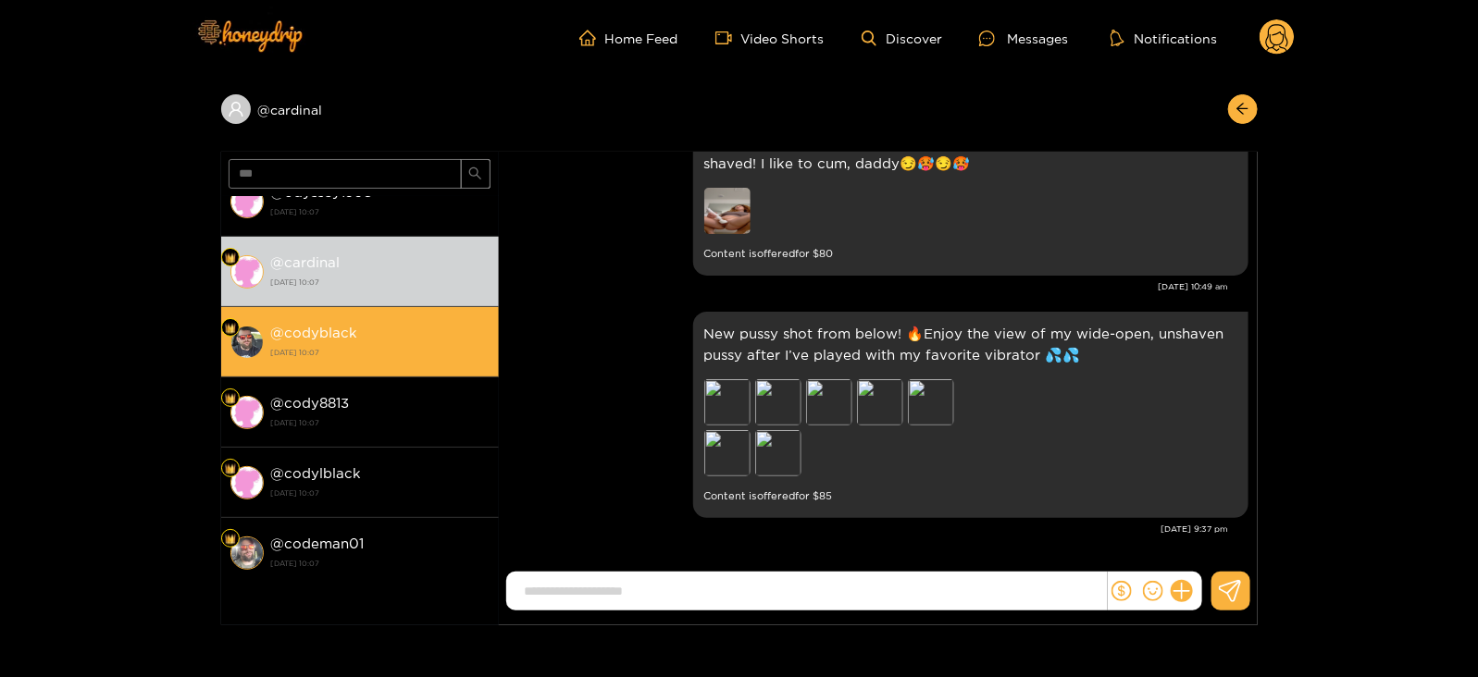
scroll to position [2318, 0]
click at [445, 357] on strong "[DATE] 10:07" at bounding box center [380, 352] width 218 height 17
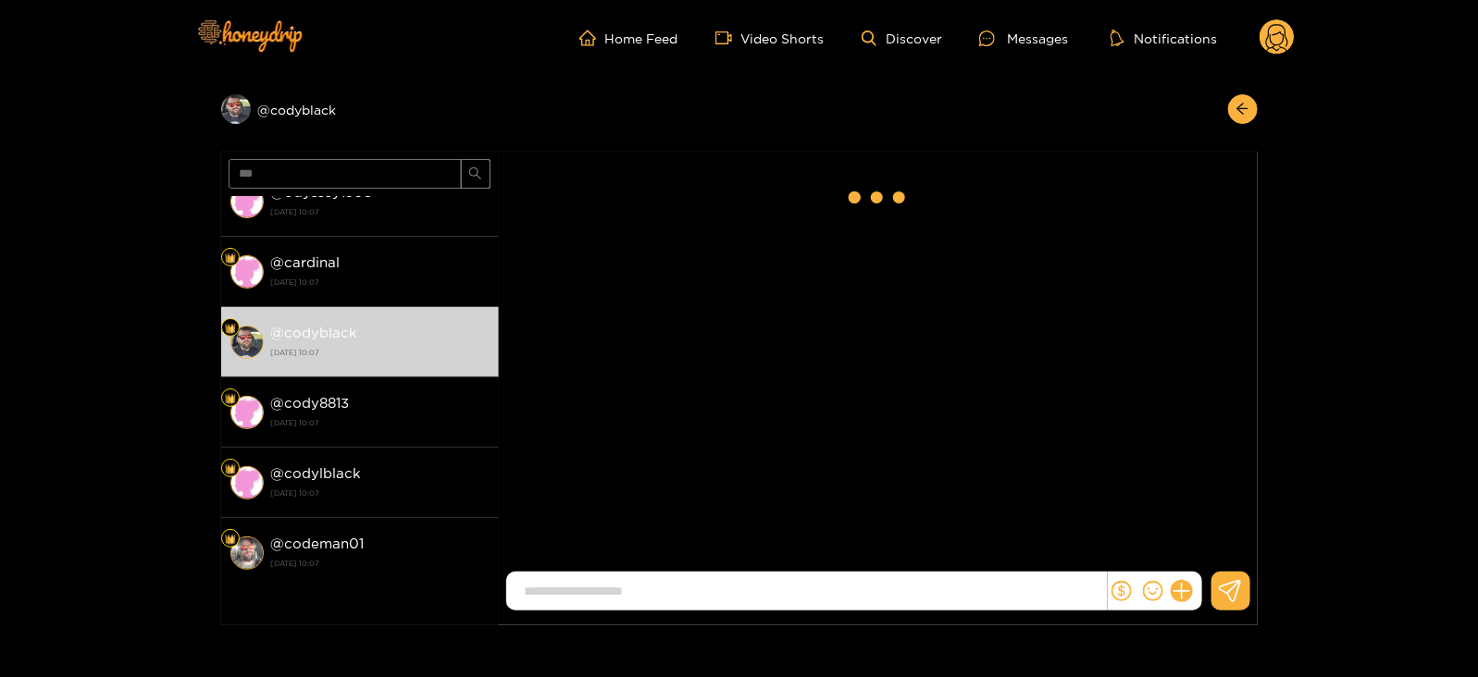
scroll to position [2484, 0]
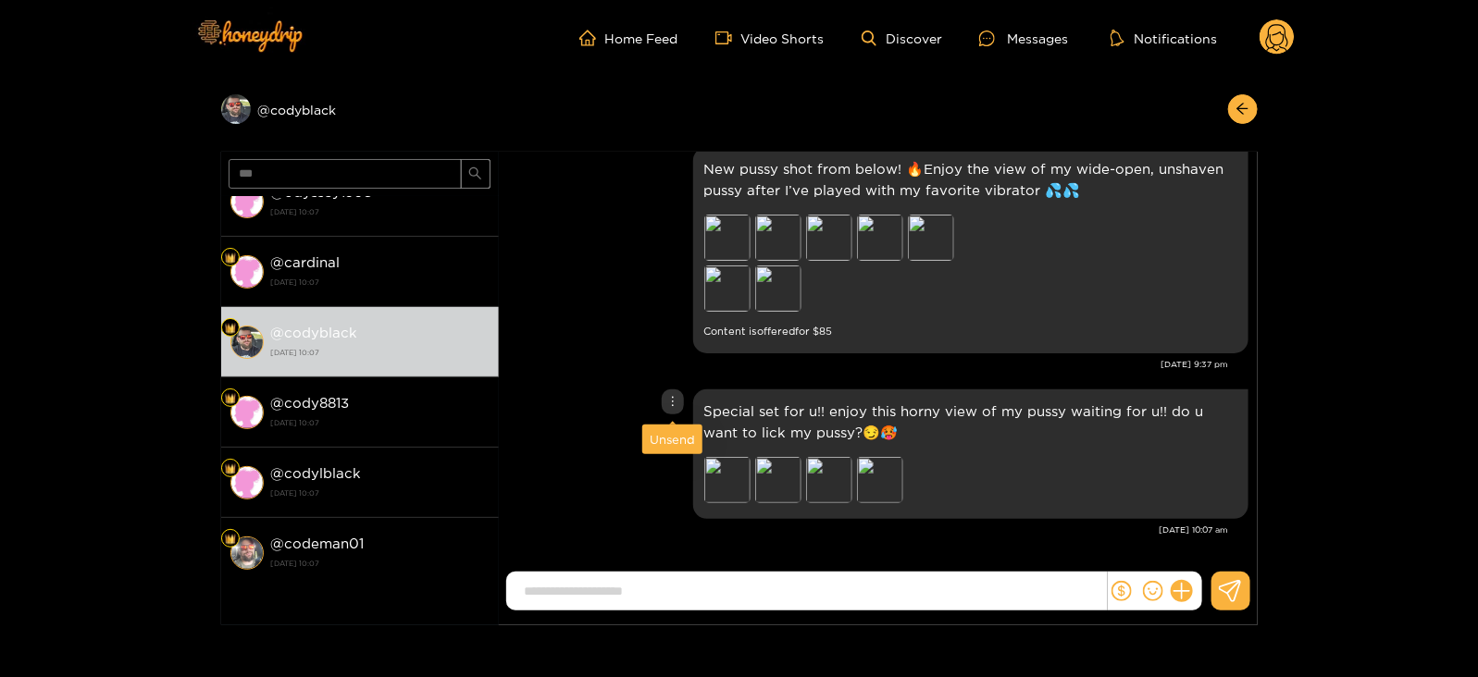
click at [664, 440] on div "Unsend" at bounding box center [672, 439] width 45 height 19
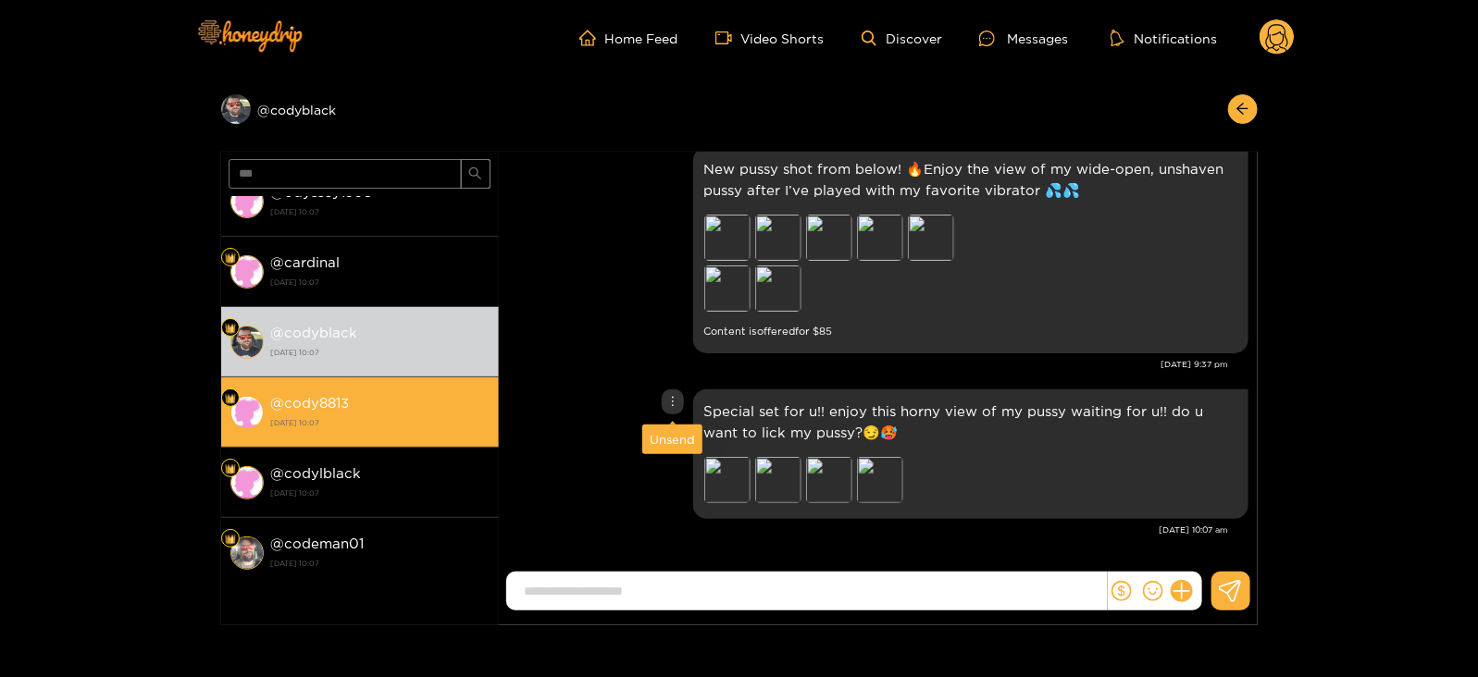
scroll to position [2318, 0]
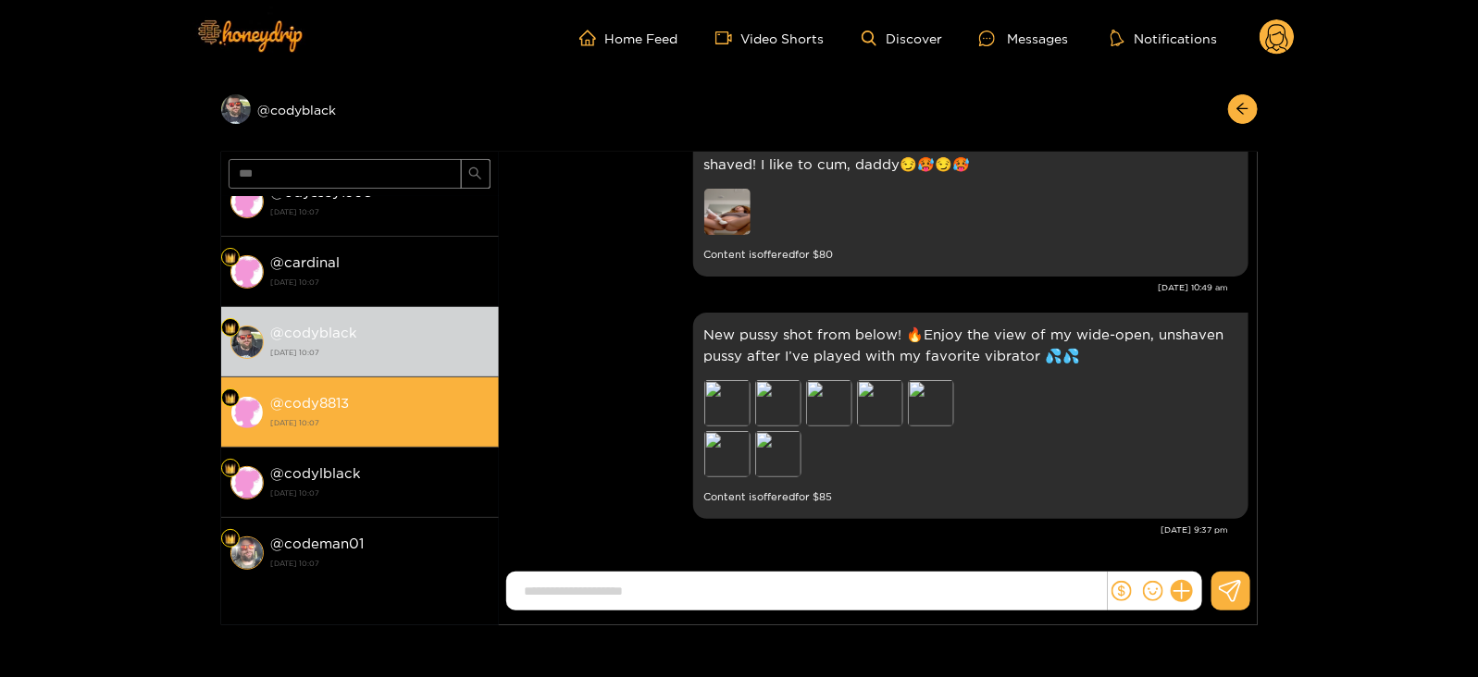
click at [368, 391] on div "@ cody8813 [DATE] 10:07" at bounding box center [380, 412] width 218 height 42
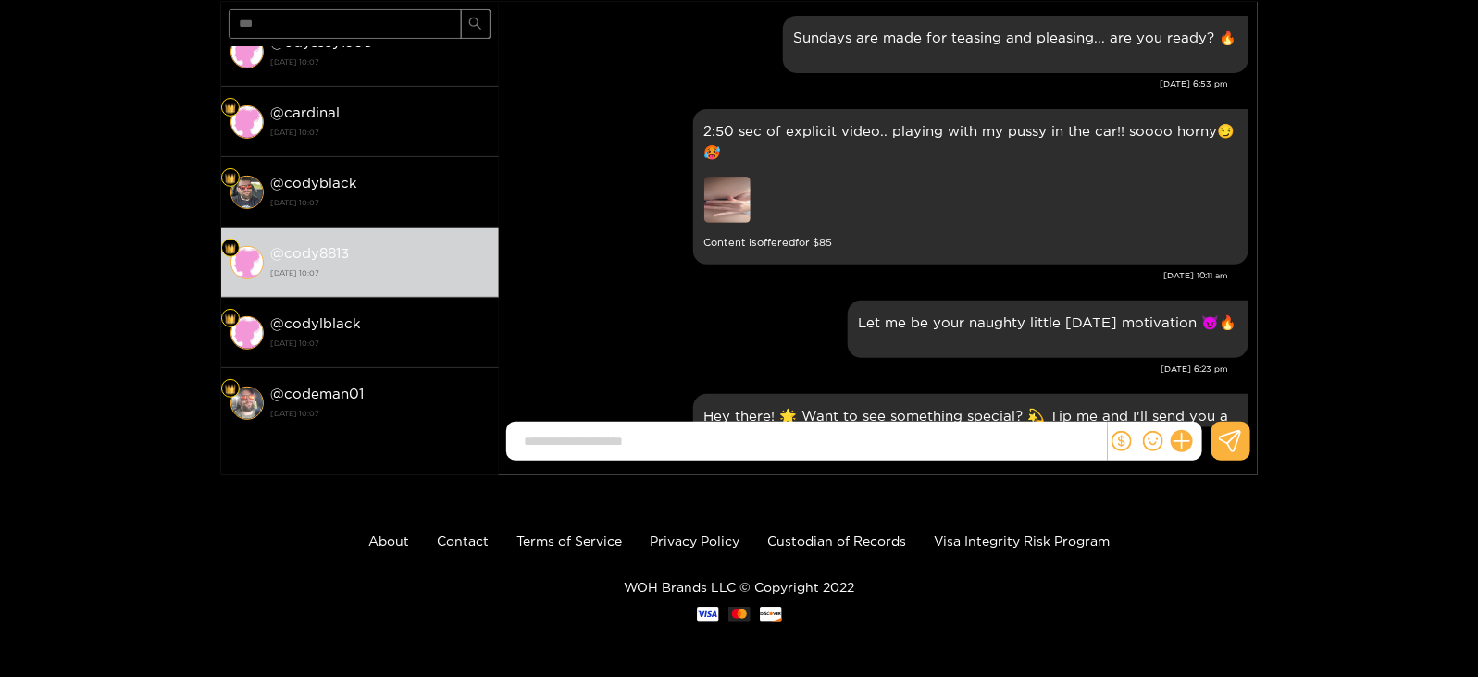
scroll to position [2484, 0]
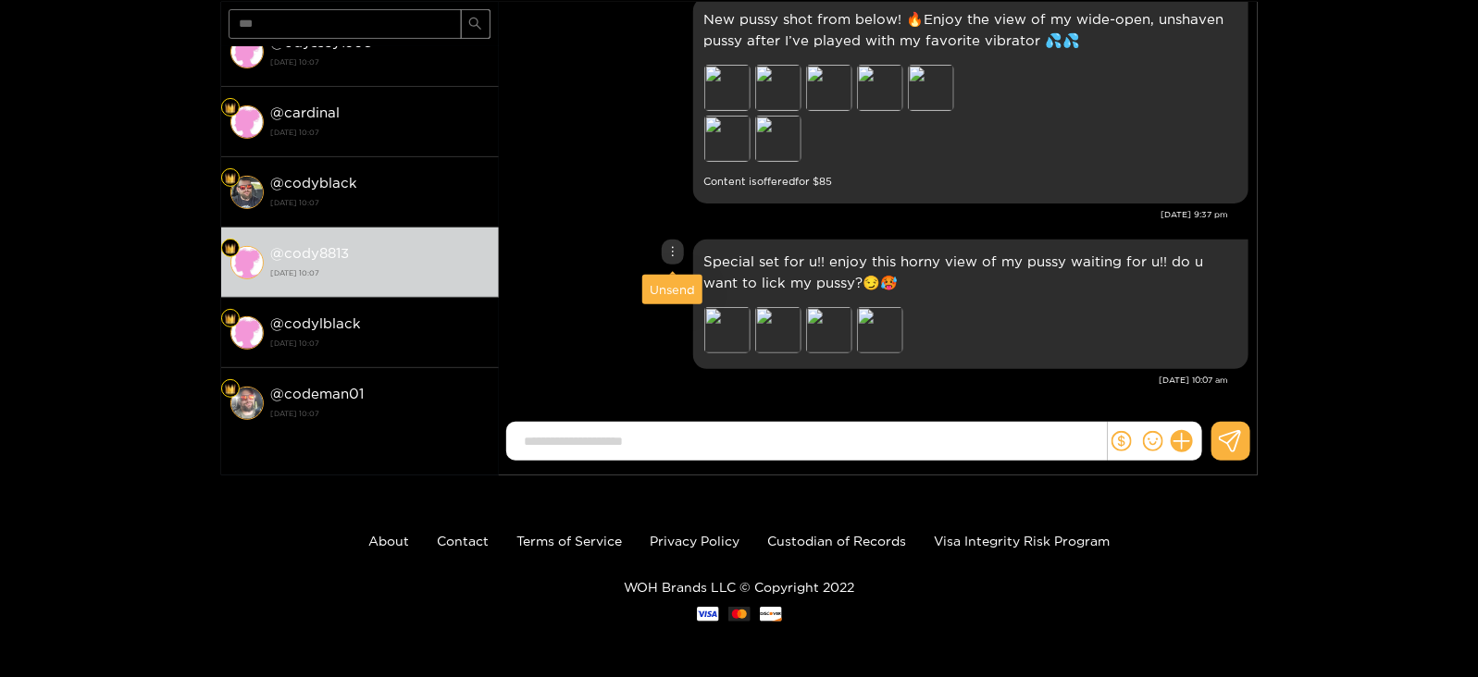
click at [664, 283] on div "Unsend" at bounding box center [672, 289] width 45 height 19
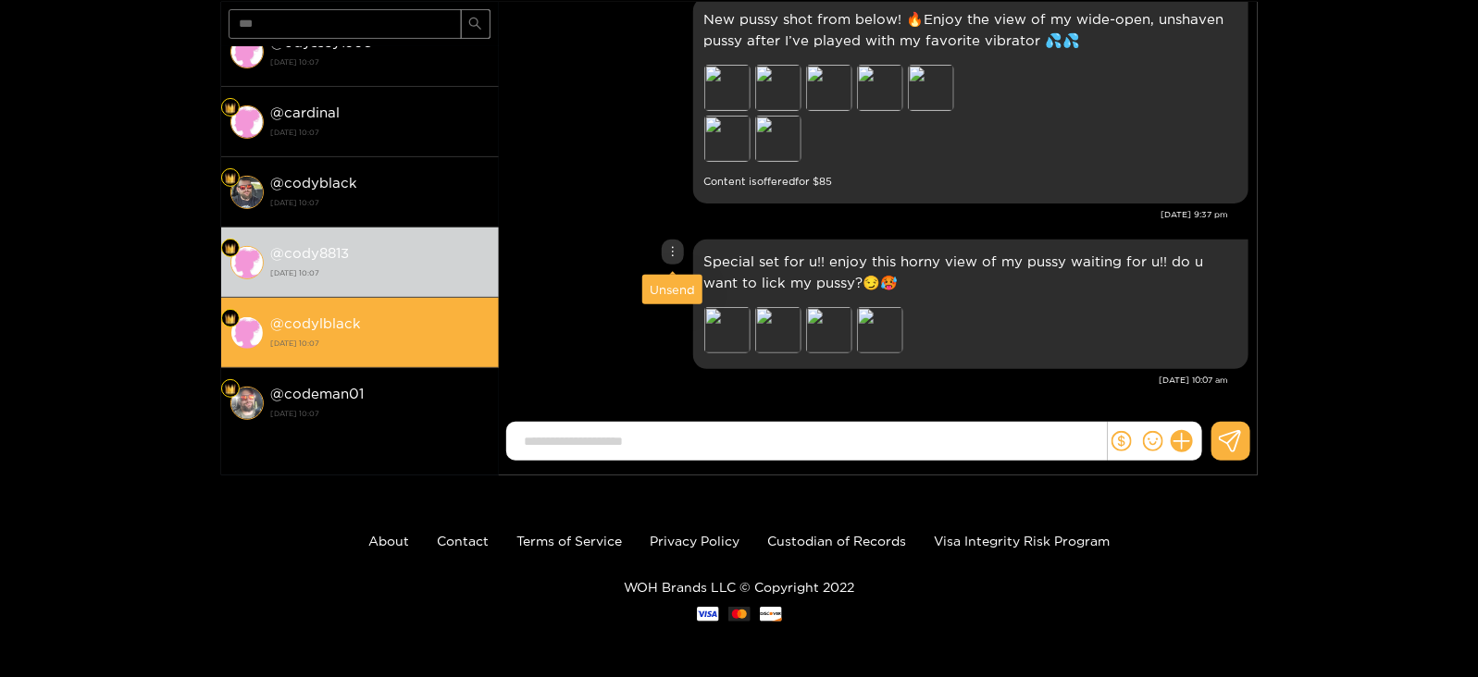
scroll to position [2318, 0]
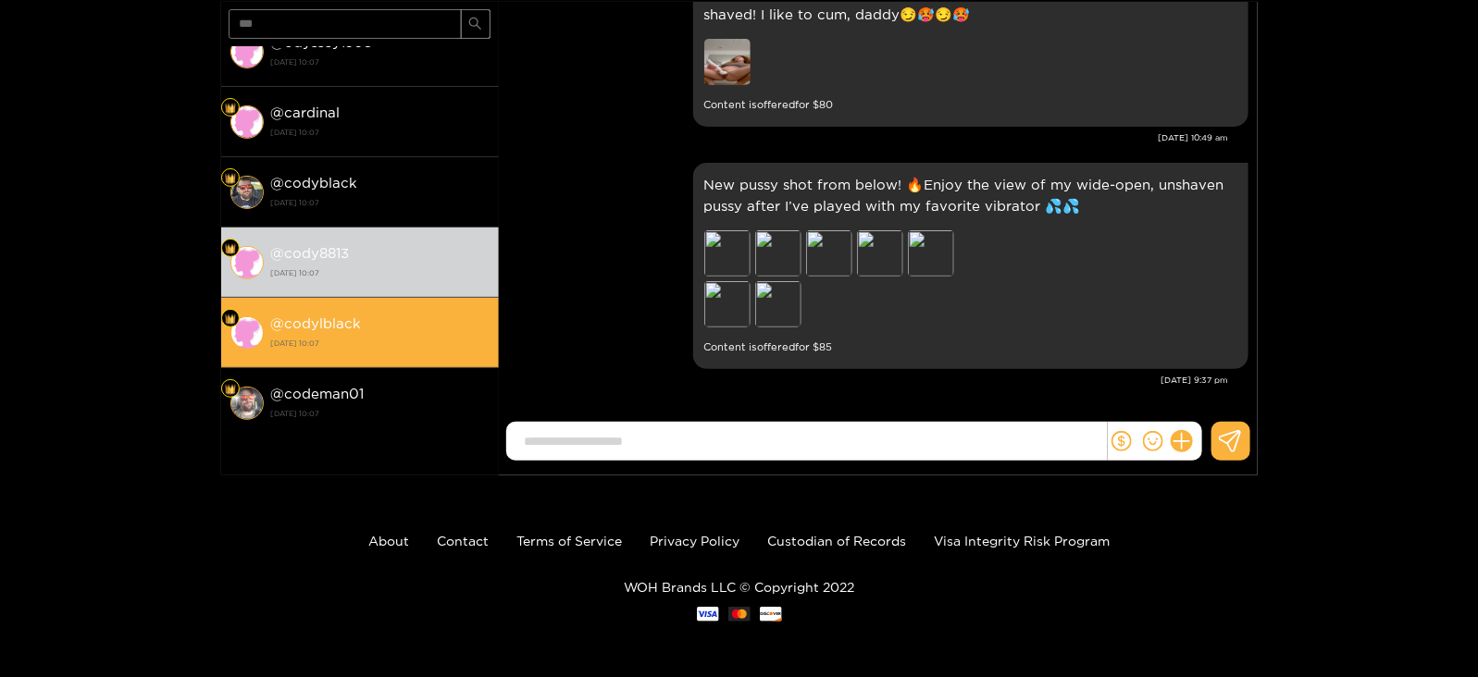
click at [408, 335] on strong "[DATE] 10:07" at bounding box center [380, 343] width 218 height 17
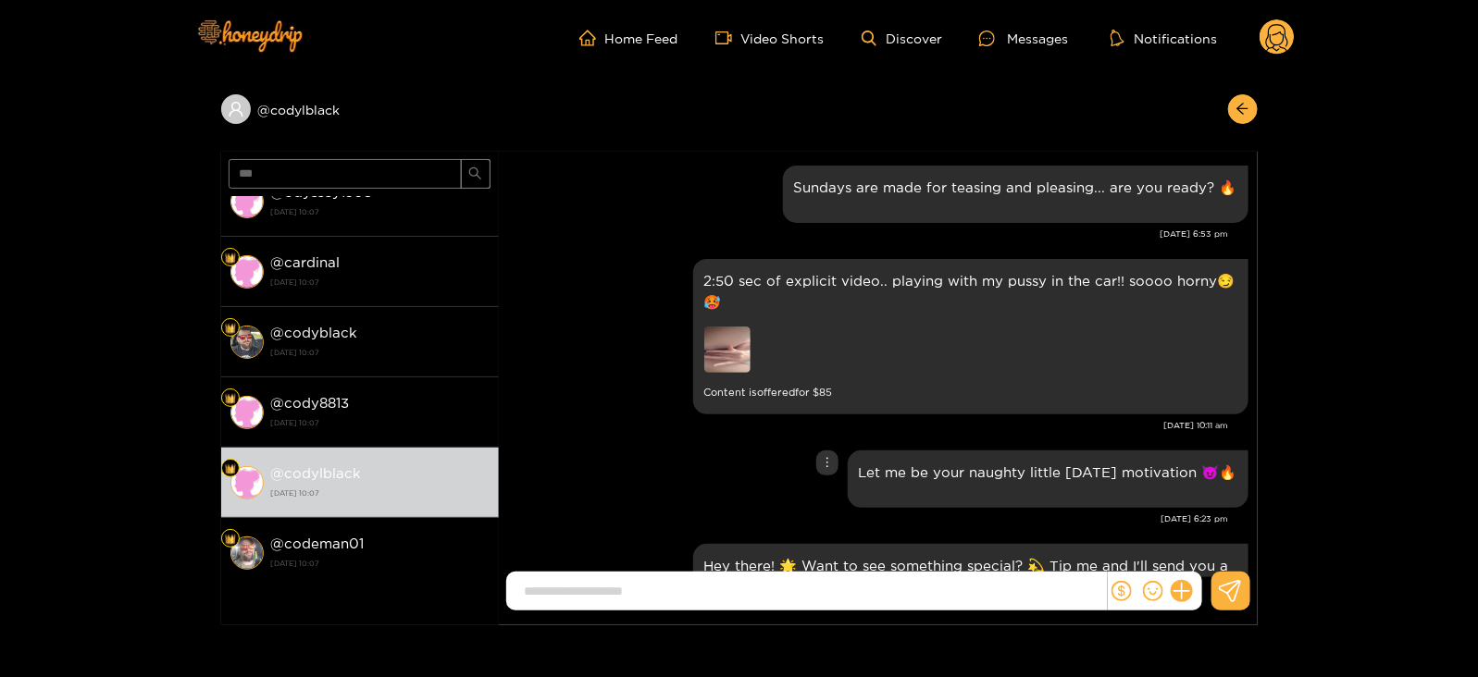
scroll to position [2484, 0]
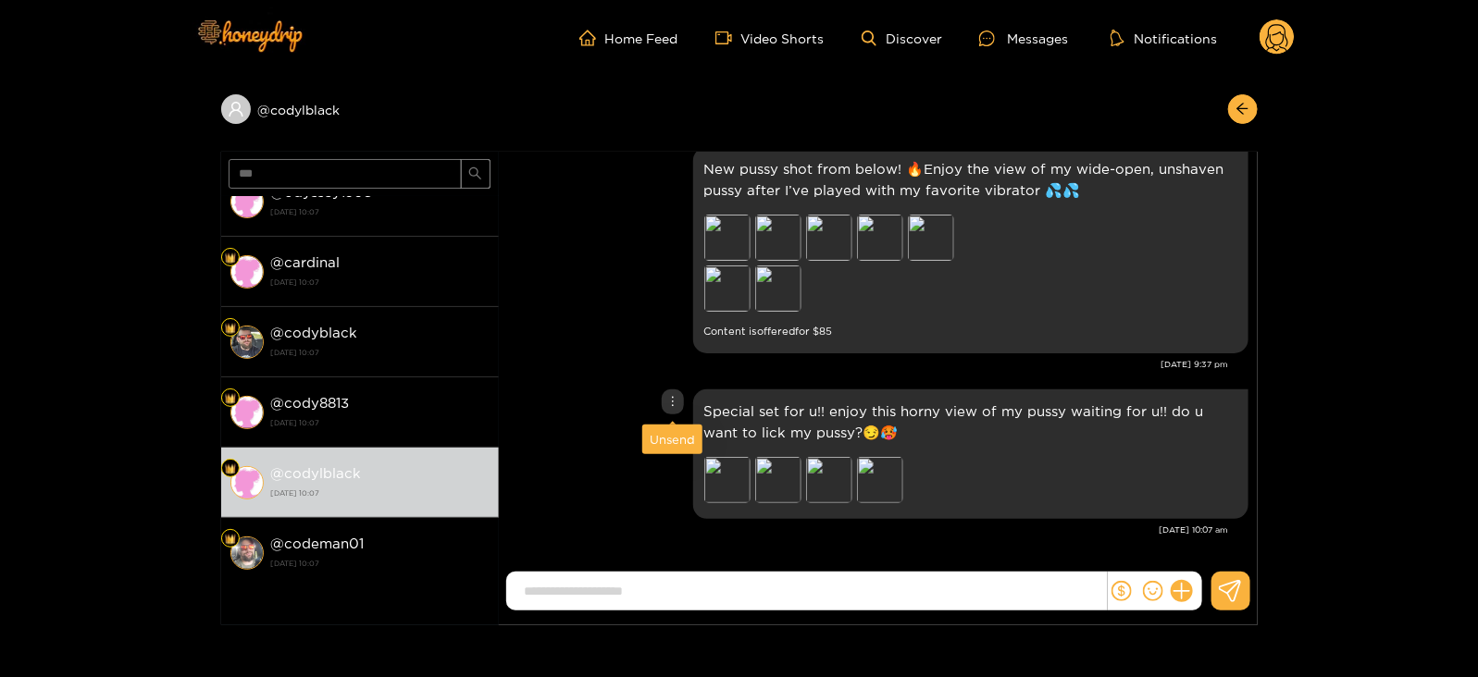
click at [666, 439] on div "Unsend" at bounding box center [672, 439] width 45 height 19
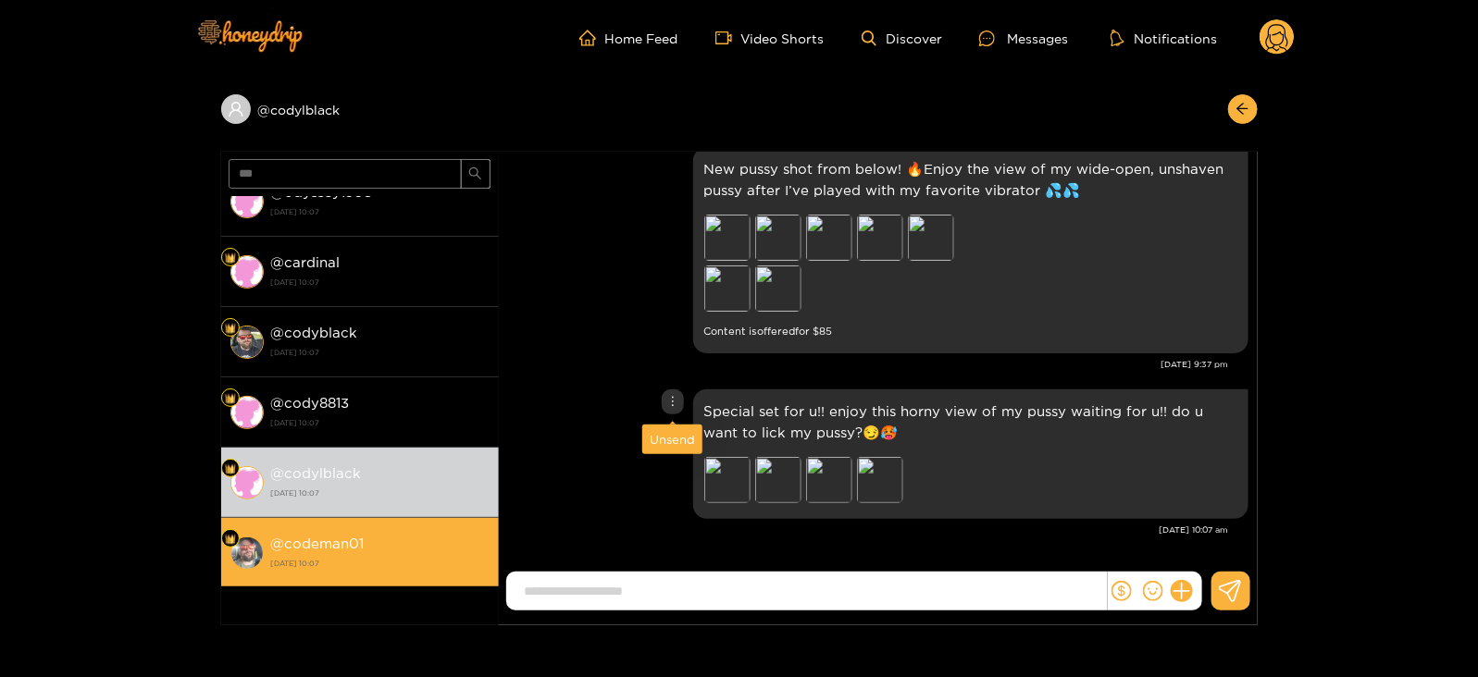
scroll to position [2318, 0]
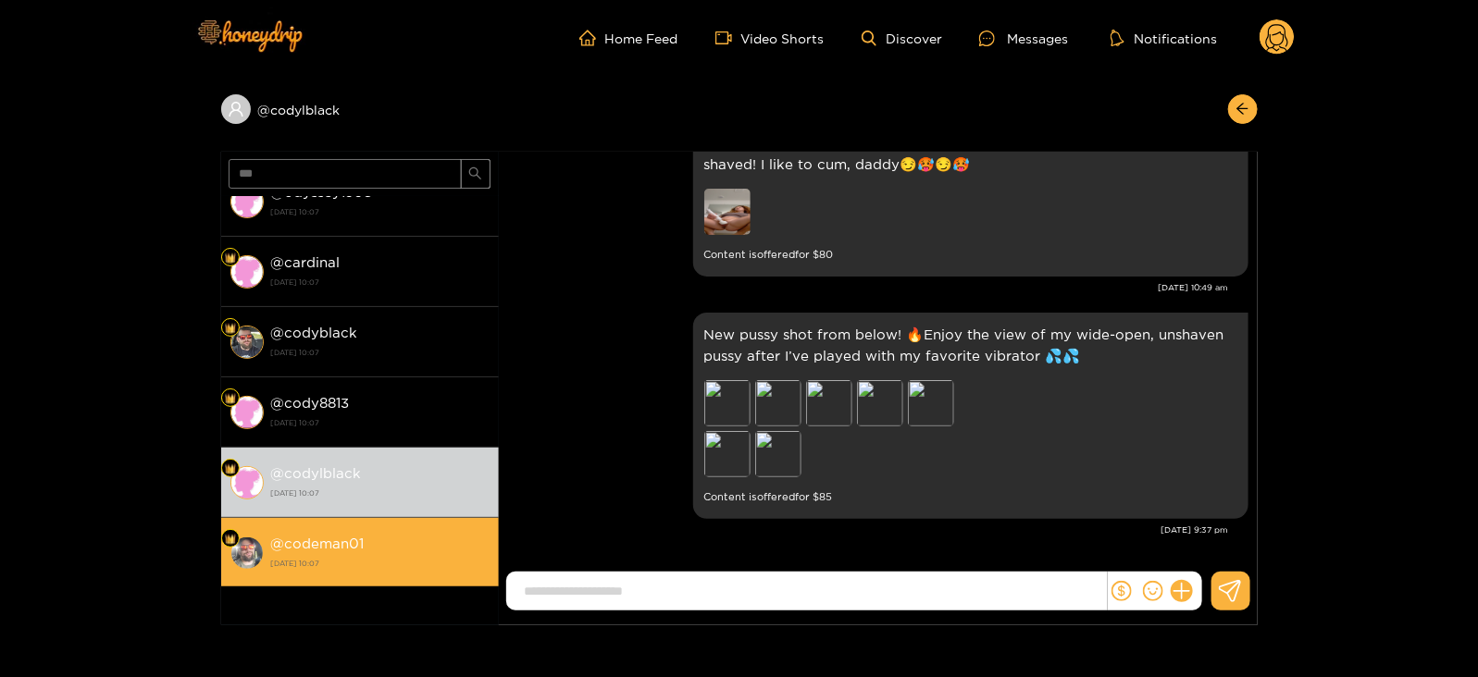
click at [451, 537] on div "@ codeman01 [DATE] 10:07" at bounding box center [380, 553] width 218 height 42
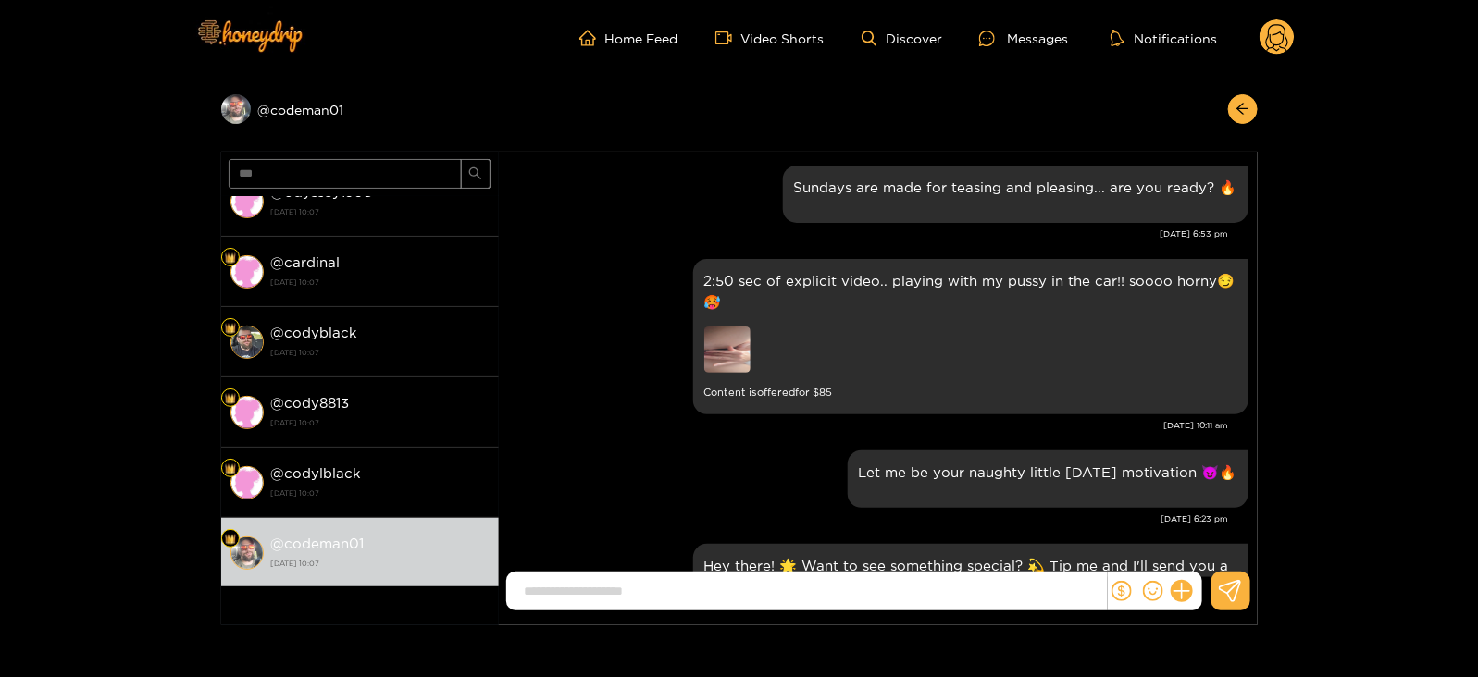
scroll to position [2484, 0]
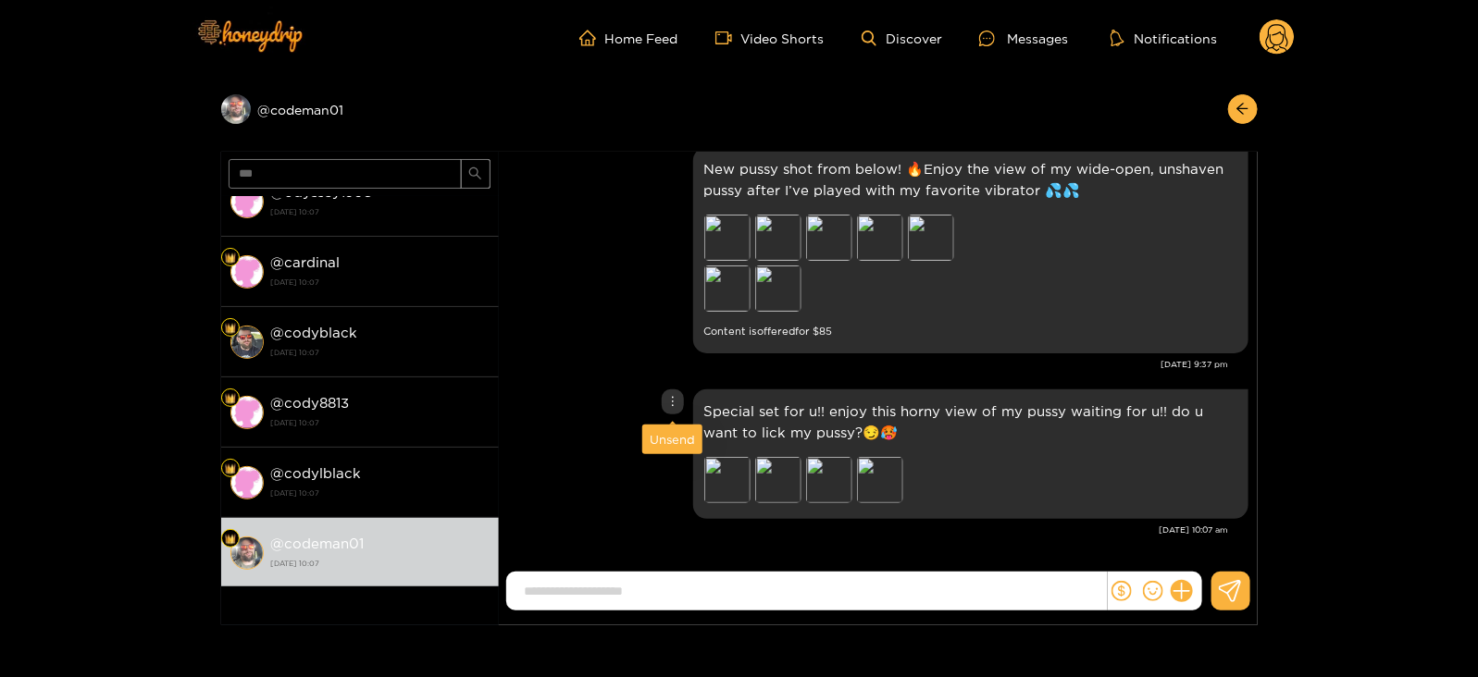
click at [666, 437] on div "Unsend" at bounding box center [672, 439] width 45 height 19
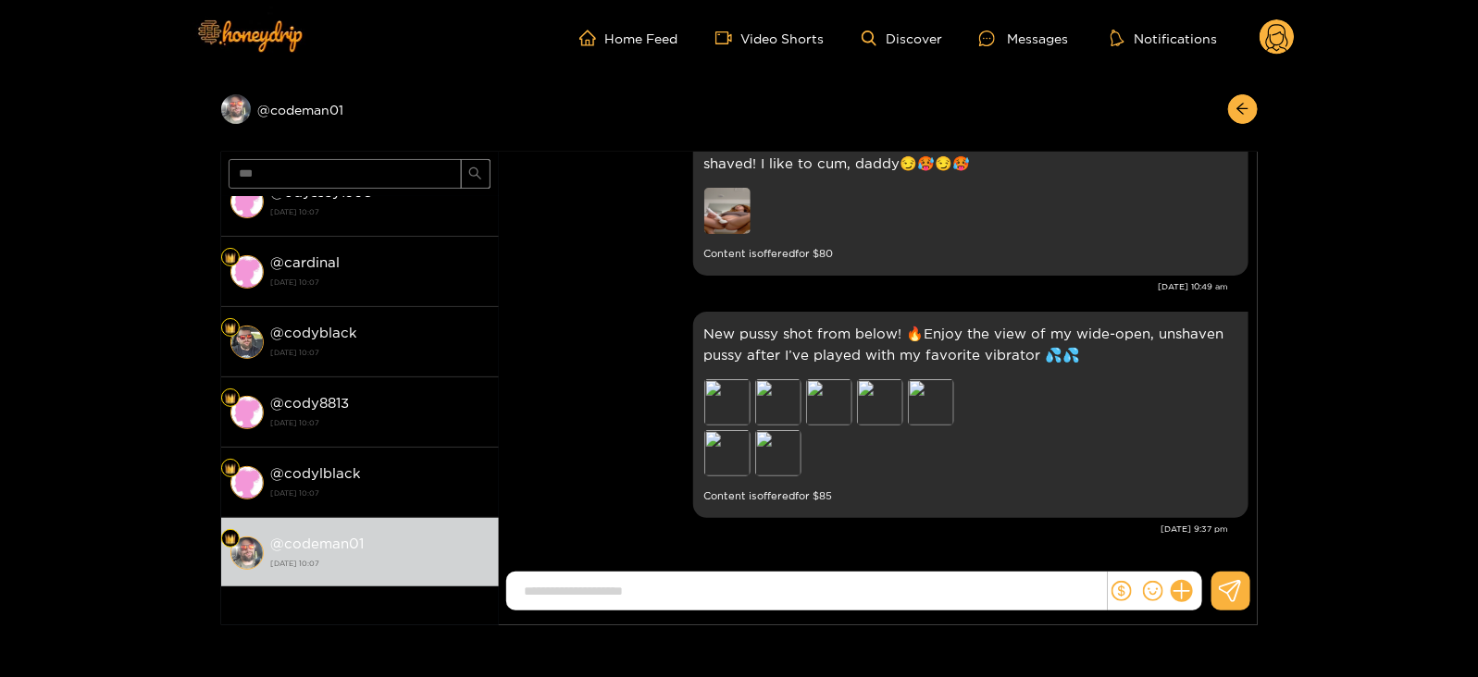
scroll to position [2318, 0]
click at [263, 181] on input "***" at bounding box center [345, 174] width 233 height 30
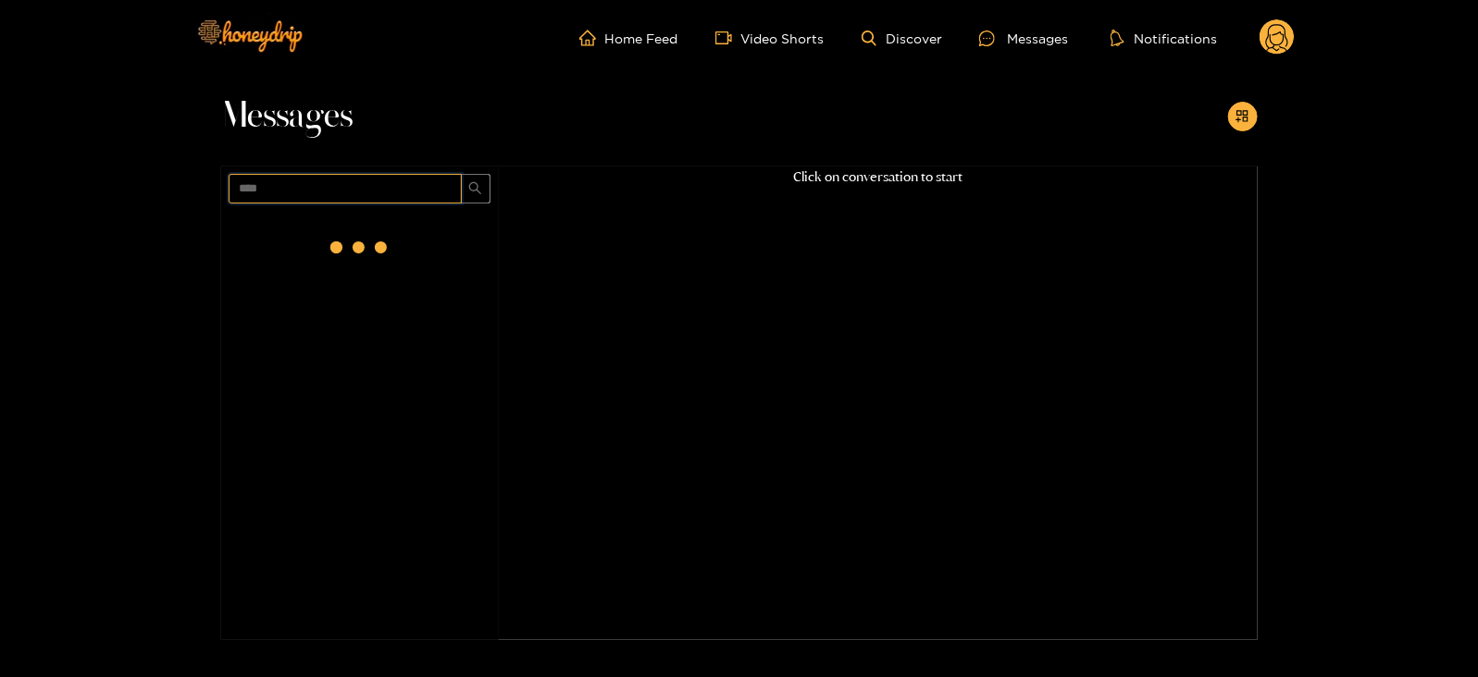
scroll to position [0, 0]
click at [402, 264] on strong "[DATE] 10:07" at bounding box center [380, 256] width 218 height 17
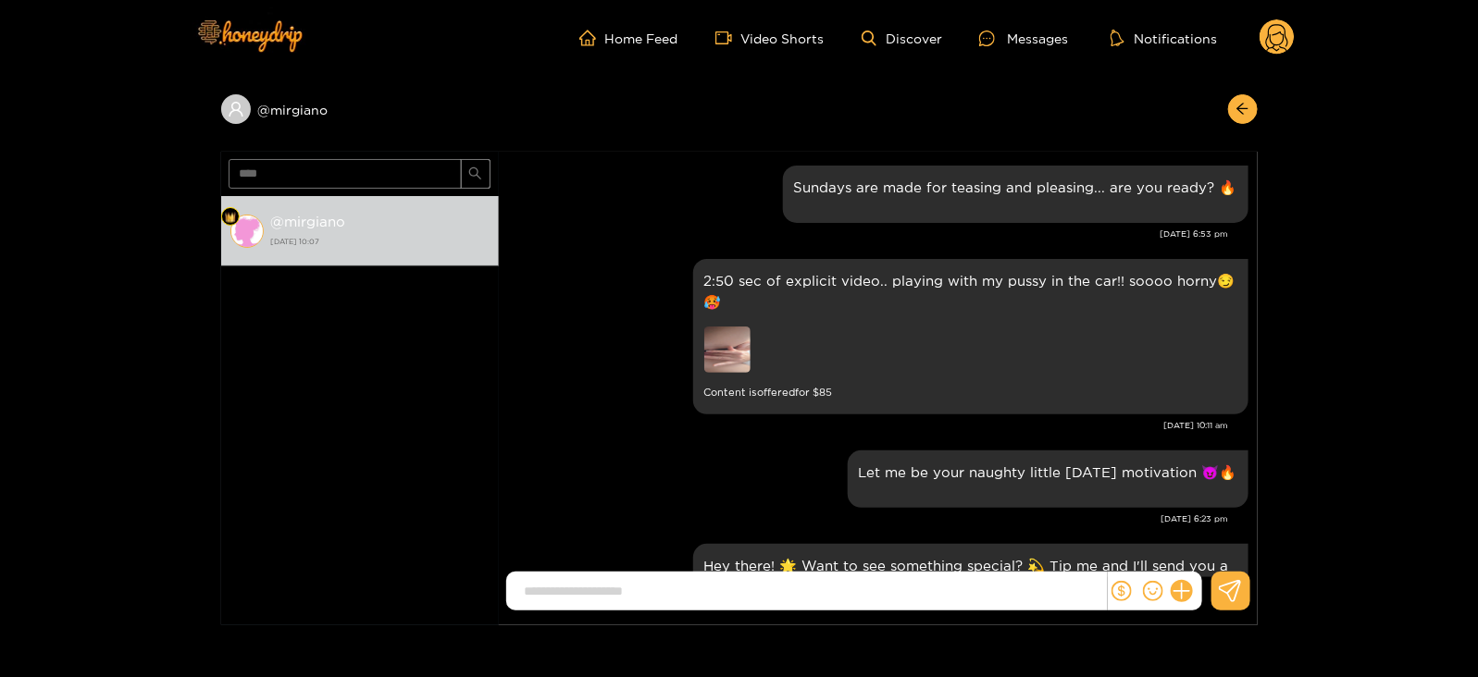
scroll to position [2484, 0]
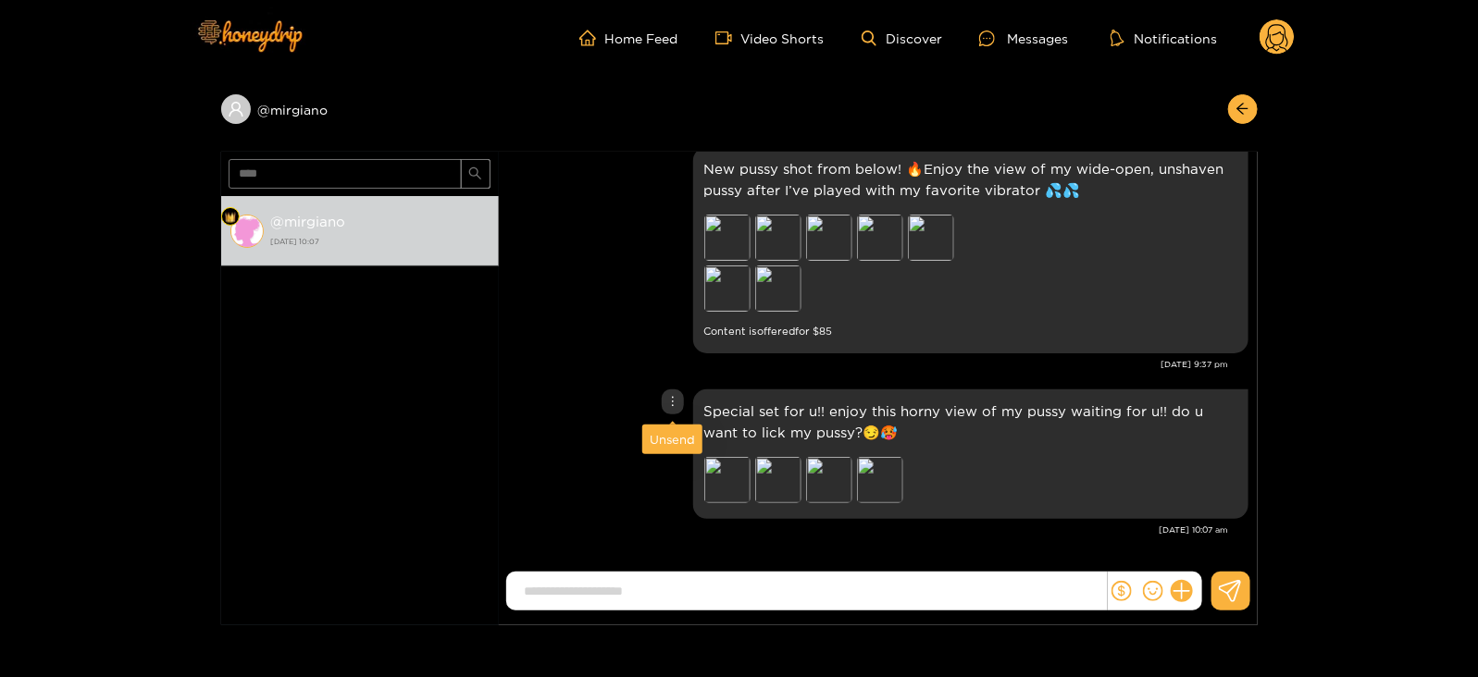
click at [664, 437] on div "Unsend" at bounding box center [672, 439] width 45 height 19
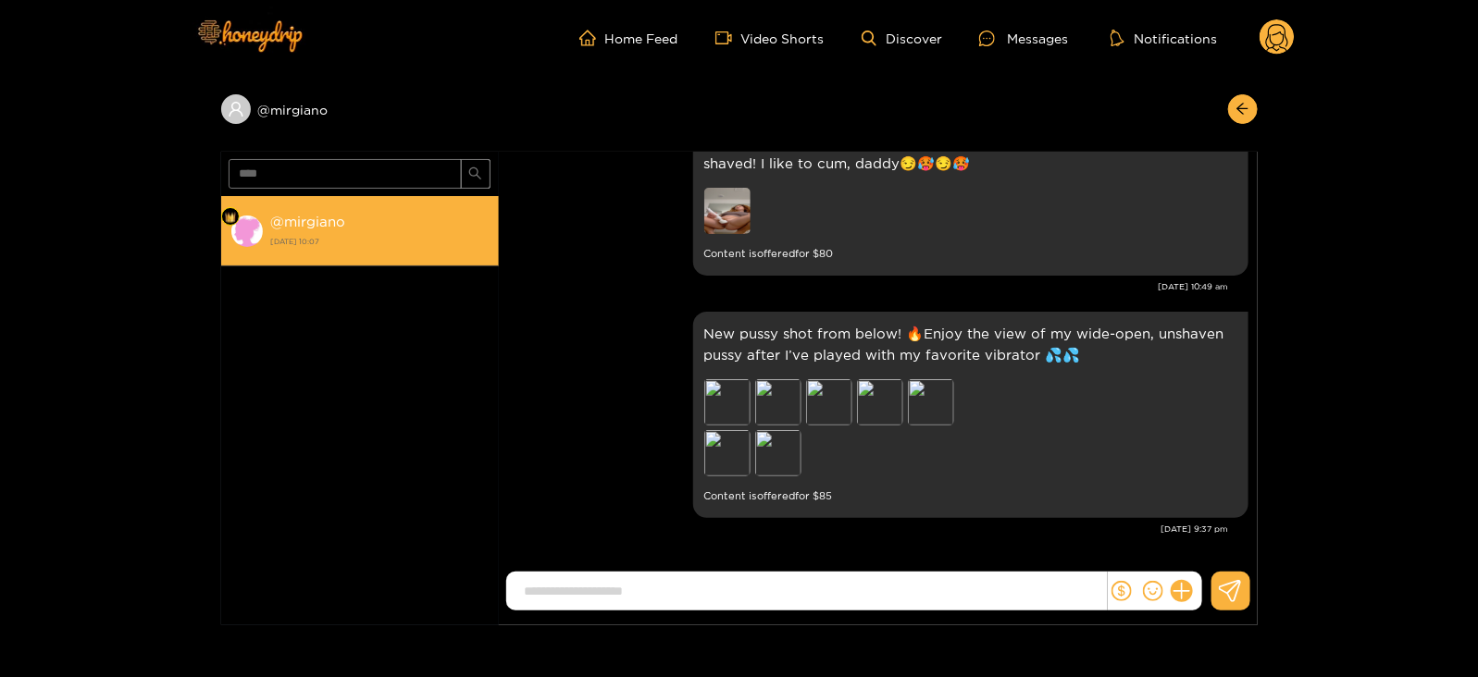
scroll to position [2318, 0]
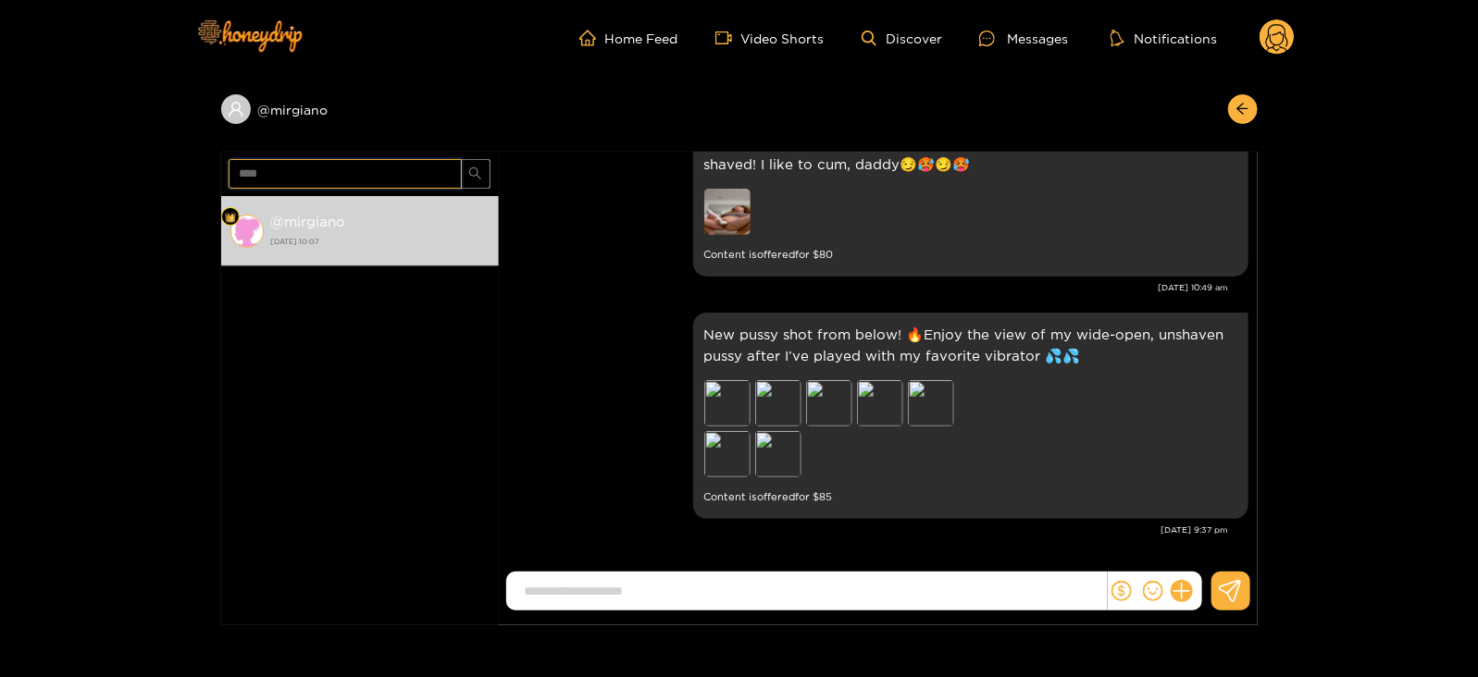
drag, startPoint x: 273, startPoint y: 171, endPoint x: 213, endPoint y: 180, distance: 60.7
click at [213, 180] on div "@ mirgiano **** @ mirgiano [DATE] 10:07 Base Ment Sundays are made for teasing …" at bounding box center [739, 351] width 1478 height 550
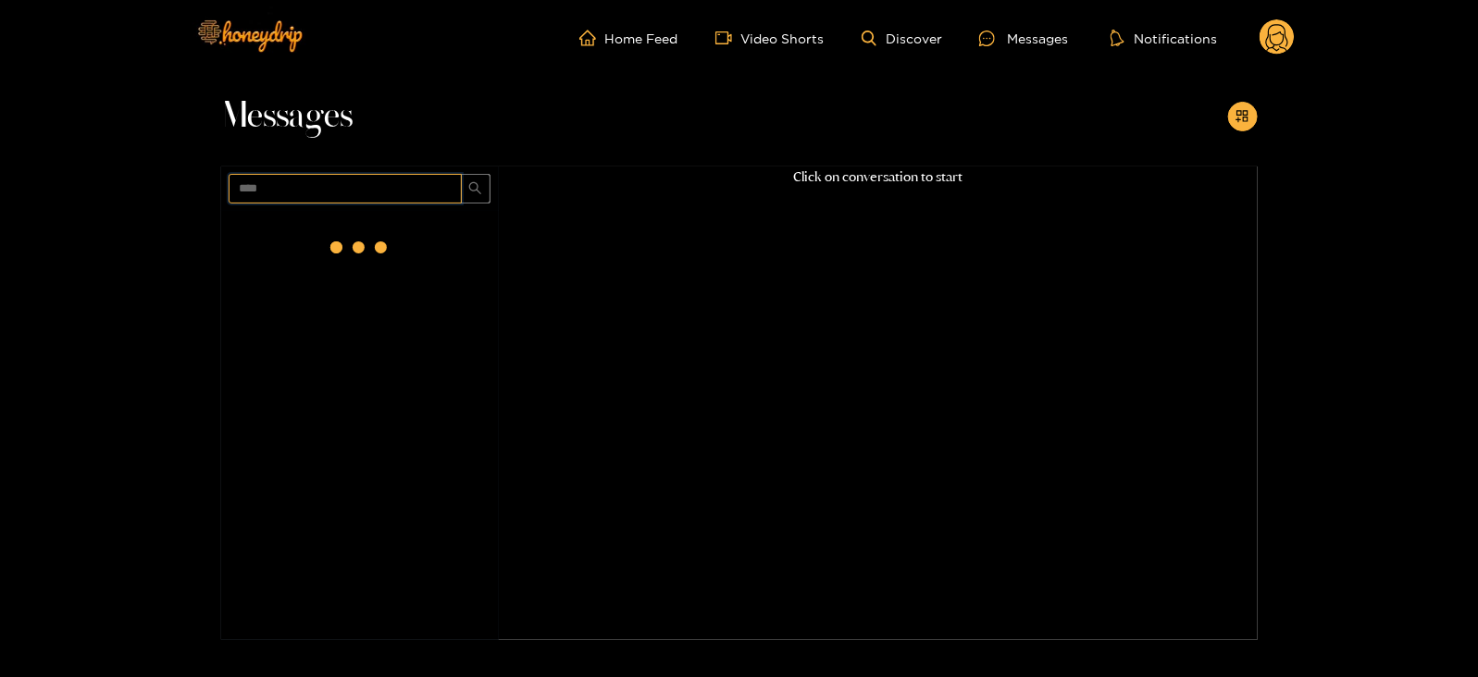
scroll to position [0, 0]
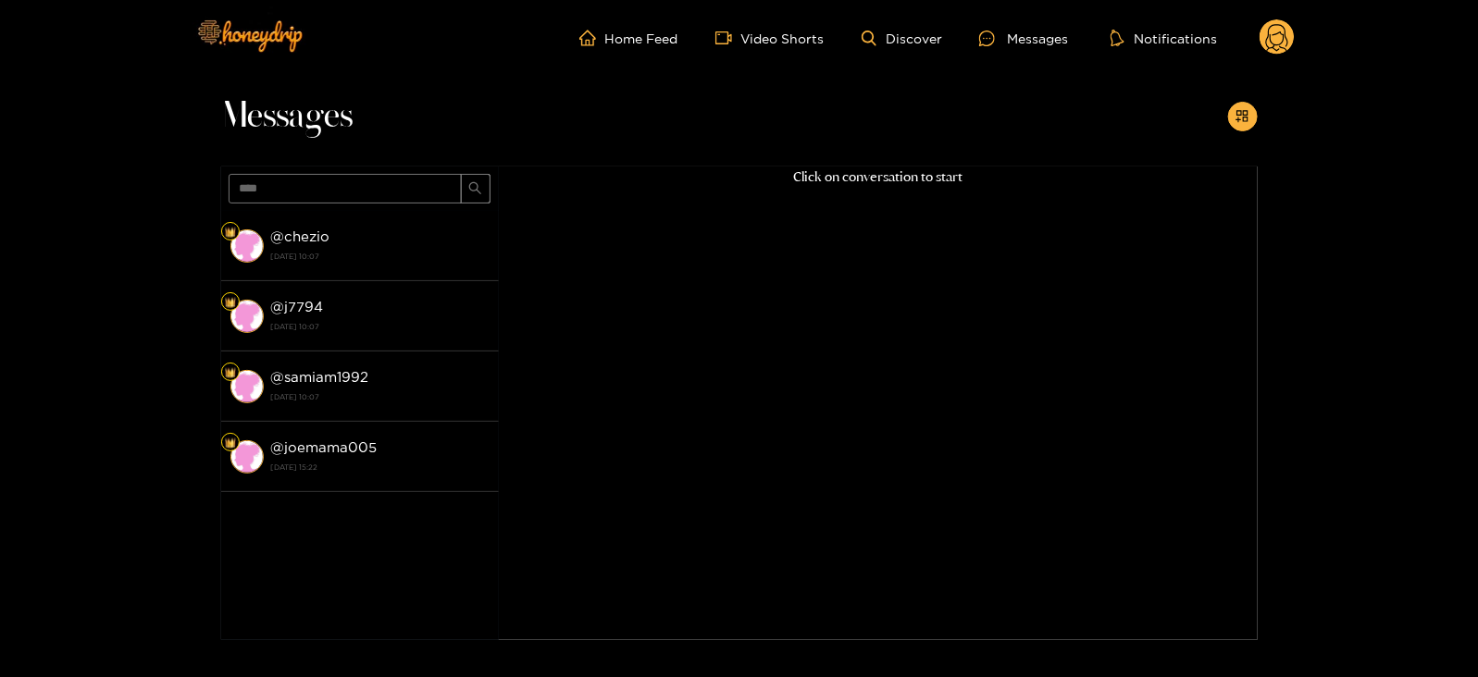
click at [280, 210] on span "****" at bounding box center [360, 189] width 278 height 44
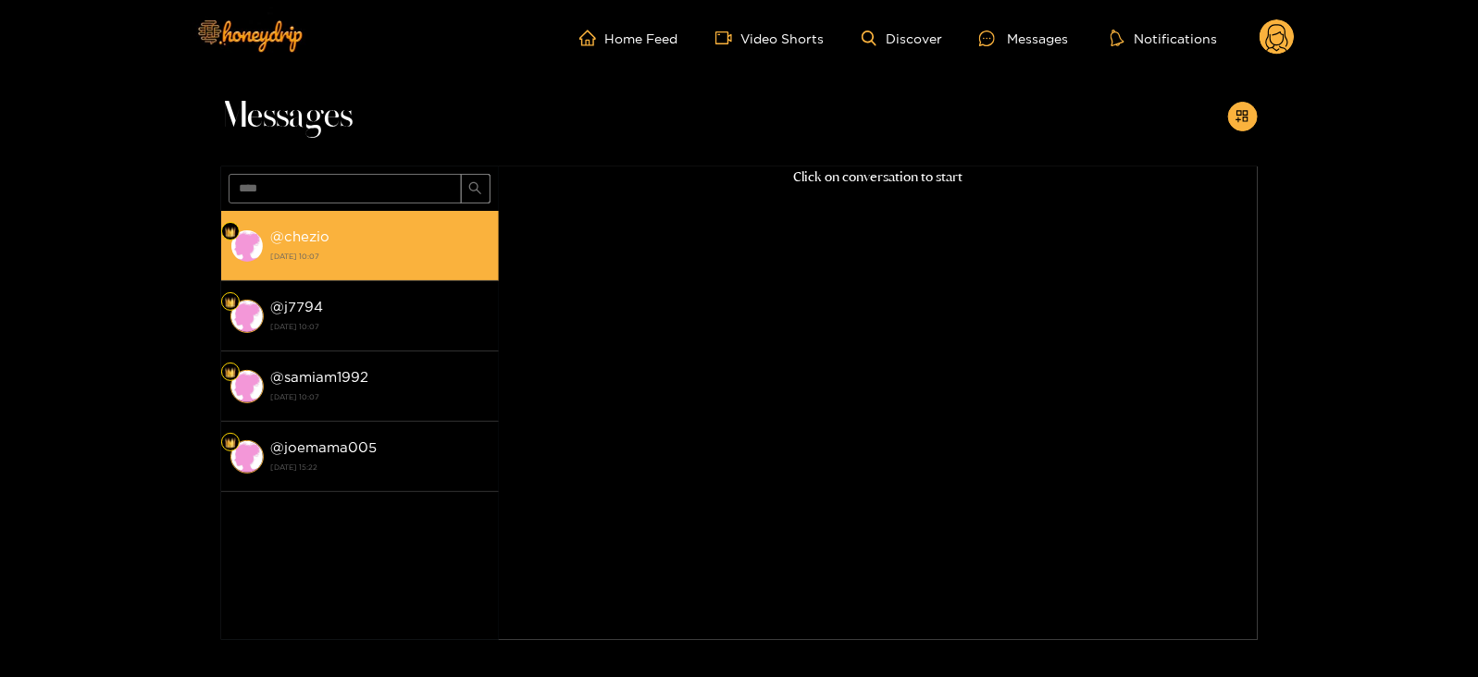
click at [285, 212] on li "@ chezio [DATE] 10:07" at bounding box center [360, 246] width 278 height 70
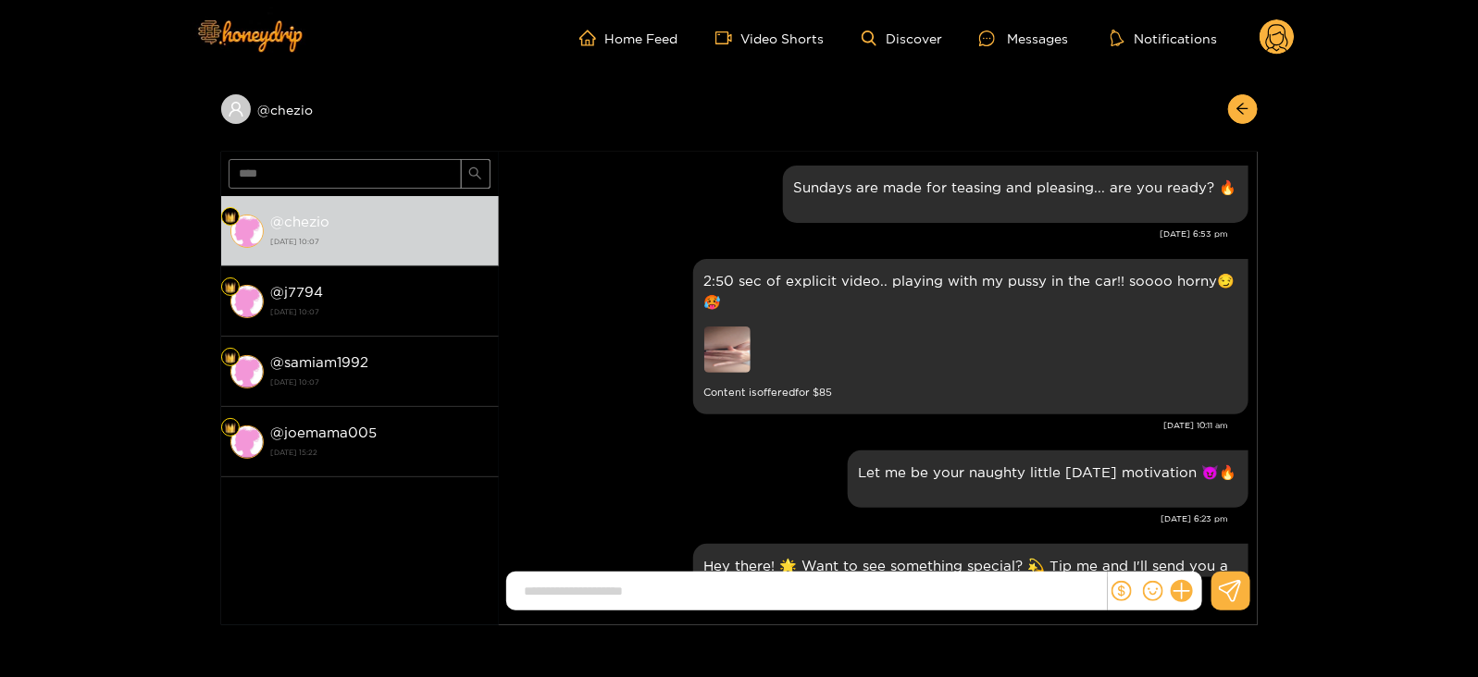
scroll to position [2484, 0]
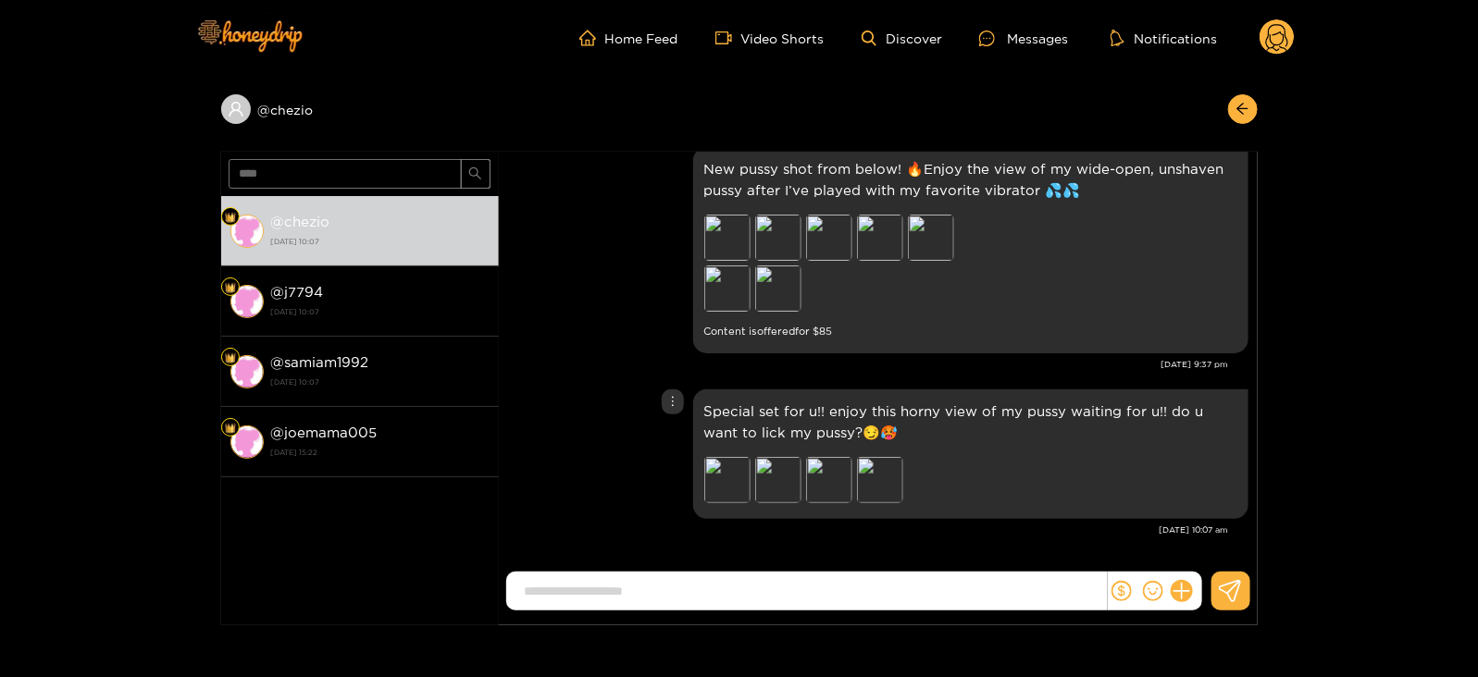
click at [768, 424] on p "Special set for u!! enjoy this horny view of my pussy waiting for u!! do u want…" at bounding box center [970, 422] width 533 height 43
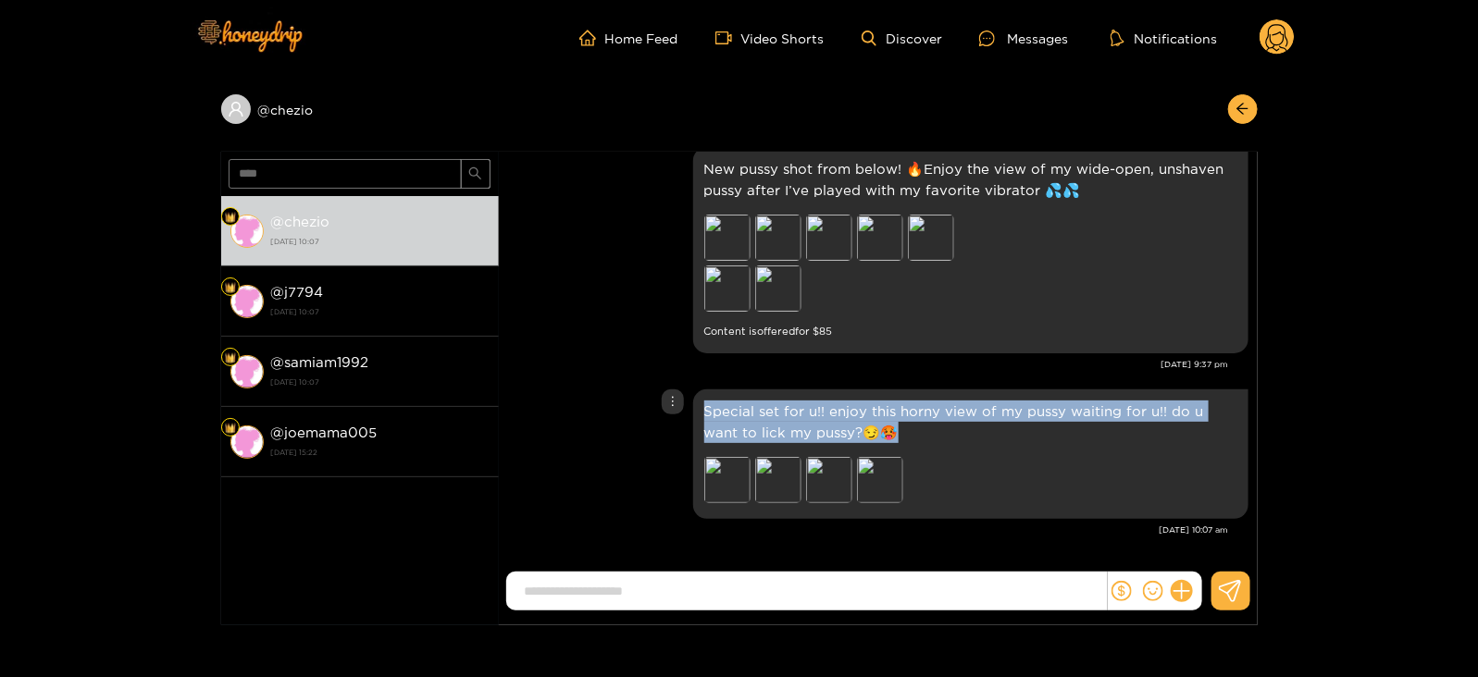
click at [768, 424] on p "Special set for u!! enjoy this horny view of my pussy waiting for u!! do u want…" at bounding box center [970, 422] width 533 height 43
copy p "Special set for u!! enjoy this horny view of my pussy waiting for u!! do u want…"
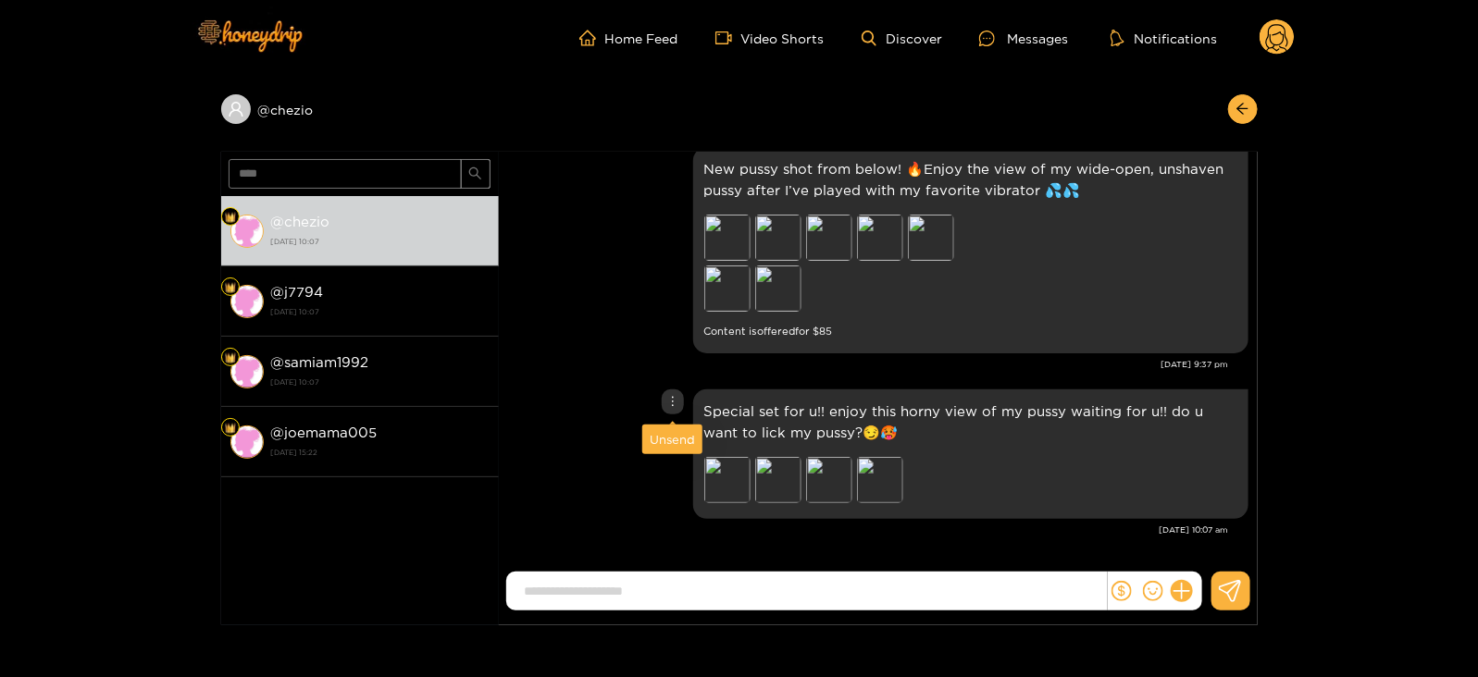
click at [668, 426] on div "Unsend" at bounding box center [672, 440] width 60 height 30
click at [662, 434] on div "Unsend" at bounding box center [672, 439] width 45 height 19
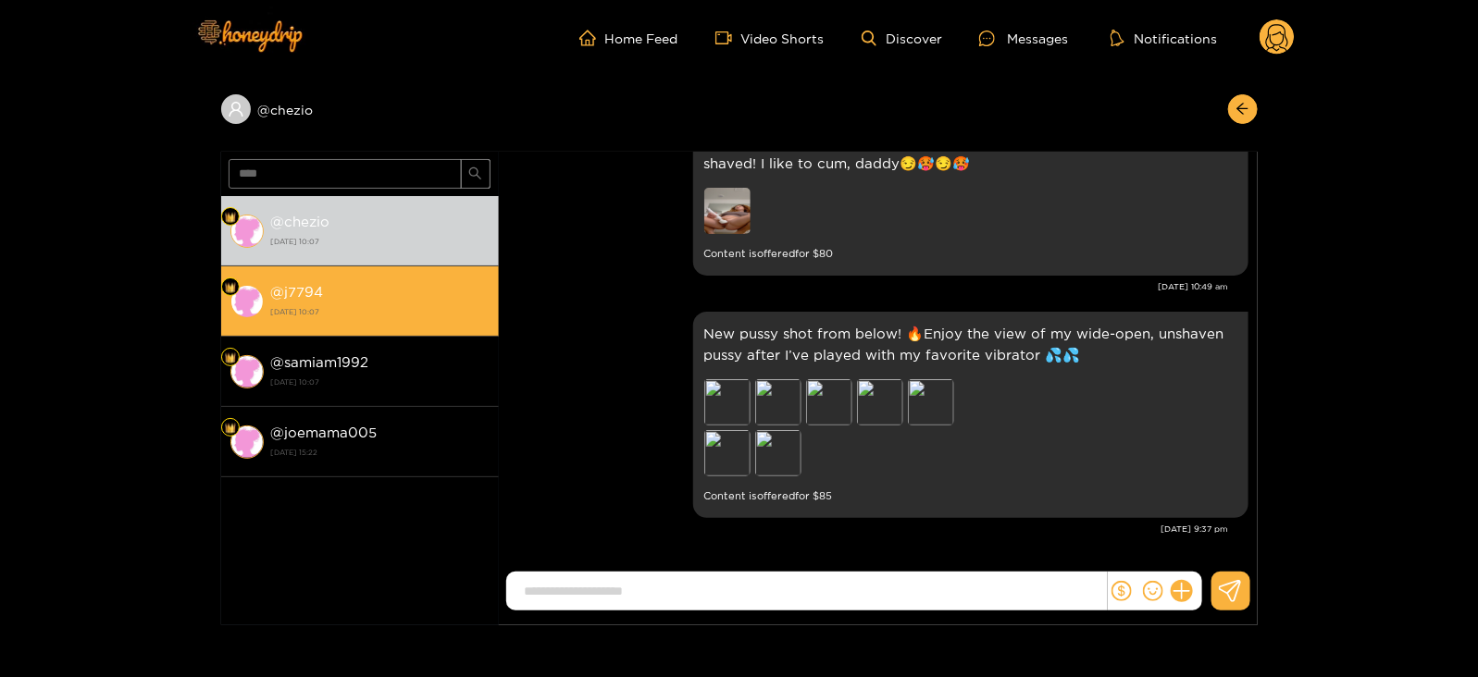
scroll to position [2318, 0]
click at [416, 304] on strong "[DATE] 10:07" at bounding box center [380, 312] width 218 height 17
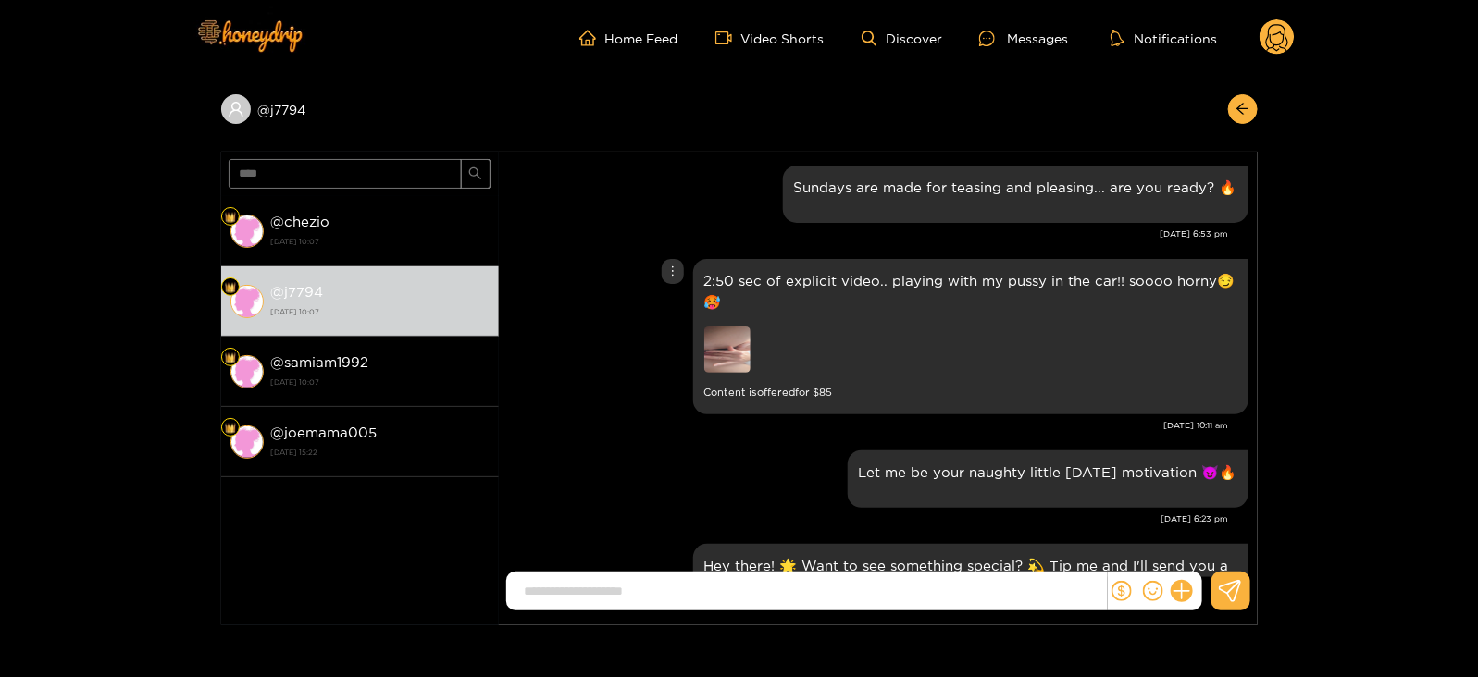
scroll to position [2484, 0]
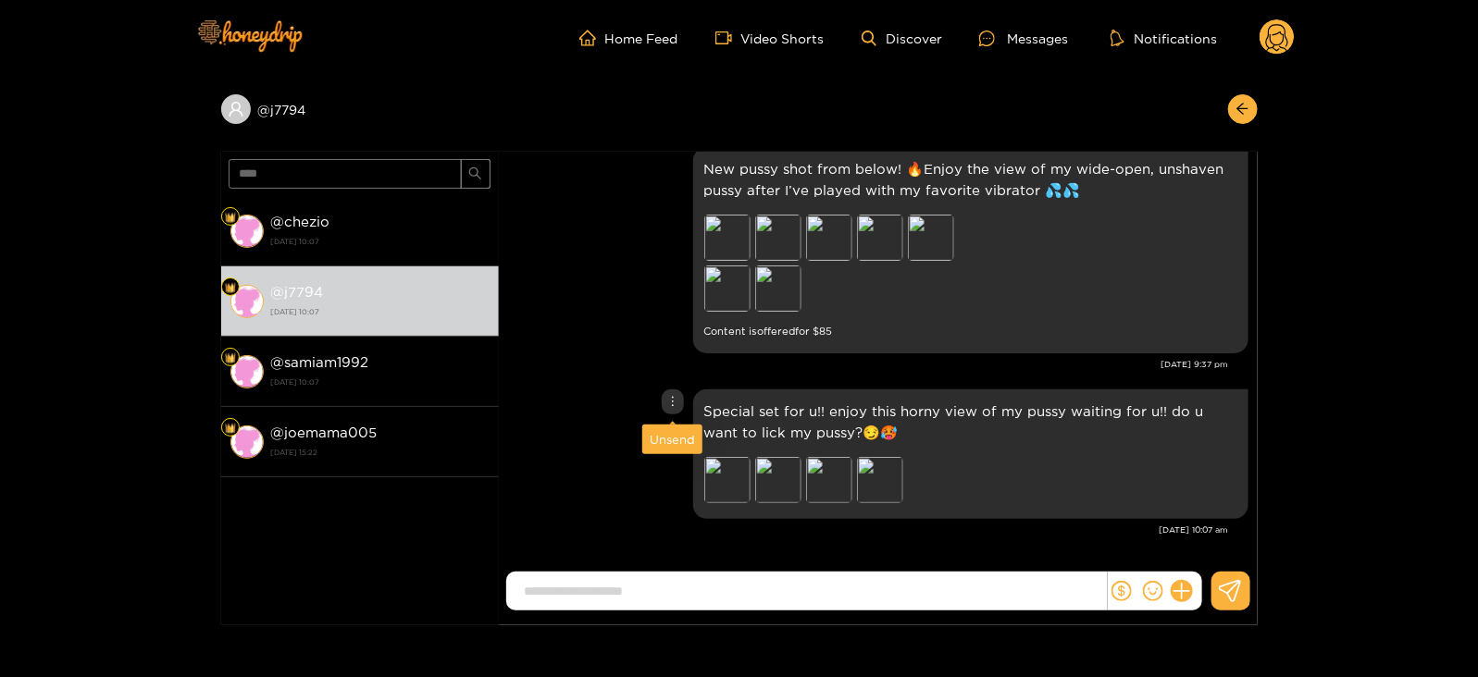
click at [666, 450] on div "Unsend" at bounding box center [672, 440] width 60 height 30
click at [657, 439] on div "Unsend" at bounding box center [672, 439] width 45 height 19
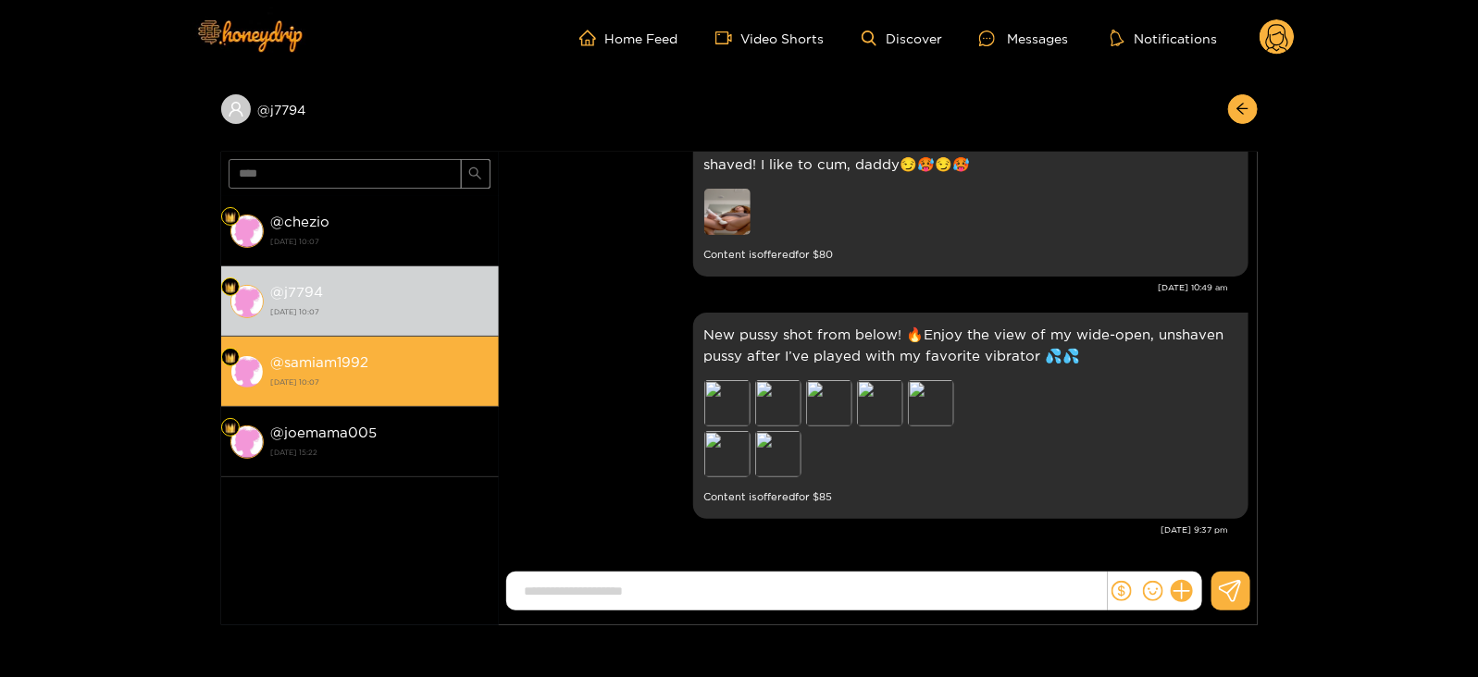
click at [457, 360] on div "@ samiam1992 [DATE] 10:07" at bounding box center [380, 372] width 218 height 42
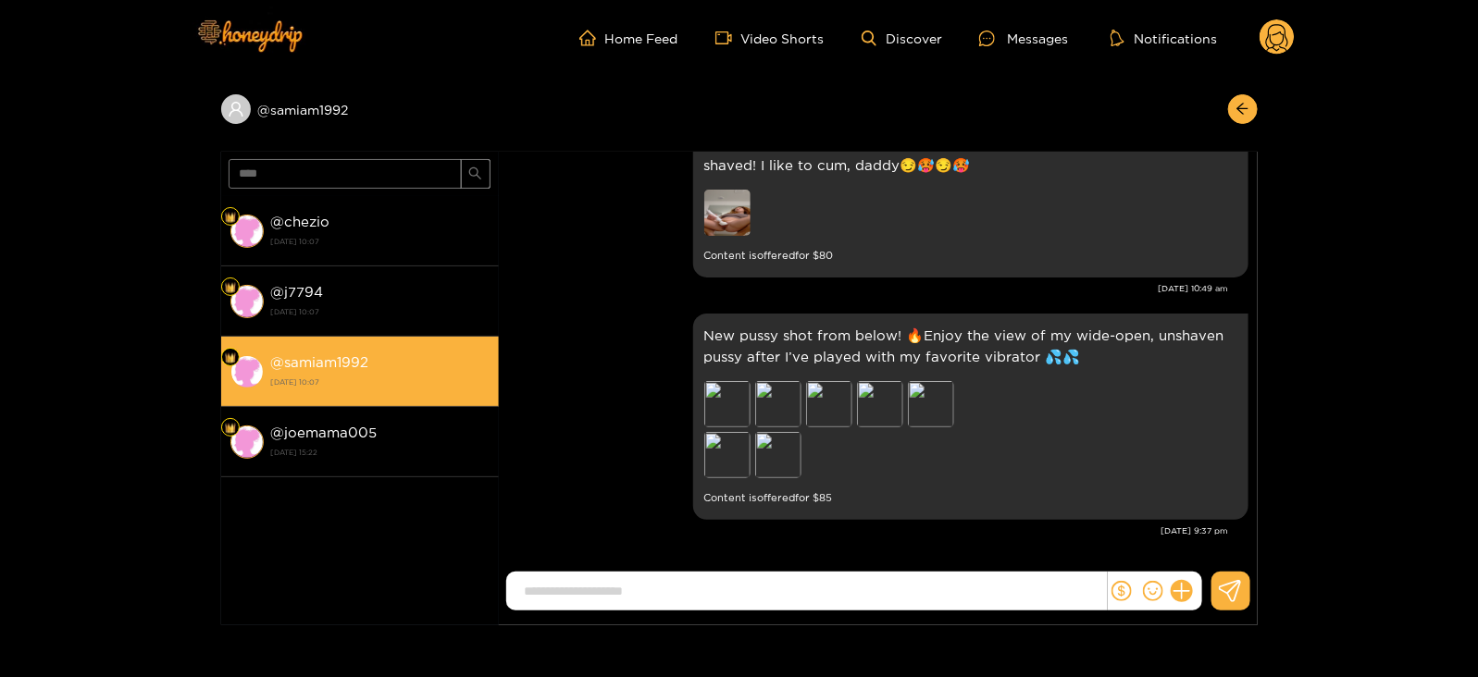
scroll to position [2412, 0]
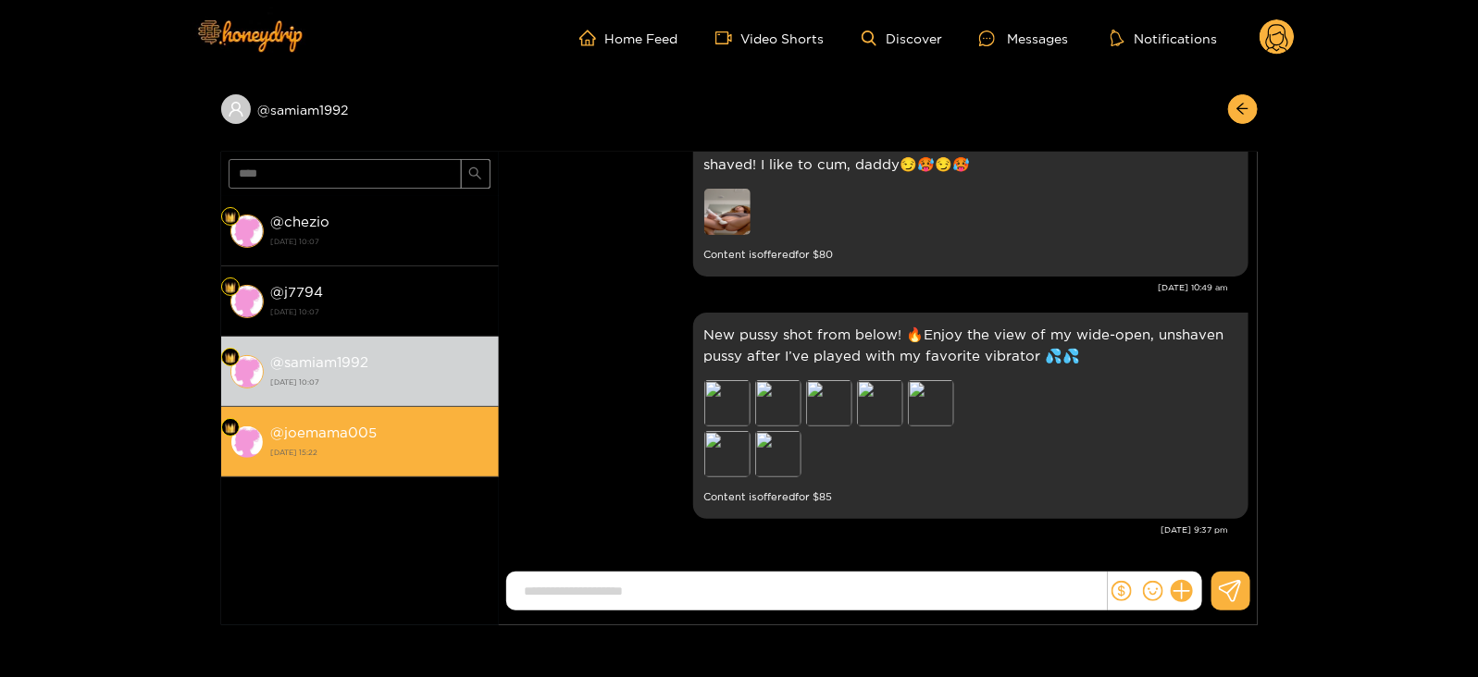
click at [433, 426] on div "@ joemama005 [DATE] 15:22" at bounding box center [380, 442] width 218 height 42
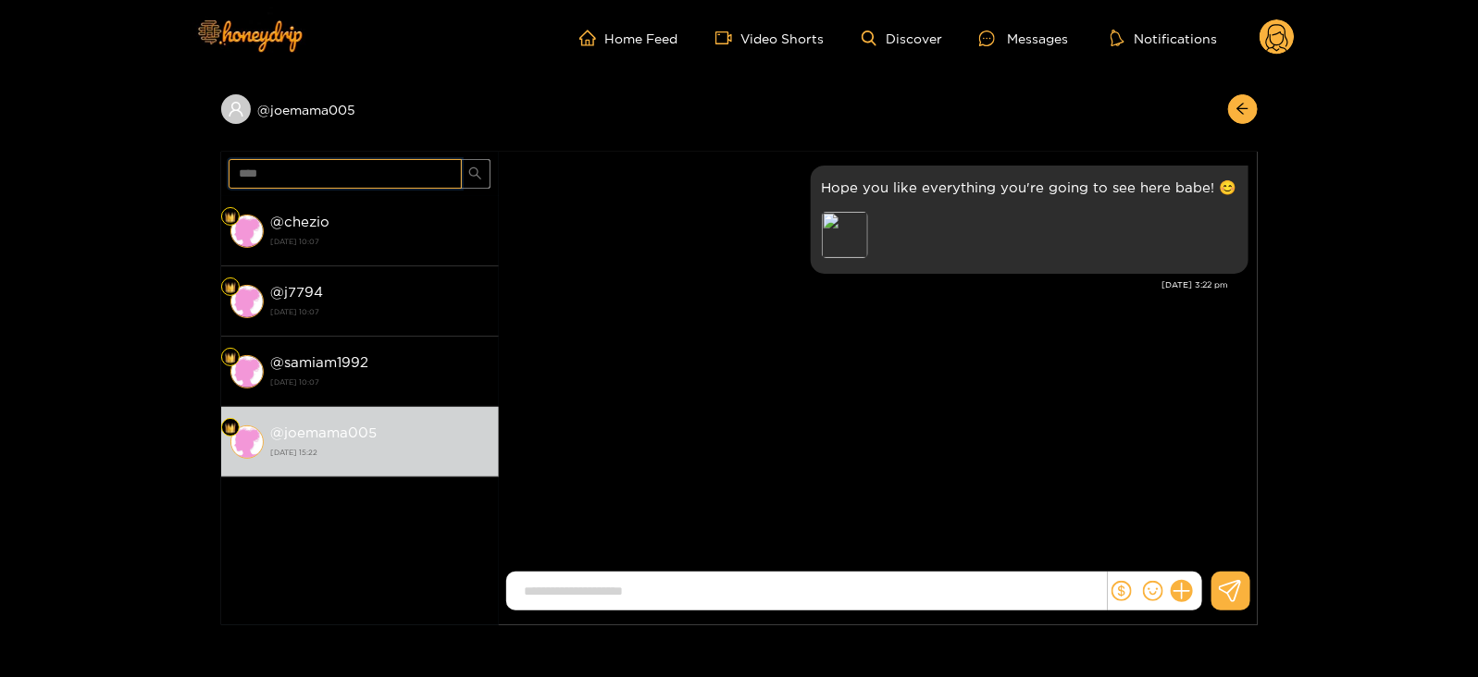
click at [267, 185] on input "****" at bounding box center [345, 174] width 233 height 30
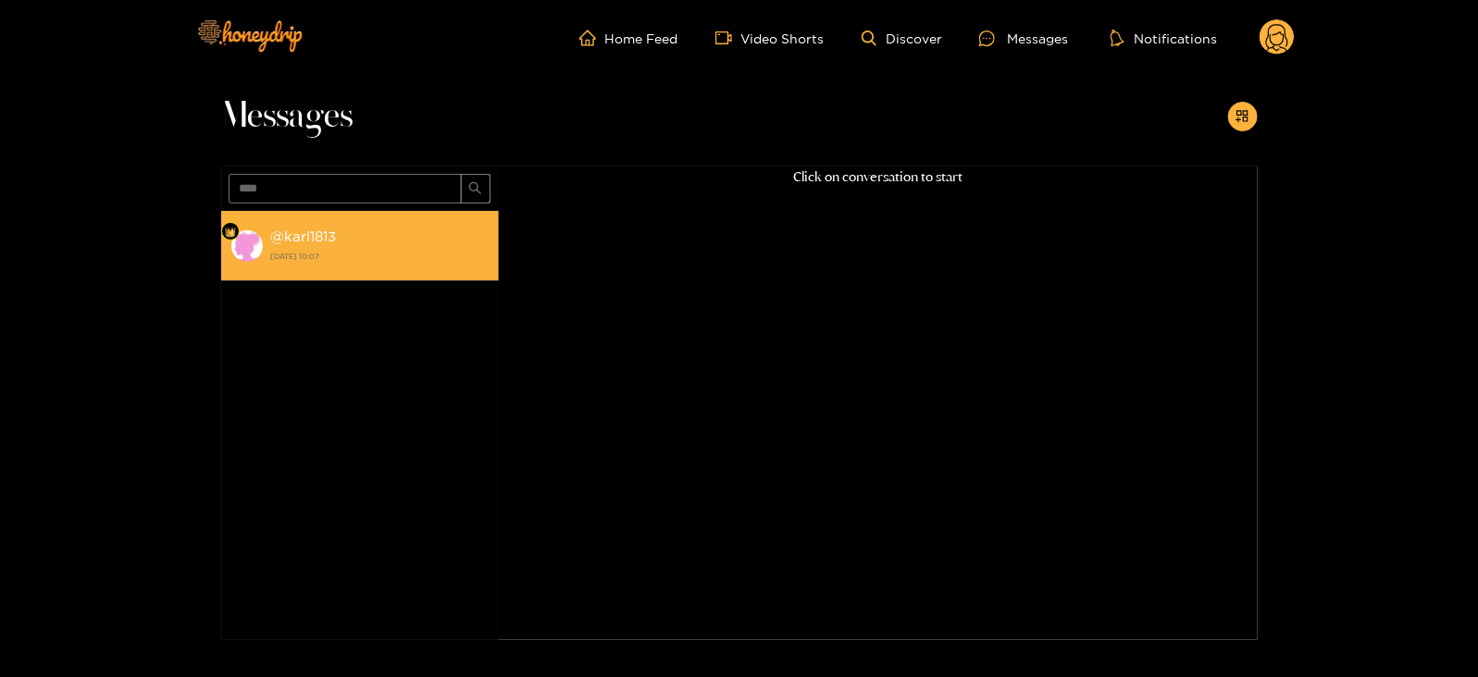
click at [310, 258] on strong "[DATE] 10:07" at bounding box center [380, 256] width 218 height 17
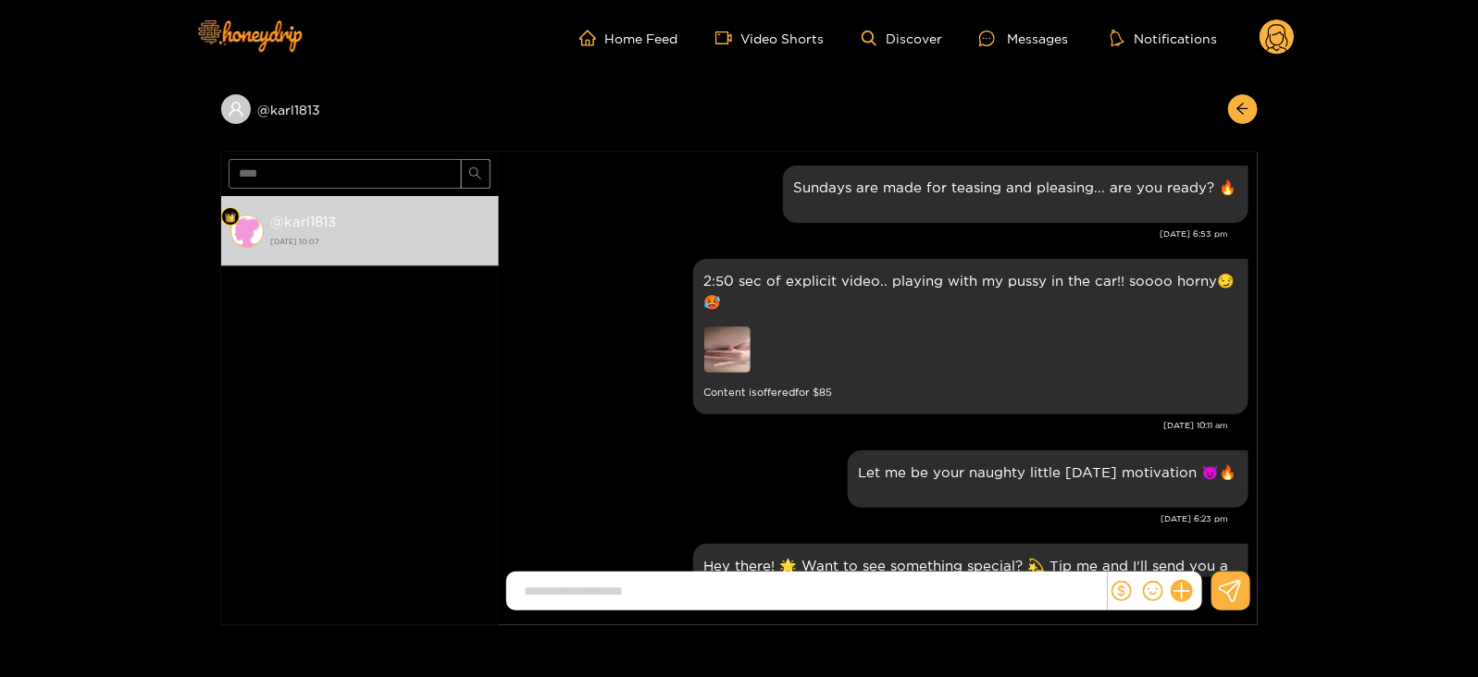
scroll to position [2484, 0]
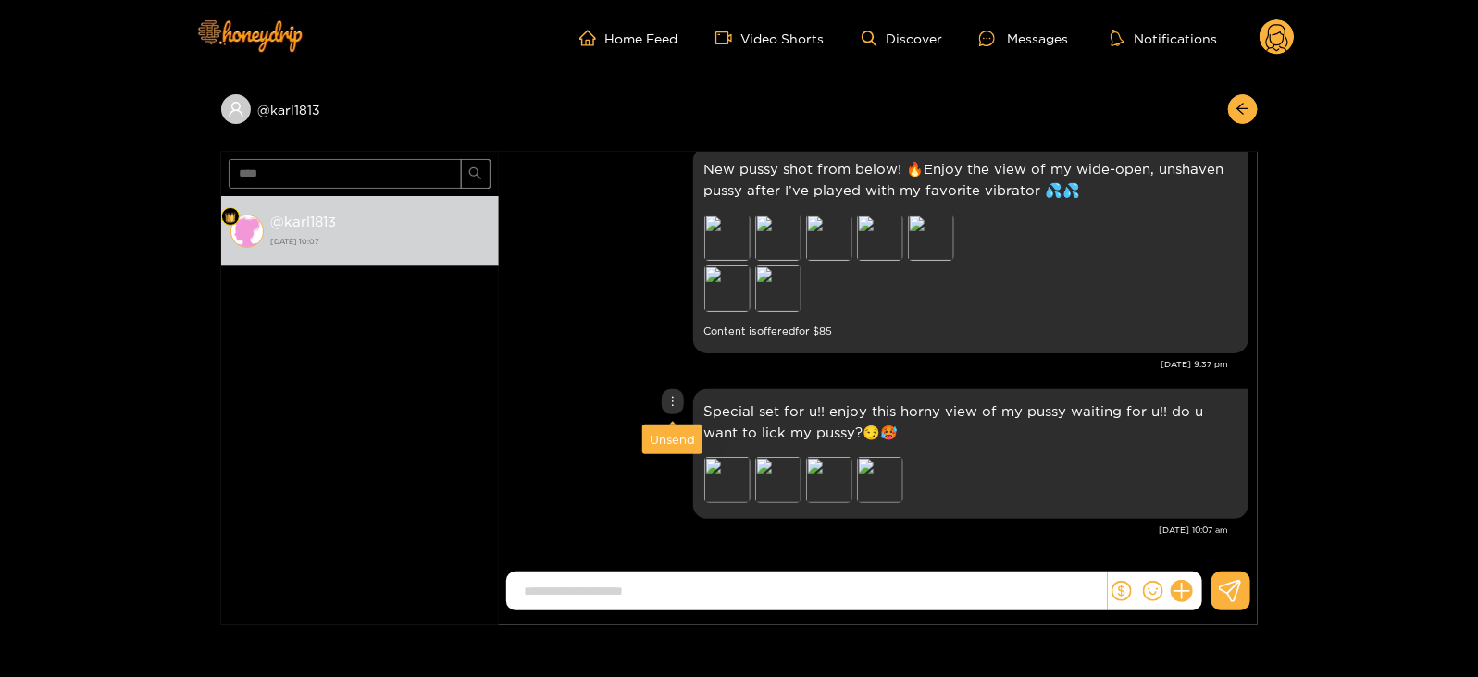
click at [670, 440] on div "Unsend" at bounding box center [672, 439] width 45 height 19
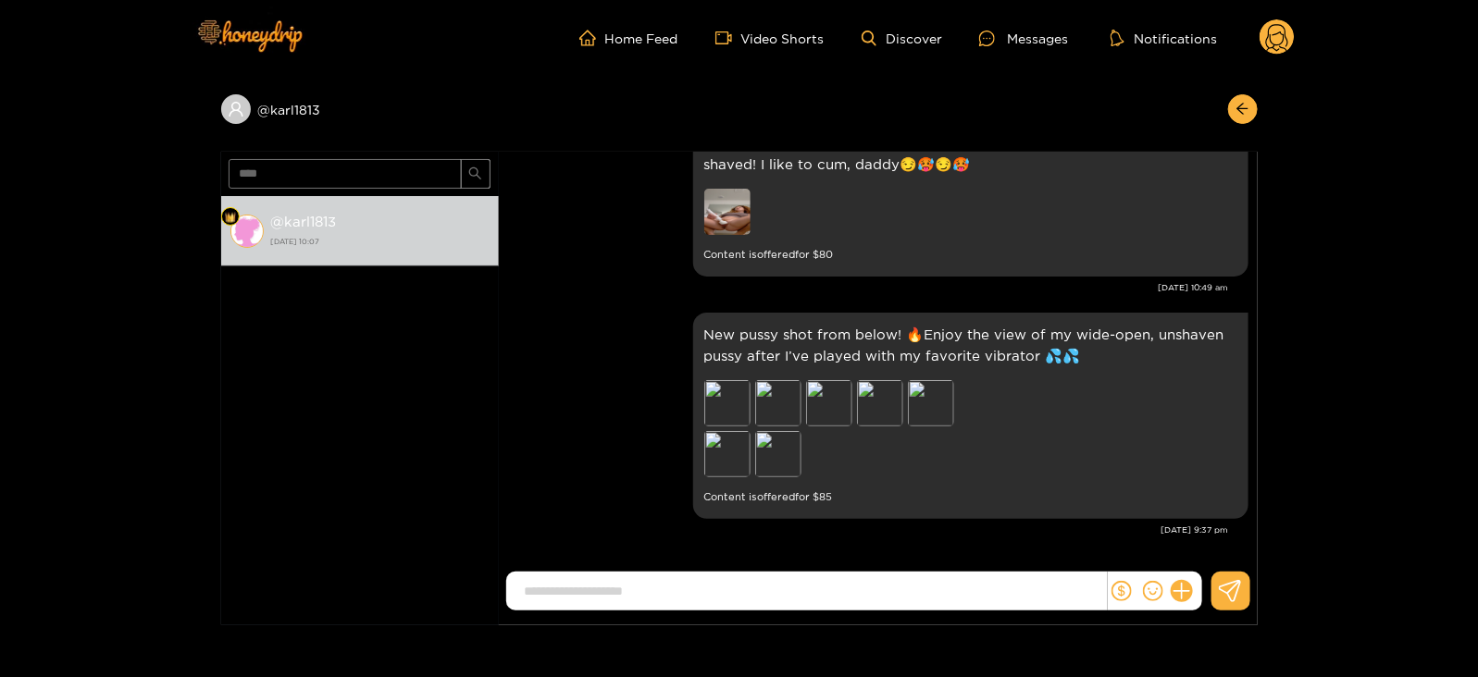
click at [670, 440] on div "New pussy shot from below! 🔥Enjoy the view of my wide-open, unshaven pussy afte…" at bounding box center [878, 416] width 740 height 216
click at [267, 186] on input "****" at bounding box center [345, 174] width 233 height 30
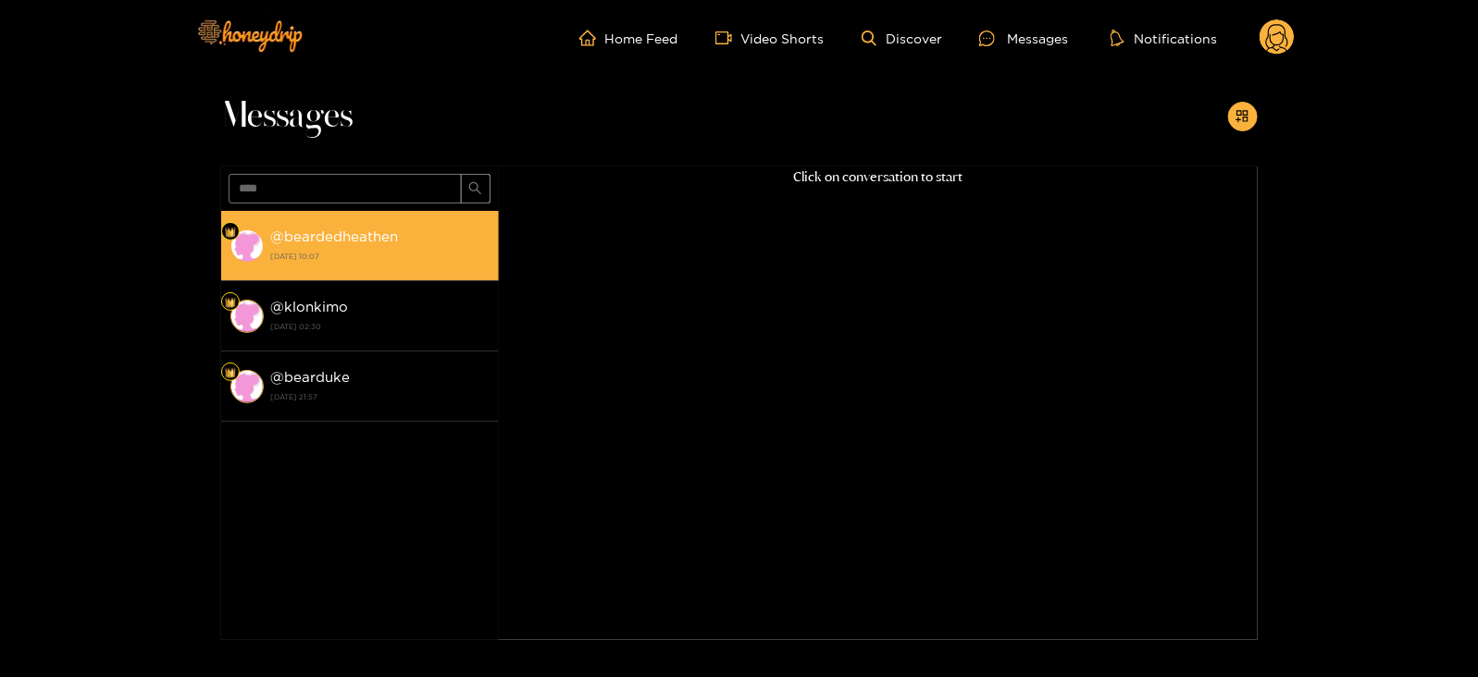
click at [460, 248] on strong "[DATE] 10:07" at bounding box center [380, 256] width 218 height 17
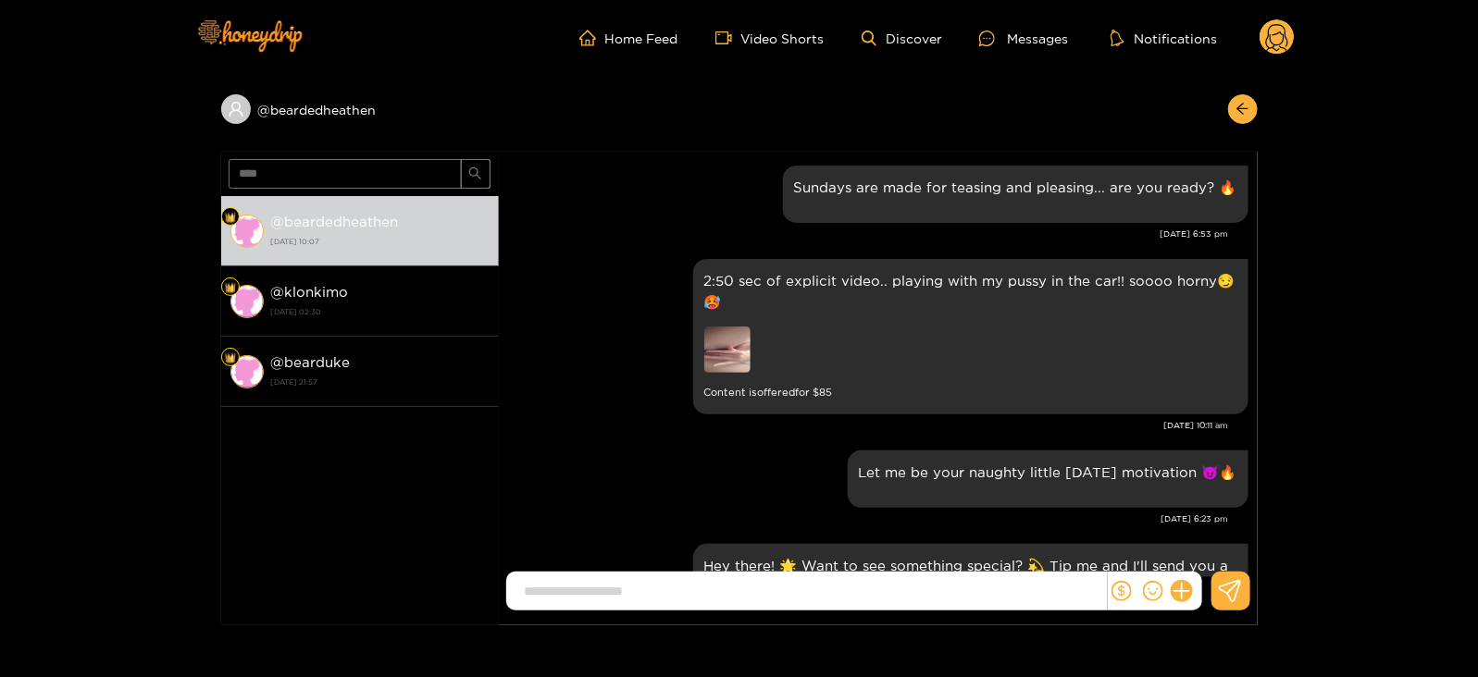
scroll to position [2484, 0]
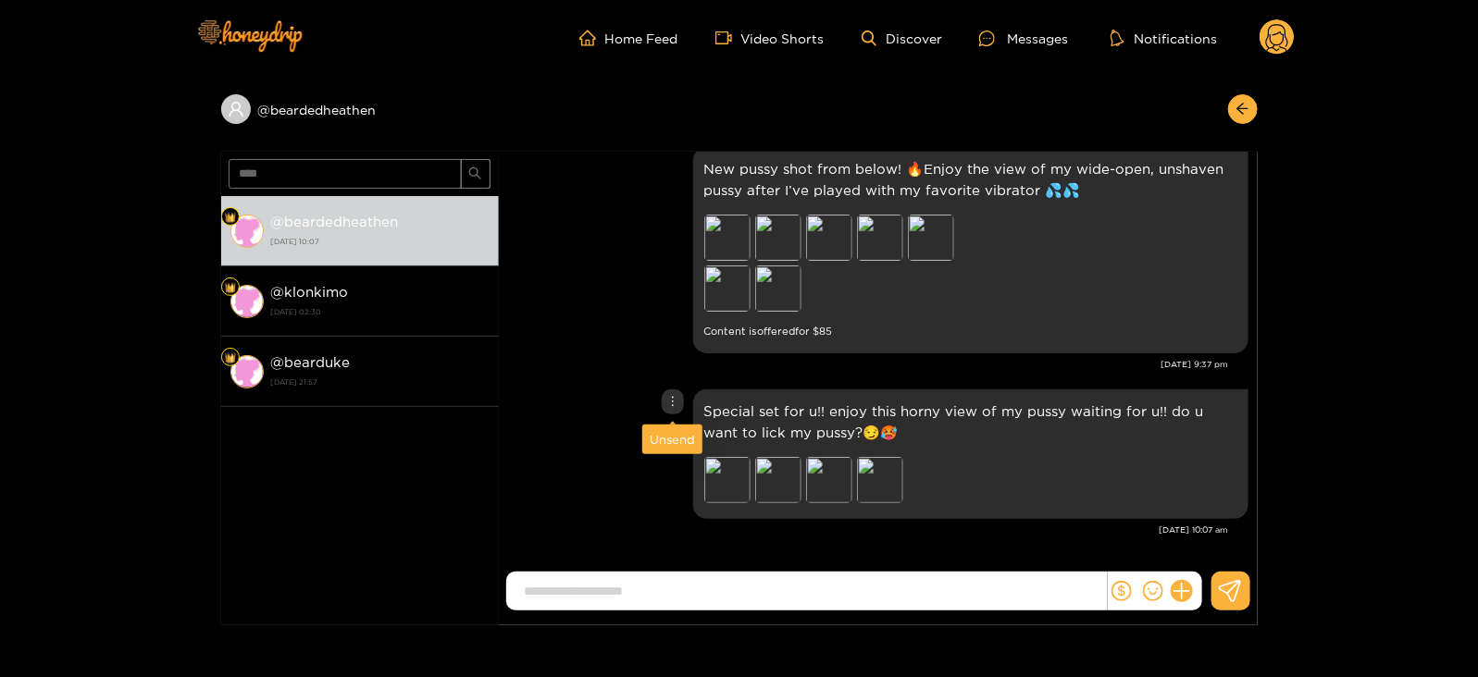
click at [664, 437] on div "Unsend" at bounding box center [672, 439] width 45 height 19
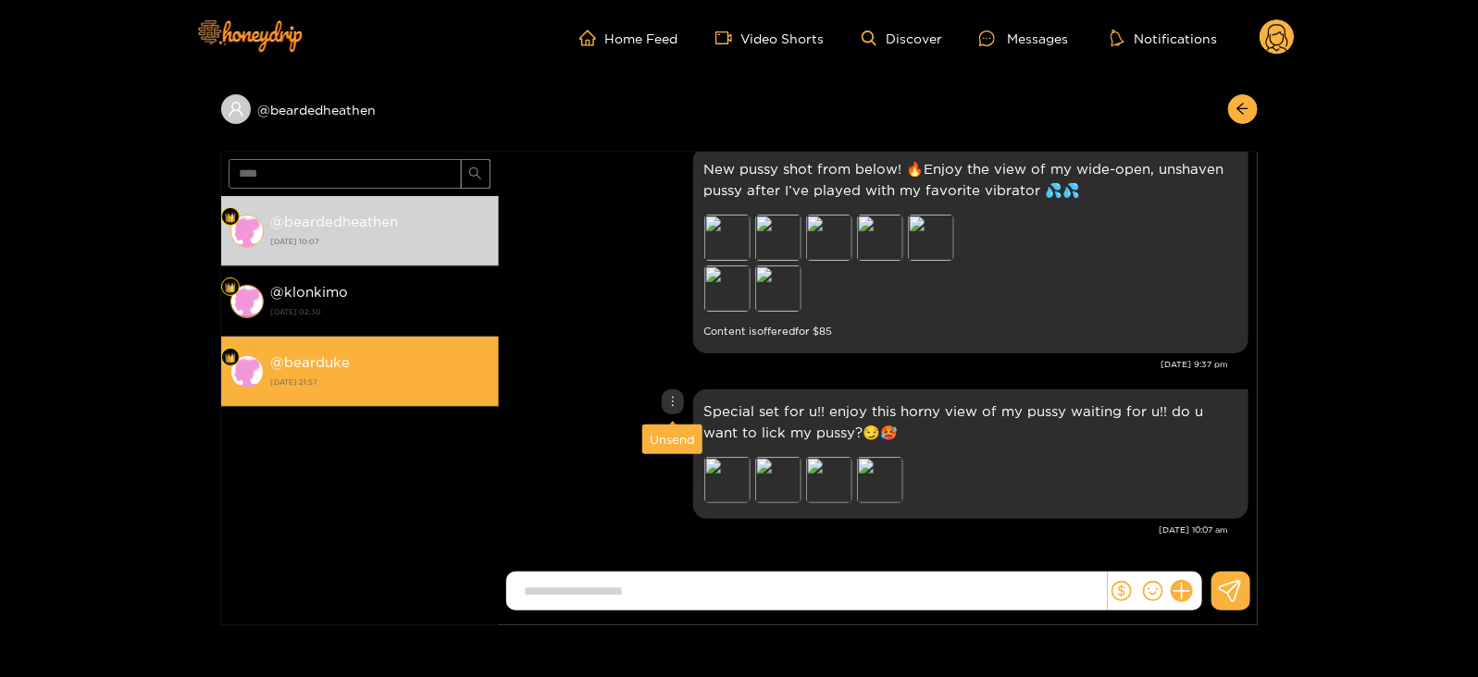
scroll to position [2318, 0]
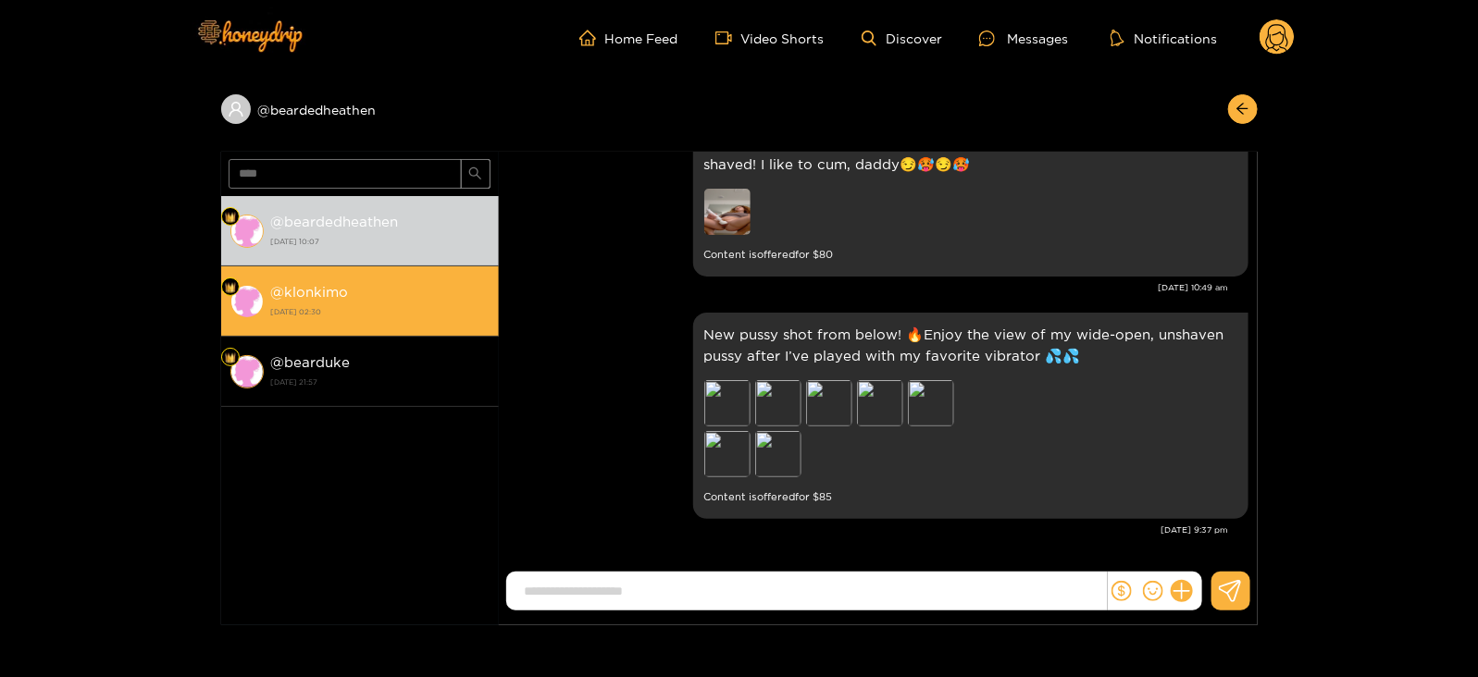
click at [395, 326] on li "@ klonkimo [DATE] 02:30" at bounding box center [360, 302] width 278 height 70
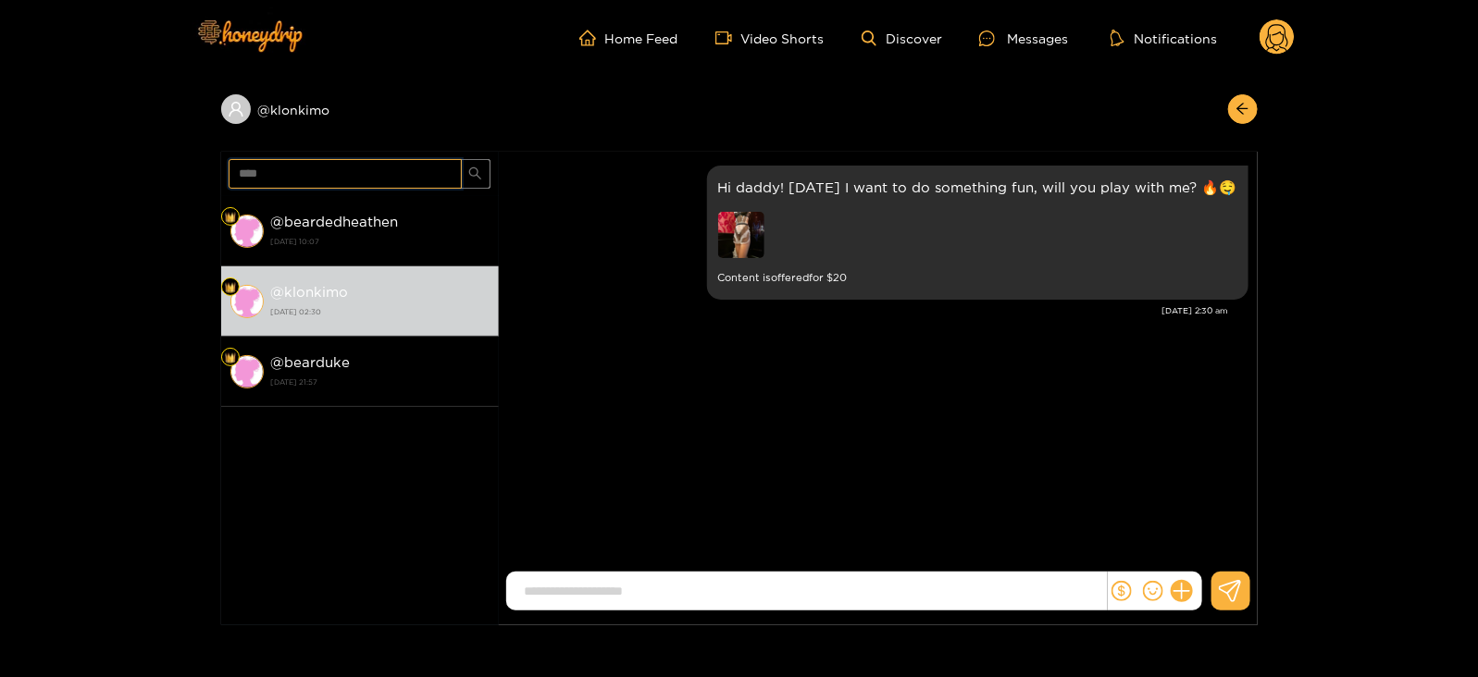
click at [304, 168] on input "****" at bounding box center [345, 174] width 233 height 30
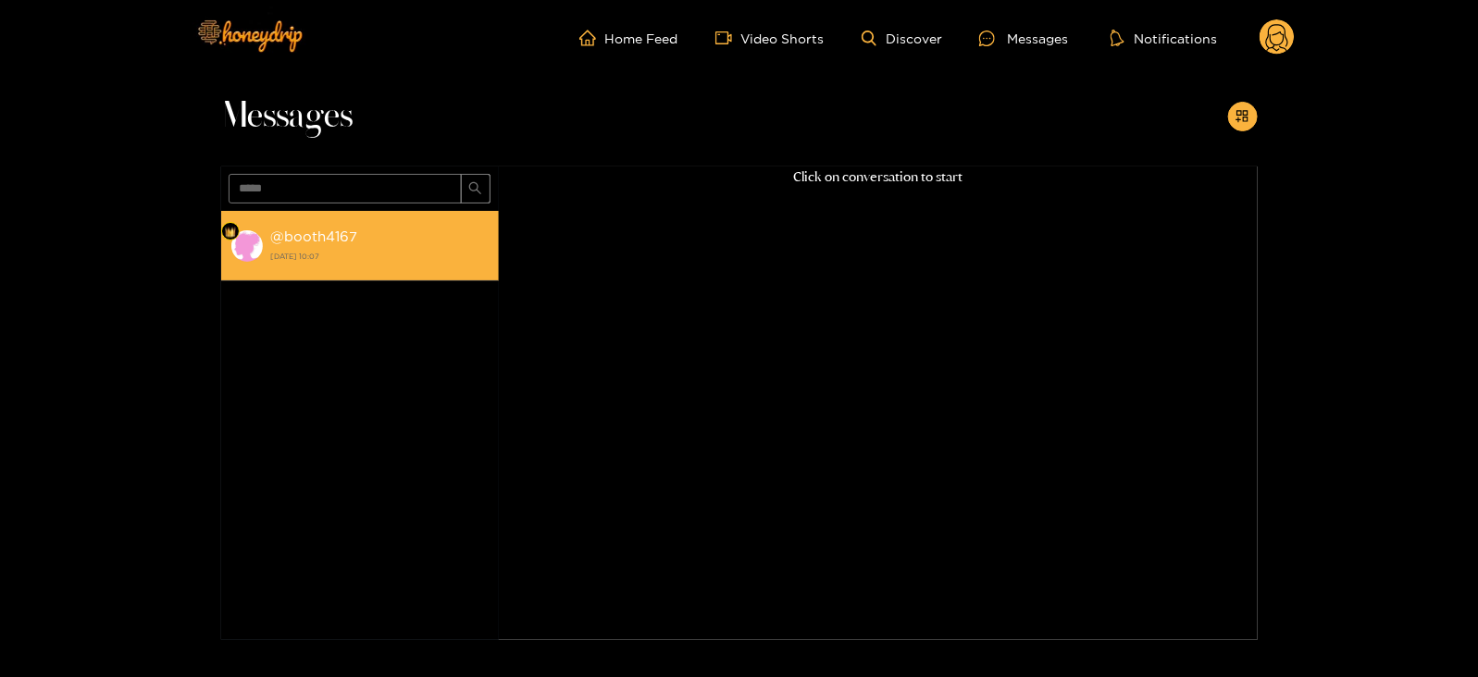
click at [341, 222] on li "@ booth4167 [DATE] 10:07" at bounding box center [360, 246] width 278 height 70
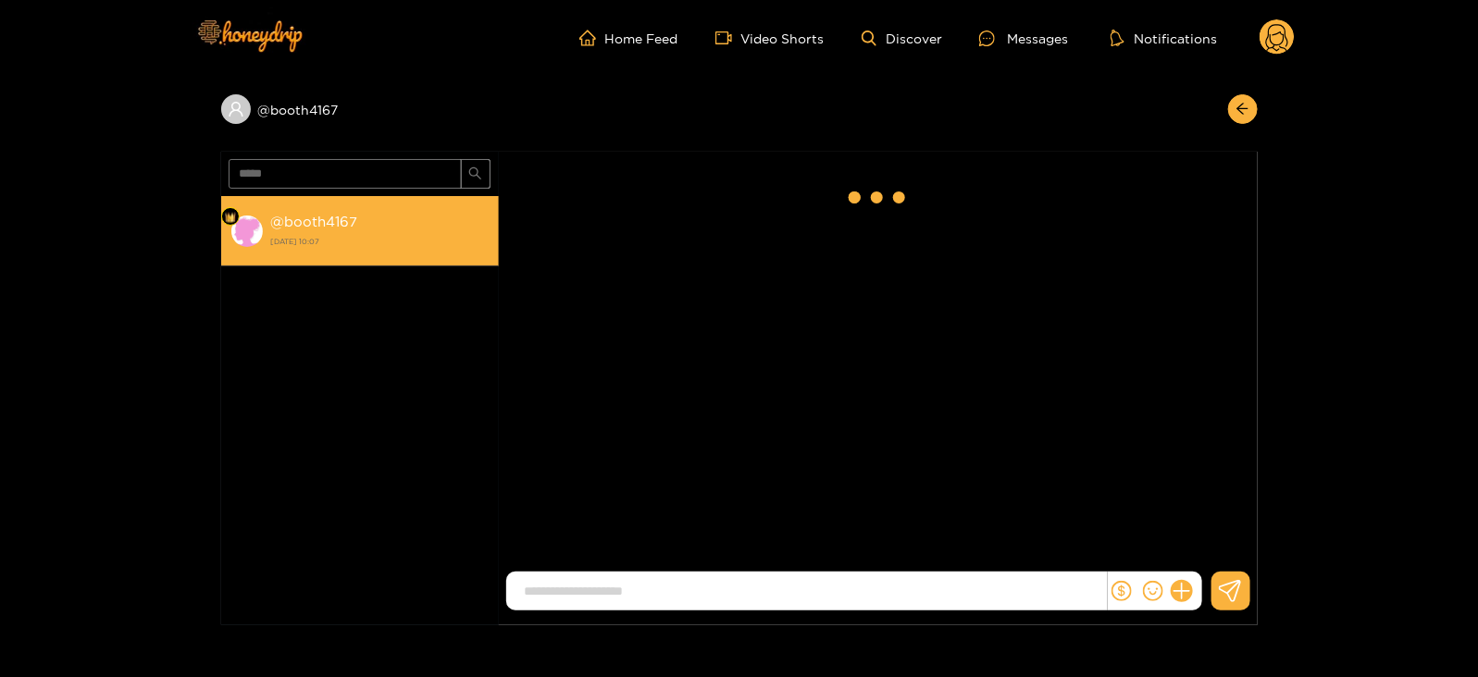
scroll to position [2484, 0]
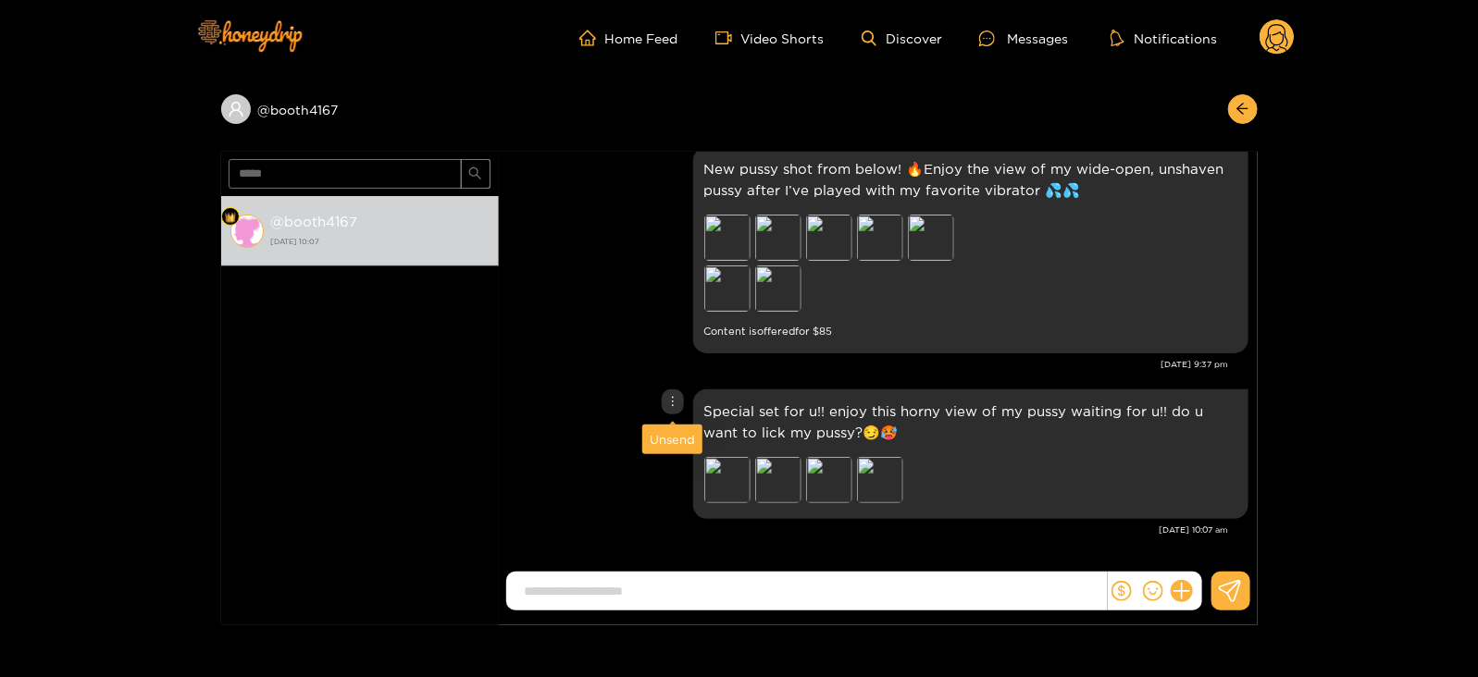
click at [661, 436] on div "Unsend" at bounding box center [672, 439] width 45 height 19
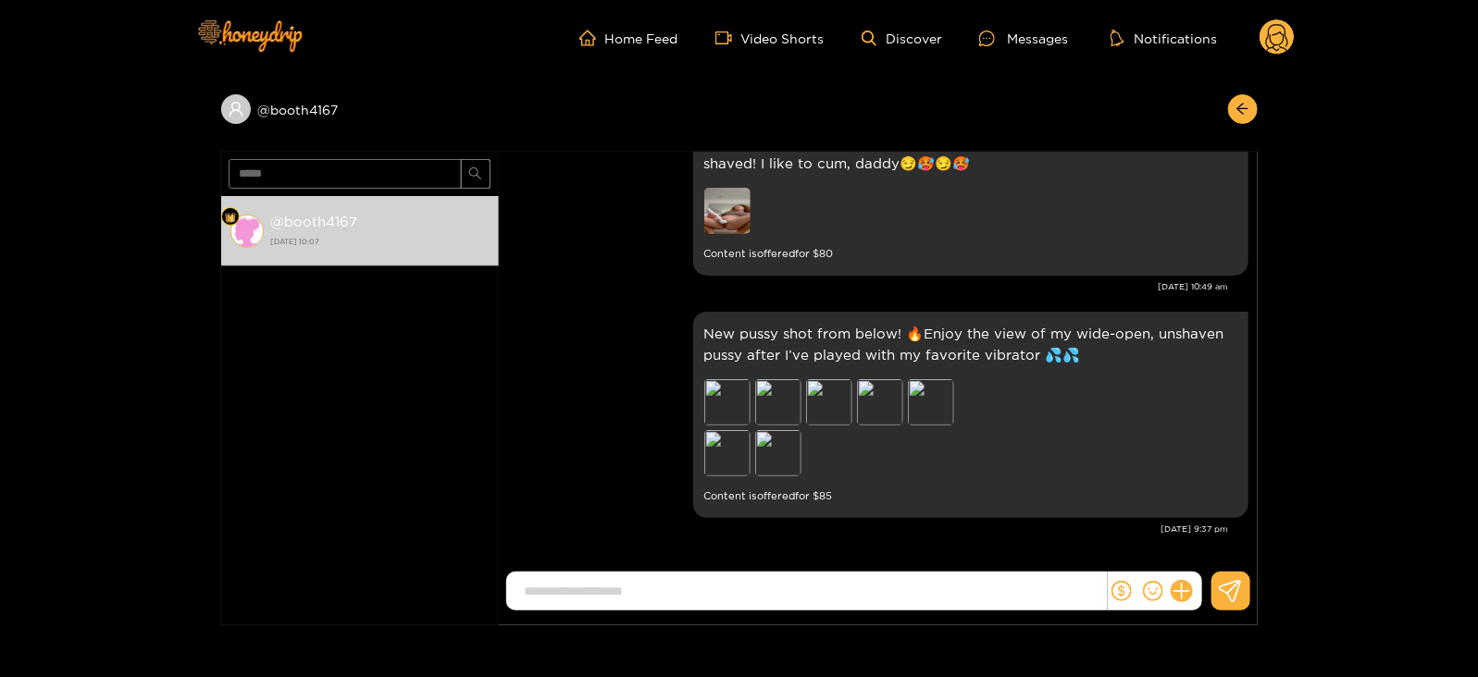
scroll to position [2318, 0]
click at [243, 168] on input "*****" at bounding box center [345, 174] width 233 height 30
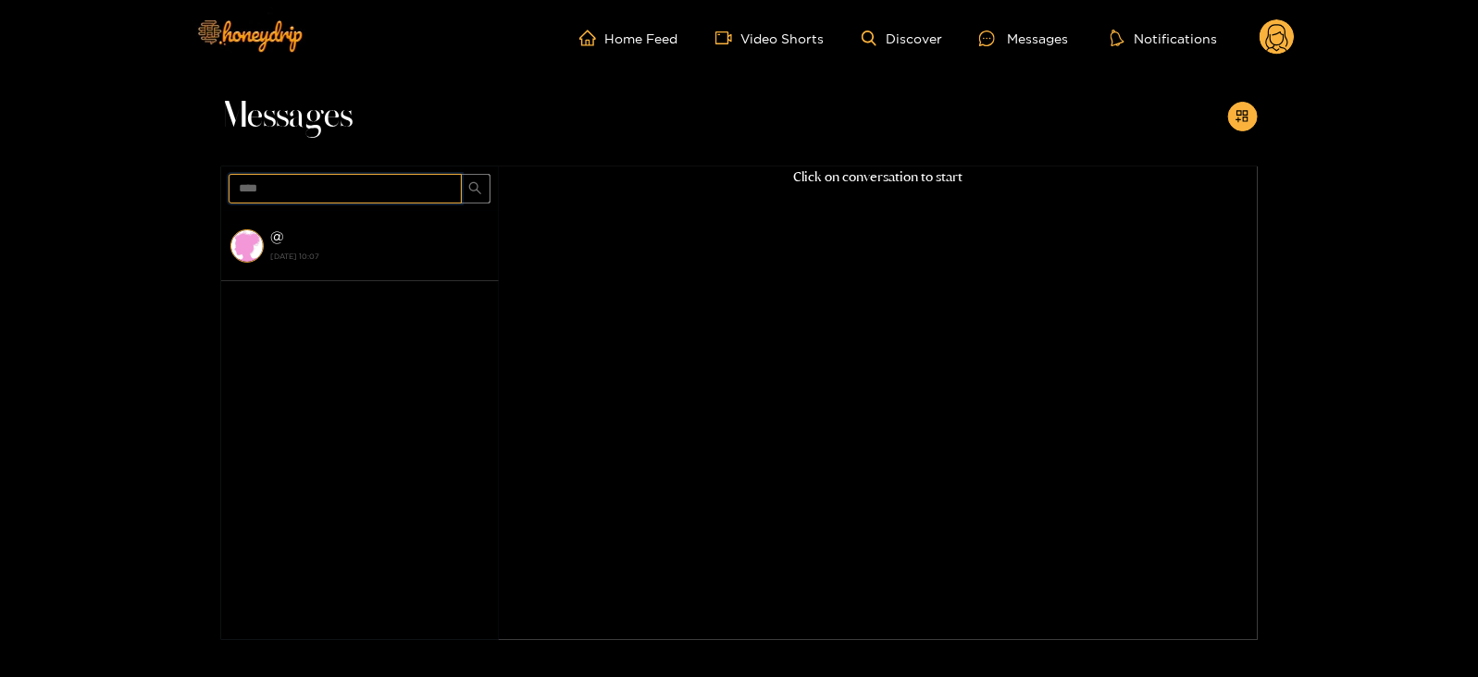
click at [254, 181] on input "****" at bounding box center [345, 189] width 233 height 30
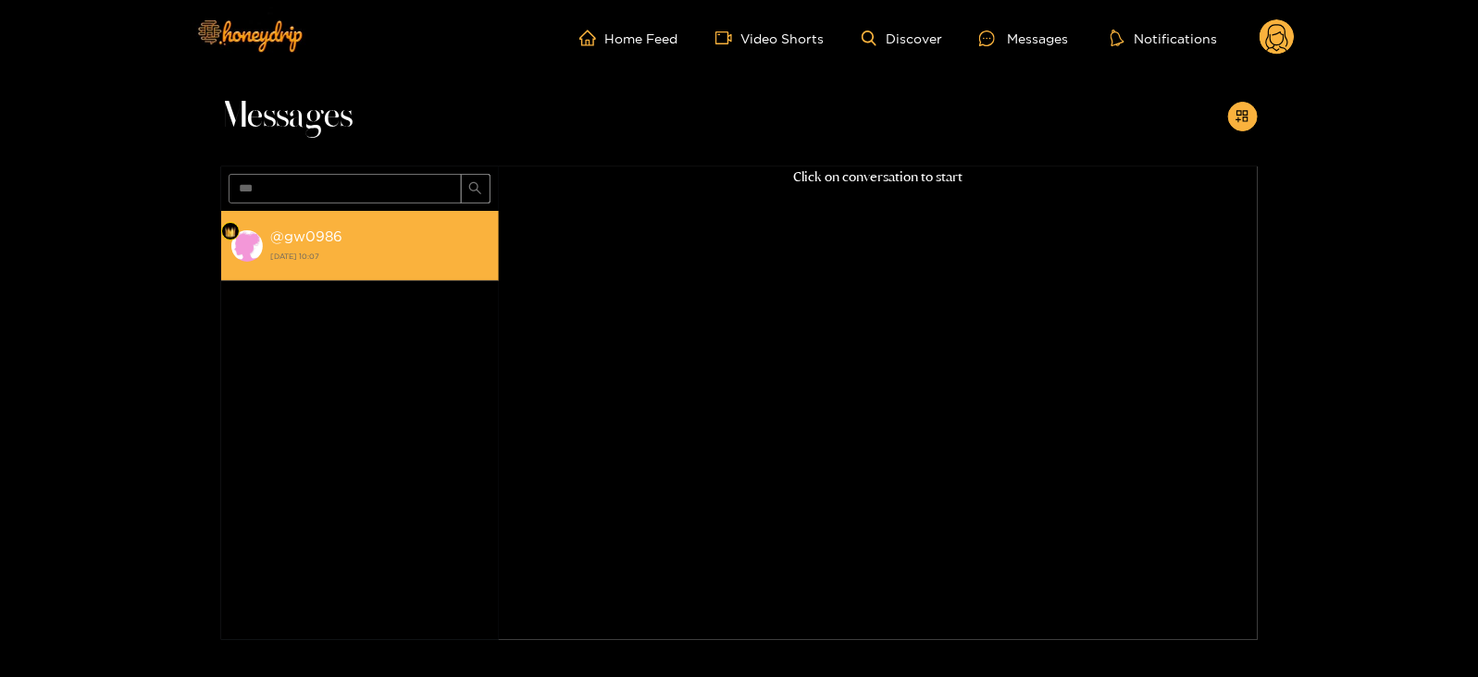
click at [329, 258] on strong "[DATE] 10:07" at bounding box center [380, 256] width 218 height 17
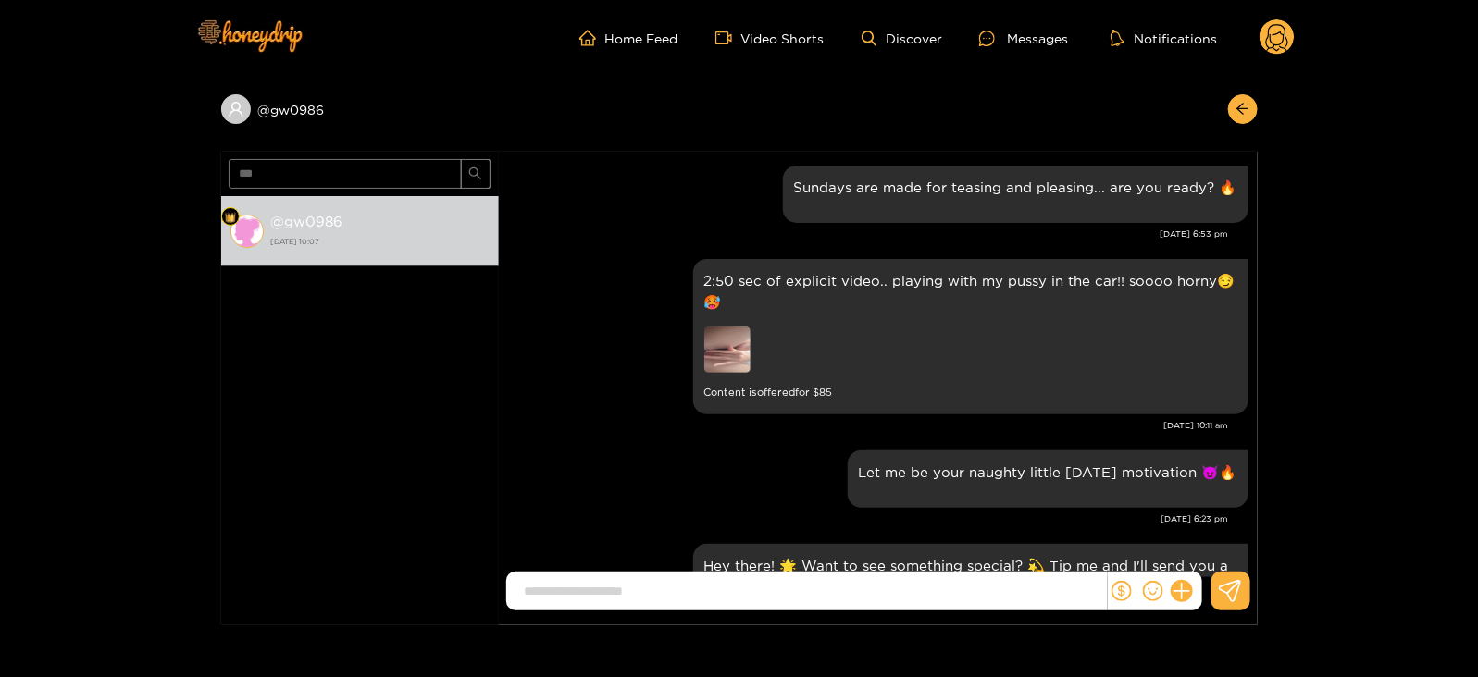
scroll to position [2484, 0]
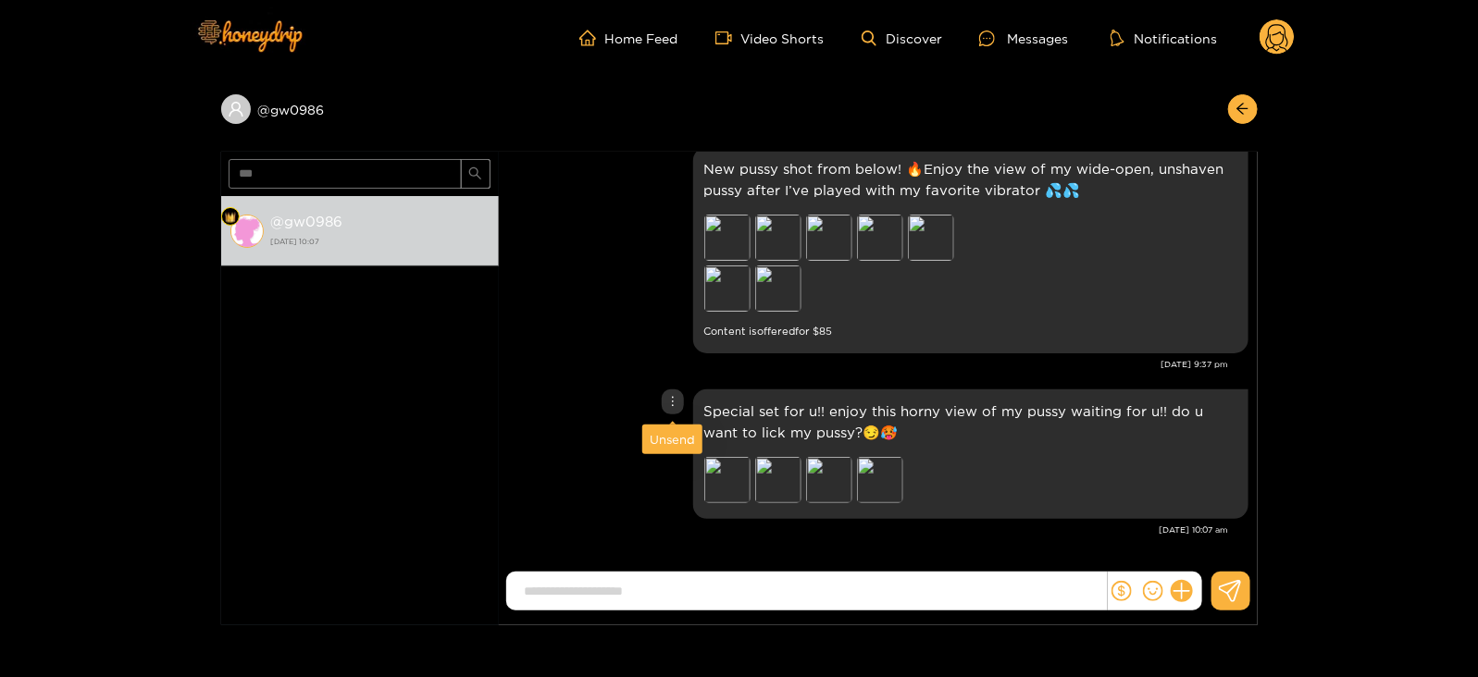
click at [665, 435] on div "Unsend" at bounding box center [672, 439] width 45 height 19
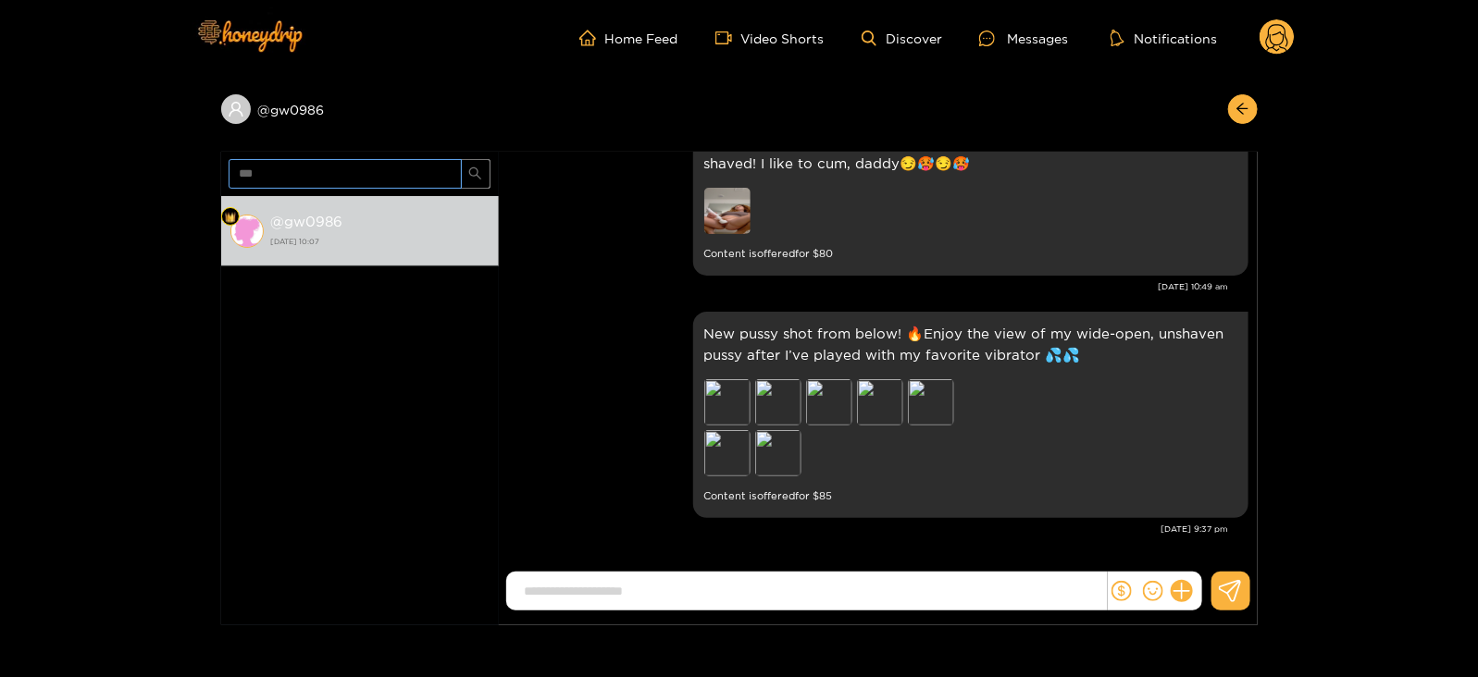
scroll to position [2318, 0]
click at [267, 170] on input "***" at bounding box center [345, 174] width 233 height 30
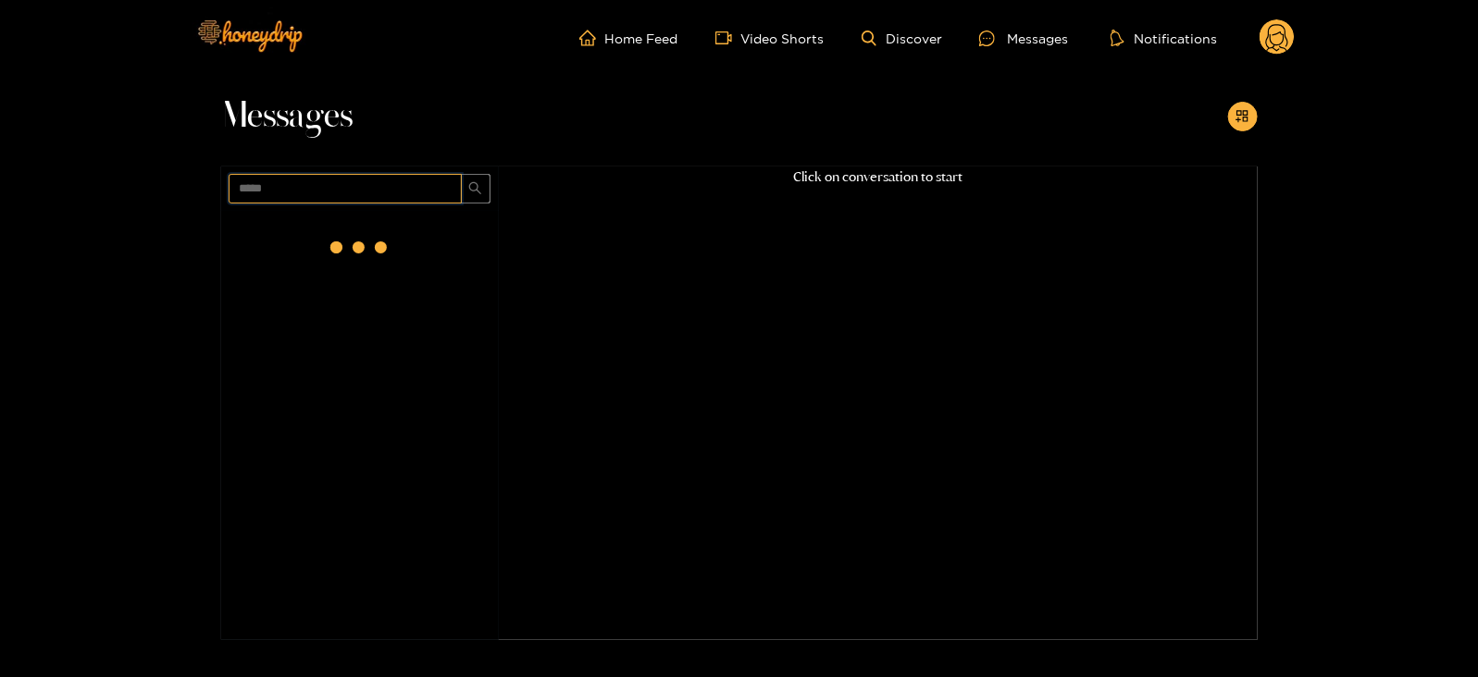
scroll to position [0, 0]
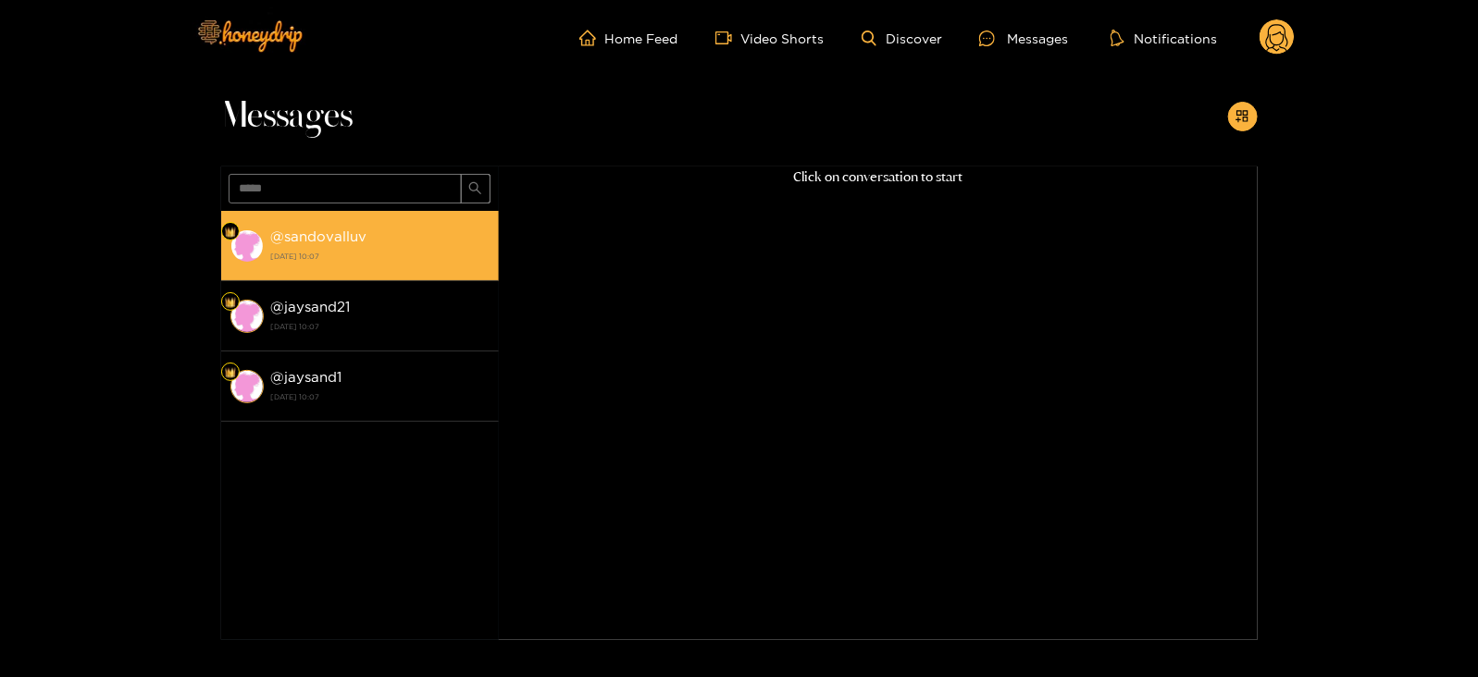
click at [387, 232] on div "@ sandovalluv [DATE] 10:07" at bounding box center [380, 246] width 218 height 42
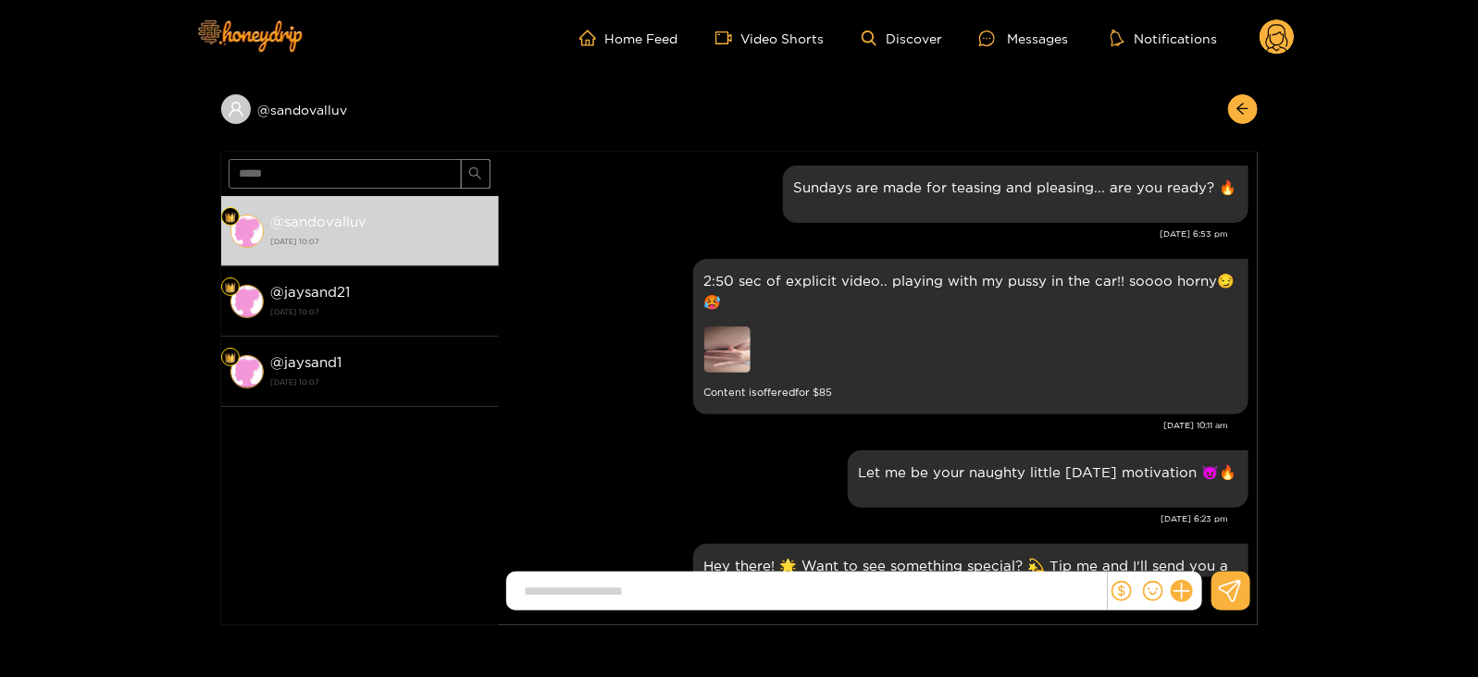
scroll to position [2484, 0]
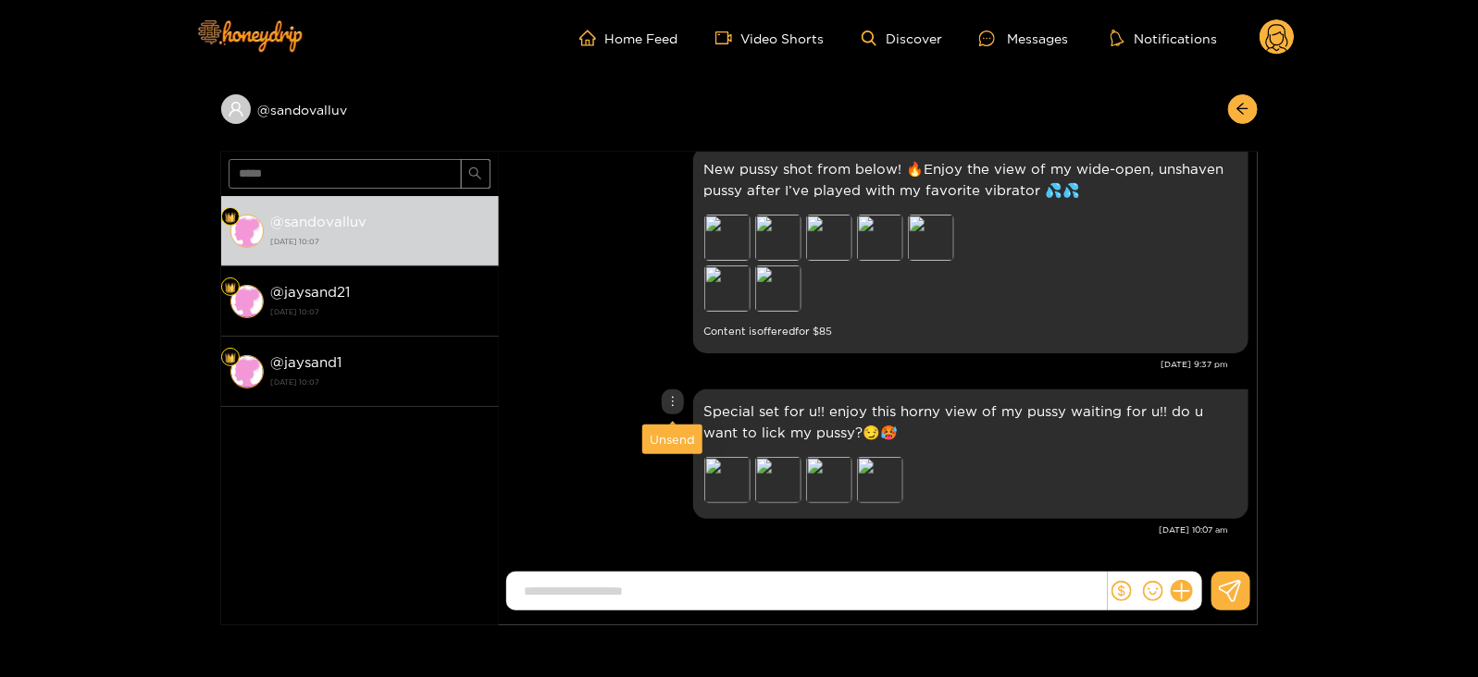
click at [662, 428] on div "Unsend" at bounding box center [672, 440] width 60 height 30
click at [660, 433] on div "Unsend" at bounding box center [672, 439] width 45 height 19
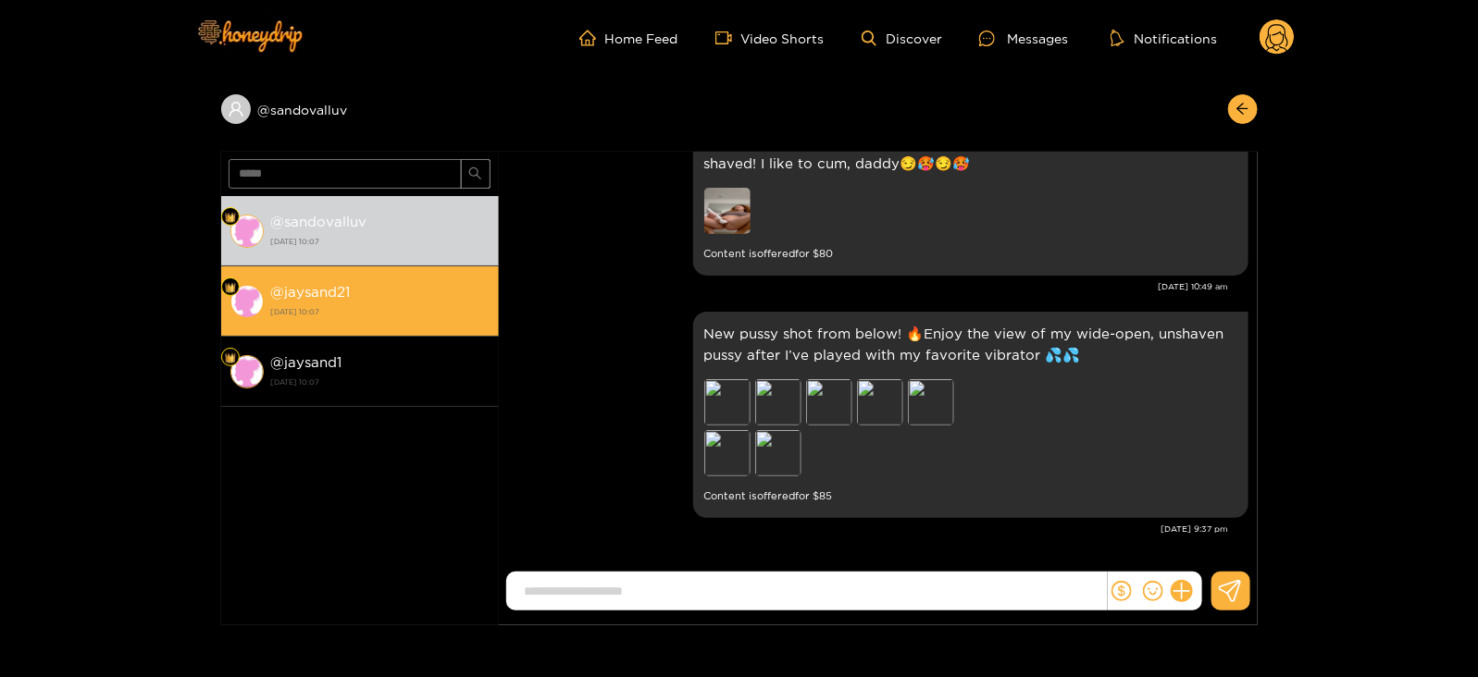
scroll to position [2318, 0]
click at [410, 313] on strong "[DATE] 10:07" at bounding box center [380, 312] width 218 height 17
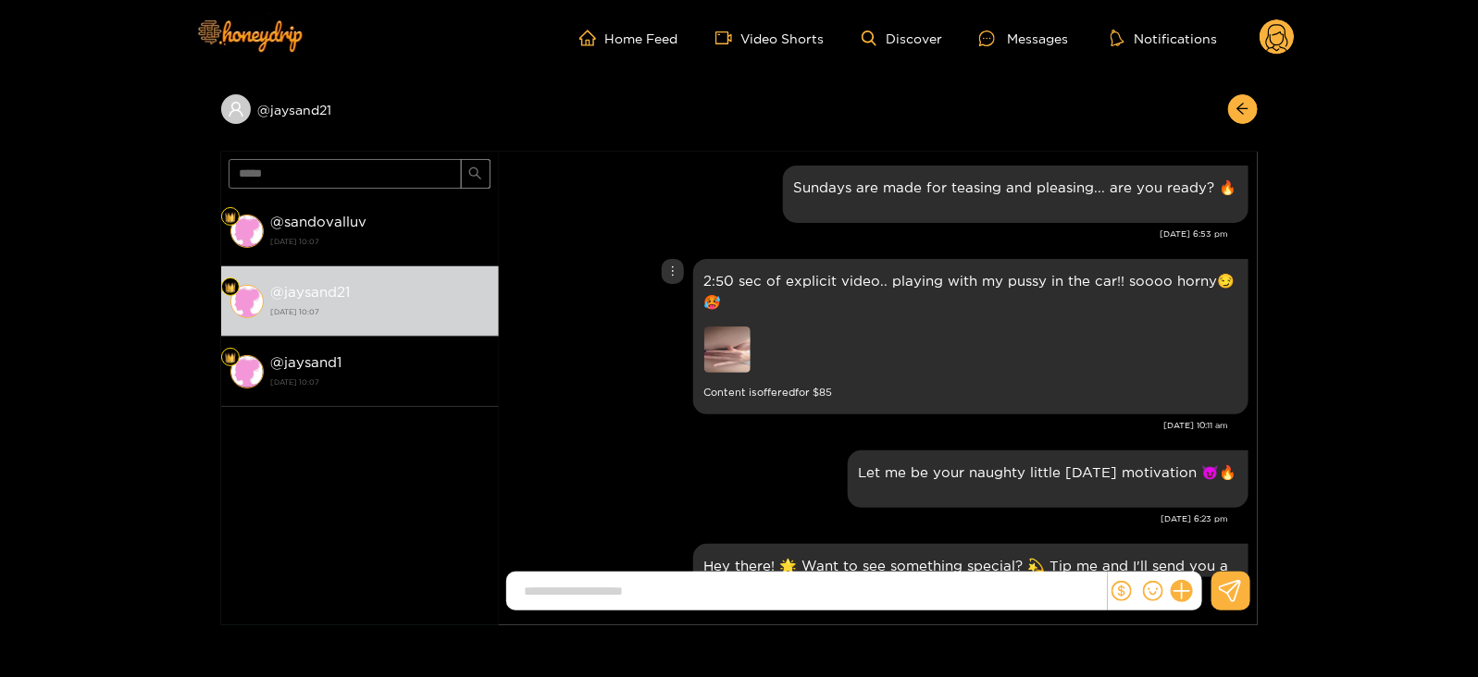
scroll to position [2484, 0]
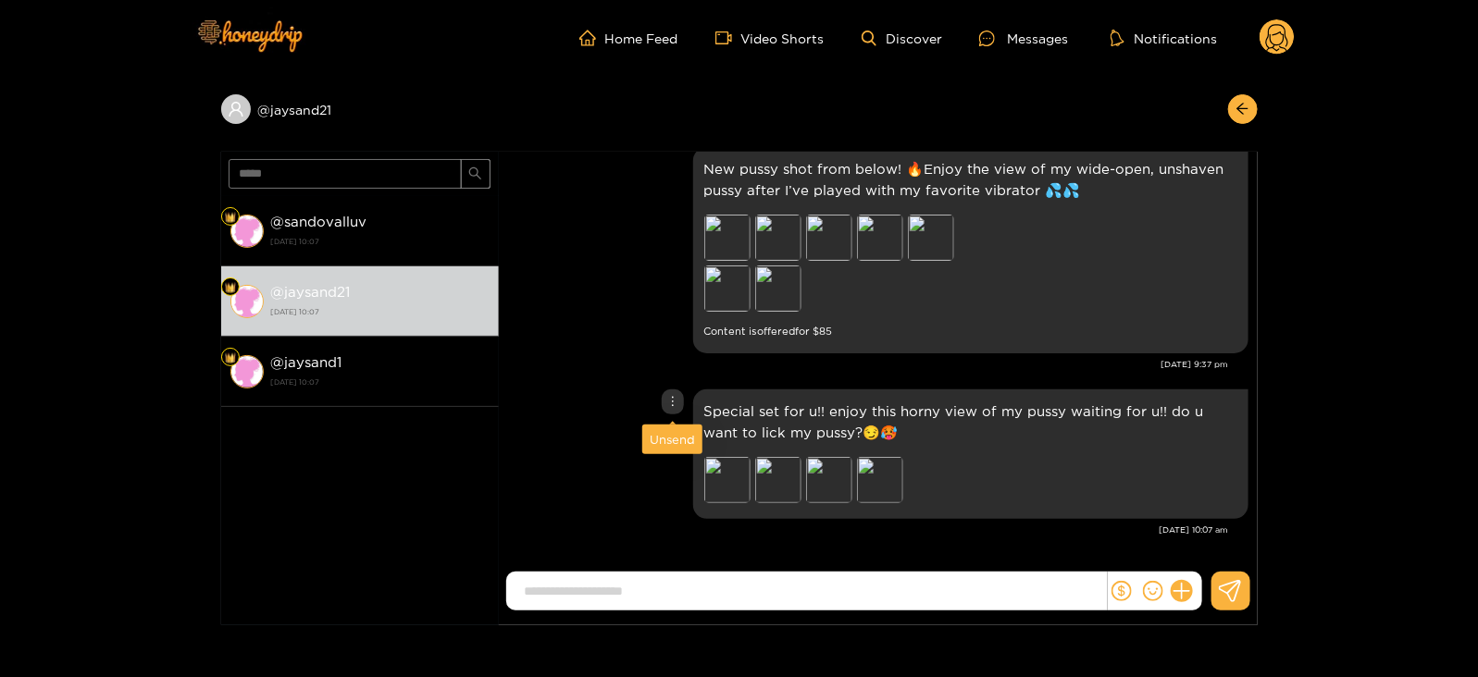
click at [669, 433] on div "Unsend" at bounding box center [672, 439] width 45 height 19
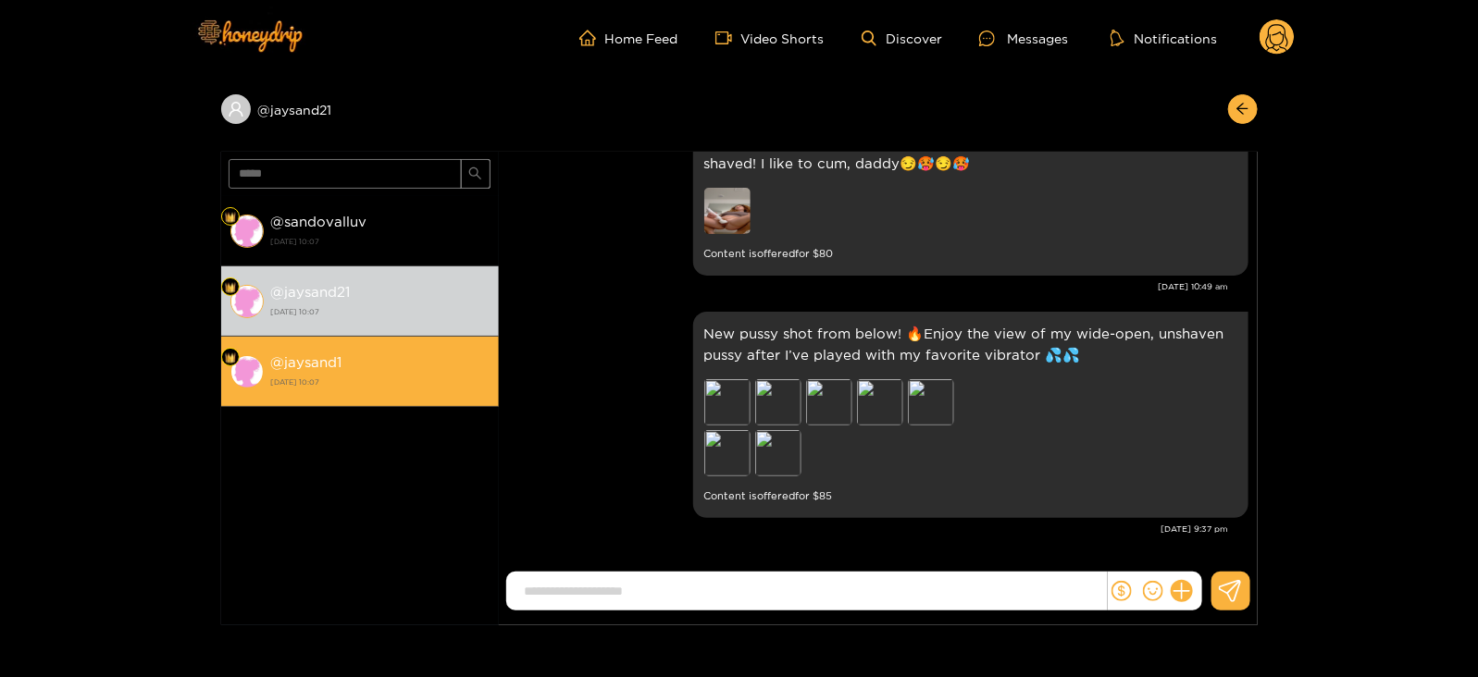
scroll to position [2318, 0]
click at [445, 370] on div "@ jaysand1 [DATE] 10:07" at bounding box center [380, 372] width 218 height 42
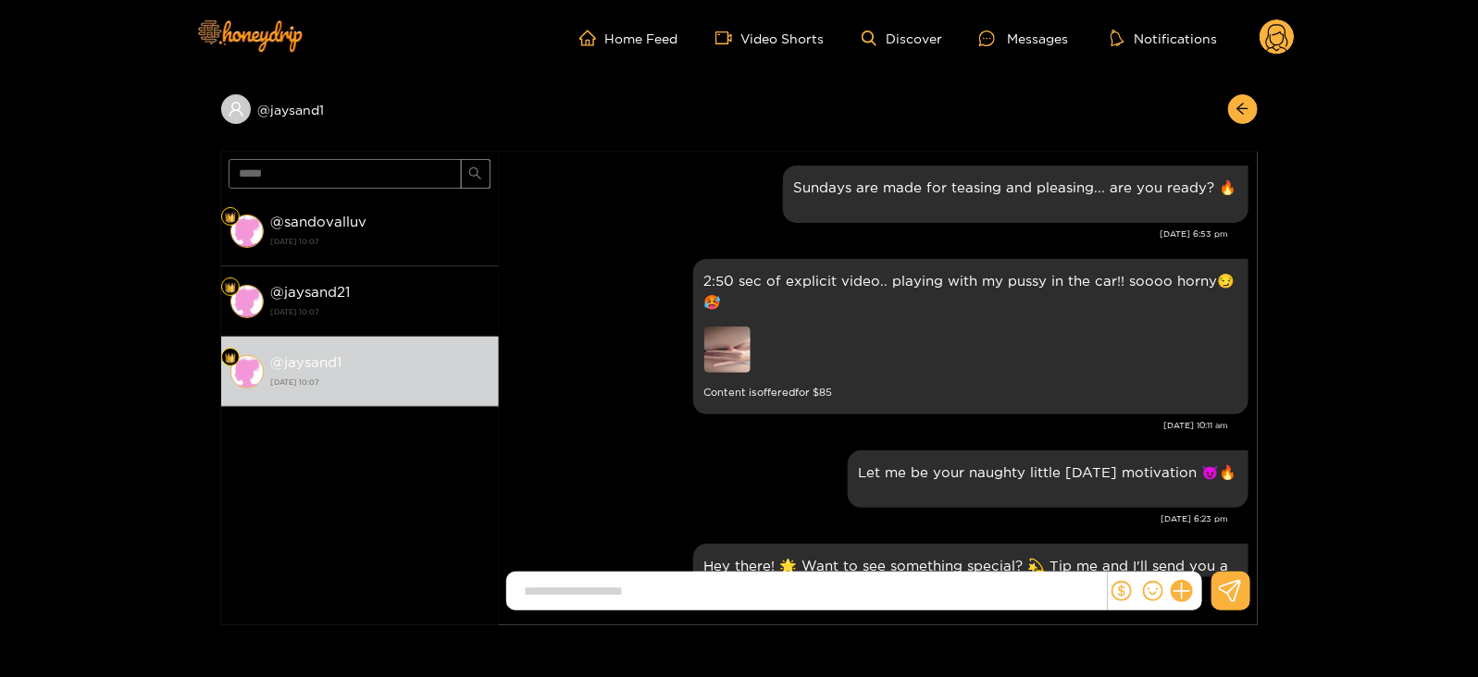
scroll to position [2484, 0]
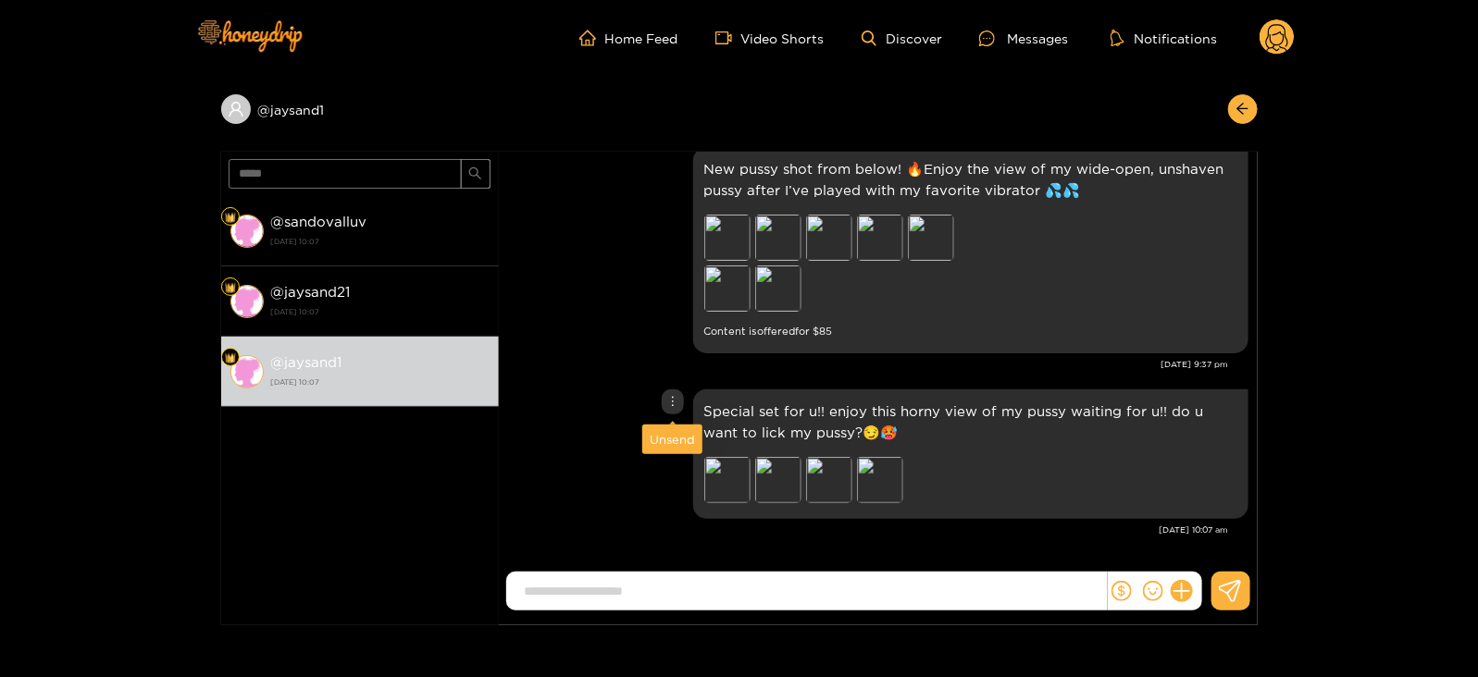
click at [659, 432] on div "Unsend" at bounding box center [672, 439] width 45 height 19
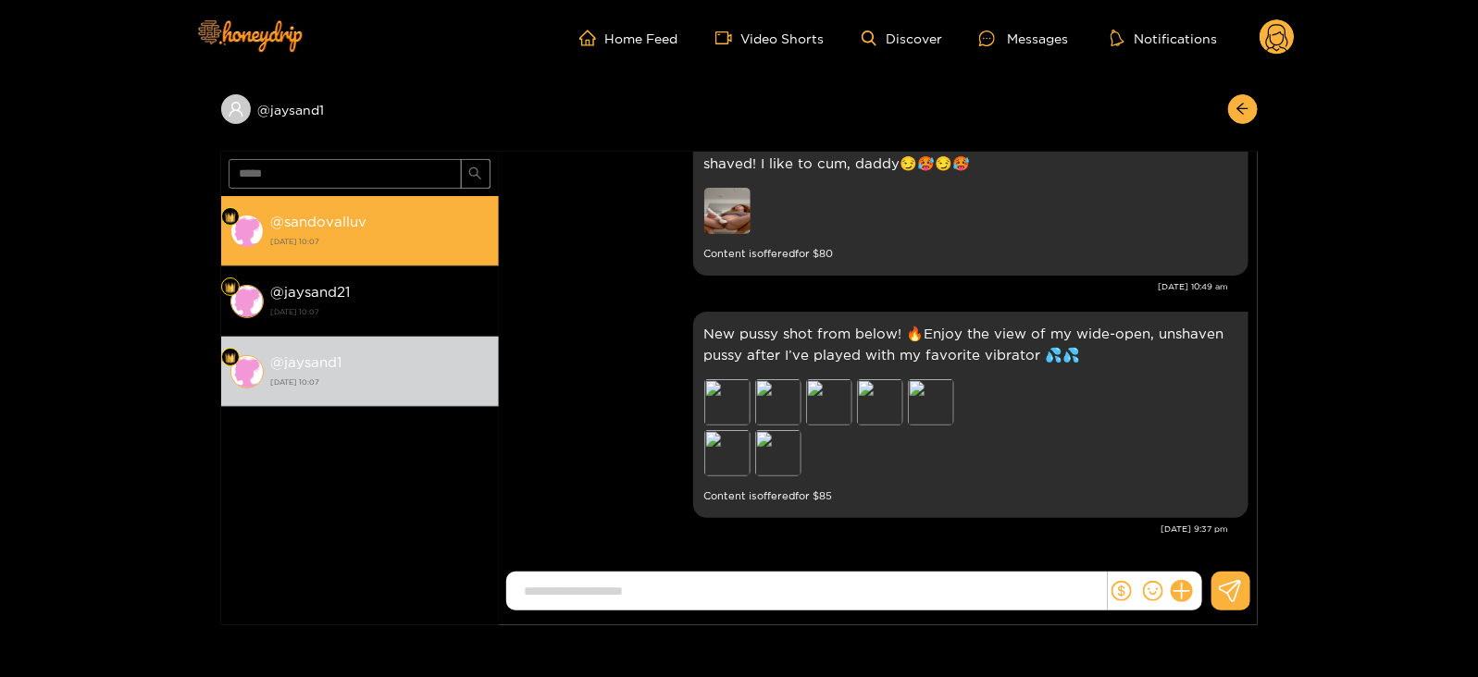
scroll to position [2318, 0]
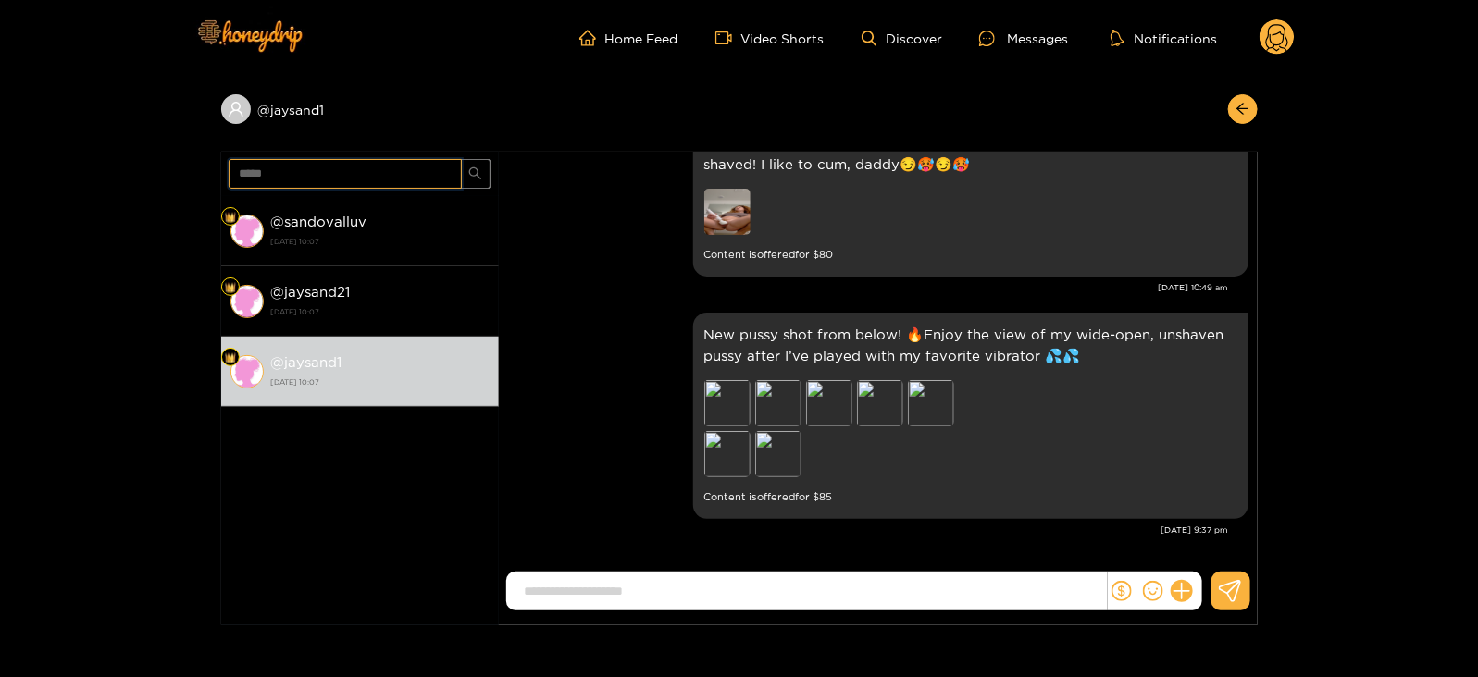
click at [243, 173] on input "*****" at bounding box center [345, 174] width 233 height 30
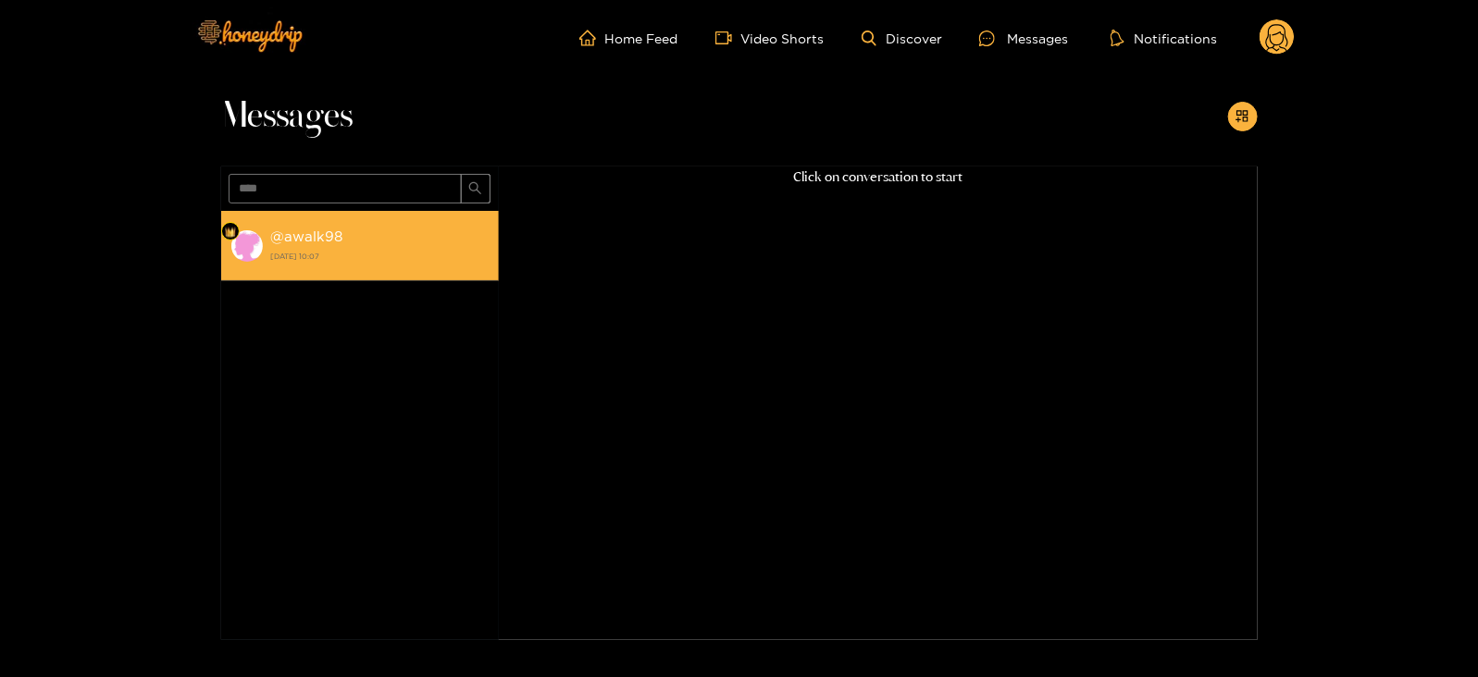
click at [313, 249] on strong "[DATE] 10:07" at bounding box center [380, 256] width 218 height 17
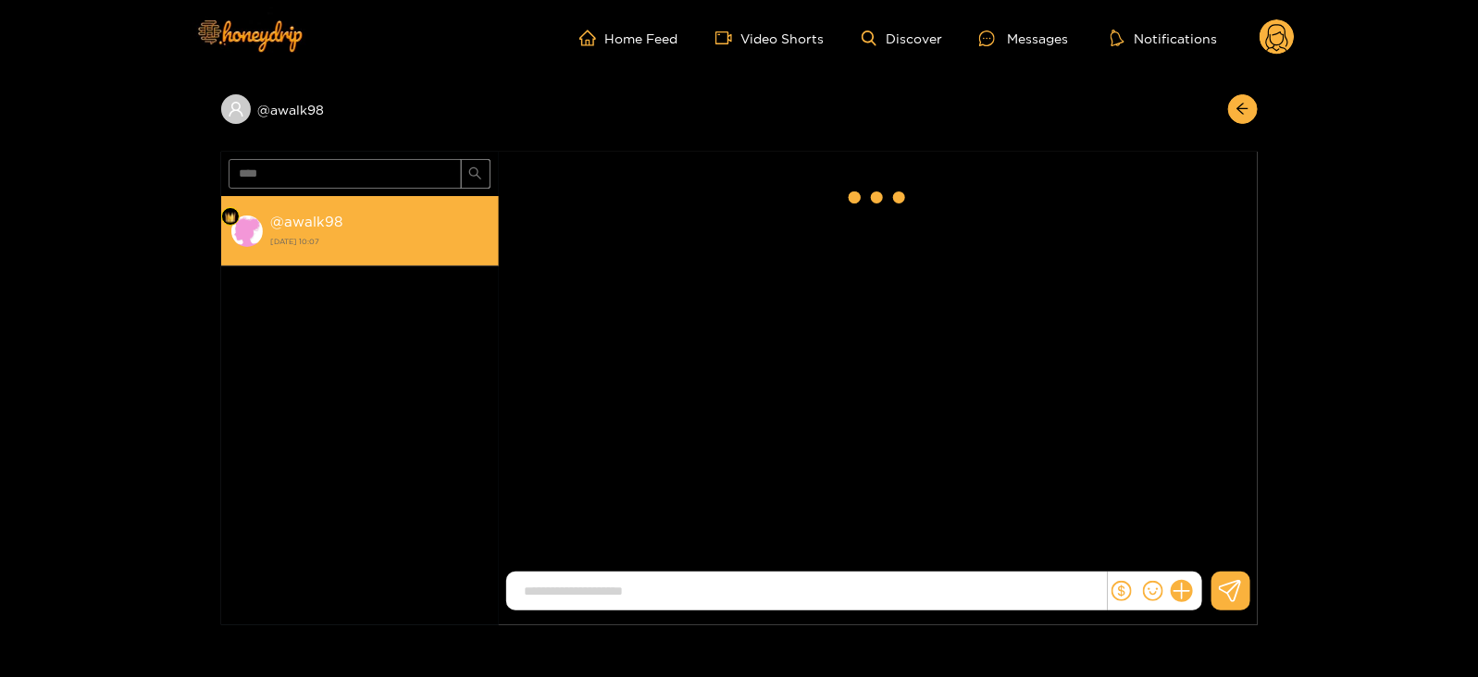
scroll to position [2484, 0]
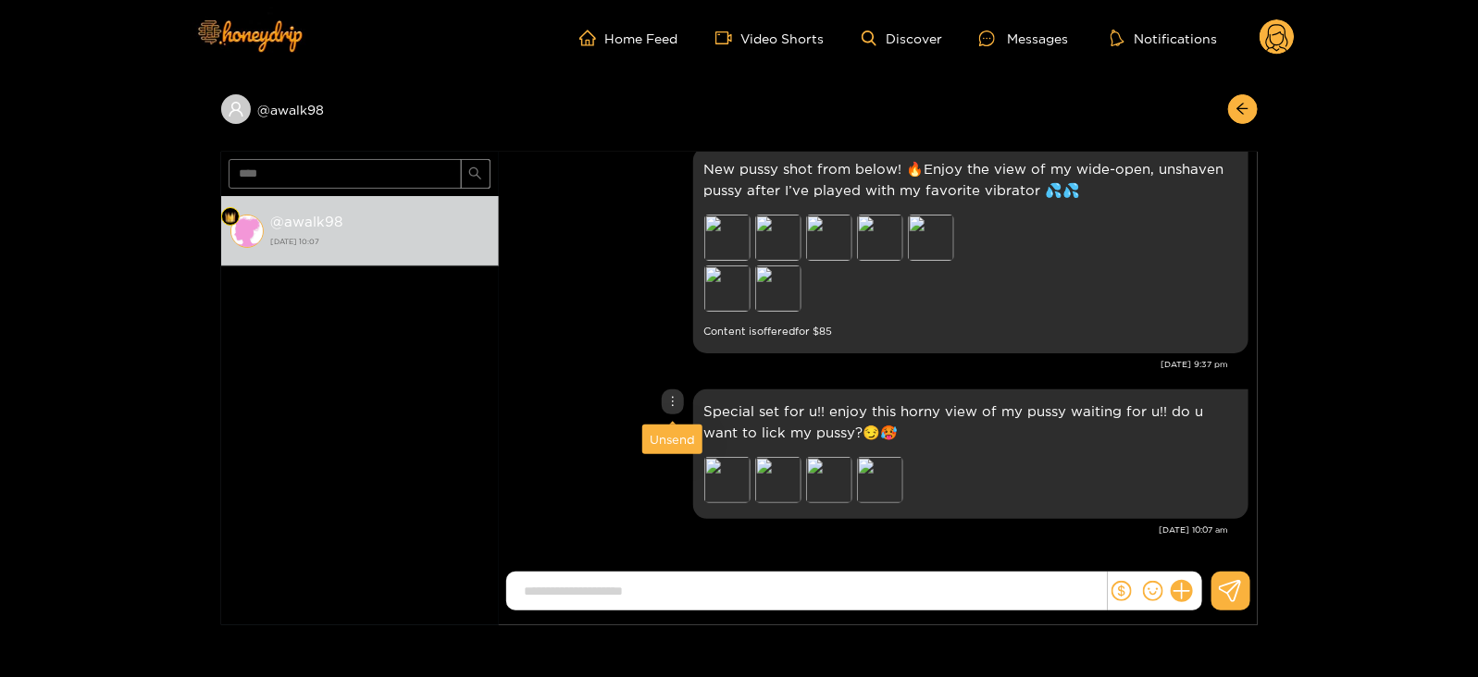
click at [671, 432] on div "Unsend" at bounding box center [672, 439] width 45 height 19
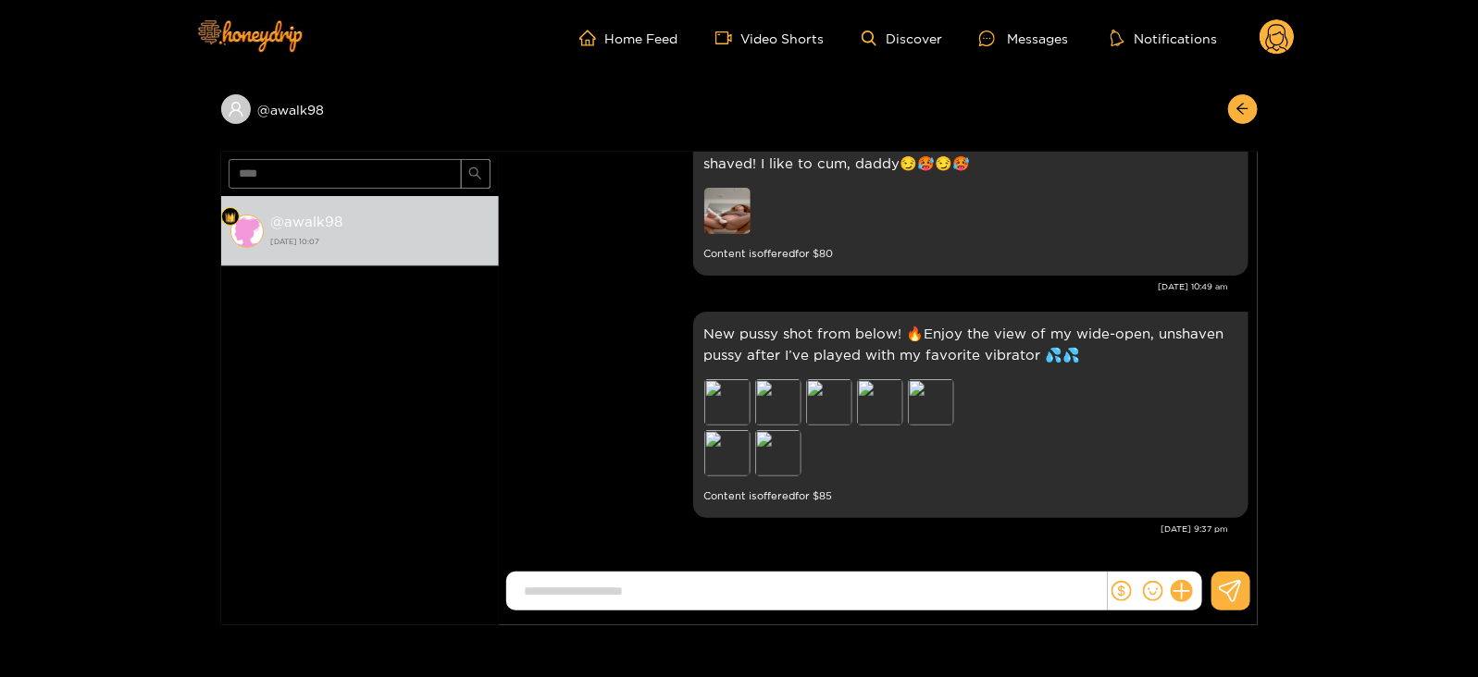
scroll to position [2318, 0]
click at [274, 173] on input "****" at bounding box center [345, 174] width 233 height 30
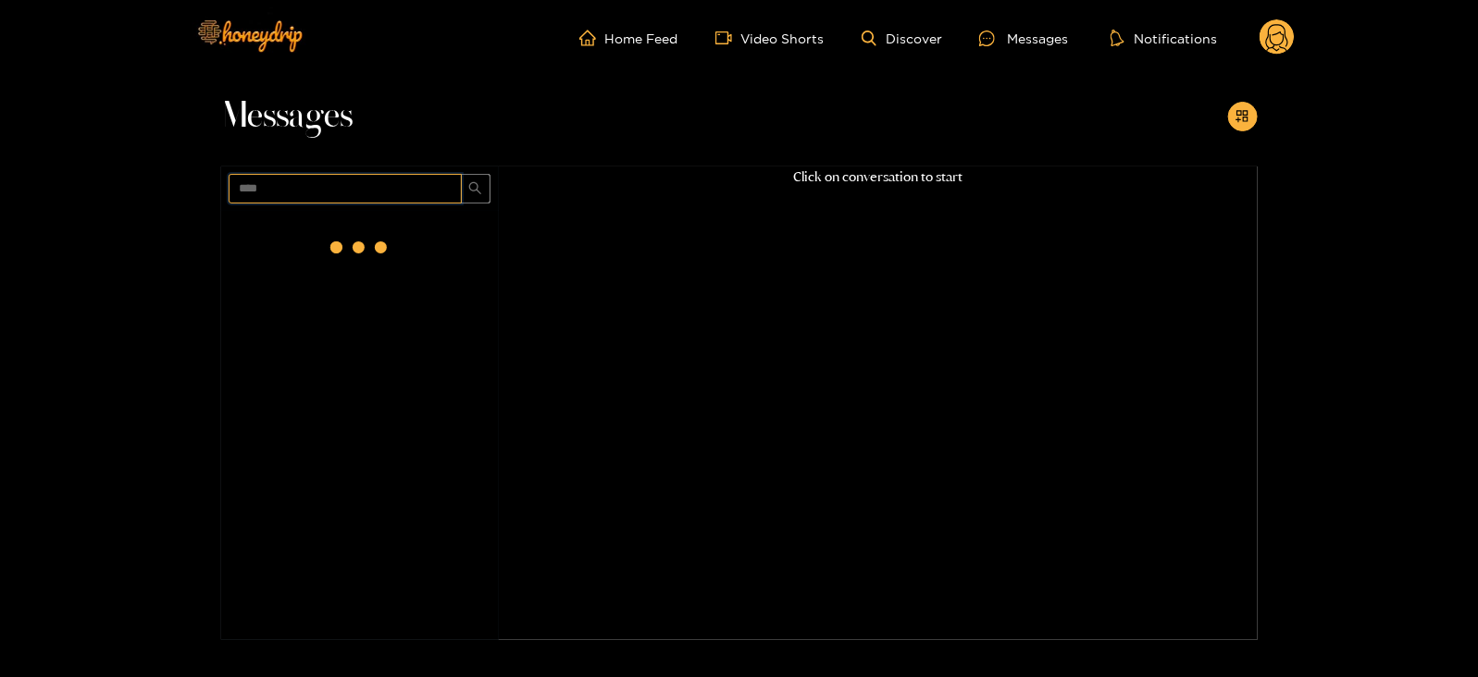
scroll to position [0, 0]
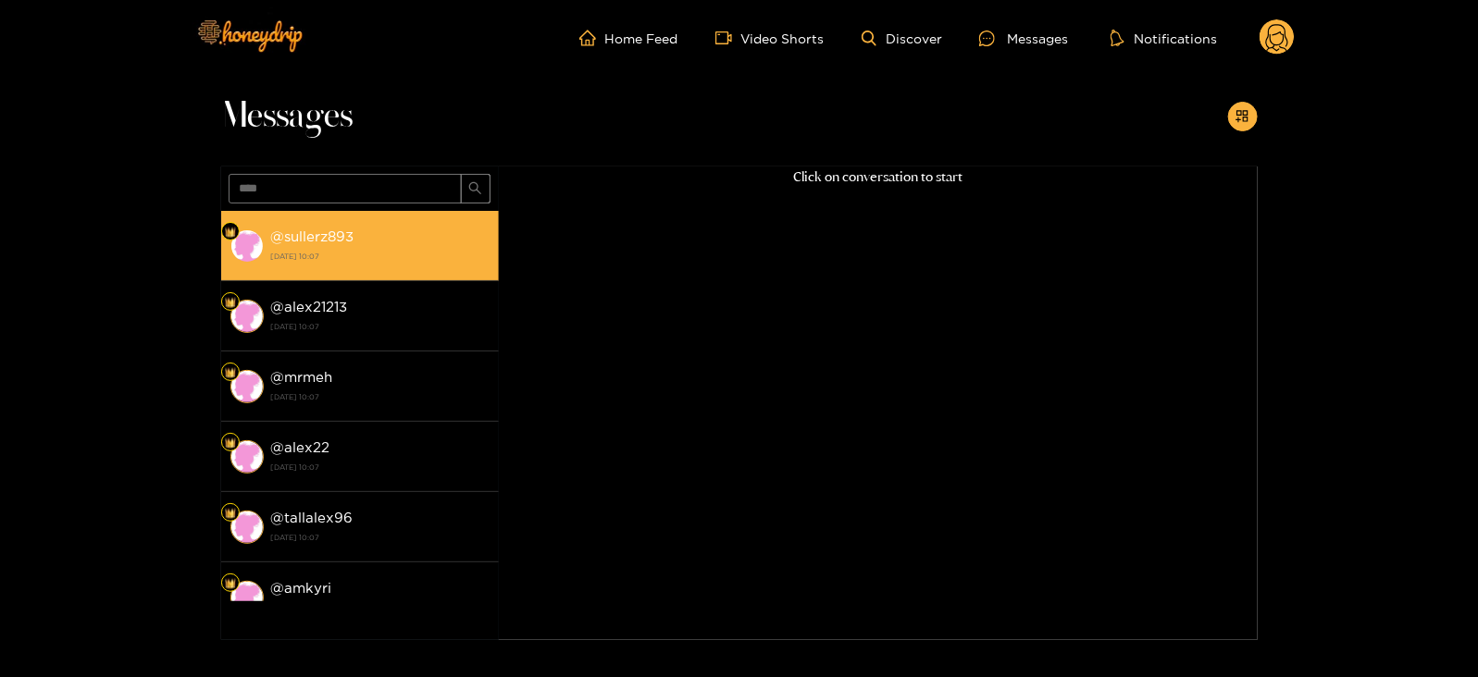
click at [329, 223] on li "@ sullerz893 [DATE] 10:07" at bounding box center [360, 246] width 278 height 70
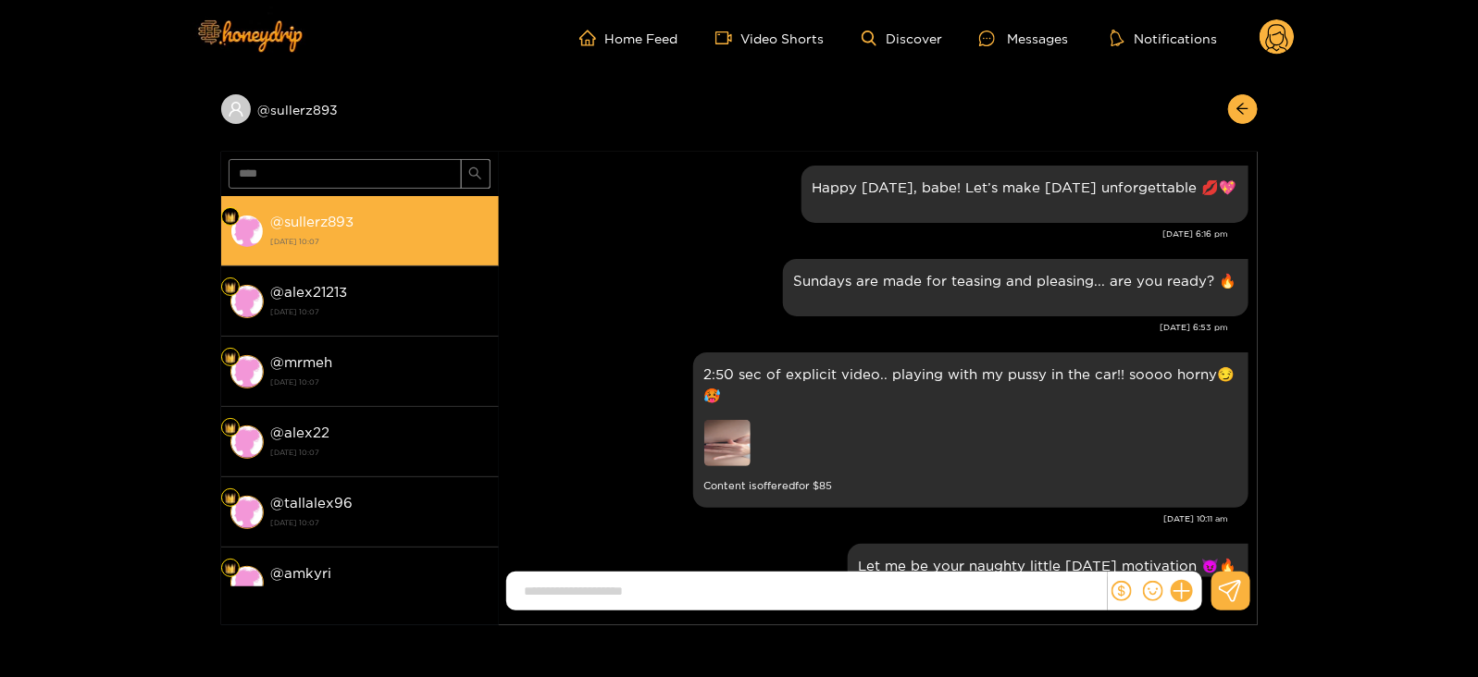
scroll to position [2241, 0]
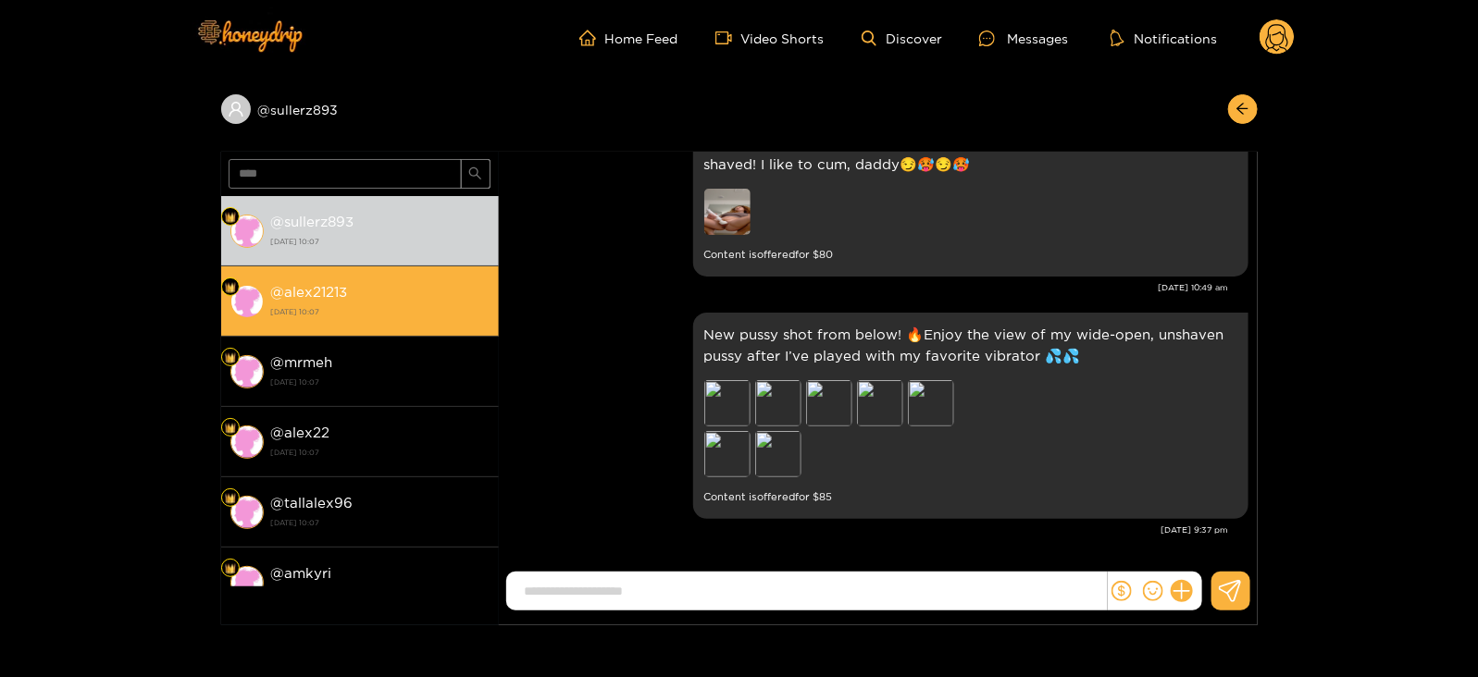
click at [388, 283] on div "@ alex21213 [DATE] 10:07" at bounding box center [380, 301] width 218 height 42
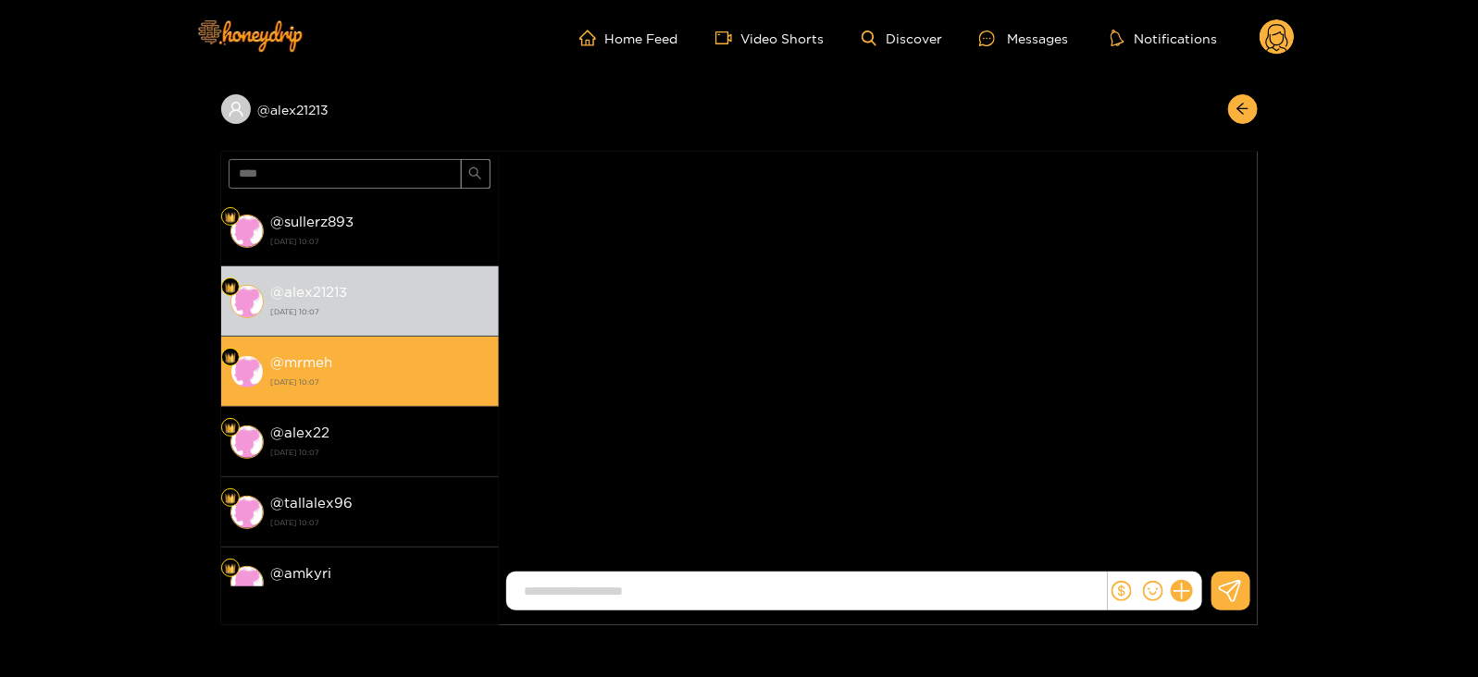
click at [467, 363] on div "@ mrmeh [DATE] 10:07" at bounding box center [380, 372] width 218 height 42
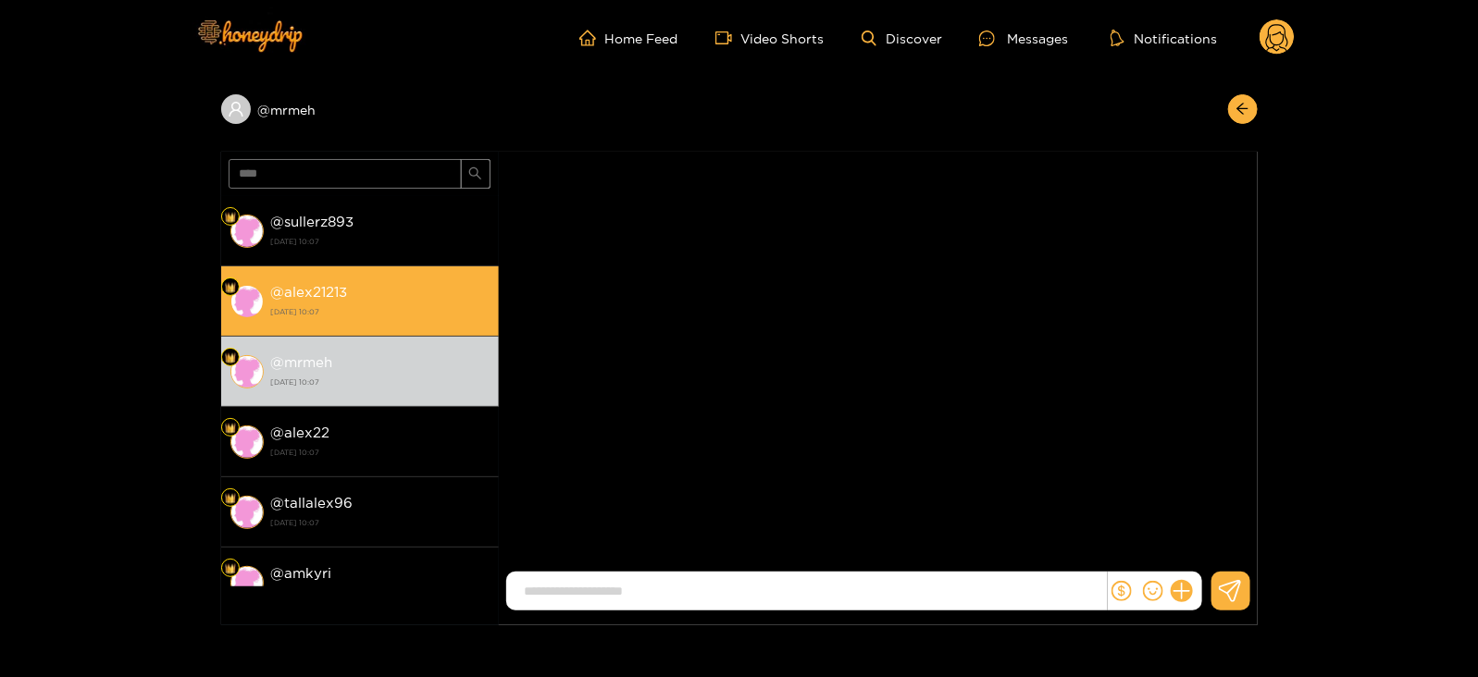
click at [377, 290] on div "@ alex21213 [DATE] 10:07" at bounding box center [380, 301] width 218 height 42
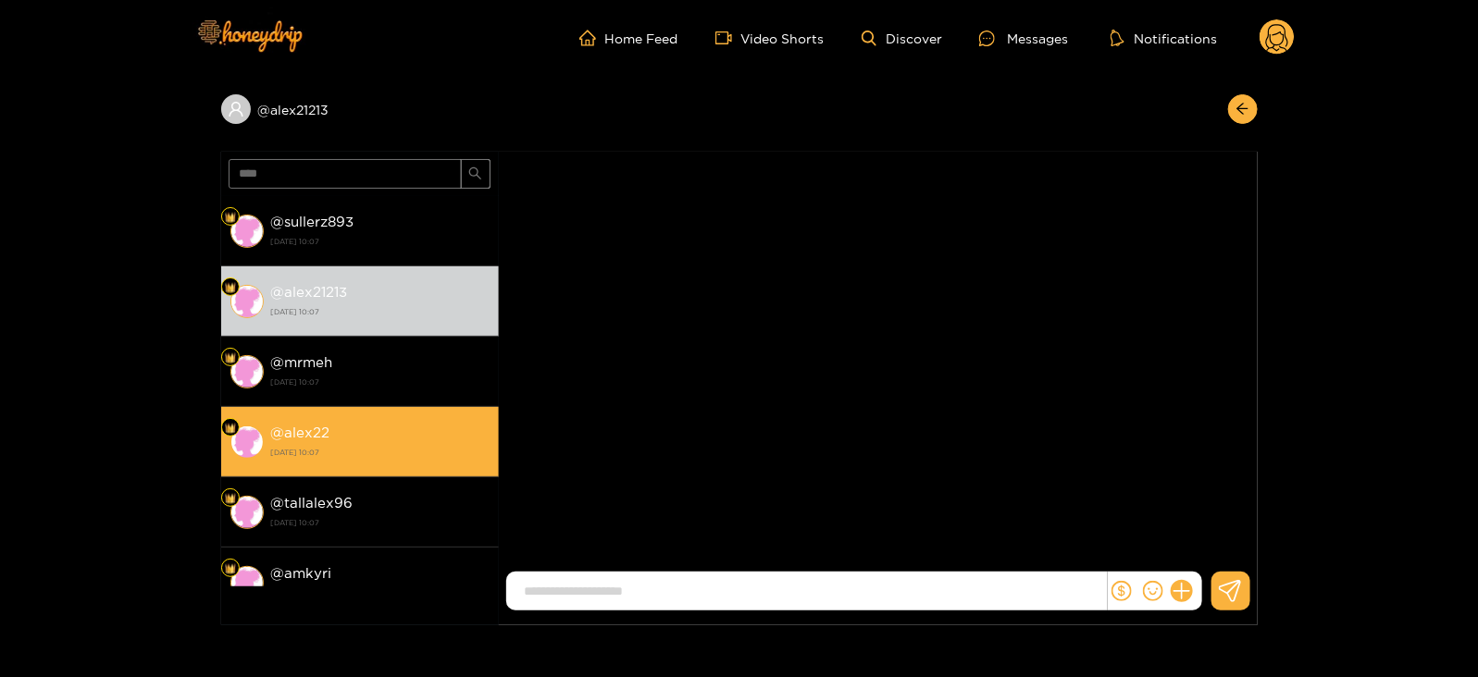
click at [401, 412] on li "@ alex22 [DATE] 10:07" at bounding box center [360, 442] width 278 height 70
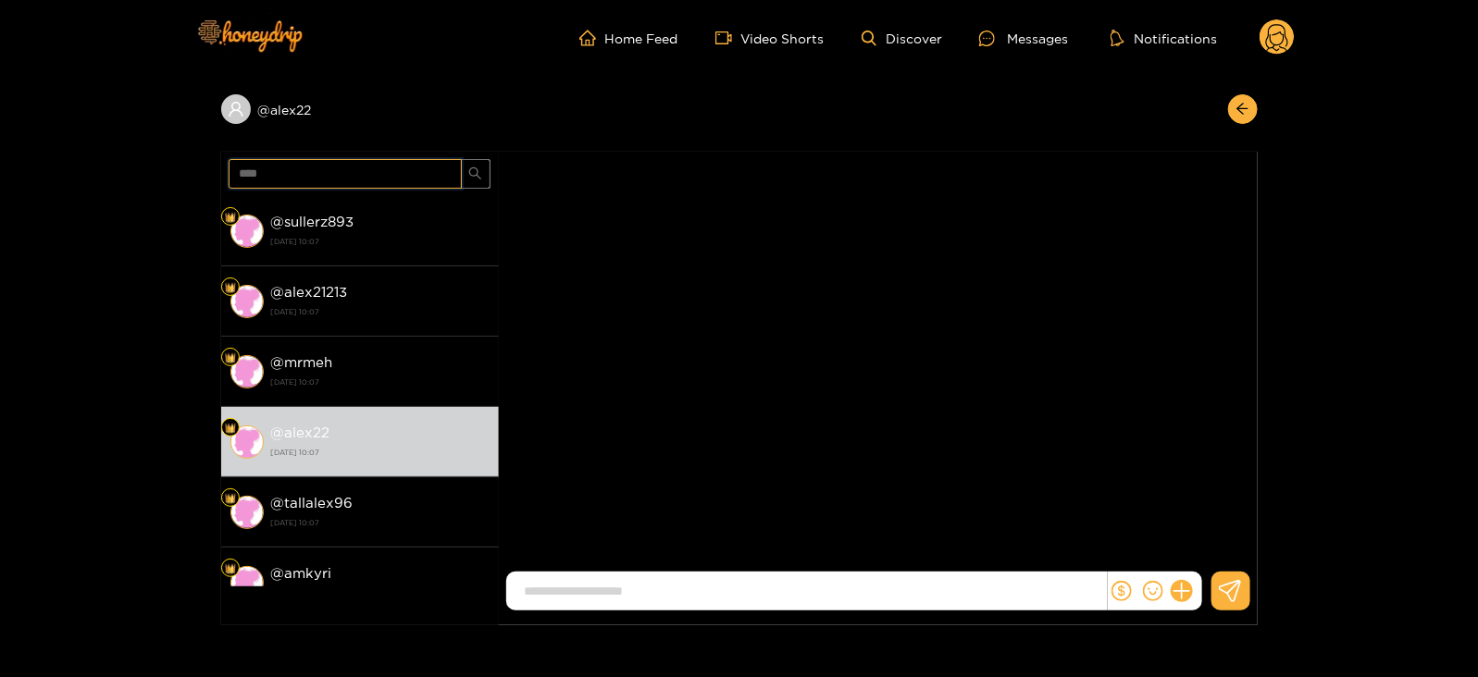
click at [254, 173] on input "****" at bounding box center [345, 174] width 233 height 30
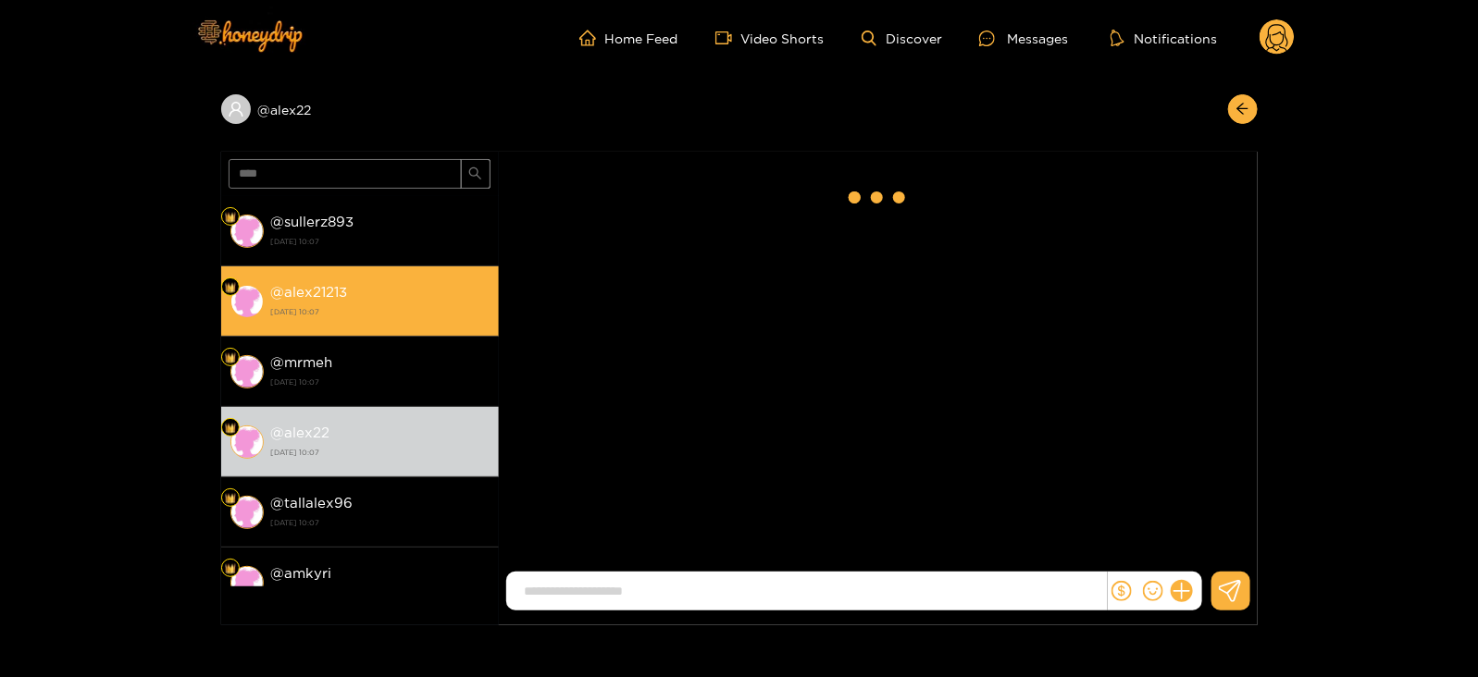
click at [347, 292] on div "@ alex21213 [DATE] 10:07" at bounding box center [380, 301] width 218 height 42
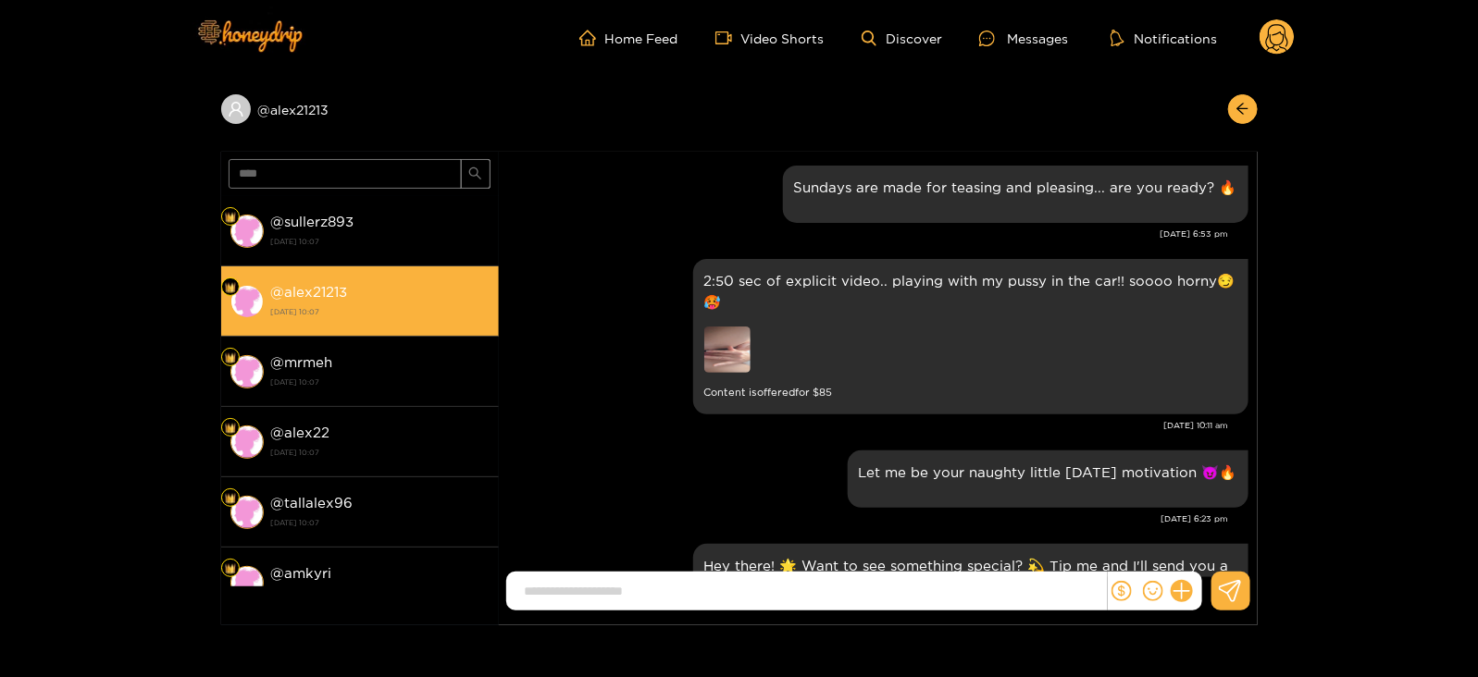
scroll to position [2484, 0]
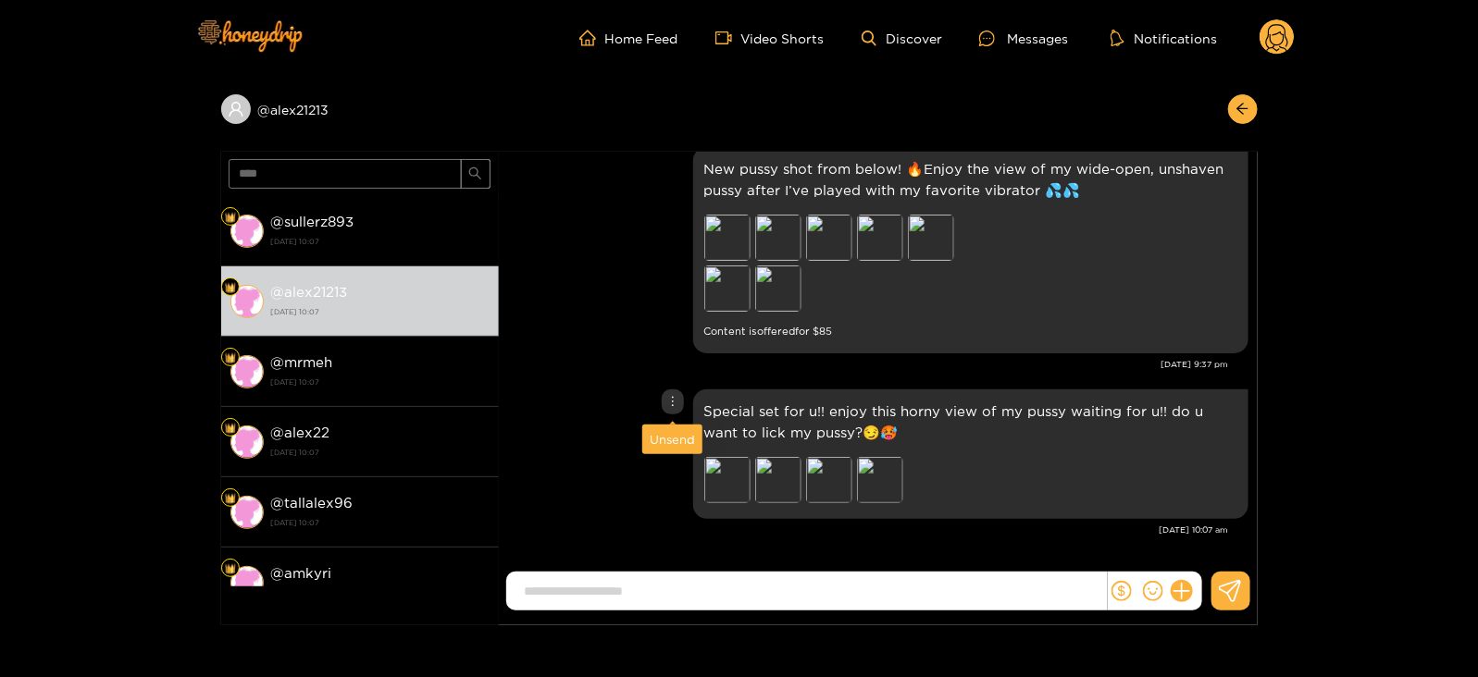
click at [670, 441] on div "Unsend" at bounding box center [672, 439] width 45 height 19
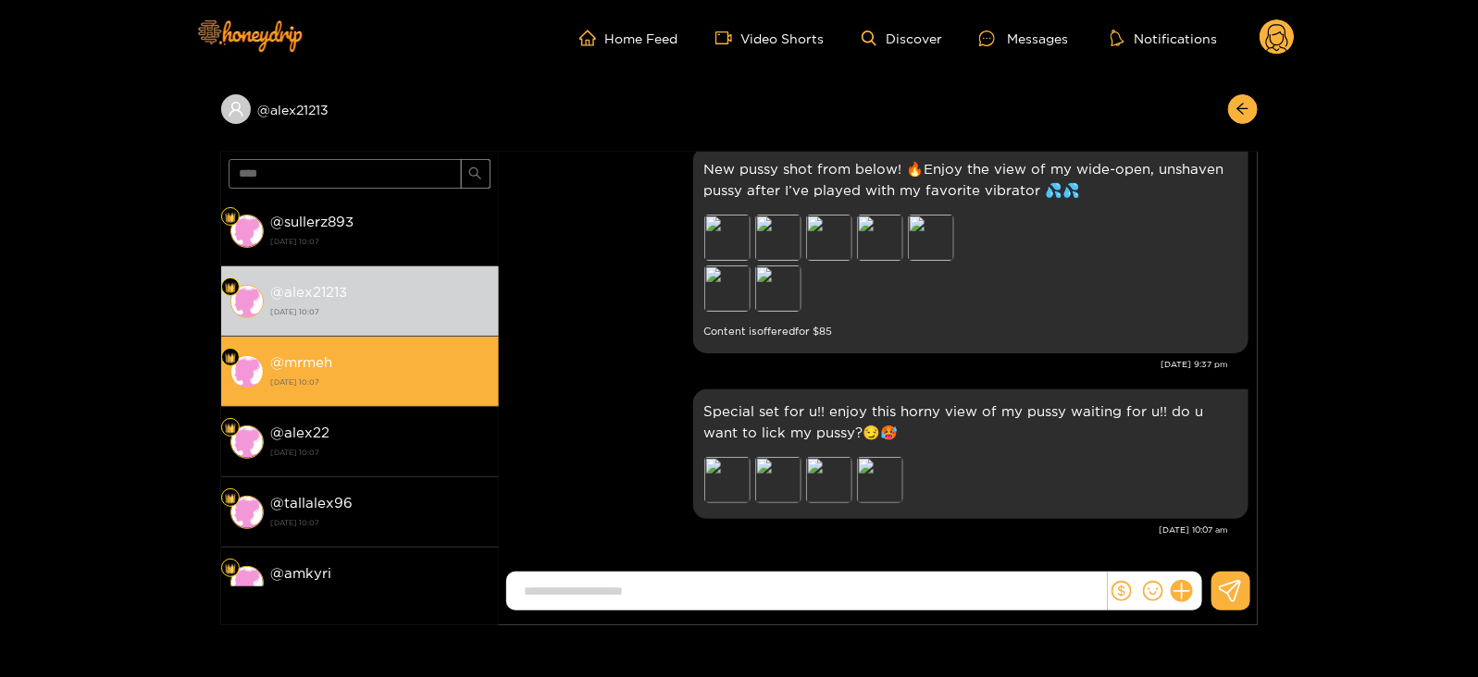
click at [416, 368] on div "@ mrmeh [DATE] 10:07" at bounding box center [380, 372] width 218 height 42
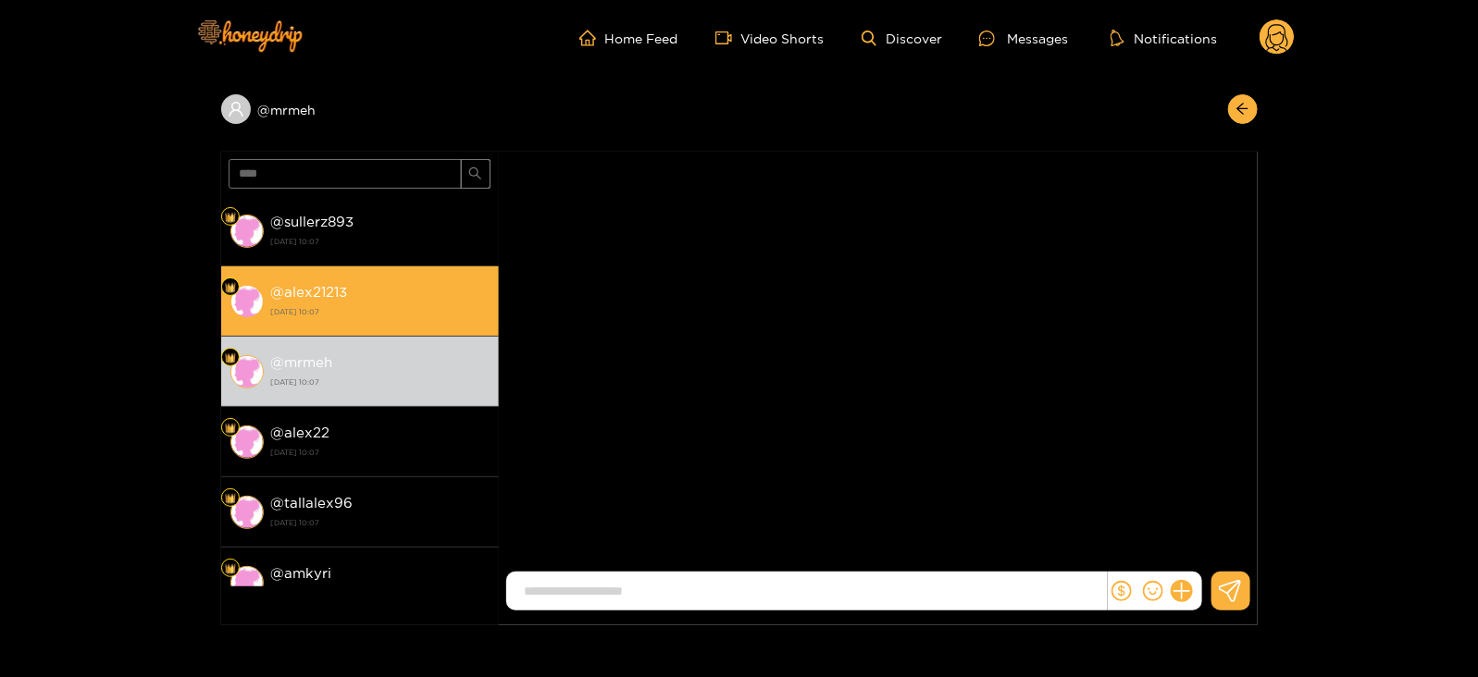
click at [407, 323] on li "@ alex21213 [DATE] 10:07" at bounding box center [360, 302] width 278 height 70
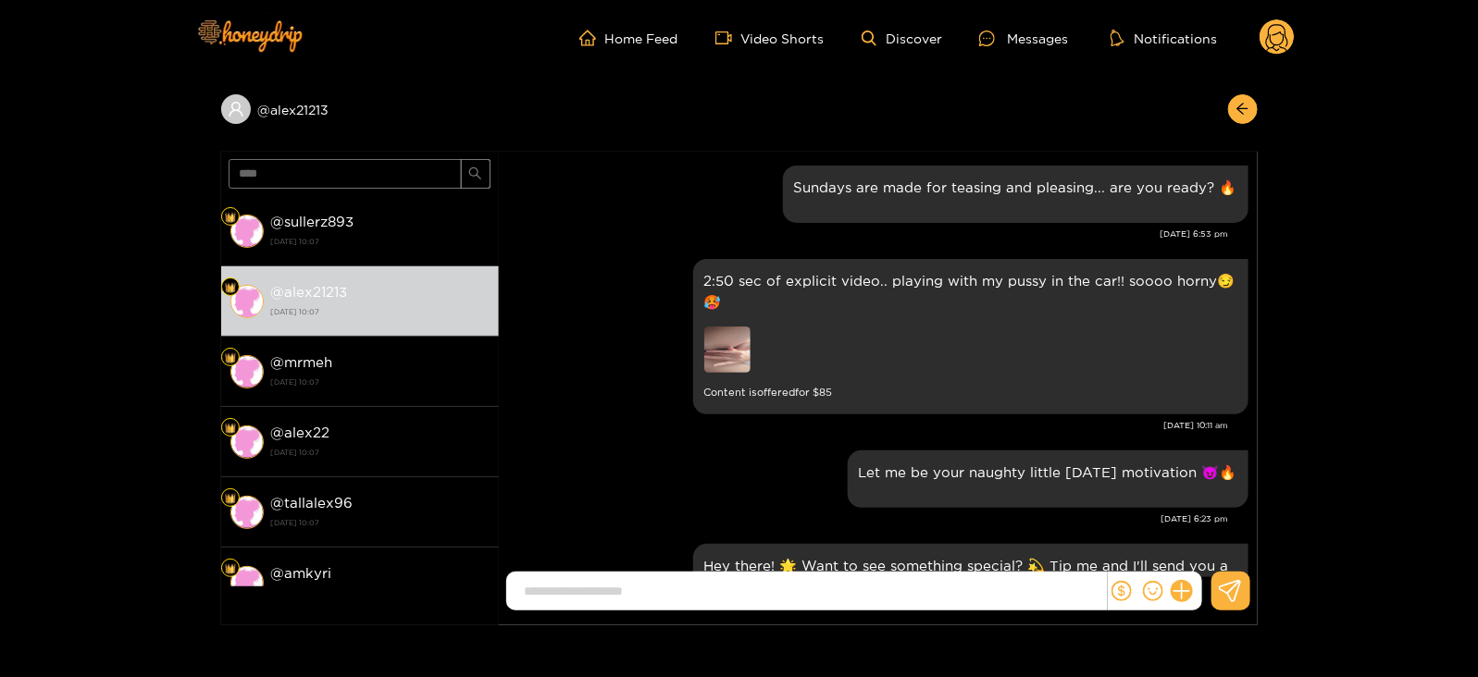
scroll to position [2484, 0]
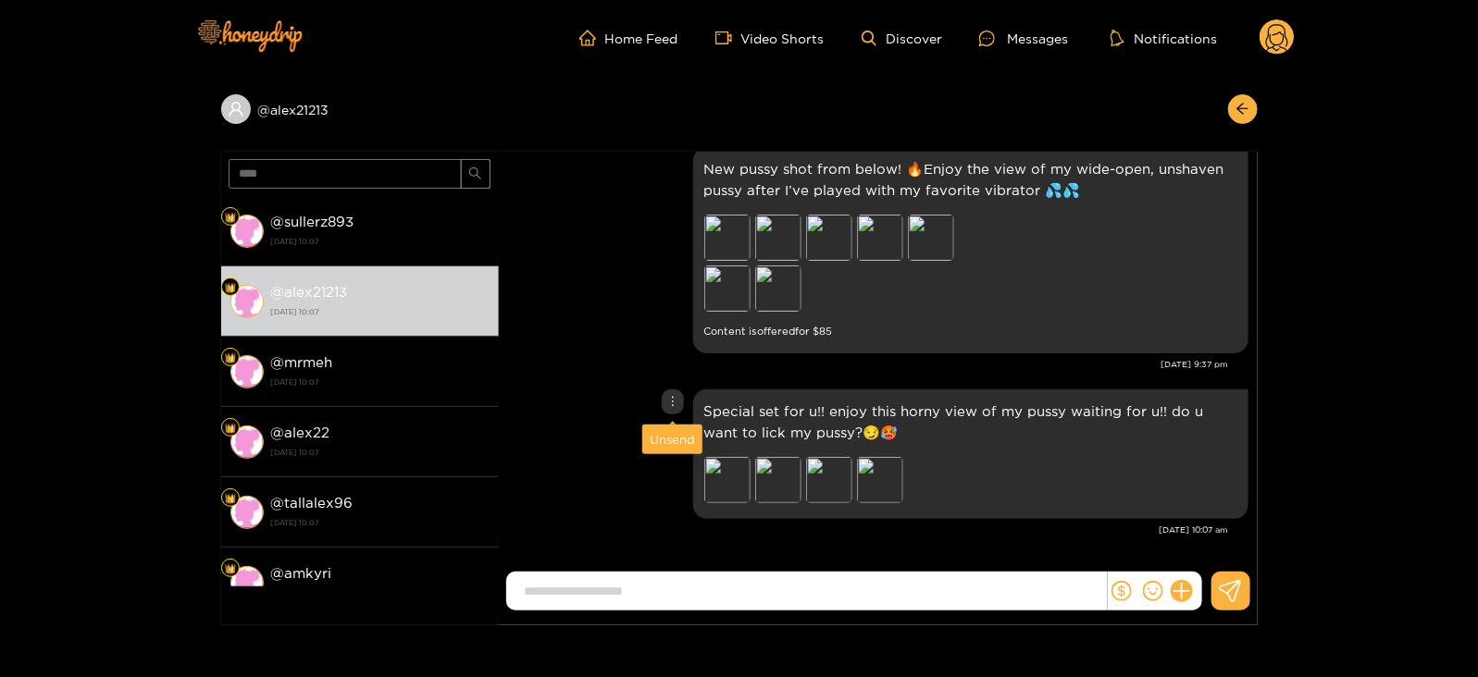
click at [669, 441] on div "Unsend" at bounding box center [672, 439] width 45 height 19
click at [665, 437] on div "Unsend" at bounding box center [672, 439] width 45 height 19
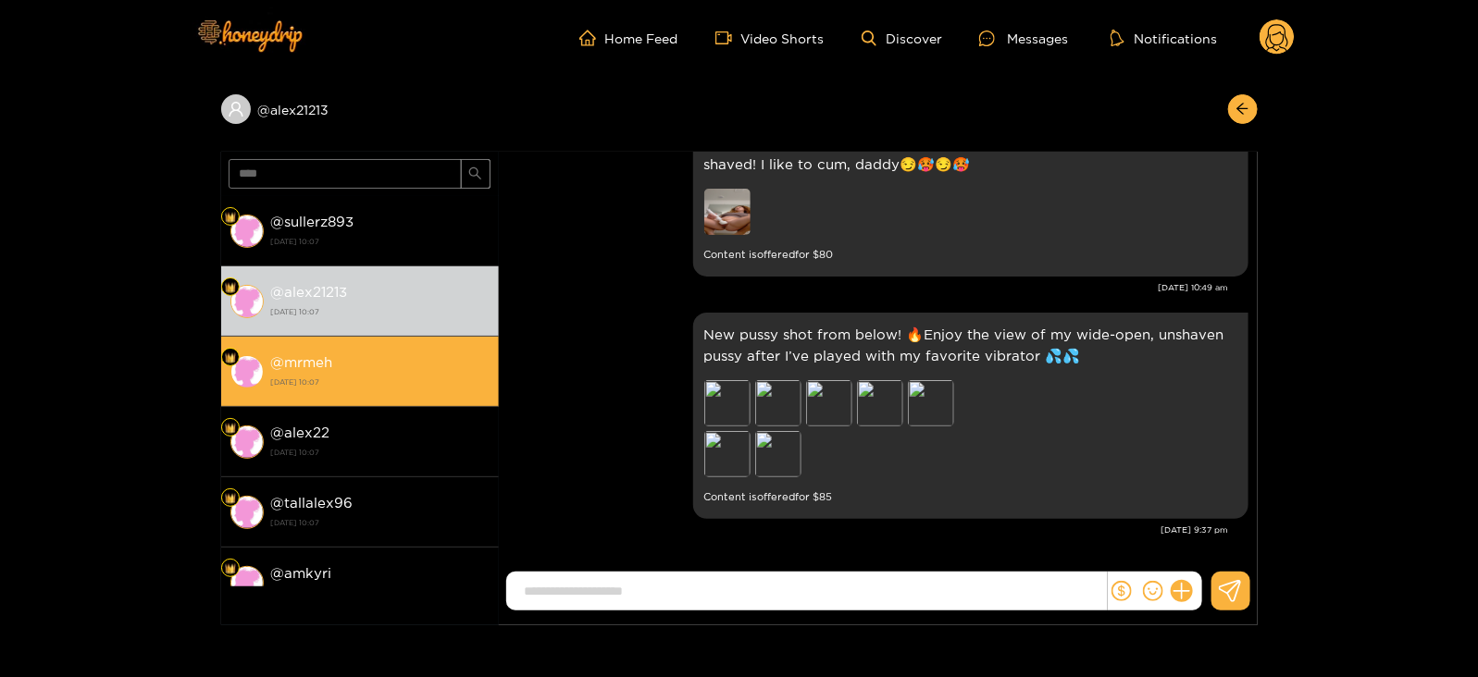
click at [405, 366] on div "@ mrmeh [DATE] 10:07" at bounding box center [380, 372] width 218 height 42
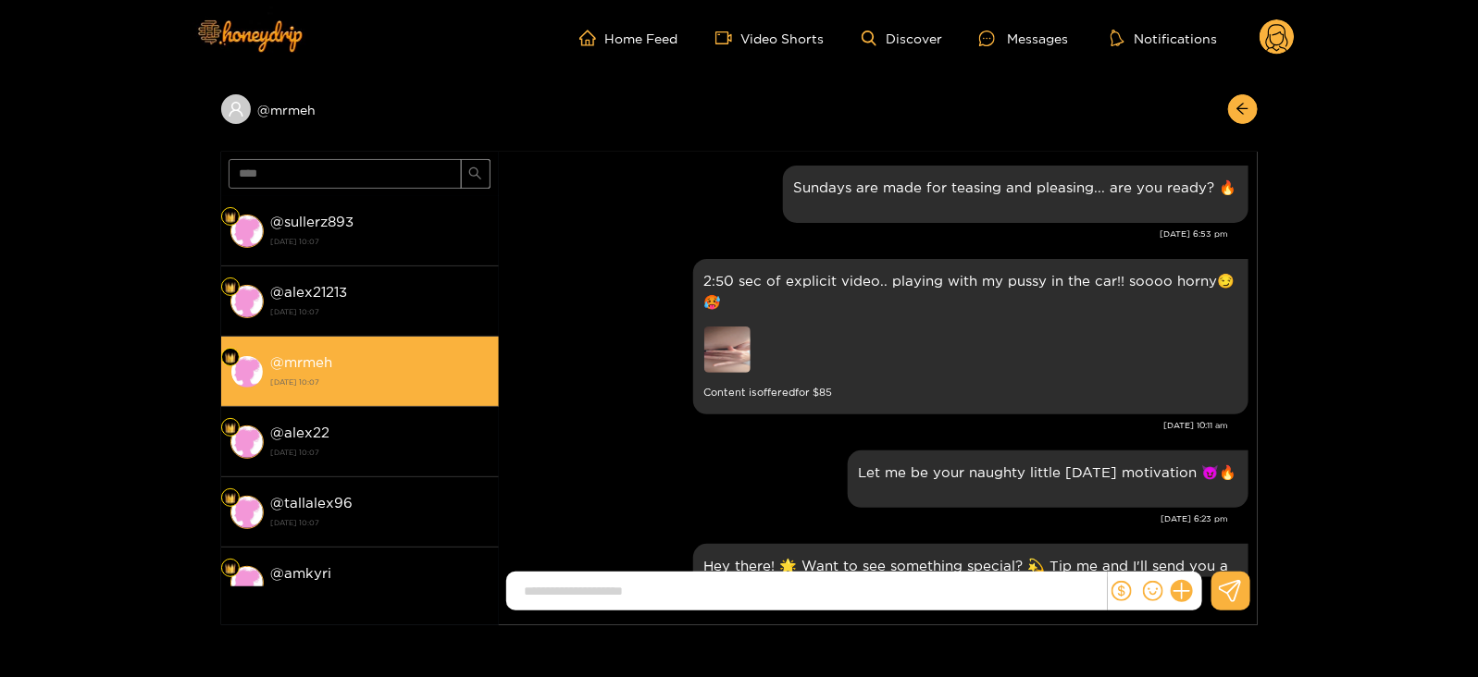
scroll to position [2484, 0]
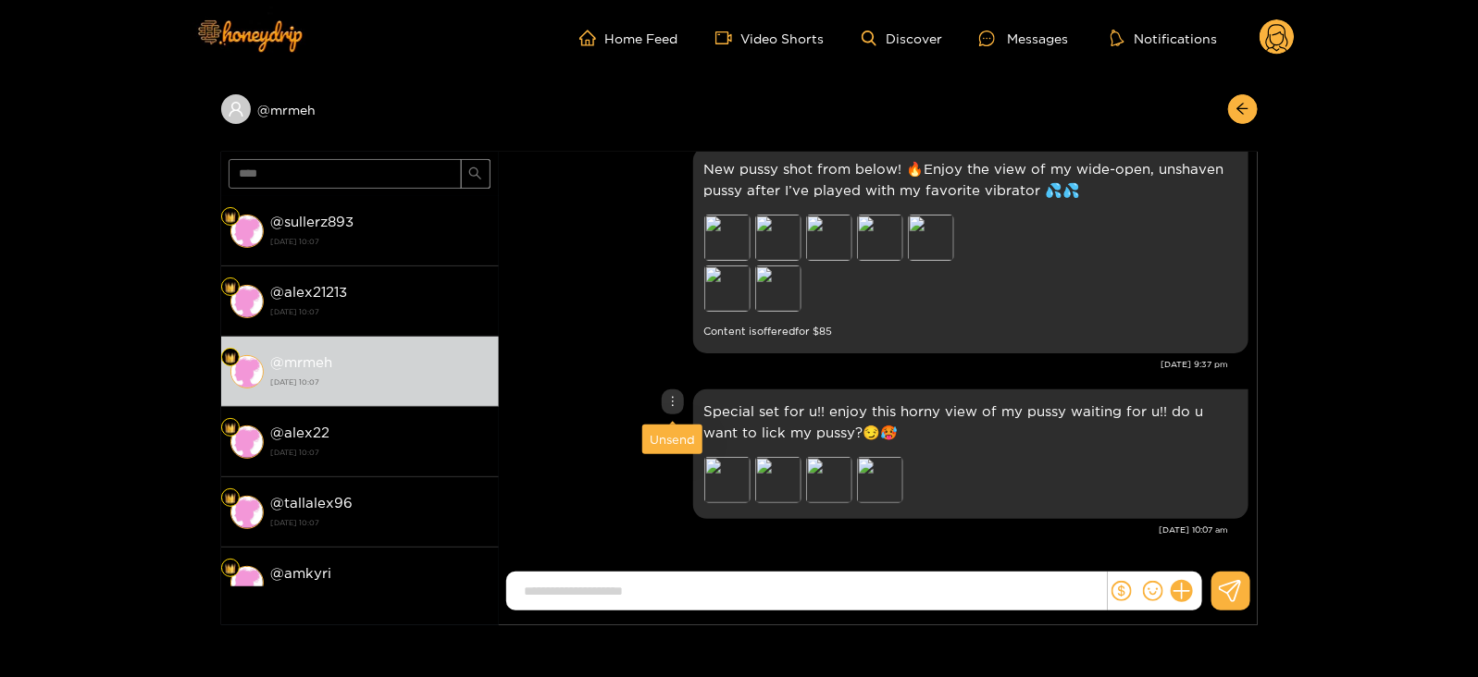
click at [663, 438] on div "Unsend" at bounding box center [672, 439] width 45 height 19
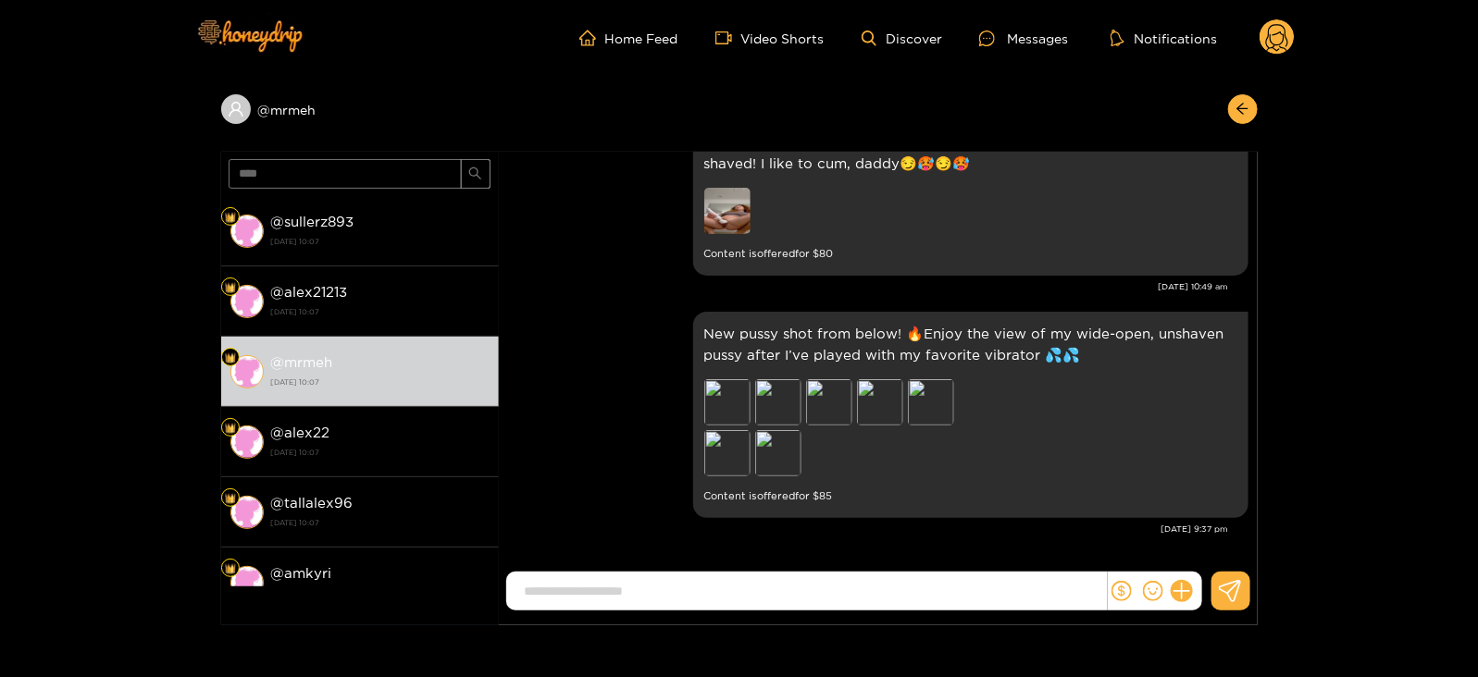
scroll to position [2318, 0]
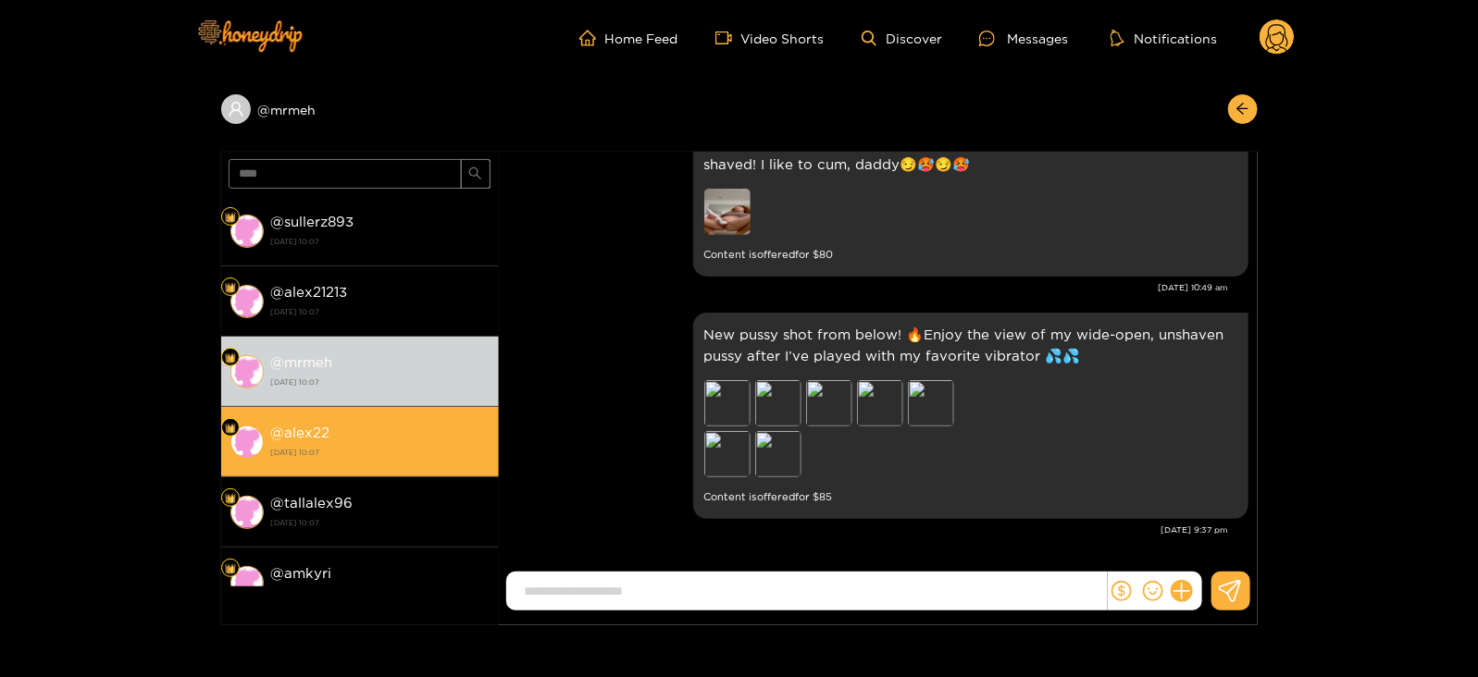
click at [428, 451] on strong "[DATE] 10:07" at bounding box center [380, 452] width 218 height 17
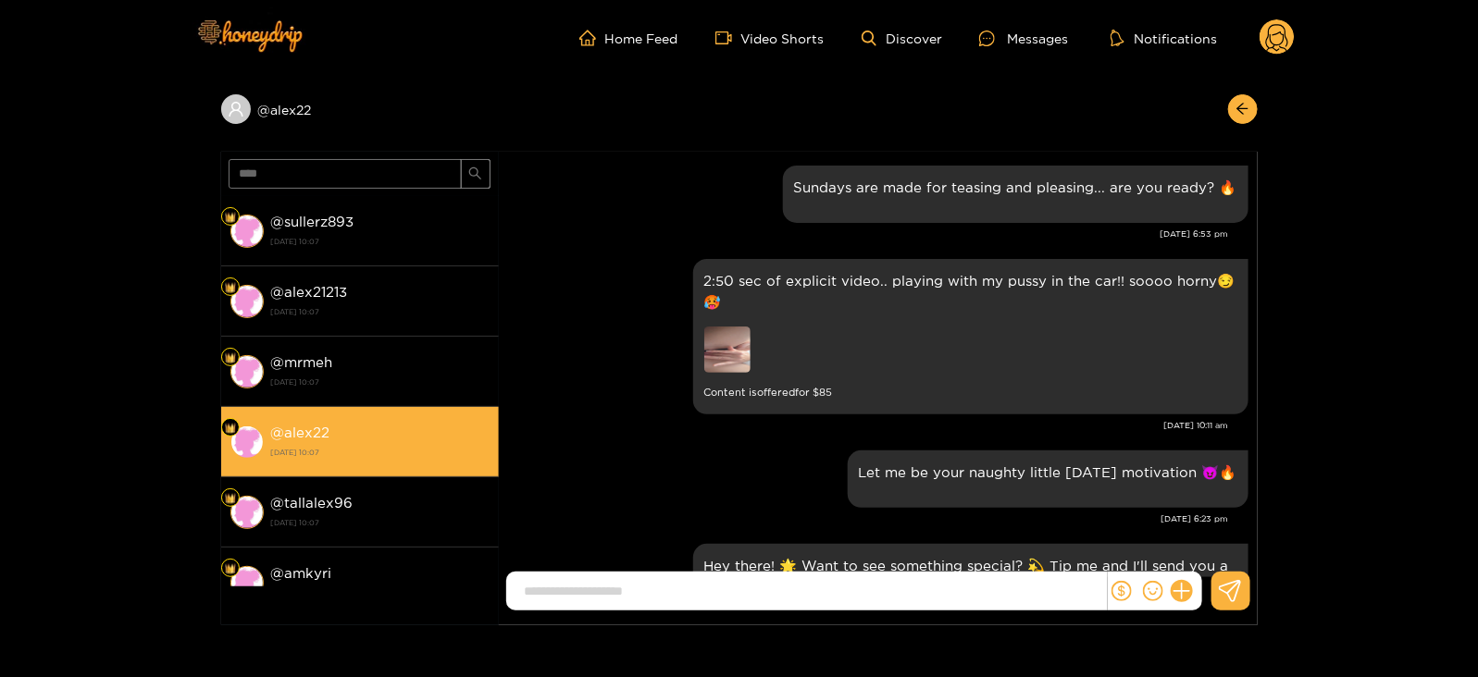
scroll to position [2484, 0]
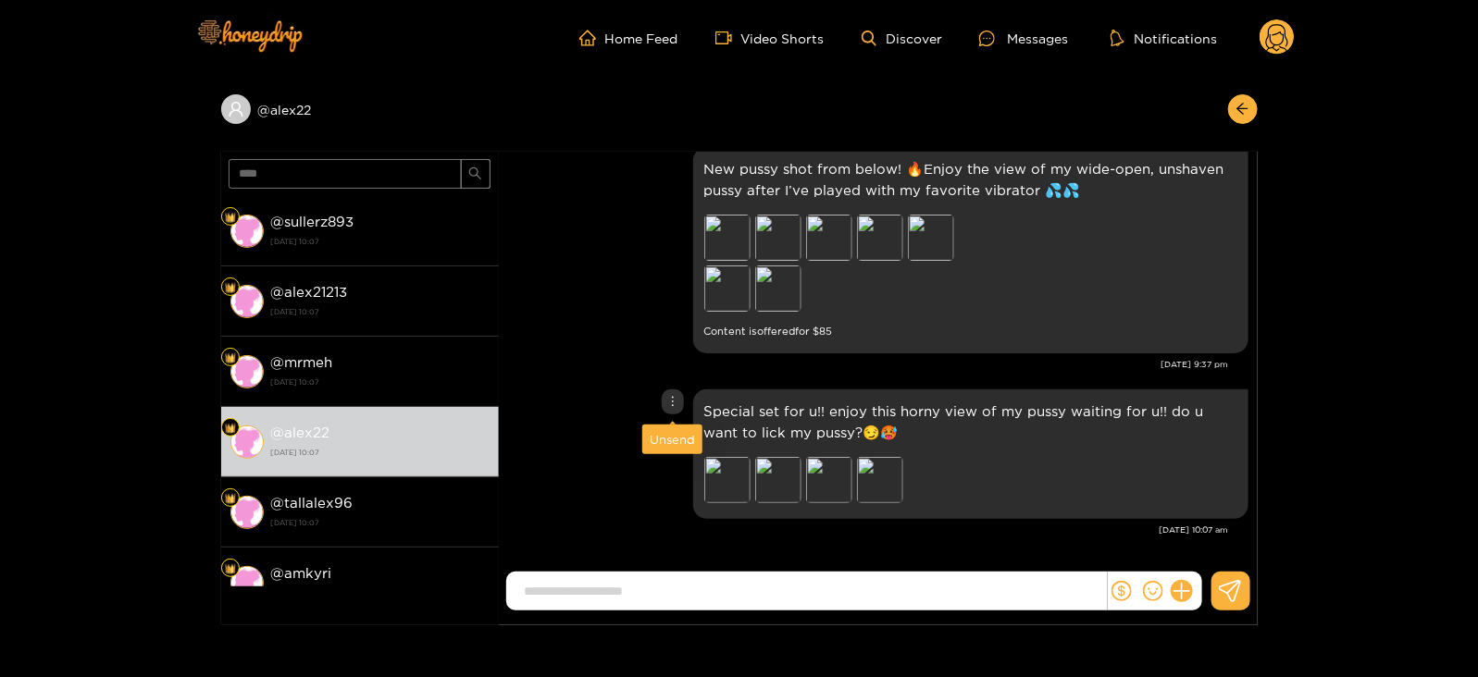
click at [668, 447] on div "Unsend" at bounding box center [672, 439] width 45 height 19
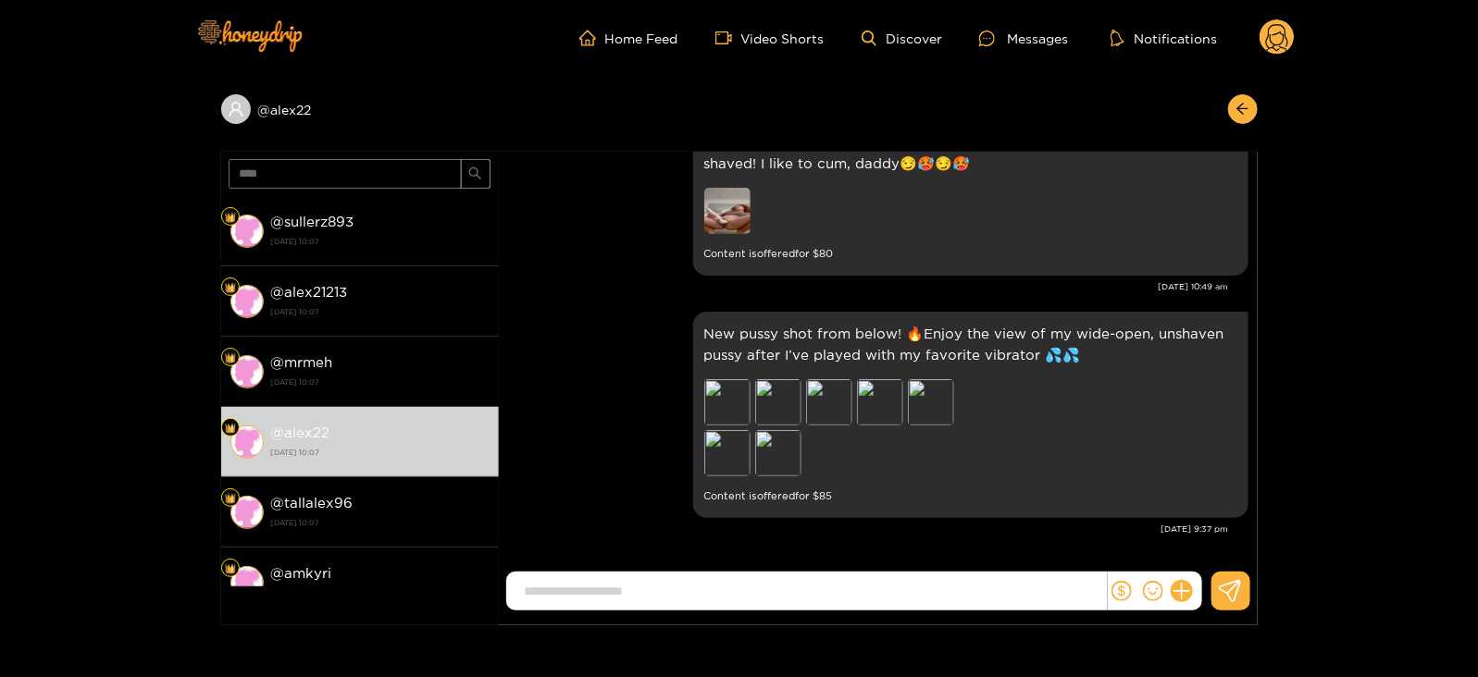
scroll to position [2318, 0]
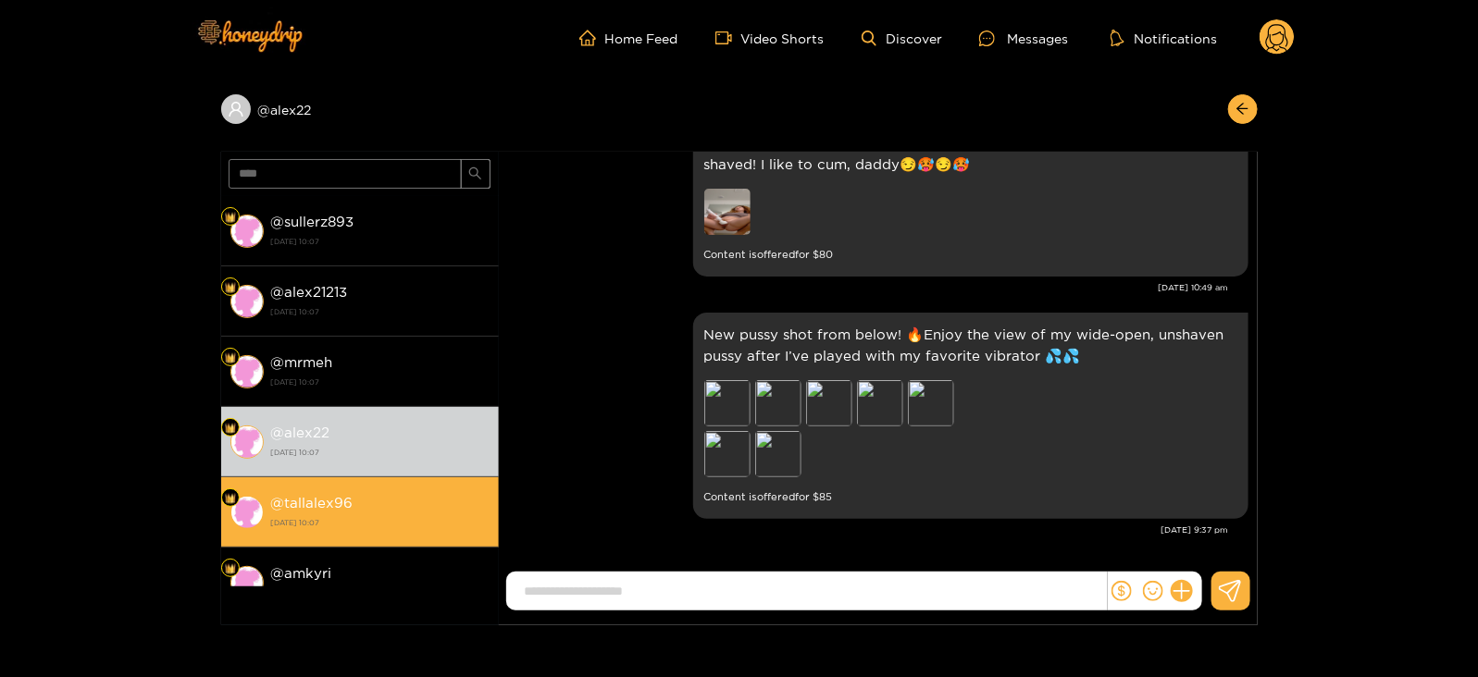
click at [453, 492] on div "@ tallalex96 [DATE] 10:07" at bounding box center [380, 512] width 218 height 42
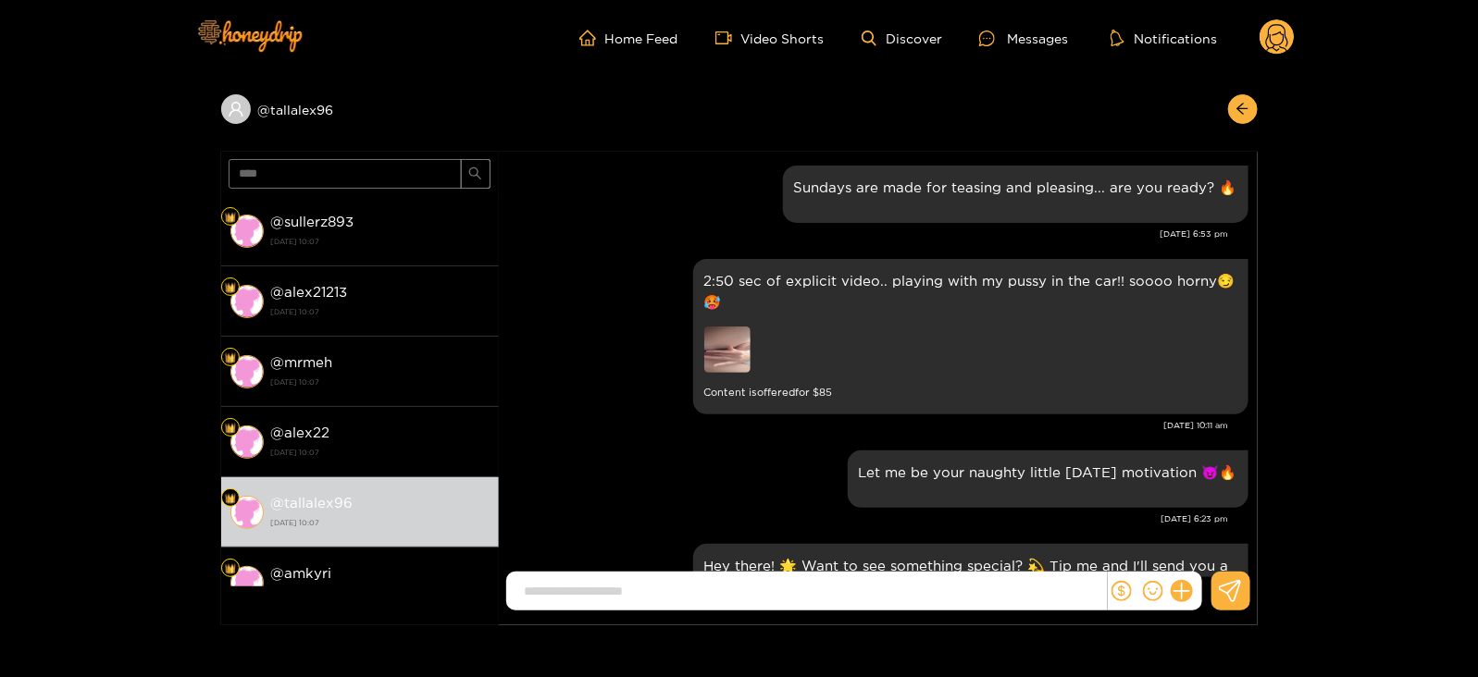
scroll to position [2484, 0]
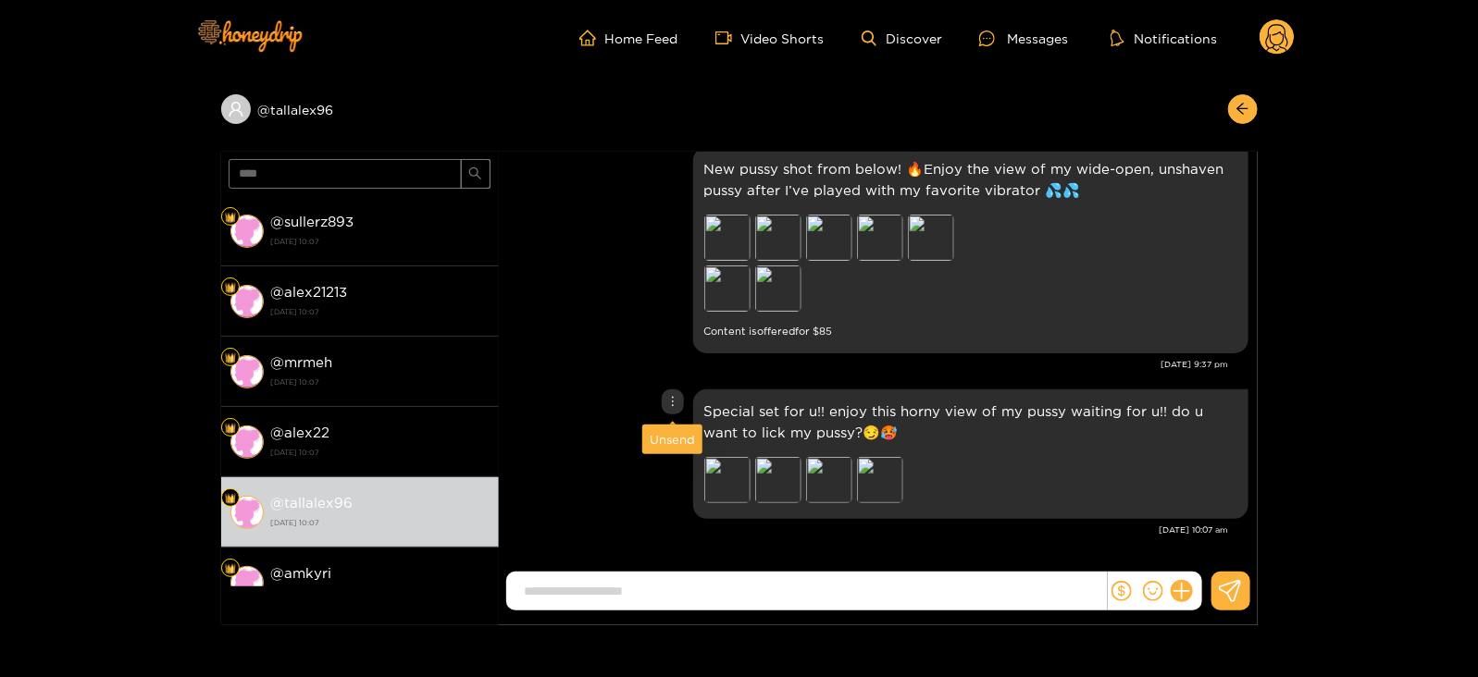
click at [668, 437] on div "Unsend" at bounding box center [672, 439] width 45 height 19
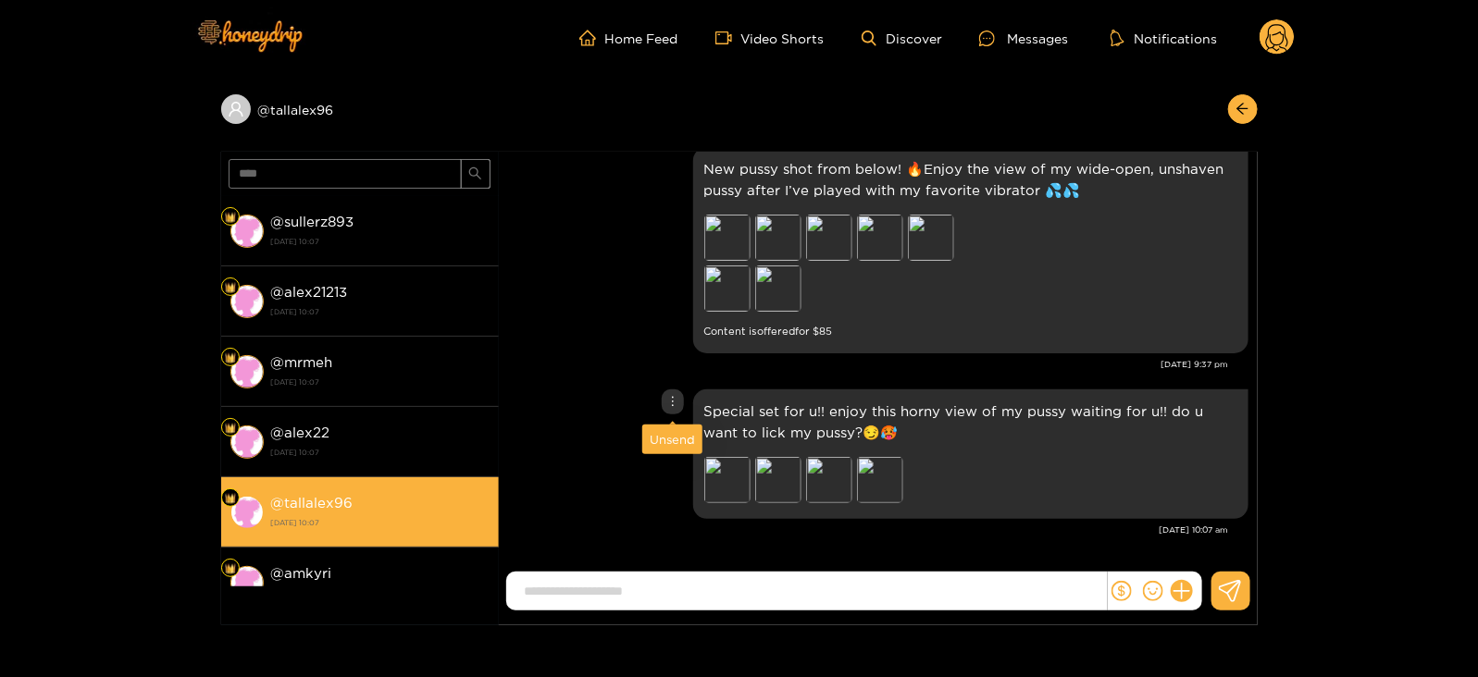
scroll to position [2318, 0]
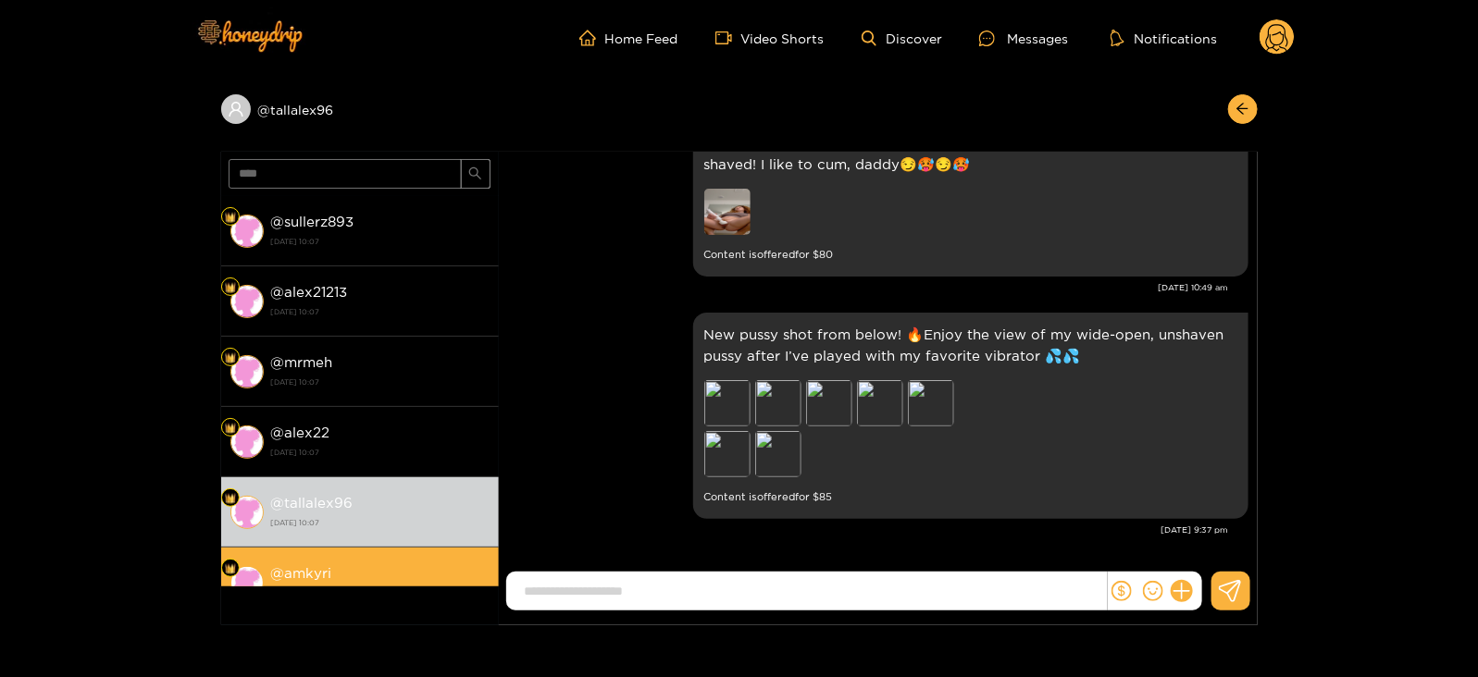
click at [381, 568] on div "@ amkyri [DATE] 10:07" at bounding box center [380, 583] width 218 height 42
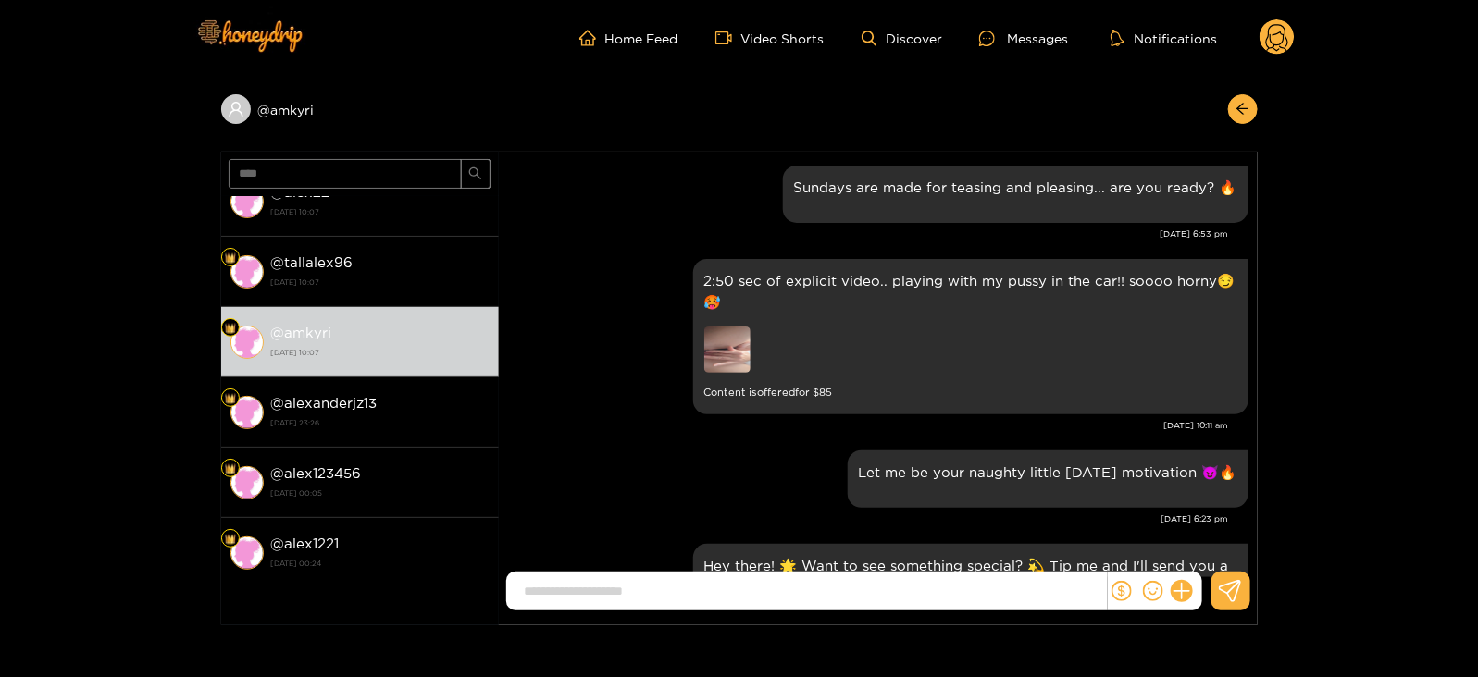
scroll to position [2484, 0]
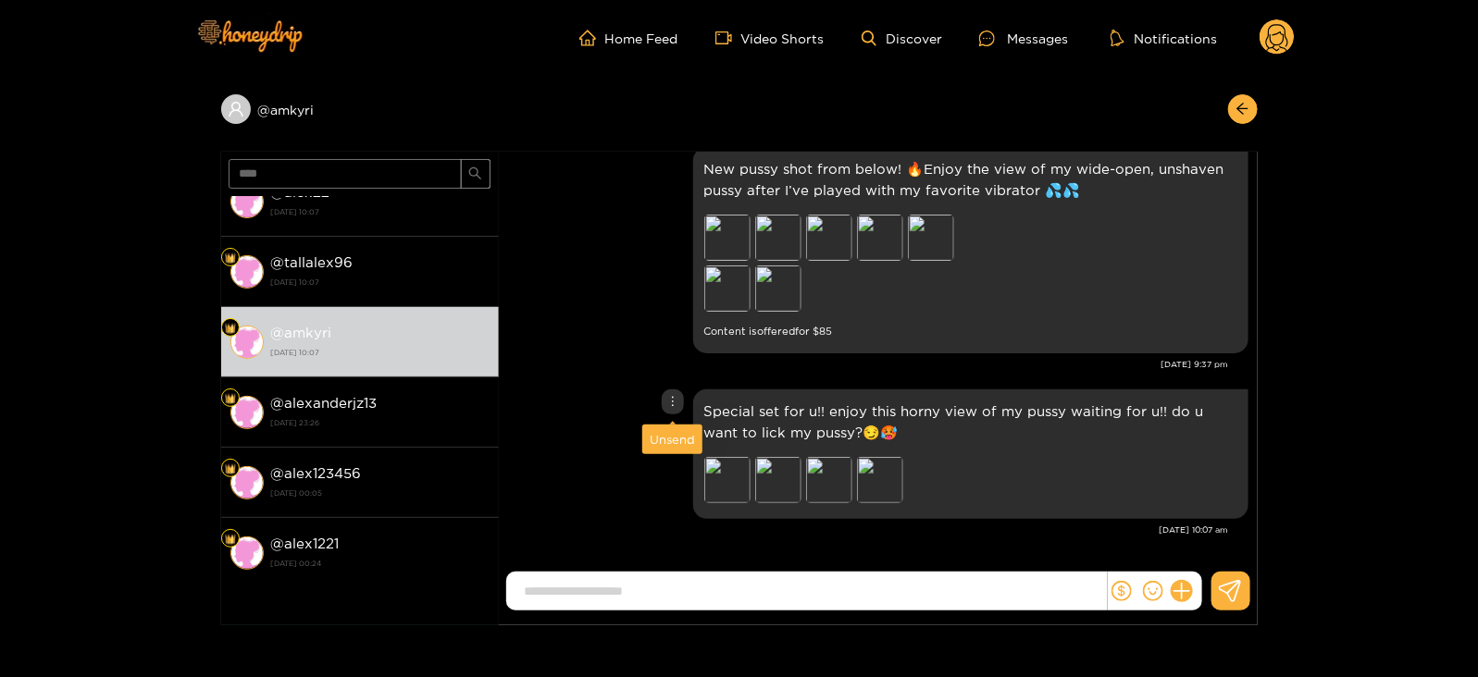
click at [664, 432] on div "Unsend" at bounding box center [672, 439] width 45 height 19
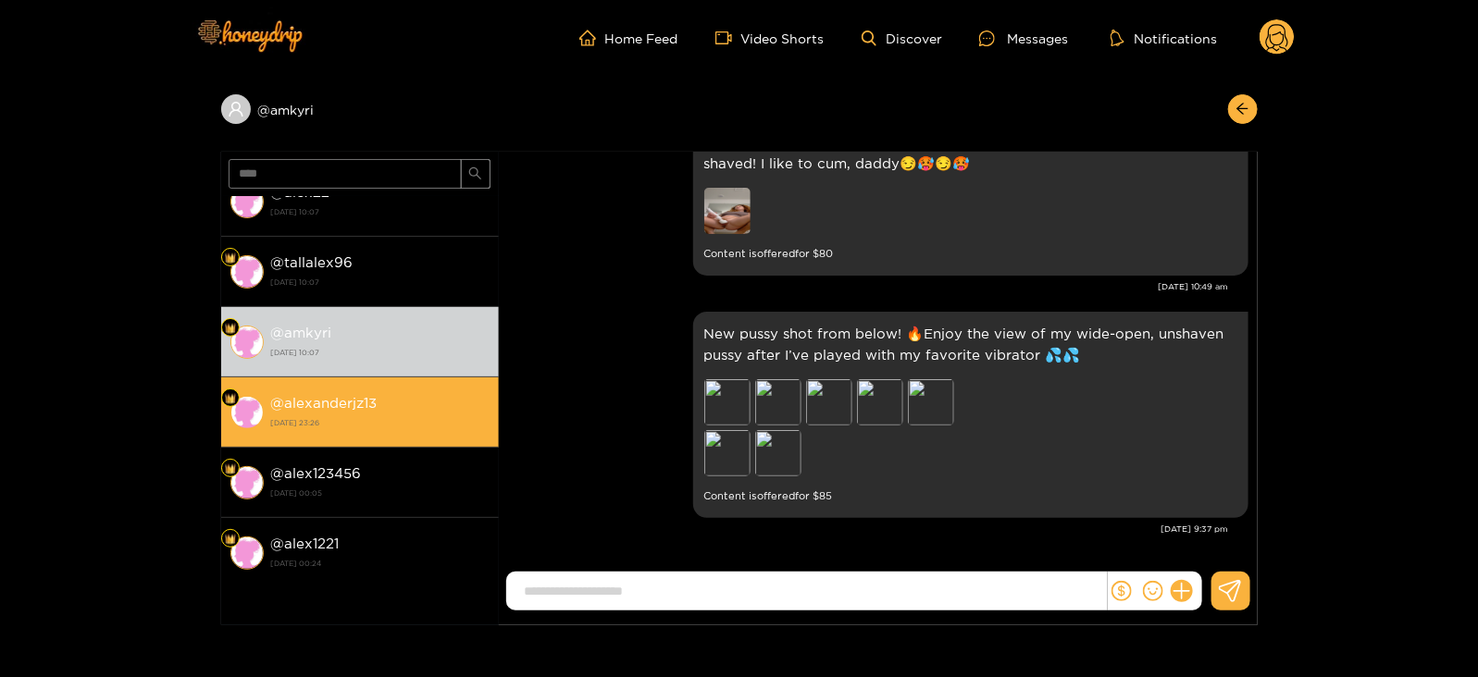
scroll to position [2318, 0]
click at [453, 415] on strong "[DATE] 23:26" at bounding box center [380, 423] width 218 height 17
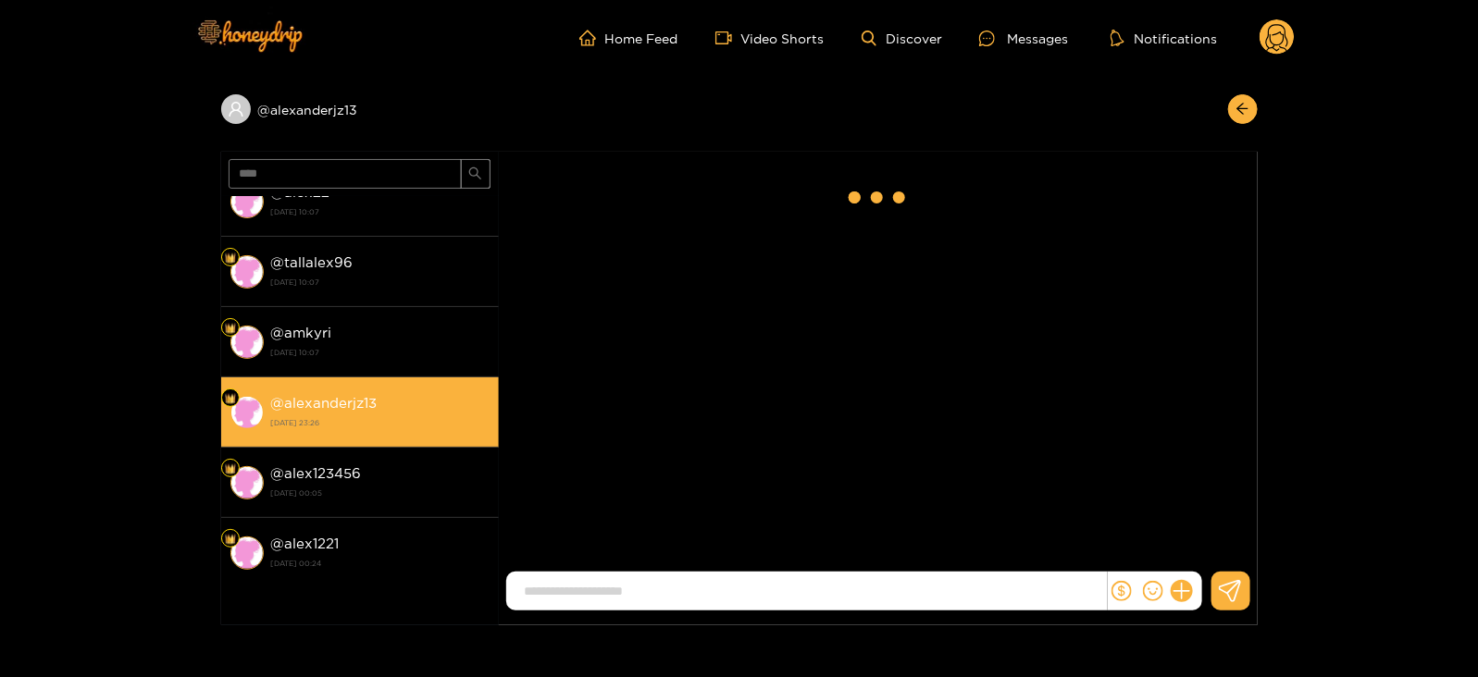
scroll to position [380, 0]
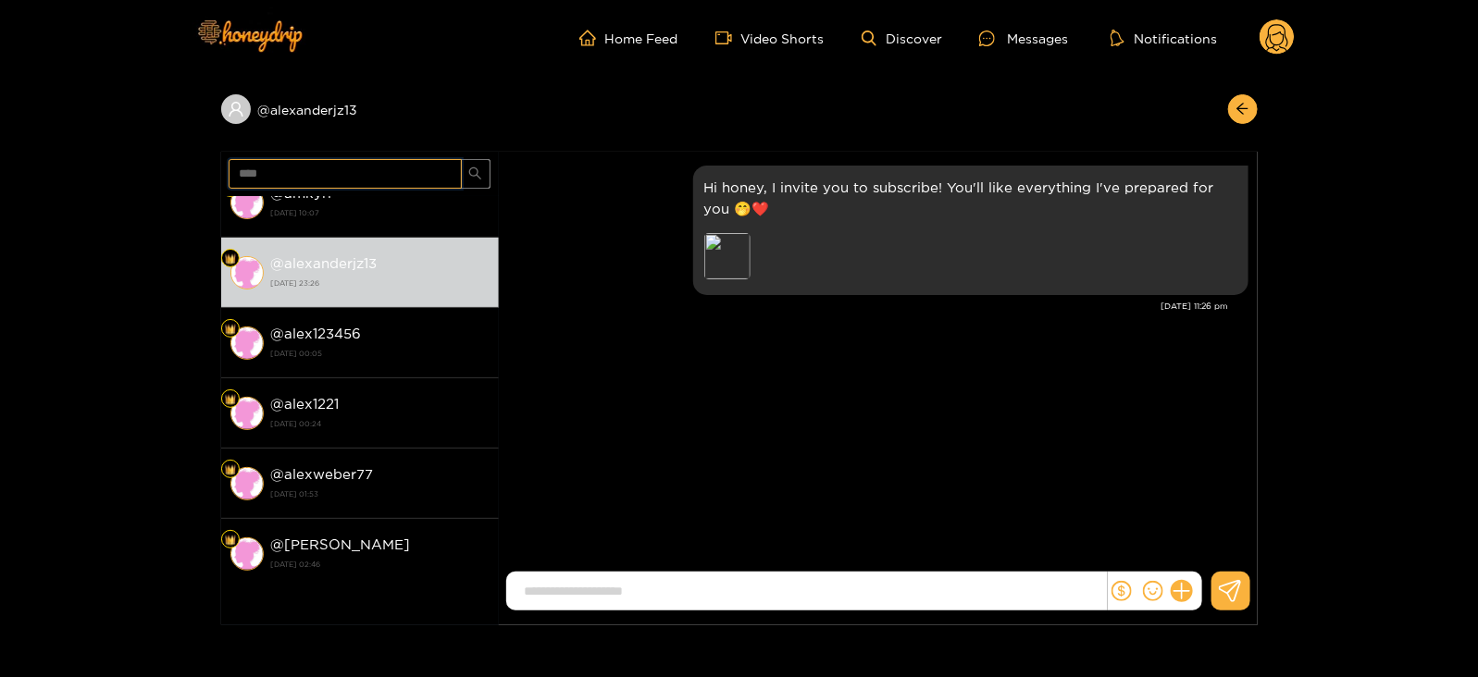
click at [271, 172] on input "****" at bounding box center [345, 174] width 233 height 30
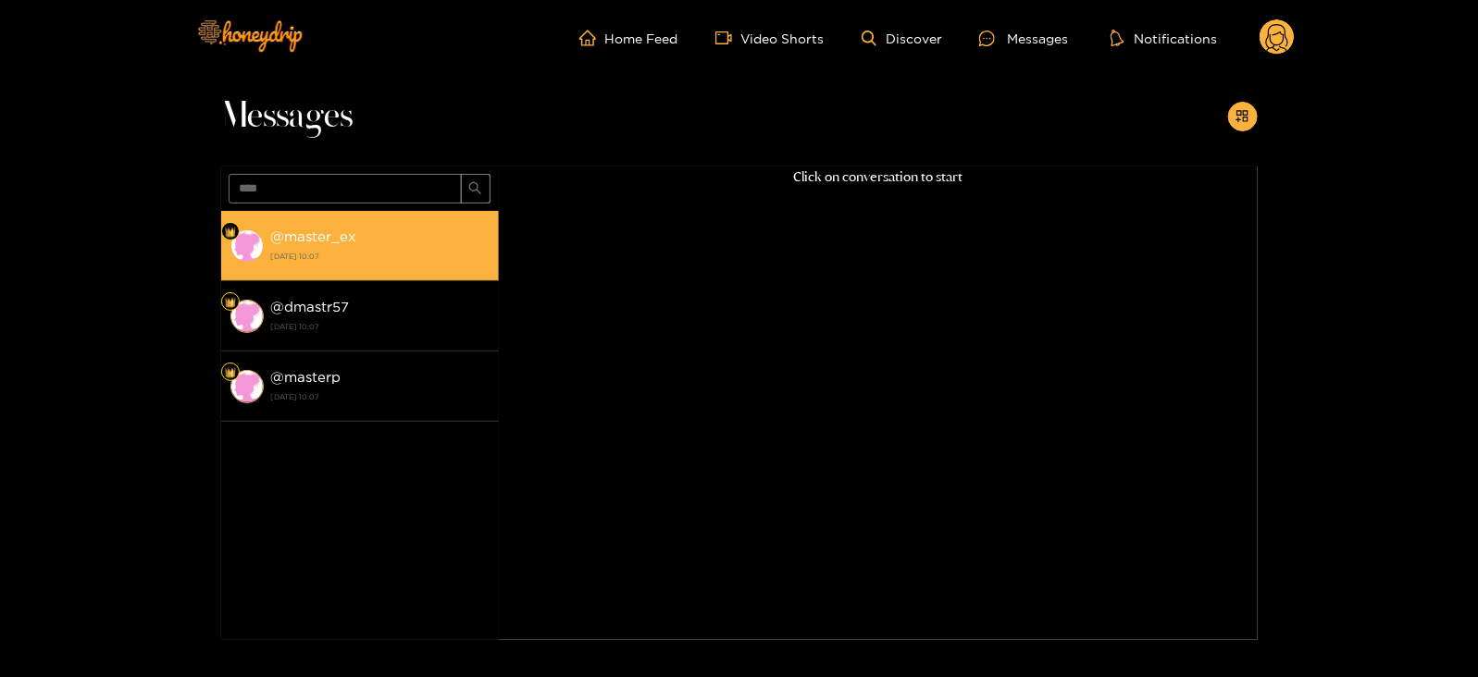
click at [332, 226] on div "@ master_ex [DATE] 10:07" at bounding box center [380, 246] width 218 height 42
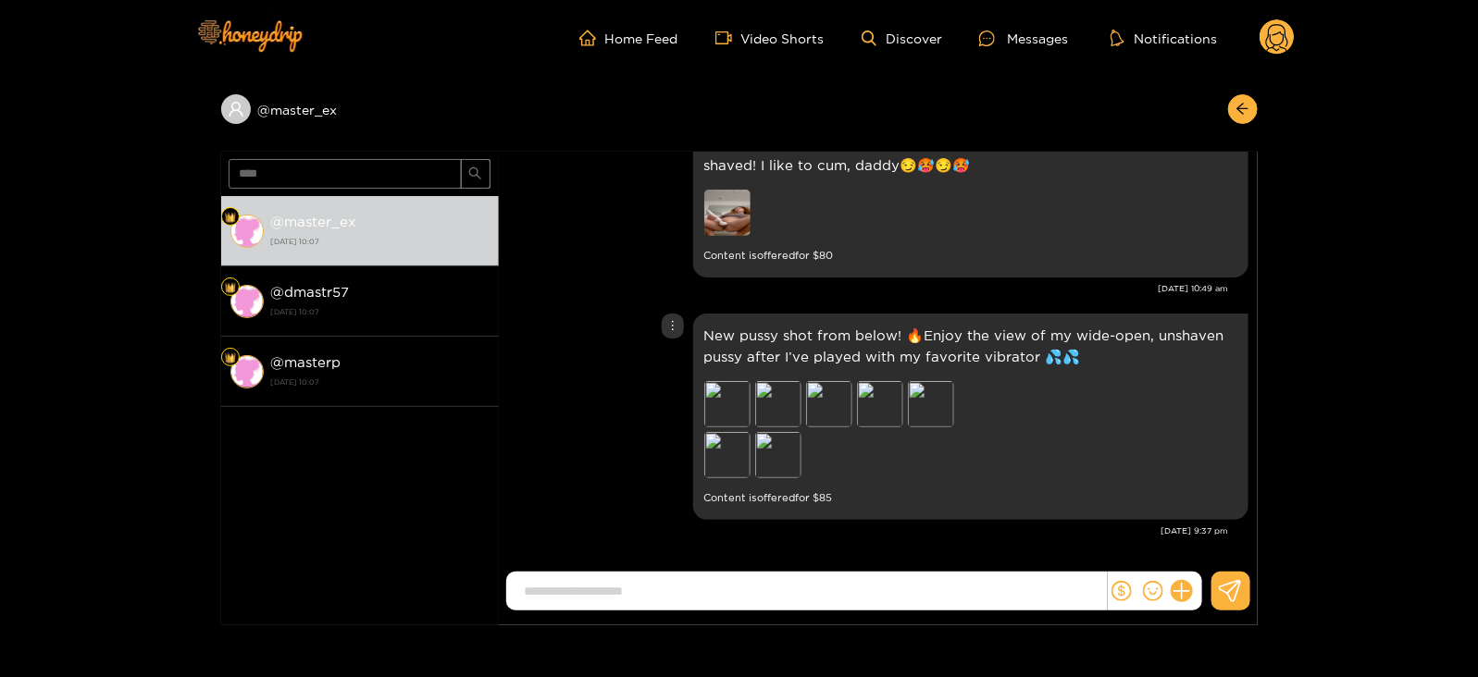
scroll to position [2412, 0]
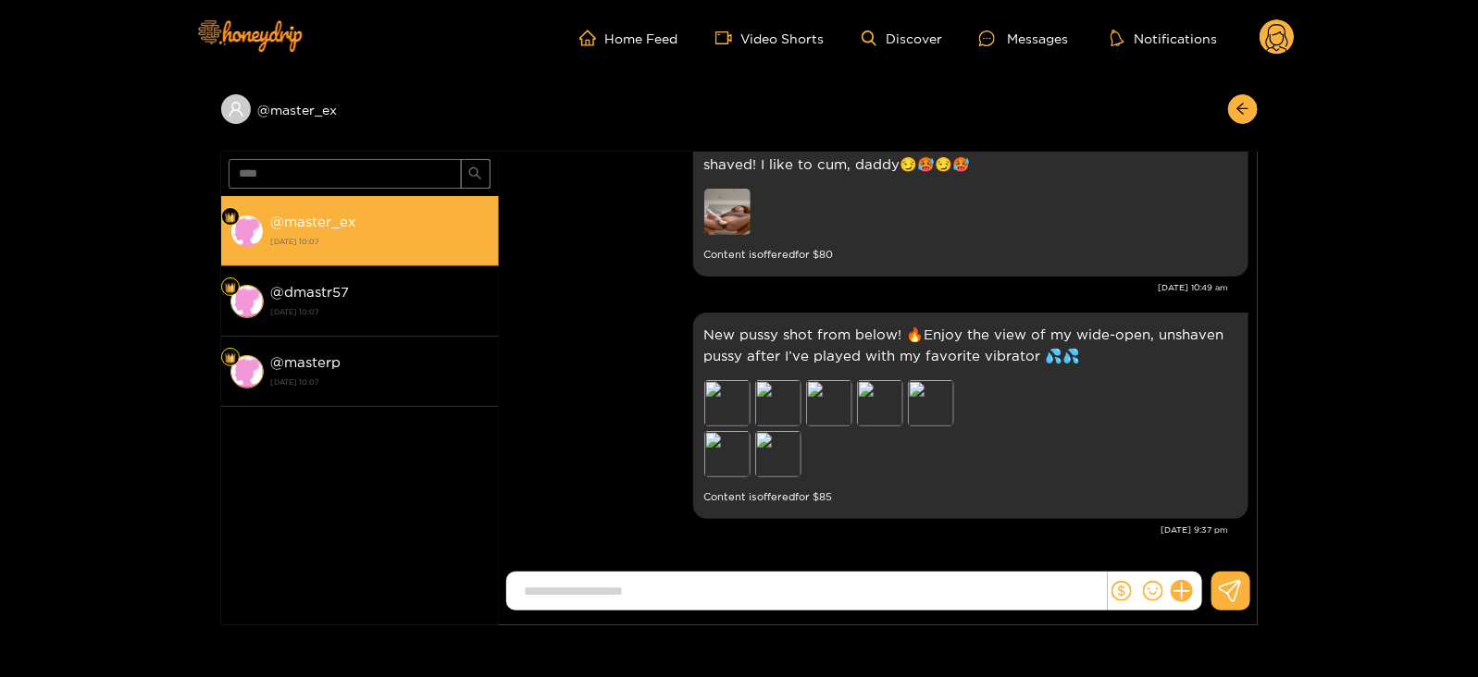
click at [379, 265] on li "@ master_ex [DATE] 10:07" at bounding box center [360, 231] width 278 height 70
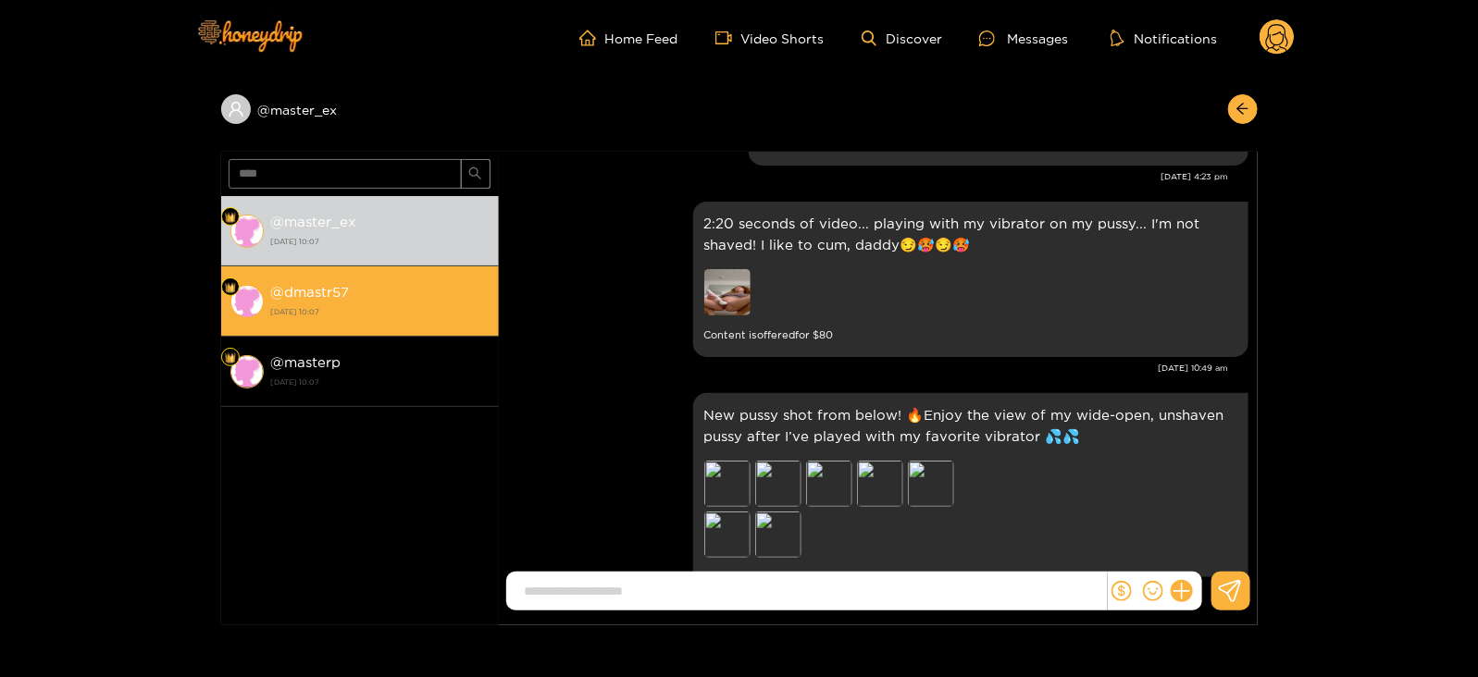
click at [380, 270] on li "@ dmastr57 [DATE] 10:07" at bounding box center [360, 302] width 278 height 70
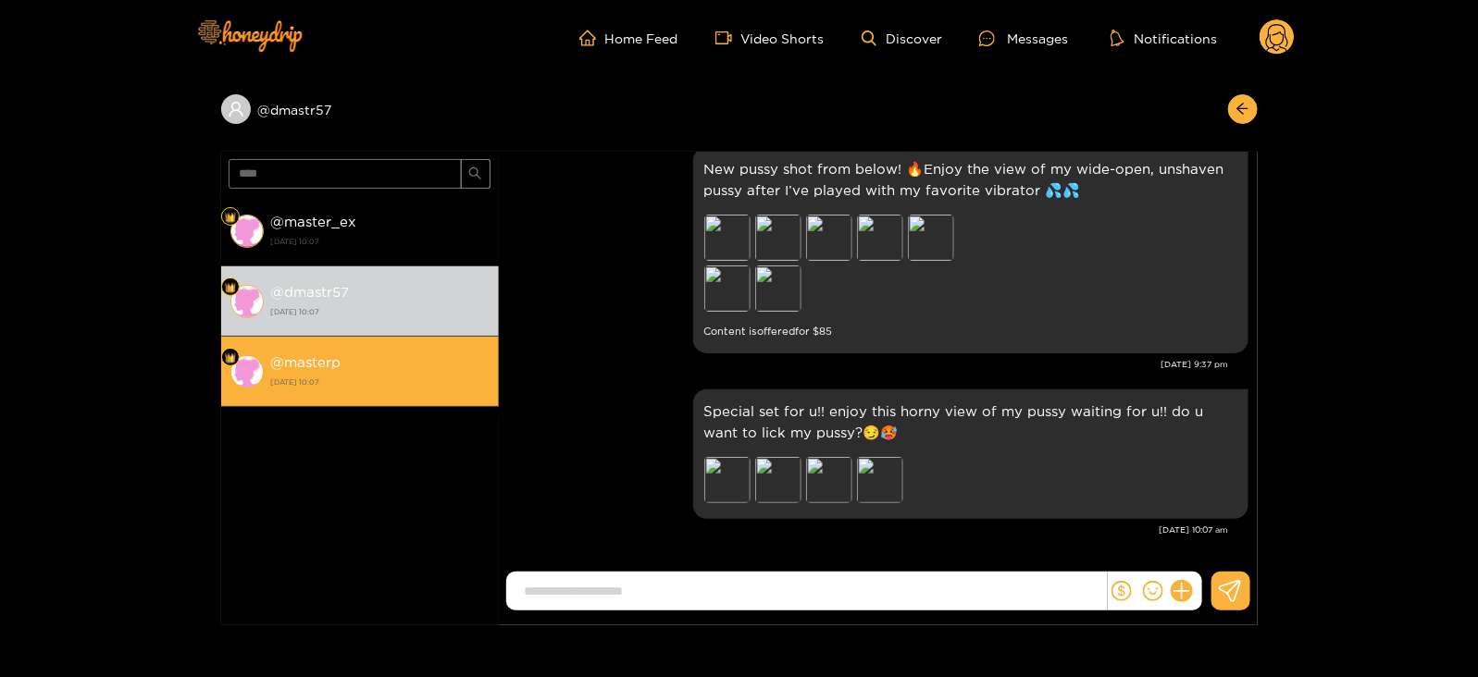
click at [366, 358] on div "@ masterp [DATE] 10:07" at bounding box center [380, 372] width 218 height 42
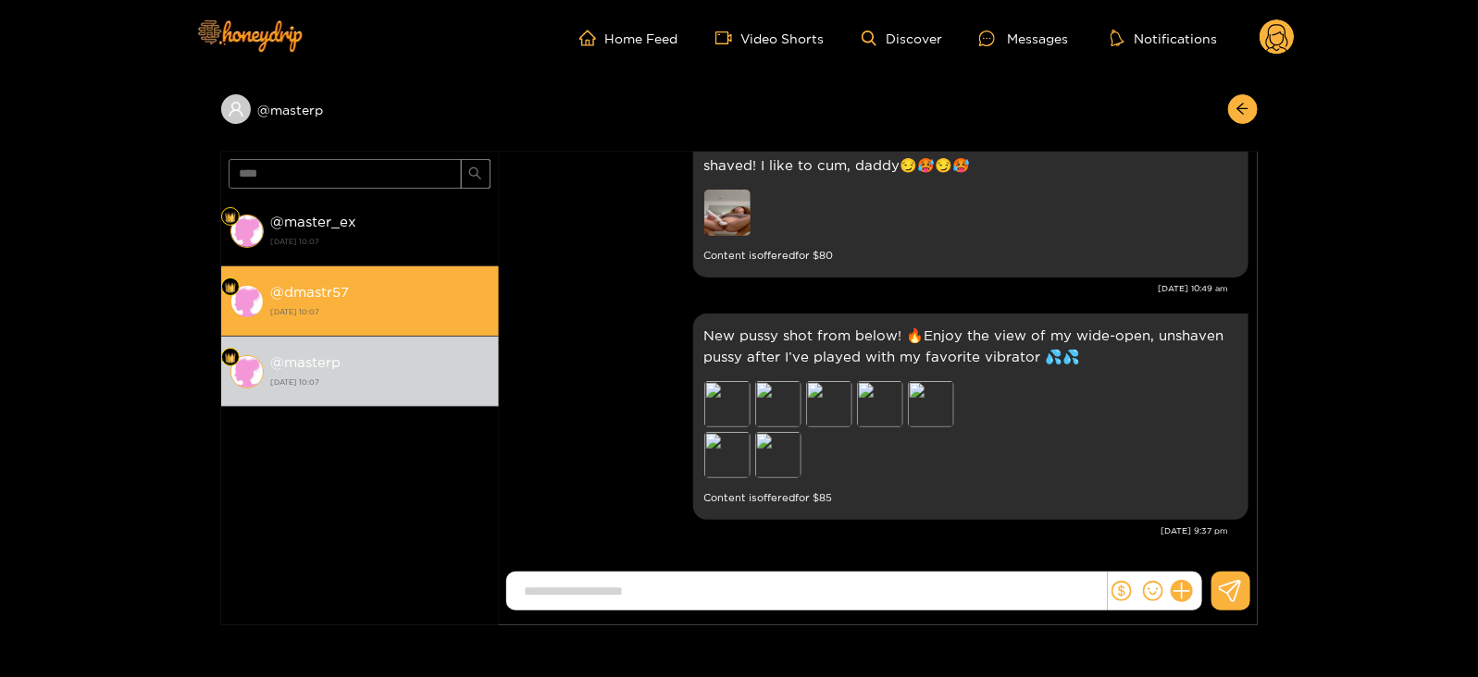
click at [391, 299] on div "@ dmastr57 [DATE] 10:07" at bounding box center [380, 301] width 218 height 42
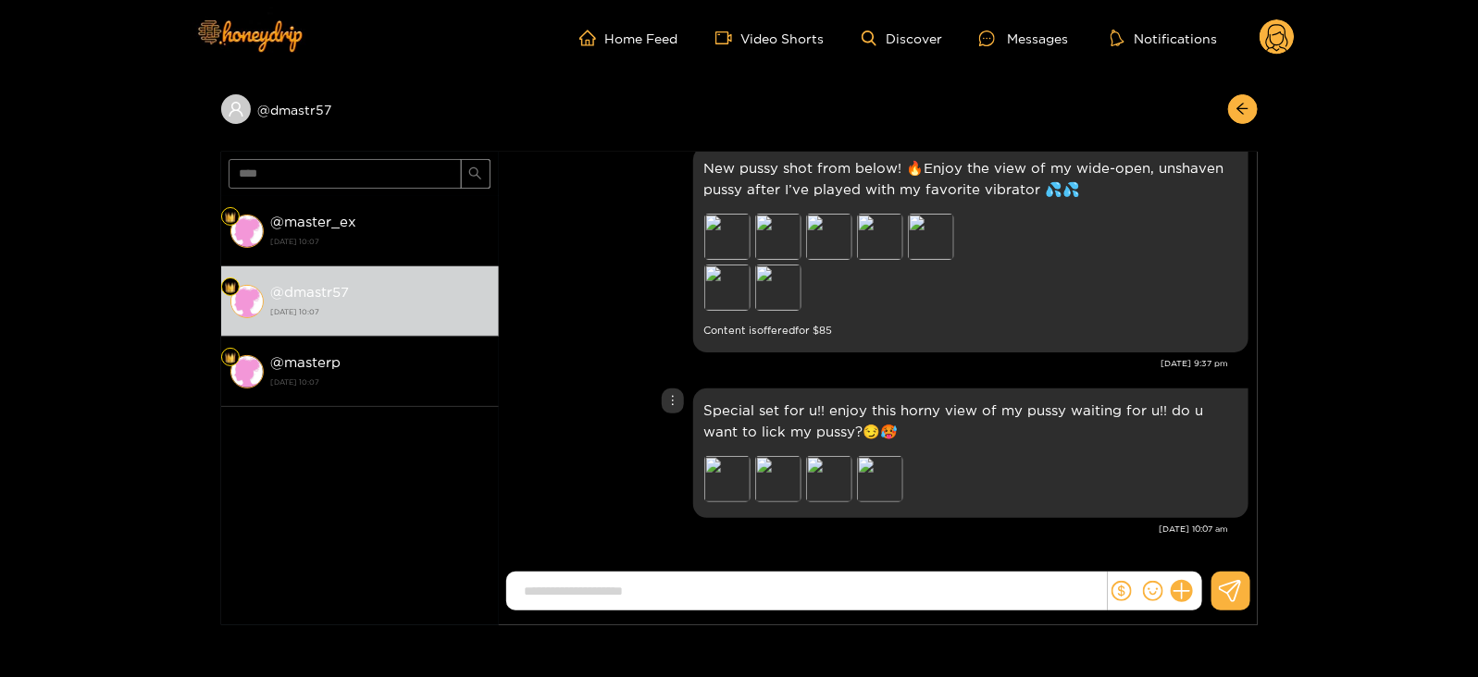
scroll to position [2484, 0]
click at [667, 428] on div "Unsend" at bounding box center [672, 440] width 60 height 30
click at [659, 440] on div "Unsend" at bounding box center [672, 439] width 45 height 19
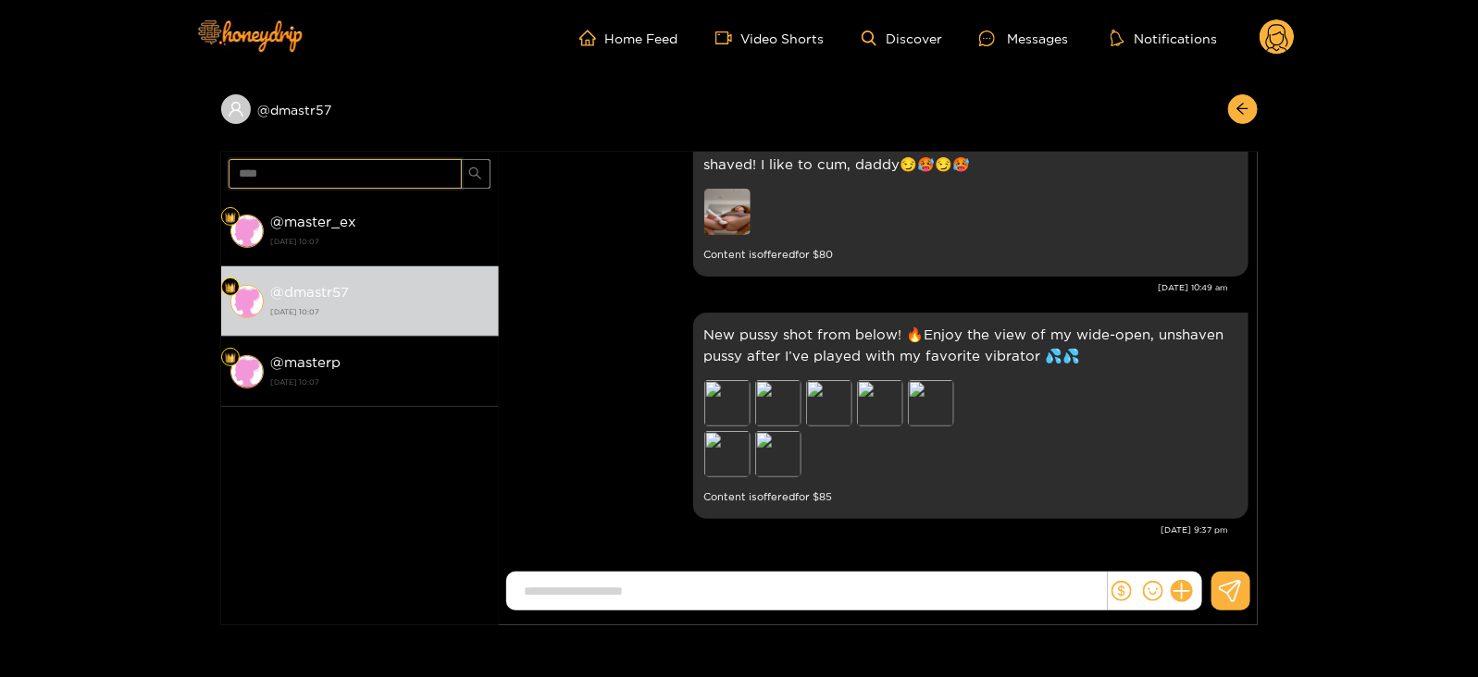
click at [264, 168] on input "****" at bounding box center [345, 174] width 233 height 30
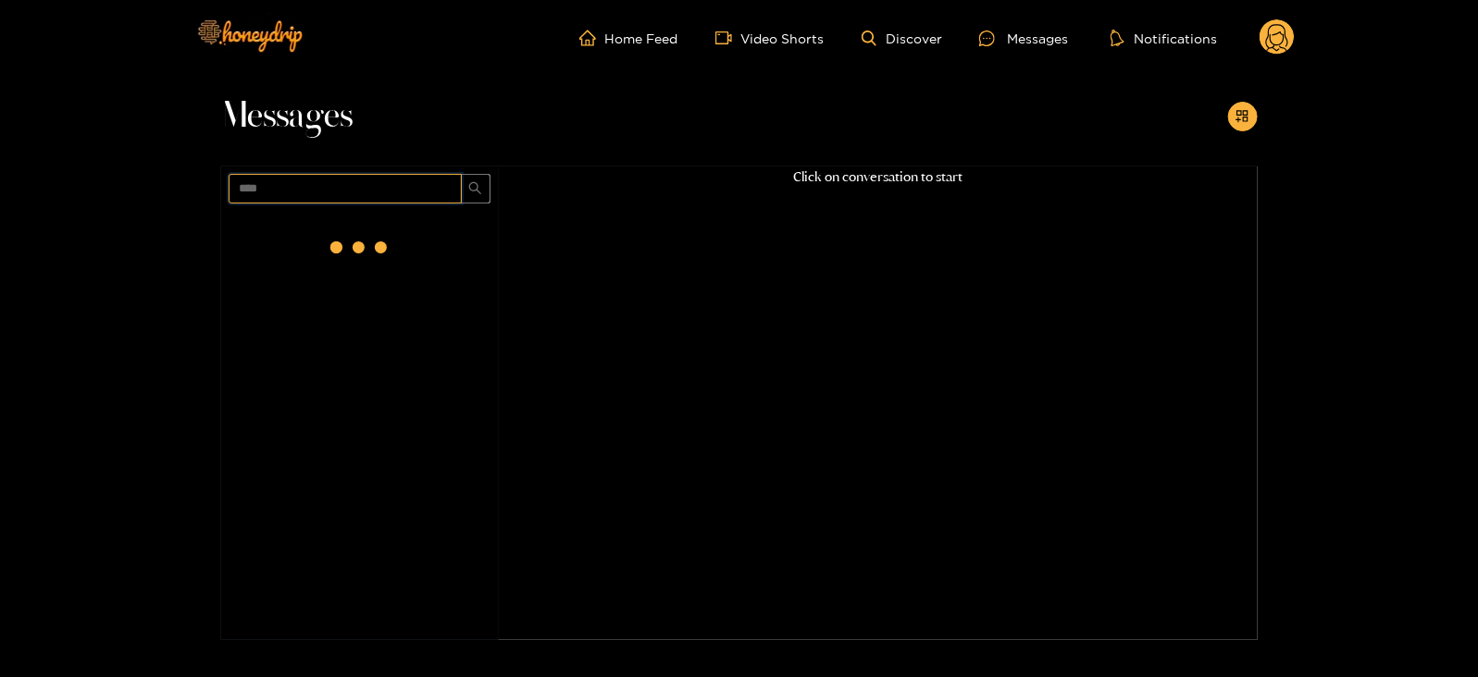
scroll to position [0, 0]
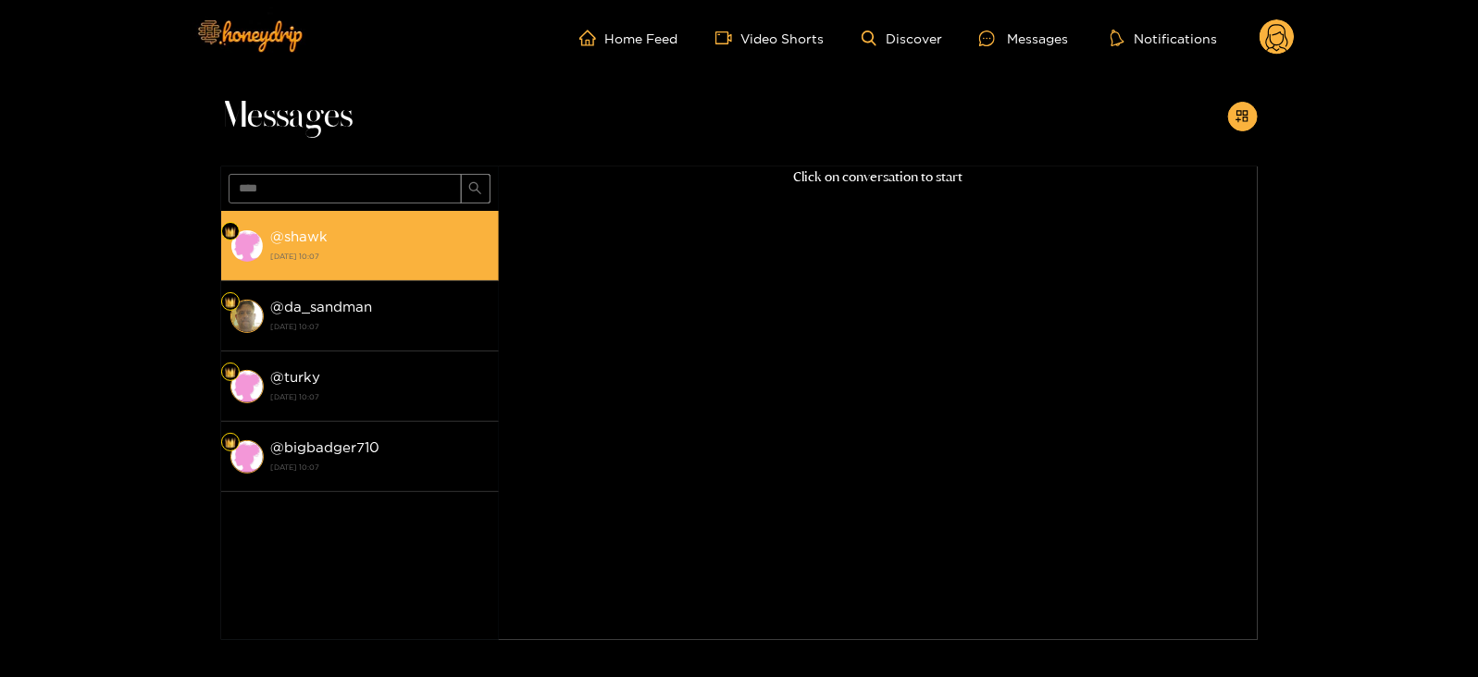
click at [337, 231] on div "@ shawk [DATE] 10:07" at bounding box center [380, 246] width 218 height 42
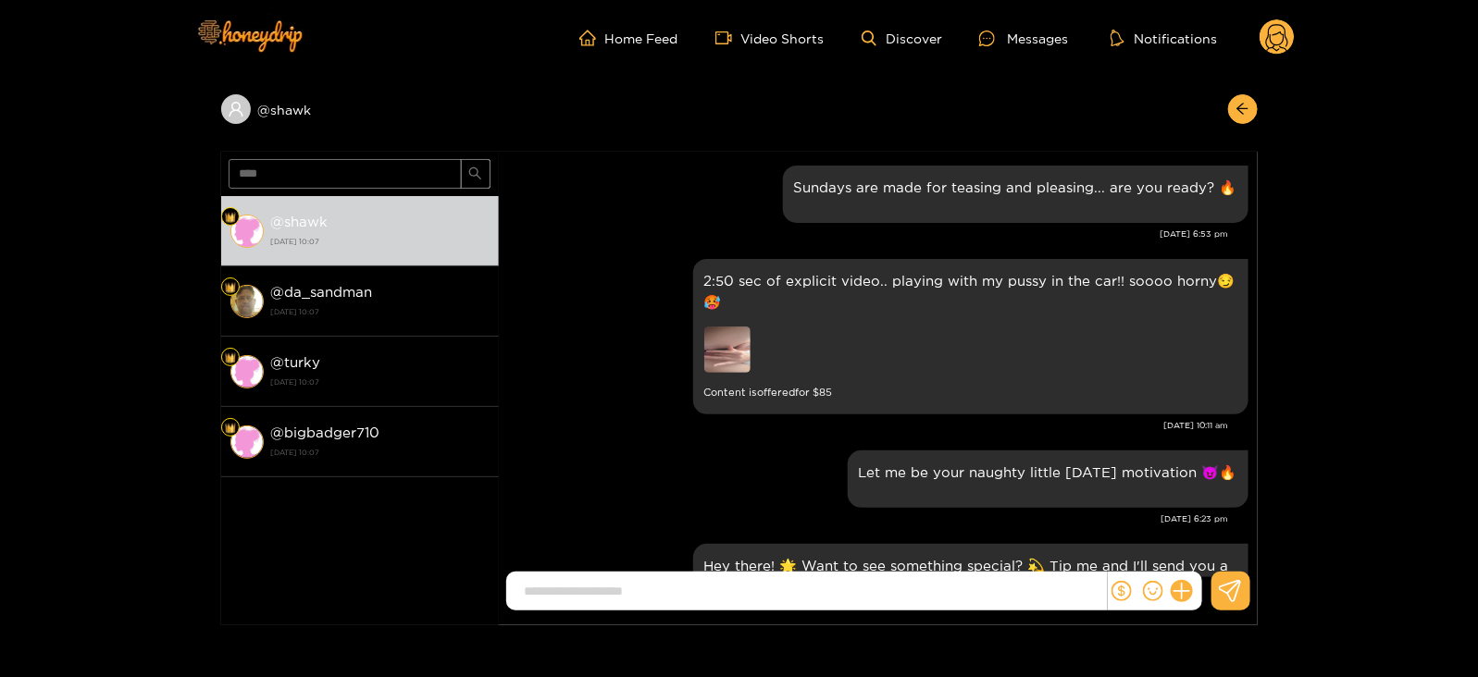
scroll to position [2484, 0]
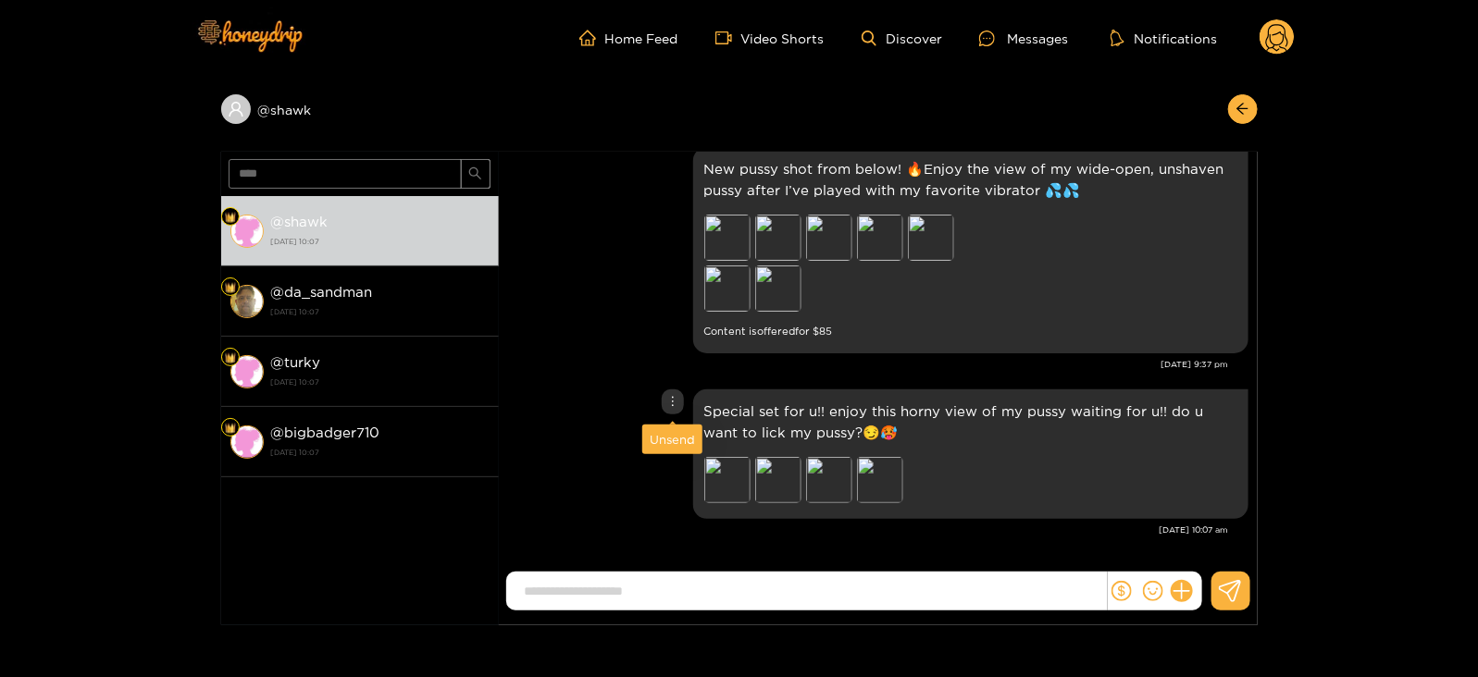
click at [664, 434] on div "Unsend" at bounding box center [672, 439] width 45 height 19
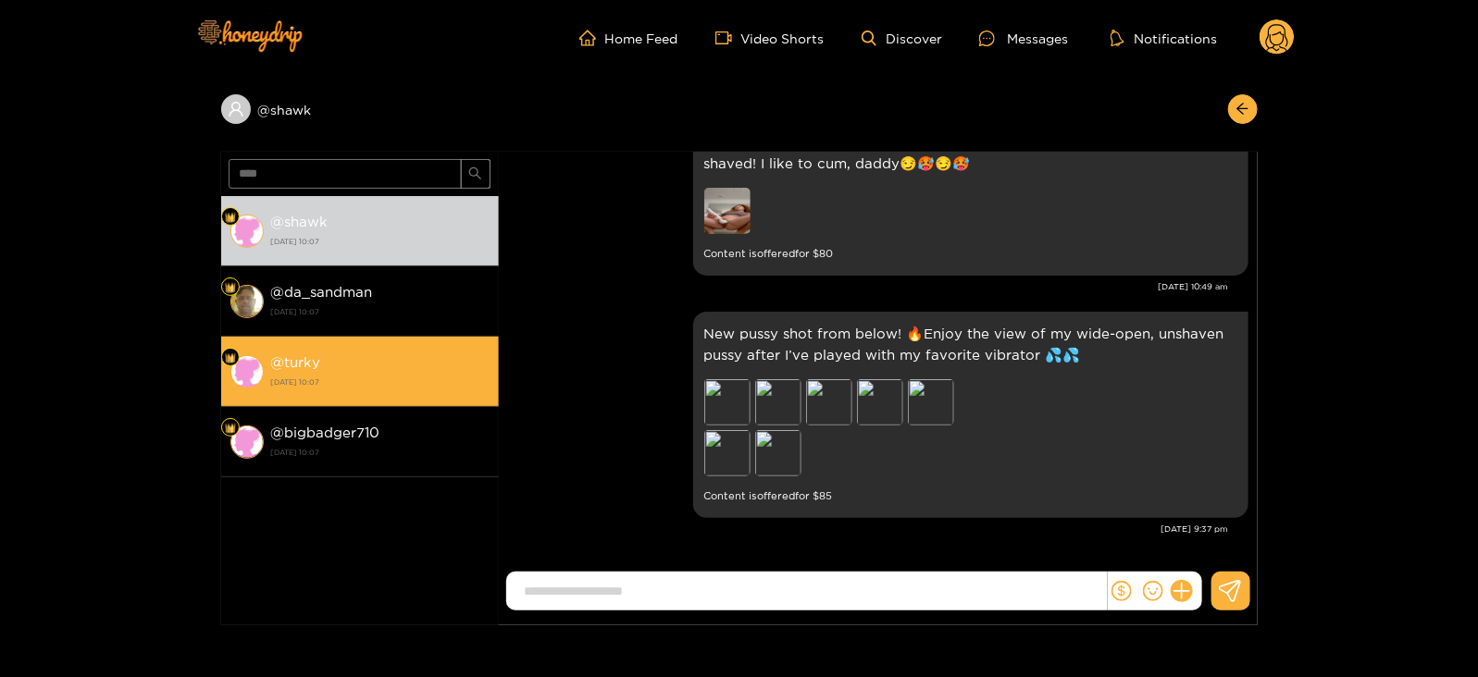
scroll to position [2318, 0]
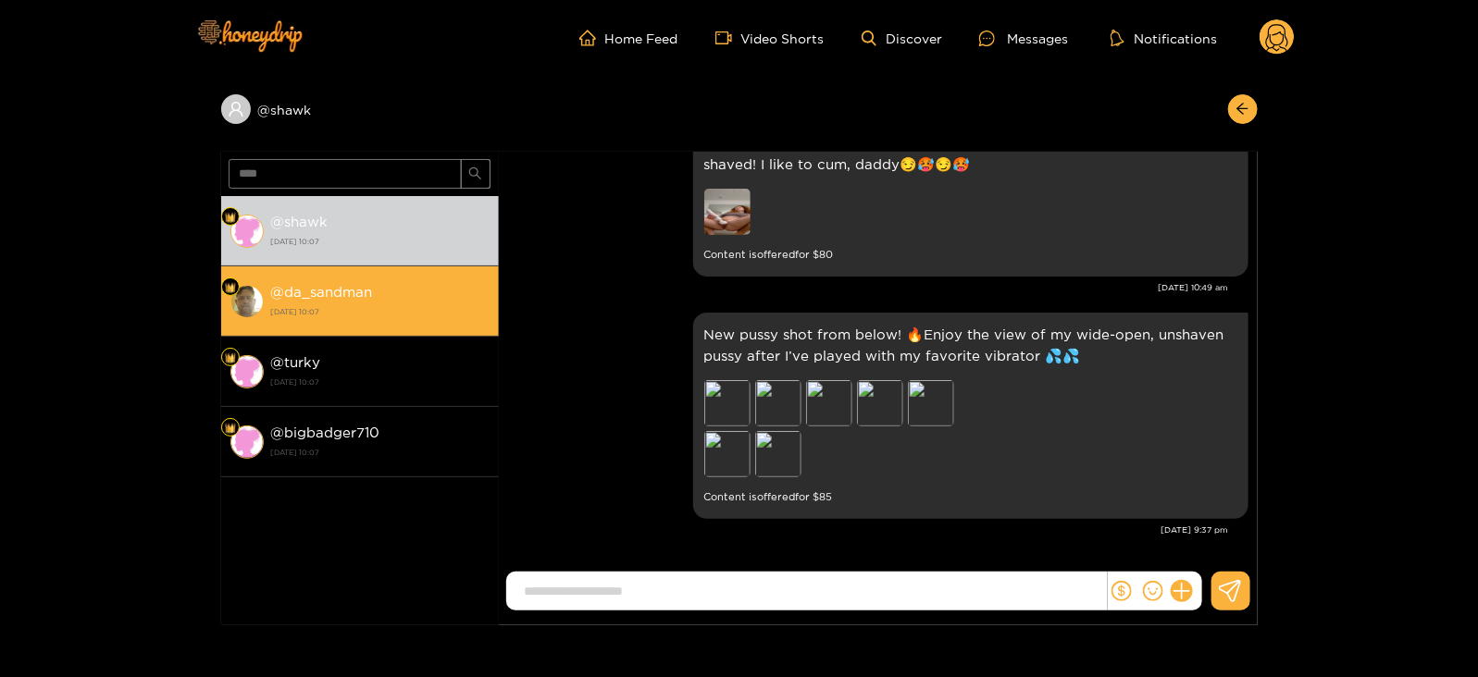
click at [410, 310] on strong "[DATE] 10:07" at bounding box center [380, 312] width 218 height 17
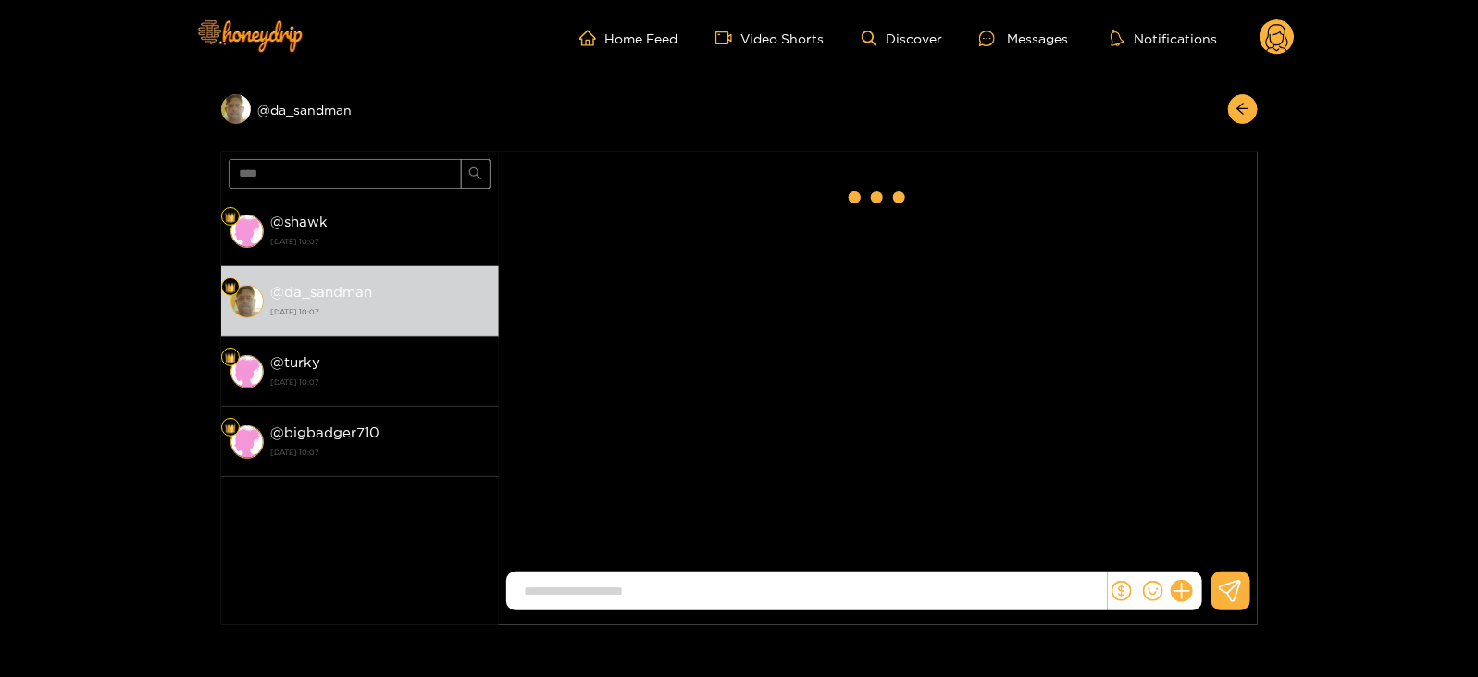
scroll to position [2484, 0]
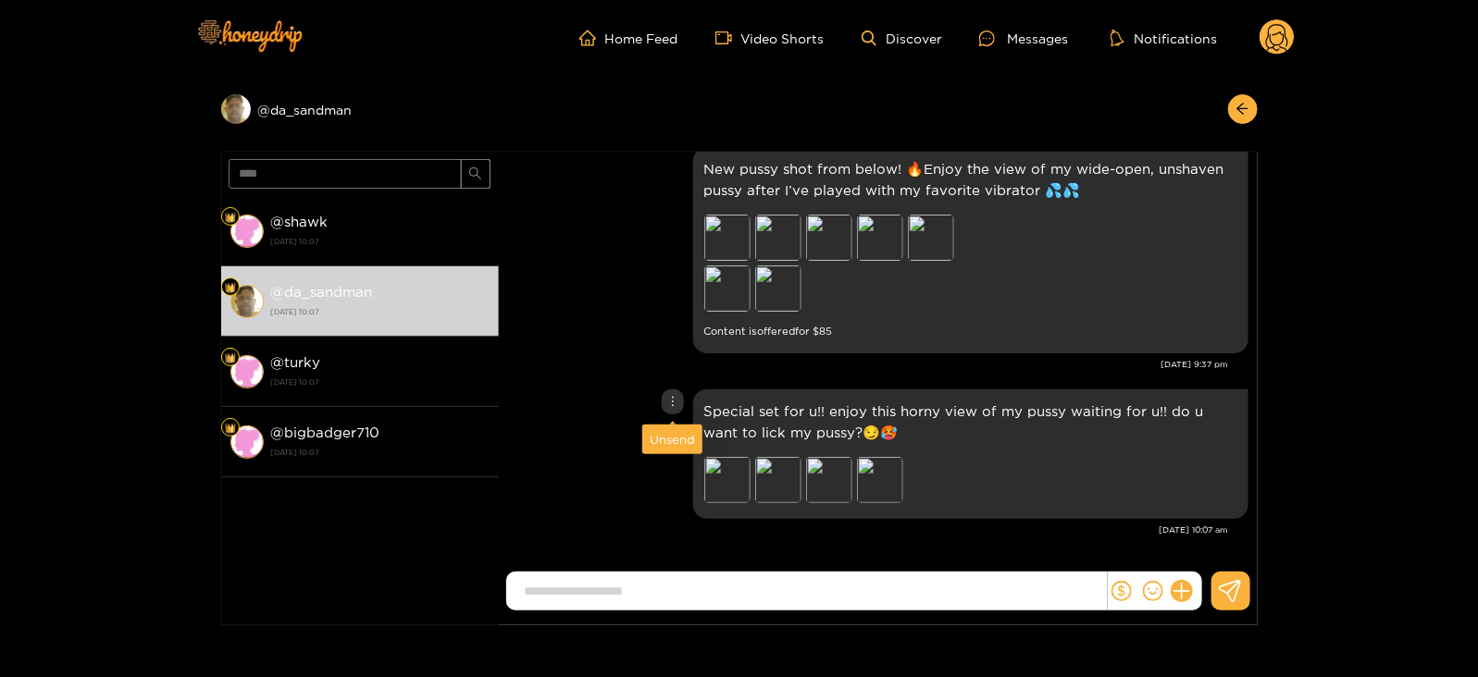
click at [664, 433] on div "Unsend" at bounding box center [672, 439] width 45 height 19
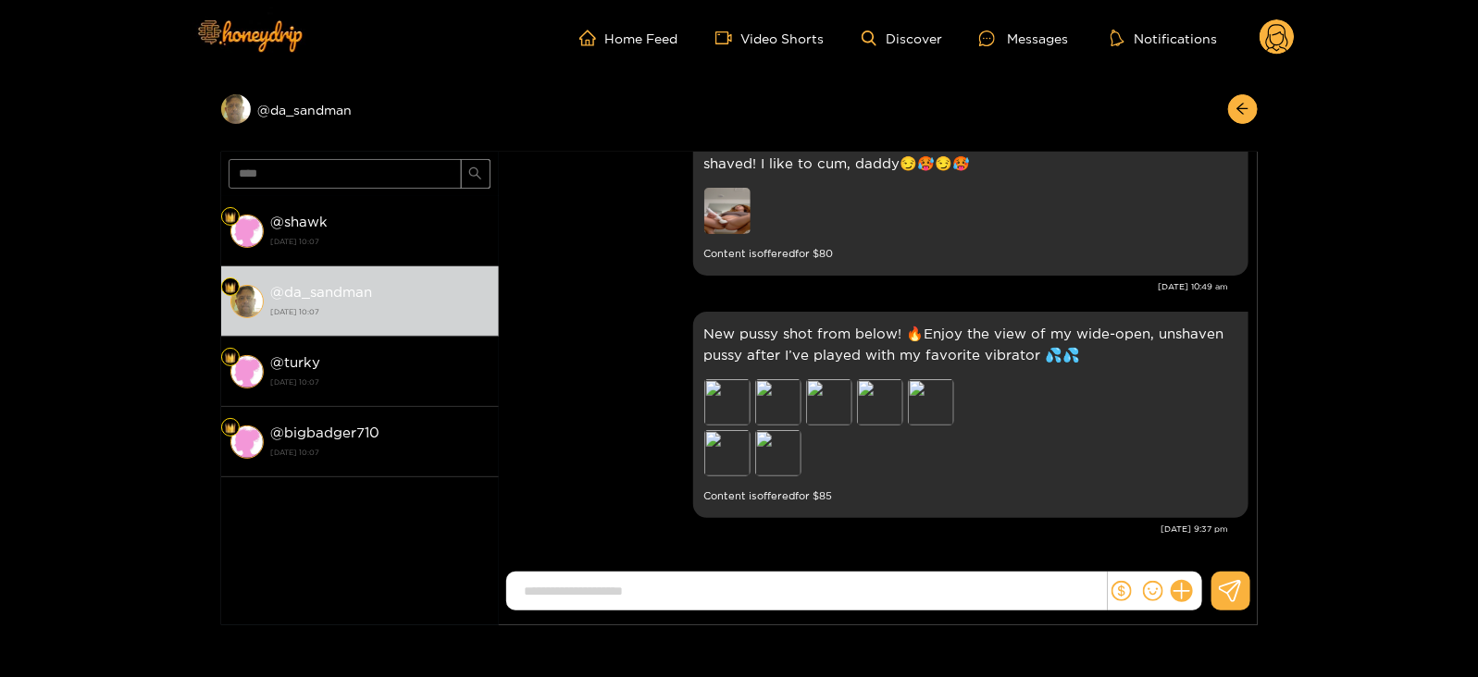
scroll to position [2318, 0]
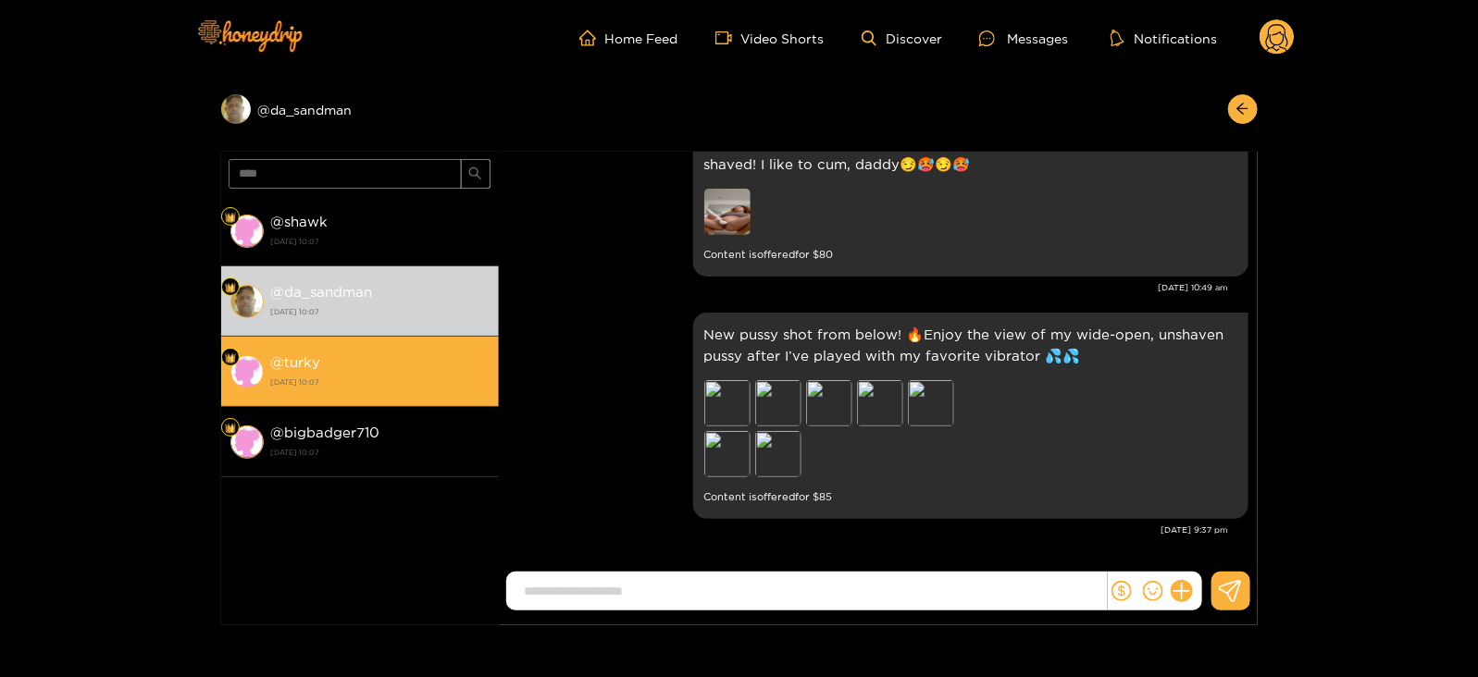
click at [425, 376] on strong "[DATE] 10:07" at bounding box center [380, 382] width 218 height 17
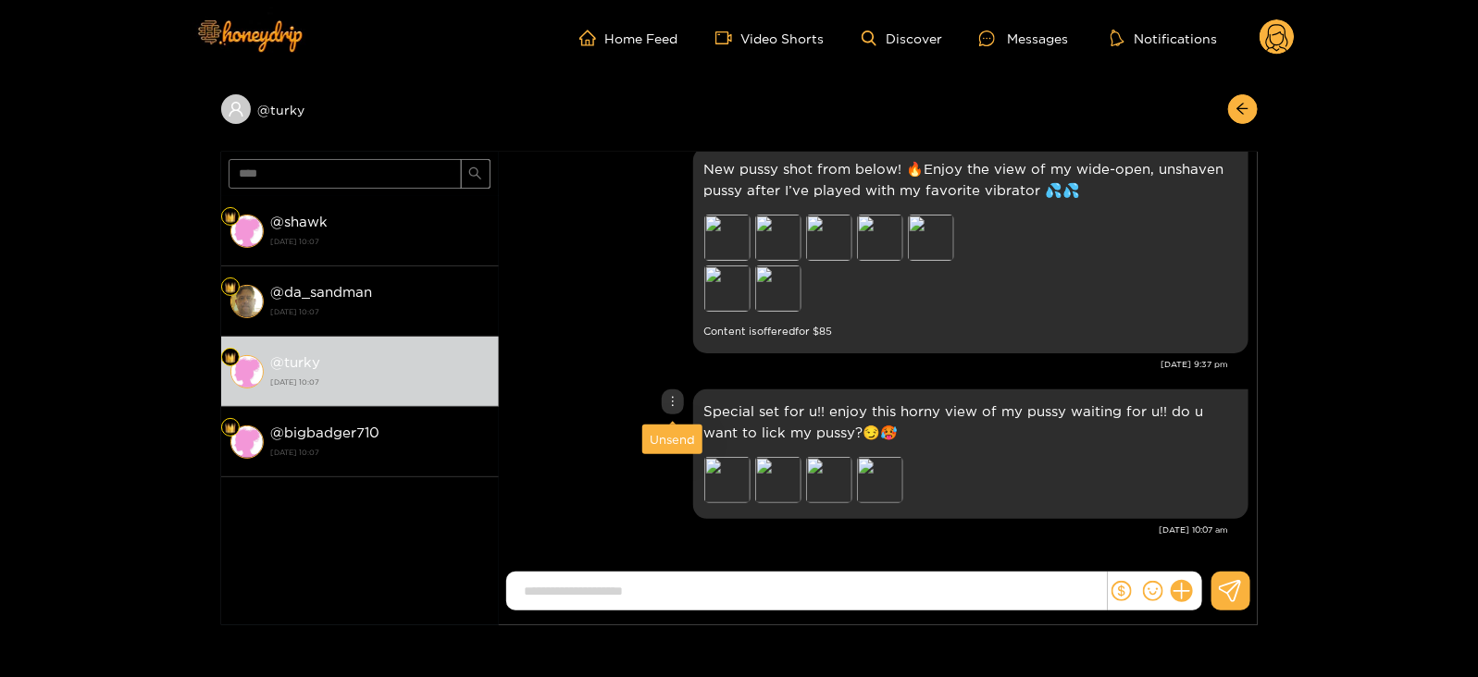
click at [664, 428] on div "Unsend" at bounding box center [672, 440] width 60 height 30
click at [648, 443] on div "Unsend" at bounding box center [672, 440] width 60 height 30
click at [664, 434] on div "Unsend" at bounding box center [672, 439] width 45 height 19
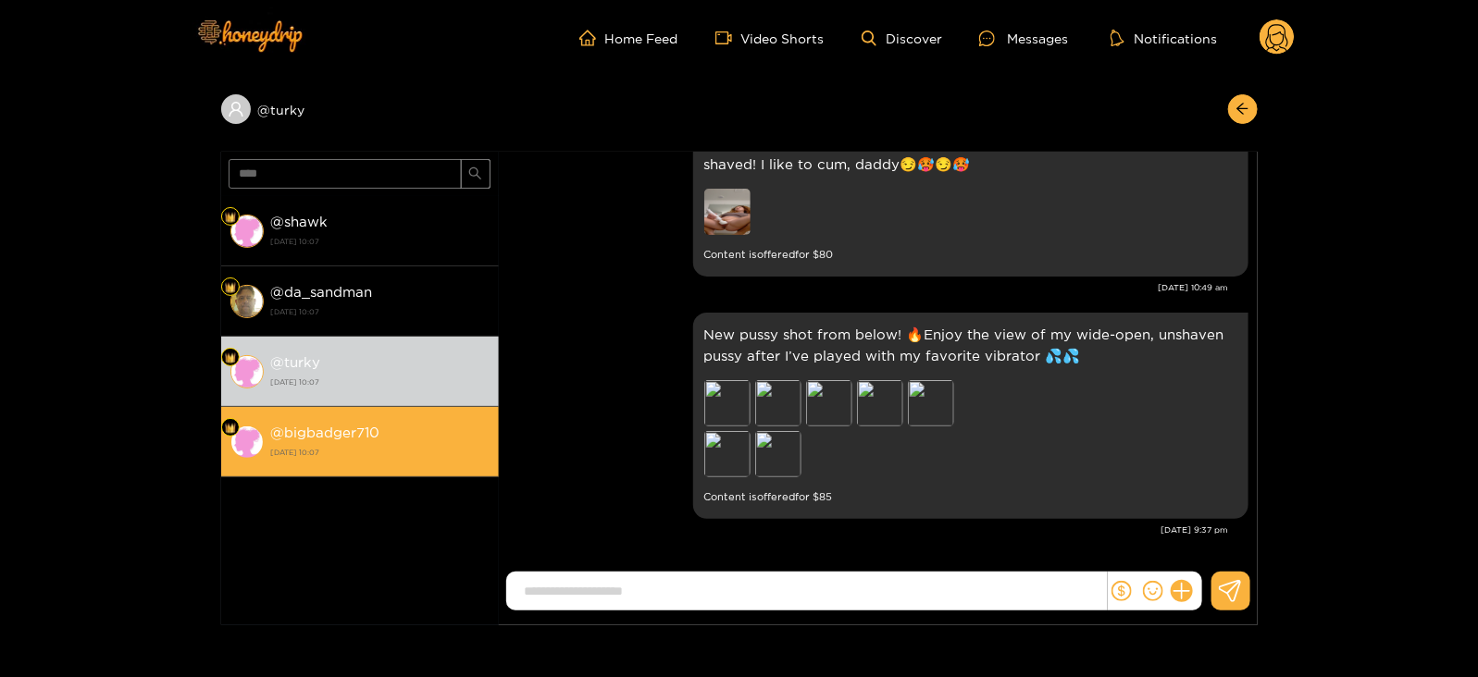
click at [438, 457] on strong "[DATE] 10:07" at bounding box center [380, 452] width 218 height 17
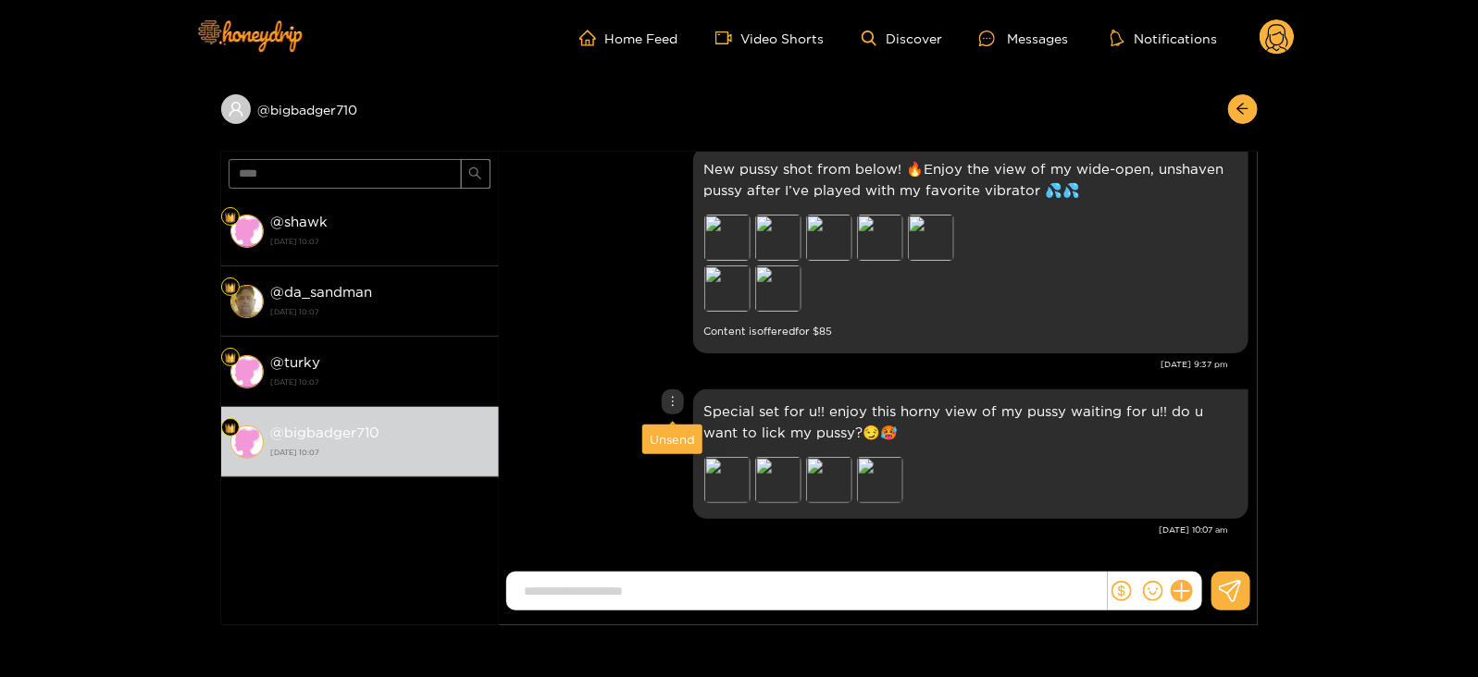
click at [668, 436] on div "Unsend" at bounding box center [672, 439] width 45 height 19
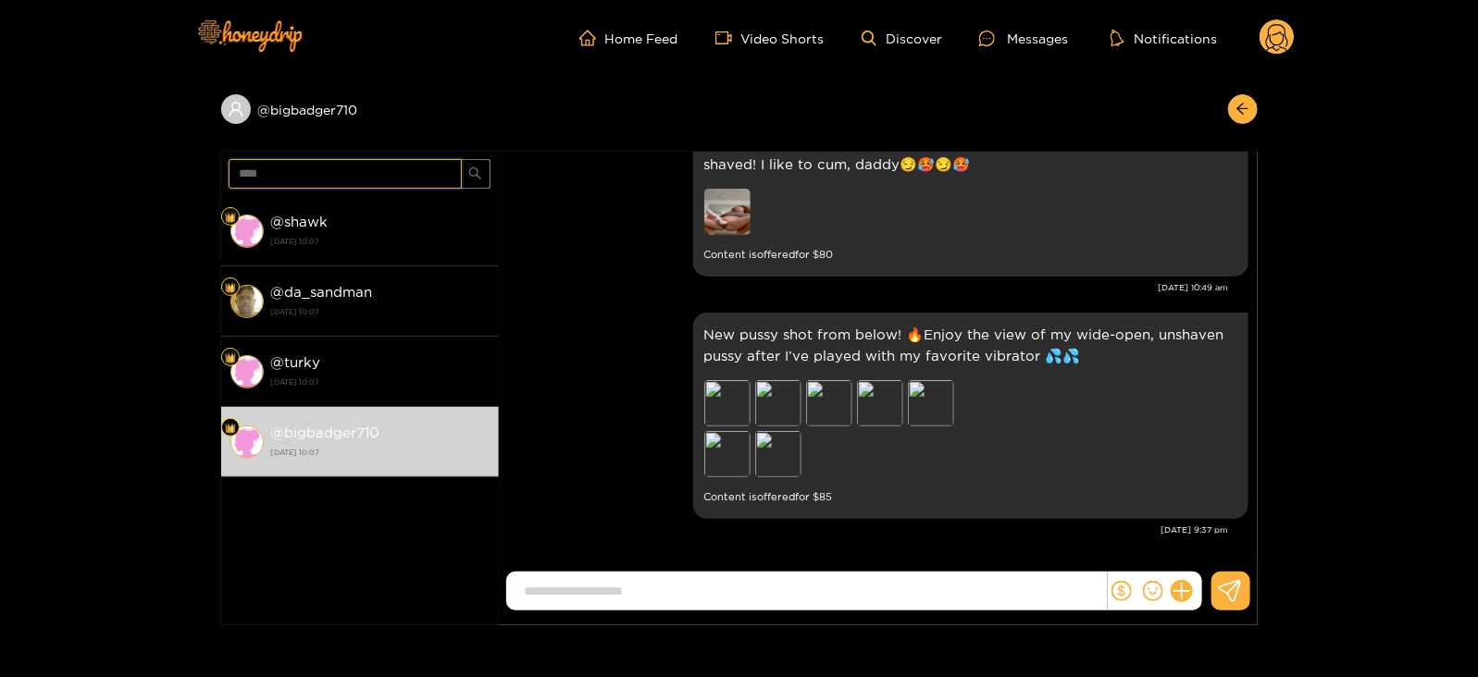
click at [310, 170] on input "****" at bounding box center [345, 174] width 233 height 30
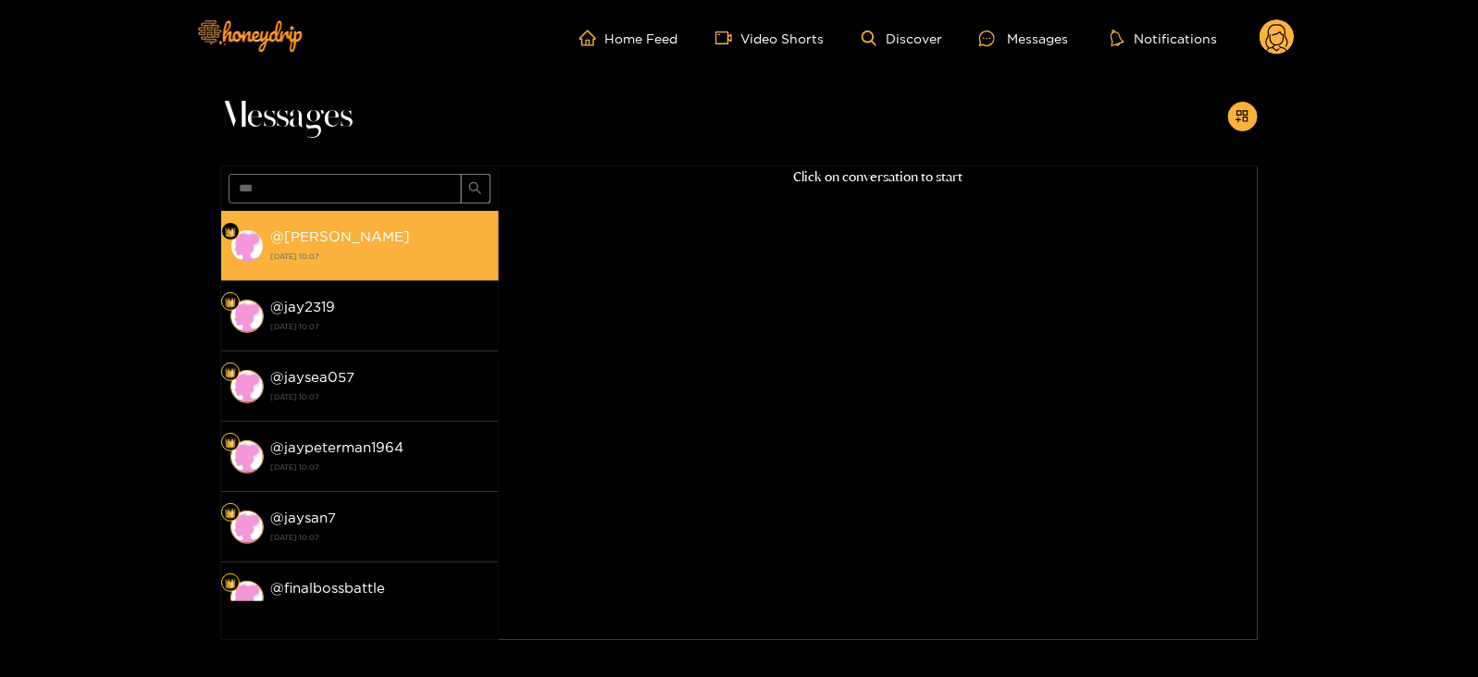
click at [345, 246] on div "@ jayjayh [DATE] 10:07" at bounding box center [380, 246] width 218 height 42
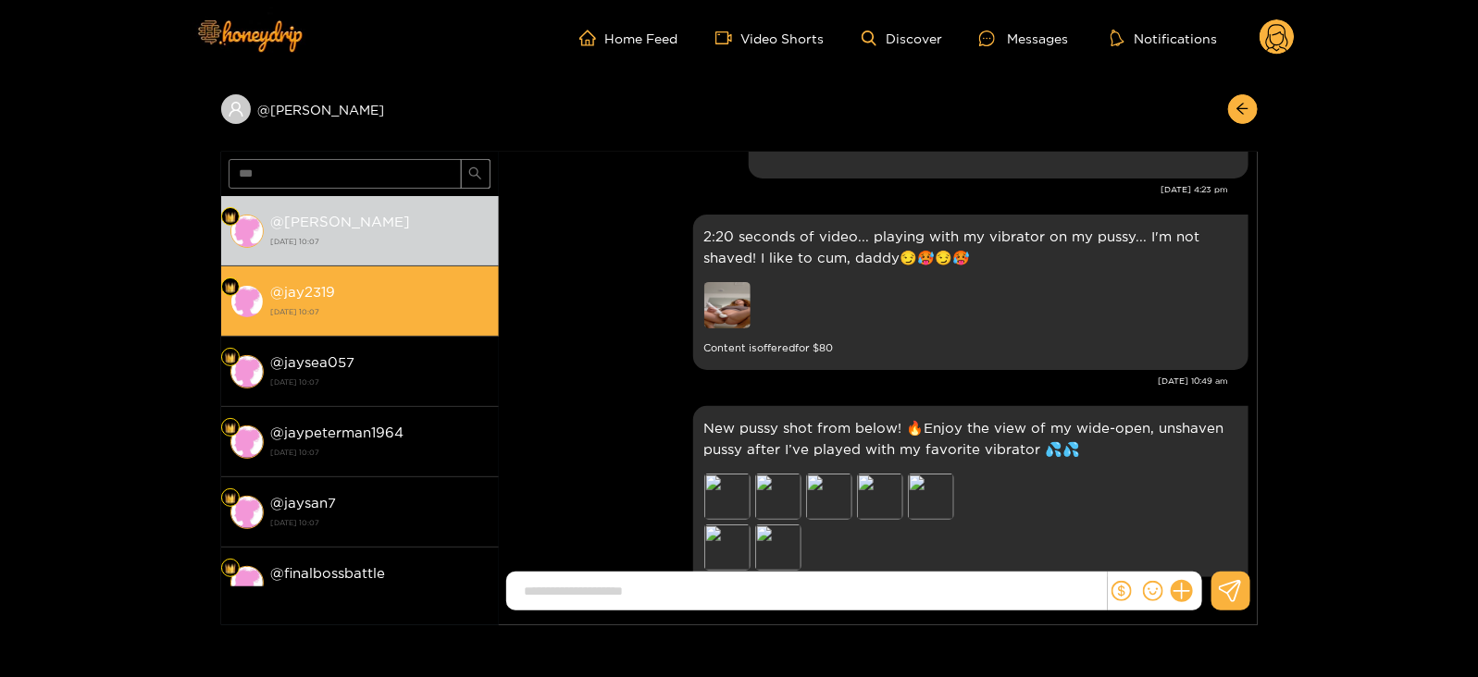
click at [352, 331] on li "@ jay2319 [DATE] 10:07" at bounding box center [360, 302] width 278 height 70
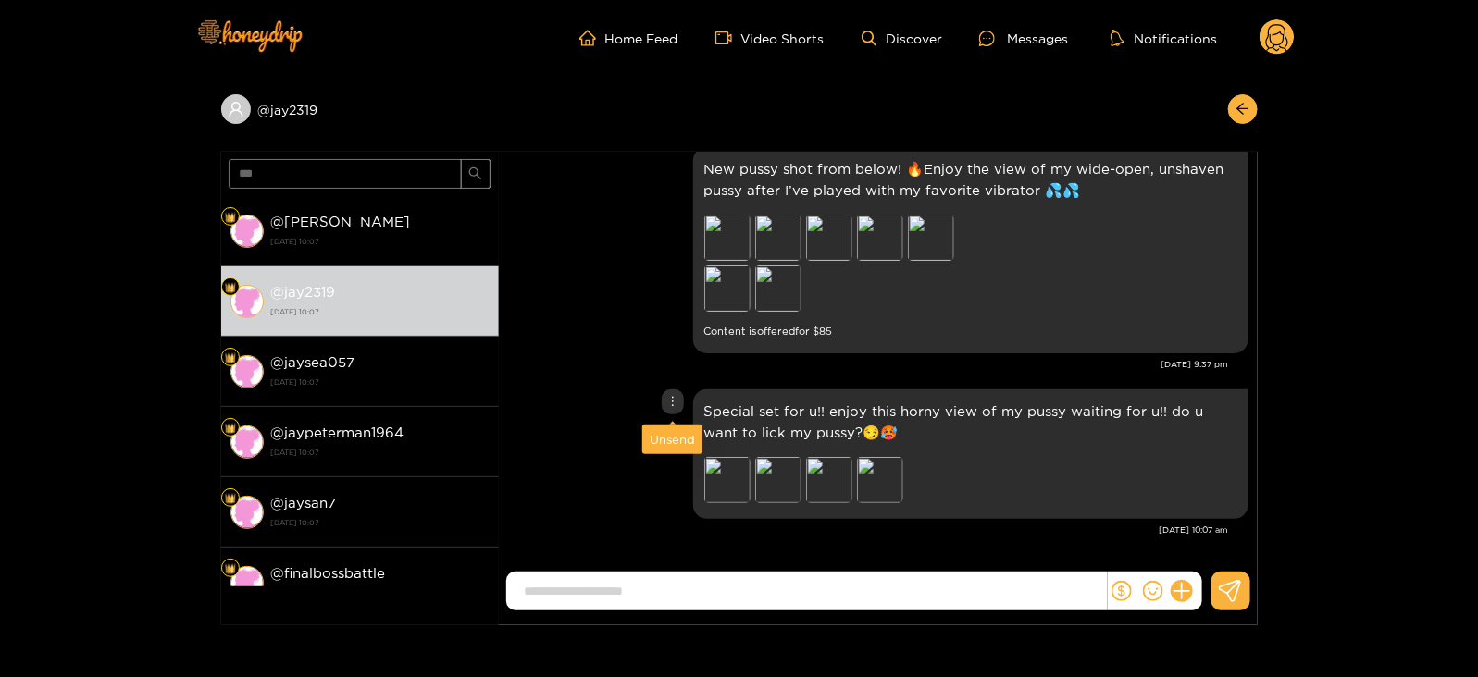
click at [662, 430] on div "Unsend" at bounding box center [672, 439] width 45 height 19
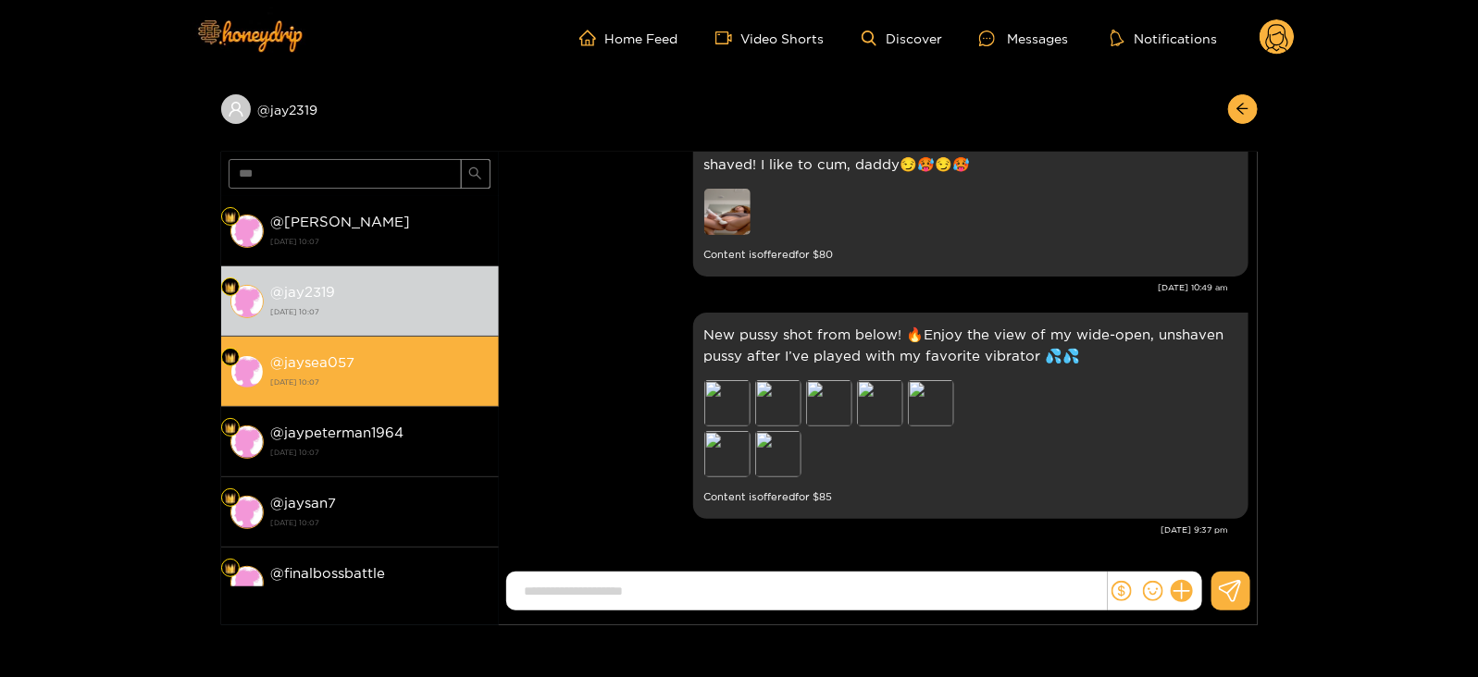
click at [450, 374] on strong "[DATE] 10:07" at bounding box center [380, 382] width 218 height 17
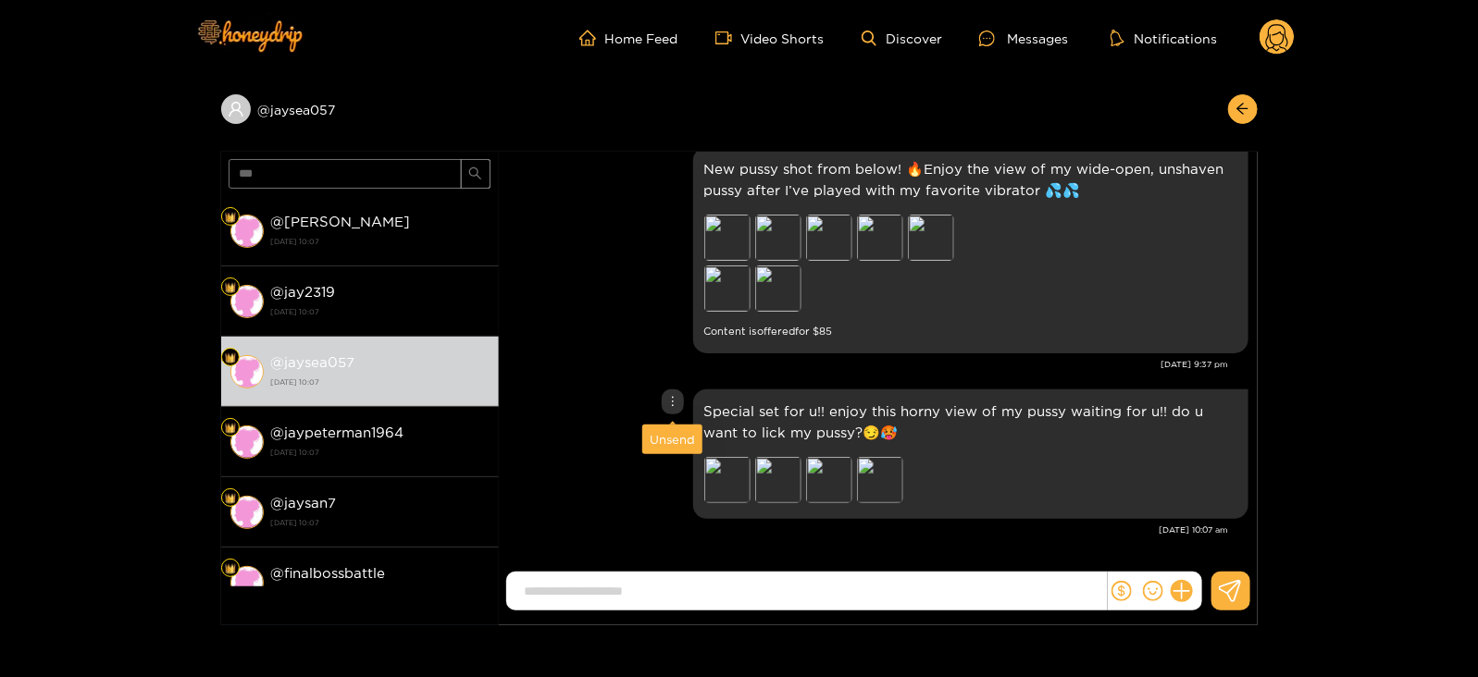
click at [666, 437] on div "Unsend" at bounding box center [672, 439] width 45 height 19
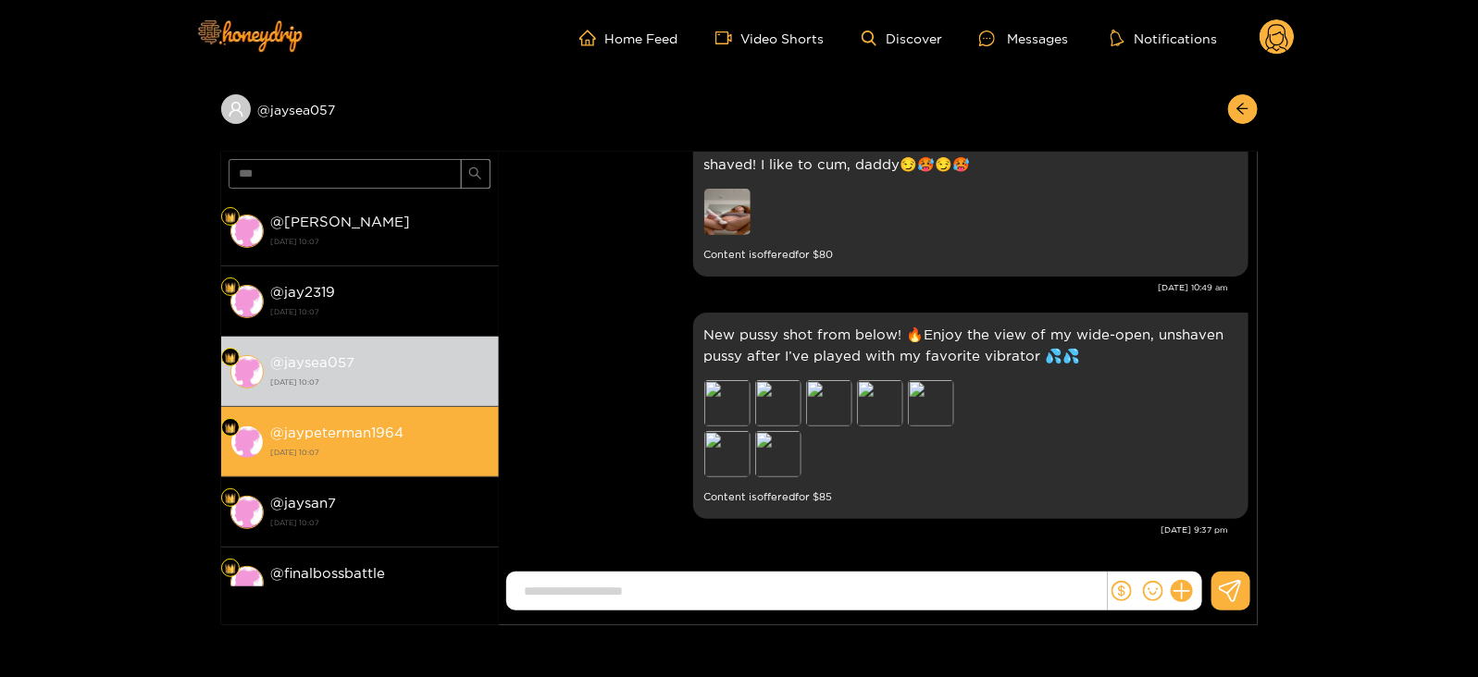
click at [460, 432] on div "@ jaypeterman1964 [DATE] 10:07" at bounding box center [380, 442] width 218 height 42
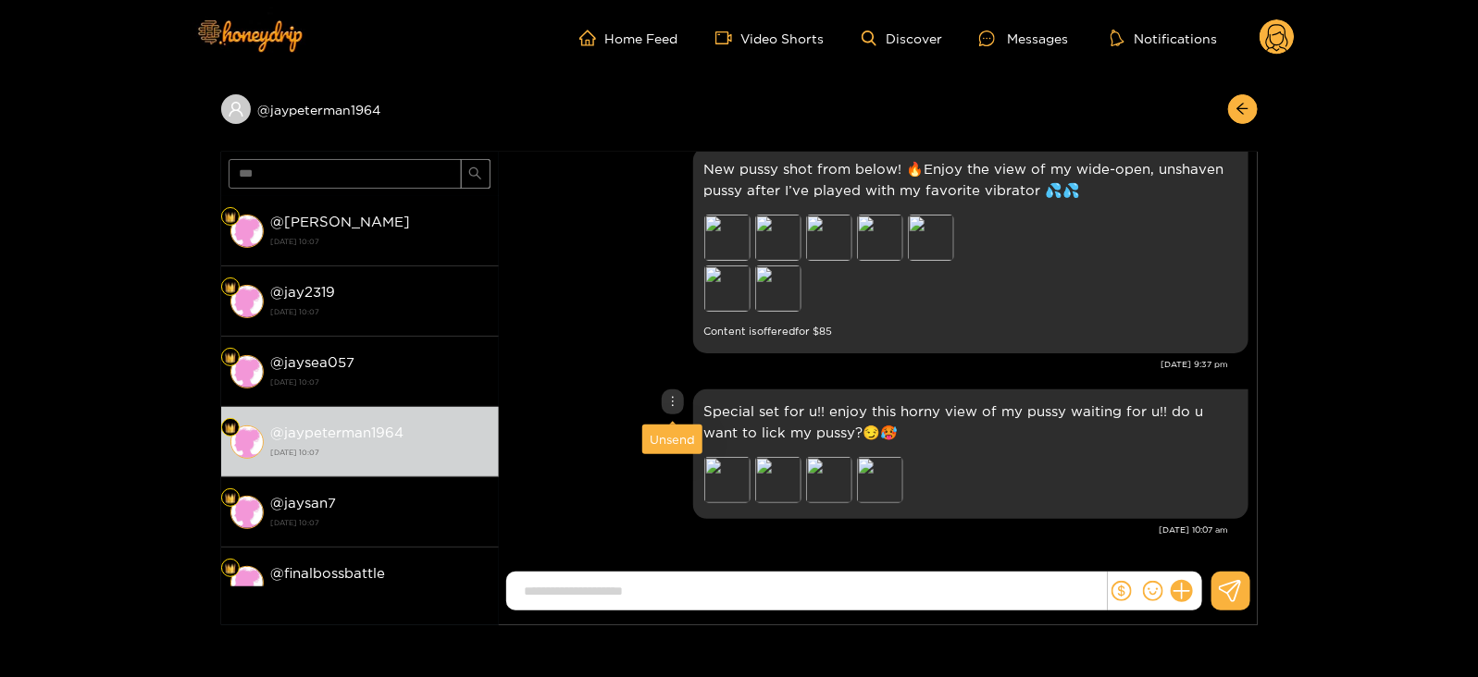
click at [666, 433] on div "Unsend" at bounding box center [672, 439] width 45 height 19
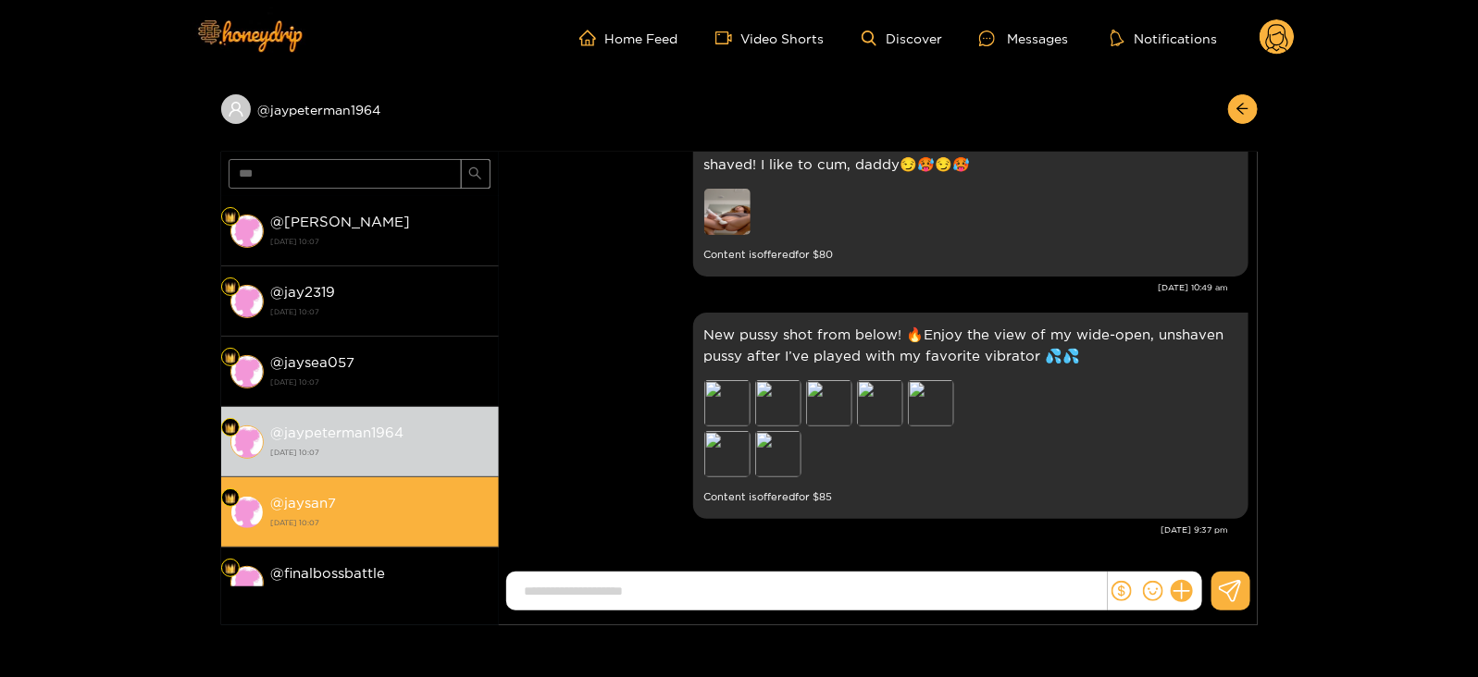
click at [449, 499] on div "@ jaysan7 [DATE] 10:07" at bounding box center [380, 512] width 218 height 42
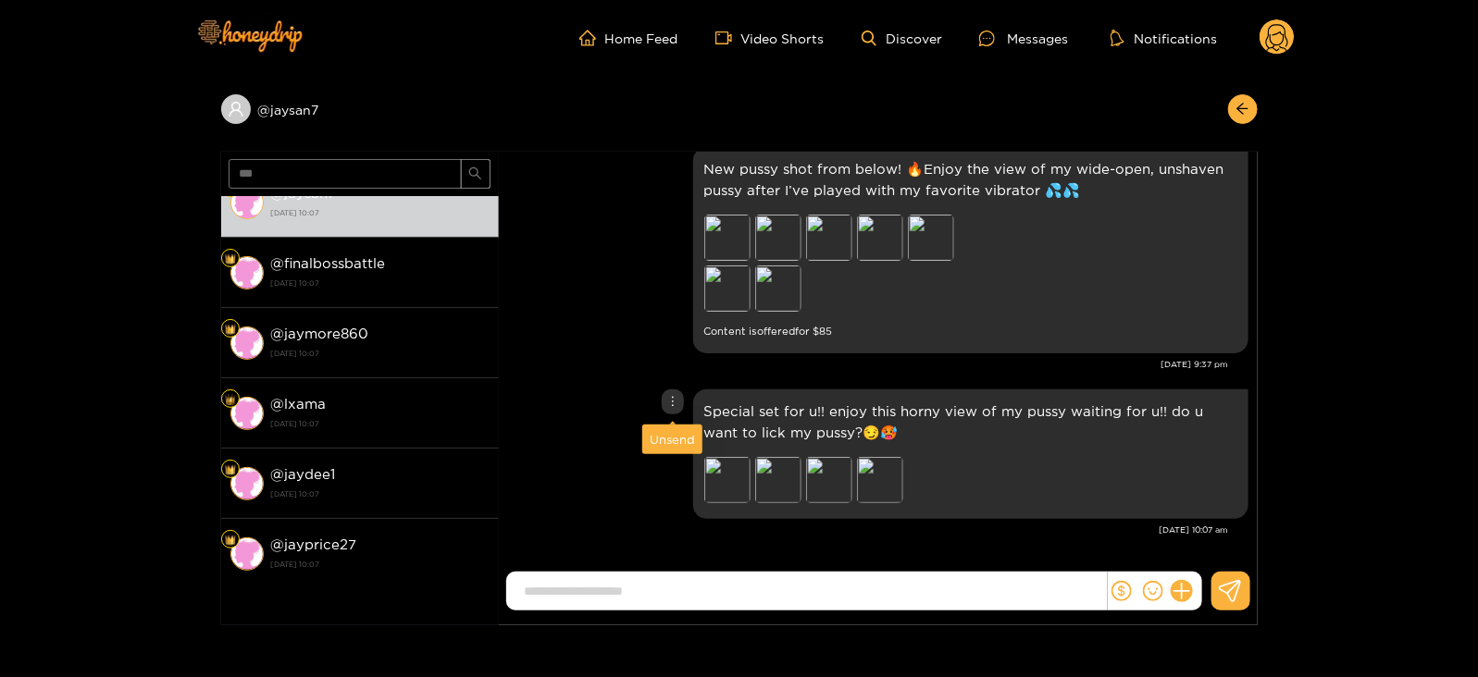
click at [657, 440] on div "Unsend" at bounding box center [672, 439] width 45 height 19
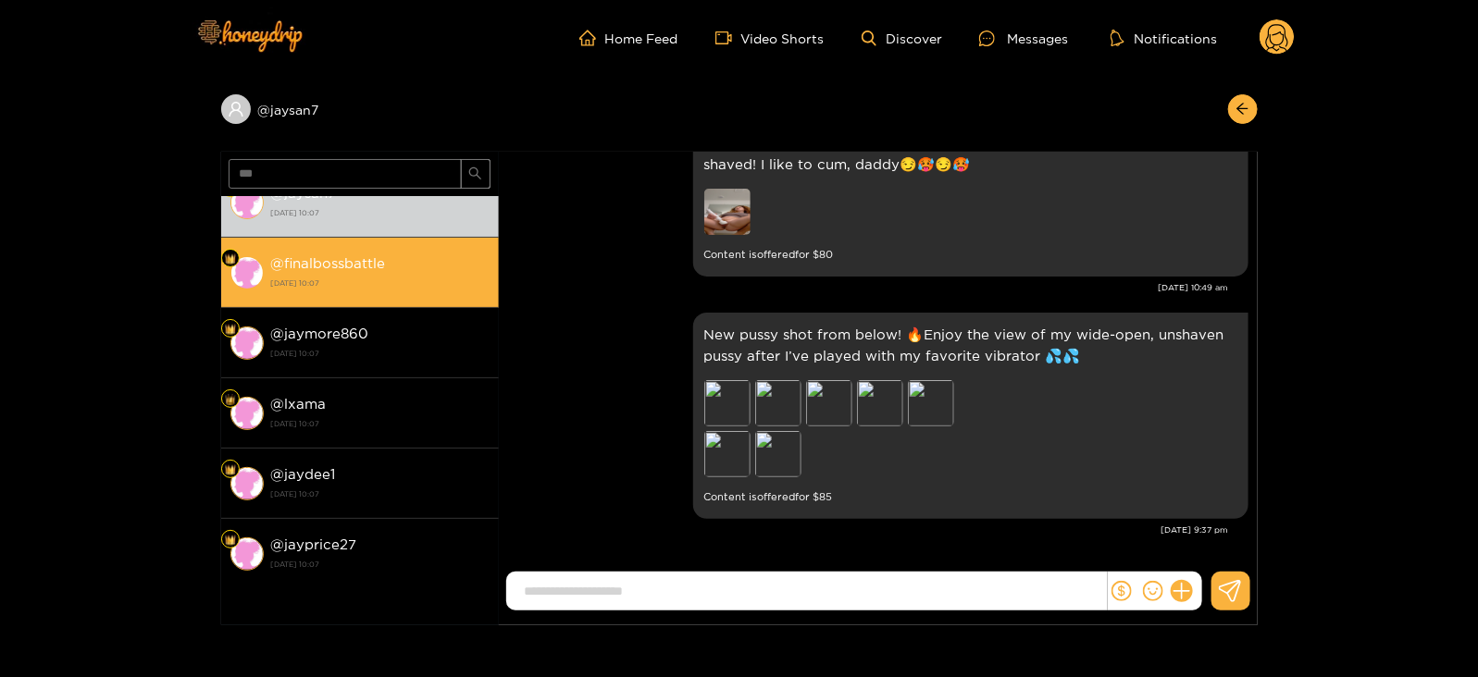
click at [406, 296] on li "@ finalbossbattle [DATE] 10:07" at bounding box center [360, 273] width 278 height 70
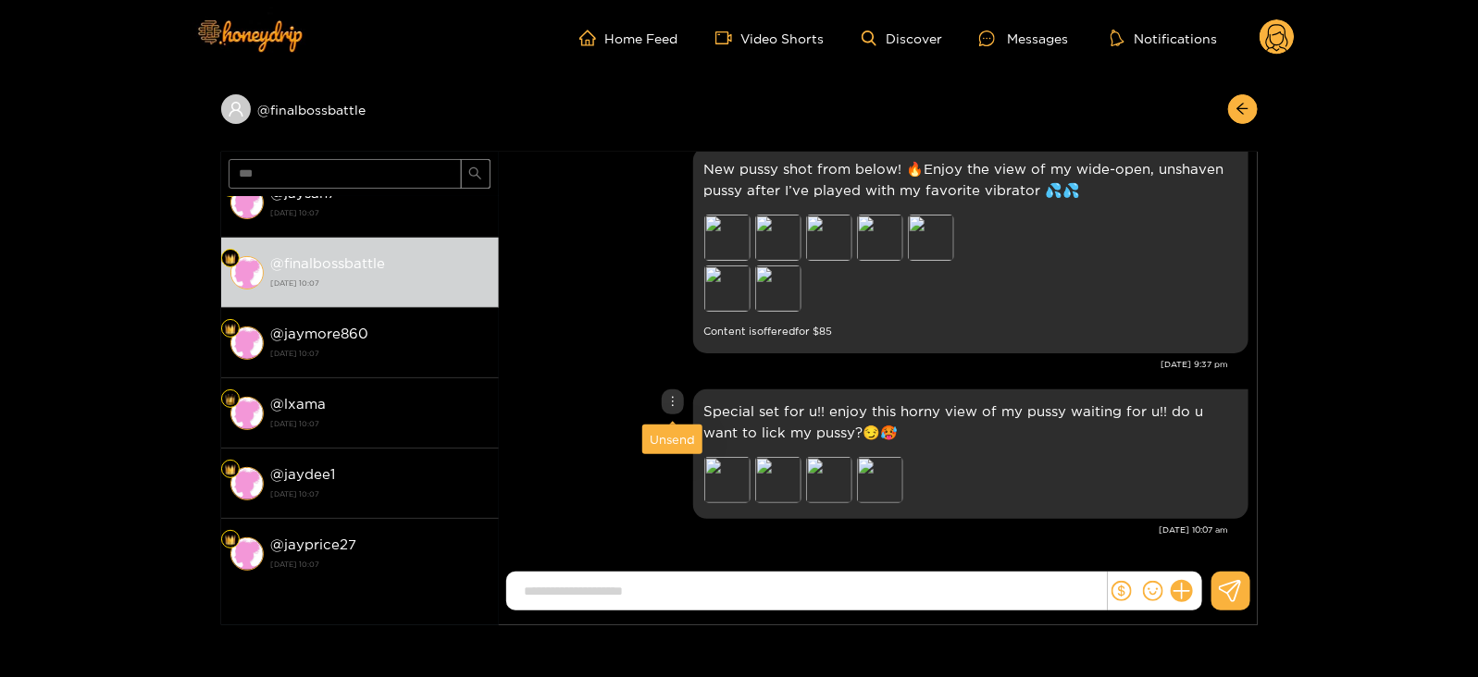
click at [669, 437] on div "Unsend" at bounding box center [672, 439] width 45 height 19
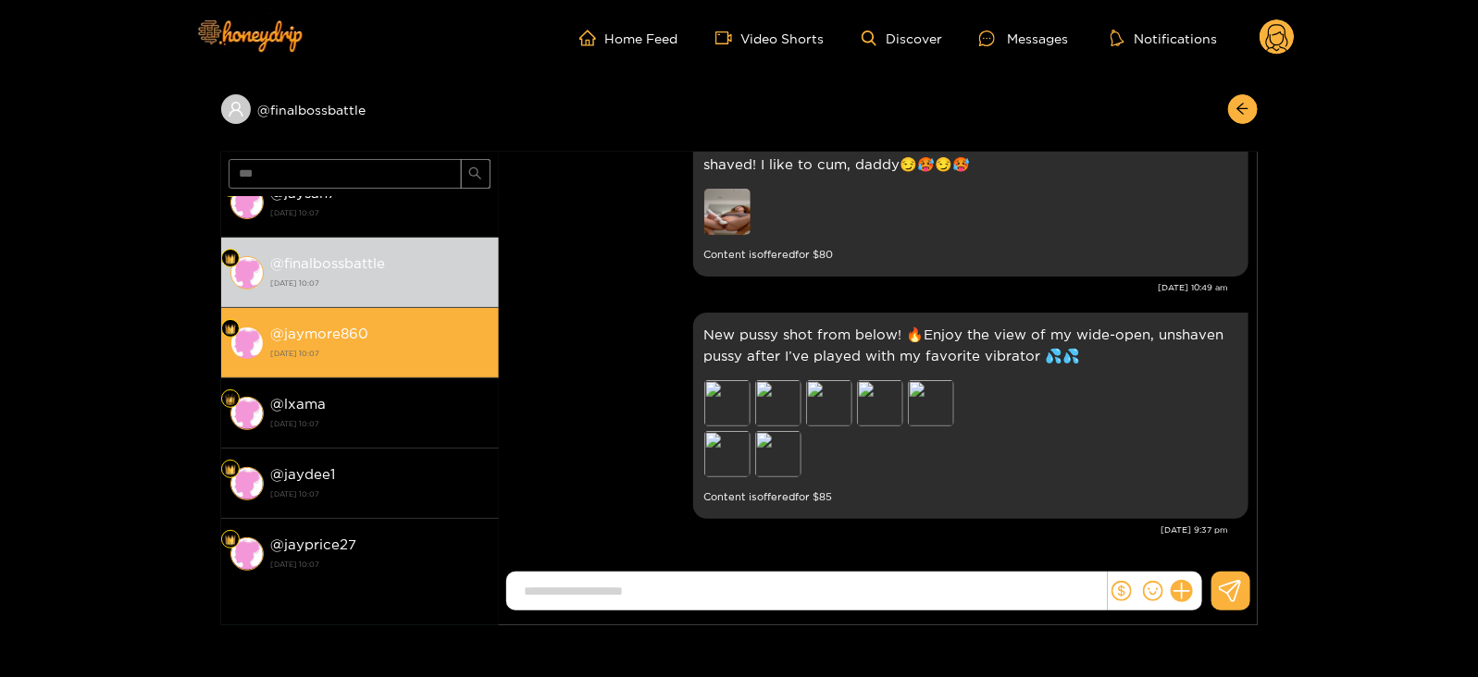
click at [399, 325] on div "@ jaymore860 [DATE] 10:07" at bounding box center [380, 343] width 218 height 42
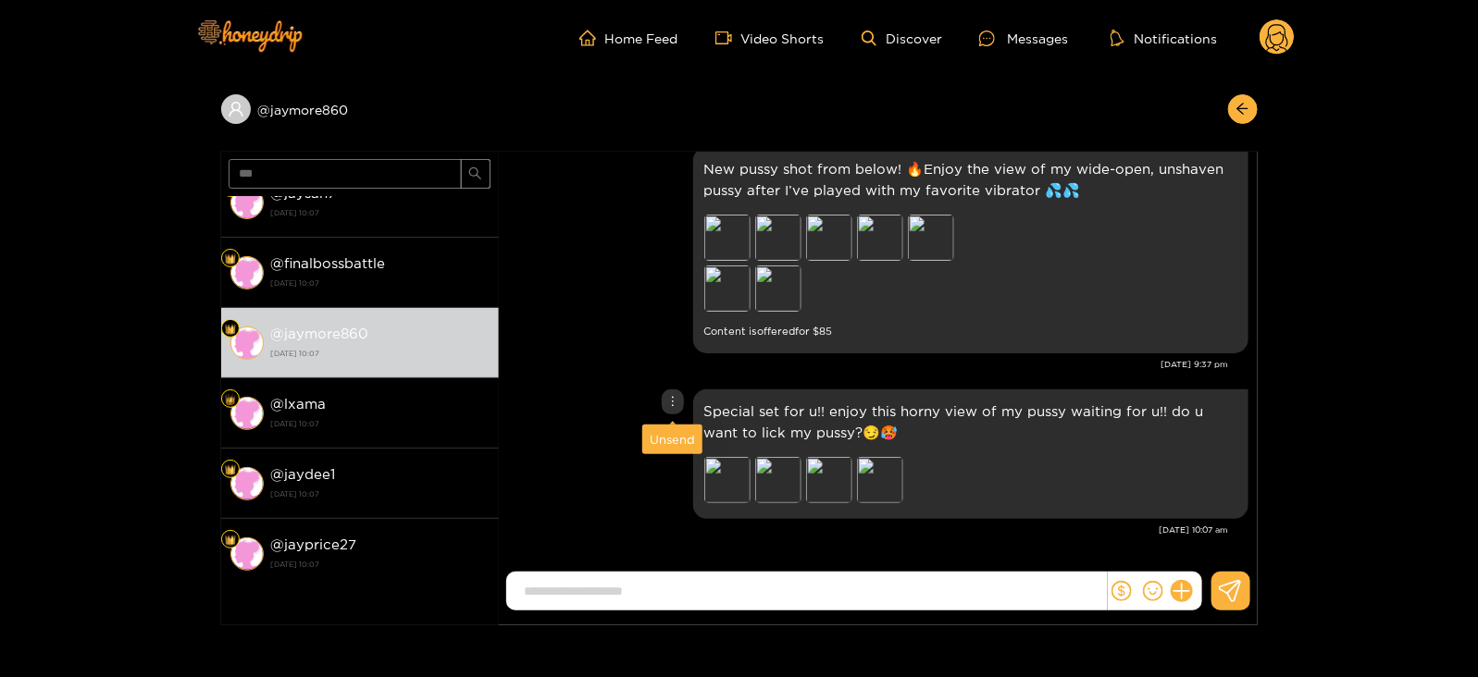
click at [663, 427] on div "Unsend" at bounding box center [672, 440] width 60 height 30
click at [652, 440] on div "Special set for u!! enjoy this horny view of my pussy waiting for u!! do u want…" at bounding box center [878, 454] width 740 height 139
click at [668, 433] on div "Unsend" at bounding box center [672, 439] width 45 height 19
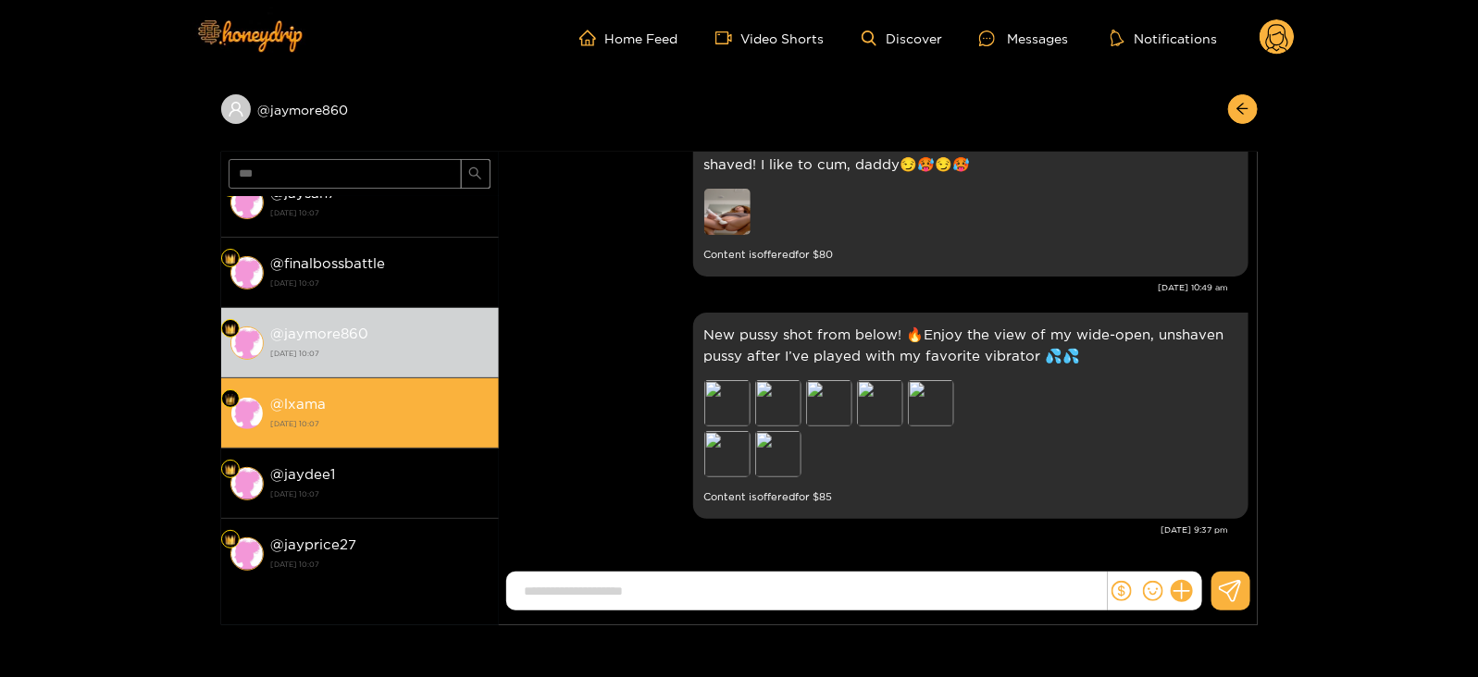
click at [444, 416] on strong "[DATE] 10:07" at bounding box center [380, 424] width 218 height 17
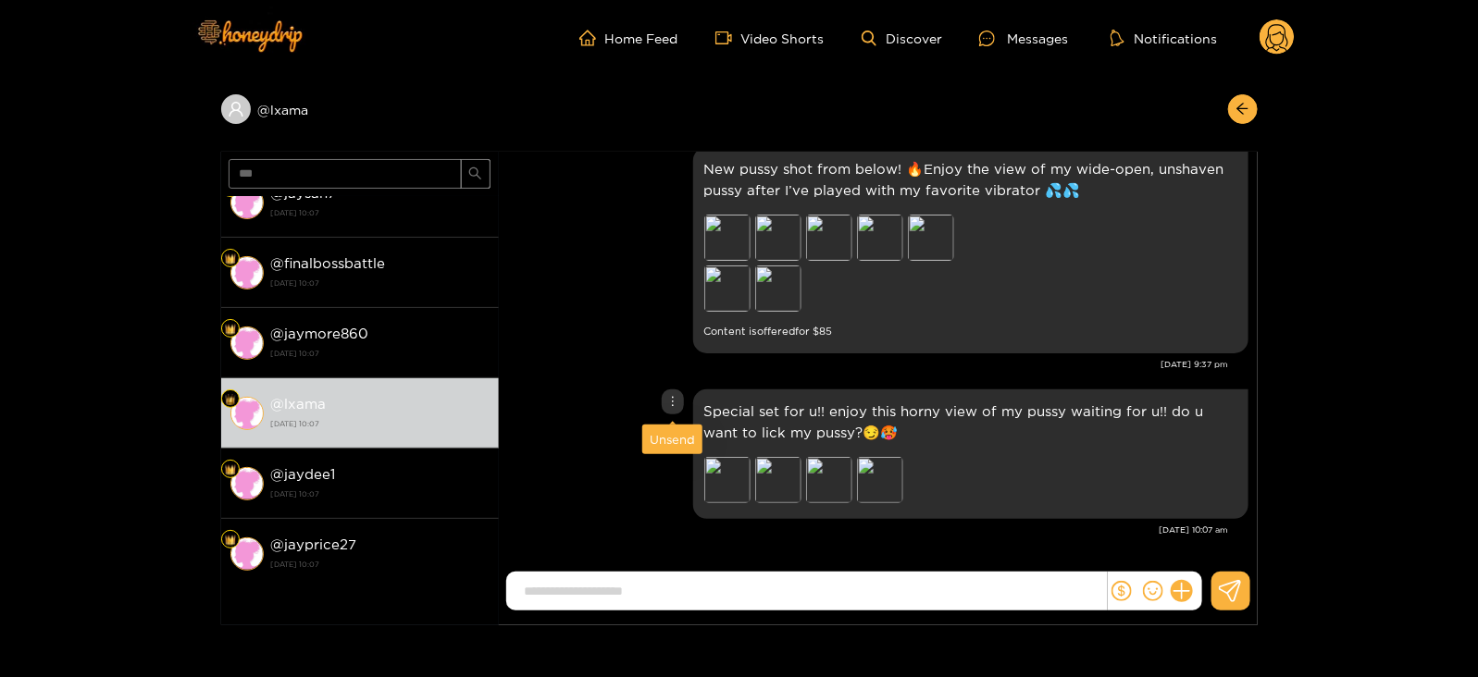
click at [670, 433] on div "Unsend" at bounding box center [672, 439] width 45 height 19
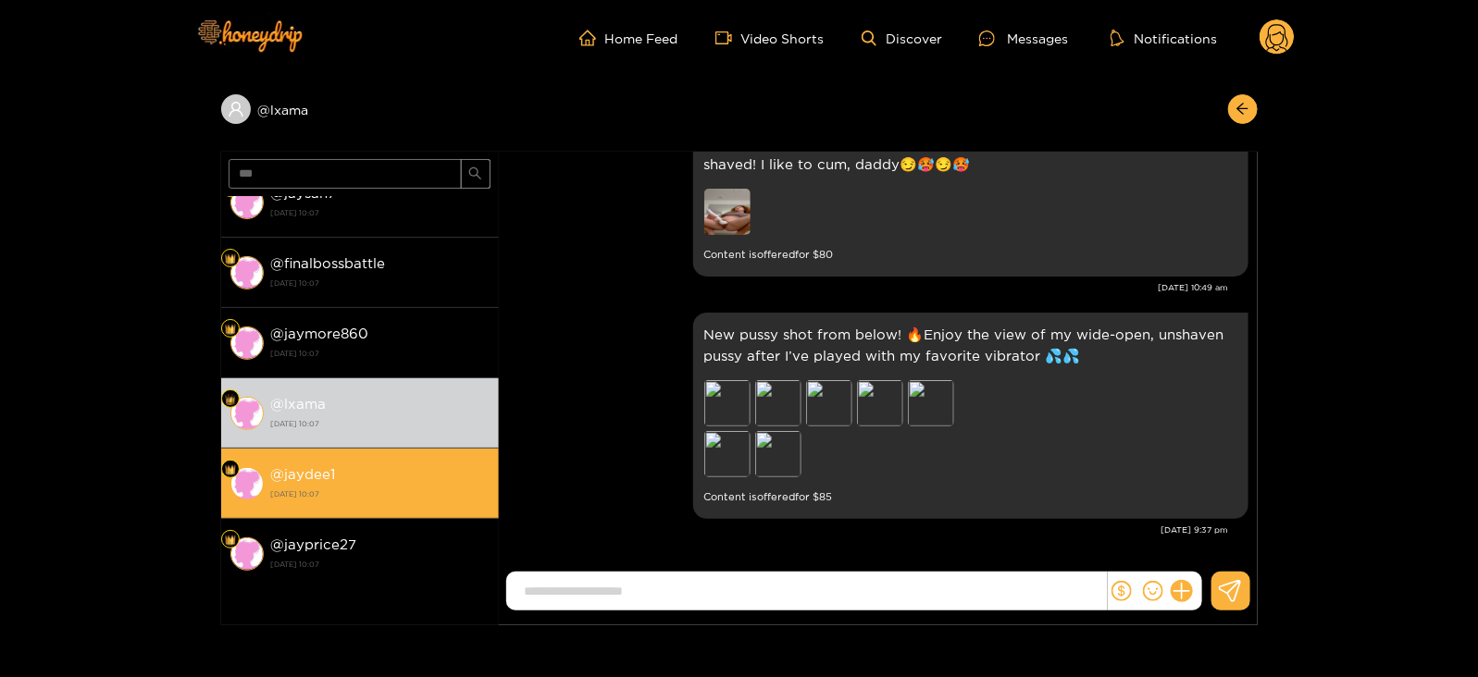
click at [470, 486] on strong "[DATE] 10:07" at bounding box center [380, 494] width 218 height 17
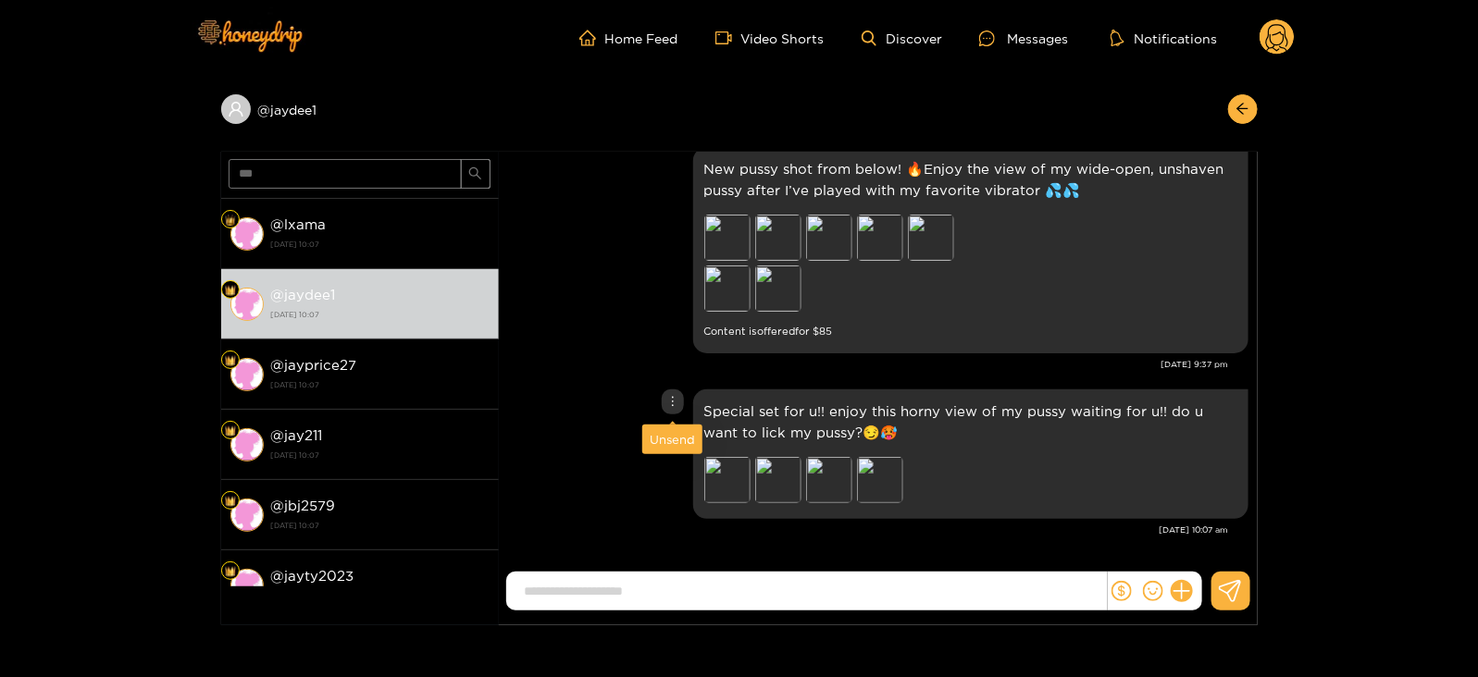
click at [670, 445] on div "Unsend" at bounding box center [672, 439] width 45 height 19
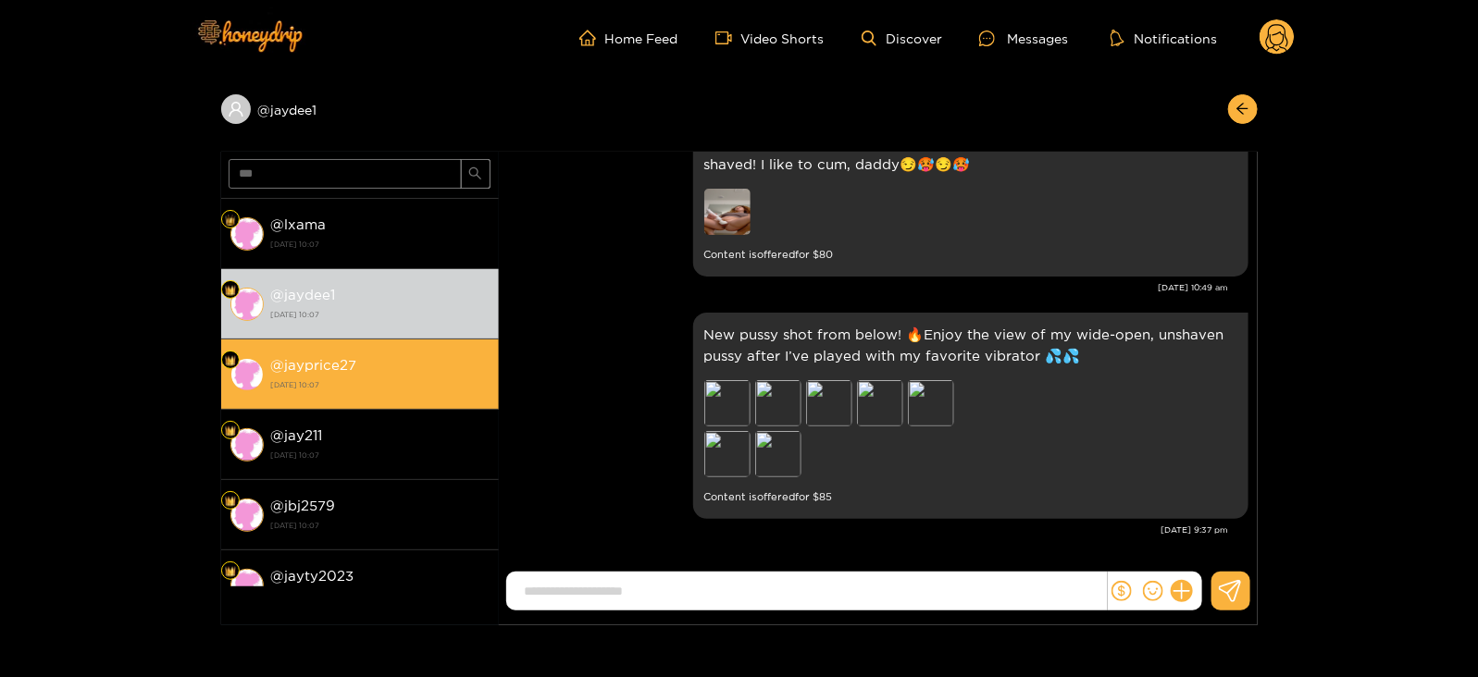
click at [384, 349] on li "@ jayprice27 [DATE] 10:07" at bounding box center [360, 375] width 278 height 70
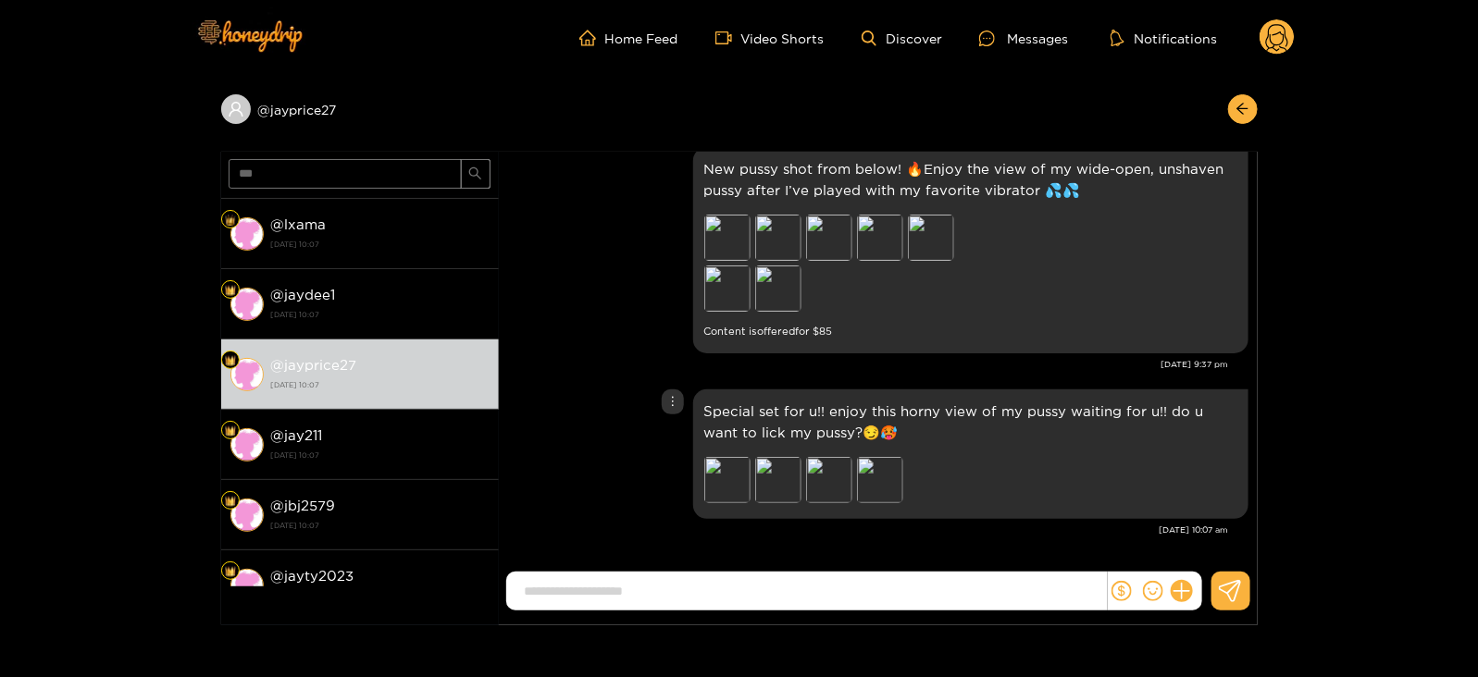
click at [662, 445] on div "Special set for u!! enjoy this horny view of my pussy waiting for u!! do u want…" at bounding box center [878, 454] width 740 height 139
click at [668, 438] on div "Unsend" at bounding box center [672, 439] width 45 height 19
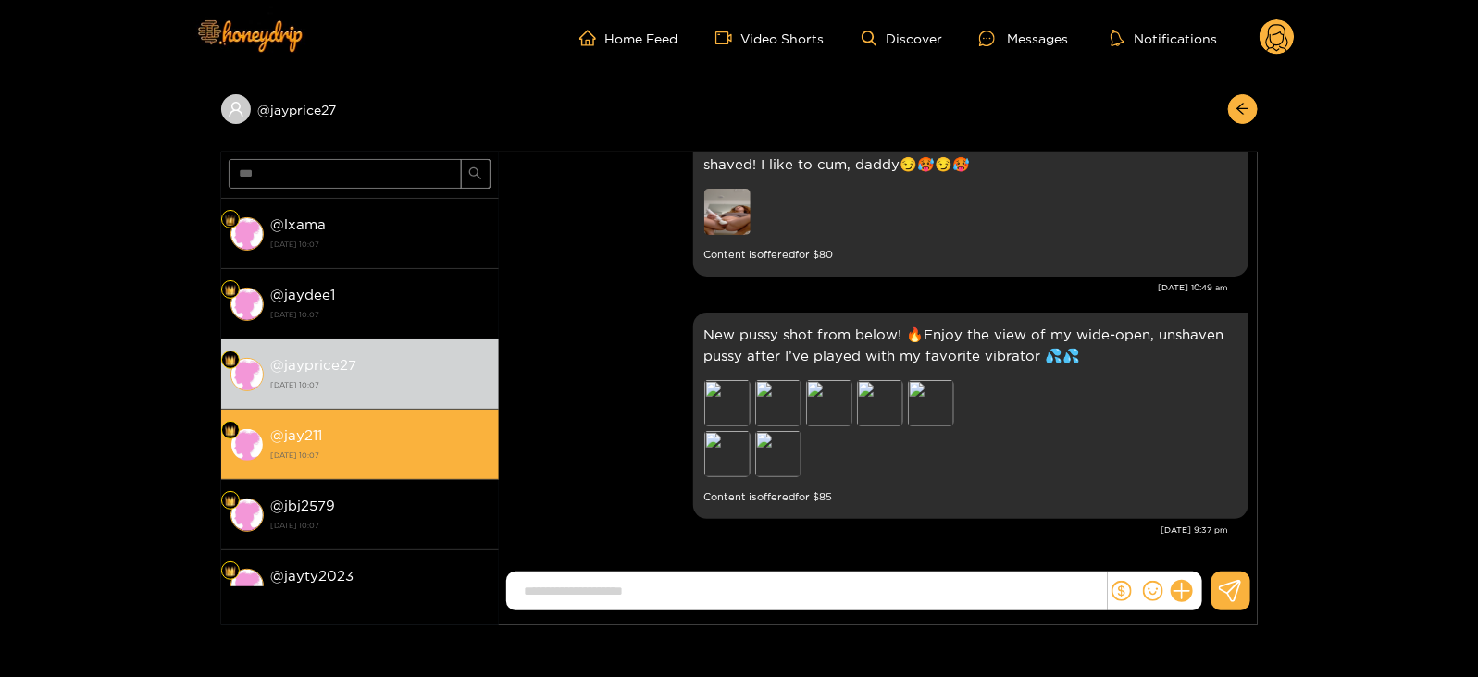
click at [407, 433] on div "@ jay211 [DATE] 10:07" at bounding box center [380, 445] width 218 height 42
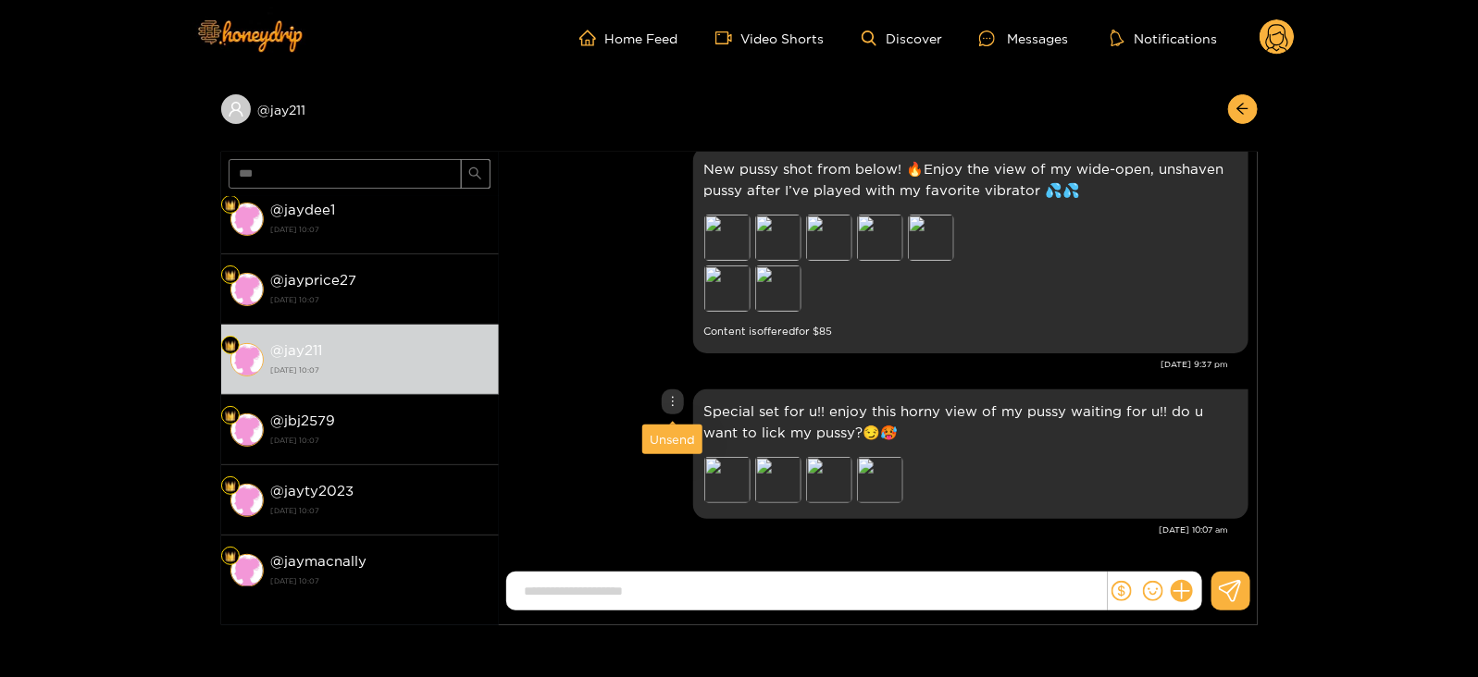
click at [665, 438] on div "Unsend" at bounding box center [672, 439] width 45 height 19
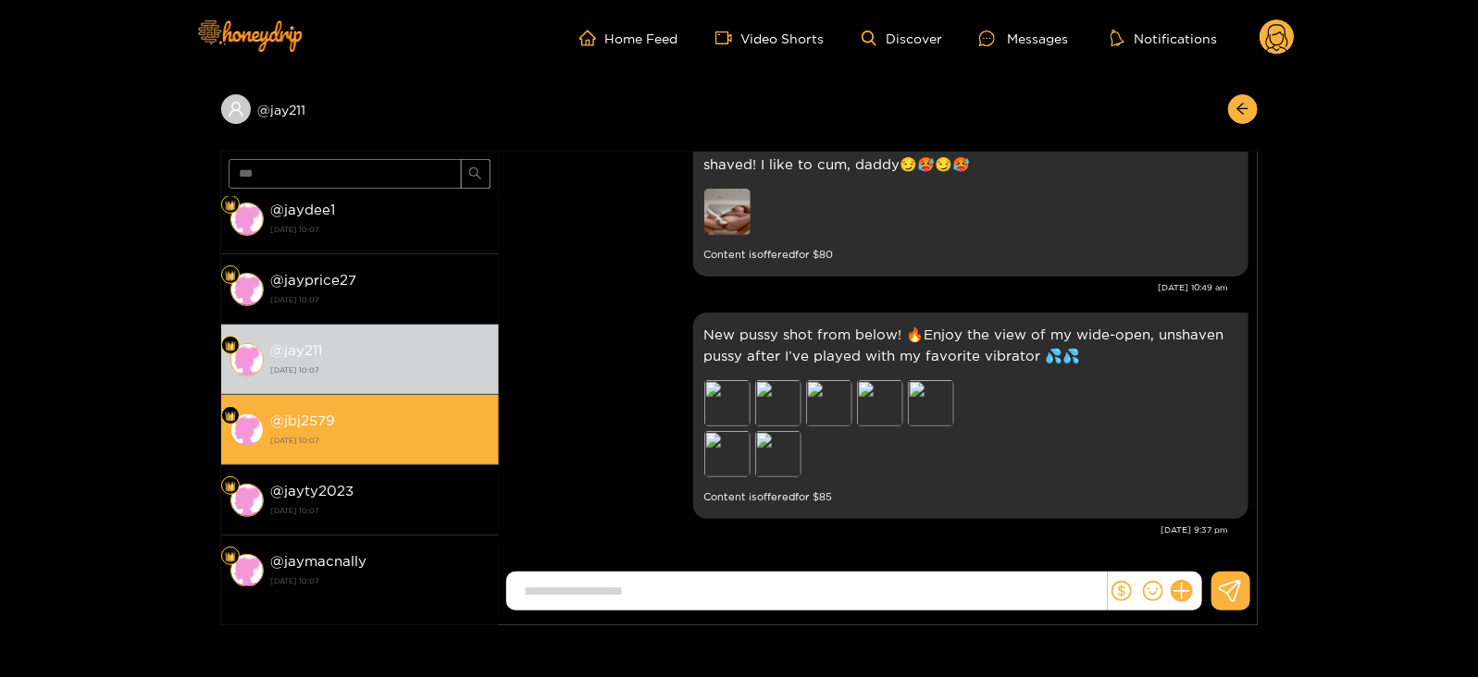
click at [482, 416] on div "@ jbj2579 [DATE] 10:07" at bounding box center [380, 430] width 218 height 42
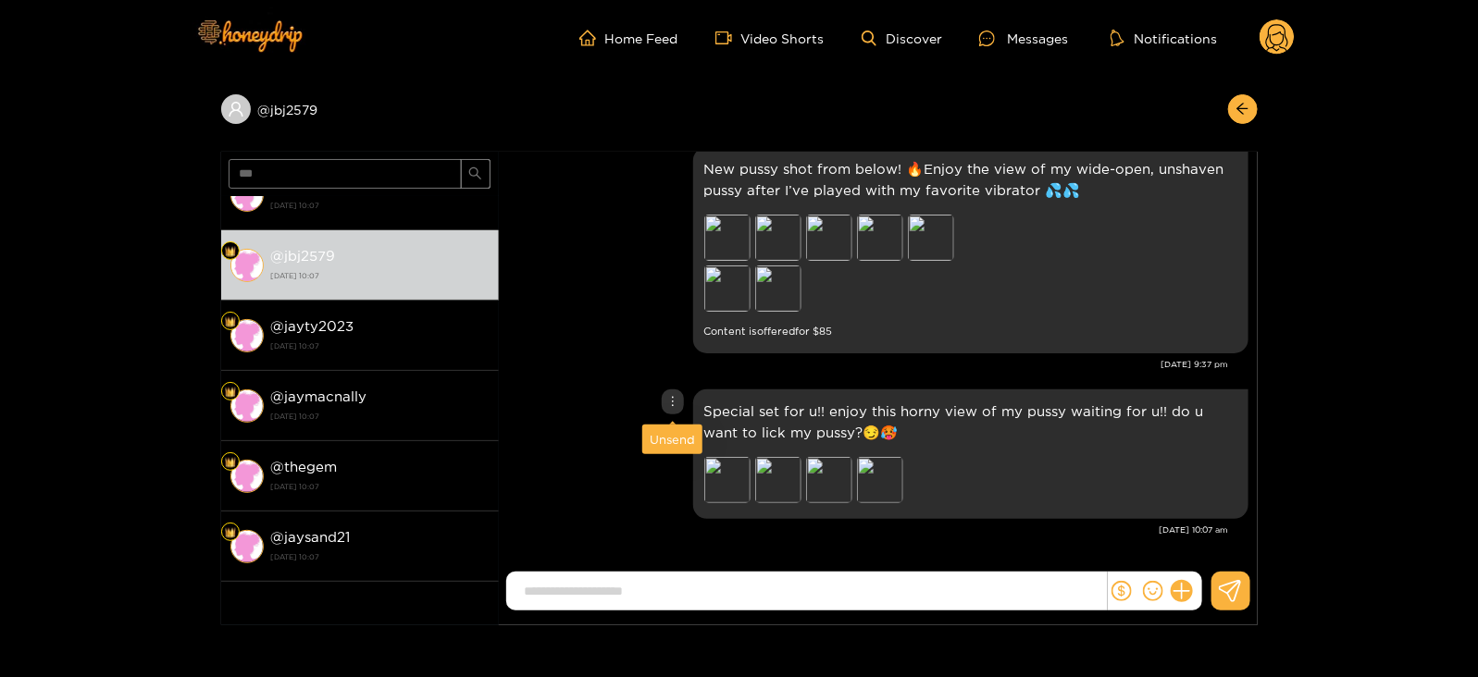
click at [673, 428] on div "Unsend" at bounding box center [672, 440] width 60 height 30
click at [654, 440] on div "Unsend" at bounding box center [672, 439] width 45 height 19
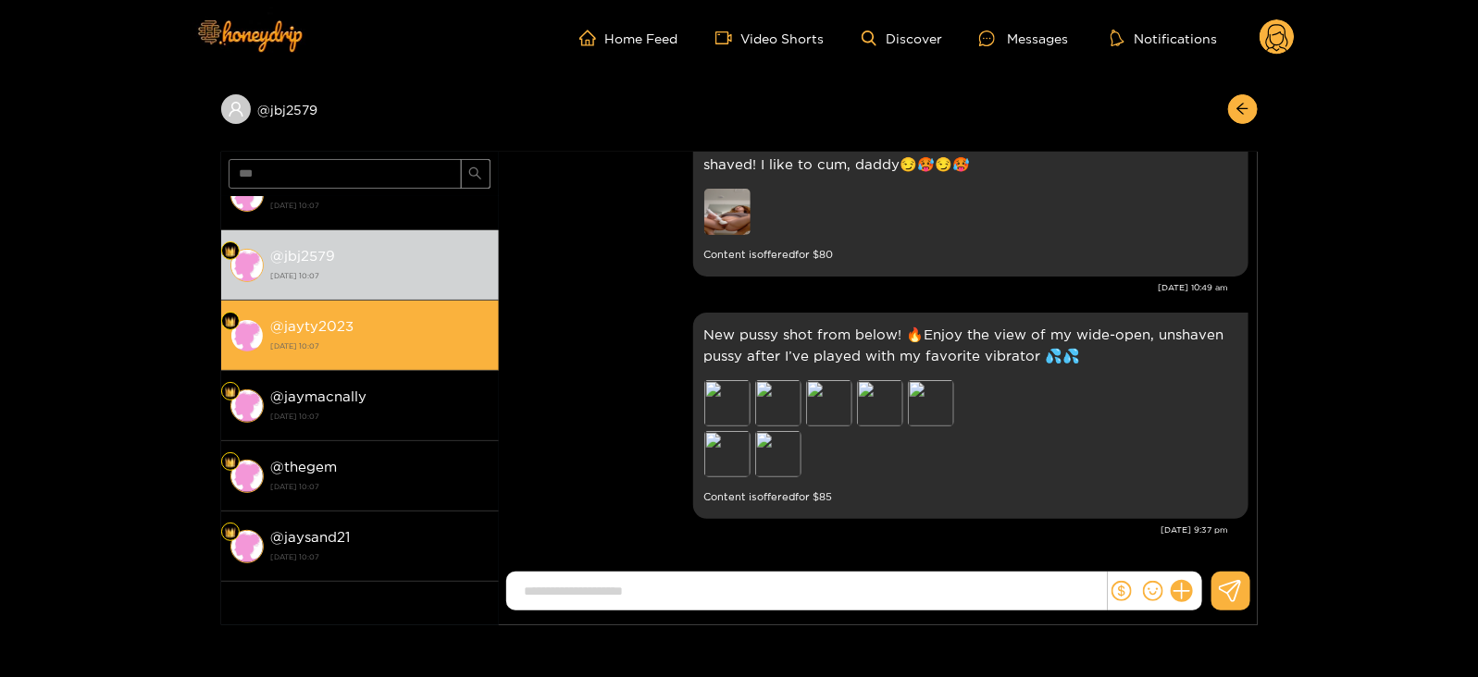
click at [446, 330] on div "@ jayty2023 [DATE] 10:07" at bounding box center [380, 336] width 218 height 42
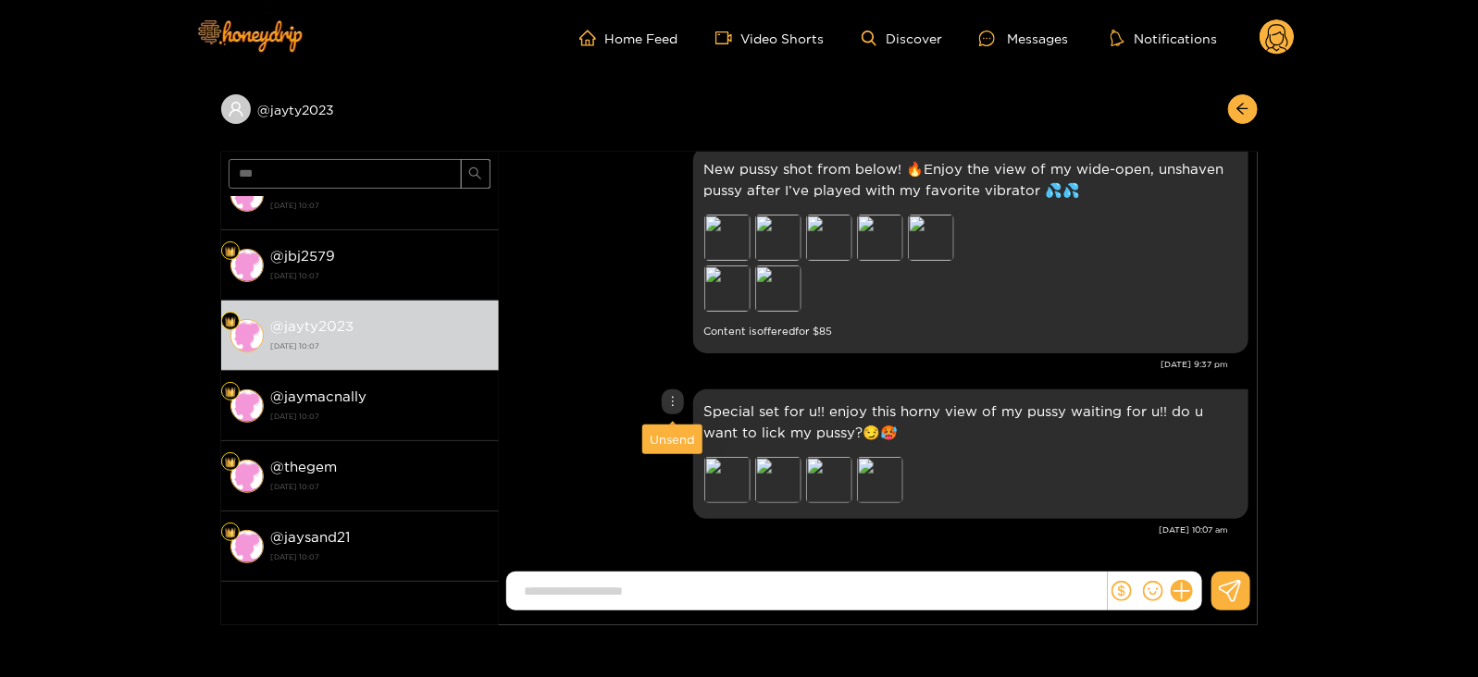
click at [664, 436] on div "Unsend" at bounding box center [672, 439] width 45 height 19
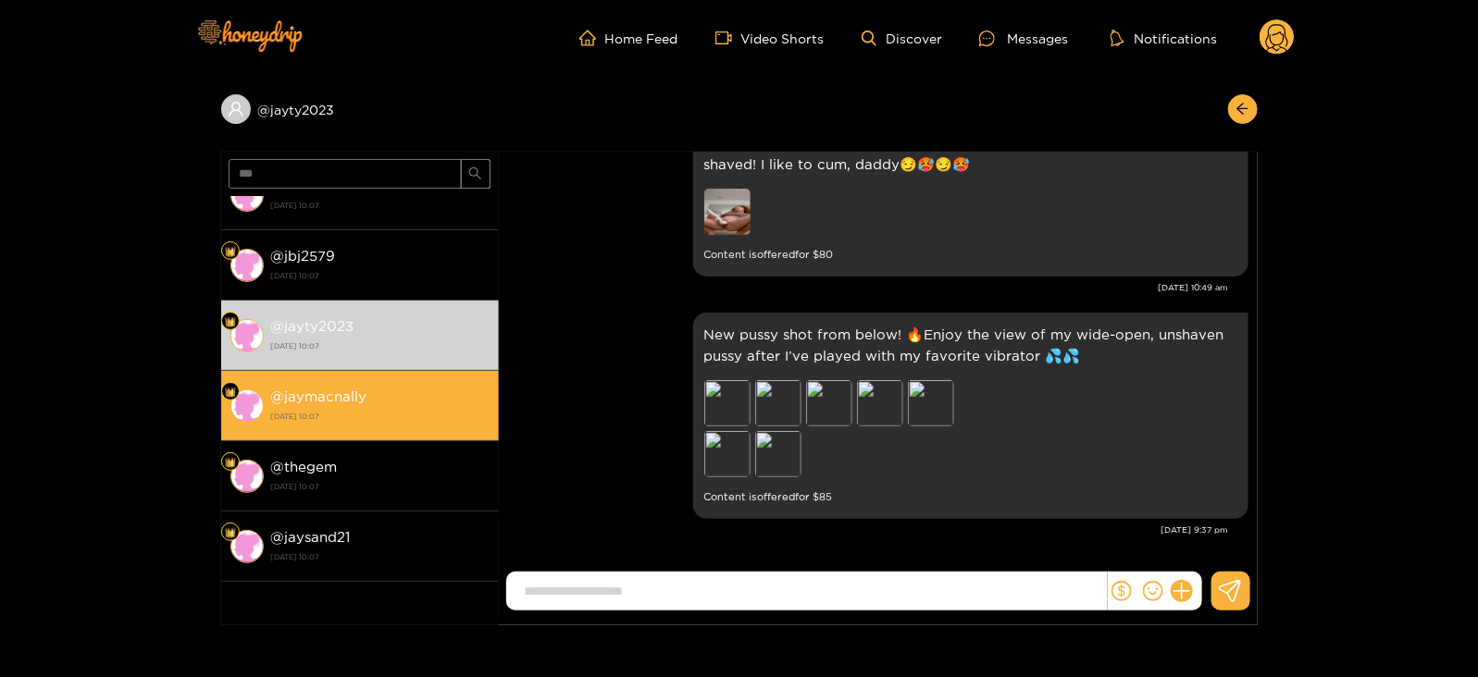
click at [410, 404] on div "@ jaymacnally [DATE] 10:07" at bounding box center [380, 406] width 218 height 42
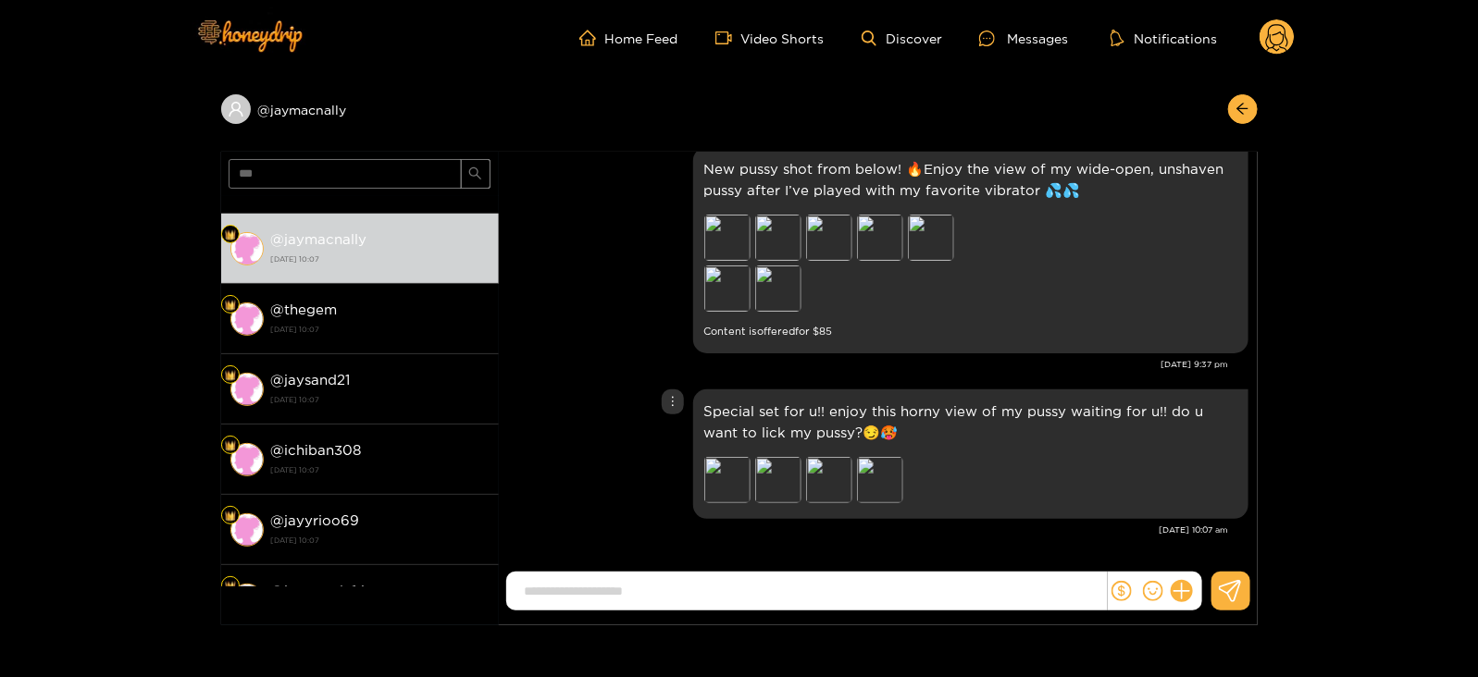
click at [666, 441] on div "Special set for u!! enjoy this horny view of my pussy waiting for u!! do u want…" at bounding box center [878, 454] width 740 height 139
click at [671, 440] on div "Unsend" at bounding box center [672, 439] width 45 height 19
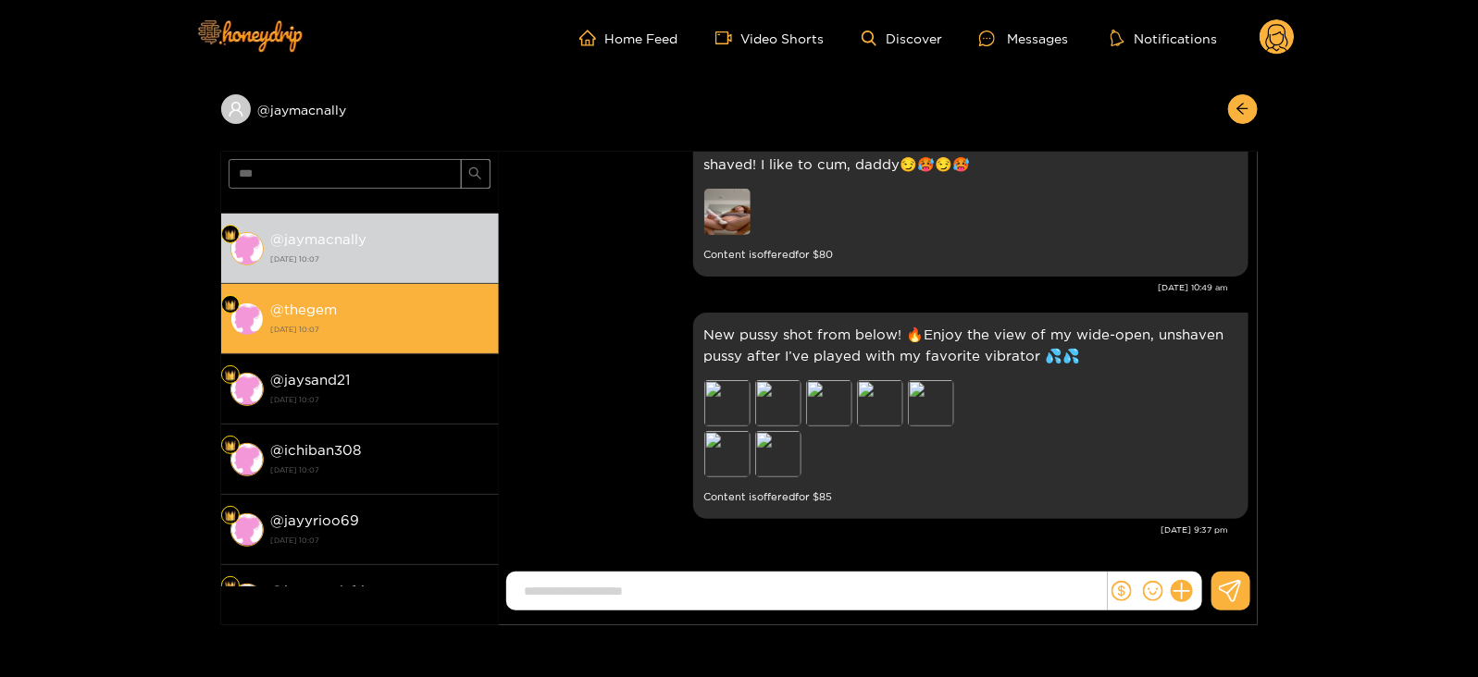
click at [421, 315] on div "@ thegem [DATE] 10:07" at bounding box center [380, 319] width 218 height 42
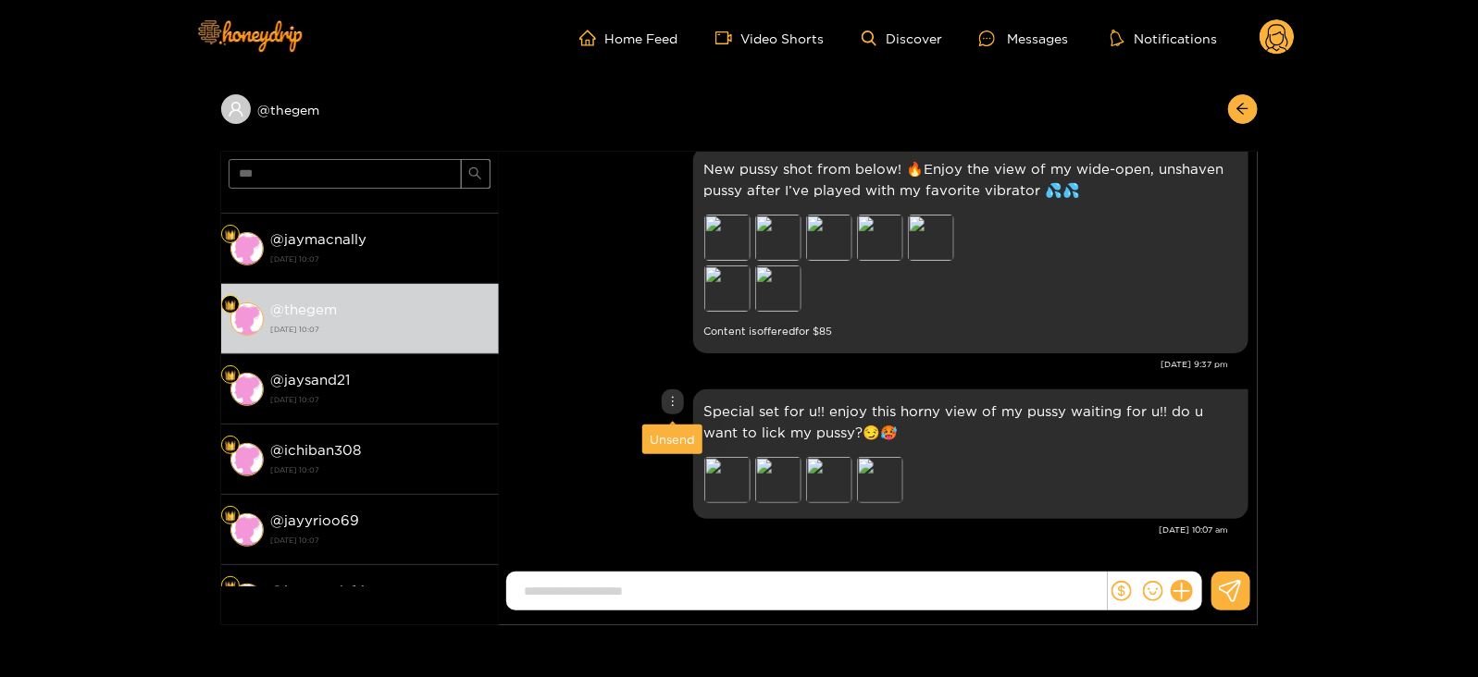
click at [664, 440] on div "Unsend" at bounding box center [672, 439] width 45 height 19
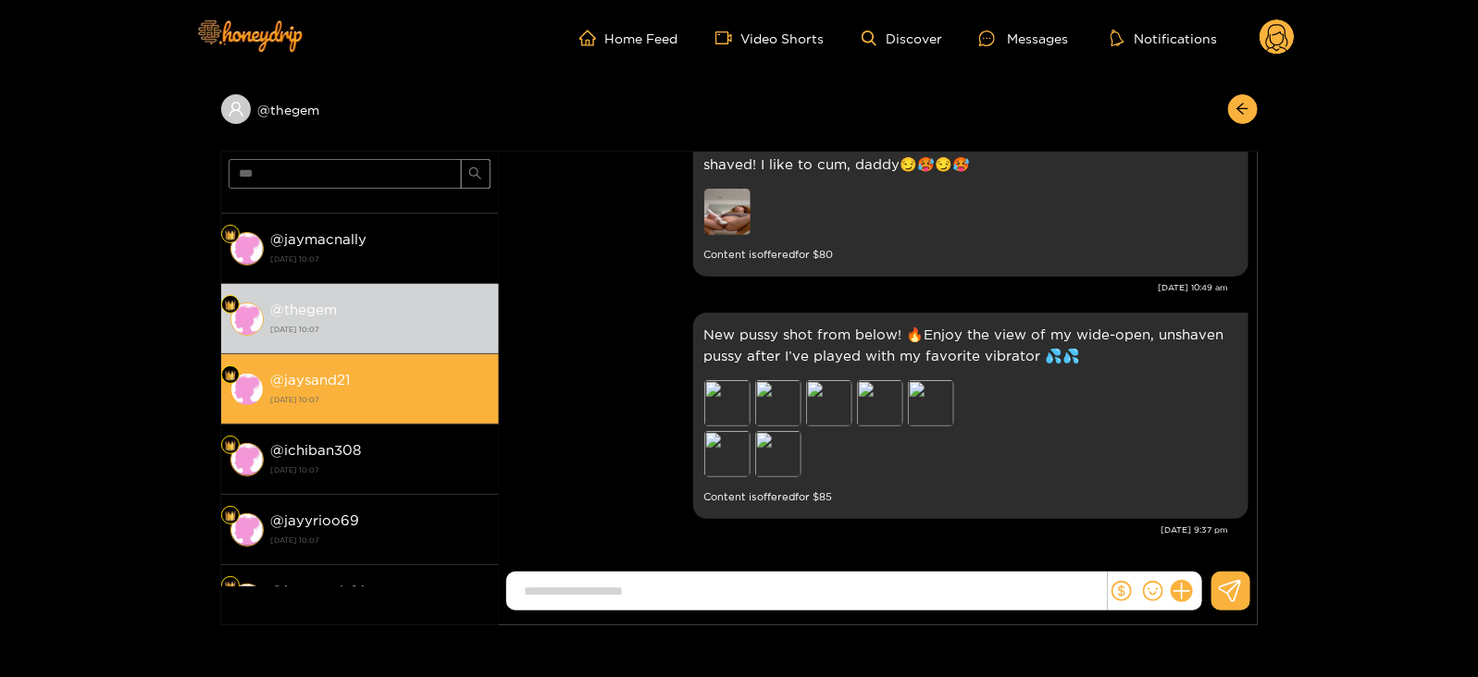
click at [451, 397] on strong "[DATE] 10:07" at bounding box center [380, 399] width 218 height 17
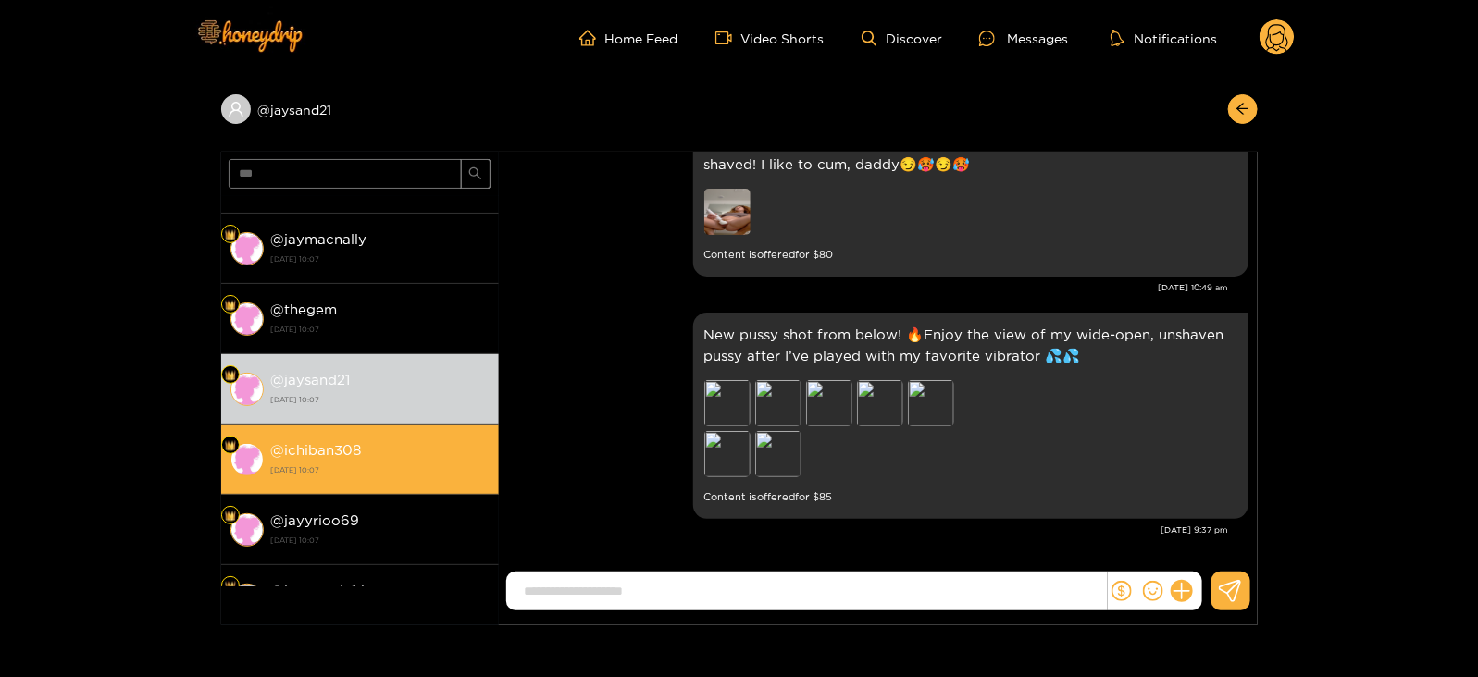
click at [428, 445] on div "@ ichiban308 [DATE] 10:07" at bounding box center [380, 460] width 218 height 42
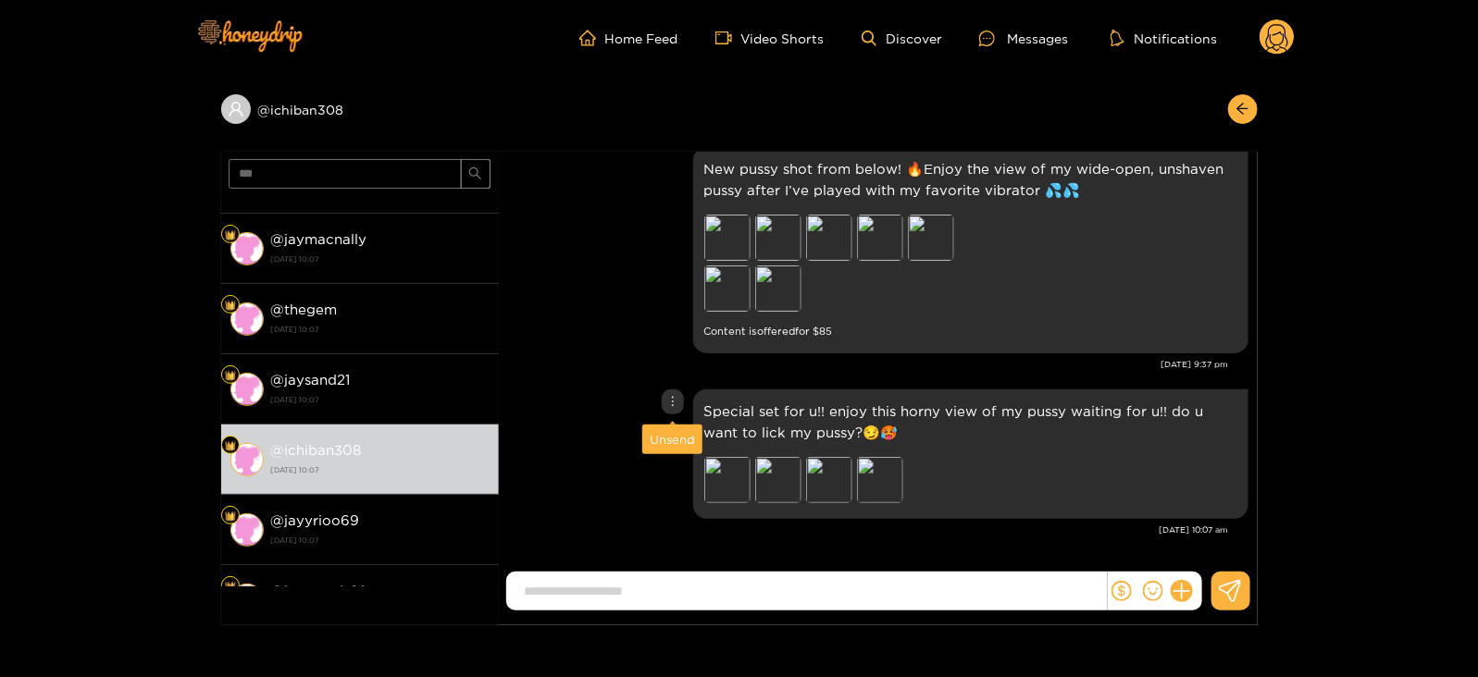
click at [667, 436] on div "Unsend" at bounding box center [672, 439] width 45 height 19
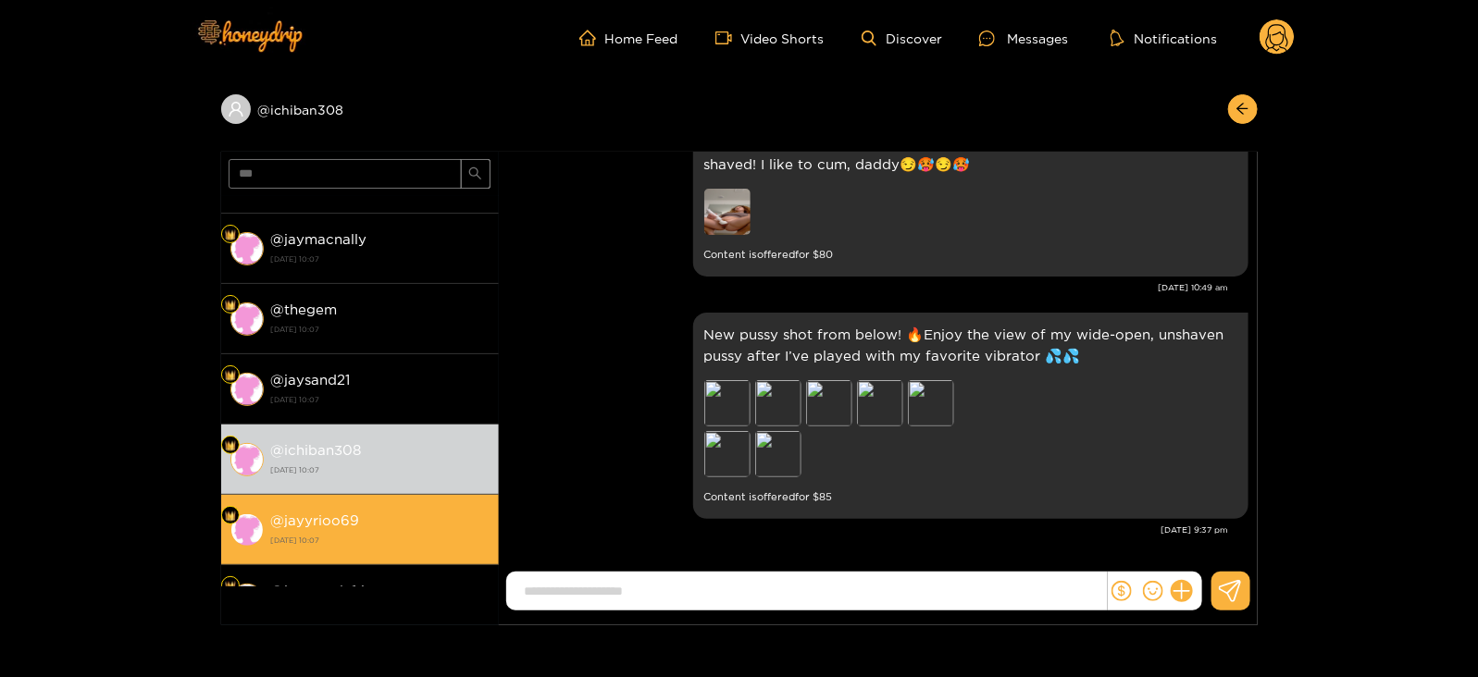
click at [401, 513] on div "@ jayyrioo69 [DATE] 10:07" at bounding box center [380, 530] width 218 height 42
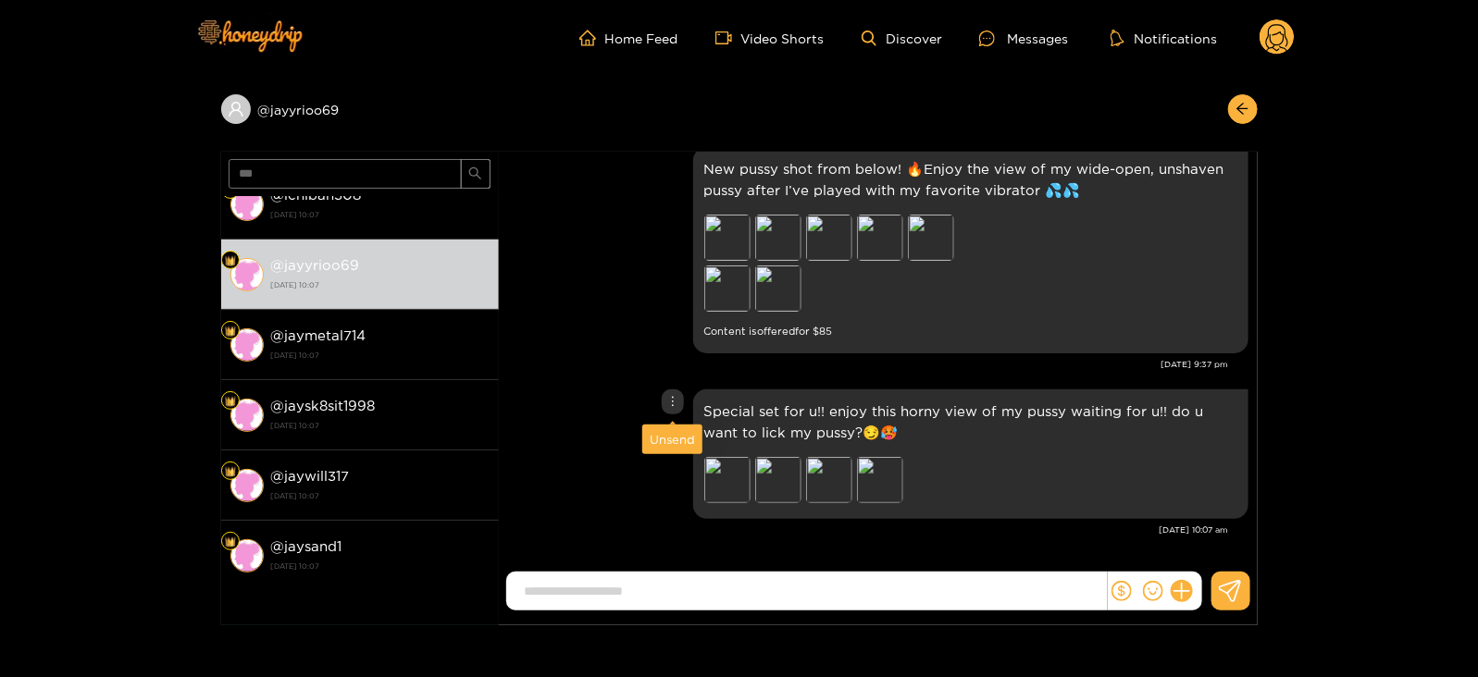
click at [666, 437] on div "Unsend" at bounding box center [672, 439] width 45 height 19
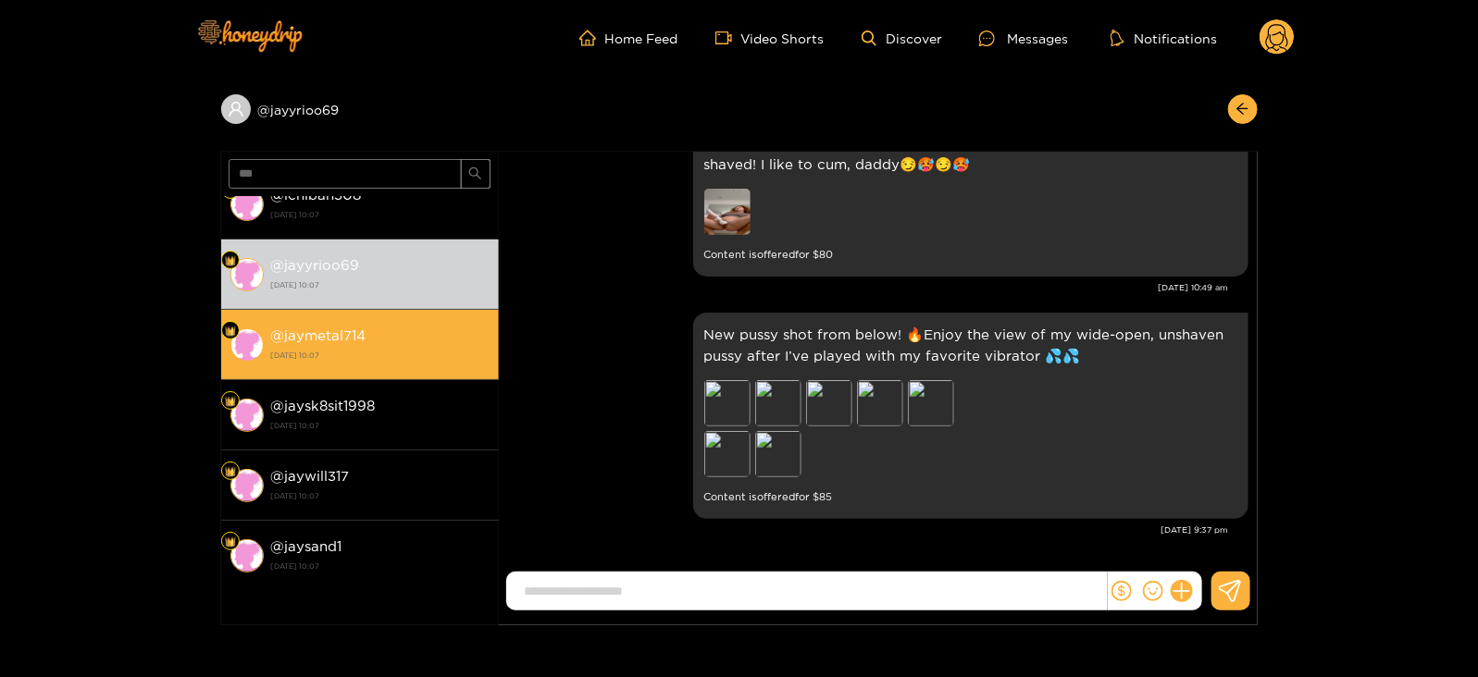
click at [380, 357] on strong "[DATE] 10:07" at bounding box center [380, 355] width 218 height 17
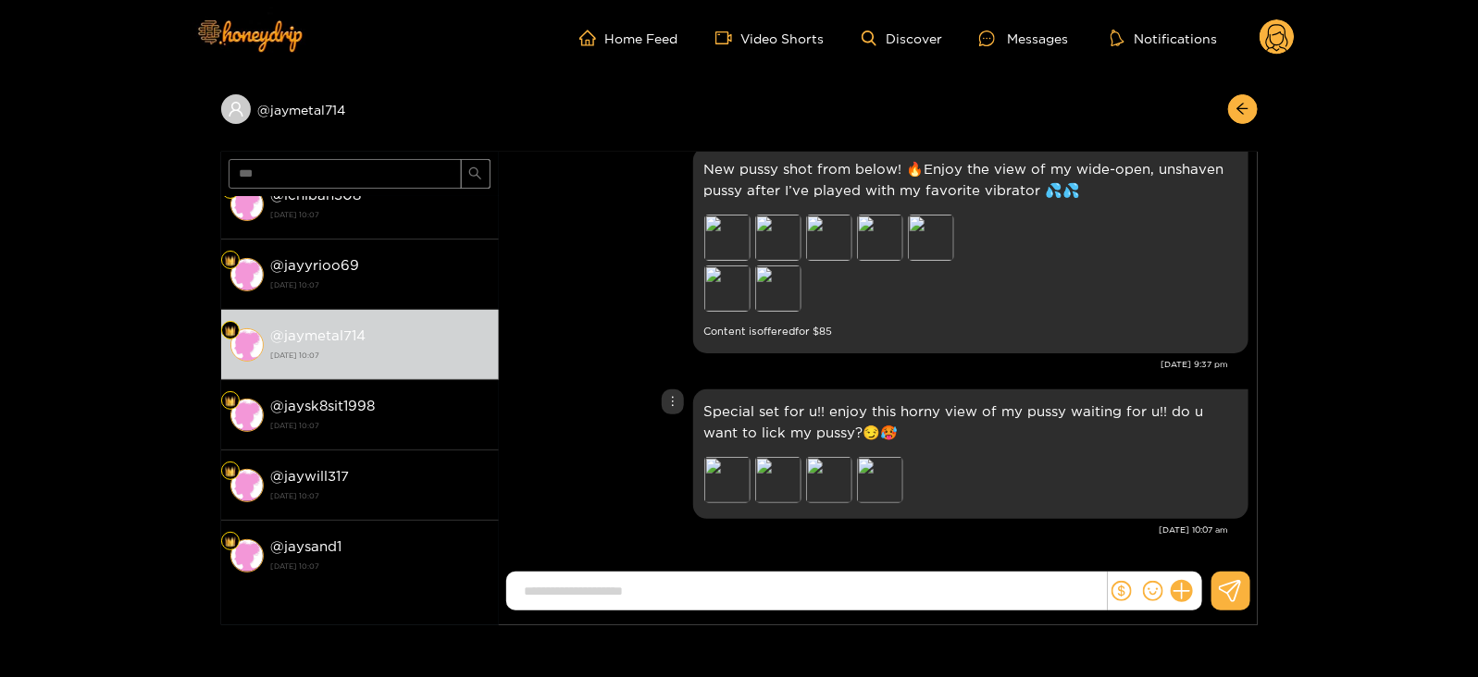
click at [717, 428] on p "Special set for u!! enjoy this horny view of my pussy waiting for u!! do u want…" at bounding box center [970, 422] width 533 height 43
click at [713, 428] on p "Special set for u!! enjoy this horny view of my pussy waiting for u!! do u want…" at bounding box center [970, 422] width 533 height 43
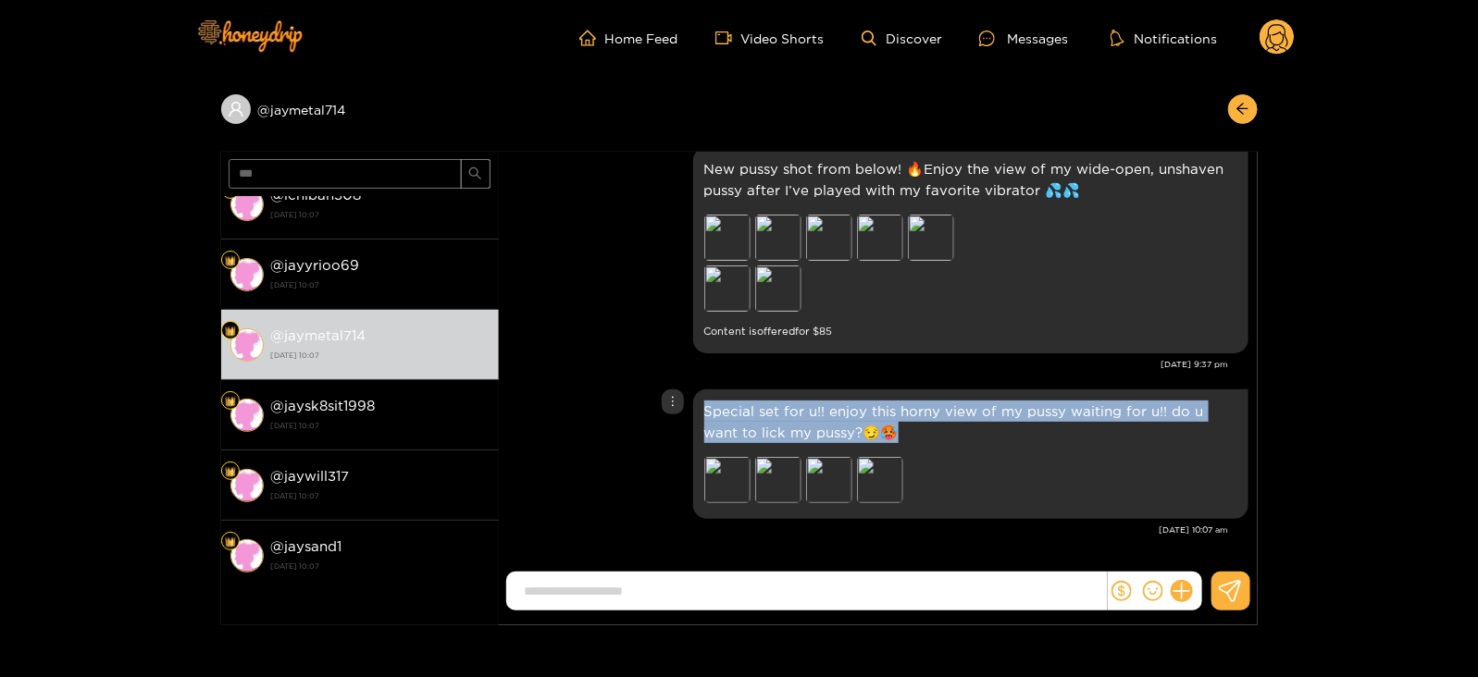
click at [713, 428] on p "Special set for u!! enjoy this horny view of my pussy waiting for u!! do u want…" at bounding box center [970, 422] width 533 height 43
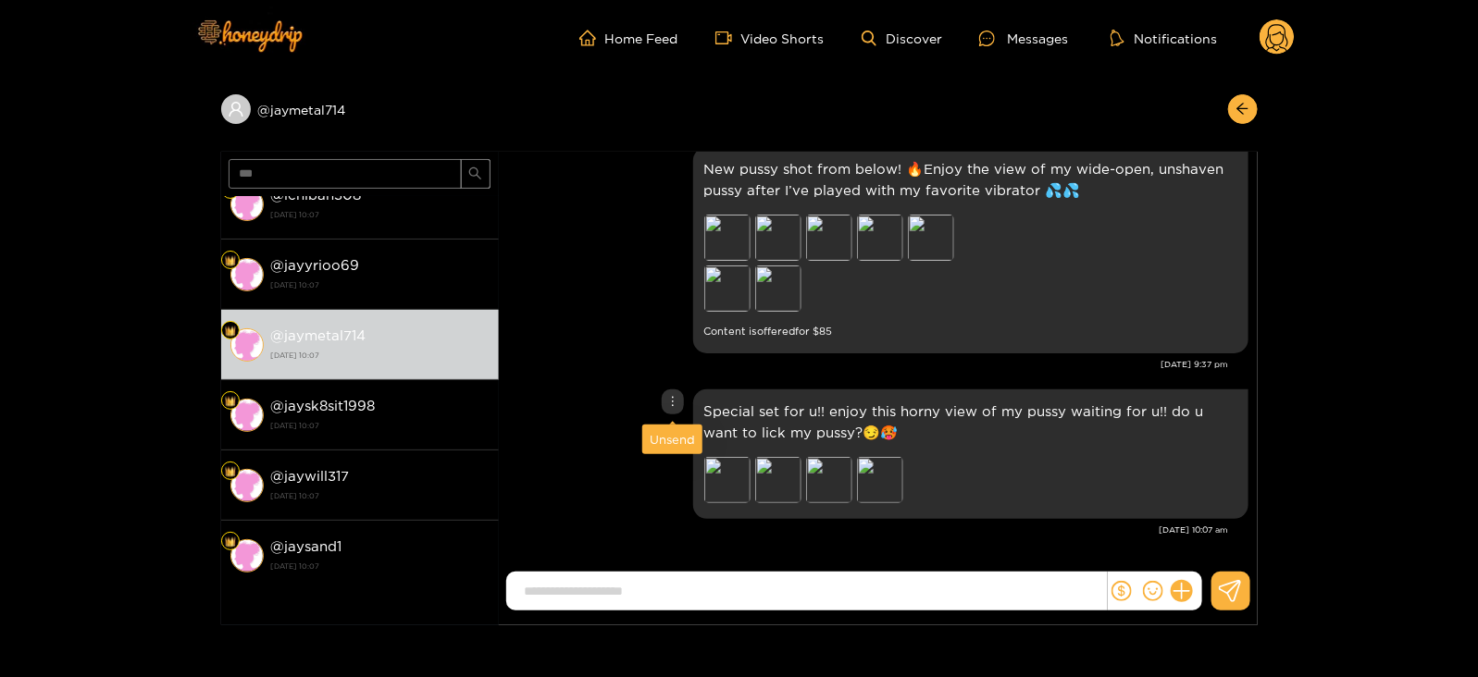
click at [676, 428] on div "Unsend" at bounding box center [672, 440] width 60 height 30
click at [676, 435] on div "Unsend" at bounding box center [672, 439] width 45 height 19
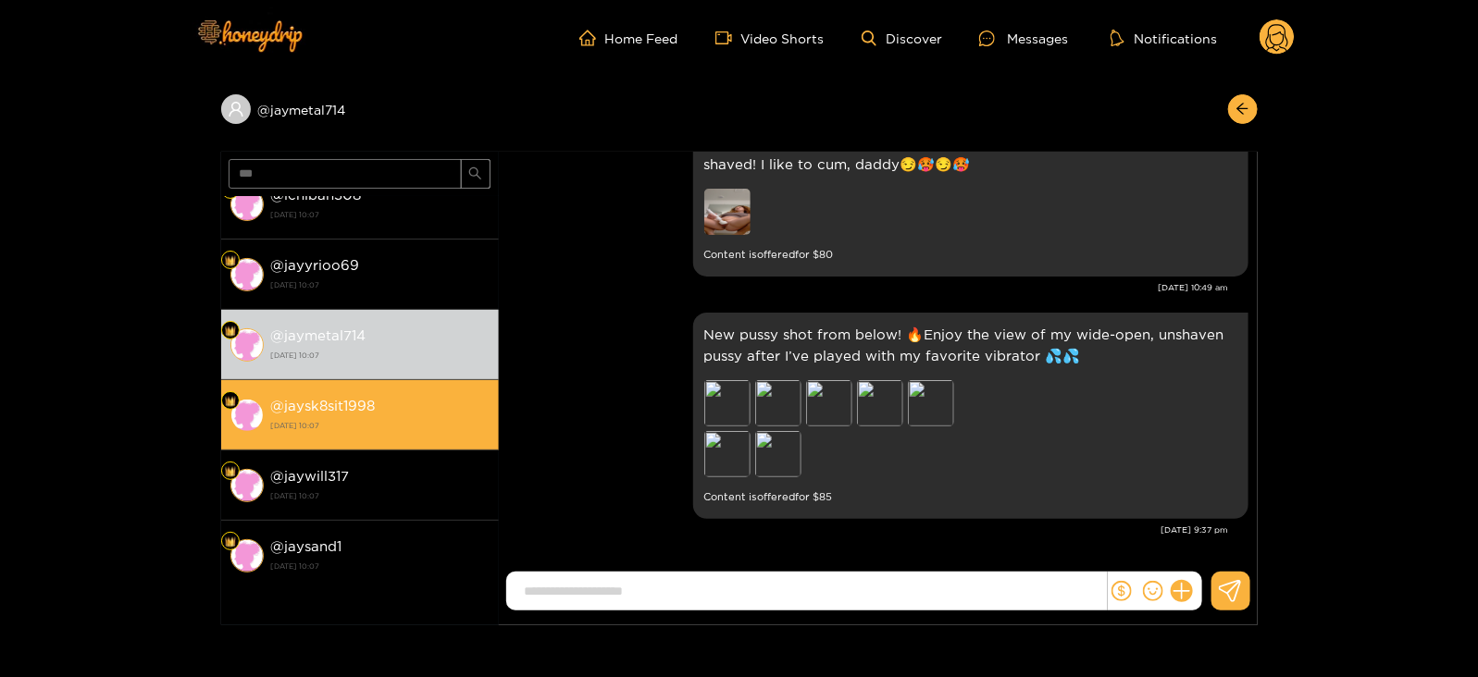
click at [463, 402] on div "@ jaysk8sit1998 [DATE] 10:07" at bounding box center [380, 415] width 218 height 42
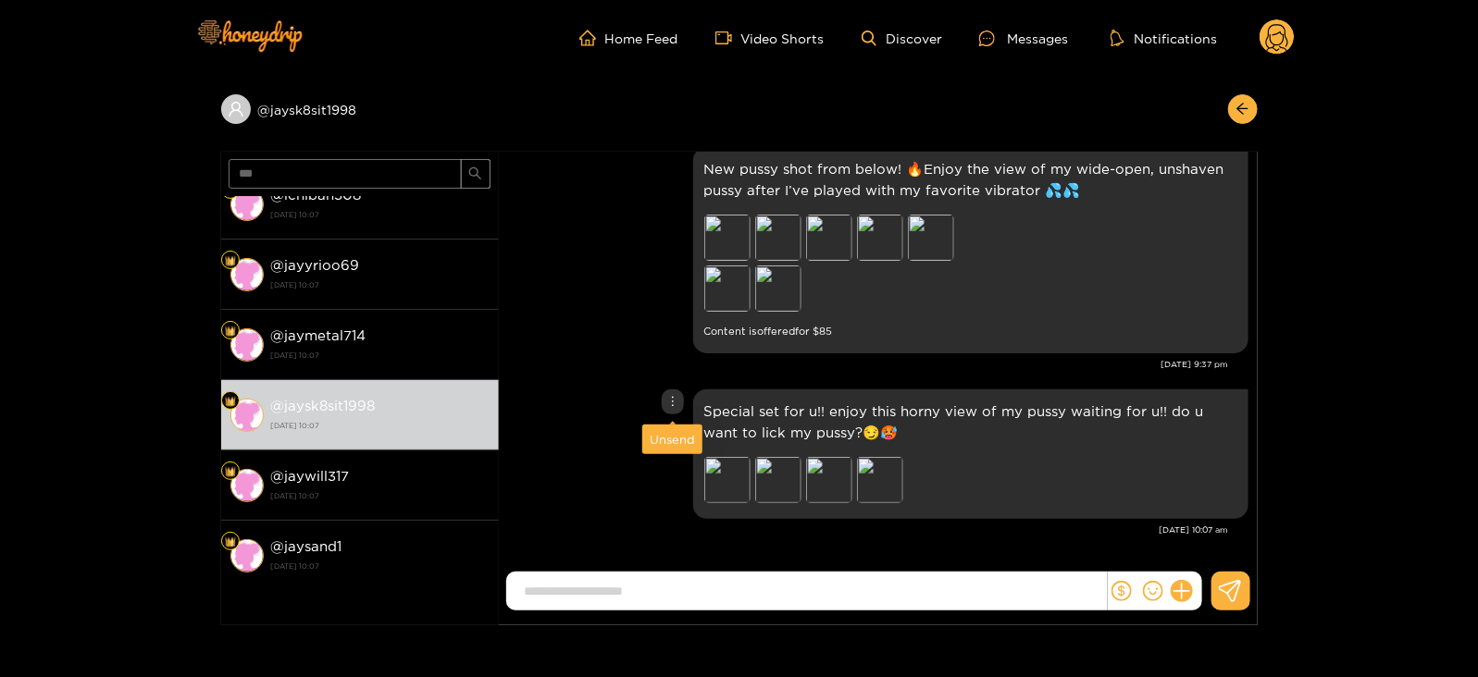
click at [659, 448] on div "Unsend" at bounding box center [672, 439] width 45 height 19
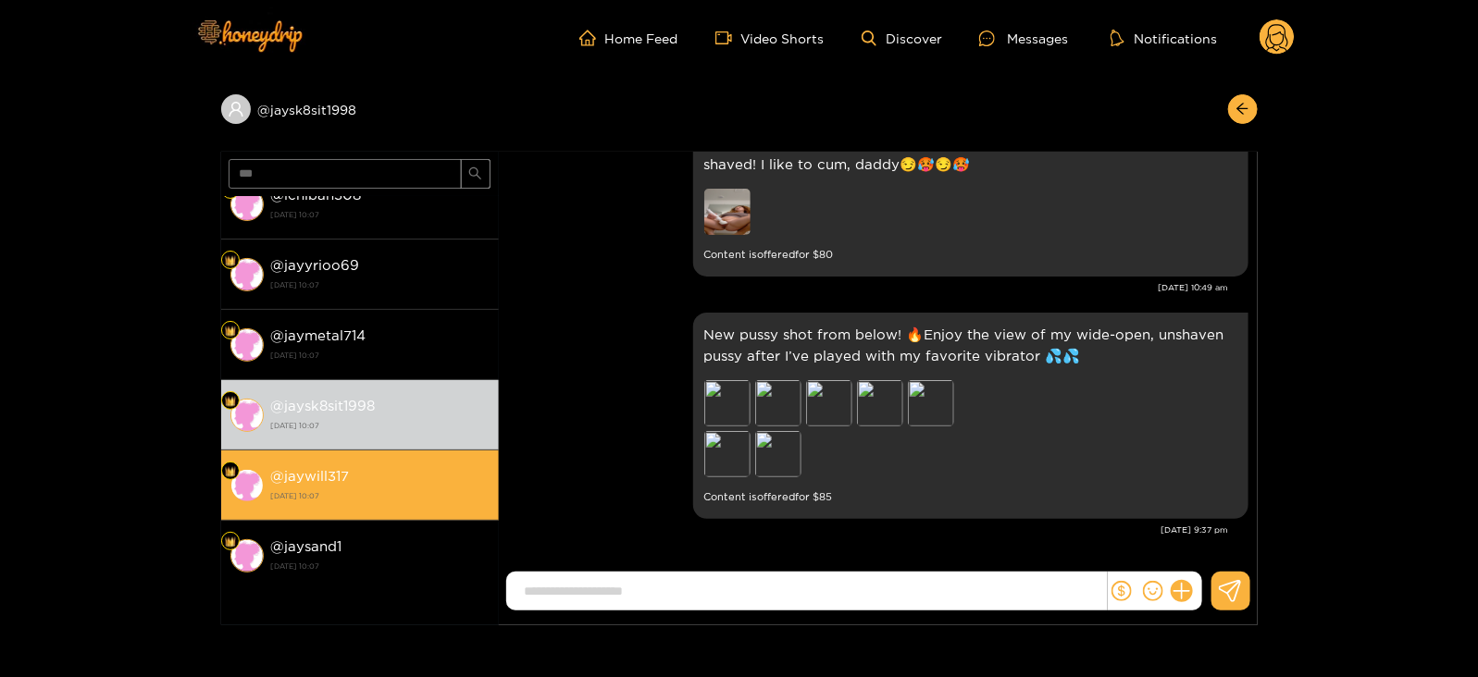
click at [432, 488] on strong "[DATE] 10:07" at bounding box center [380, 496] width 218 height 17
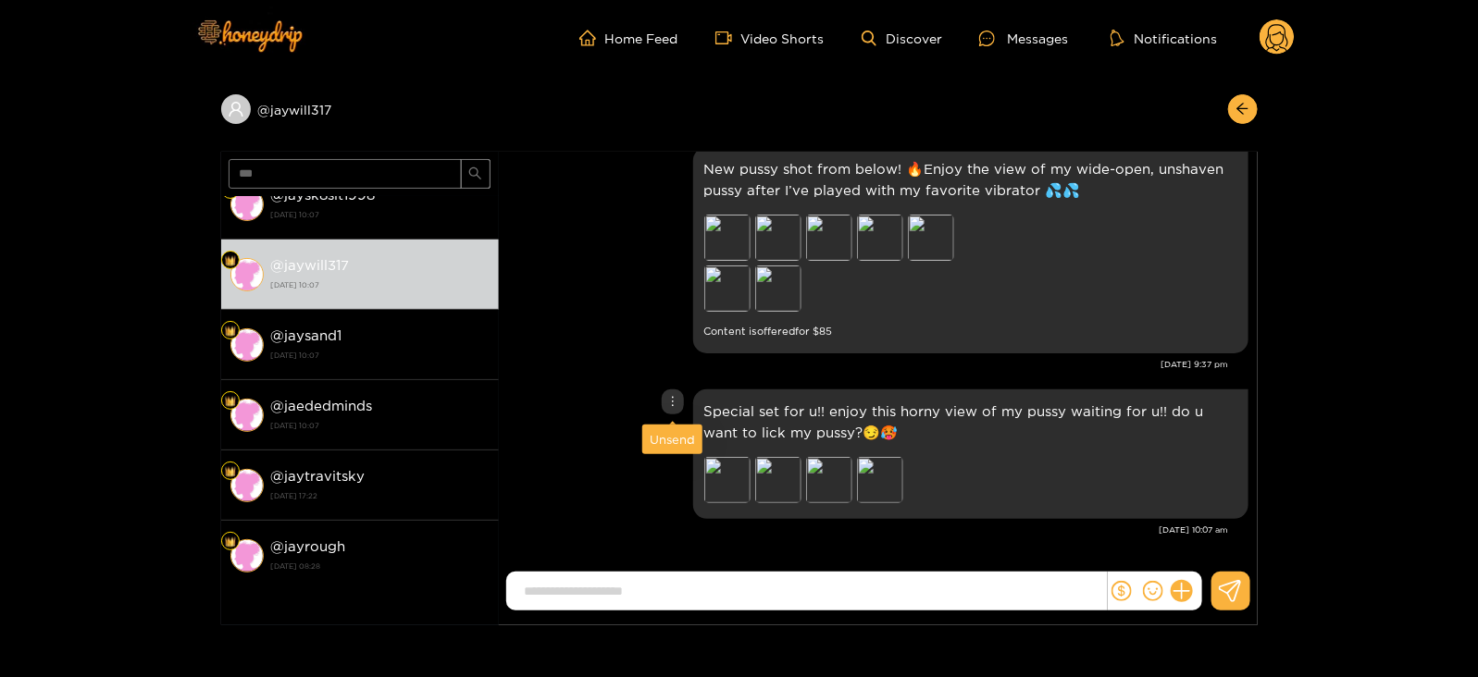
click at [664, 438] on div "Unsend" at bounding box center [672, 439] width 45 height 19
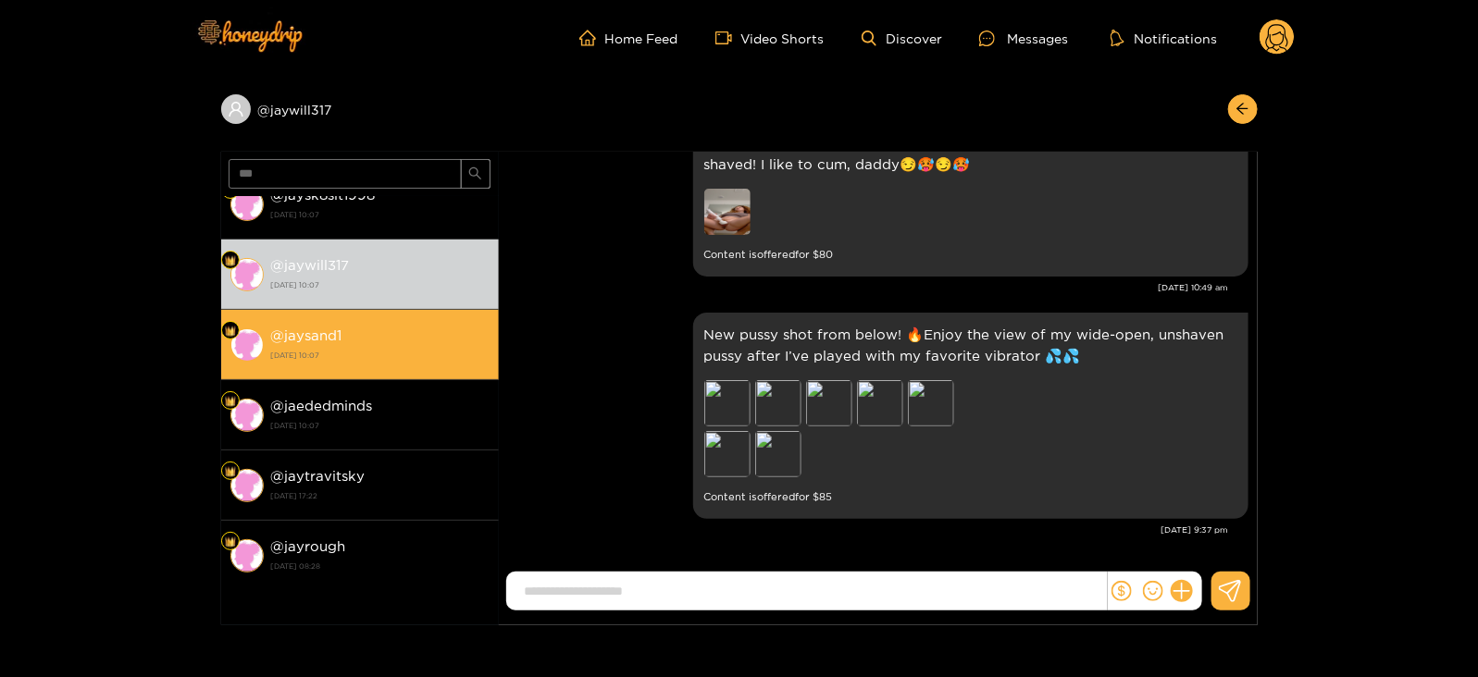
click at [444, 358] on strong "[DATE] 10:07" at bounding box center [380, 355] width 218 height 17
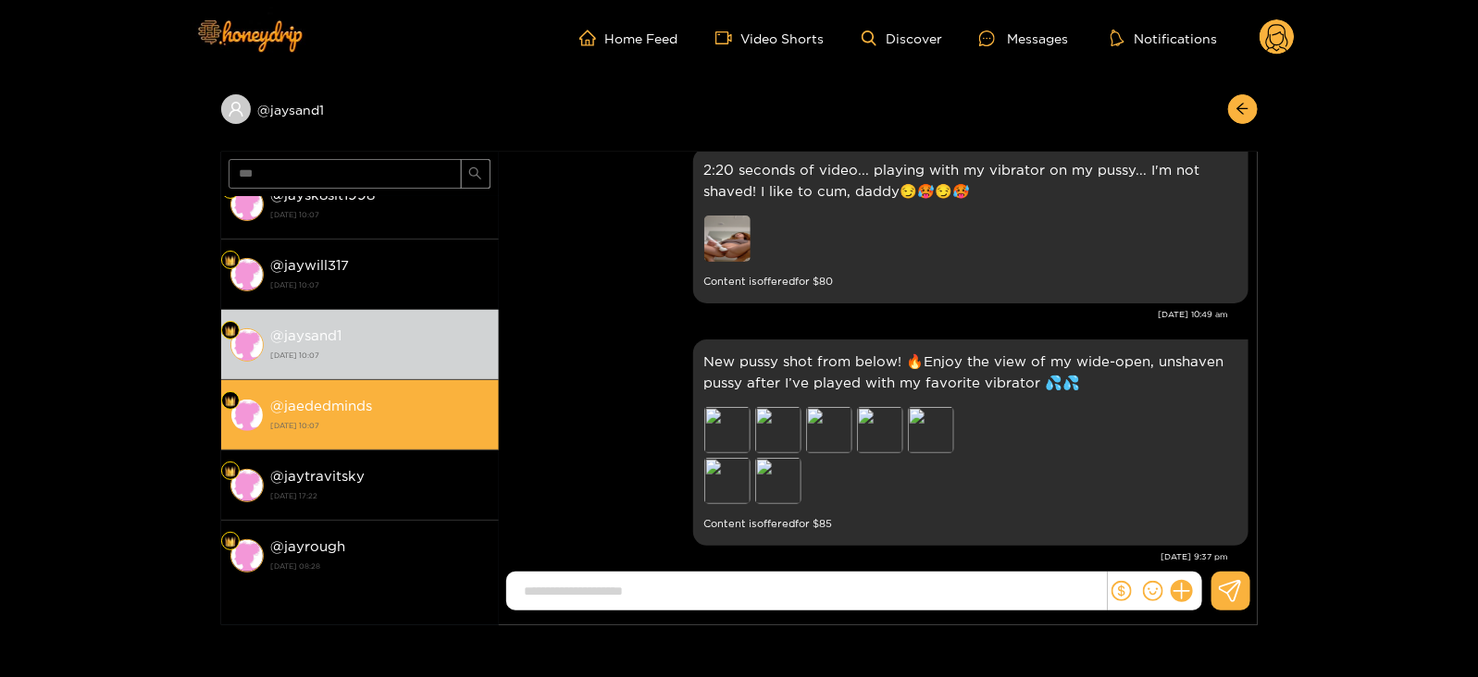
click at [426, 405] on div "@ jaededminds [DATE] 10:07" at bounding box center [380, 415] width 218 height 42
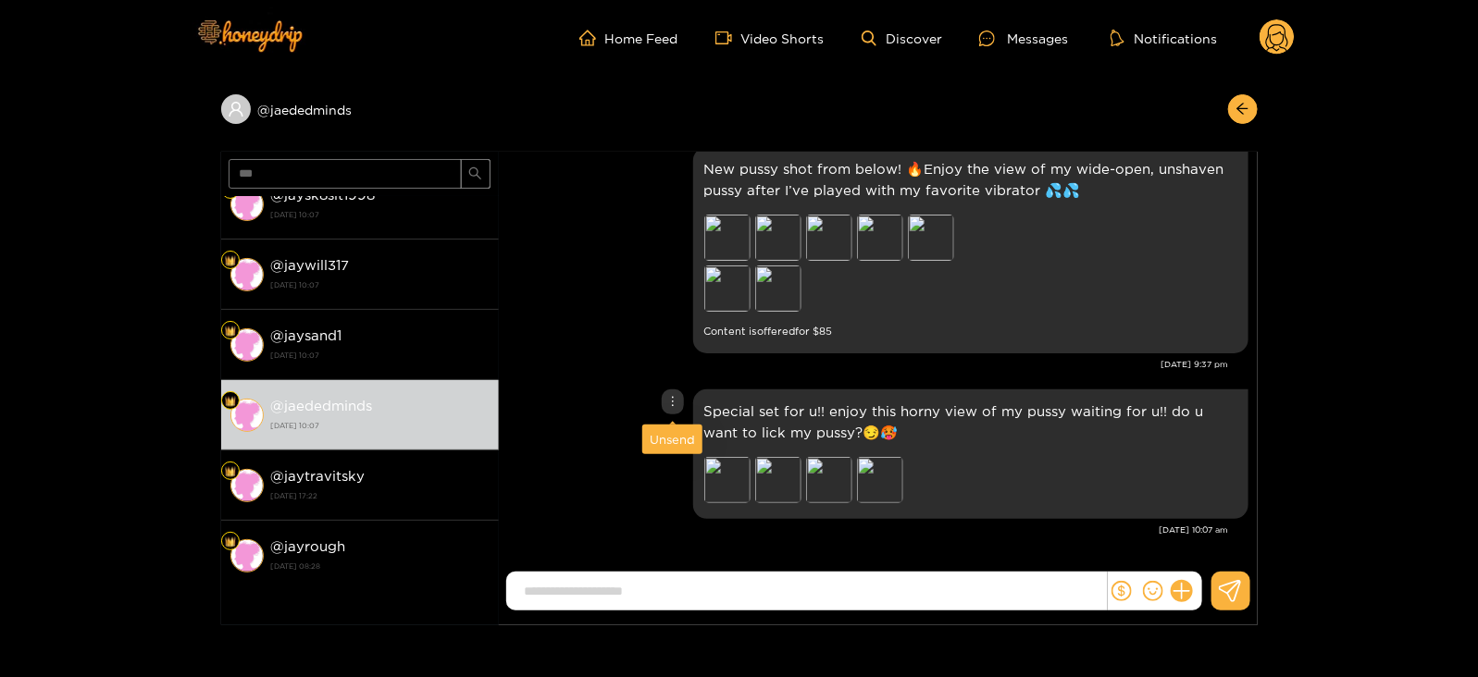
click at [663, 442] on div "Unsend" at bounding box center [672, 439] width 45 height 19
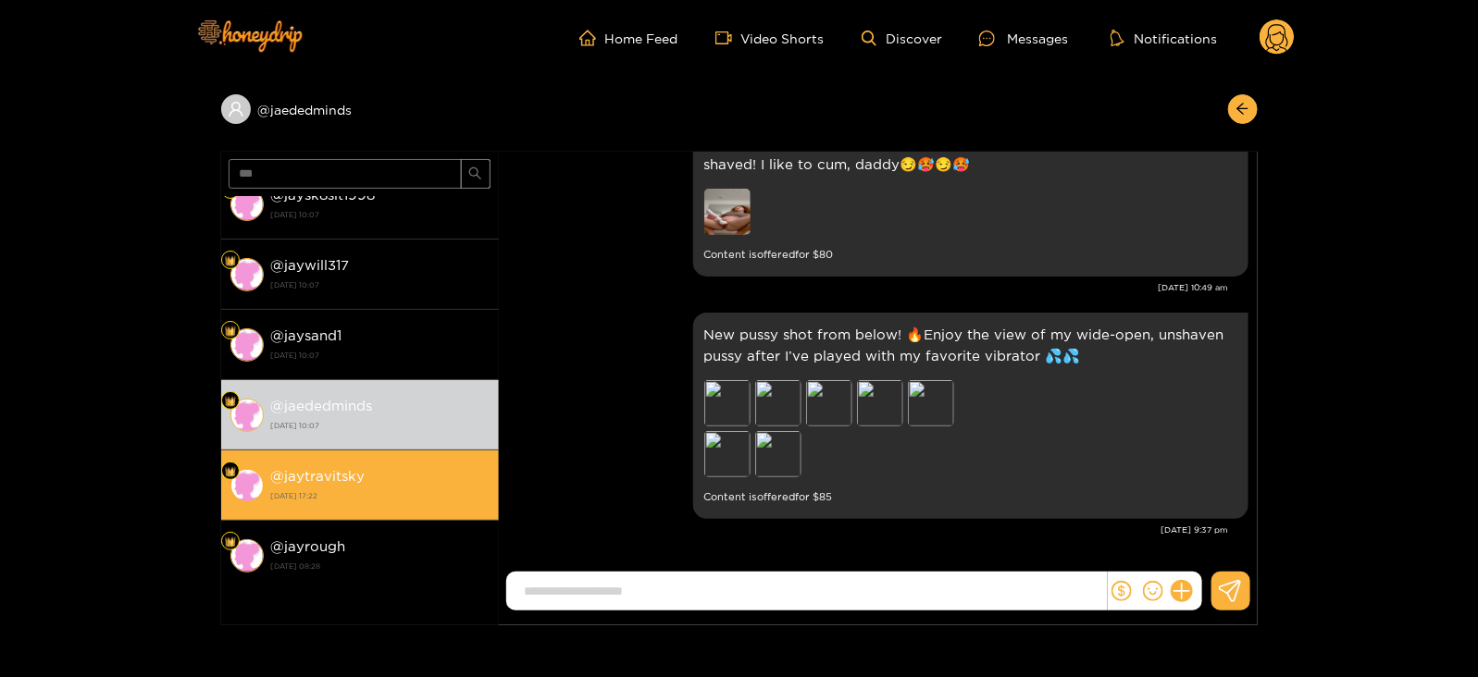
click at [415, 489] on strong "[DATE] 17:22" at bounding box center [380, 496] width 218 height 17
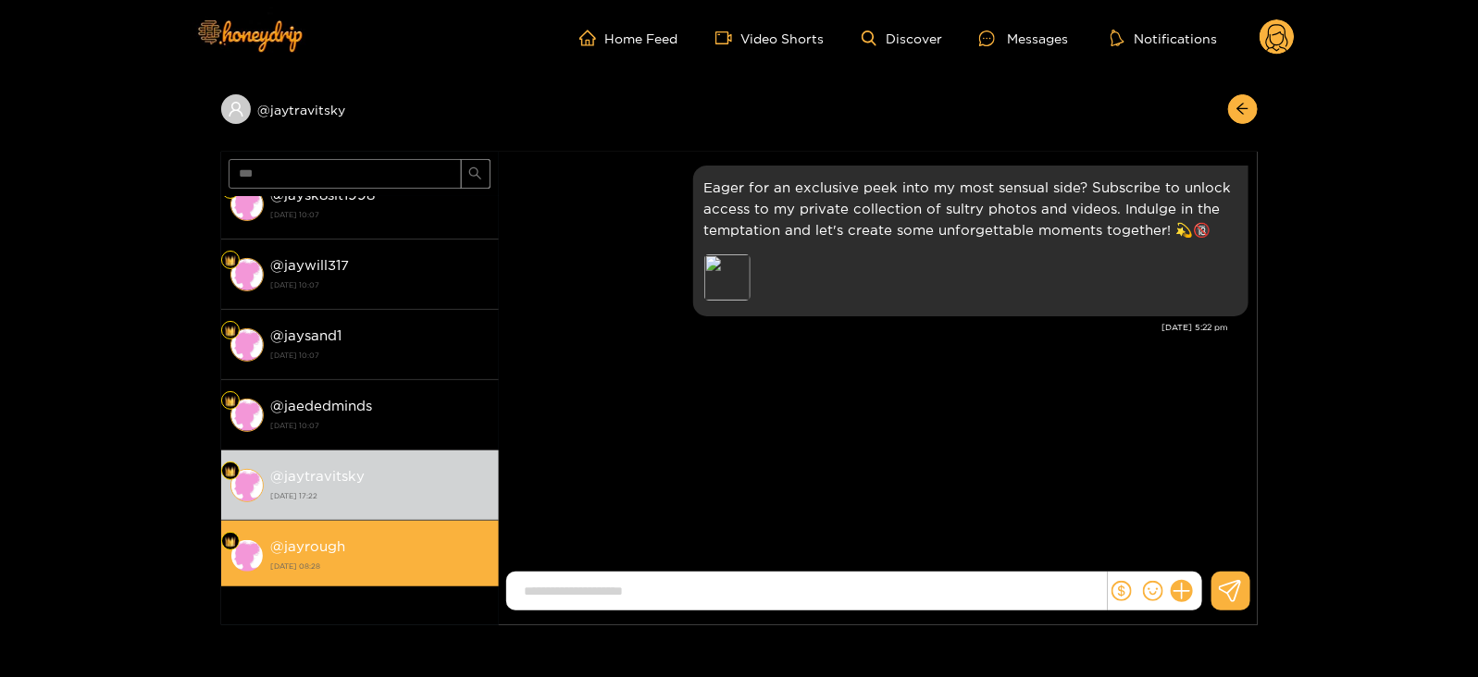
click at [379, 542] on div "@ jayrough [DATE] 08:28" at bounding box center [380, 556] width 218 height 42
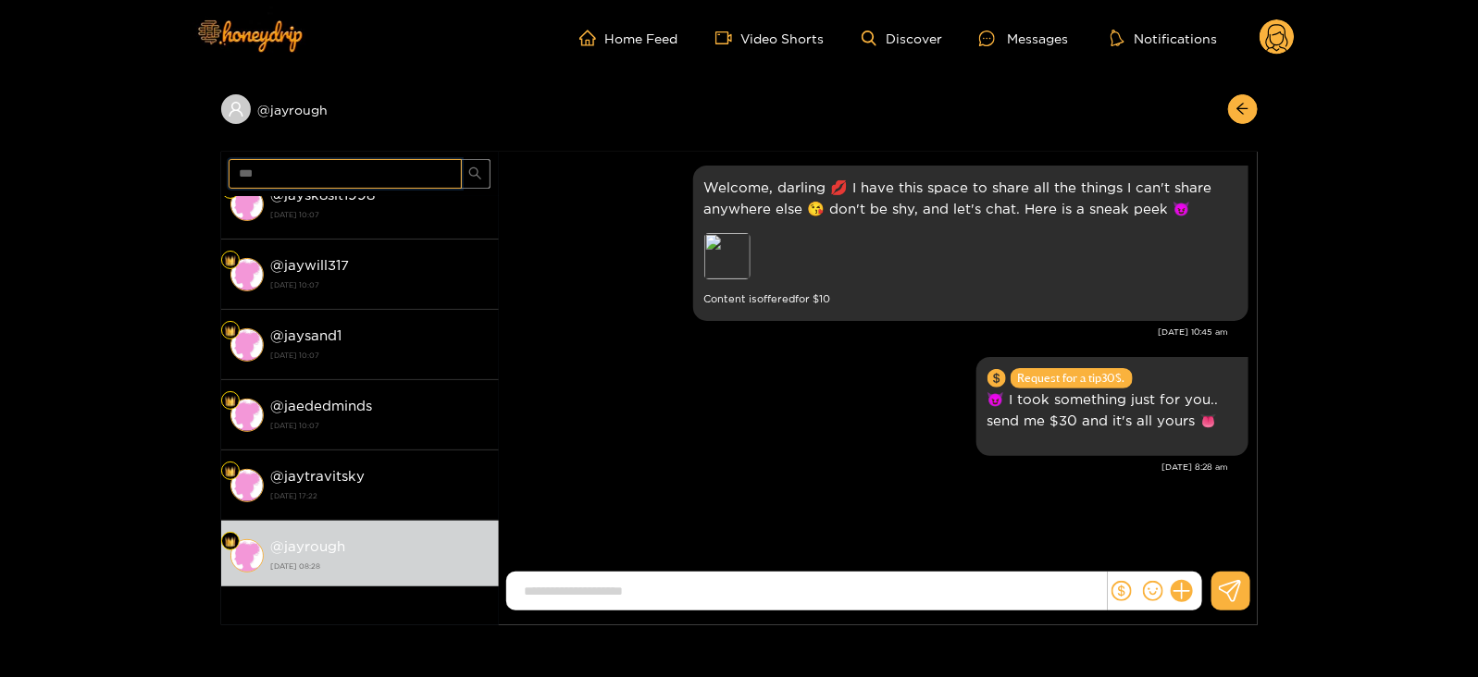
click at [271, 173] on input "***" at bounding box center [345, 174] width 233 height 30
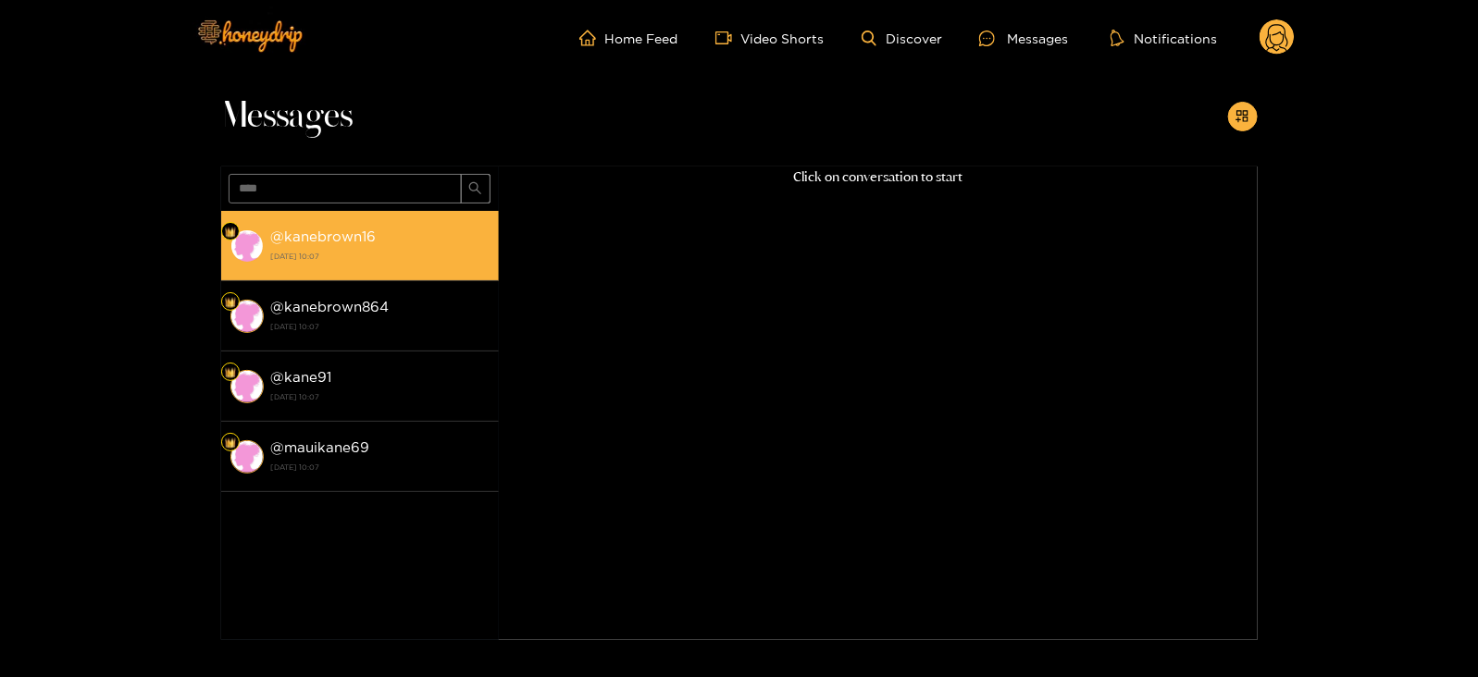
click at [347, 219] on li "@ kanebrown16 [DATE] 10:07" at bounding box center [360, 246] width 278 height 70
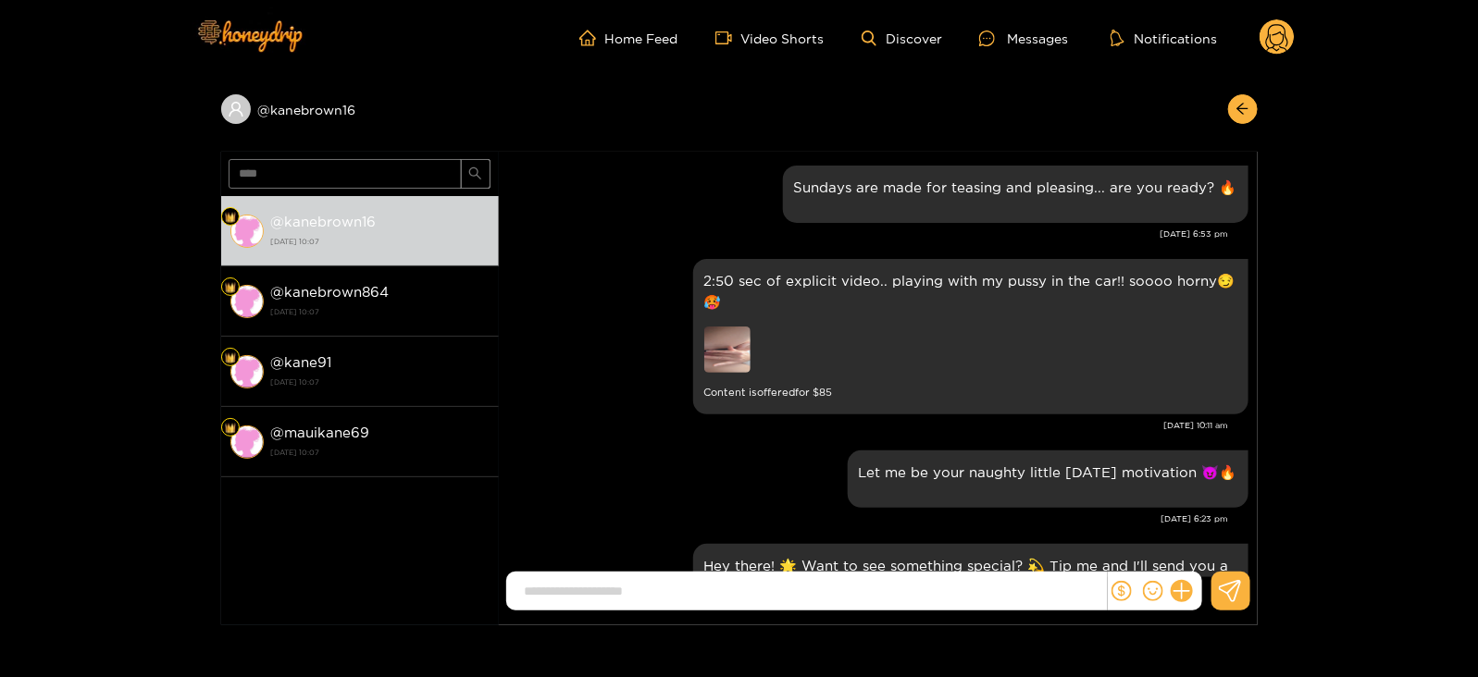
scroll to position [2484, 0]
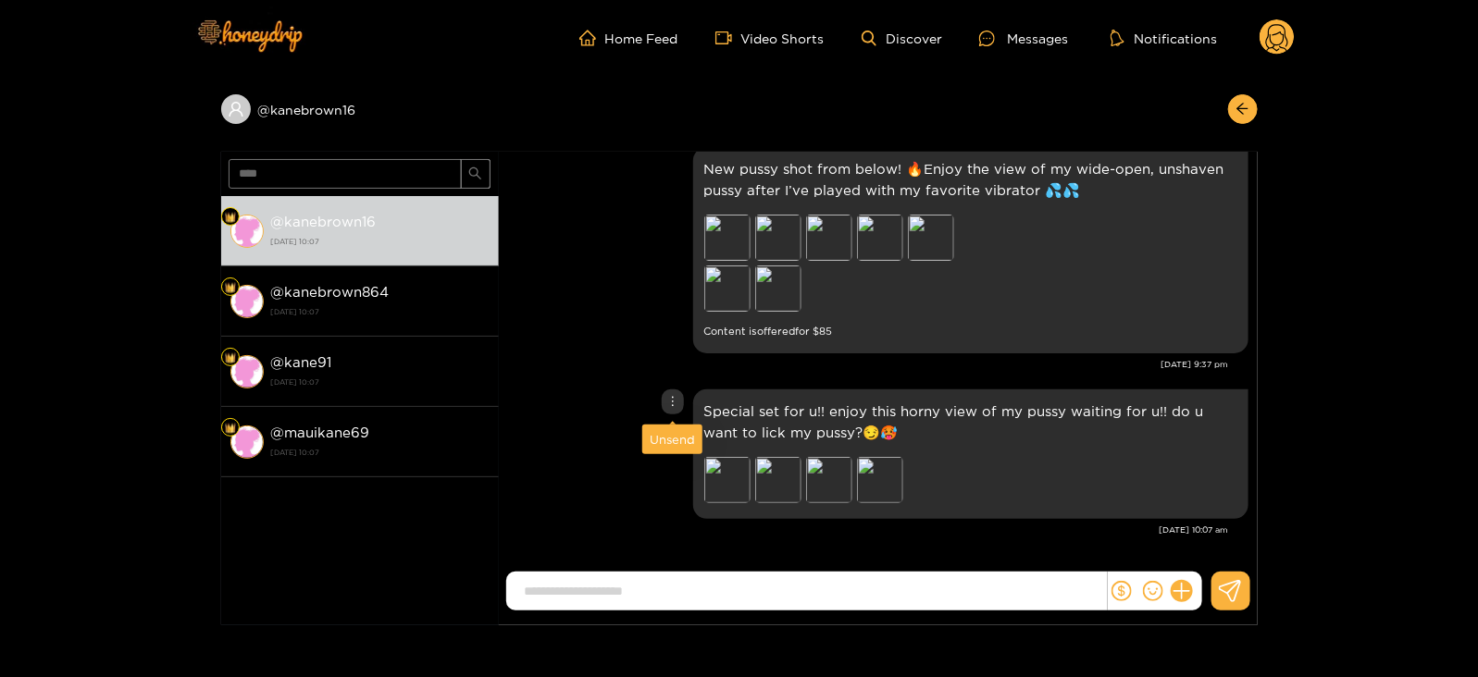
click at [671, 431] on div "Unsend" at bounding box center [672, 439] width 45 height 19
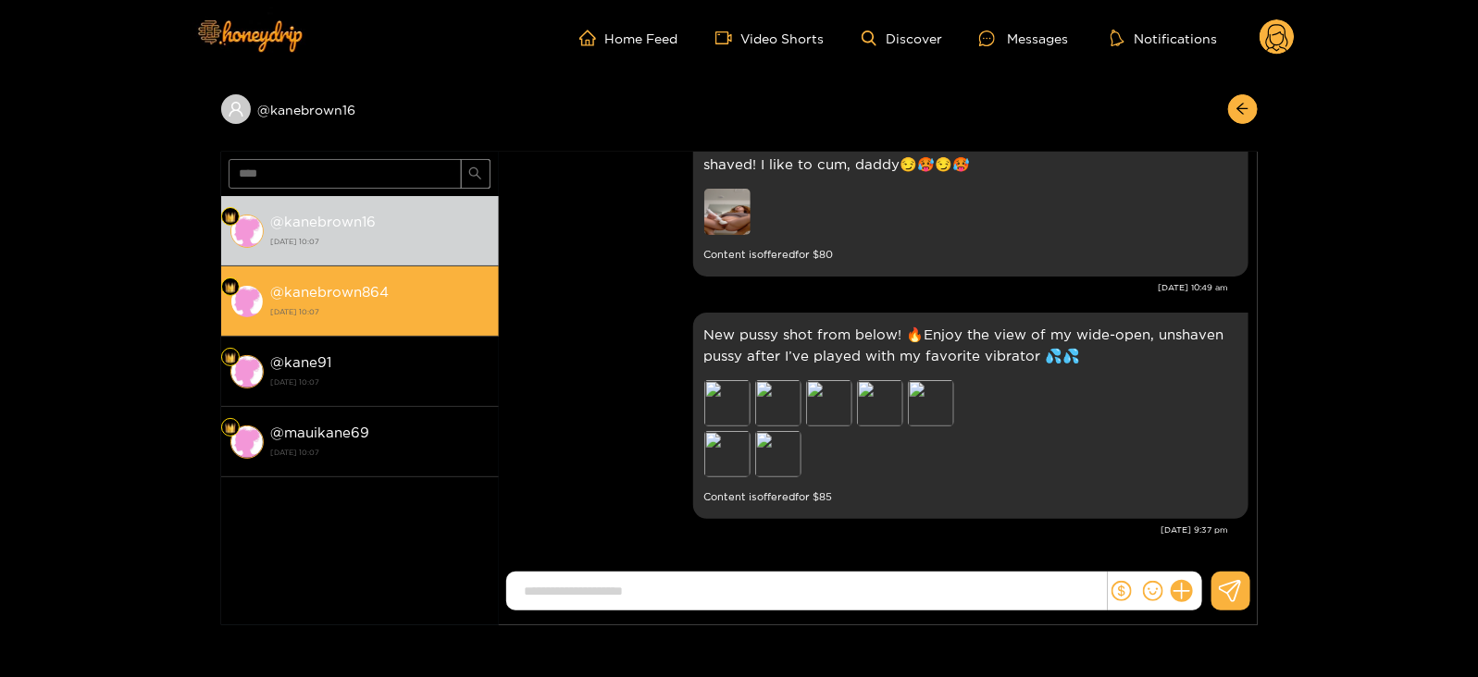
click at [445, 309] on strong "[DATE] 10:07" at bounding box center [380, 312] width 218 height 17
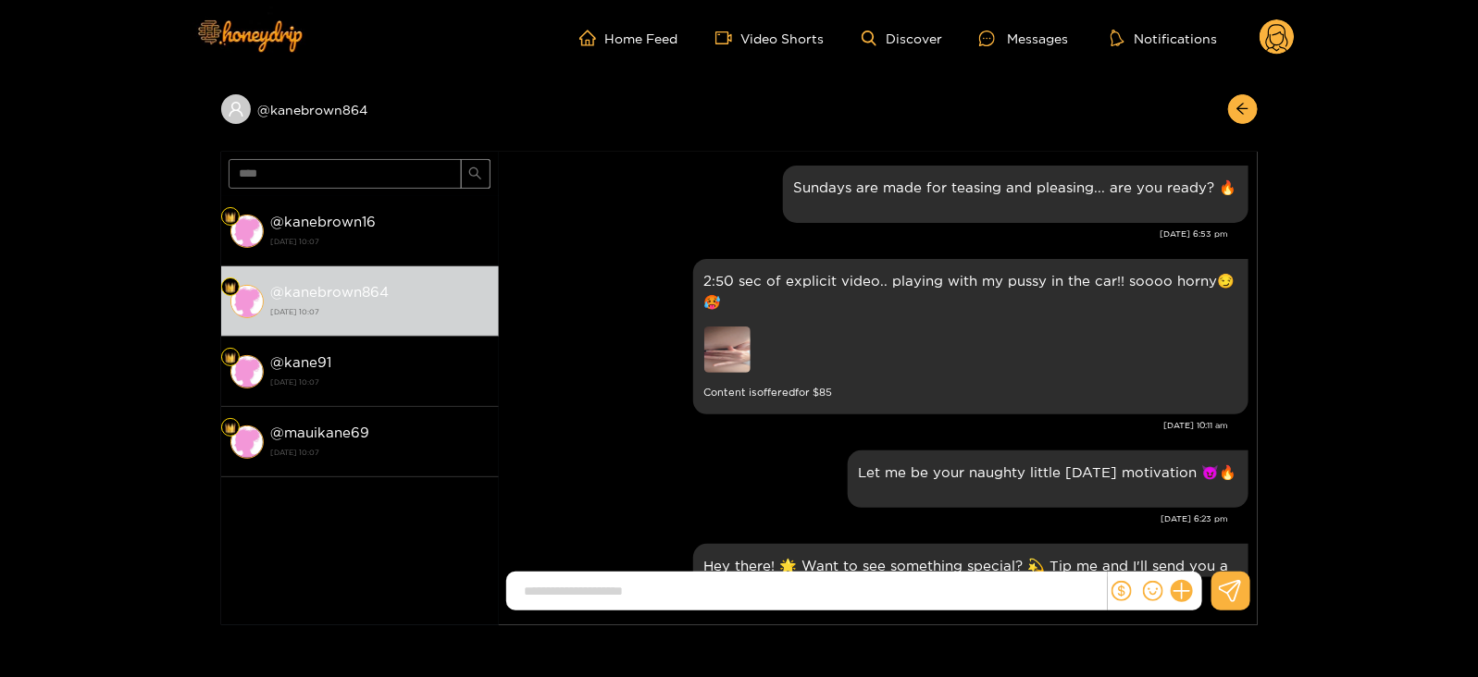
scroll to position [2484, 0]
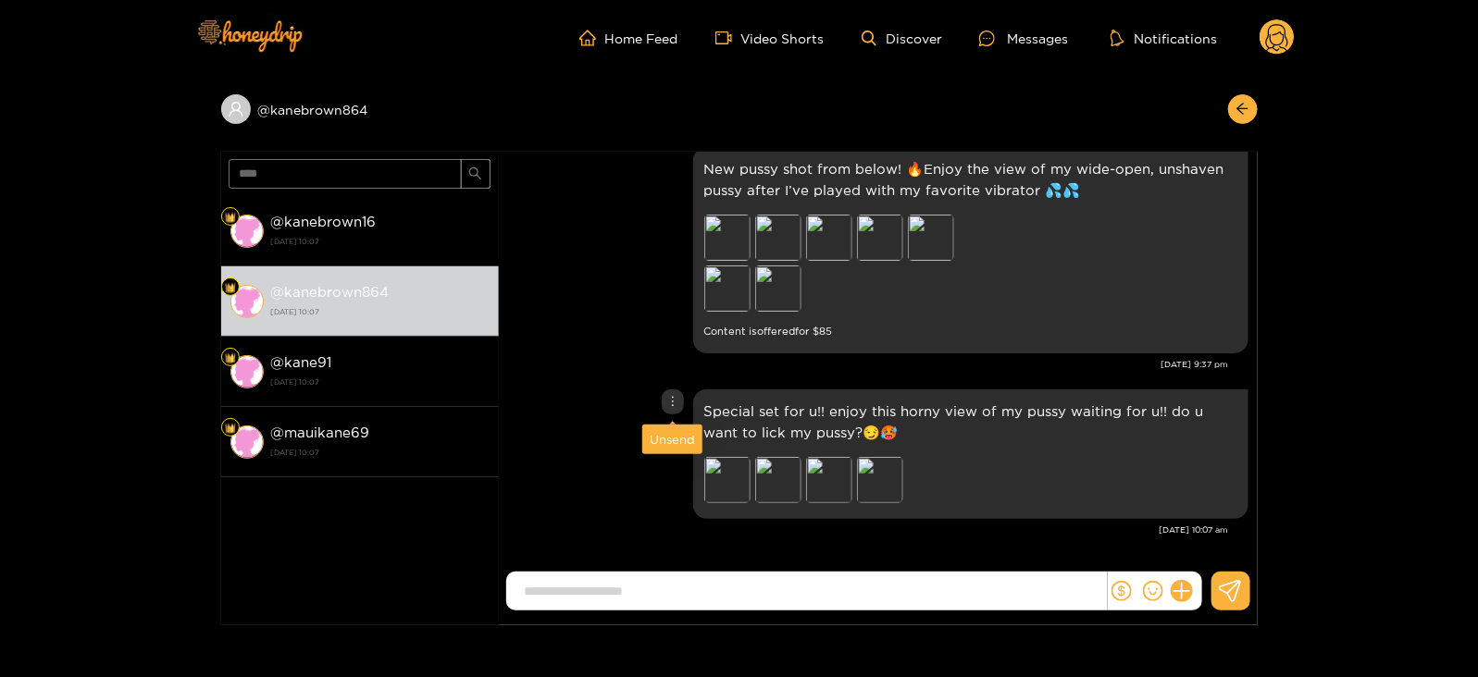
click at [666, 444] on div "Unsend" at bounding box center [672, 439] width 45 height 19
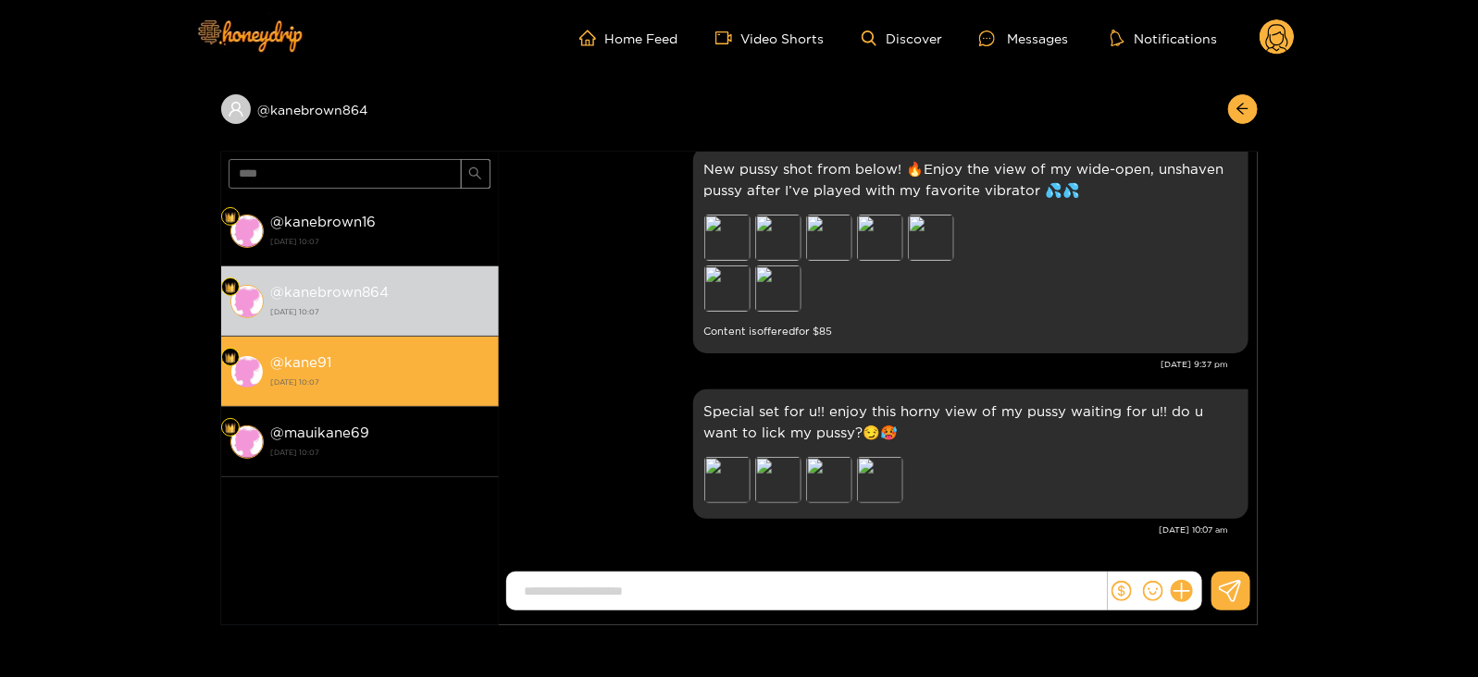
scroll to position [2318, 0]
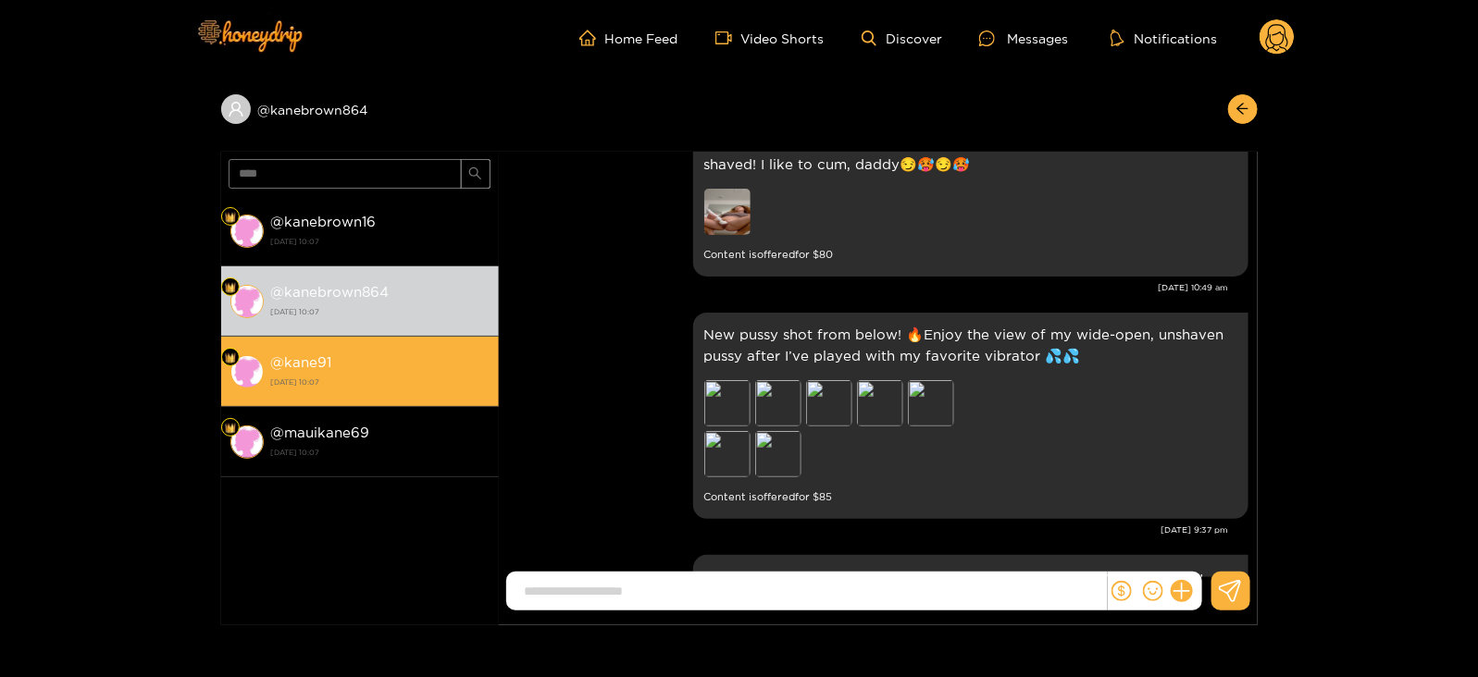
click at [427, 367] on div "@ kane91 [DATE] 10:07" at bounding box center [380, 372] width 218 height 42
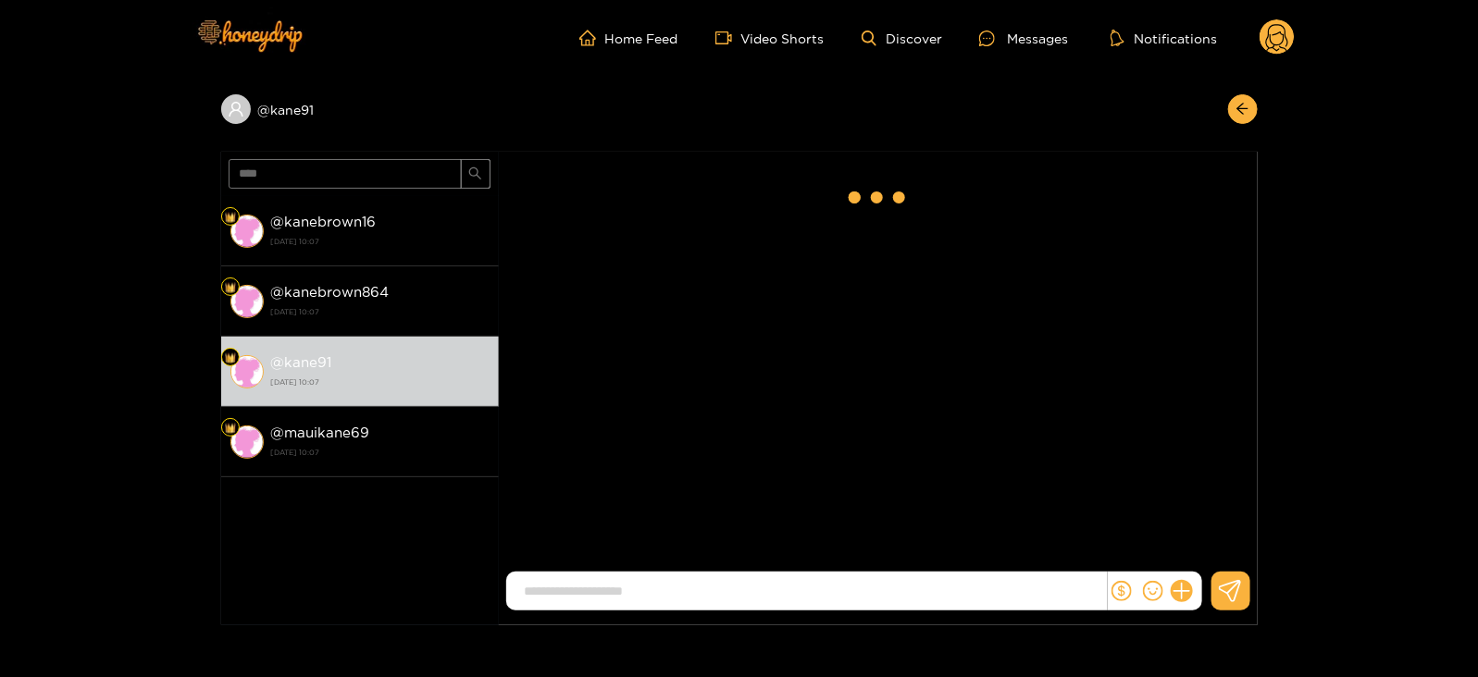
scroll to position [2484, 0]
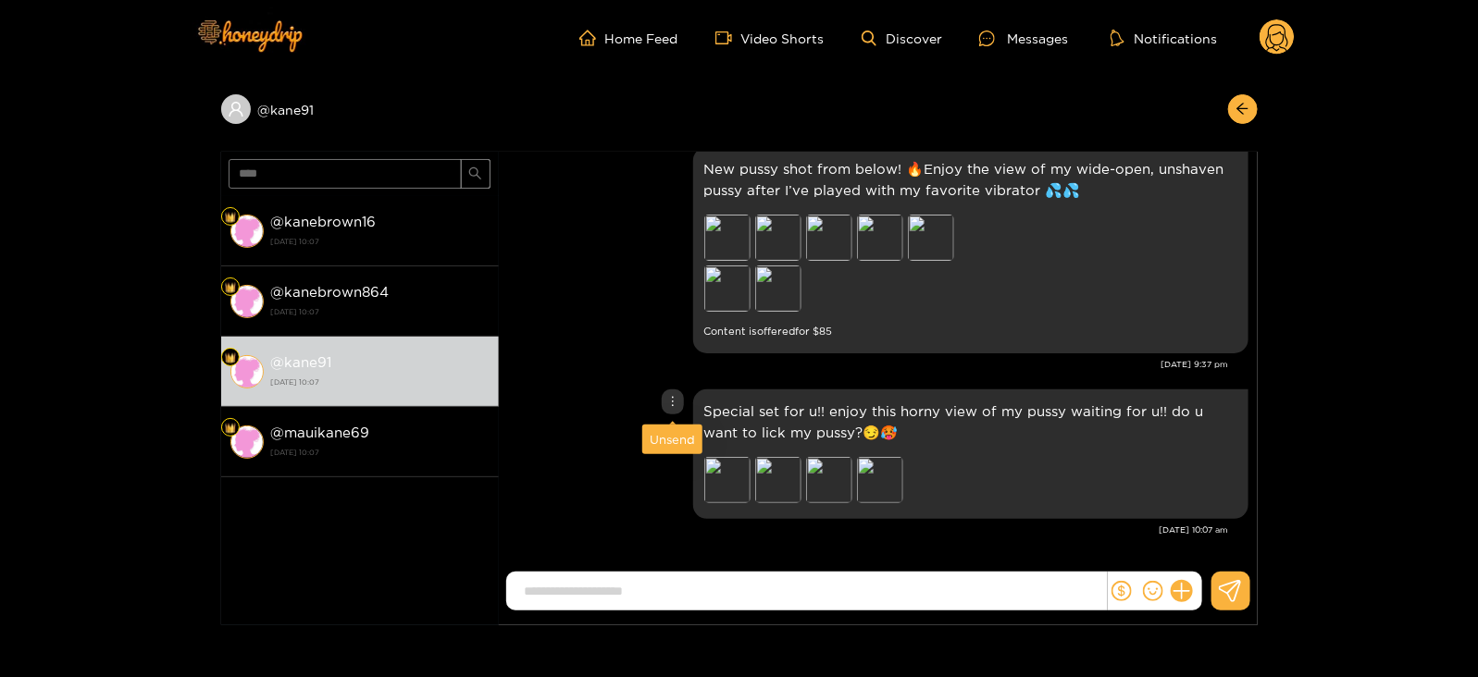
click at [676, 439] on div "Special set for u!! enjoy this horny view of my pussy waiting for u!! do u want…" at bounding box center [878, 454] width 740 height 139
click at [666, 446] on div "Unsend" at bounding box center [672, 439] width 45 height 19
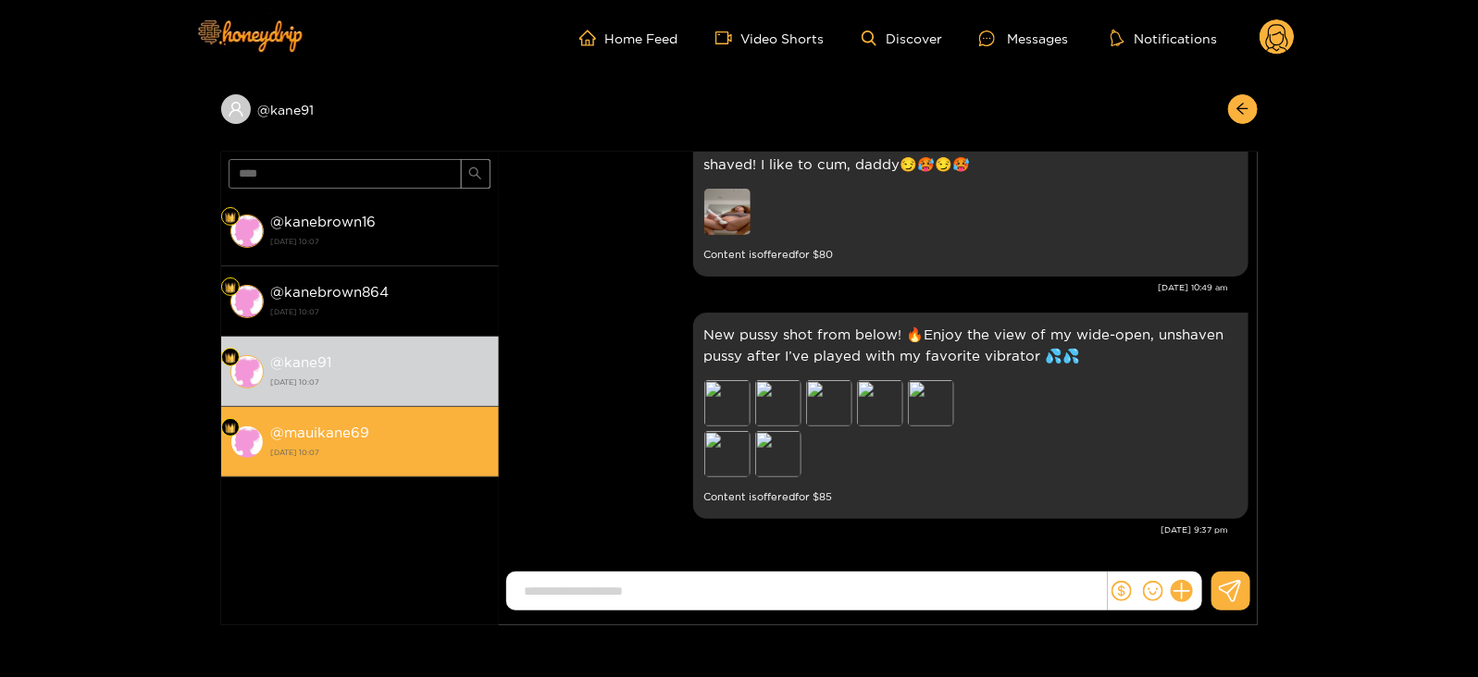
click at [465, 454] on strong "[DATE] 10:07" at bounding box center [380, 452] width 218 height 17
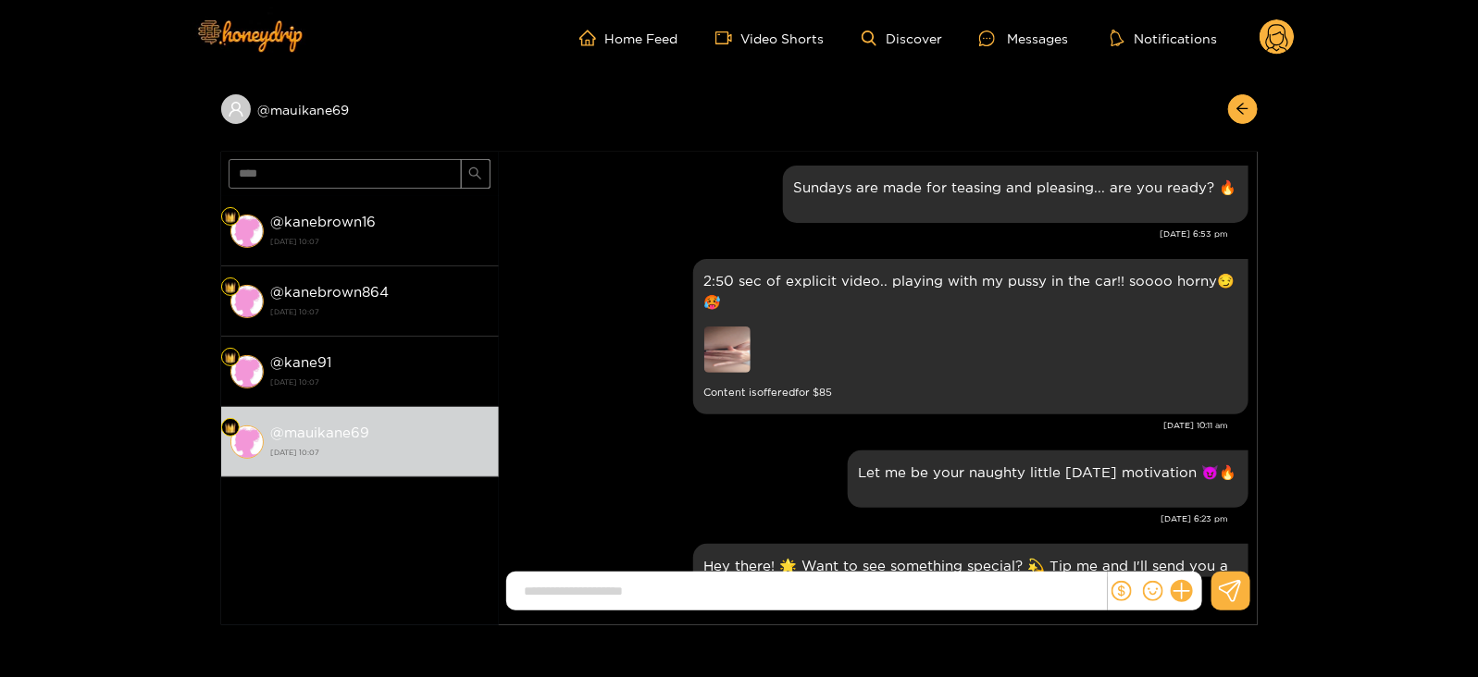
scroll to position [2484, 0]
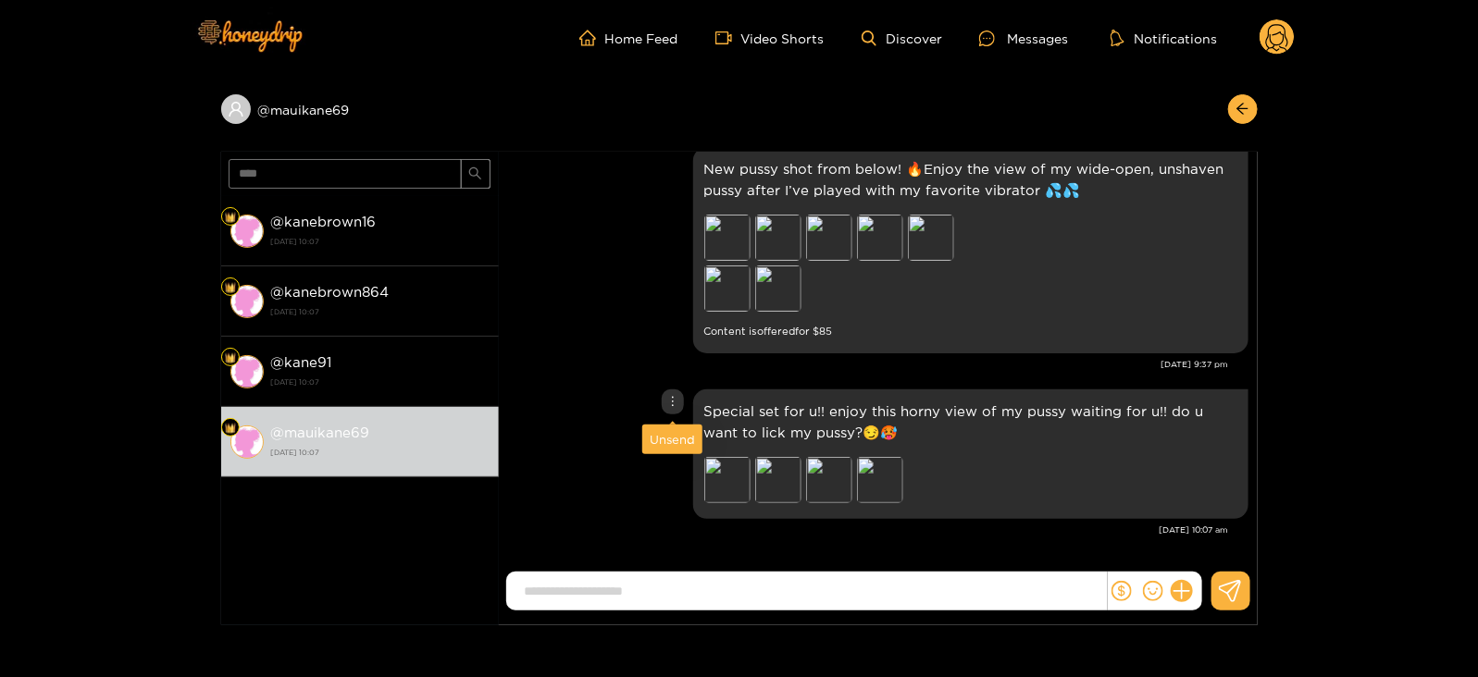
click at [674, 440] on div "Unsend" at bounding box center [672, 439] width 45 height 19
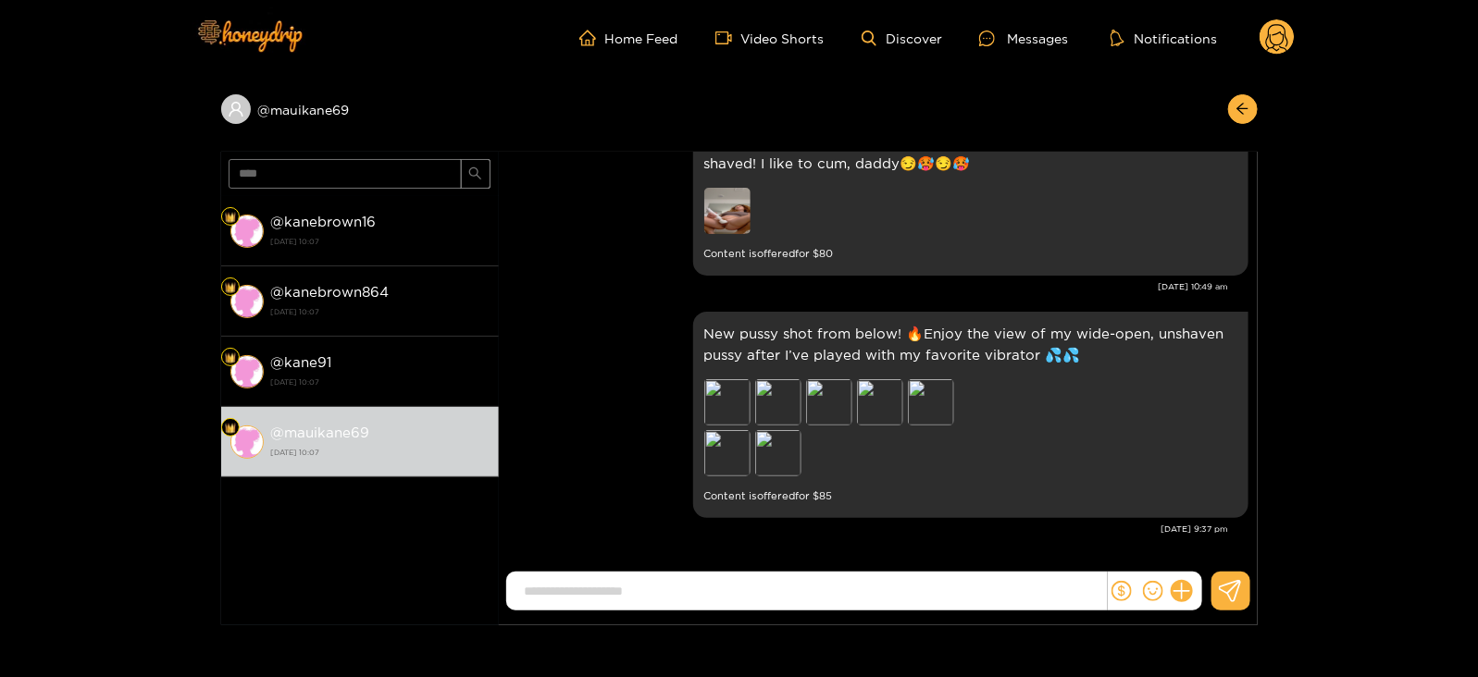
scroll to position [2318, 0]
click at [256, 177] on input "****" at bounding box center [345, 174] width 233 height 30
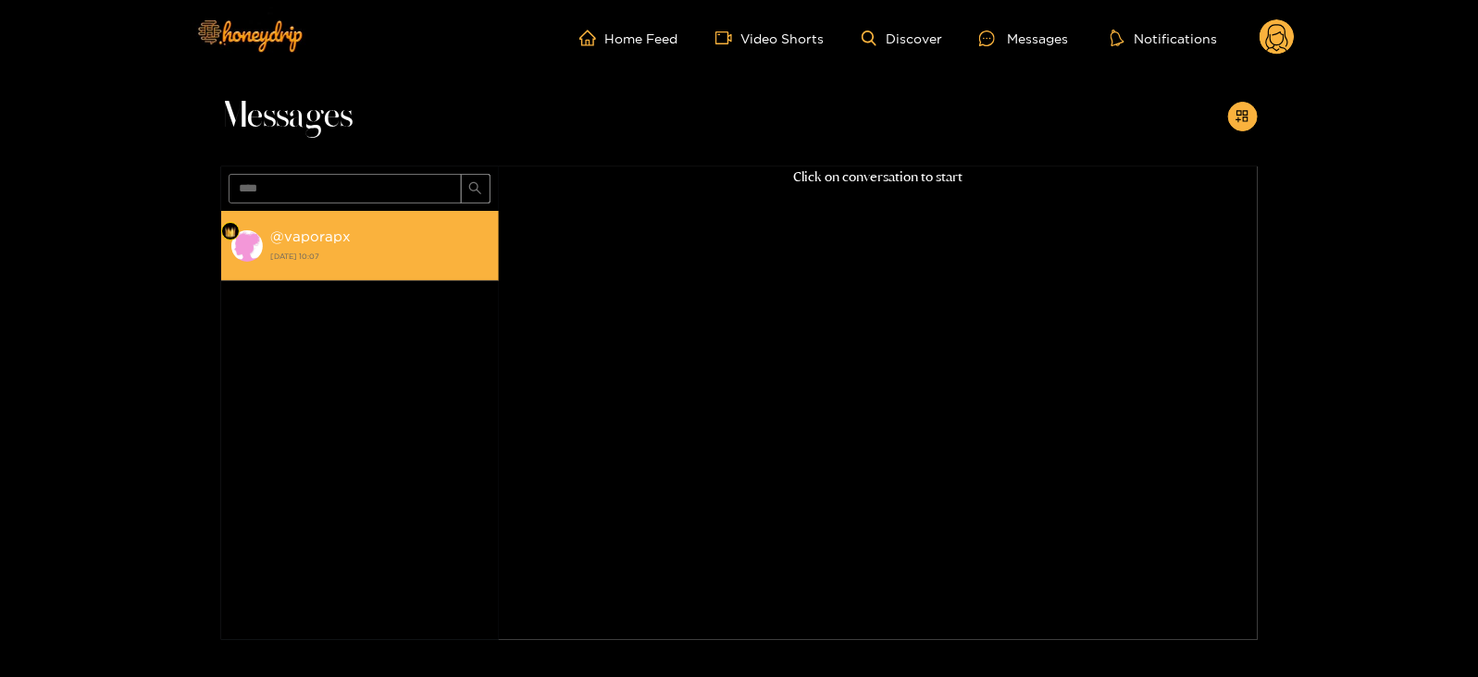
click at [293, 276] on li "@ vaporapx [DATE] 10:07" at bounding box center [360, 246] width 278 height 70
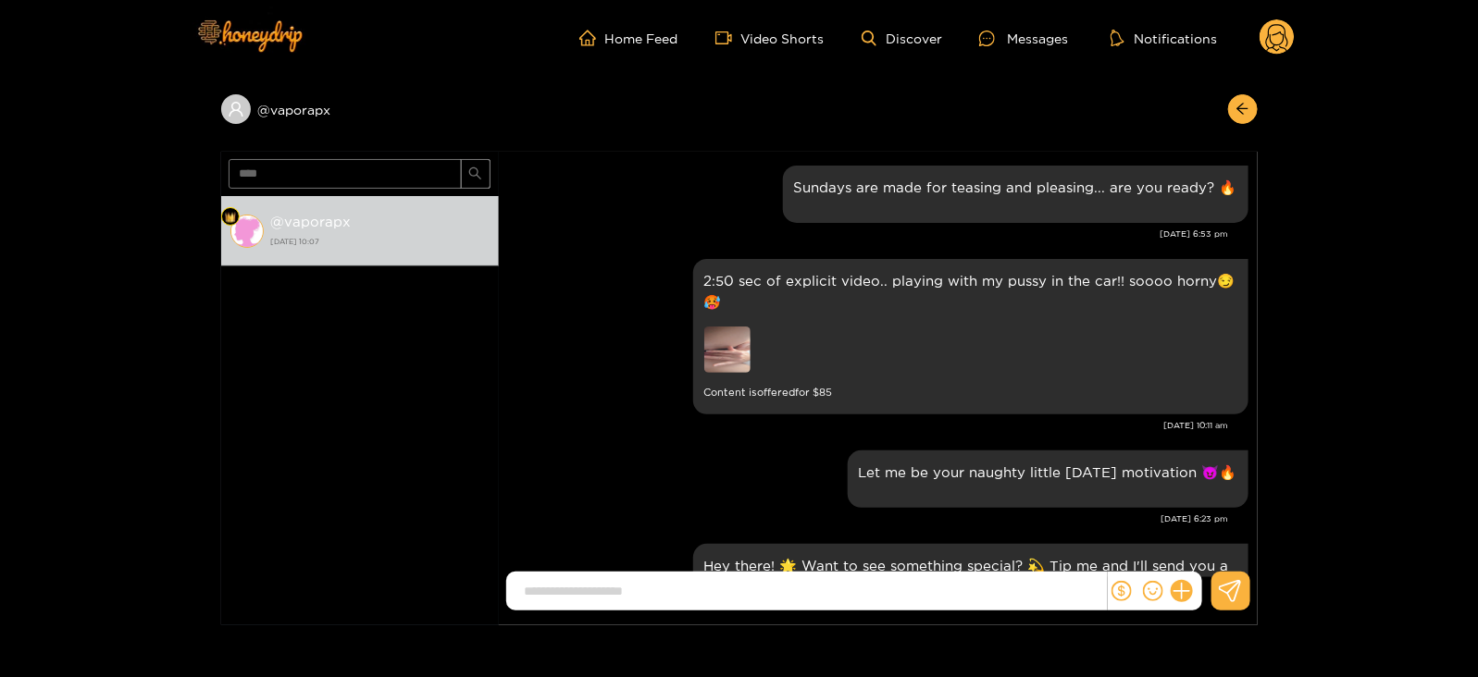
scroll to position [2484, 0]
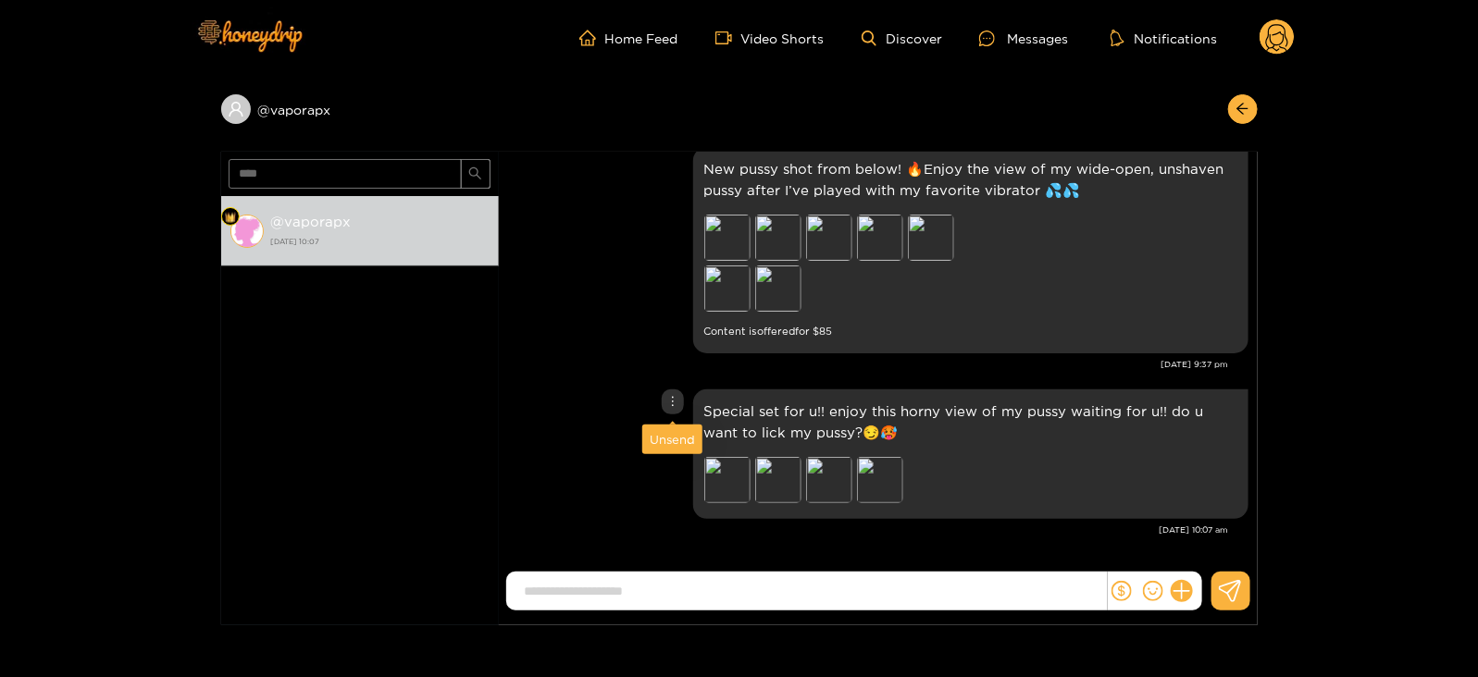
click at [668, 435] on div "Unsend" at bounding box center [672, 439] width 45 height 19
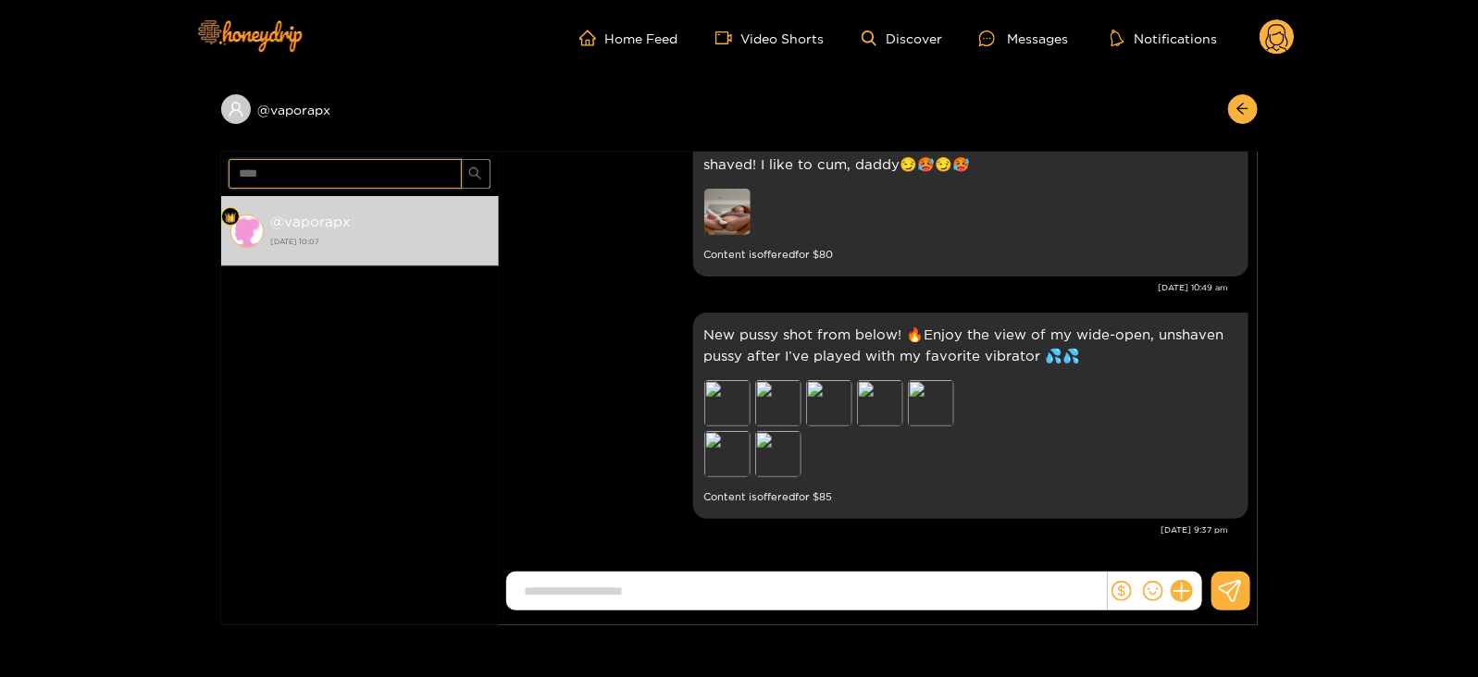
click at [253, 174] on input "****" at bounding box center [345, 174] width 233 height 30
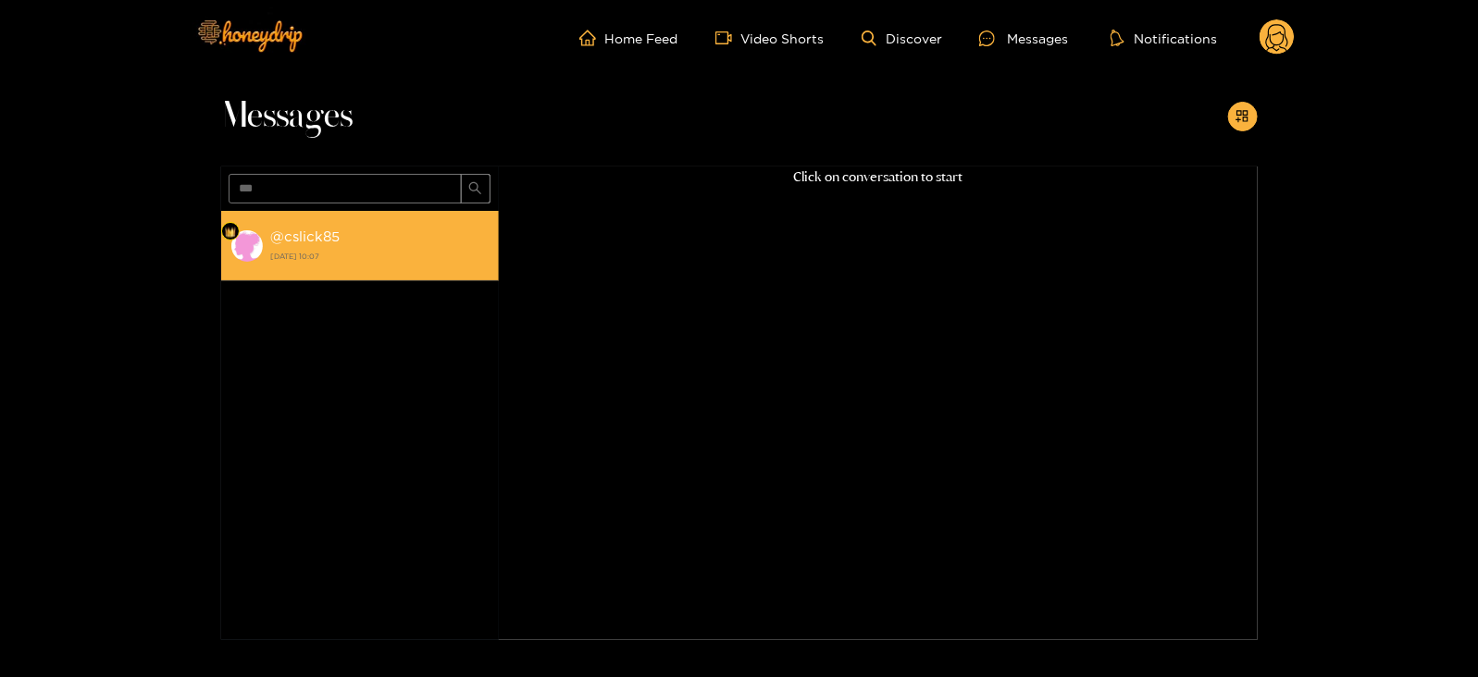
click at [297, 219] on li "@ cslick85 [DATE] 10:07" at bounding box center [360, 246] width 278 height 70
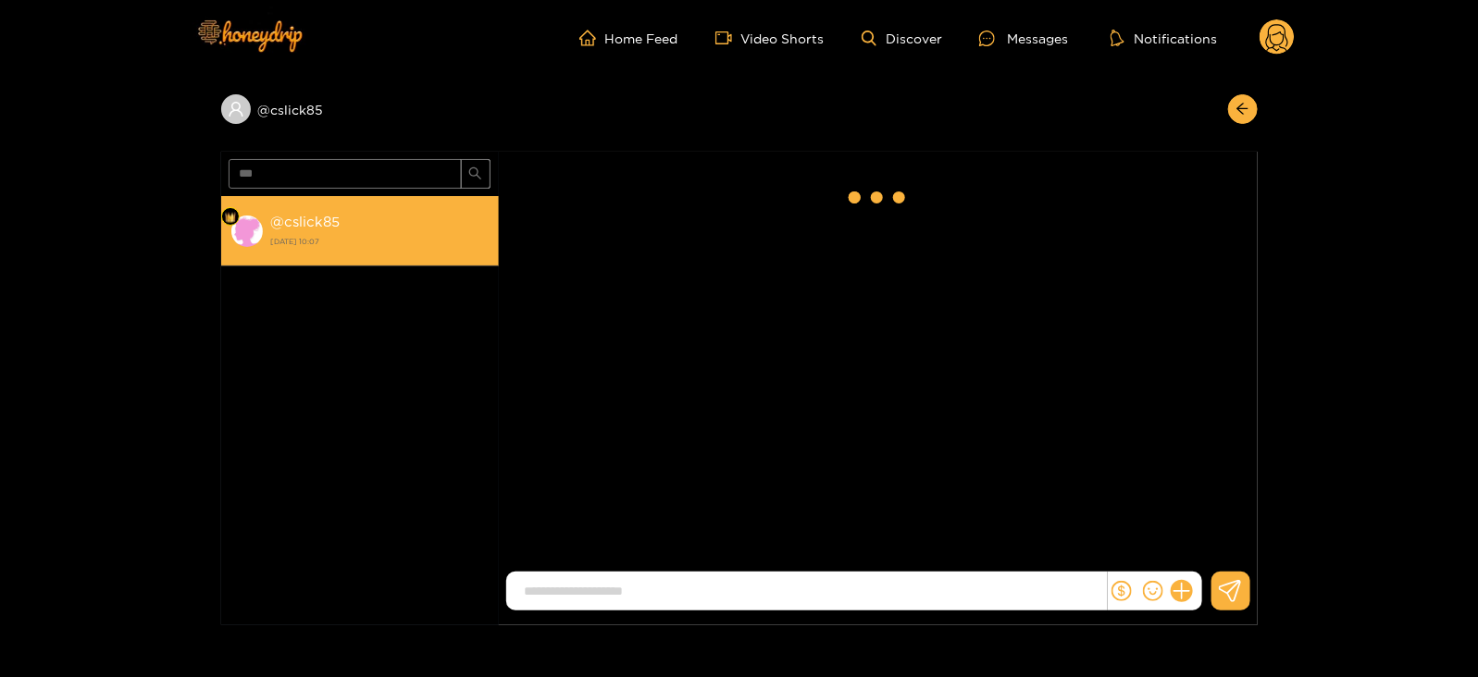
scroll to position [2484, 0]
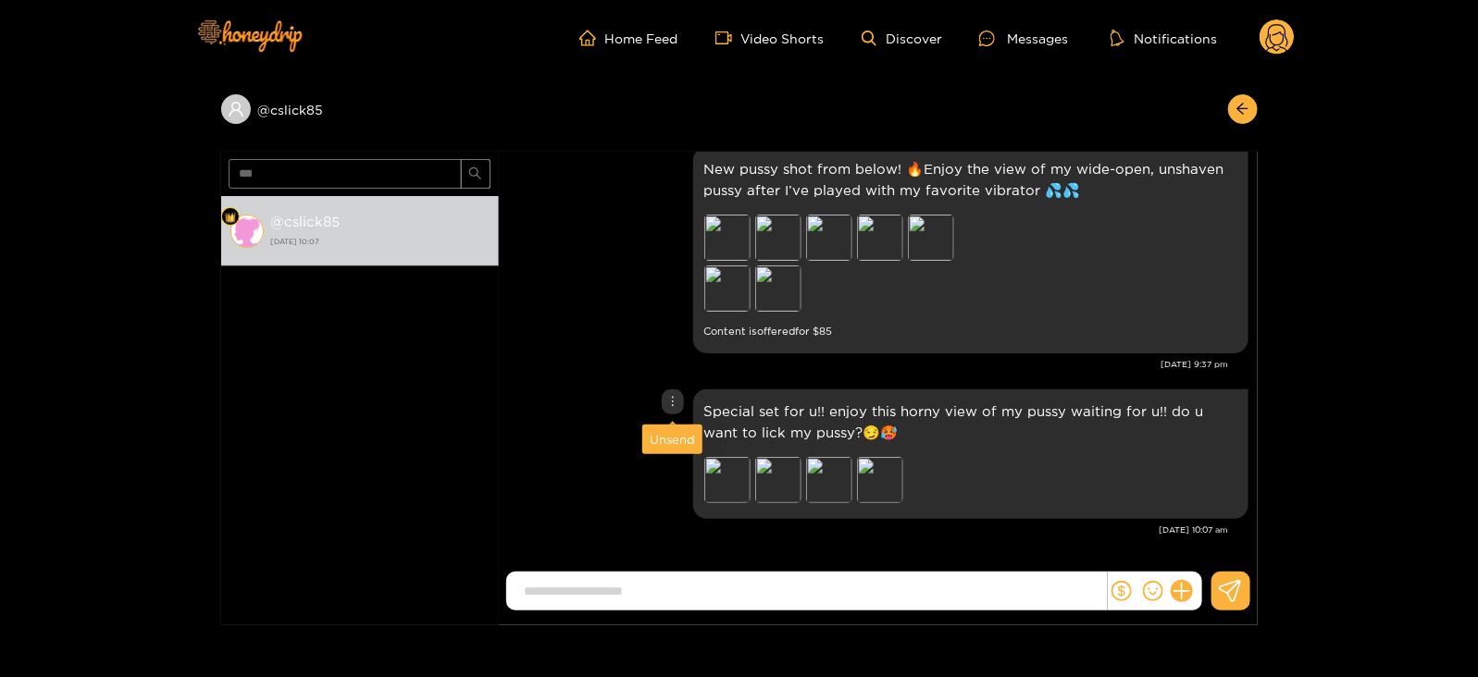
click at [671, 438] on div "Unsend" at bounding box center [672, 439] width 45 height 19
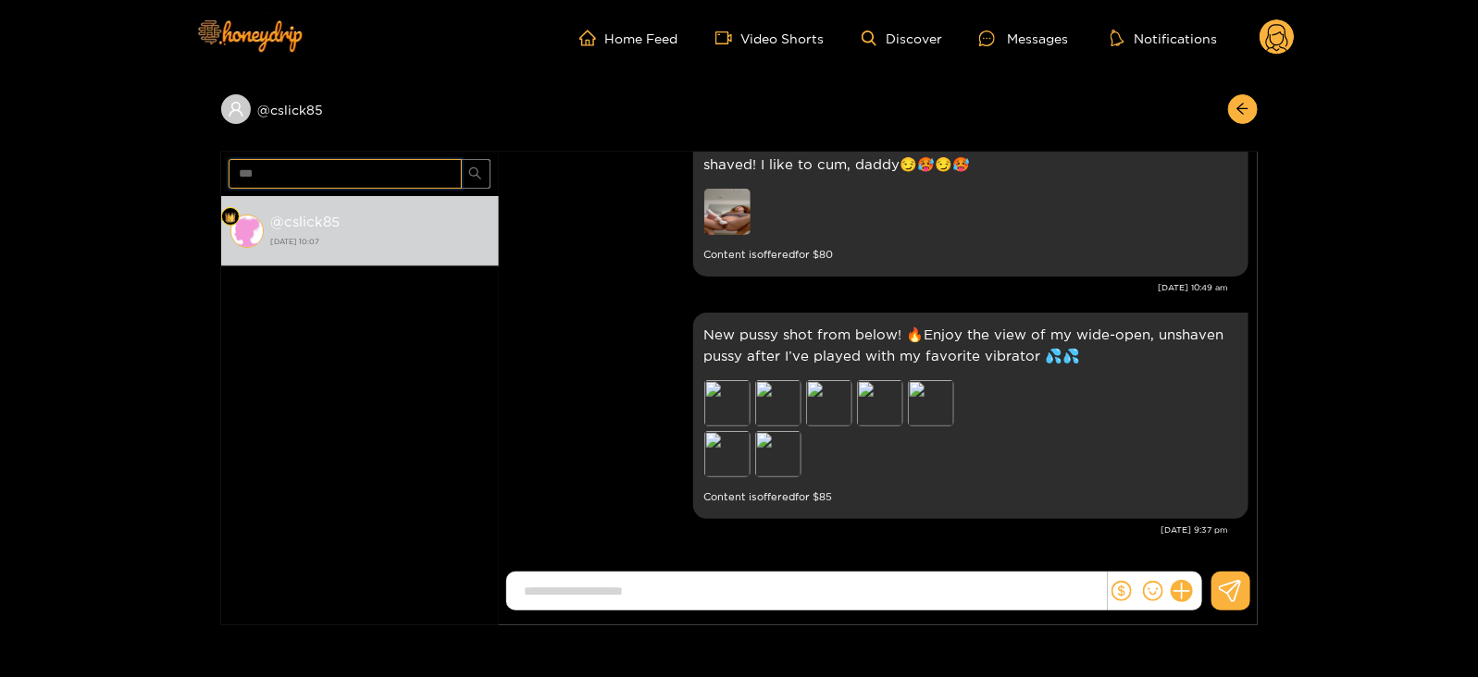
click at [354, 165] on input "***" at bounding box center [345, 174] width 233 height 30
type input "***"
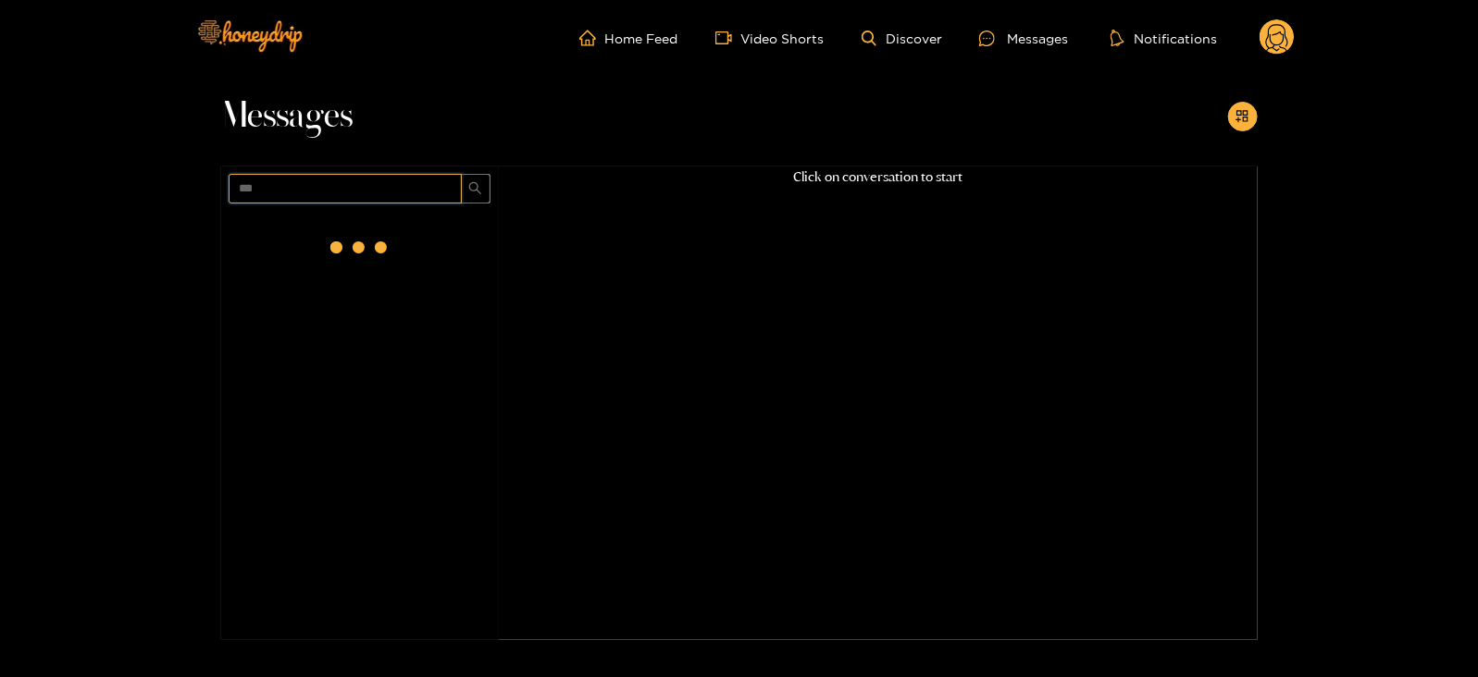
scroll to position [0, 0]
click at [384, 243] on div at bounding box center [360, 248] width 74 height 74
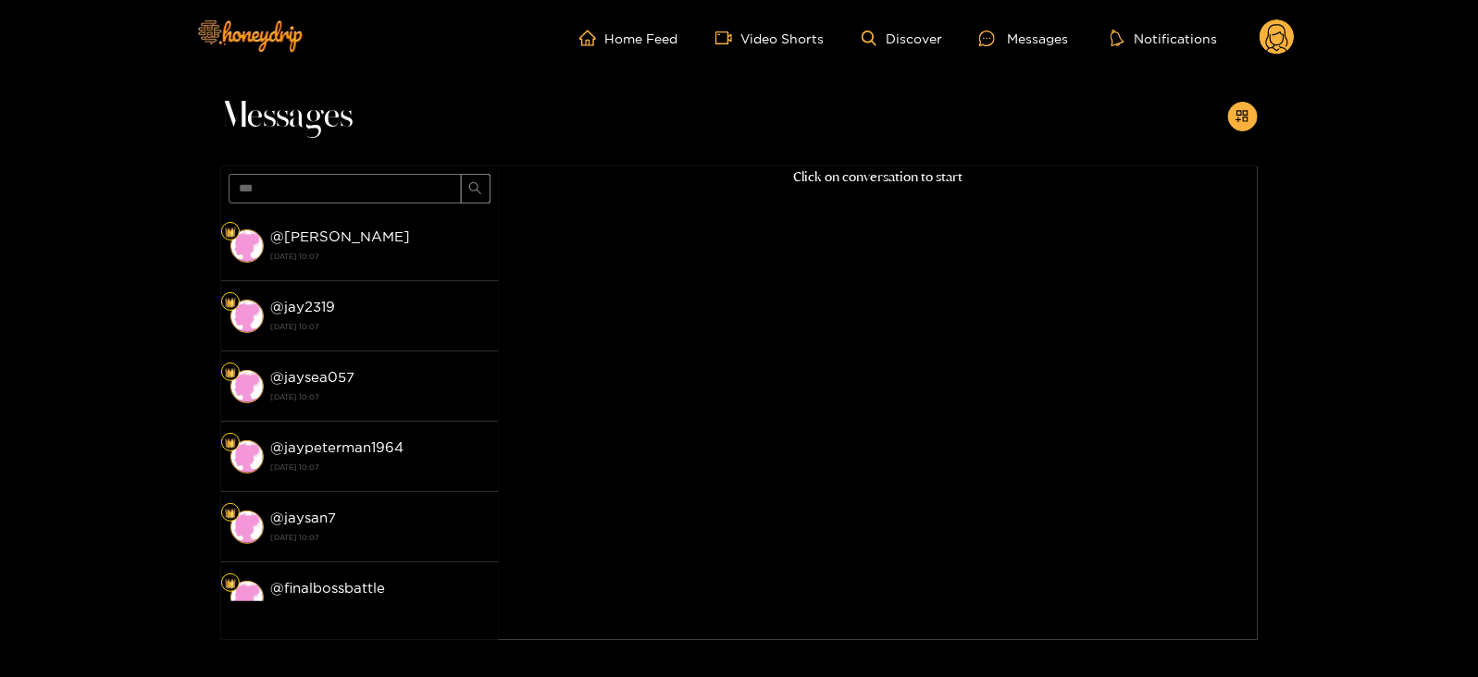
click at [384, 243] on div "@ jayjayh [DATE] 10:07" at bounding box center [380, 246] width 218 height 42
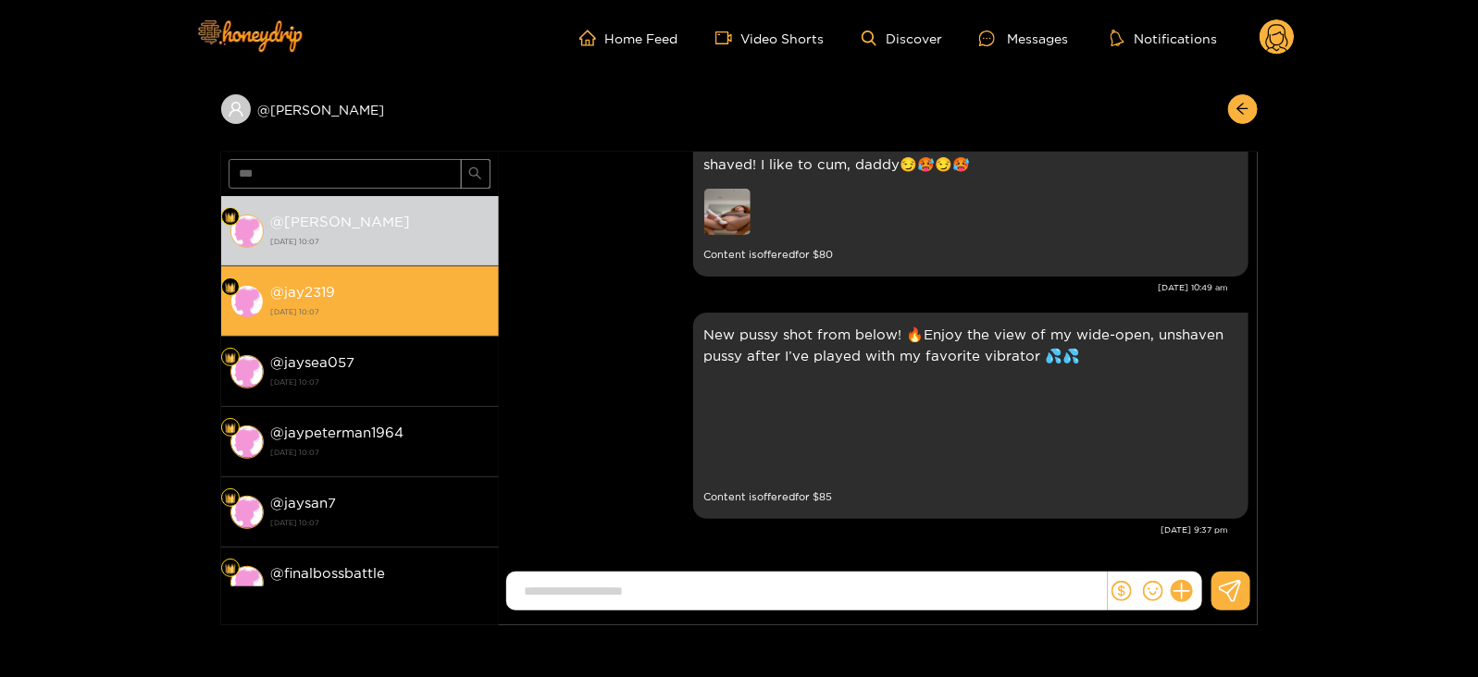
click at [444, 294] on div "@ jay2319 [DATE] 10:07" at bounding box center [380, 301] width 218 height 42
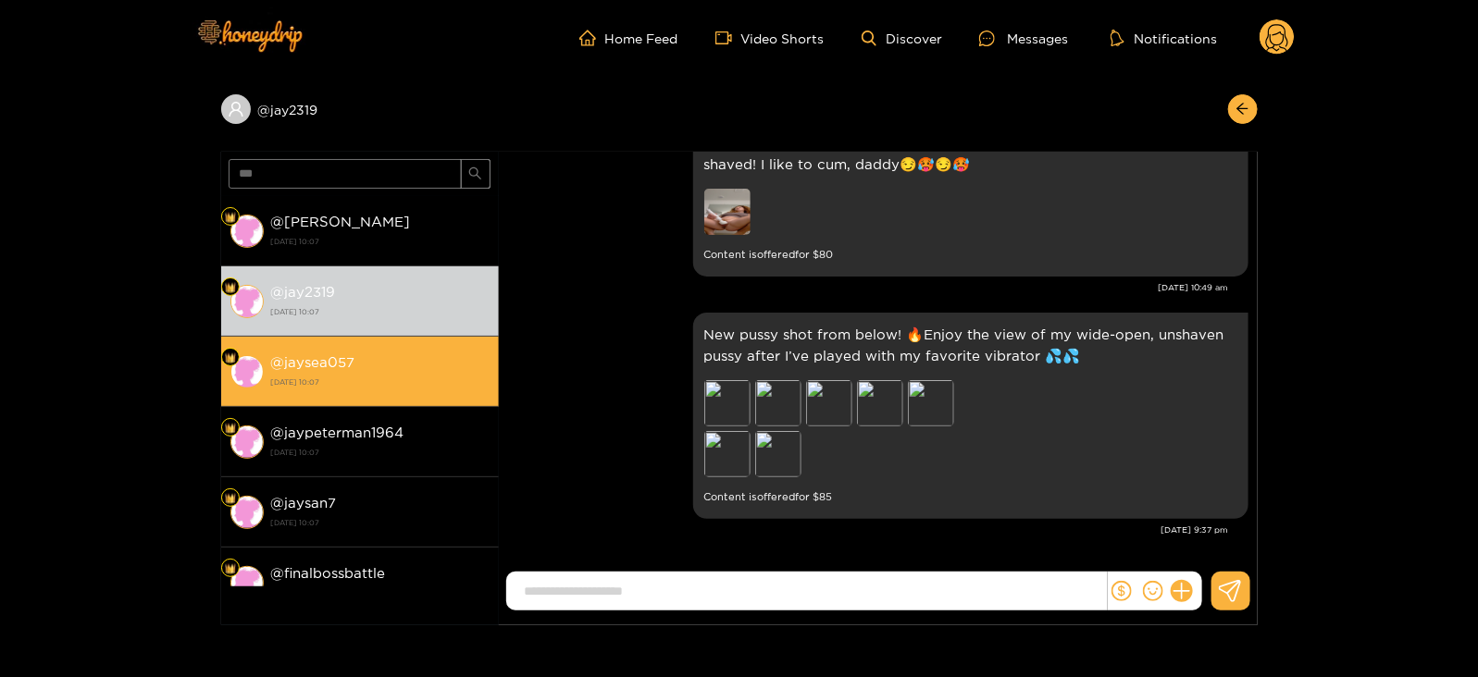
click at [430, 374] on strong "[DATE] 10:07" at bounding box center [380, 382] width 218 height 17
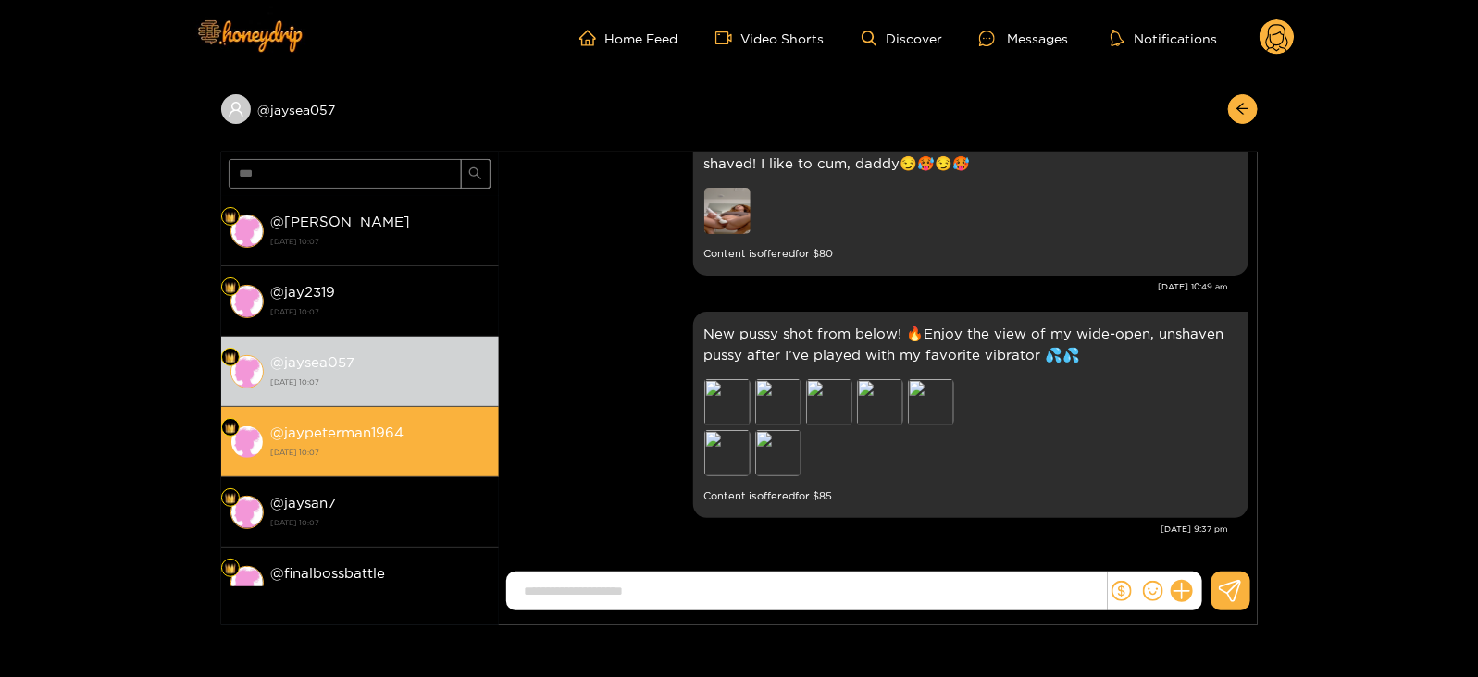
click at [397, 428] on strong "@ jaypeterman1964" at bounding box center [337, 433] width 133 height 16
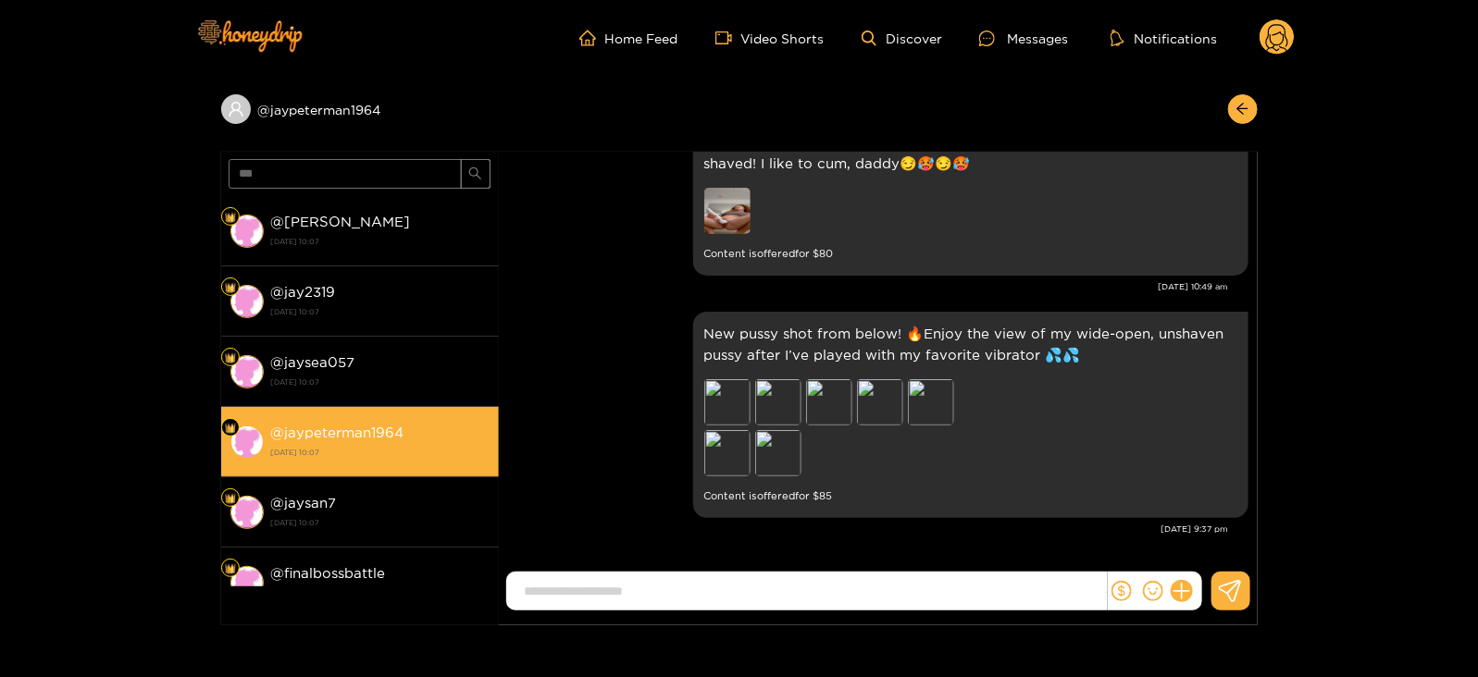
click at [398, 469] on li "@ jaypeterman1964 [DATE] 10:07" at bounding box center [360, 442] width 278 height 70
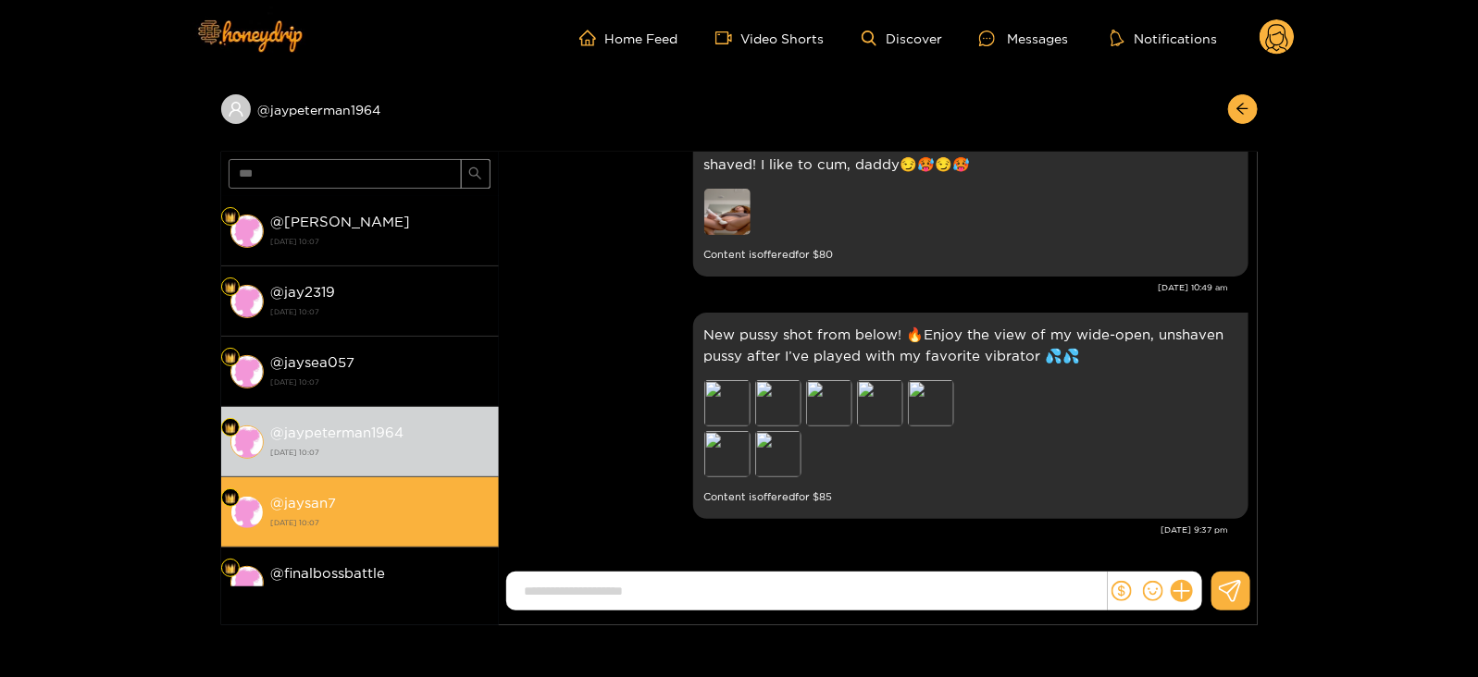
click at [390, 497] on div "@ jaysan7 [DATE] 10:07" at bounding box center [380, 512] width 218 height 42
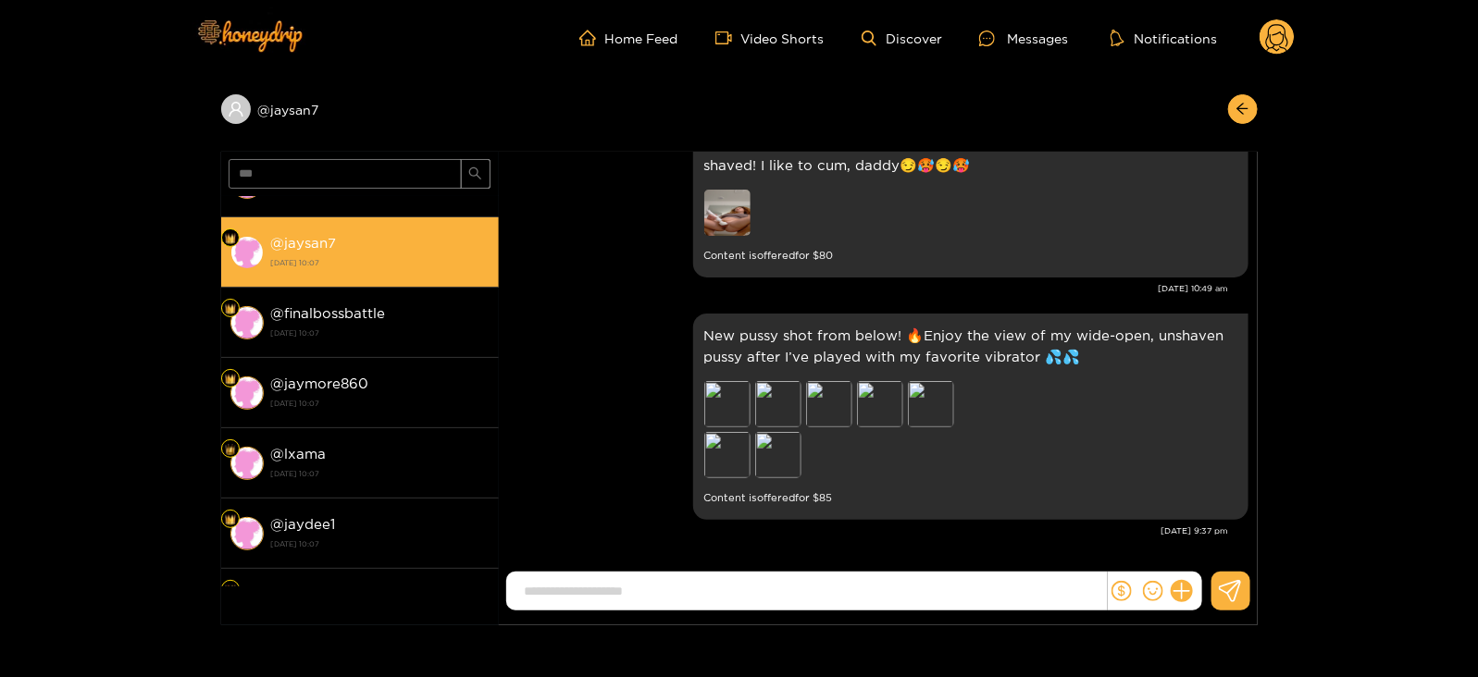
scroll to position [261, 0]
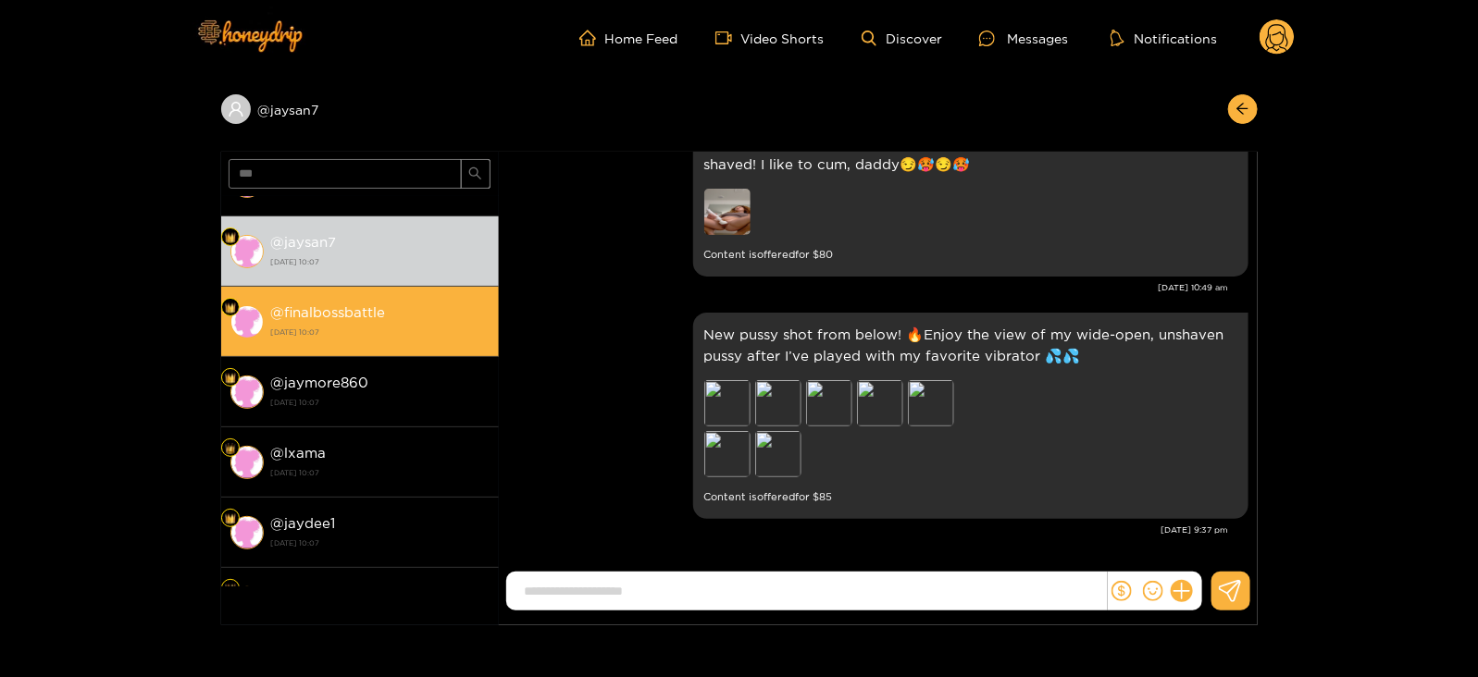
click at [327, 350] on li "@ finalbossbattle [DATE] 10:07" at bounding box center [360, 322] width 278 height 70
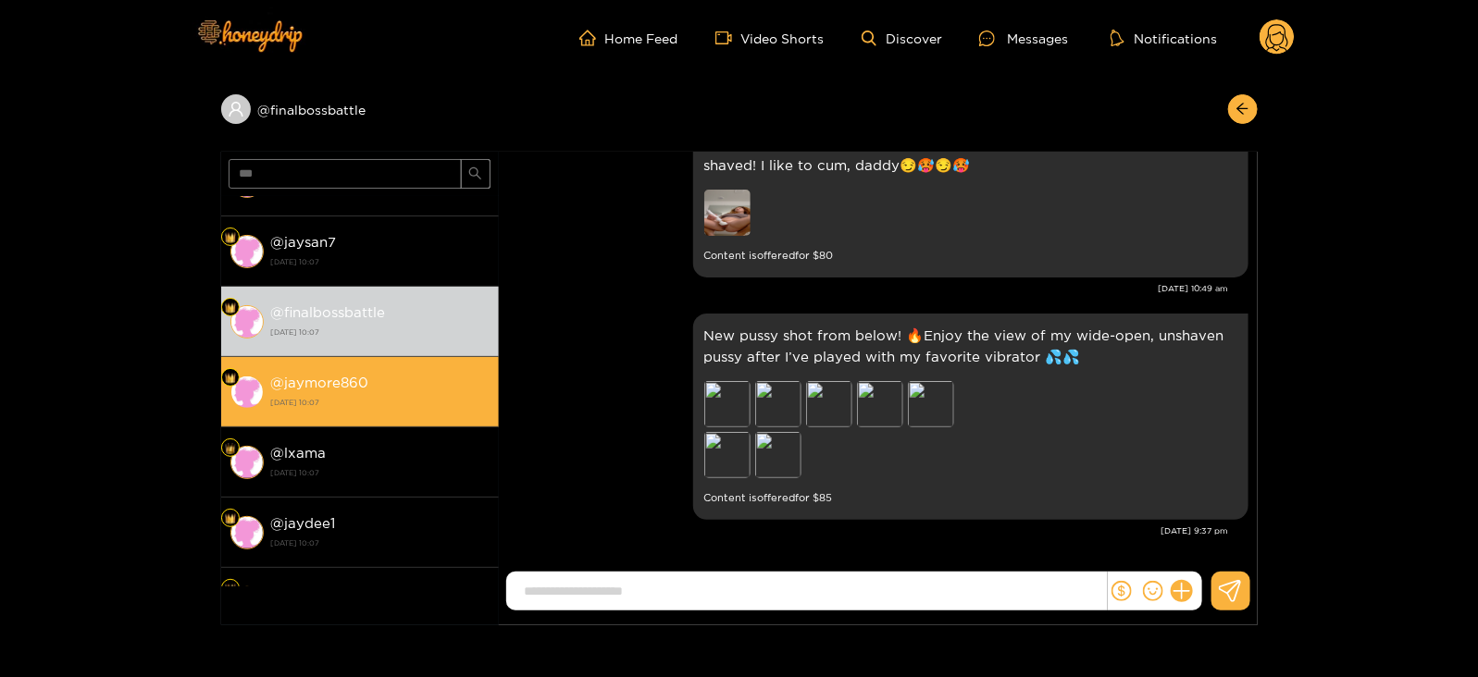
click at [342, 379] on strong "@ jaymore860" at bounding box center [320, 383] width 98 height 16
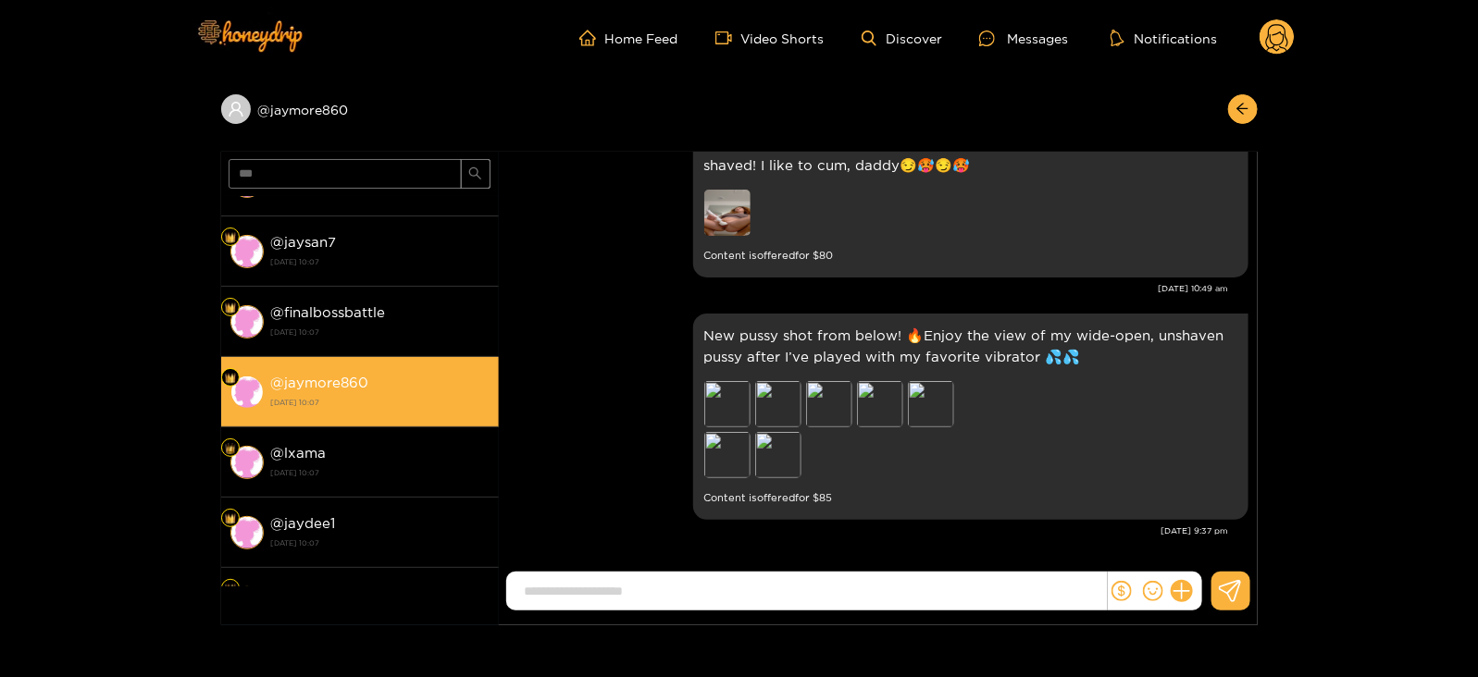
click at [349, 423] on li "@ jaymore860 [DATE] 10:07" at bounding box center [360, 392] width 278 height 70
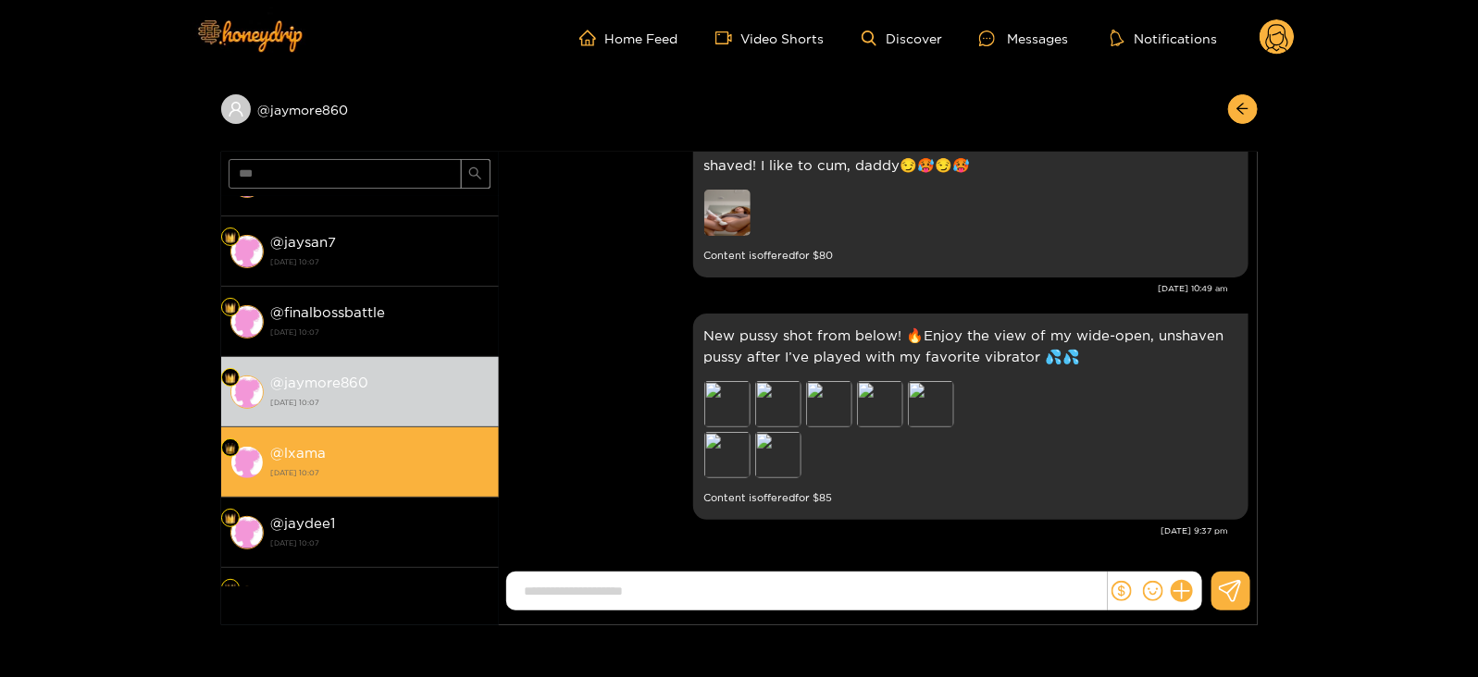
click at [352, 428] on li "@ lxama [DATE] 10:07" at bounding box center [360, 463] width 278 height 70
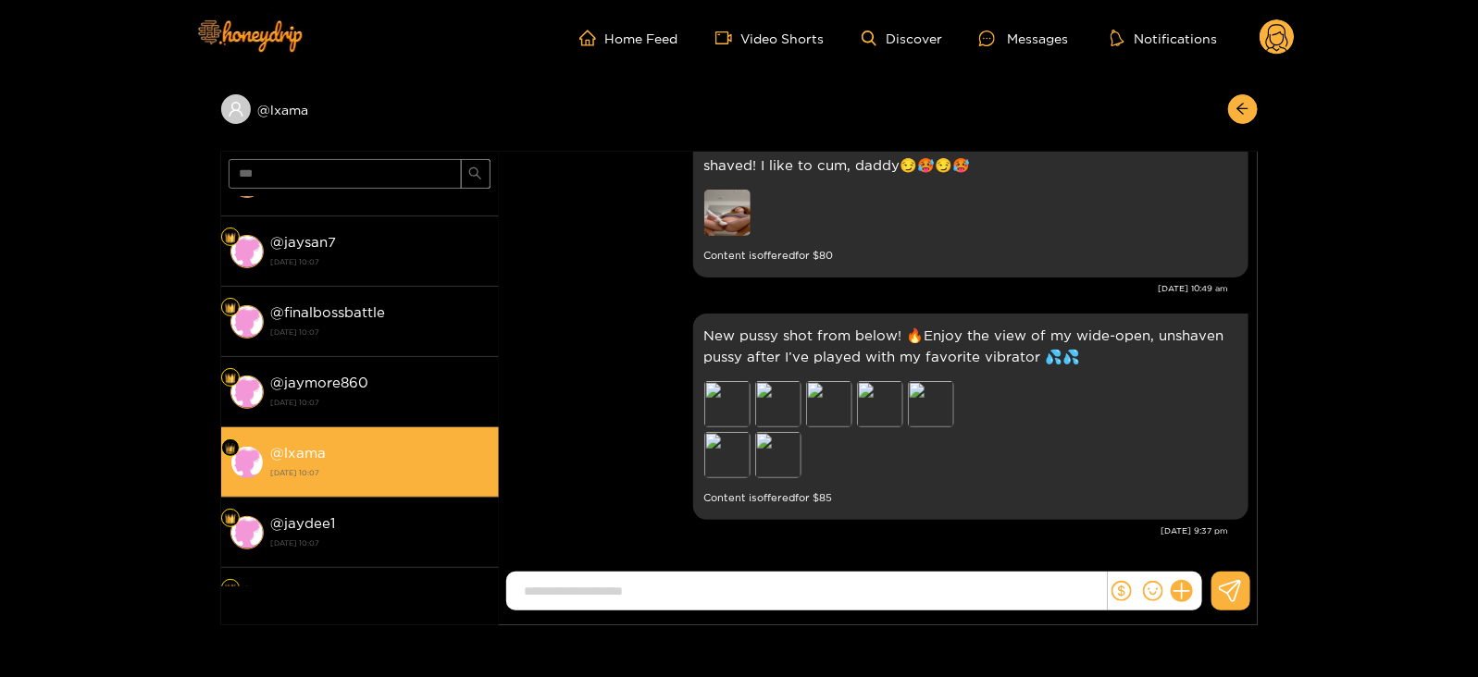
scroll to position [2412, 0]
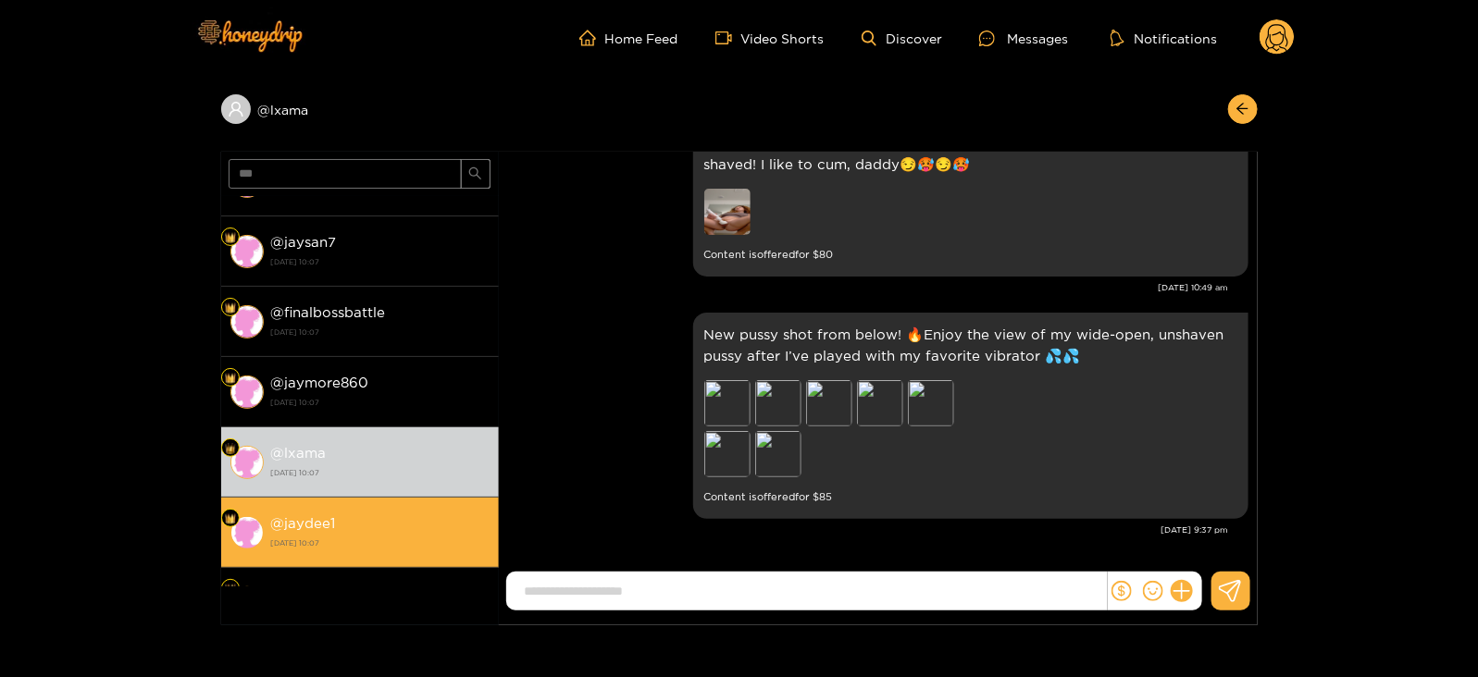
click at [317, 537] on strong "[DATE] 10:07" at bounding box center [380, 543] width 218 height 17
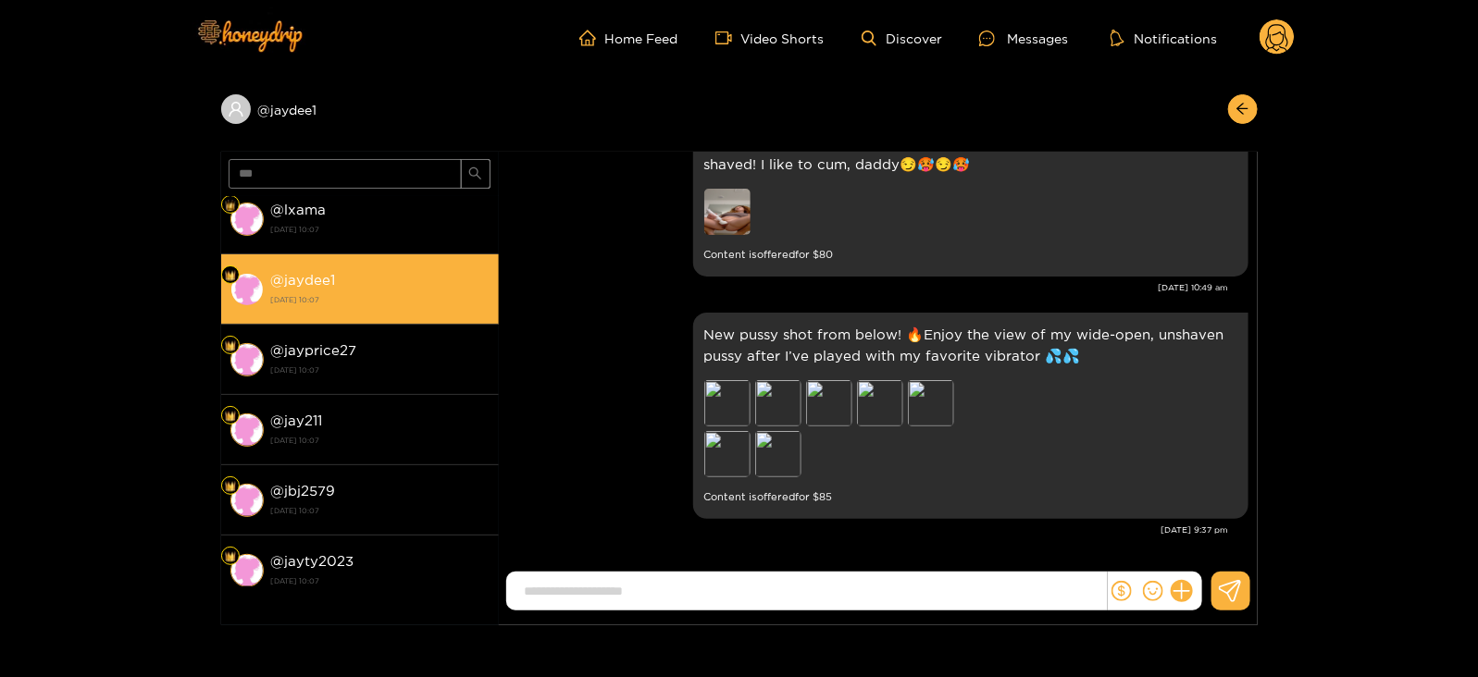
scroll to position [506, 0]
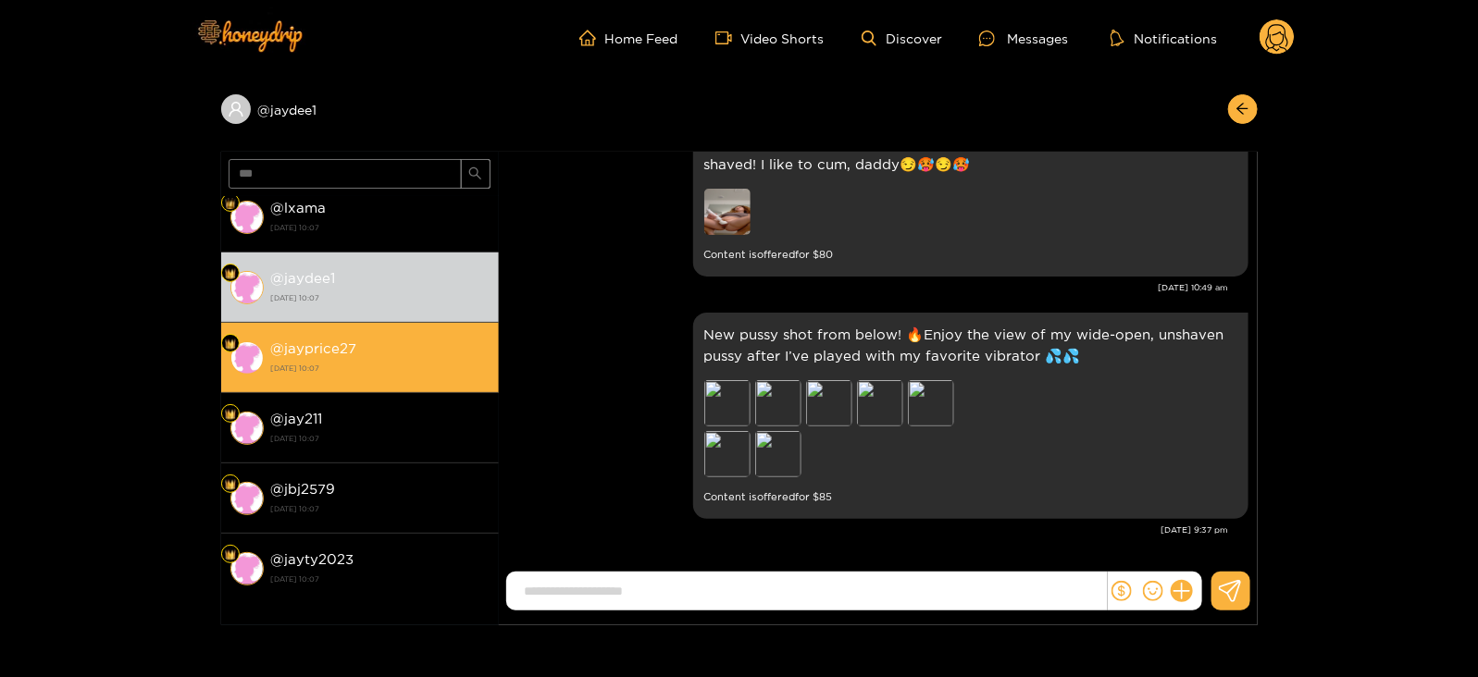
click at [376, 345] on div "@ jayprice27 [DATE] 10:07" at bounding box center [380, 358] width 218 height 42
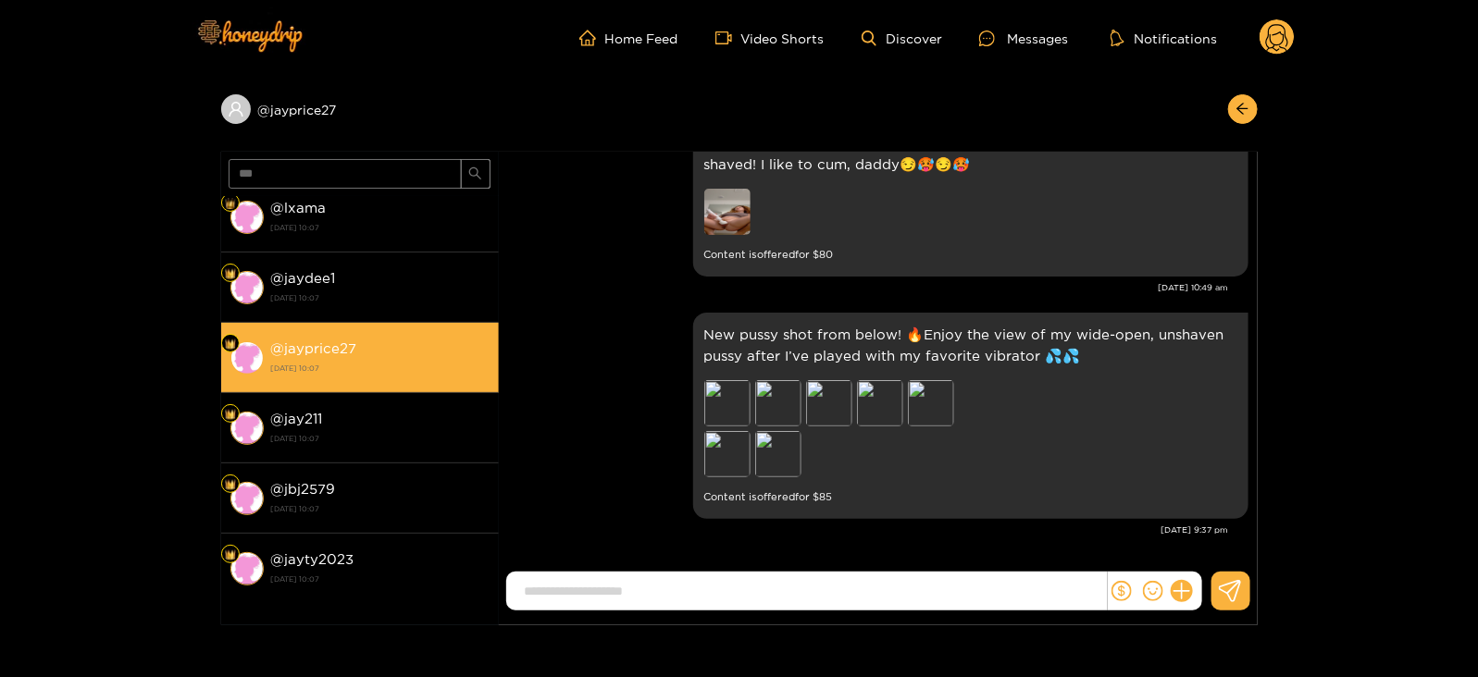
click at [393, 381] on li "@ jayprice27 [DATE] 10:07" at bounding box center [360, 358] width 278 height 70
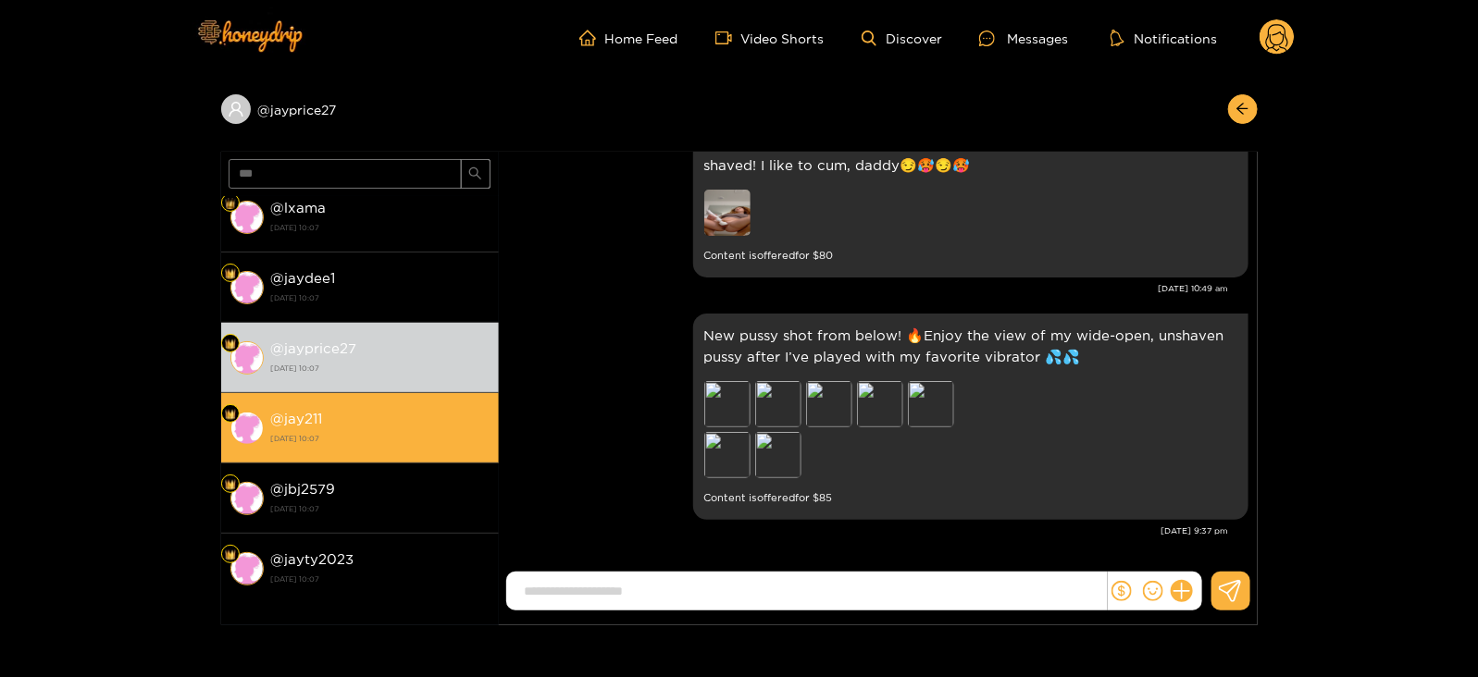
click at [399, 395] on li "@ jay211 [DATE] 10:07" at bounding box center [360, 428] width 278 height 70
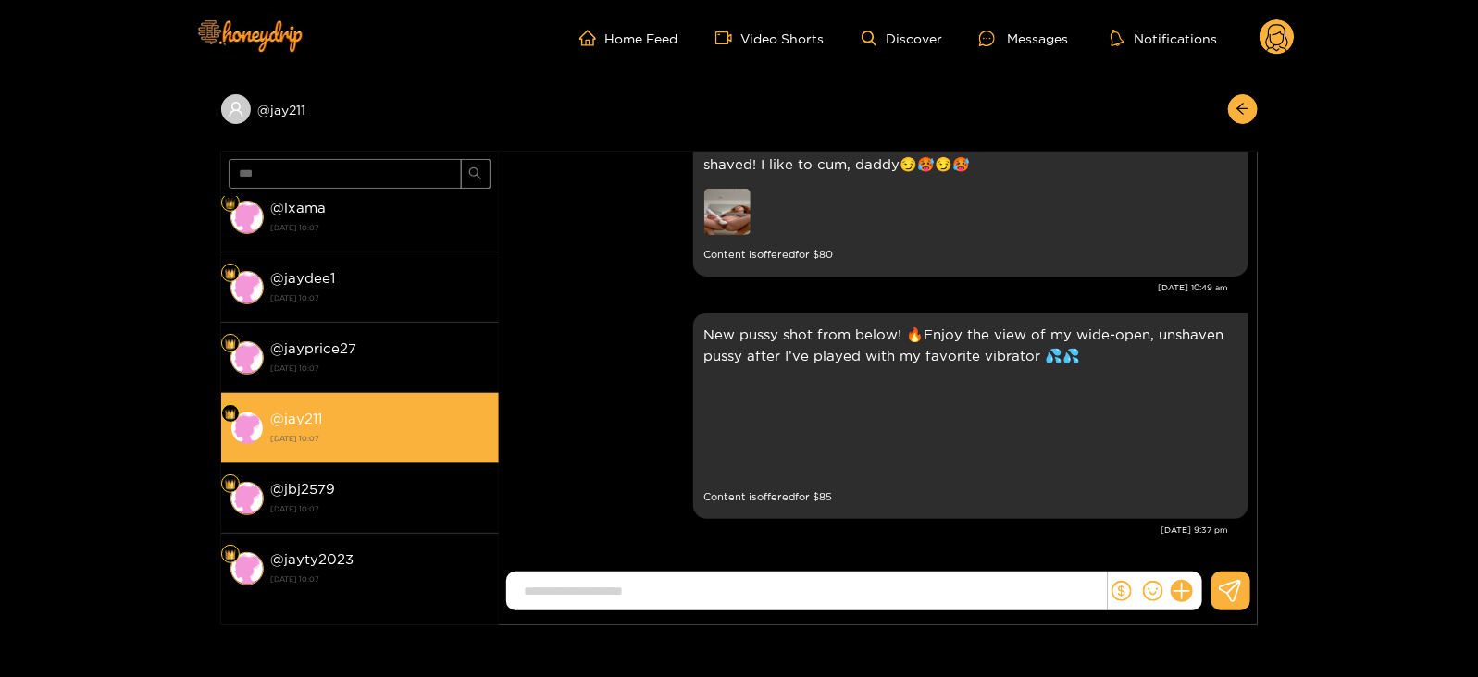
scroll to position [2398, 0]
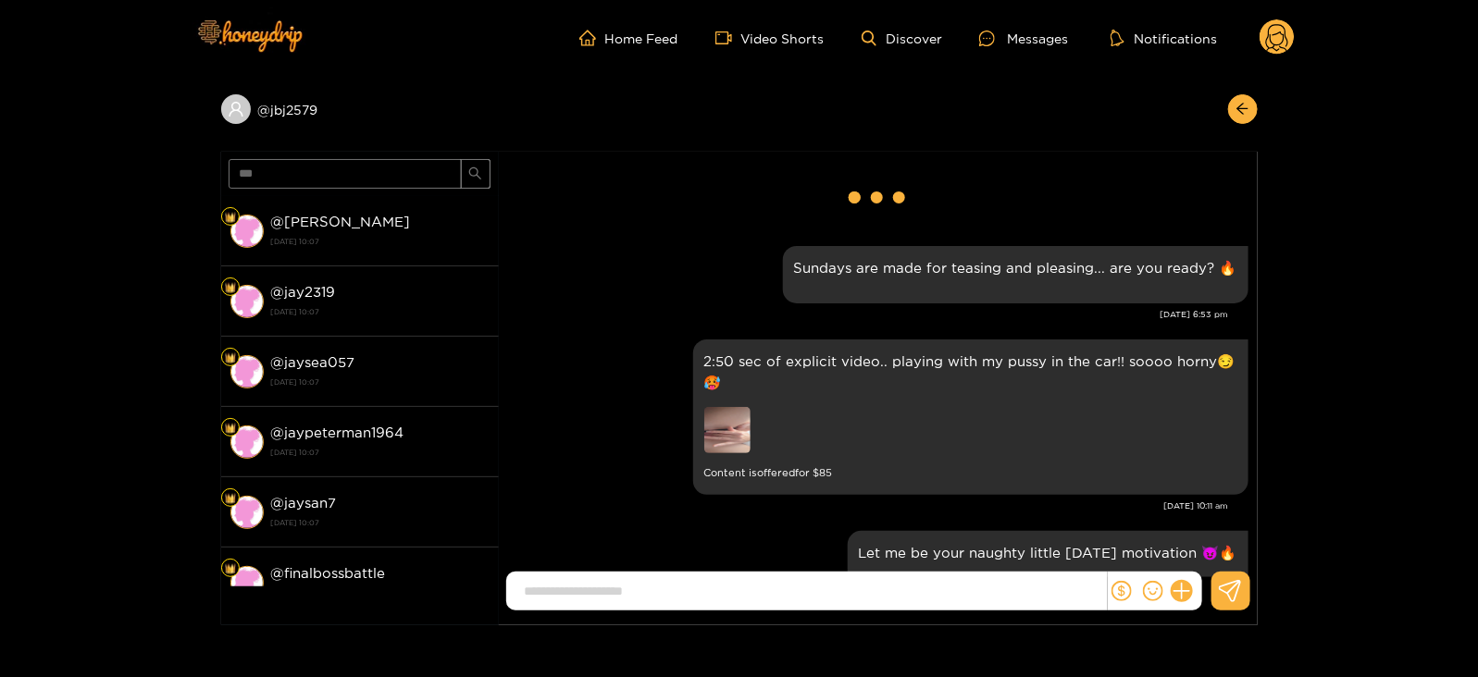
scroll to position [2398, 0]
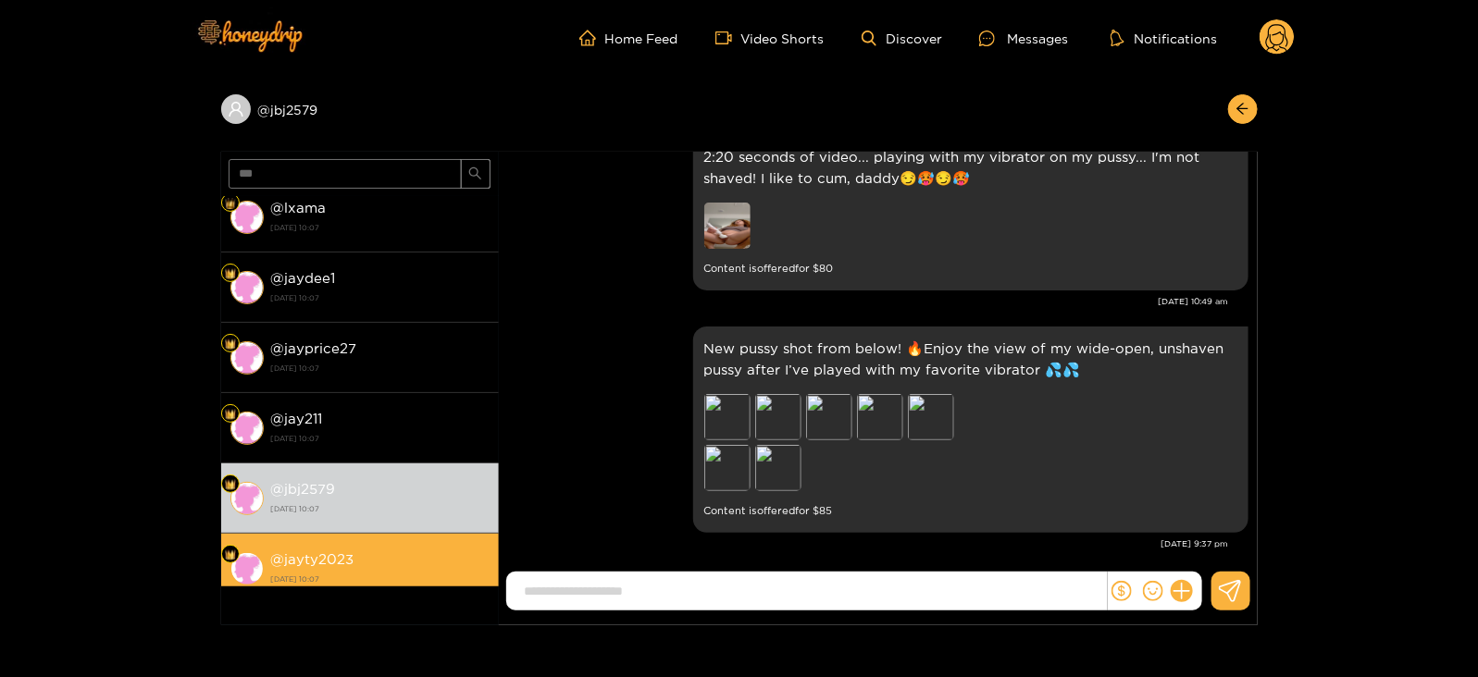
click at [423, 534] on li "@ jayty2023 26 August 2025 10:07" at bounding box center [360, 569] width 278 height 70
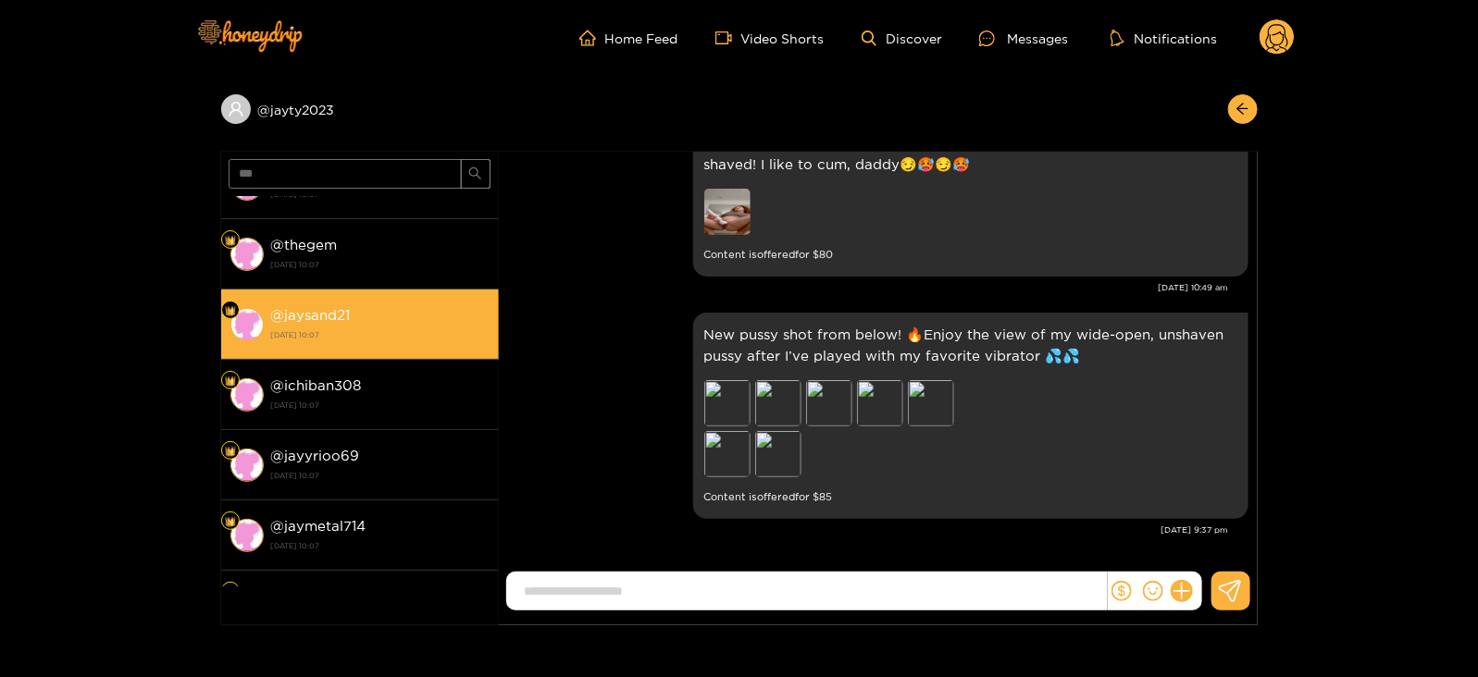
scroll to position [962, 0]
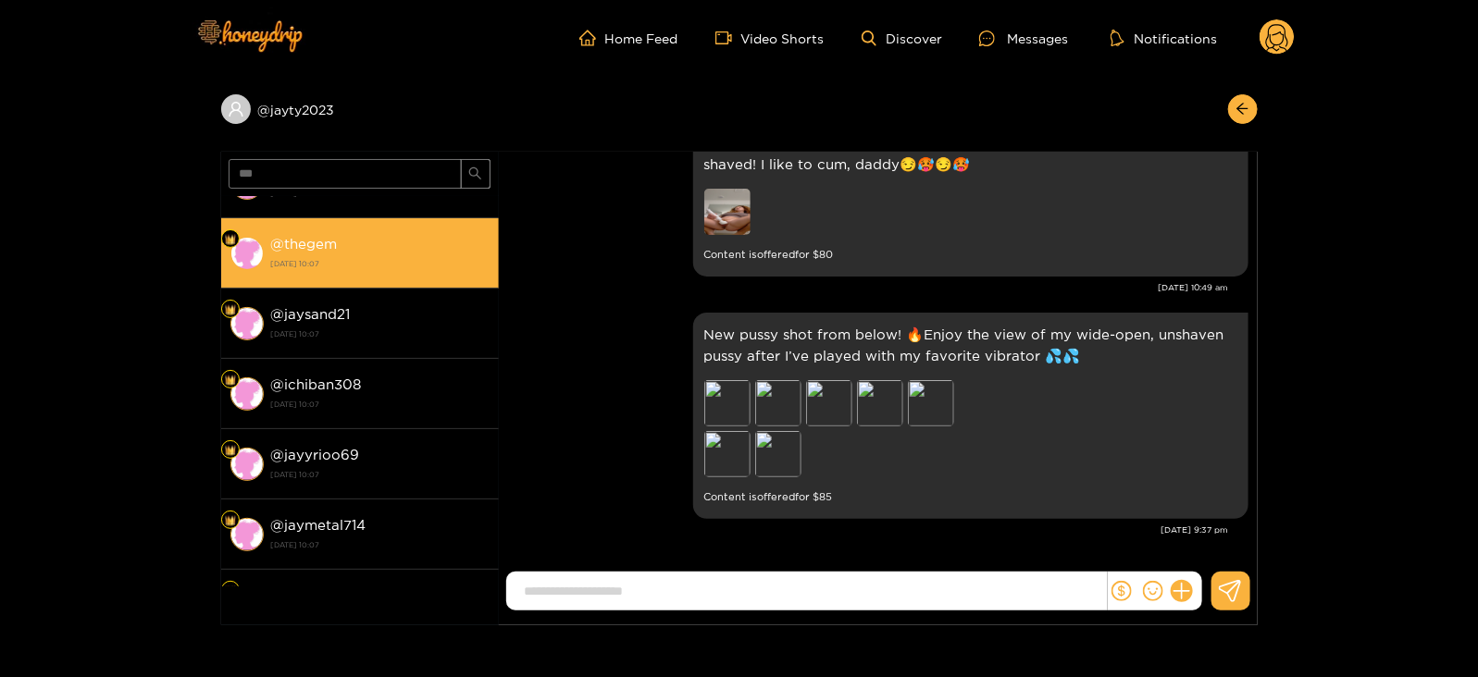
click at [358, 242] on div "@ thegem 26 August 2025 10:07" at bounding box center [380, 253] width 218 height 42
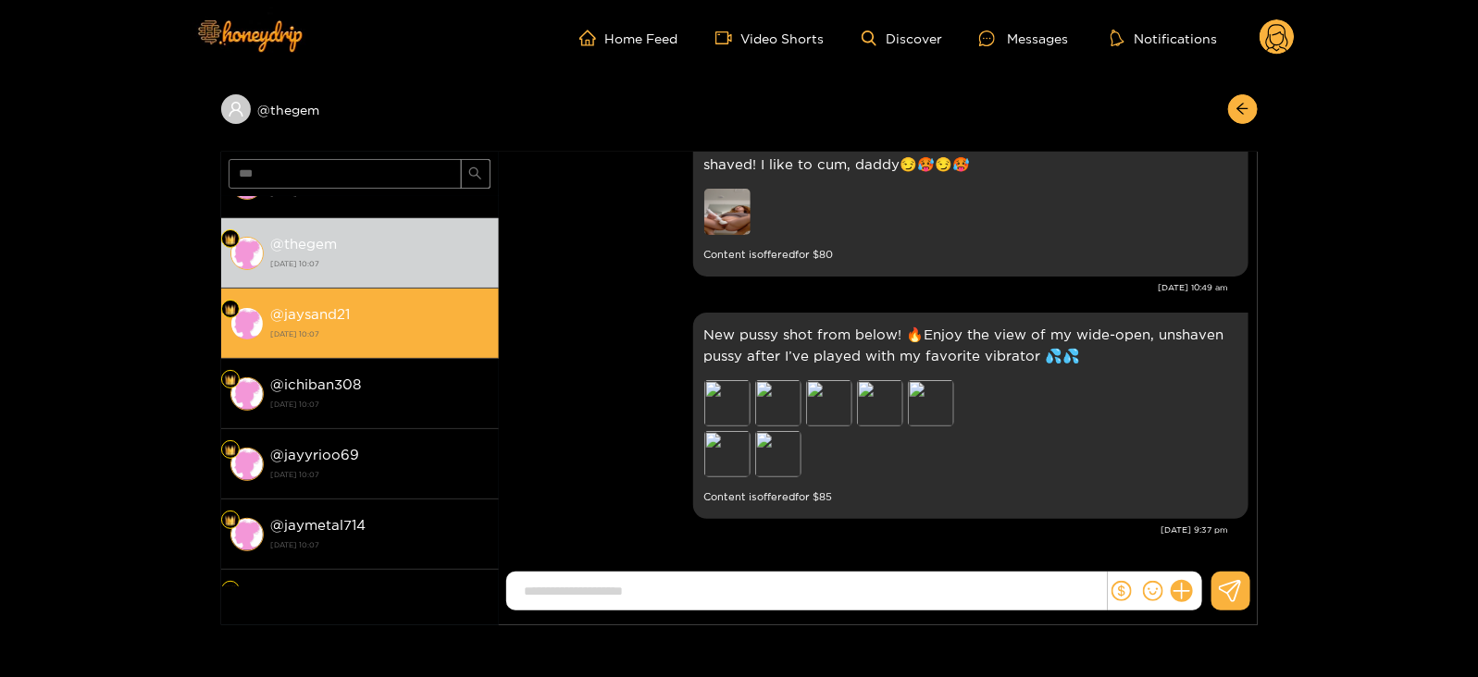
click at [370, 289] on li "@ jaysand21 26 August 2025 10:07" at bounding box center [360, 324] width 278 height 70
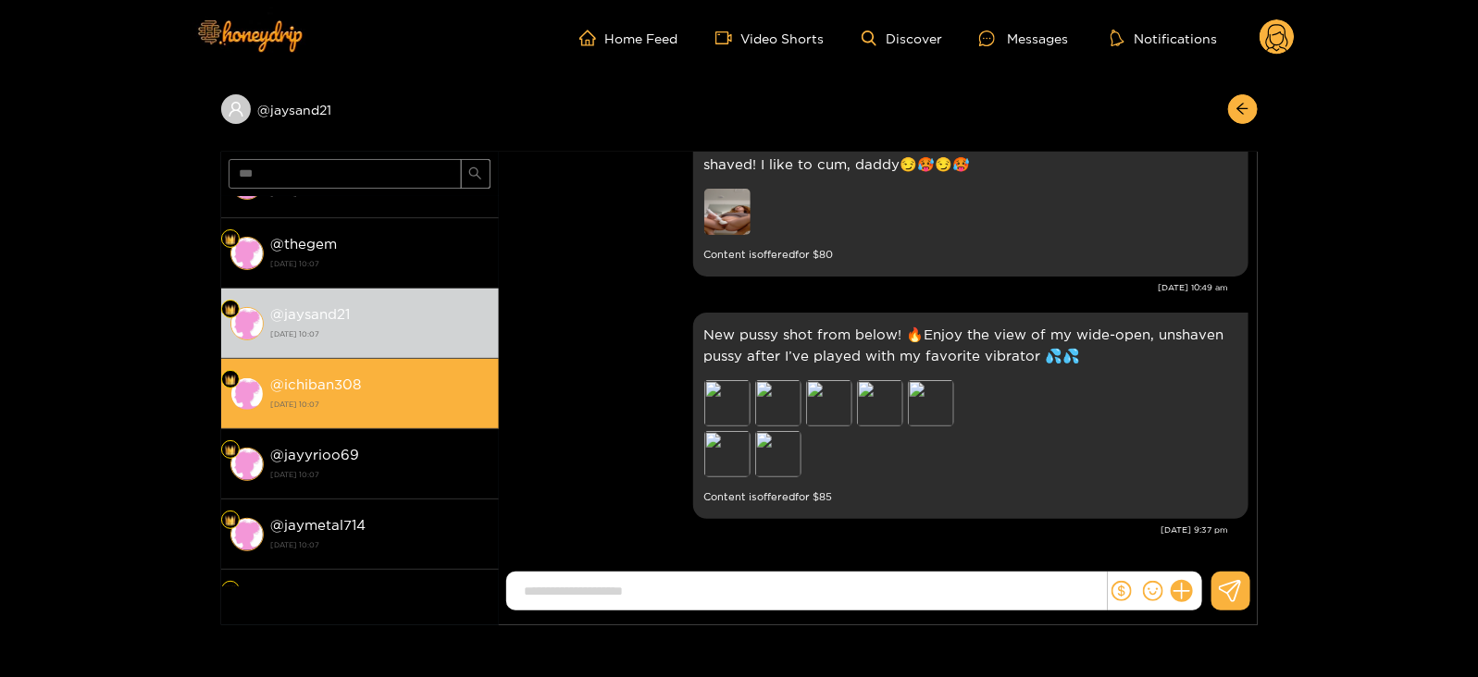
click at [393, 365] on li "@ ichiban308 [DATE] 10:07" at bounding box center [360, 394] width 278 height 70
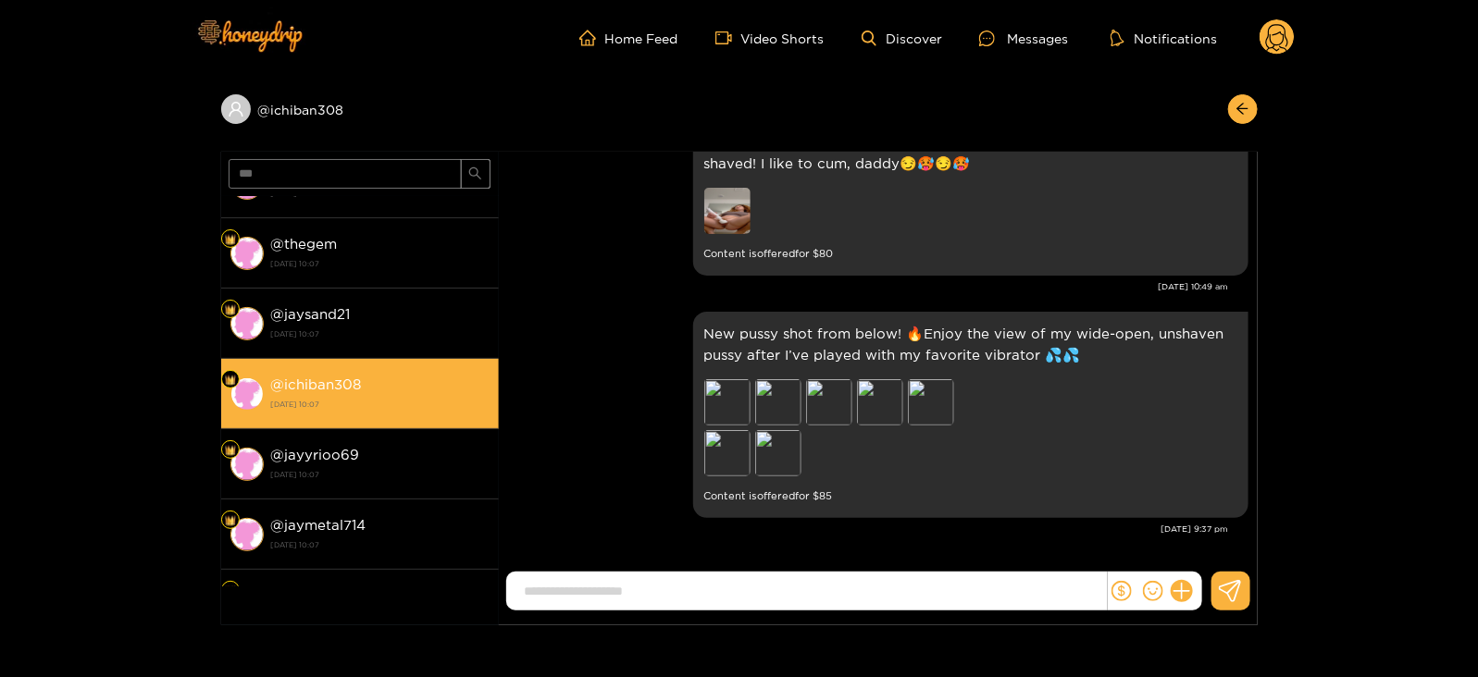
scroll to position [2318, 0]
click at [401, 407] on strong "[DATE] 10:07" at bounding box center [380, 404] width 218 height 17
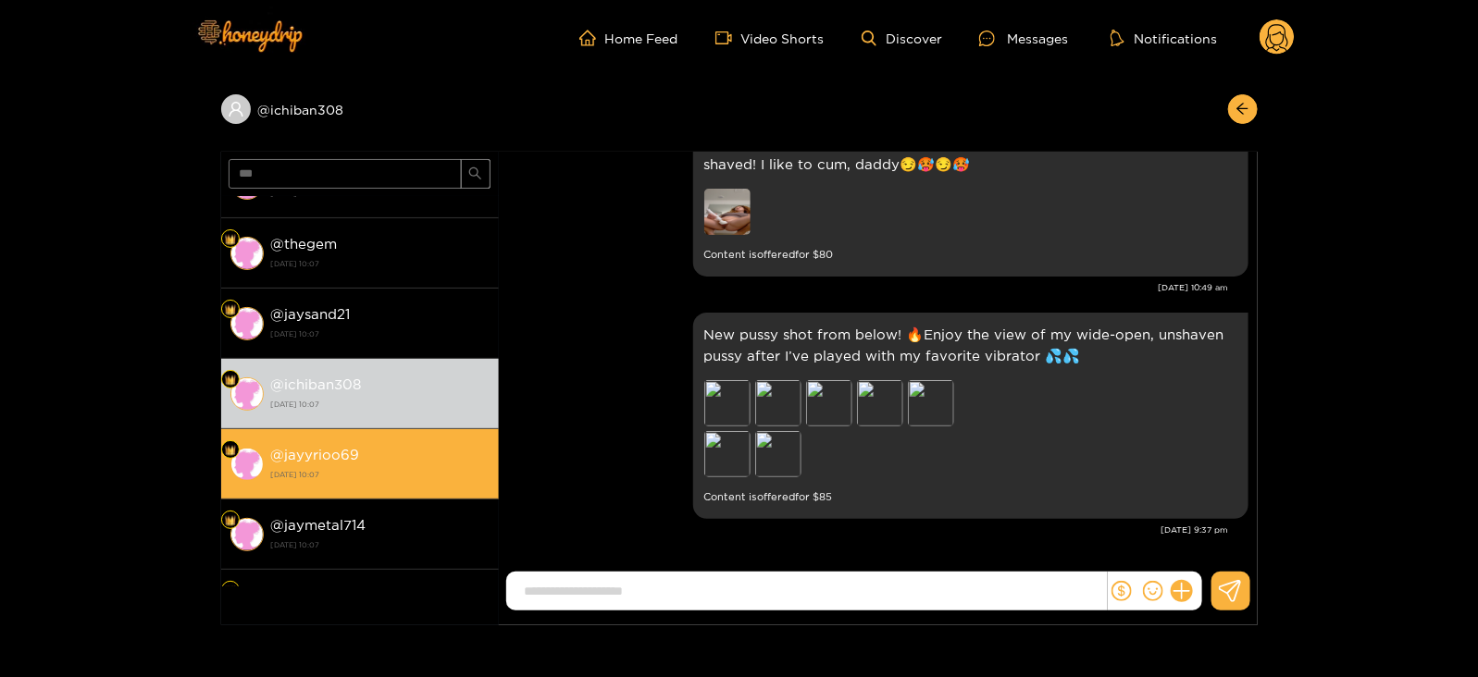
click at [413, 451] on div "@ jayyrioo69 [DATE] 10:07" at bounding box center [380, 464] width 218 height 42
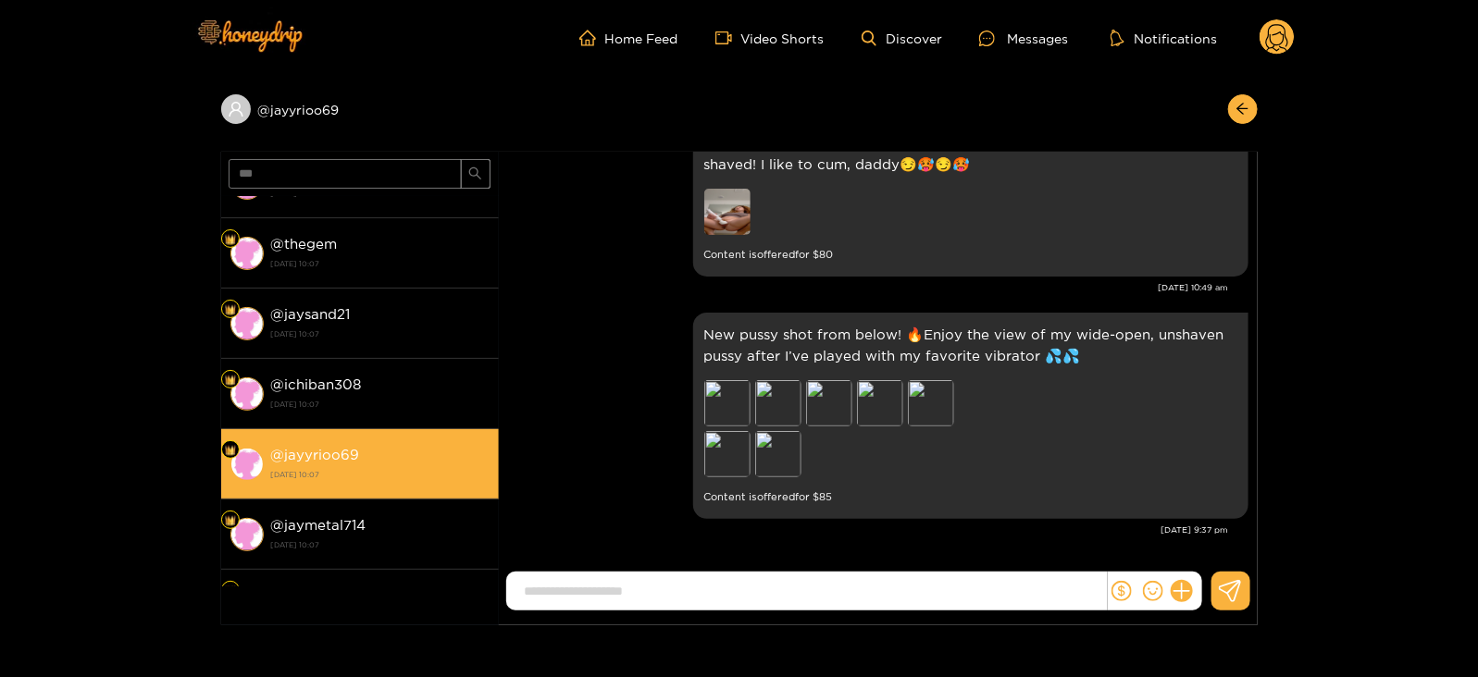
click at [421, 492] on li "@ jayyrioo69 [DATE] 10:07" at bounding box center [360, 464] width 278 height 70
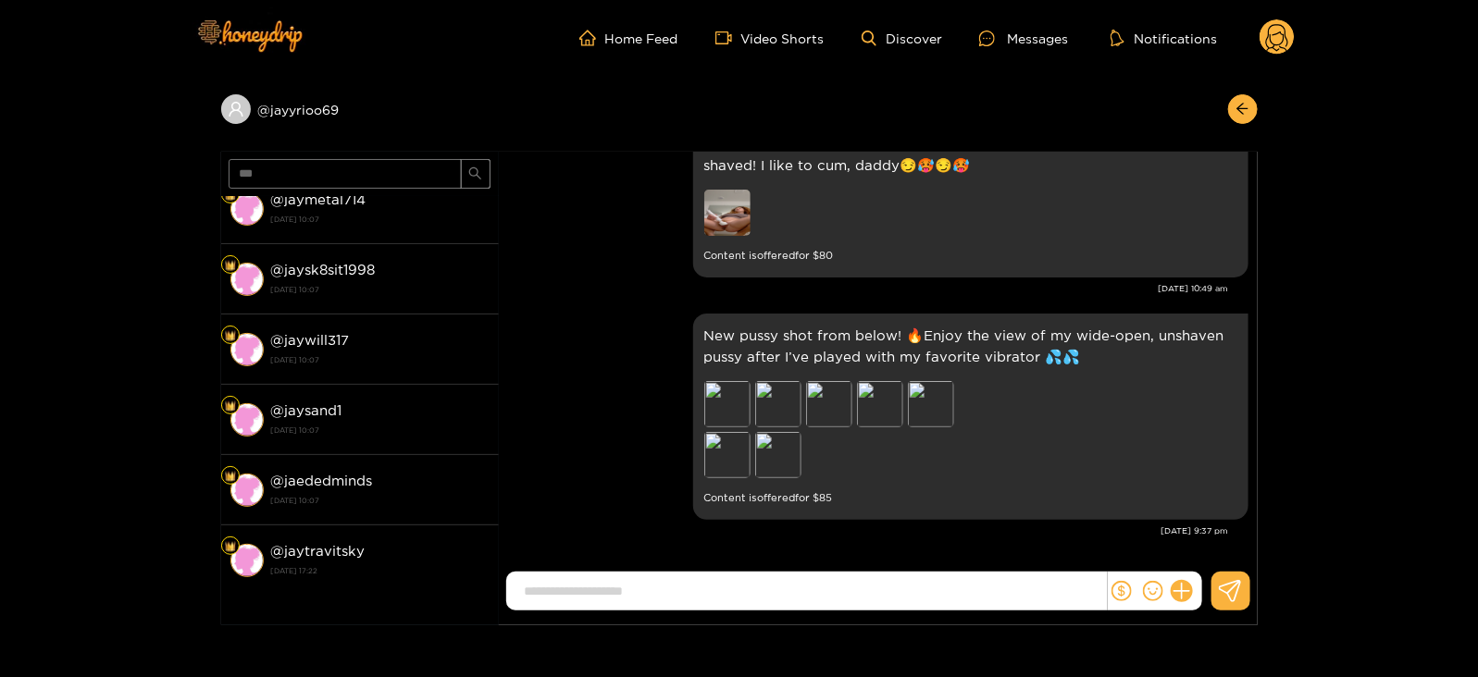
scroll to position [1296, 0]
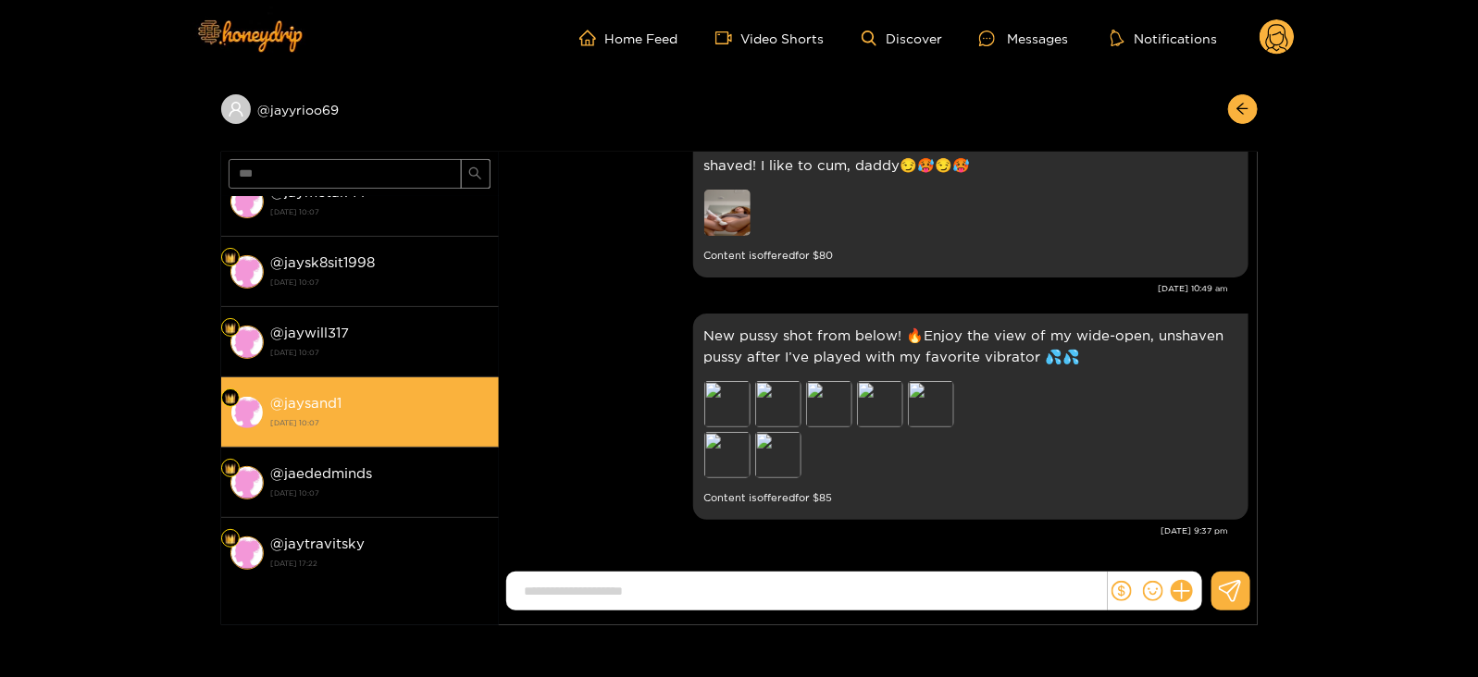
click at [370, 407] on div "@ jaysand1 [DATE] 10:07" at bounding box center [380, 412] width 218 height 42
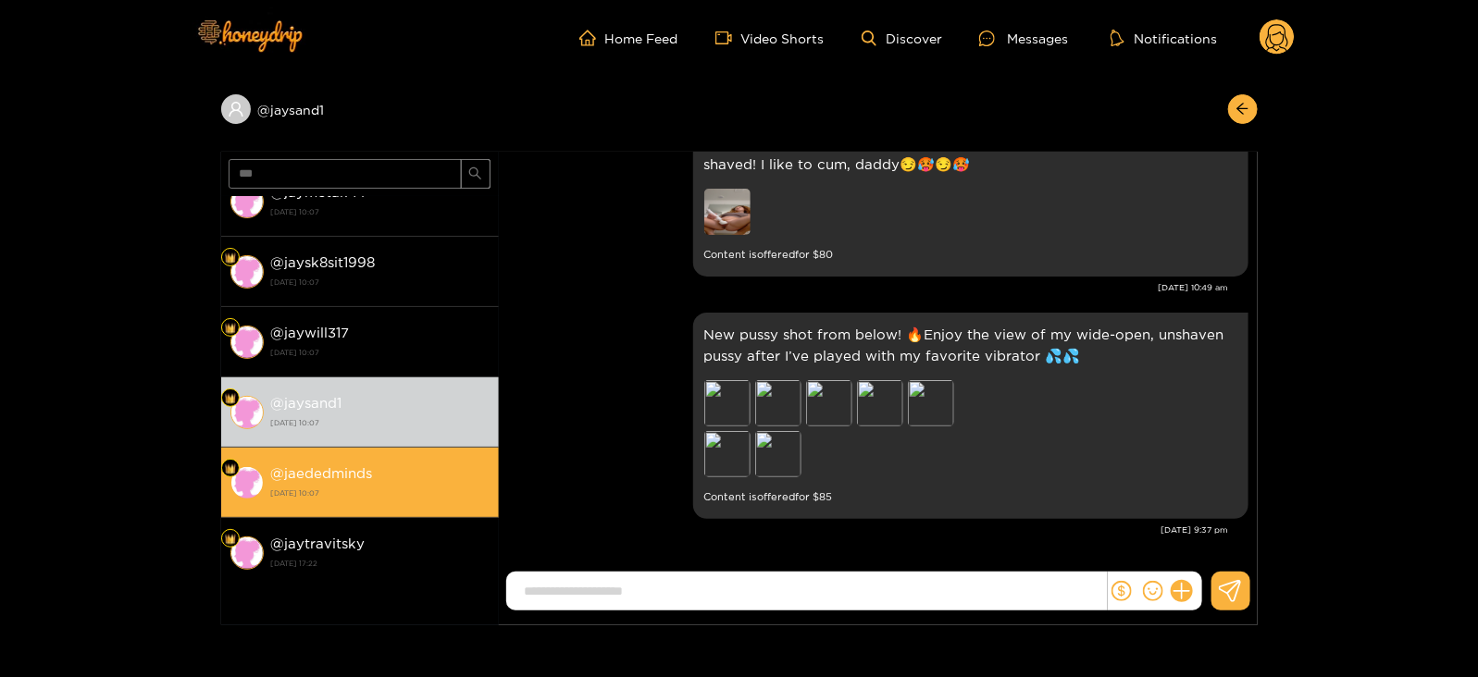
click at [380, 466] on div "@ jaededminds [DATE] 10:07" at bounding box center [380, 483] width 218 height 42
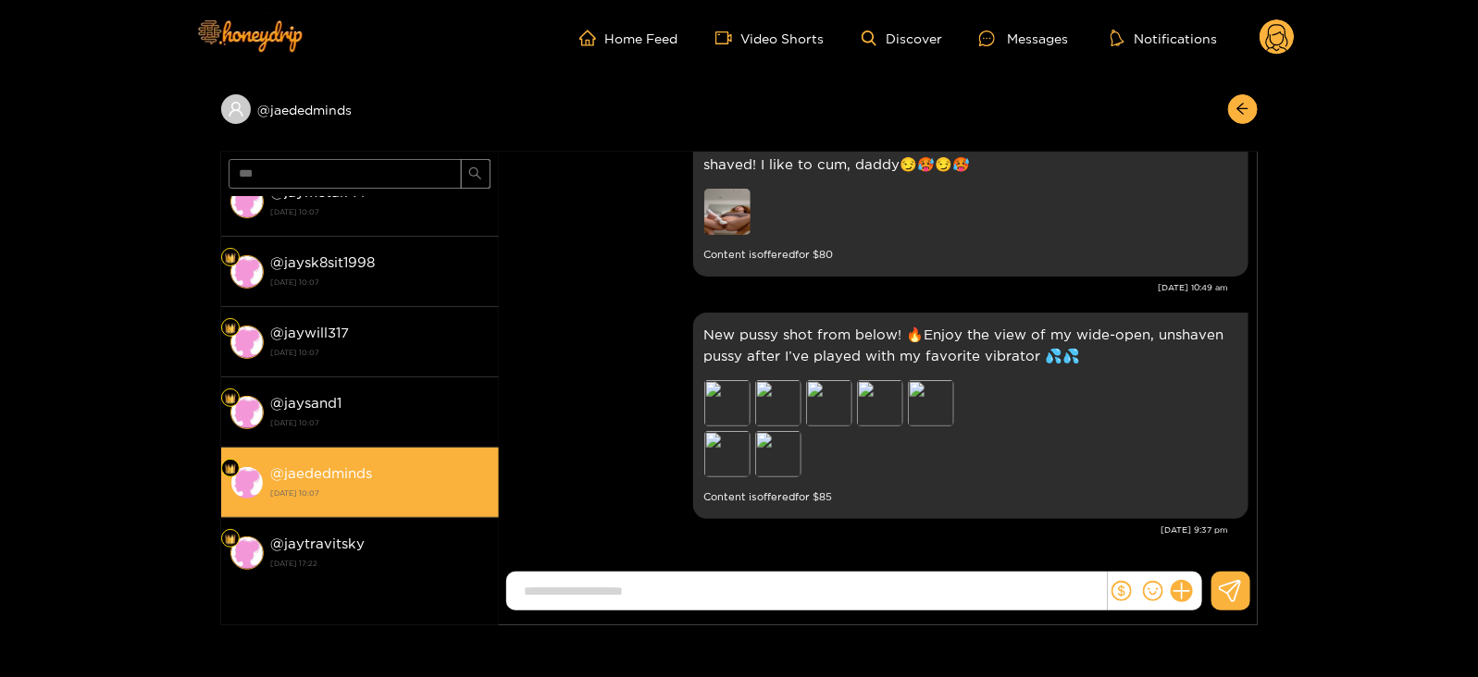
scroll to position [1363, 0]
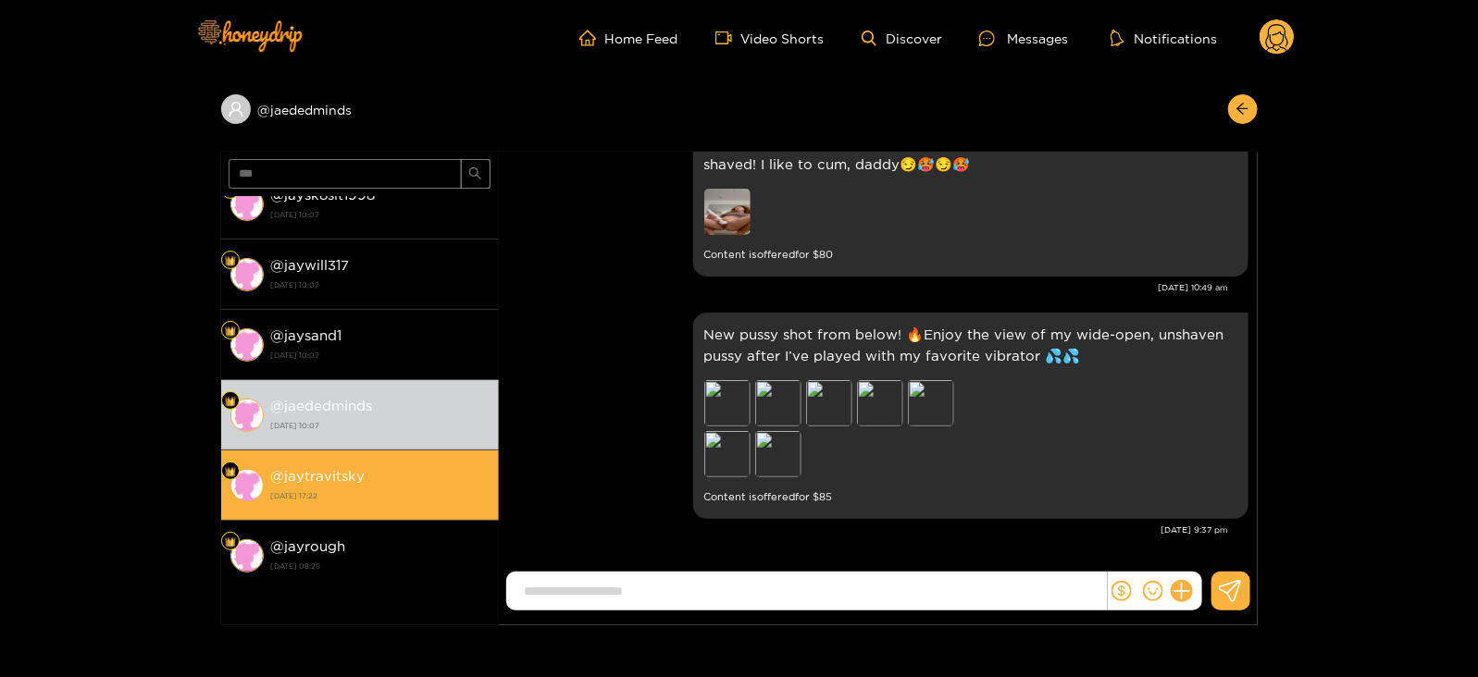
click at [378, 466] on div "@ jaytravitsky 25 October 2024 17:22" at bounding box center [380, 486] width 218 height 42
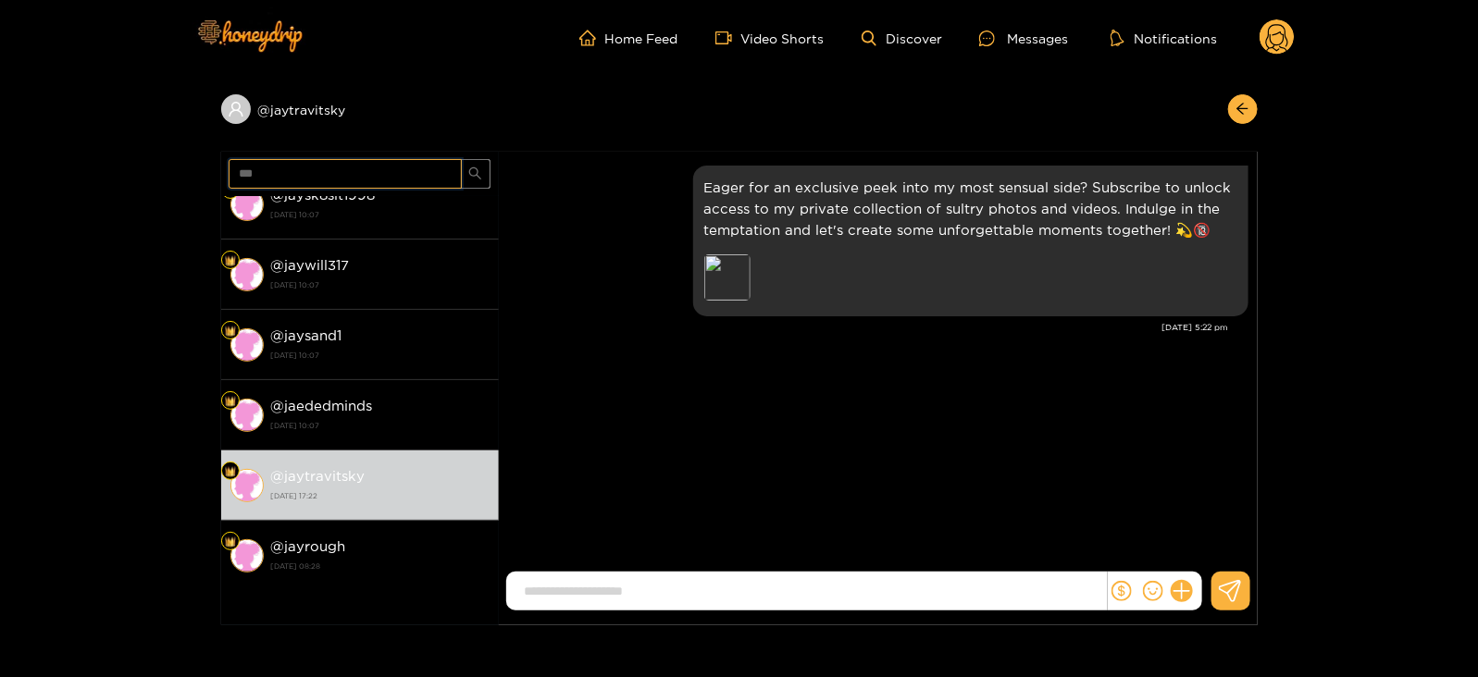
click at [269, 183] on input "***" at bounding box center [345, 174] width 233 height 30
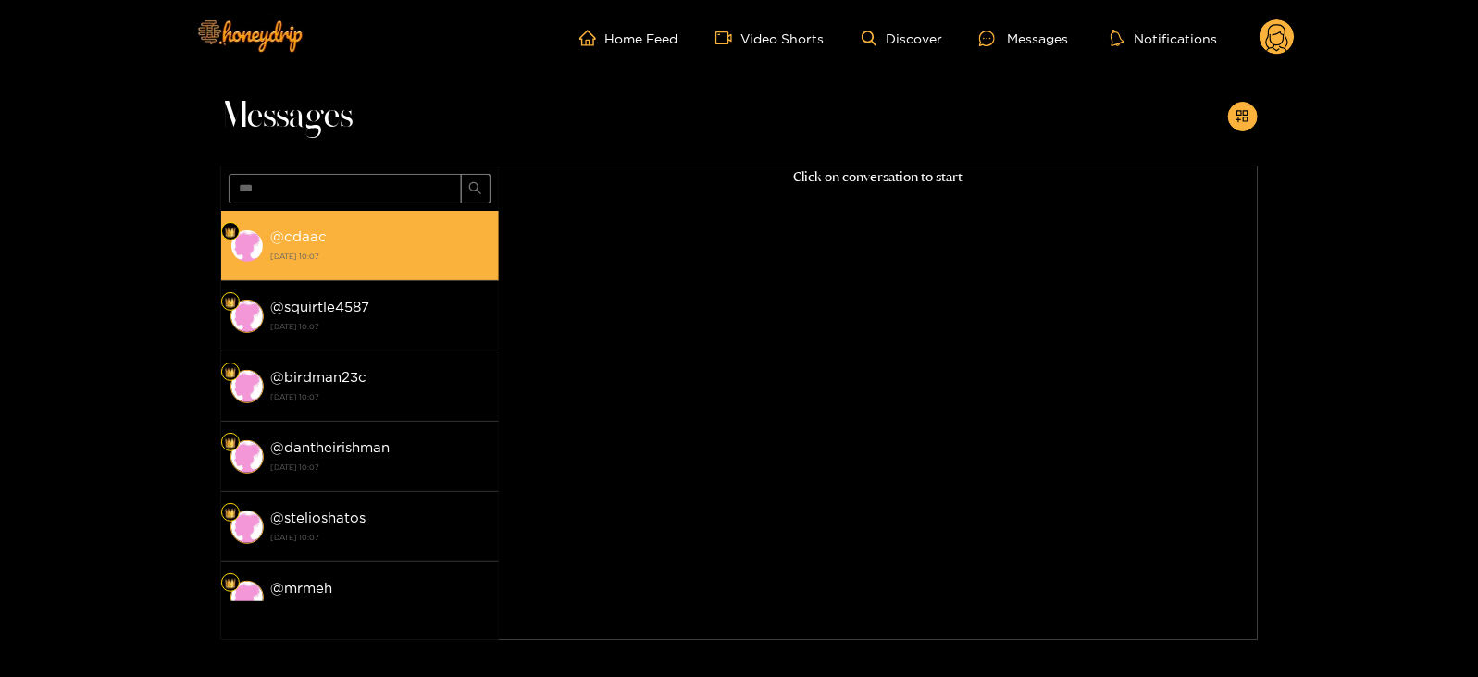
click at [311, 250] on strong "[DATE] 10:07" at bounding box center [380, 256] width 218 height 17
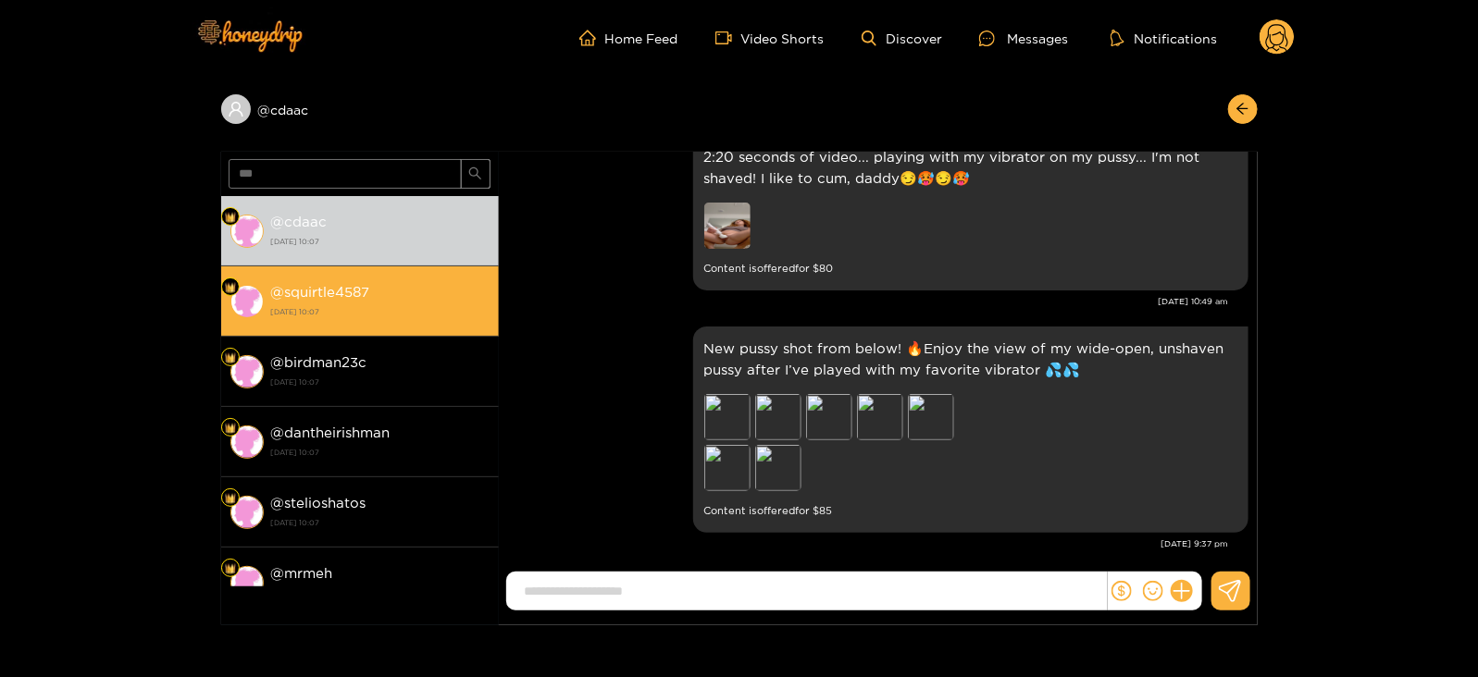
scroll to position [2241, 0]
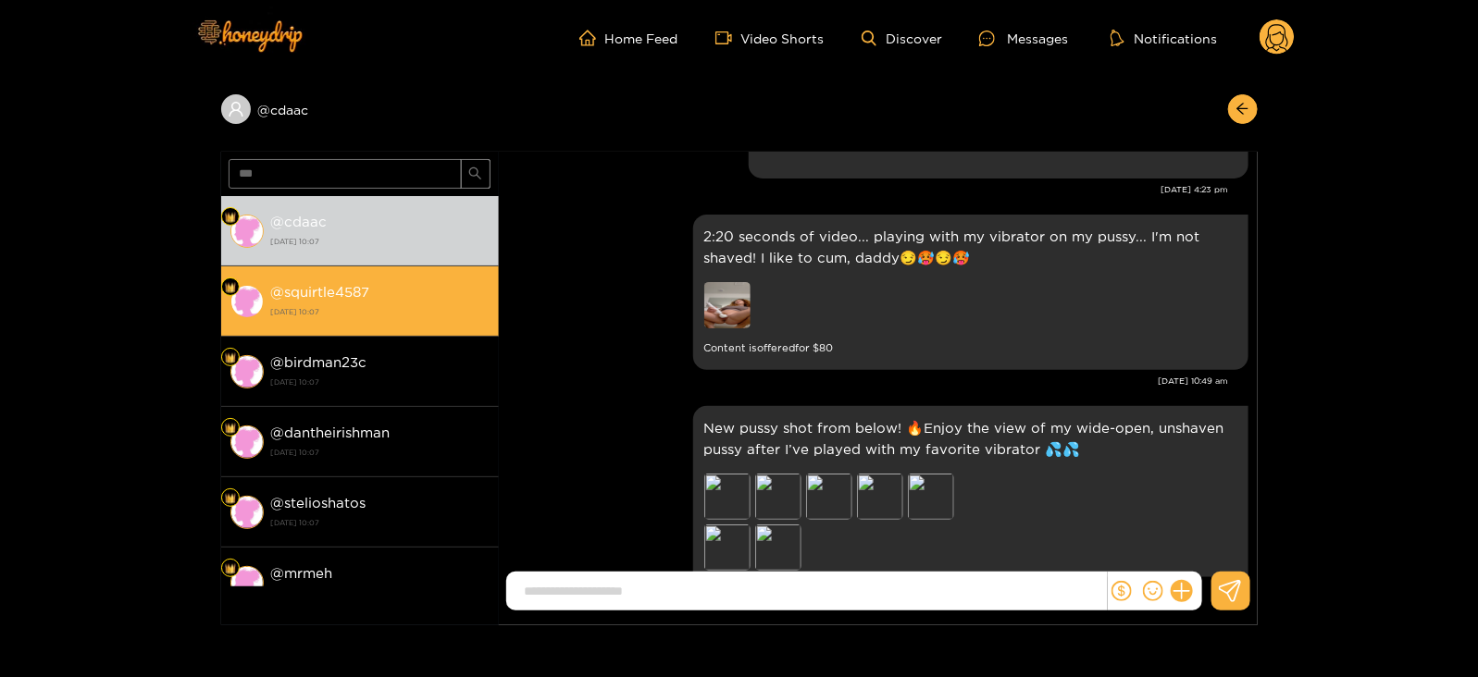
click at [440, 270] on li "@ squirtle4587 26 August 2025 10:07" at bounding box center [360, 302] width 278 height 70
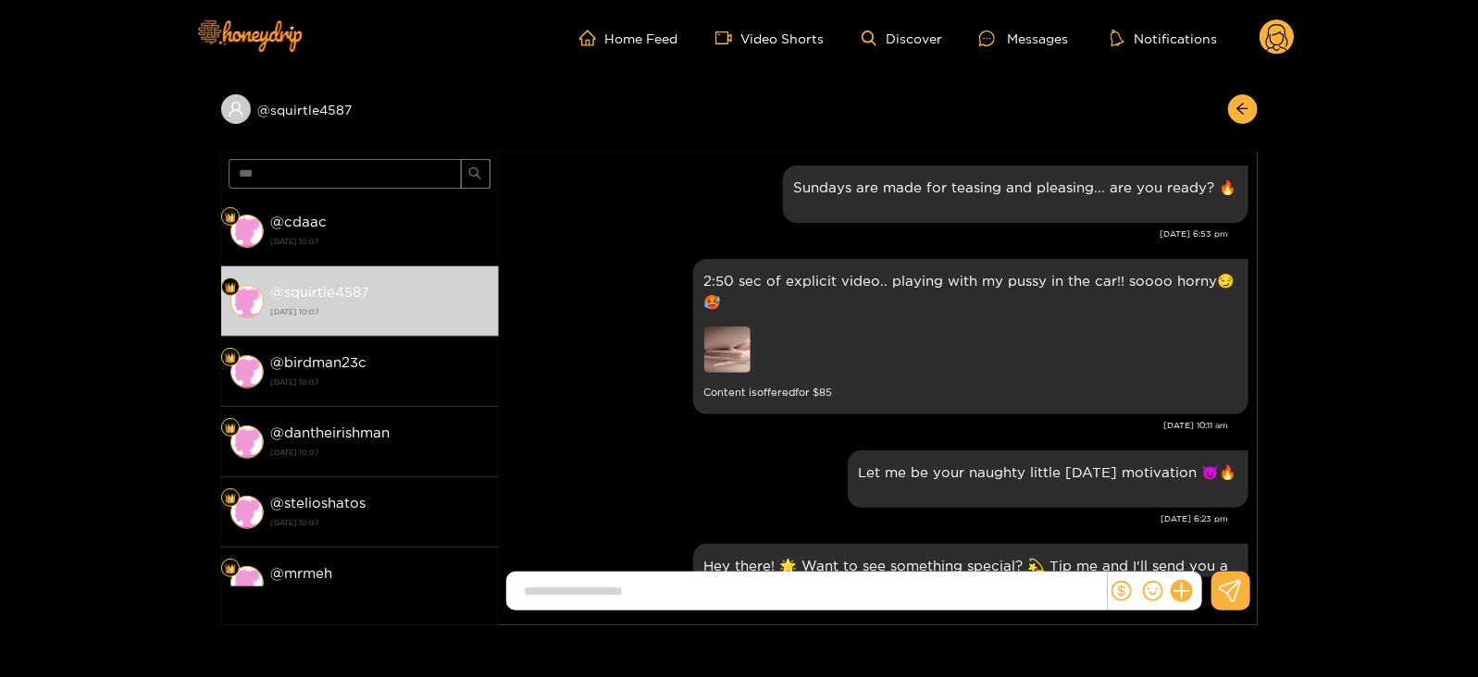
scroll to position [2484, 0]
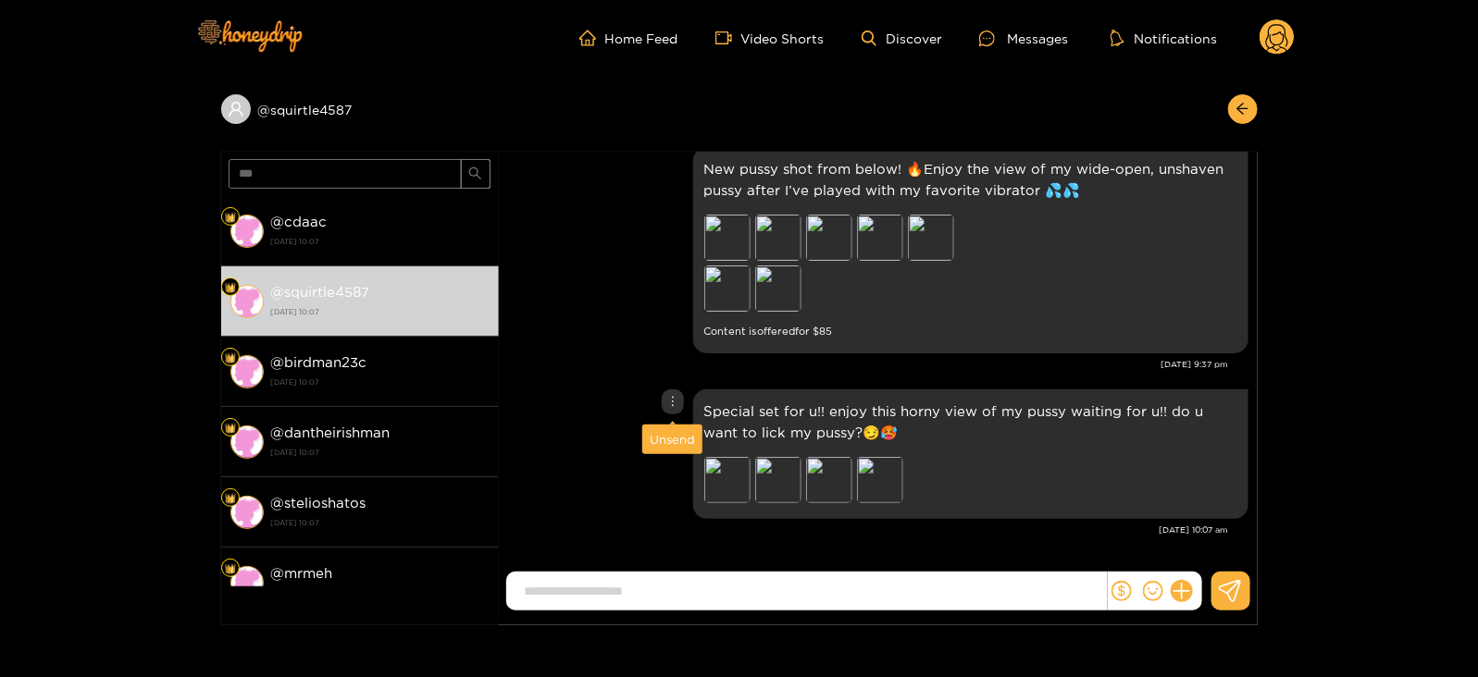
click at [670, 437] on div "Unsend" at bounding box center [672, 439] width 45 height 19
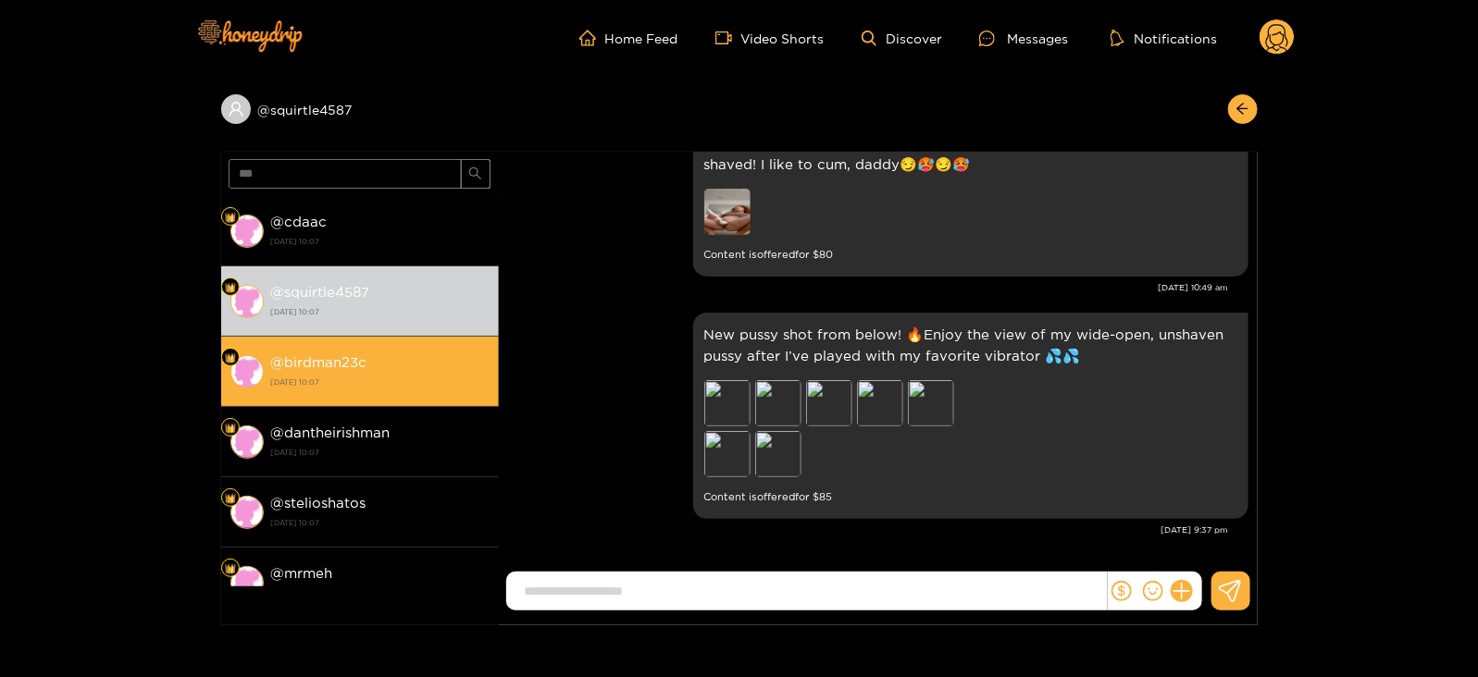
click at [392, 374] on strong "[DATE] 10:07" at bounding box center [380, 382] width 218 height 17
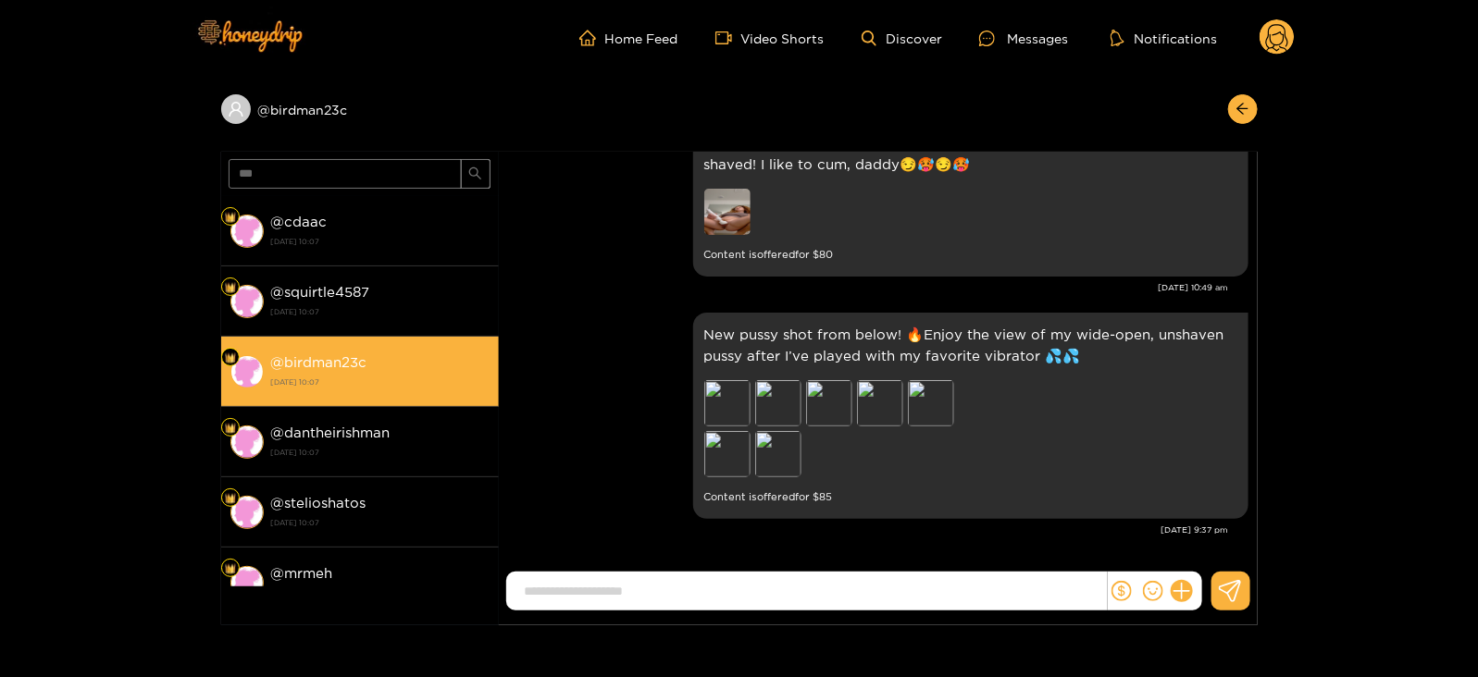
click at [421, 344] on li "@ birdman23c 26 August 2025 10:07" at bounding box center [360, 372] width 278 height 70
click at [426, 404] on li "@ birdman23c 26 August 2025 10:07" at bounding box center [360, 372] width 278 height 70
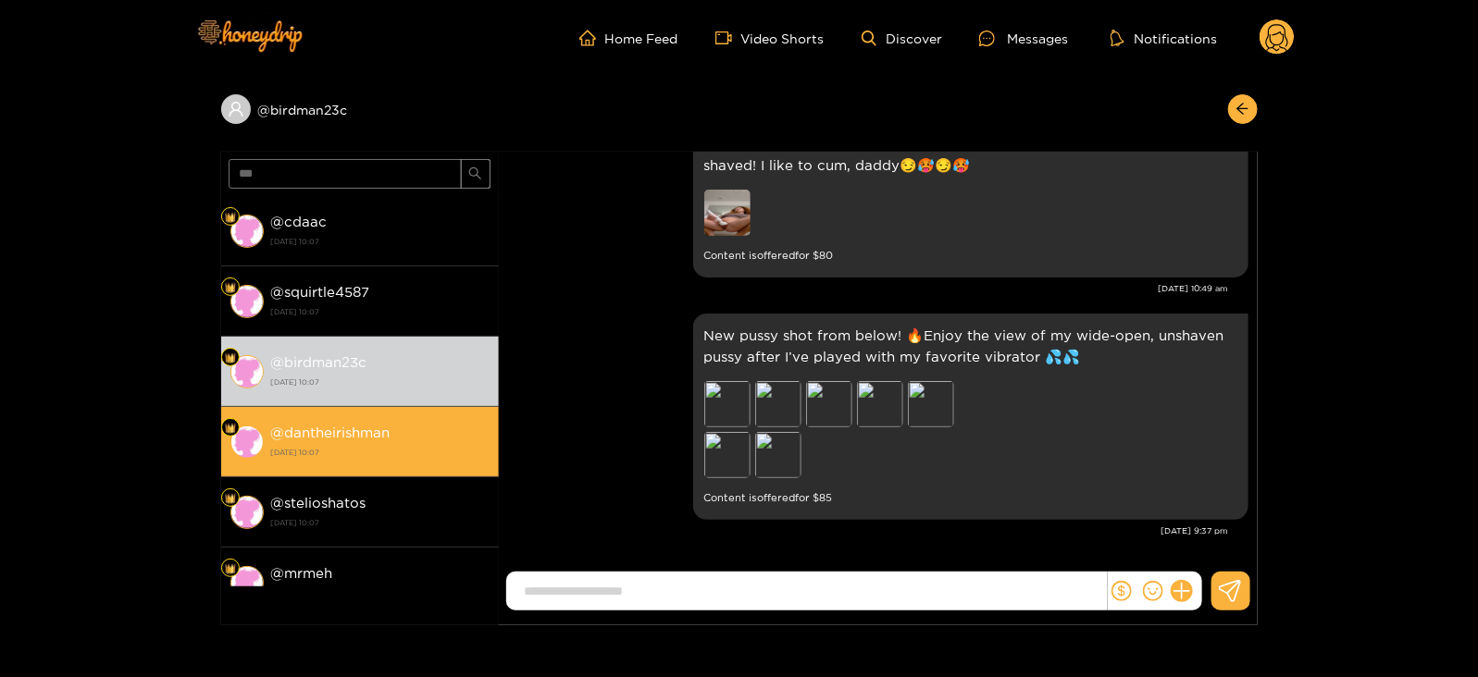
scroll to position [2412, 0]
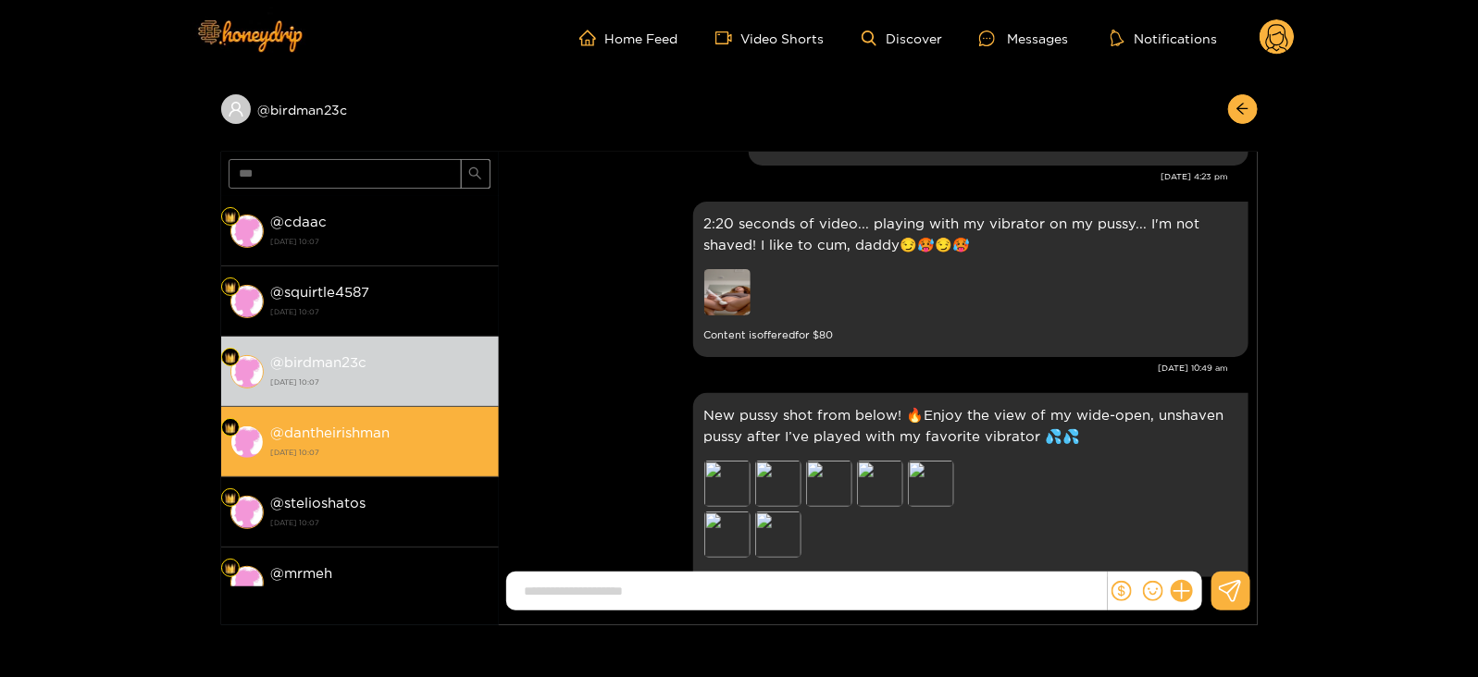
click at [428, 425] on div "@ dantheirishman 26 August 2025 10:07" at bounding box center [380, 442] width 218 height 42
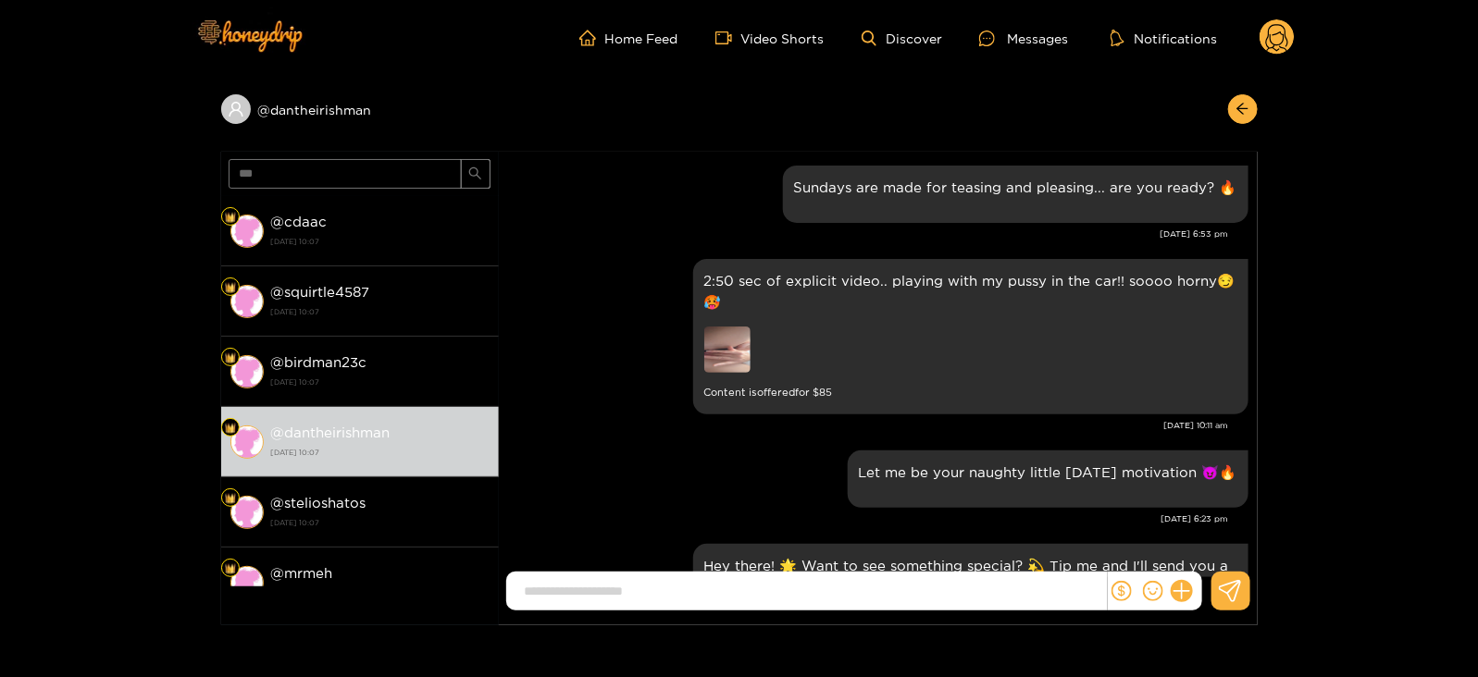
scroll to position [2484, 0]
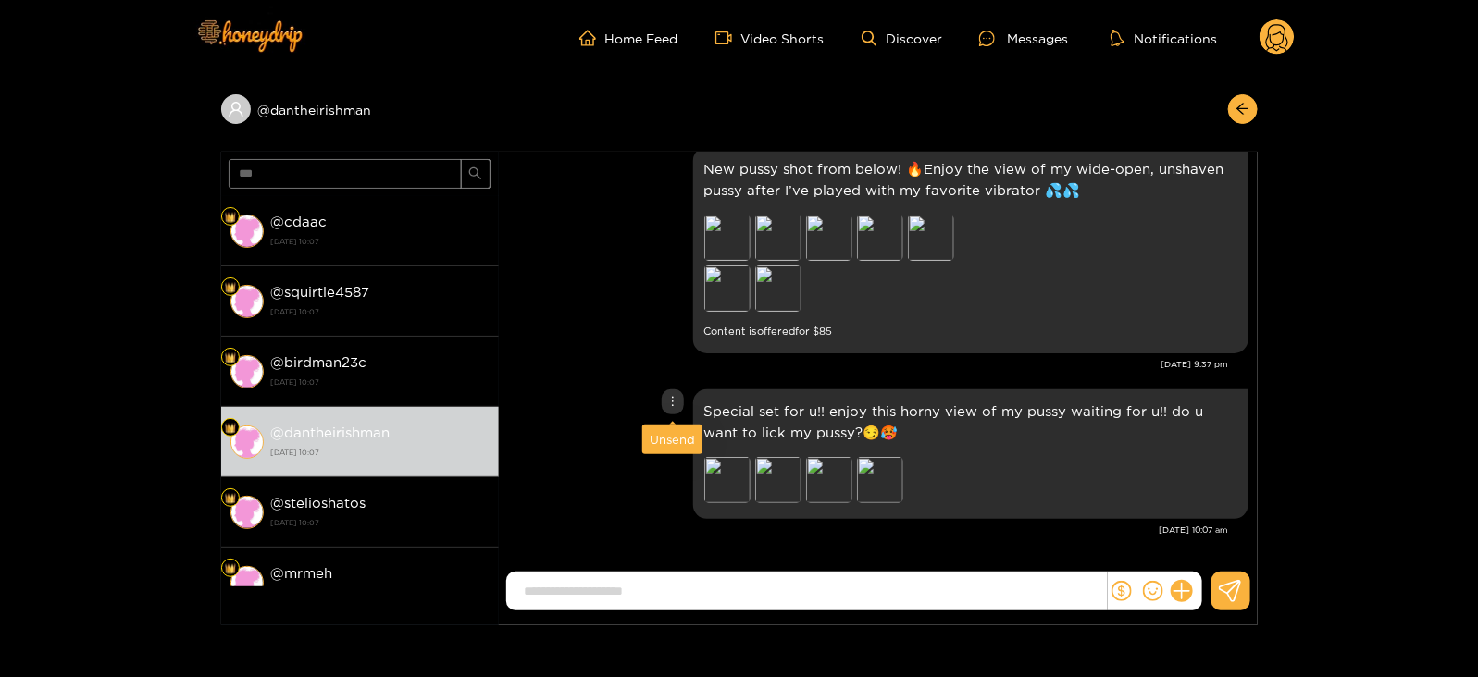
click at [677, 438] on div "Unsend" at bounding box center [672, 439] width 45 height 19
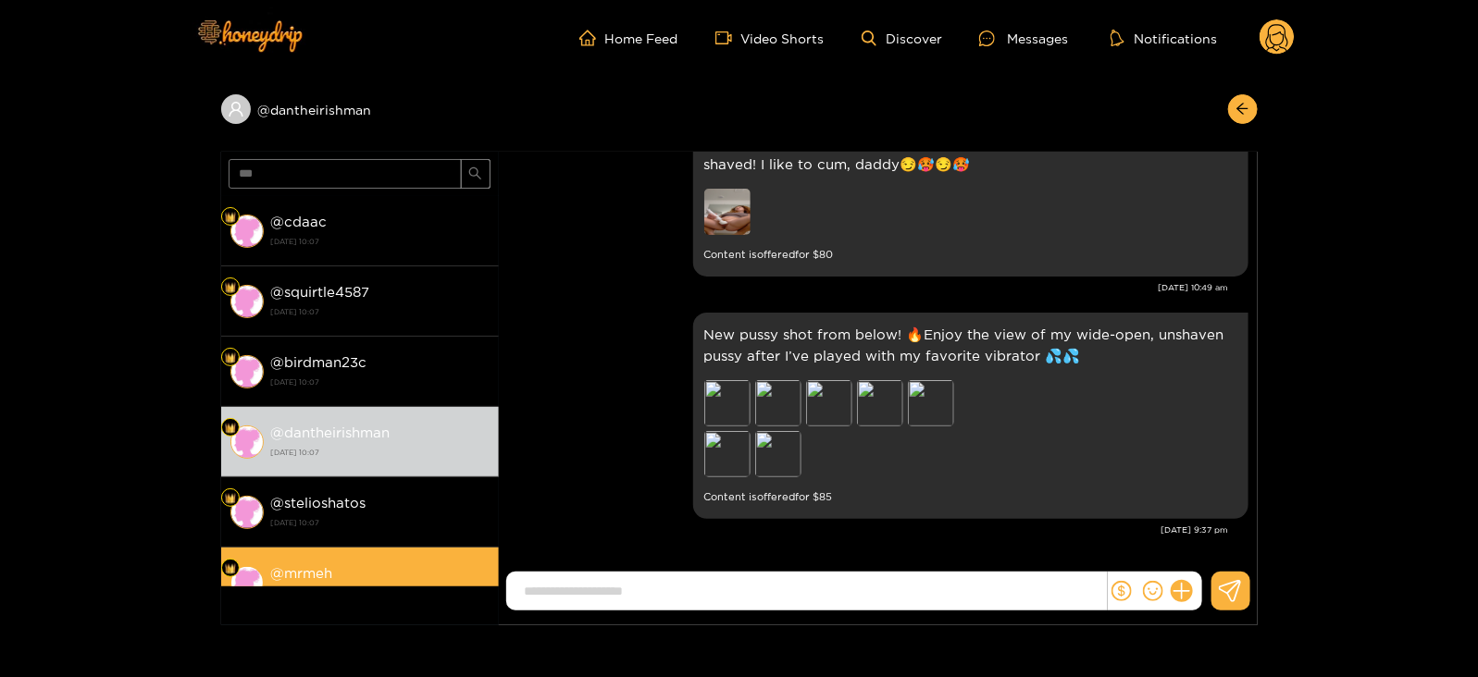
click at [343, 548] on li "@ mrmeh [DATE] 10:07" at bounding box center [360, 583] width 278 height 70
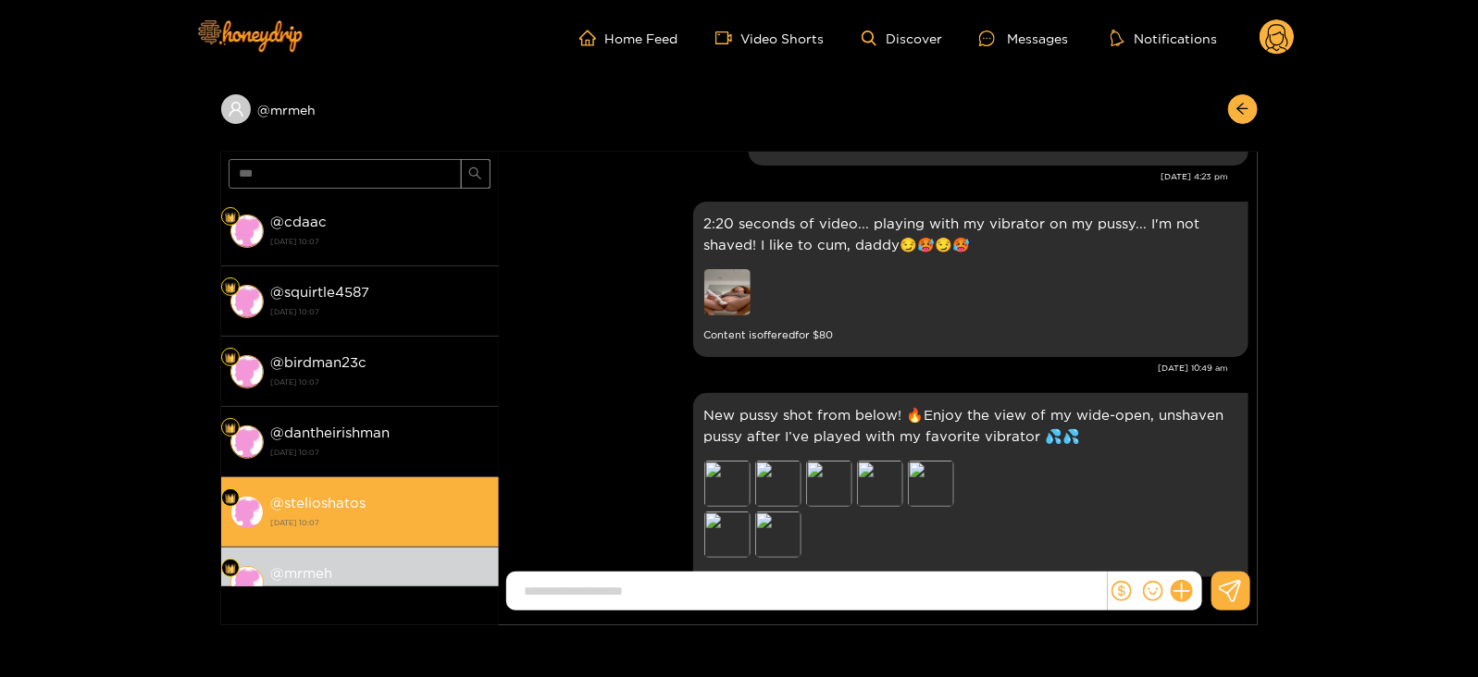
scroll to position [2398, 0]
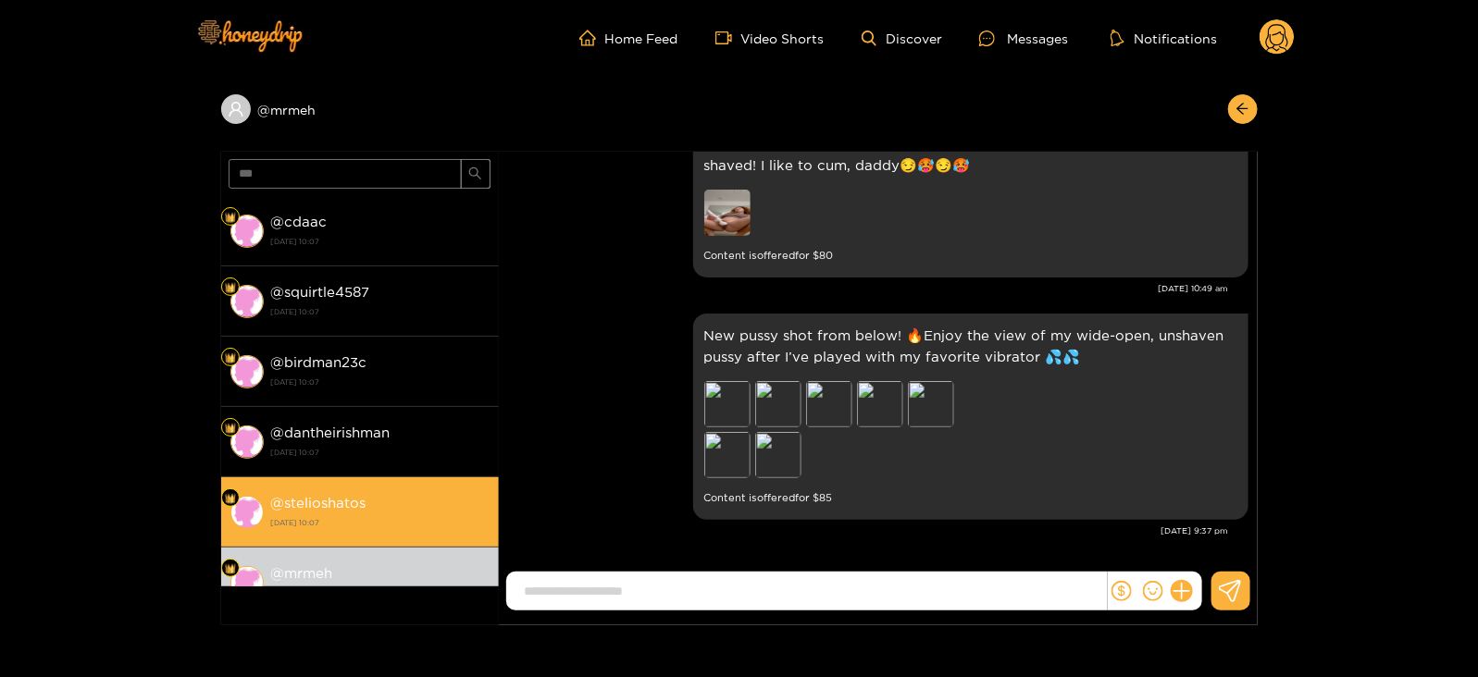
click at [343, 515] on strong "[DATE] 10:07" at bounding box center [380, 523] width 218 height 17
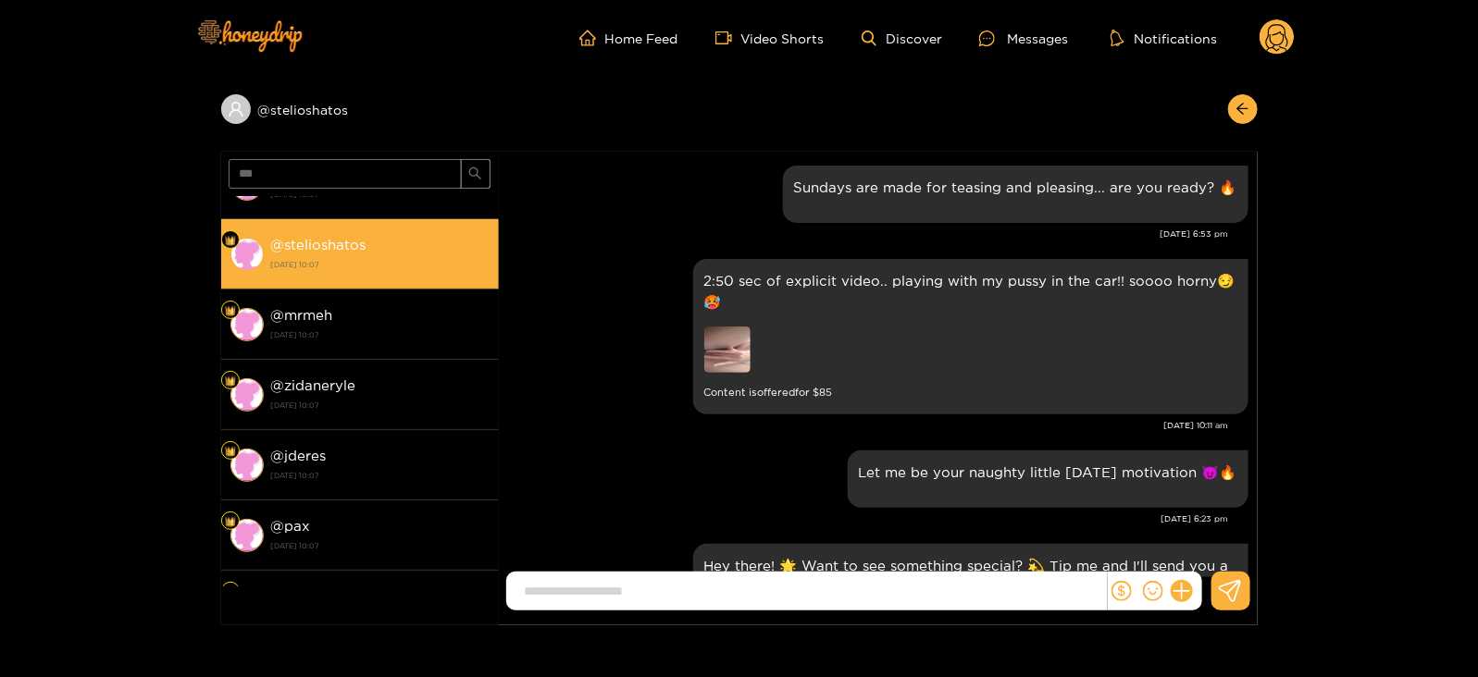
scroll to position [2484, 0]
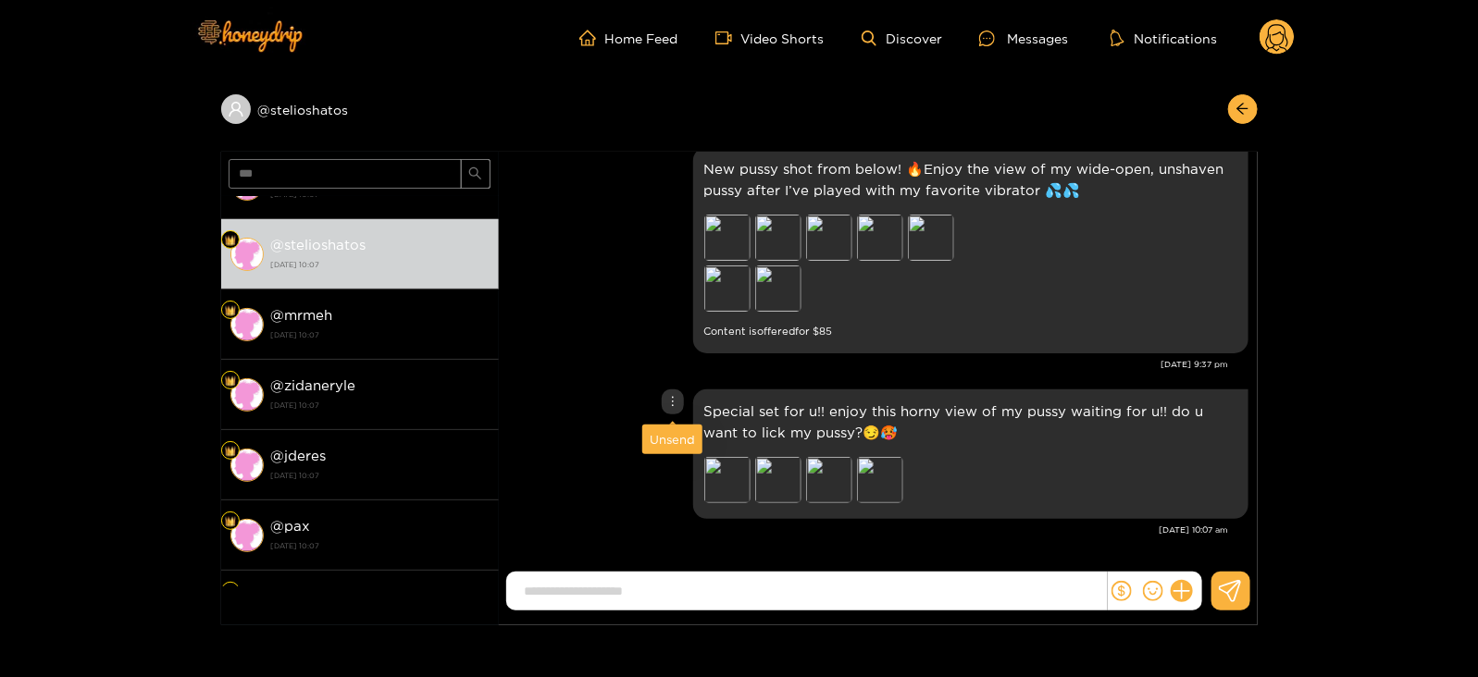
click at [669, 442] on div "Unsend" at bounding box center [672, 439] width 45 height 19
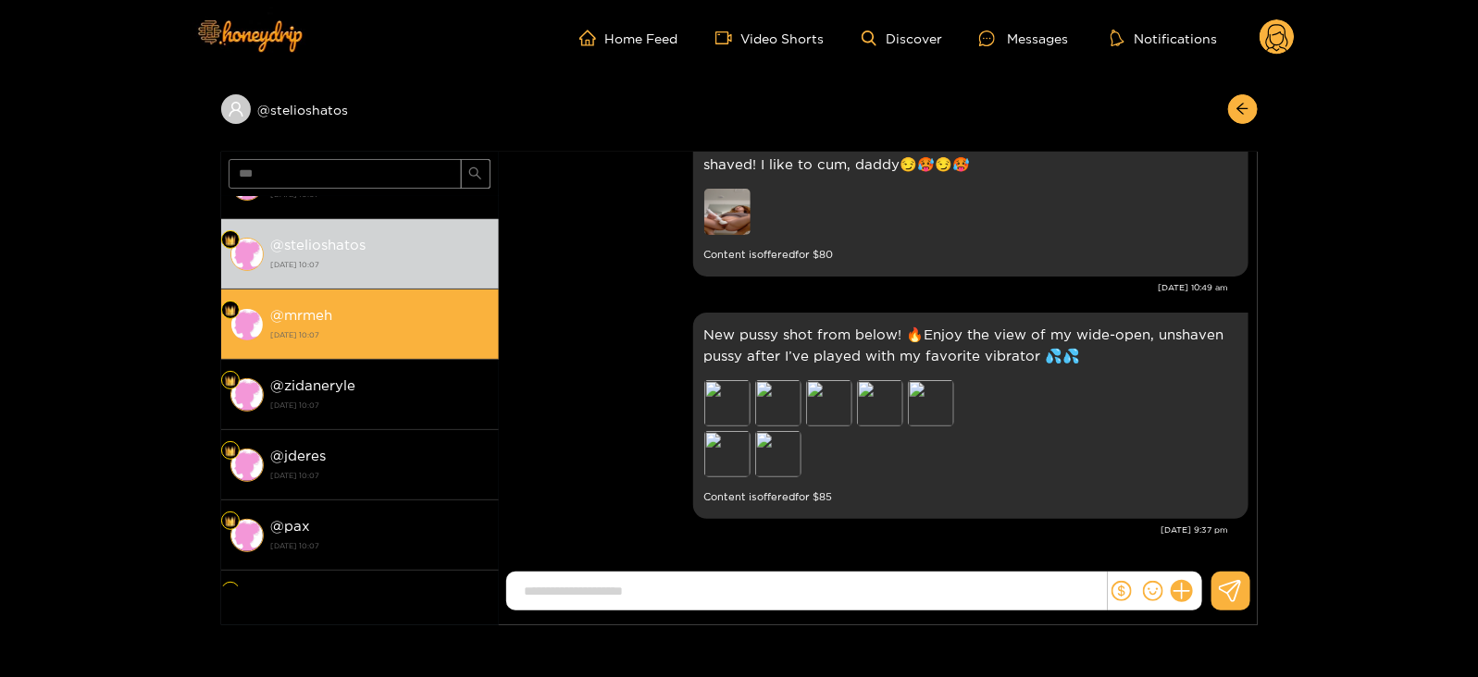
click at [411, 327] on strong "[DATE] 10:07" at bounding box center [380, 335] width 218 height 17
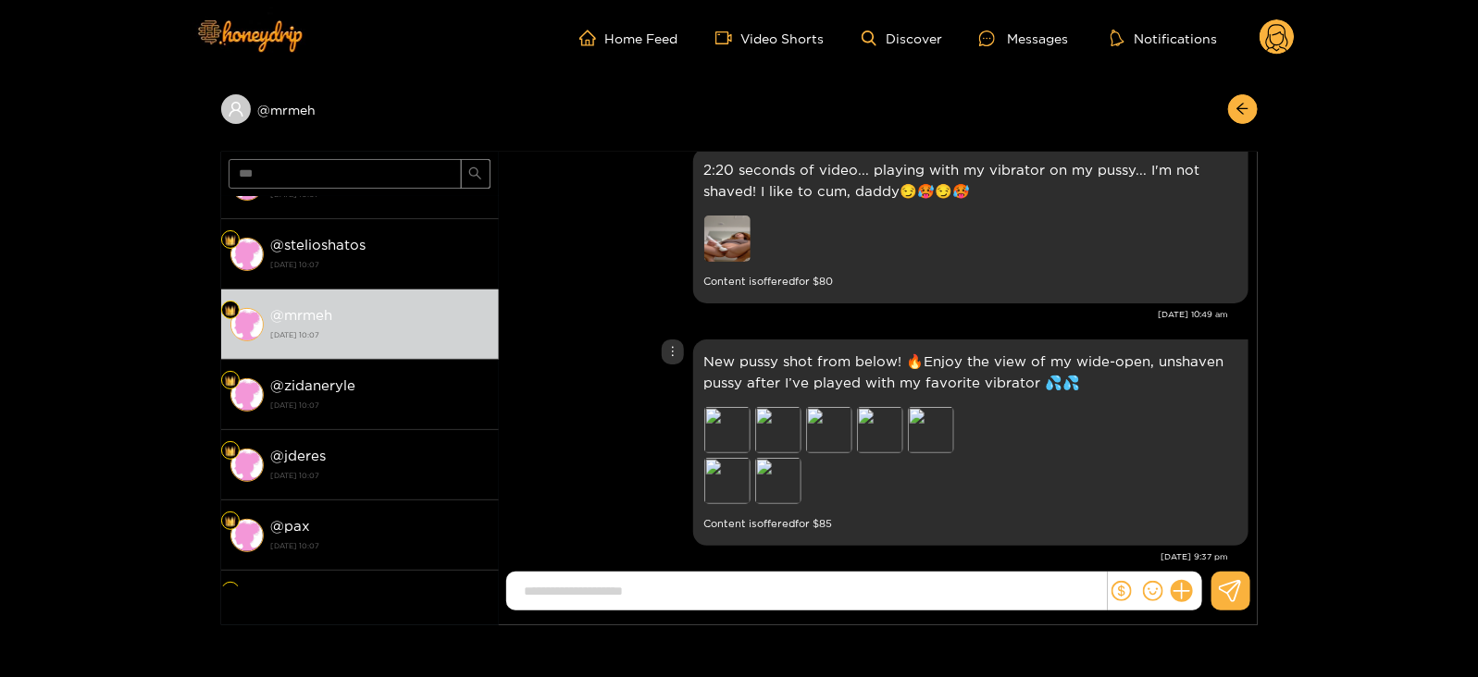
scroll to position [2412, 0]
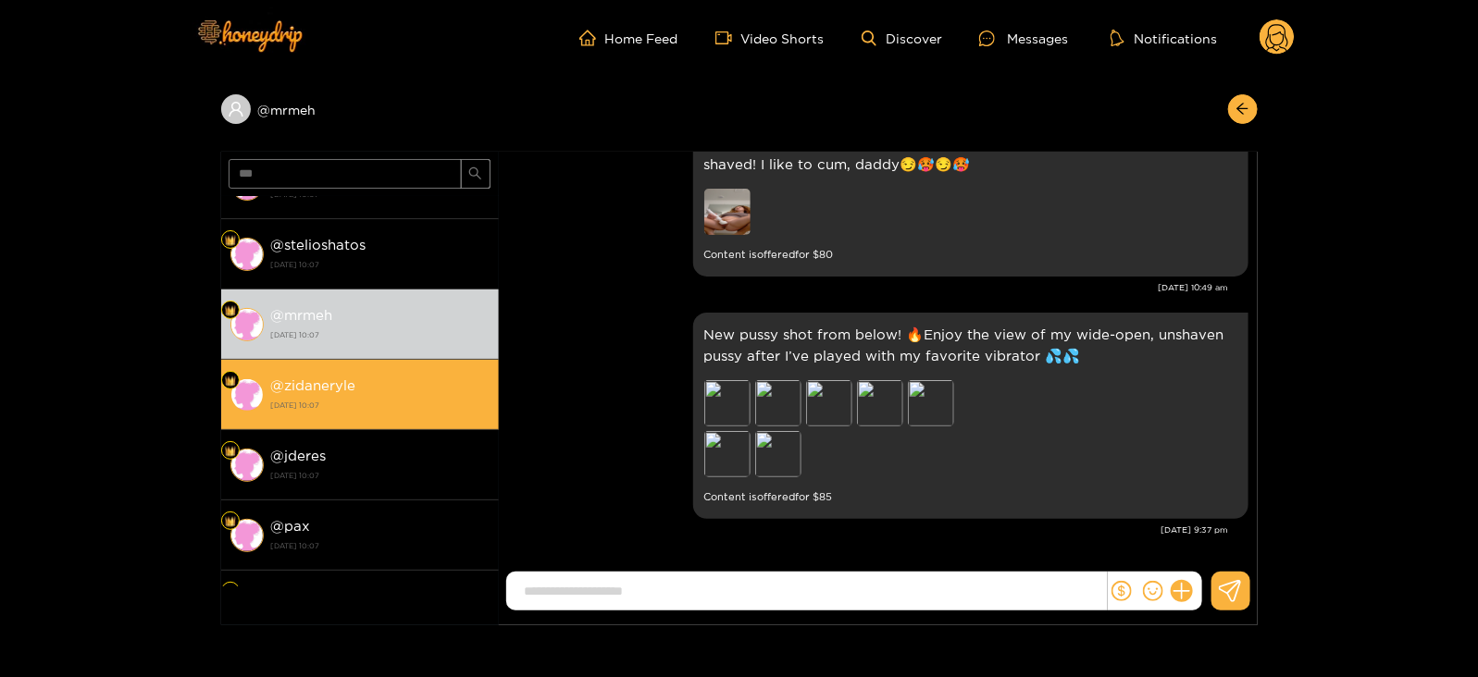
click at [396, 377] on div "@ zidaneryle 26 August 2025 10:07" at bounding box center [380, 395] width 218 height 42
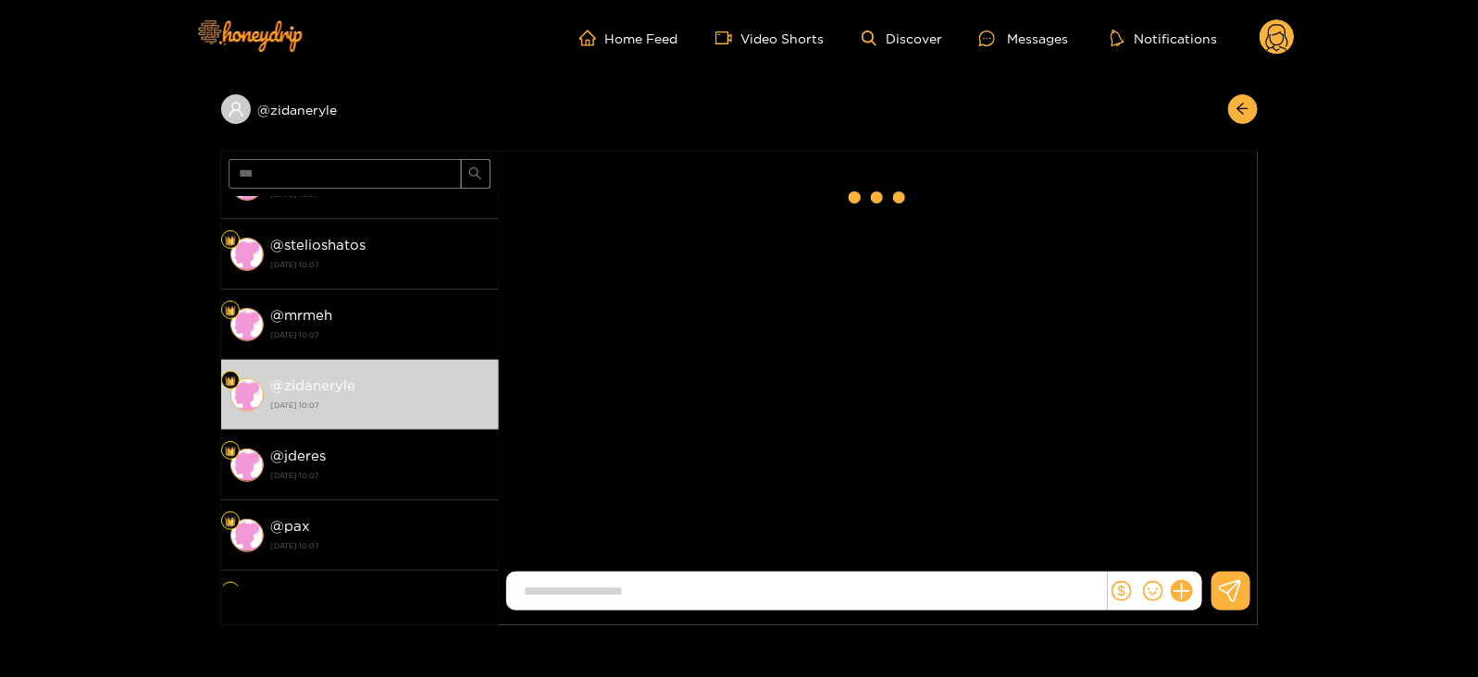
scroll to position [2484, 0]
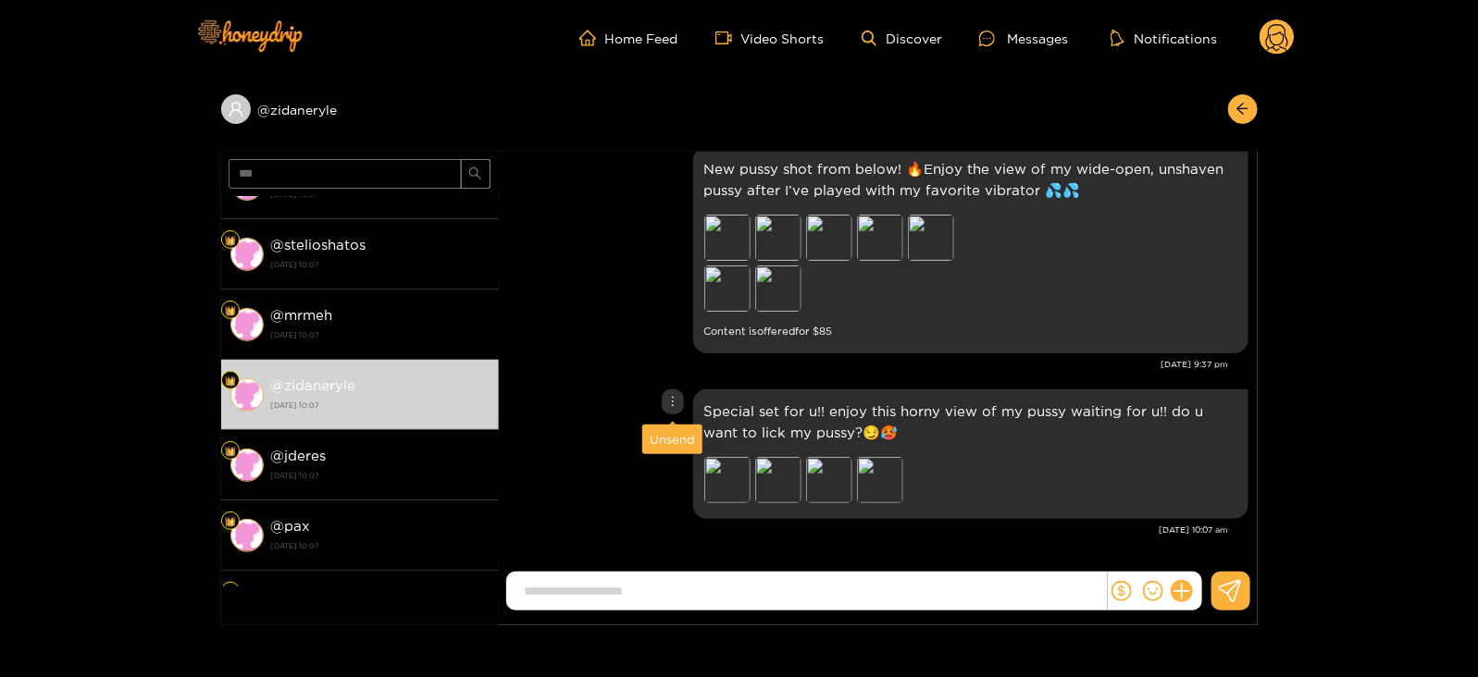
click at [670, 432] on div "Unsend" at bounding box center [672, 439] width 45 height 19
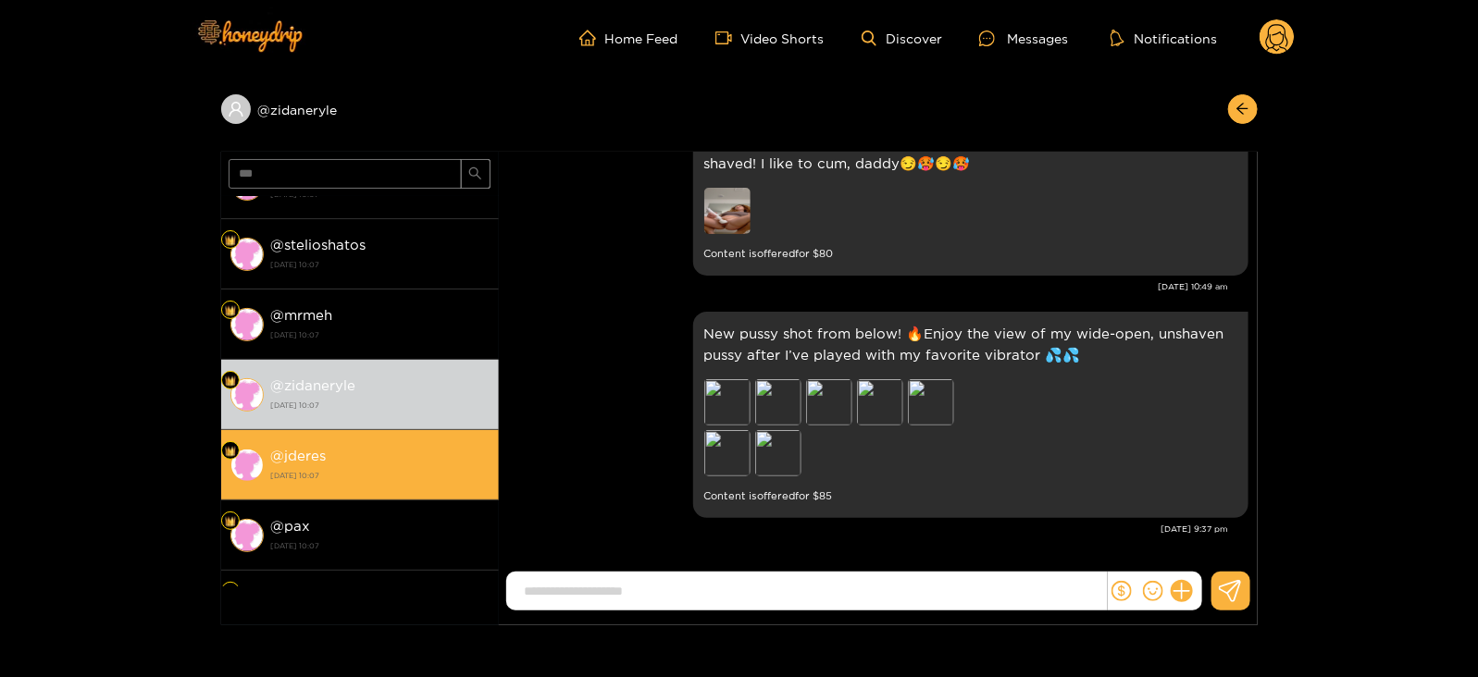
scroll to position [2318, 0]
click at [430, 467] on strong "[DATE] 10:07" at bounding box center [380, 475] width 218 height 17
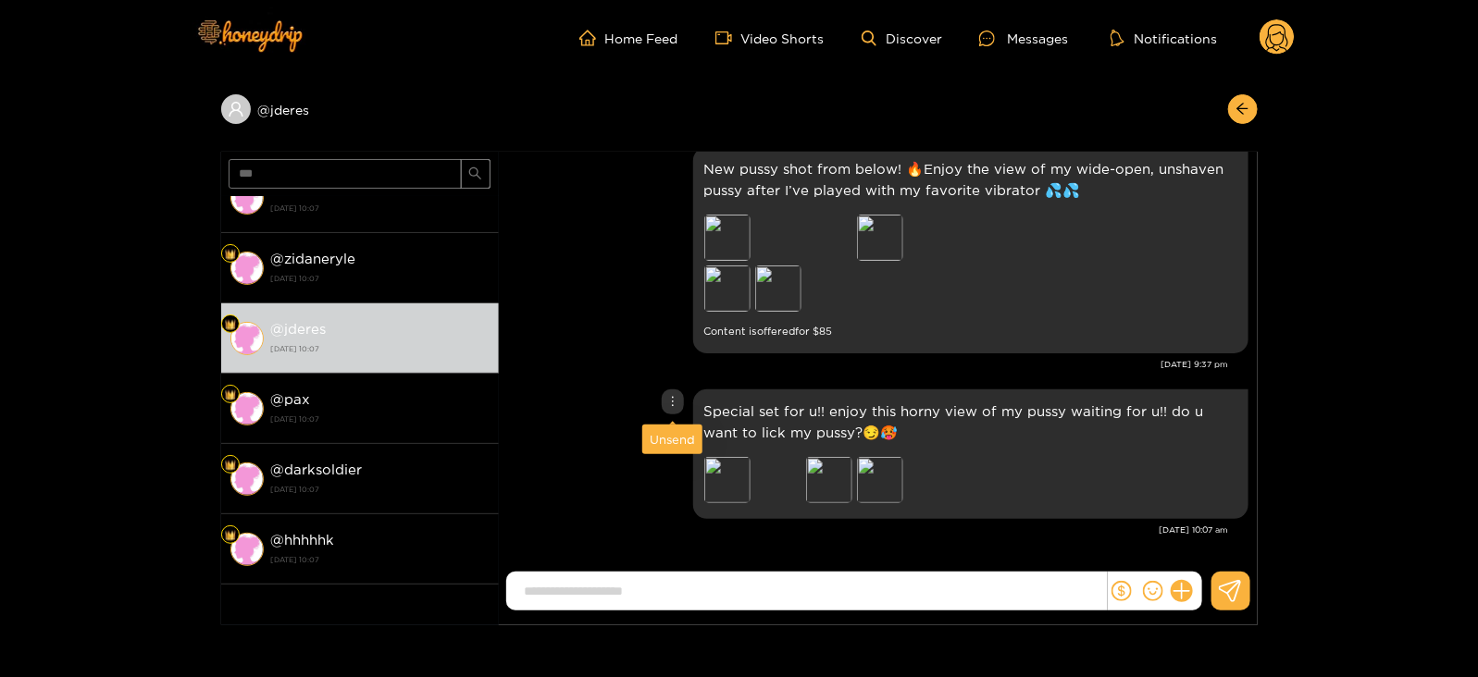
click at [668, 441] on div "Unsend" at bounding box center [672, 439] width 45 height 19
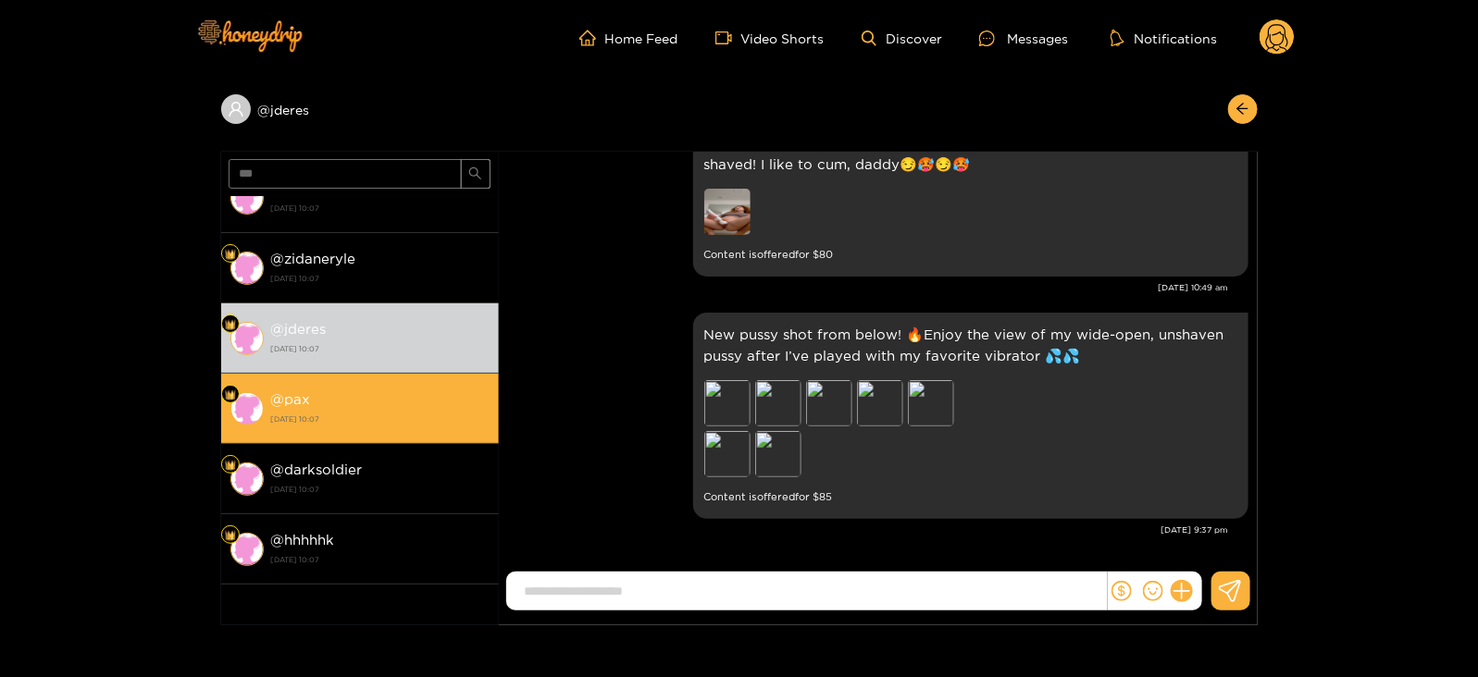
click at [391, 430] on li "@ pax 26 August 2025 10:07" at bounding box center [360, 409] width 278 height 70
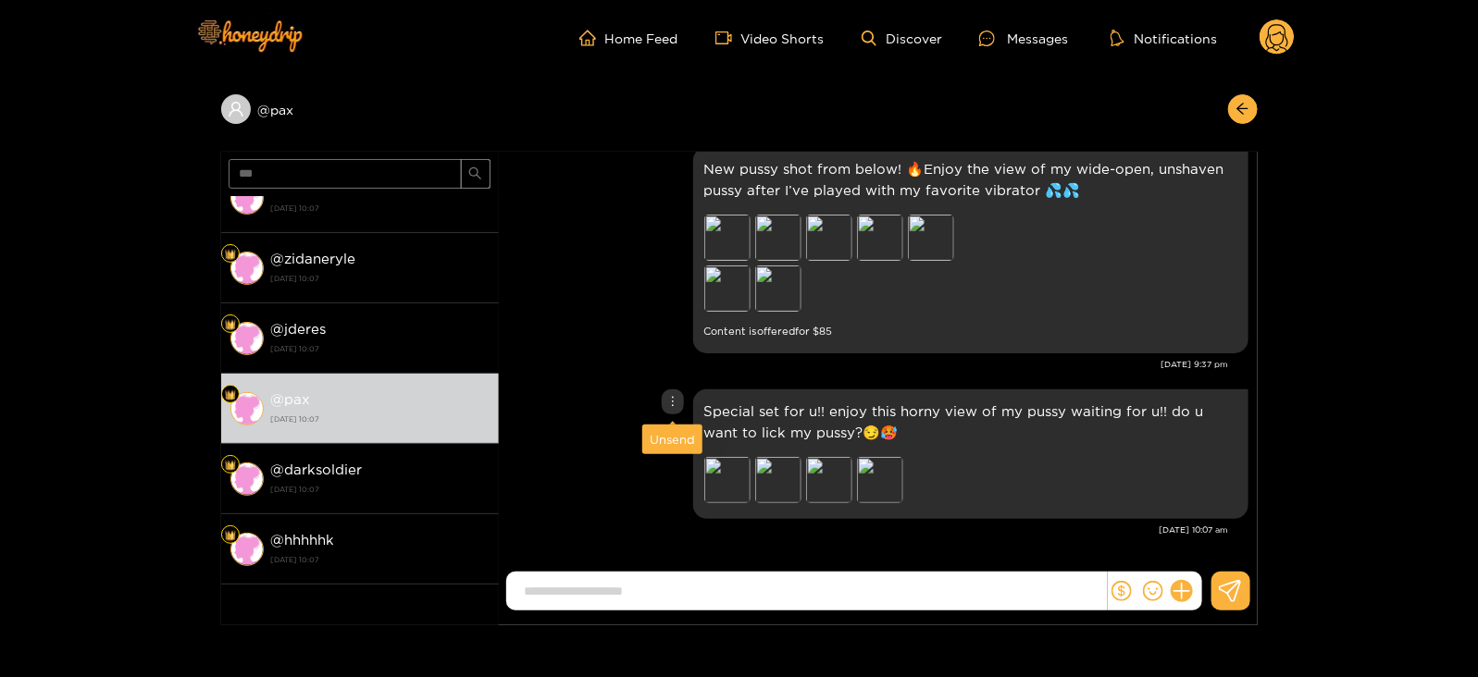
click at [676, 430] on div "Unsend" at bounding box center [672, 439] width 45 height 19
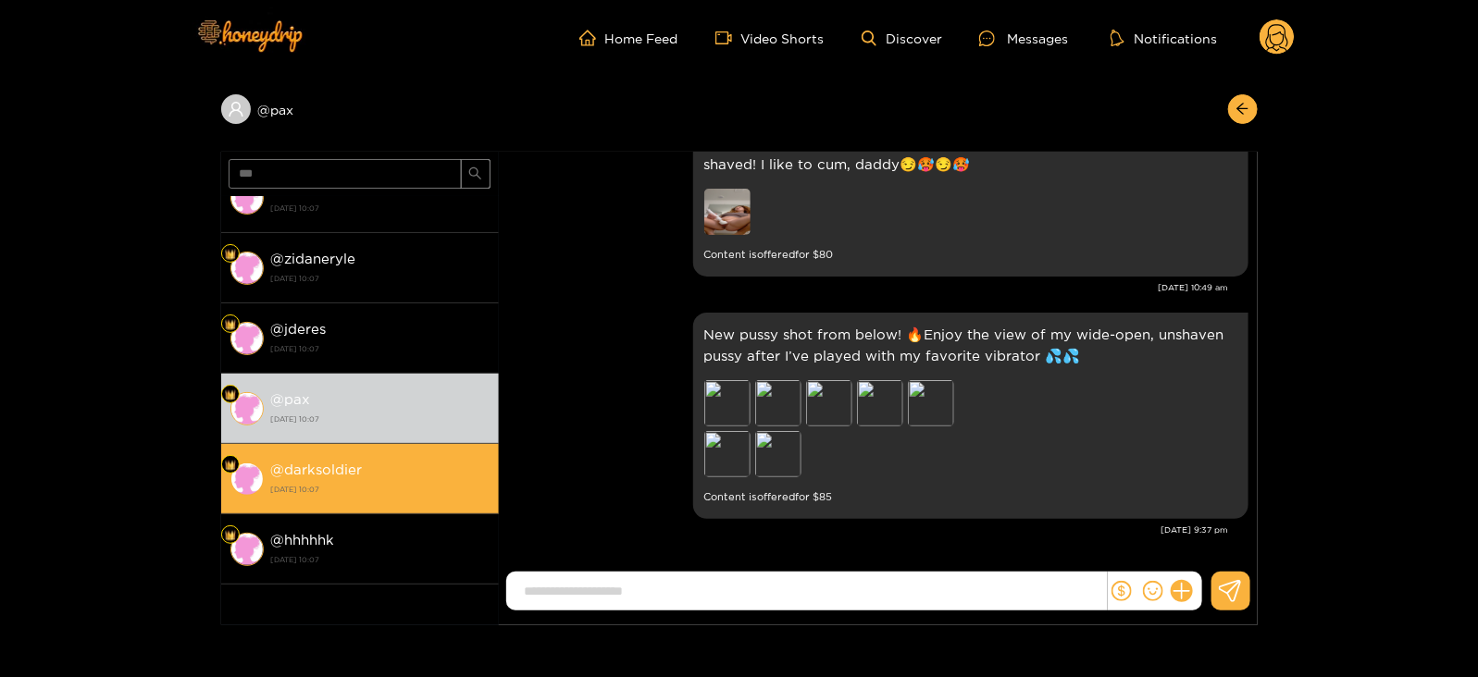
click at [373, 488] on strong "[DATE] 10:07" at bounding box center [380, 489] width 218 height 17
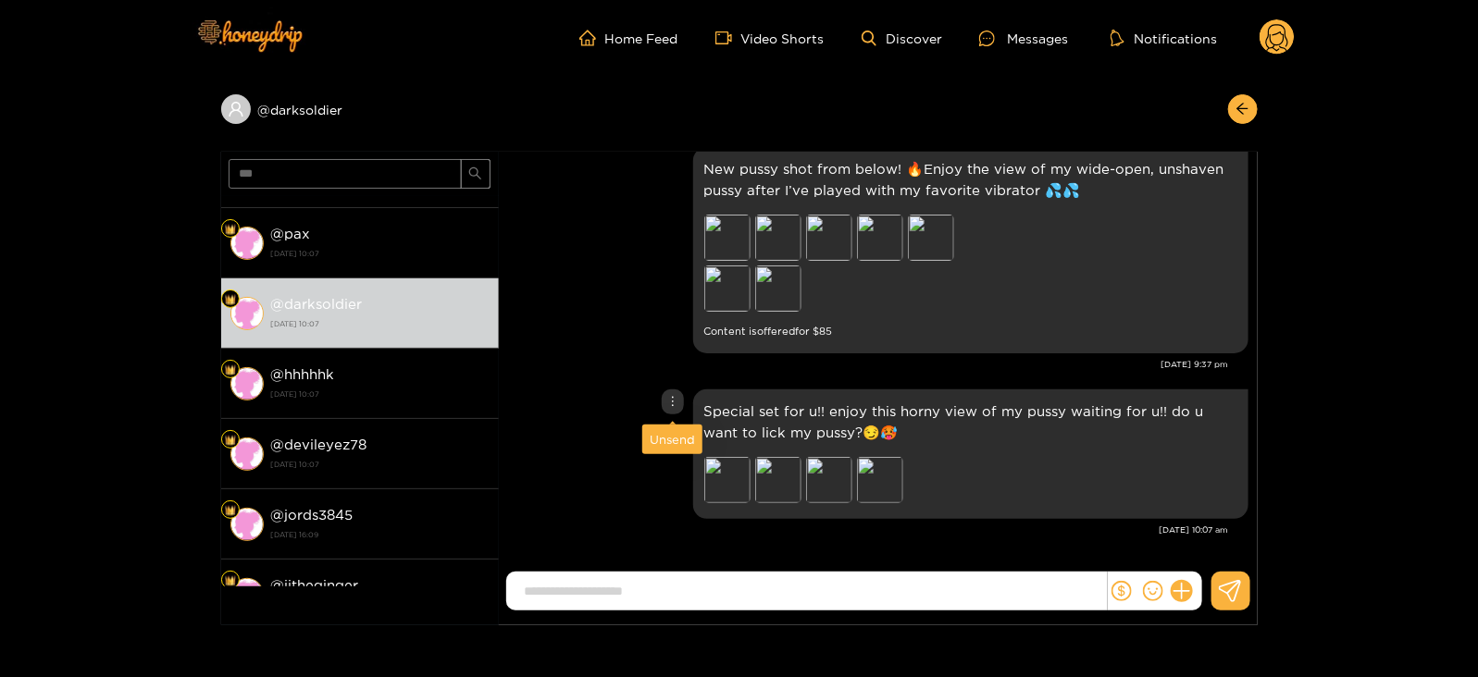
click at [668, 446] on div "Unsend" at bounding box center [672, 439] width 45 height 19
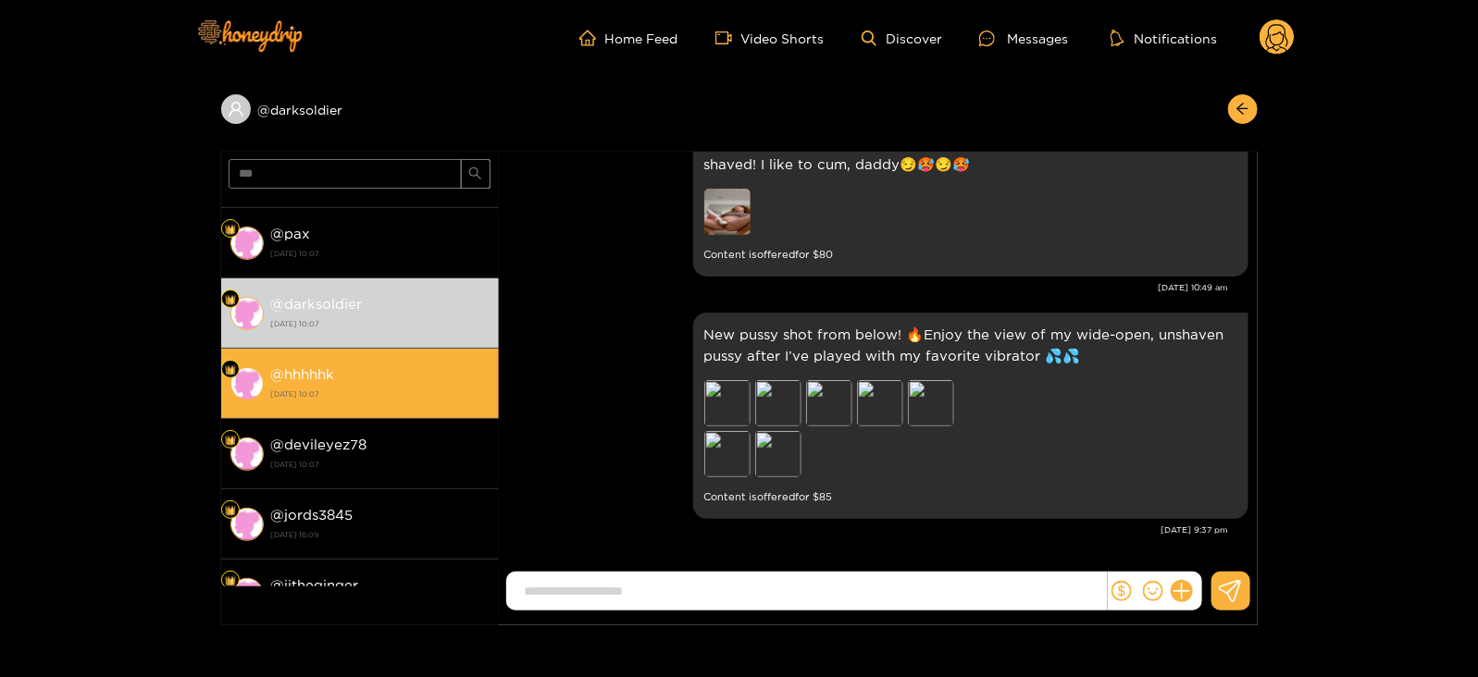
click at [382, 377] on div "@ hhhhhk 26 August 2025 10:07" at bounding box center [380, 384] width 218 height 42
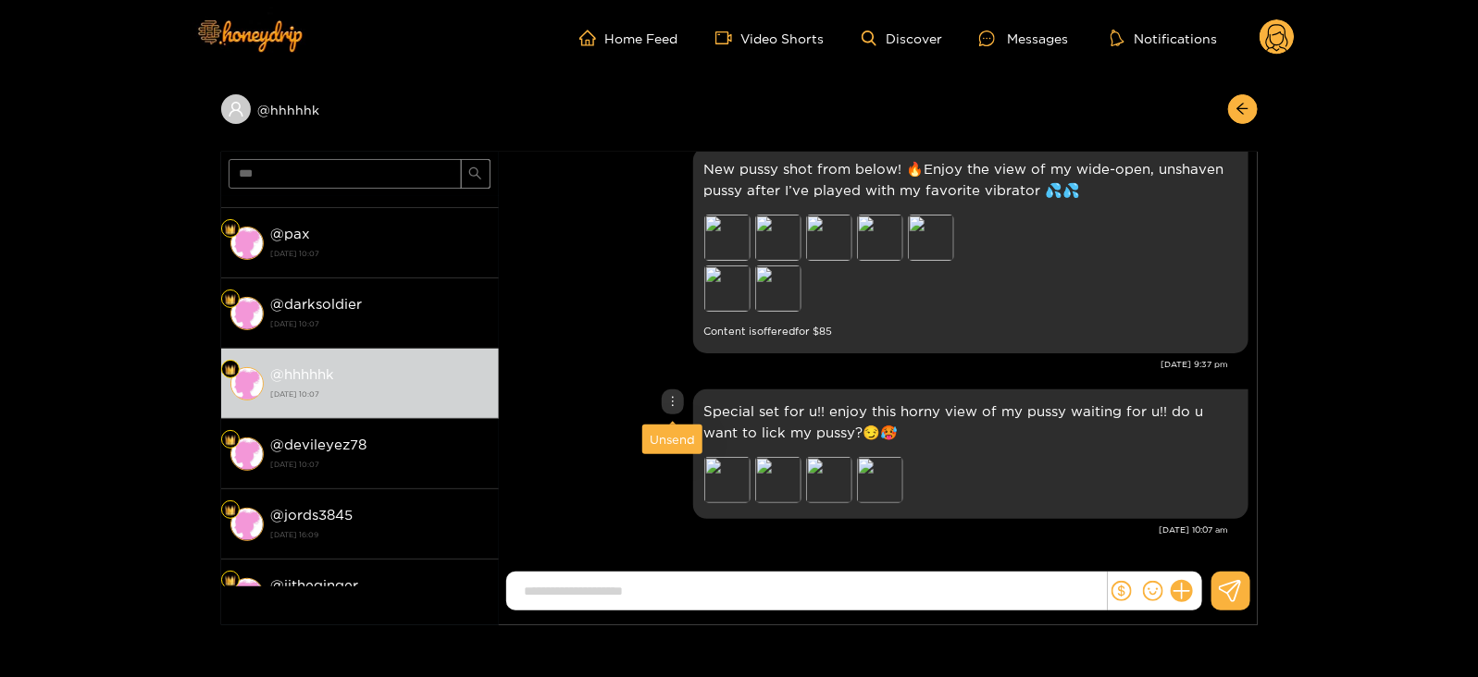
click at [674, 441] on div "Unsend" at bounding box center [672, 439] width 45 height 19
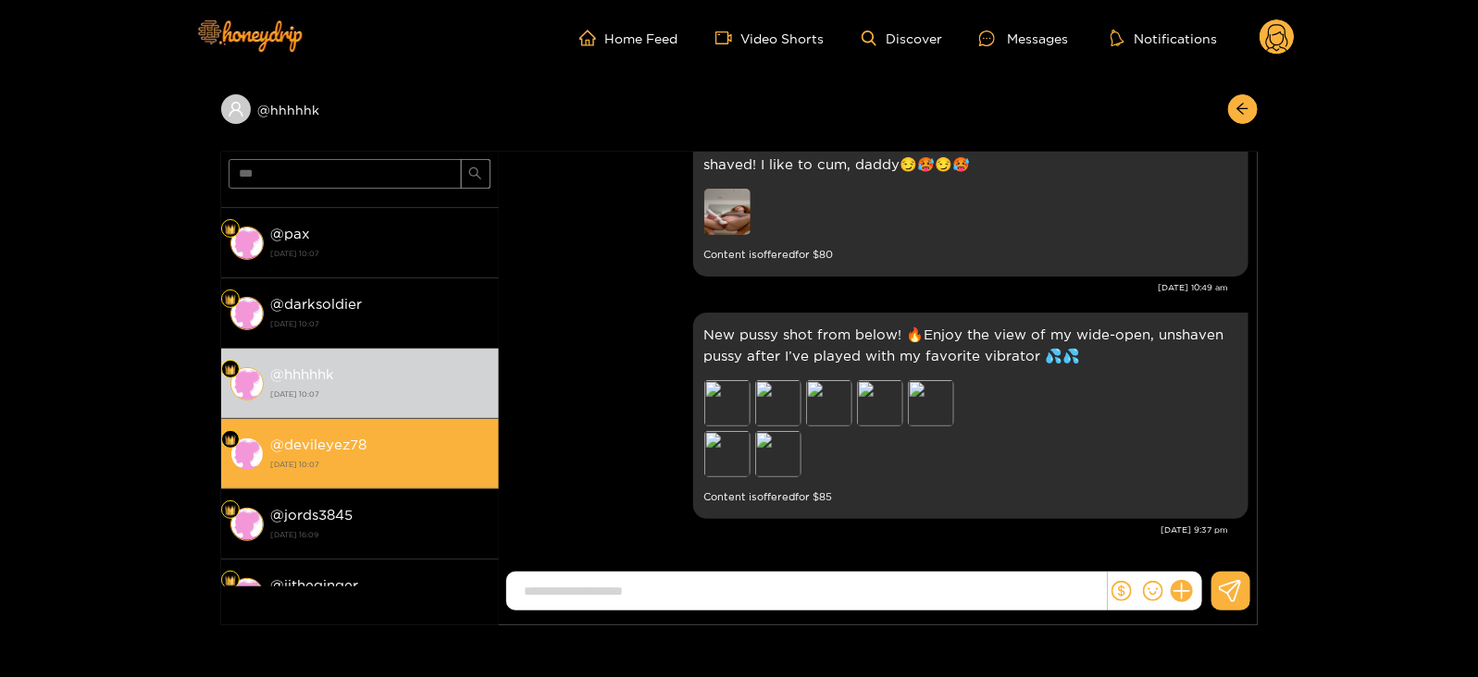
click at [439, 446] on div "@ devileyez78 26 August 2025 10:07" at bounding box center [380, 454] width 218 height 42
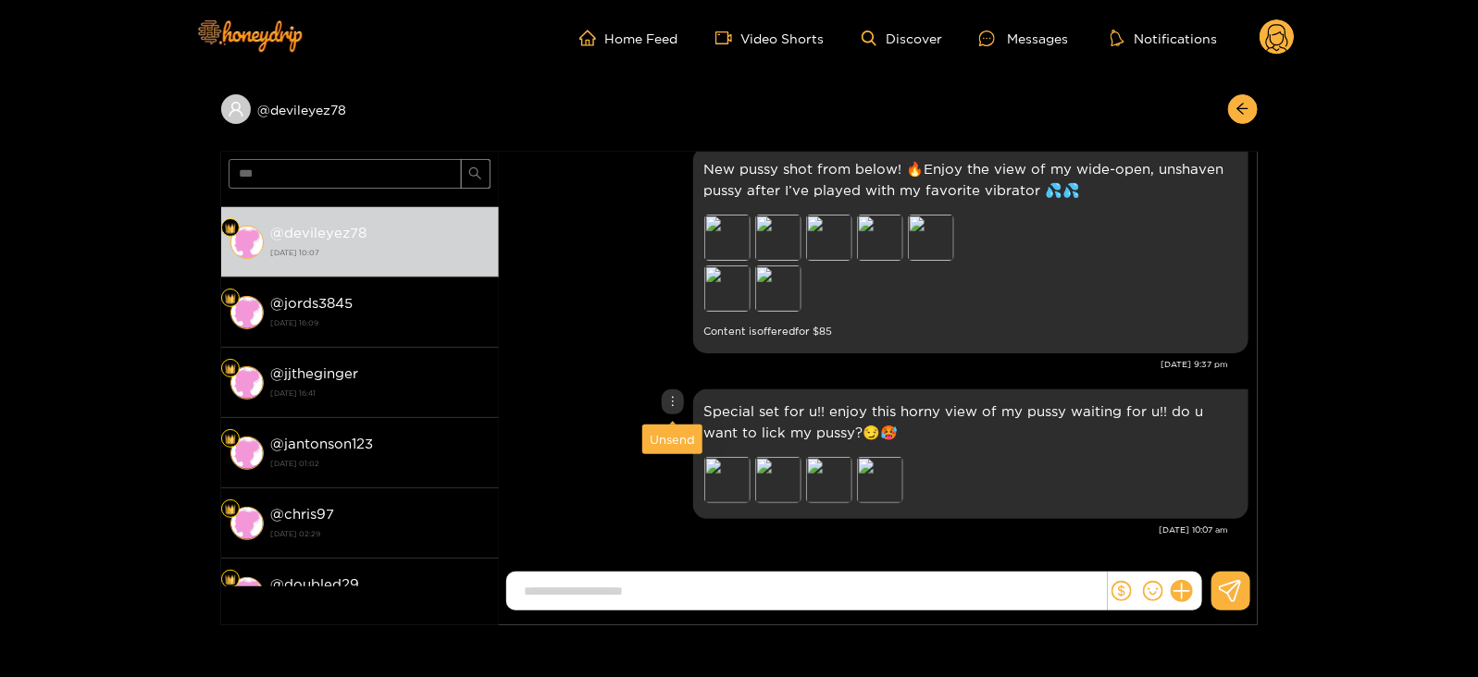
click at [670, 438] on div "Unsend" at bounding box center [672, 439] width 45 height 19
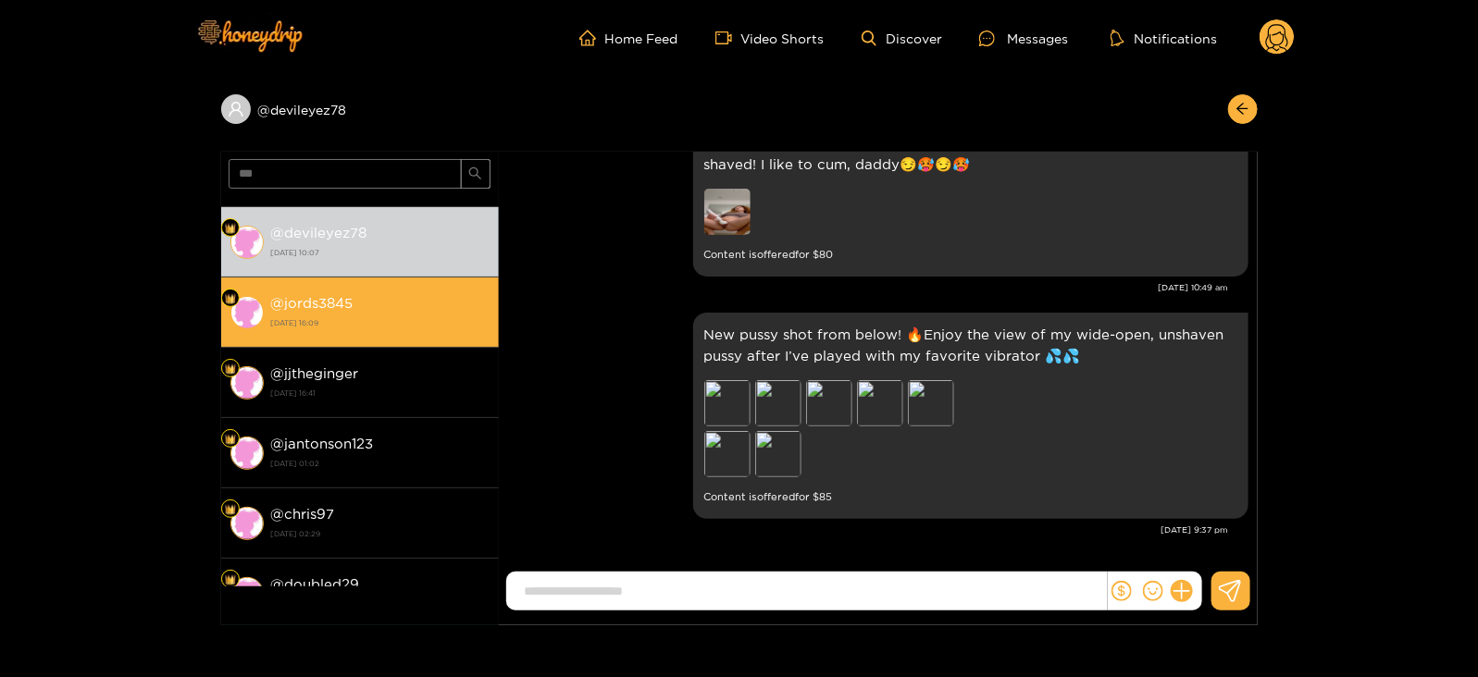
click at [363, 303] on div "@ jords3845 8 August 2025 16:09" at bounding box center [380, 313] width 218 height 42
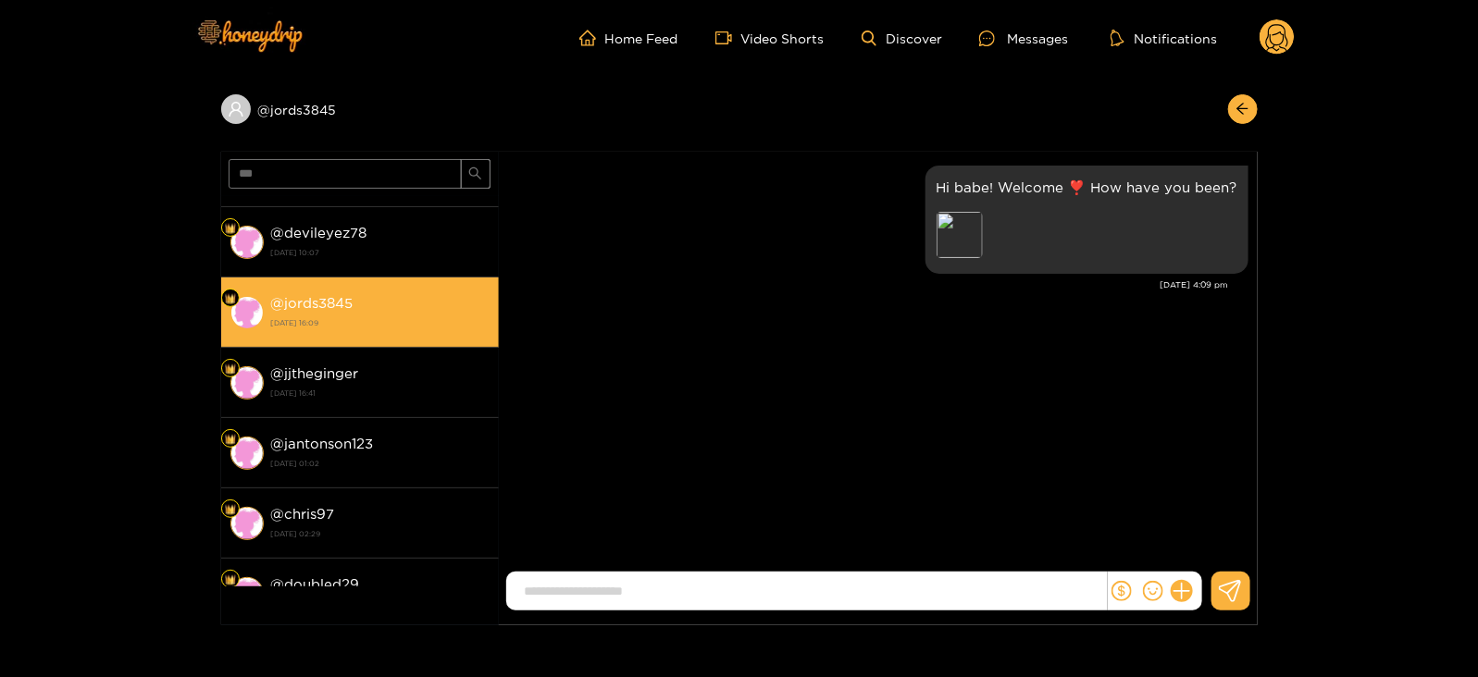
click at [366, 343] on li "@ jords3845 8 August 2025 16:09" at bounding box center [360, 313] width 278 height 70
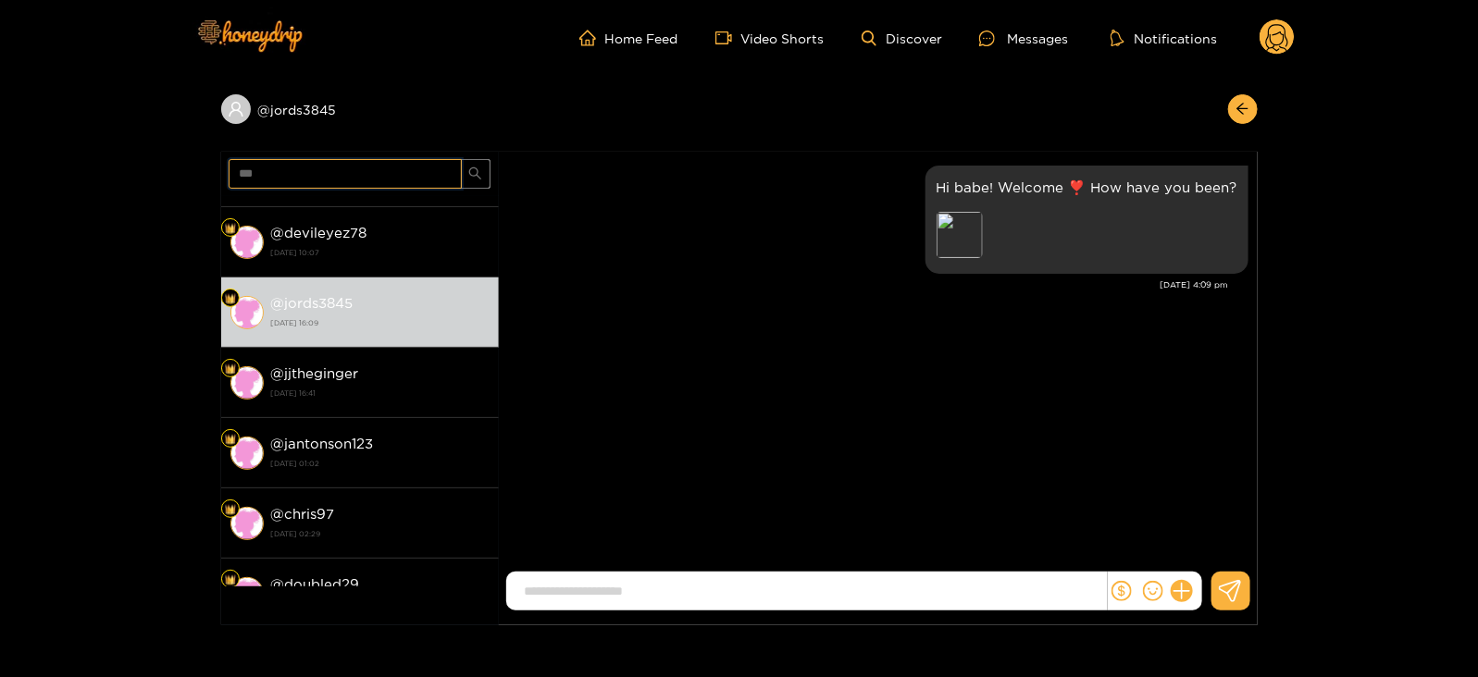
click at [271, 171] on input "***" at bounding box center [345, 174] width 233 height 30
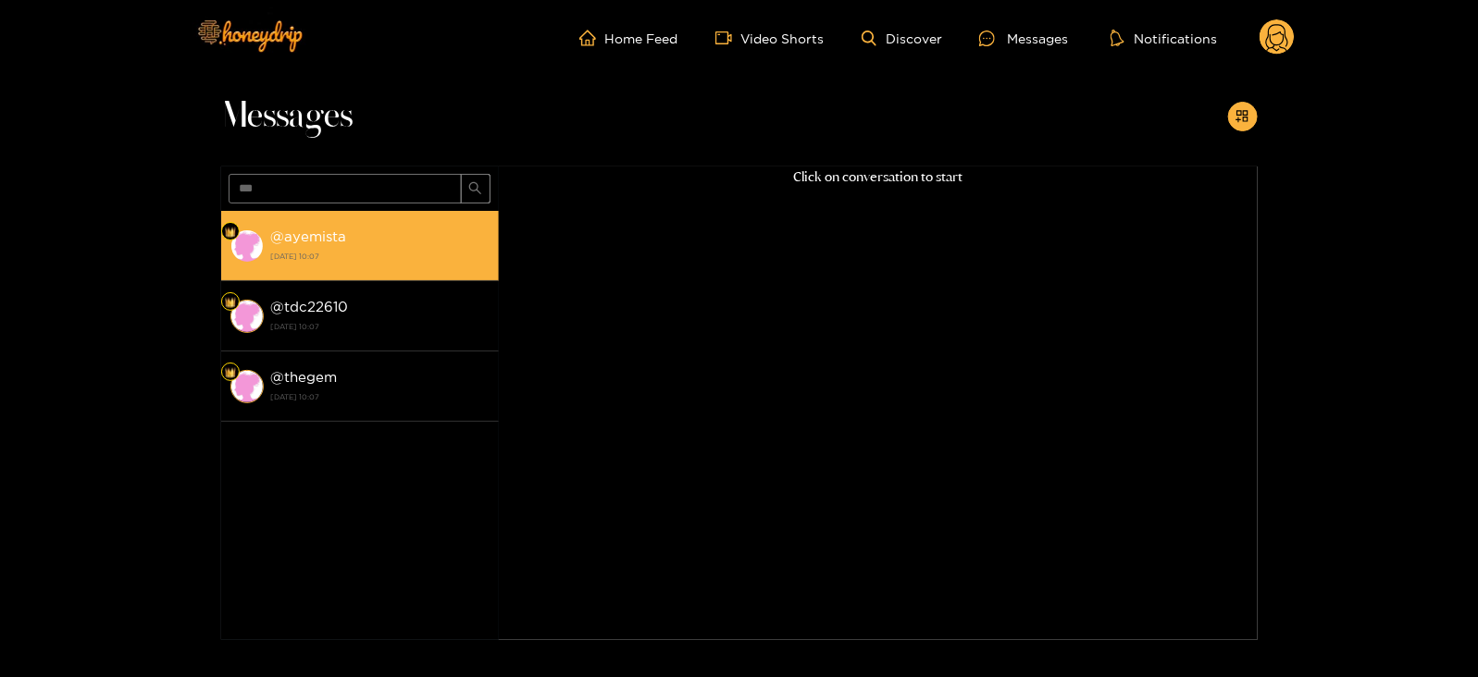
click at [319, 245] on div "@ ayemista 26 August 2025 10:07" at bounding box center [380, 246] width 218 height 42
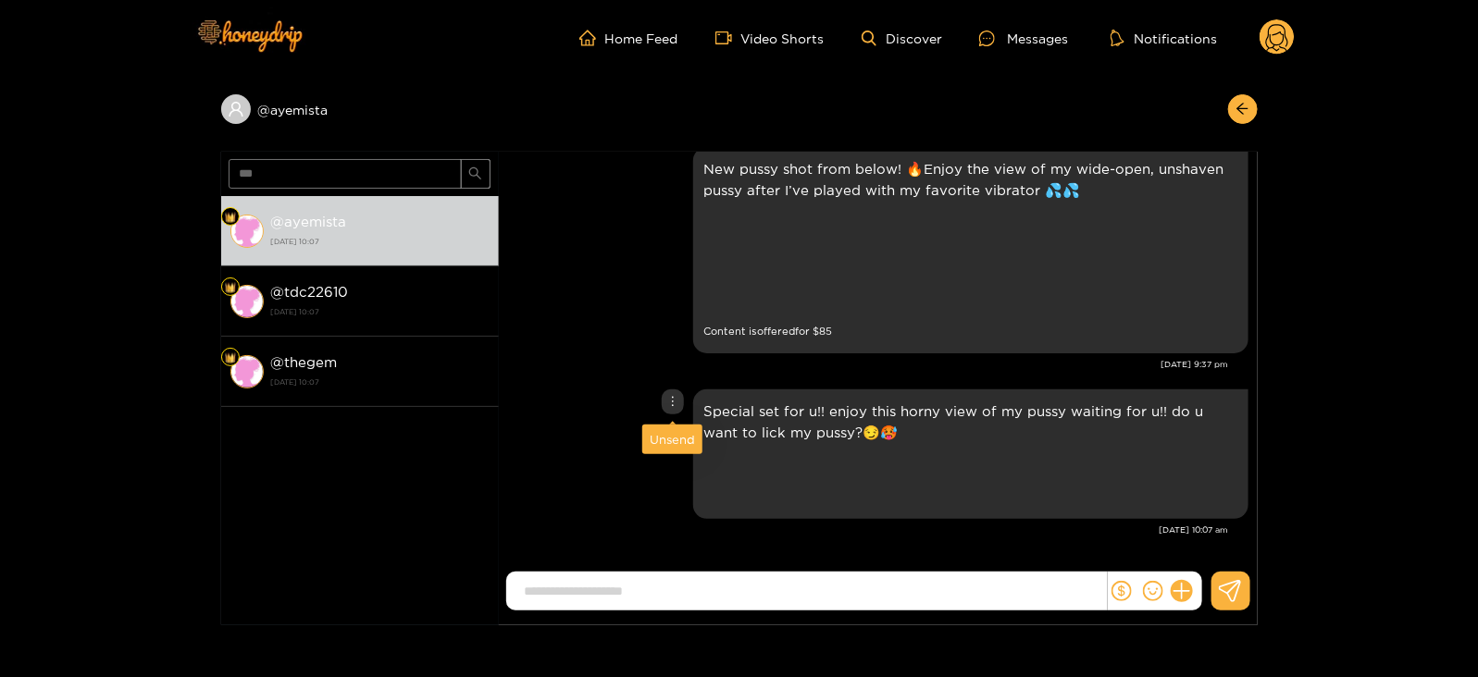
click at [678, 430] on div "Unsend" at bounding box center [672, 439] width 45 height 19
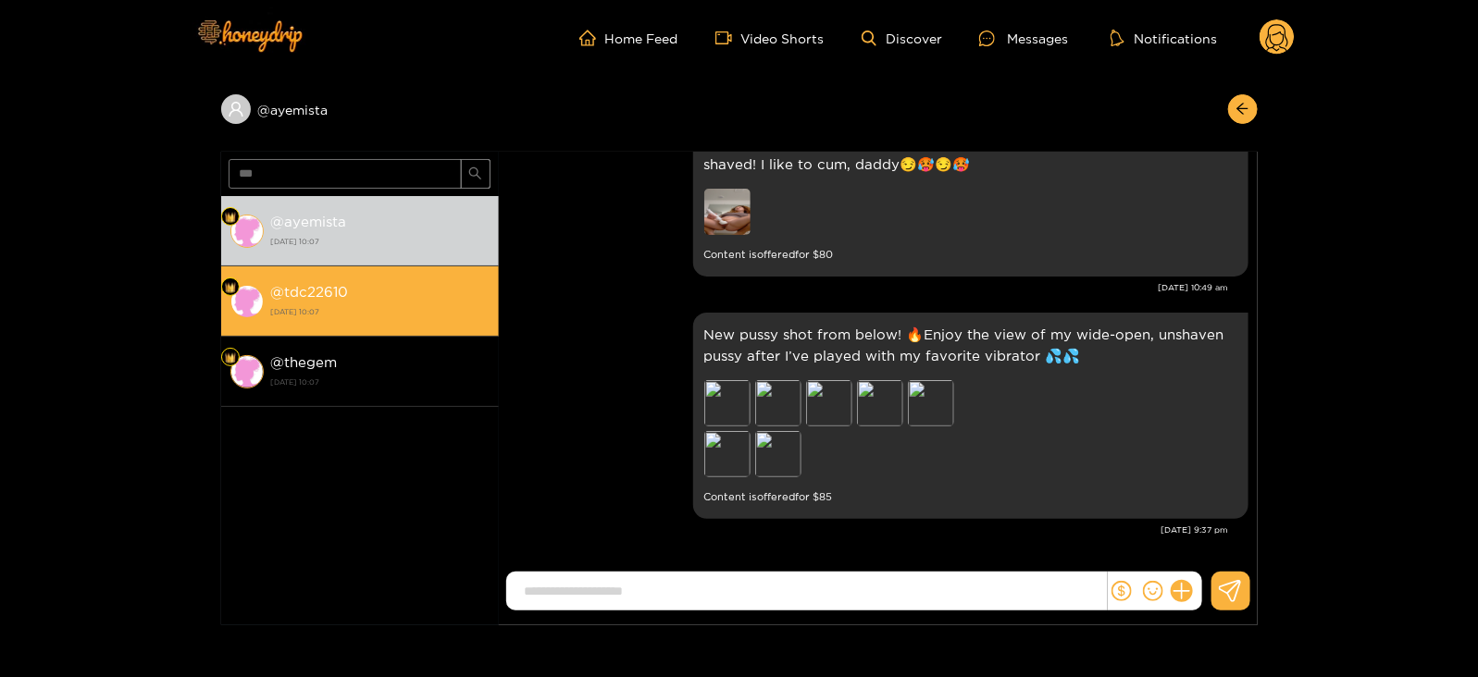
click at [396, 307] on strong "[DATE] 10:07" at bounding box center [380, 312] width 218 height 17
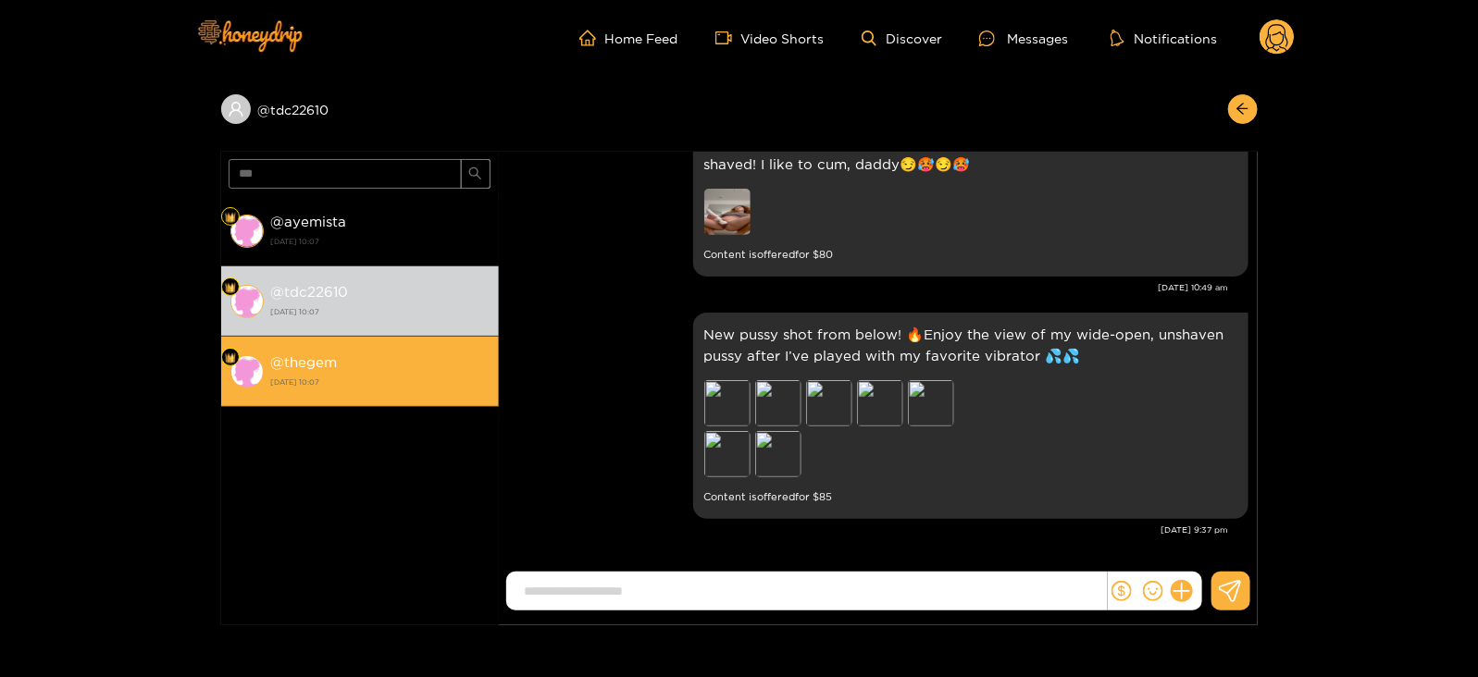
click at [440, 352] on div "@ thegem [DATE] 10:07" at bounding box center [380, 372] width 218 height 42
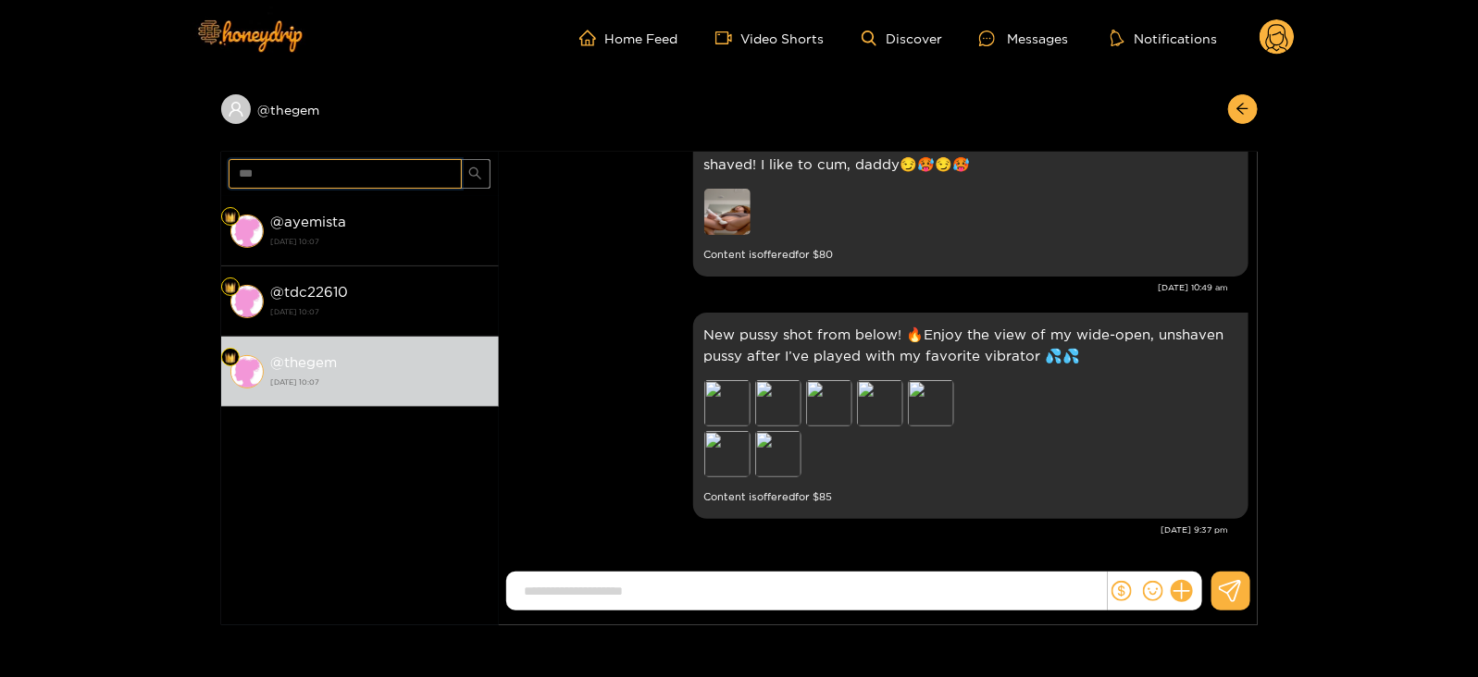
click at [246, 171] on input "***" at bounding box center [345, 174] width 233 height 30
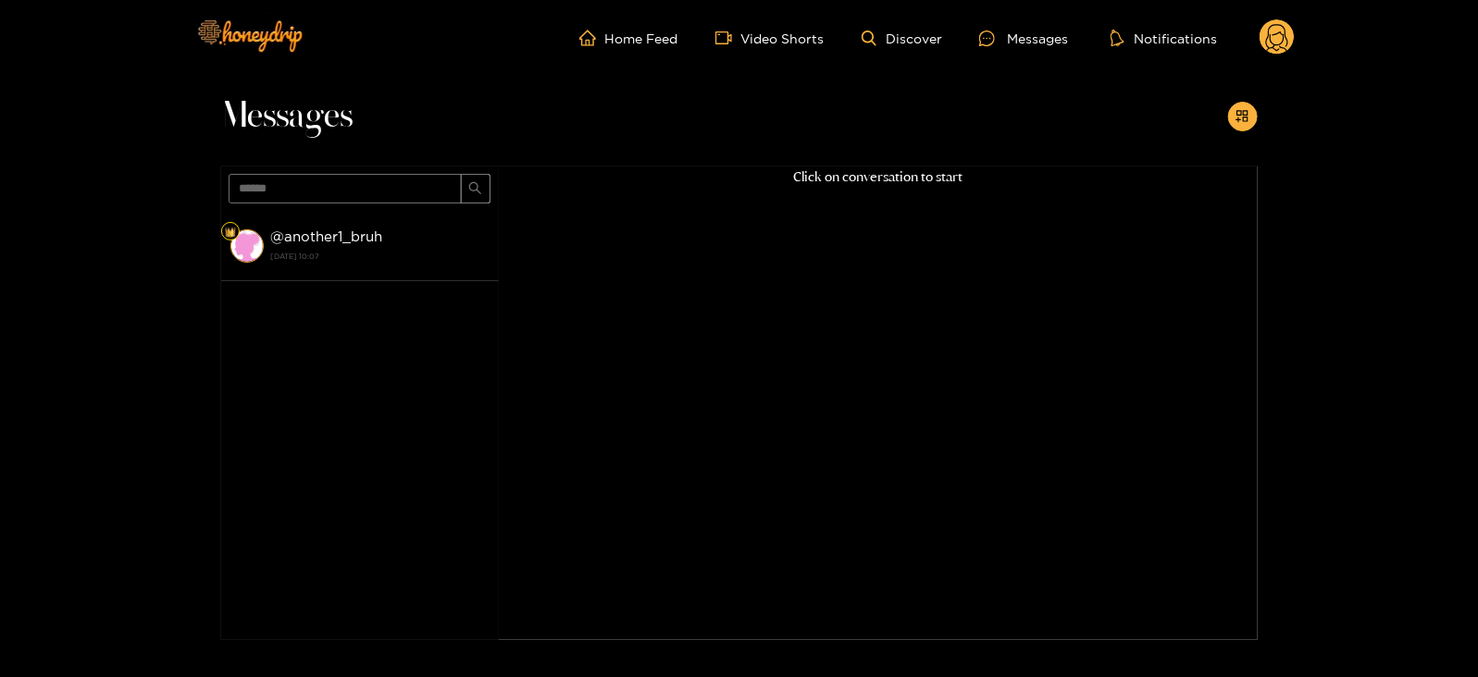
click at [336, 270] on li "@ another1_bruh 26 August 2025 10:07" at bounding box center [360, 246] width 278 height 70
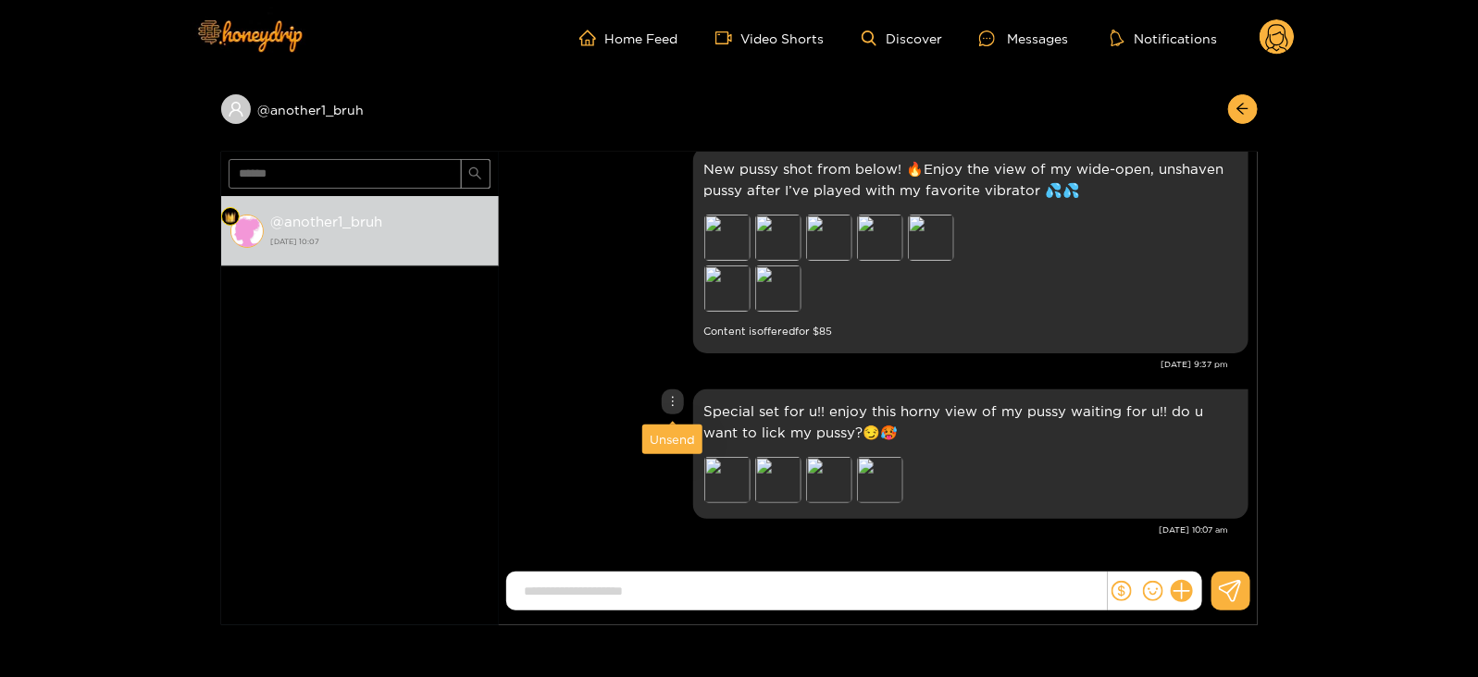
click at [671, 441] on div "Unsend" at bounding box center [672, 439] width 45 height 19
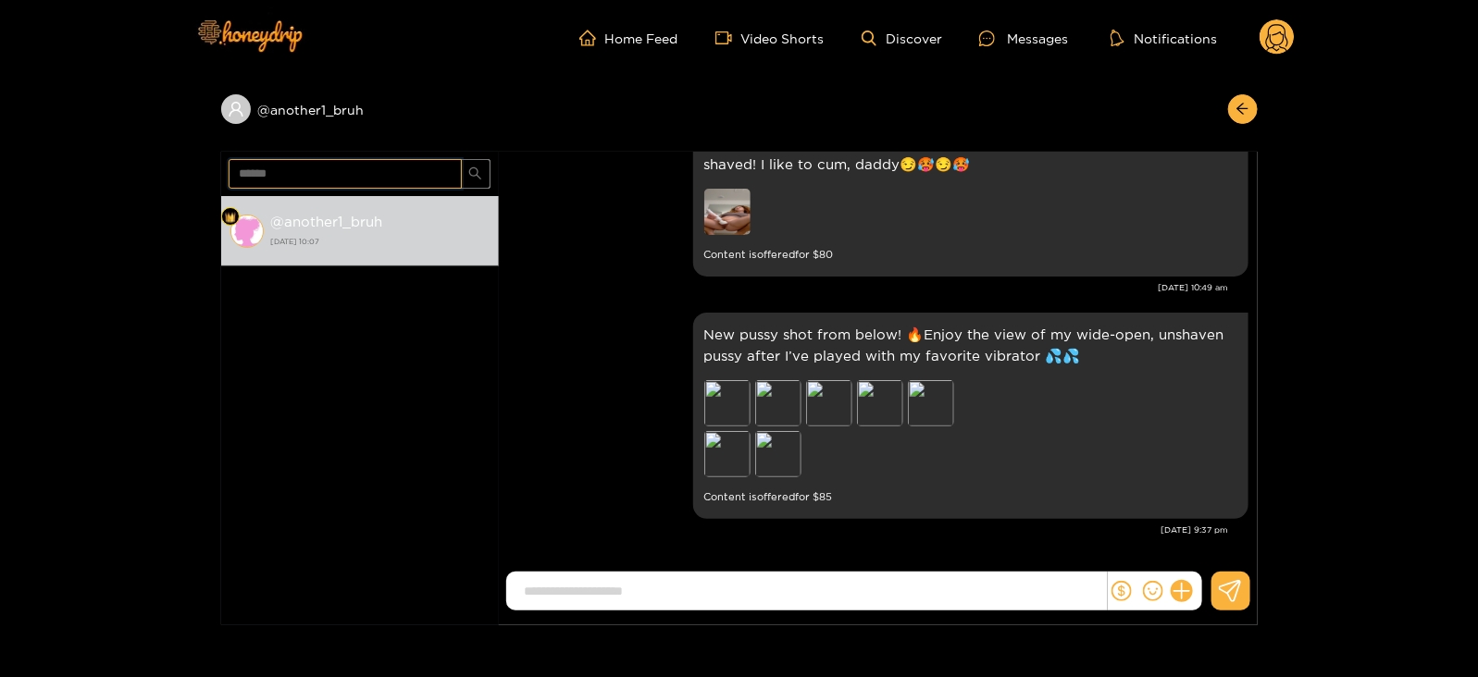
click at [251, 173] on input "******" at bounding box center [345, 174] width 233 height 30
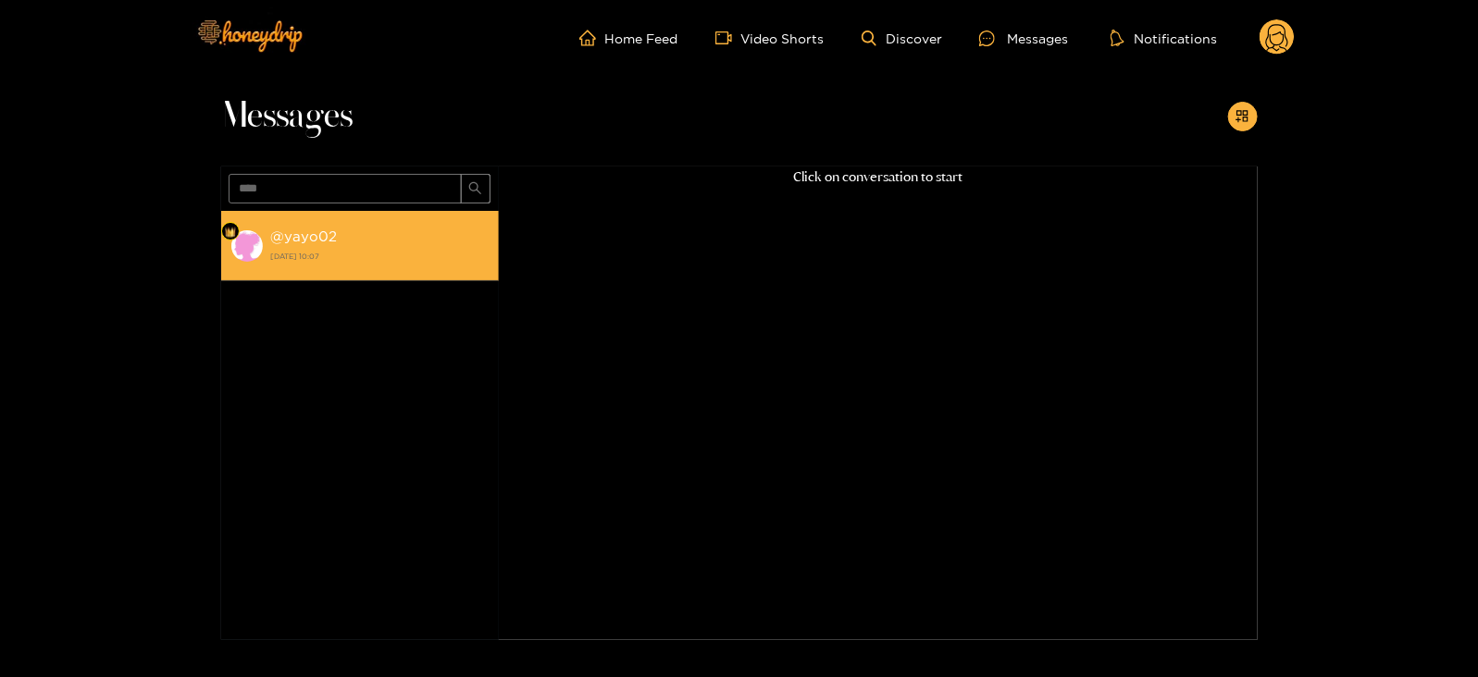
click at [291, 243] on strong "@ yayo02" at bounding box center [304, 237] width 67 height 16
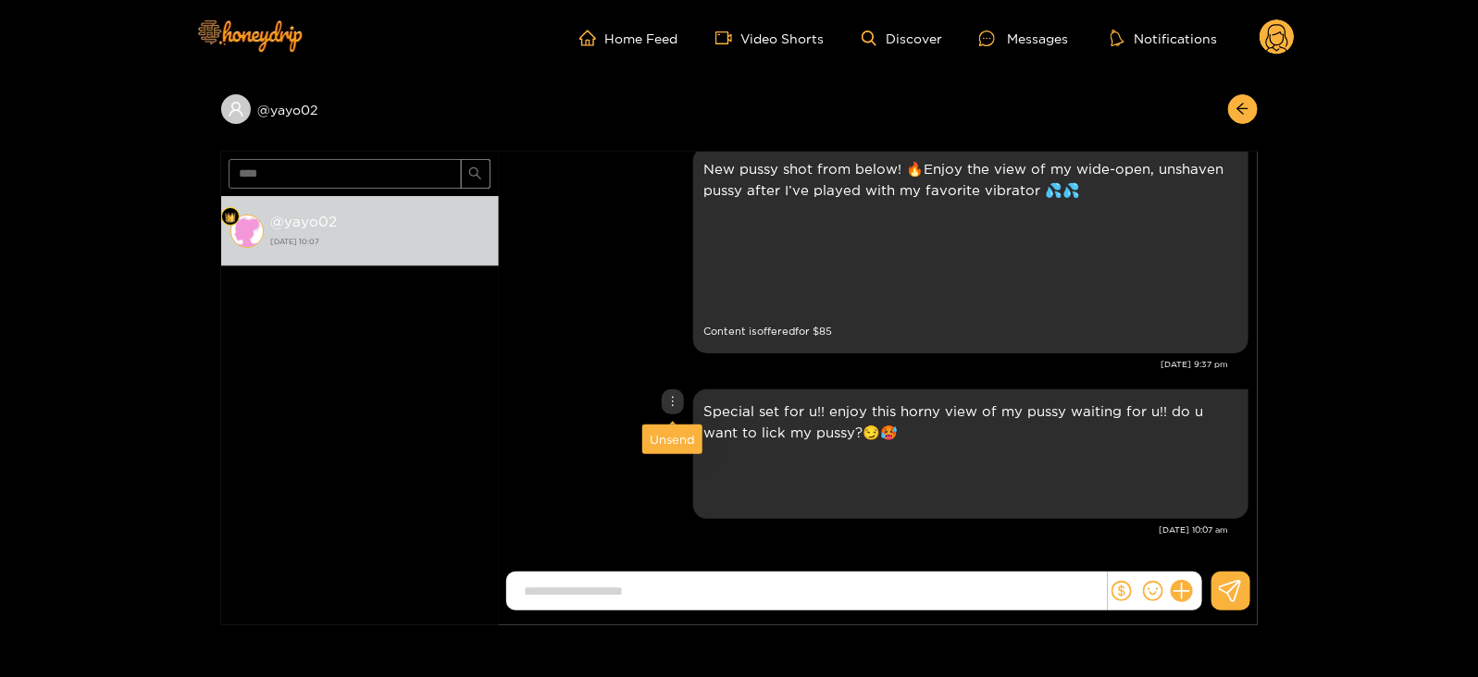
click at [669, 436] on div "Unsend" at bounding box center [672, 439] width 45 height 19
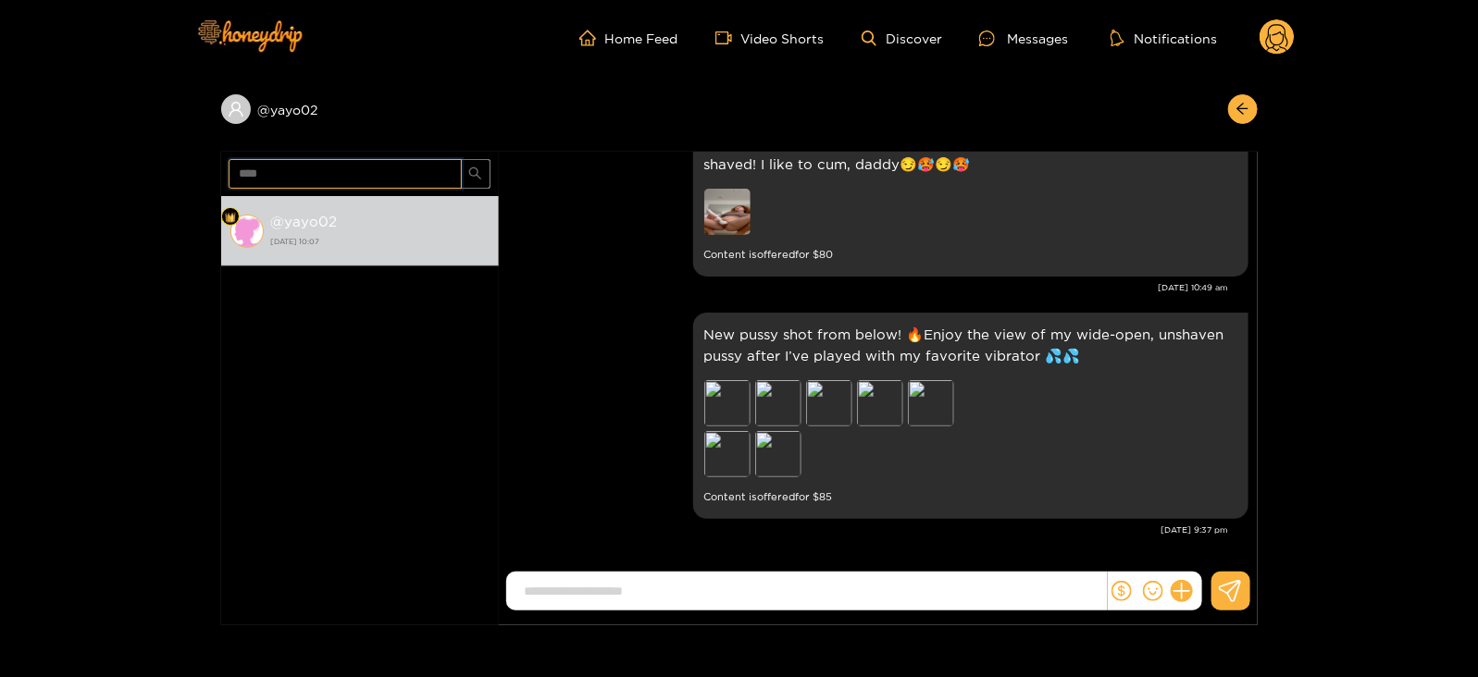
click at [265, 181] on input "****" at bounding box center [345, 174] width 233 height 30
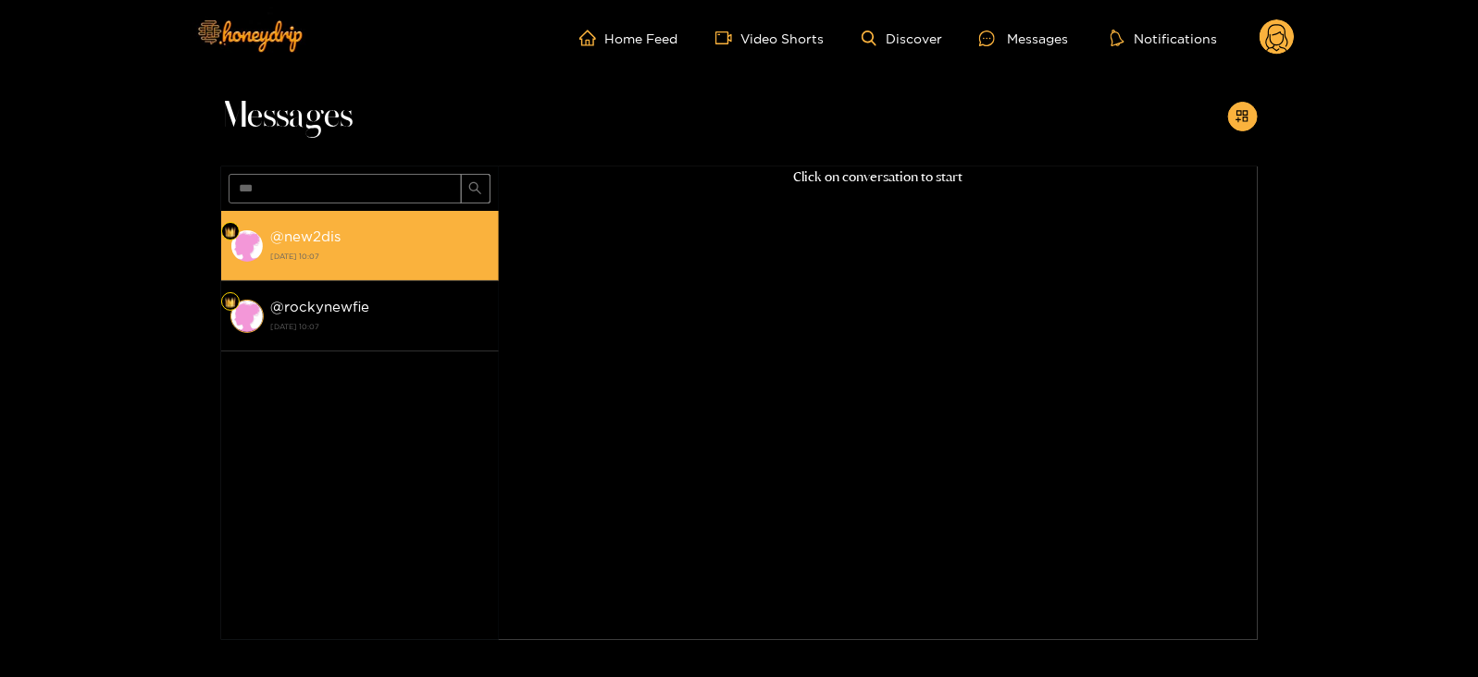
click at [347, 245] on div "@ new2dis 26 August 2025 10:07" at bounding box center [380, 246] width 218 height 42
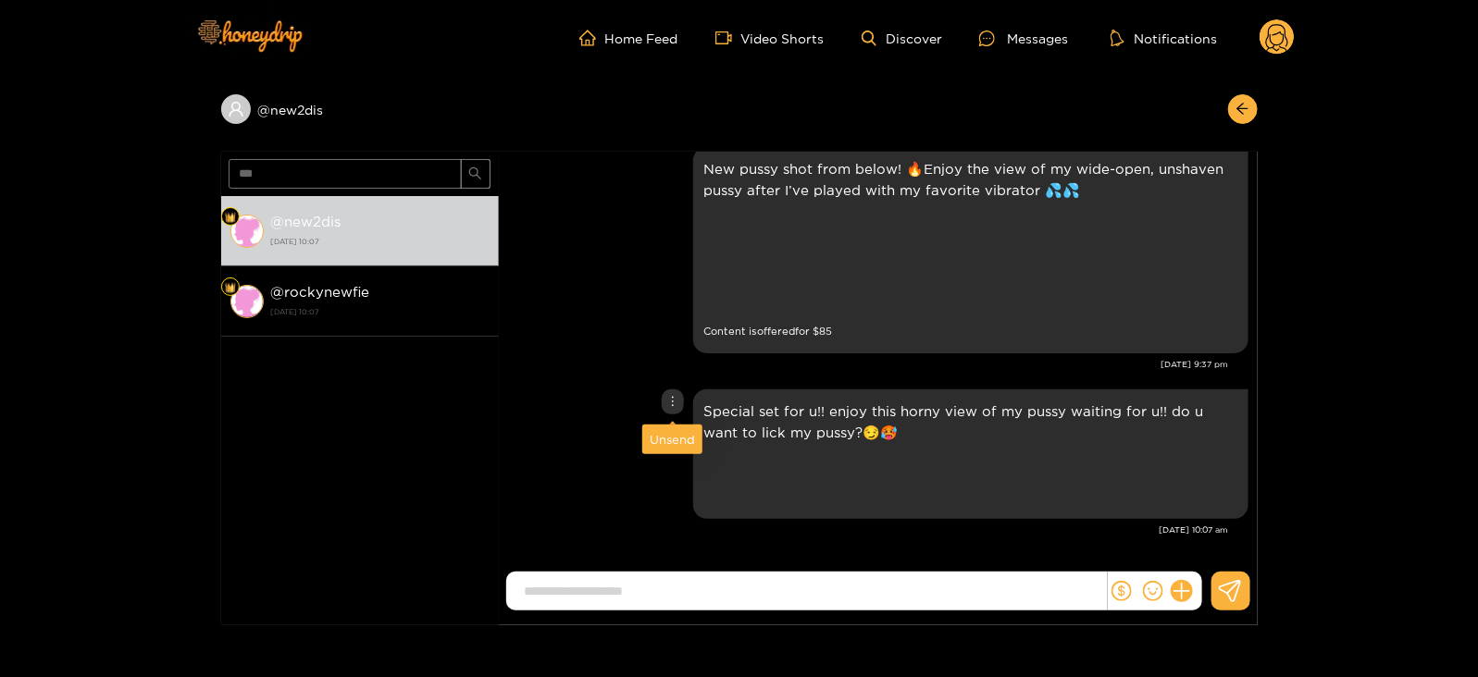
click at [665, 450] on div "Unsend" at bounding box center [672, 440] width 60 height 30
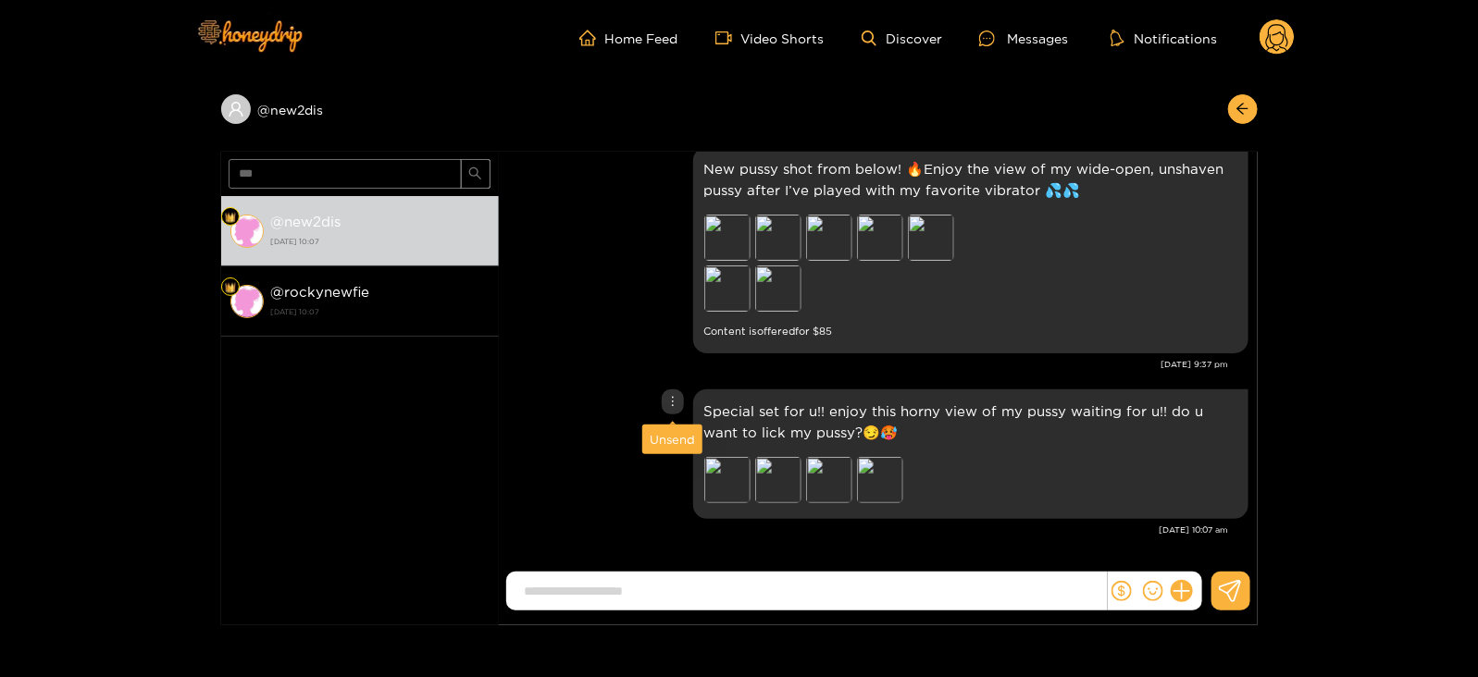
click at [657, 446] on div "Unsend" at bounding box center [672, 439] width 45 height 19
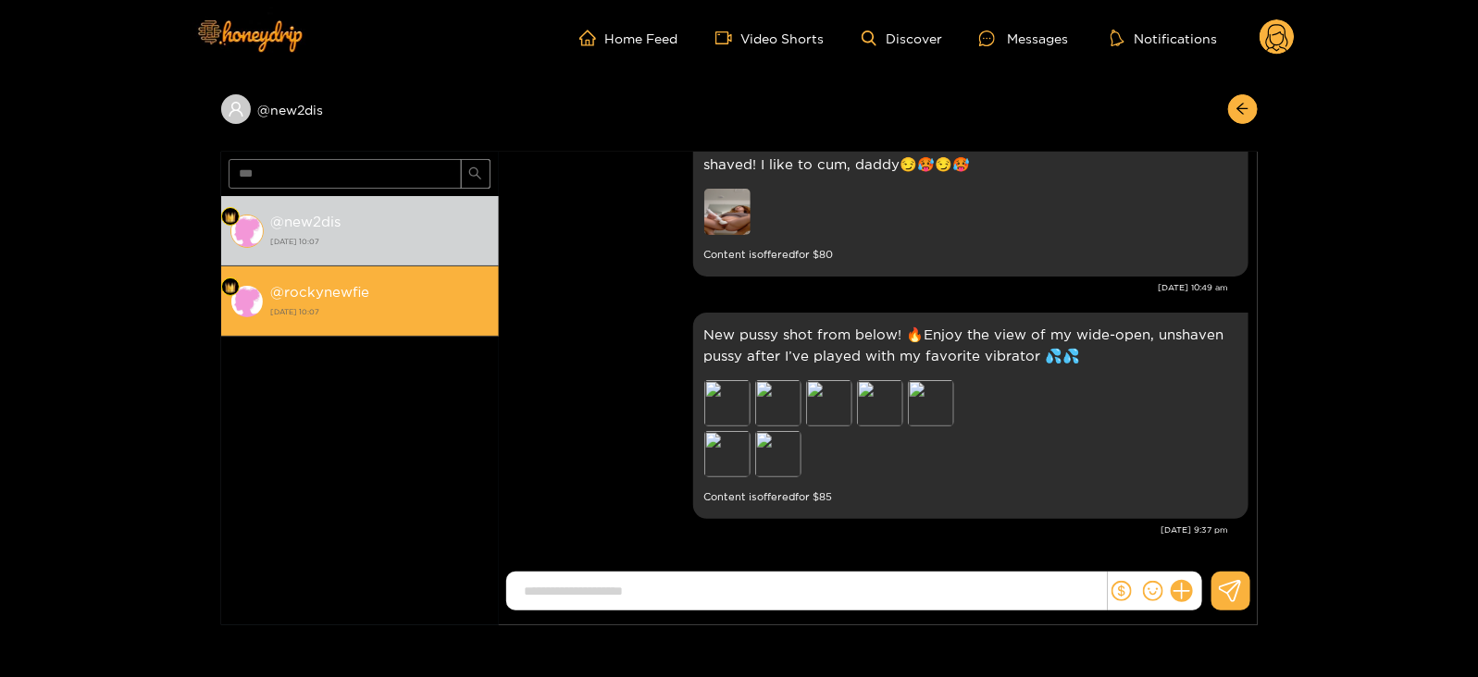
click at [370, 304] on strong "[DATE] 10:07" at bounding box center [380, 312] width 218 height 17
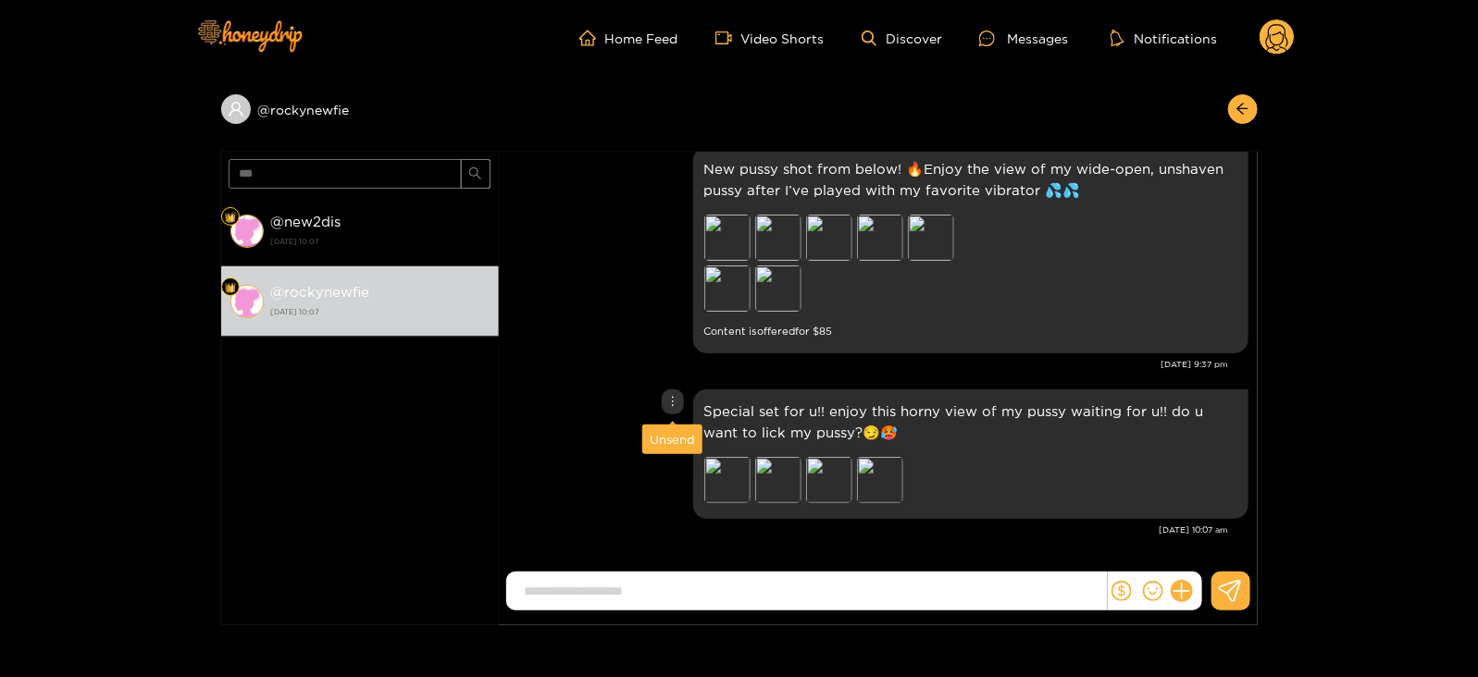
click at [674, 452] on div "Unsend" at bounding box center [672, 440] width 60 height 30
click at [667, 444] on div "Unsend" at bounding box center [672, 439] width 45 height 19
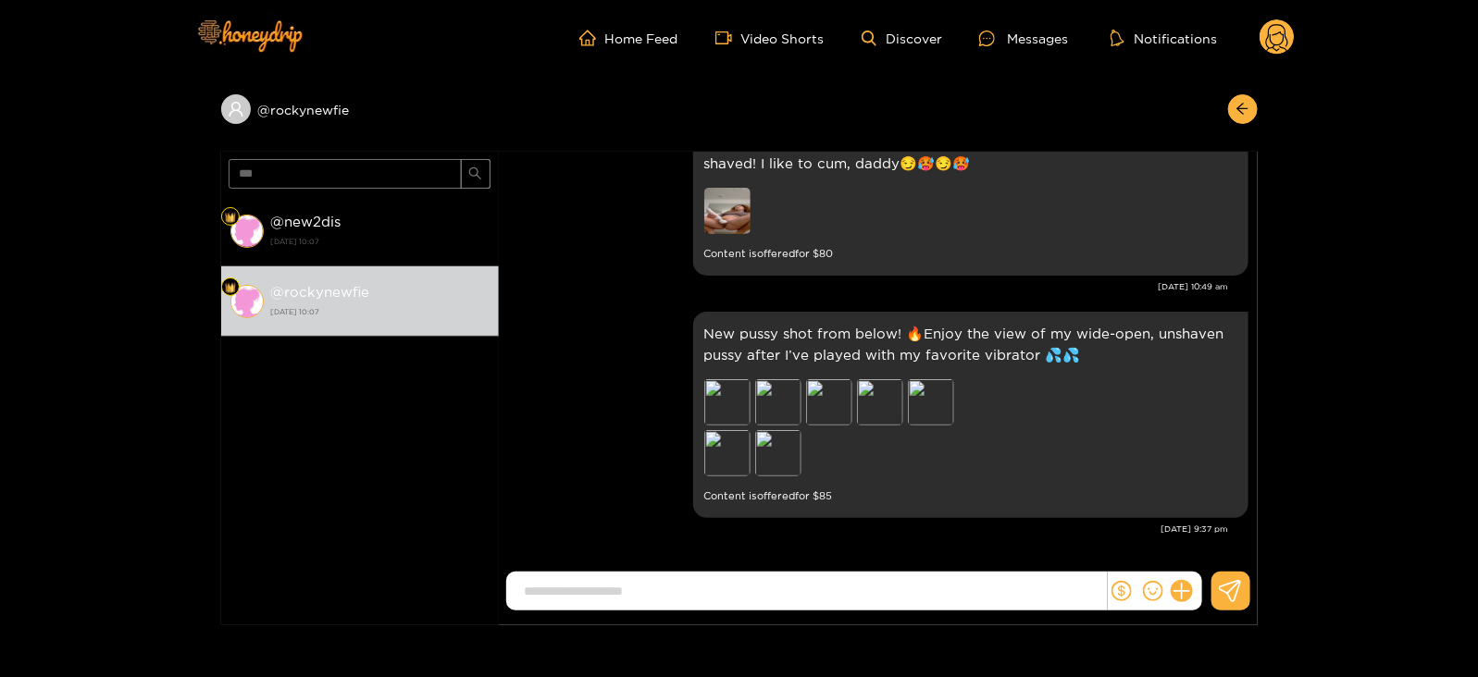
scroll to position [2318, 0]
click at [290, 164] on input "***" at bounding box center [345, 174] width 233 height 30
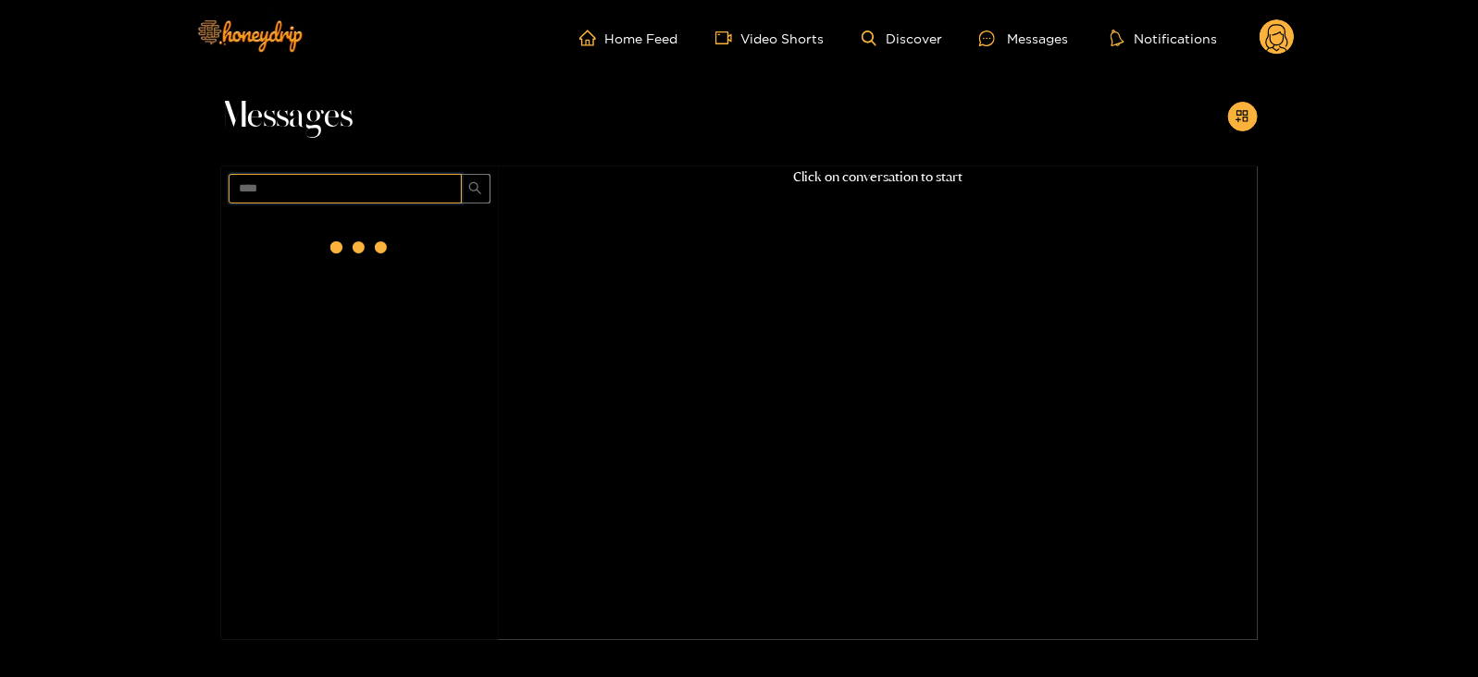
scroll to position [0, 0]
click at [310, 232] on strong "@ miparo2001" at bounding box center [319, 237] width 96 height 16
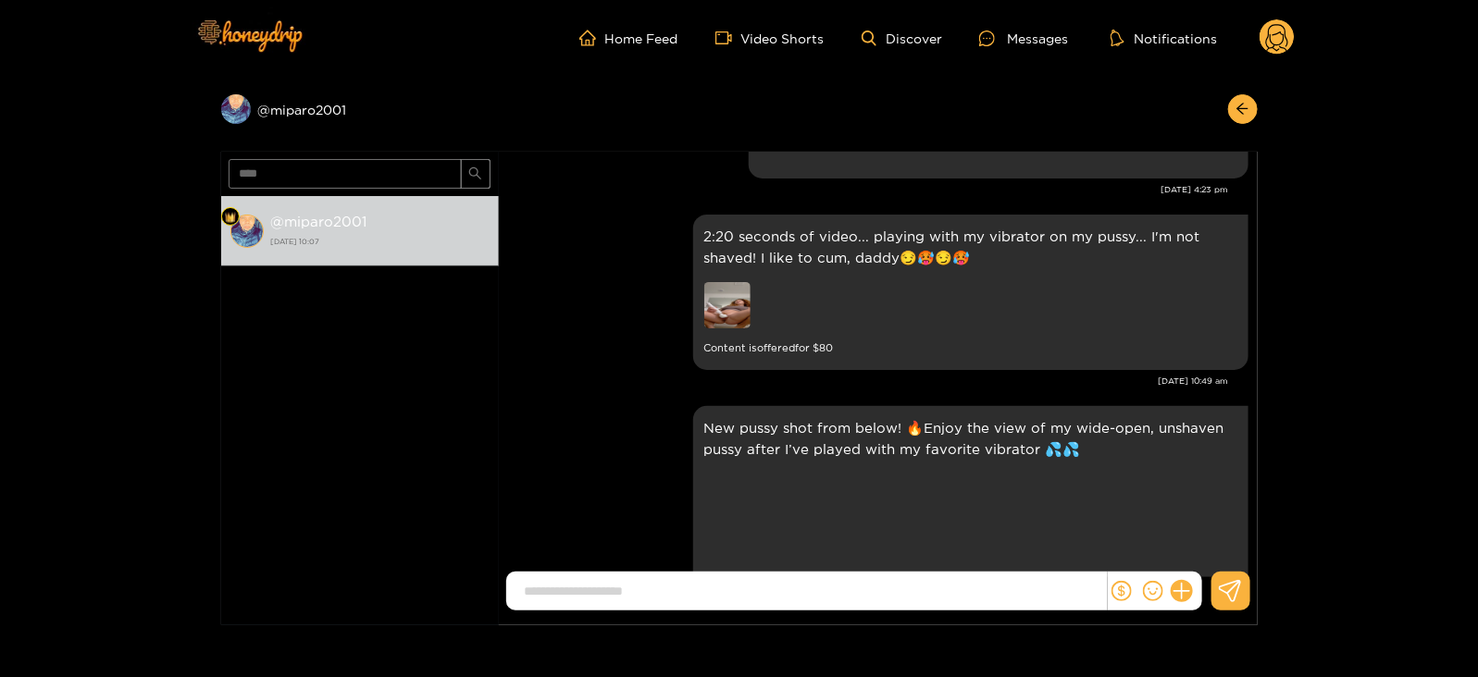
scroll to position [2412, 0]
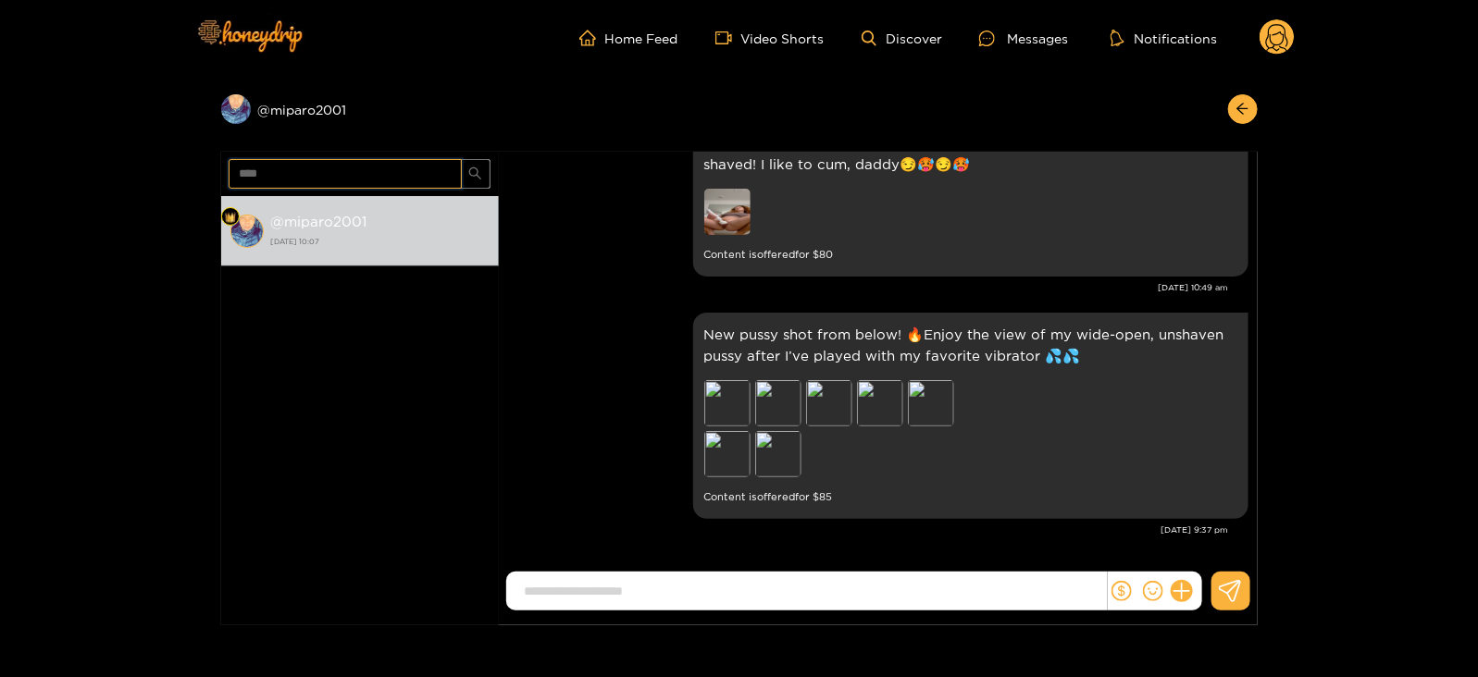
click at [259, 164] on input "****" at bounding box center [345, 174] width 233 height 30
type input "**"
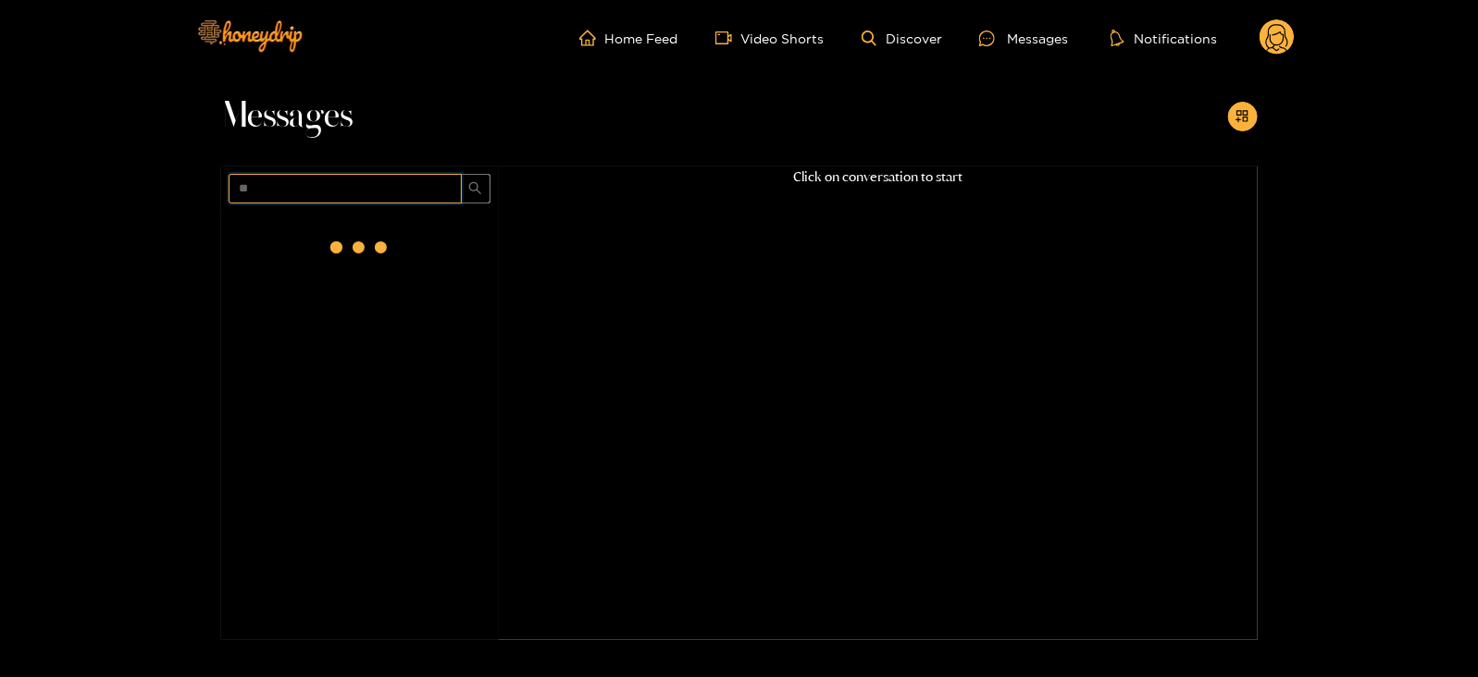
scroll to position [0, 0]
click at [299, 251] on div at bounding box center [360, 251] width 278 height 81
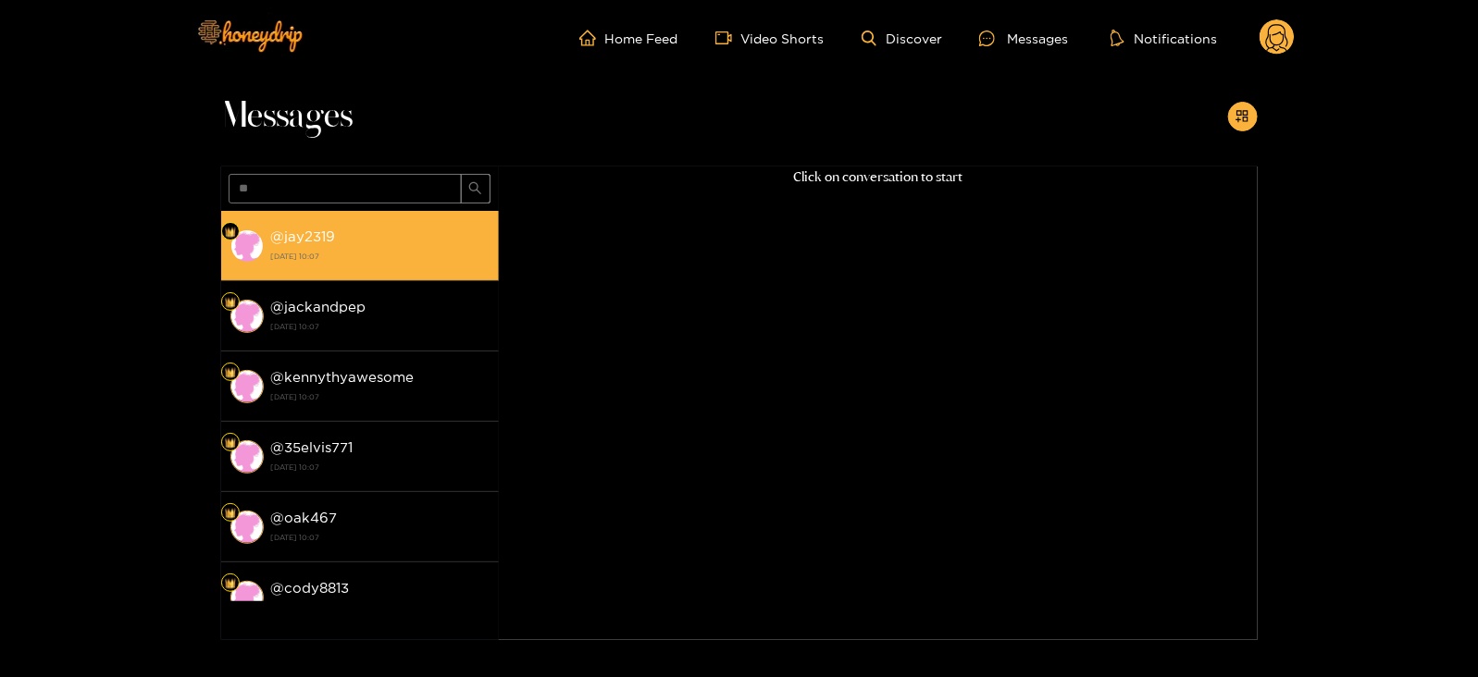
click at [332, 243] on strong "@ jay2319" at bounding box center [303, 237] width 65 height 16
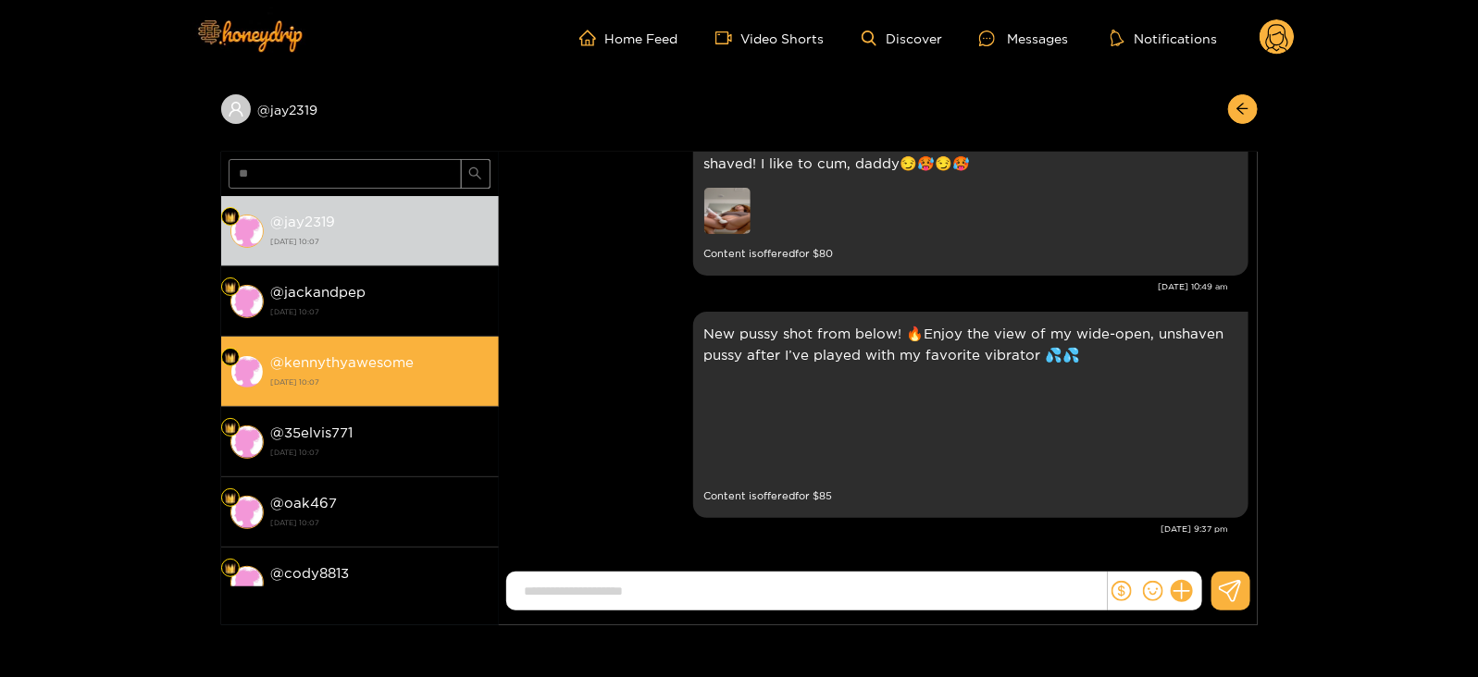
scroll to position [2412, 0]
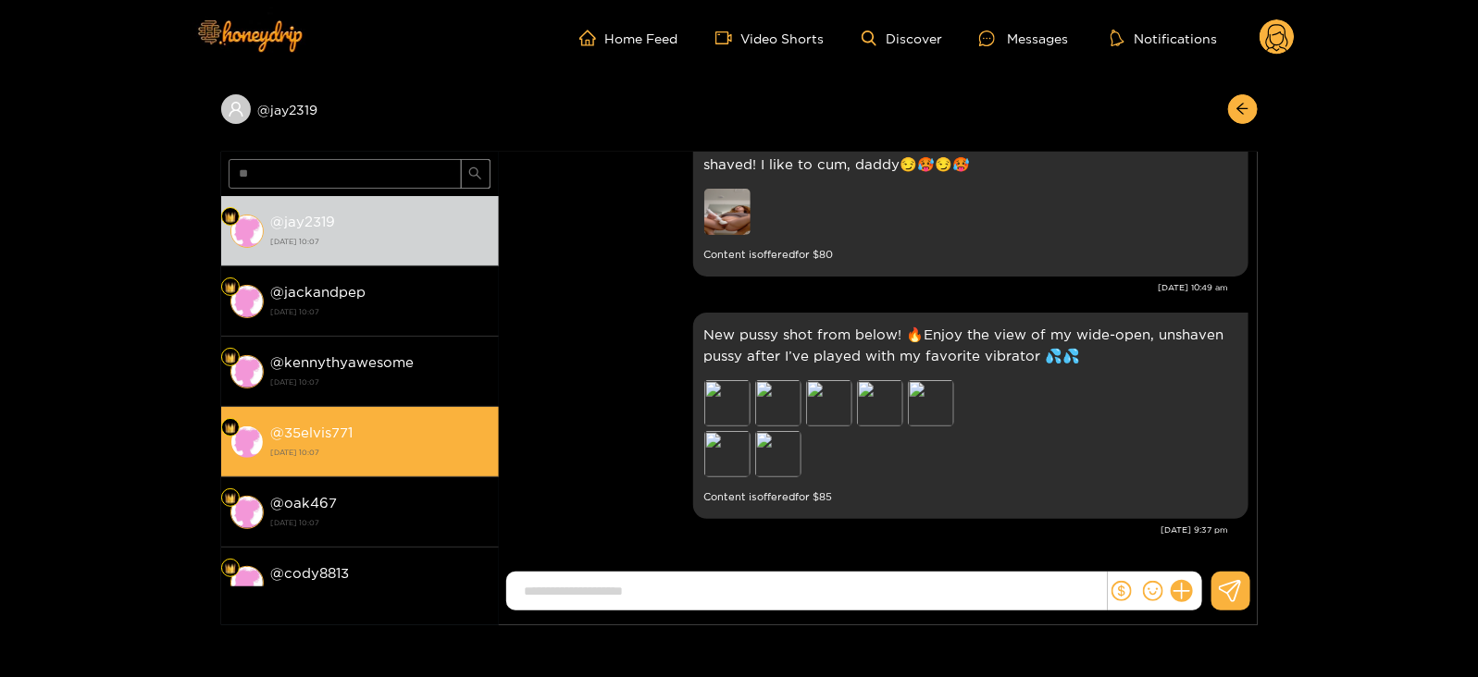
click at [333, 440] on div "@ 35elvis771 26 August 2025 10:07" at bounding box center [380, 442] width 218 height 42
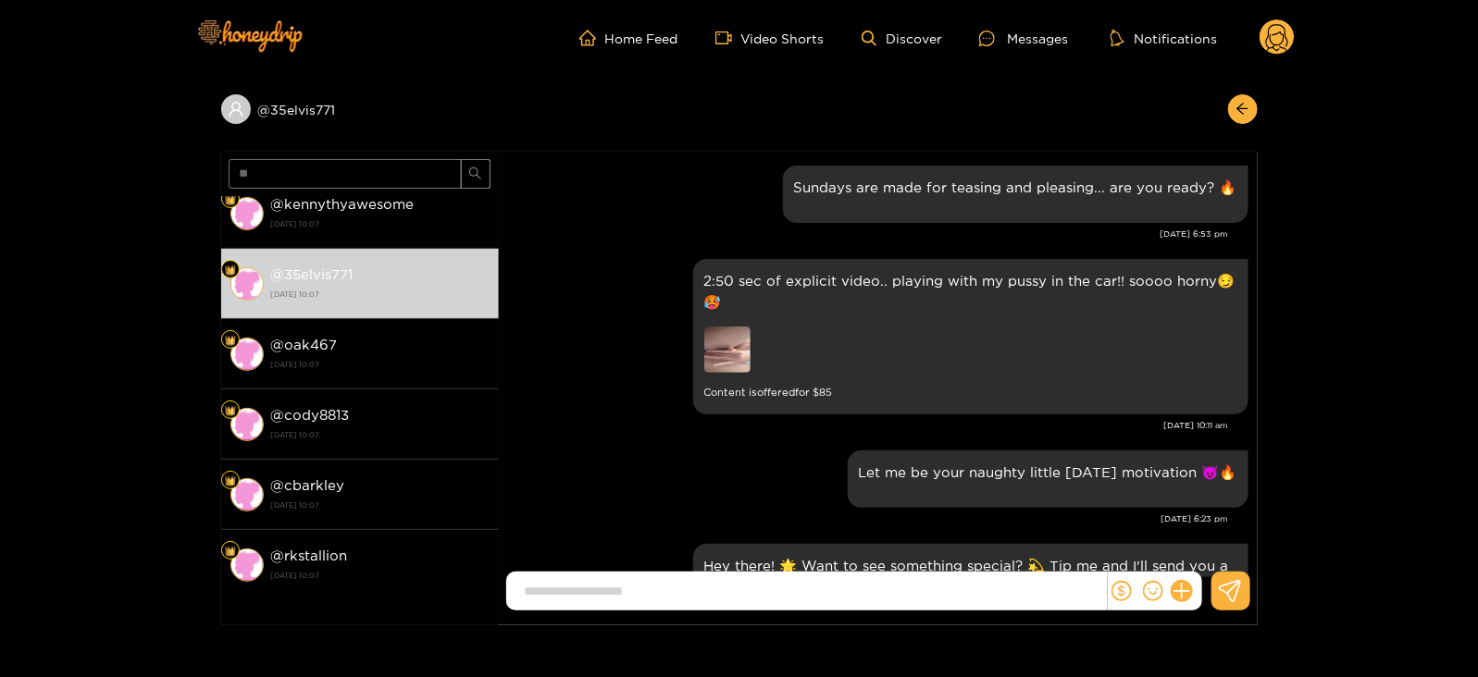
scroll to position [2484, 0]
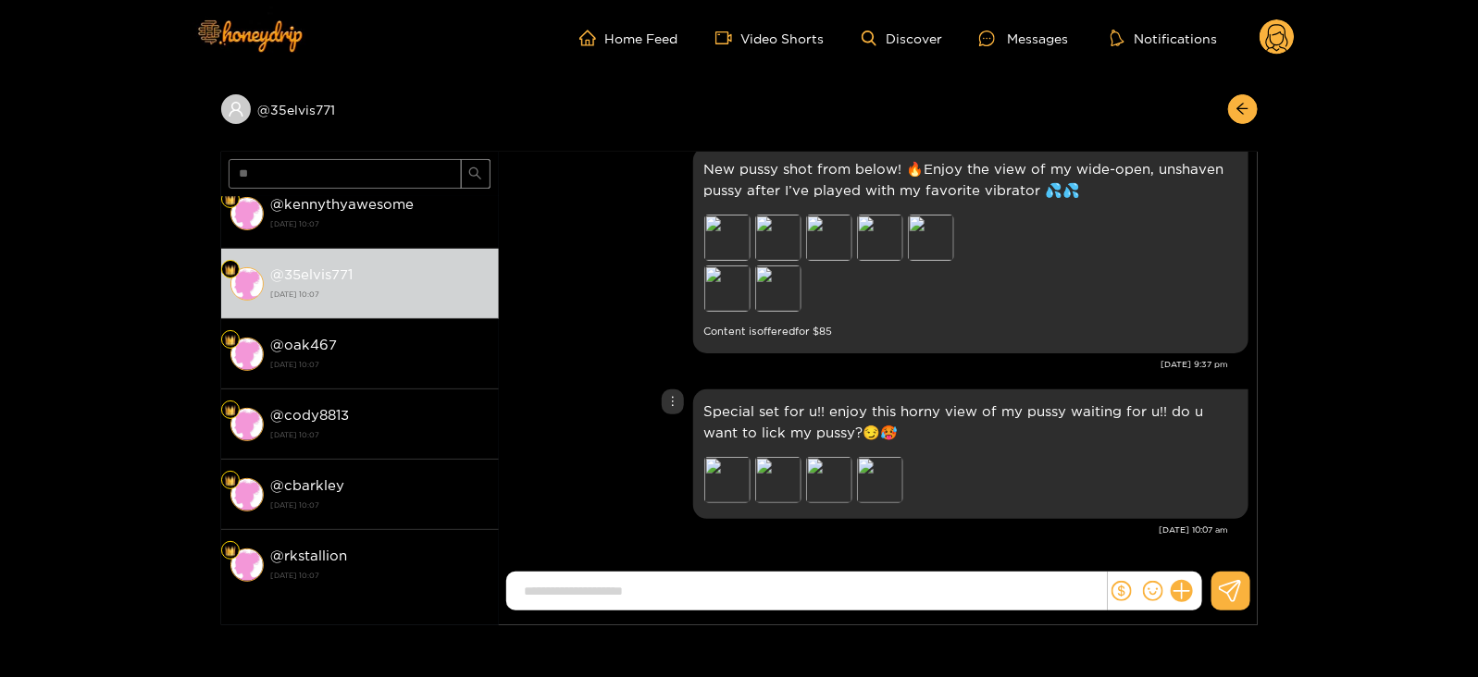
click at [713, 409] on p "Special set for u!! enjoy this horny view of my pussy waiting for u!! do u want…" at bounding box center [970, 422] width 533 height 43
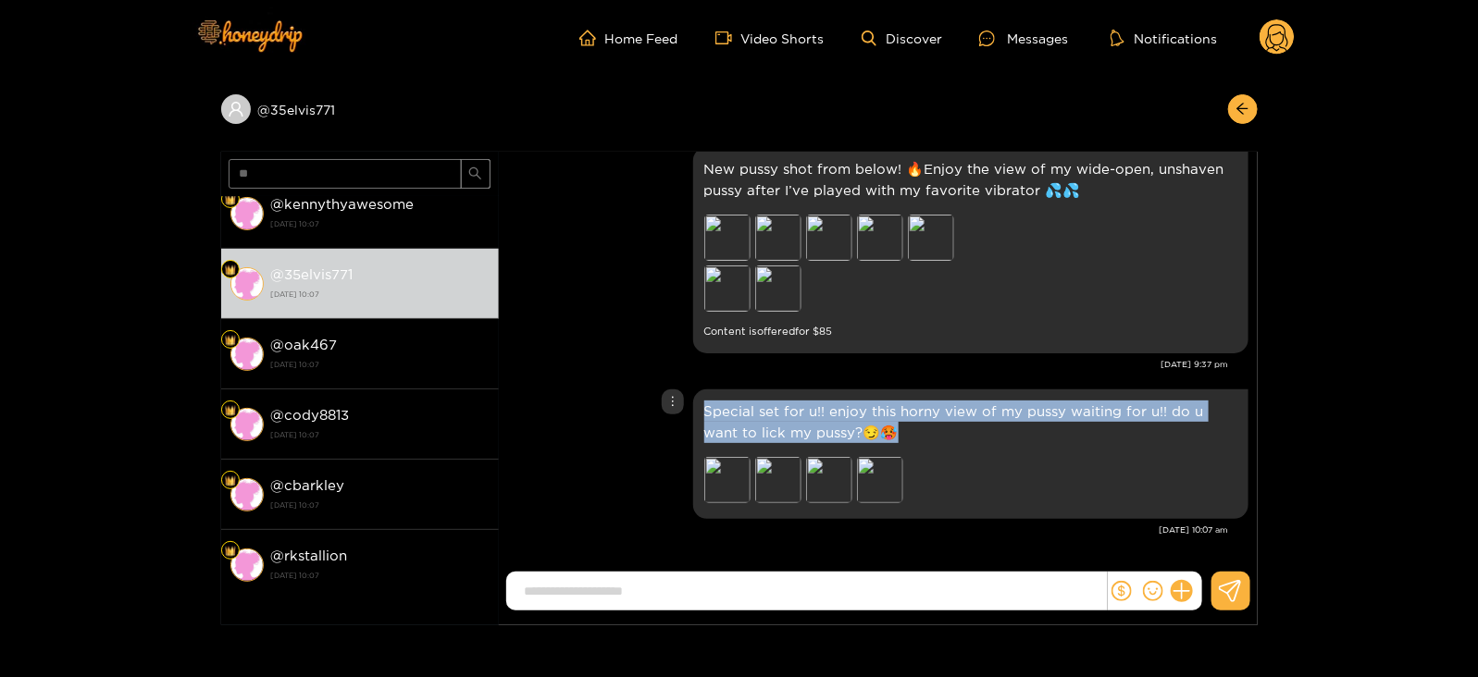
click at [713, 409] on p "Special set for u!! enjoy this horny view of my pussy waiting for u!! do u want…" at bounding box center [970, 422] width 533 height 43
copy p "Special set for u!! enjoy this horny view of my pussy waiting for u!! do u want…"
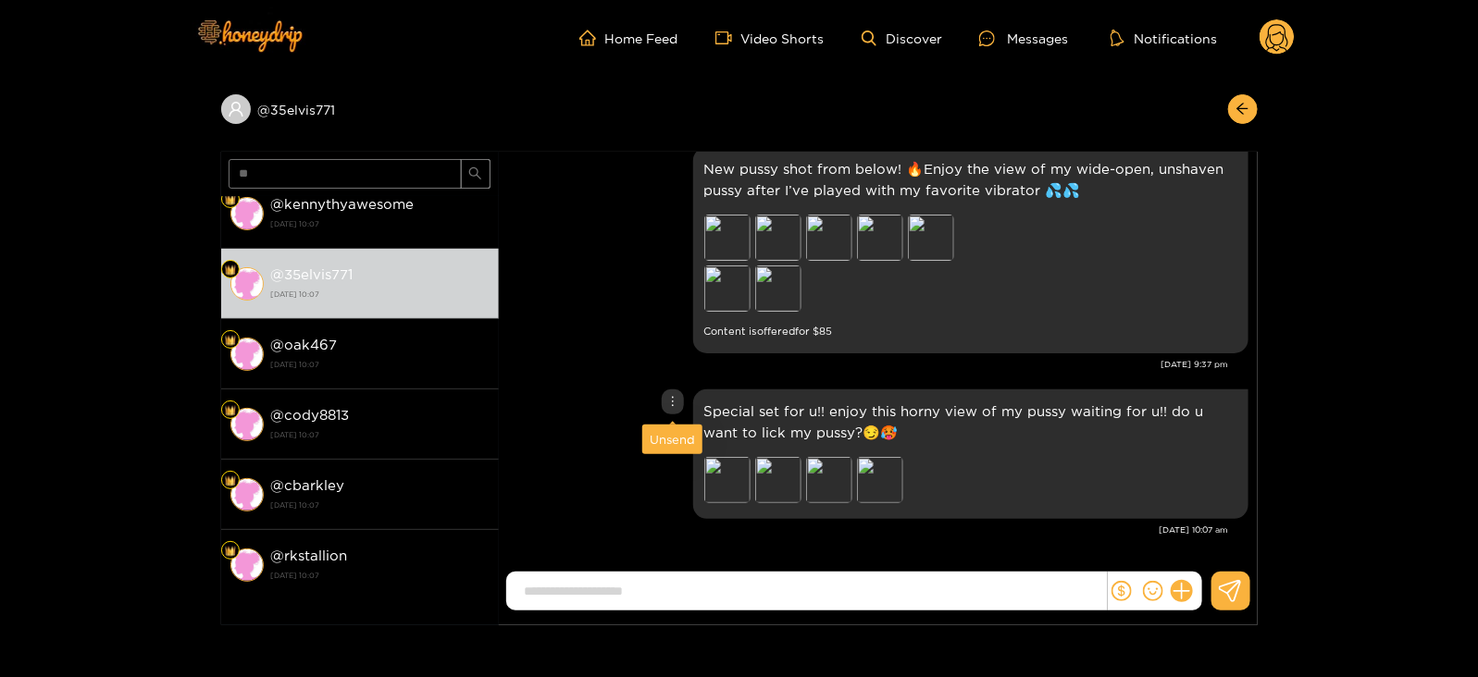
click at [673, 434] on div "Unsend" at bounding box center [672, 439] width 45 height 19
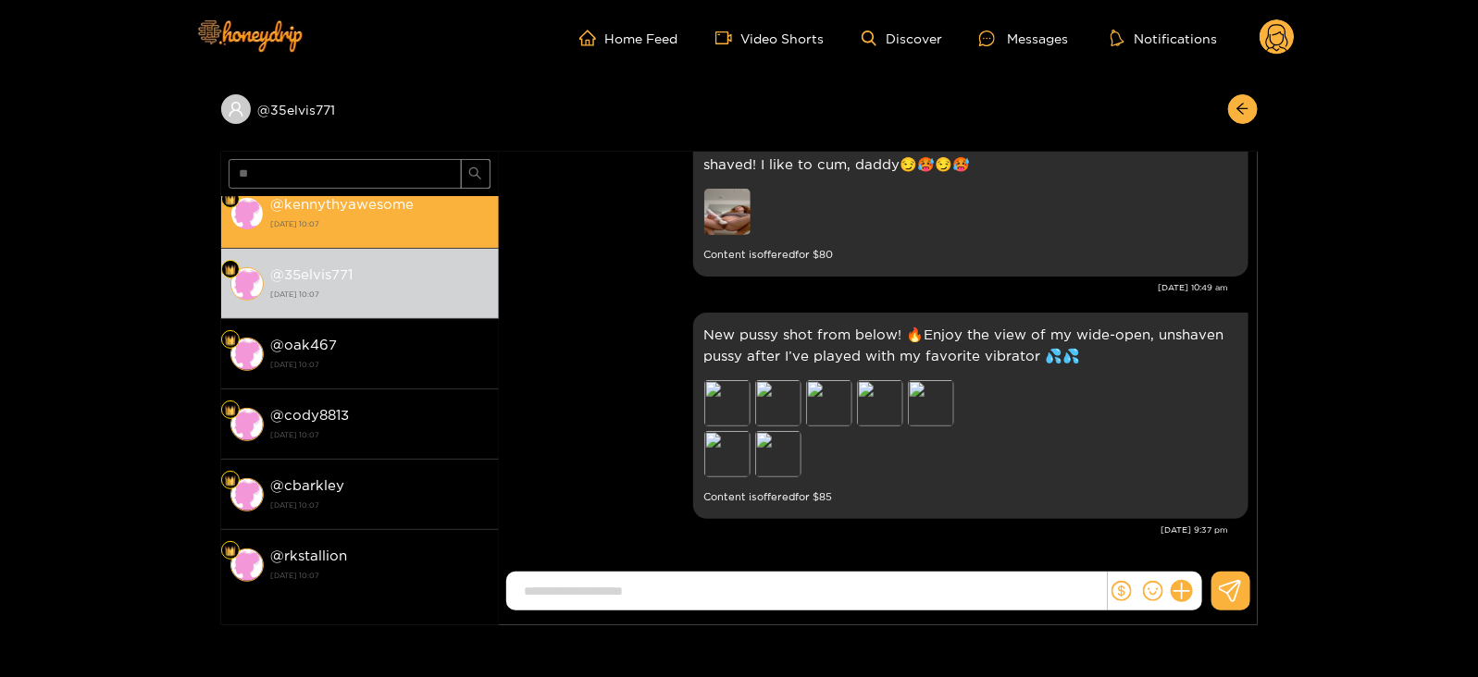
click at [368, 218] on strong "[DATE] 10:07" at bounding box center [380, 224] width 218 height 17
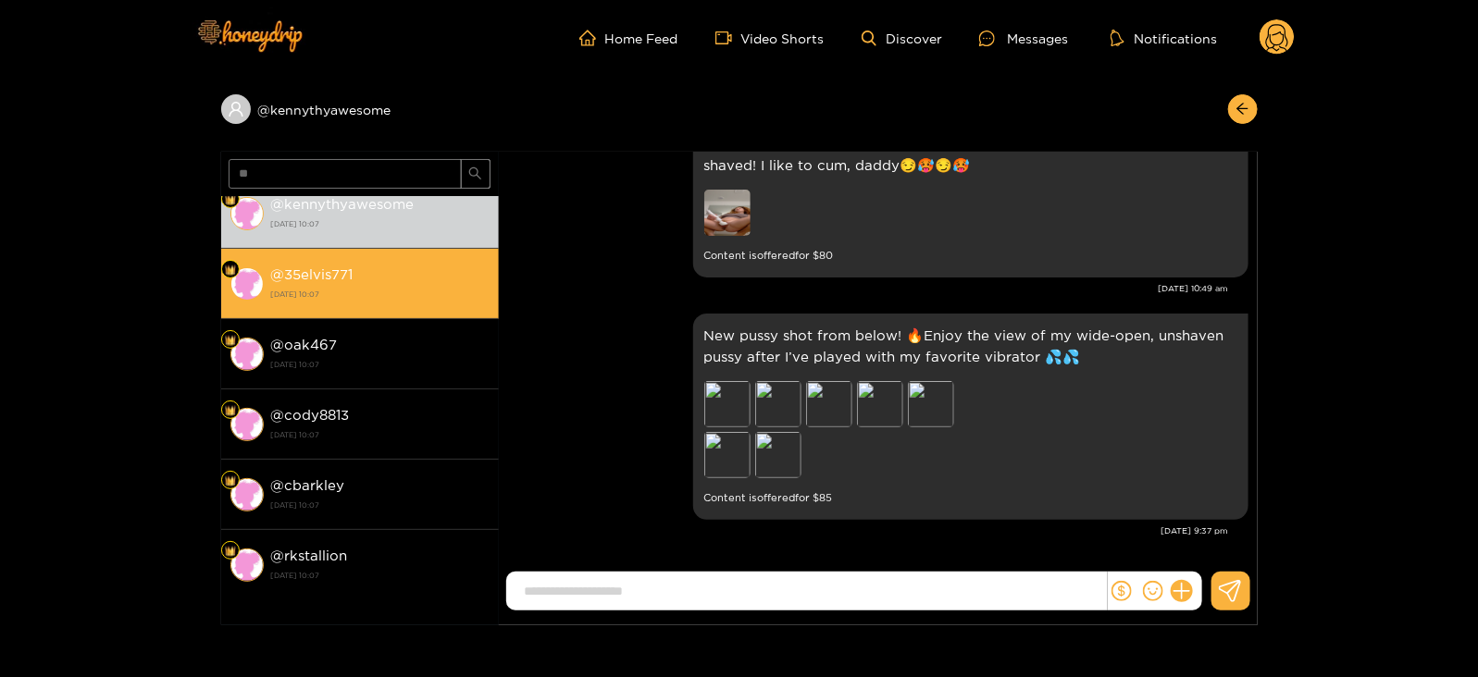
scroll to position [2412, 0]
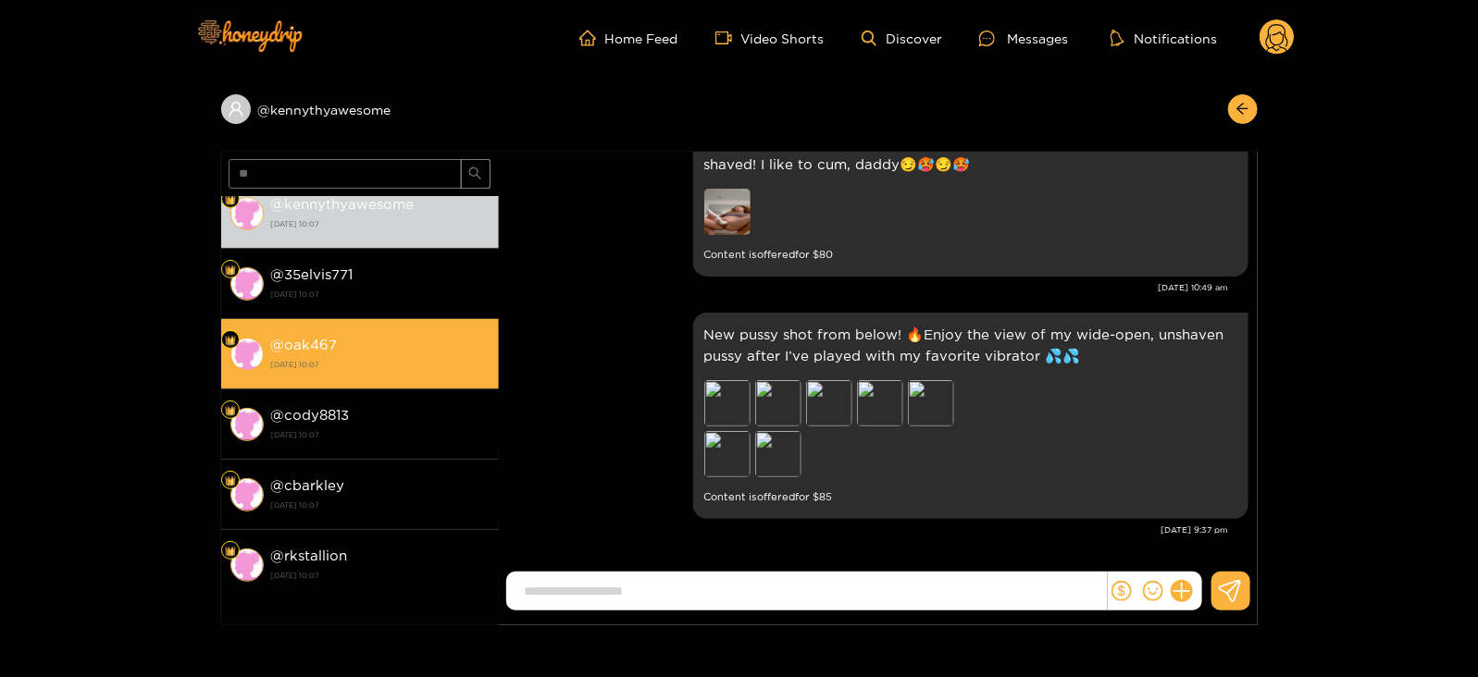
click at [378, 359] on strong "[DATE] 10:07" at bounding box center [380, 364] width 218 height 17
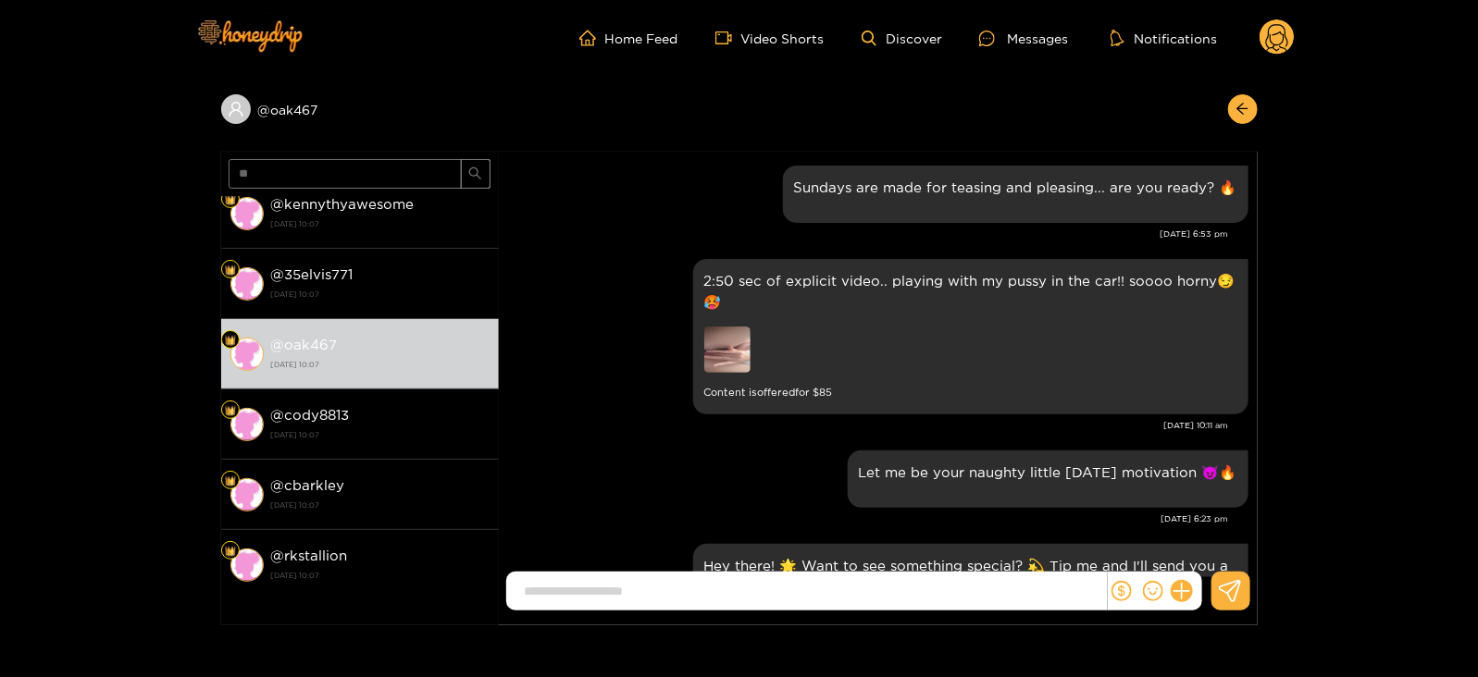
scroll to position [2484, 0]
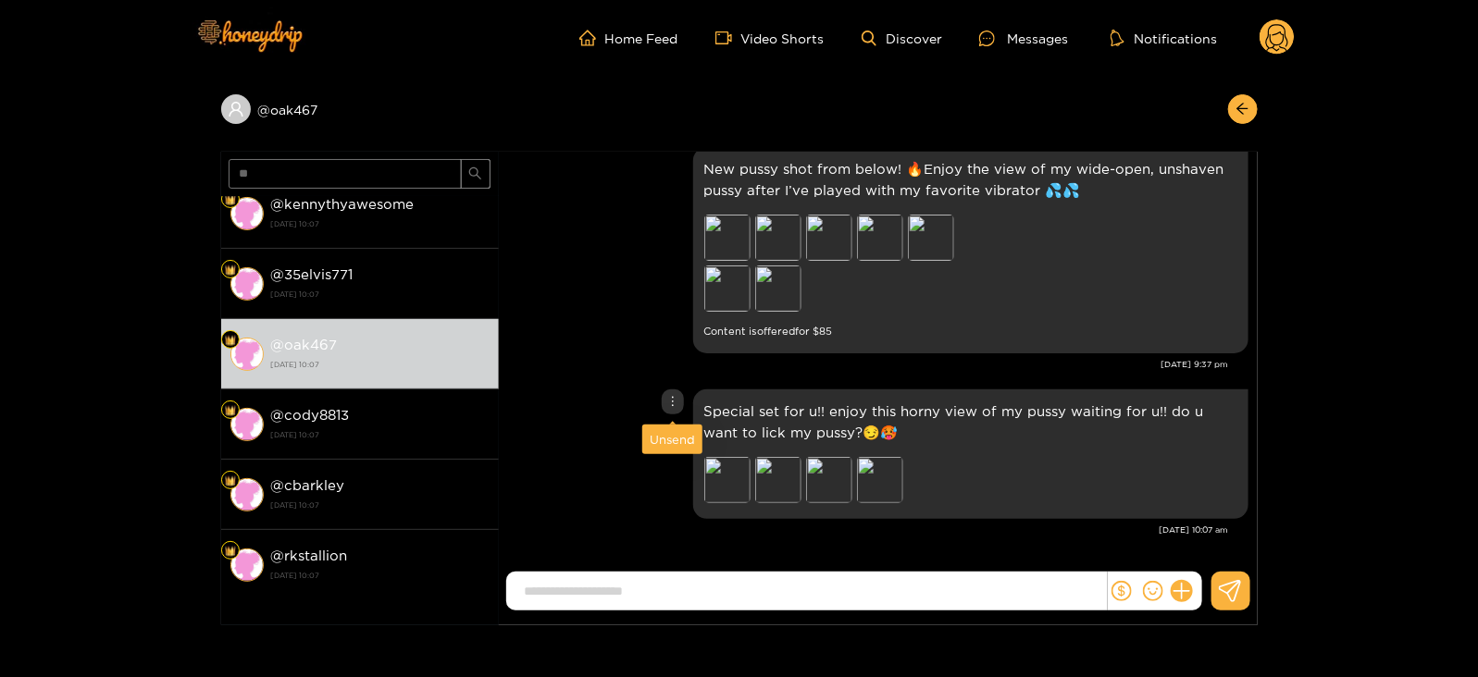
click at [668, 438] on div "Unsend" at bounding box center [672, 439] width 45 height 19
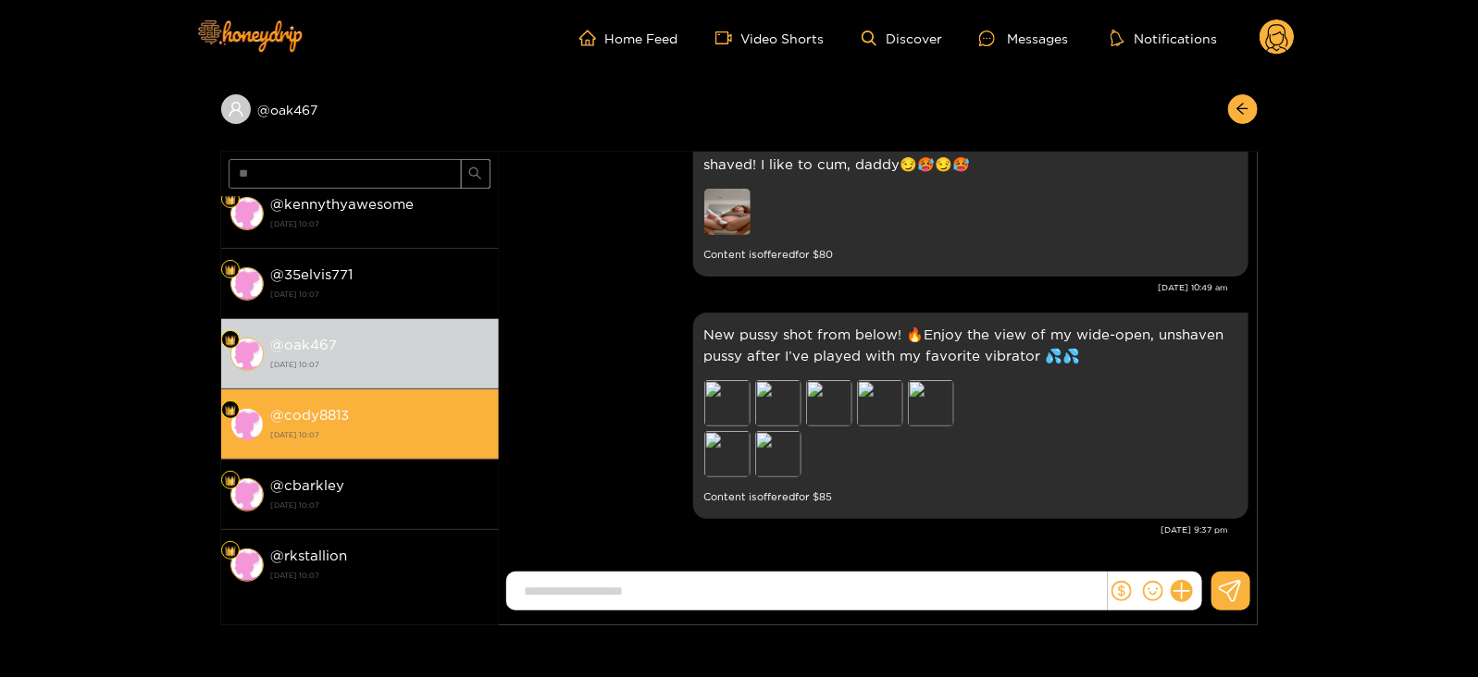
click at [407, 428] on strong "[DATE] 10:07" at bounding box center [380, 435] width 218 height 17
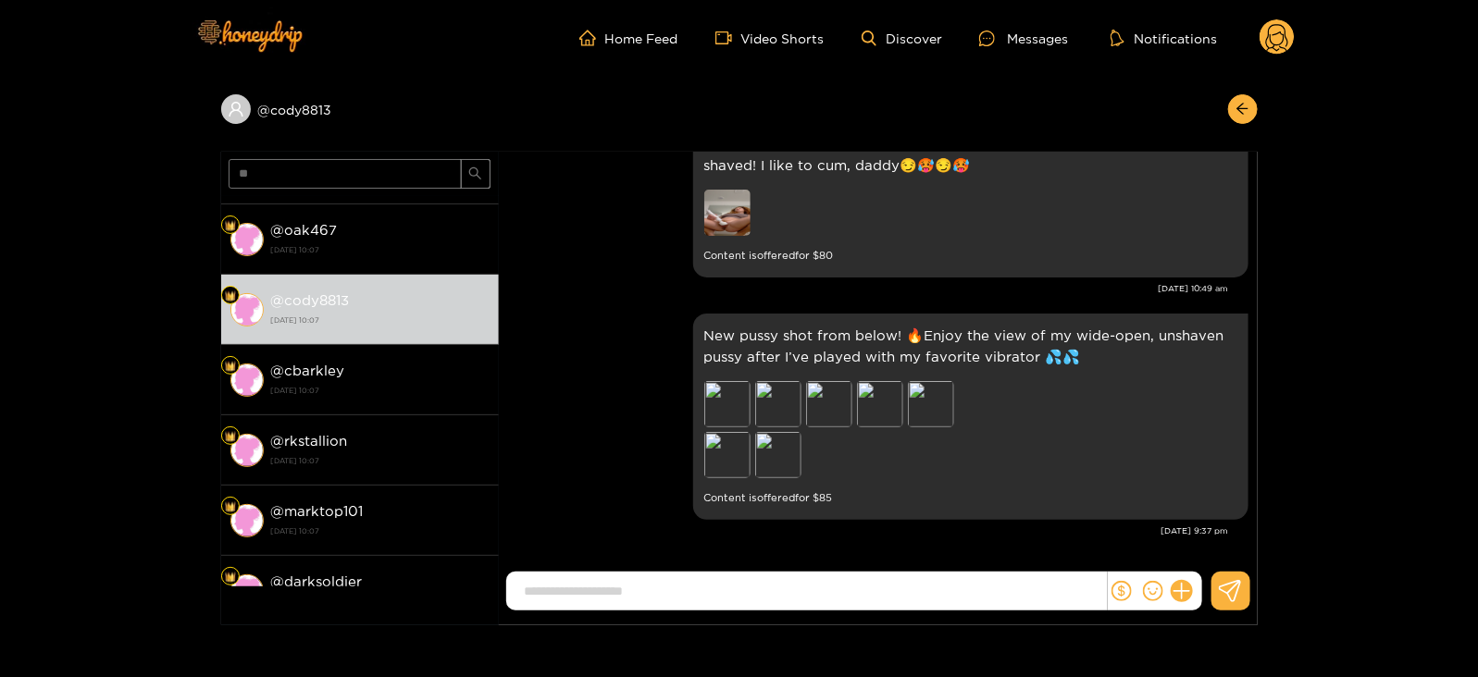
scroll to position [2412, 0]
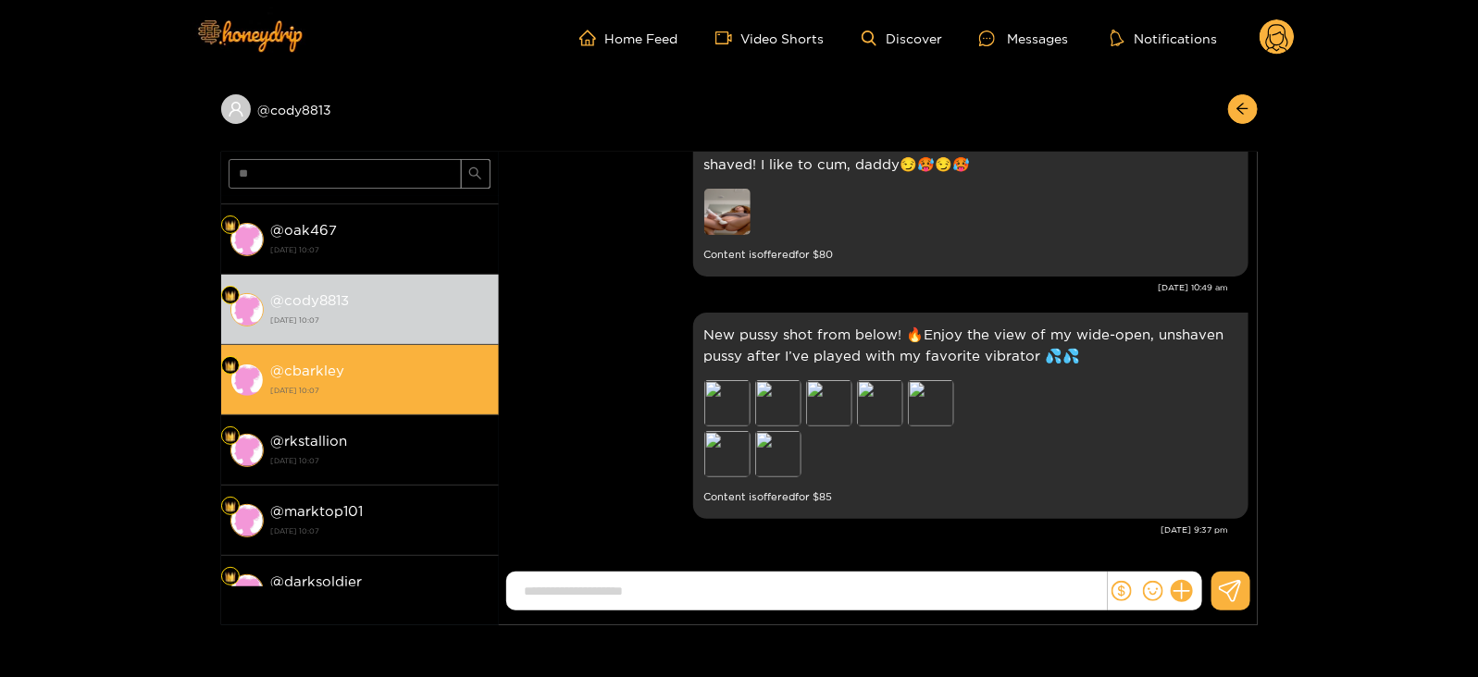
click at [366, 372] on div "@ cbarkley 26 August 2025 10:07" at bounding box center [380, 380] width 218 height 42
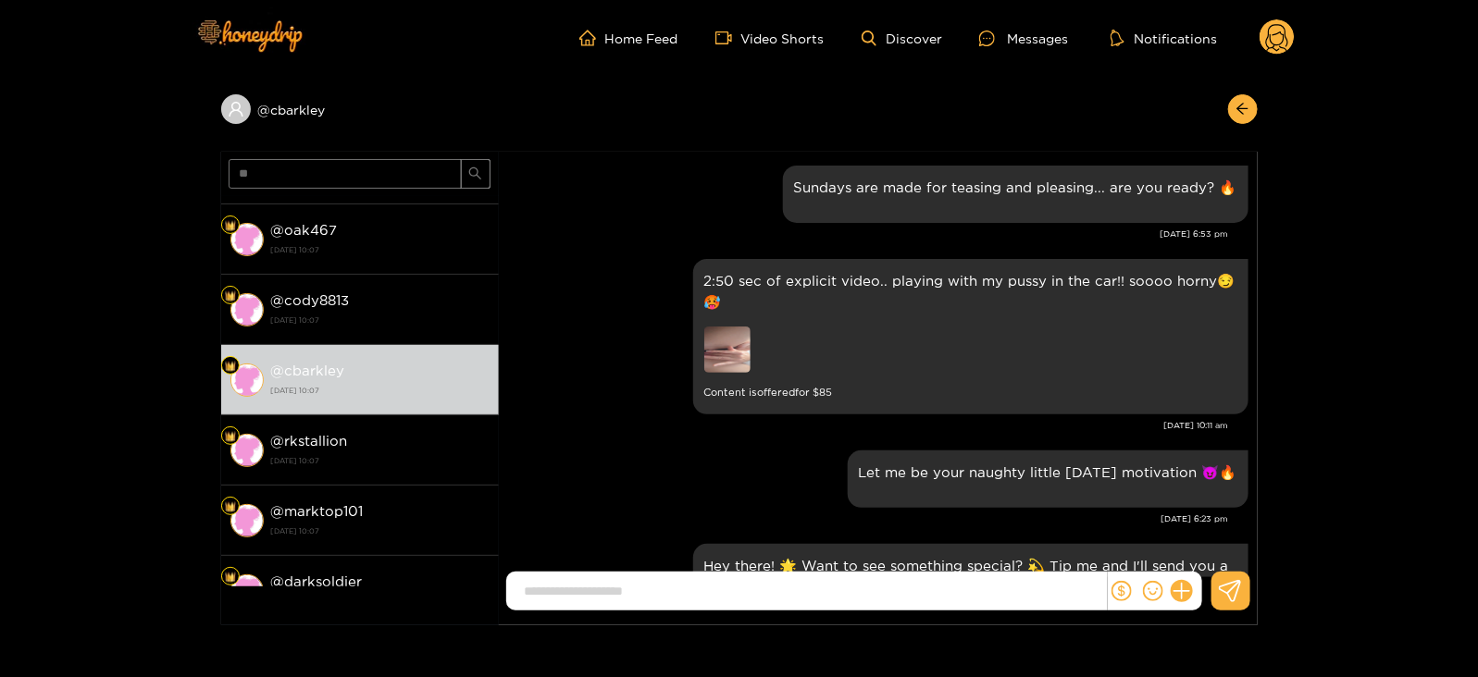
scroll to position [2484, 0]
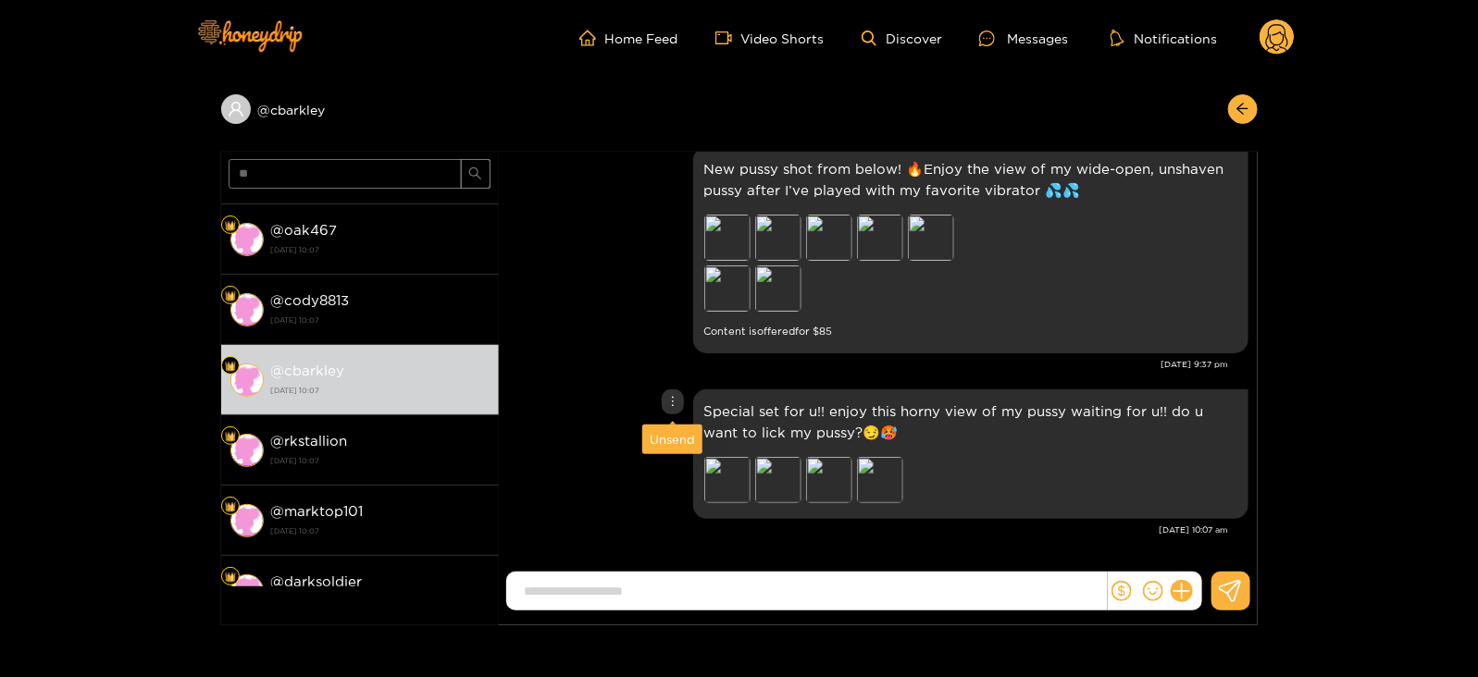
click at [671, 437] on div "Unsend" at bounding box center [672, 439] width 45 height 19
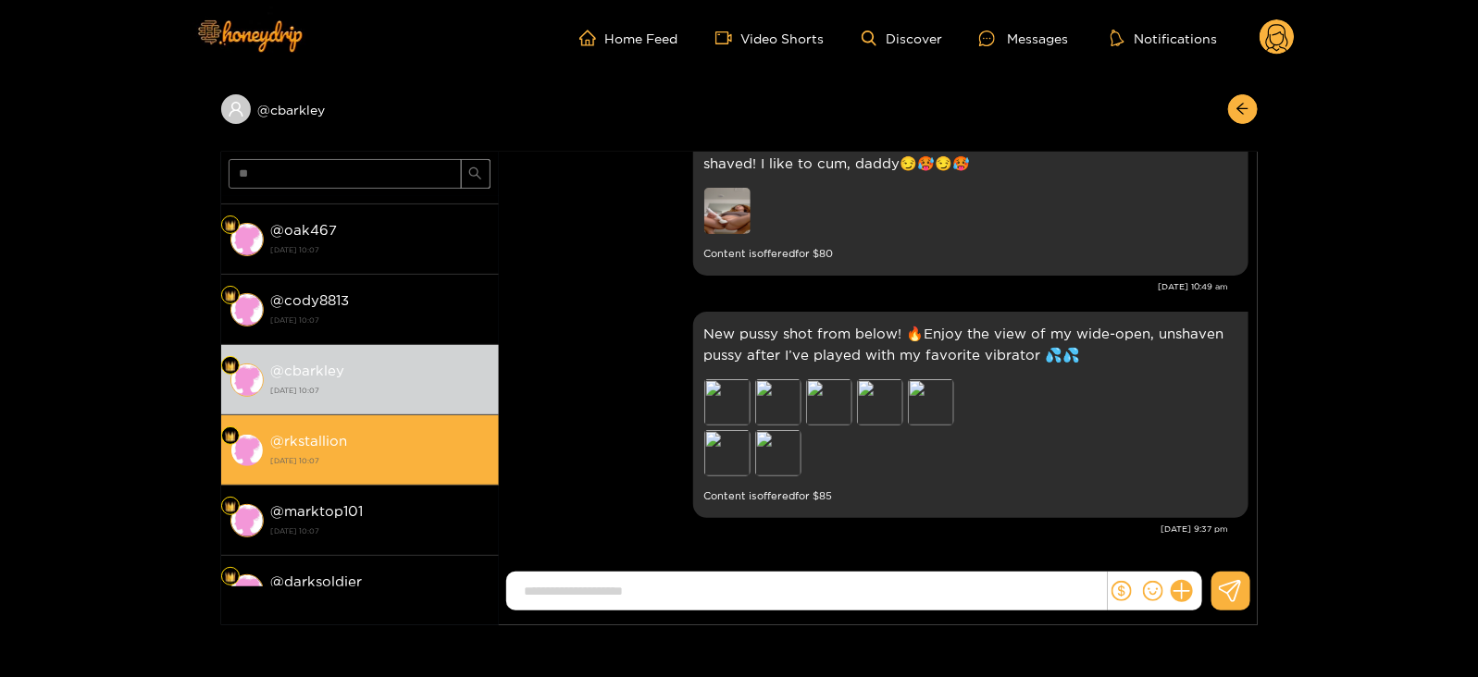
scroll to position [2318, 0]
click at [354, 465] on strong "[DATE] 10:07" at bounding box center [380, 461] width 218 height 17
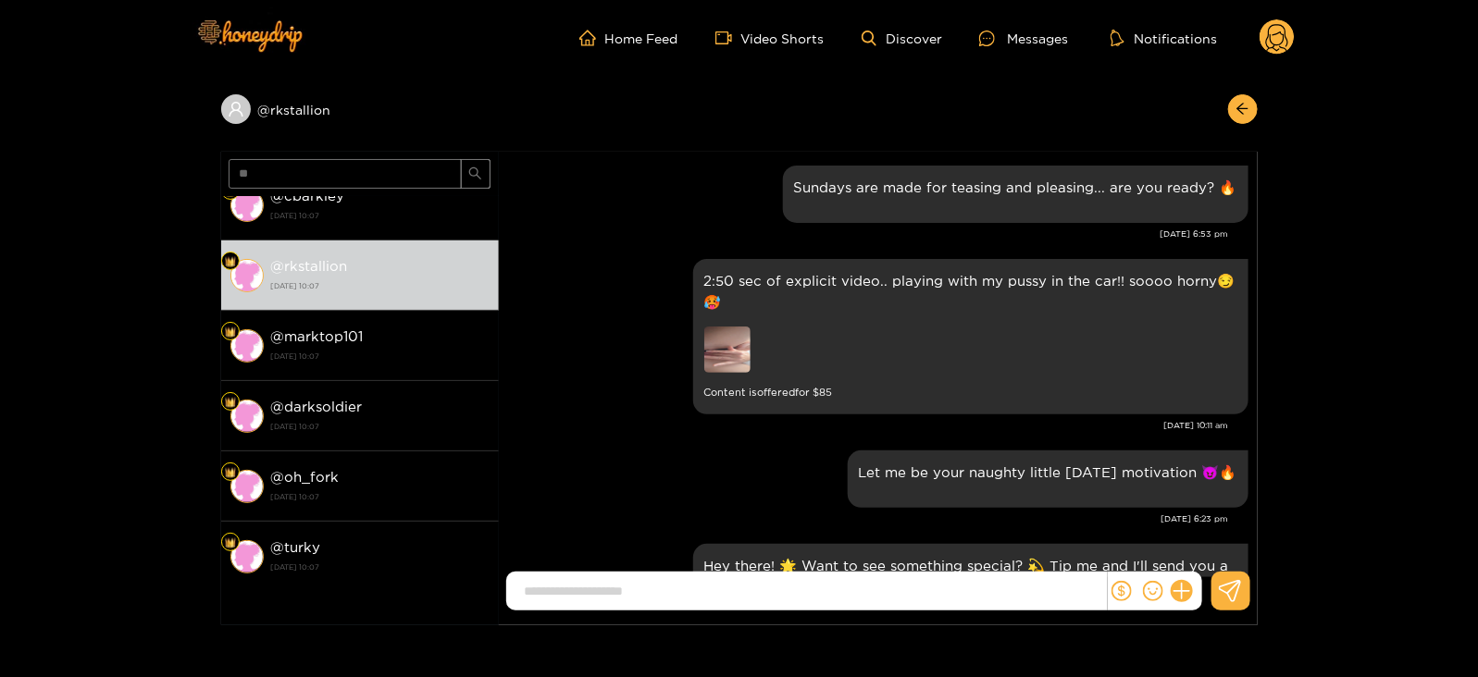
scroll to position [2484, 0]
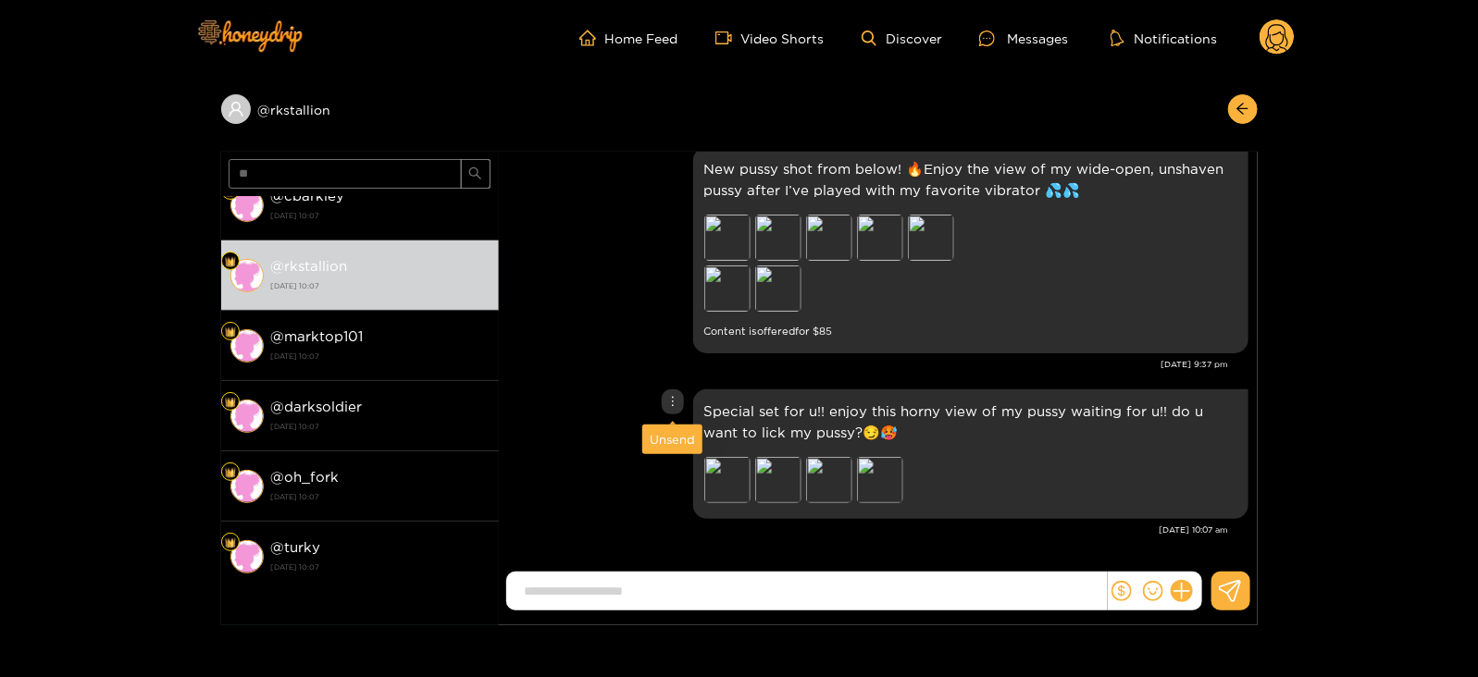
click at [665, 440] on div "Unsend" at bounding box center [672, 439] width 45 height 19
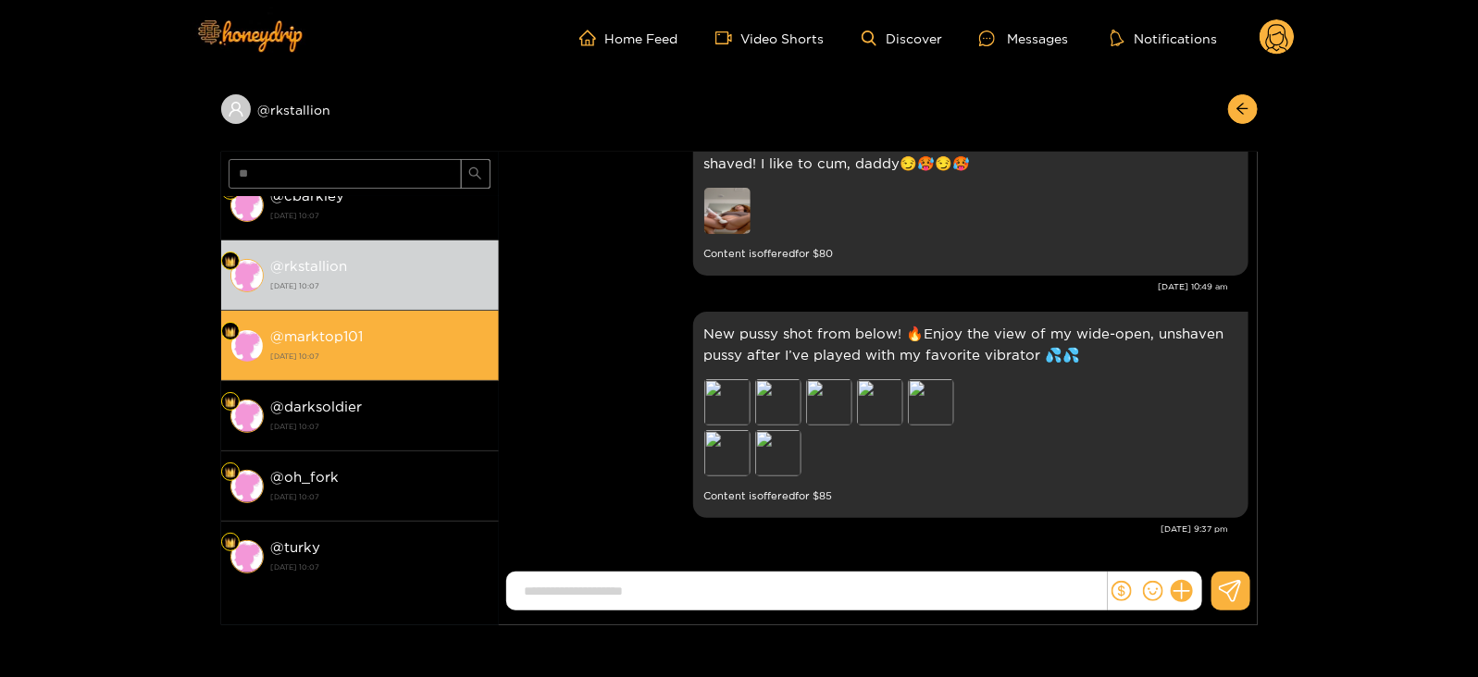
scroll to position [2318, 0]
click at [393, 348] on strong "[DATE] 10:07" at bounding box center [380, 356] width 218 height 17
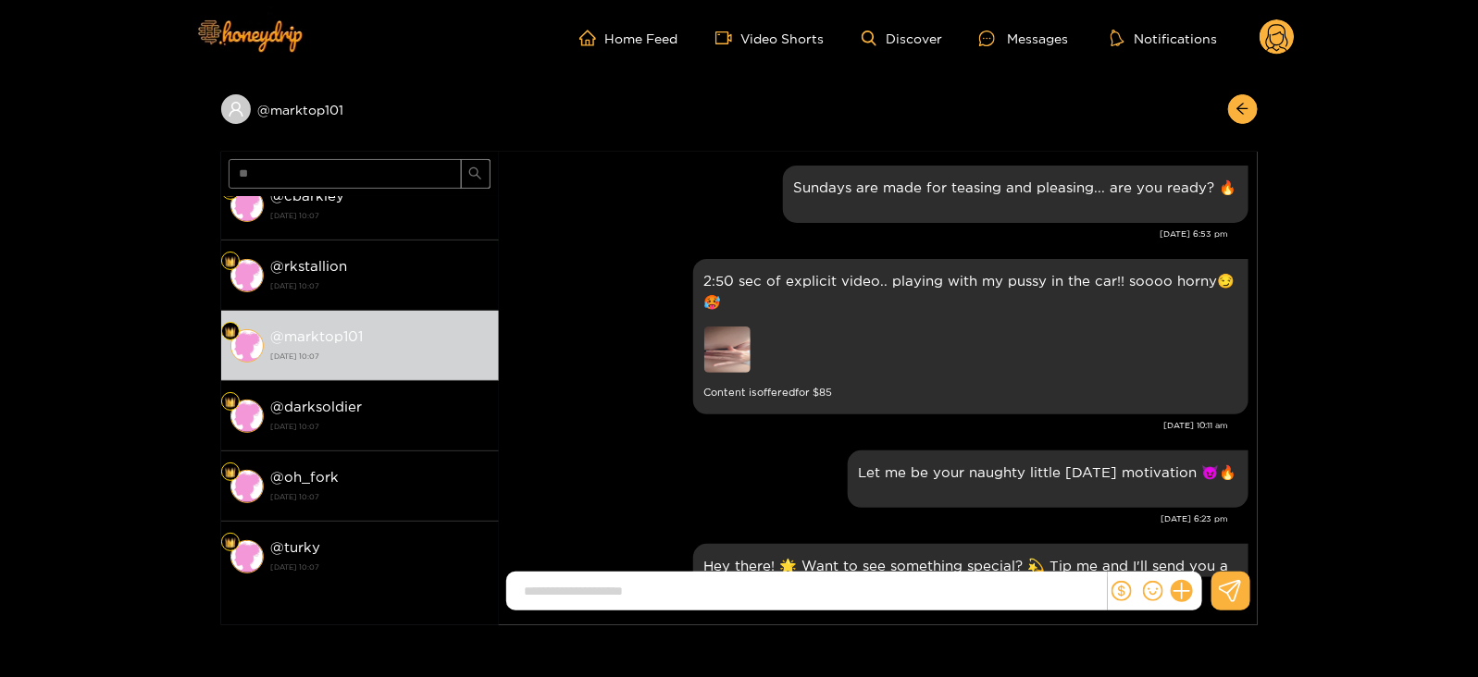
scroll to position [2484, 0]
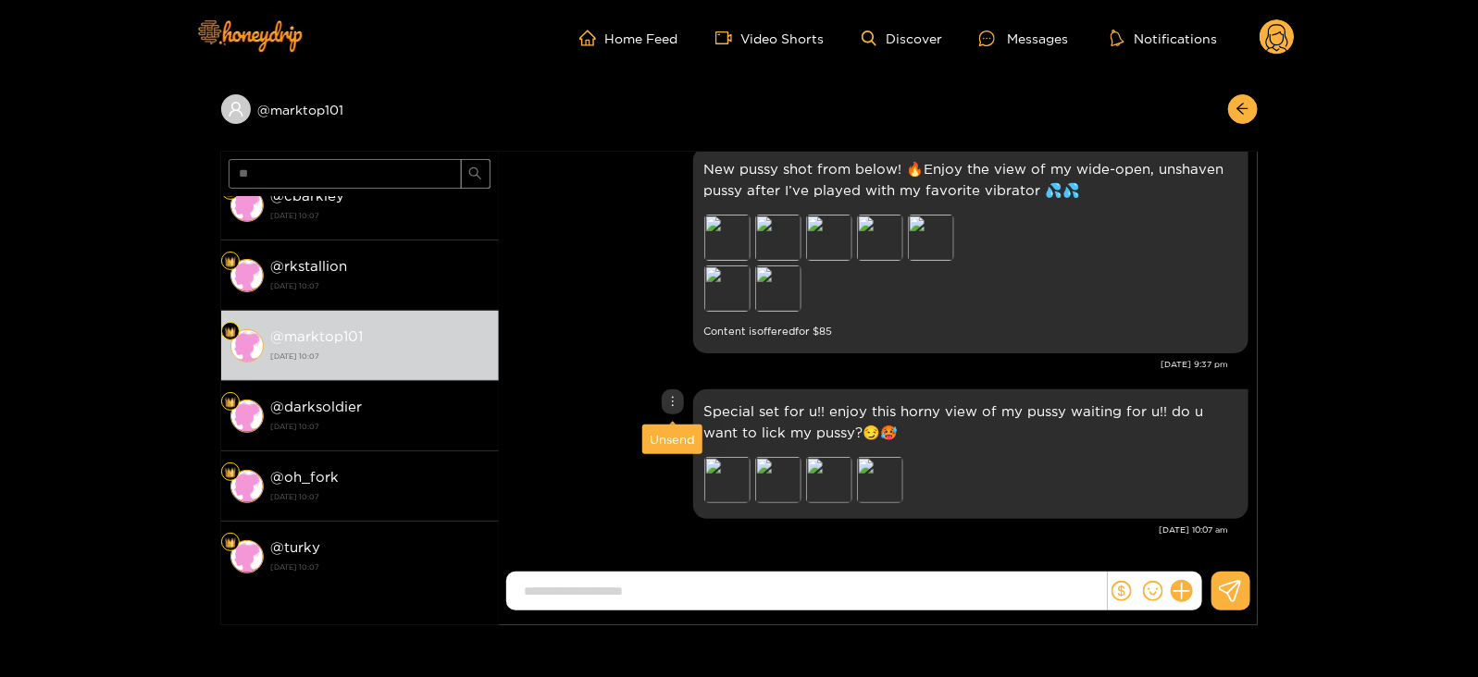
click at [669, 436] on div "Unsend" at bounding box center [672, 439] width 45 height 19
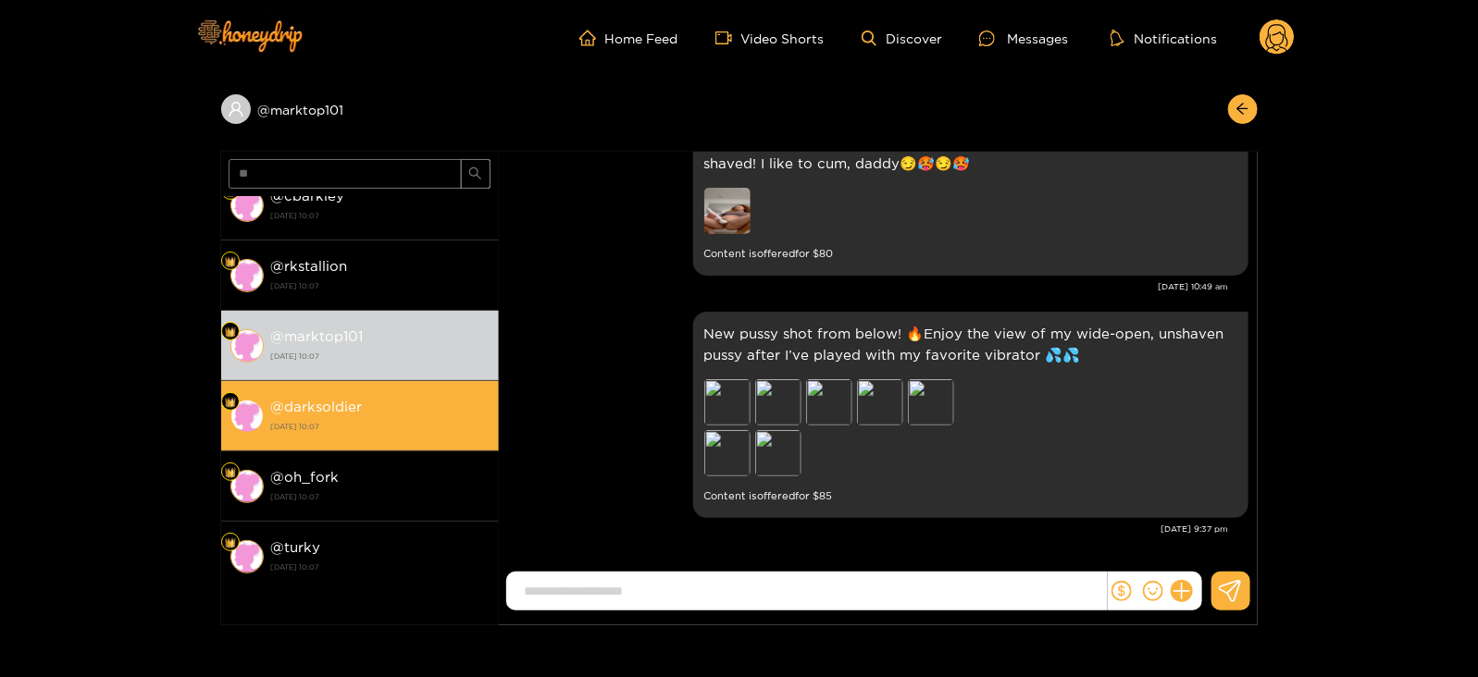
scroll to position [2318, 0]
click at [441, 427] on strong "[DATE] 10:07" at bounding box center [380, 426] width 218 height 17
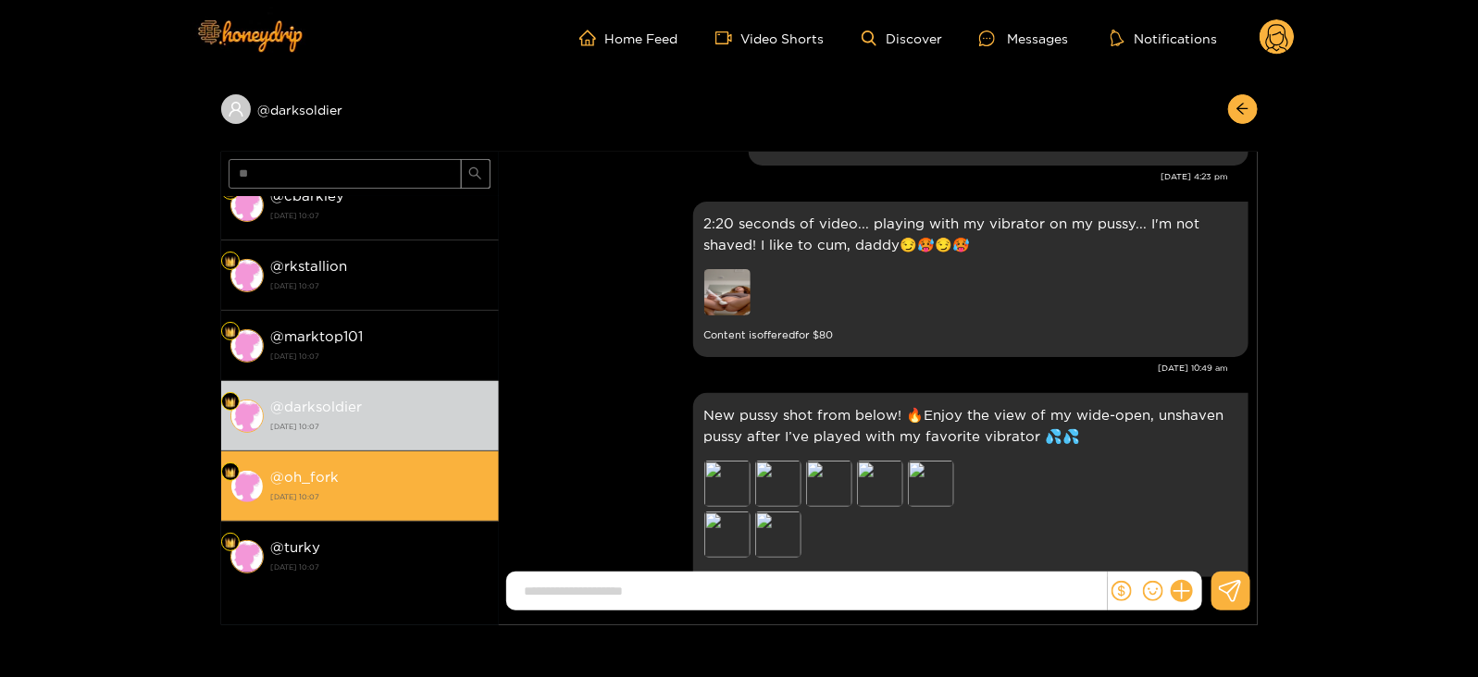
scroll to position [2398, 0]
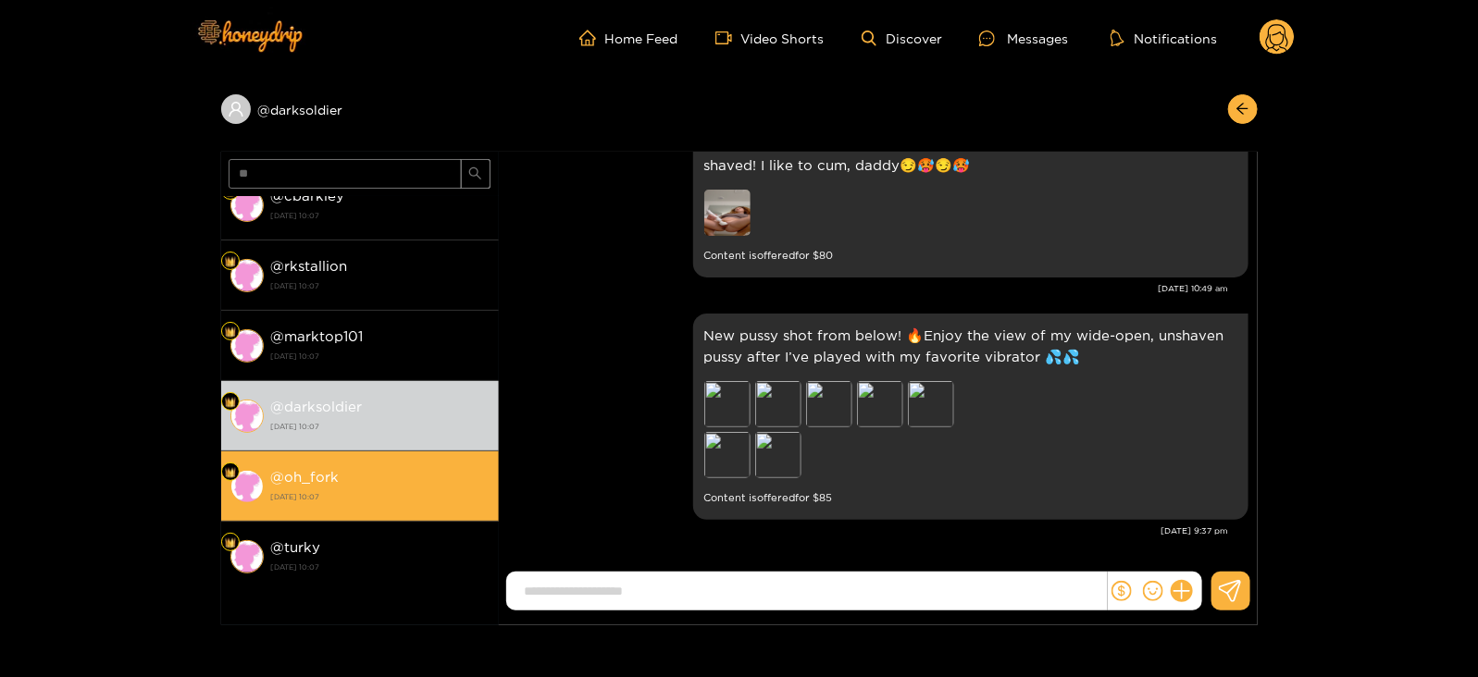
click at [401, 455] on li "@ oh_fork 26 August 2025 10:07" at bounding box center [360, 487] width 278 height 70
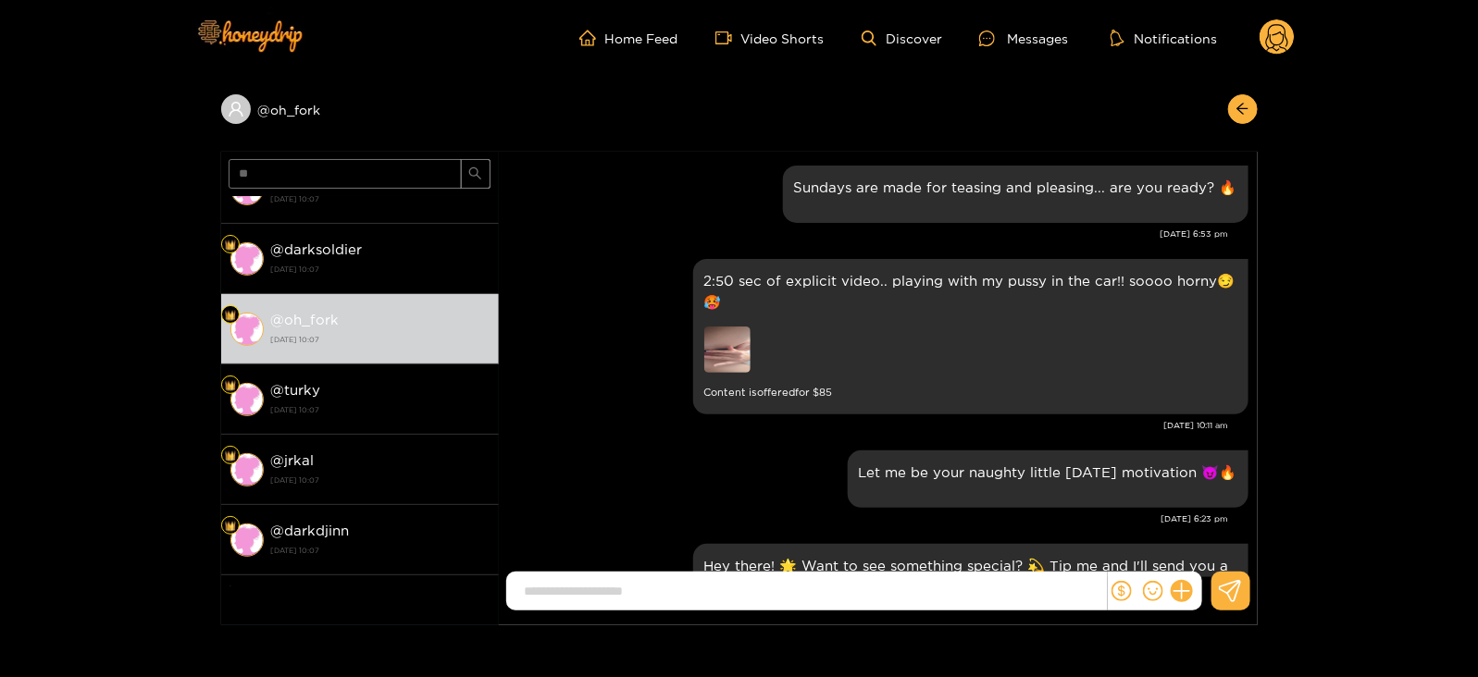
scroll to position [2484, 0]
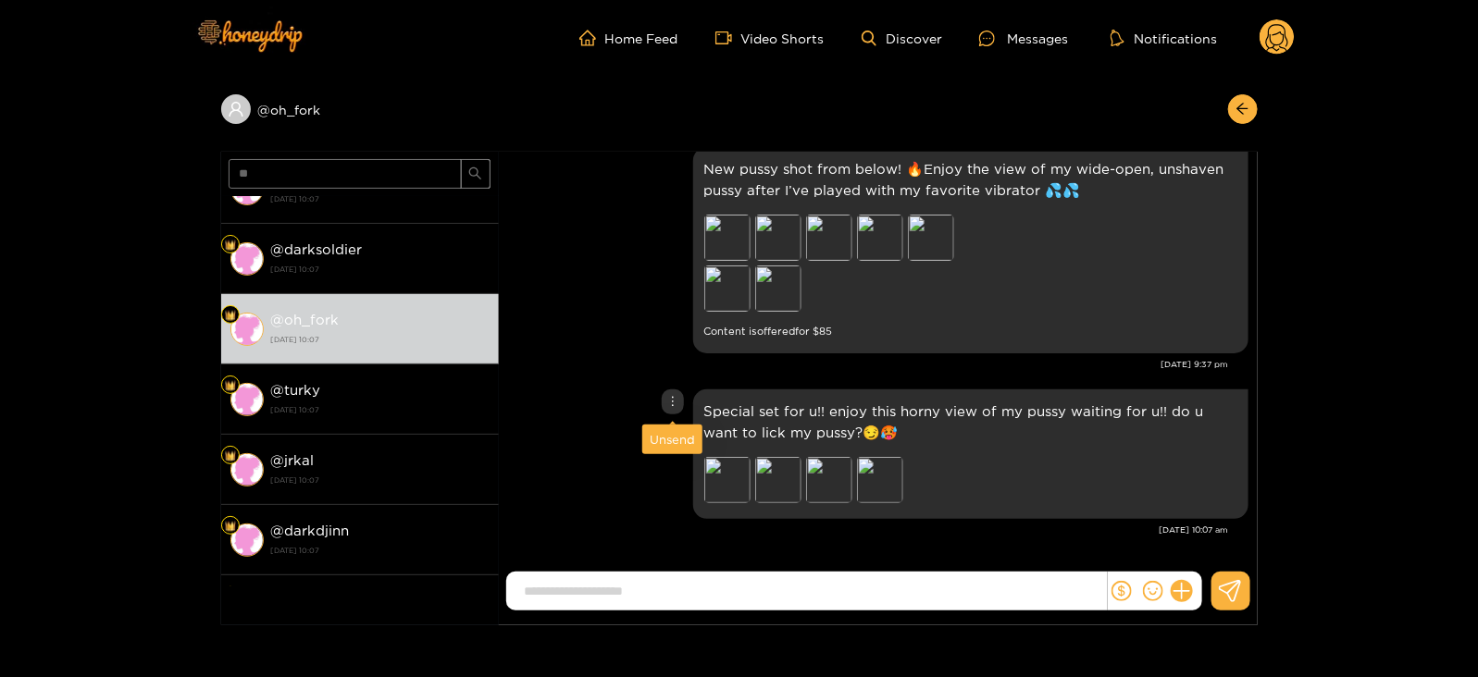
click at [739, 414] on p "Special set for u!! enjoy this horny view of my pussy waiting for u!! do u want…" at bounding box center [970, 422] width 533 height 43
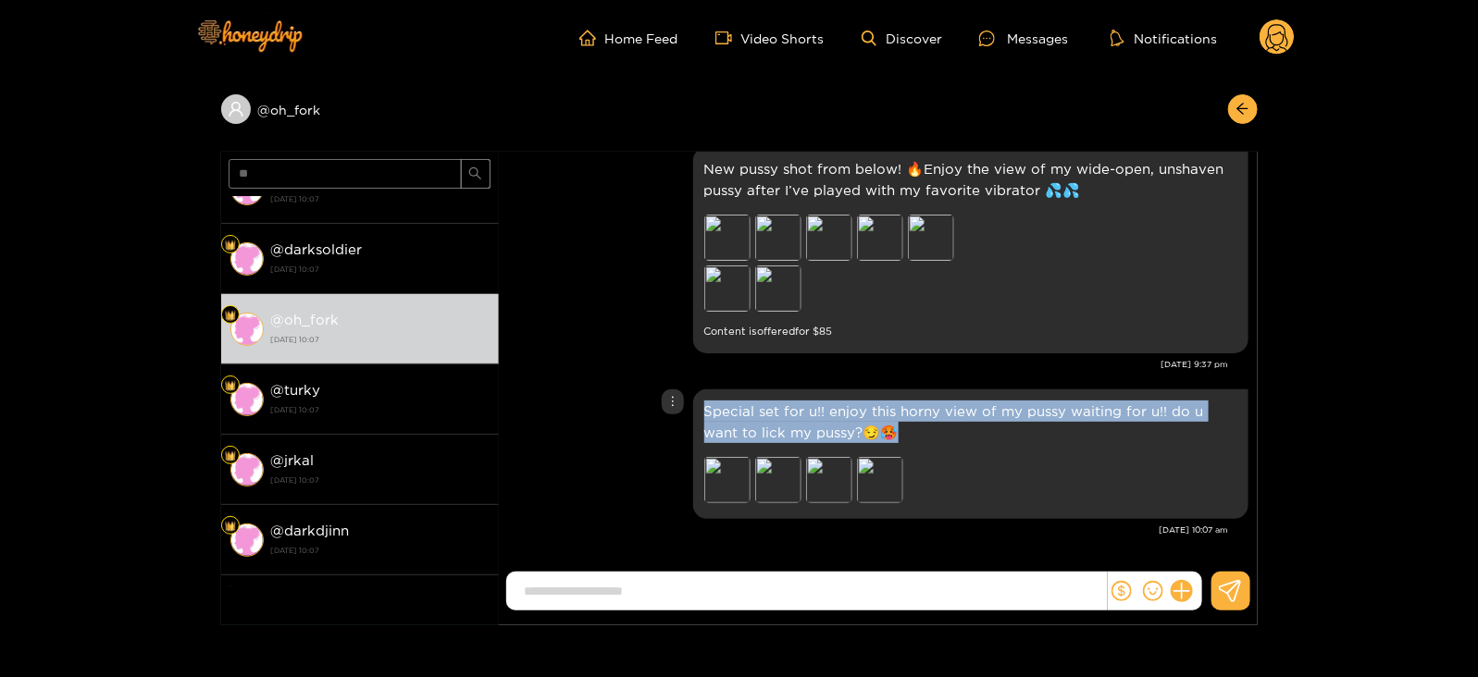
click at [739, 414] on p "Special set for u!! enjoy this horny view of my pussy waiting for u!! do u want…" at bounding box center [970, 422] width 533 height 43
copy p "Special set for u!! enjoy this horny view of my pussy waiting for u!! do u want…"
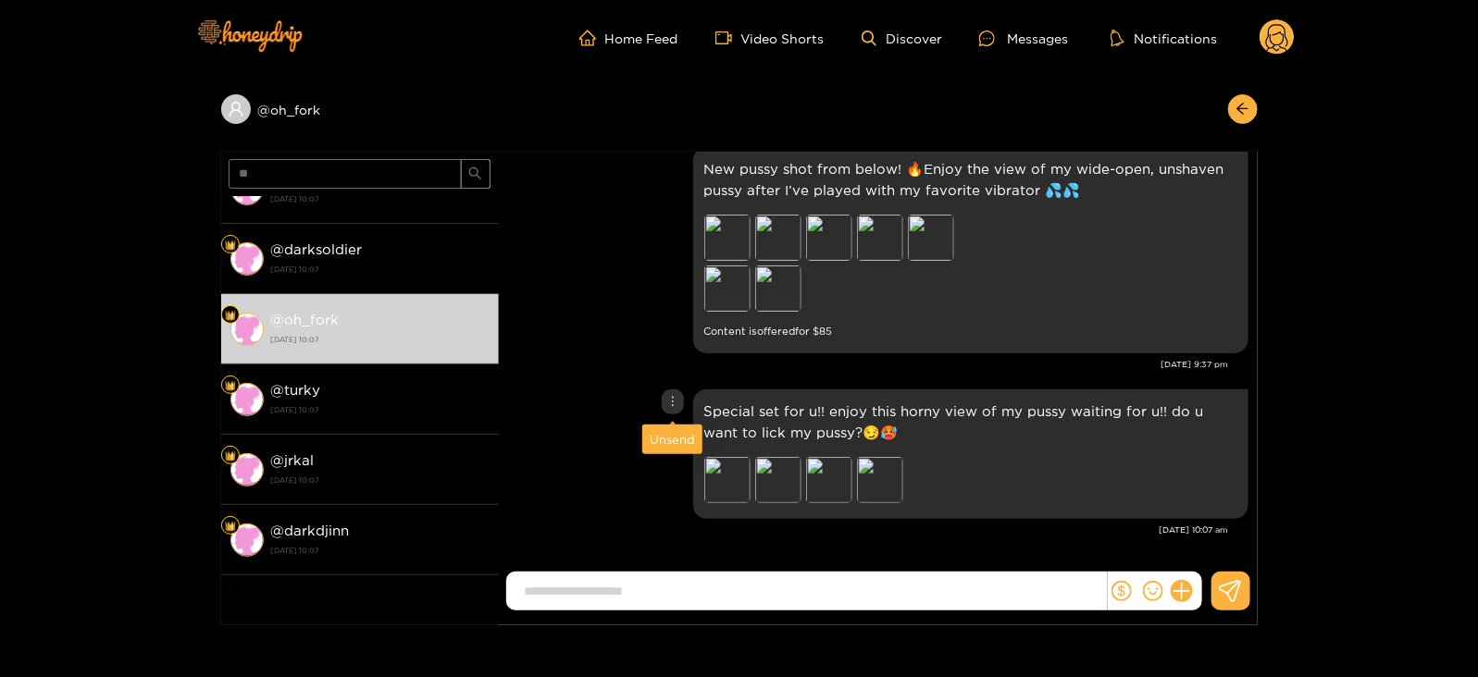
click at [669, 433] on div "Unsend" at bounding box center [672, 439] width 45 height 19
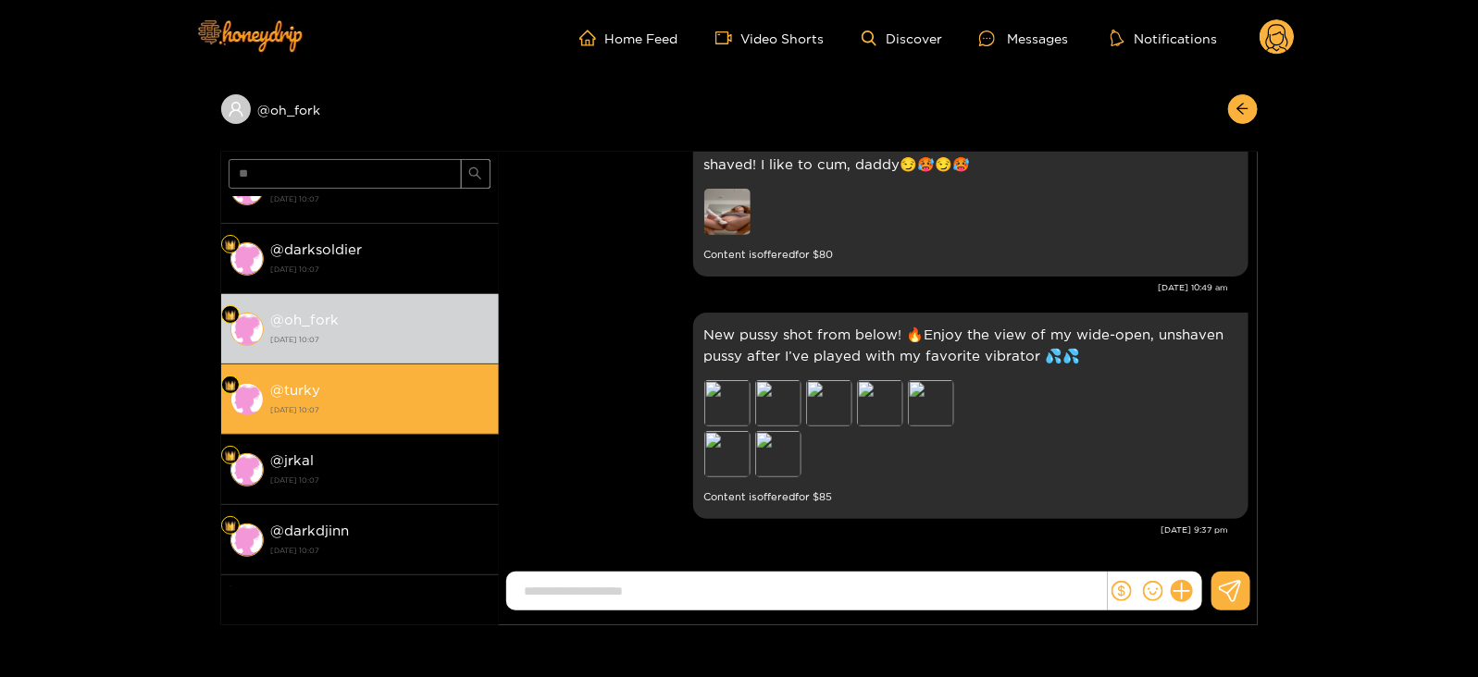
click at [393, 378] on div "@ turky 26 August 2025 10:07" at bounding box center [380, 399] width 218 height 42
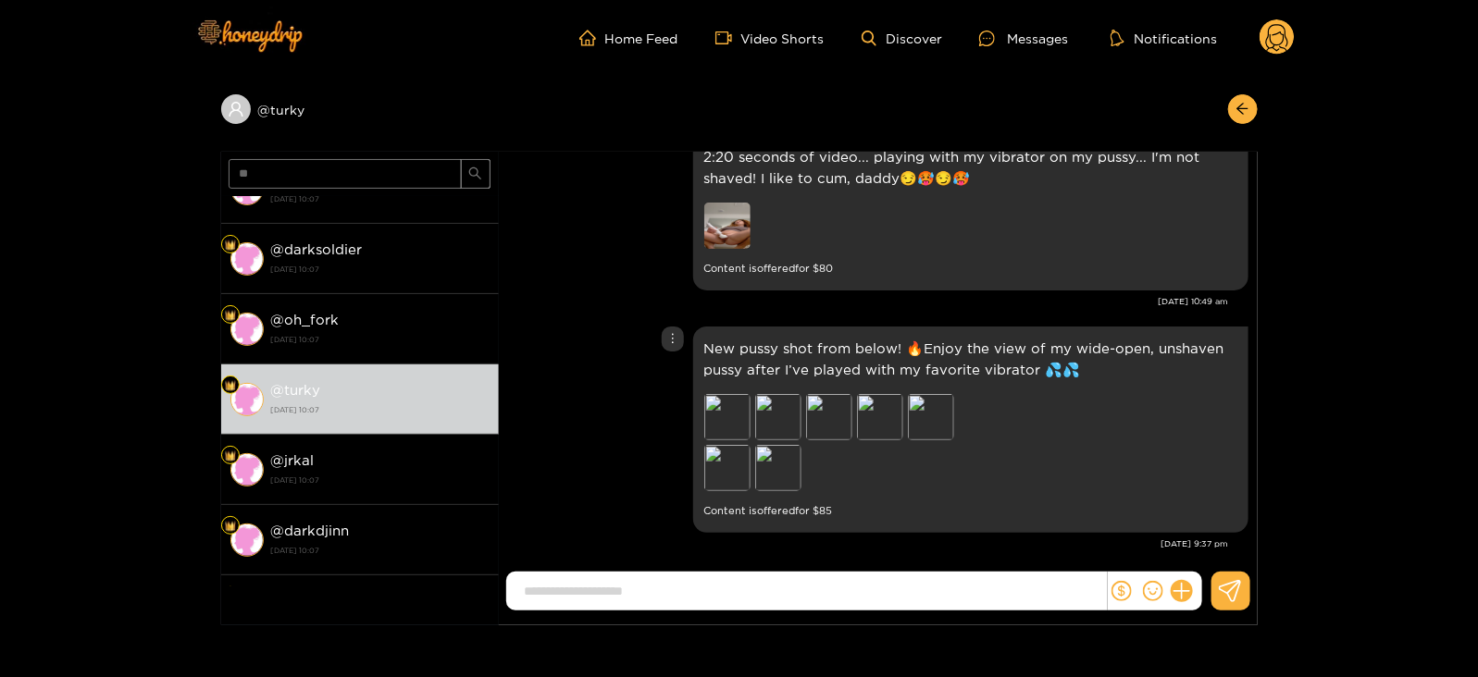
scroll to position [2412, 0]
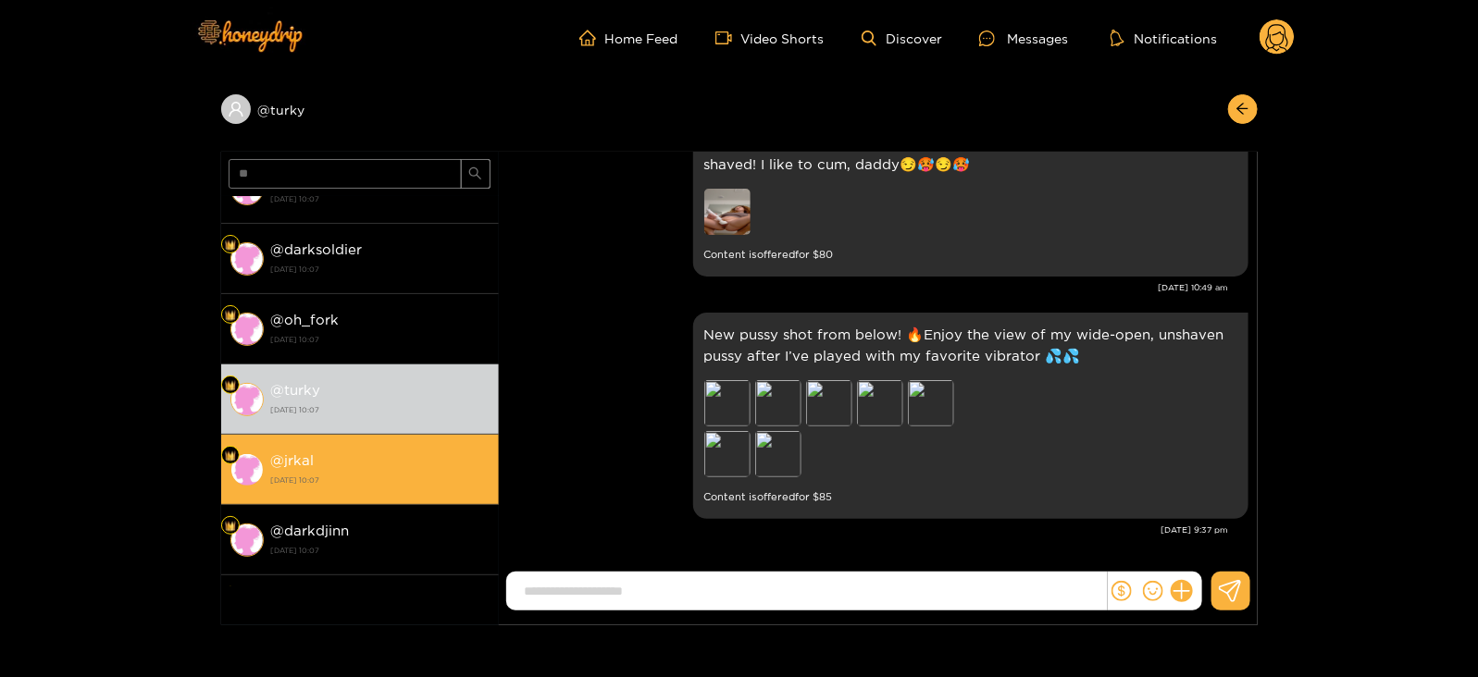
click at [386, 452] on div "@ jrkal 26 August 2025 10:07" at bounding box center [380, 470] width 218 height 42
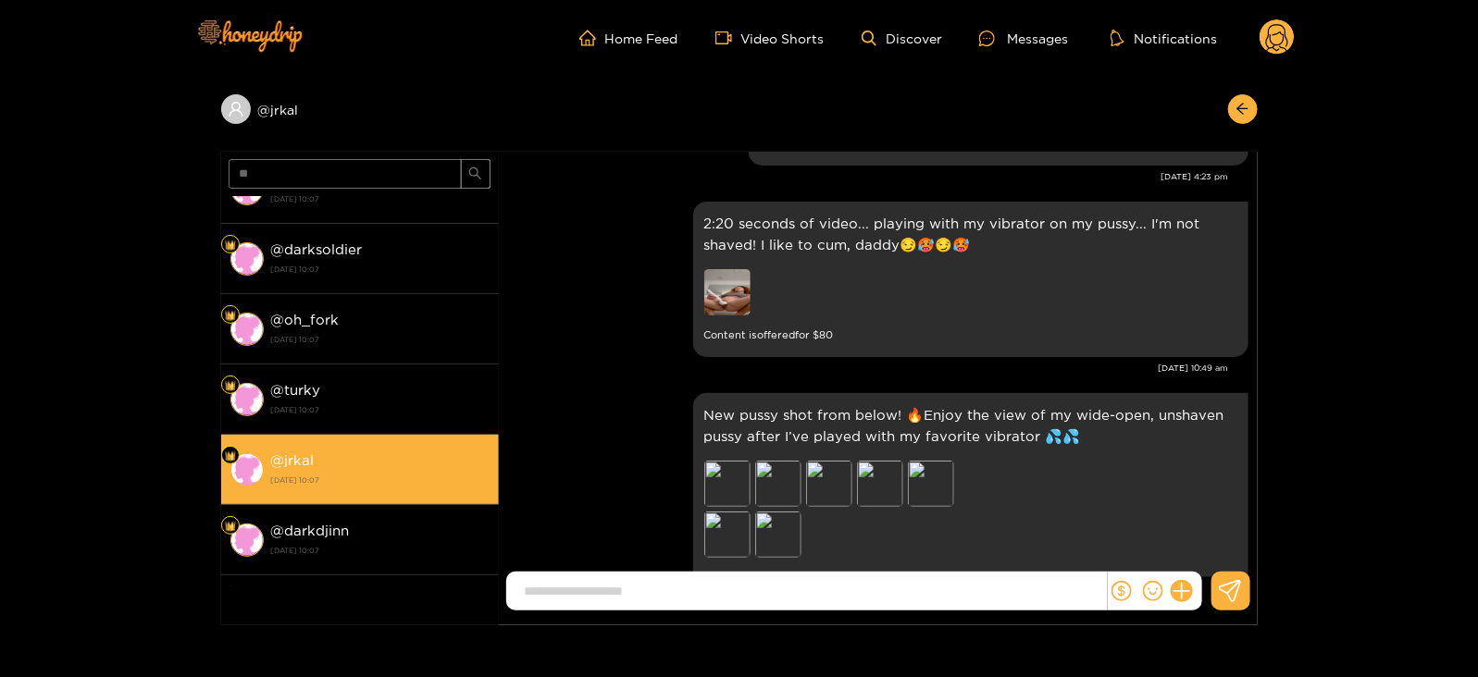
scroll to position [788, 0]
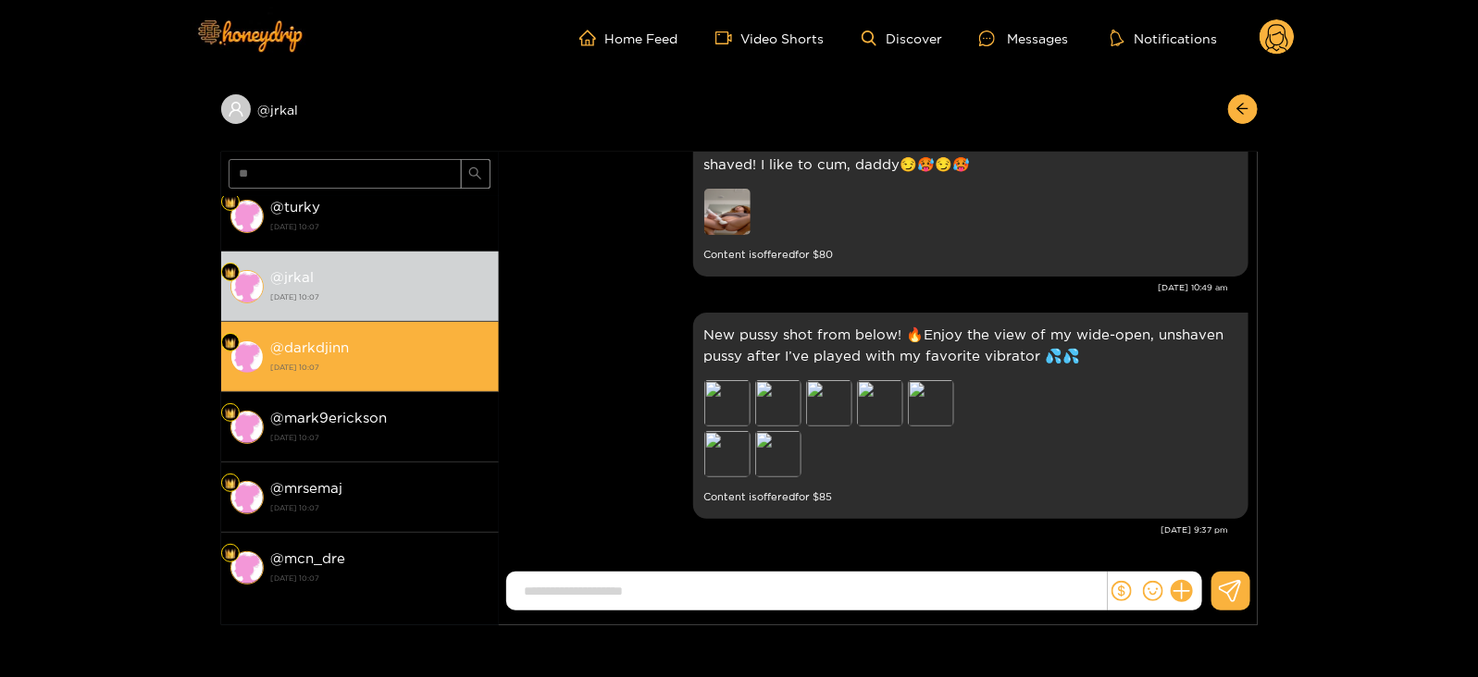
click at [440, 350] on div "@ darkdjinn 26 August 2025 10:07" at bounding box center [380, 357] width 218 height 42
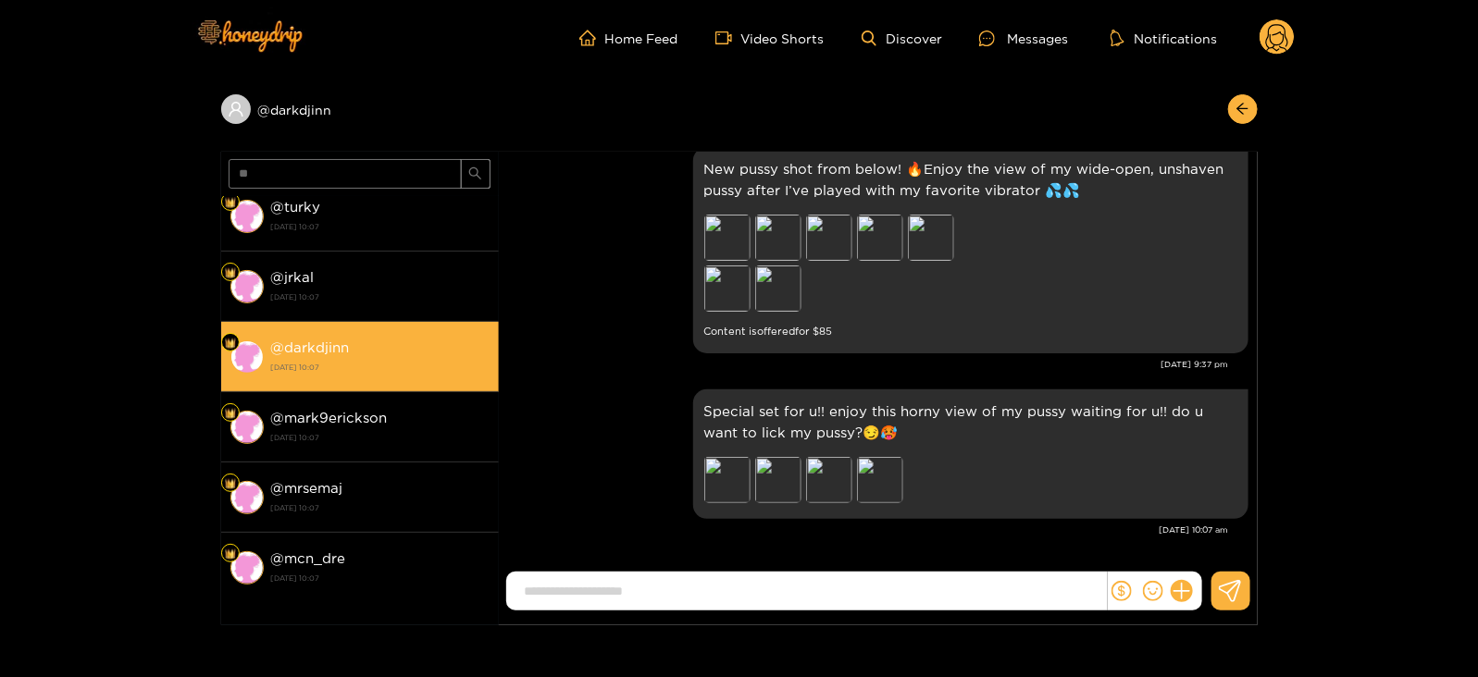
drag, startPoint x: 428, startPoint y: 416, endPoint x: 410, endPoint y: 370, distance: 49.5
click at [410, 370] on div "@ jay2319 26 August 2025 10:07 @ jackandpep 26 August 2025 10:07 @ kennythyawes…" at bounding box center [360, 391] width 278 height 391
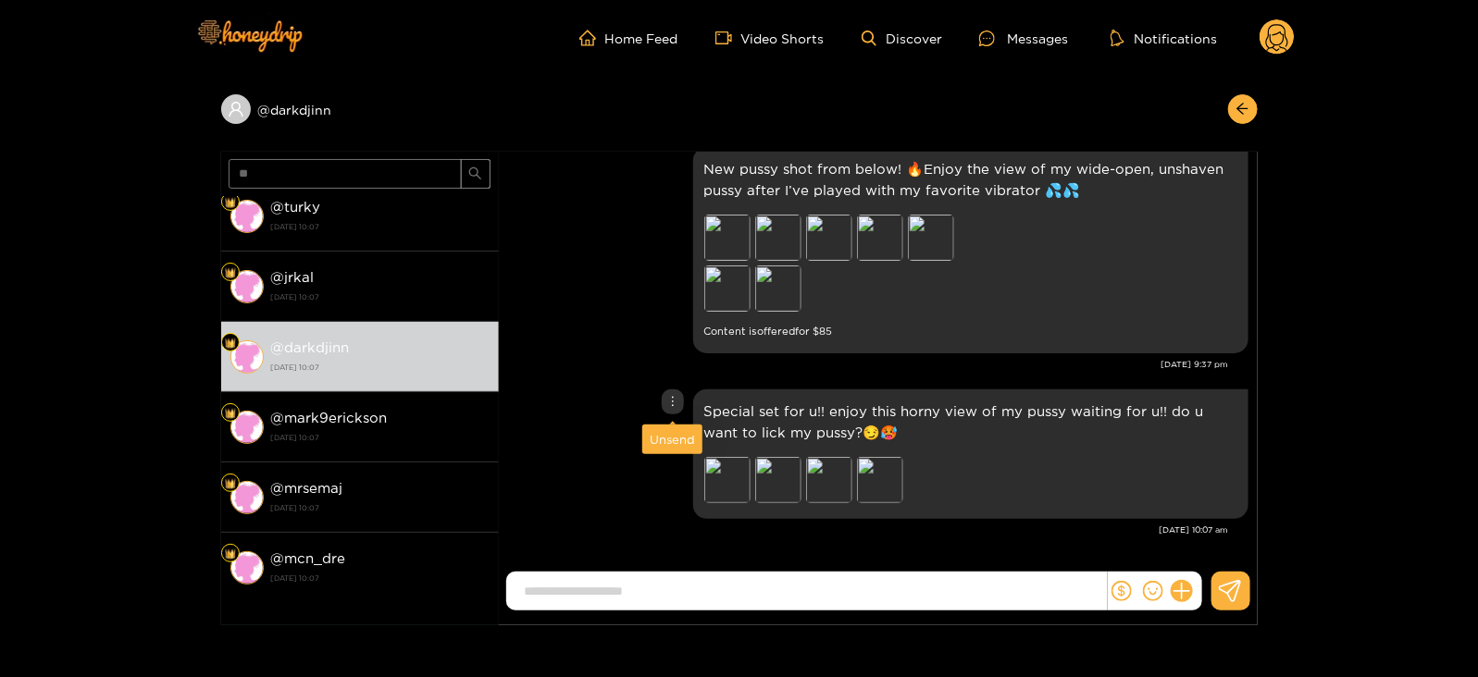
click at [666, 440] on div "Unsend" at bounding box center [672, 439] width 45 height 19
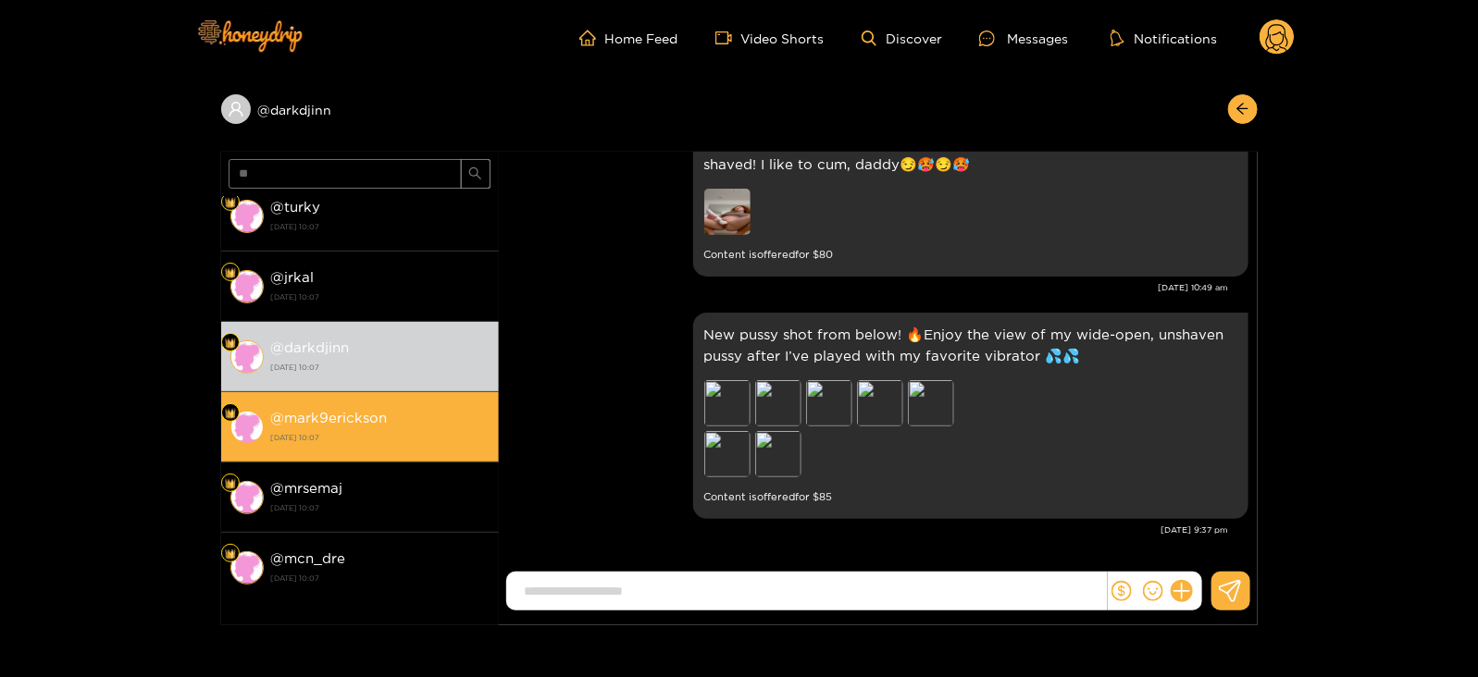
click at [428, 423] on div "@ mark9erickson 26 August 2025 10:07" at bounding box center [380, 427] width 218 height 42
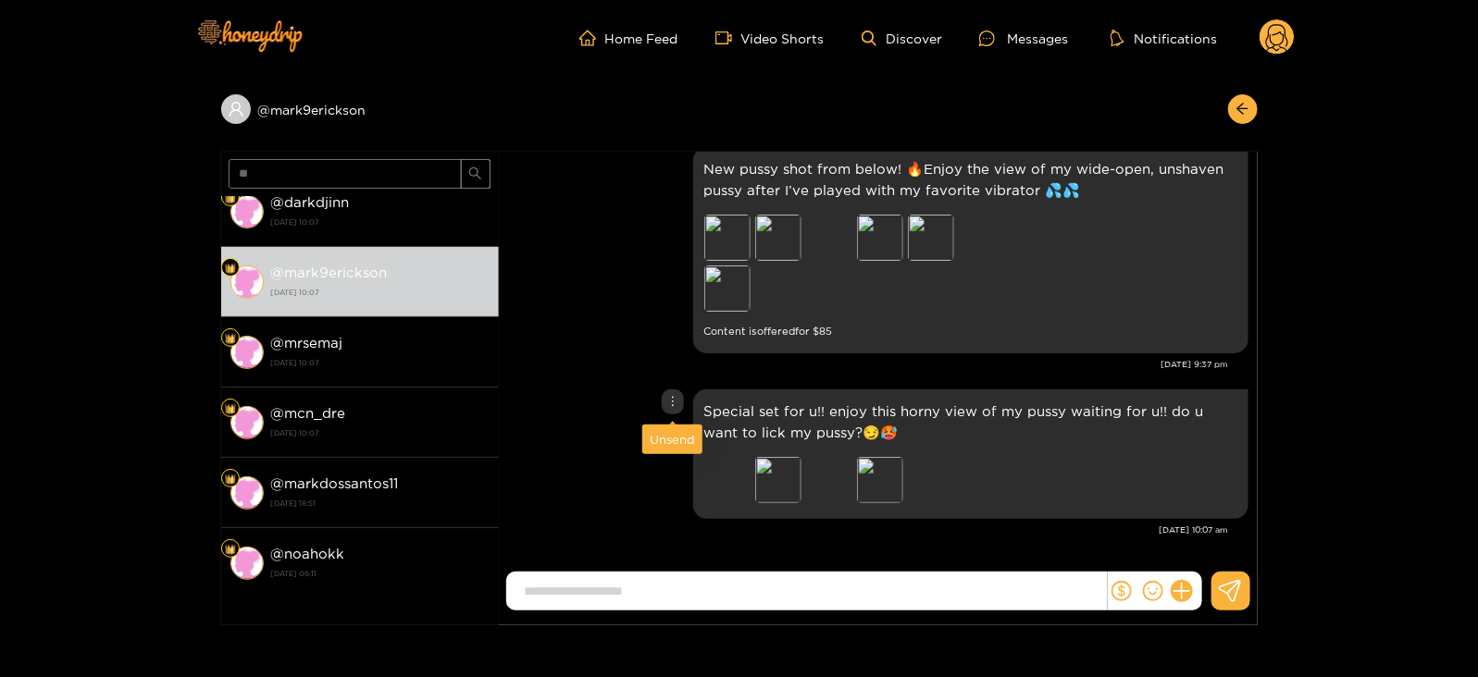
click at [660, 436] on div "Unsend" at bounding box center [672, 439] width 45 height 19
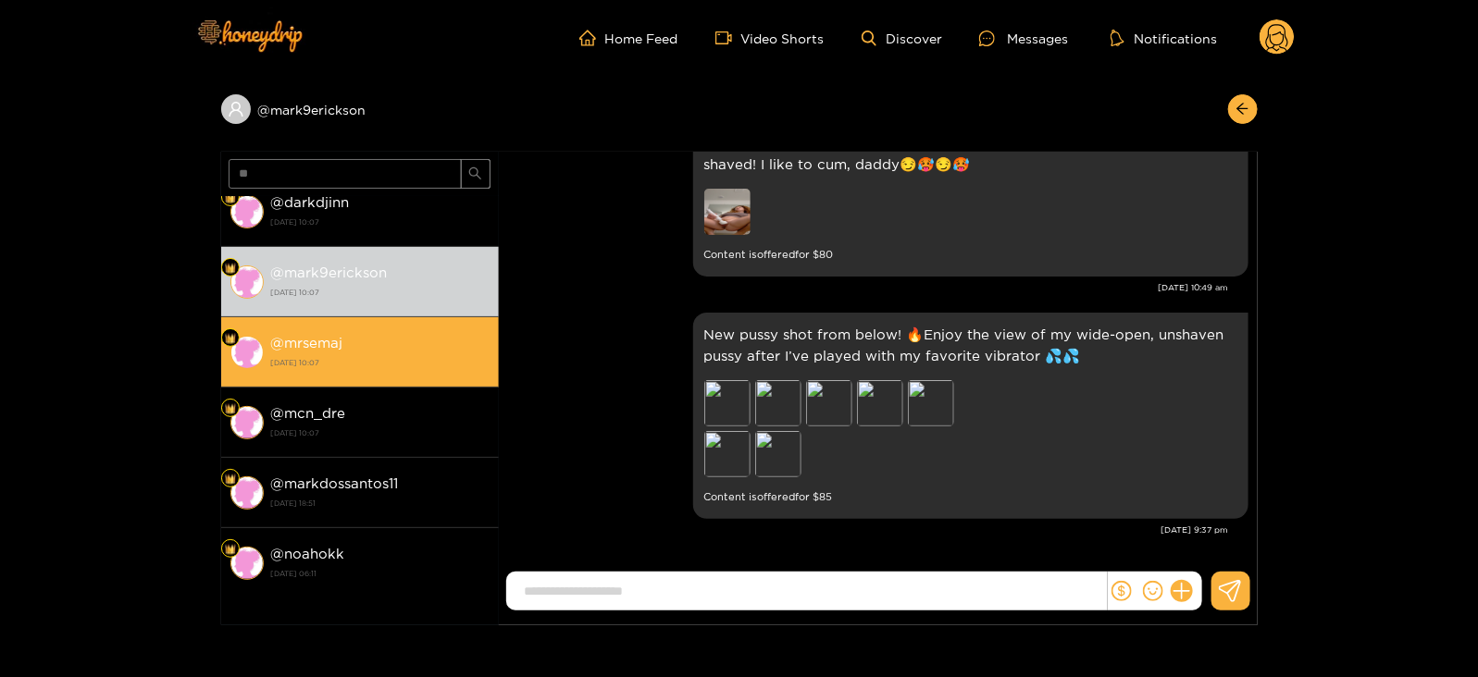
click at [394, 344] on div "@ mrsemaj 26 August 2025 10:07" at bounding box center [380, 352] width 218 height 42
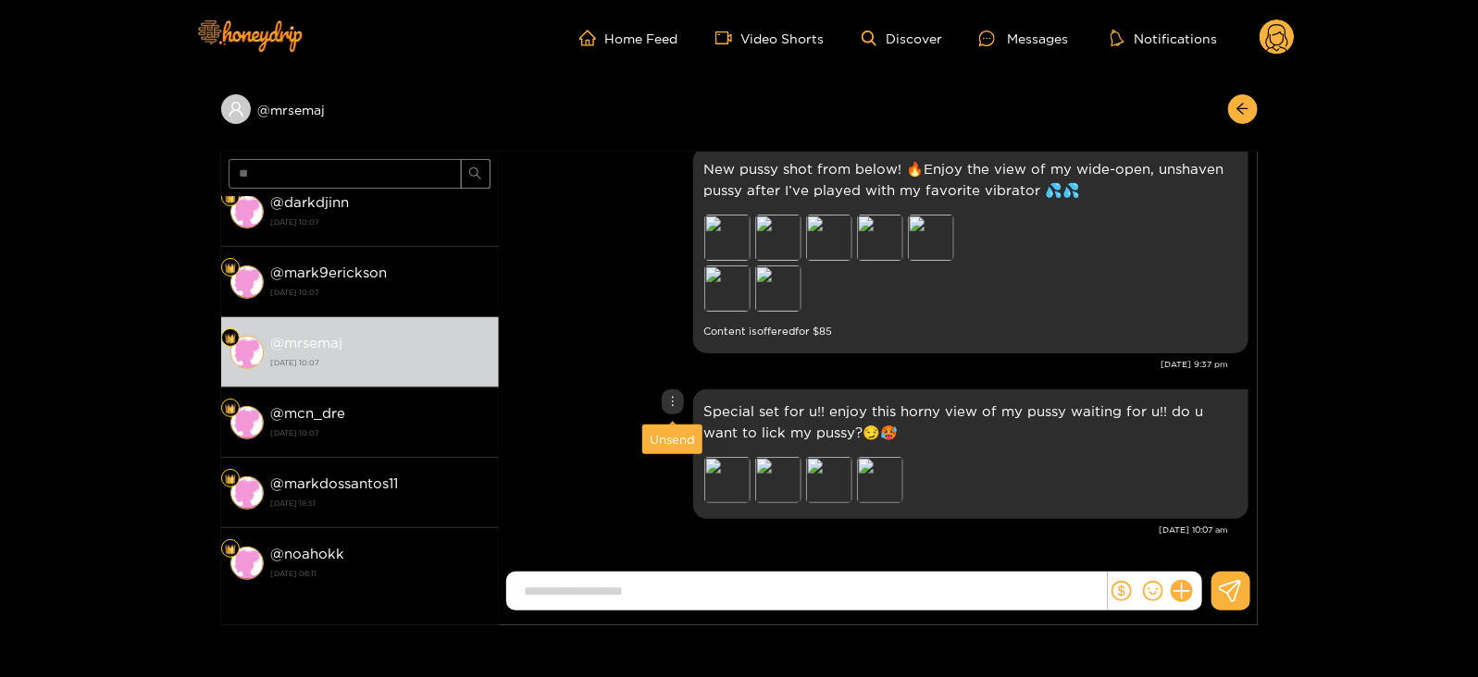
click at [664, 435] on div "Unsend" at bounding box center [672, 439] width 45 height 19
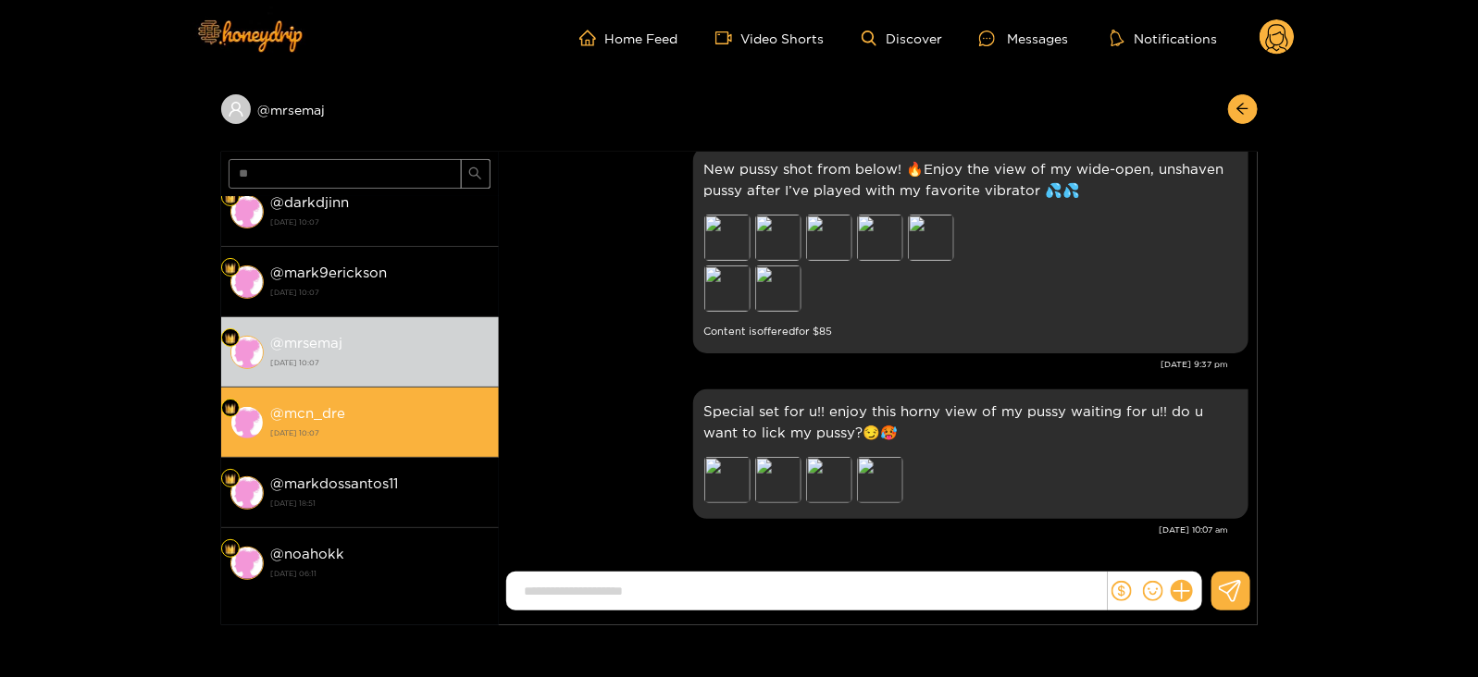
click at [431, 431] on strong "[DATE] 10:07" at bounding box center [380, 433] width 218 height 17
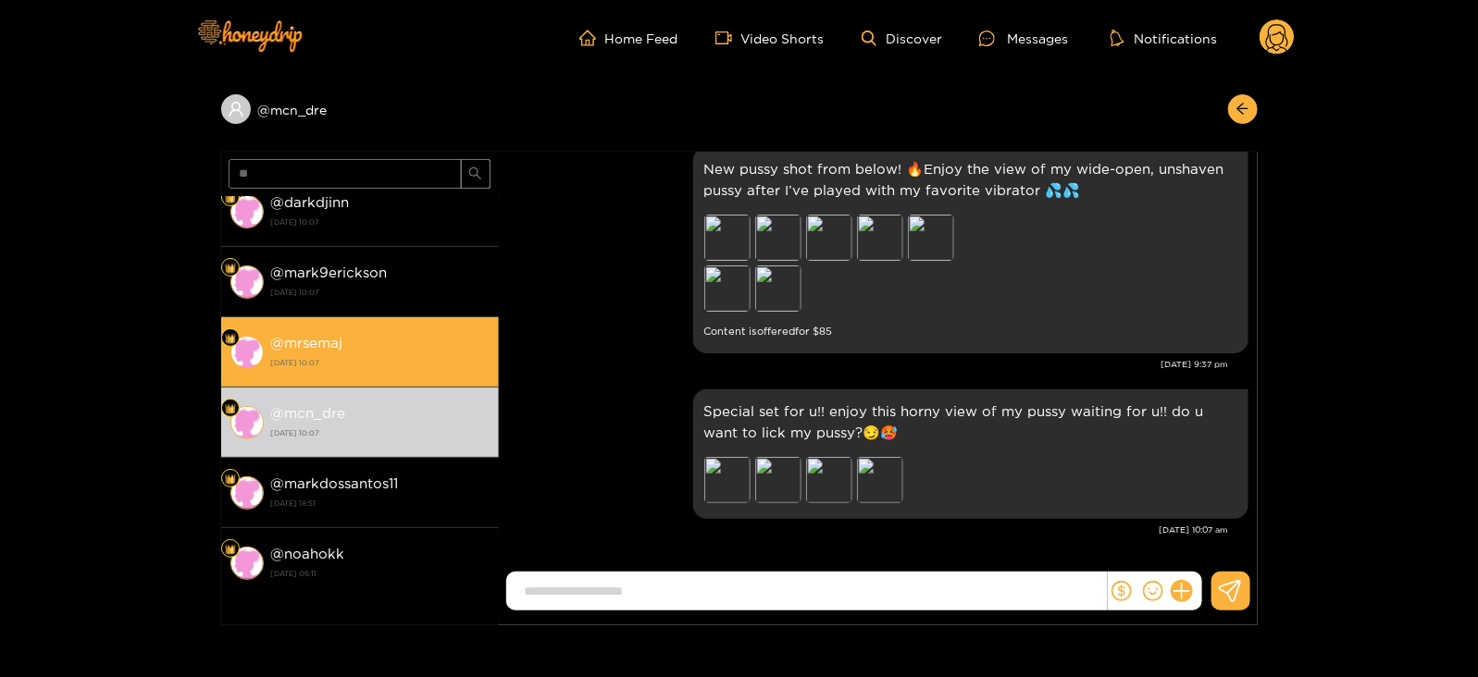
click at [384, 357] on strong "[DATE] 10:07" at bounding box center [380, 362] width 218 height 17
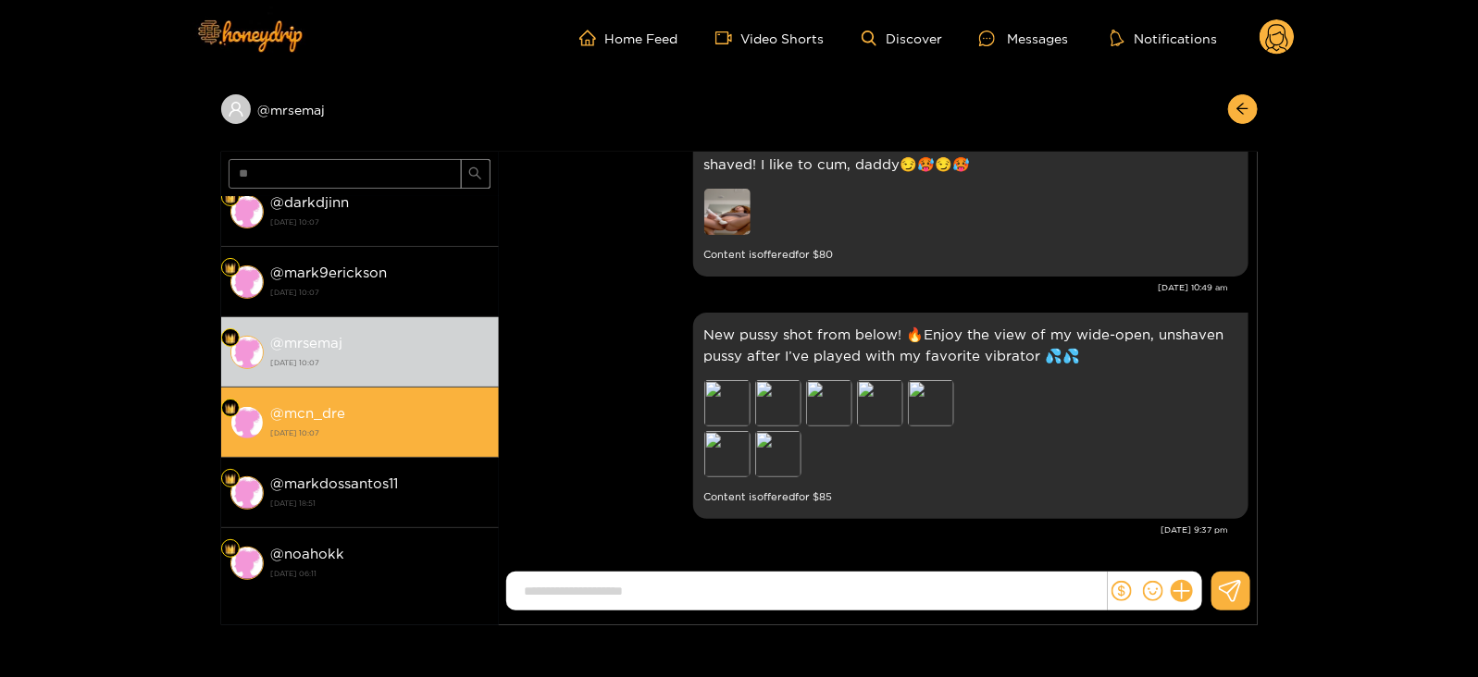
click at [396, 426] on strong "[DATE] 10:07" at bounding box center [380, 433] width 218 height 17
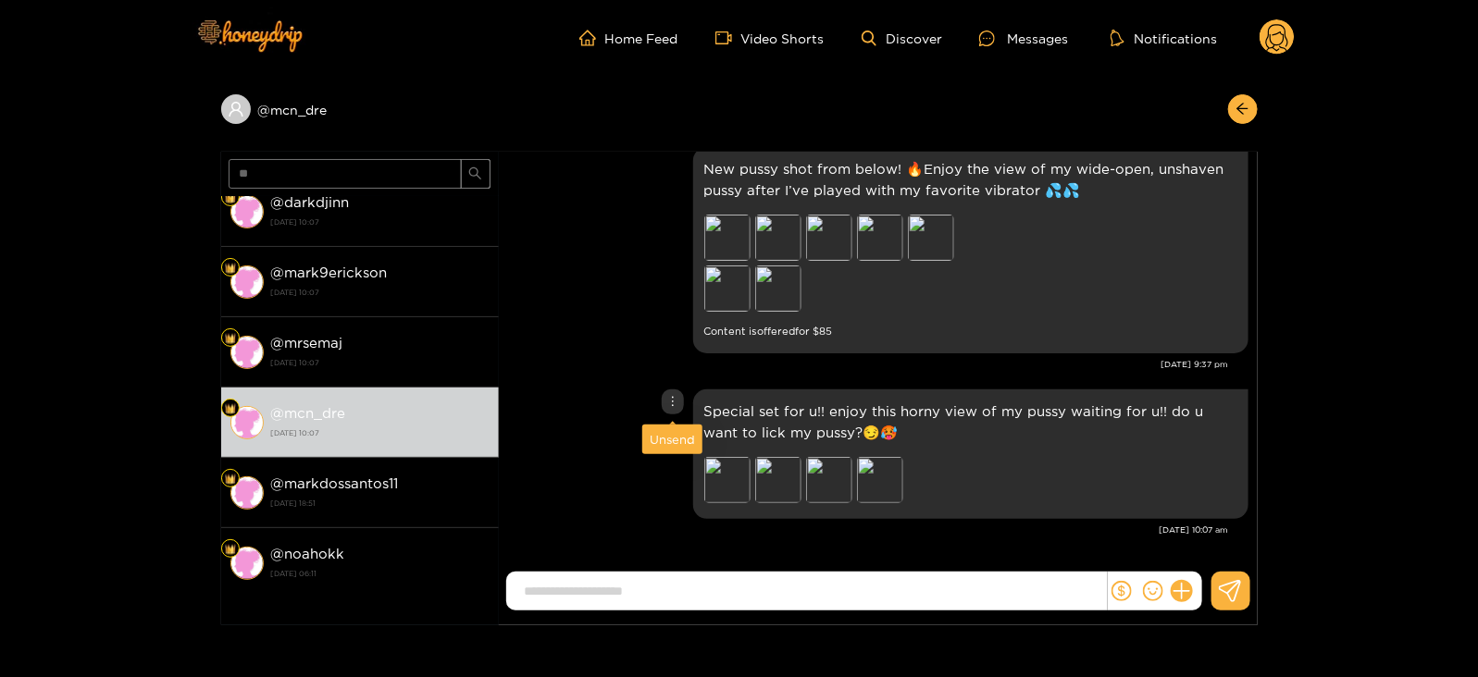
click at [664, 436] on div "Unsend" at bounding box center [672, 439] width 45 height 19
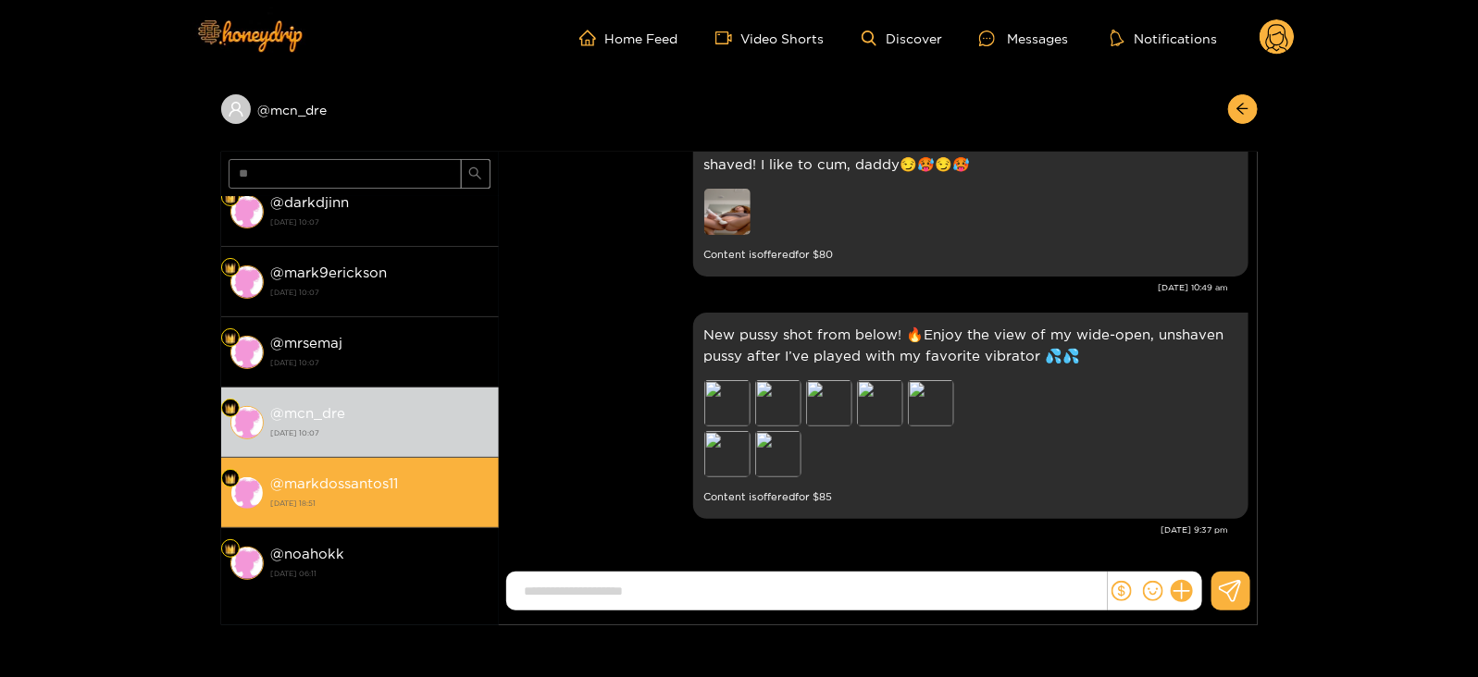
click at [376, 508] on div "@ markdossantos11 [DATE] 18:51" at bounding box center [380, 493] width 218 height 42
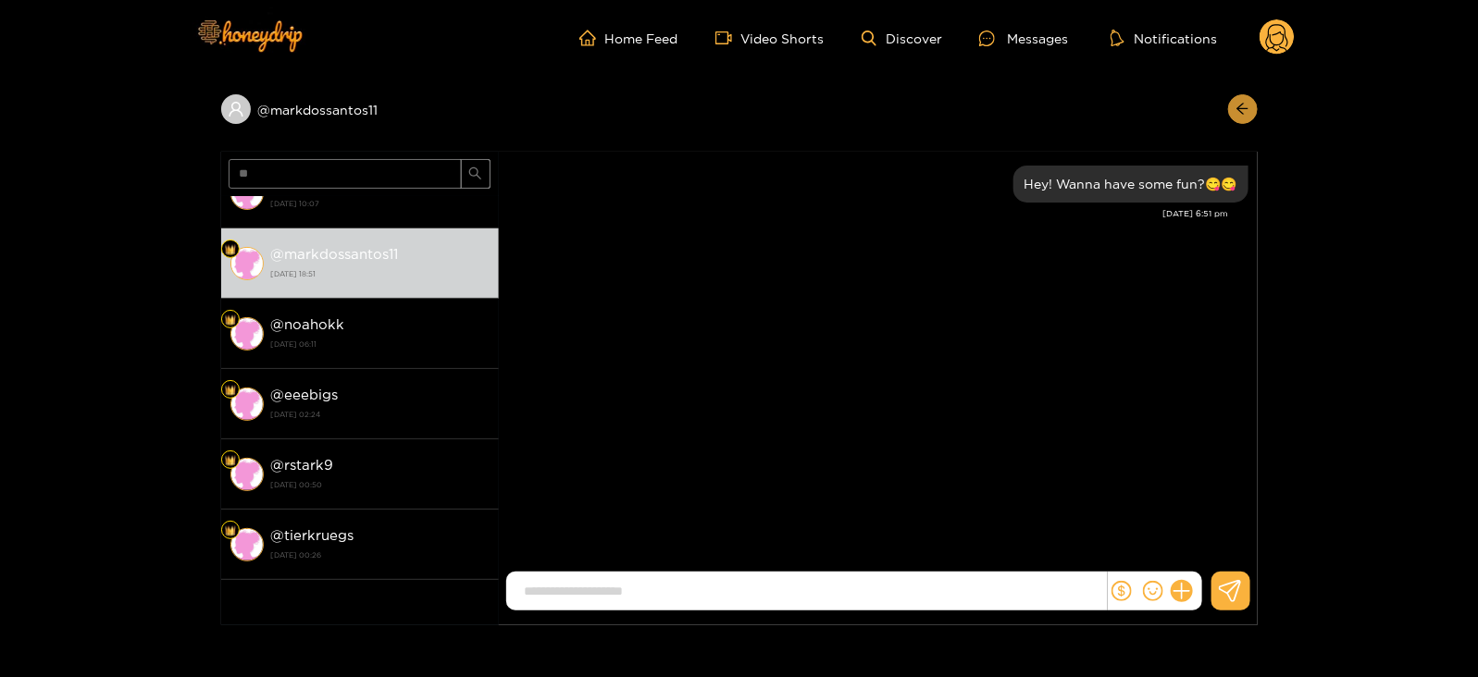
click at [1246, 117] on span "arrow-left" at bounding box center [1242, 110] width 14 height 16
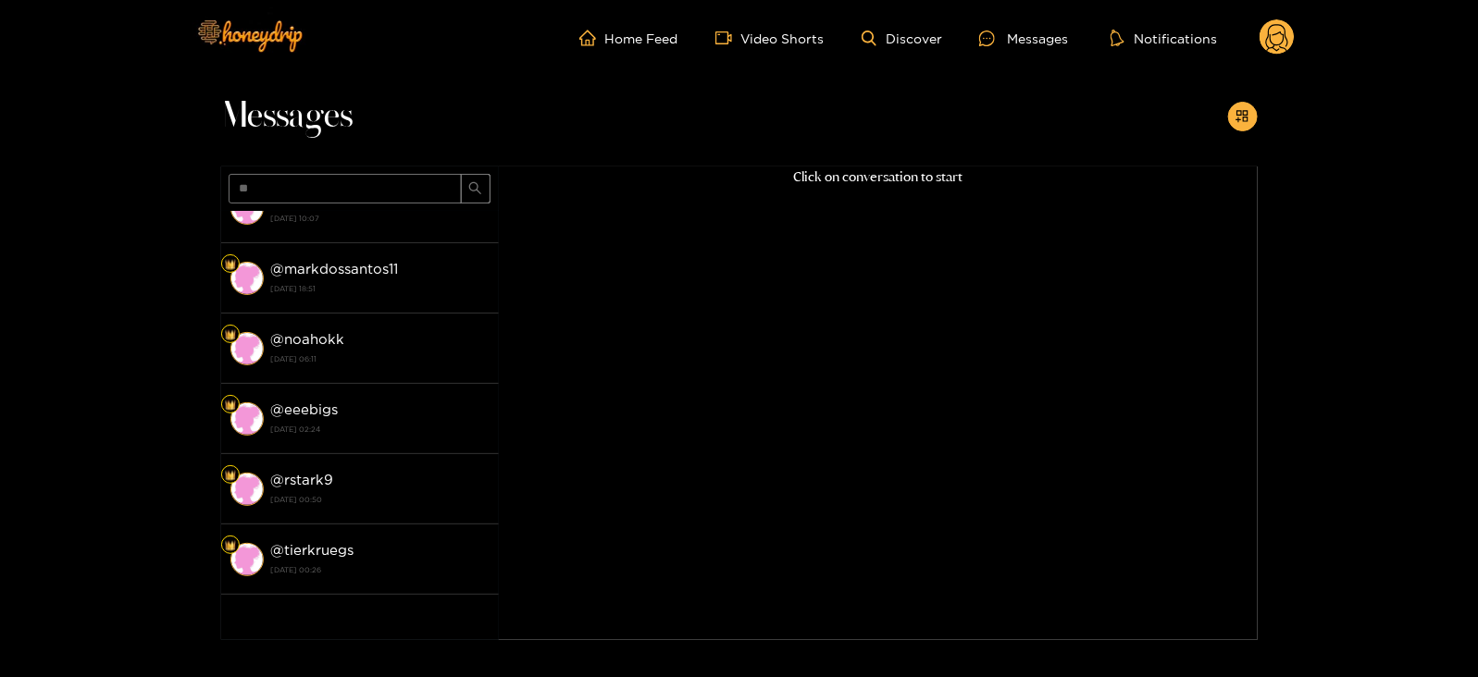
click at [1246, 117] on icon "appstore-add" at bounding box center [1242, 116] width 14 height 14
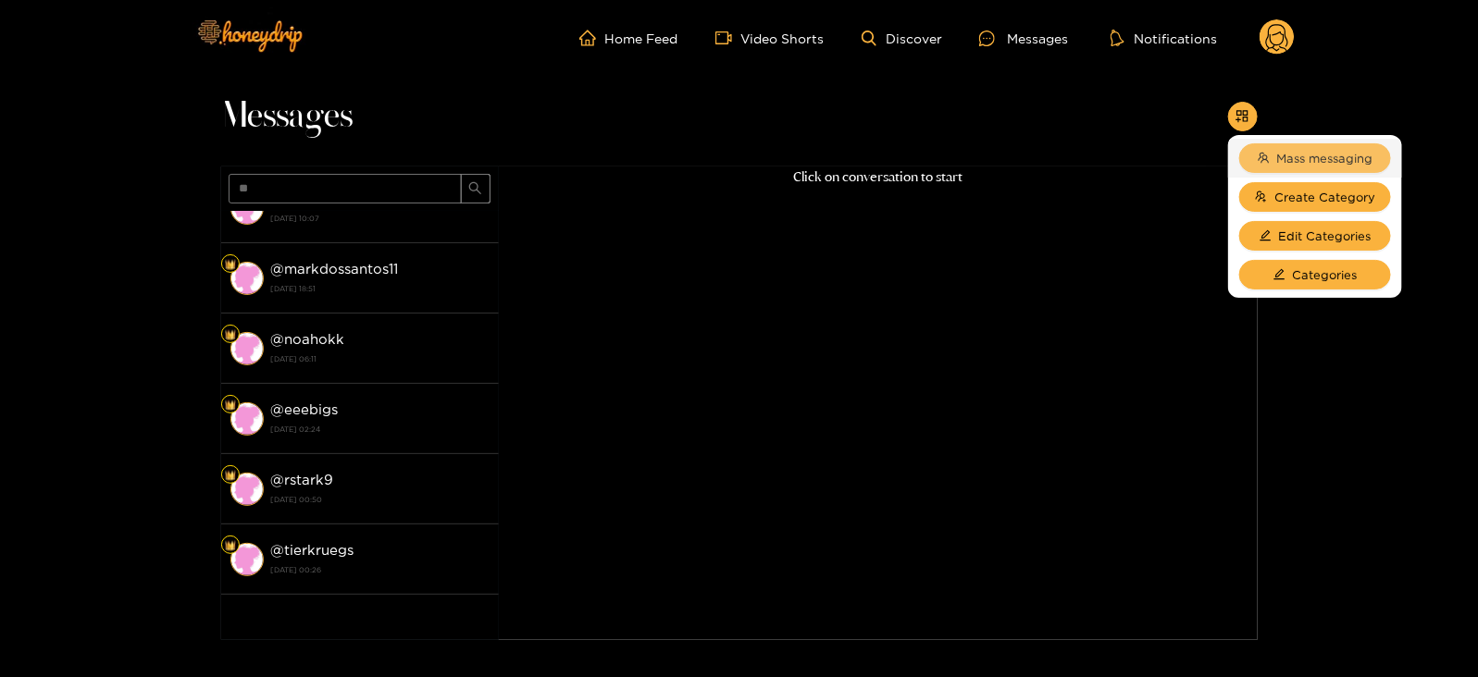
click at [1276, 144] on button "Mass messaging" at bounding box center [1315, 158] width 152 height 30
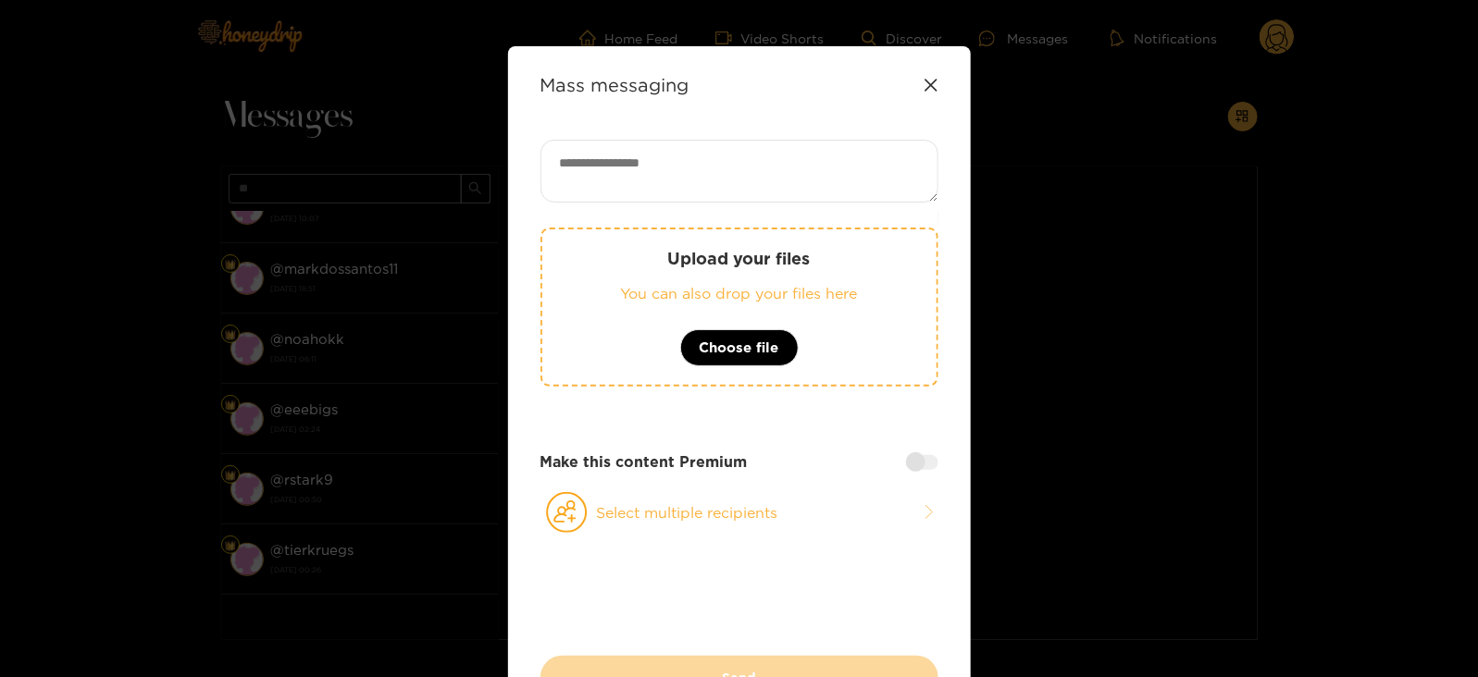
click at [860, 152] on textarea at bounding box center [739, 171] width 398 height 63
paste textarea "**********"
type textarea "**********"
click at [745, 267] on p "Upload your files" at bounding box center [739, 258] width 320 height 21
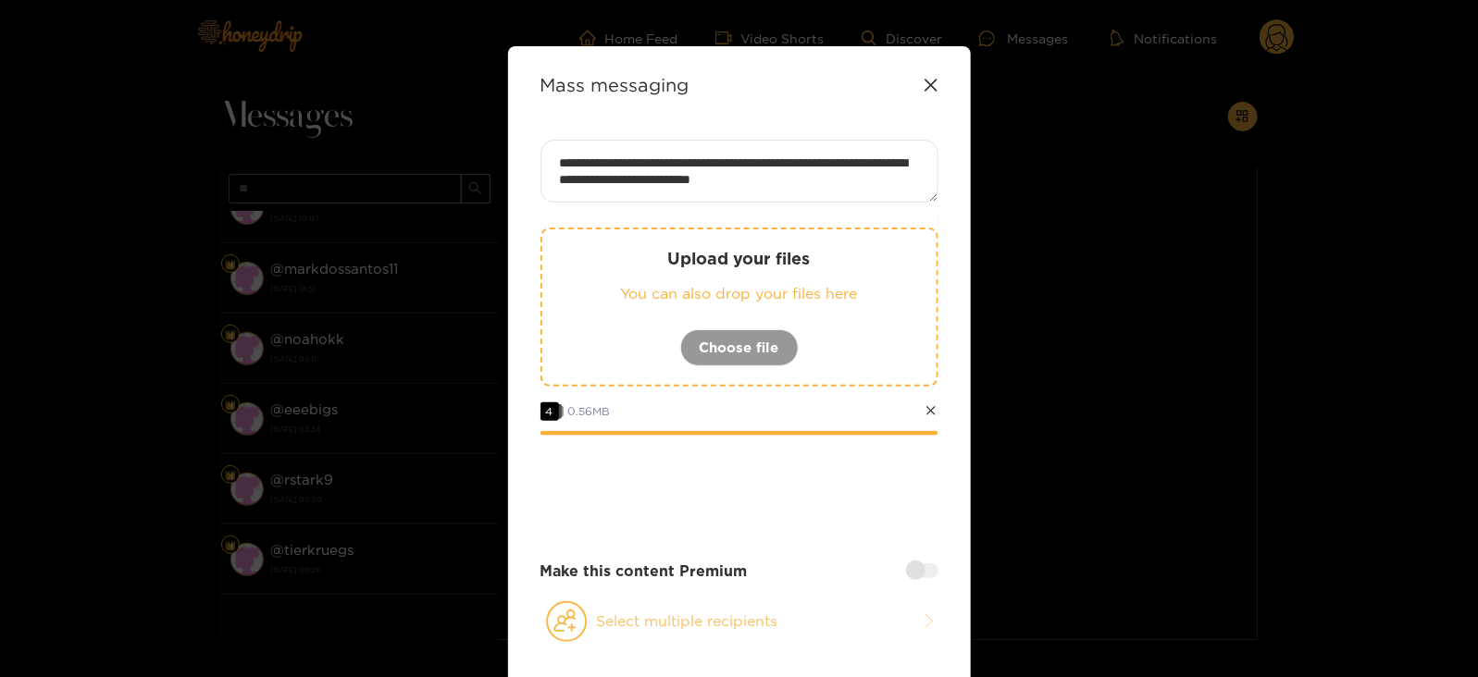
click at [596, 604] on button "Select multiple recipients" at bounding box center [739, 622] width 398 height 43
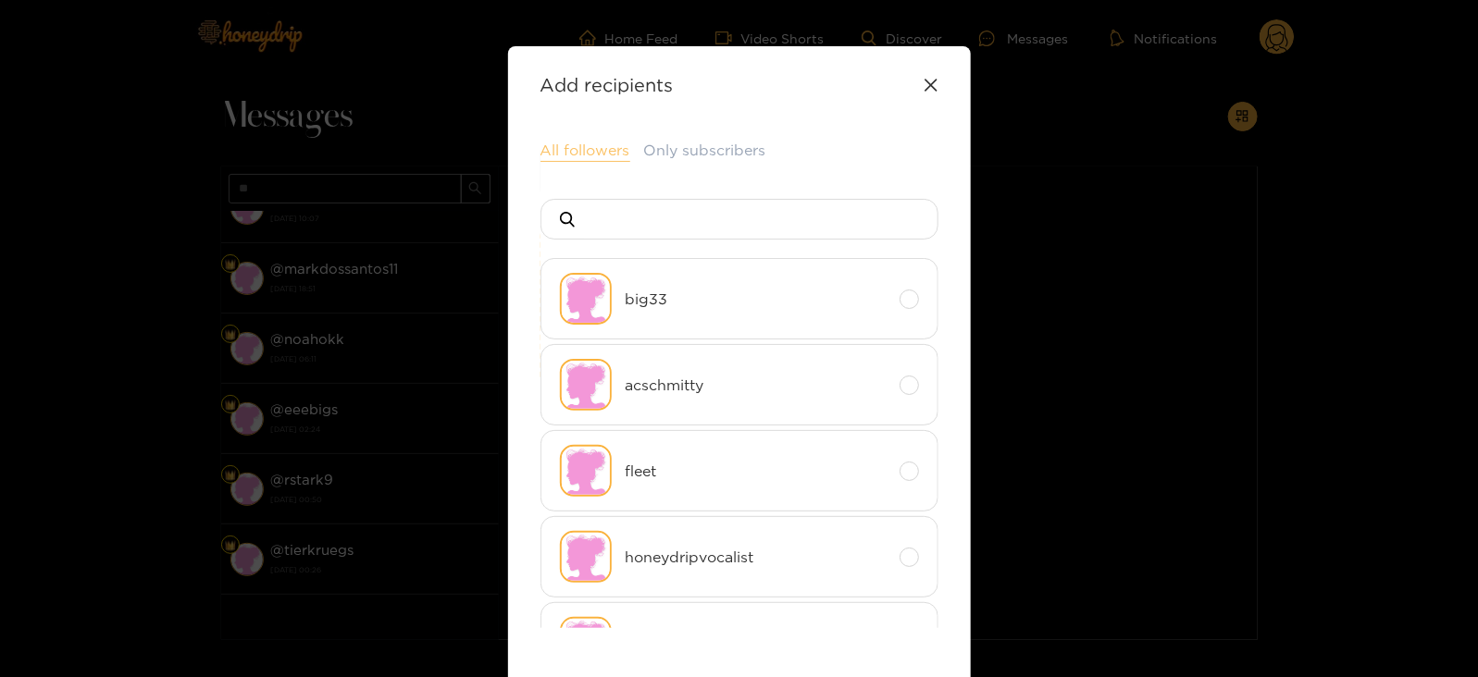
click at [576, 148] on button "All followers" at bounding box center [585, 151] width 90 height 22
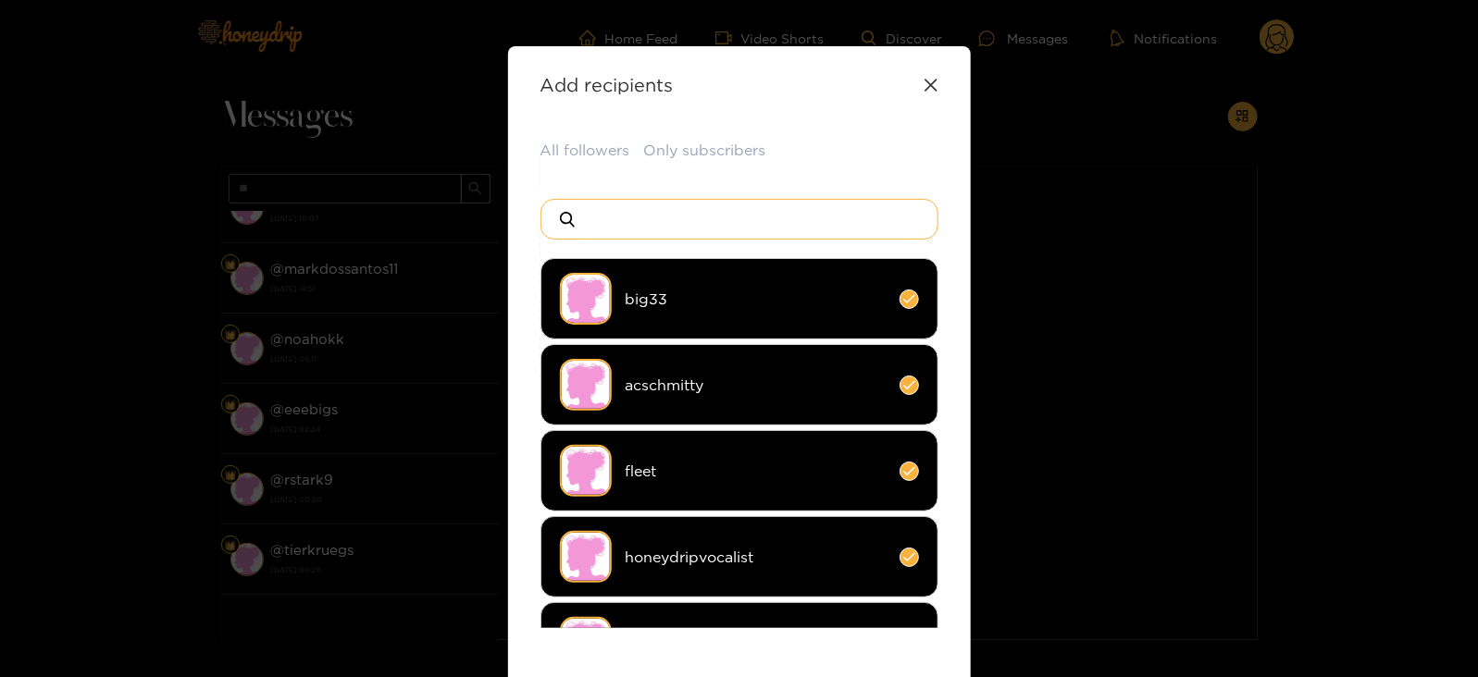
click at [620, 224] on input at bounding box center [747, 219] width 326 height 39
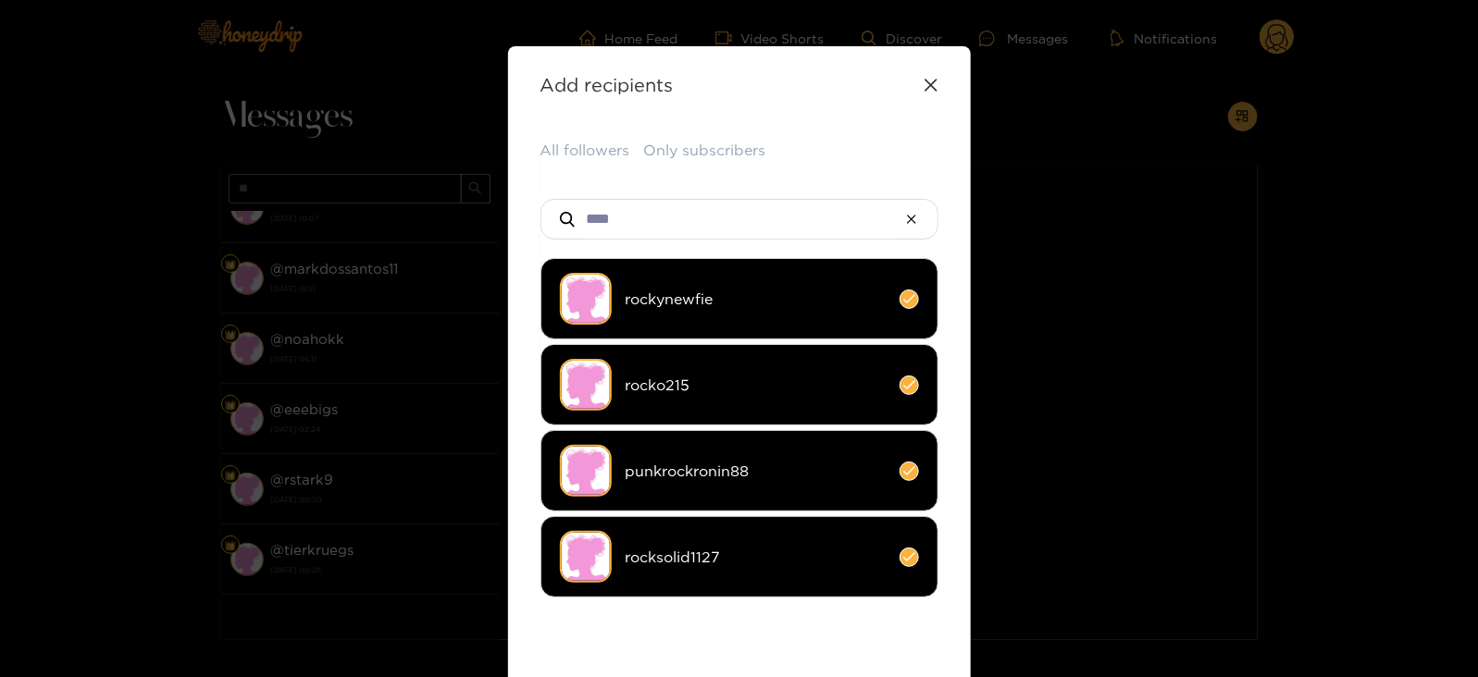
click at [591, 549] on img at bounding box center [586, 557] width 52 height 52
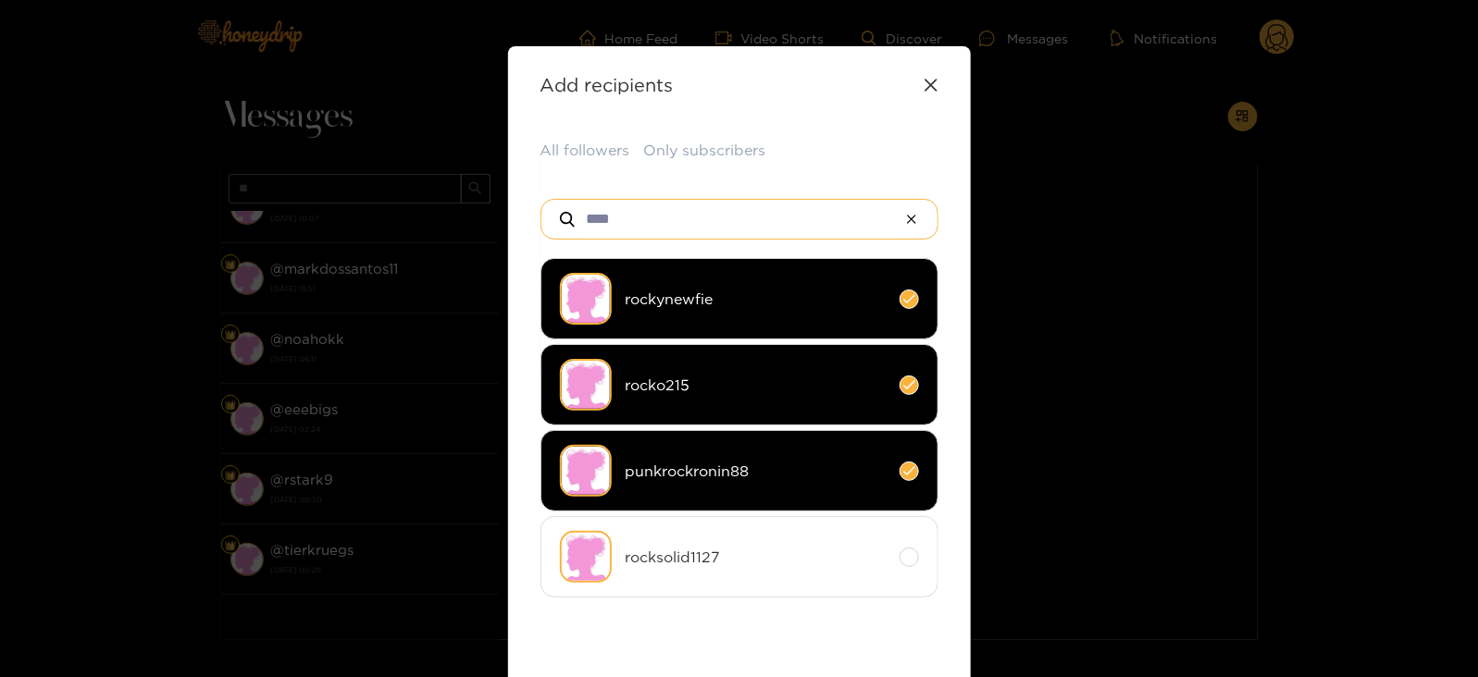
click at [596, 224] on input "****" at bounding box center [739, 219] width 311 height 39
click at [661, 464] on span "patricks77" at bounding box center [756, 471] width 260 height 21
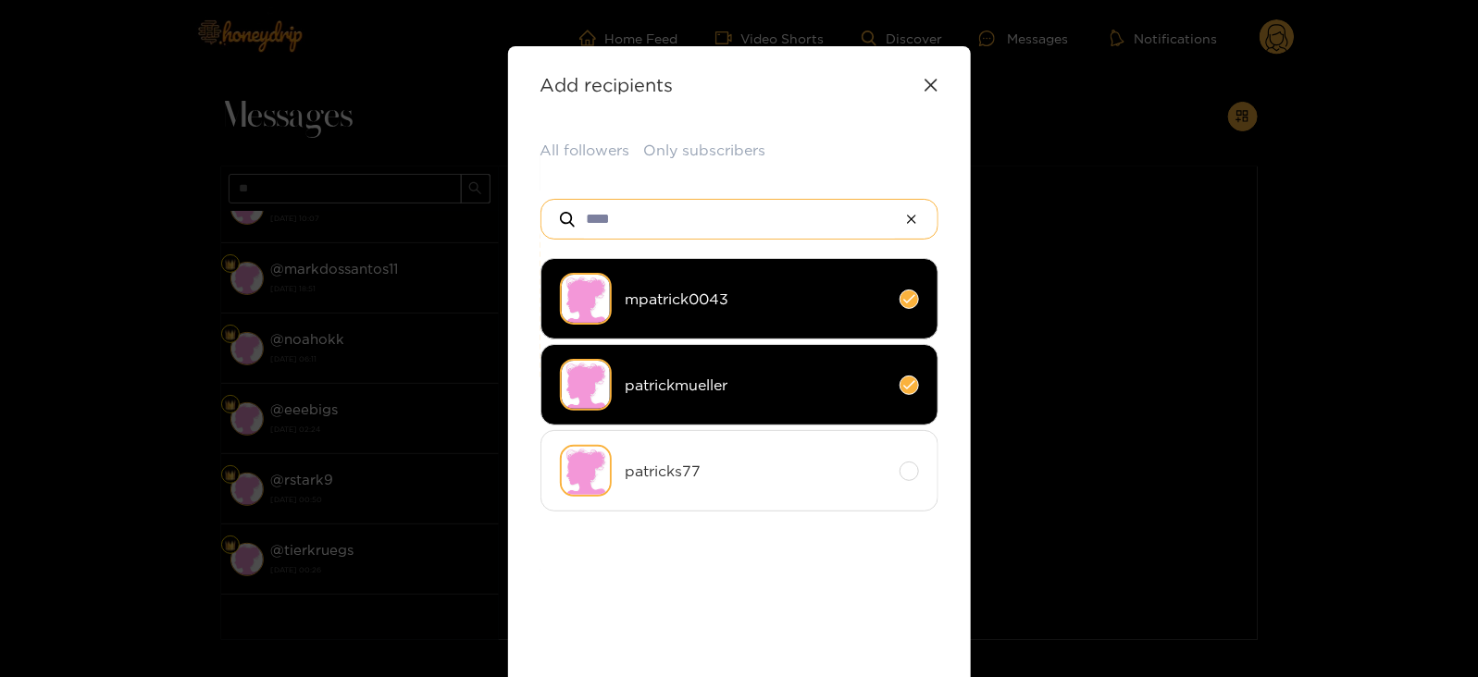
click at [608, 215] on input "****" at bounding box center [739, 219] width 311 height 39
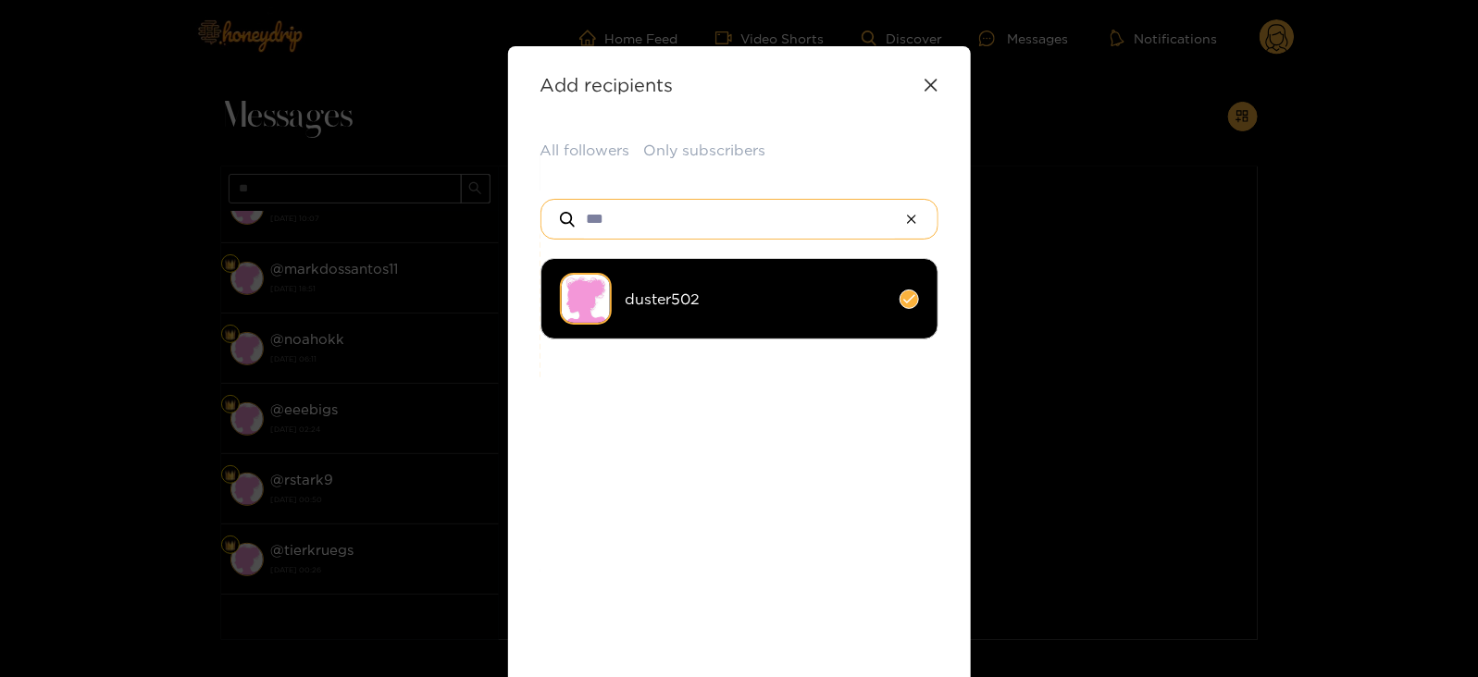
type input "***"
click at [678, 347] on ul "duster502" at bounding box center [739, 443] width 398 height 370
click at [632, 312] on li "duster502" at bounding box center [739, 298] width 398 height 81
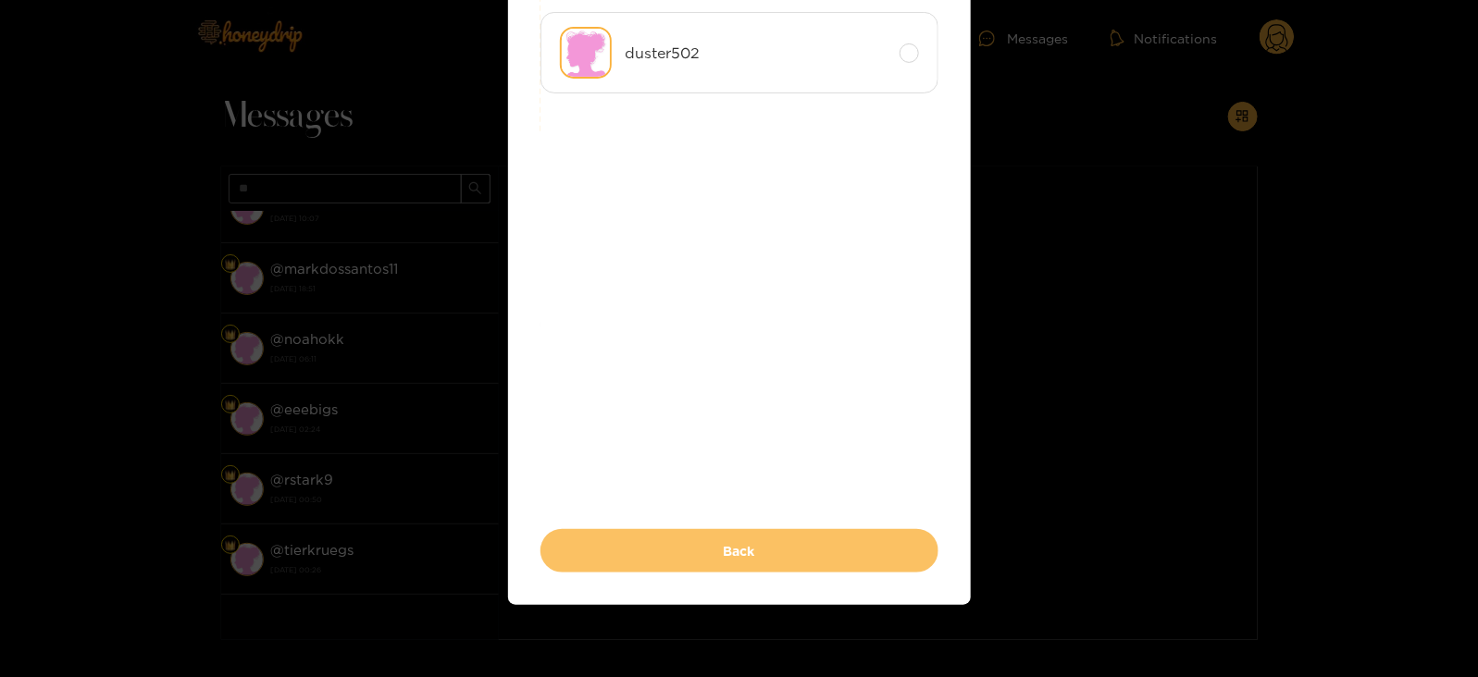
click at [582, 555] on button "Back" at bounding box center [739, 550] width 398 height 43
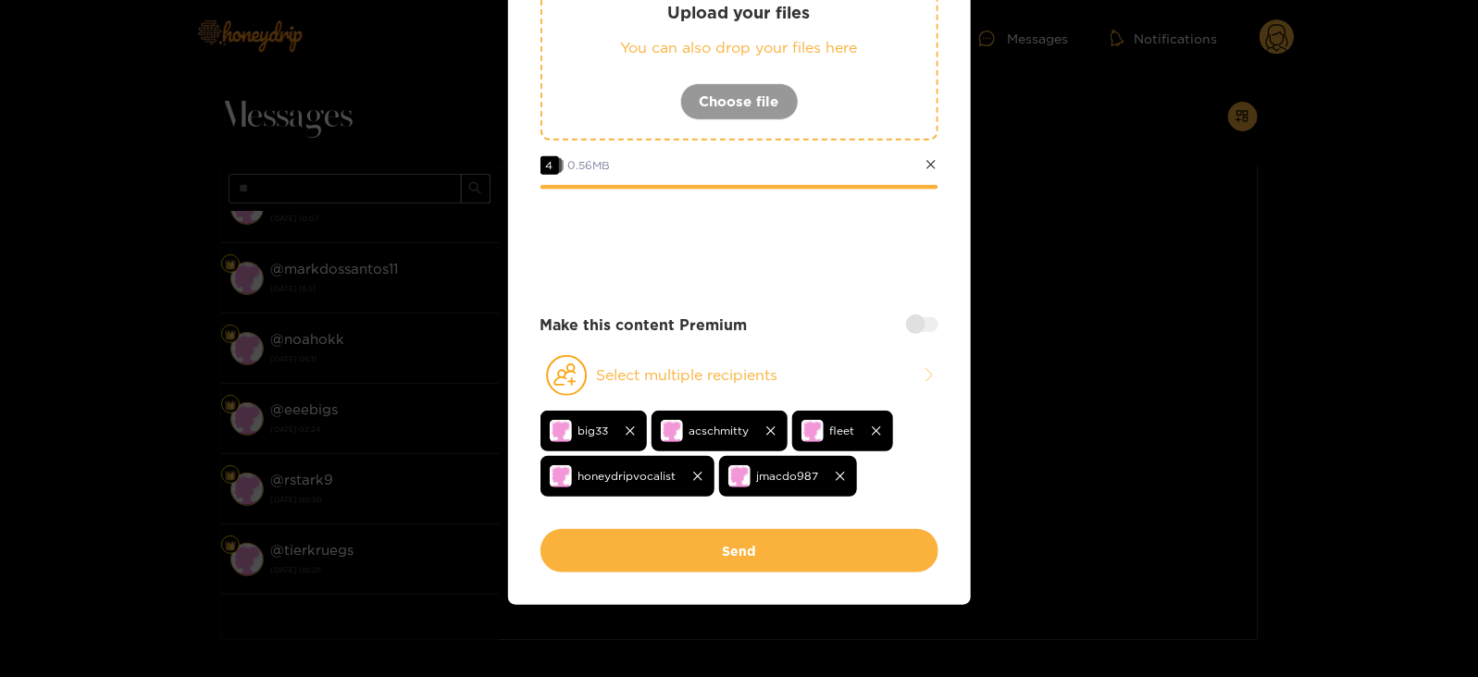
click at [925, 321] on div at bounding box center [922, 324] width 32 height 15
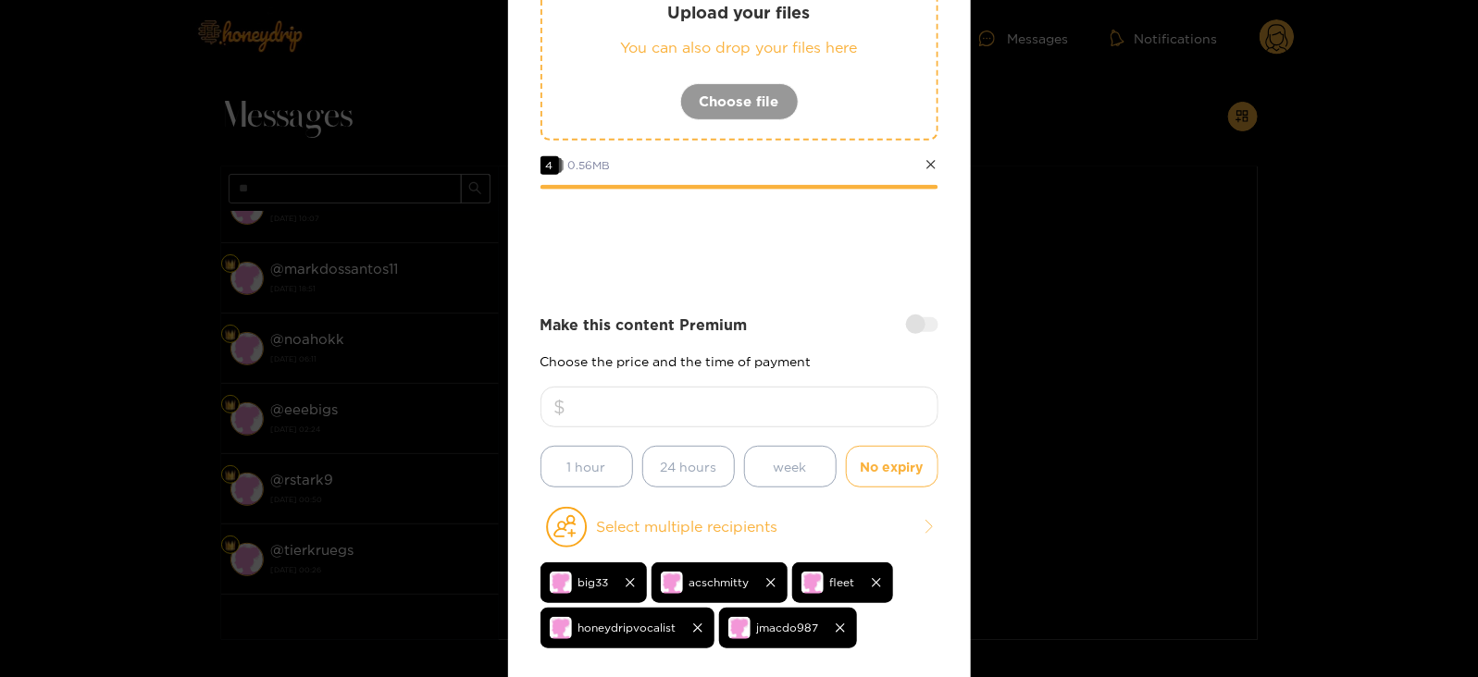
click at [773, 387] on input "number" at bounding box center [739, 407] width 398 height 41
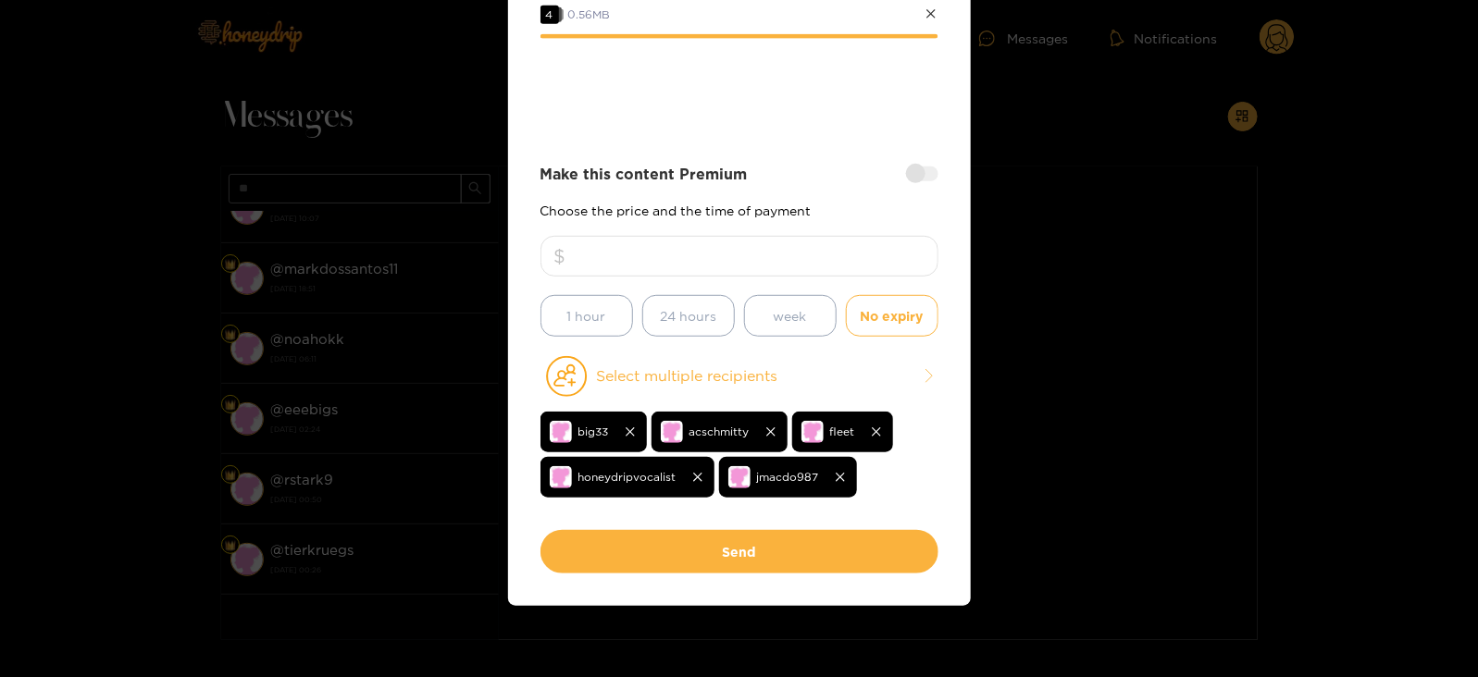
type input "*"
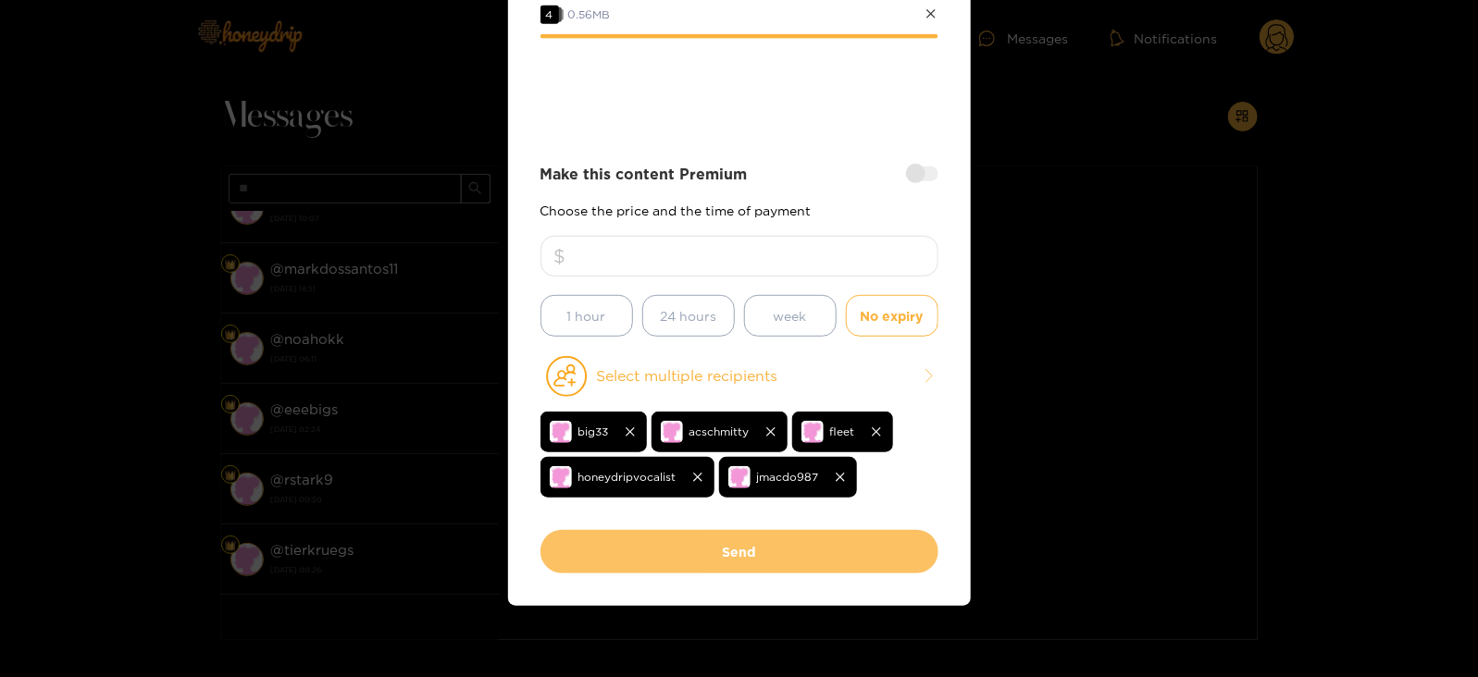
type input "**"
click at [671, 533] on button "Send" at bounding box center [739, 551] width 398 height 43
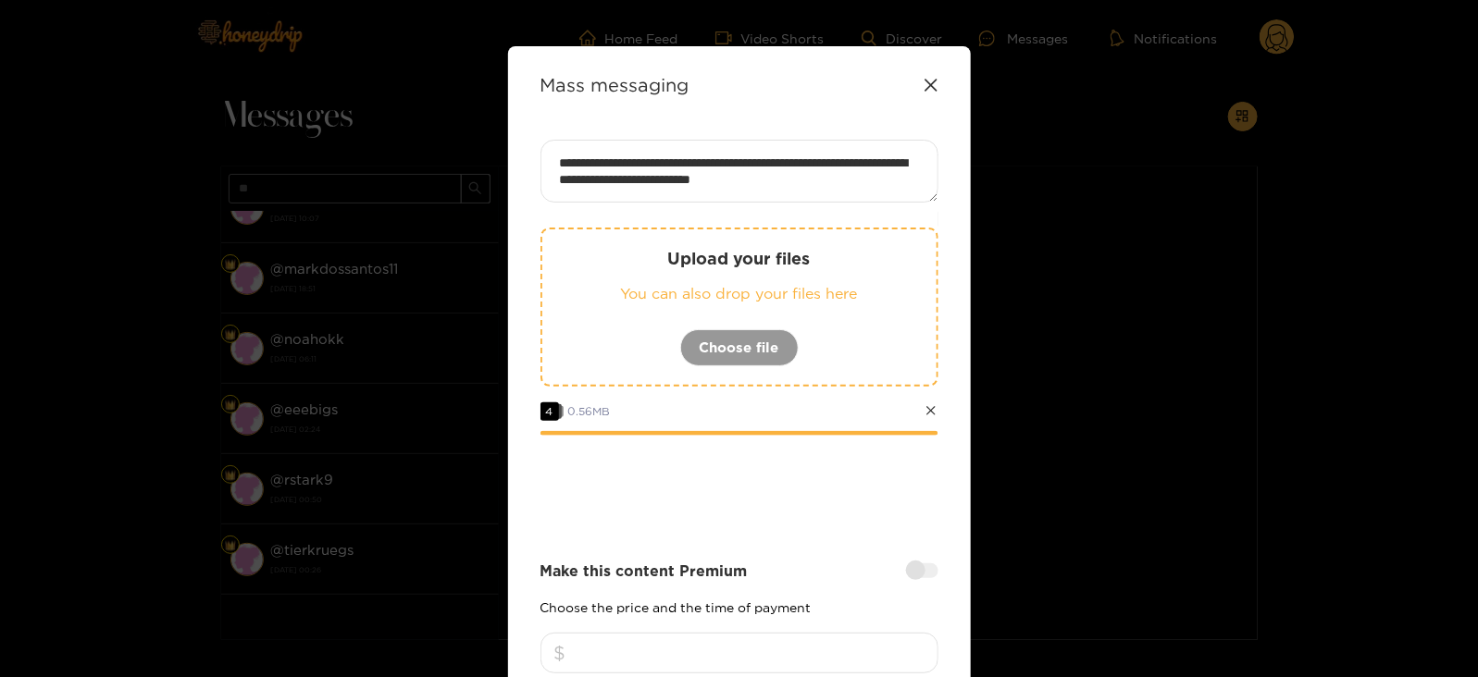
click at [665, 148] on textarea "**********" at bounding box center [739, 171] width 398 height 63
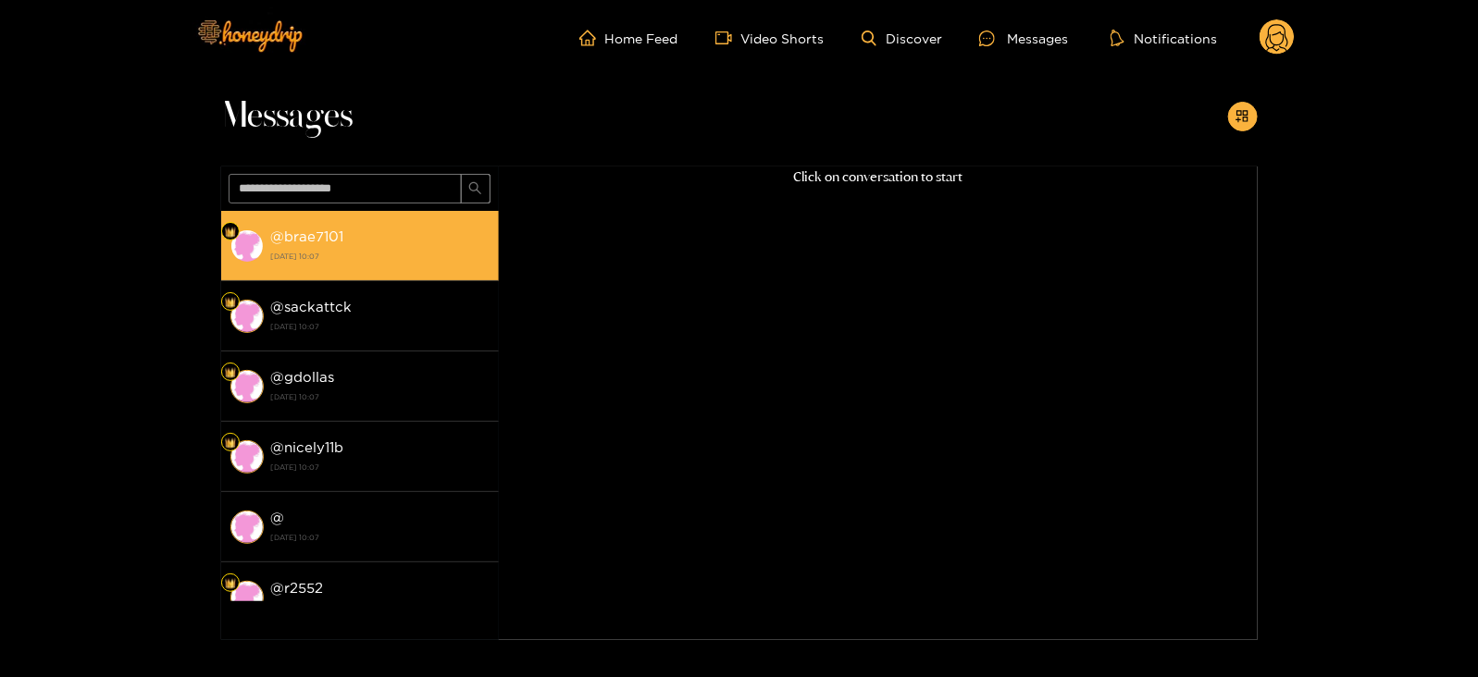
click at [423, 219] on li "@ brae7101 [DATE] 10:07" at bounding box center [360, 246] width 278 height 70
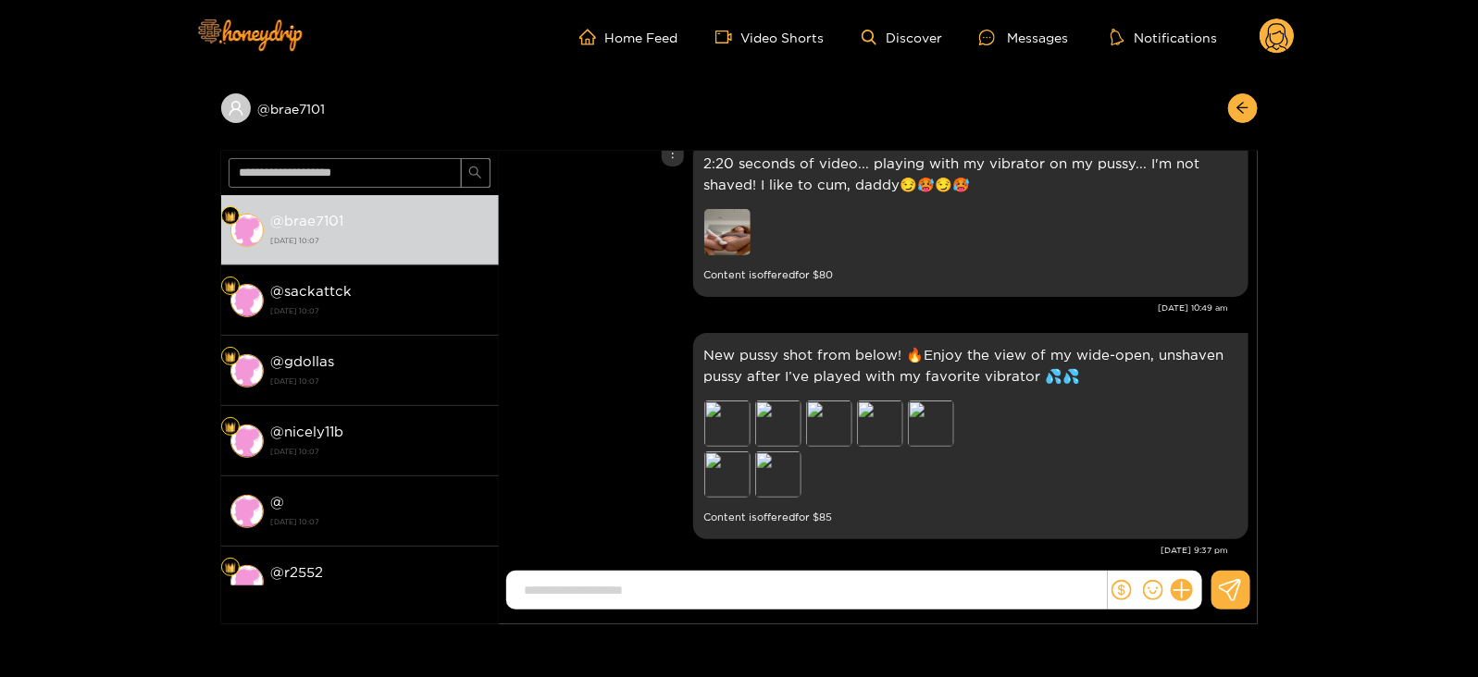
scroll to position [2335, 0]
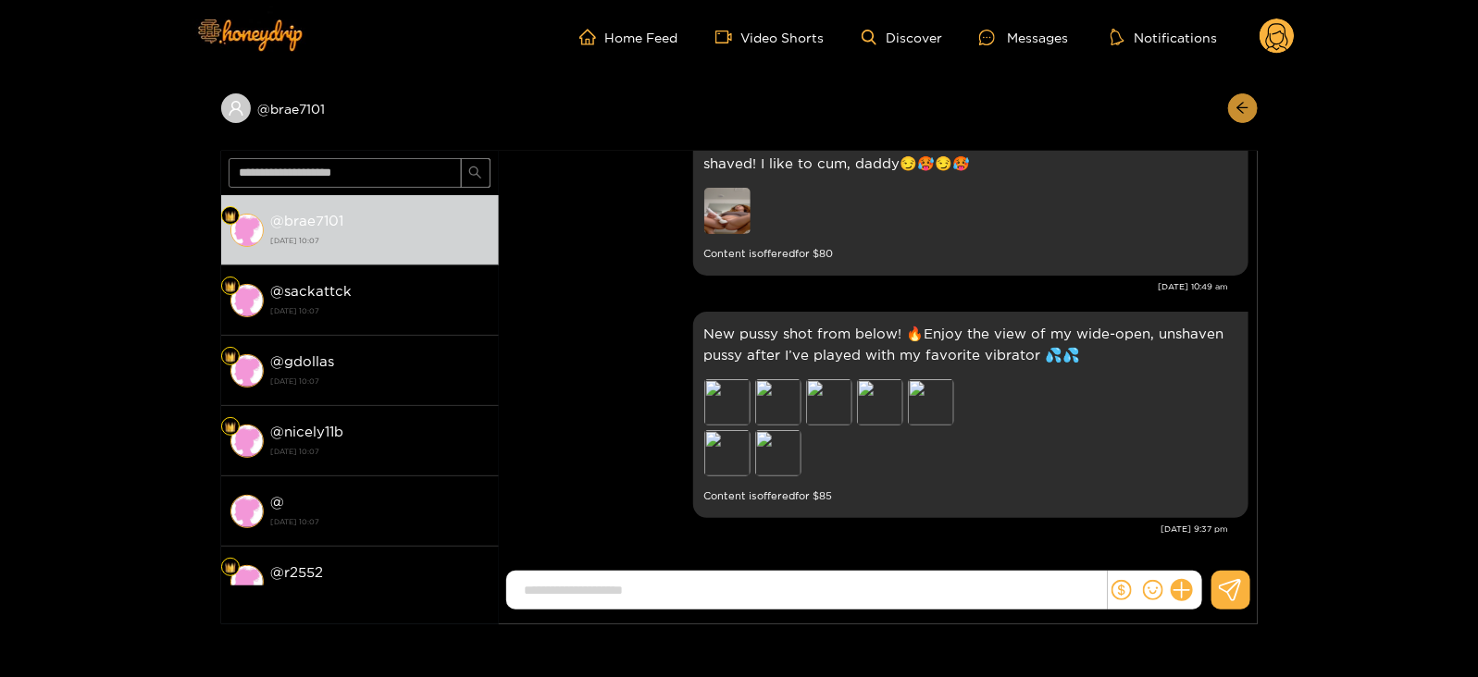
click at [1246, 113] on icon "arrow-left" at bounding box center [1242, 108] width 14 height 14
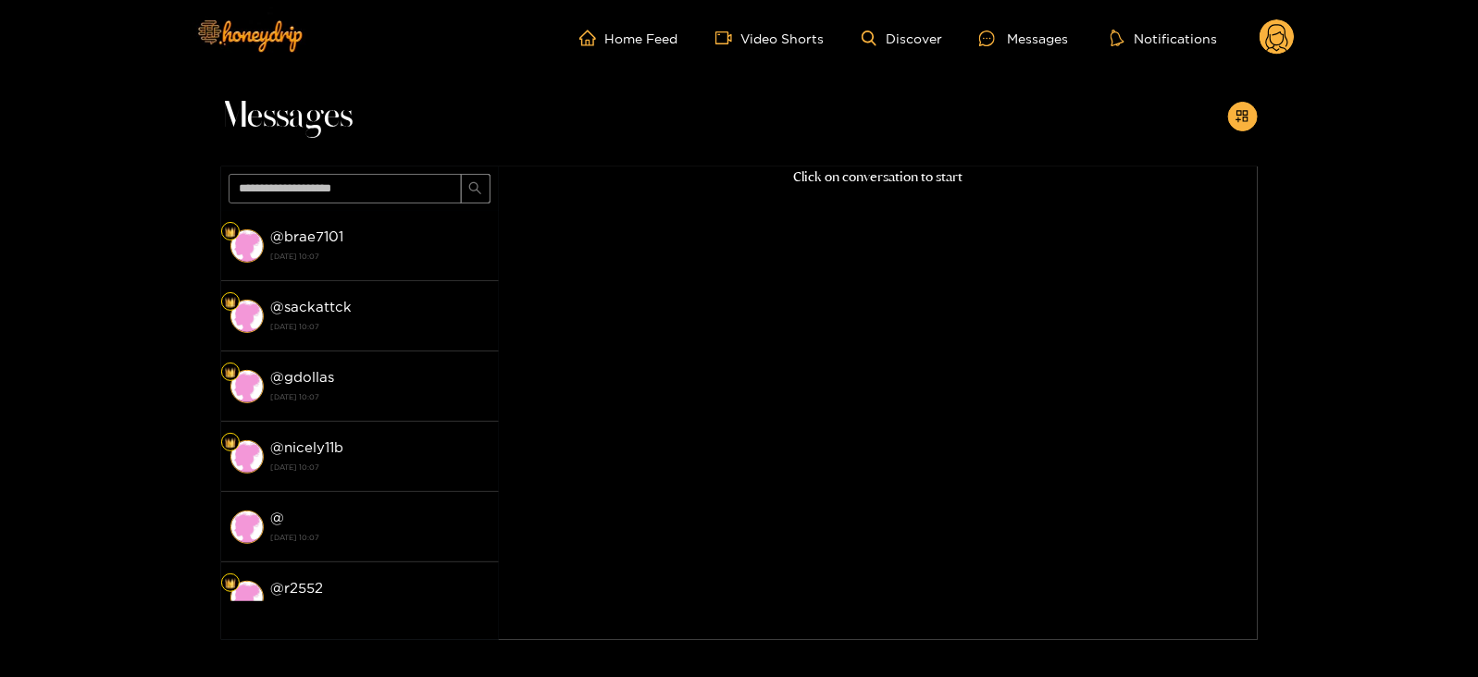
click at [1246, 113] on icon "appstore-add" at bounding box center [1242, 116] width 14 height 14
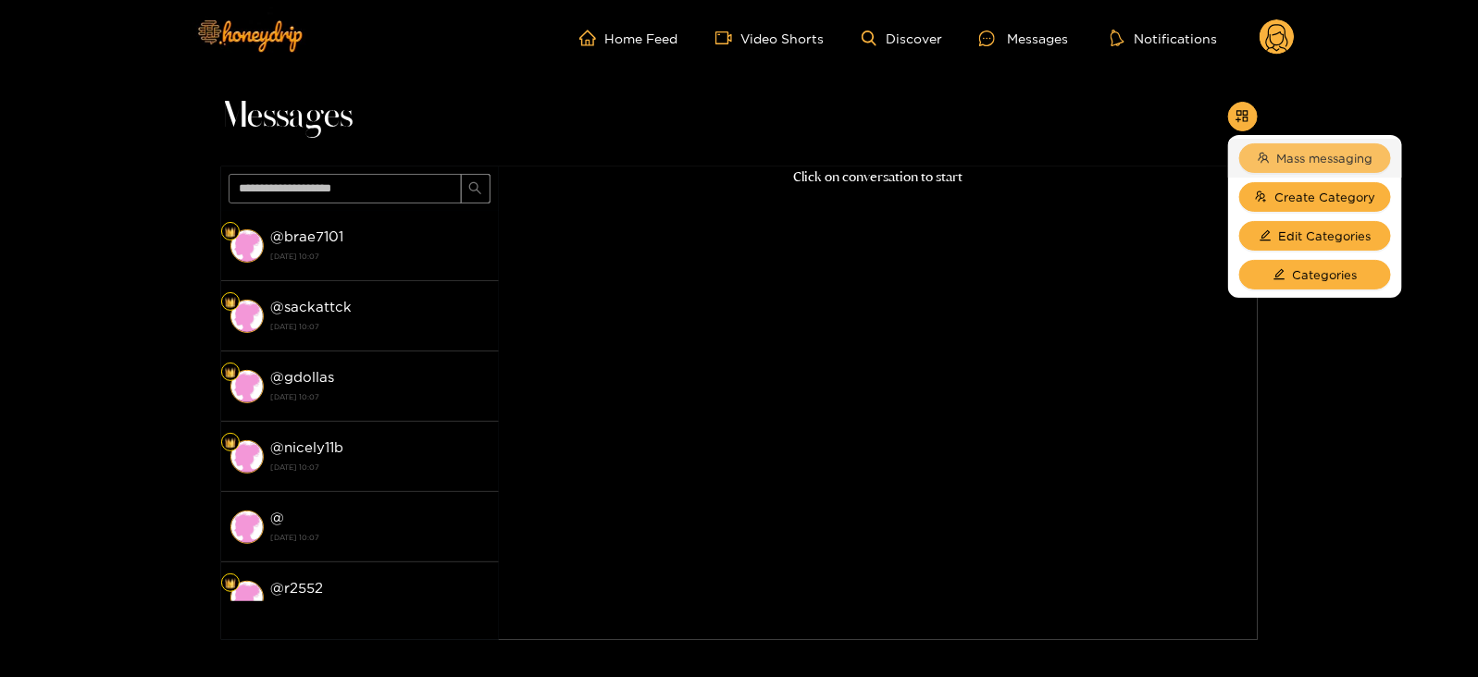
click at [1285, 143] on button "Mass messaging" at bounding box center [1315, 158] width 152 height 30
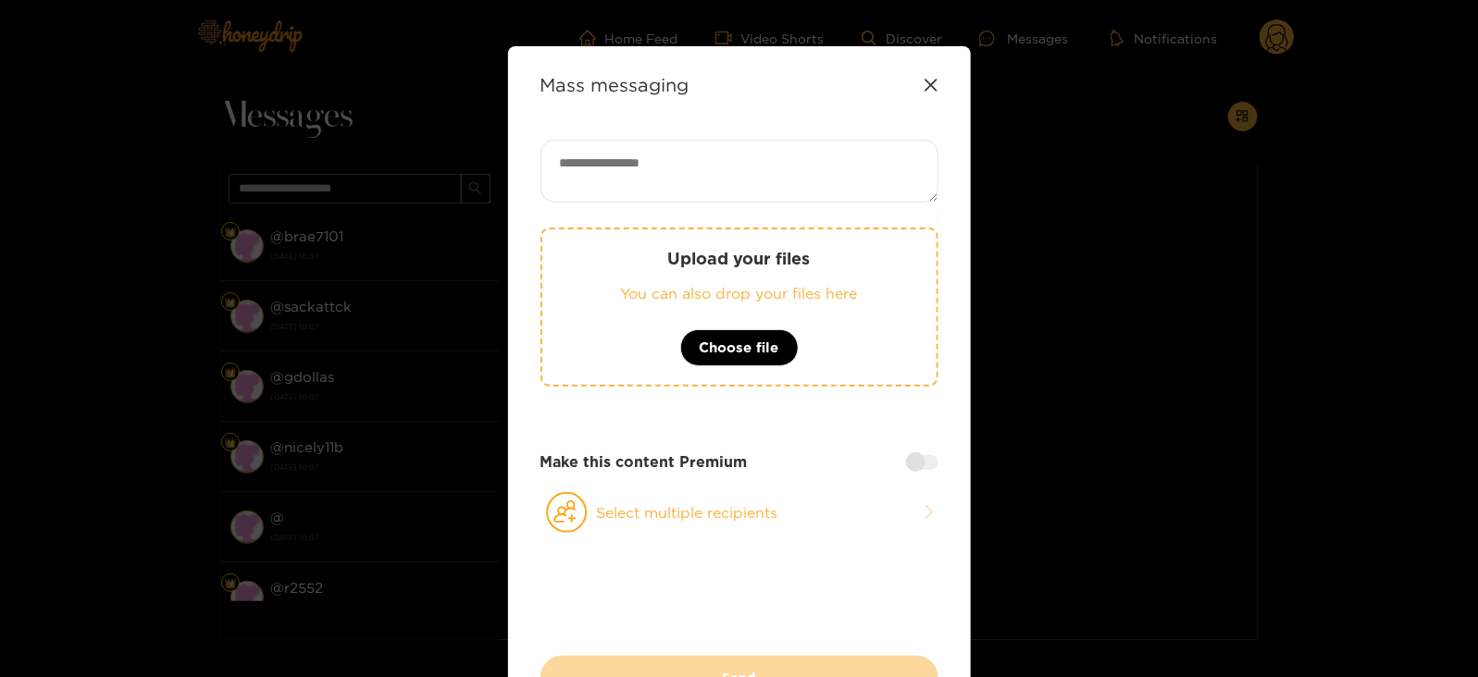
click at [850, 148] on textarea at bounding box center [739, 171] width 398 height 63
paste textarea "**********"
type textarea "**********"
click at [918, 465] on div at bounding box center [922, 461] width 32 height 15
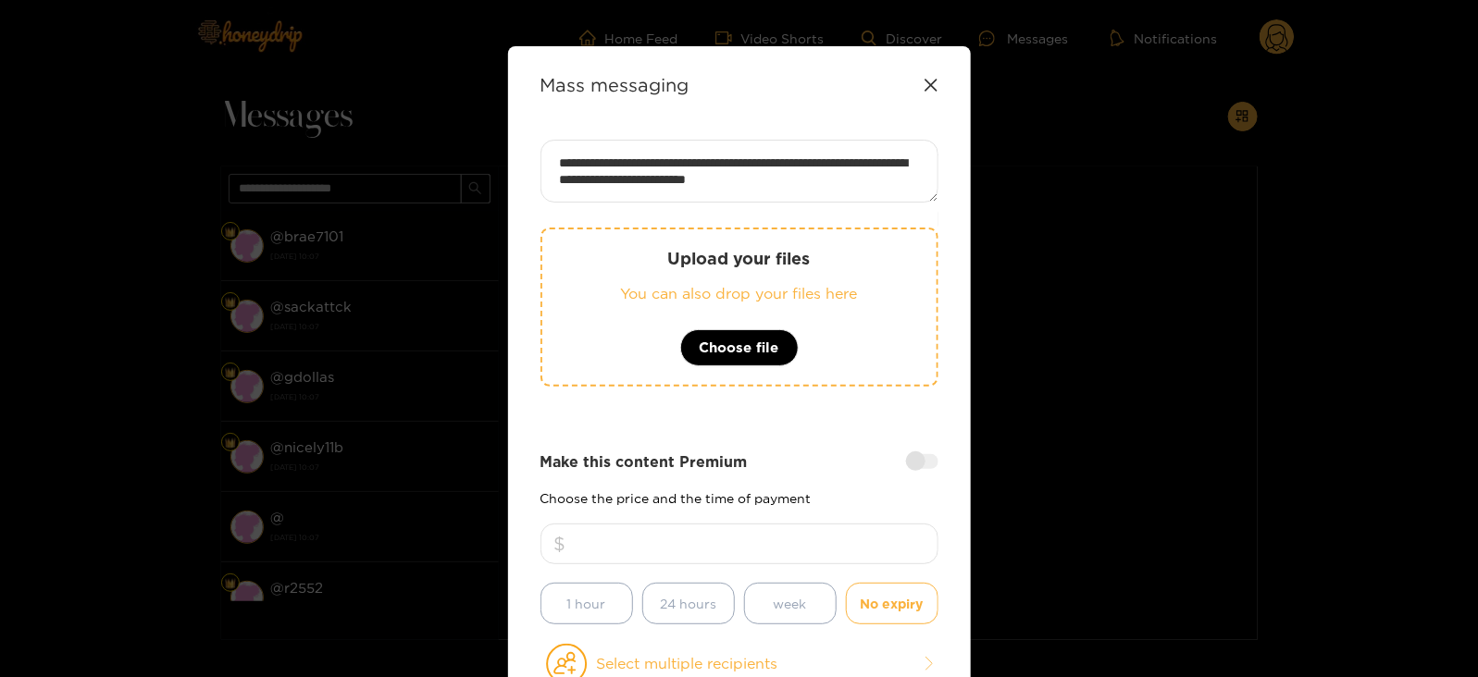
click at [863, 541] on input "number" at bounding box center [739, 544] width 398 height 41
type input "**"
click at [739, 655] on button "Select multiple recipients" at bounding box center [739, 664] width 398 height 43
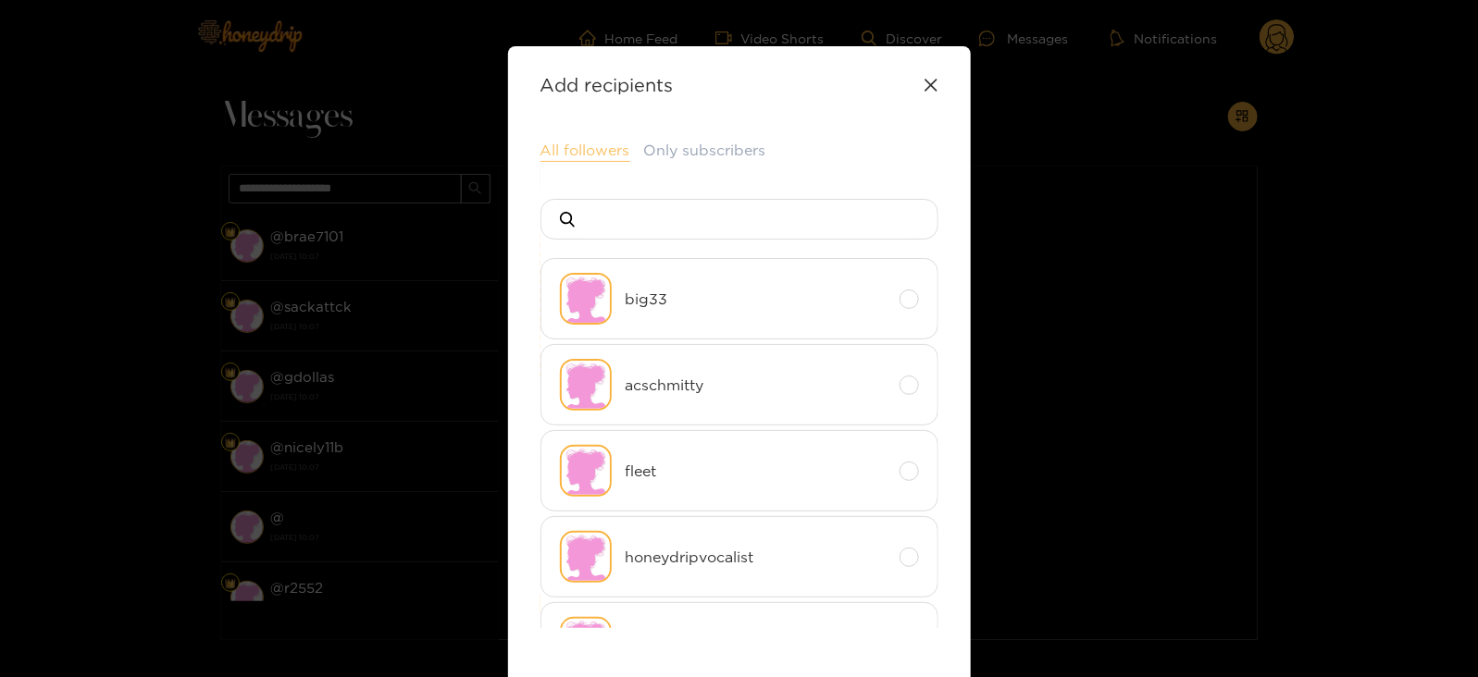
click at [576, 144] on button "All followers" at bounding box center [585, 151] width 90 height 22
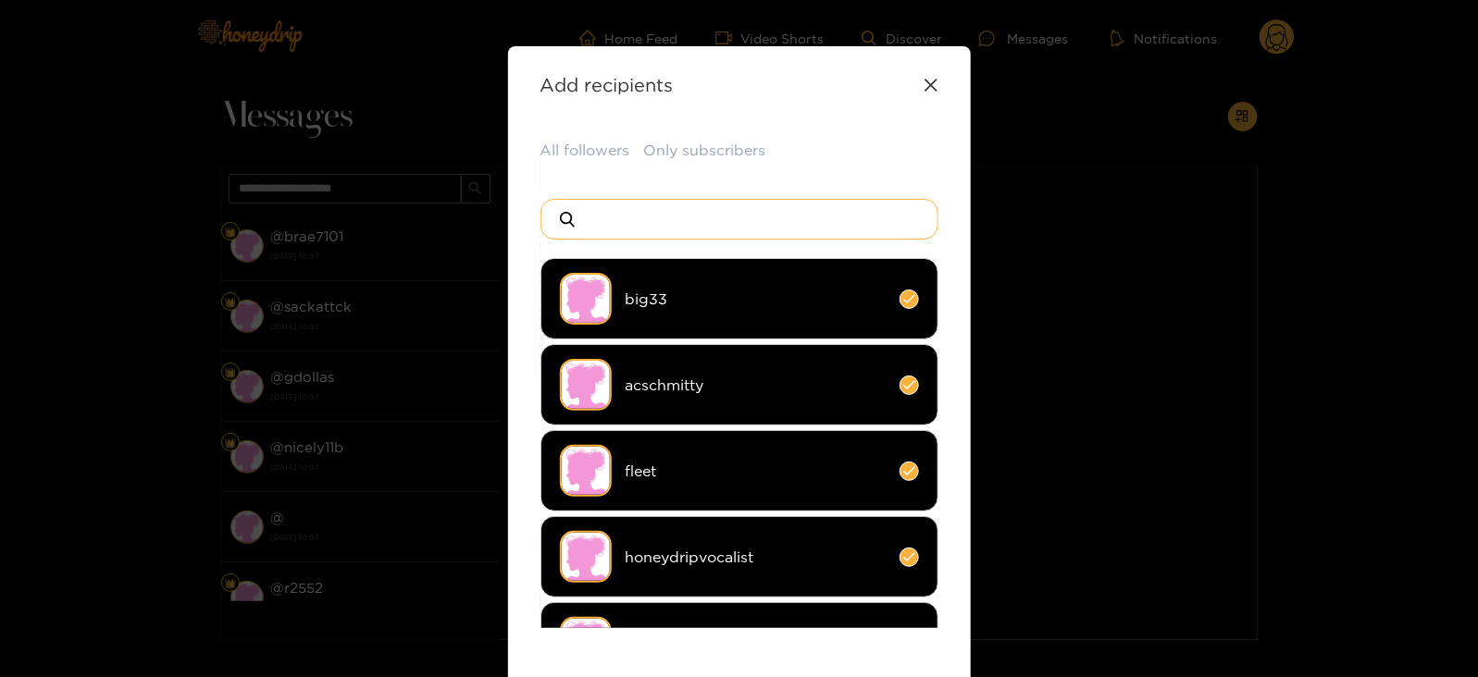
click at [627, 215] on input at bounding box center [747, 219] width 326 height 39
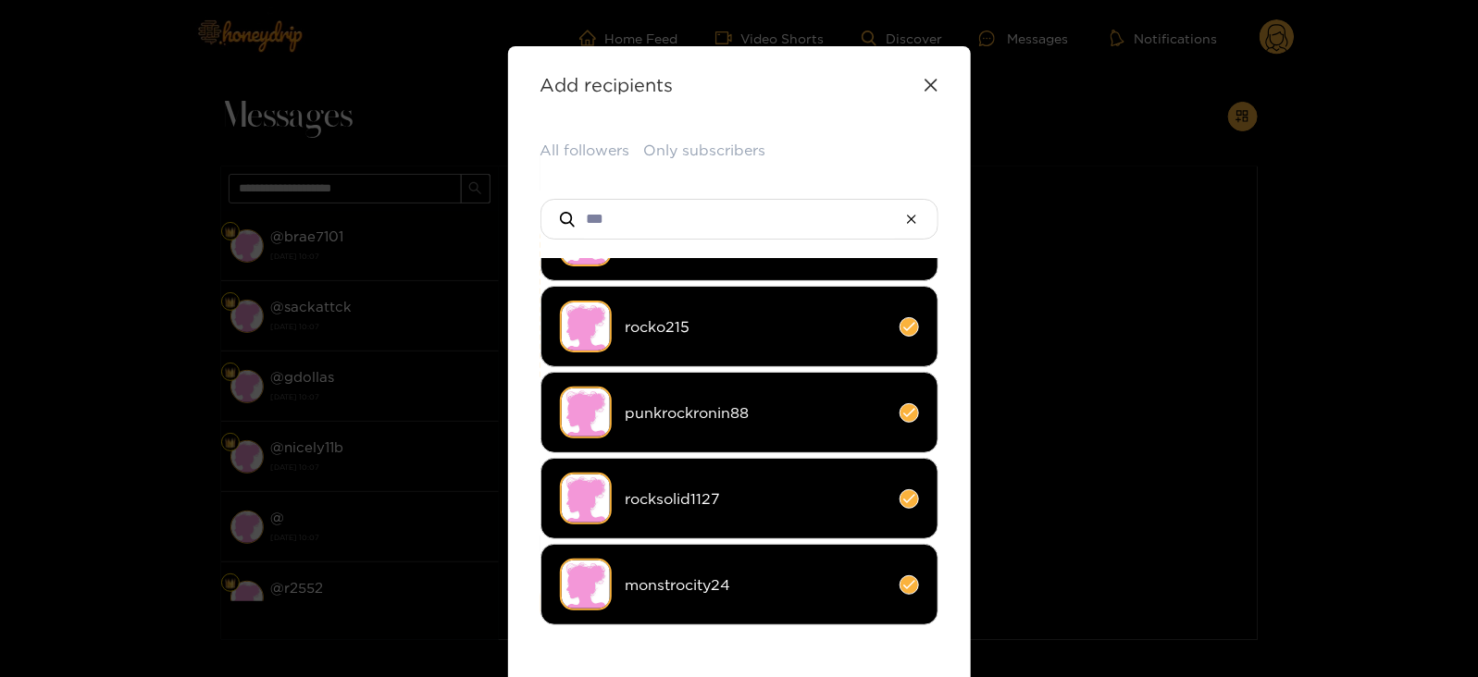
click at [637, 474] on li "rocksolid1127" at bounding box center [739, 498] width 398 height 81
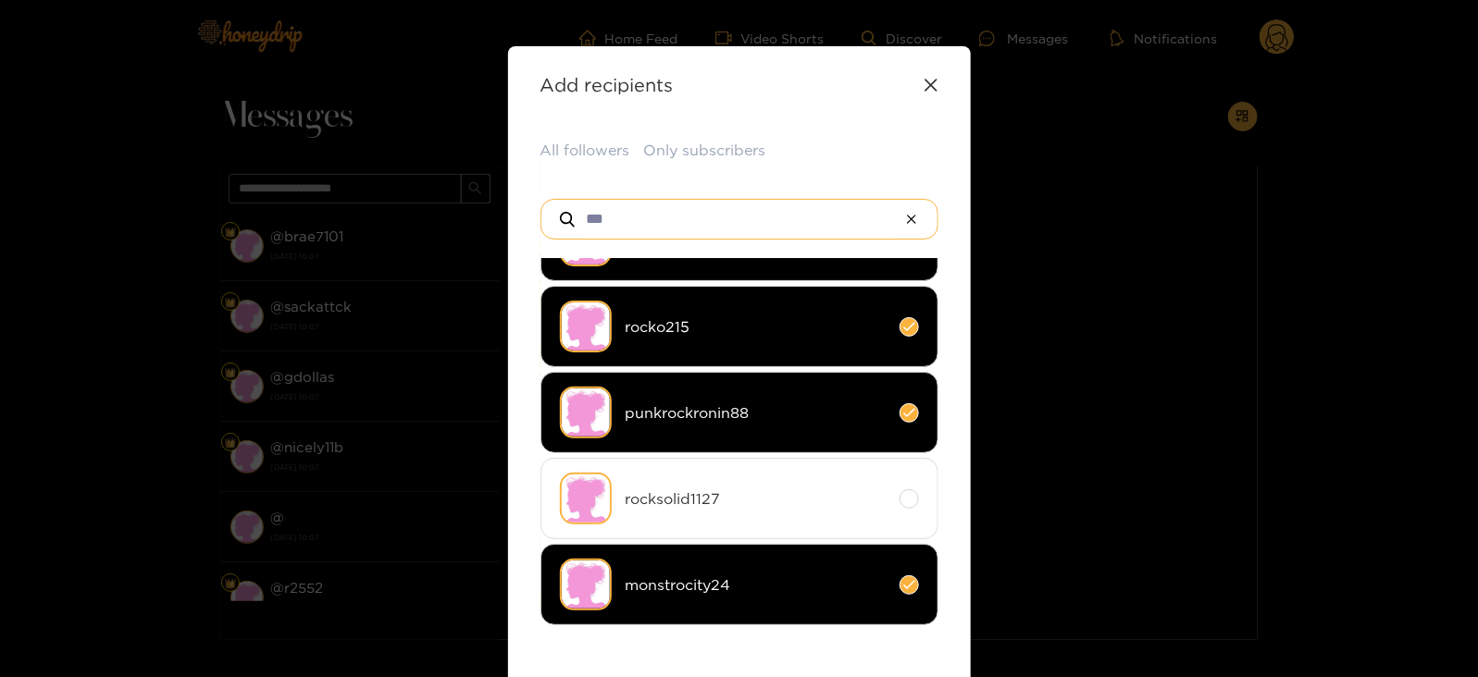
click at [594, 220] on input "***" at bounding box center [739, 219] width 311 height 39
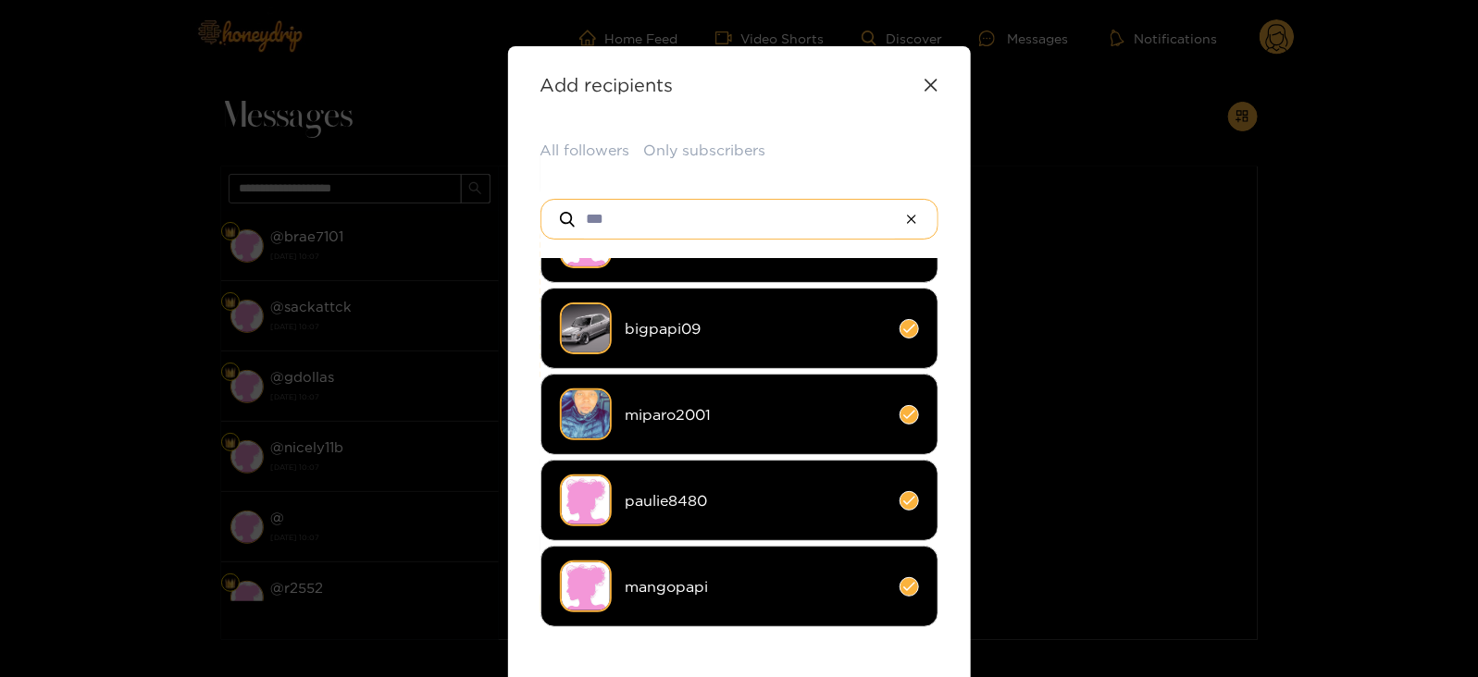
scroll to position [0, 0]
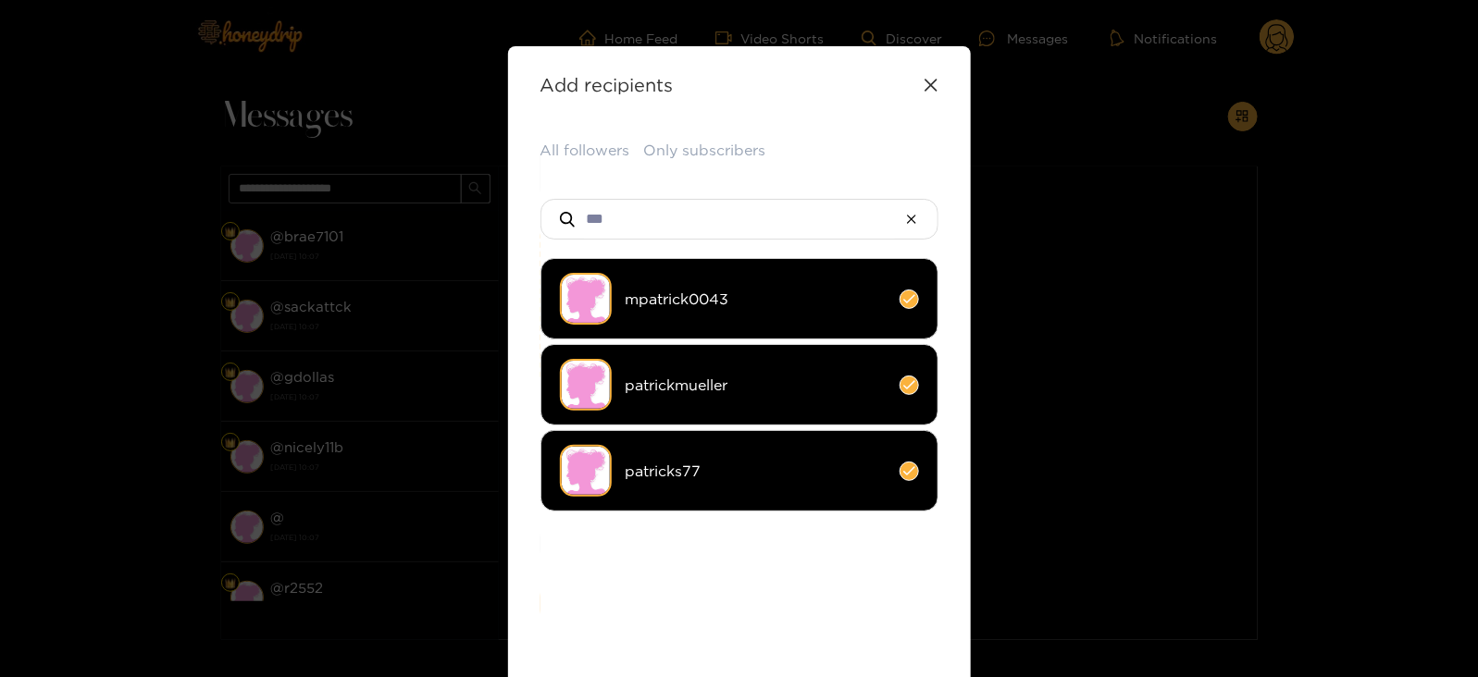
click at [604, 457] on img at bounding box center [586, 471] width 52 height 52
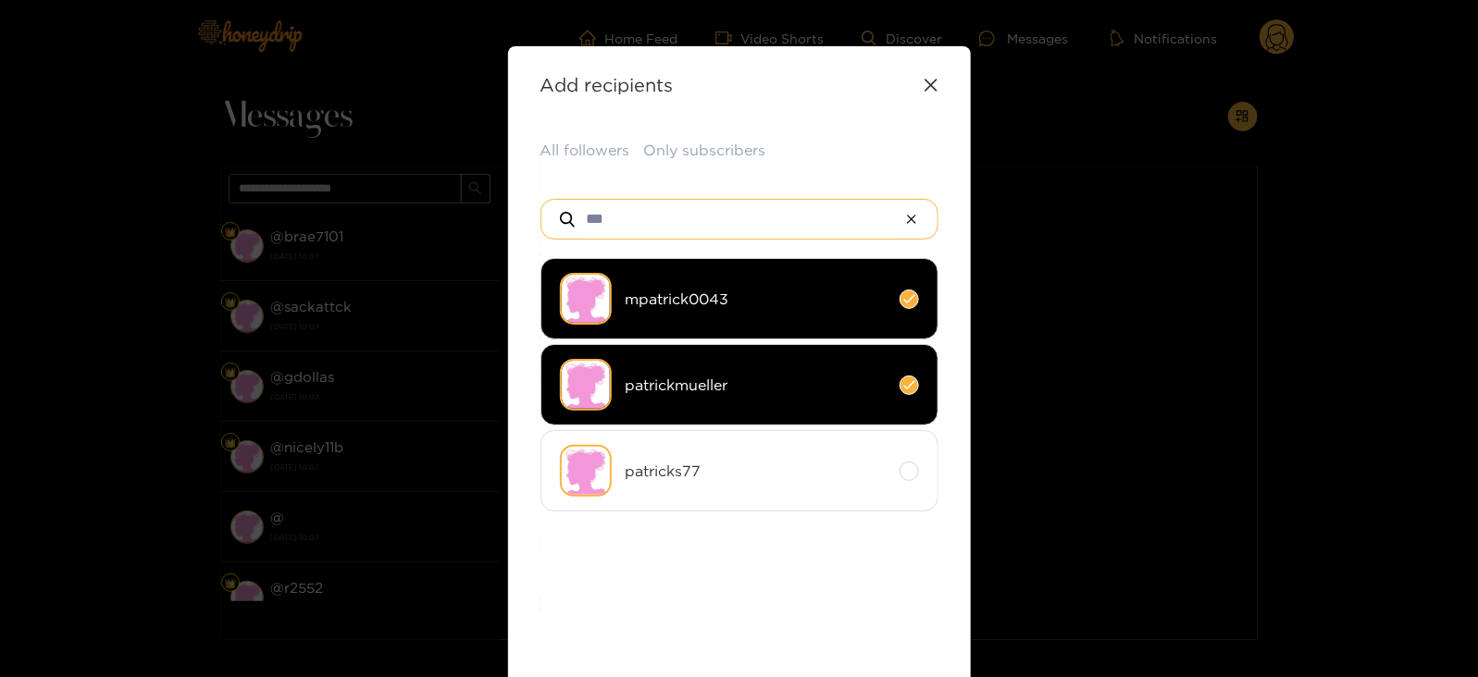
click at [592, 217] on input "***" at bounding box center [739, 219] width 311 height 39
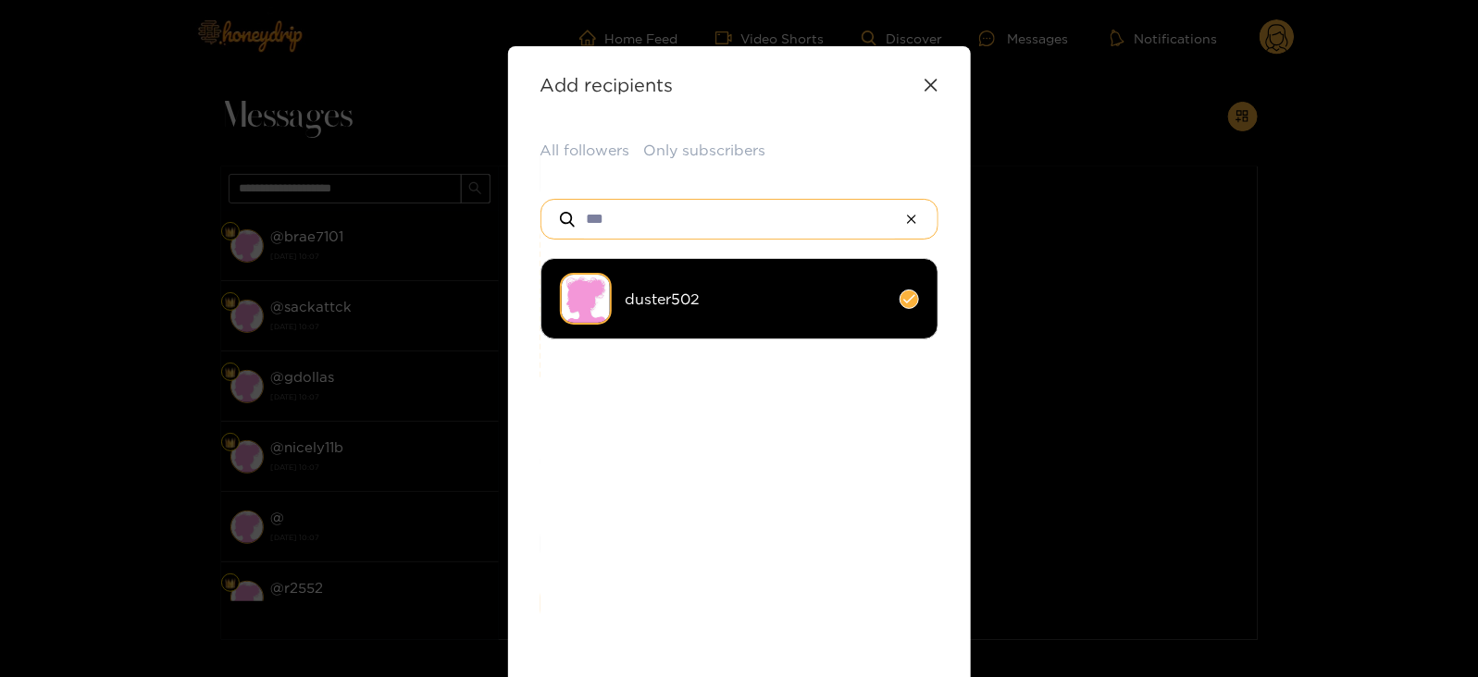
type input "***"
click at [606, 294] on img at bounding box center [586, 299] width 52 height 52
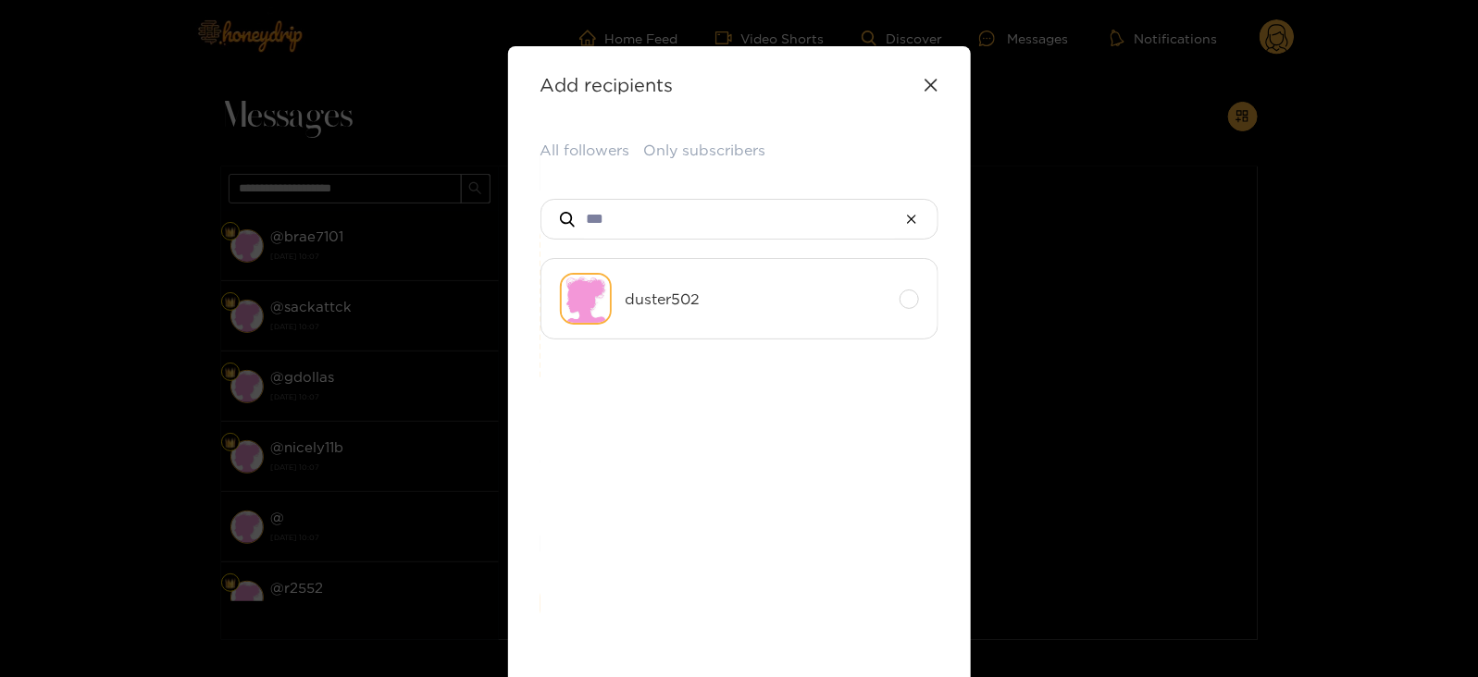
scroll to position [288, 0]
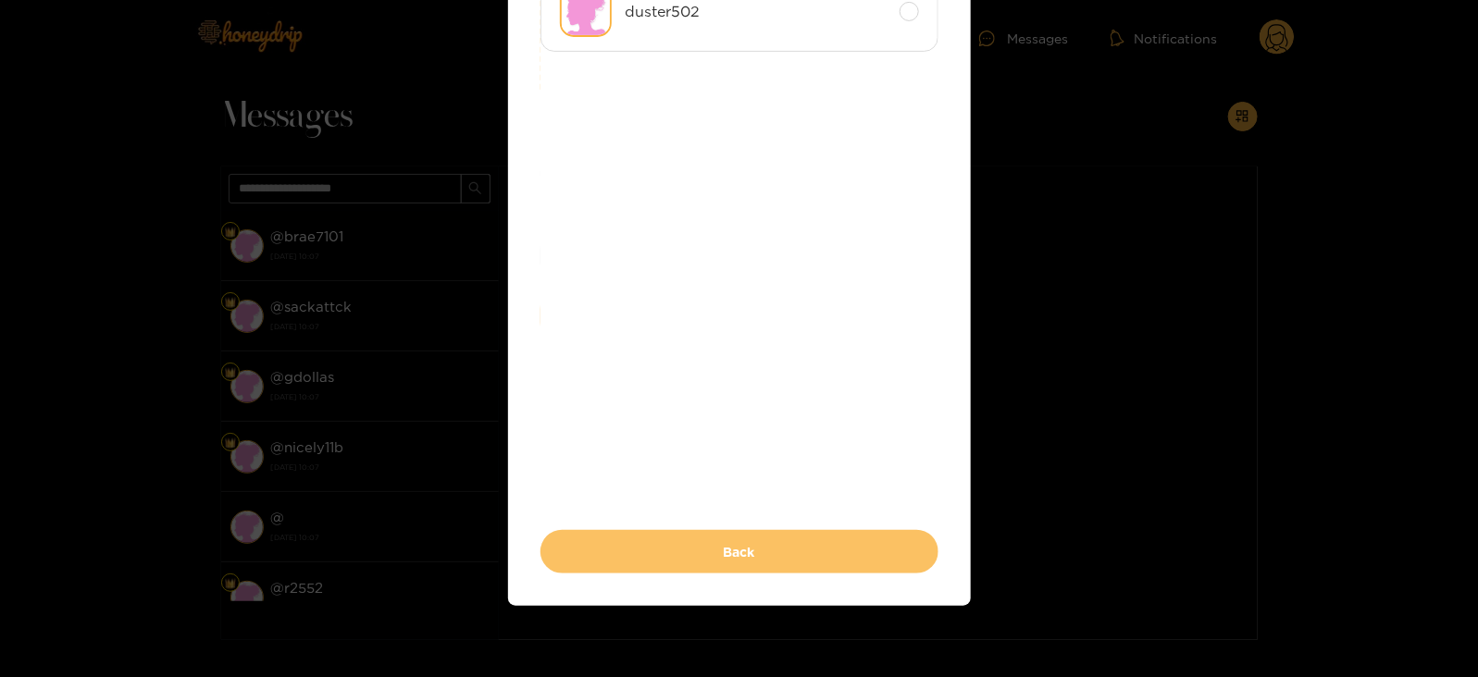
click at [609, 530] on button "Back" at bounding box center [739, 551] width 398 height 43
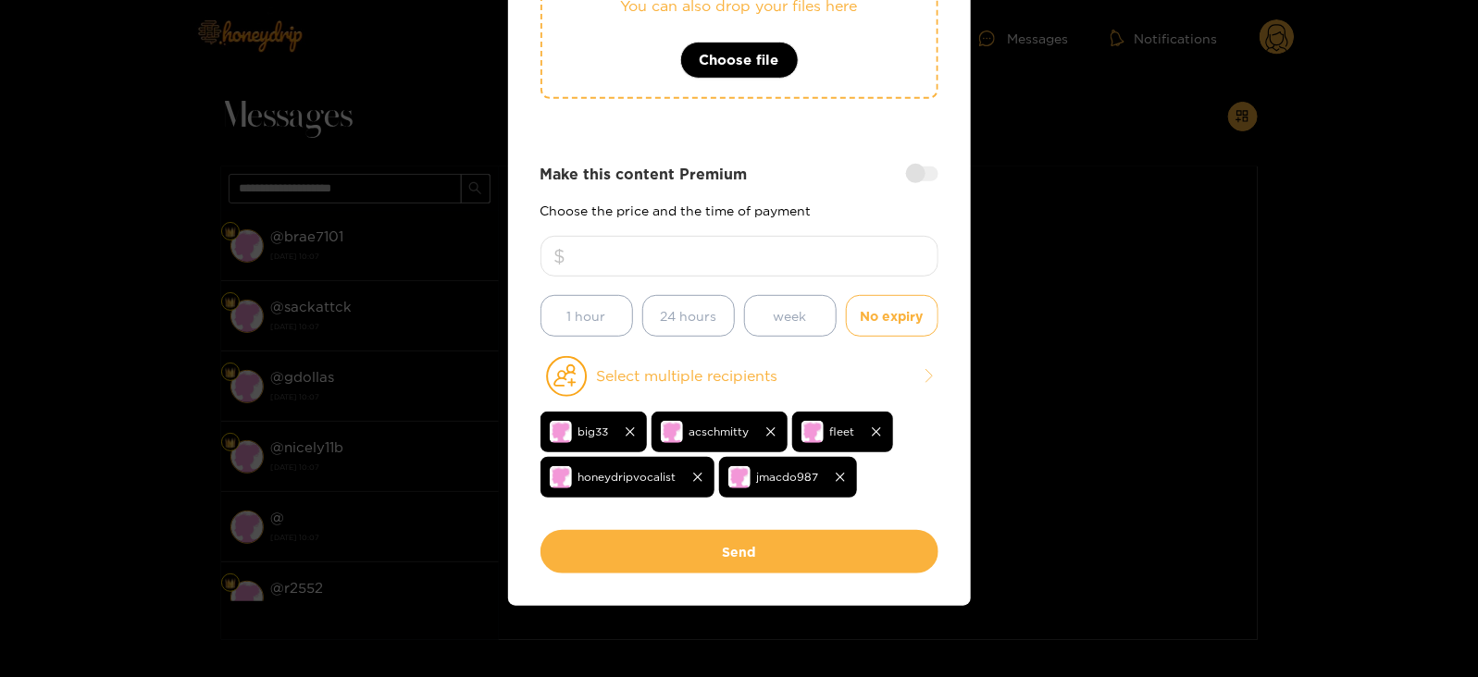
scroll to position [0, 0]
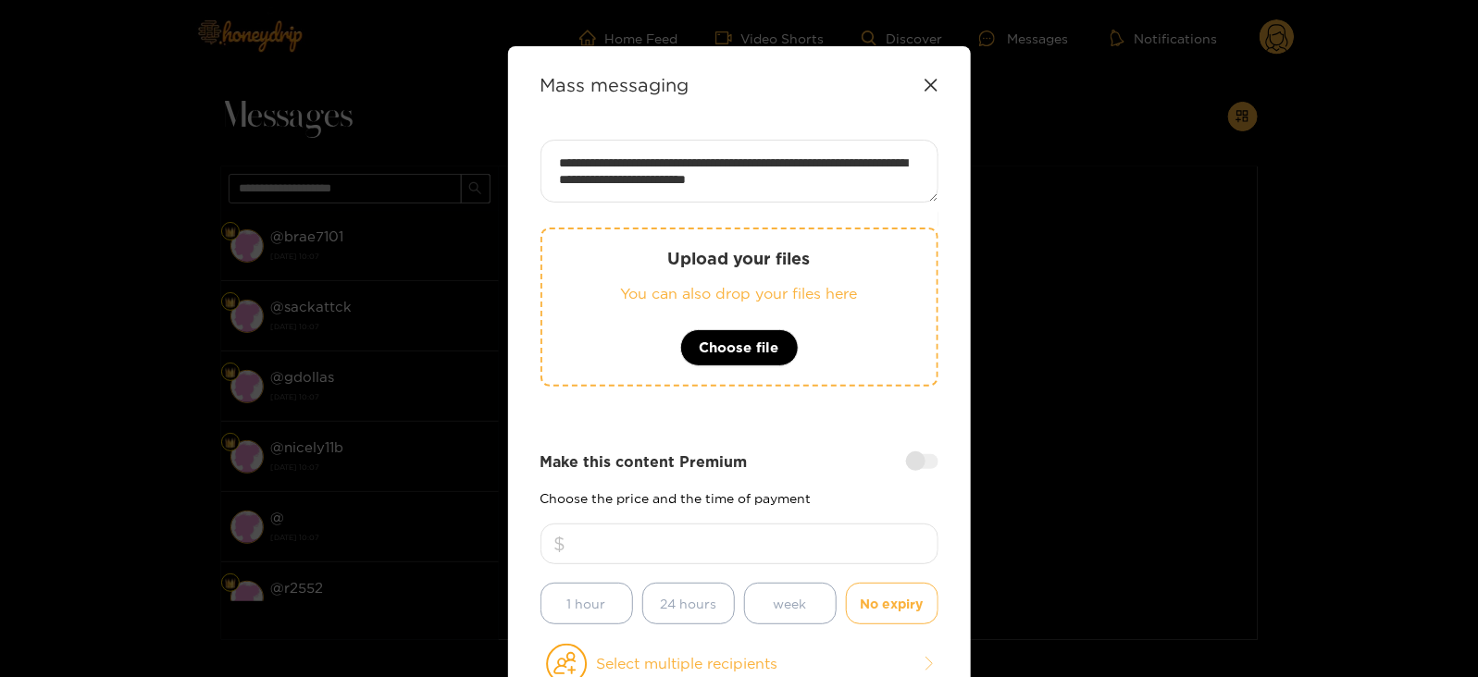
click at [613, 268] on div "Upload your files You can also drop your files here Choose file" at bounding box center [739, 307] width 398 height 159
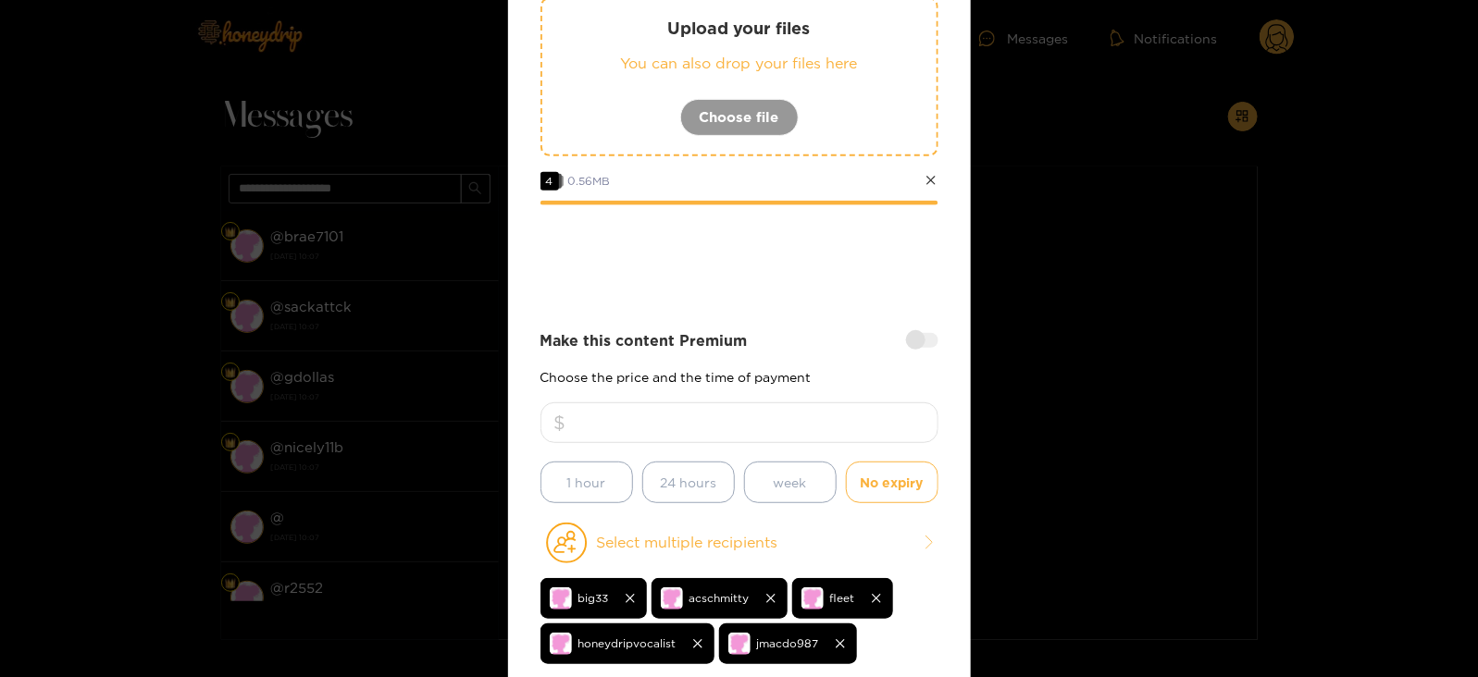
scroll to position [397, 0]
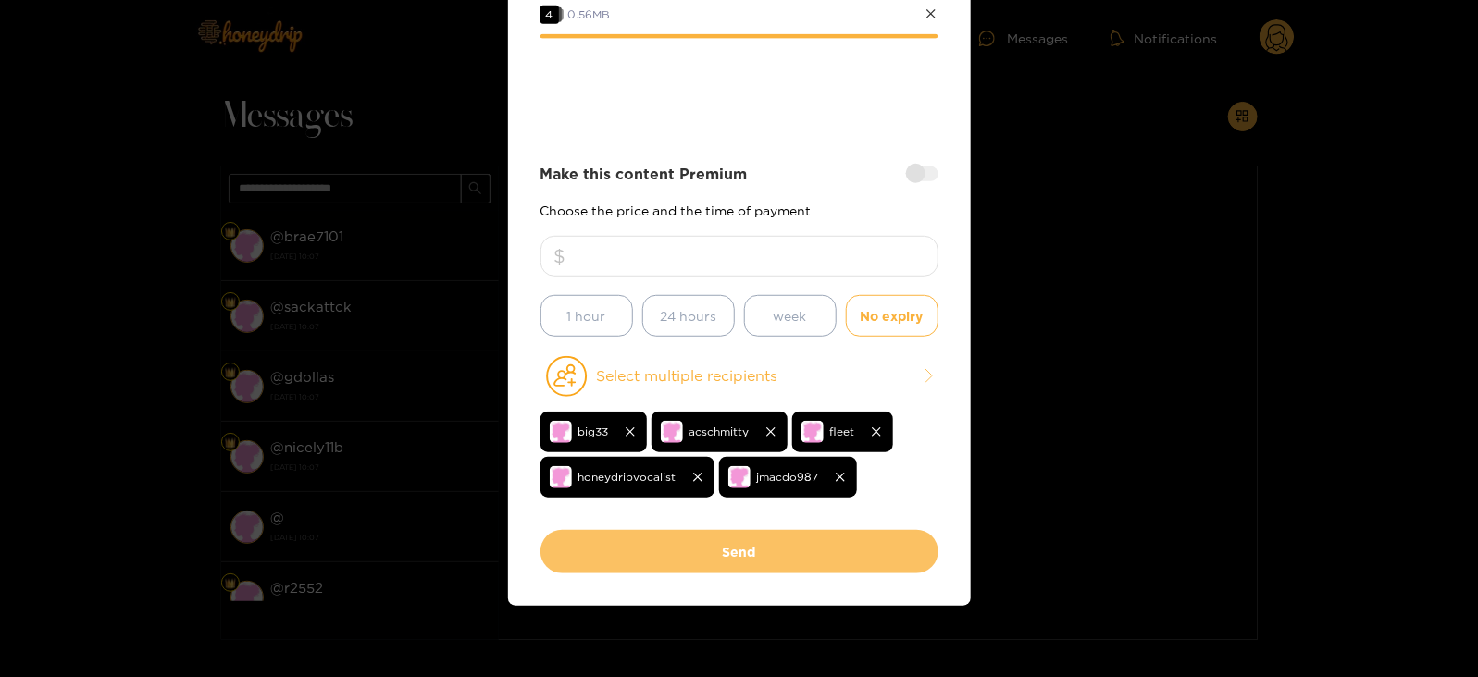
click at [643, 546] on button "Send" at bounding box center [739, 551] width 398 height 43
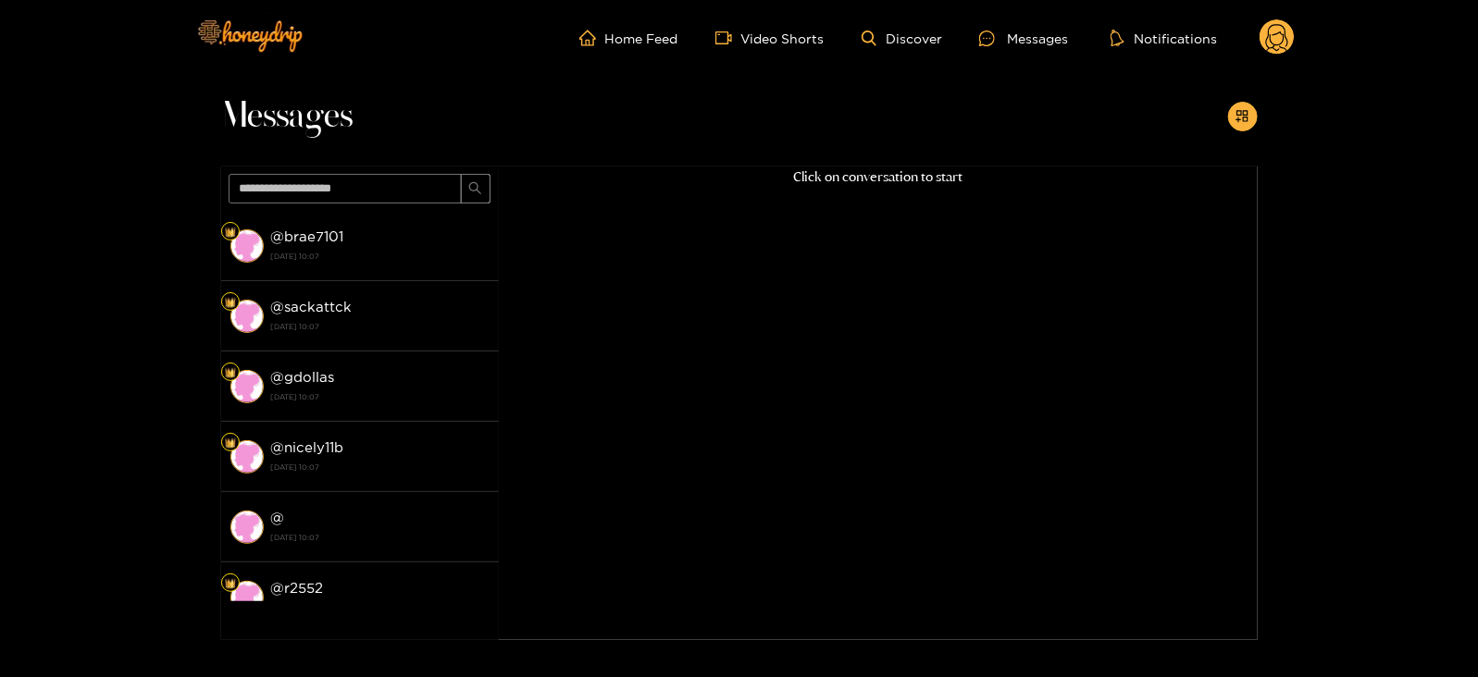
scroll to position [0, 0]
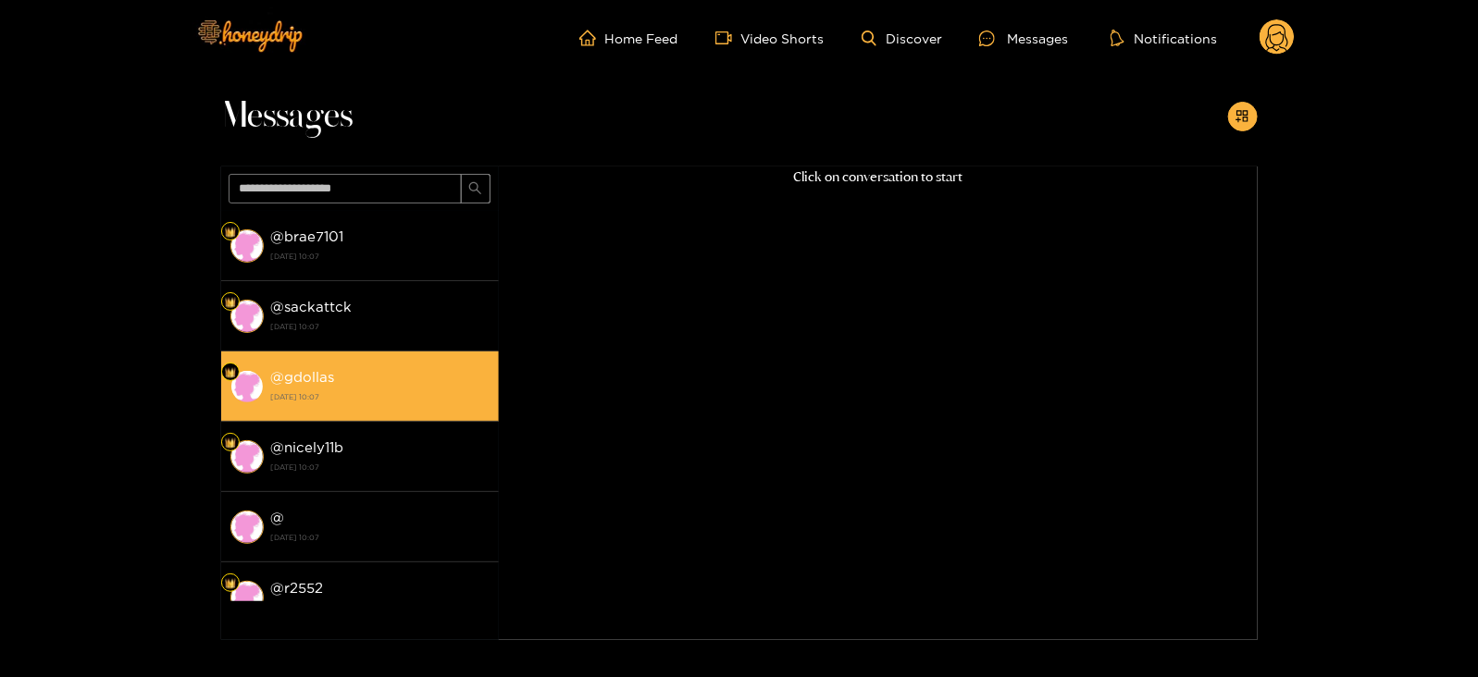
click at [403, 368] on div "@ gdollas 26 August 2025 10:07" at bounding box center [380, 387] width 218 height 42
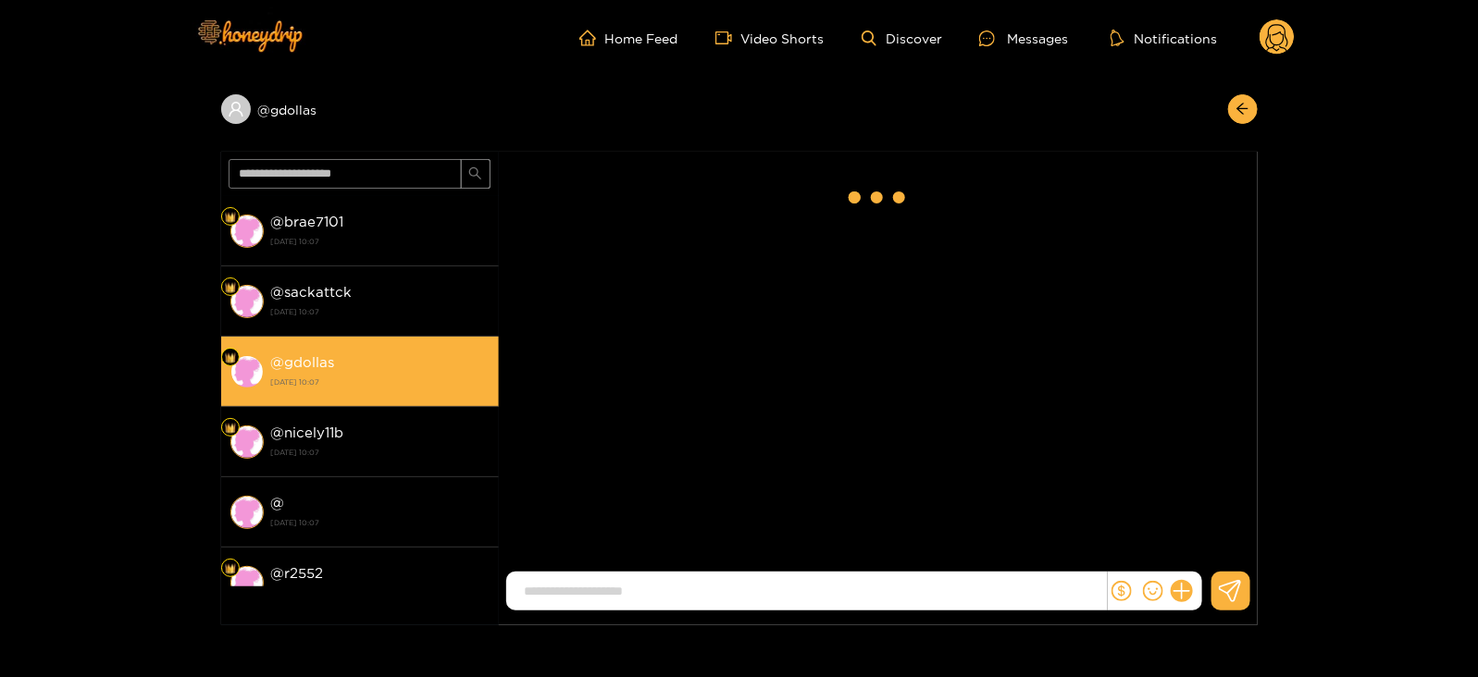
scroll to position [2433, 0]
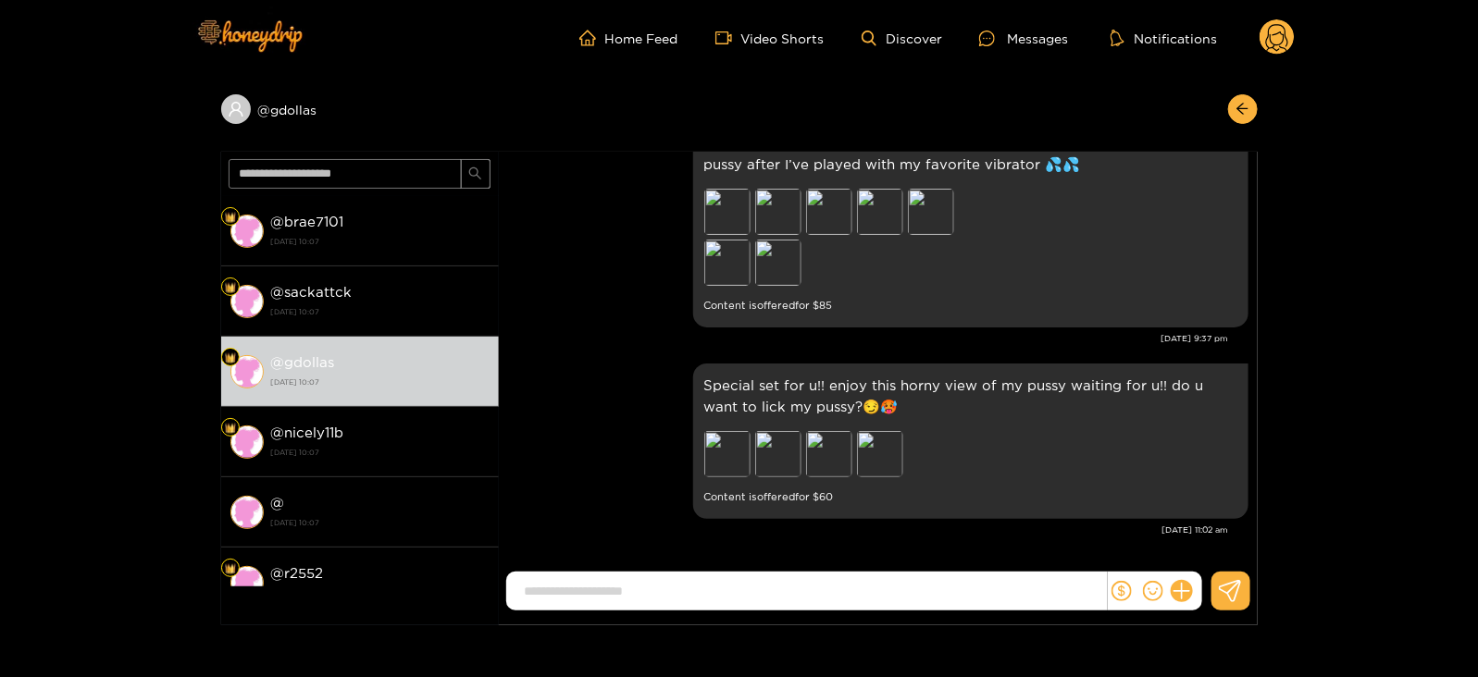
click at [1267, 37] on circle at bounding box center [1276, 36] width 35 height 35
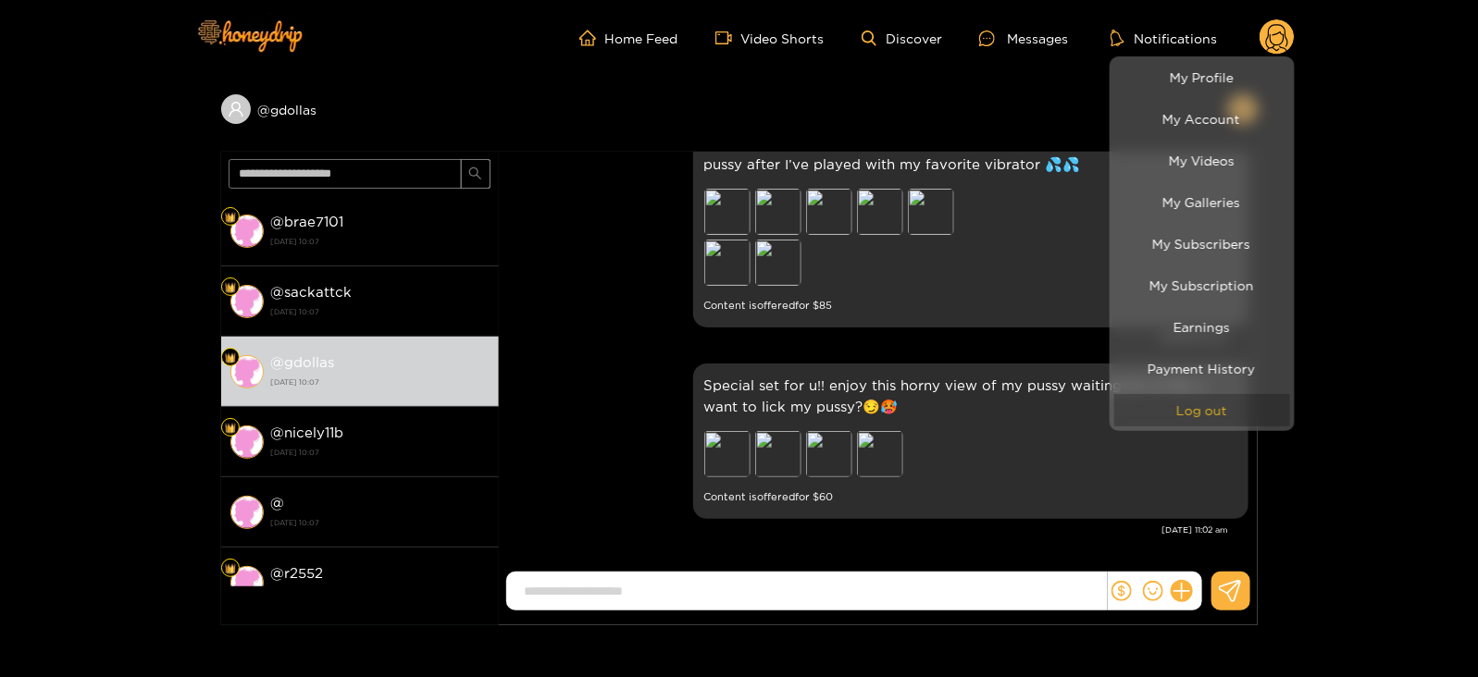
click at [1173, 404] on button "Log out" at bounding box center [1202, 410] width 176 height 32
